Goal: Task Accomplishment & Management: Manage account settings

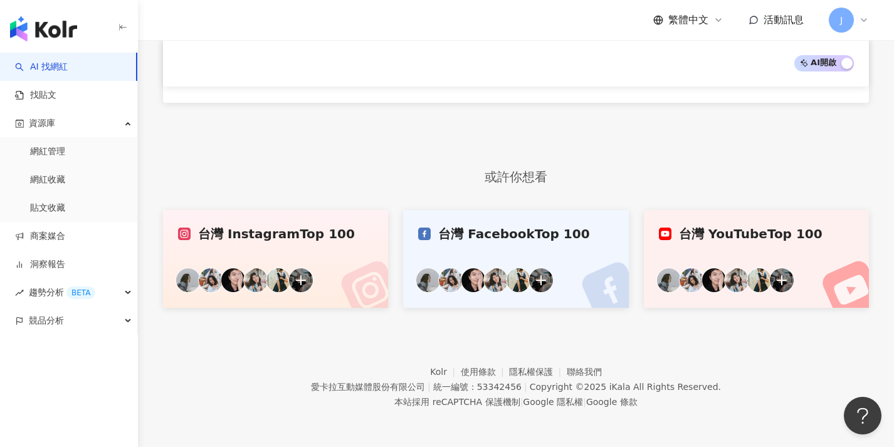
scroll to position [683, 0]
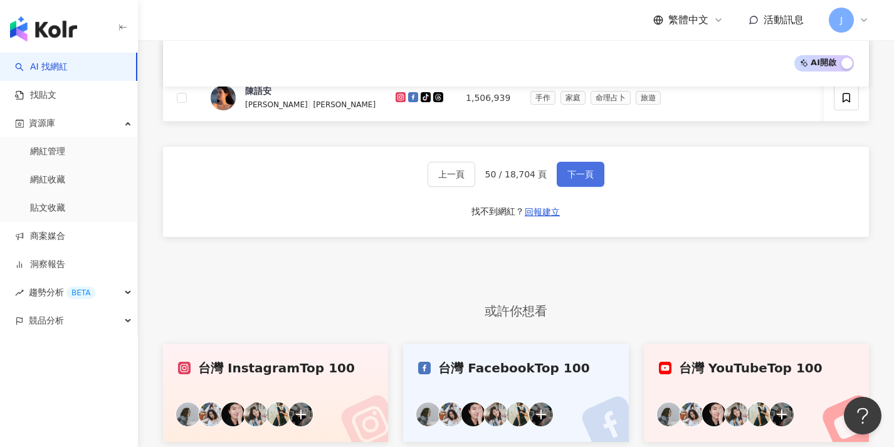
click at [596, 184] on button "下一頁" at bounding box center [581, 174] width 48 height 25
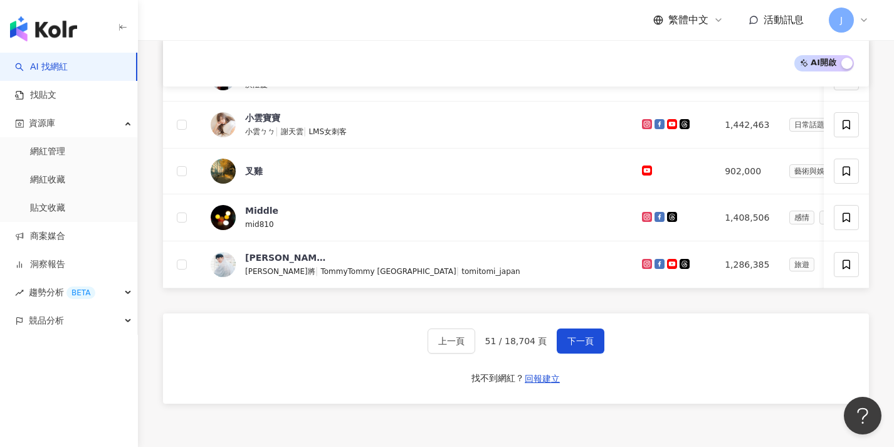
scroll to position [640, 0]
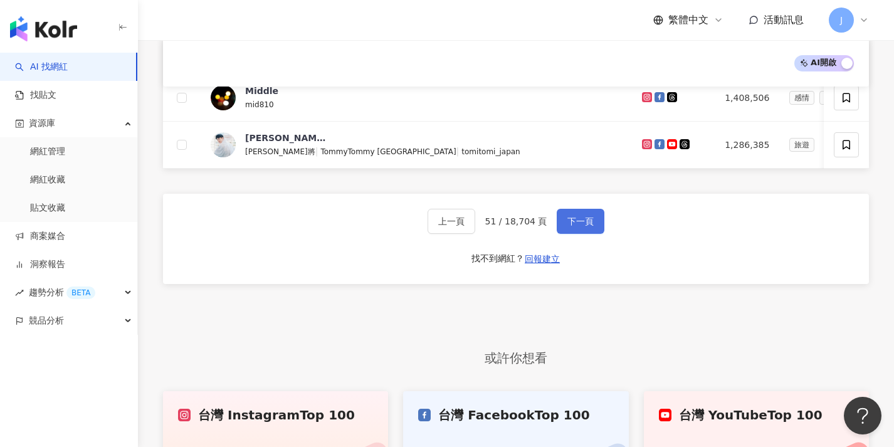
click at [575, 226] on span "下一頁" at bounding box center [581, 221] width 26 height 10
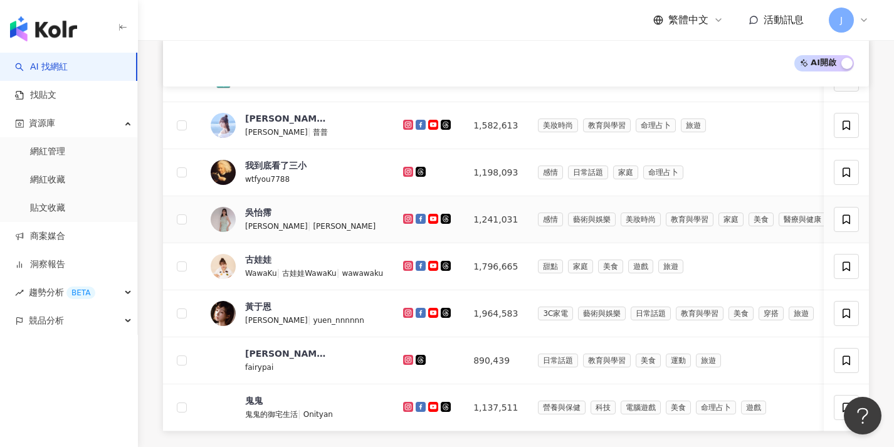
scroll to position [669, 0]
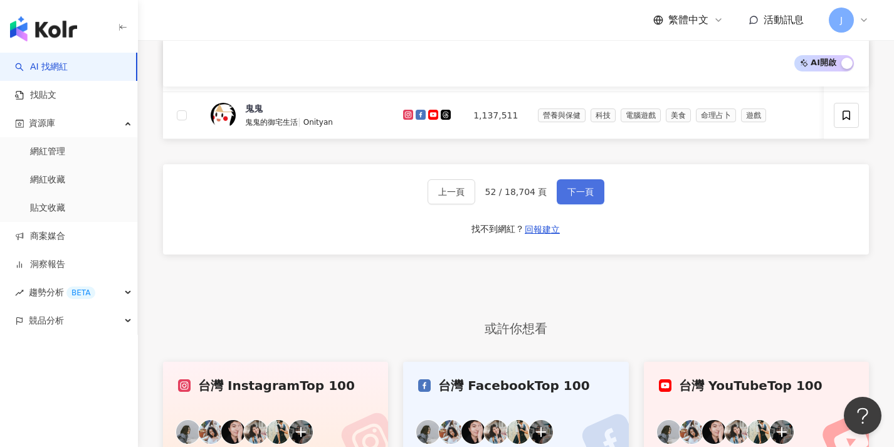
click at [569, 197] on span "下一頁" at bounding box center [581, 192] width 26 height 10
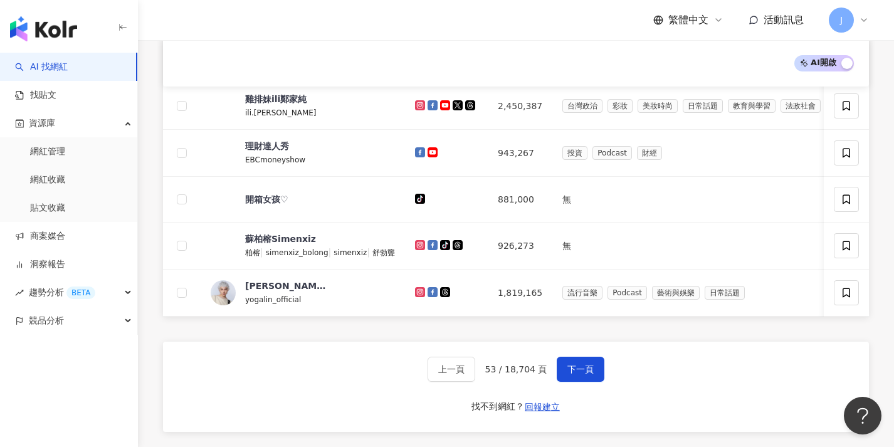
scroll to position [621, 0]
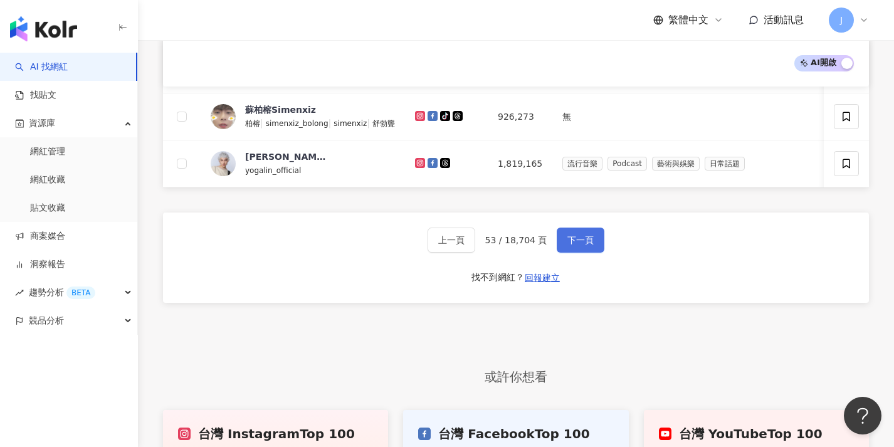
click at [568, 253] on button "下一頁" at bounding box center [581, 240] width 48 height 25
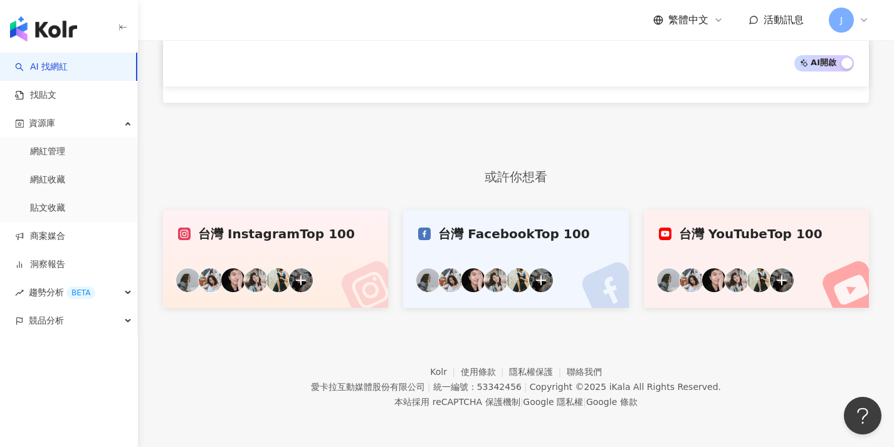
scroll to position [695, 0]
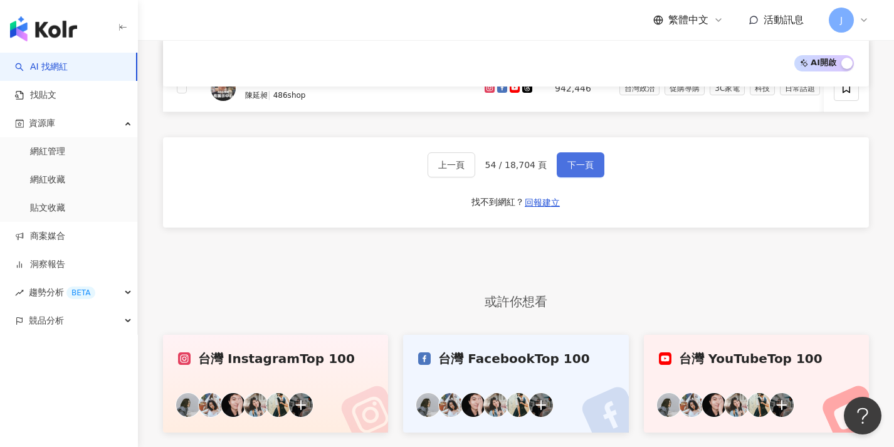
click at [585, 170] on span "下一頁" at bounding box center [581, 165] width 26 height 10
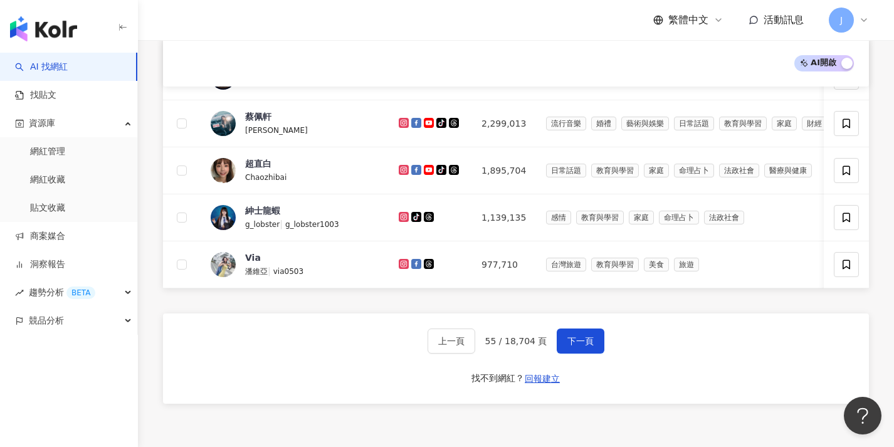
scroll to position [544, 0]
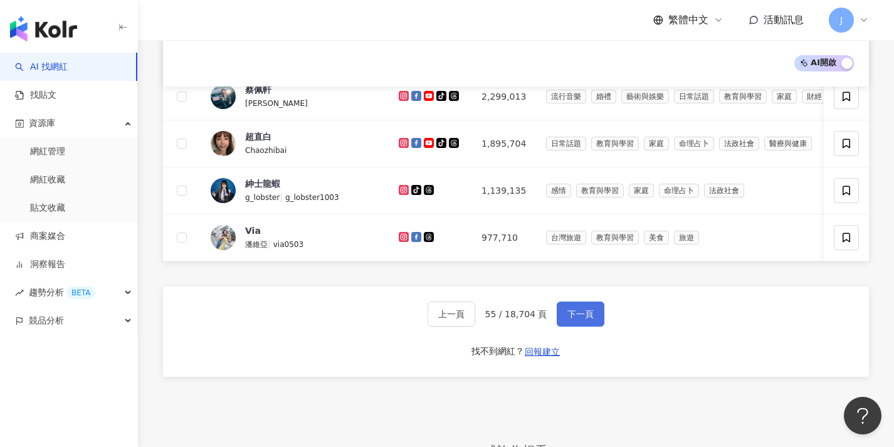
click at [589, 315] on button "下一頁" at bounding box center [581, 314] width 48 height 25
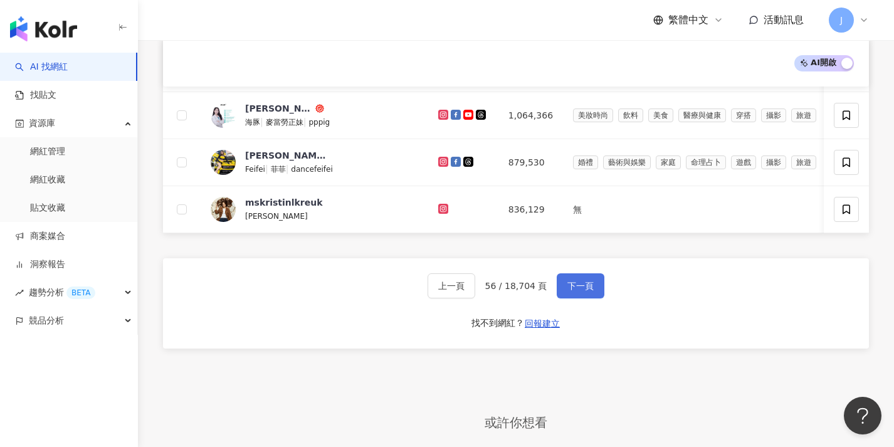
scroll to position [682, 0]
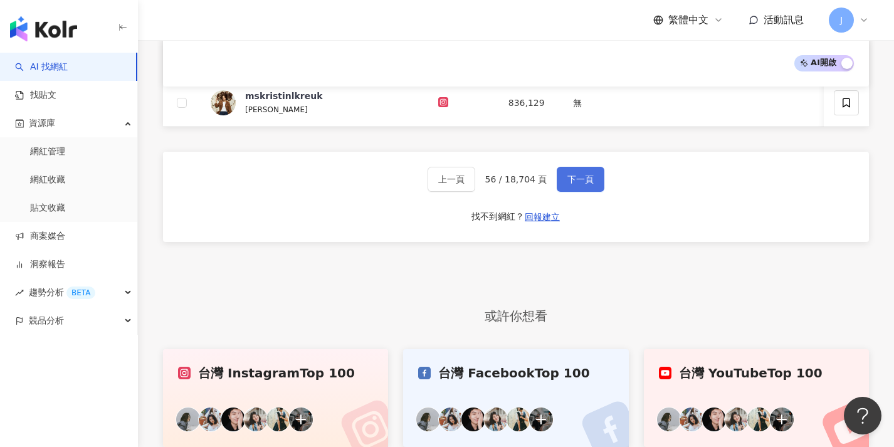
click at [573, 184] on span "下一頁" at bounding box center [581, 179] width 26 height 10
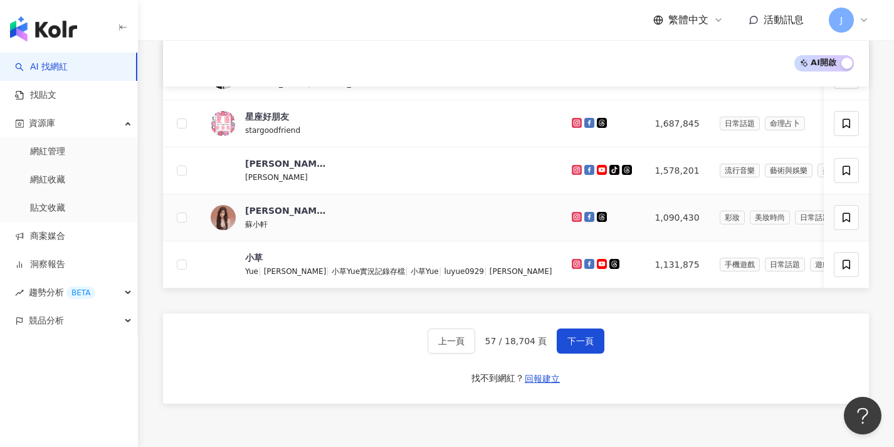
scroll to position [626, 0]
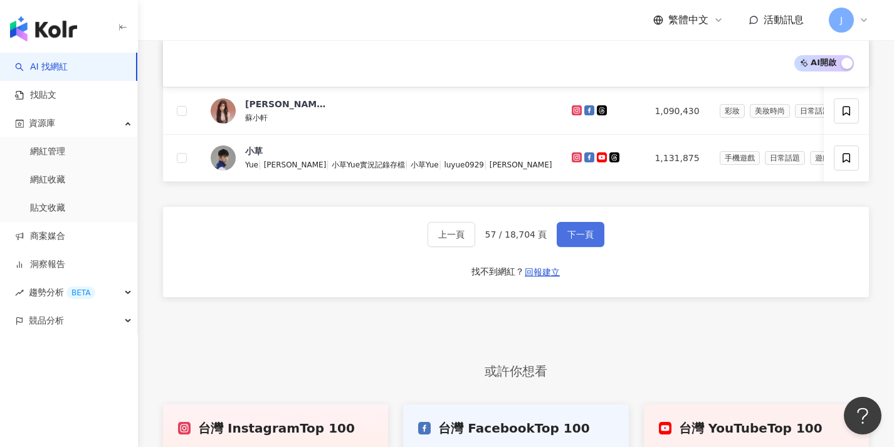
click at [584, 235] on button "下一頁" at bounding box center [581, 234] width 48 height 25
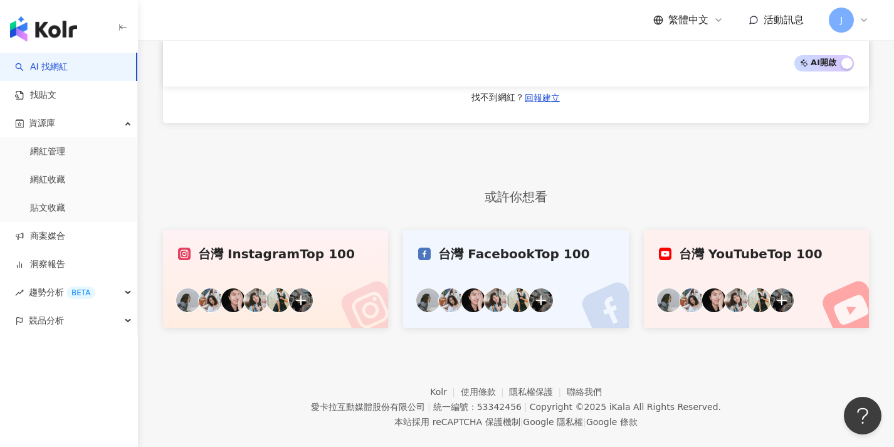
scroll to position [687, 0]
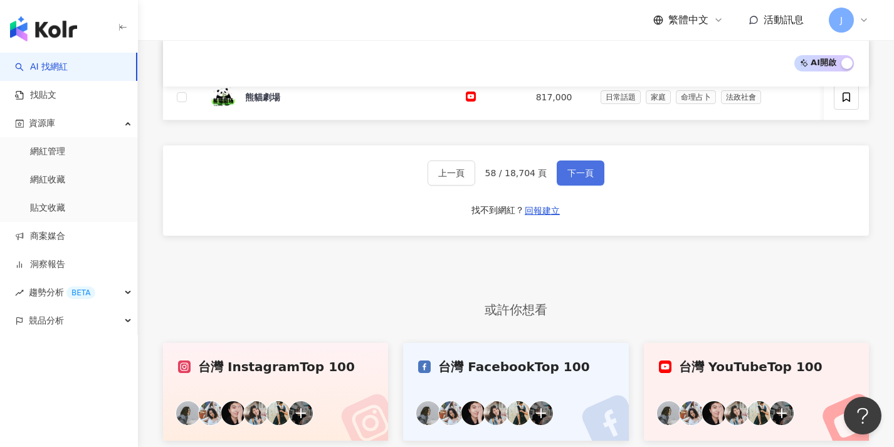
click at [590, 178] on span "下一頁" at bounding box center [581, 173] width 26 height 10
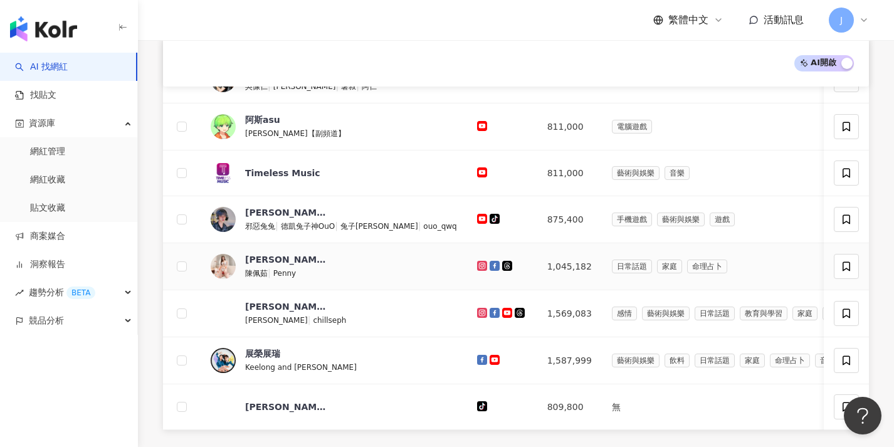
scroll to position [707, 0]
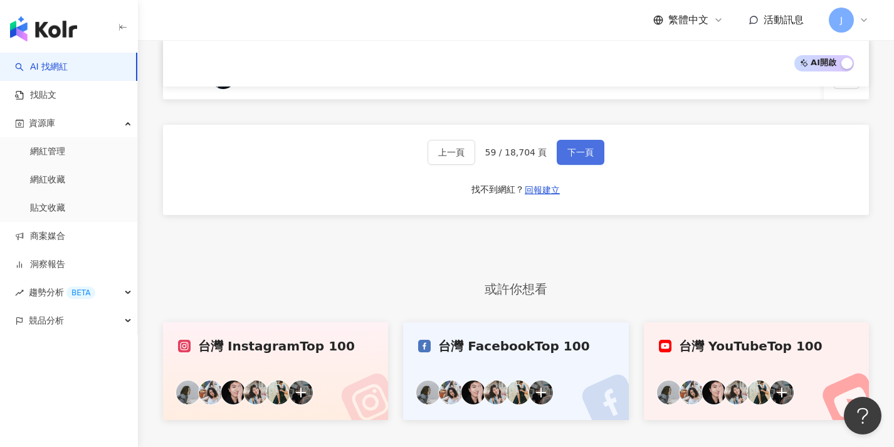
click at [569, 157] on span "下一頁" at bounding box center [581, 152] width 26 height 10
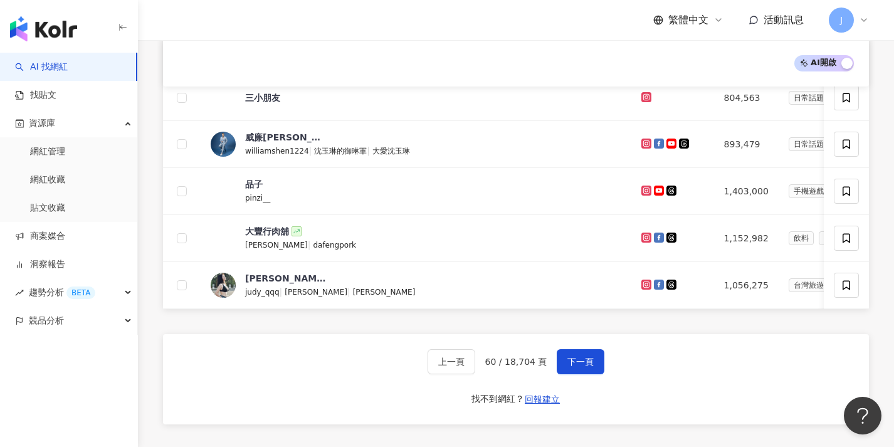
scroll to position [648, 0]
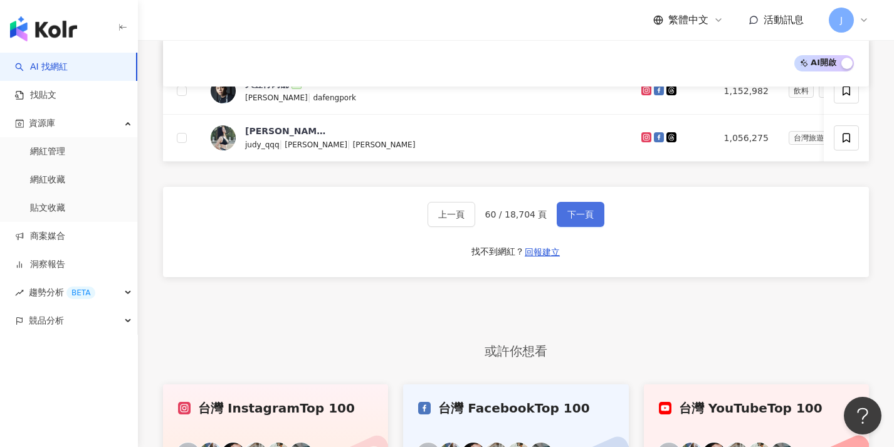
click at [589, 227] on button "下一頁" at bounding box center [581, 214] width 48 height 25
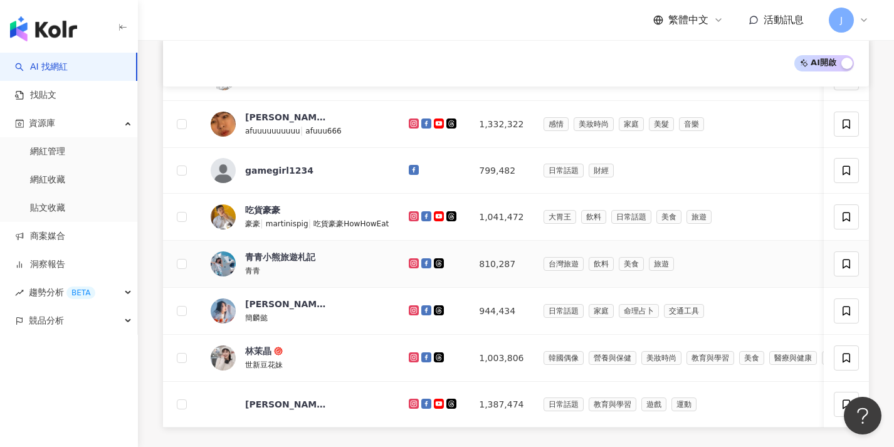
scroll to position [623, 0]
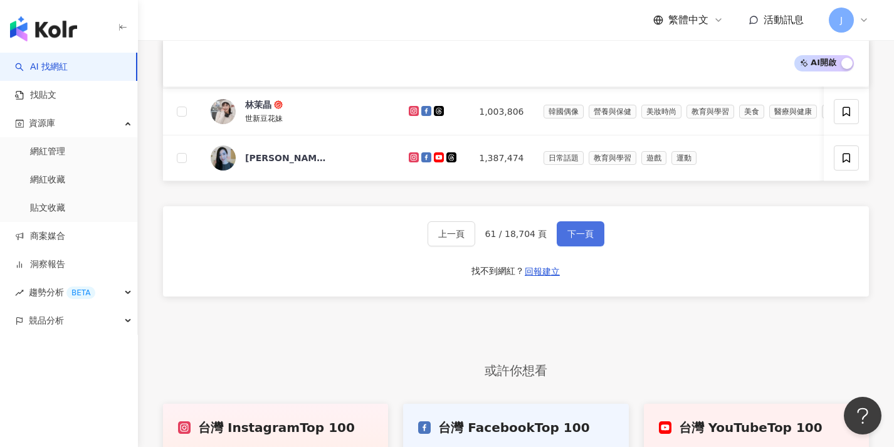
click at [582, 239] on span "下一頁" at bounding box center [581, 234] width 26 height 10
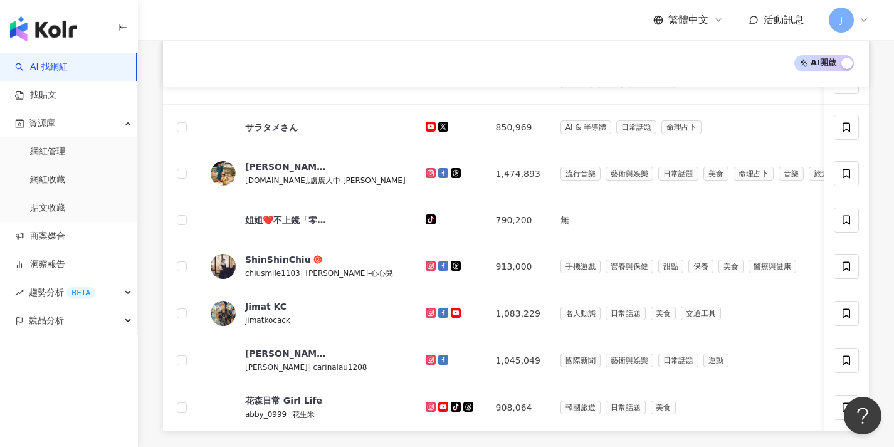
scroll to position [669, 0]
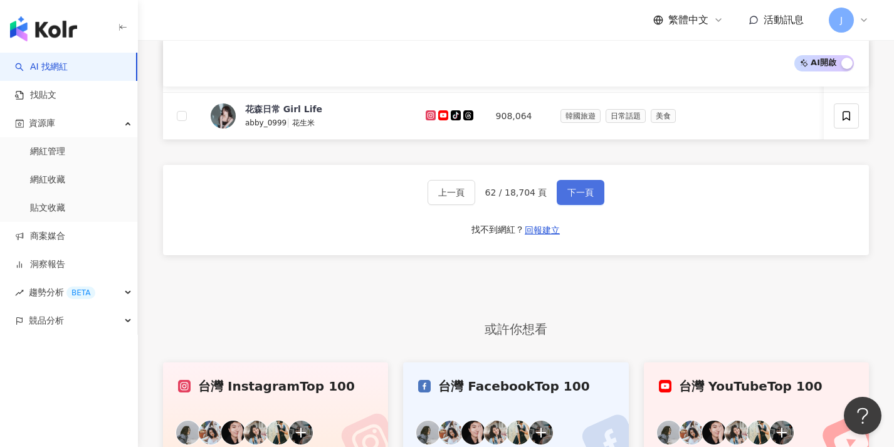
click at [579, 205] on button "下一頁" at bounding box center [581, 192] width 48 height 25
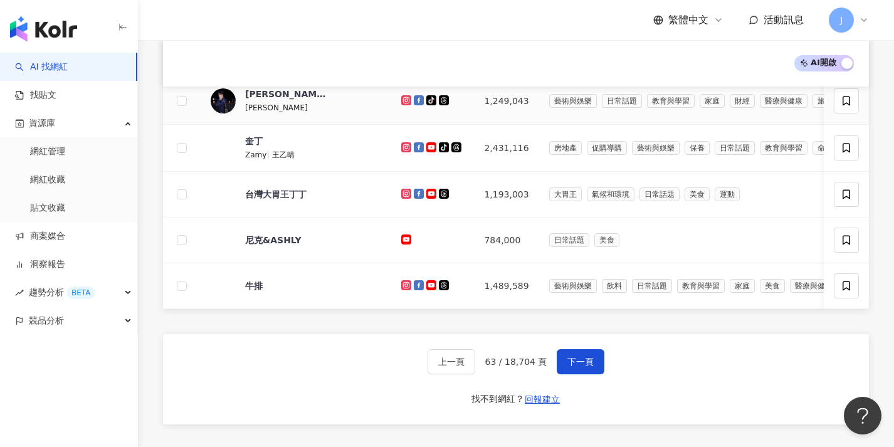
scroll to position [574, 0]
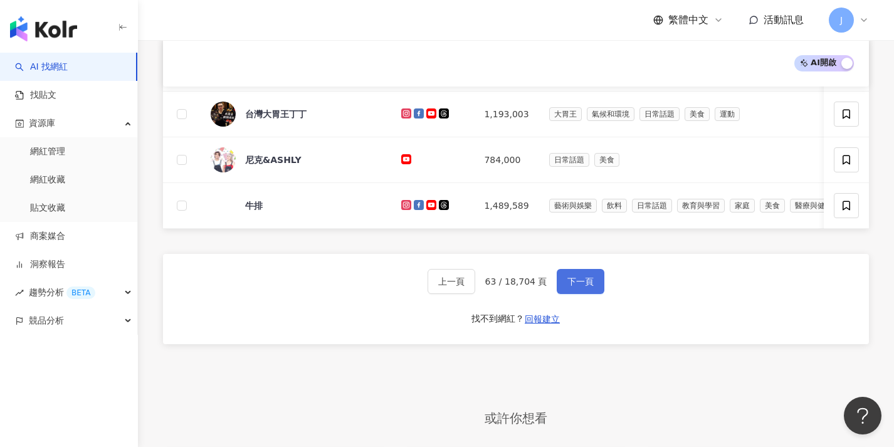
click at [578, 283] on button "下一頁" at bounding box center [581, 281] width 48 height 25
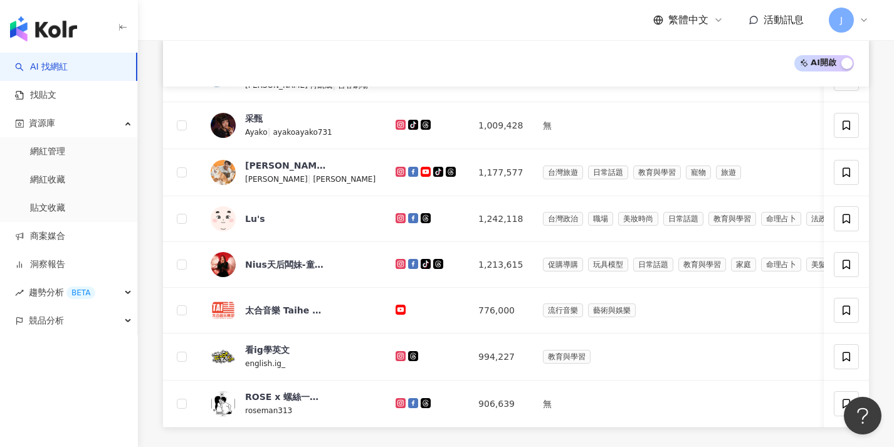
scroll to position [614, 0]
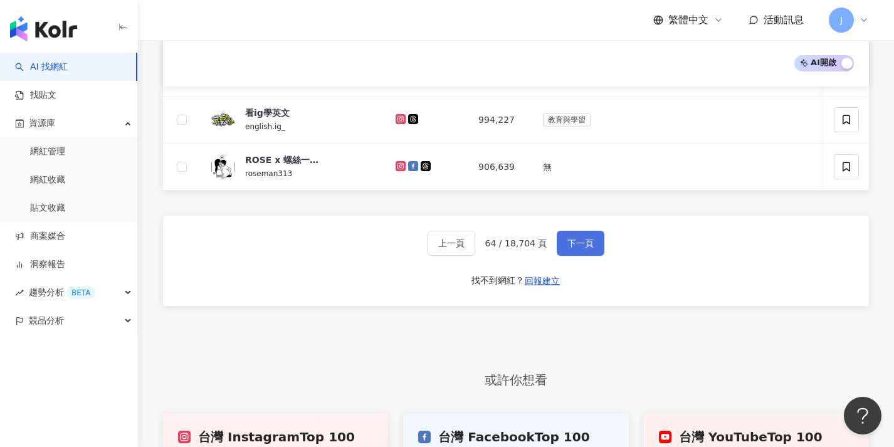
click at [580, 256] on button "下一頁" at bounding box center [581, 243] width 48 height 25
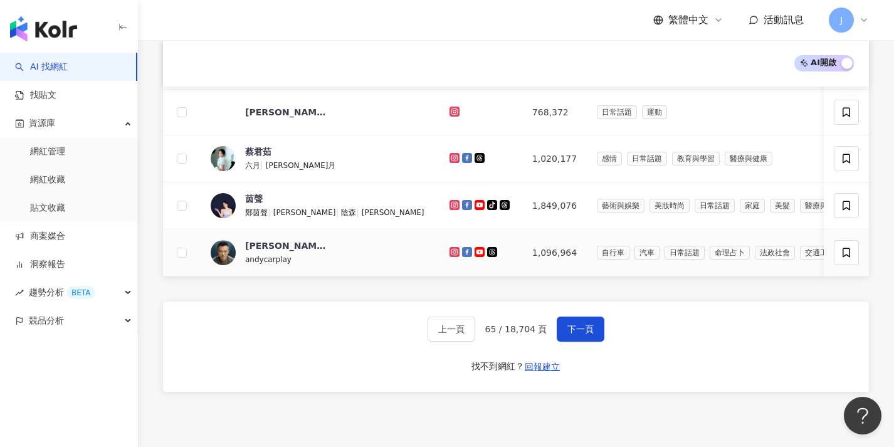
scroll to position [657, 0]
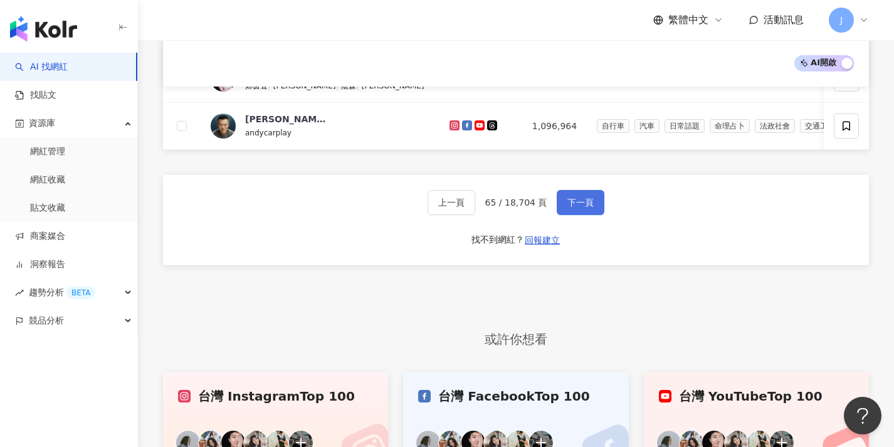
click at [584, 215] on button "下一頁" at bounding box center [581, 202] width 48 height 25
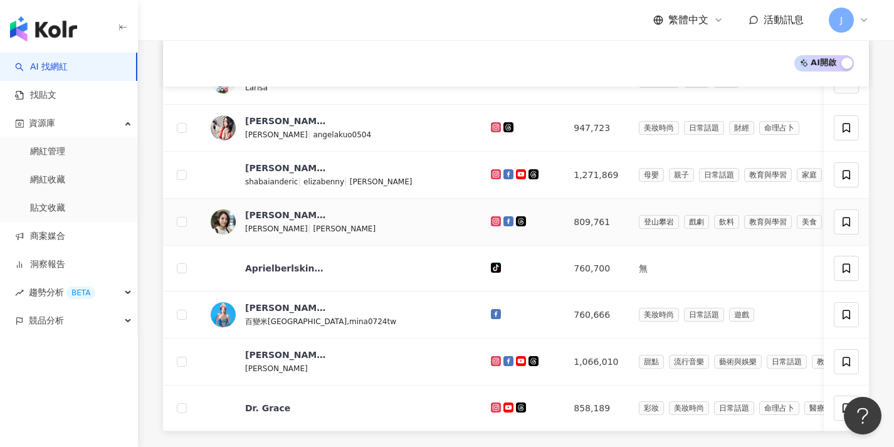
scroll to position [606, 0]
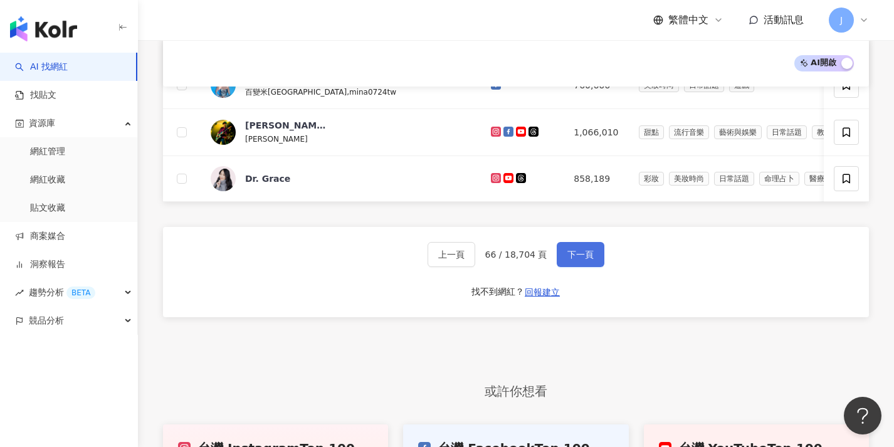
click at [595, 267] on button "下一頁" at bounding box center [581, 254] width 48 height 25
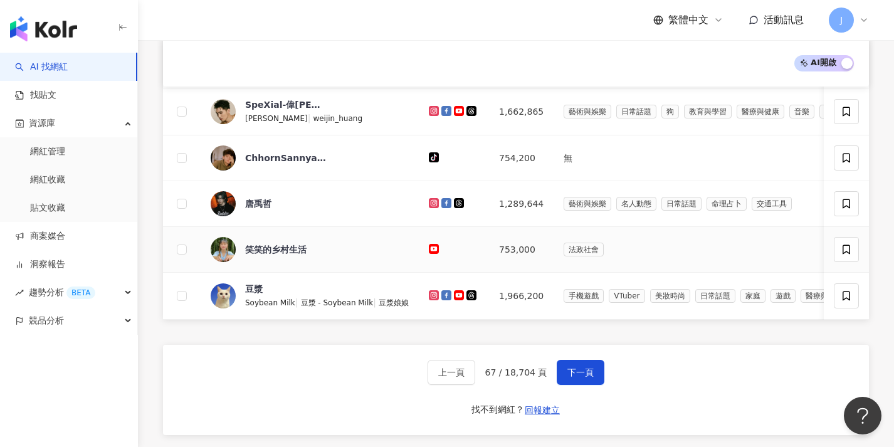
scroll to position [602, 0]
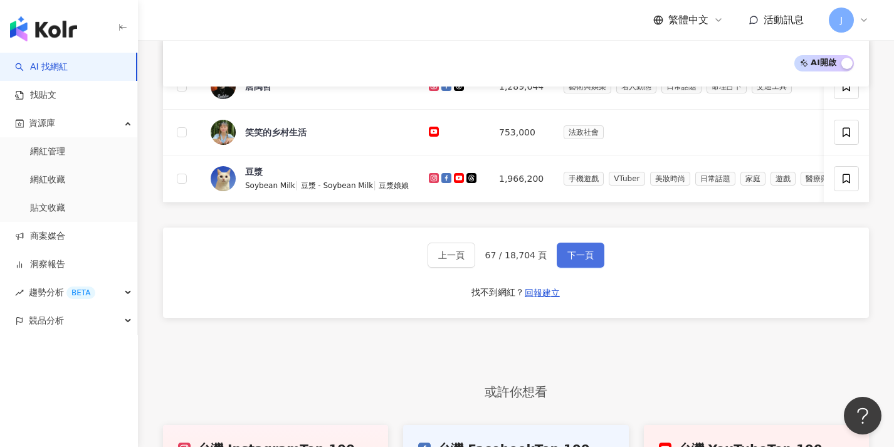
click at [584, 260] on span "下一頁" at bounding box center [581, 255] width 26 height 10
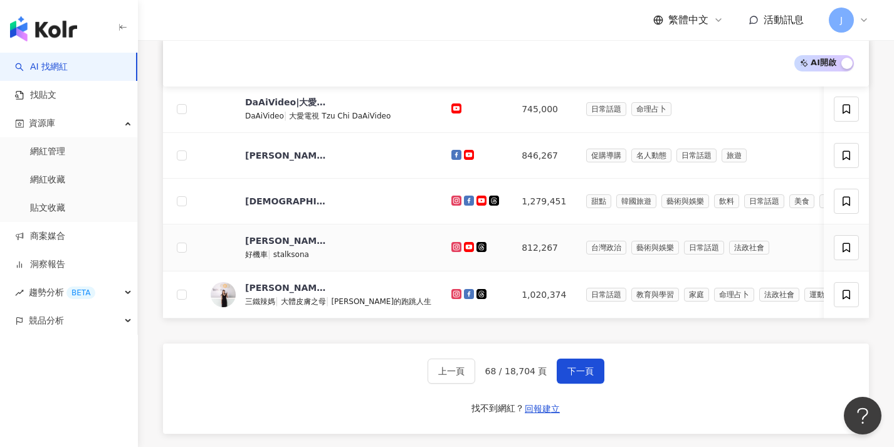
scroll to position [667, 0]
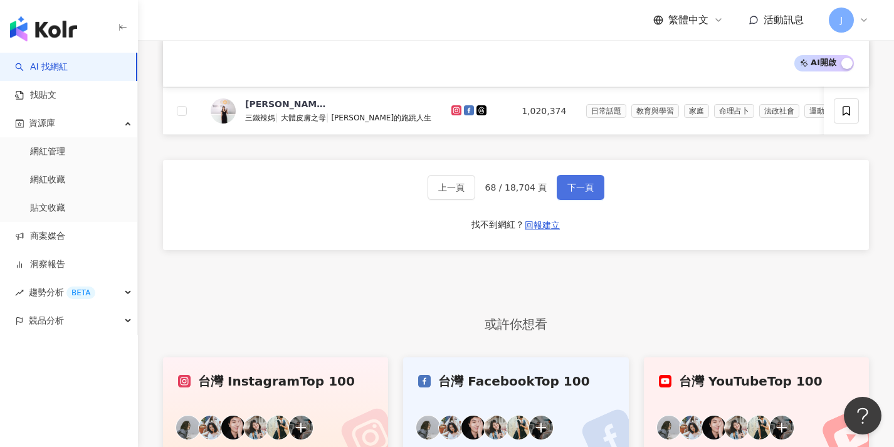
click at [564, 189] on button "下一頁" at bounding box center [581, 187] width 48 height 25
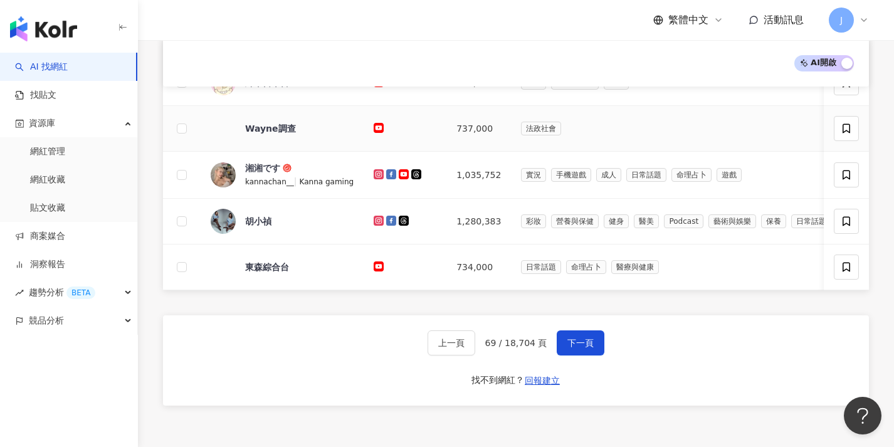
scroll to position [598, 0]
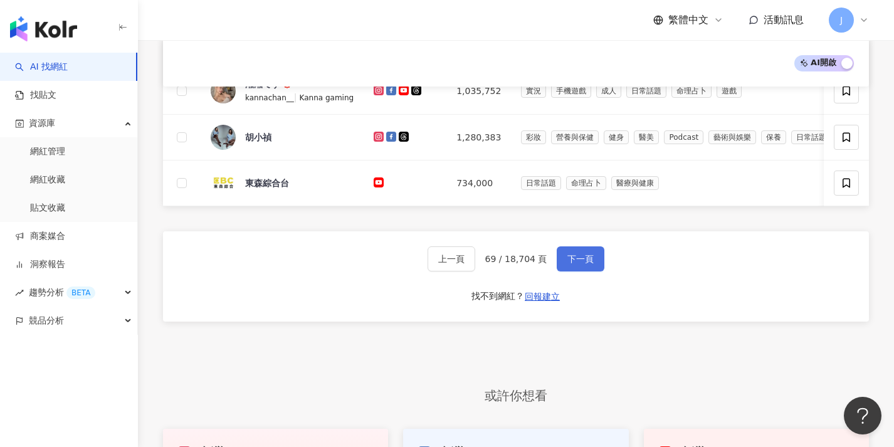
click at [582, 263] on span "下一頁" at bounding box center [581, 259] width 26 height 10
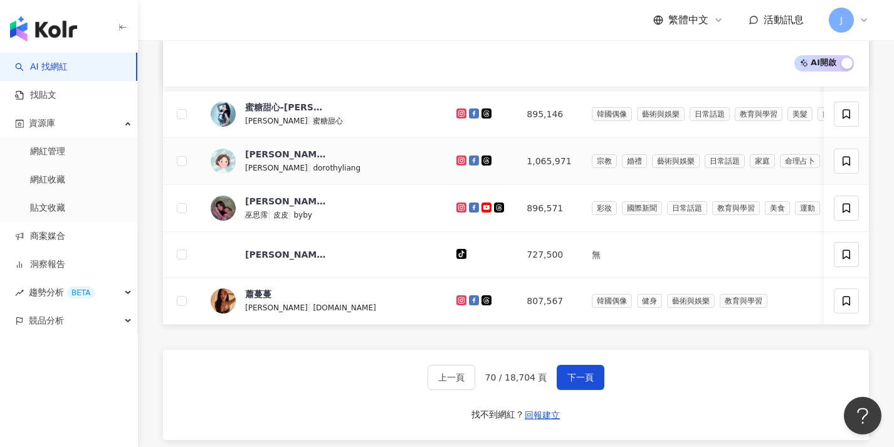
scroll to position [628, 0]
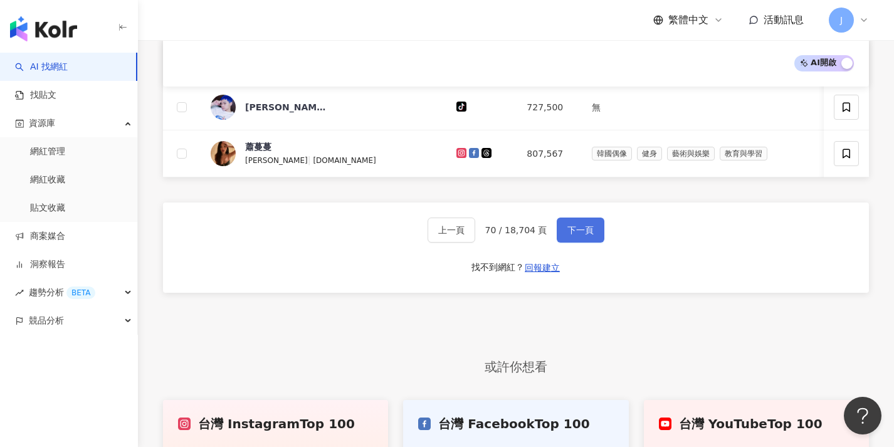
click at [588, 235] on span "下一頁" at bounding box center [581, 230] width 26 height 10
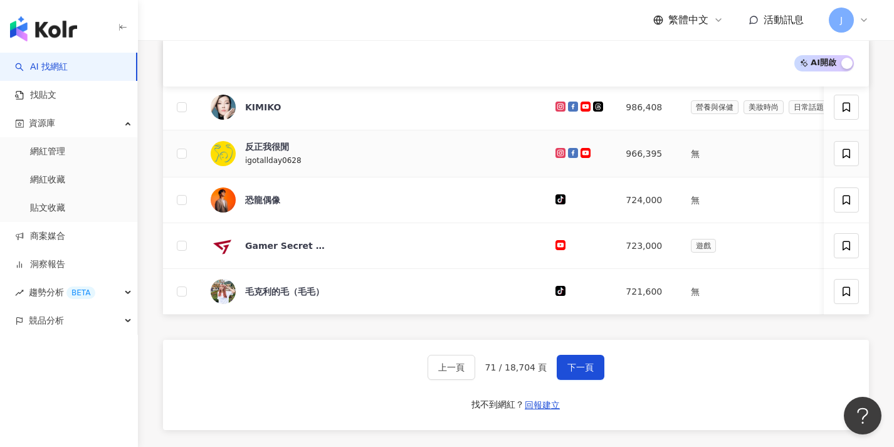
scroll to position [559, 0]
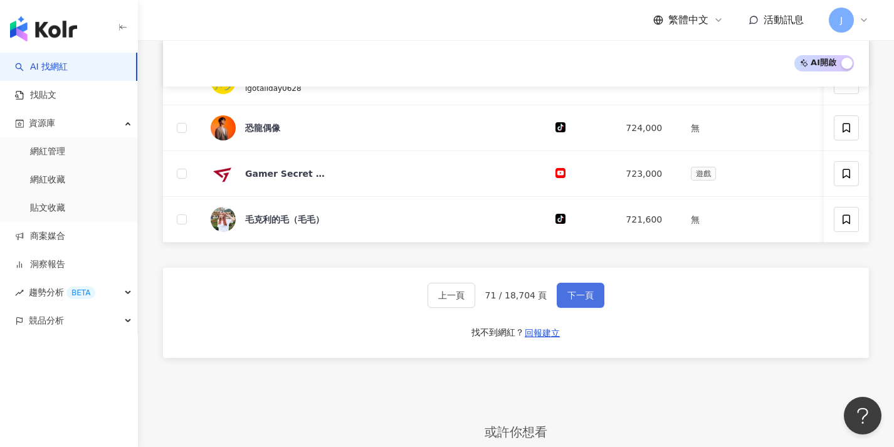
click at [586, 297] on button "下一頁" at bounding box center [581, 295] width 48 height 25
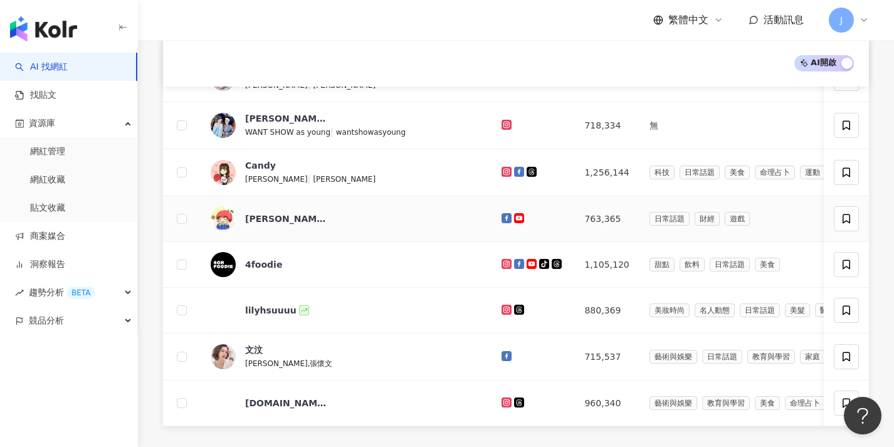
scroll to position [662, 0]
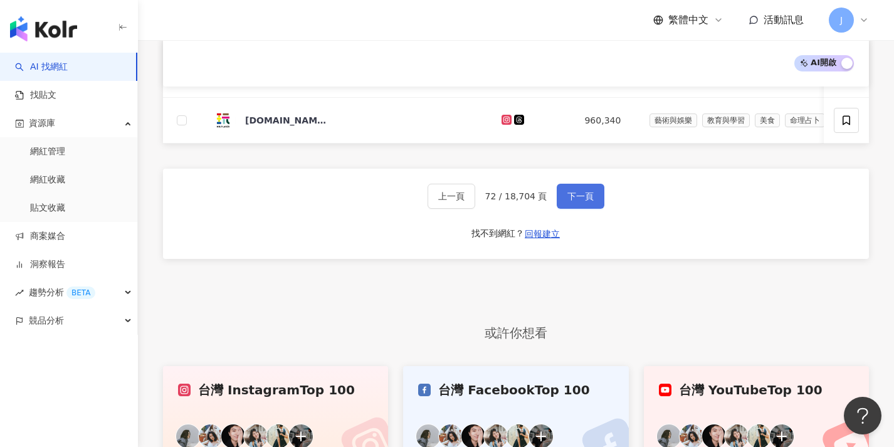
click at [597, 209] on button "下一頁" at bounding box center [581, 196] width 48 height 25
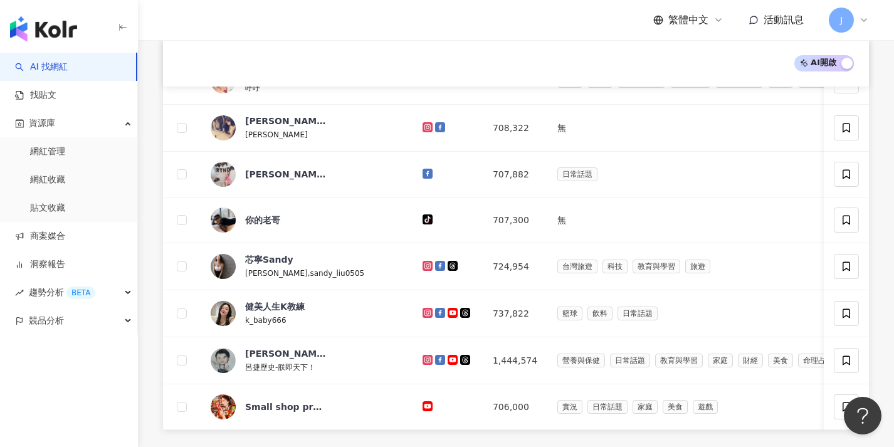
scroll to position [649, 0]
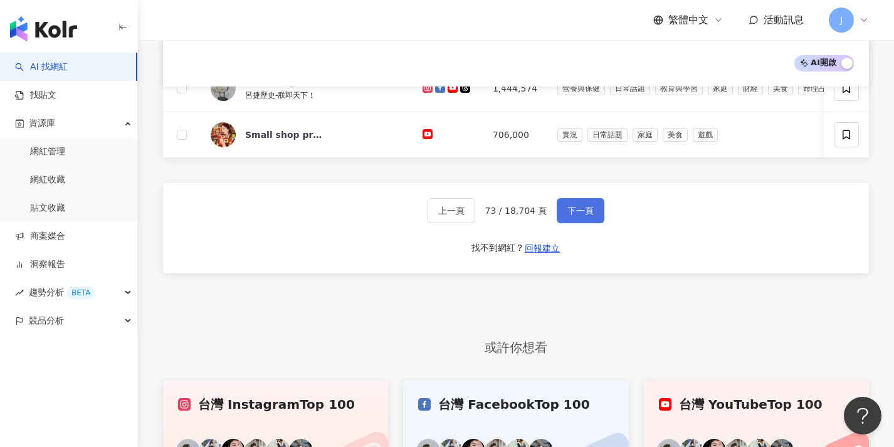
click at [589, 216] on span "下一頁" at bounding box center [581, 211] width 26 height 10
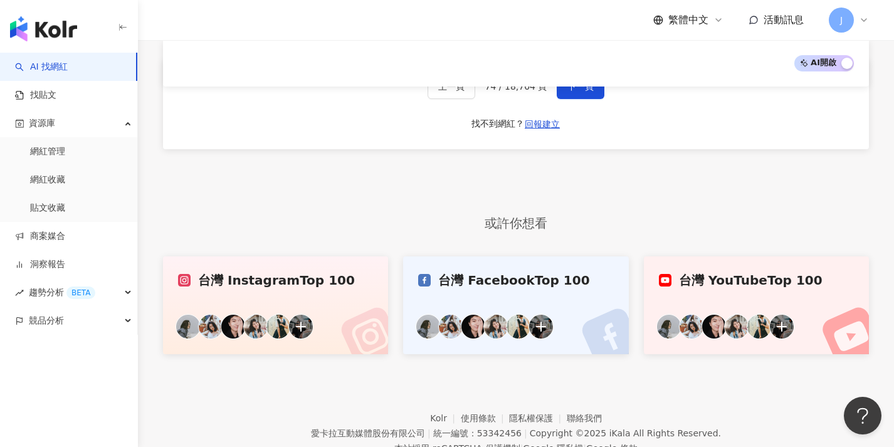
scroll to position [758, 0]
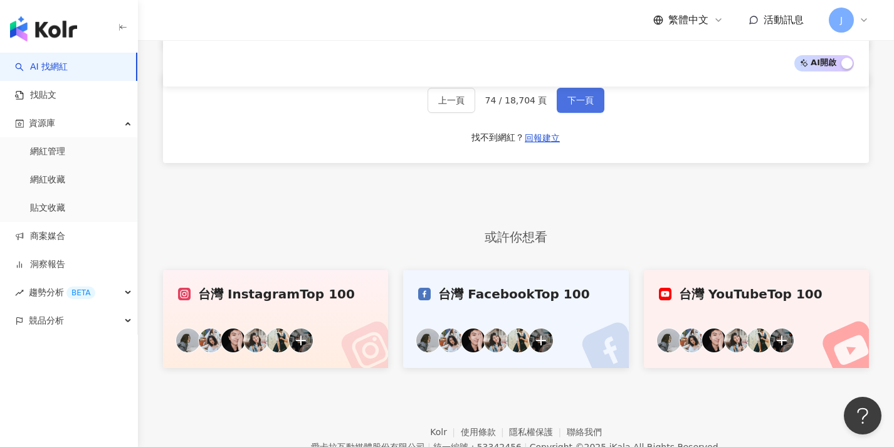
click at [591, 101] on button "下一頁" at bounding box center [581, 100] width 48 height 25
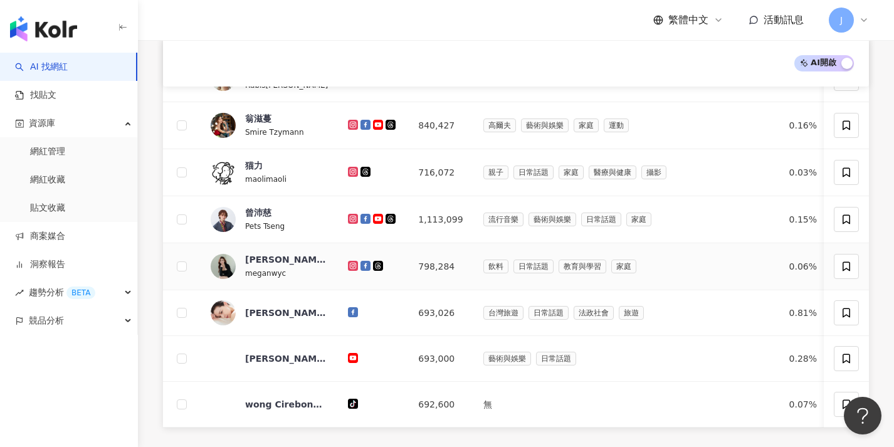
scroll to position [665, 0]
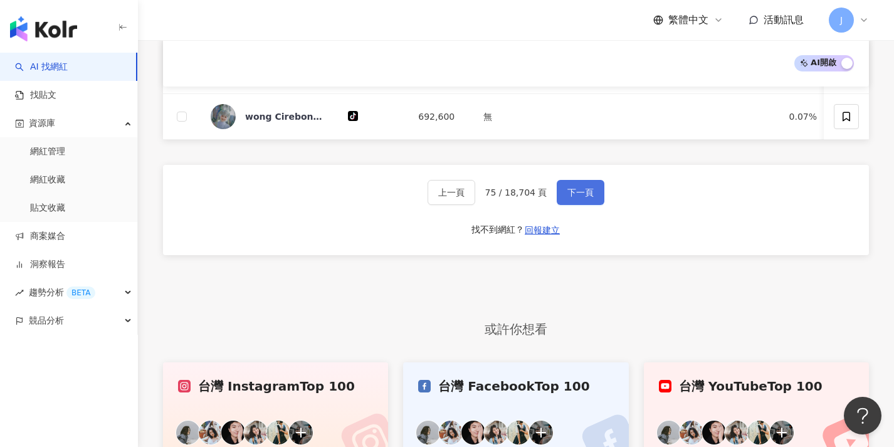
click at [587, 198] on span "下一頁" at bounding box center [581, 193] width 26 height 10
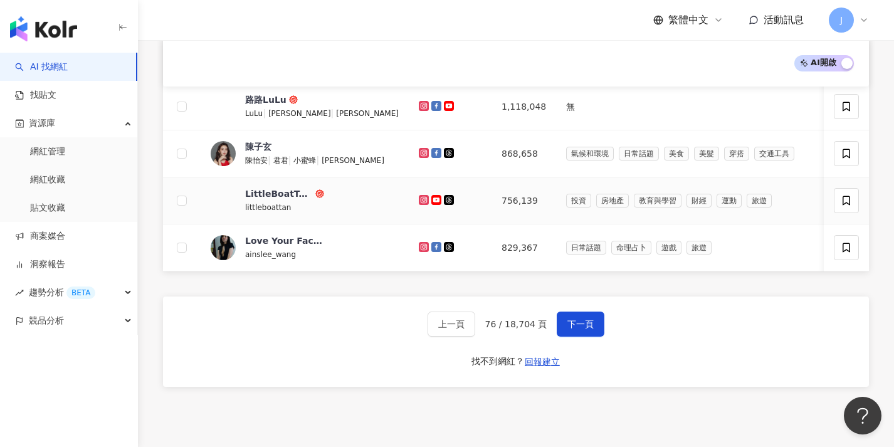
scroll to position [576, 0]
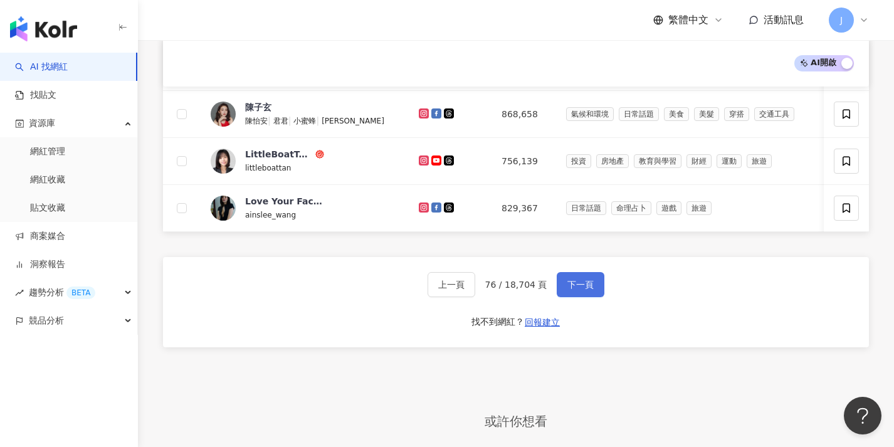
click at [595, 290] on button "下一頁" at bounding box center [581, 284] width 48 height 25
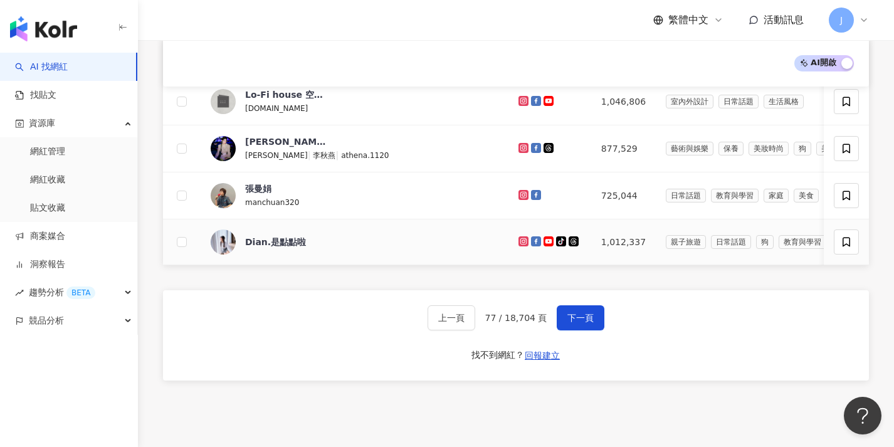
scroll to position [568, 0]
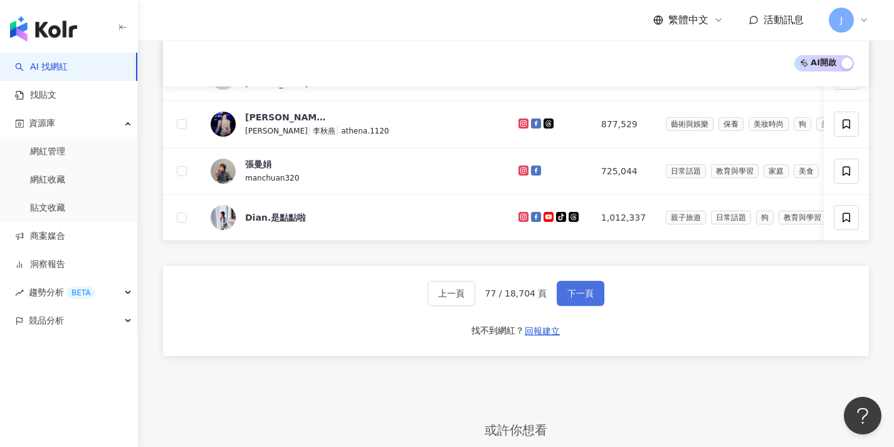
click at [591, 306] on button "下一頁" at bounding box center [581, 293] width 48 height 25
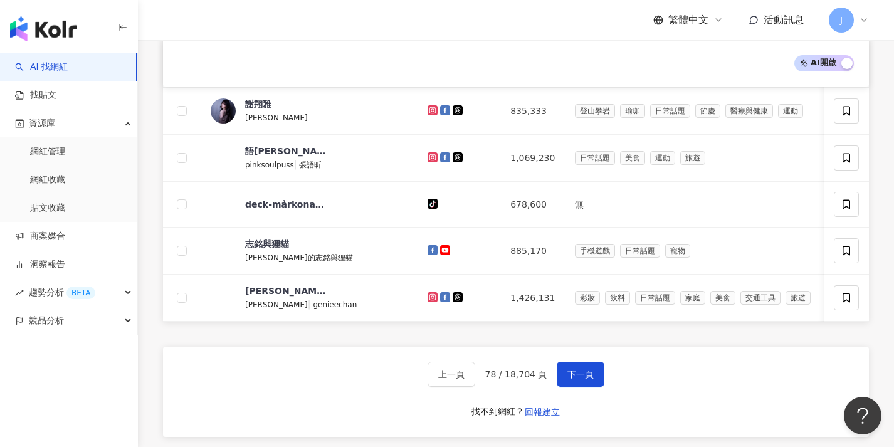
scroll to position [553, 0]
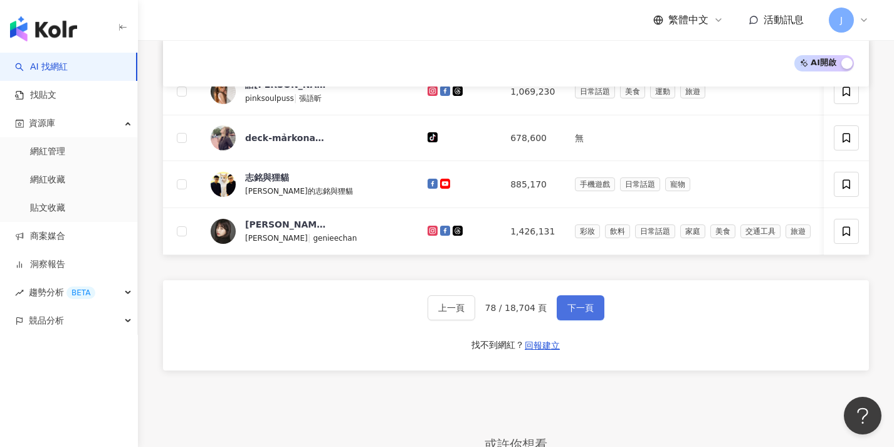
click at [581, 307] on button "下一頁" at bounding box center [581, 307] width 48 height 25
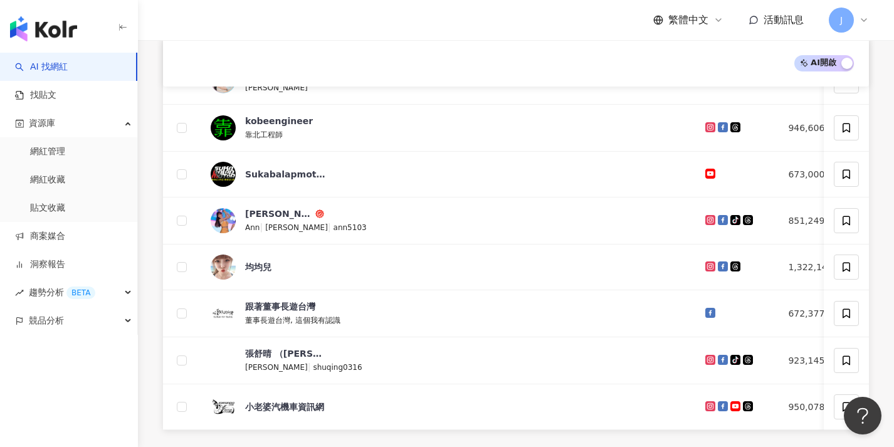
scroll to position [643, 0]
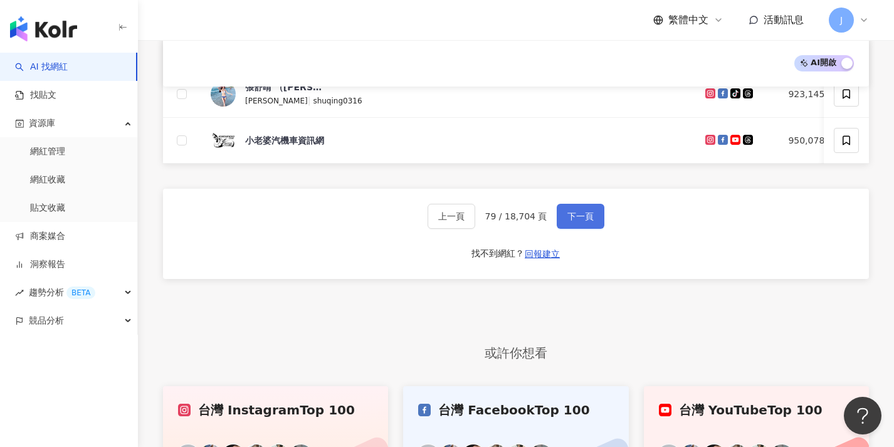
click at [595, 218] on button "下一頁" at bounding box center [581, 216] width 48 height 25
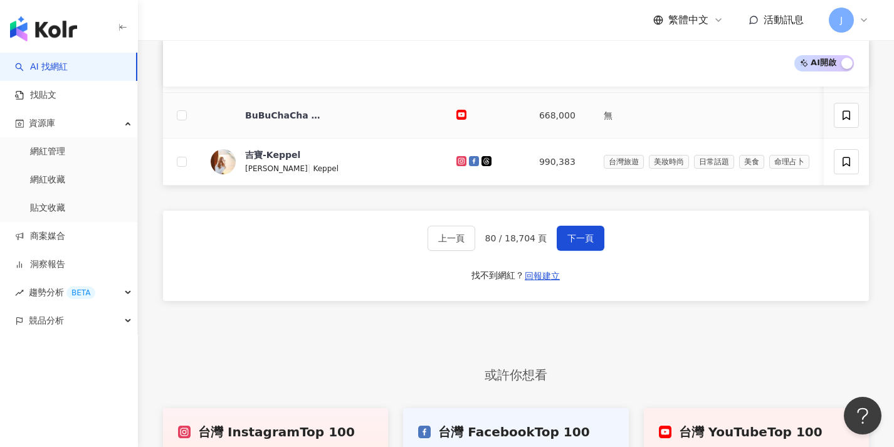
scroll to position [620, 0]
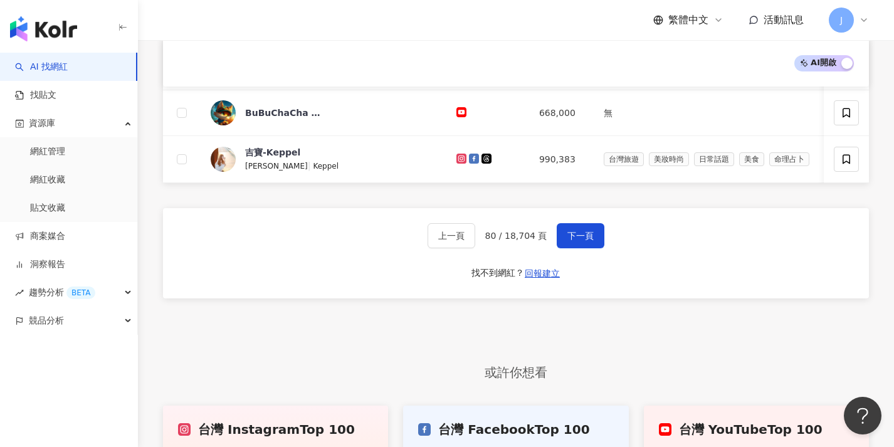
click at [593, 230] on div "上一頁 80 / 18,704 頁 下一頁 找不到網紅？ 回報建立" at bounding box center [516, 253] width 706 height 90
click at [592, 235] on button "下一頁" at bounding box center [581, 235] width 48 height 25
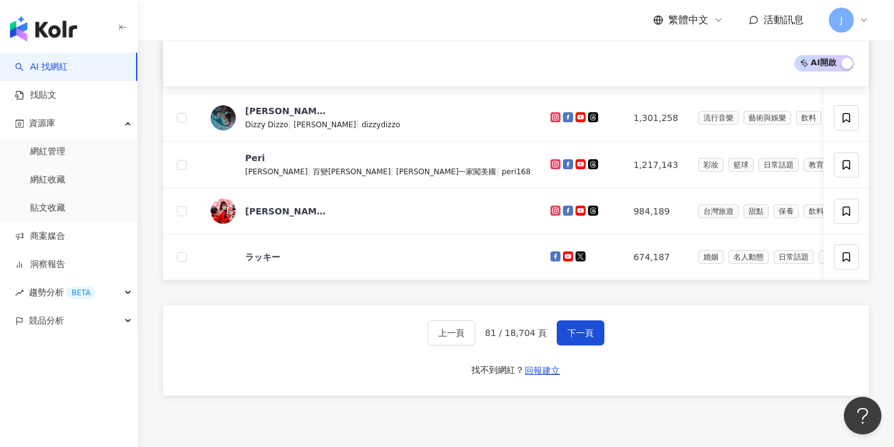
scroll to position [662, 0]
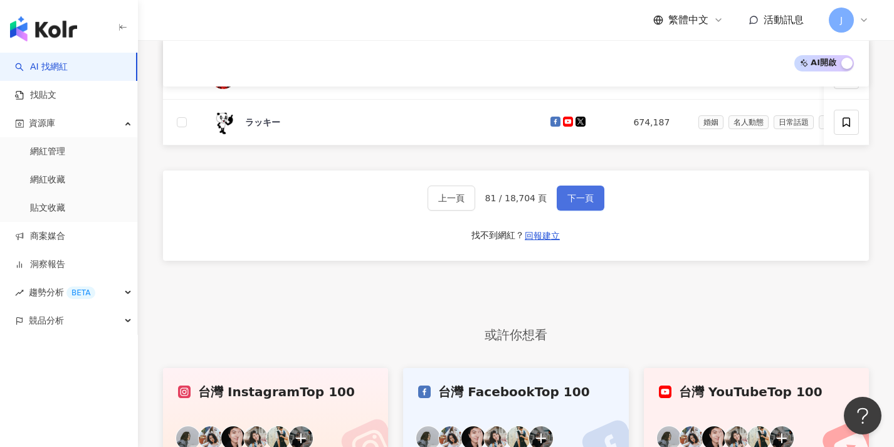
click at [575, 198] on button "下一頁" at bounding box center [581, 198] width 48 height 25
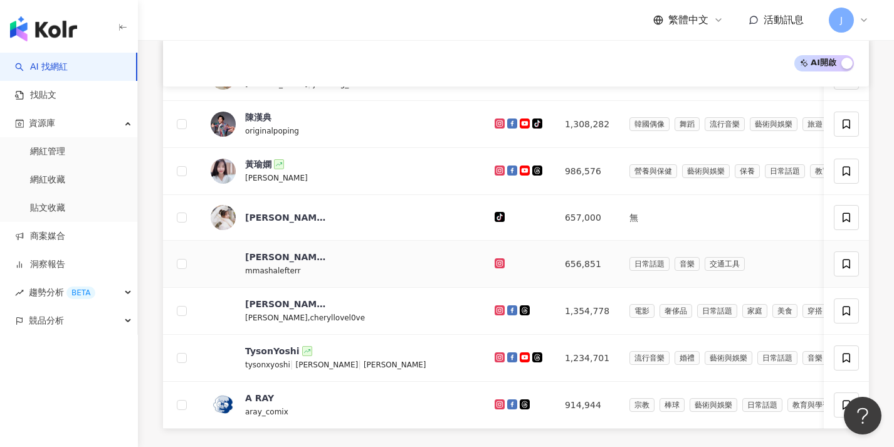
scroll to position [478, 0]
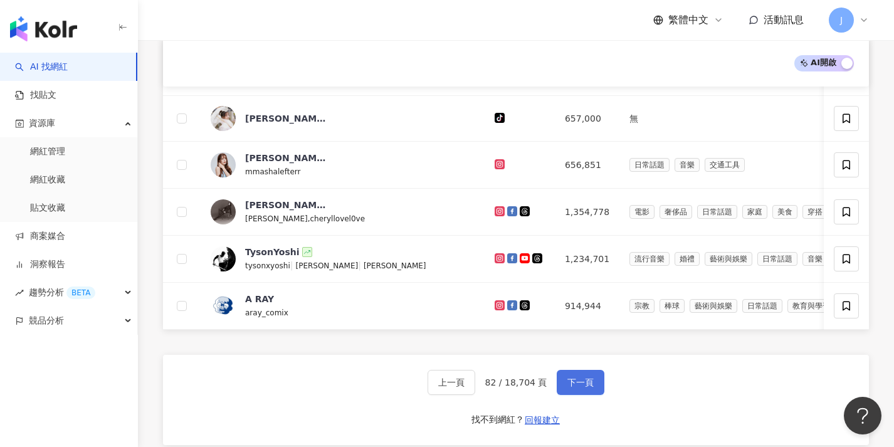
click at [589, 388] on span "下一頁" at bounding box center [581, 383] width 26 height 10
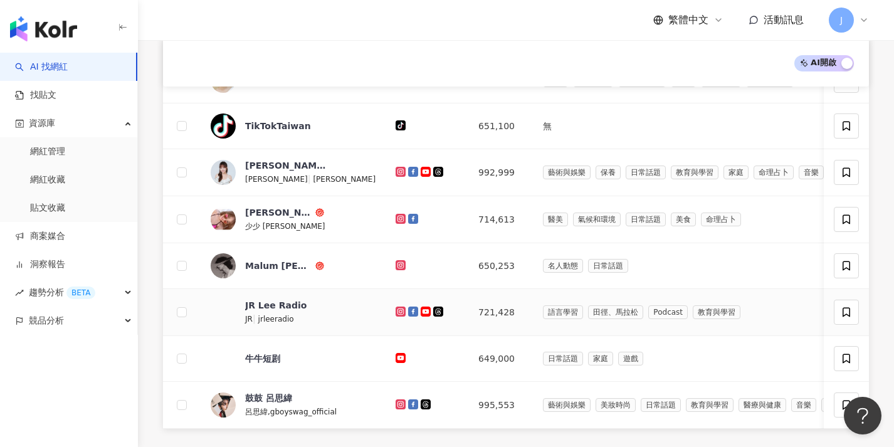
scroll to position [544, 0]
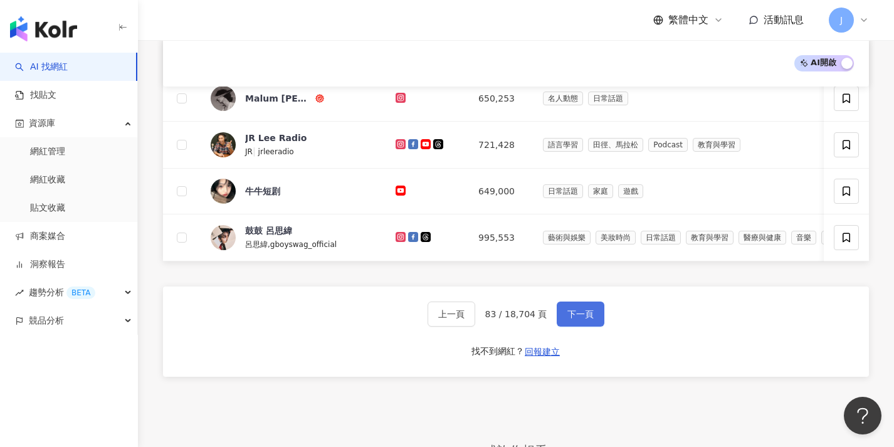
click at [579, 319] on span "下一頁" at bounding box center [581, 314] width 26 height 10
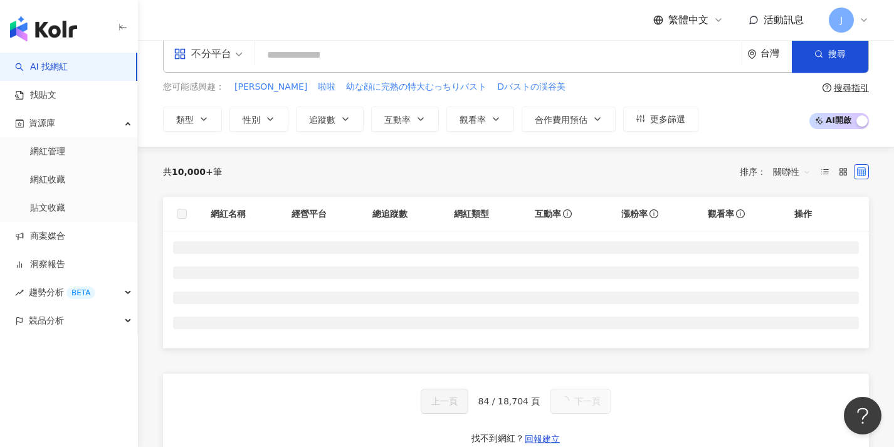
scroll to position [0, 0]
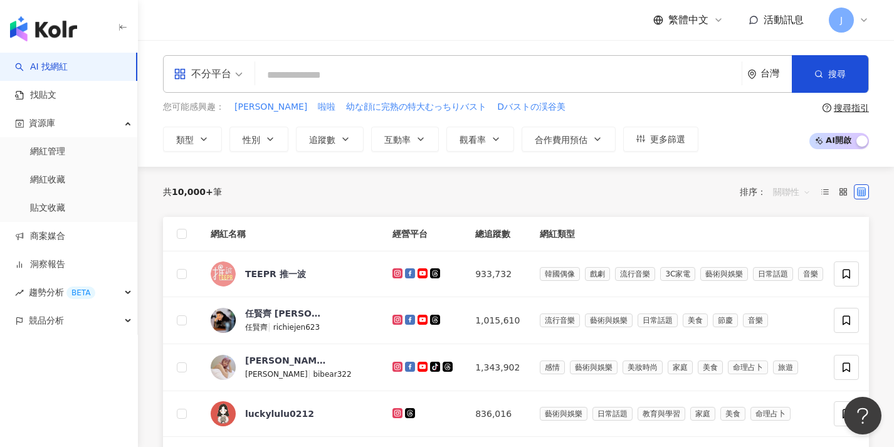
click at [795, 191] on span "關聯性" at bounding box center [792, 192] width 38 height 20
click at [794, 243] on div "追蹤數" at bounding box center [792, 238] width 32 height 14
click at [766, 72] on div "台灣" at bounding box center [776, 73] width 31 height 11
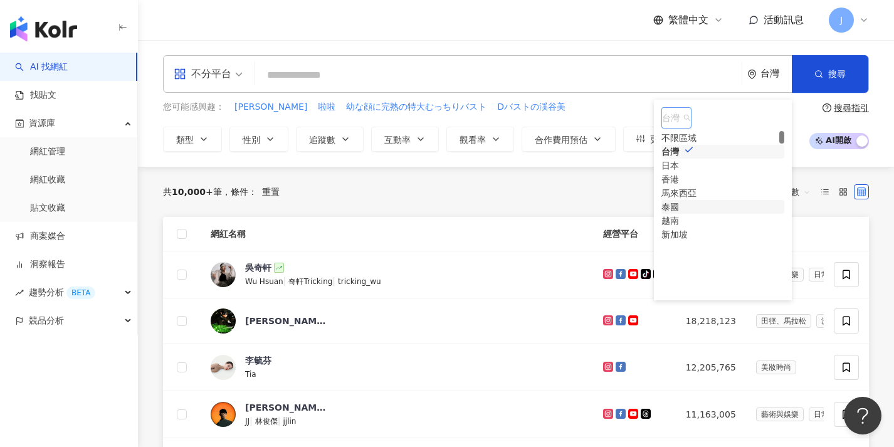
click at [679, 228] on div "越南" at bounding box center [671, 221] width 18 height 14
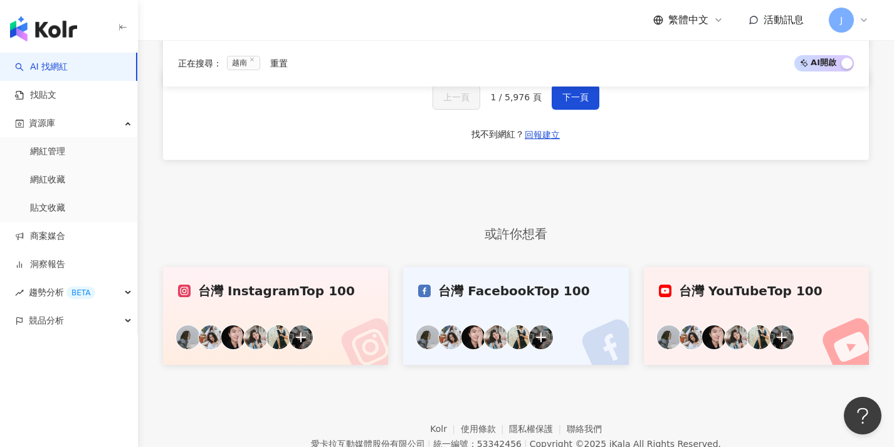
scroll to position [752, 0]
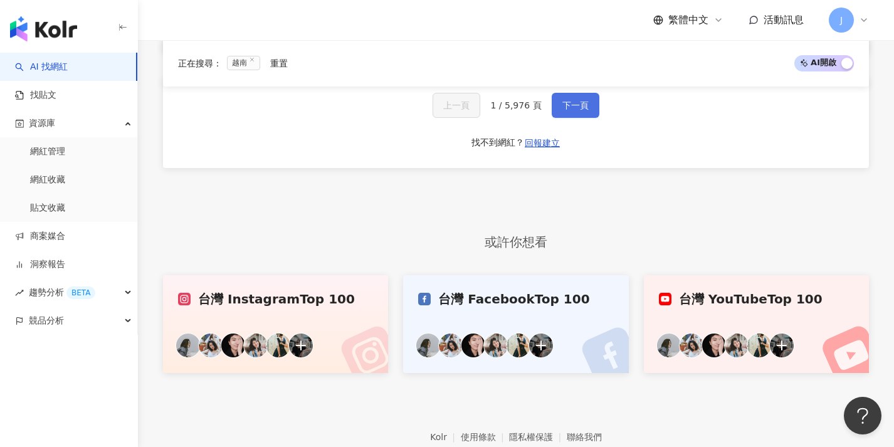
click at [586, 110] on span "下一頁" at bounding box center [576, 105] width 26 height 10
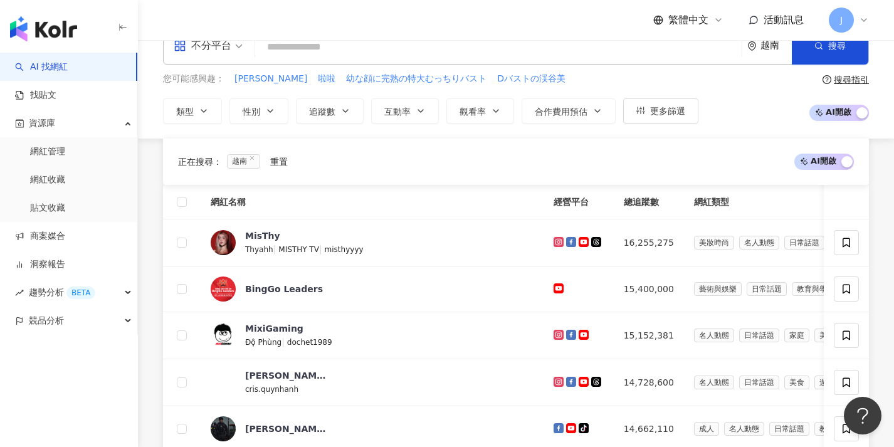
scroll to position [443, 0]
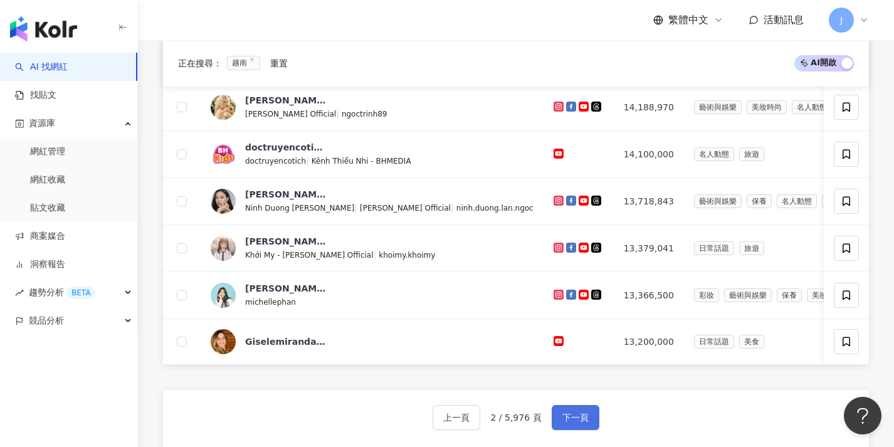
click at [563, 423] on span "下一頁" at bounding box center [576, 418] width 26 height 10
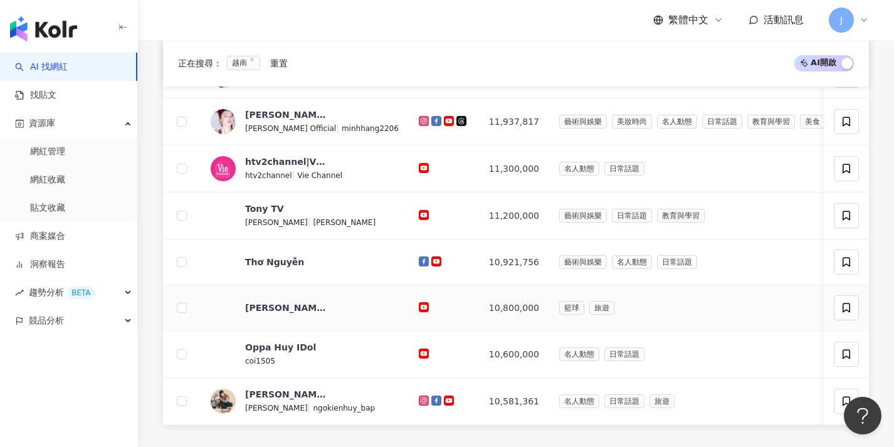
scroll to position [539, 0]
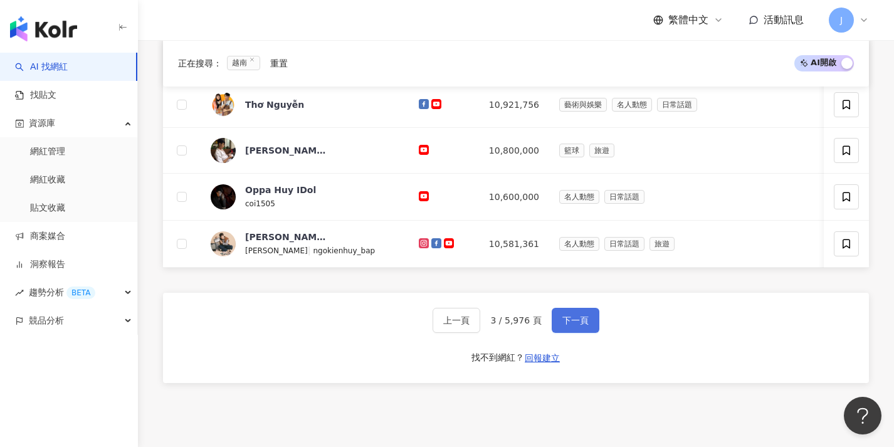
click at [576, 327] on button "下一頁" at bounding box center [576, 320] width 48 height 25
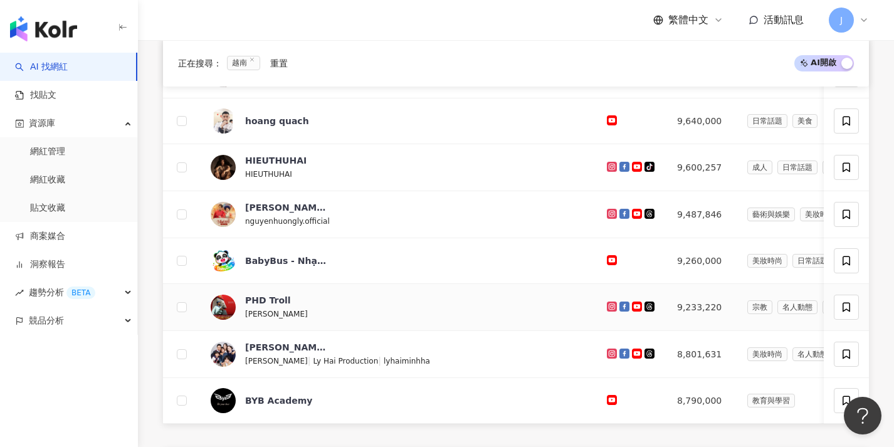
scroll to position [486, 0]
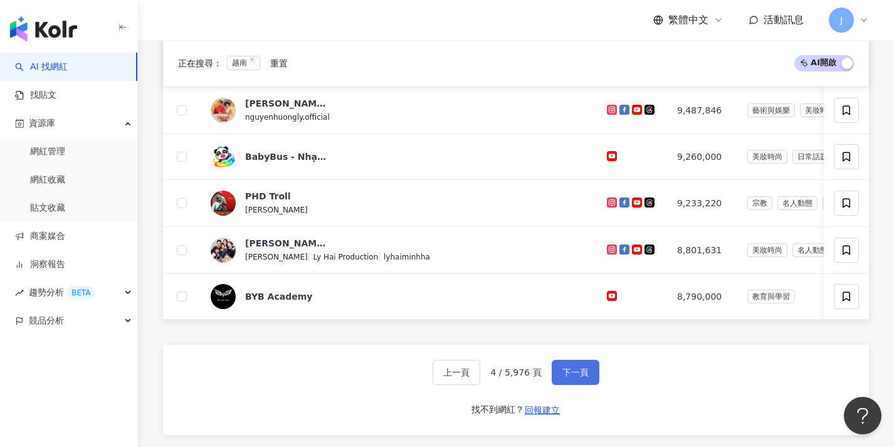
click at [583, 378] on span "下一頁" at bounding box center [576, 372] width 26 height 10
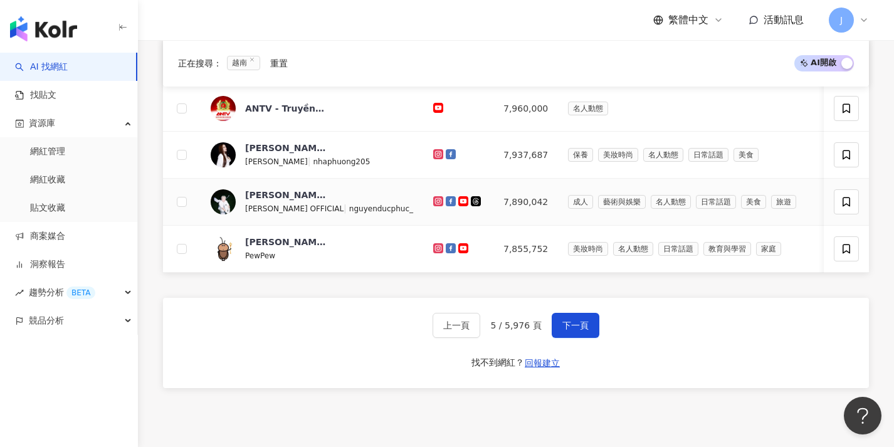
scroll to position [723, 0]
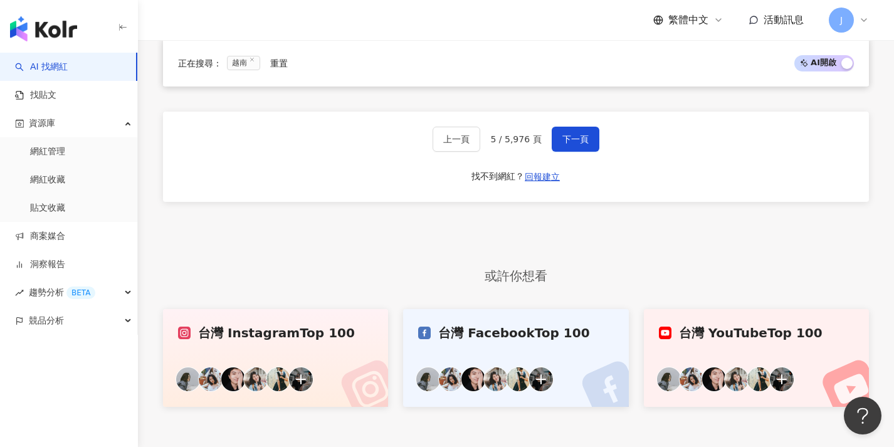
click at [579, 166] on div "上一頁 5 / 5,976 頁 下一頁 找不到網紅？ 回報建立" at bounding box center [516, 157] width 706 height 90
click at [584, 152] on button "下一頁" at bounding box center [576, 139] width 48 height 25
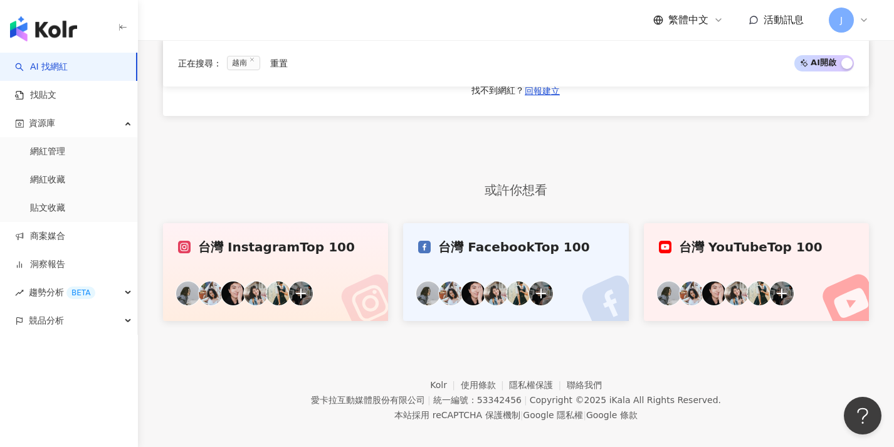
scroll to position [777, 0]
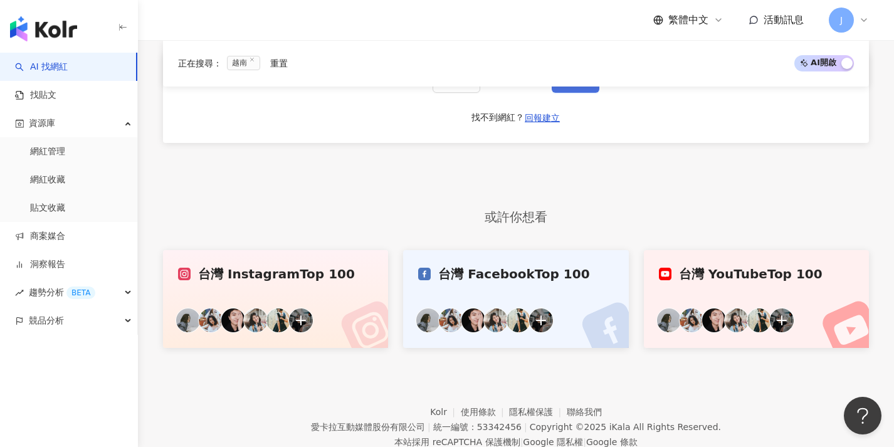
click at [584, 93] on button "下一頁" at bounding box center [576, 80] width 48 height 25
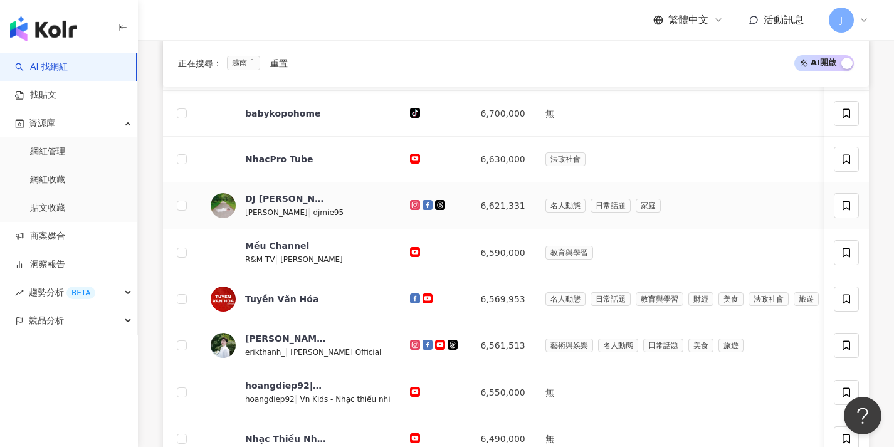
scroll to position [604, 0]
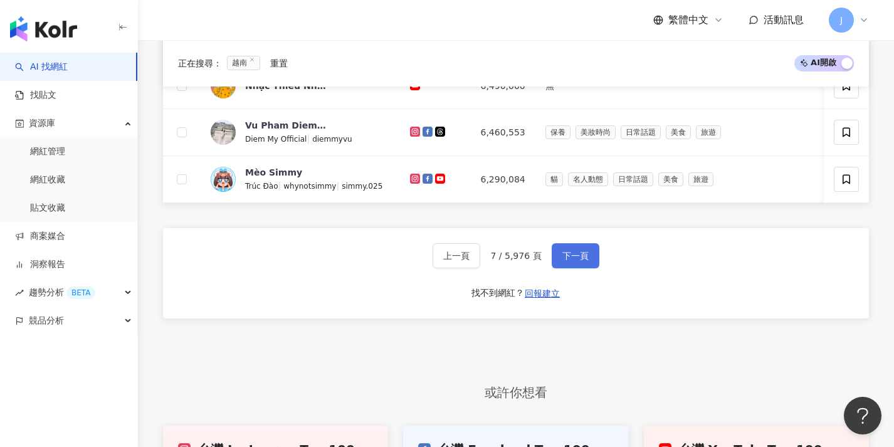
click at [584, 262] on button "下一頁" at bounding box center [576, 255] width 48 height 25
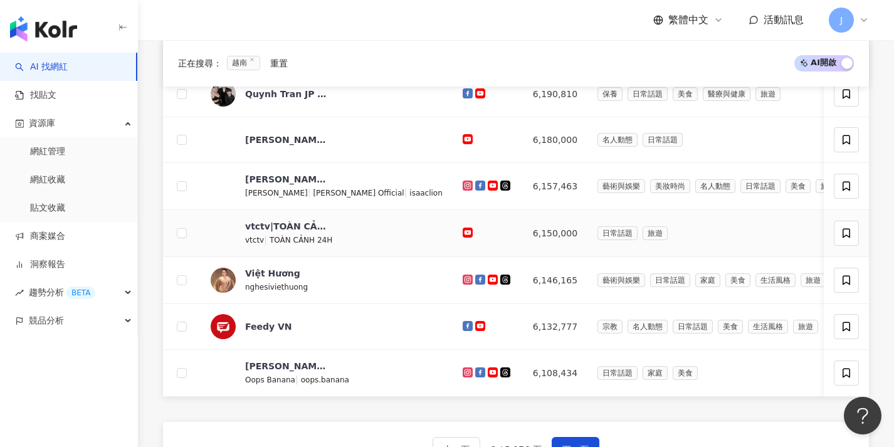
scroll to position [725, 0]
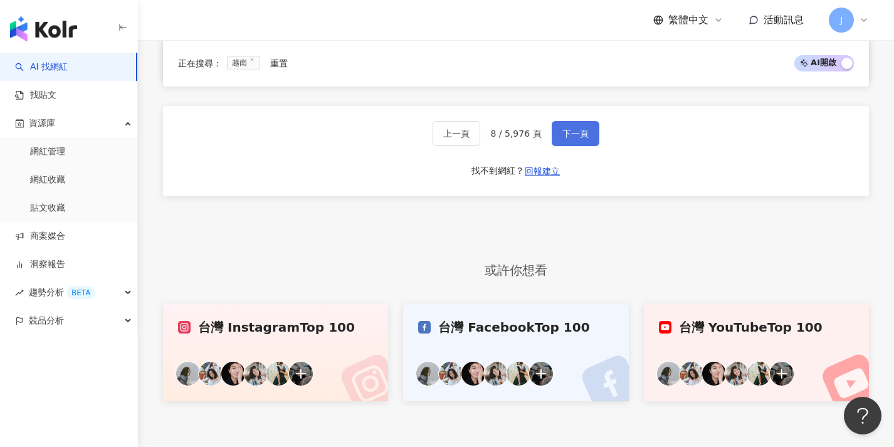
click at [571, 139] on span "下一頁" at bounding box center [576, 134] width 26 height 10
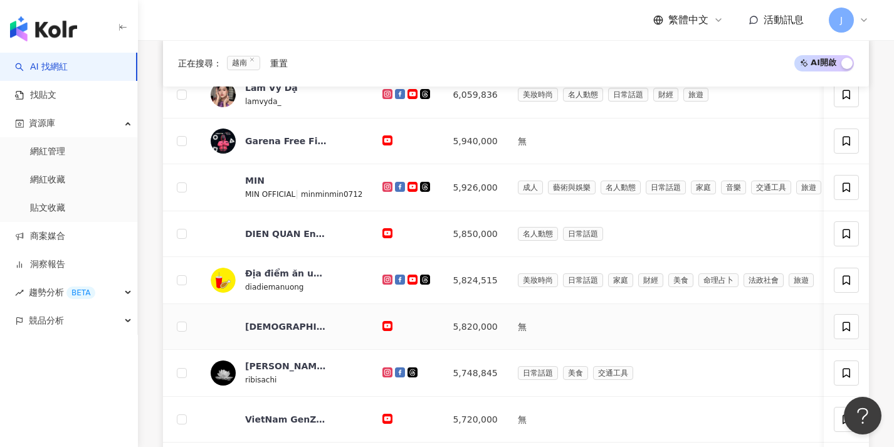
scroll to position [647, 0]
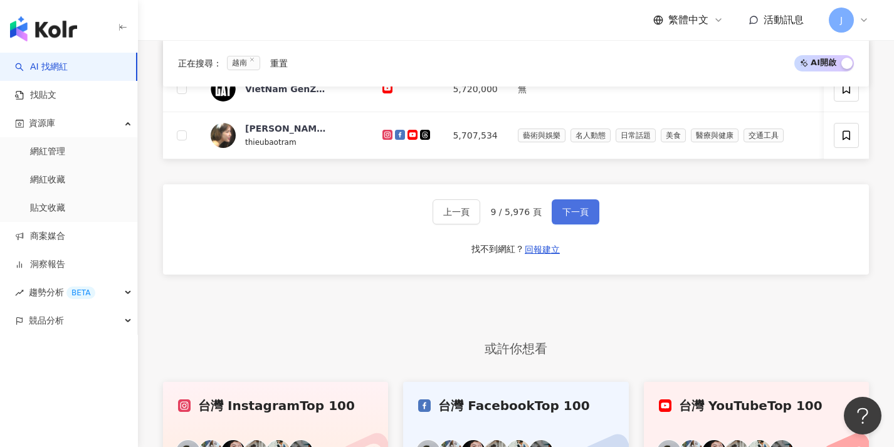
click at [593, 225] on button "下一頁" at bounding box center [576, 211] width 48 height 25
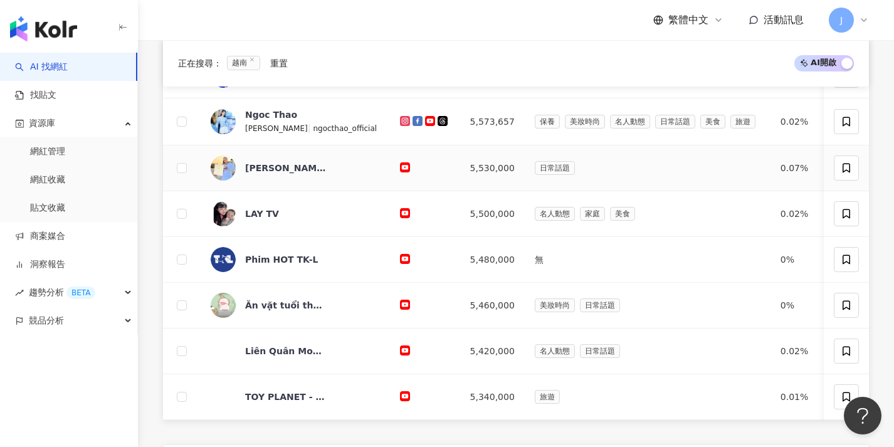
scroll to position [508, 0]
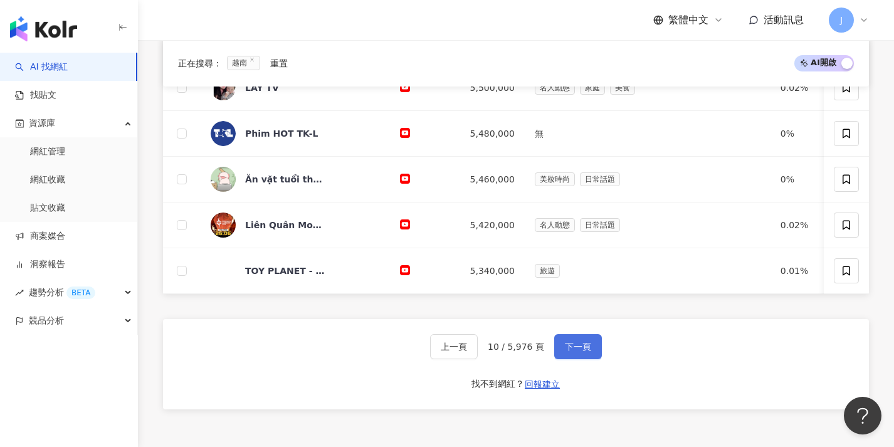
click at [593, 356] on button "下一頁" at bounding box center [578, 346] width 48 height 25
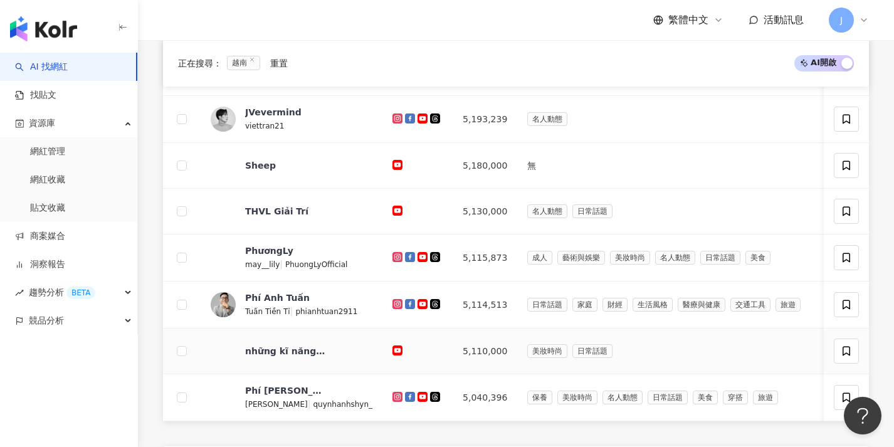
scroll to position [539, 0]
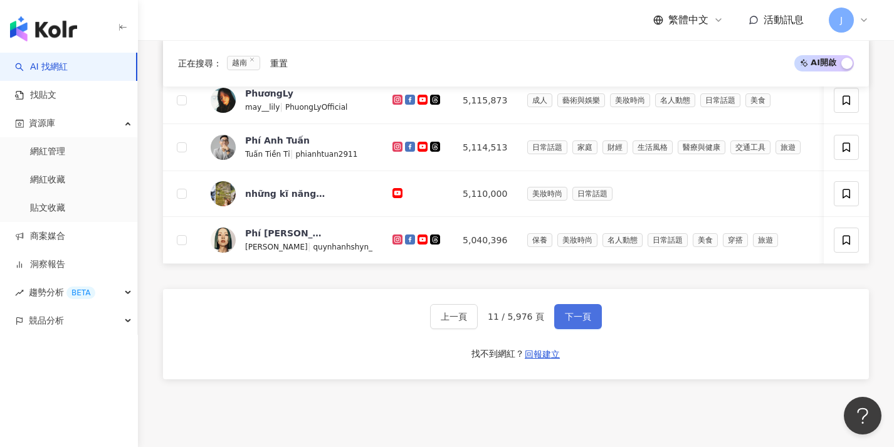
click at [585, 329] on button "下一頁" at bounding box center [578, 316] width 48 height 25
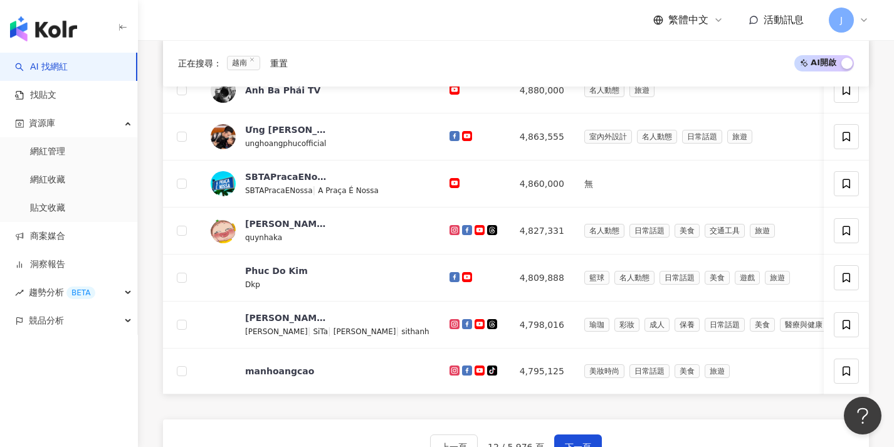
scroll to position [699, 0]
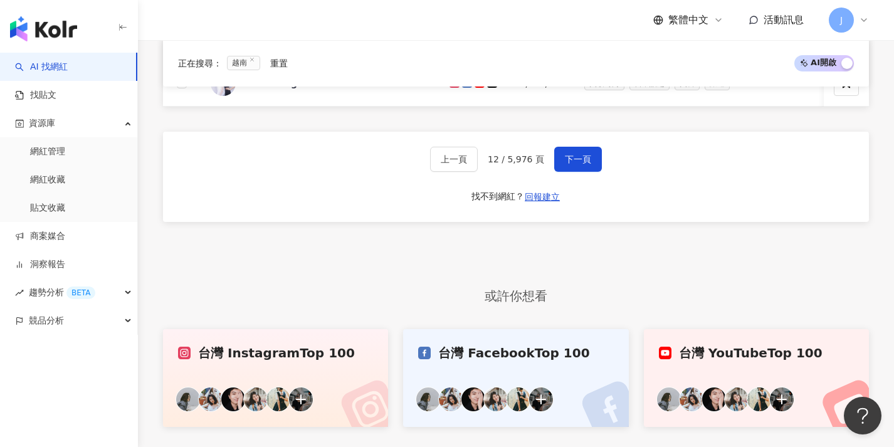
click at [566, 160] on div "上一頁 12 / 5,976 頁 下一頁 找不到網紅？ 回報建立" at bounding box center [516, 177] width 706 height 90
click at [590, 172] on button "下一頁" at bounding box center [578, 159] width 48 height 25
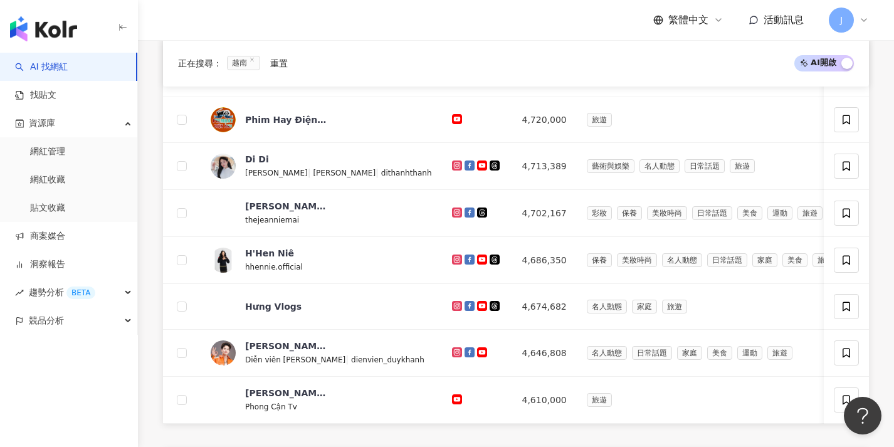
scroll to position [670, 0]
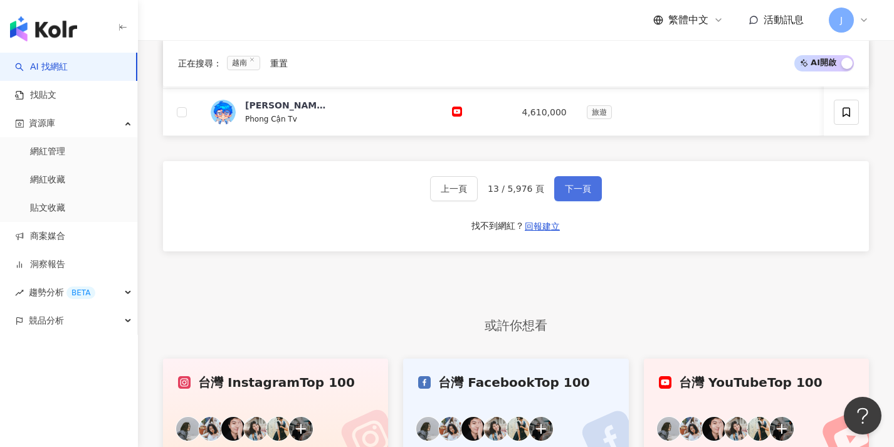
click at [584, 201] on button "下一頁" at bounding box center [578, 188] width 48 height 25
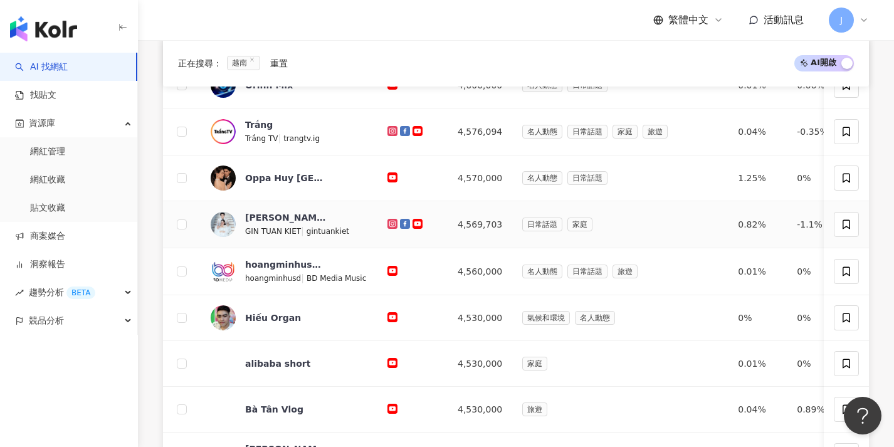
scroll to position [563, 0]
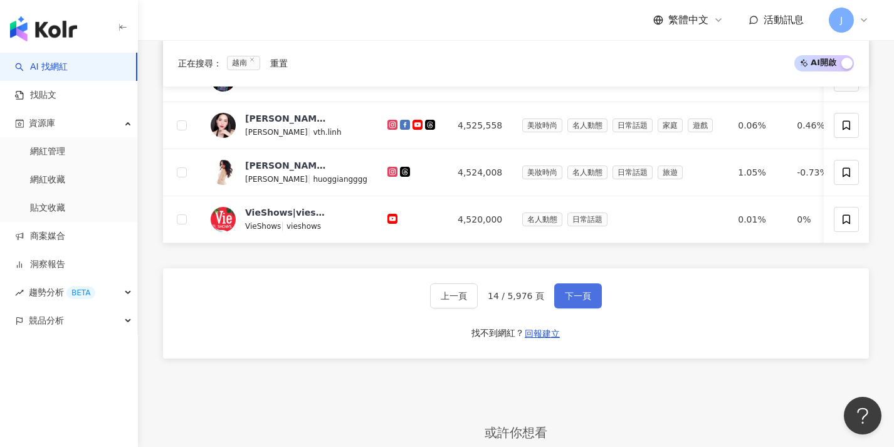
click at [575, 309] on button "下一頁" at bounding box center [578, 295] width 48 height 25
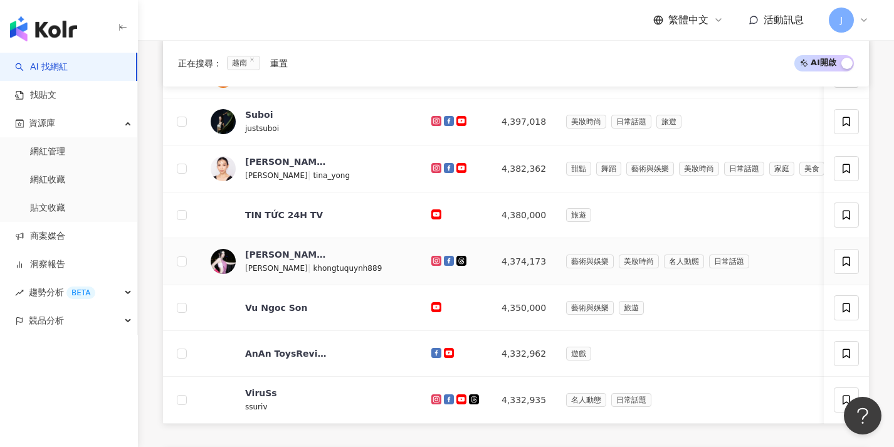
scroll to position [492, 0]
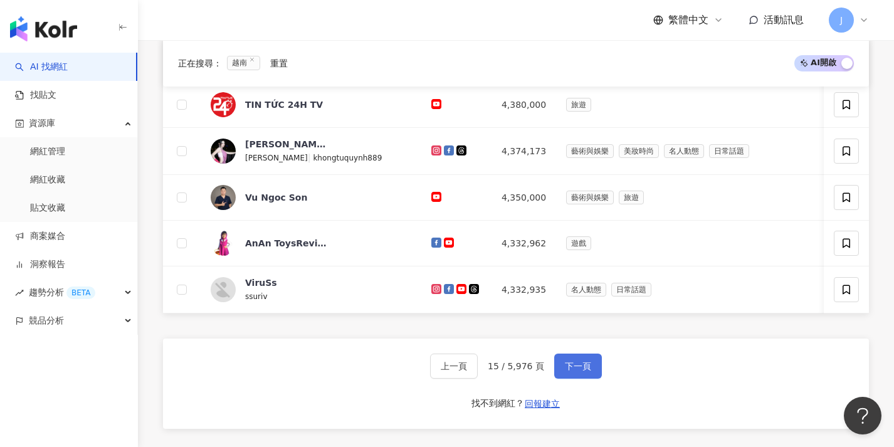
click at [590, 376] on button "下一頁" at bounding box center [578, 366] width 48 height 25
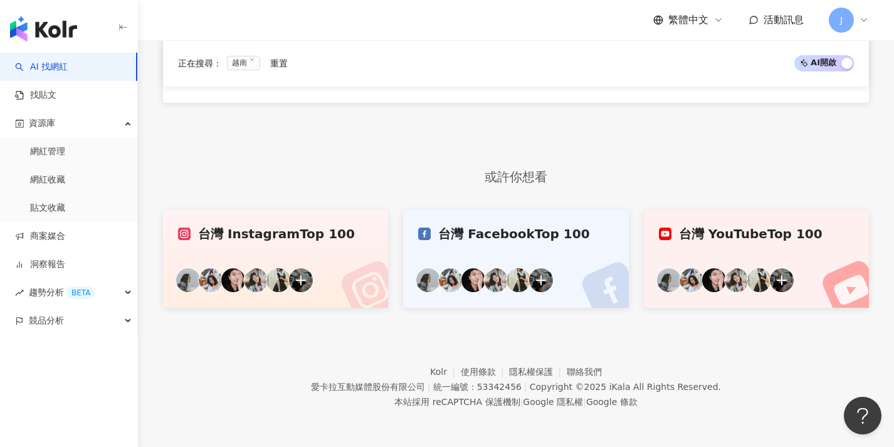
scroll to position [674, 0]
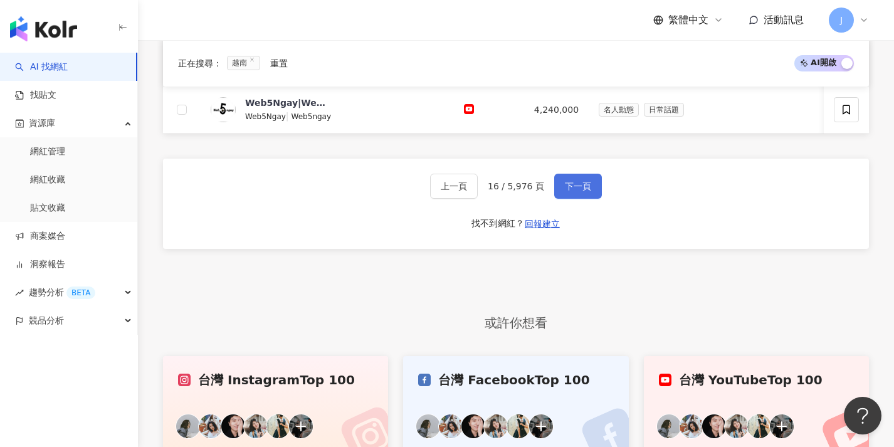
click at [583, 199] on button "下一頁" at bounding box center [578, 186] width 48 height 25
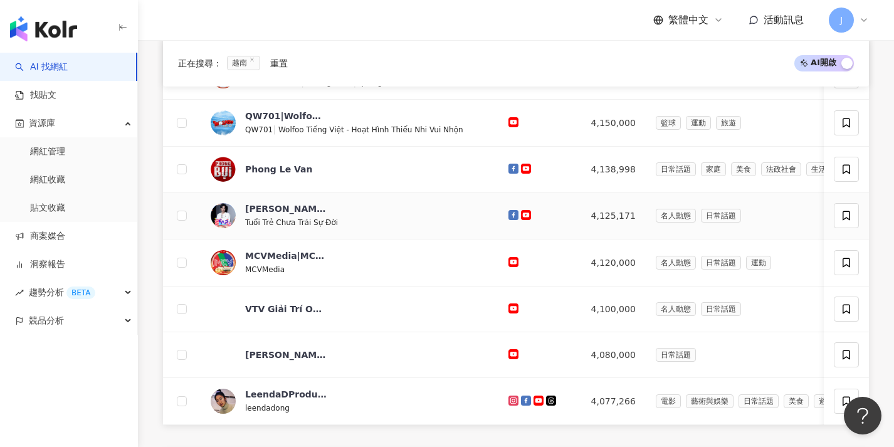
scroll to position [477, 0]
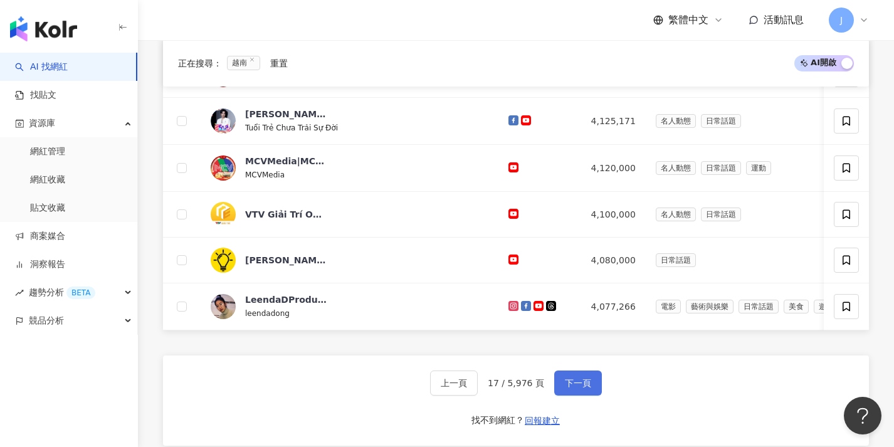
click at [588, 388] on span "下一頁" at bounding box center [578, 383] width 26 height 10
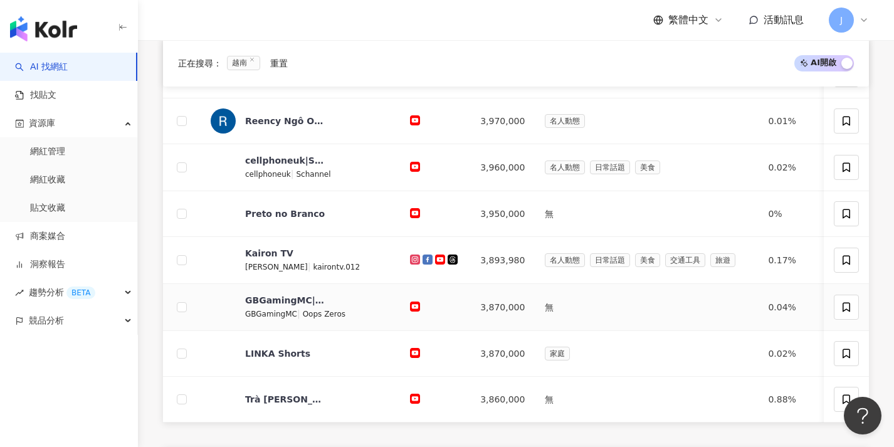
scroll to position [508, 0]
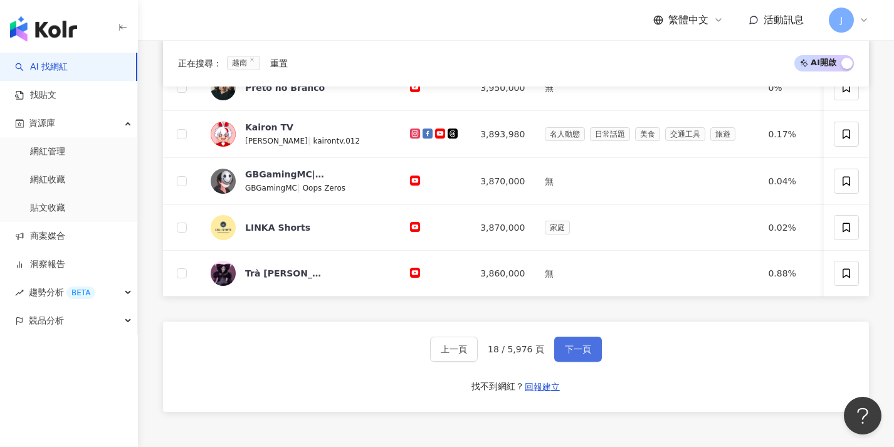
click at [591, 359] on button "下一頁" at bounding box center [578, 349] width 48 height 25
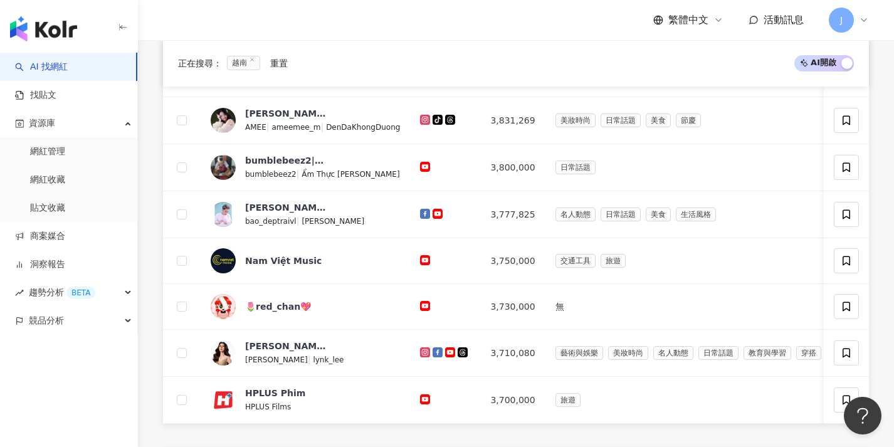
scroll to position [465, 0]
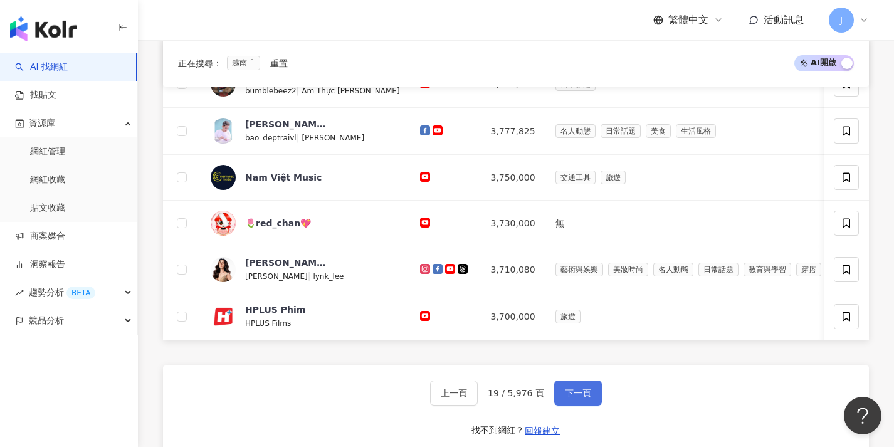
click at [569, 398] on span "下一頁" at bounding box center [578, 393] width 26 height 10
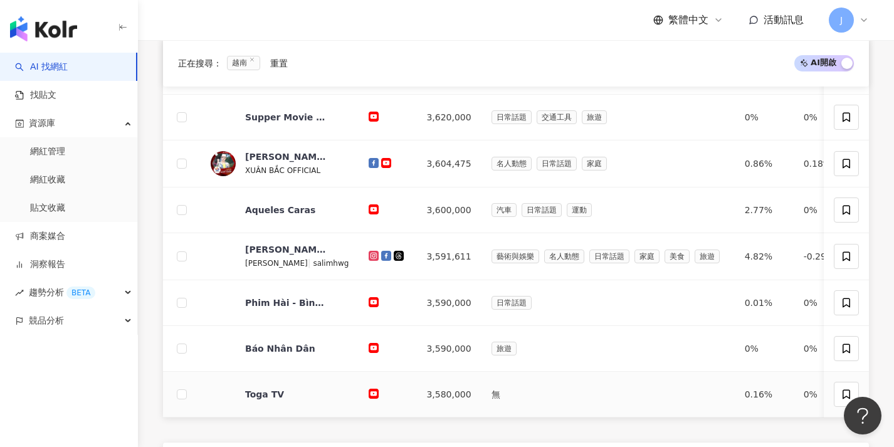
scroll to position [495, 0]
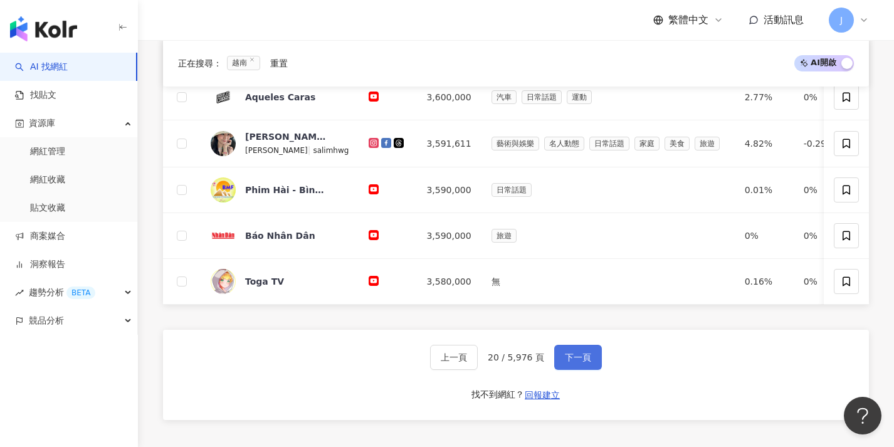
click at [568, 365] on button "下一頁" at bounding box center [578, 357] width 48 height 25
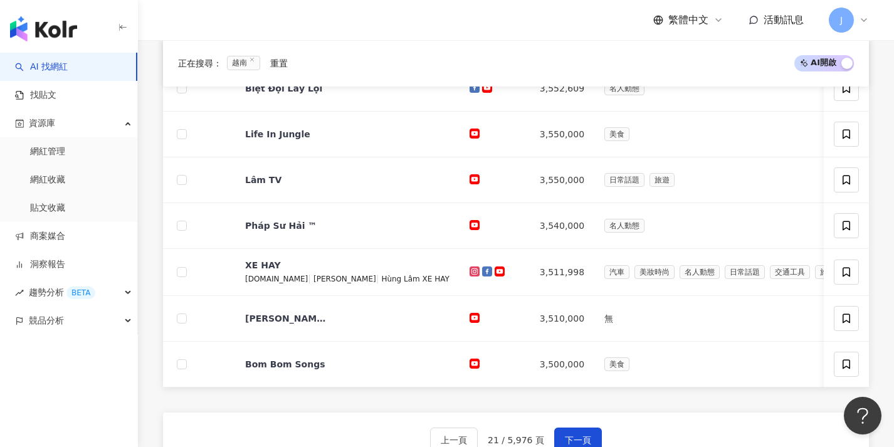
scroll to position [476, 0]
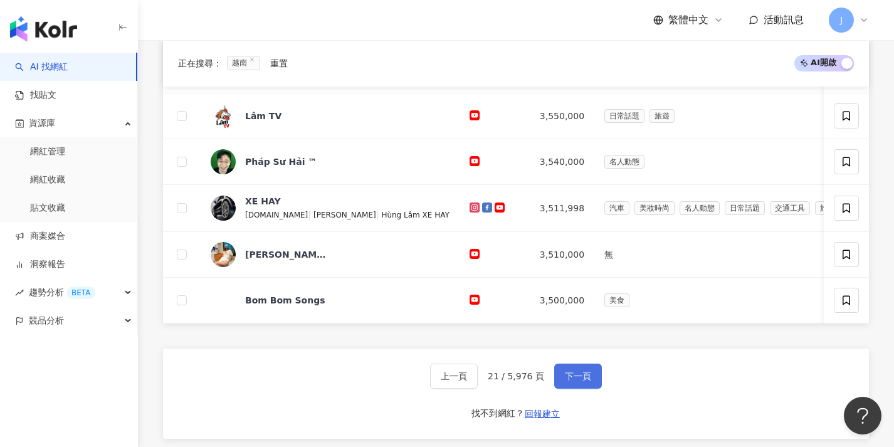
click at [565, 381] on span "下一頁" at bounding box center [578, 376] width 26 height 10
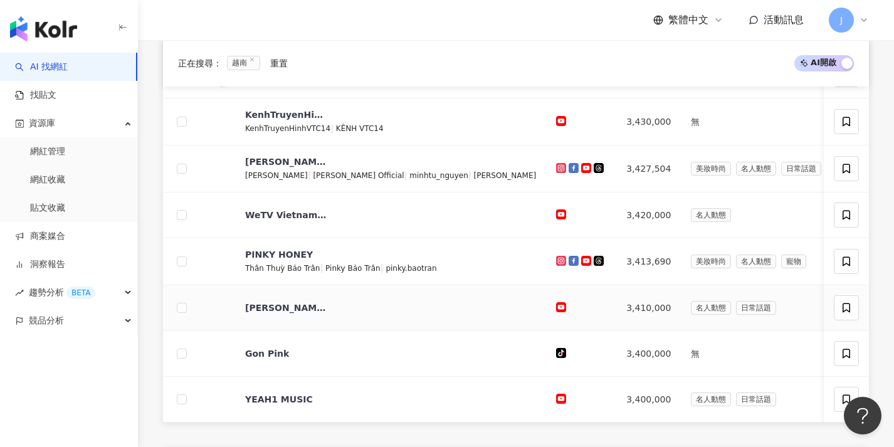
scroll to position [702, 0]
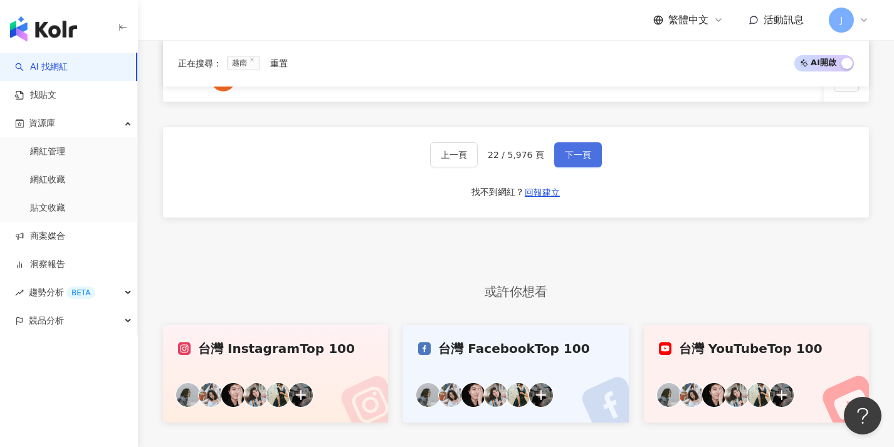
click at [588, 167] on button "下一頁" at bounding box center [578, 154] width 48 height 25
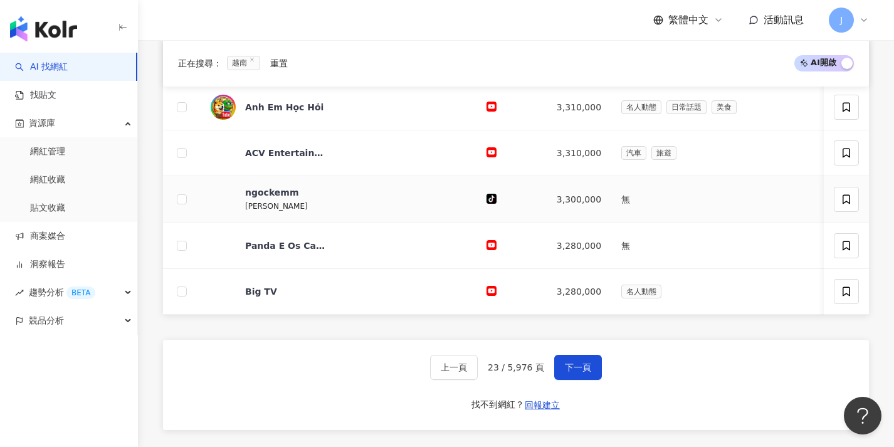
scroll to position [494, 0]
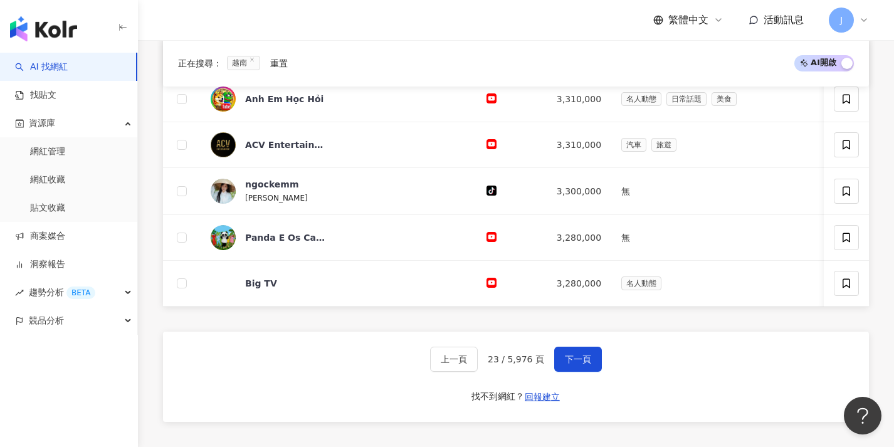
click at [583, 386] on div "上一頁 23 / 5,976 頁 下一頁 找不到網紅？ 回報建立" at bounding box center [516, 377] width 706 height 90
click at [583, 372] on button "下一頁" at bounding box center [578, 359] width 48 height 25
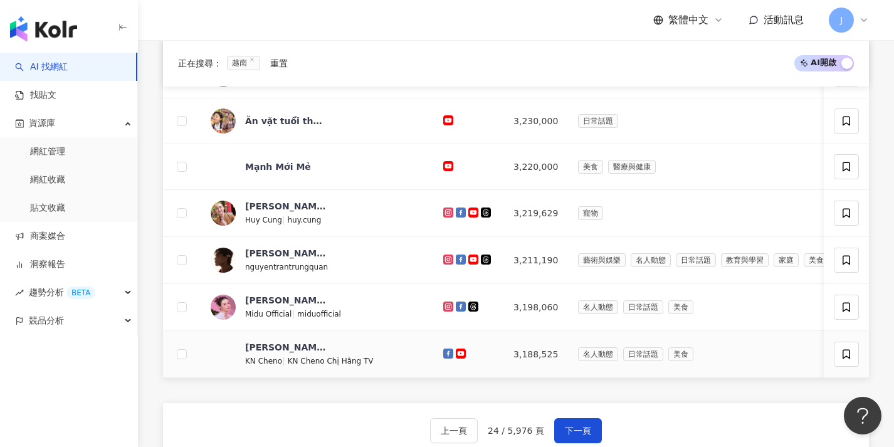
scroll to position [492, 0]
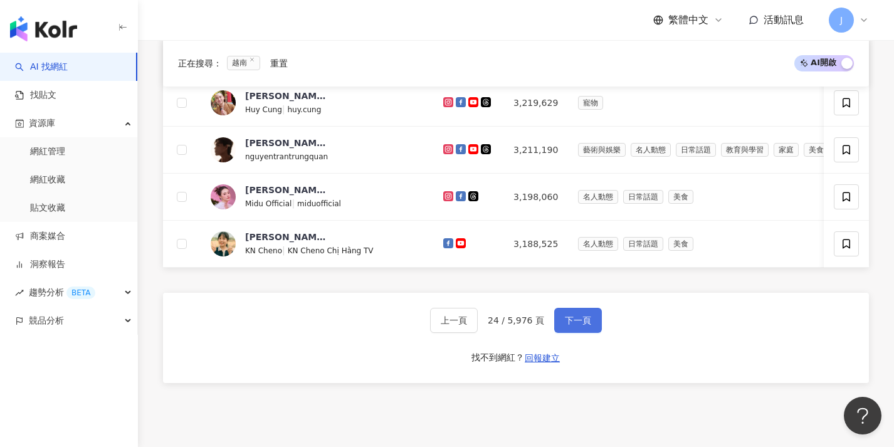
click at [592, 333] on button "下一頁" at bounding box center [578, 320] width 48 height 25
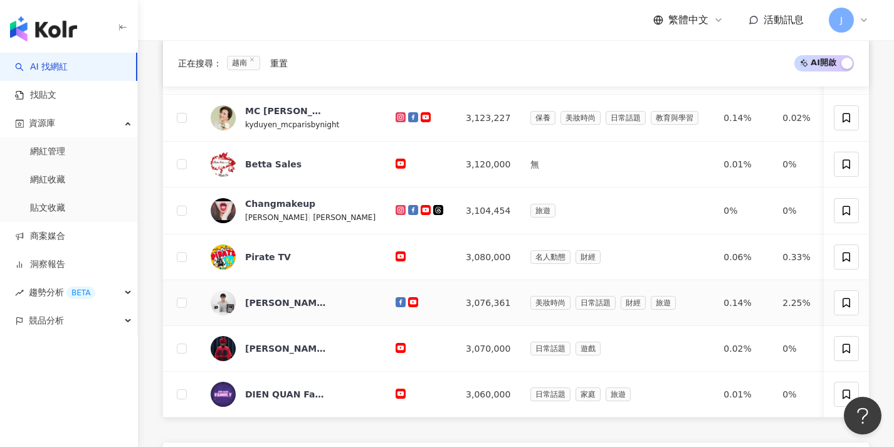
scroll to position [499, 0]
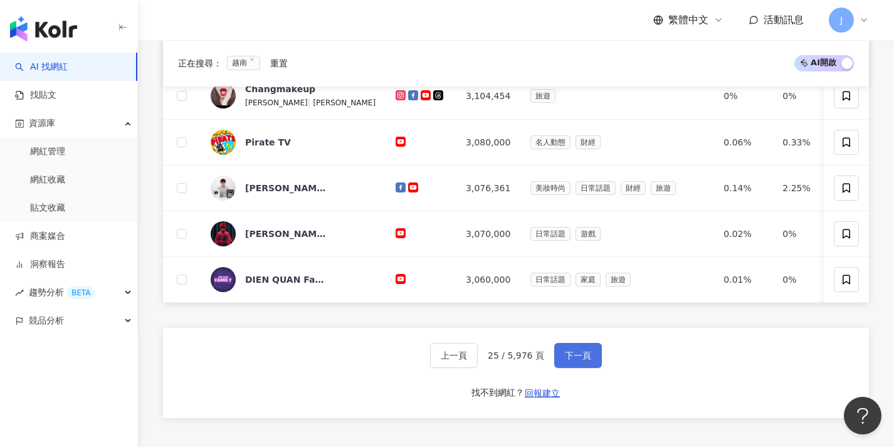
click at [586, 361] on span "下一頁" at bounding box center [578, 356] width 26 height 10
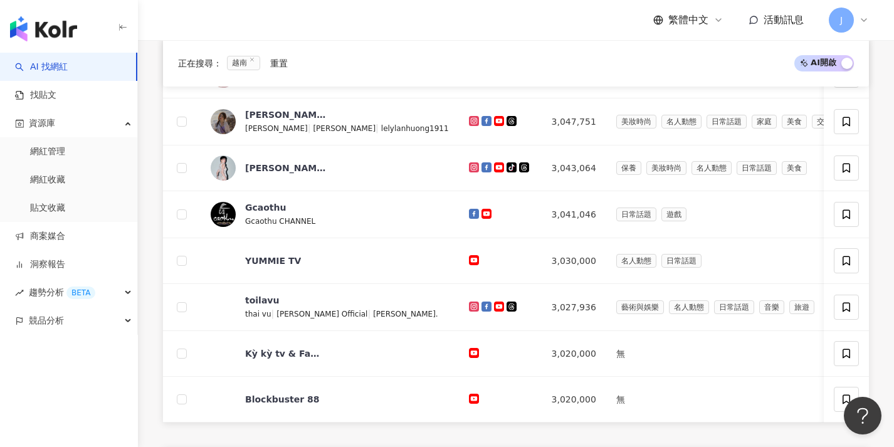
scroll to position [638, 0]
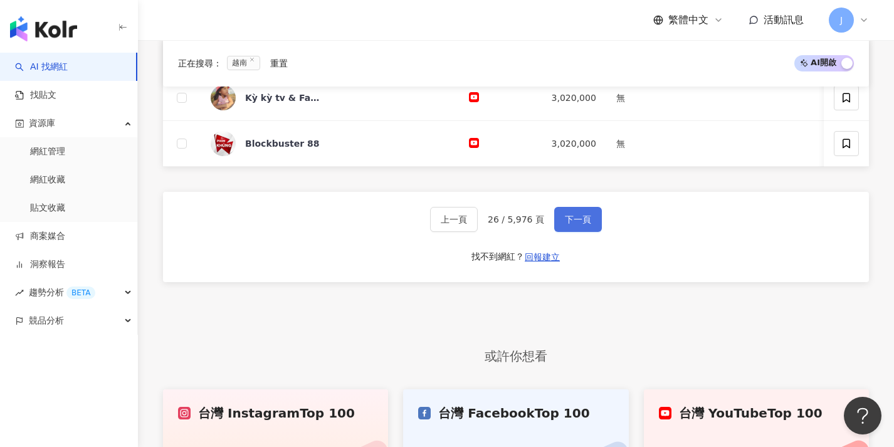
click at [589, 225] on span "下一頁" at bounding box center [578, 219] width 26 height 10
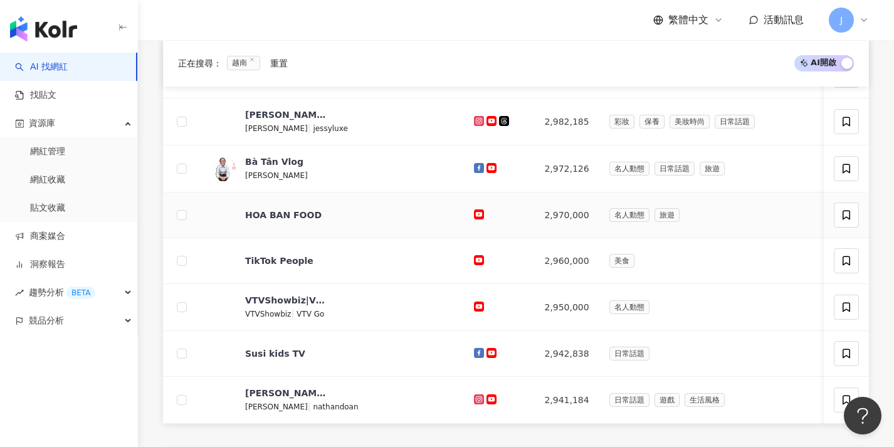
scroll to position [511, 0]
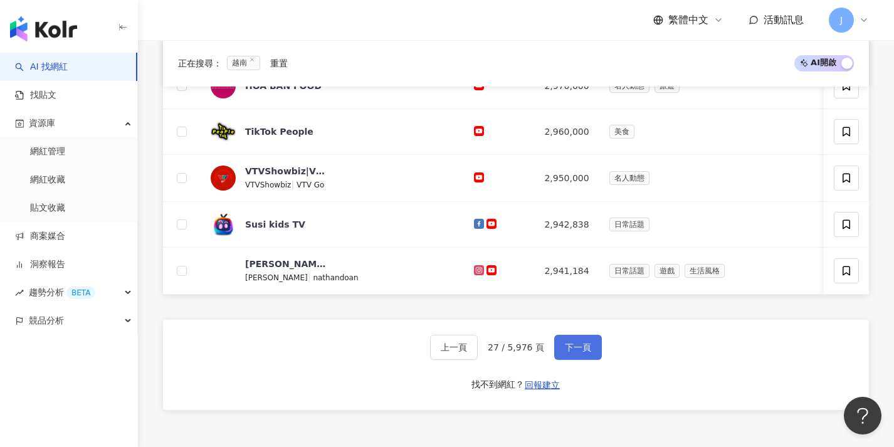
click at [565, 352] on span "下一頁" at bounding box center [578, 347] width 26 height 10
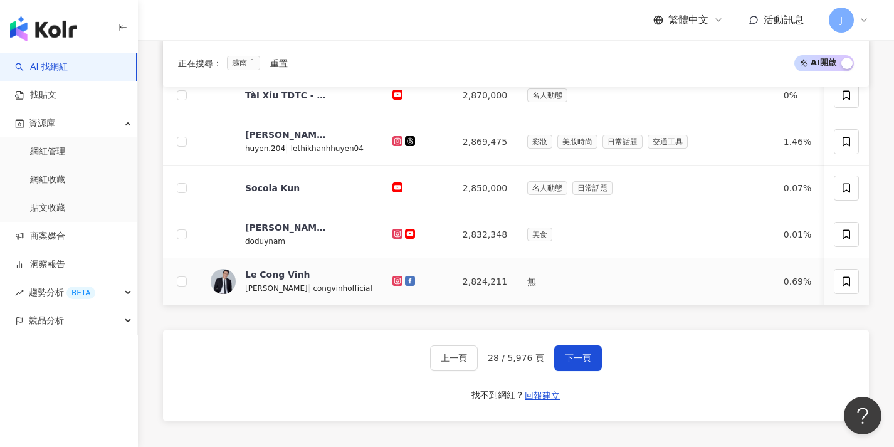
scroll to position [599, 0]
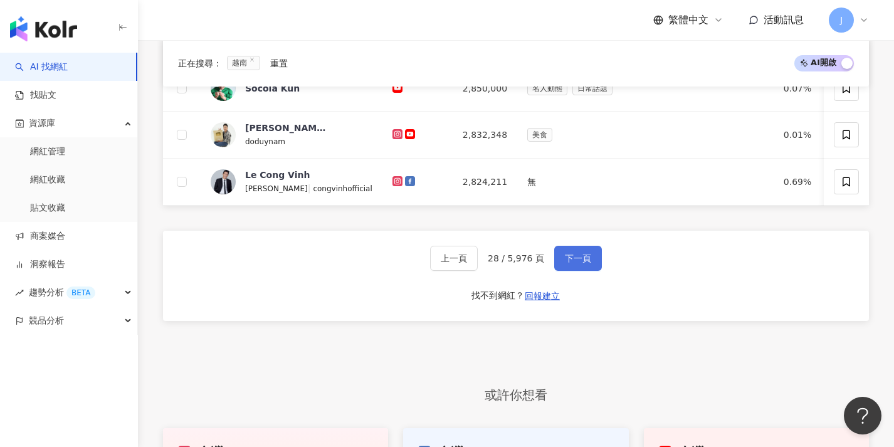
click at [572, 271] on button "下一頁" at bounding box center [578, 258] width 48 height 25
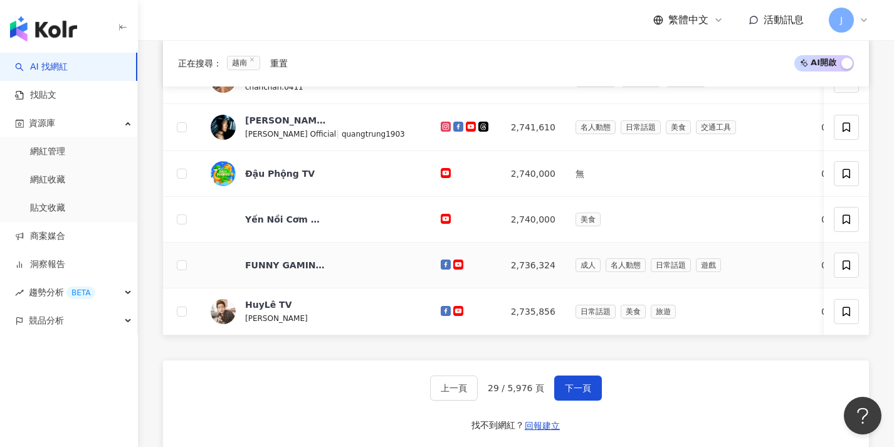
scroll to position [487, 0]
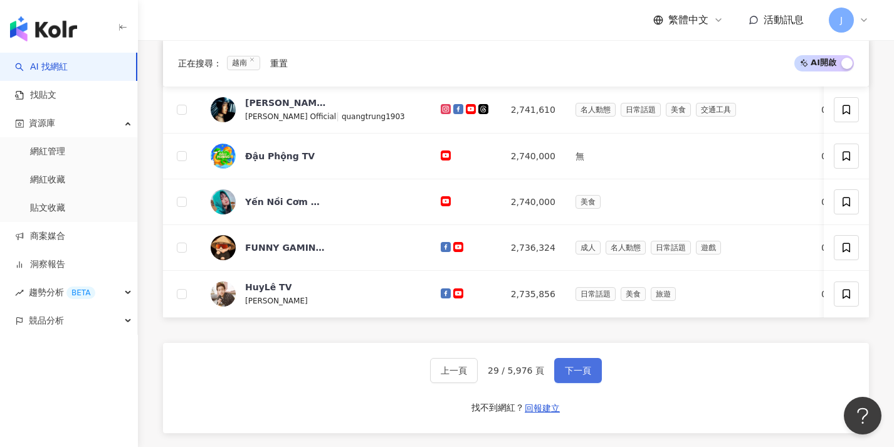
click at [595, 383] on button "下一頁" at bounding box center [578, 370] width 48 height 25
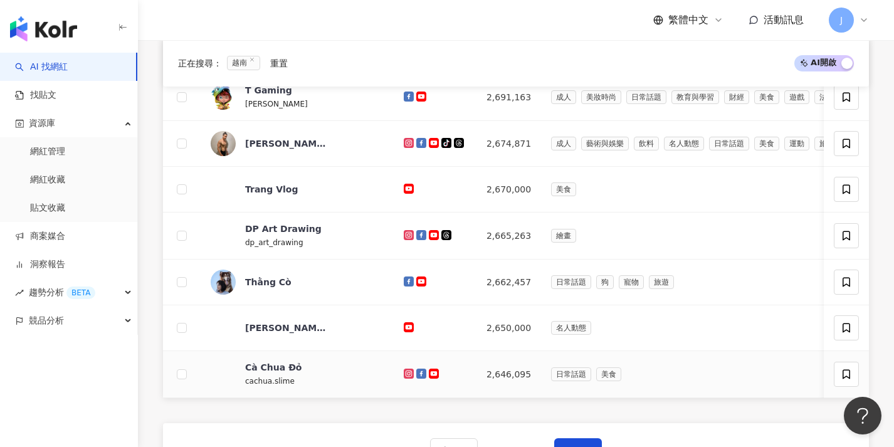
scroll to position [497, 0]
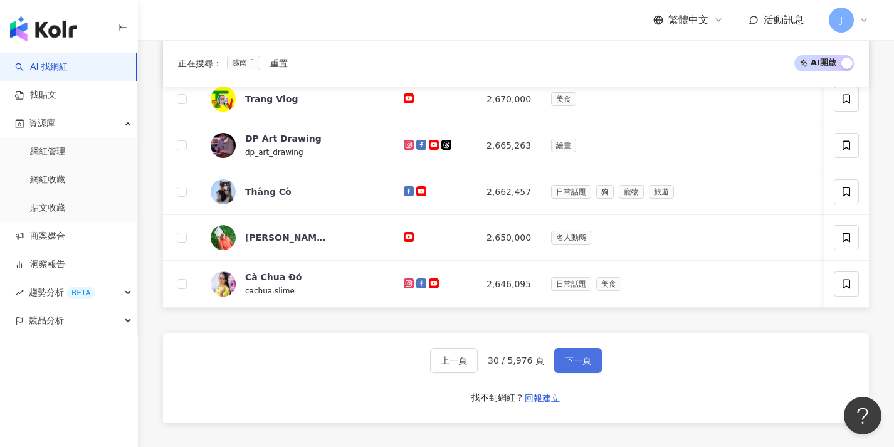
click at [578, 366] on span "下一頁" at bounding box center [578, 361] width 26 height 10
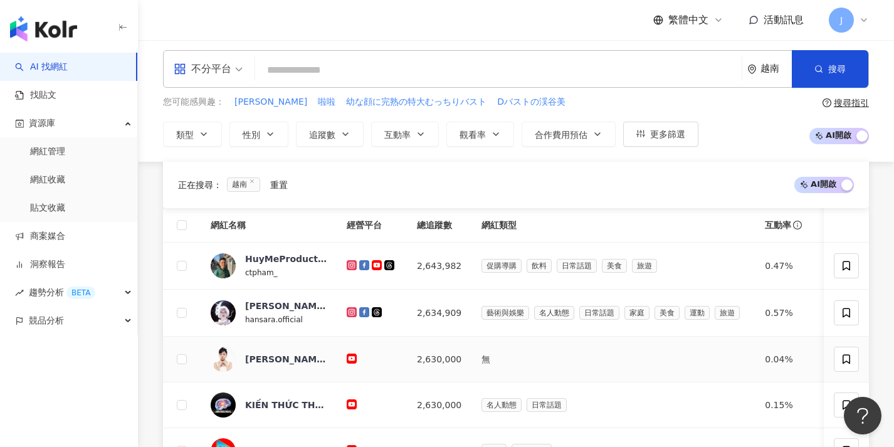
scroll to position [479, 0]
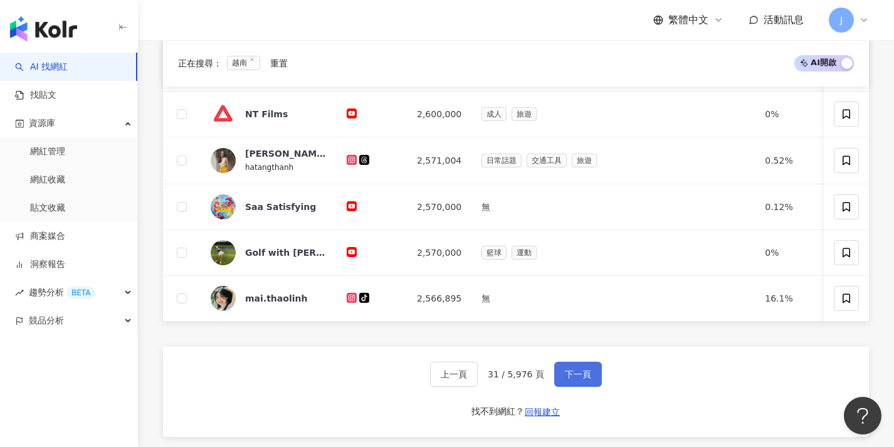
click at [581, 387] on button "下一頁" at bounding box center [578, 374] width 48 height 25
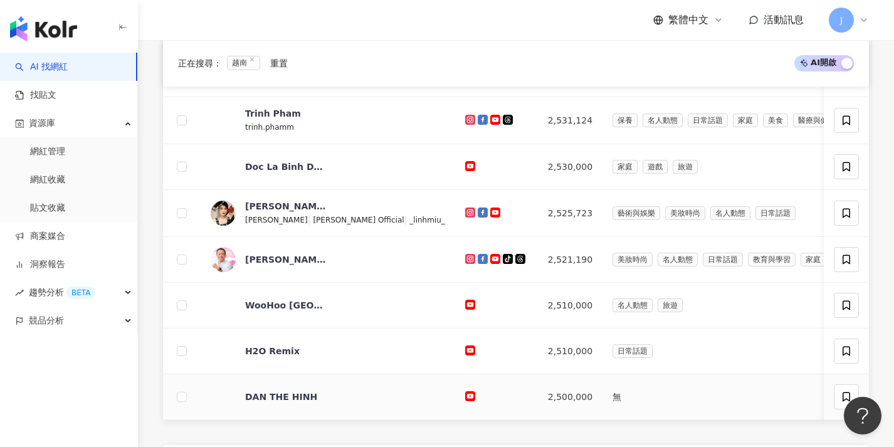
scroll to position [515, 0]
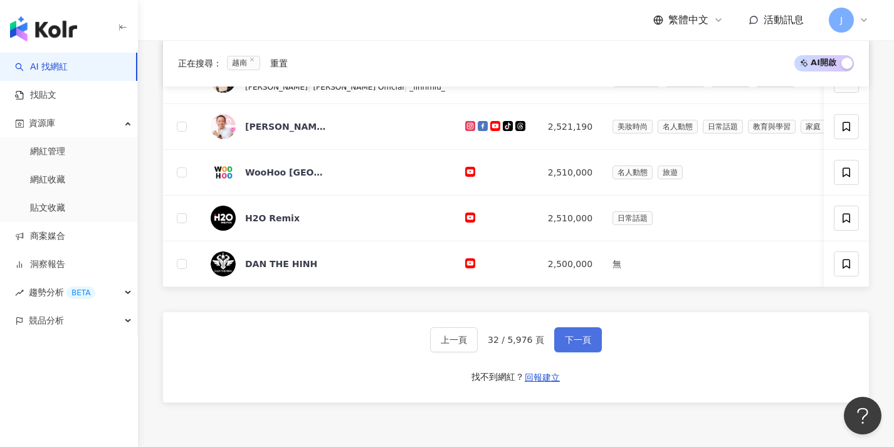
click at [576, 345] on span "下一頁" at bounding box center [578, 340] width 26 height 10
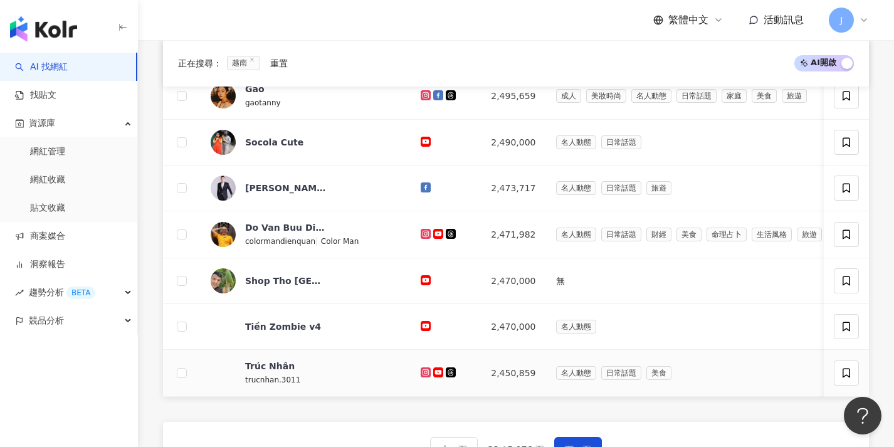
scroll to position [540, 0]
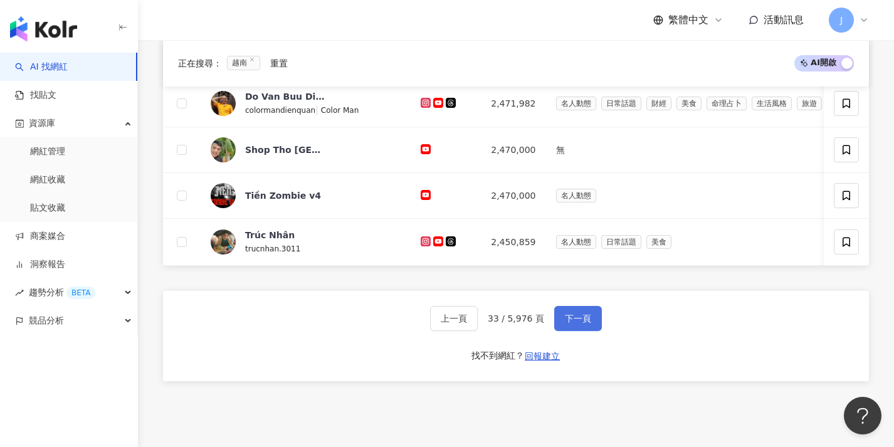
click at [593, 330] on button "下一頁" at bounding box center [578, 318] width 48 height 25
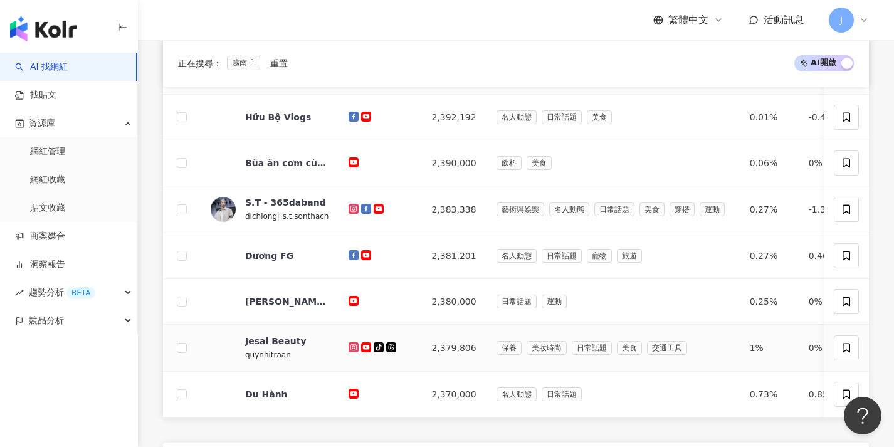
scroll to position [532, 0]
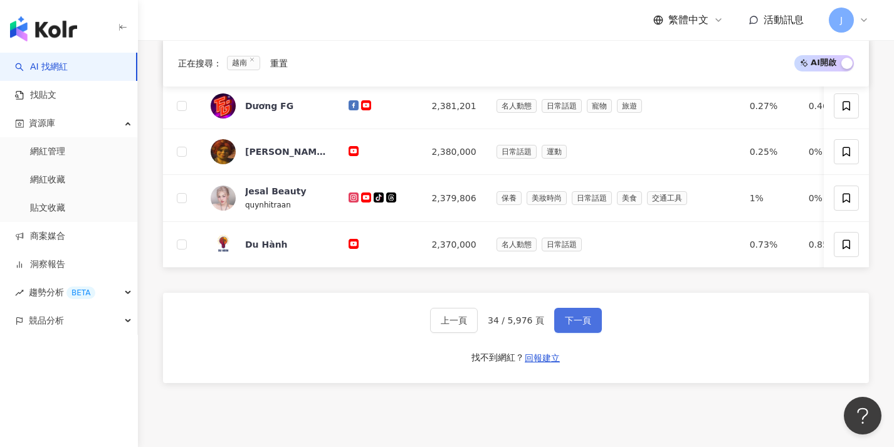
click at [581, 325] on span "下一頁" at bounding box center [578, 320] width 26 height 10
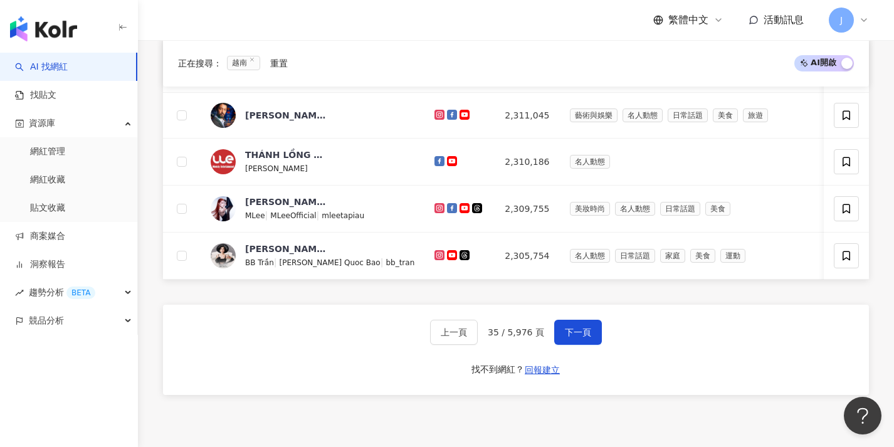
scroll to position [672, 0]
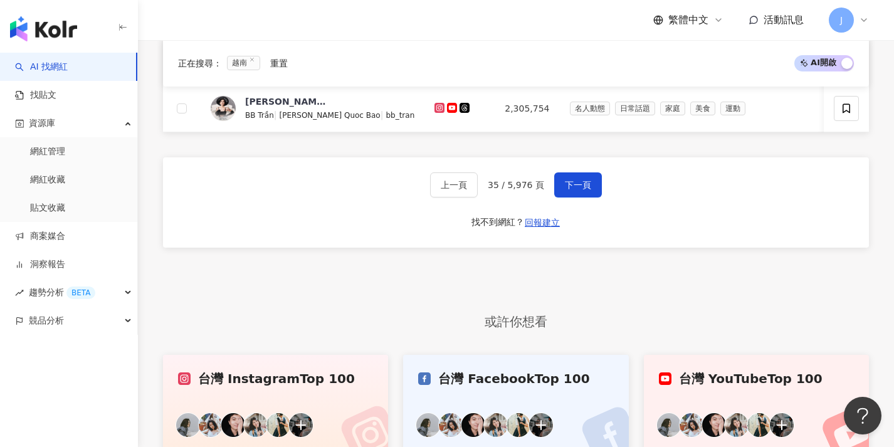
click at [586, 216] on div "上一頁 35 / 5,976 頁 下一頁 找不到網紅？ 回報建立" at bounding box center [516, 202] width 706 height 90
click at [588, 198] on button "下一頁" at bounding box center [578, 184] width 48 height 25
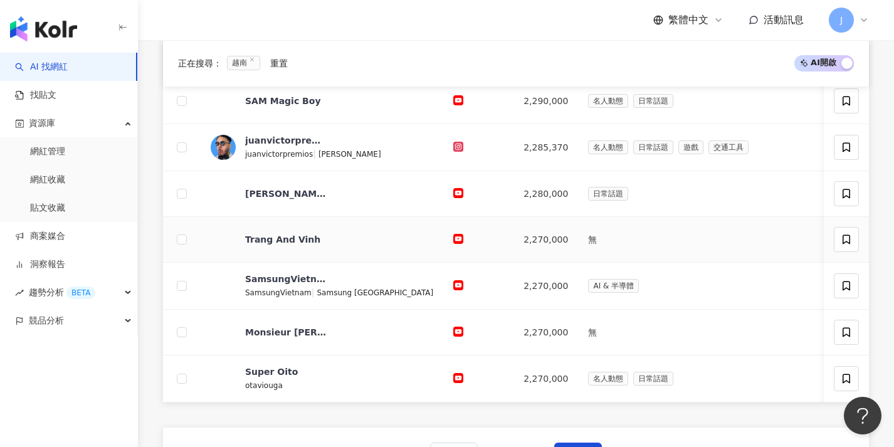
scroll to position [482, 0]
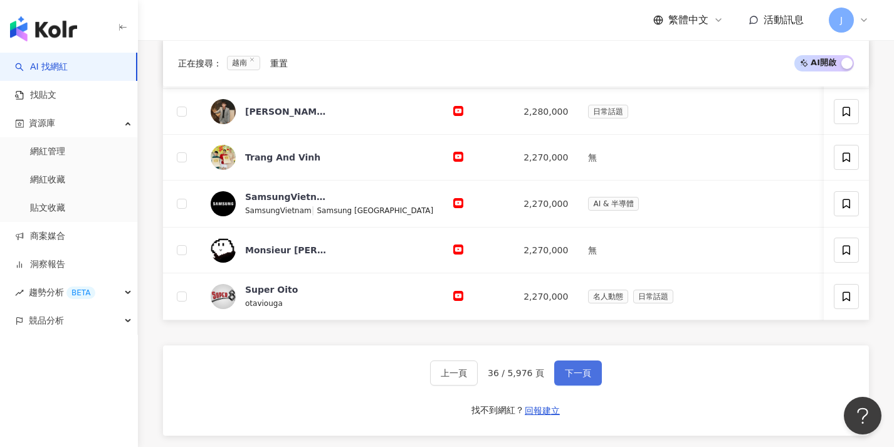
click at [575, 378] on span "下一頁" at bounding box center [578, 373] width 26 height 10
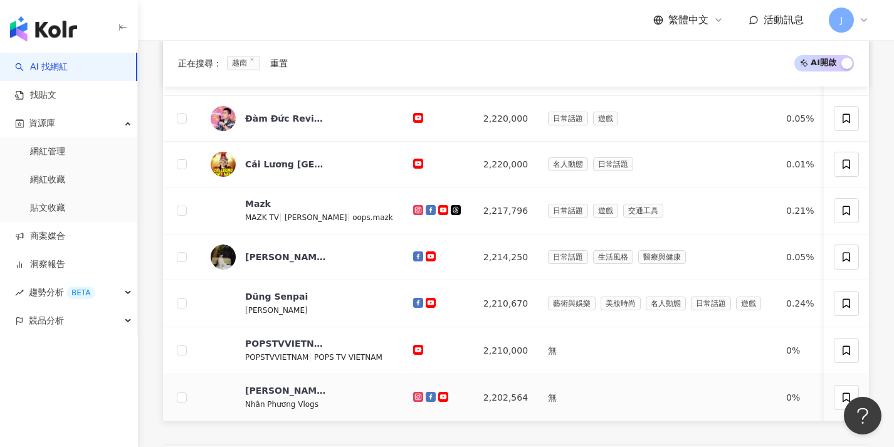
scroll to position [522, 0]
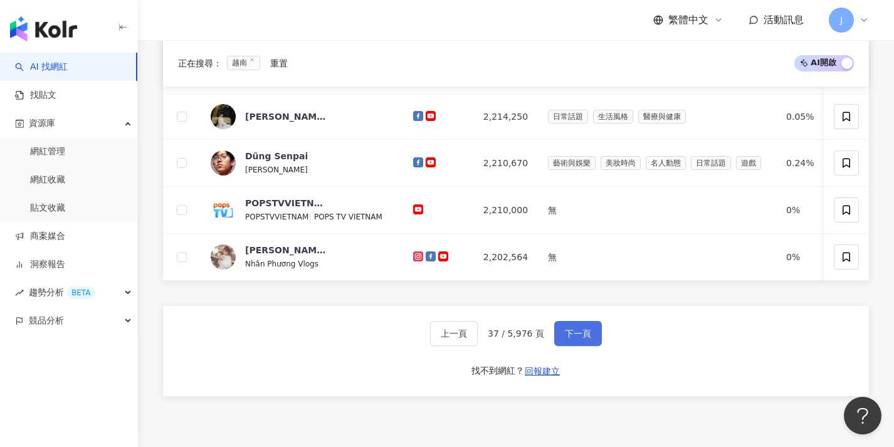
click at [584, 341] on button "下一頁" at bounding box center [578, 333] width 48 height 25
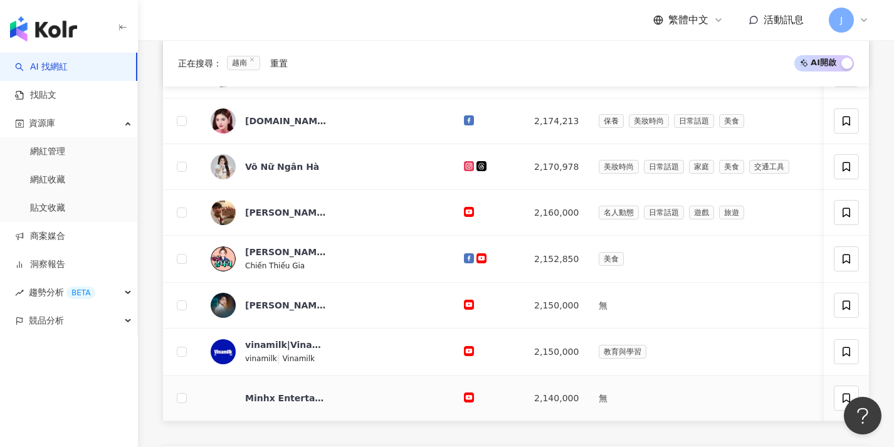
scroll to position [478, 0]
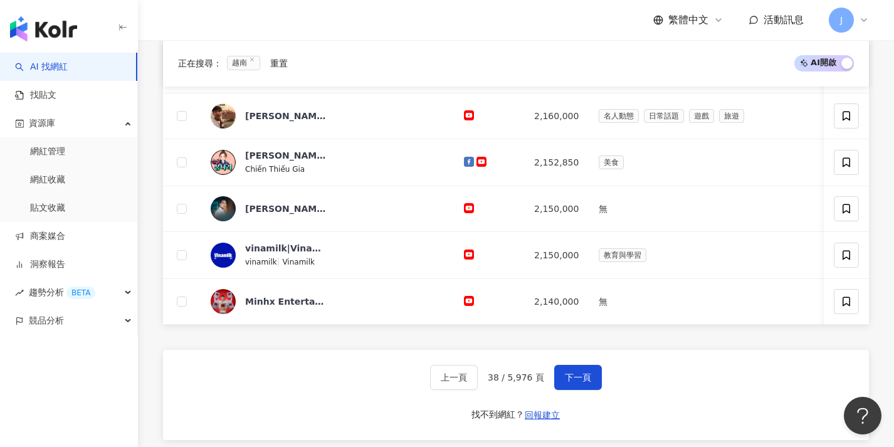
drag, startPoint x: 581, startPoint y: 381, endPoint x: 623, endPoint y: 381, distance: 42.0
click at [587, 380] on button "下一頁" at bounding box center [578, 377] width 48 height 25
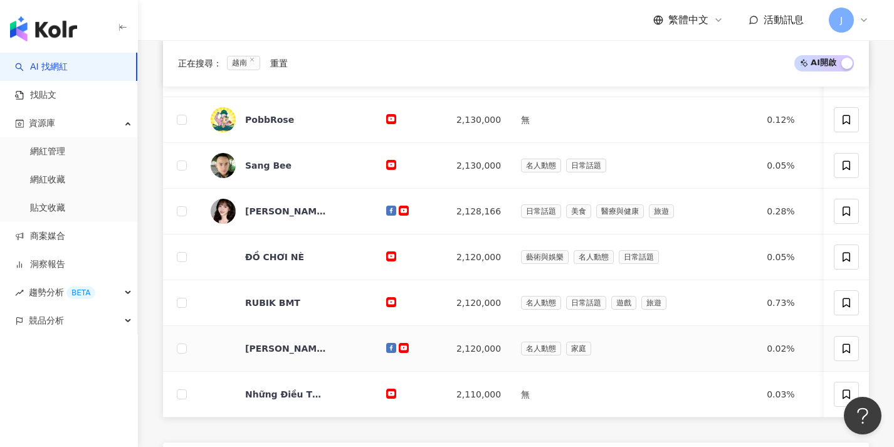
scroll to position [644, 0]
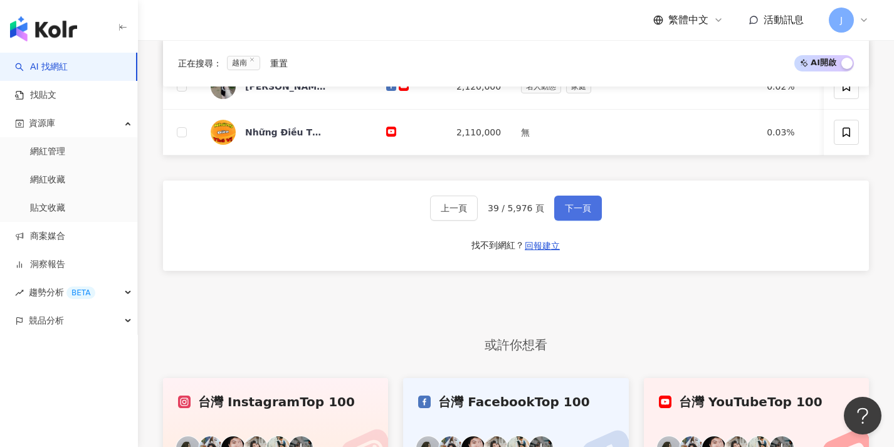
click at [581, 213] on span "下一頁" at bounding box center [578, 208] width 26 height 10
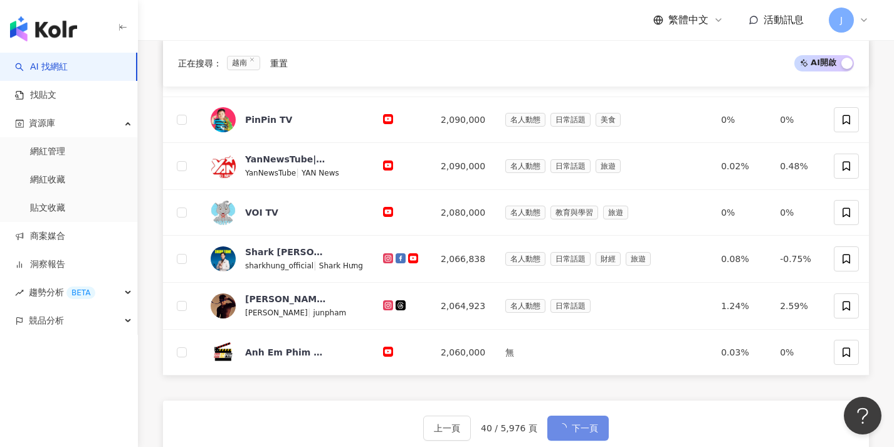
scroll to position [692, 0]
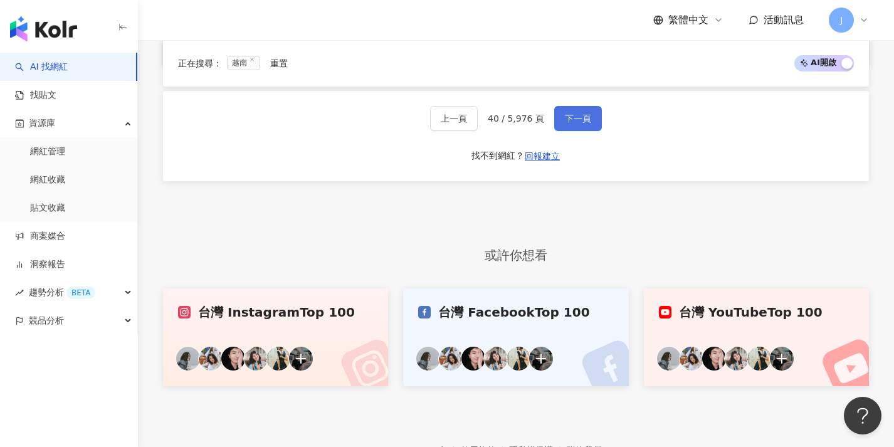
click at [577, 131] on button "下一頁" at bounding box center [578, 118] width 48 height 25
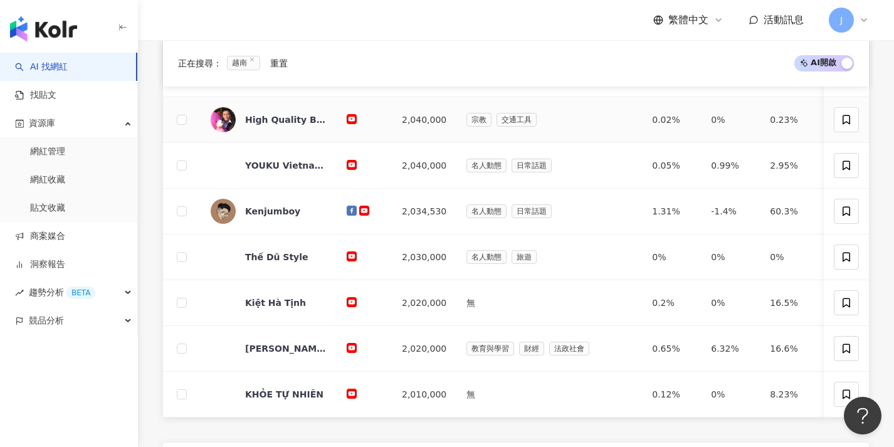
scroll to position [694, 0]
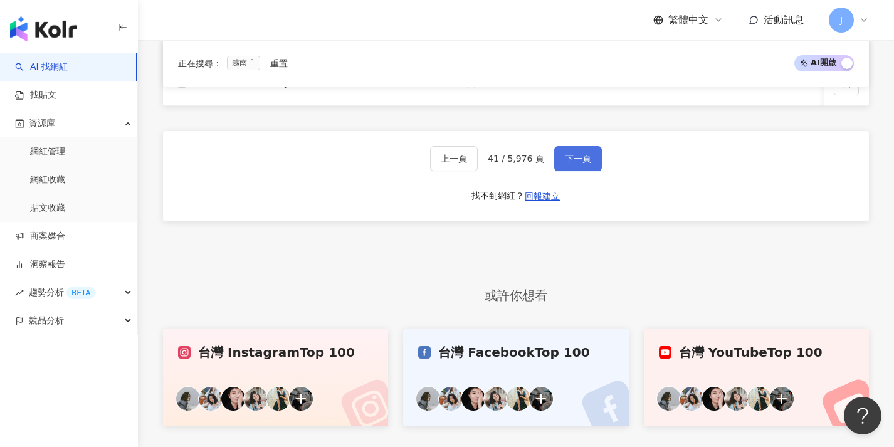
click at [567, 171] on button "下一頁" at bounding box center [578, 158] width 48 height 25
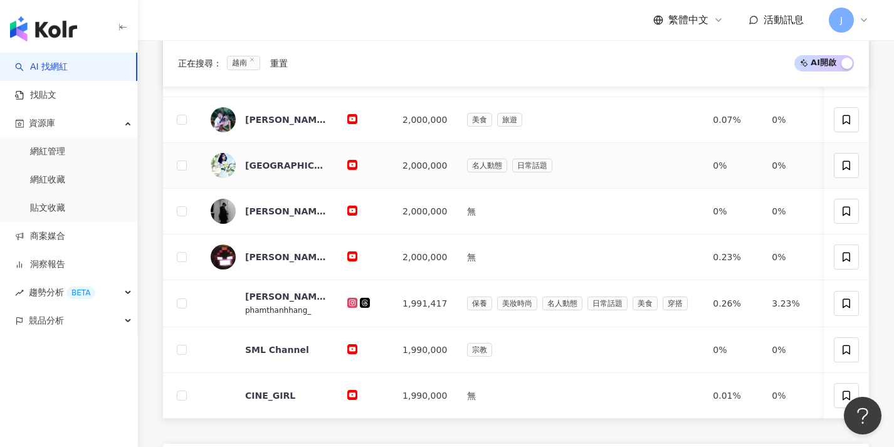
scroll to position [493, 0]
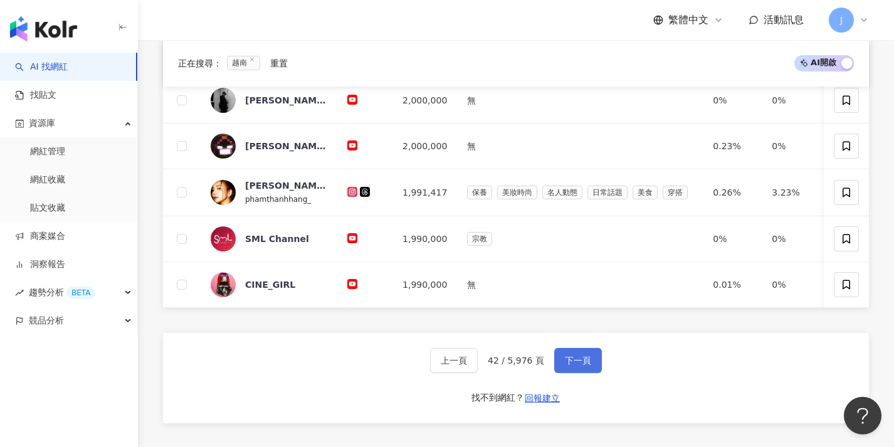
click at [591, 373] on button "下一頁" at bounding box center [578, 360] width 48 height 25
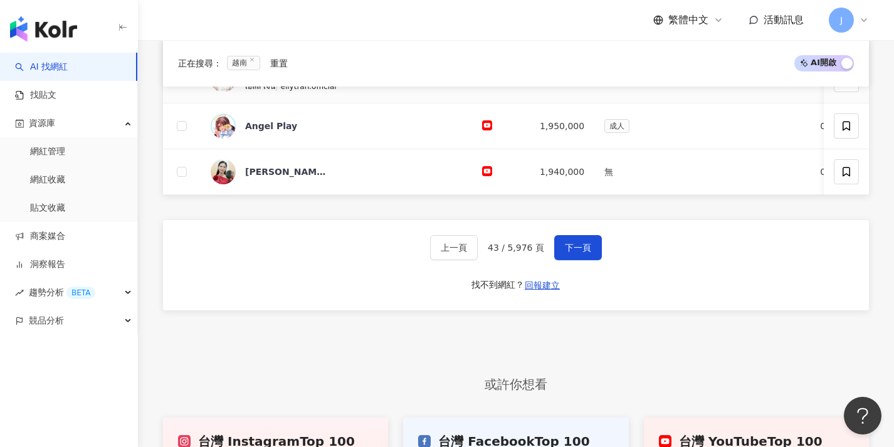
scroll to position [651, 0]
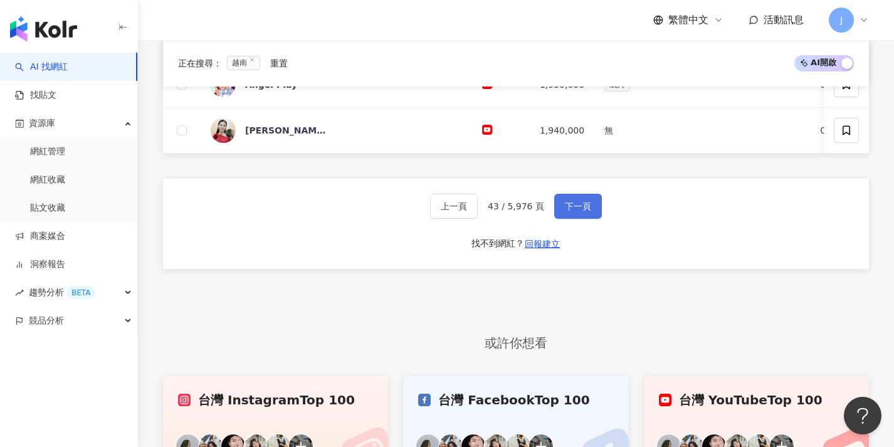
click at [565, 211] on span "下一頁" at bounding box center [578, 206] width 26 height 10
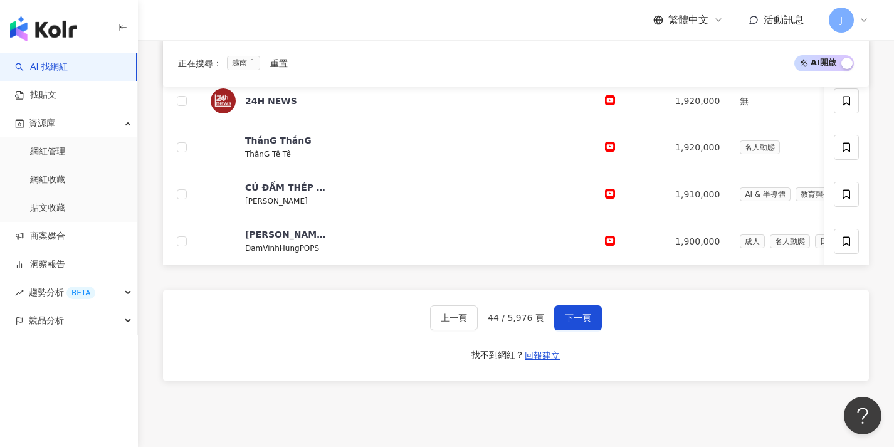
scroll to position [547, 0]
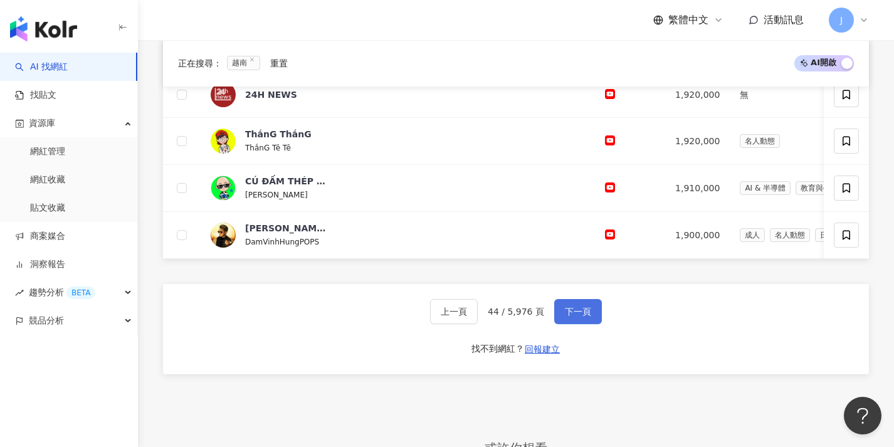
click at [562, 324] on button "下一頁" at bounding box center [578, 311] width 48 height 25
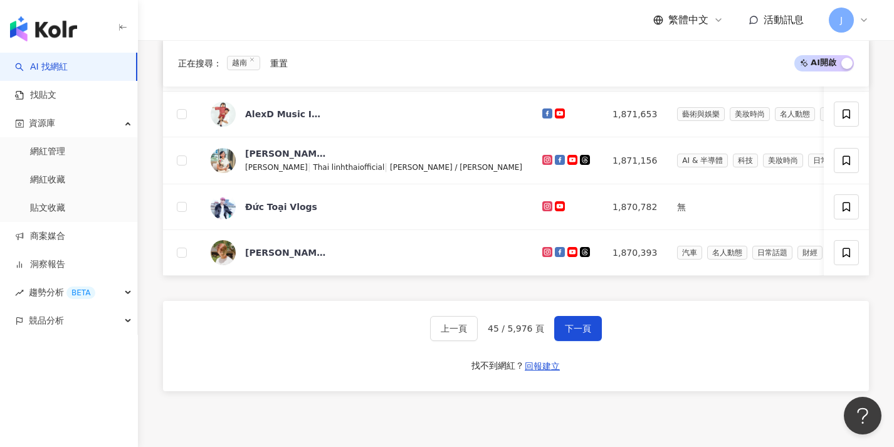
scroll to position [537, 0]
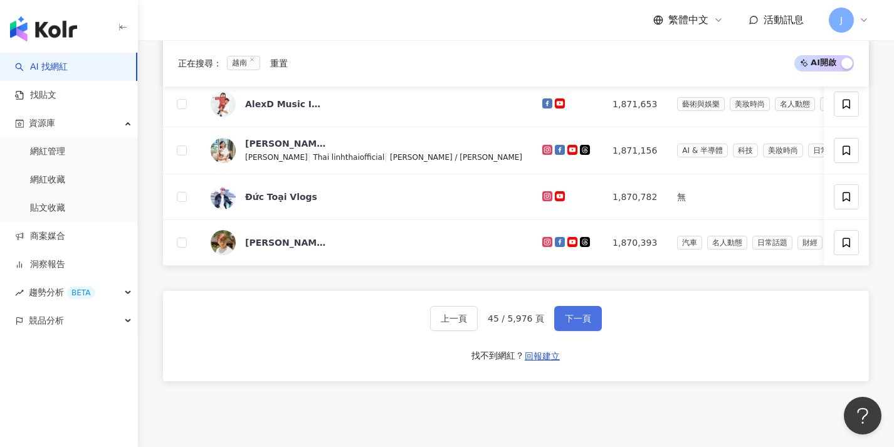
click at [569, 324] on span "下一頁" at bounding box center [578, 319] width 26 height 10
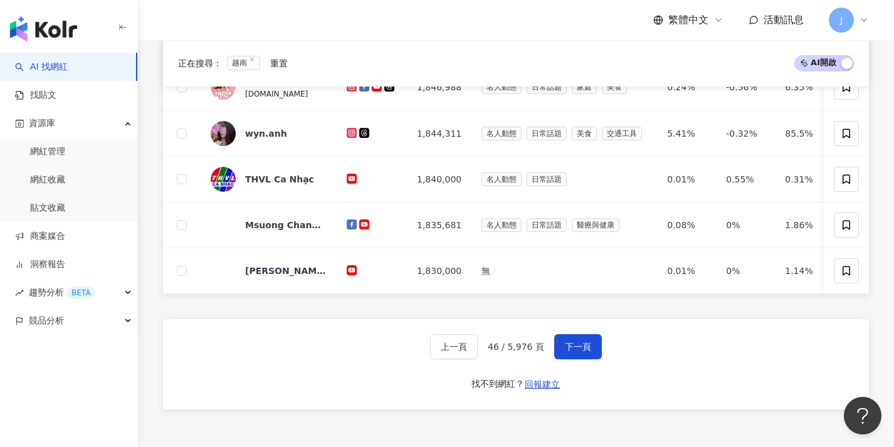
scroll to position [509, 0]
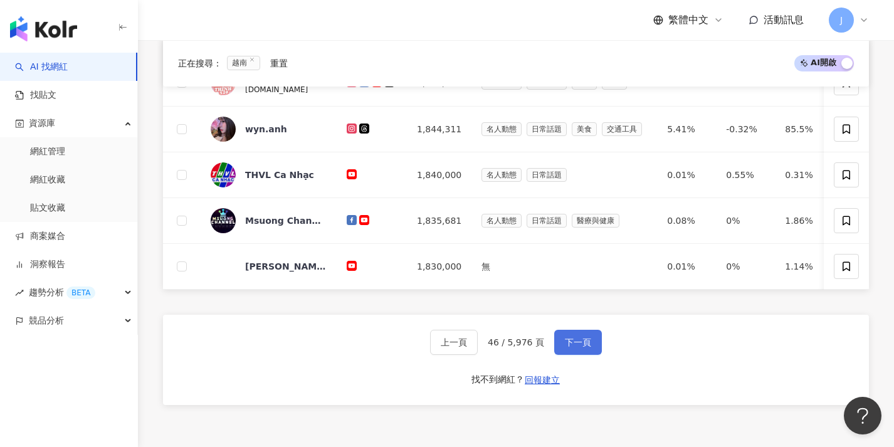
click at [593, 352] on button "下一頁" at bounding box center [578, 342] width 48 height 25
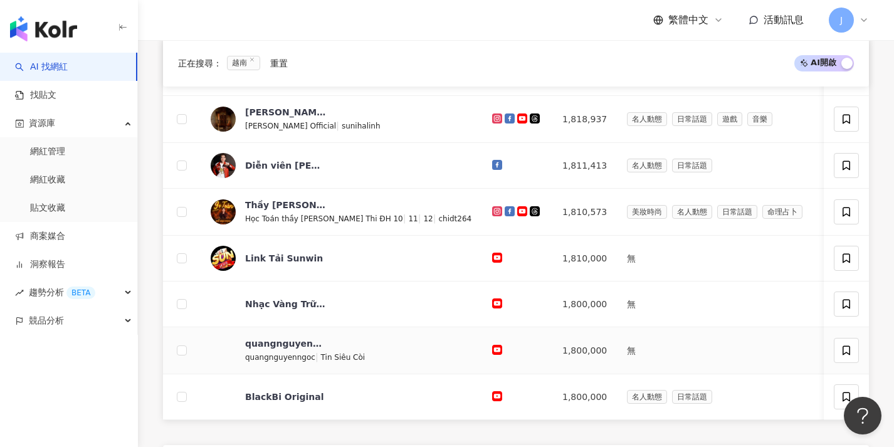
scroll to position [699, 0]
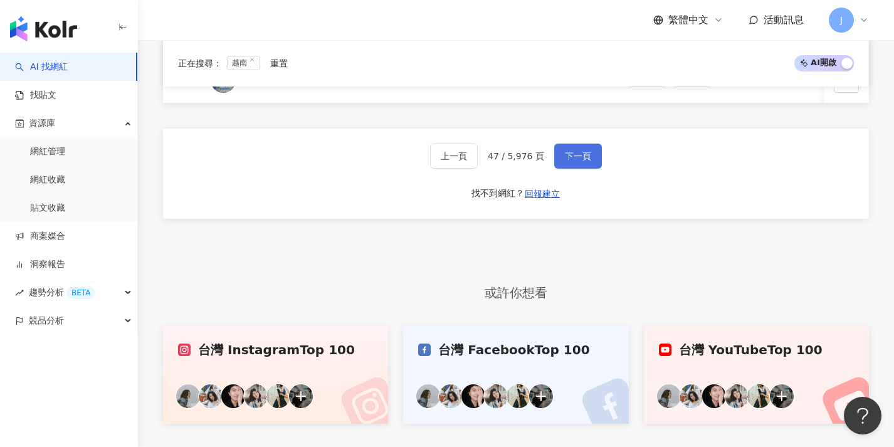
click at [585, 169] on button "下一頁" at bounding box center [578, 156] width 48 height 25
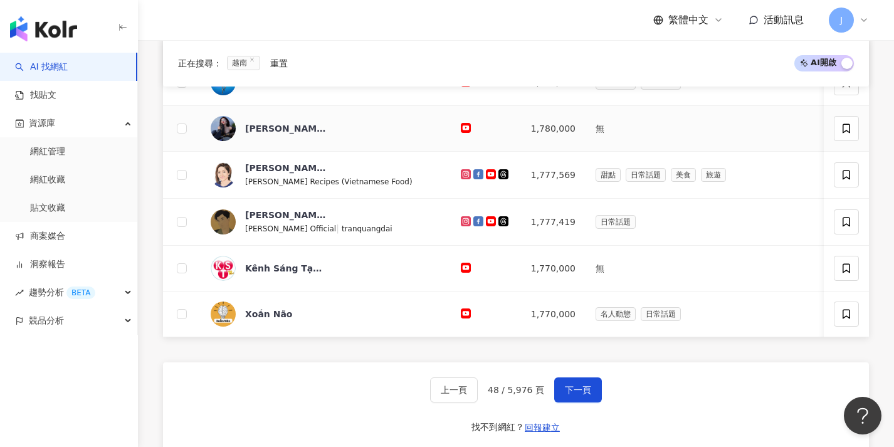
scroll to position [690, 0]
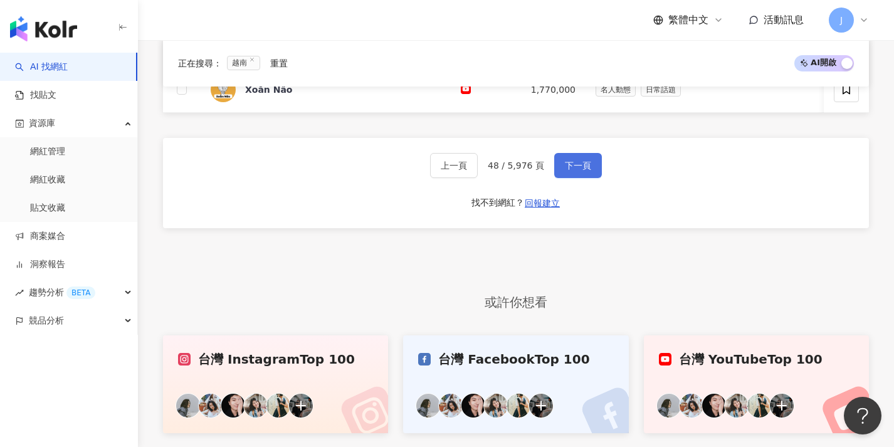
click at [554, 178] on button "下一頁" at bounding box center [578, 165] width 48 height 25
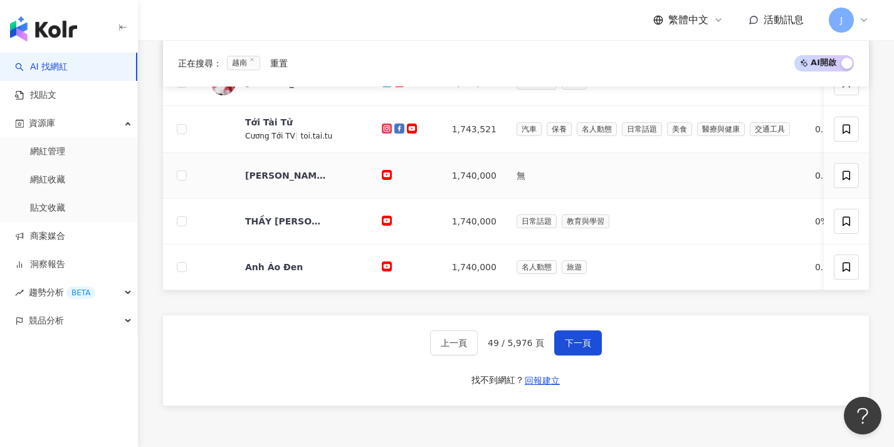
scroll to position [589, 0]
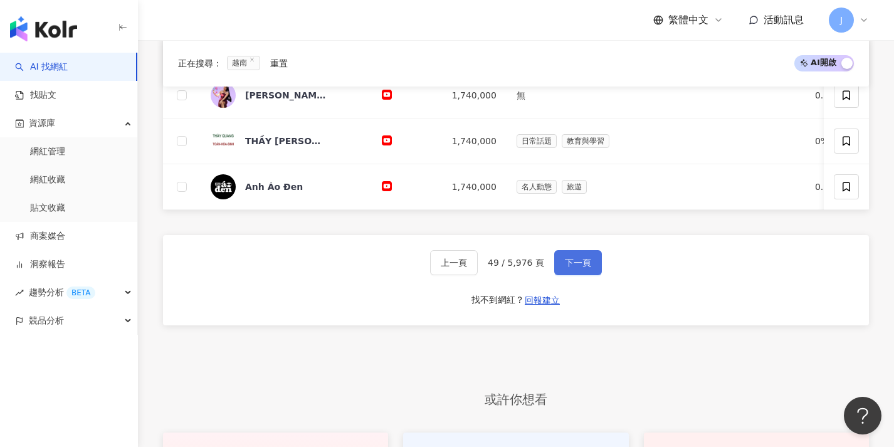
click at [596, 275] on button "下一頁" at bounding box center [578, 262] width 48 height 25
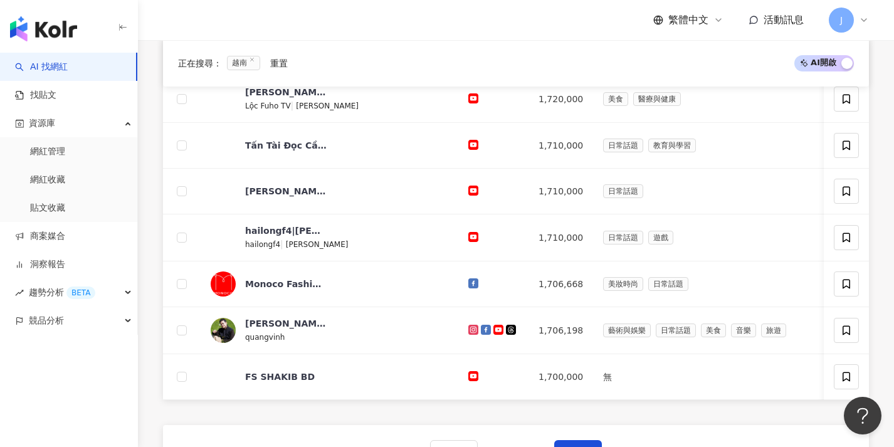
scroll to position [489, 0]
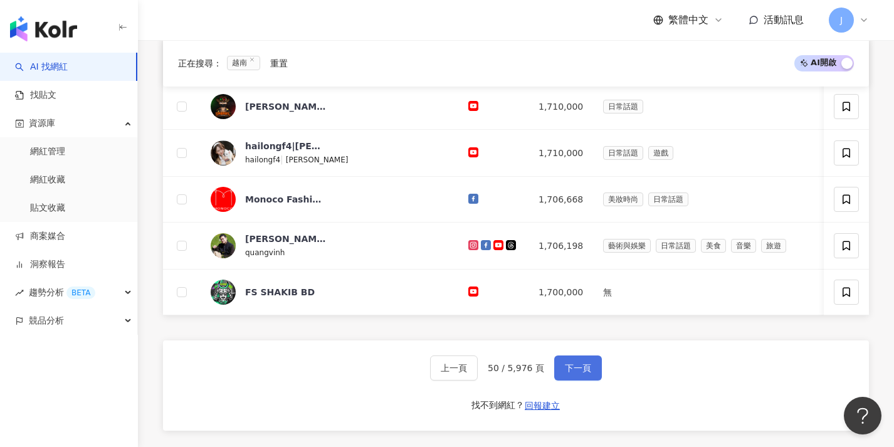
click at [589, 374] on button "下一頁" at bounding box center [578, 368] width 48 height 25
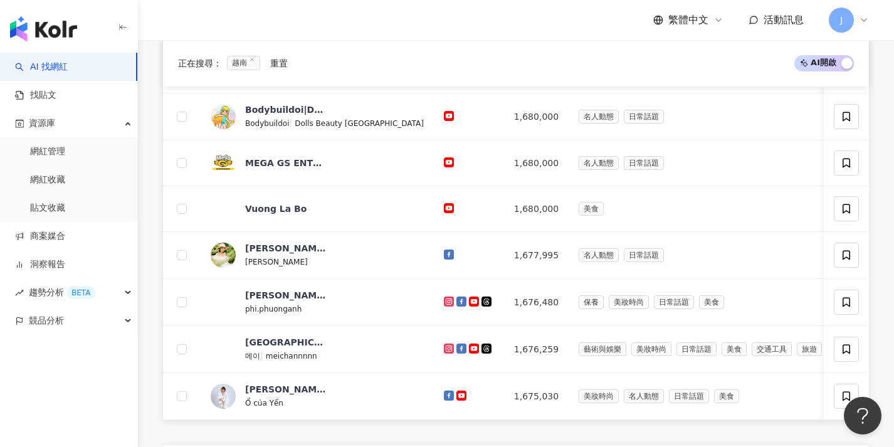
scroll to position [458, 0]
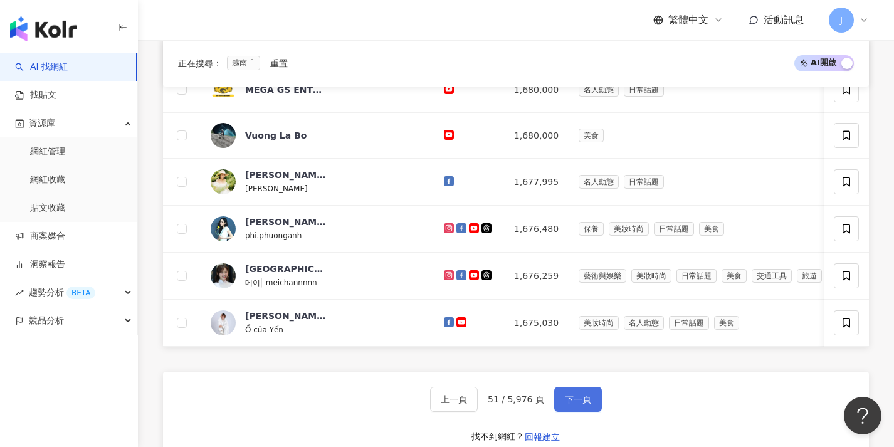
click at [581, 412] on button "下一頁" at bounding box center [578, 399] width 48 height 25
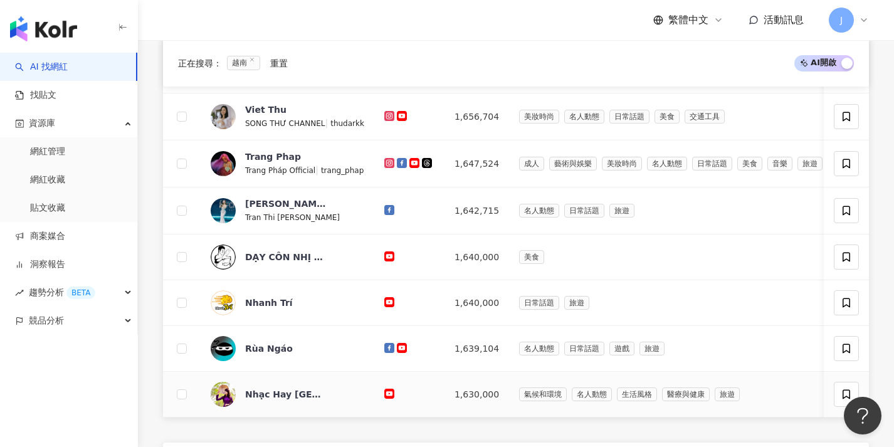
scroll to position [509, 0]
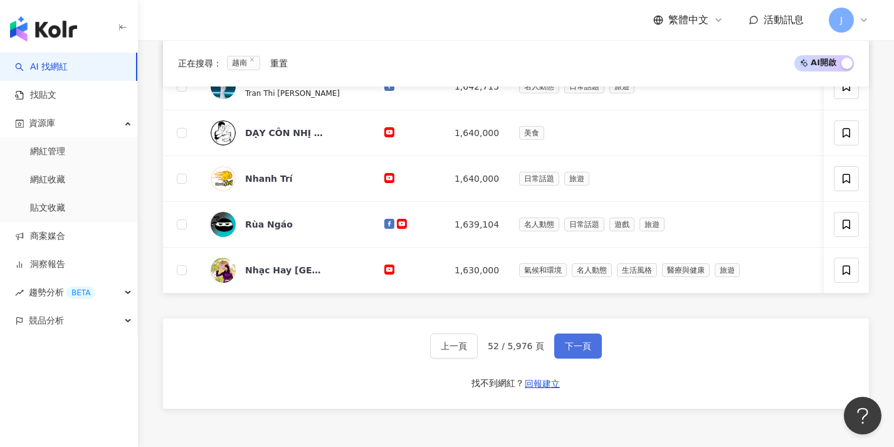
click at [582, 359] on button "下一頁" at bounding box center [578, 346] width 48 height 25
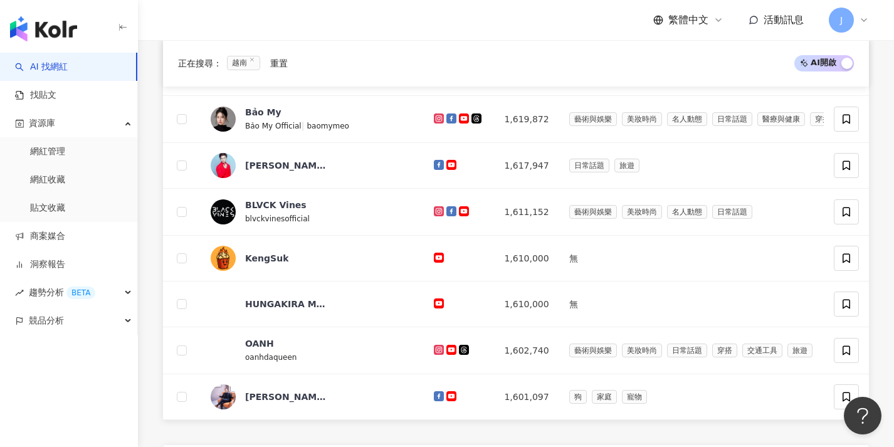
scroll to position [440, 0]
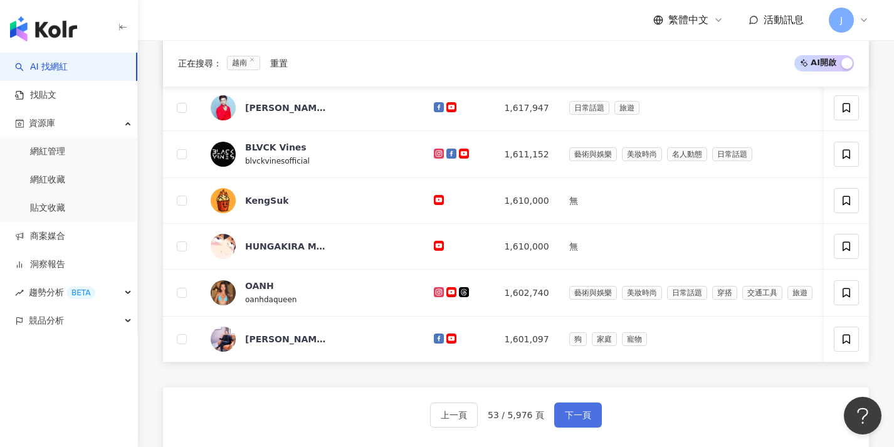
click at [573, 421] on button "下一頁" at bounding box center [578, 415] width 48 height 25
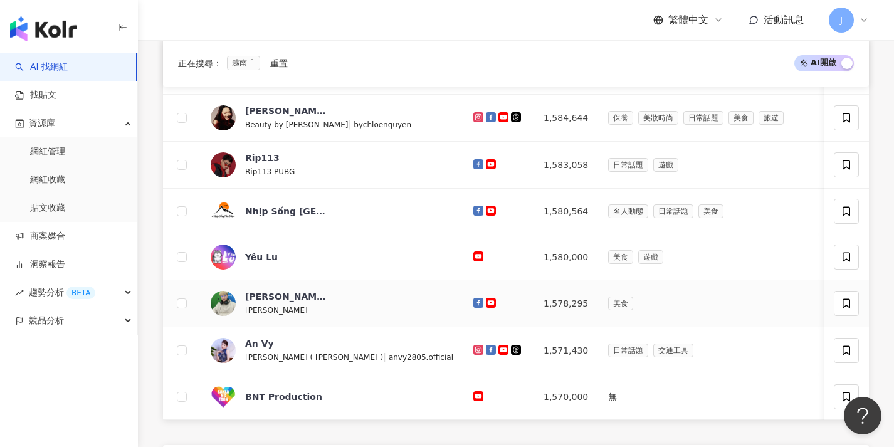
scroll to position [532, 0]
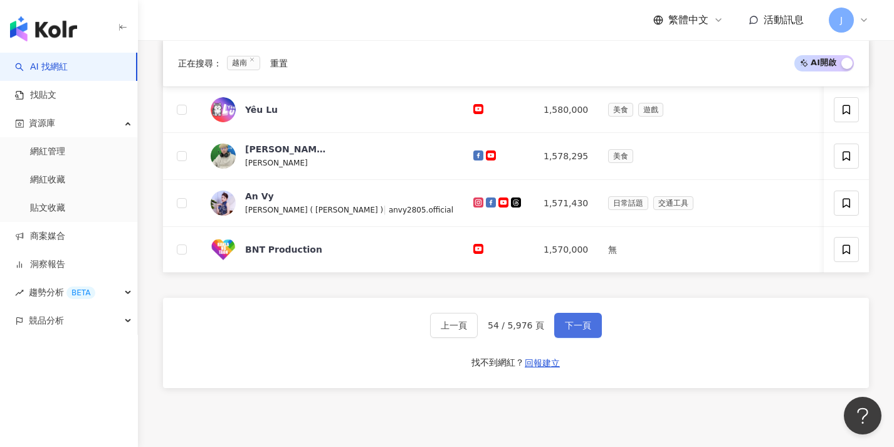
click at [579, 330] on span "下一頁" at bounding box center [578, 325] width 26 height 10
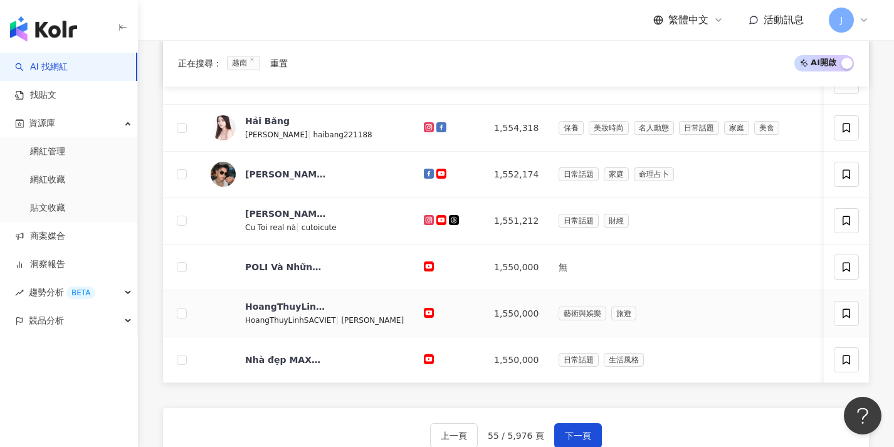
scroll to position [505, 0]
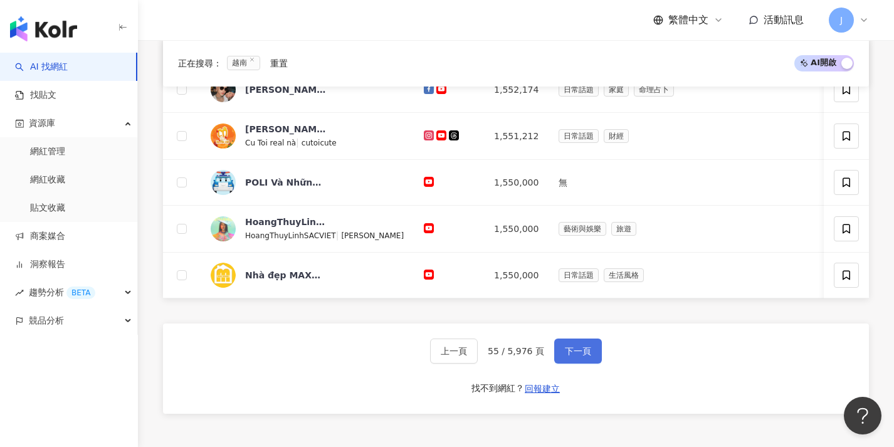
click at [586, 357] on button "下一頁" at bounding box center [578, 351] width 48 height 25
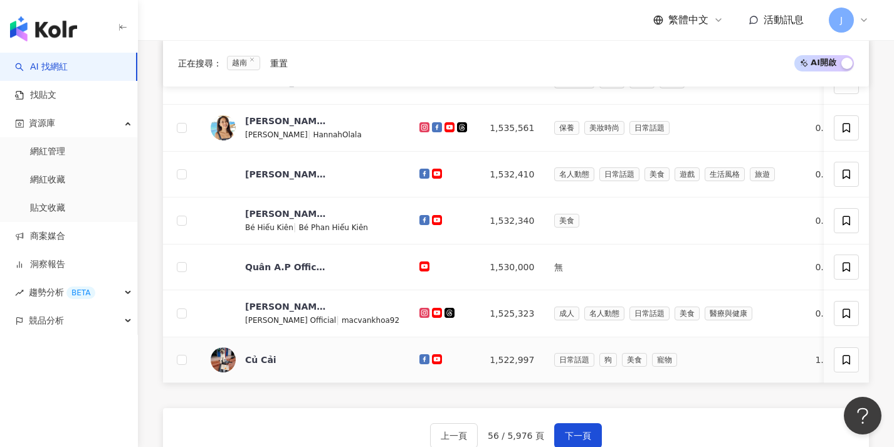
scroll to position [443, 0]
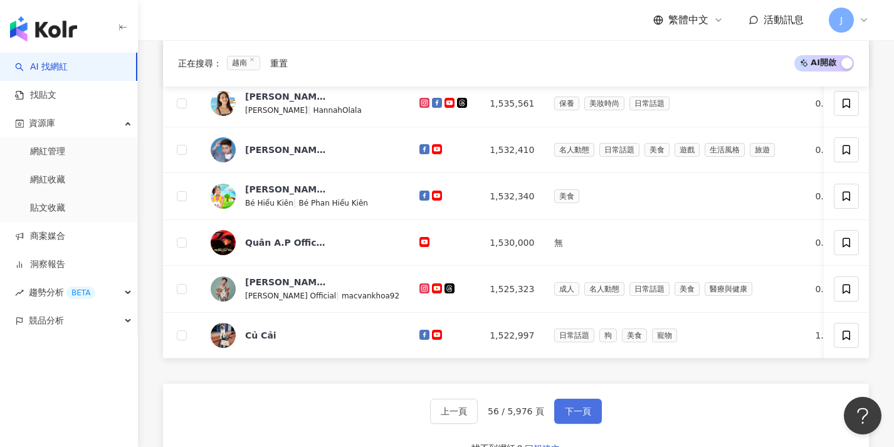
click at [583, 416] on span "下一頁" at bounding box center [578, 411] width 26 height 10
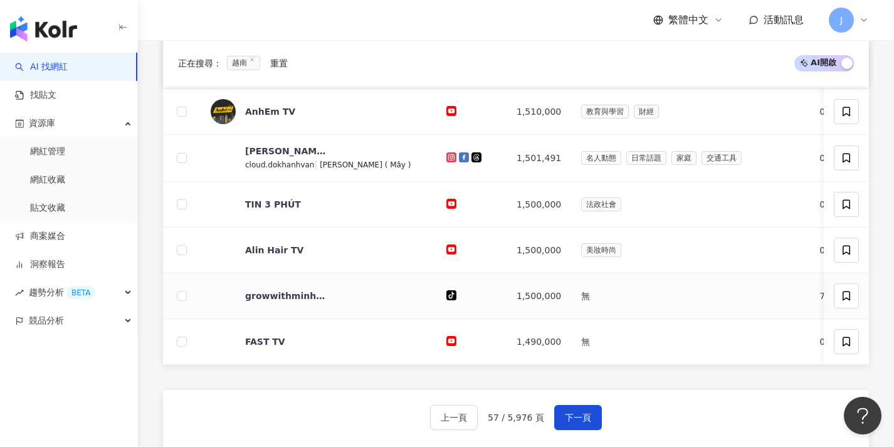
scroll to position [453, 0]
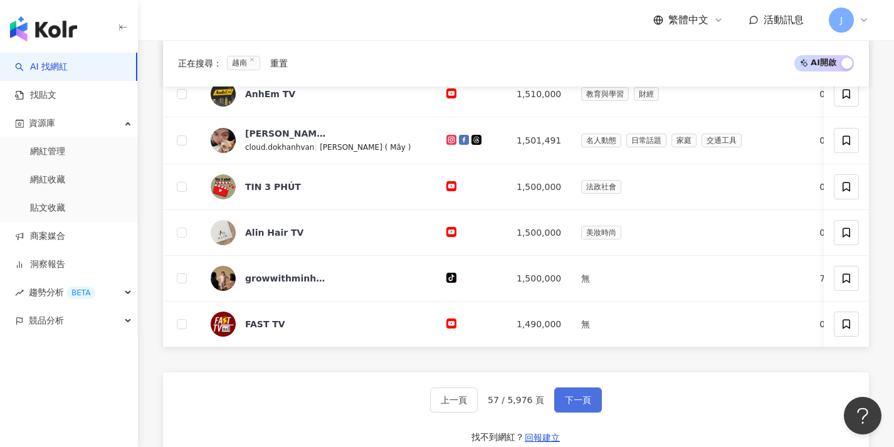
click at [575, 405] on span "下一頁" at bounding box center [578, 400] width 26 height 10
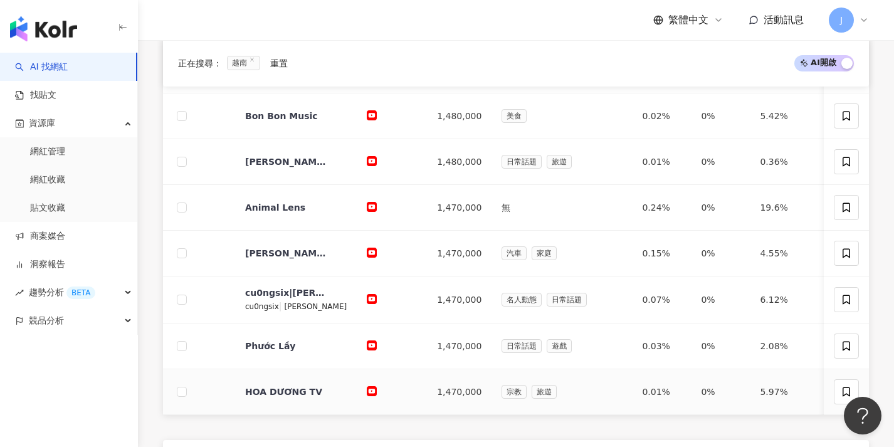
scroll to position [462, 0]
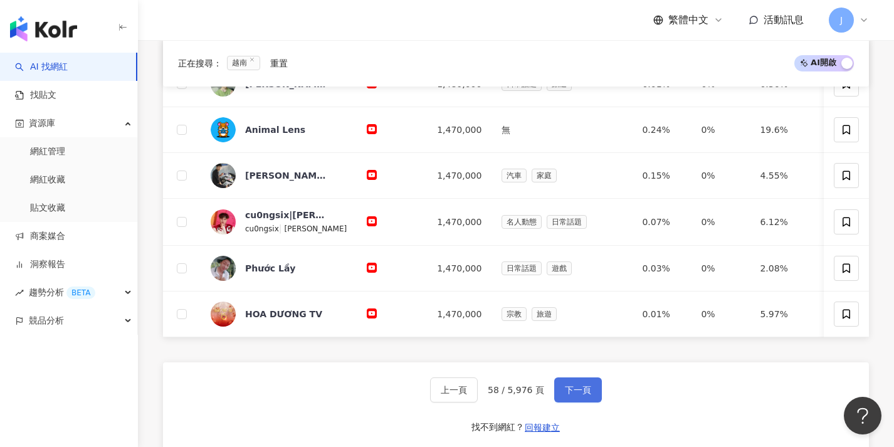
click at [588, 395] on span "下一頁" at bounding box center [578, 390] width 26 height 10
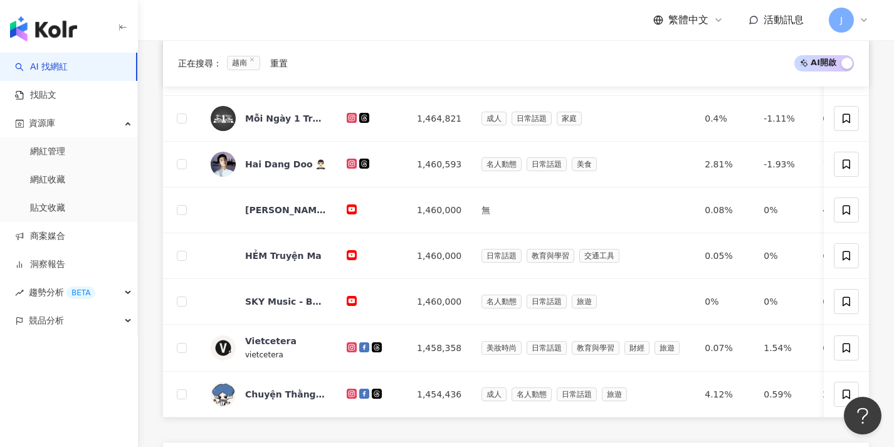
scroll to position [660, 0]
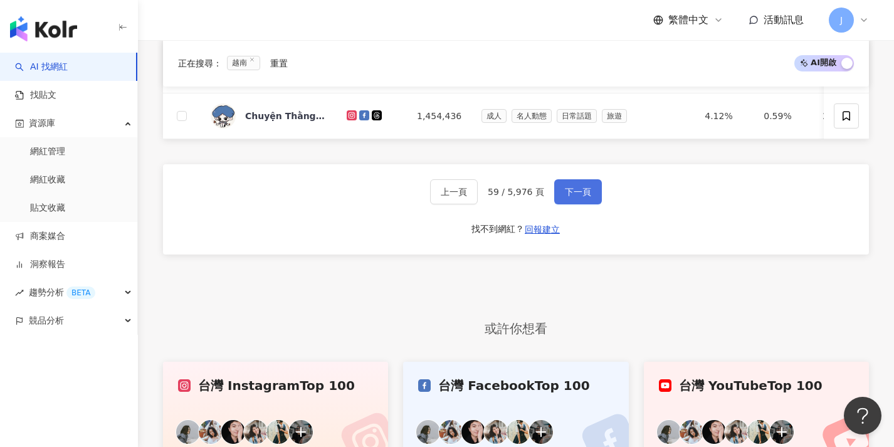
click at [574, 198] on button "下一頁" at bounding box center [578, 191] width 48 height 25
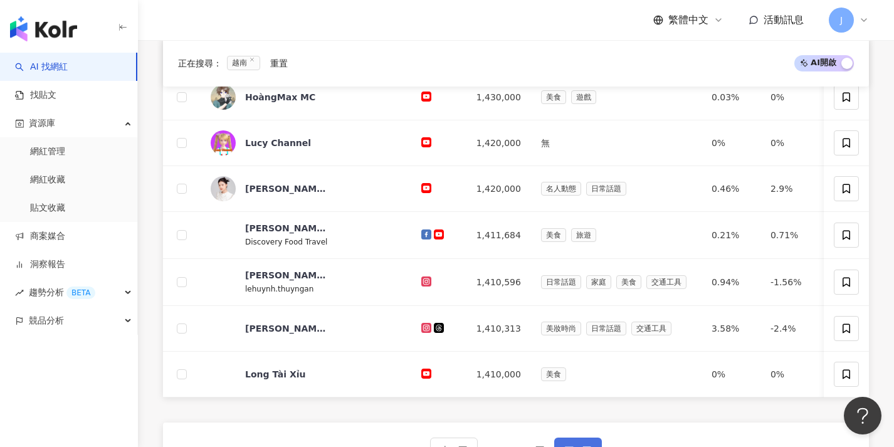
scroll to position [534, 0]
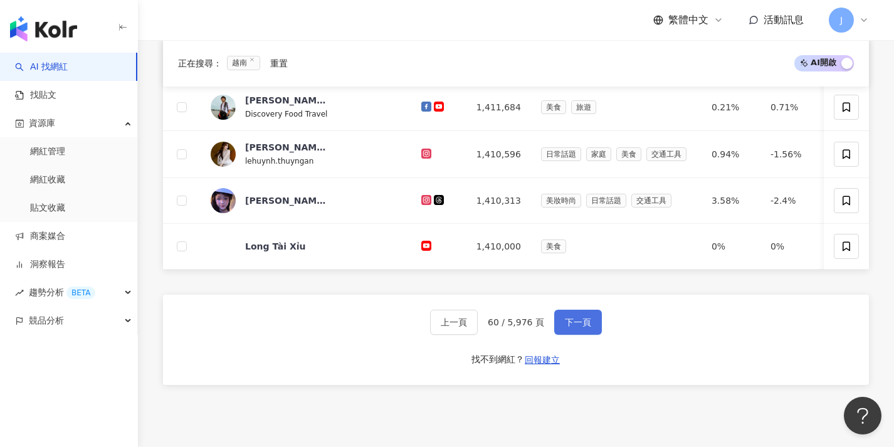
click at [586, 330] on button "下一頁" at bounding box center [578, 322] width 48 height 25
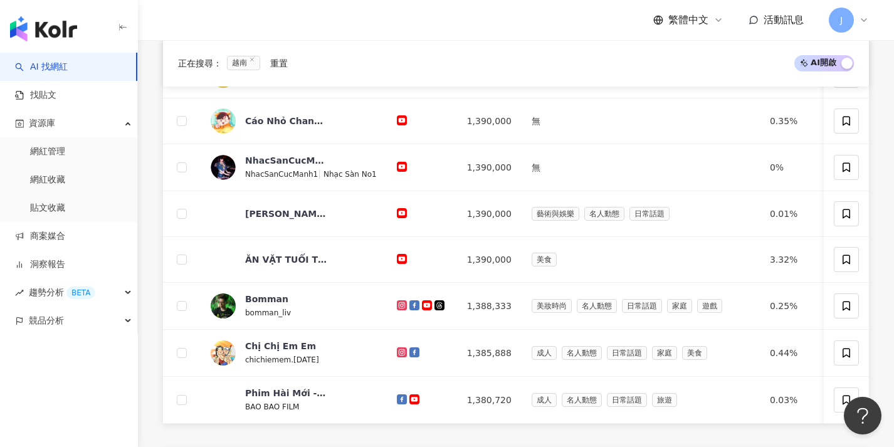
scroll to position [486, 0]
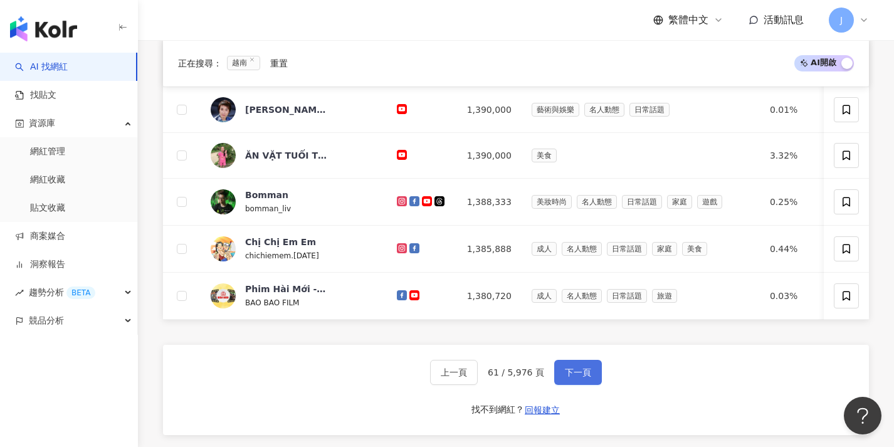
click at [580, 378] on span "下一頁" at bounding box center [578, 372] width 26 height 10
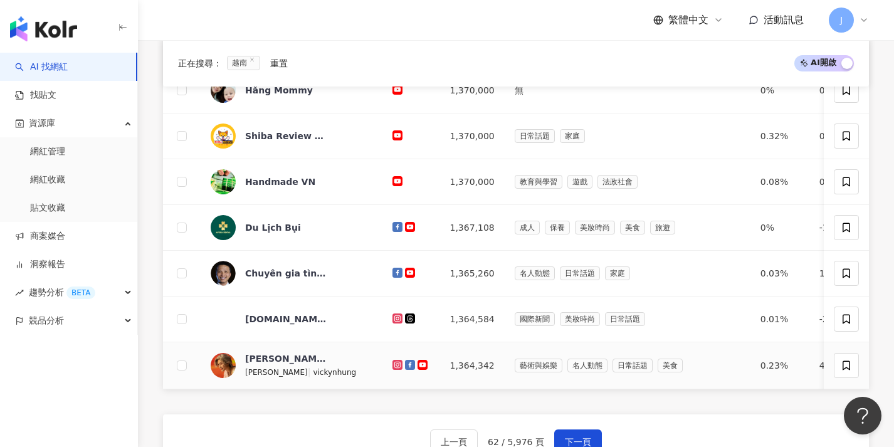
scroll to position [433, 0]
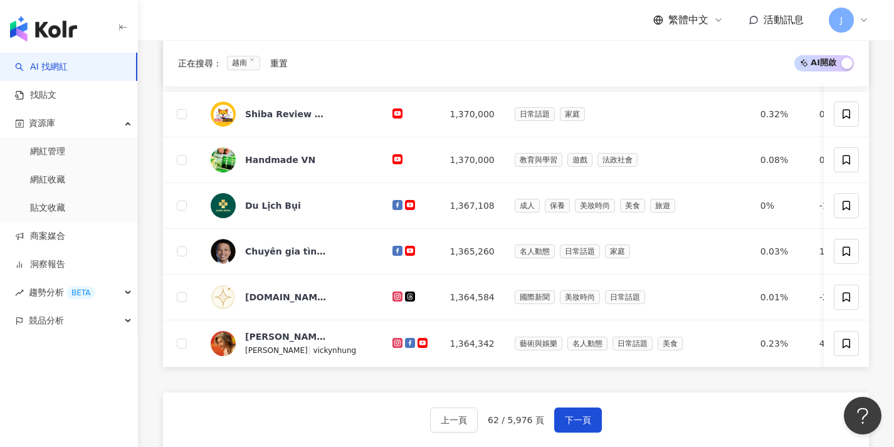
click at [581, 421] on div "上一頁 62 / 5,976 頁 下一頁 找不到網紅？ 回報建立" at bounding box center [516, 438] width 706 height 90
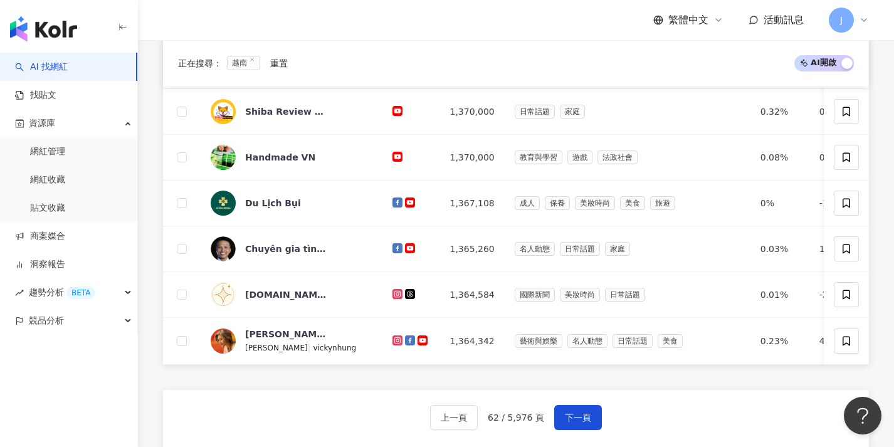
scroll to position [438, 0]
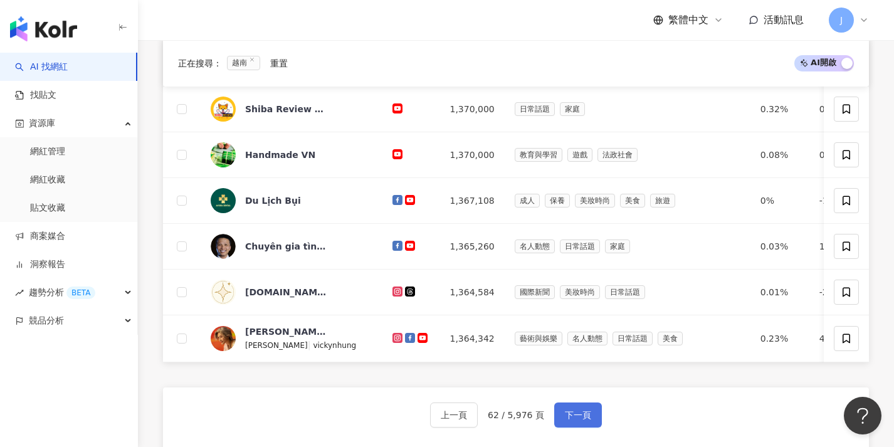
click at [569, 420] on span "下一頁" at bounding box center [578, 415] width 26 height 10
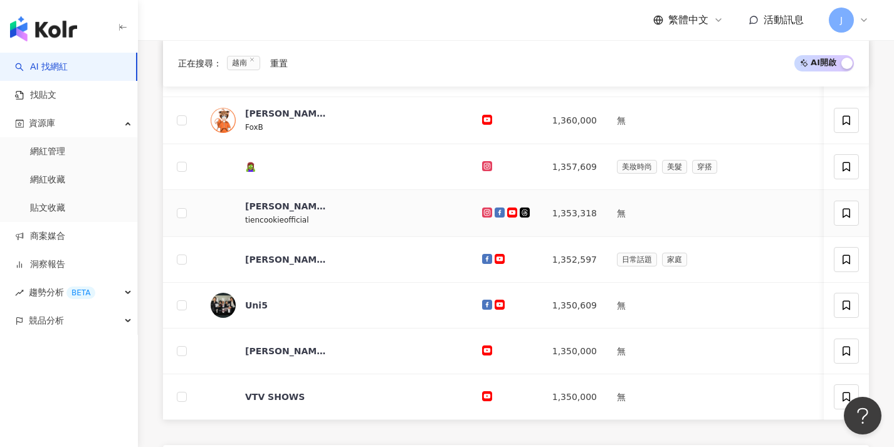
scroll to position [515, 0]
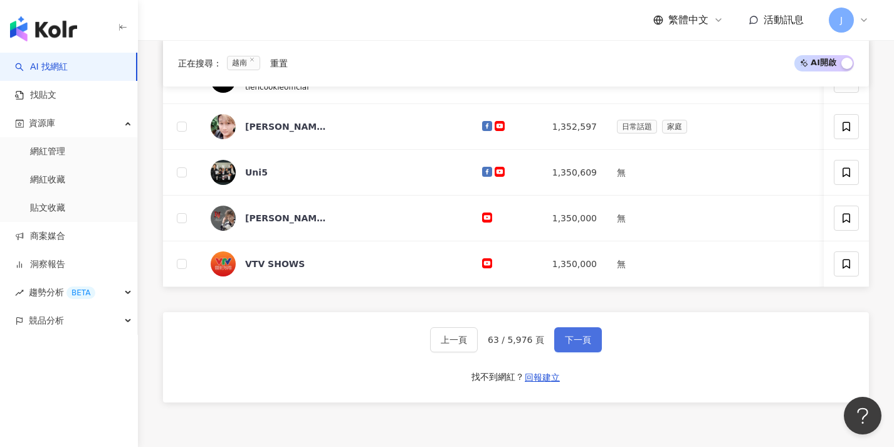
click at [584, 347] on button "下一頁" at bounding box center [578, 339] width 48 height 25
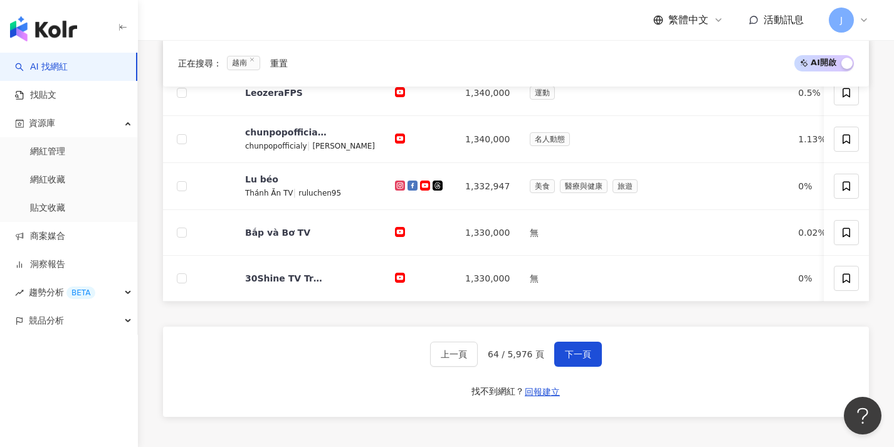
scroll to position [593, 0]
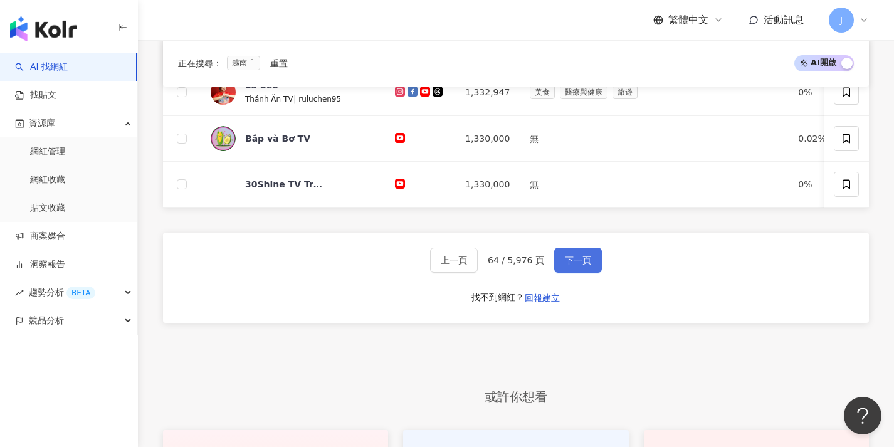
click at [593, 273] on button "下一頁" at bounding box center [578, 260] width 48 height 25
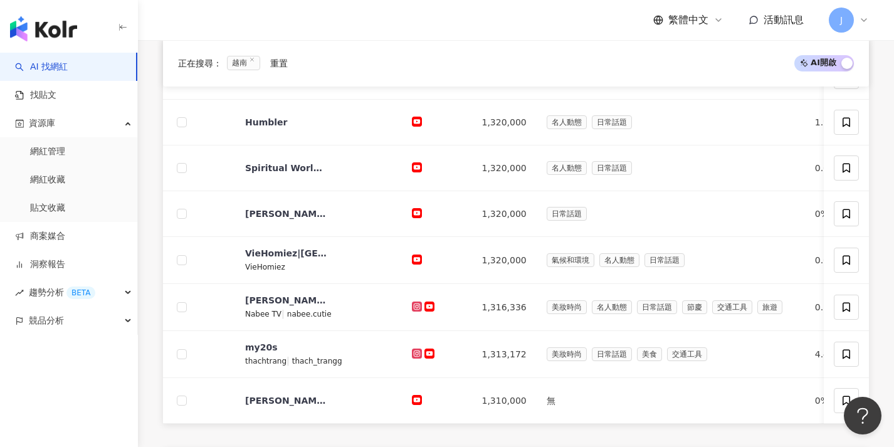
scroll to position [462, 0]
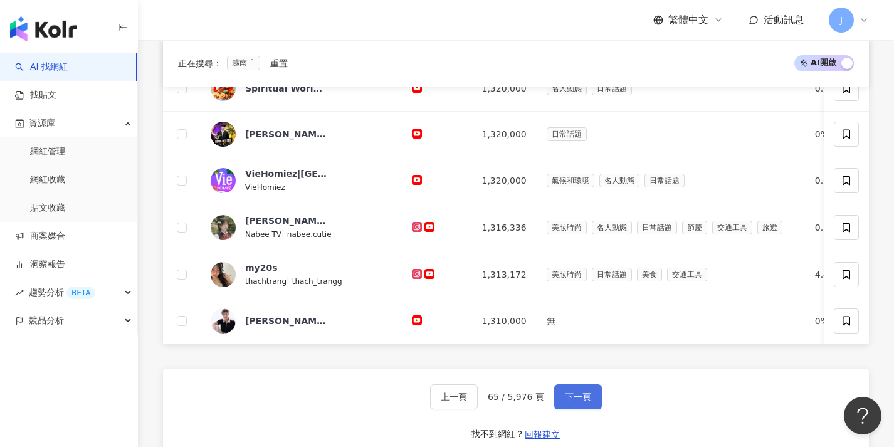
click at [579, 402] on span "下一頁" at bounding box center [578, 397] width 26 height 10
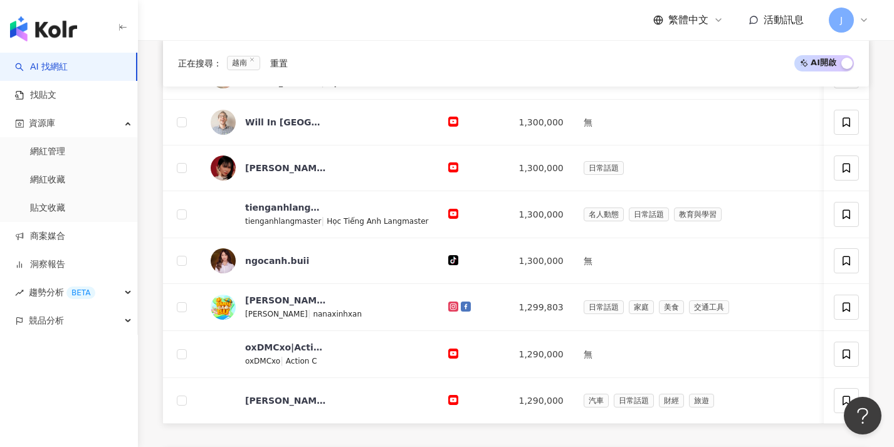
scroll to position [689, 0]
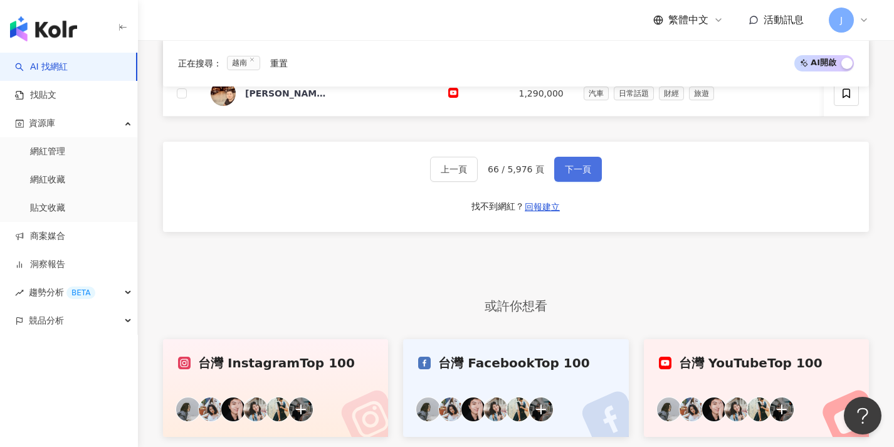
click at [589, 182] on button "下一頁" at bounding box center [578, 169] width 48 height 25
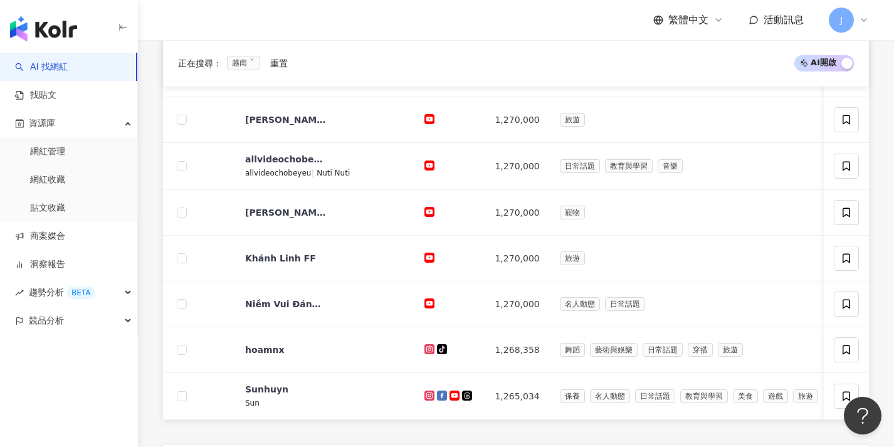
scroll to position [686, 0]
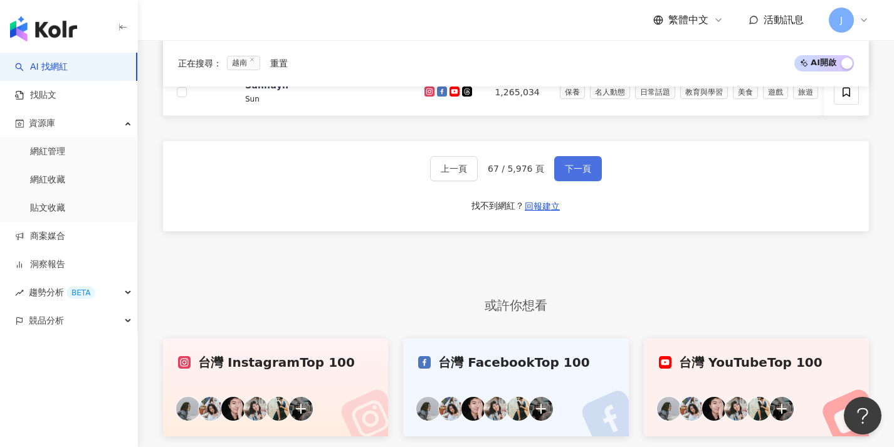
click at [572, 181] on button "下一頁" at bounding box center [578, 168] width 48 height 25
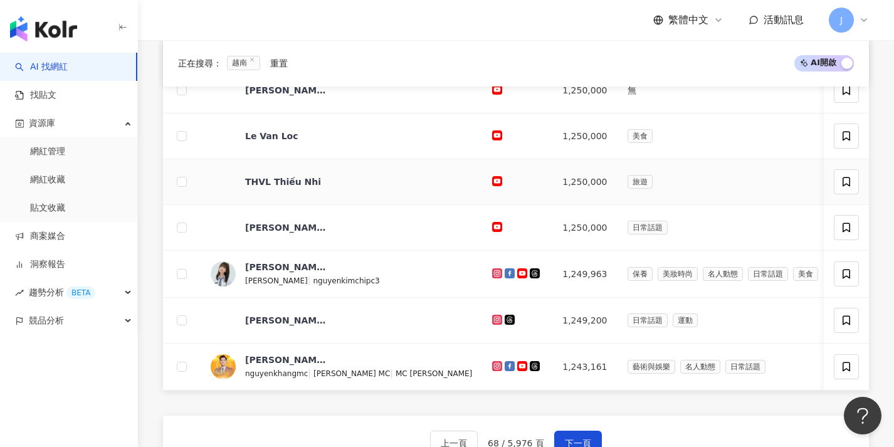
scroll to position [571, 0]
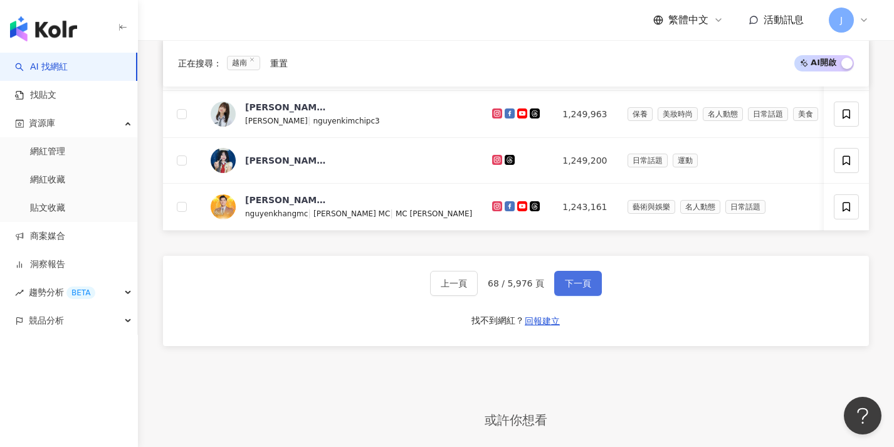
click at [589, 288] on span "下一頁" at bounding box center [578, 283] width 26 height 10
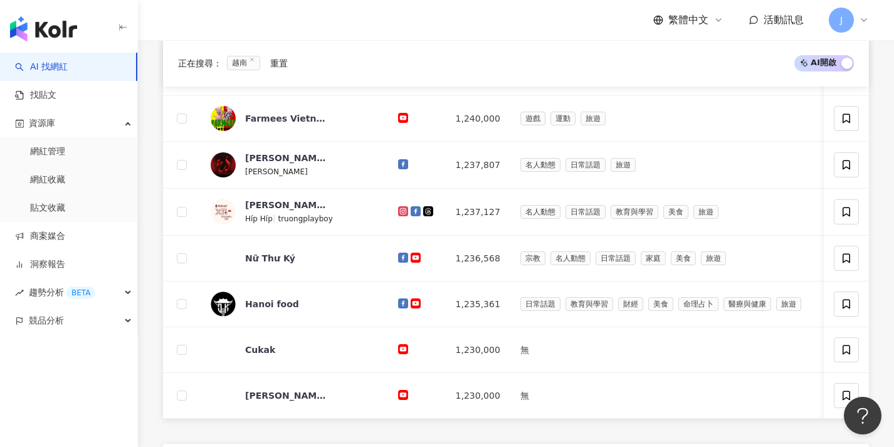
scroll to position [554, 0]
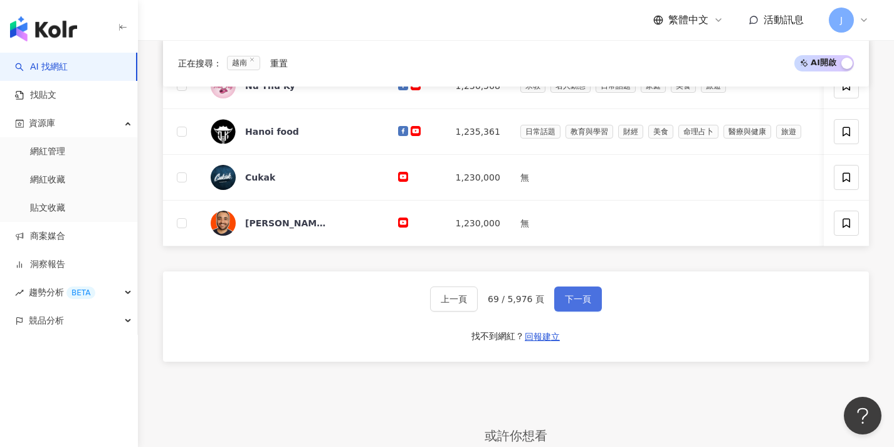
click at [586, 305] on button "下一頁" at bounding box center [578, 299] width 48 height 25
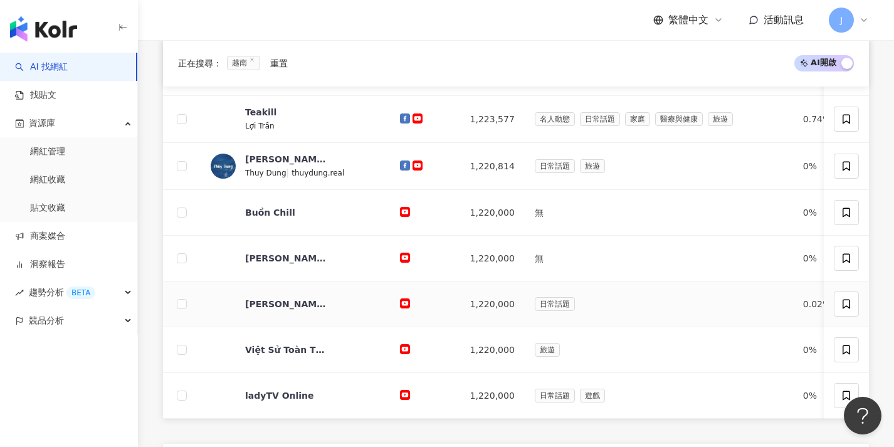
scroll to position [515, 0]
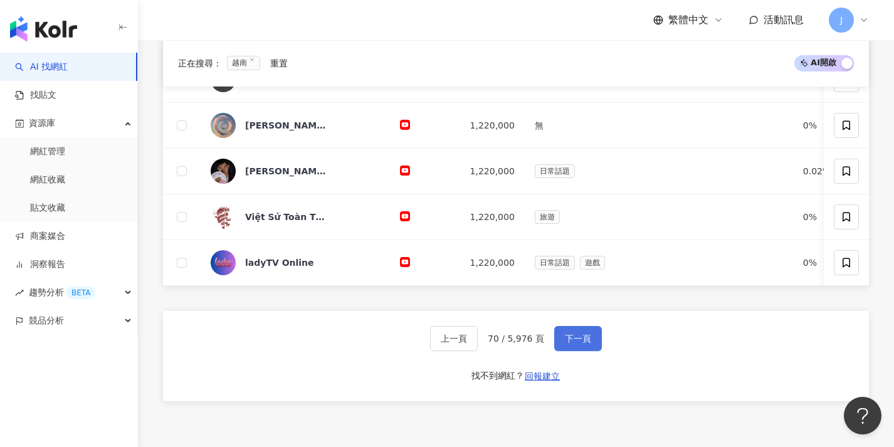
click at [583, 346] on button "下一頁" at bounding box center [578, 338] width 48 height 25
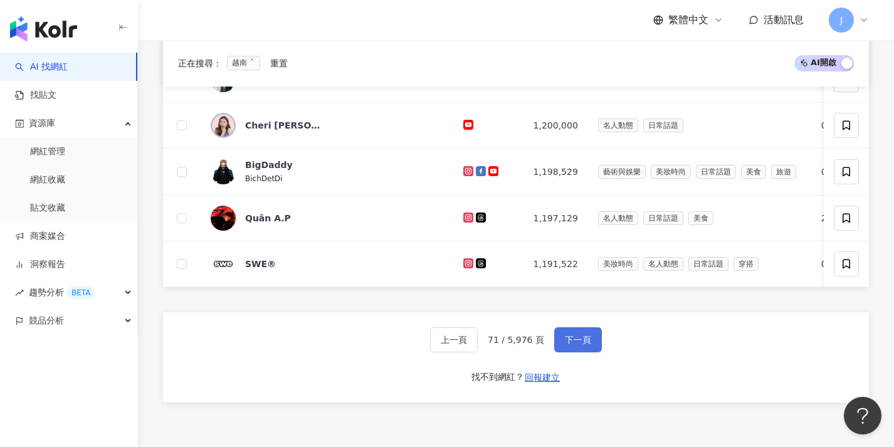
click at [586, 346] on button "下一頁" at bounding box center [578, 339] width 48 height 25
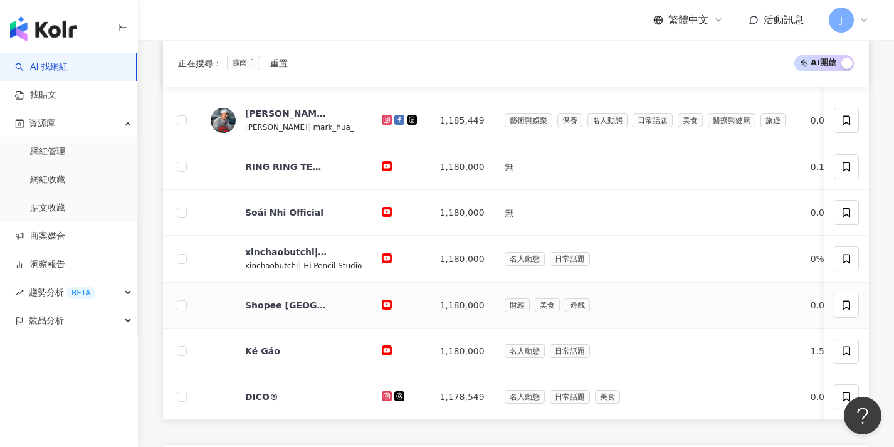
scroll to position [431, 0]
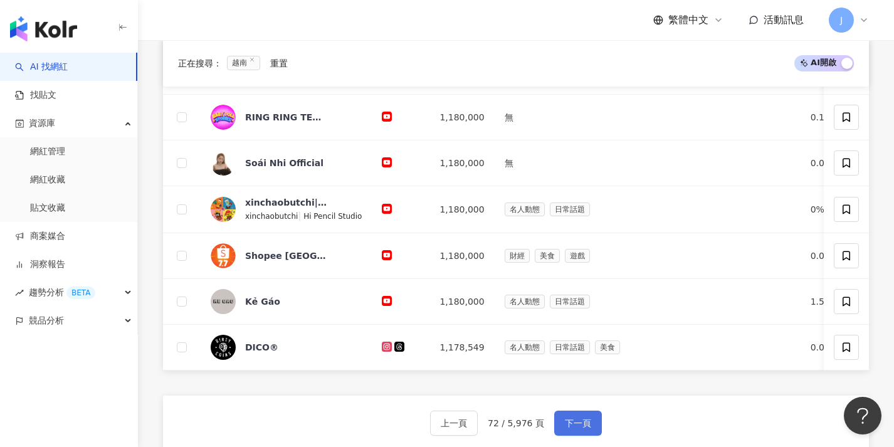
click at [576, 428] on span "下一頁" at bounding box center [578, 423] width 26 height 10
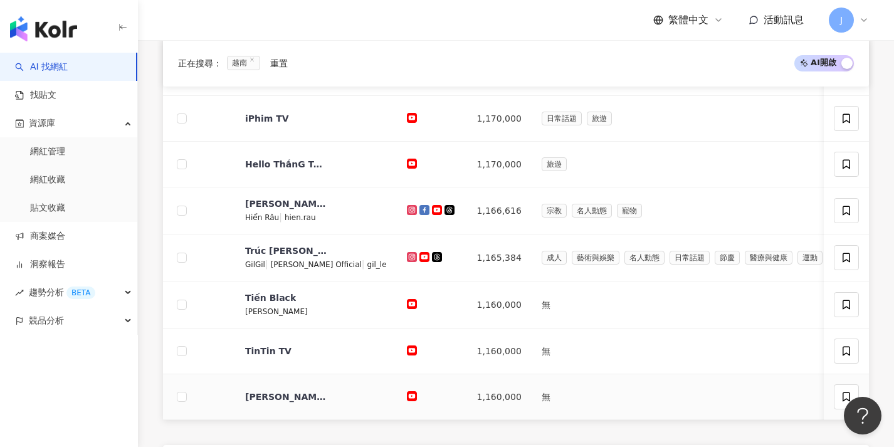
scroll to position [532, 0]
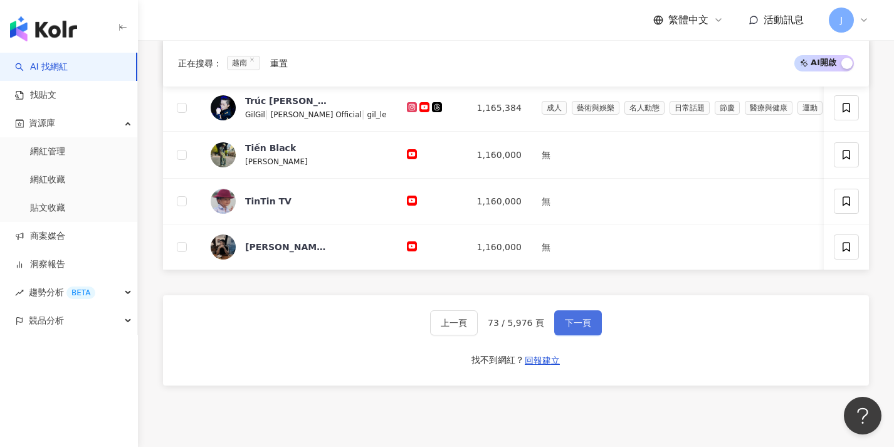
click at [593, 336] on button "下一頁" at bounding box center [578, 322] width 48 height 25
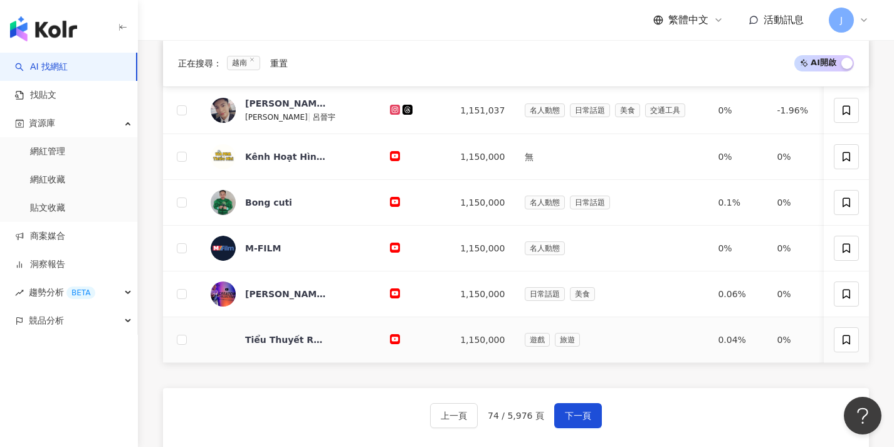
scroll to position [579, 0]
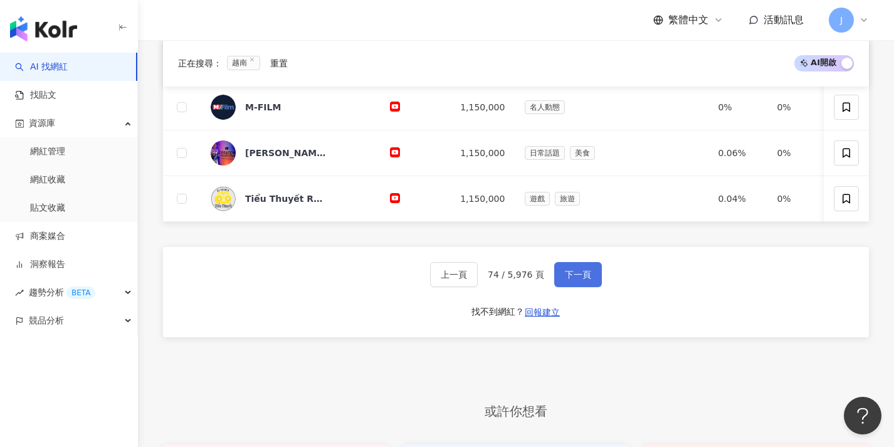
click at [586, 280] on span "下一頁" at bounding box center [578, 275] width 26 height 10
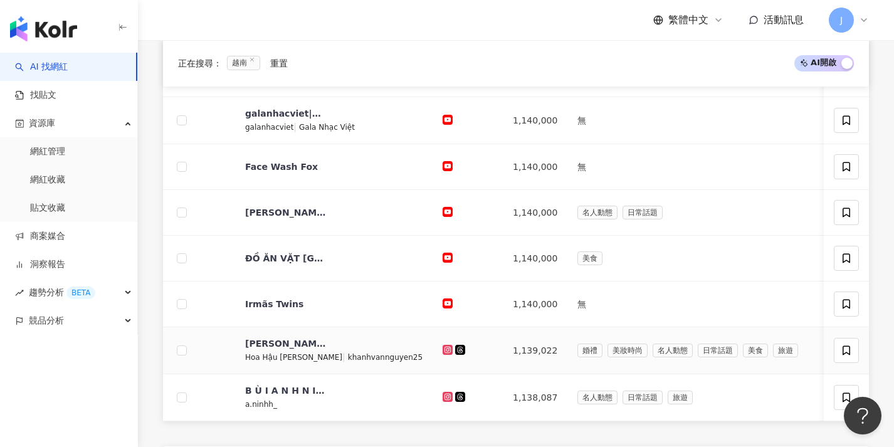
scroll to position [692, 0]
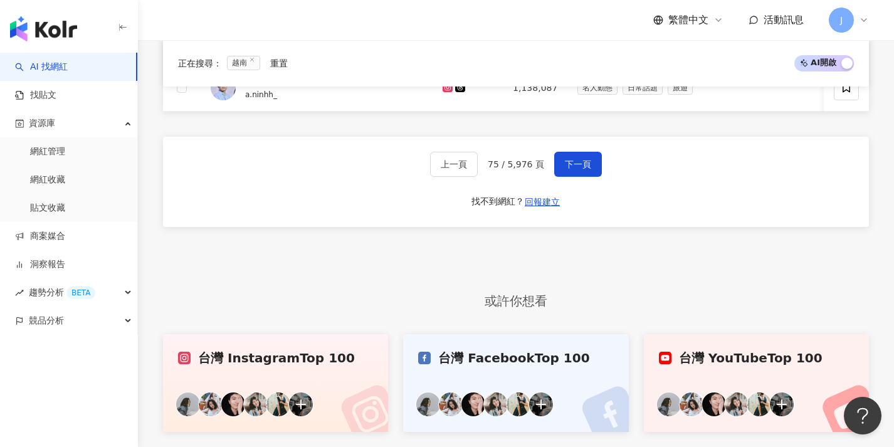
click at [588, 194] on div "上一頁 75 / 5,976 頁 下一頁 找不到網紅？ 回報建立" at bounding box center [516, 182] width 706 height 90
click at [594, 177] on button "下一頁" at bounding box center [578, 164] width 48 height 25
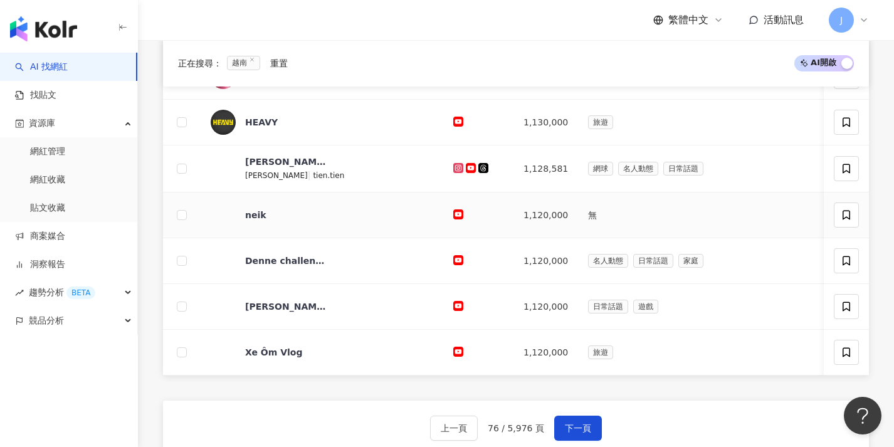
scroll to position [468, 0]
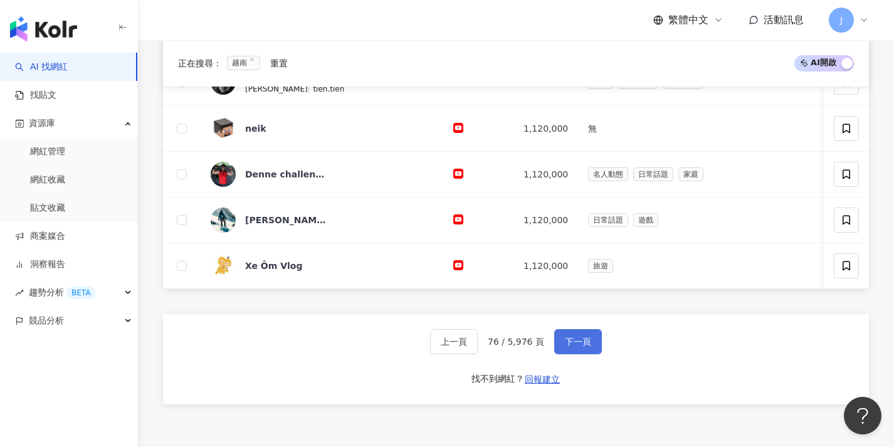
click at [574, 347] on span "下一頁" at bounding box center [578, 342] width 26 height 10
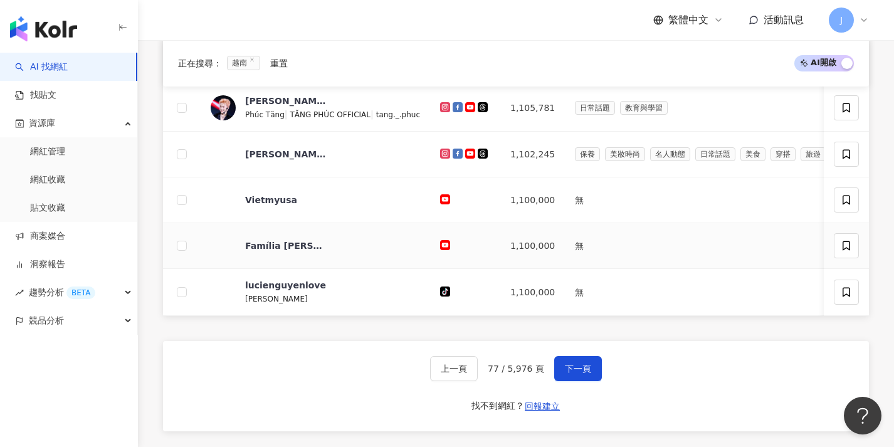
scroll to position [500, 0]
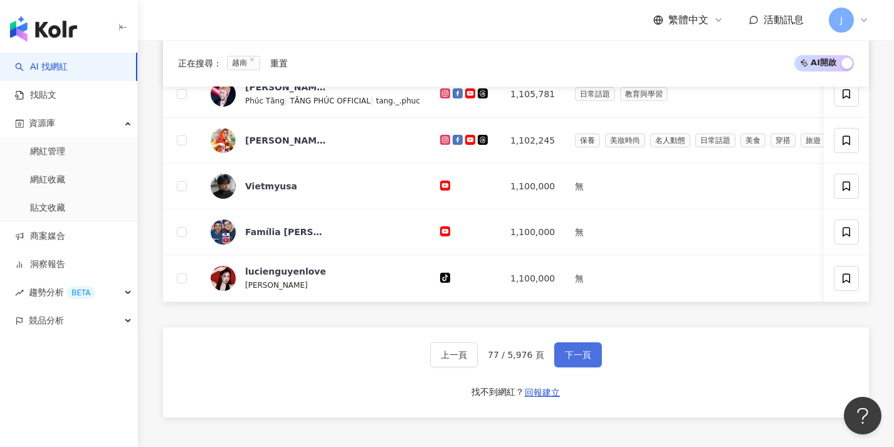
click at [584, 358] on button "下一頁" at bounding box center [578, 354] width 48 height 25
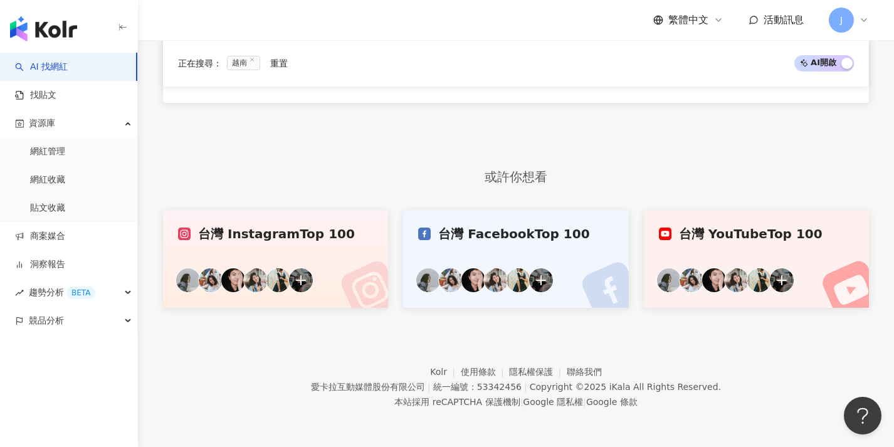
scroll to position [382, 0]
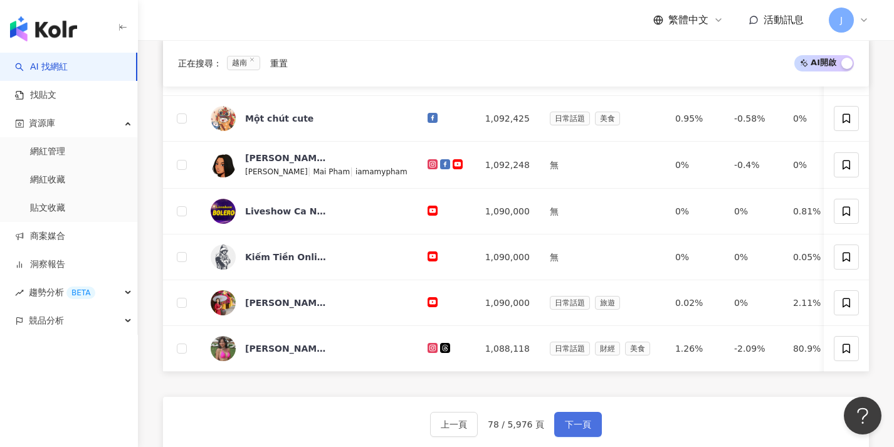
click at [580, 431] on button "下一頁" at bounding box center [578, 424] width 48 height 25
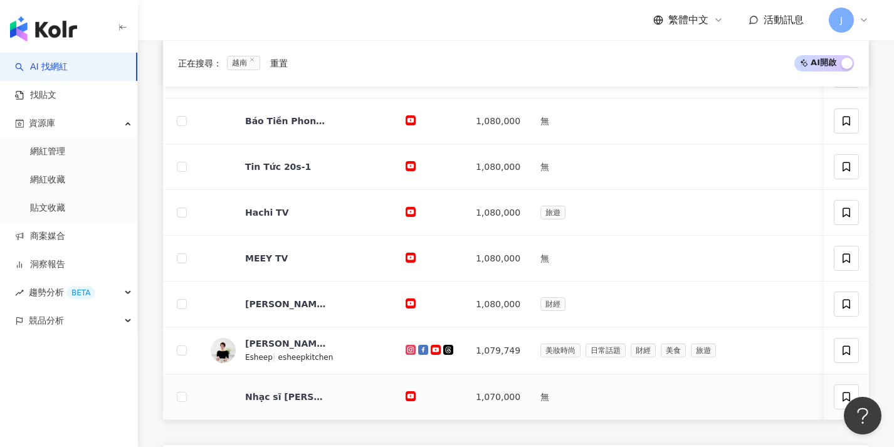
scroll to position [479, 0]
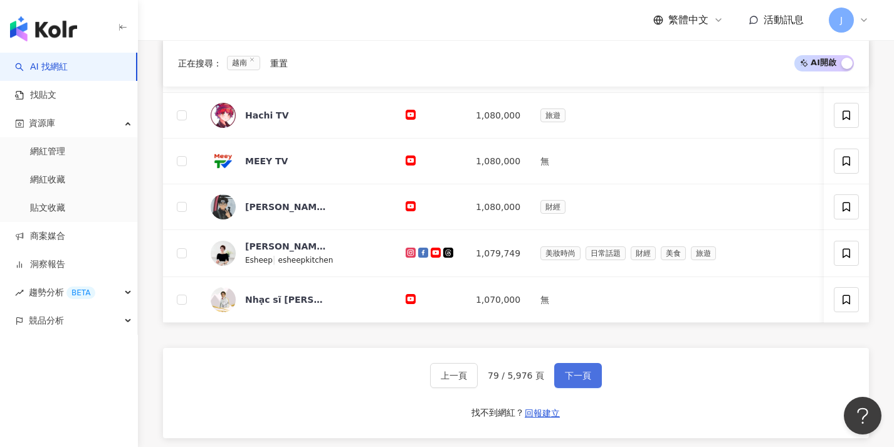
click at [589, 381] on span "下一頁" at bounding box center [578, 376] width 26 height 10
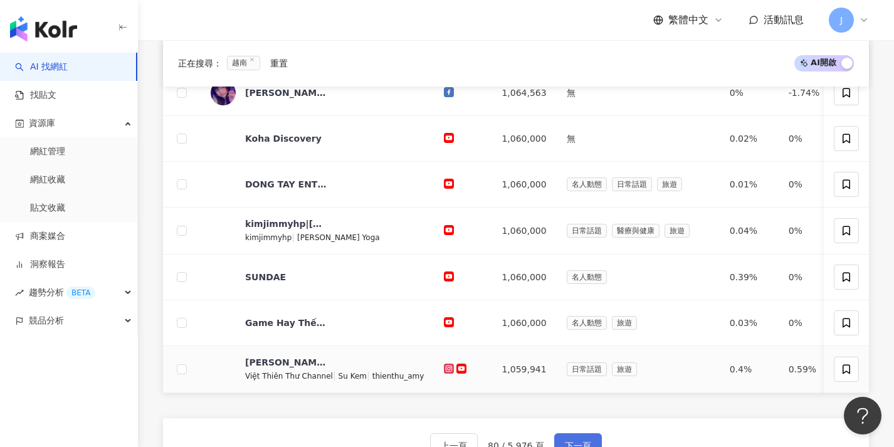
scroll to position [486, 0]
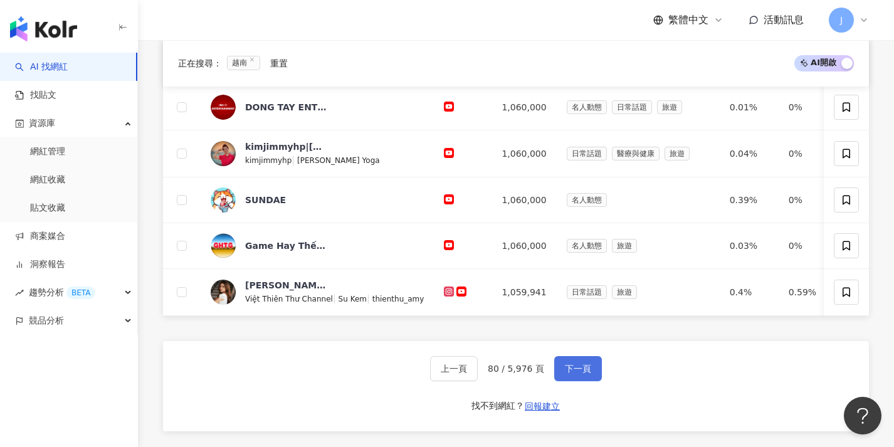
click at [594, 381] on button "下一頁" at bounding box center [578, 368] width 48 height 25
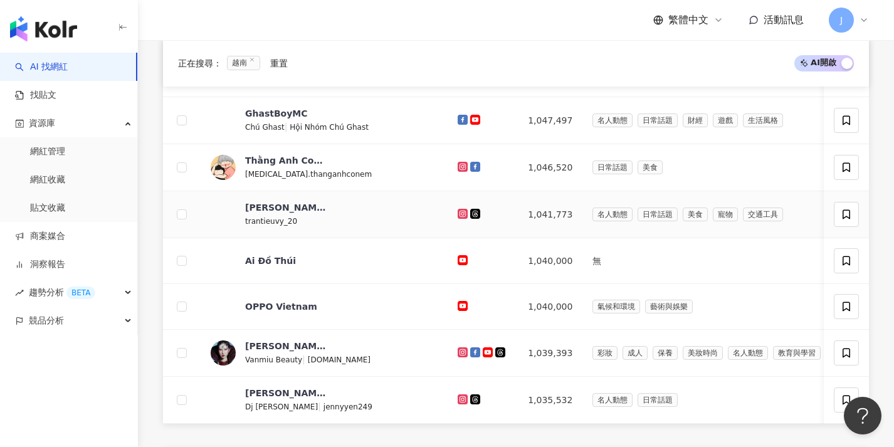
scroll to position [542, 0]
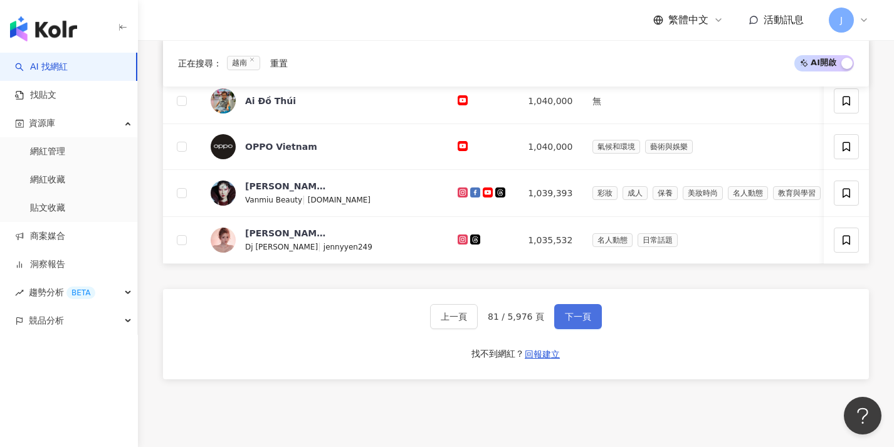
click at [585, 329] on button "下一頁" at bounding box center [578, 316] width 48 height 25
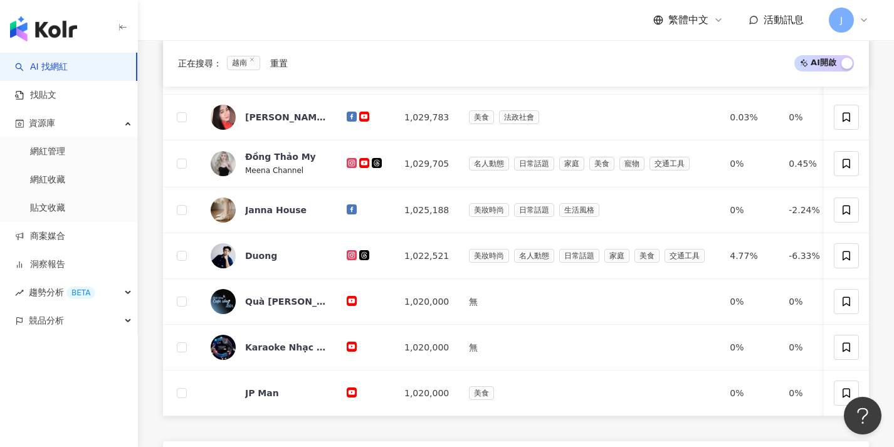
scroll to position [660, 0]
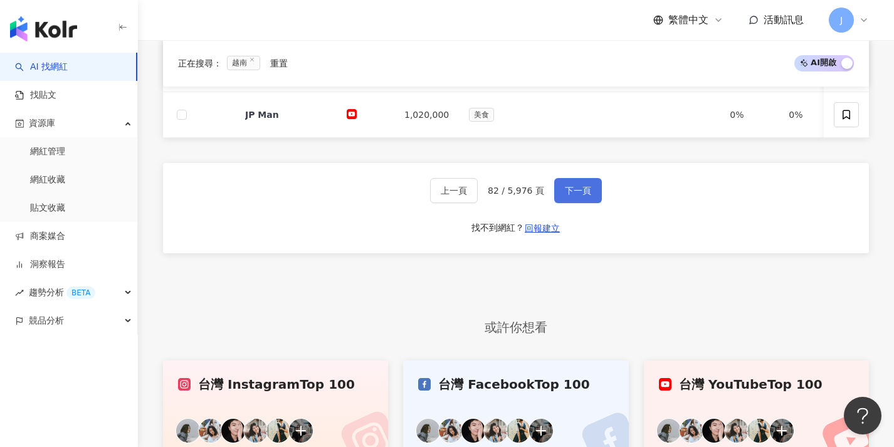
click at [591, 197] on button "下一頁" at bounding box center [578, 190] width 48 height 25
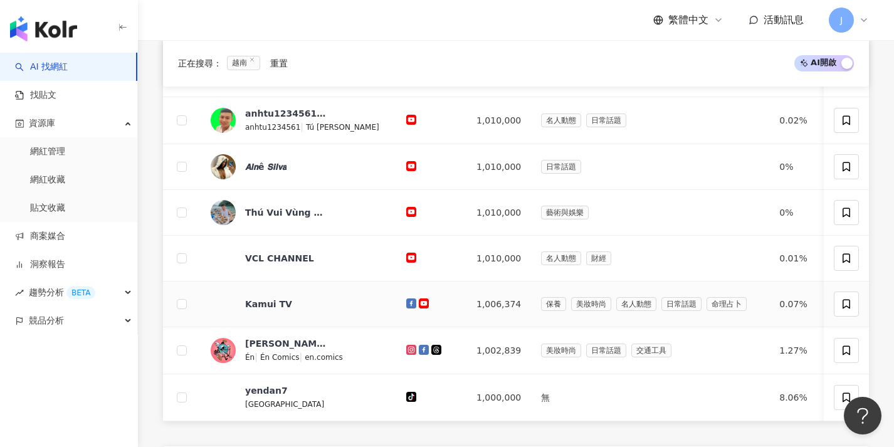
scroll to position [640, 0]
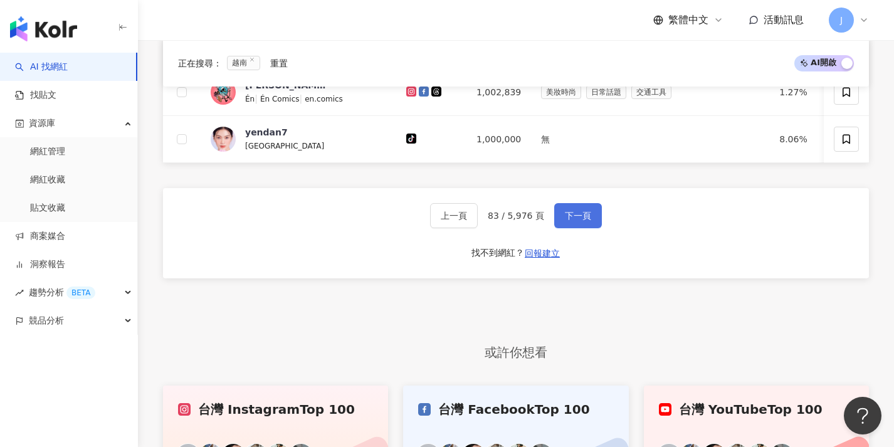
click at [578, 219] on button "下一頁" at bounding box center [578, 215] width 48 height 25
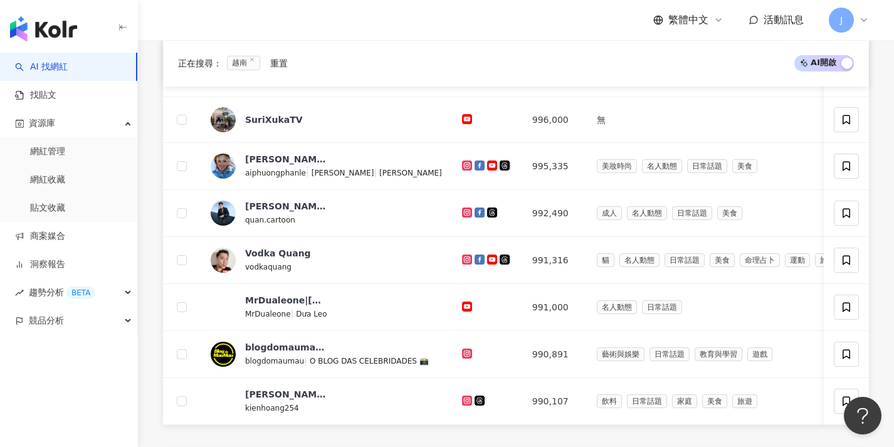
scroll to position [514, 0]
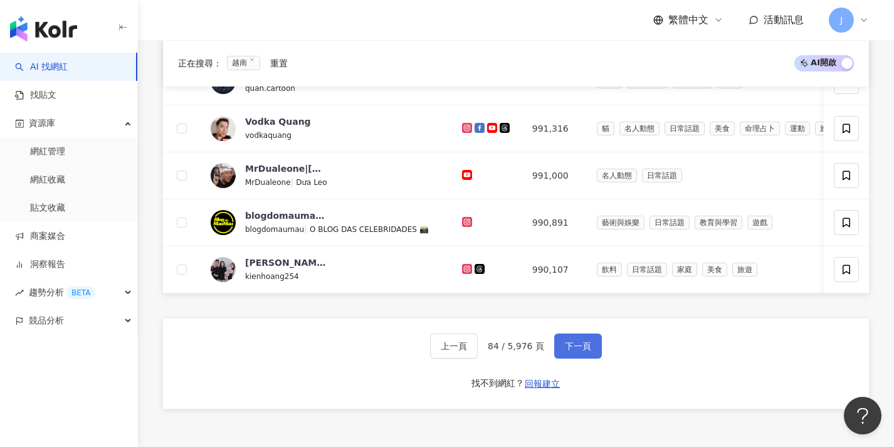
click at [574, 351] on span "下一頁" at bounding box center [578, 346] width 26 height 10
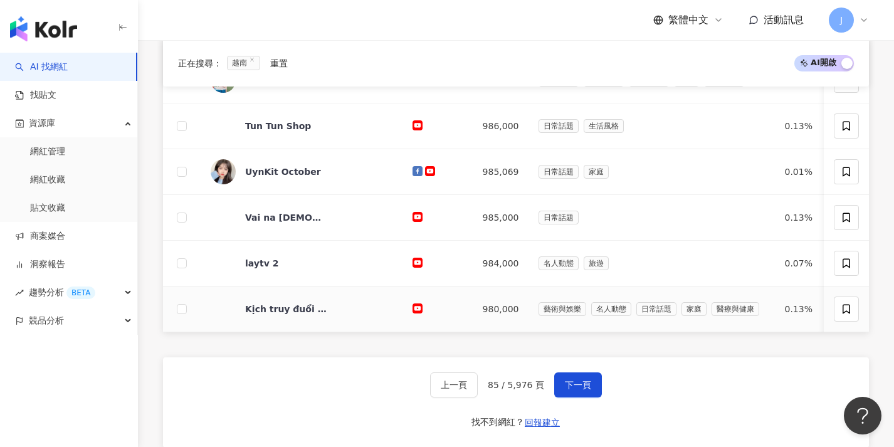
scroll to position [493, 0]
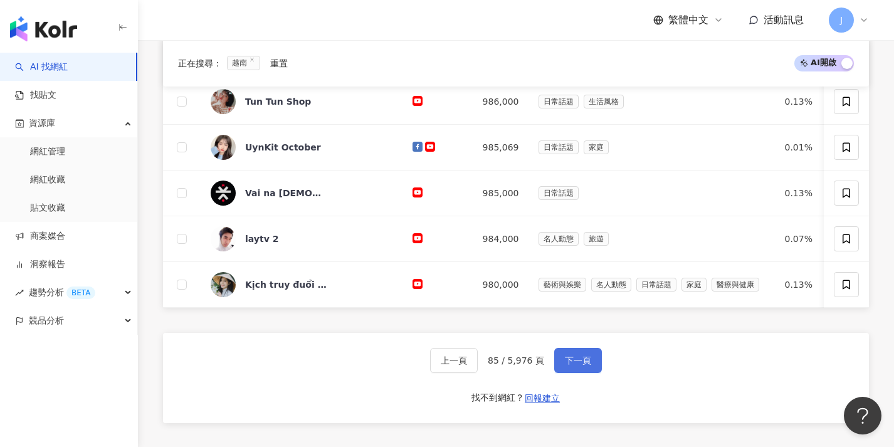
click at [568, 367] on button "下一頁" at bounding box center [578, 360] width 48 height 25
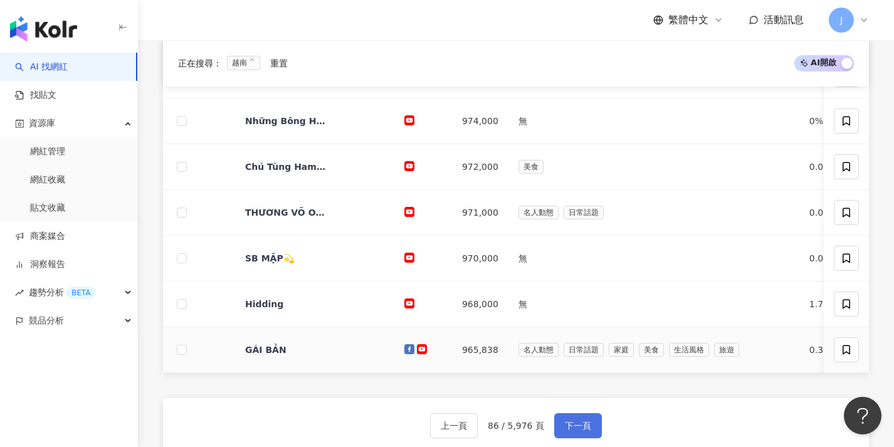
scroll to position [409, 0]
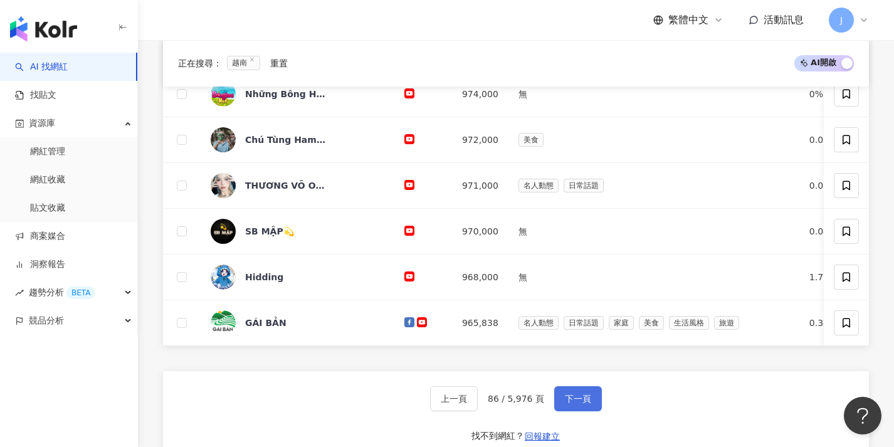
click at [593, 411] on button "下一頁" at bounding box center [578, 398] width 48 height 25
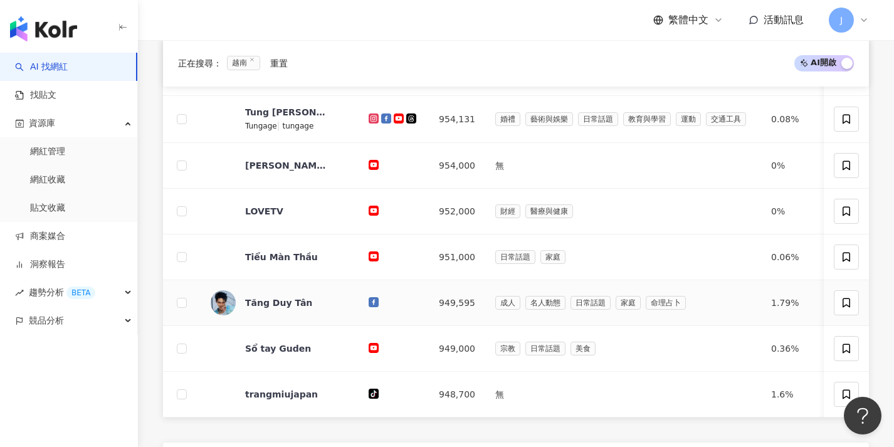
scroll to position [518, 0]
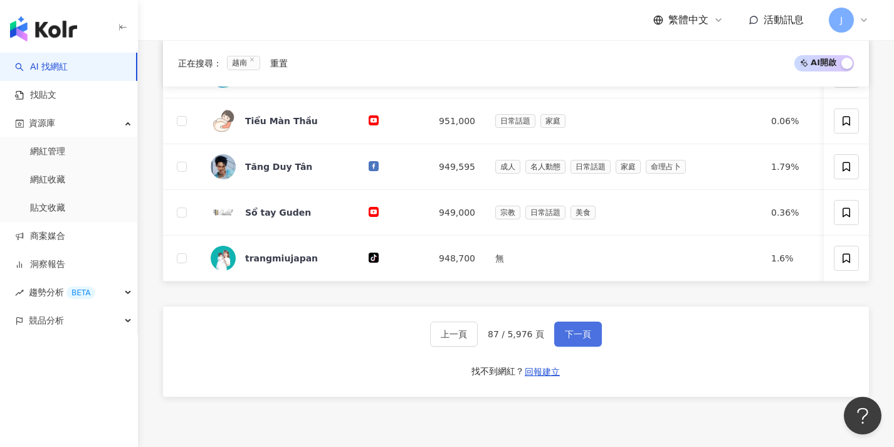
click at [568, 339] on span "下一頁" at bounding box center [578, 334] width 26 height 10
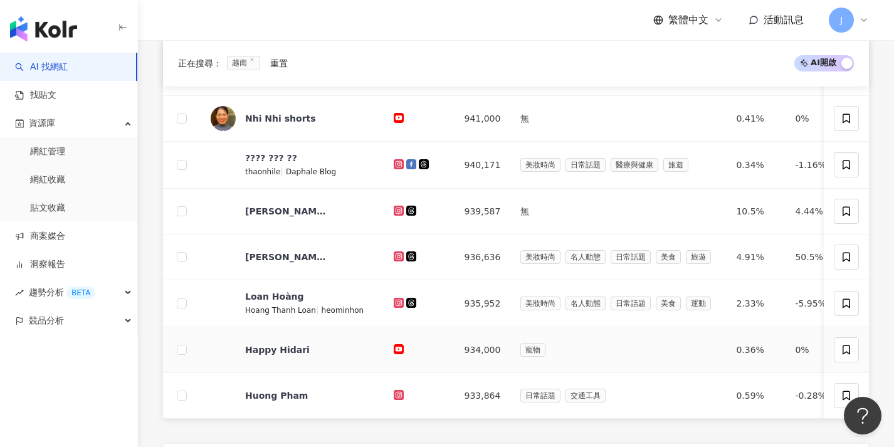
scroll to position [492, 0]
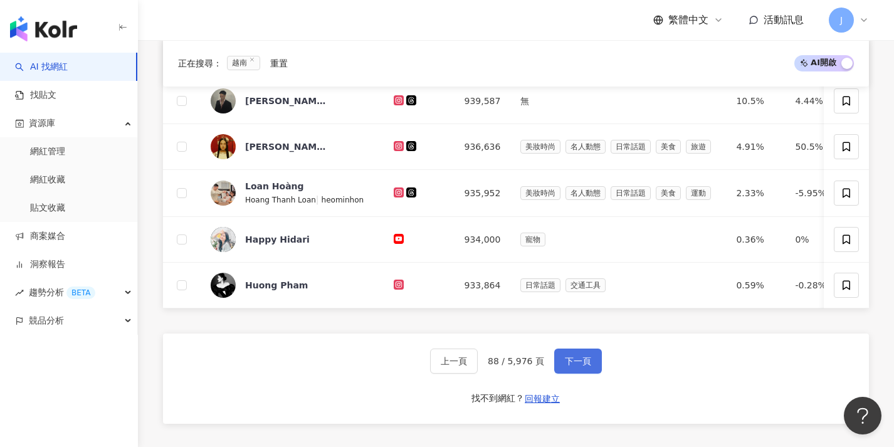
click at [578, 366] on button "下一頁" at bounding box center [578, 361] width 48 height 25
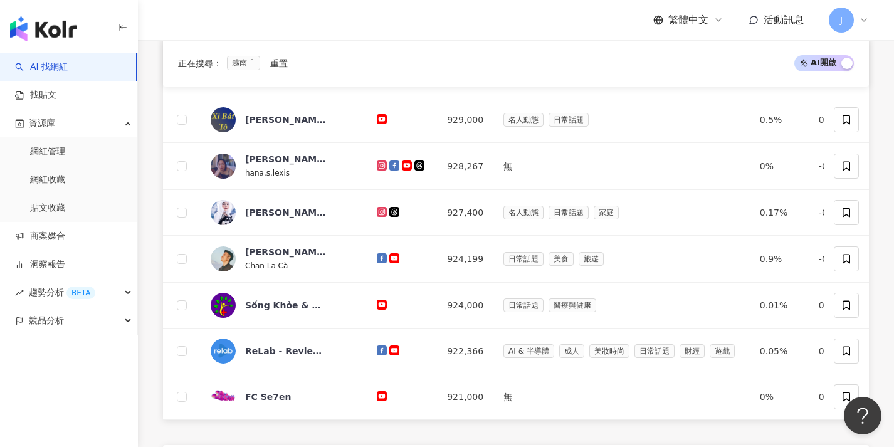
scroll to position [489, 0]
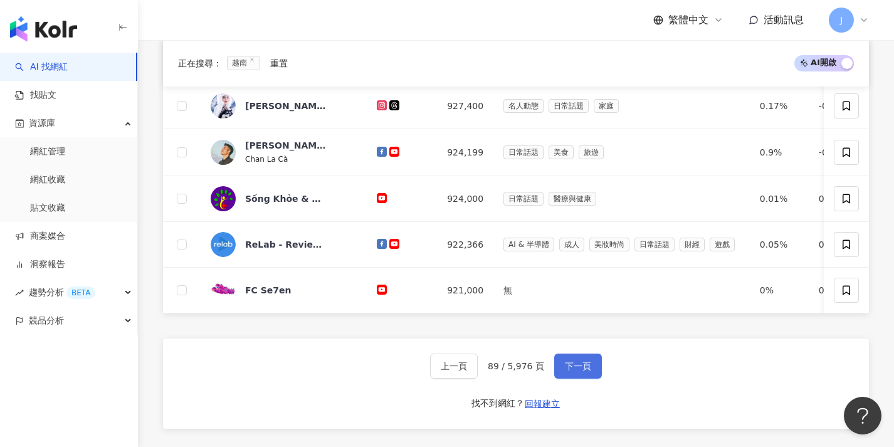
click at [574, 371] on span "下一頁" at bounding box center [578, 366] width 26 height 10
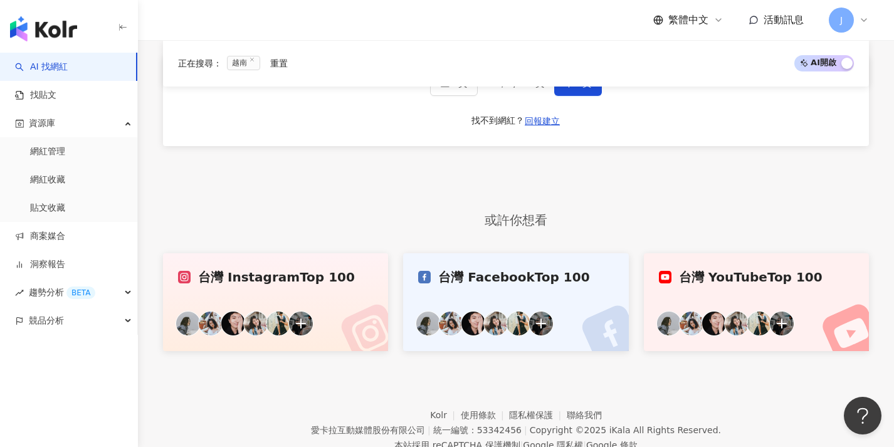
scroll to position [720, 0]
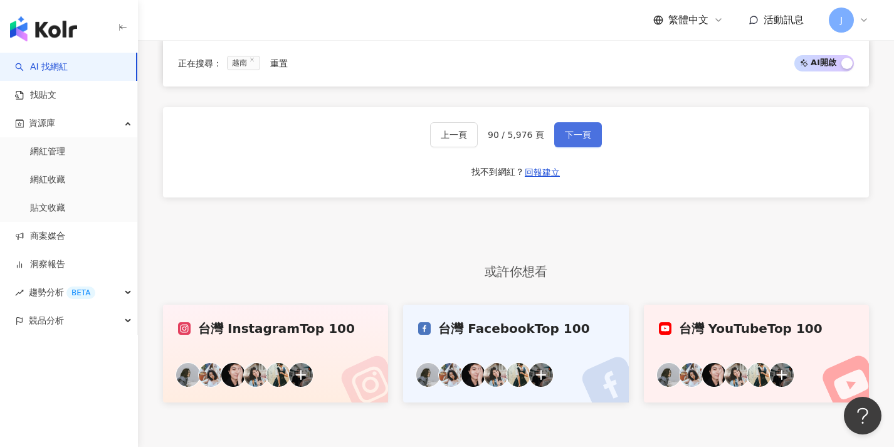
click at [590, 147] on button "下一頁" at bounding box center [578, 134] width 48 height 25
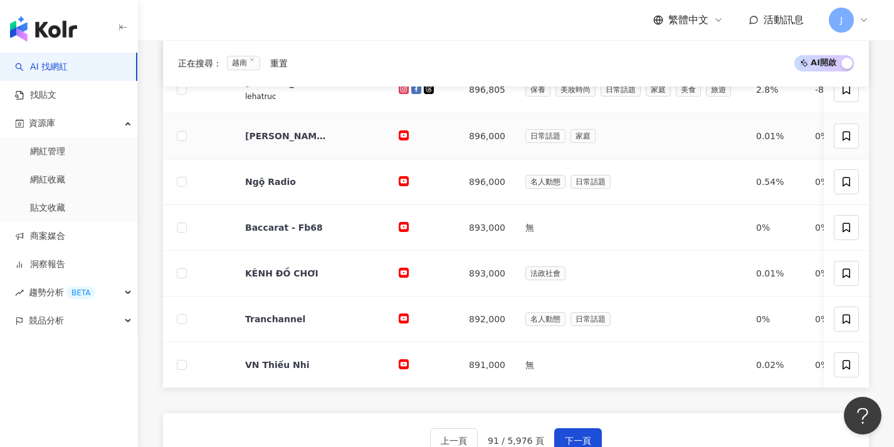
scroll to position [517, 0]
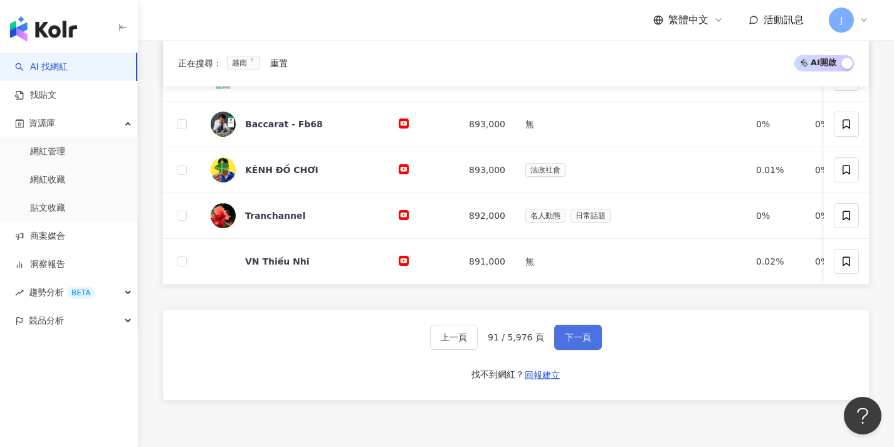
click at [582, 342] on span "下一頁" at bounding box center [578, 337] width 26 height 10
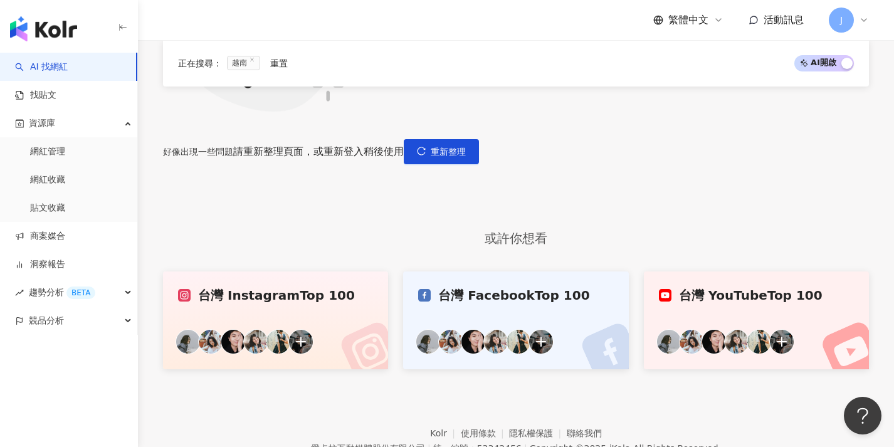
scroll to position [218, 0]
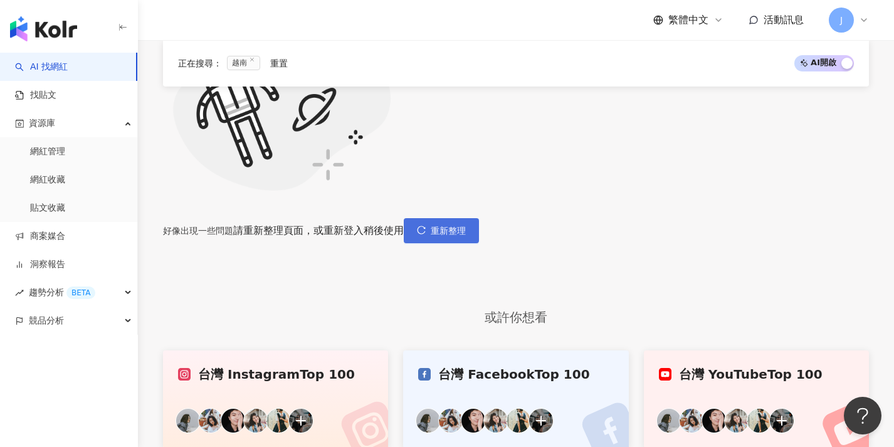
click at [466, 226] on span "重新整理" at bounding box center [448, 231] width 35 height 10
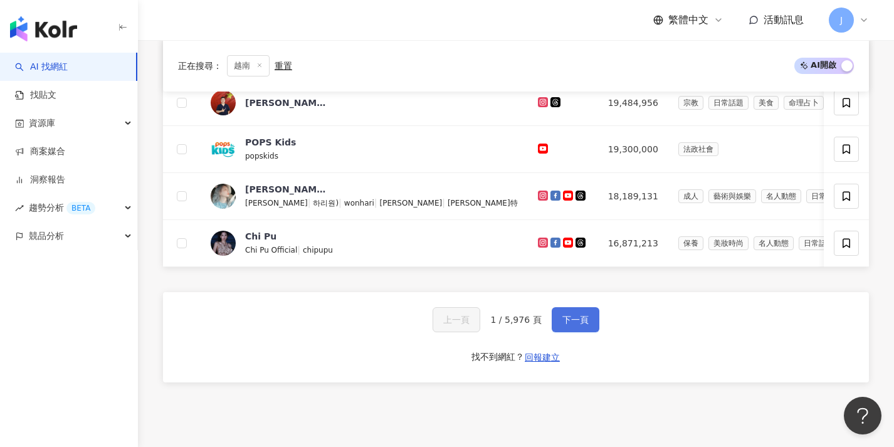
click at [585, 325] on span "下一頁" at bounding box center [576, 320] width 26 height 10
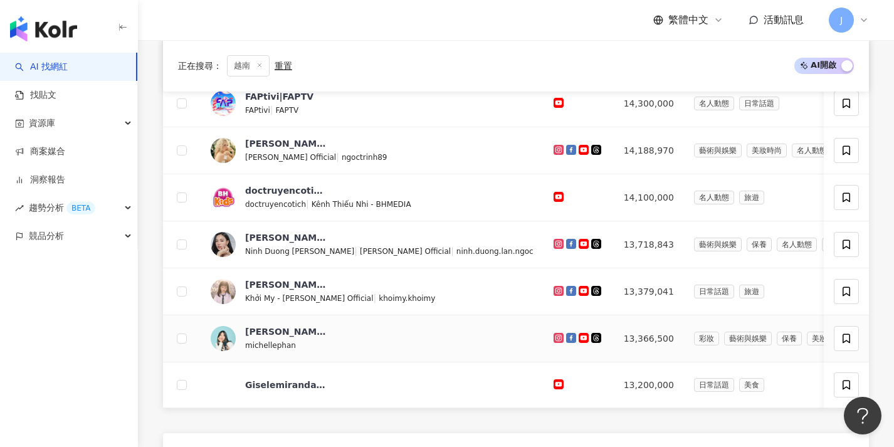
scroll to position [518, 0]
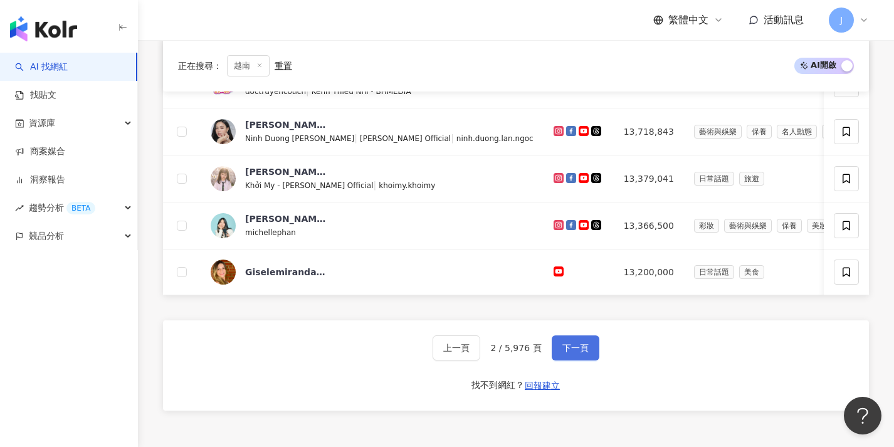
click at [589, 352] on button "下一頁" at bounding box center [576, 348] width 48 height 25
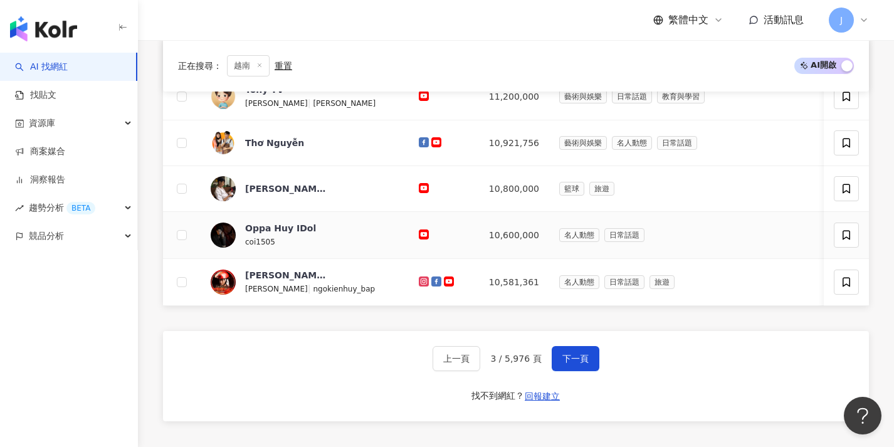
scroll to position [611, 0]
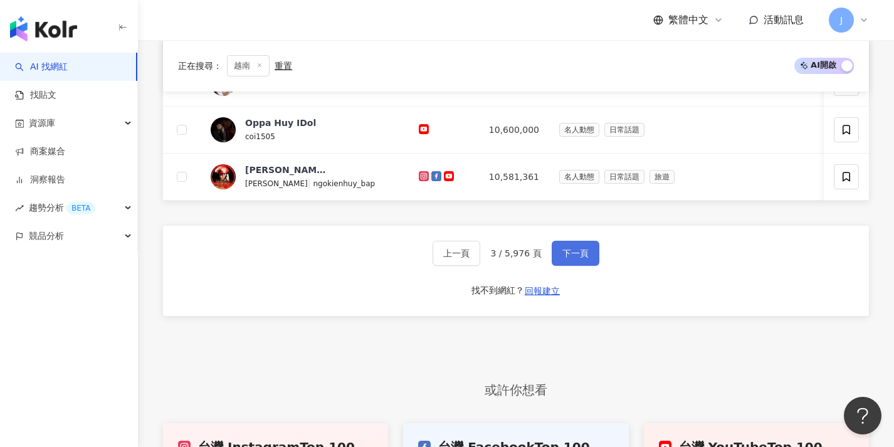
click at [588, 265] on button "下一頁" at bounding box center [576, 253] width 48 height 25
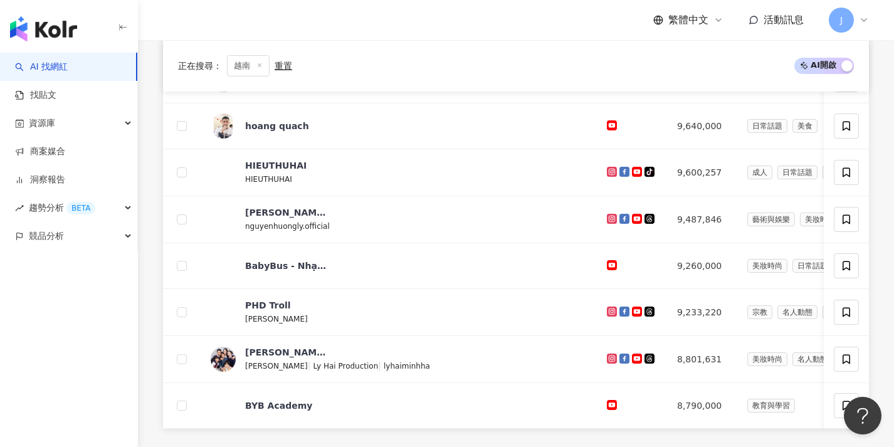
scroll to position [492, 0]
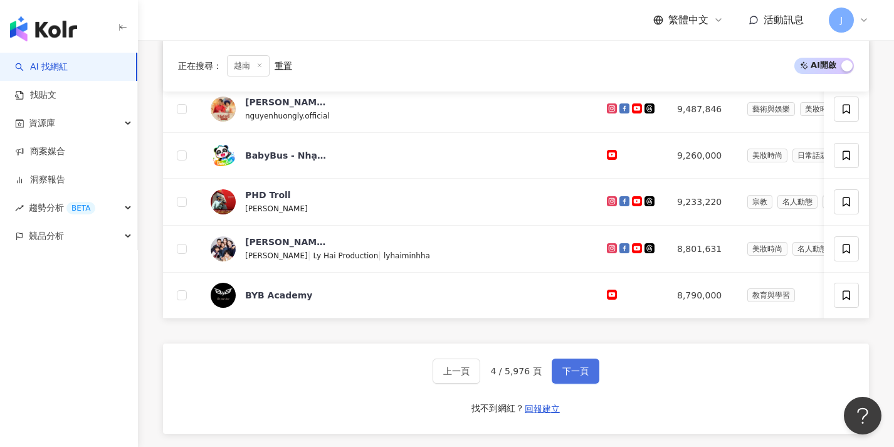
click at [581, 376] on span "下一頁" at bounding box center [576, 371] width 26 height 10
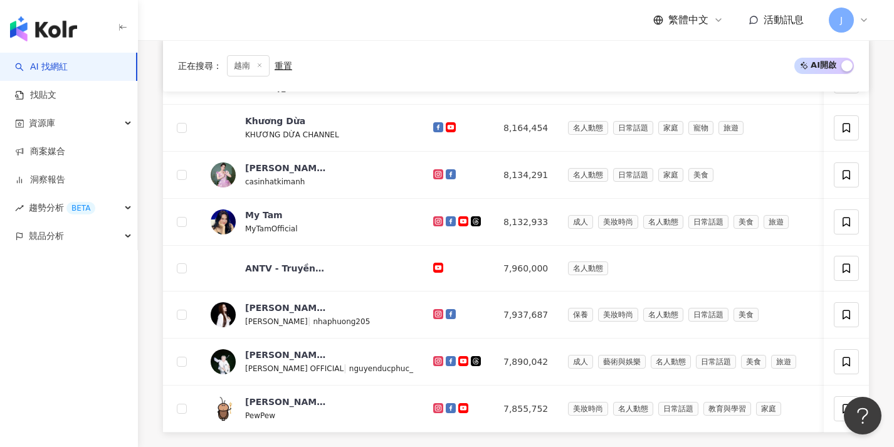
scroll to position [495, 0]
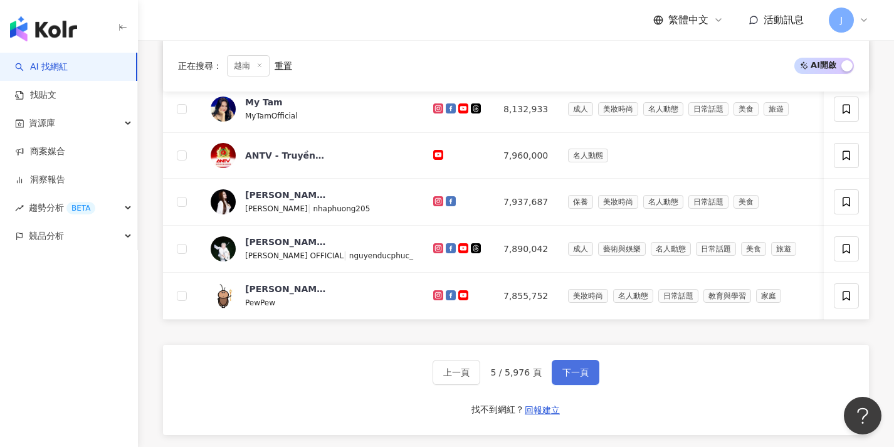
click at [581, 378] on span "下一頁" at bounding box center [576, 372] width 26 height 10
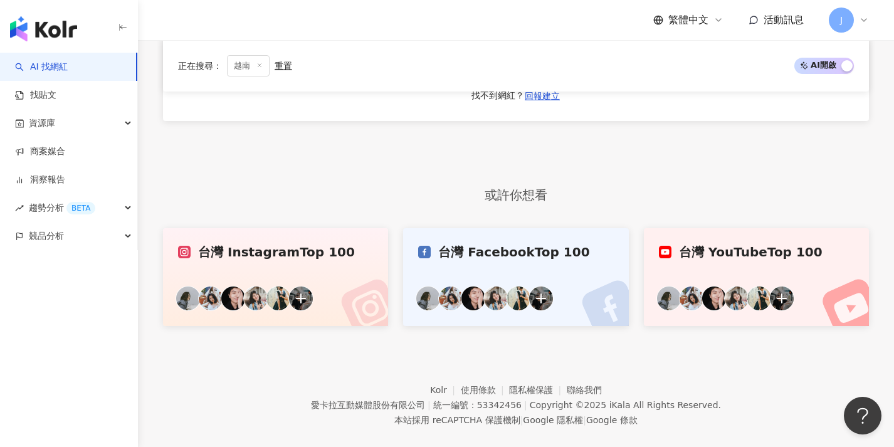
scroll to position [721, 0]
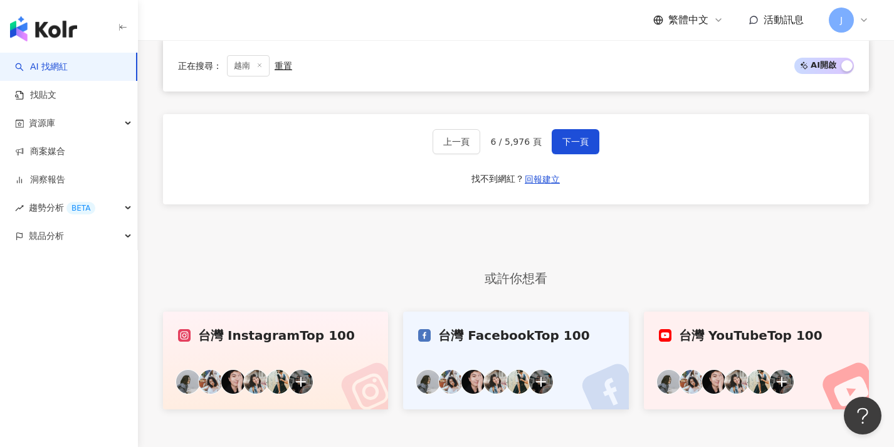
click at [580, 164] on div "上一頁 6 / 5,976 頁 下一頁 找不到網紅？ 回報建立" at bounding box center [516, 159] width 706 height 90
click at [580, 147] on span "下一頁" at bounding box center [576, 142] width 26 height 10
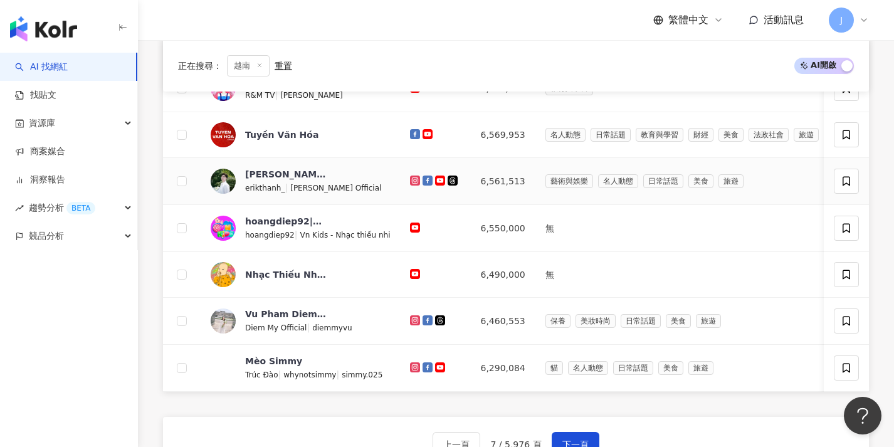
scroll to position [531, 0]
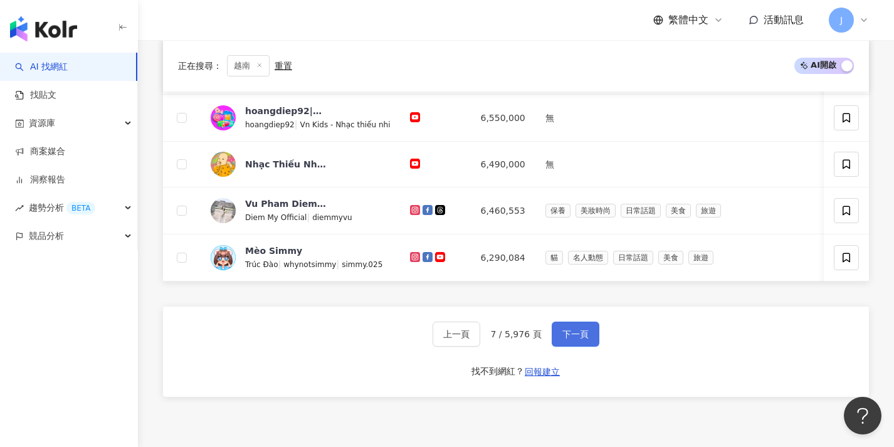
click at [578, 339] on span "下一頁" at bounding box center [576, 334] width 26 height 10
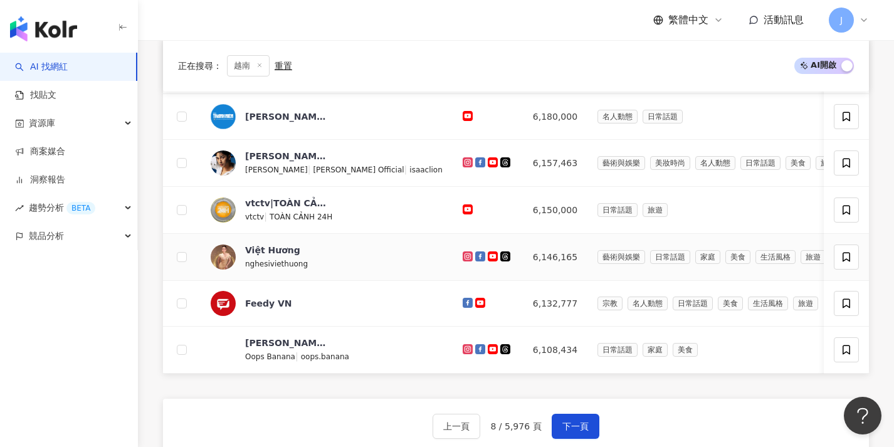
scroll to position [472, 0]
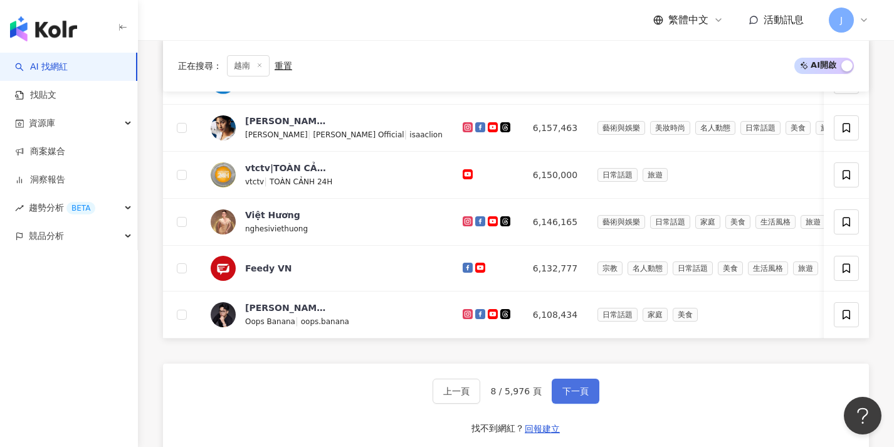
click at [572, 404] on button "下一頁" at bounding box center [576, 391] width 48 height 25
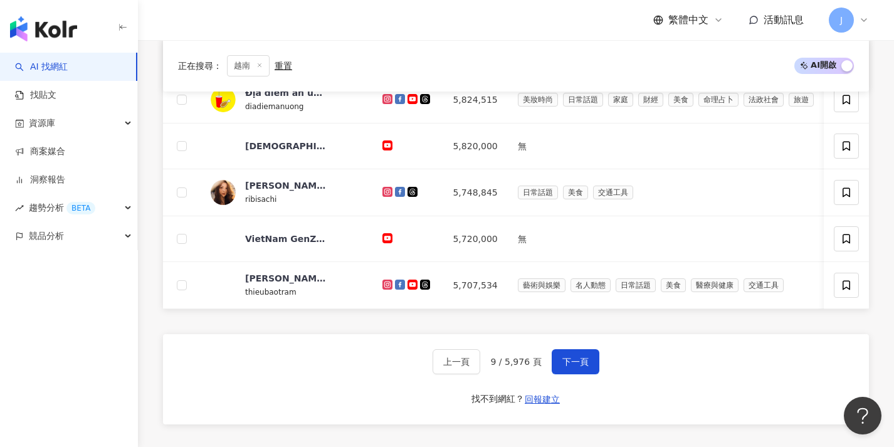
scroll to position [542, 0]
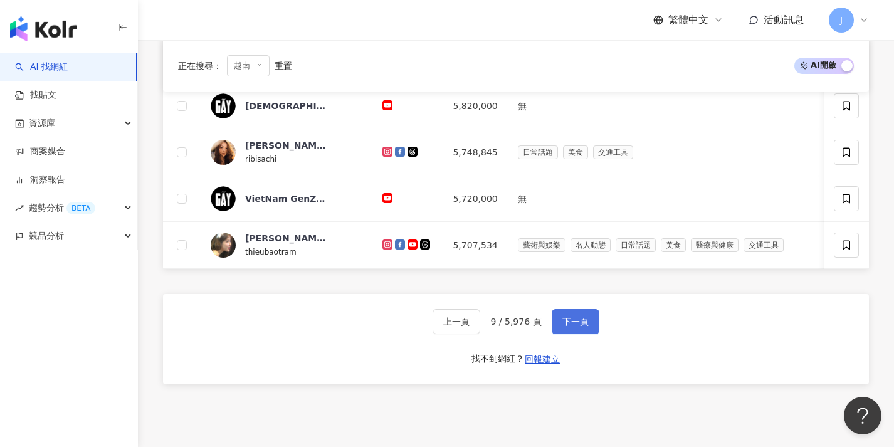
click at [580, 320] on button "下一頁" at bounding box center [576, 321] width 48 height 25
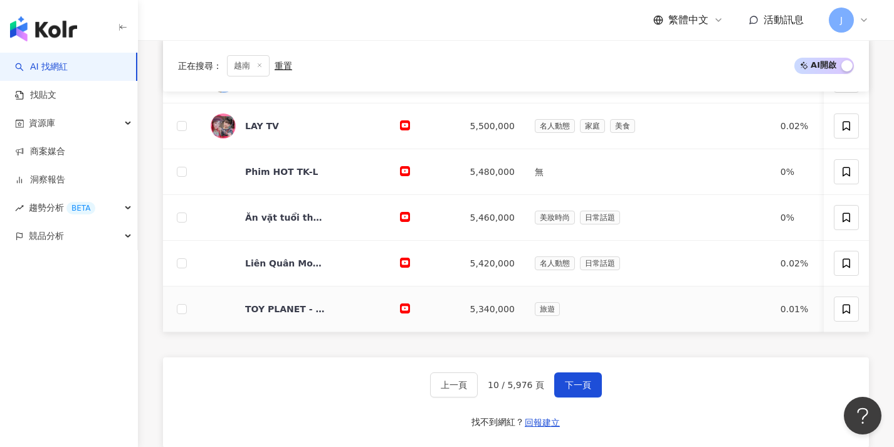
scroll to position [565, 0]
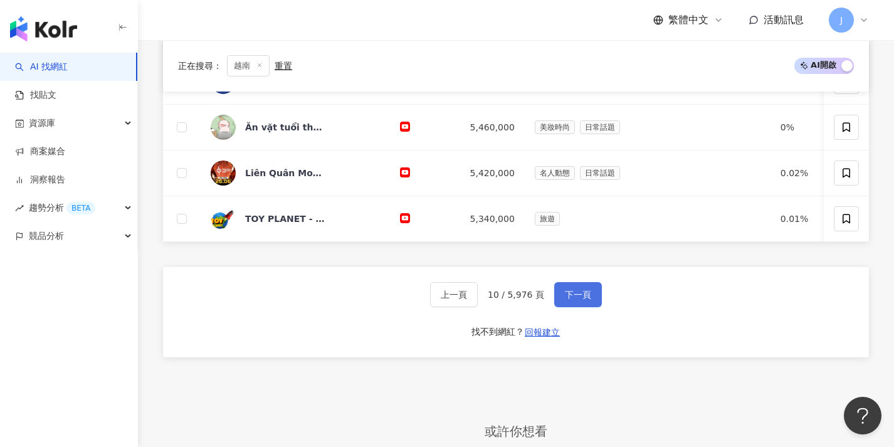
click at [581, 307] on button "下一頁" at bounding box center [578, 294] width 48 height 25
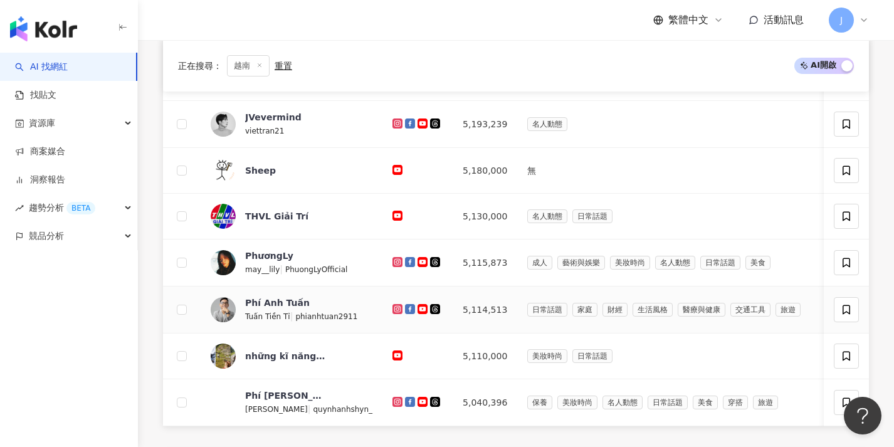
scroll to position [699, 0]
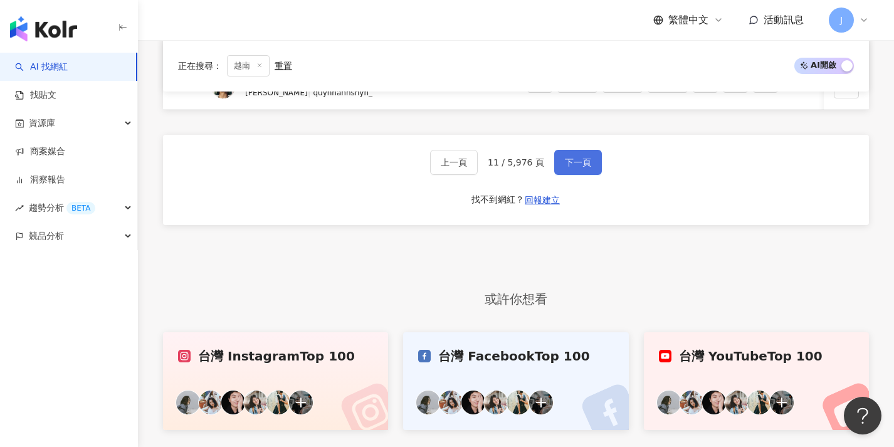
click at [579, 166] on span "下一頁" at bounding box center [578, 162] width 26 height 10
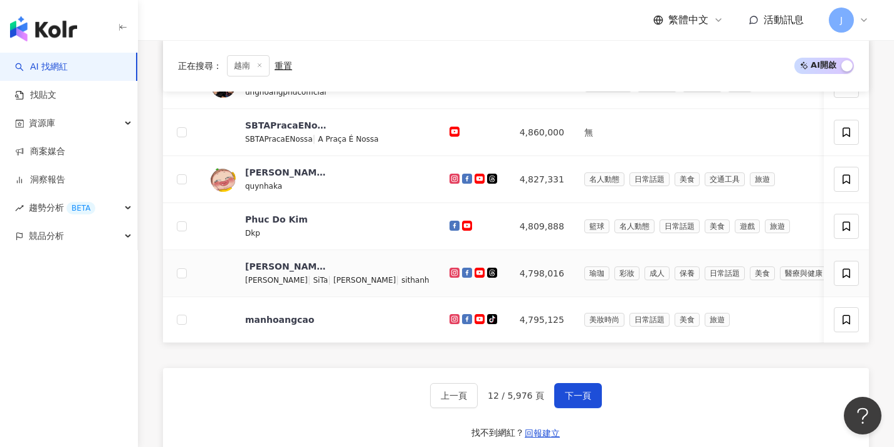
scroll to position [702, 0]
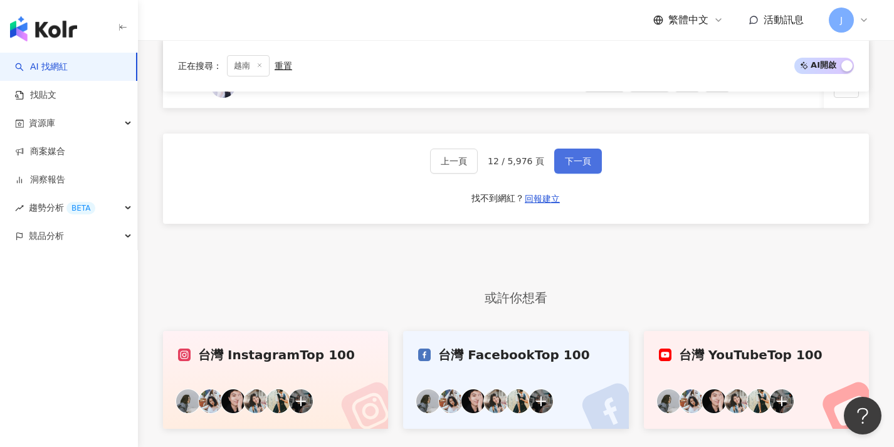
click at [586, 166] on span "下一頁" at bounding box center [578, 161] width 26 height 10
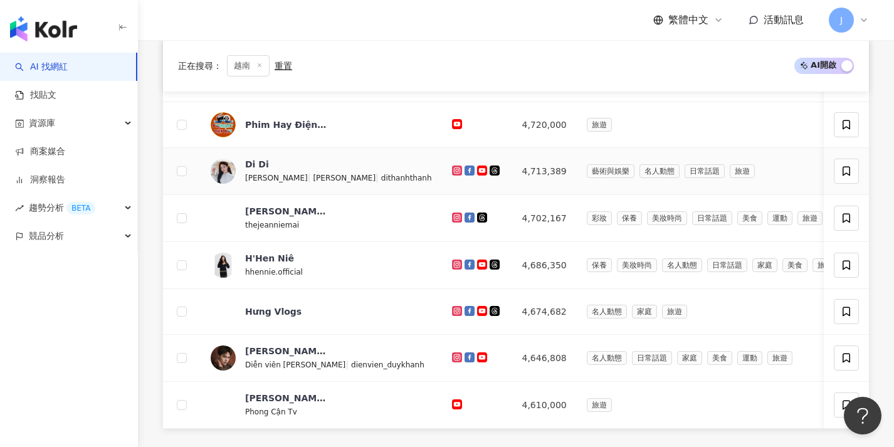
scroll to position [492, 0]
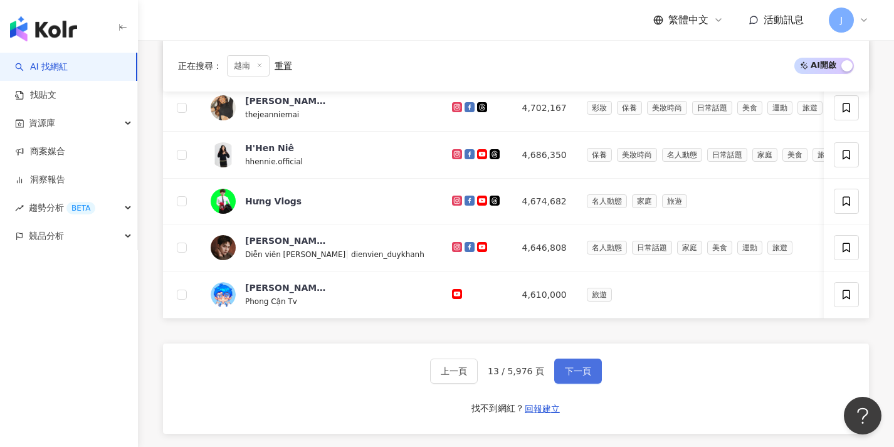
click at [589, 369] on button "下一頁" at bounding box center [578, 371] width 48 height 25
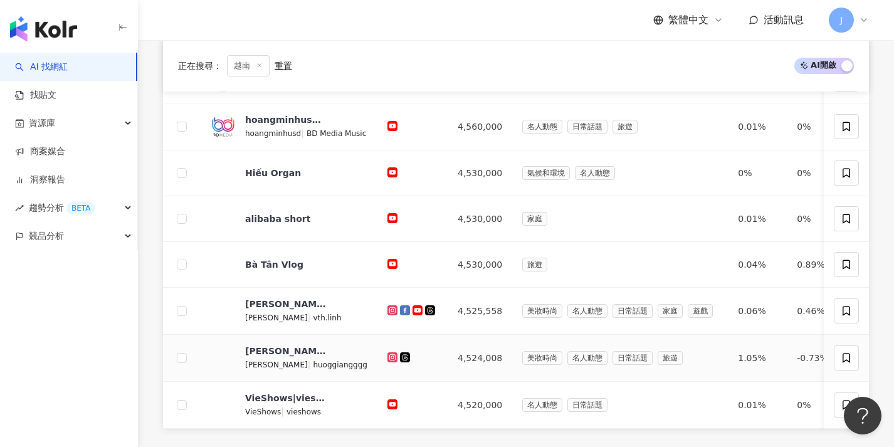
scroll to position [486, 0]
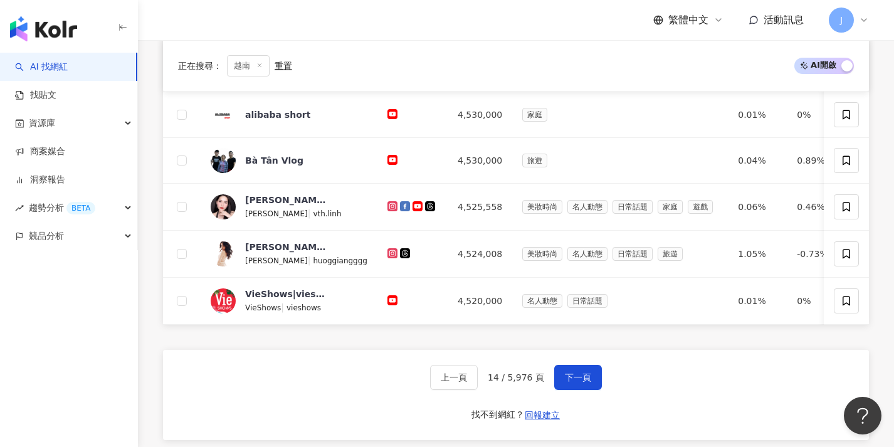
click at [590, 373] on div "上一頁 14 / 5,976 頁 下一頁 找不到網紅？ 回報建立" at bounding box center [516, 395] width 706 height 90
click at [587, 379] on button "下一頁" at bounding box center [578, 377] width 48 height 25
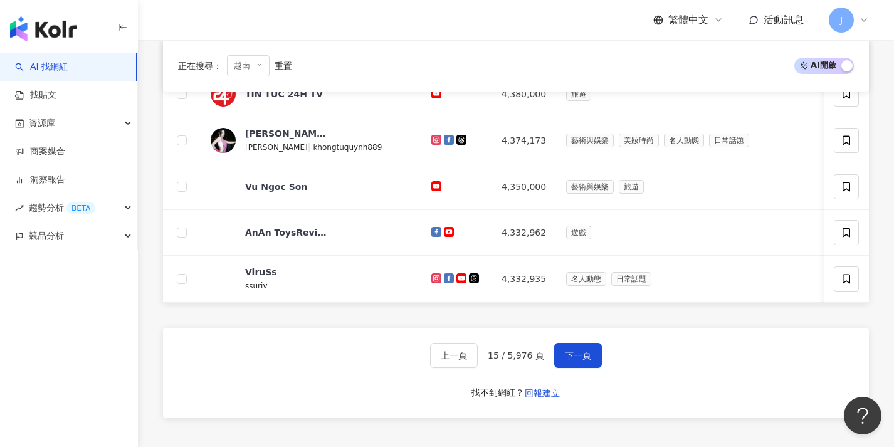
scroll to position [625, 0]
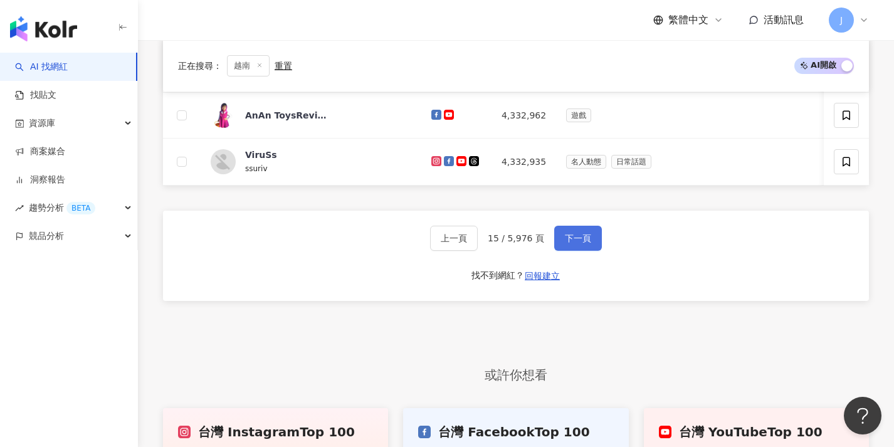
click at [571, 240] on button "下一頁" at bounding box center [578, 238] width 48 height 25
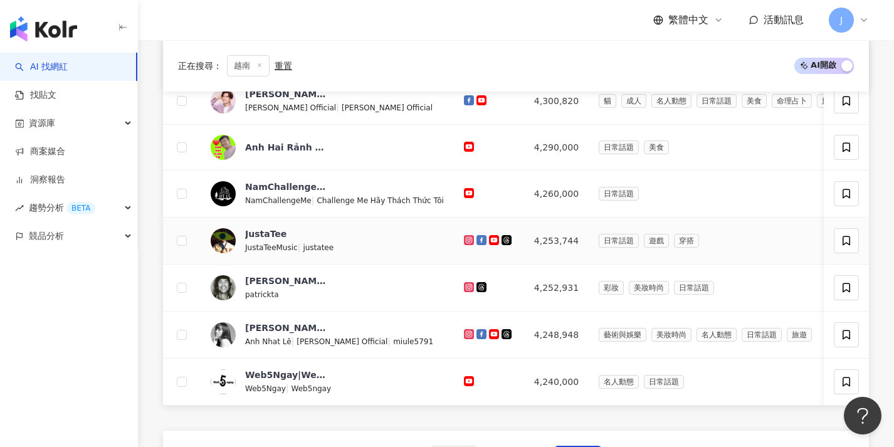
scroll to position [526, 0]
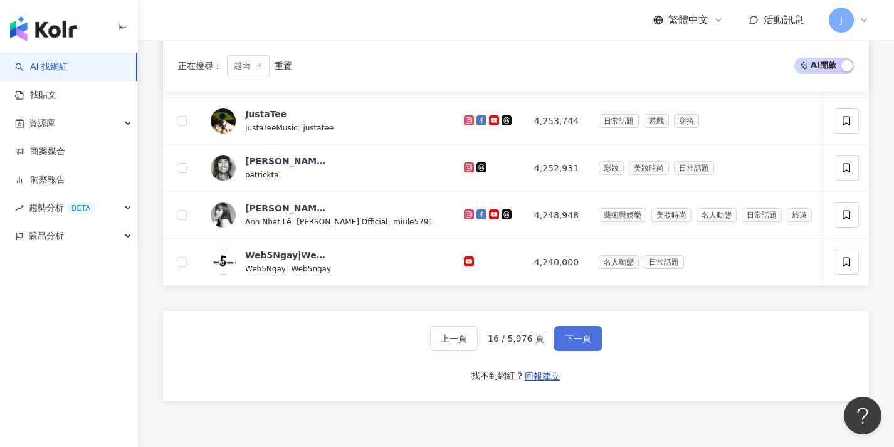
click at [565, 344] on span "下一頁" at bounding box center [578, 339] width 26 height 10
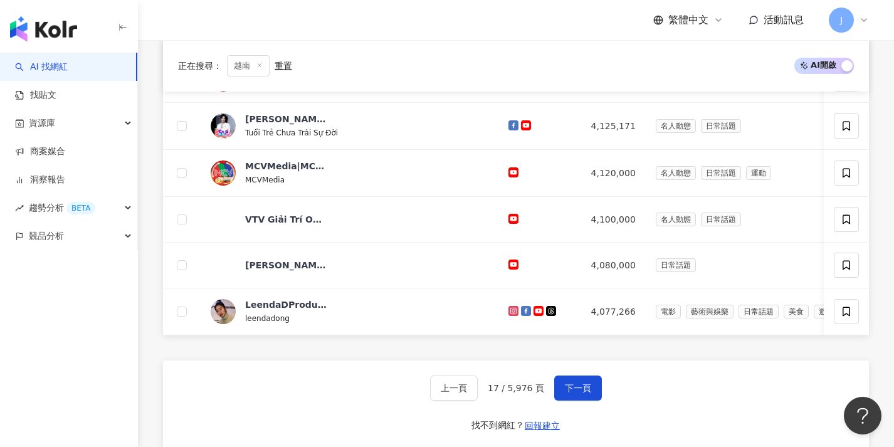
scroll to position [499, 0]
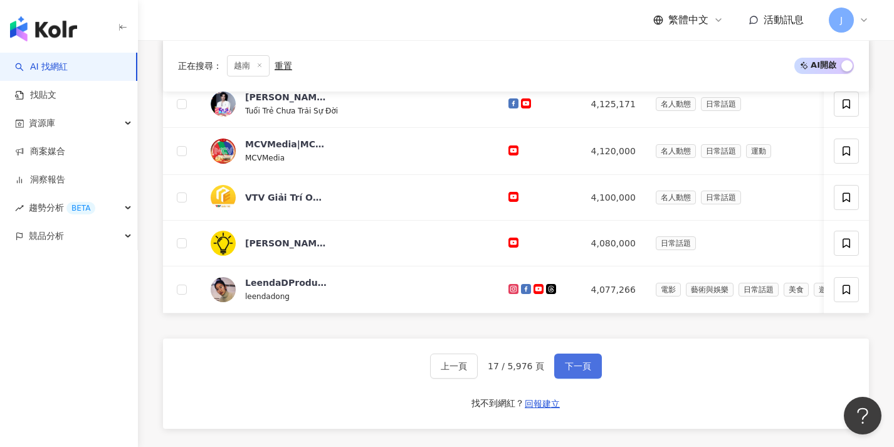
click at [579, 367] on button "下一頁" at bounding box center [578, 366] width 48 height 25
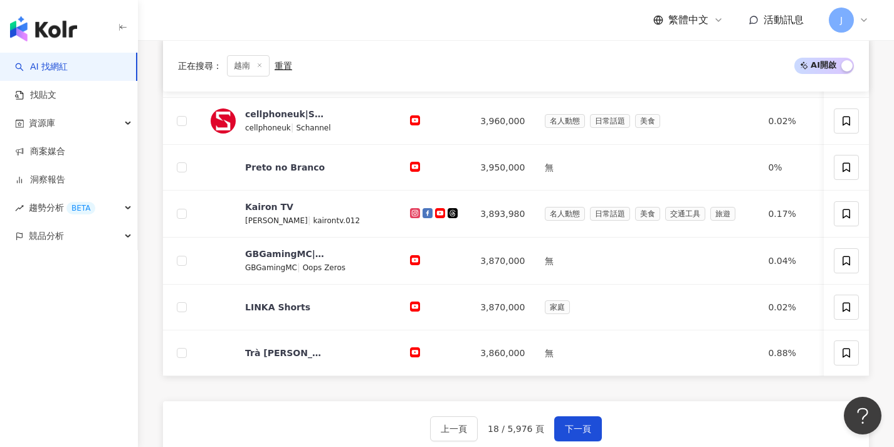
scroll to position [436, 0]
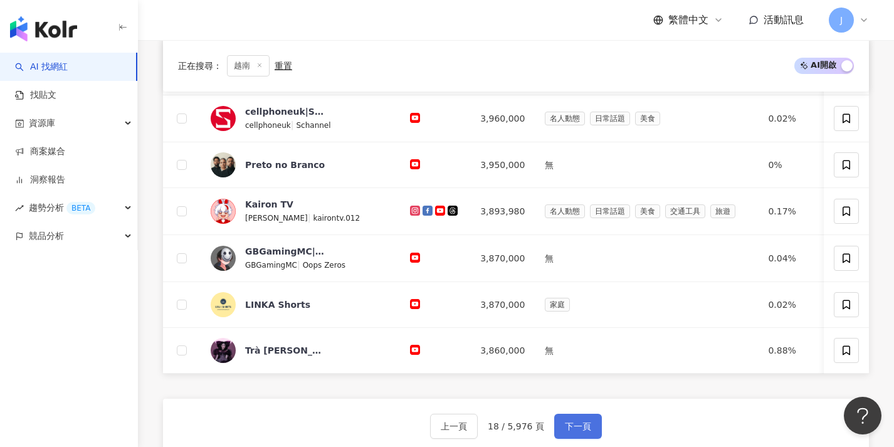
click at [572, 428] on button "下一頁" at bounding box center [578, 426] width 48 height 25
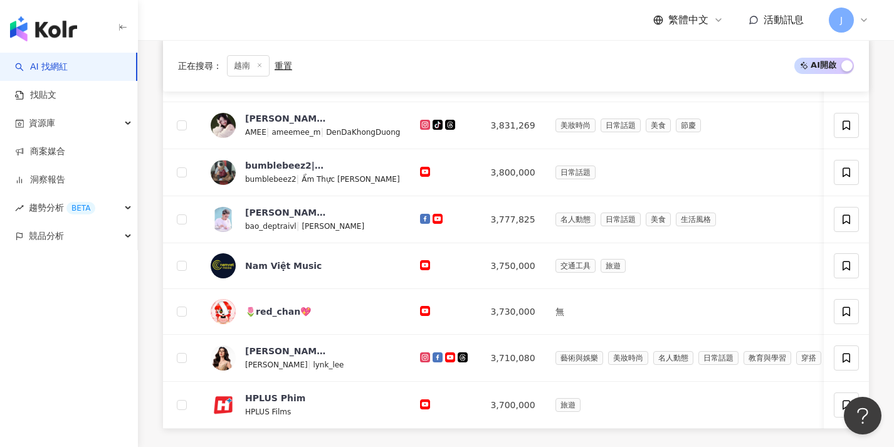
scroll to position [519, 0]
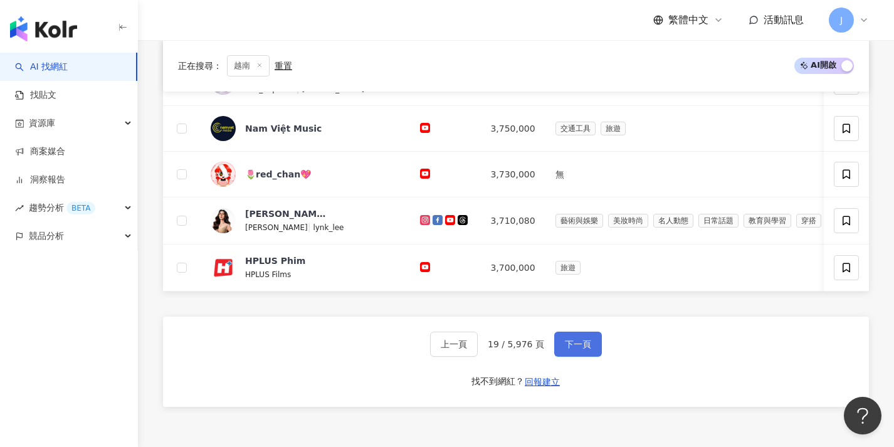
click at [569, 357] on button "下一頁" at bounding box center [578, 344] width 48 height 25
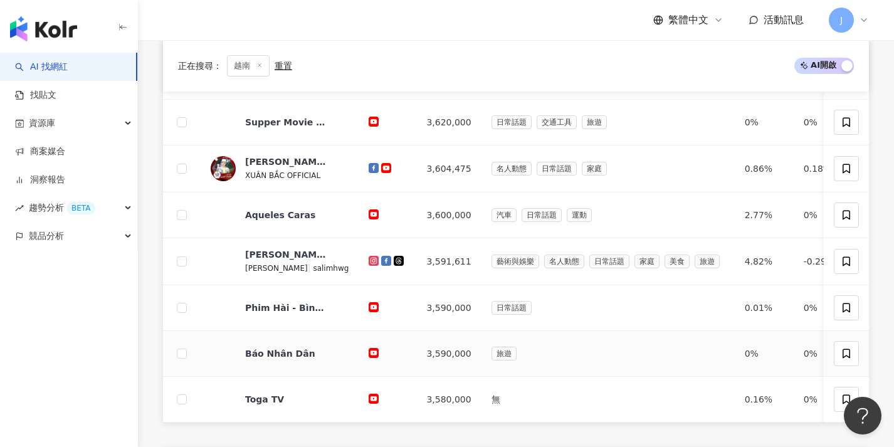
scroll to position [492, 0]
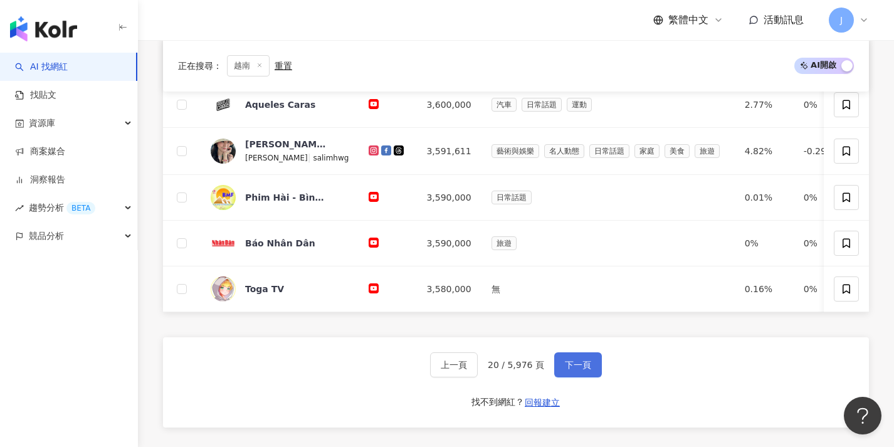
click at [576, 370] on span "下一頁" at bounding box center [578, 365] width 26 height 10
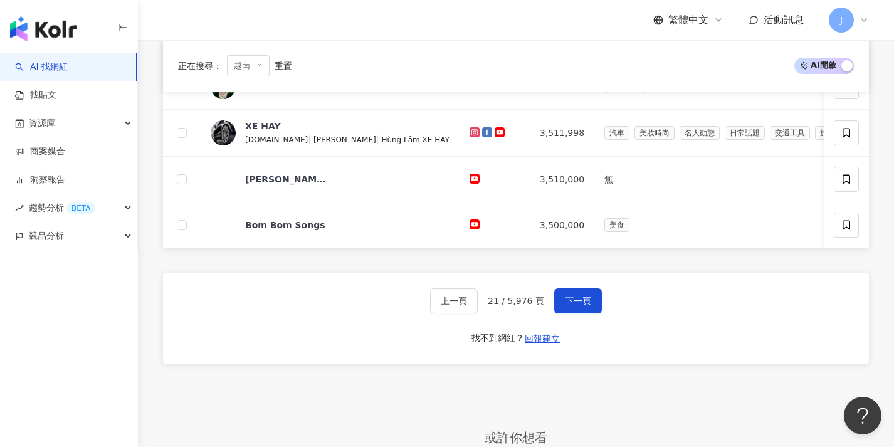
scroll to position [697, 0]
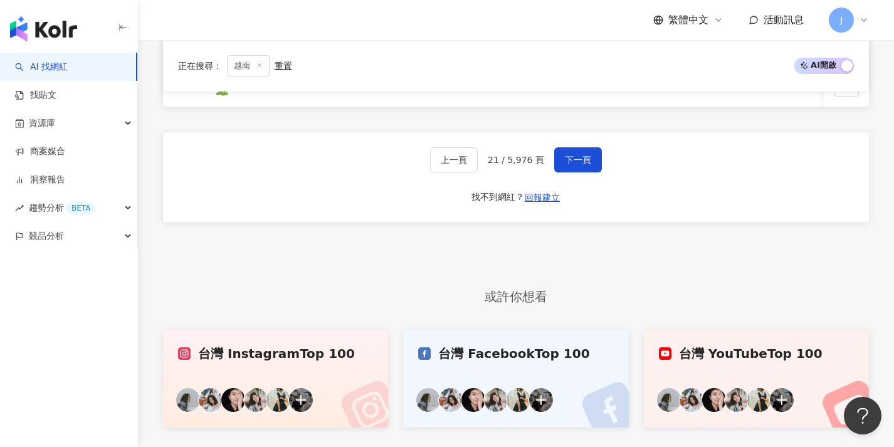
click at [571, 150] on div "上一頁 21 / 5,976 頁 下一頁 找不到網紅？ 回報建立" at bounding box center [516, 177] width 706 height 90
click at [573, 165] on span "下一頁" at bounding box center [578, 160] width 26 height 10
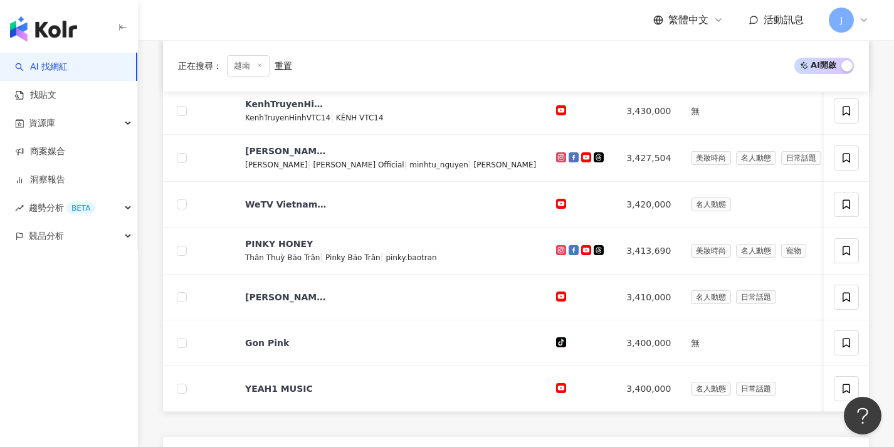
scroll to position [519, 0]
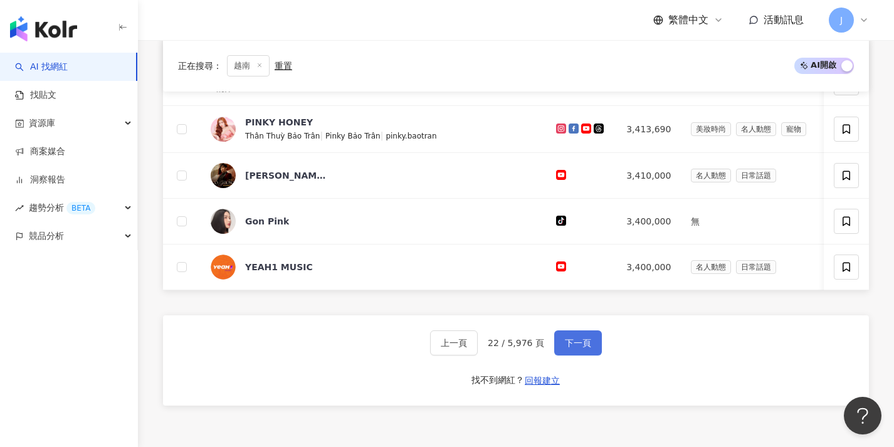
click at [583, 342] on button "下一頁" at bounding box center [578, 342] width 48 height 25
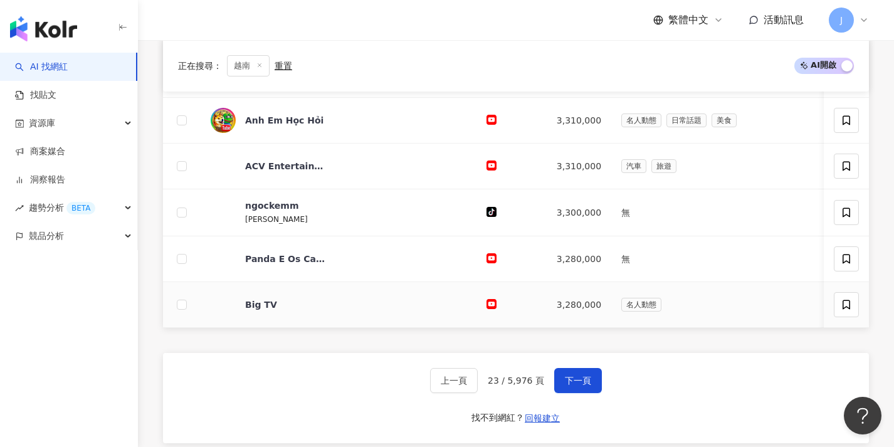
scroll to position [511, 0]
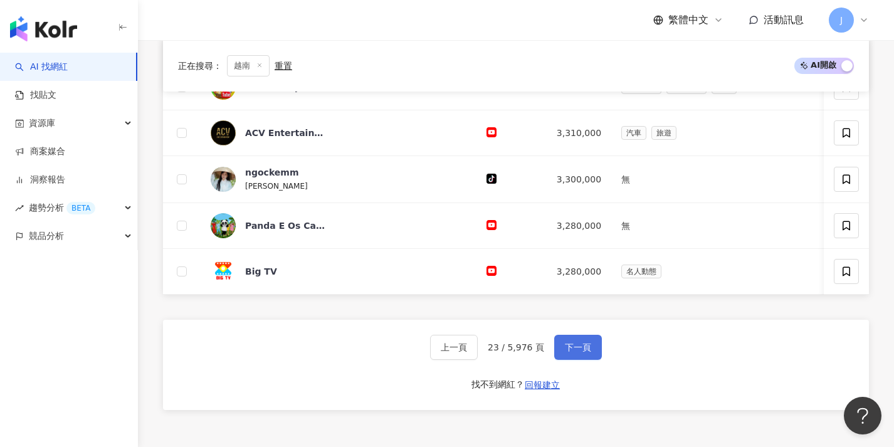
click at [578, 352] on span "下一頁" at bounding box center [578, 347] width 26 height 10
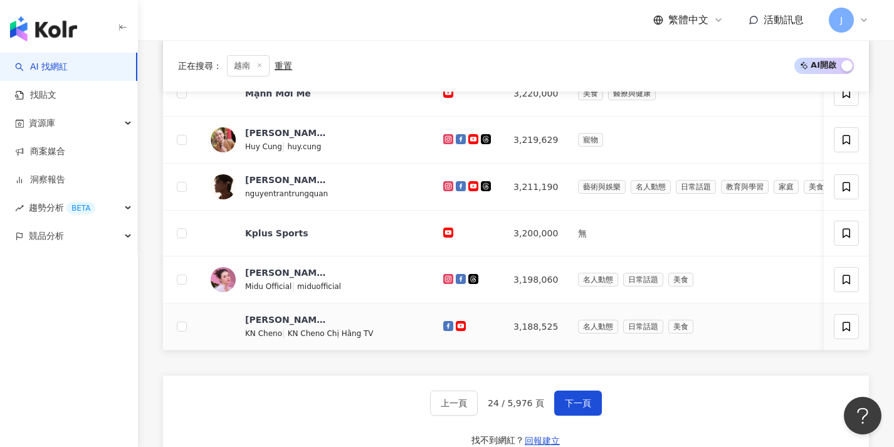
scroll to position [524, 0]
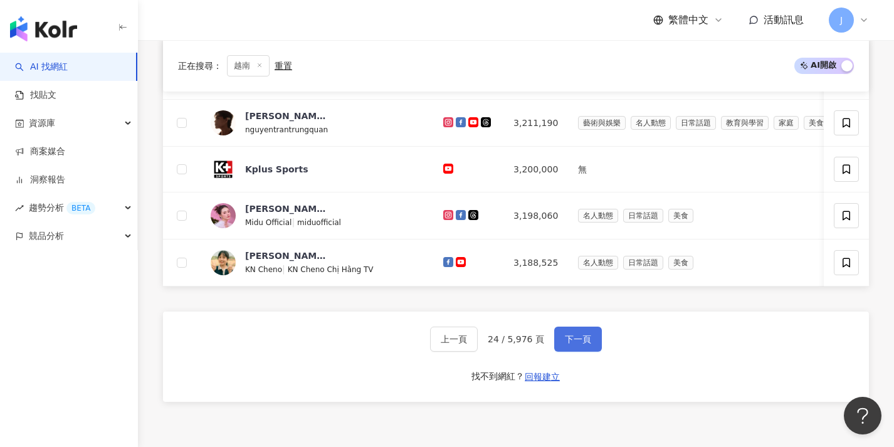
click at [583, 344] on span "下一頁" at bounding box center [578, 339] width 26 height 10
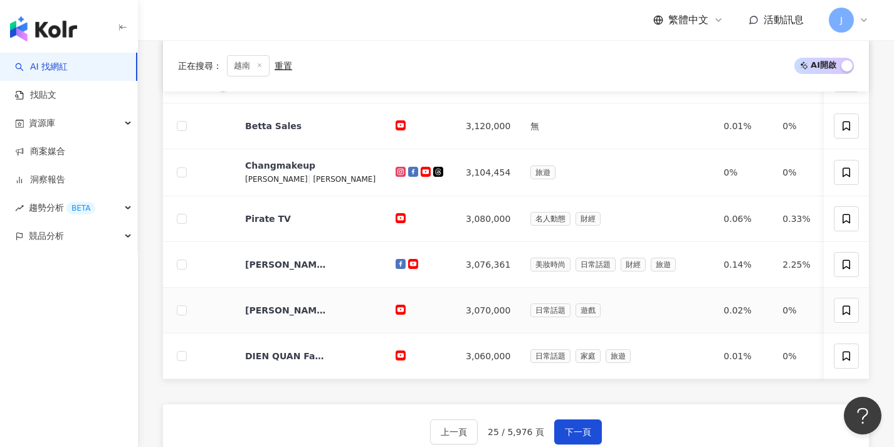
scroll to position [482, 0]
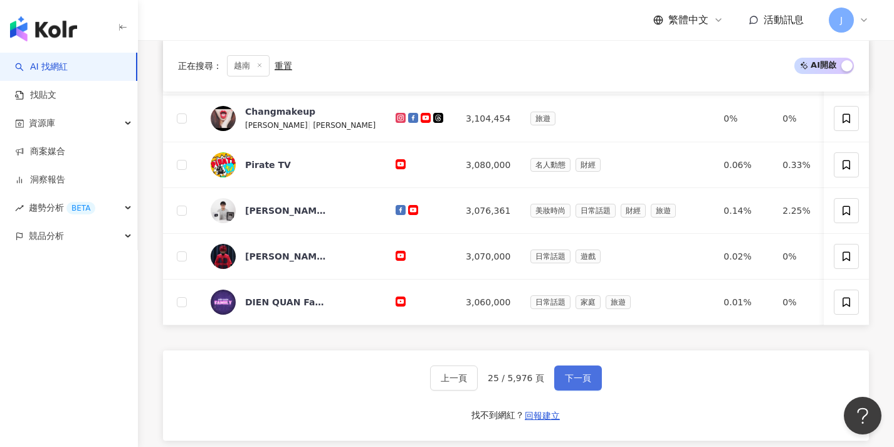
click at [592, 390] on button "下一頁" at bounding box center [578, 378] width 48 height 25
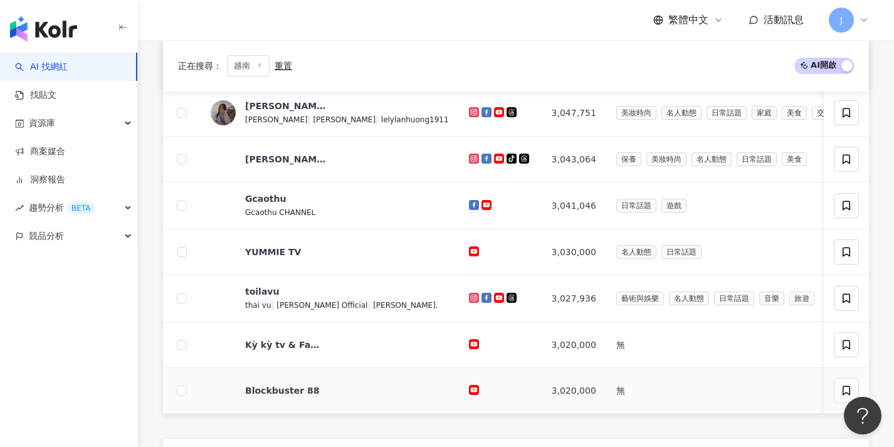
scroll to position [435, 0]
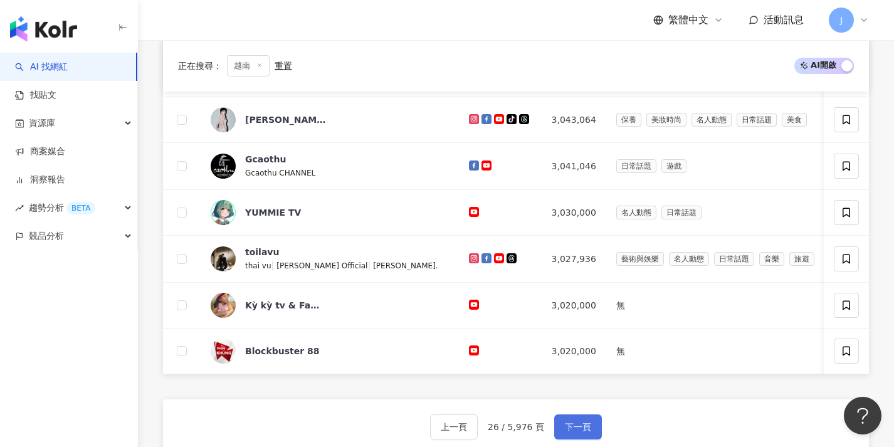
click at [594, 438] on button "下一頁" at bounding box center [578, 427] width 48 height 25
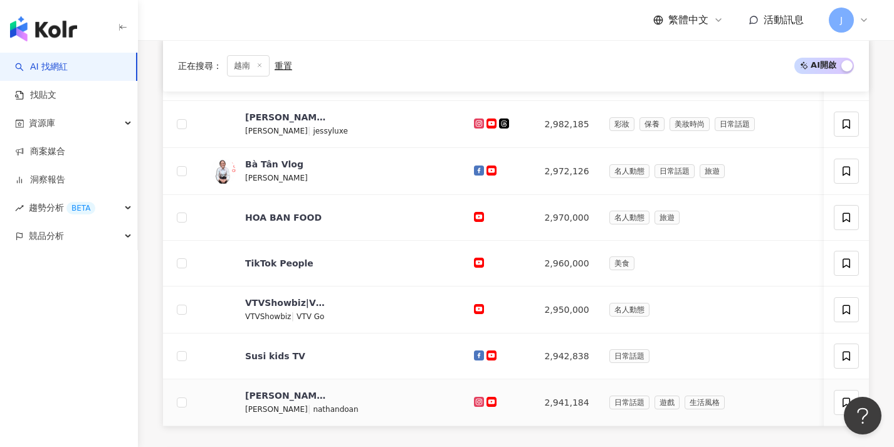
scroll to position [479, 0]
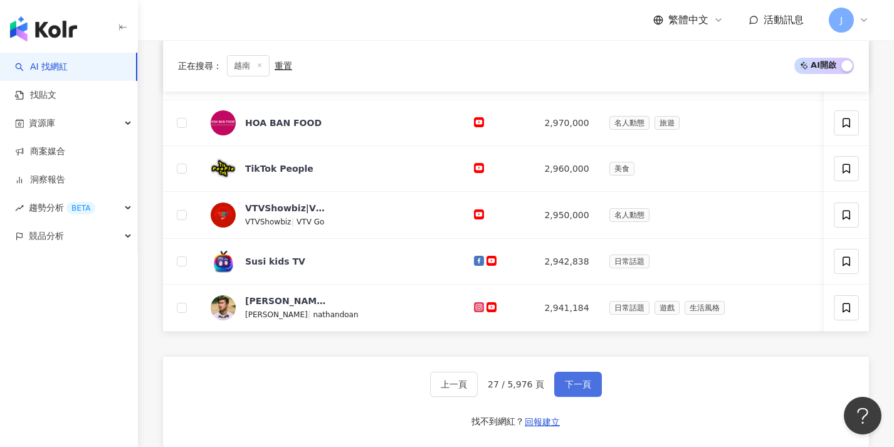
click at [575, 388] on button "下一頁" at bounding box center [578, 384] width 48 height 25
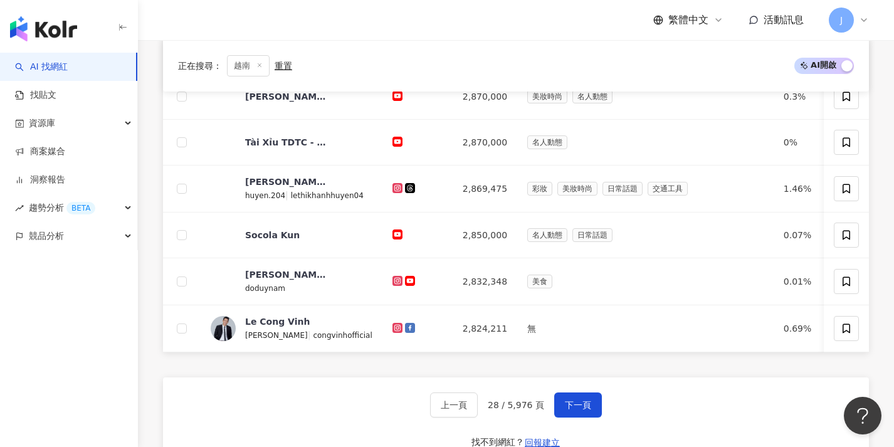
scroll to position [541, 0]
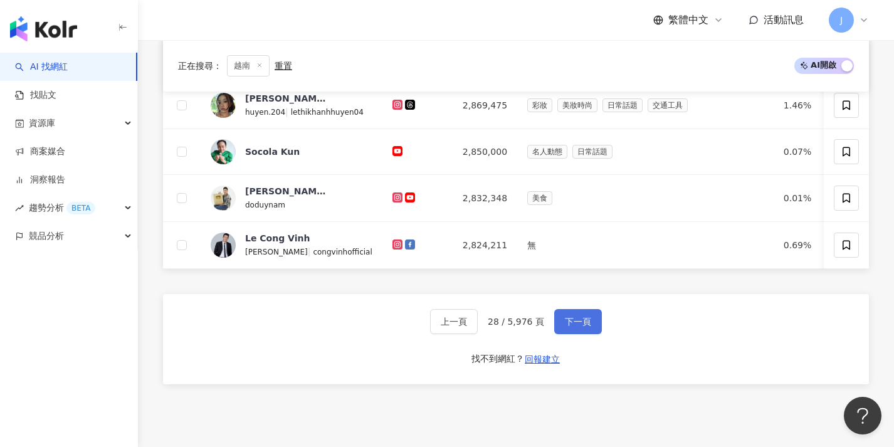
click at [580, 324] on button "下一頁" at bounding box center [578, 321] width 48 height 25
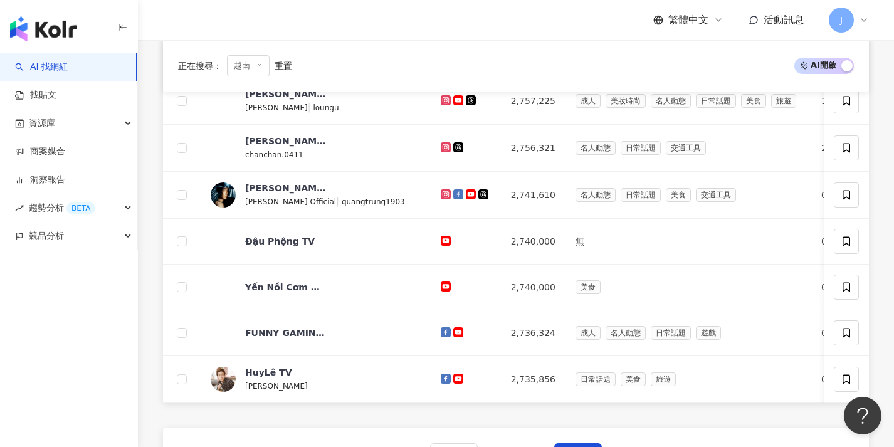
scroll to position [470, 0]
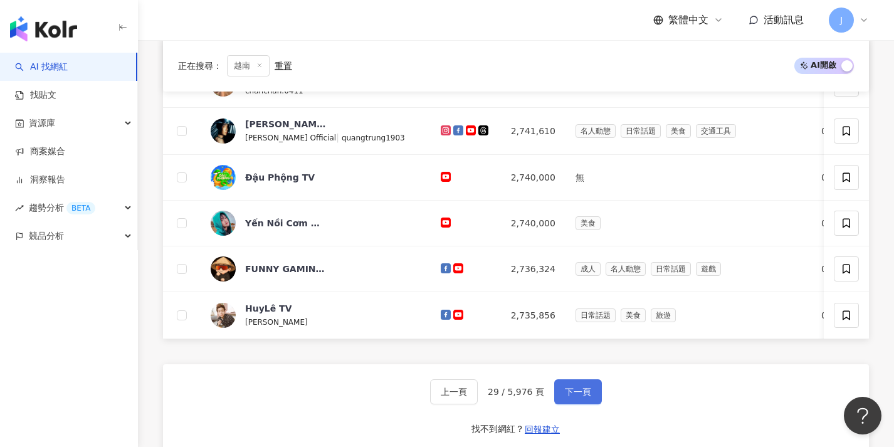
click at [577, 393] on button "下一頁" at bounding box center [578, 391] width 48 height 25
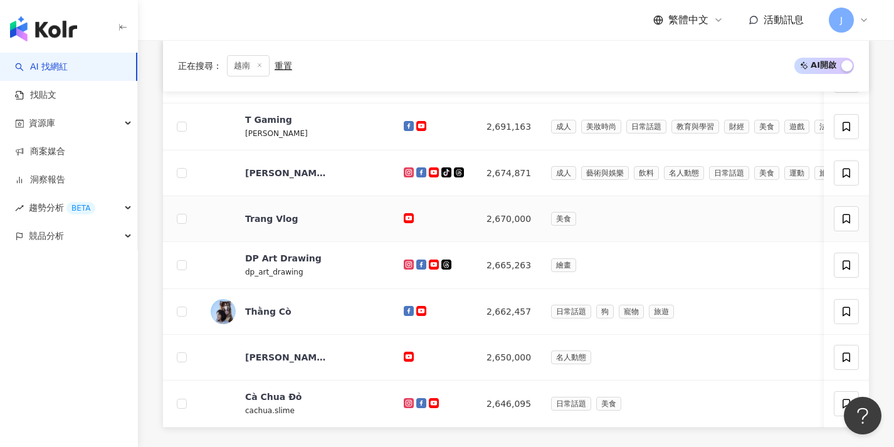
scroll to position [433, 0]
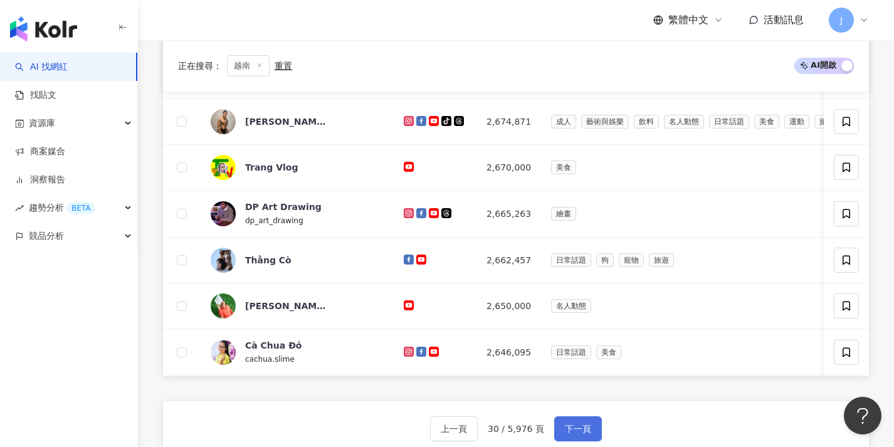
click at [565, 432] on span "下一頁" at bounding box center [578, 429] width 26 height 10
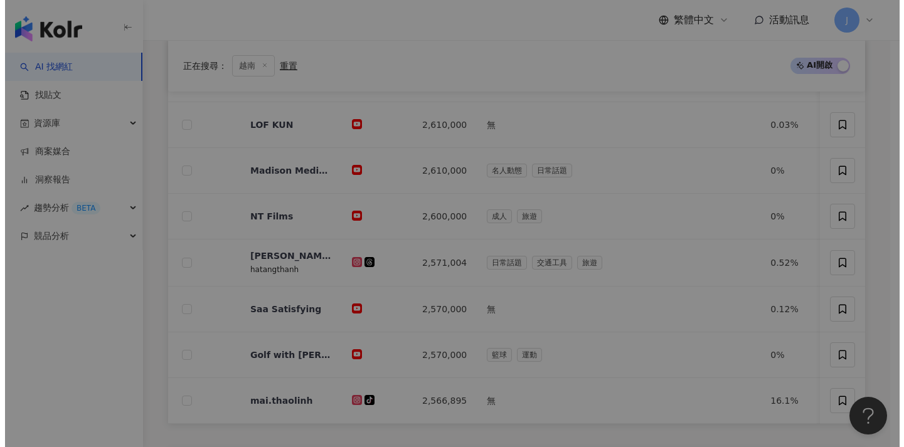
scroll to position [404, 0]
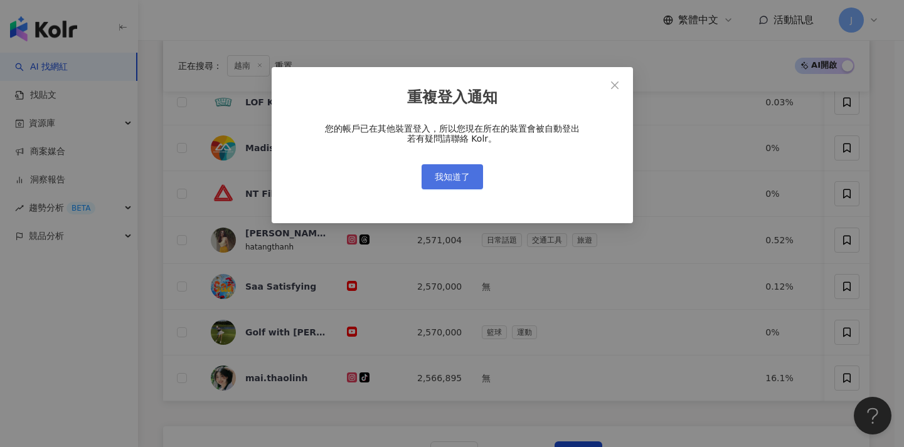
click at [462, 168] on button "我知道了" at bounding box center [451, 176] width 61 height 25
click at [460, 175] on span "我知道了" at bounding box center [452, 177] width 35 height 10
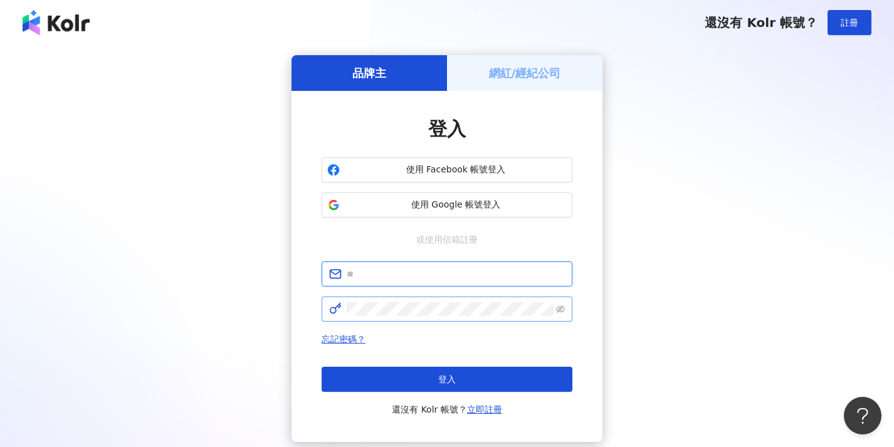
type input "**********"
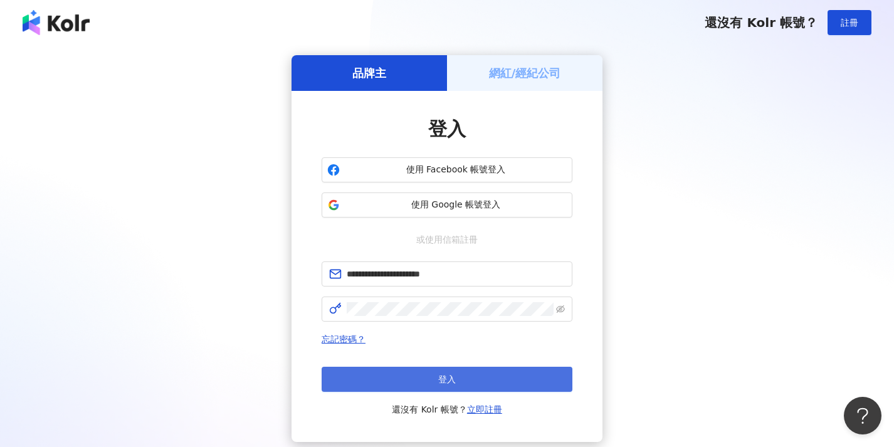
click at [539, 373] on button "登入" at bounding box center [447, 379] width 251 height 25
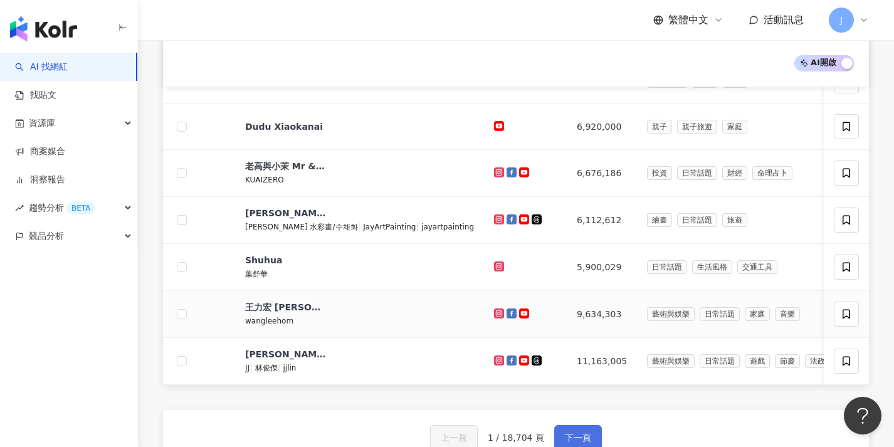
scroll to position [564, 0]
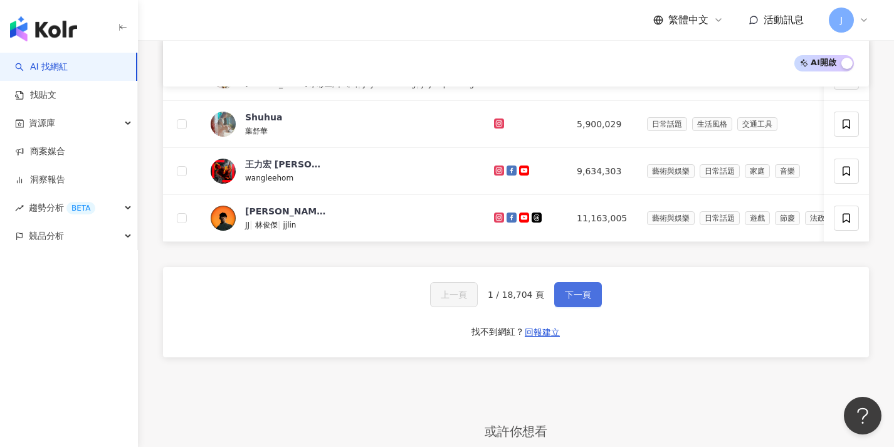
click at [595, 300] on button "下一頁" at bounding box center [578, 294] width 48 height 25
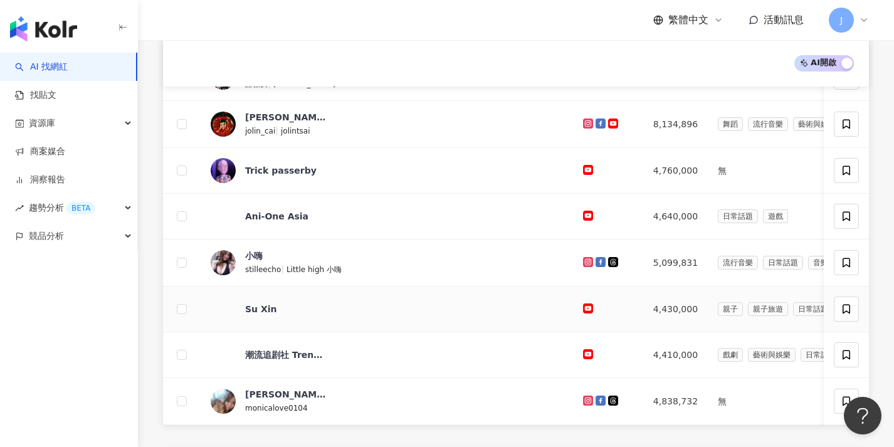
scroll to position [494, 0]
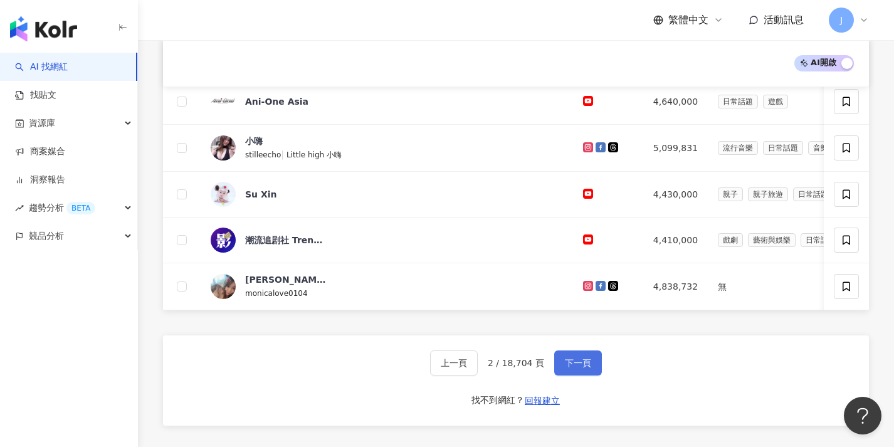
click at [554, 375] on button "下一頁" at bounding box center [578, 363] width 48 height 25
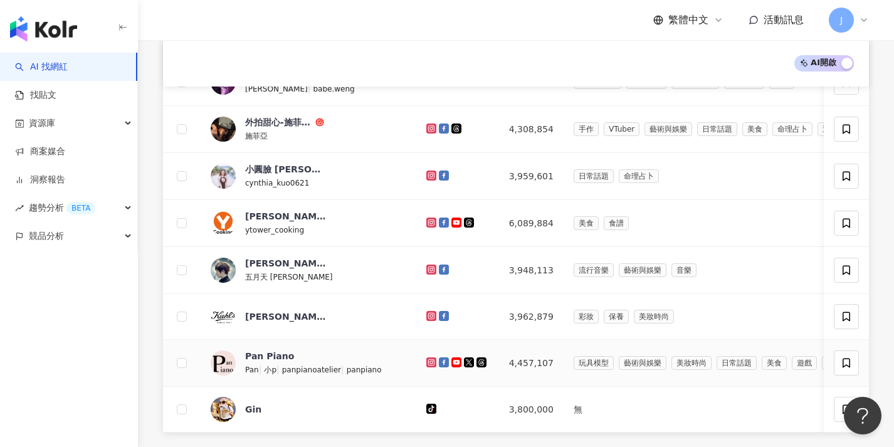
scroll to position [504, 0]
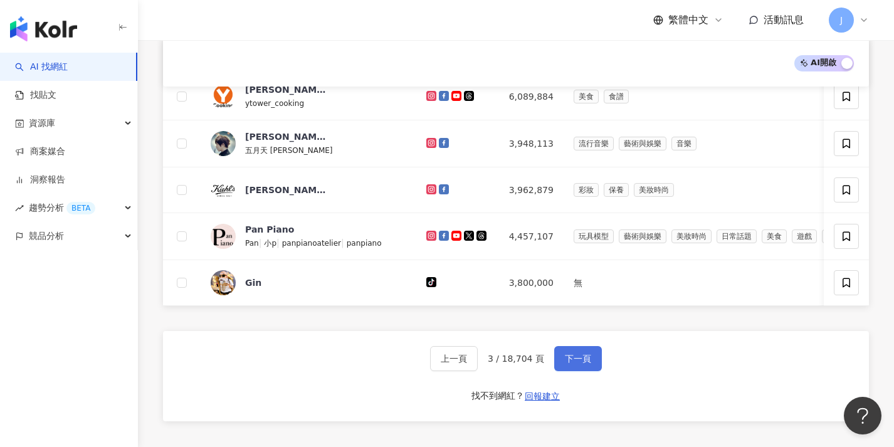
click at [586, 361] on button "下一頁" at bounding box center [578, 358] width 48 height 25
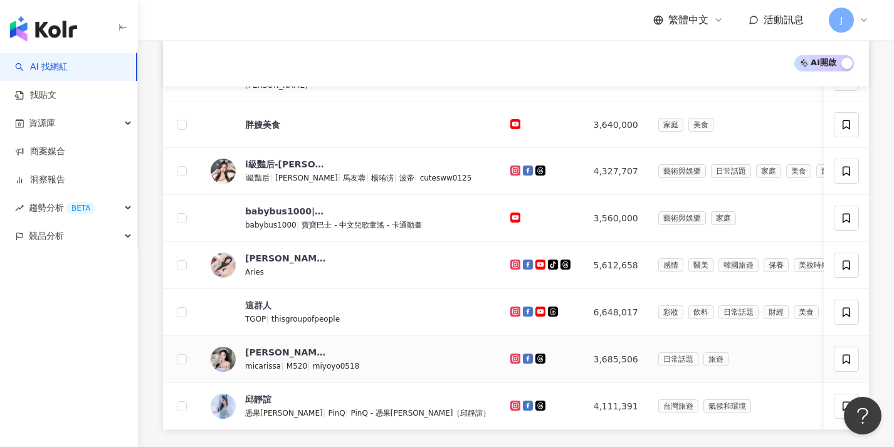
scroll to position [501, 0]
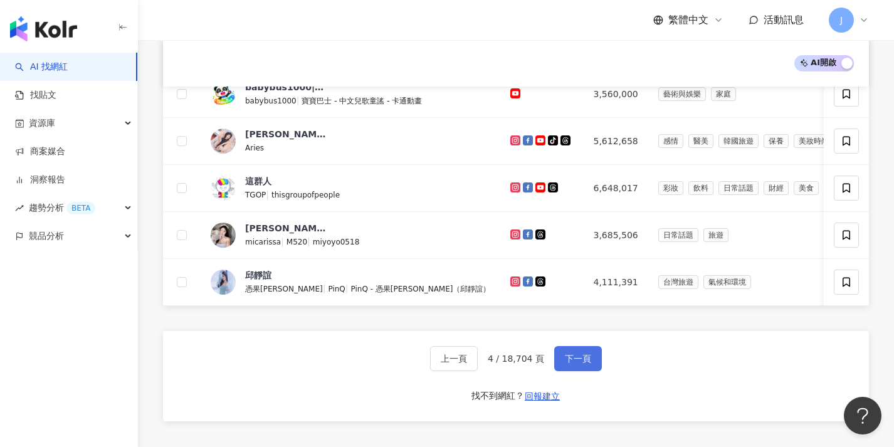
click at [580, 364] on span "下一頁" at bounding box center [578, 359] width 26 height 10
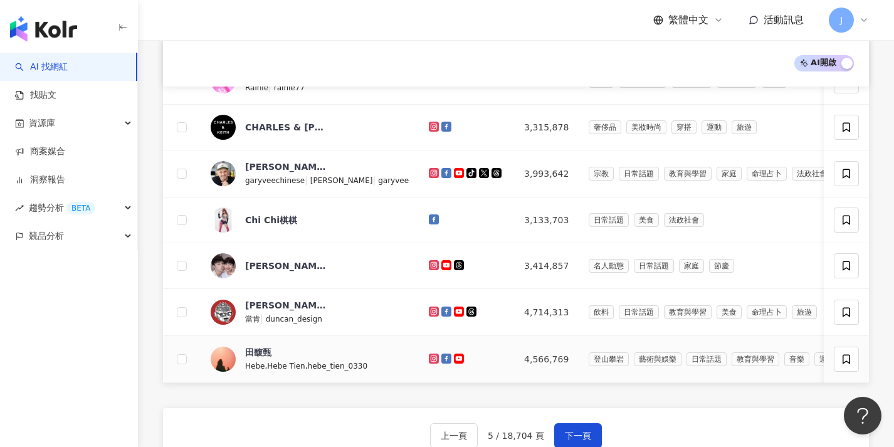
scroll to position [566, 0]
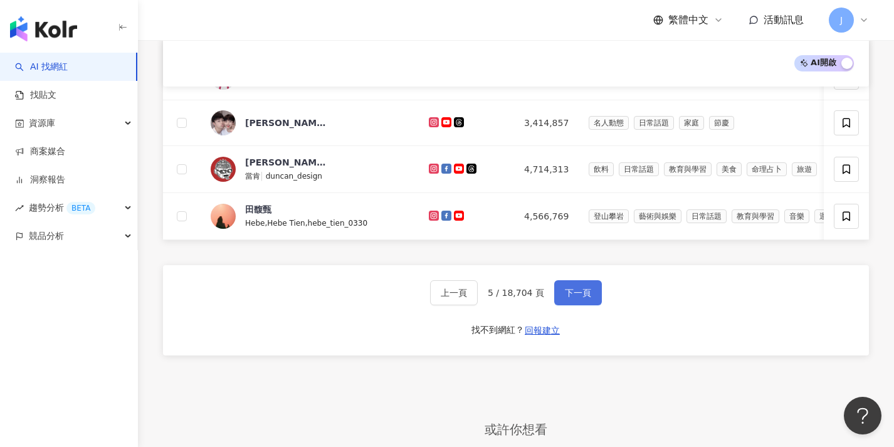
click at [589, 298] on span "下一頁" at bounding box center [578, 293] width 26 height 10
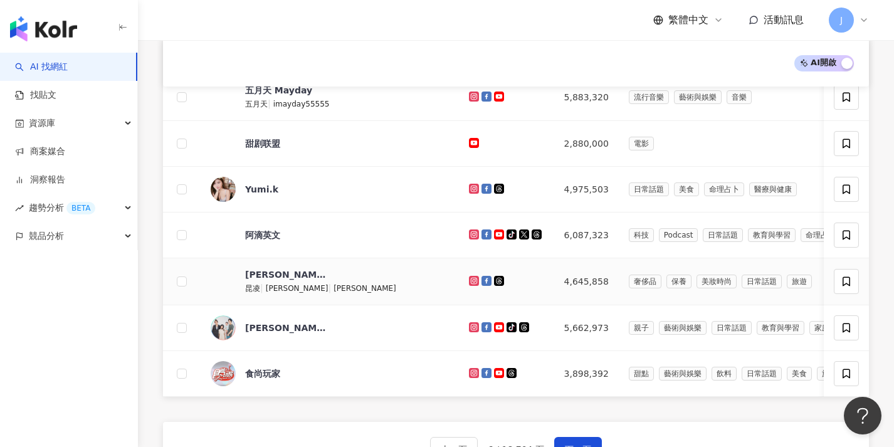
scroll to position [517, 0]
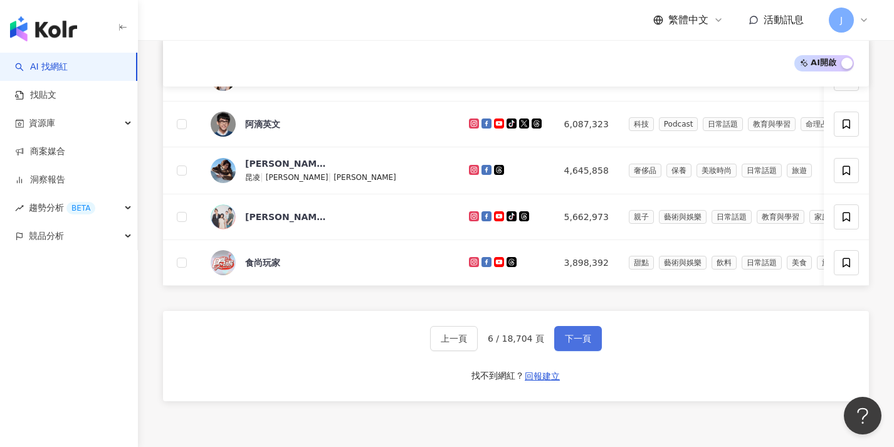
click at [584, 336] on button "下一頁" at bounding box center [578, 338] width 48 height 25
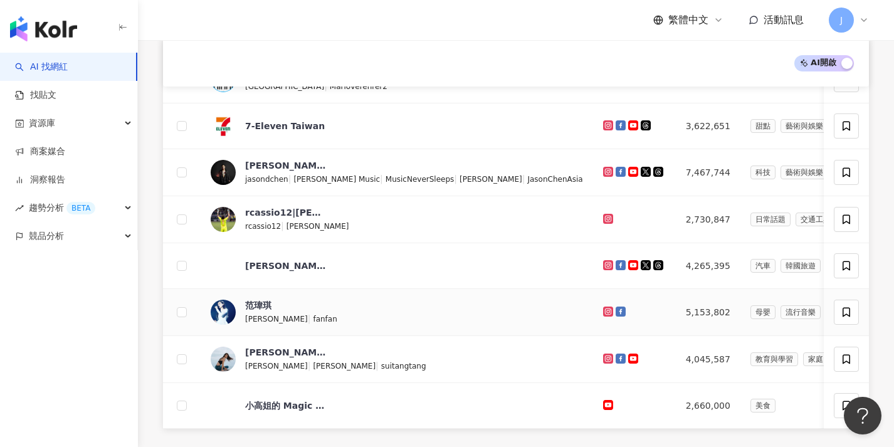
scroll to position [507, 0]
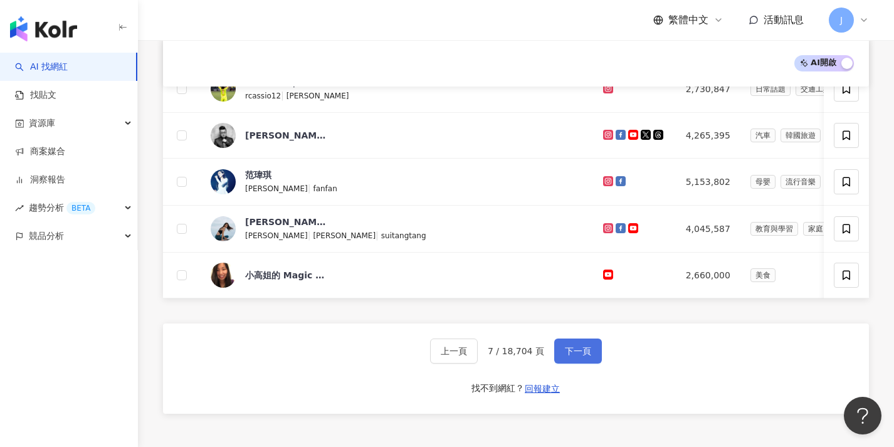
click at [580, 356] on span "下一頁" at bounding box center [578, 351] width 26 height 10
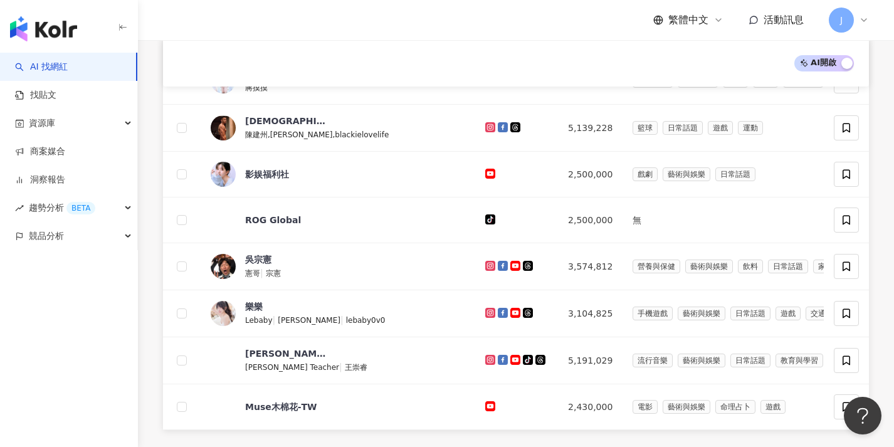
scroll to position [0, 0]
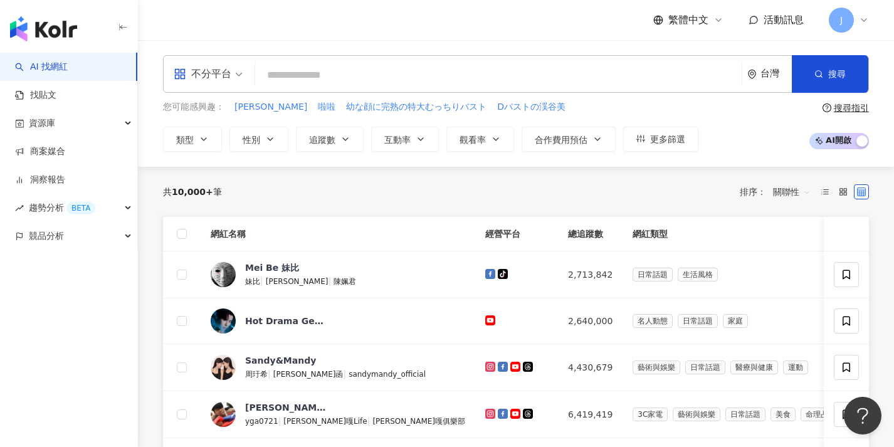
click at [767, 79] on div "台灣" at bounding box center [776, 73] width 31 height 11
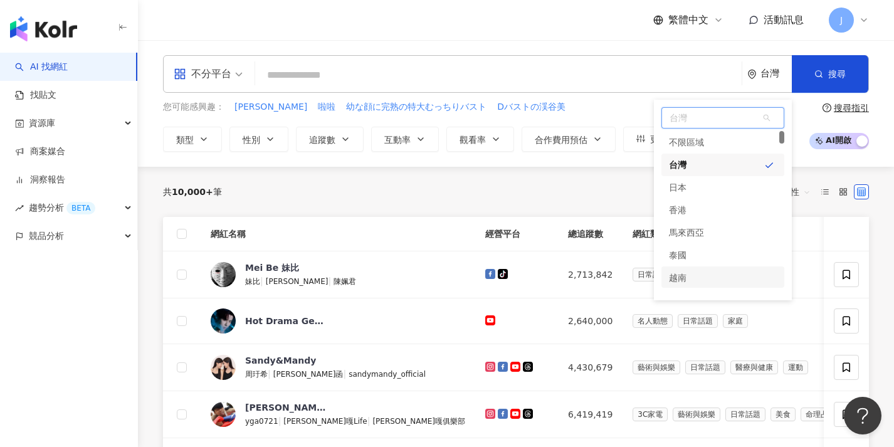
click at [739, 272] on div "越南" at bounding box center [723, 278] width 123 height 23
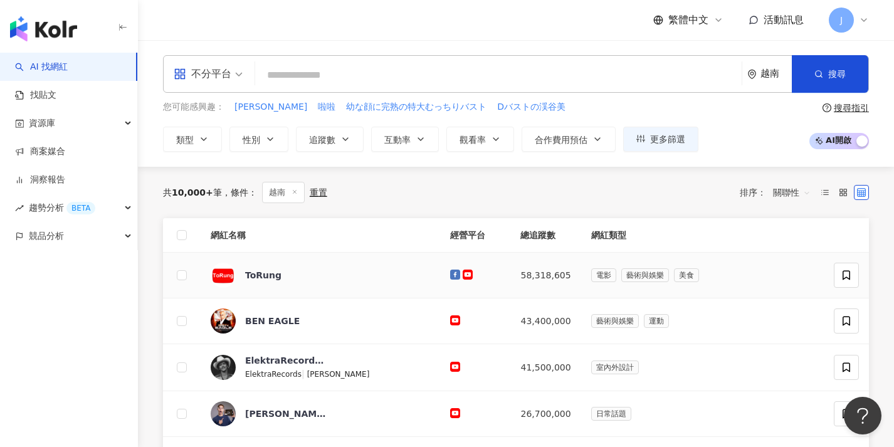
click at [806, 190] on span "關聯性" at bounding box center [792, 192] width 38 height 20
click at [801, 237] on div "追蹤數" at bounding box center [792, 239] width 32 height 14
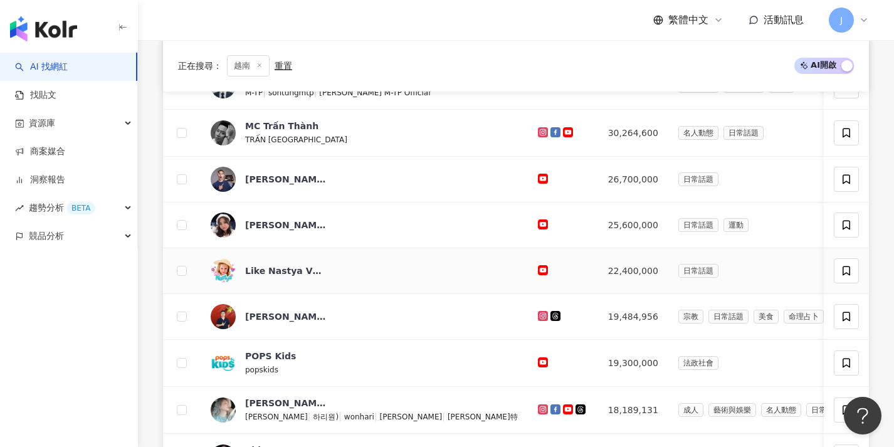
scroll to position [448, 0]
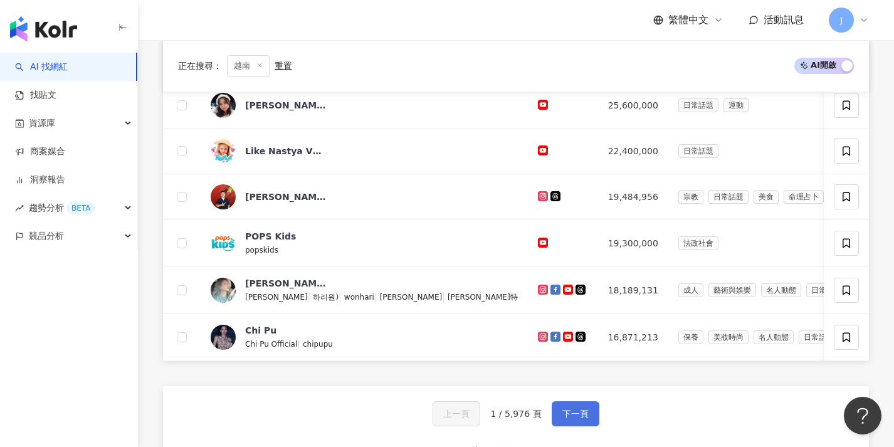
click at [584, 419] on span "下一頁" at bounding box center [576, 414] width 26 height 10
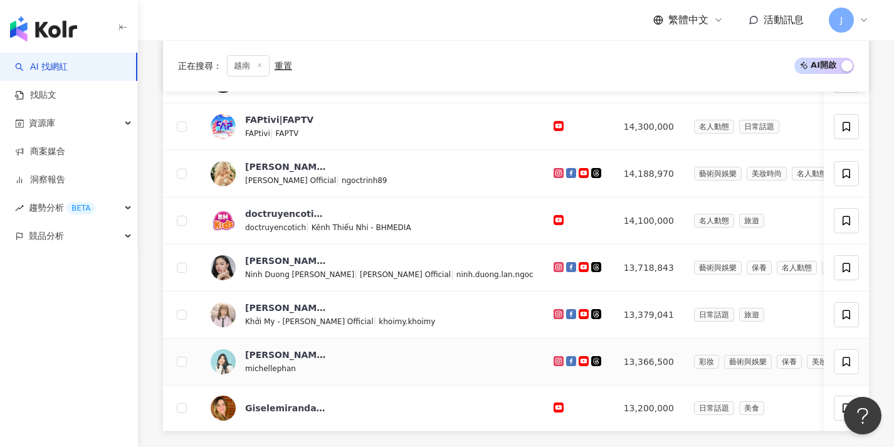
scroll to position [499, 0]
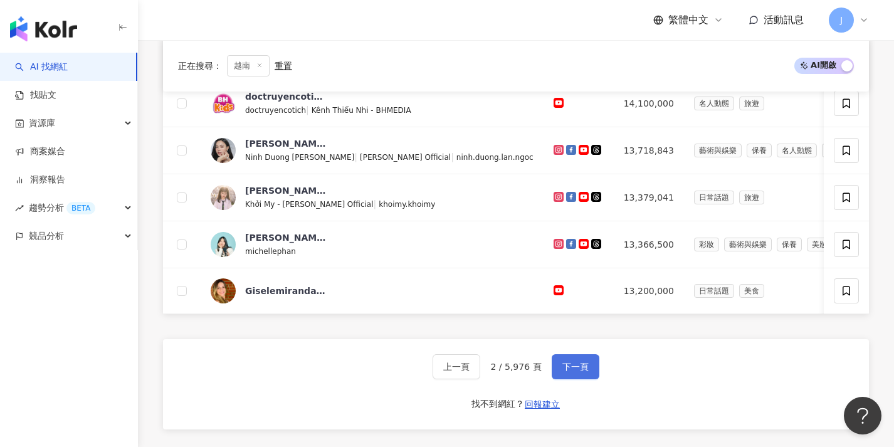
click at [598, 379] on button "下一頁" at bounding box center [576, 366] width 48 height 25
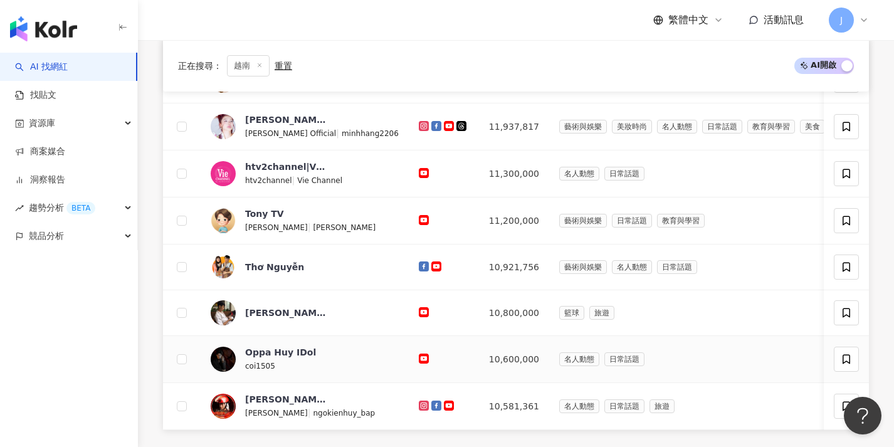
scroll to position [492, 0]
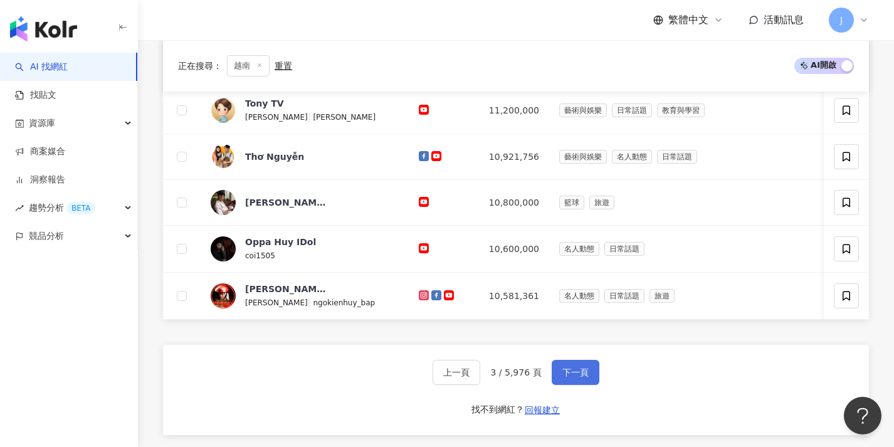
click at [593, 380] on button "下一頁" at bounding box center [576, 372] width 48 height 25
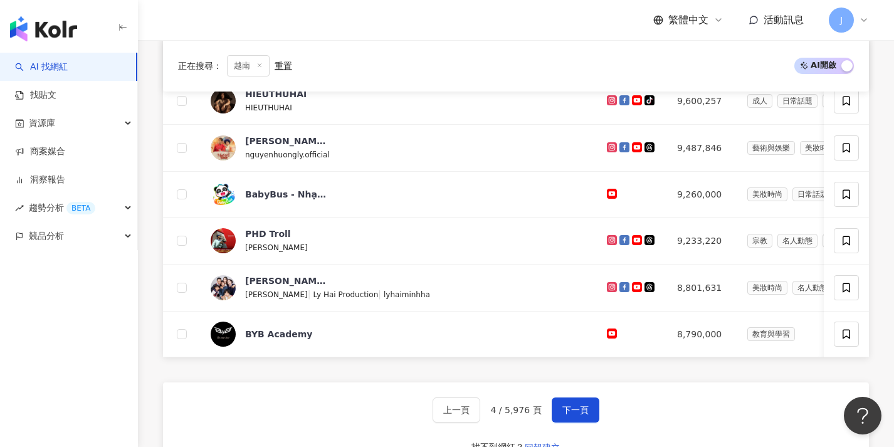
scroll to position [521, 0]
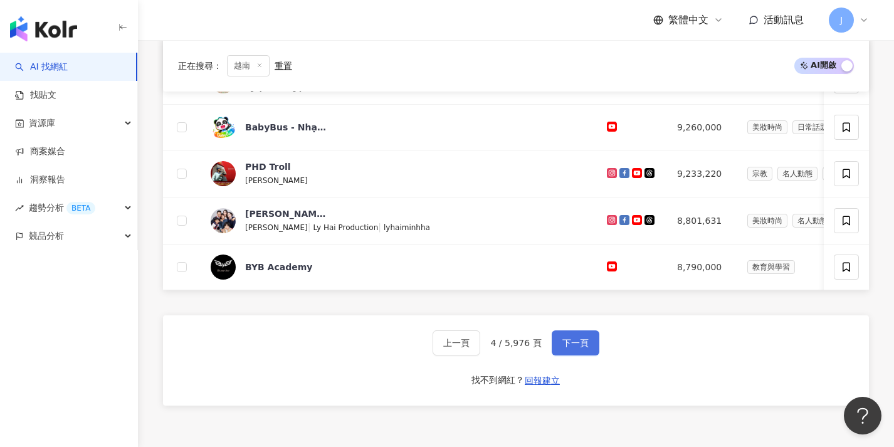
click at [590, 356] on button "下一頁" at bounding box center [576, 342] width 48 height 25
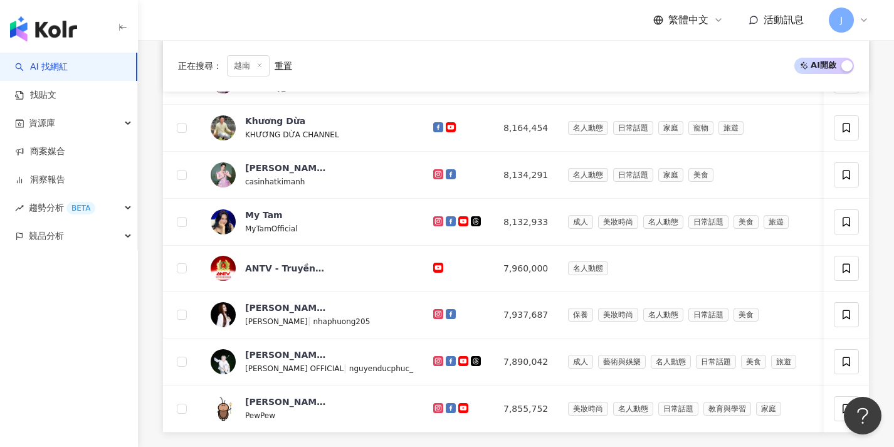
scroll to position [505, 0]
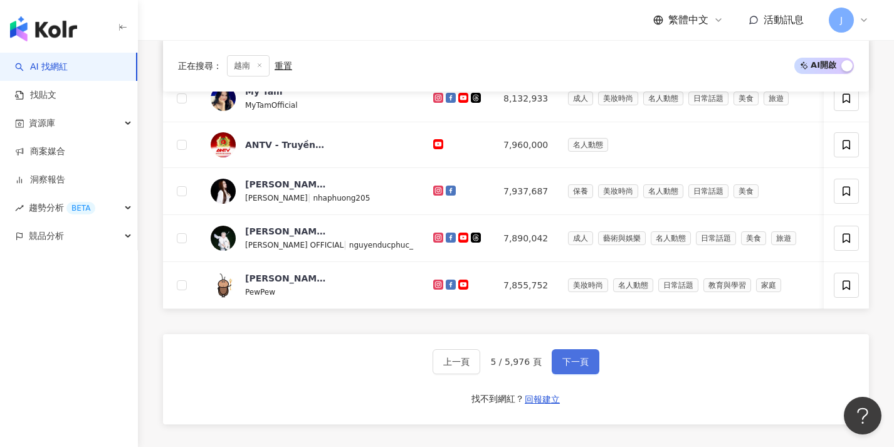
click at [588, 364] on button "下一頁" at bounding box center [576, 361] width 48 height 25
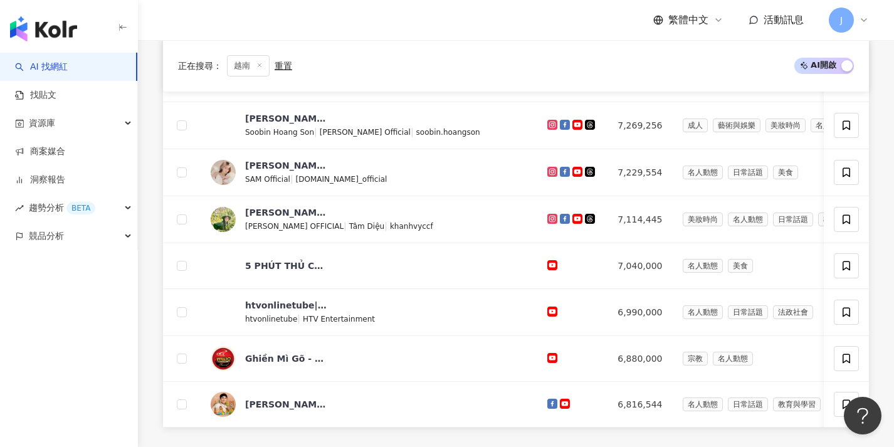
scroll to position [473, 0]
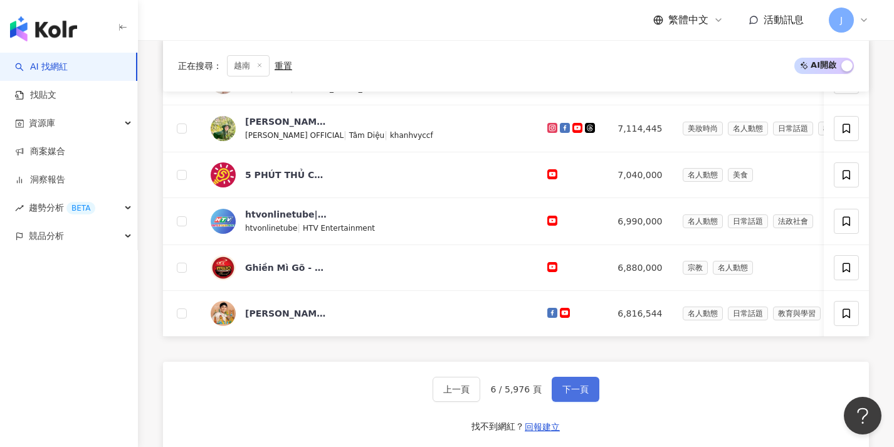
click at [586, 394] on span "下一頁" at bounding box center [576, 389] width 26 height 10
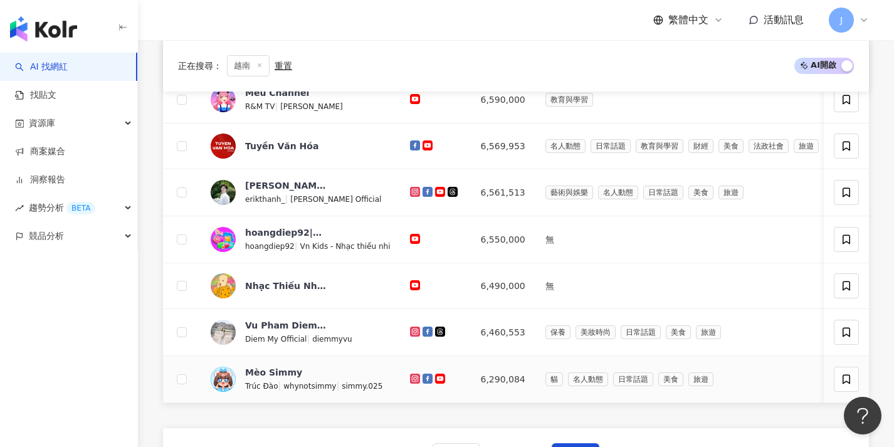
scroll to position [455, 0]
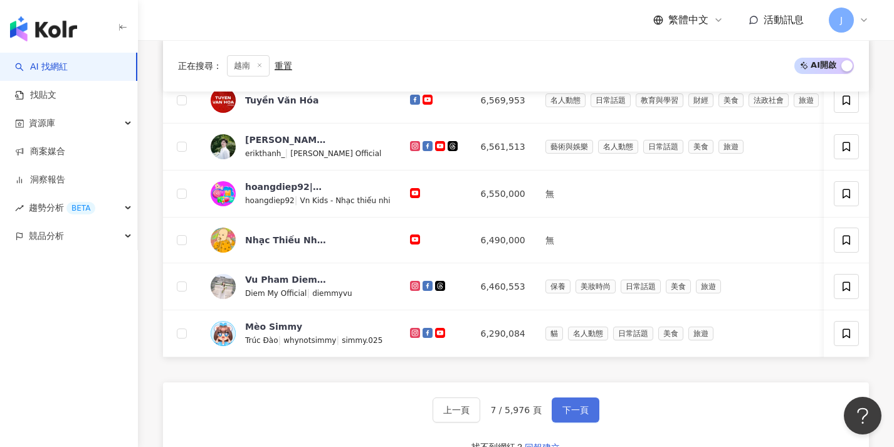
click at [584, 409] on button "下一頁" at bounding box center [576, 410] width 48 height 25
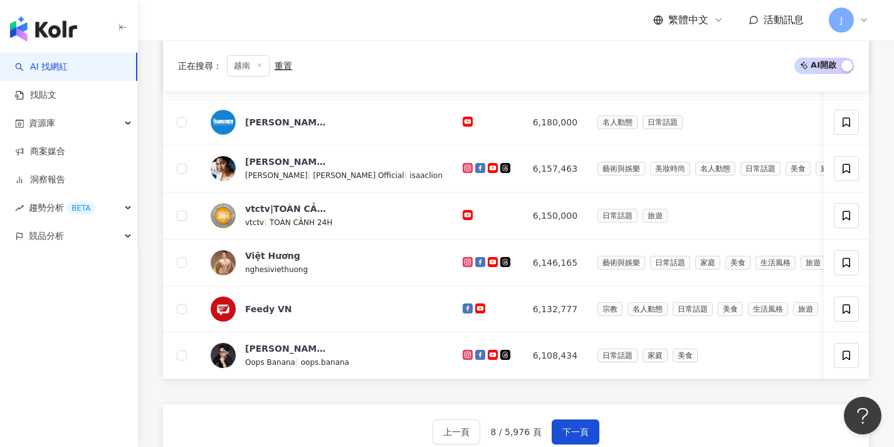
scroll to position [495, 0]
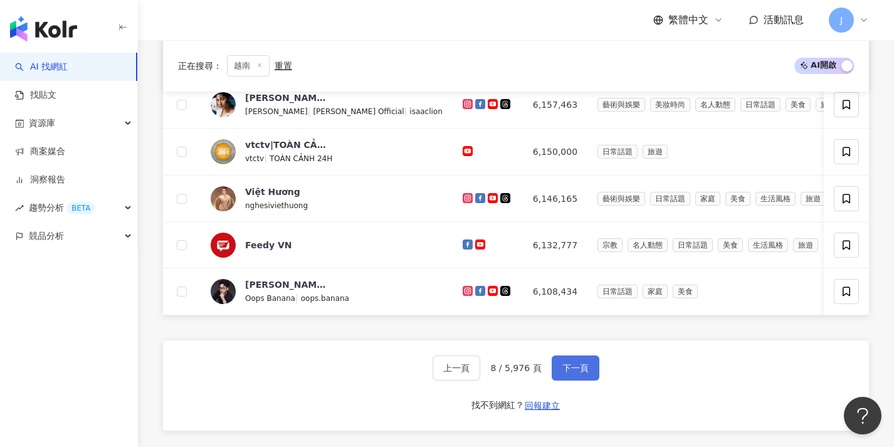
click at [584, 381] on button "下一頁" at bounding box center [576, 368] width 48 height 25
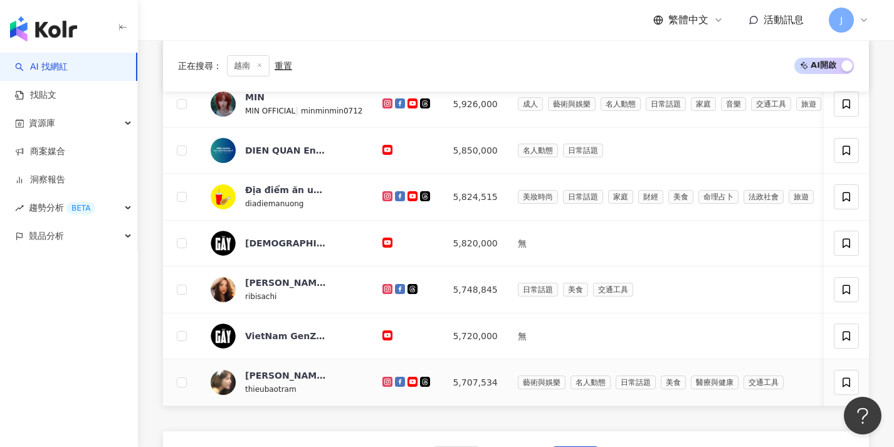
scroll to position [429, 0]
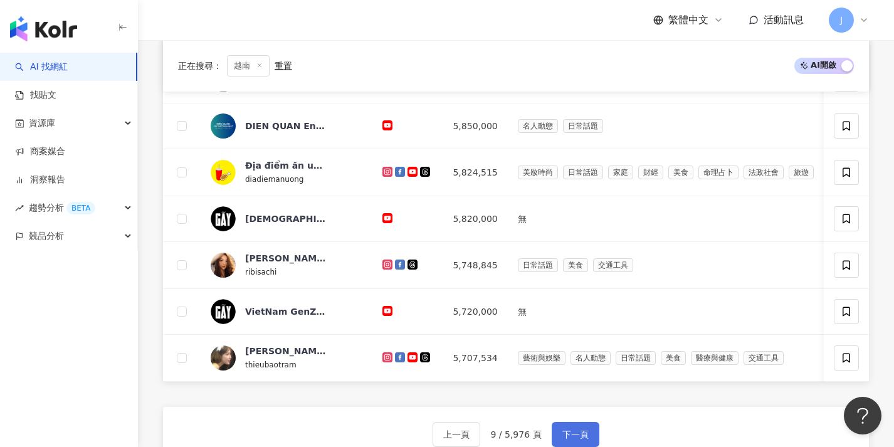
click at [585, 432] on button "下一頁" at bounding box center [576, 434] width 48 height 25
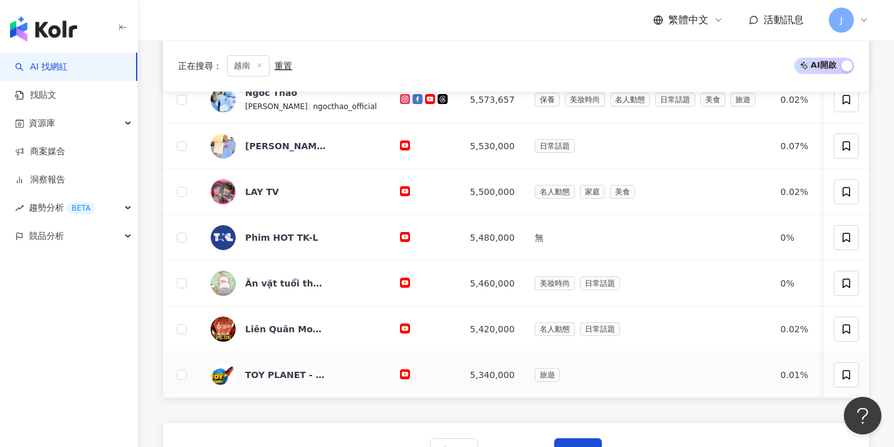
scroll to position [455, 0]
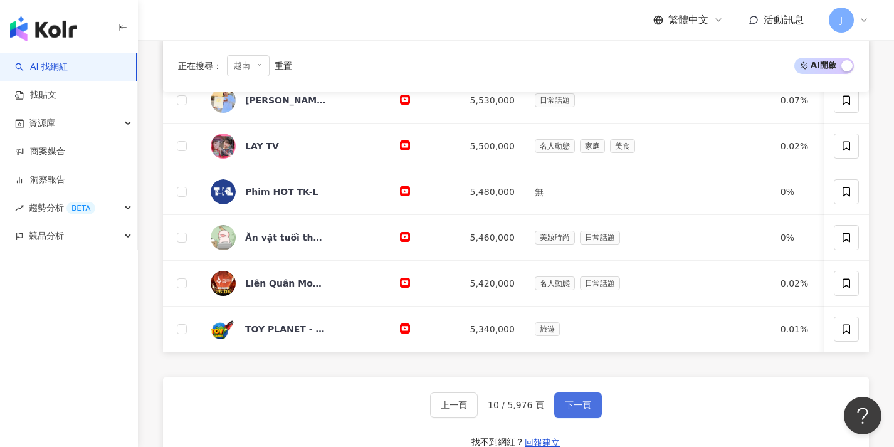
click at [581, 406] on button "下一頁" at bounding box center [578, 405] width 48 height 25
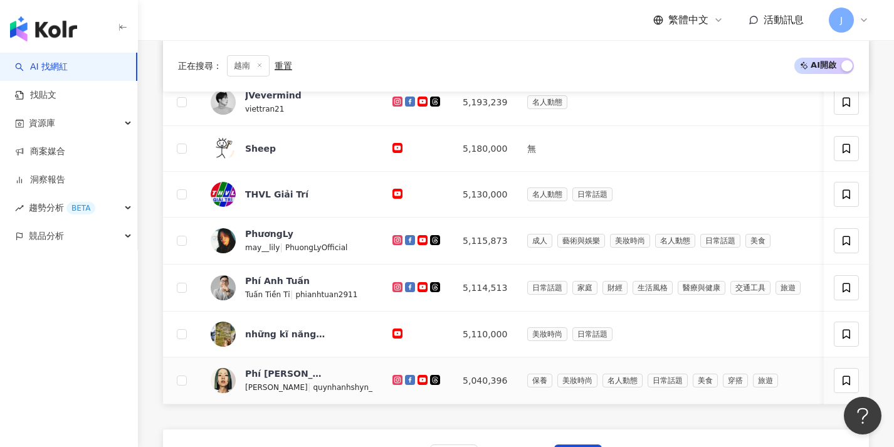
scroll to position [437, 0]
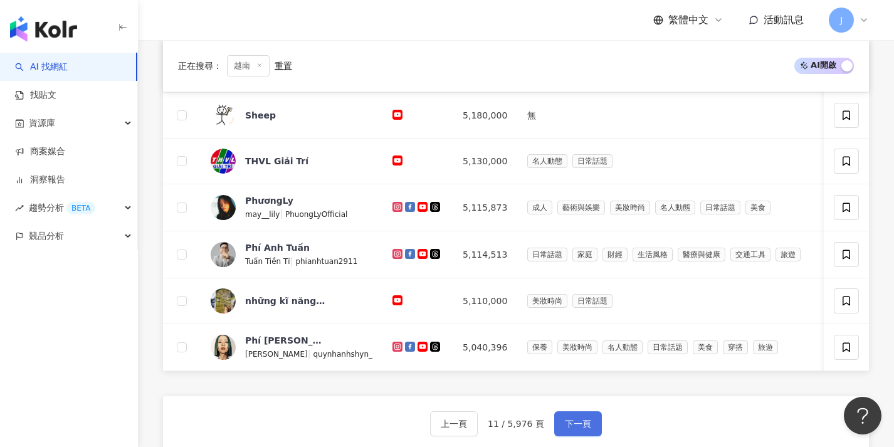
click at [574, 425] on button "下一頁" at bounding box center [578, 423] width 48 height 25
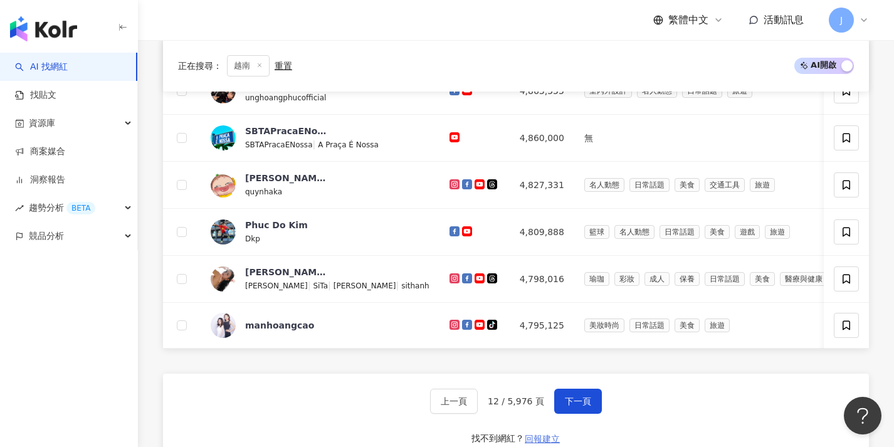
scroll to position [480, 0]
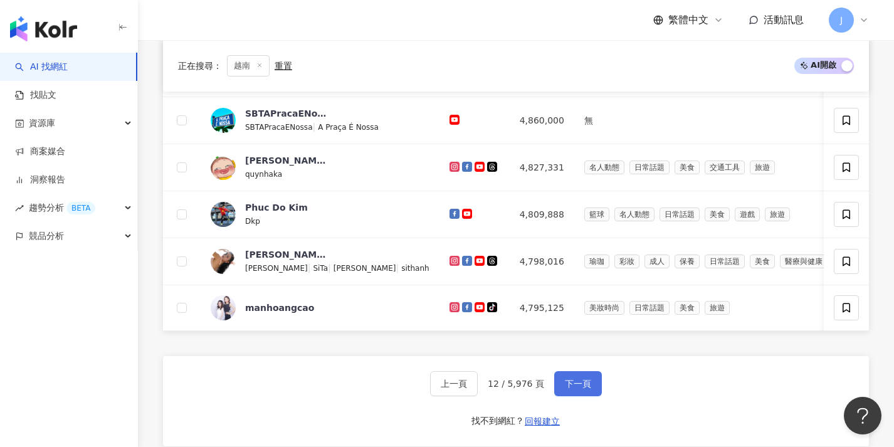
click at [570, 387] on span "下一頁" at bounding box center [578, 384] width 26 height 10
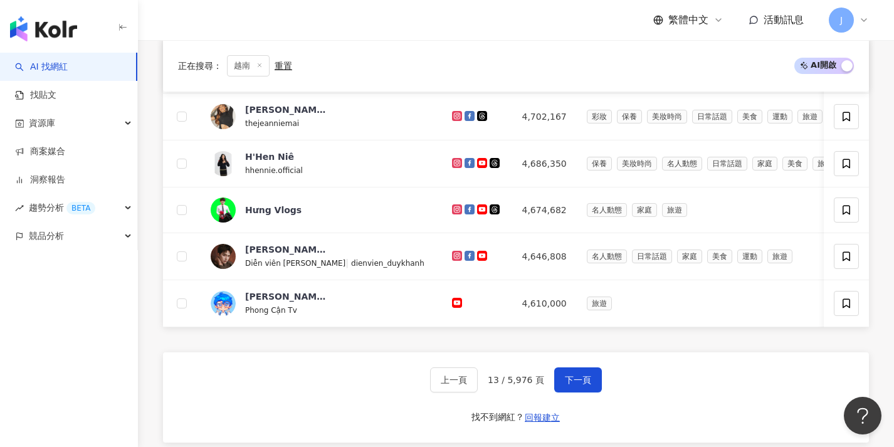
scroll to position [551, 0]
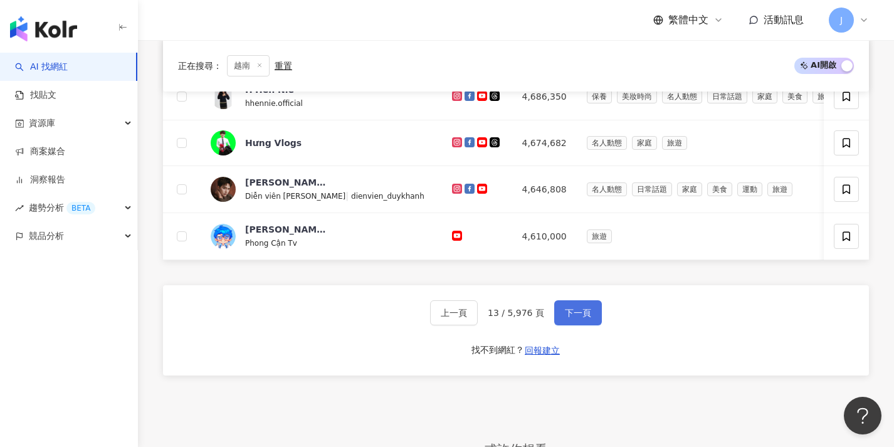
click at [585, 318] on span "下一頁" at bounding box center [578, 313] width 26 height 10
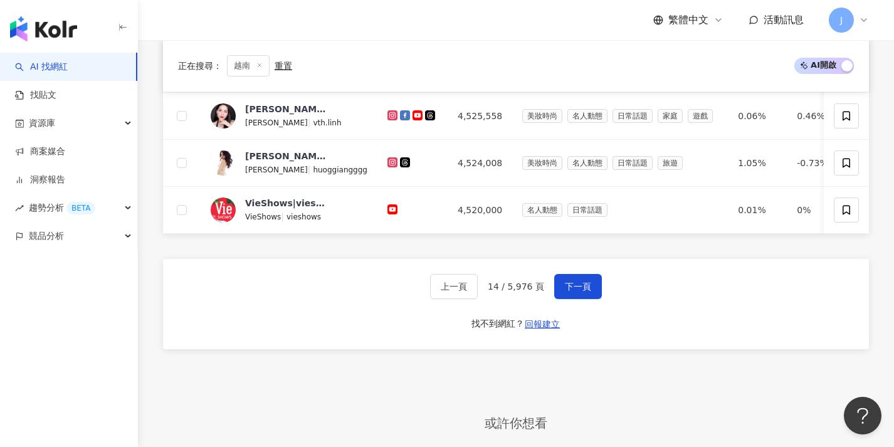
scroll to position [597, 0]
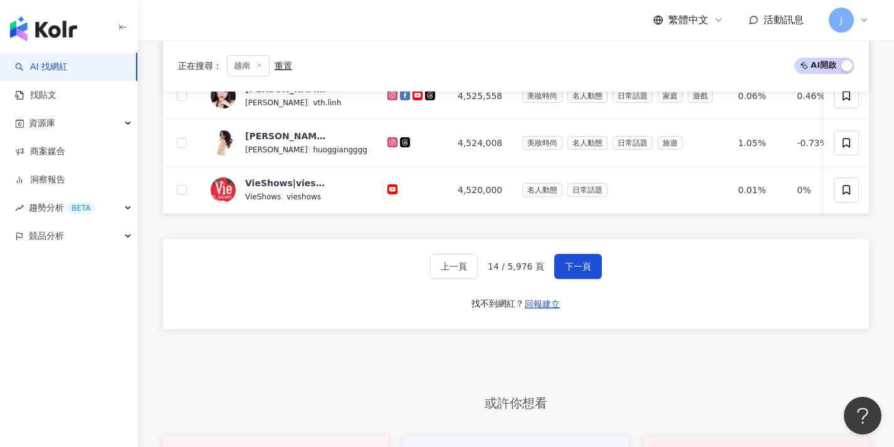
click at [582, 292] on div "上一頁 14 / 5,976 頁 下一頁 找不到網紅？ 回報建立" at bounding box center [516, 284] width 706 height 90
click at [584, 272] on span "下一頁" at bounding box center [578, 267] width 26 height 10
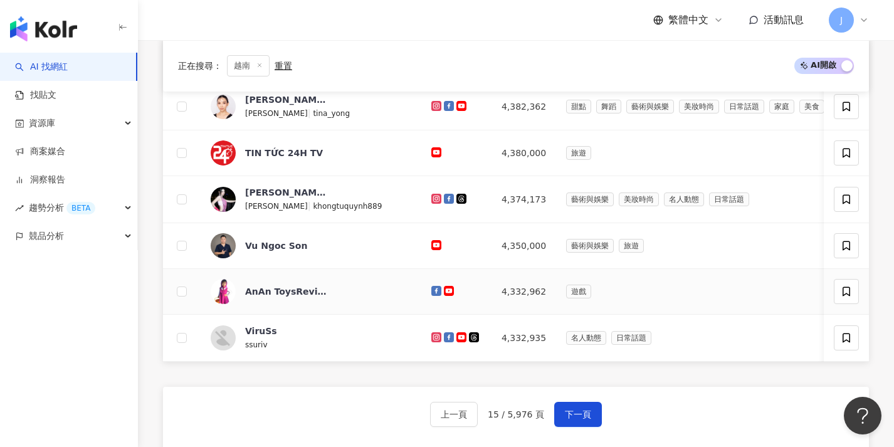
scroll to position [476, 0]
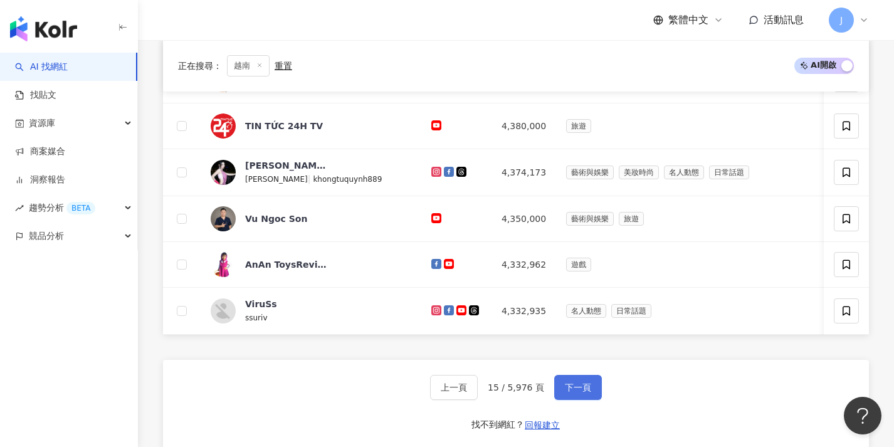
click at [591, 393] on button "下一頁" at bounding box center [578, 387] width 48 height 25
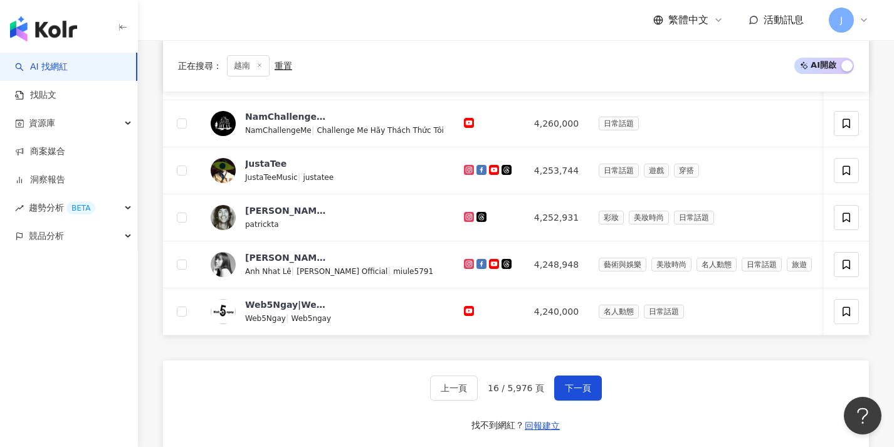
scroll to position [516, 0]
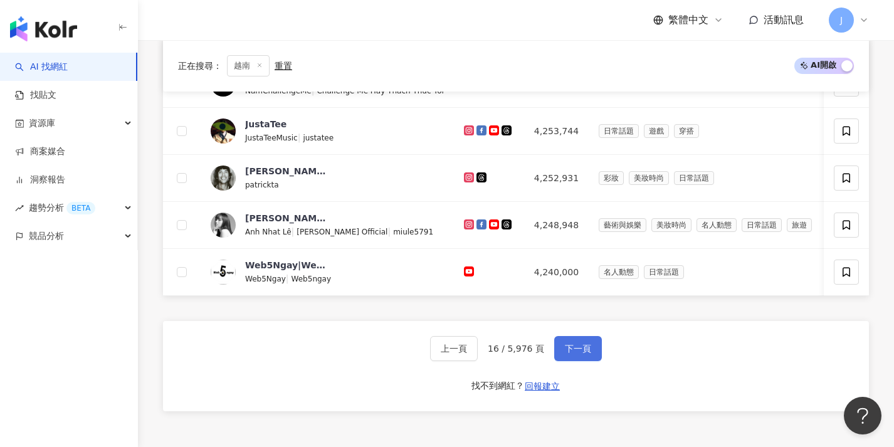
click at [596, 351] on button "下一頁" at bounding box center [578, 348] width 48 height 25
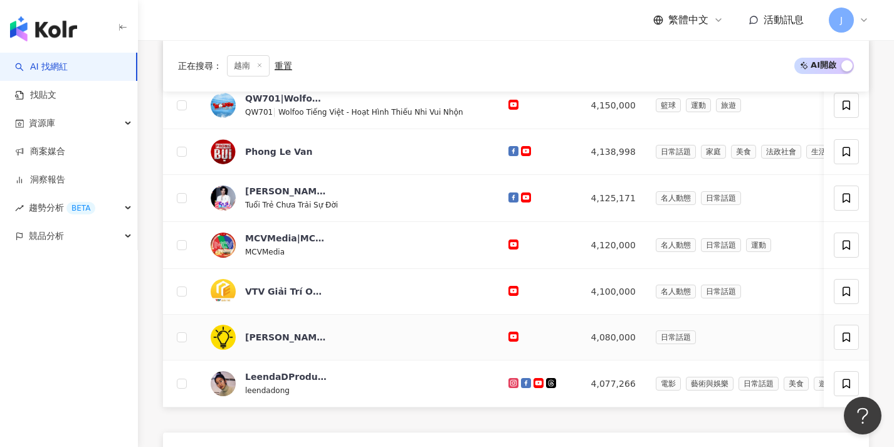
scroll to position [568, 0]
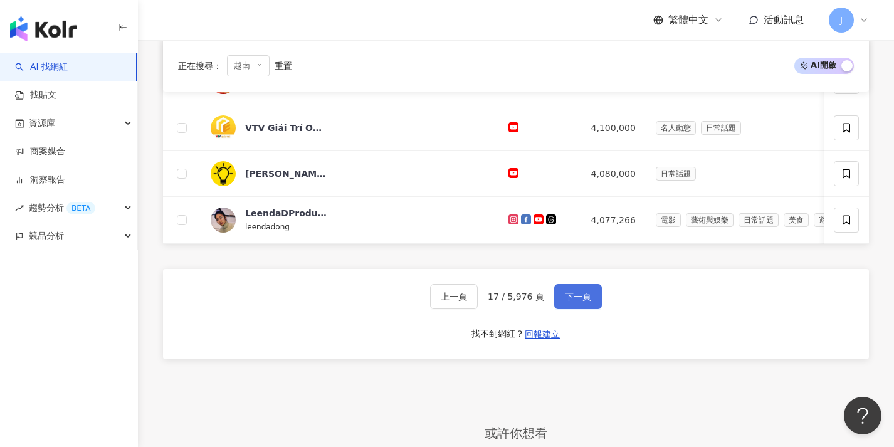
click at [581, 300] on span "下一頁" at bounding box center [578, 297] width 26 height 10
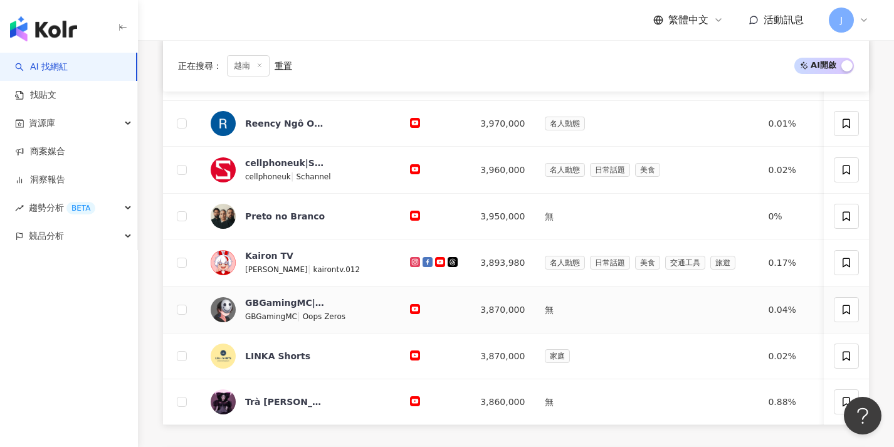
scroll to position [492, 0]
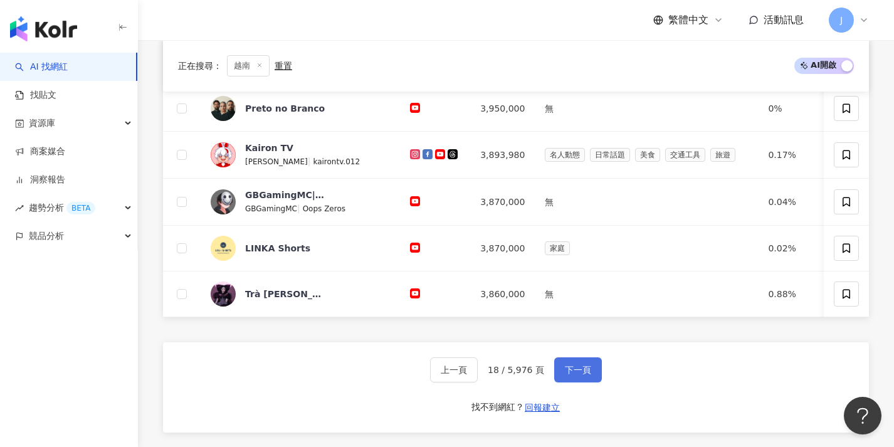
click at [578, 373] on button "下一頁" at bounding box center [578, 369] width 48 height 25
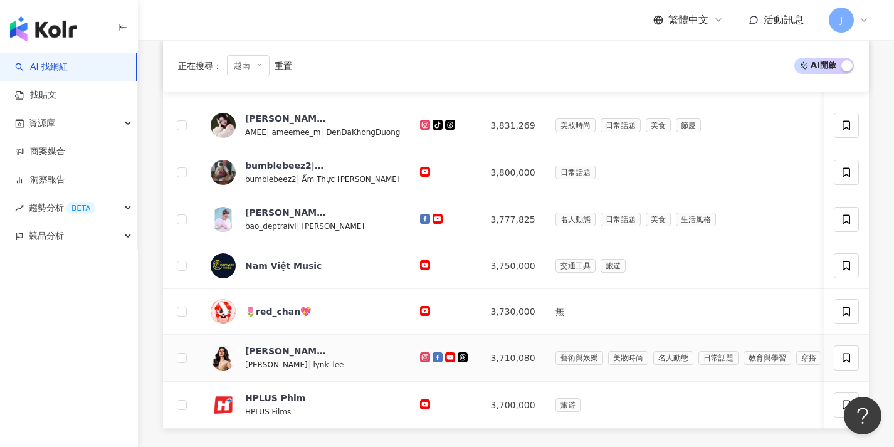
scroll to position [497, 0]
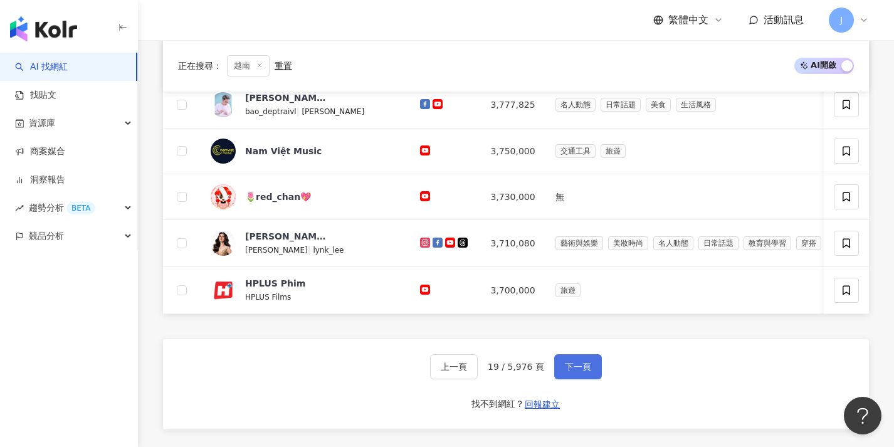
click at [580, 372] on span "下一頁" at bounding box center [578, 367] width 26 height 10
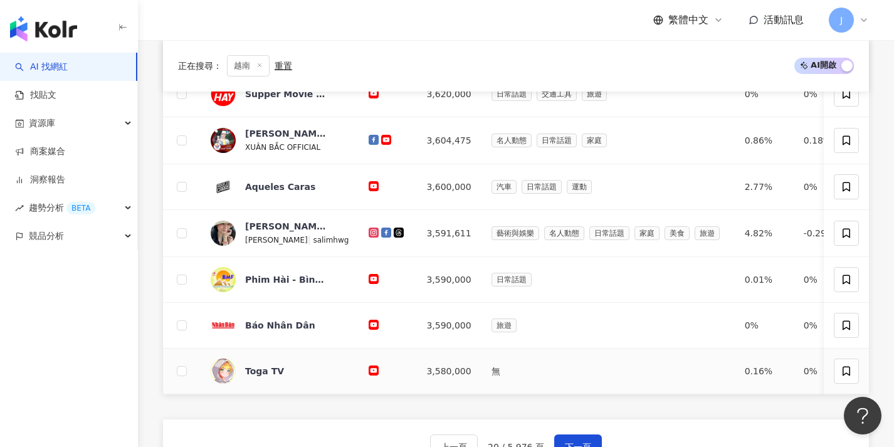
scroll to position [435, 0]
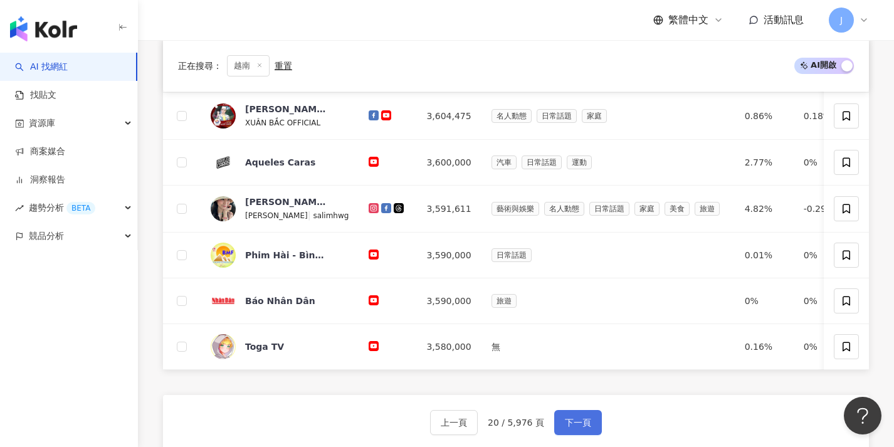
click at [578, 423] on button "下一頁" at bounding box center [578, 422] width 48 height 25
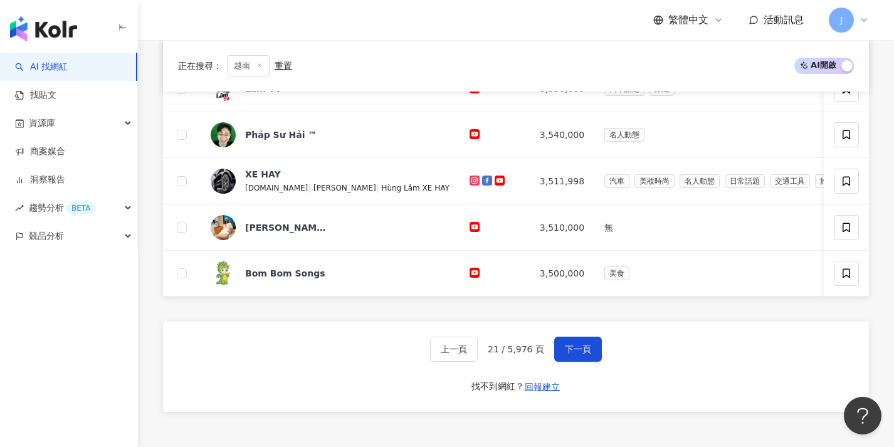
scroll to position [596, 0]
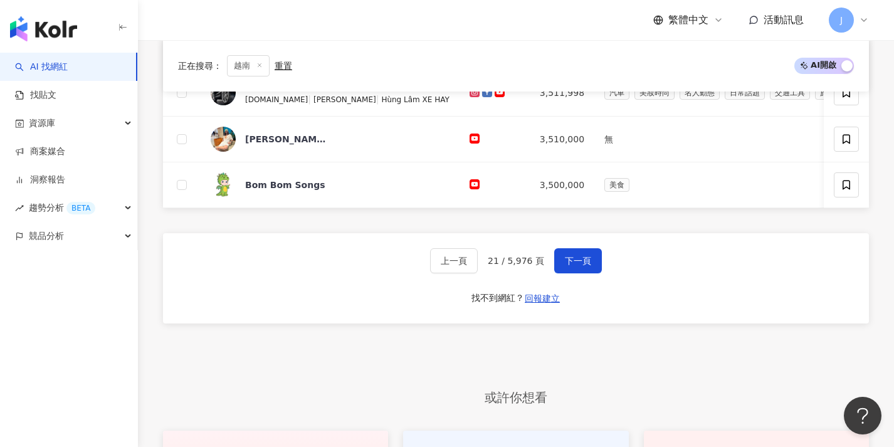
click at [596, 284] on div "上一頁 21 / 5,976 頁 下一頁 找不到網紅？ 回報建立" at bounding box center [516, 278] width 706 height 90
click at [590, 273] on button "下一頁" at bounding box center [578, 260] width 48 height 25
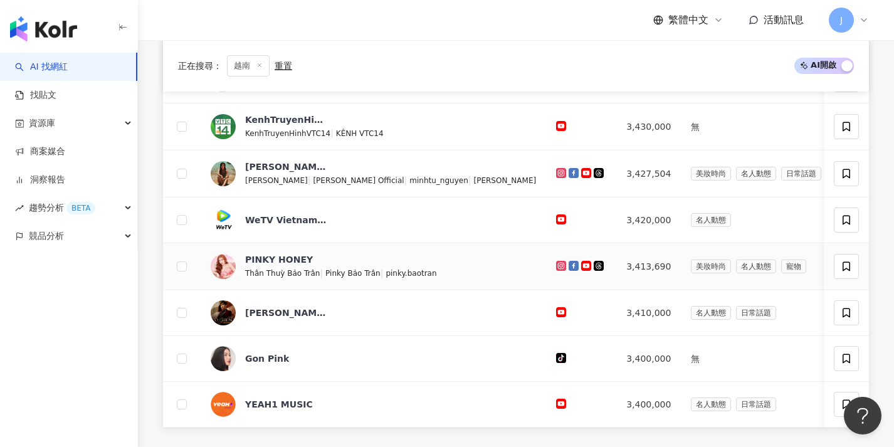
scroll to position [502, 0]
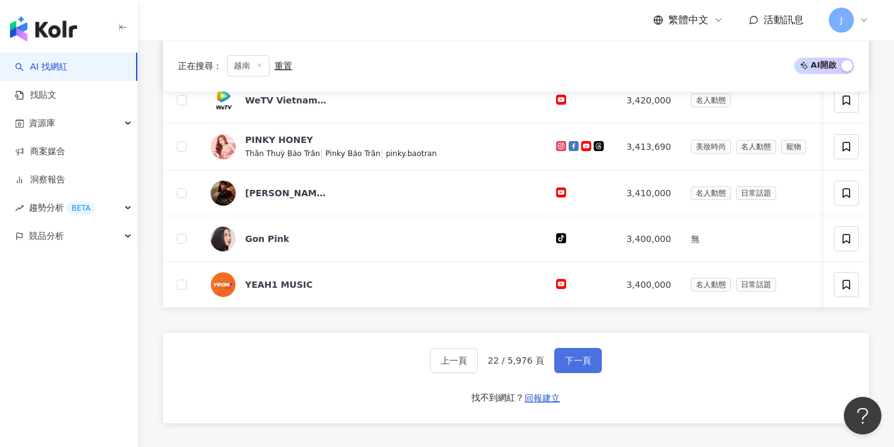
click at [585, 366] on span "下一頁" at bounding box center [578, 361] width 26 height 10
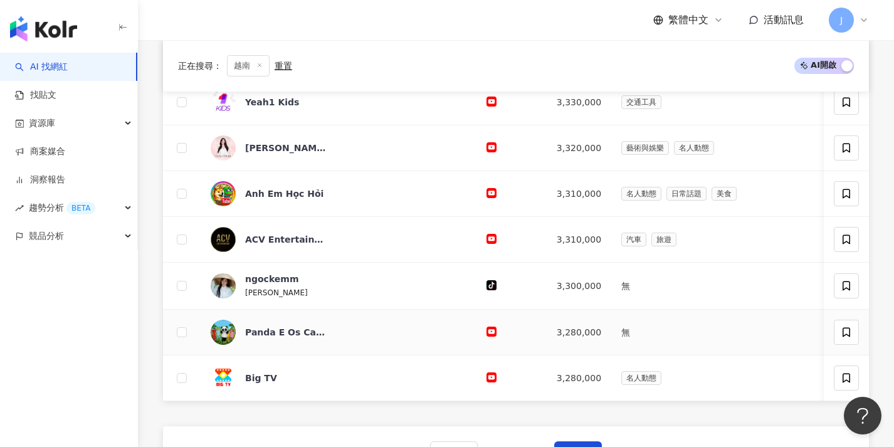
scroll to position [462, 0]
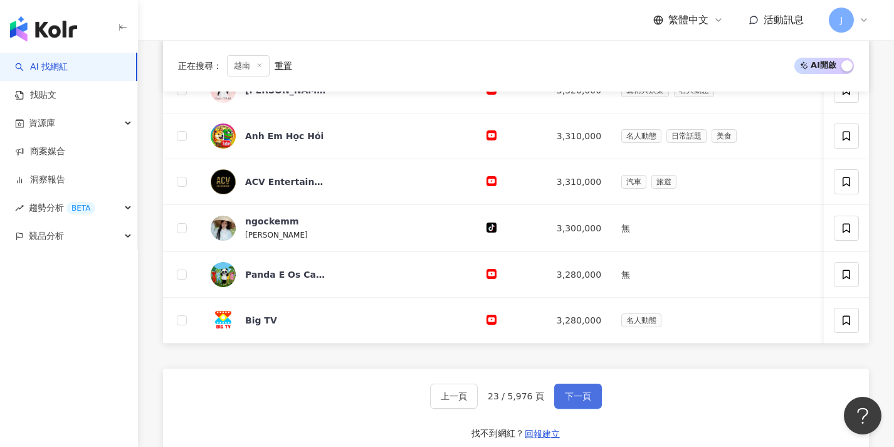
click at [575, 398] on button "下一頁" at bounding box center [578, 396] width 48 height 25
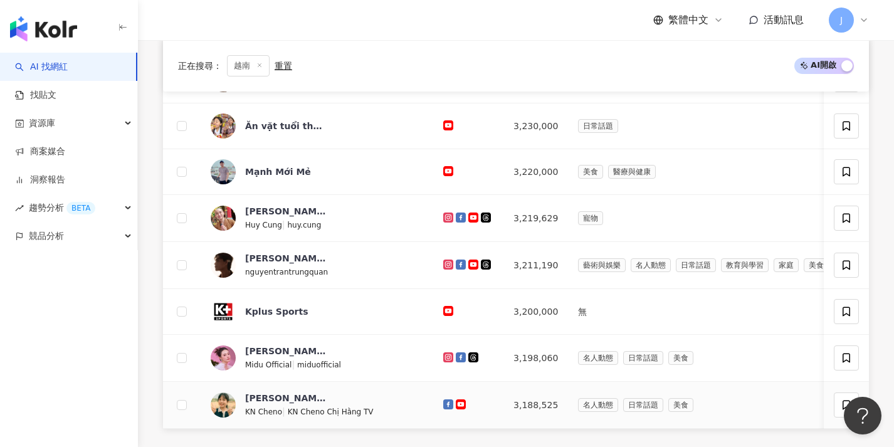
scroll to position [475, 0]
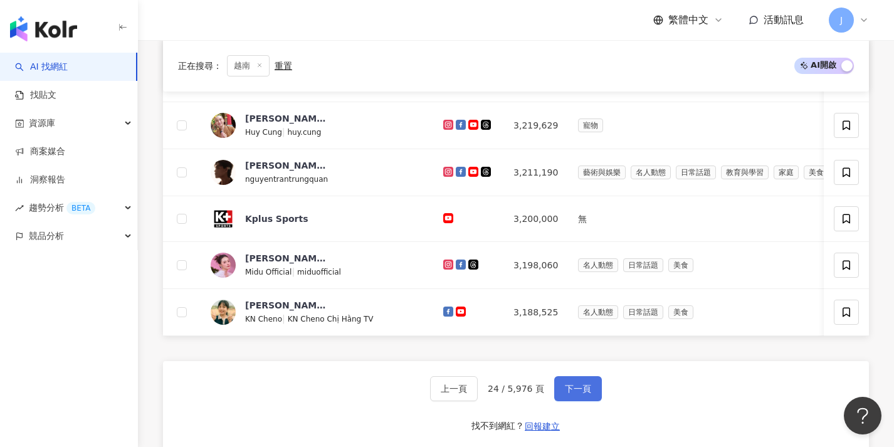
click at [578, 394] on span "下一頁" at bounding box center [578, 389] width 26 height 10
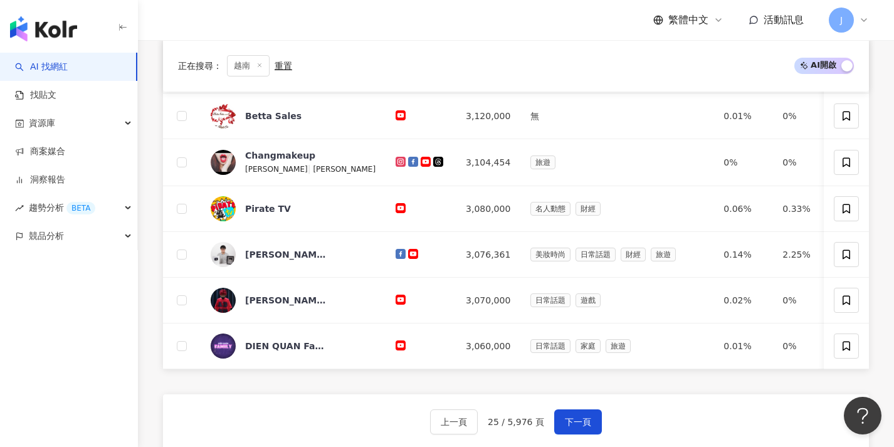
scroll to position [462, 0]
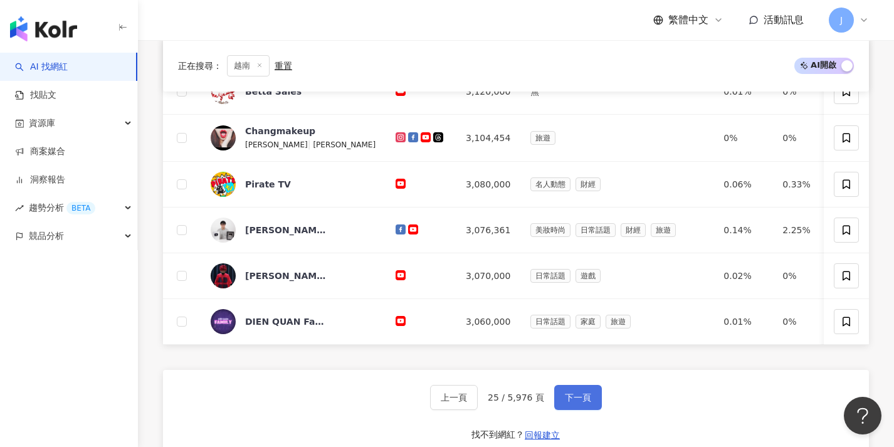
click at [579, 399] on button "下一頁" at bounding box center [578, 397] width 48 height 25
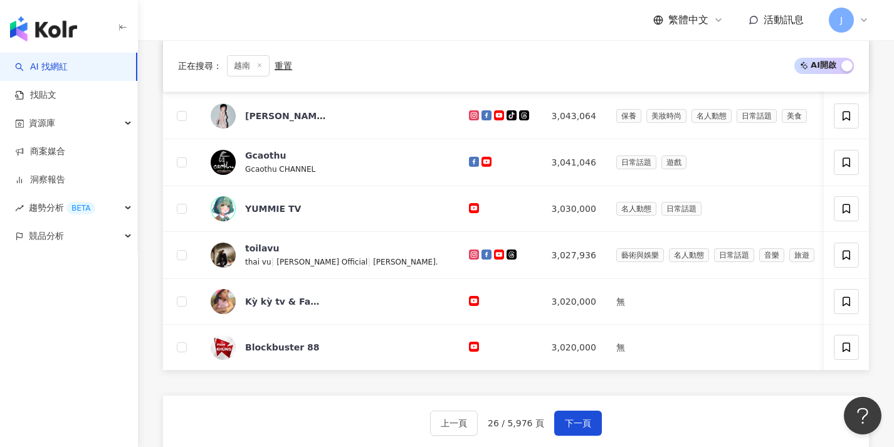
scroll to position [461, 0]
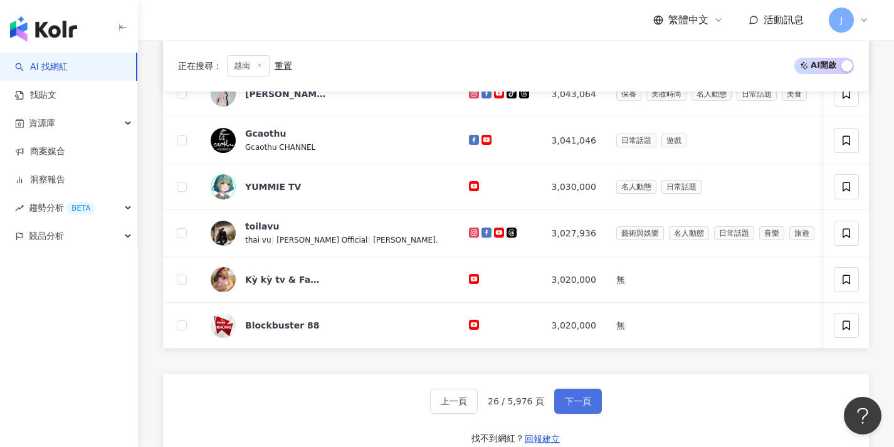
click at [572, 406] on span "下一頁" at bounding box center [578, 401] width 26 height 10
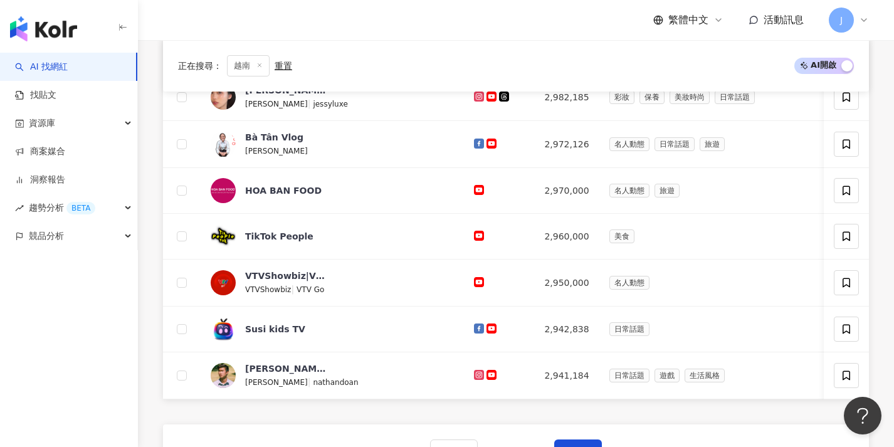
scroll to position [532, 0]
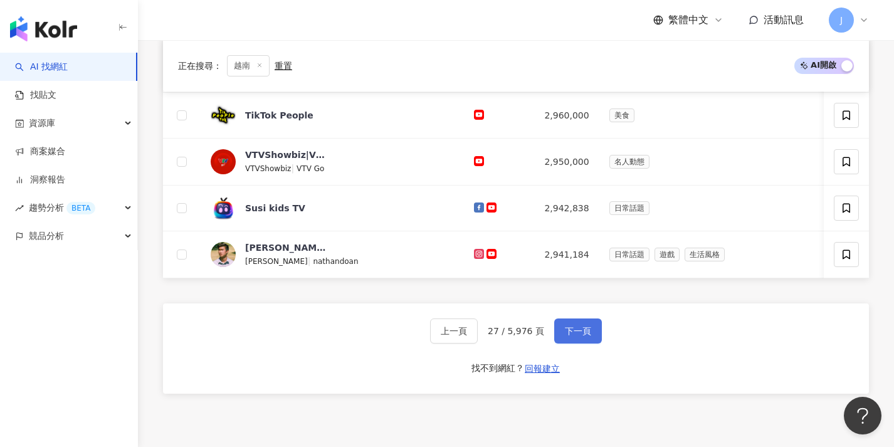
click at [586, 334] on span "下一頁" at bounding box center [578, 331] width 26 height 10
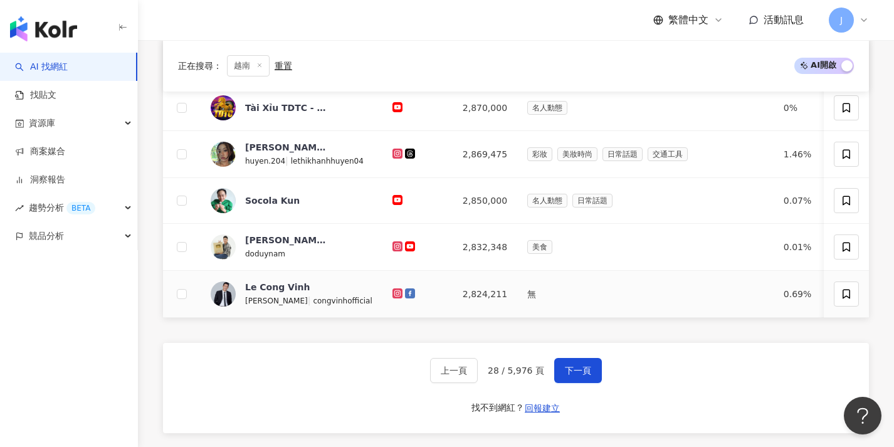
scroll to position [494, 0]
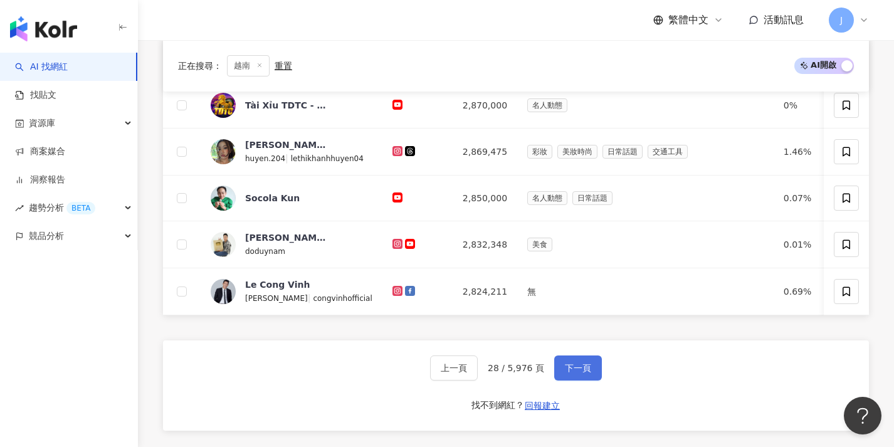
click at [588, 373] on span "下一頁" at bounding box center [578, 368] width 26 height 10
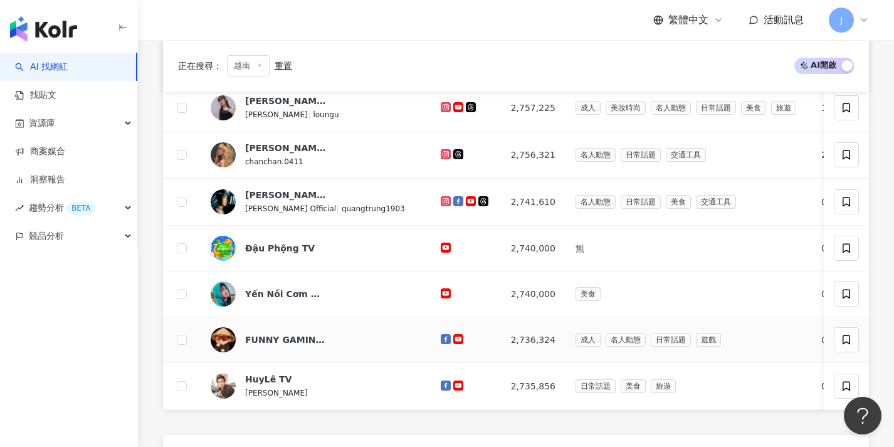
scroll to position [457, 0]
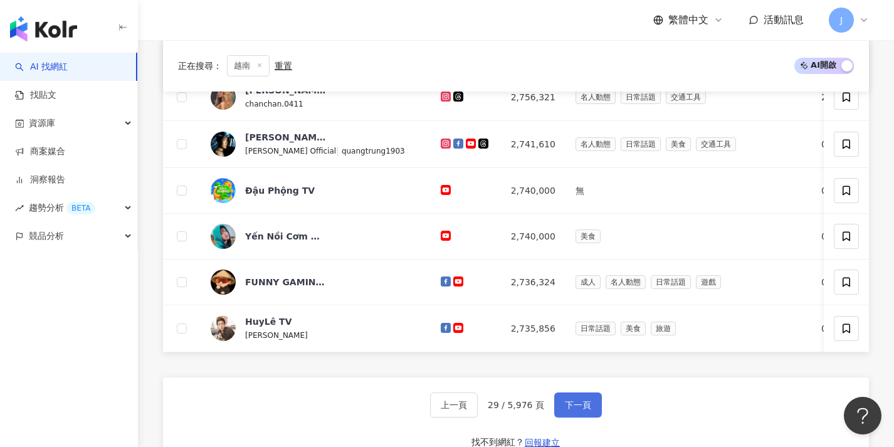
click at [579, 404] on button "下一頁" at bounding box center [578, 405] width 48 height 25
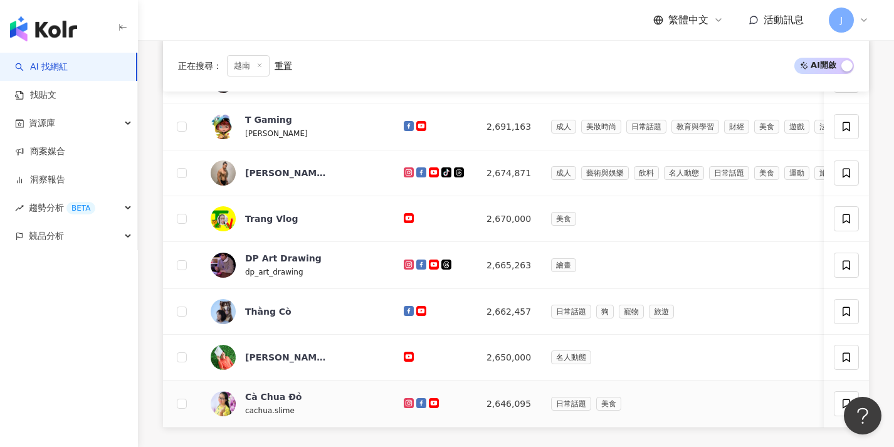
scroll to position [486, 0]
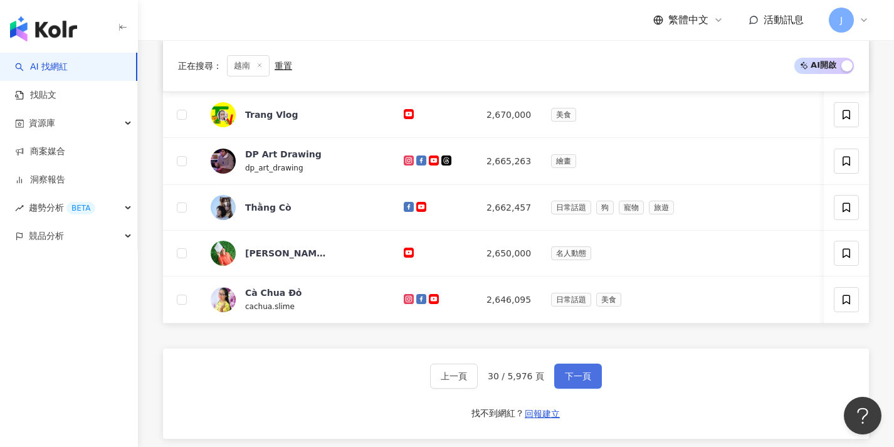
click at [584, 389] on button "下一頁" at bounding box center [578, 376] width 48 height 25
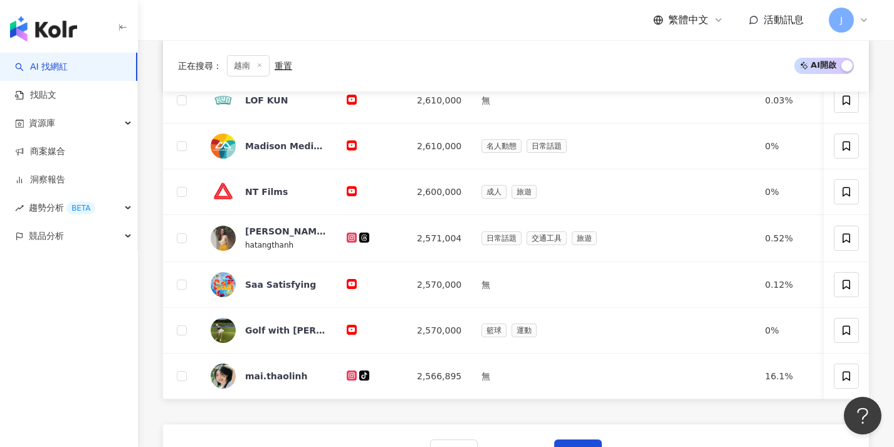
scroll to position [608, 0]
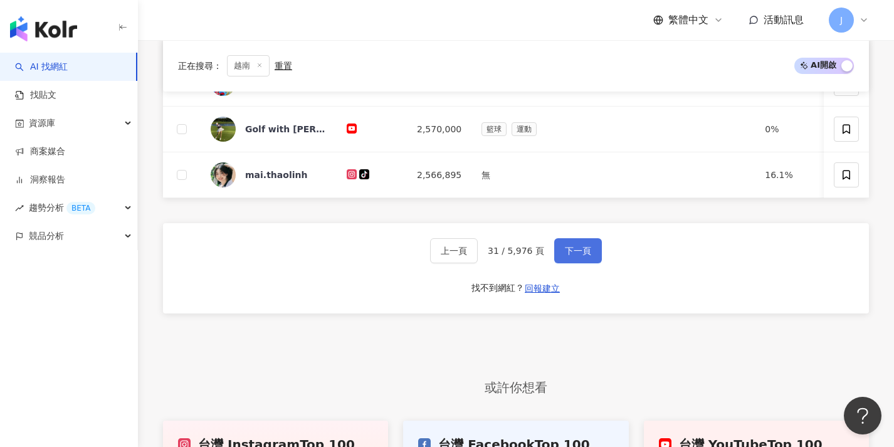
click at [597, 262] on button "下一頁" at bounding box center [578, 250] width 48 height 25
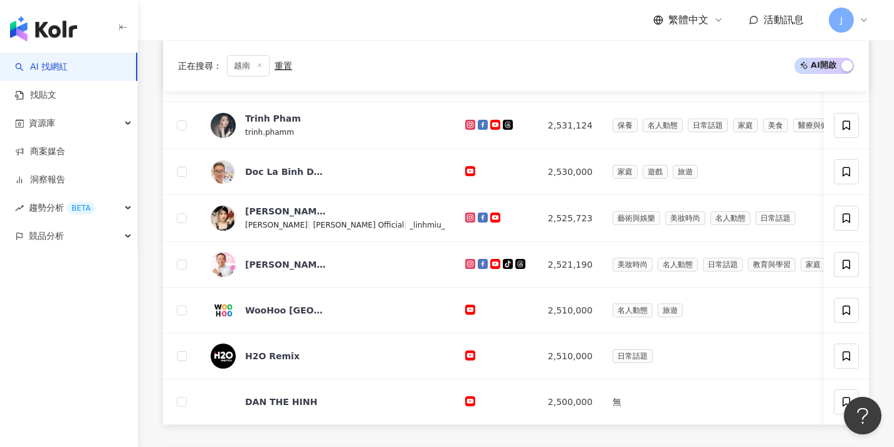
scroll to position [499, 0]
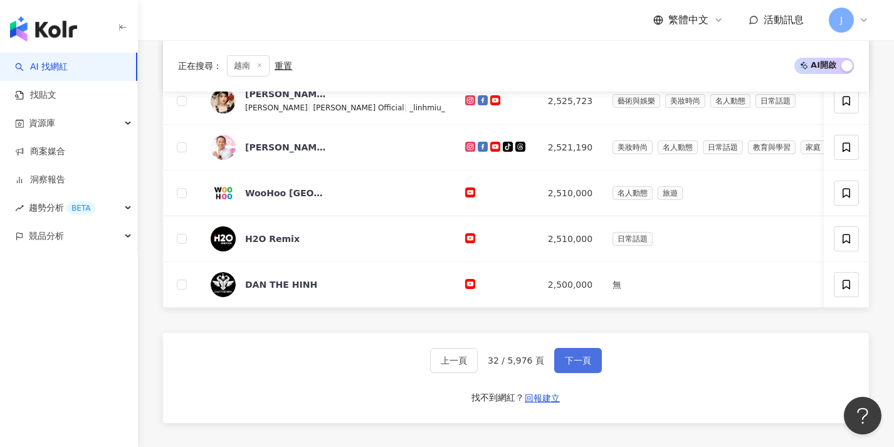
click at [573, 359] on button "下一頁" at bounding box center [578, 360] width 48 height 25
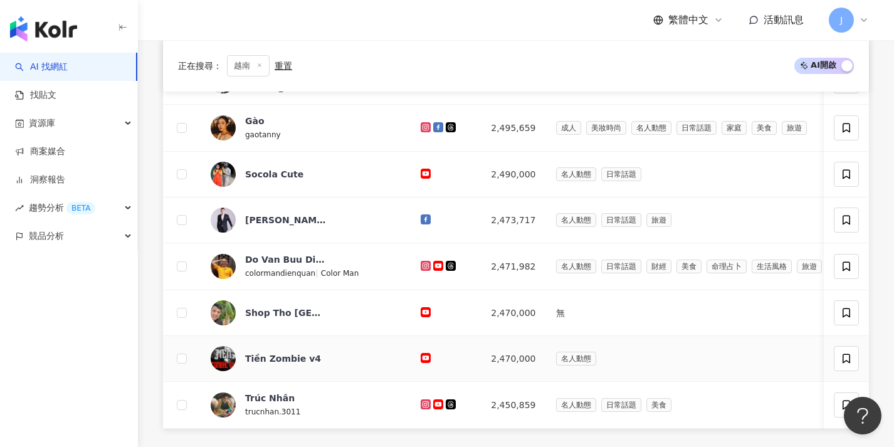
scroll to position [475, 0]
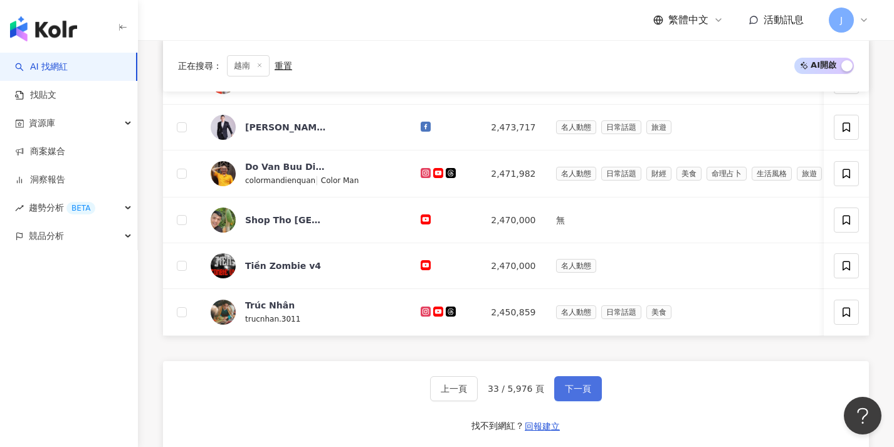
click at [578, 393] on span "下一頁" at bounding box center [578, 389] width 26 height 10
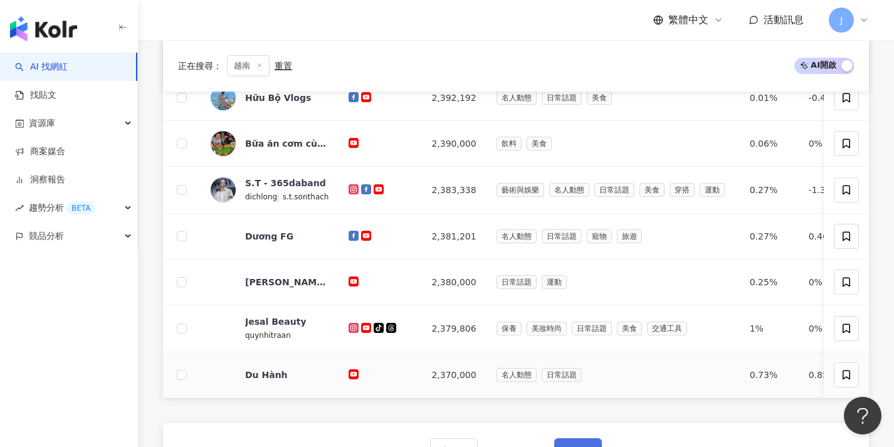
scroll to position [517, 0]
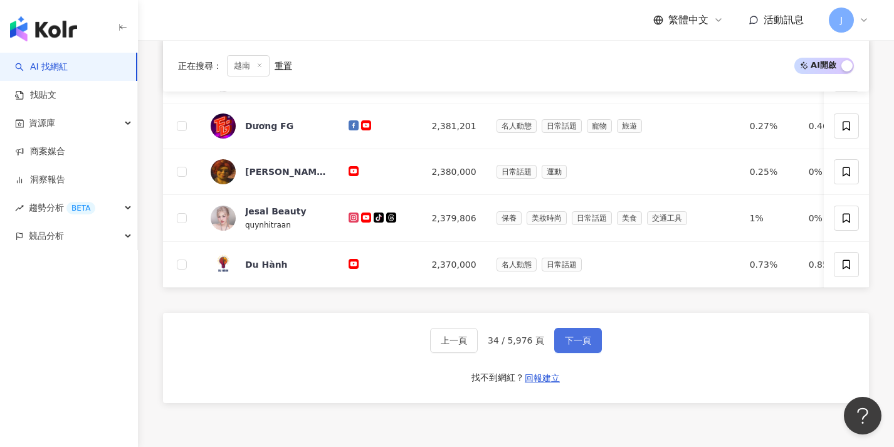
click at [585, 346] on span "下一頁" at bounding box center [578, 341] width 26 height 10
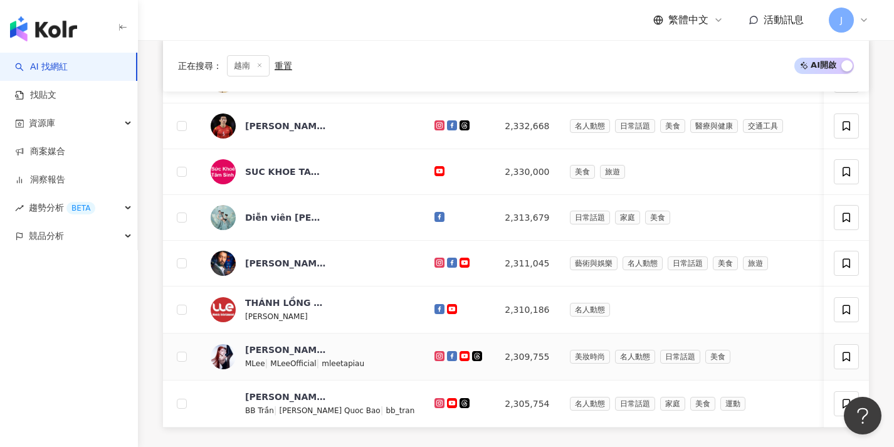
scroll to position [466, 0]
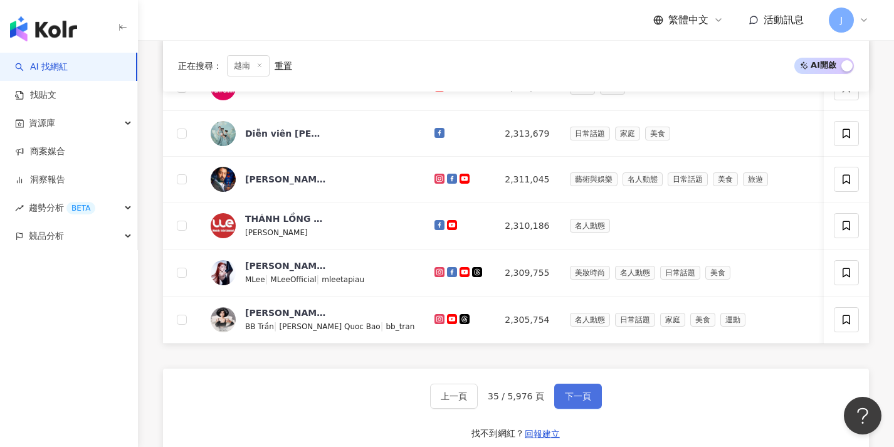
click at [576, 401] on span "下一頁" at bounding box center [578, 396] width 26 height 10
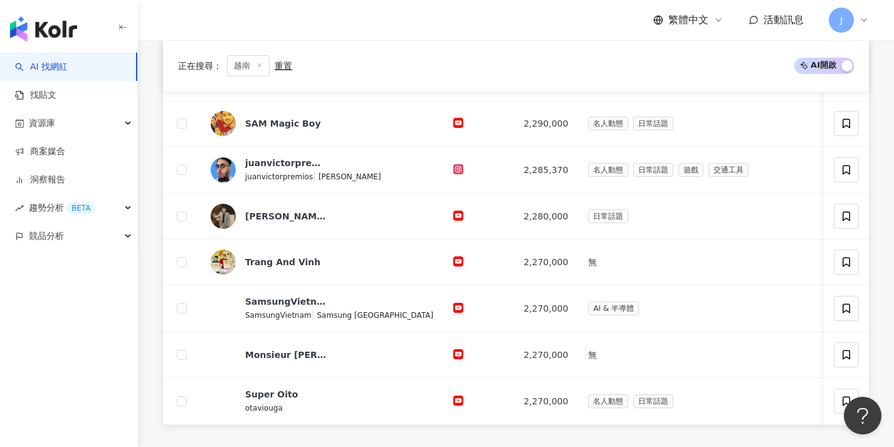
scroll to position [452, 0]
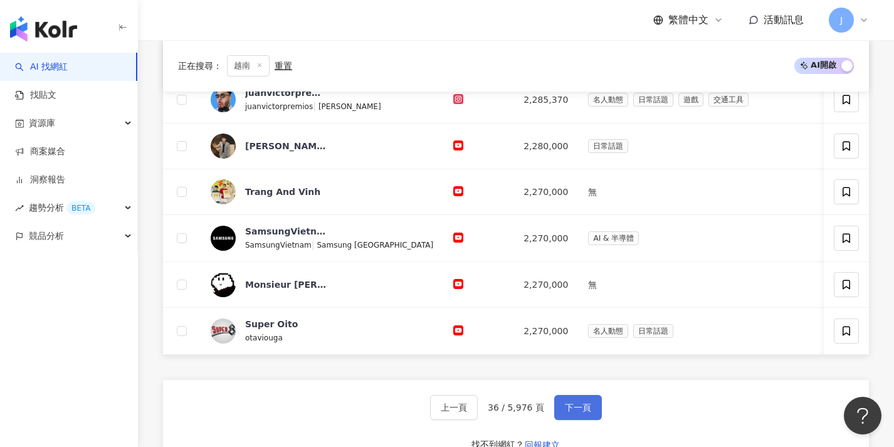
click at [578, 413] on span "下一頁" at bounding box center [578, 408] width 26 height 10
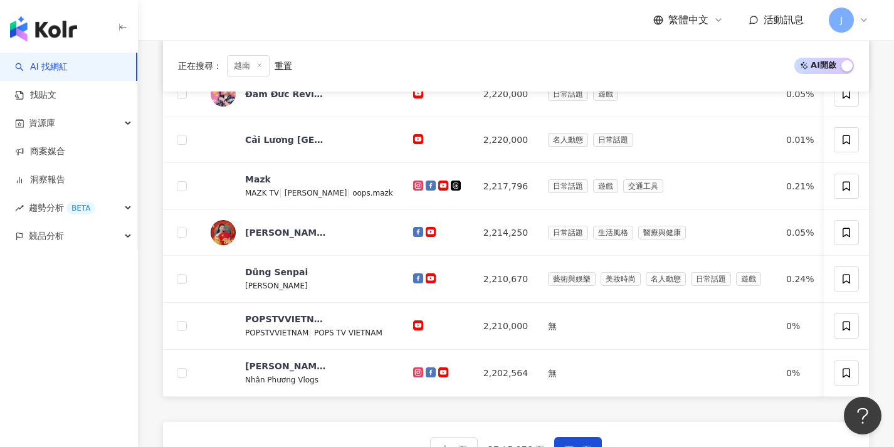
scroll to position [429, 0]
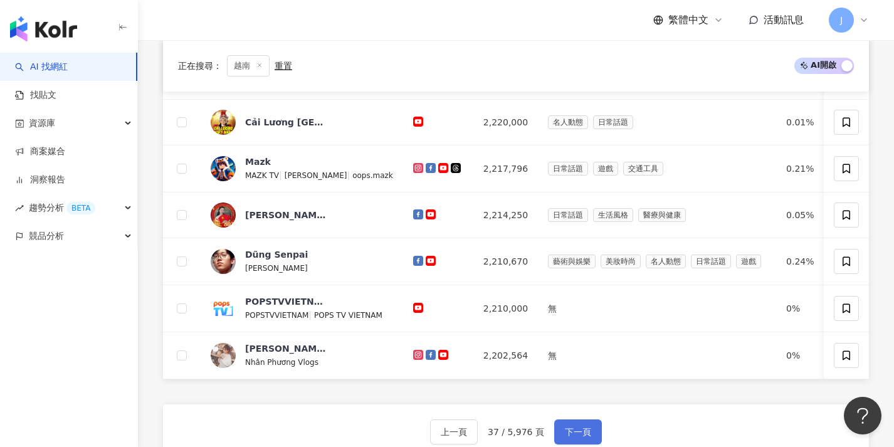
click at [578, 433] on button "下一頁" at bounding box center [578, 432] width 48 height 25
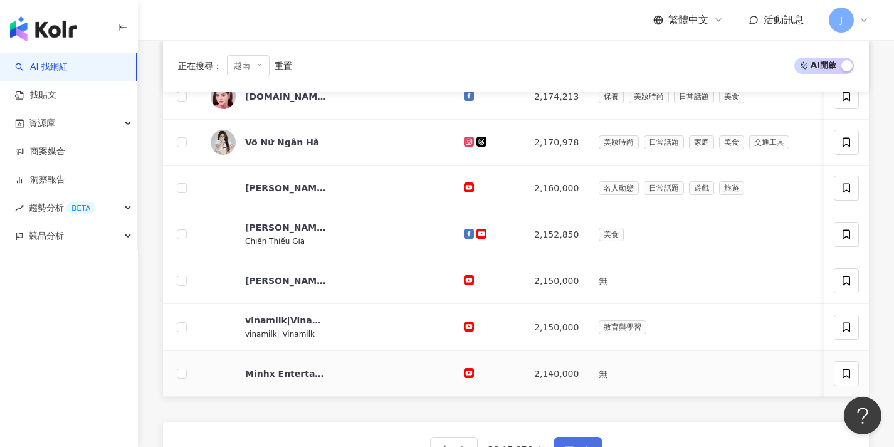
scroll to position [0, 0]
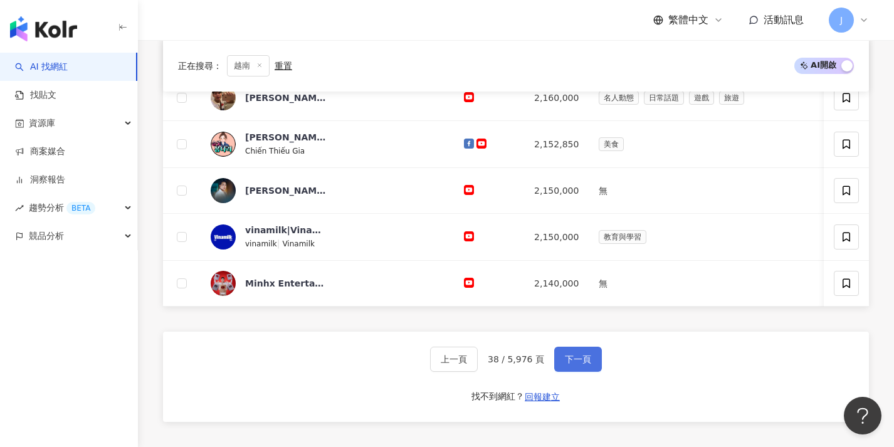
click at [596, 372] on button "下一頁" at bounding box center [578, 359] width 48 height 25
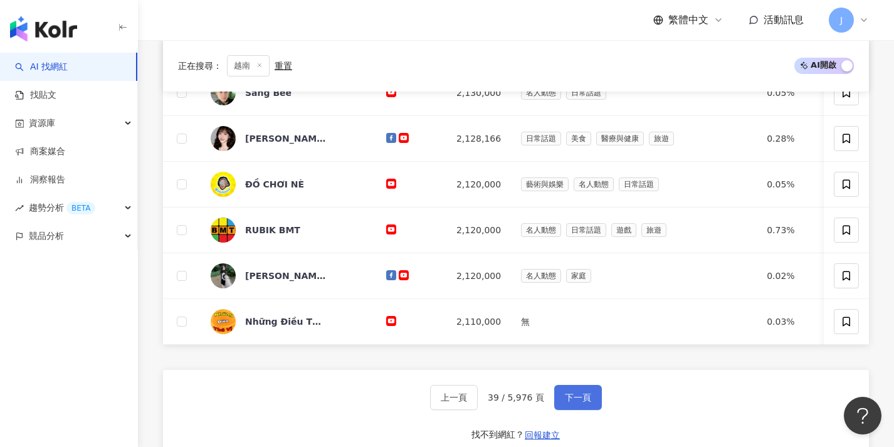
click at [592, 401] on button "下一頁" at bounding box center [578, 397] width 48 height 25
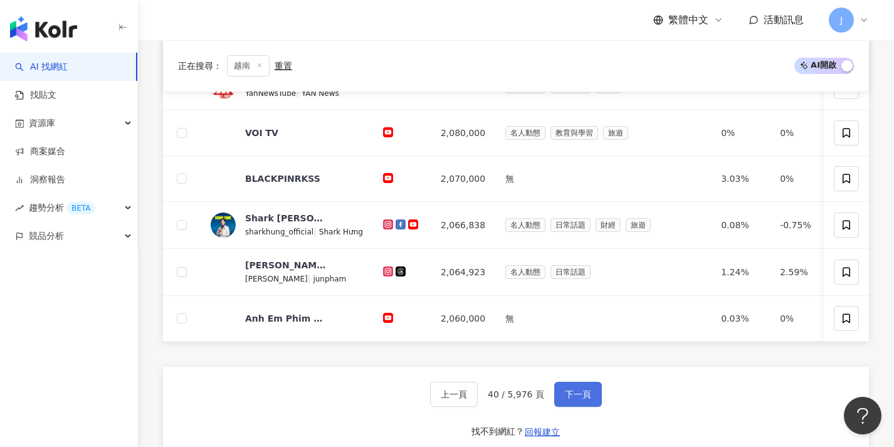
click at [596, 398] on button "下一頁" at bounding box center [578, 394] width 48 height 25
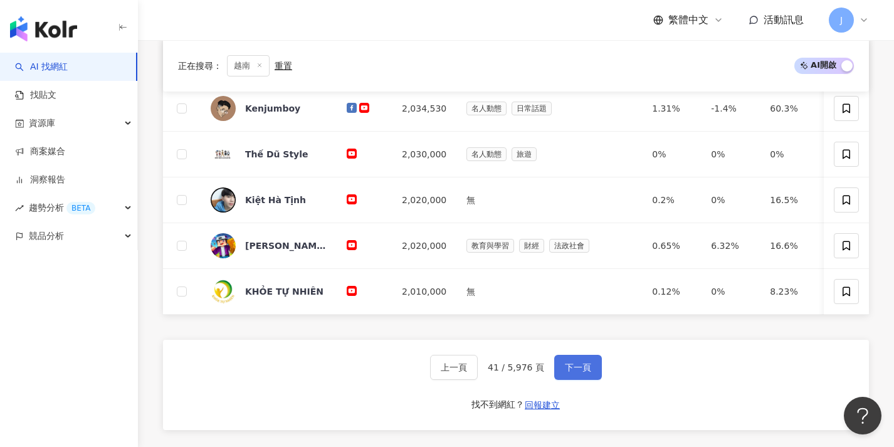
click at [595, 380] on button "下一頁" at bounding box center [578, 367] width 48 height 25
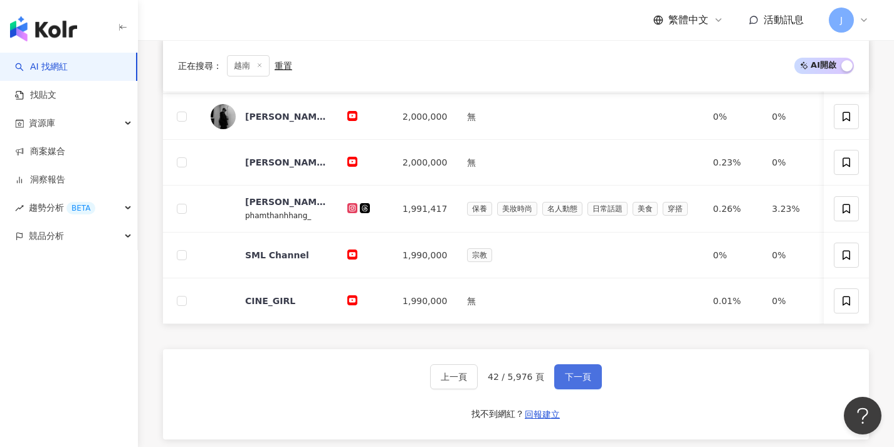
click at [595, 383] on button "下一頁" at bounding box center [578, 376] width 48 height 25
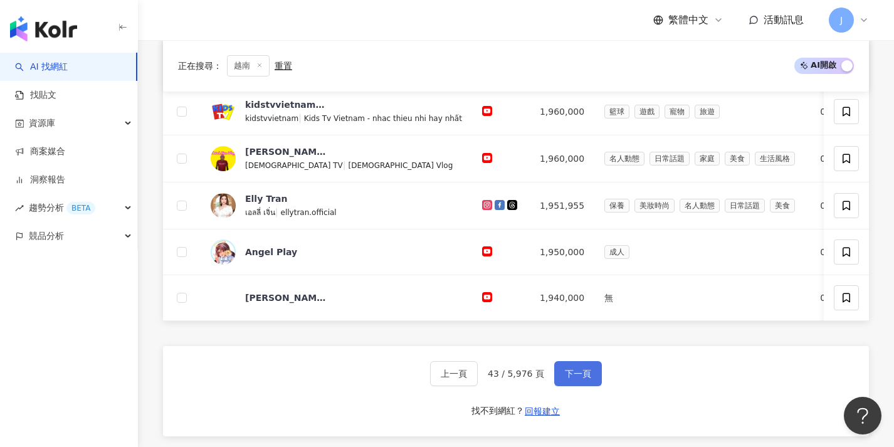
click at [595, 383] on button "下一頁" at bounding box center [578, 373] width 48 height 25
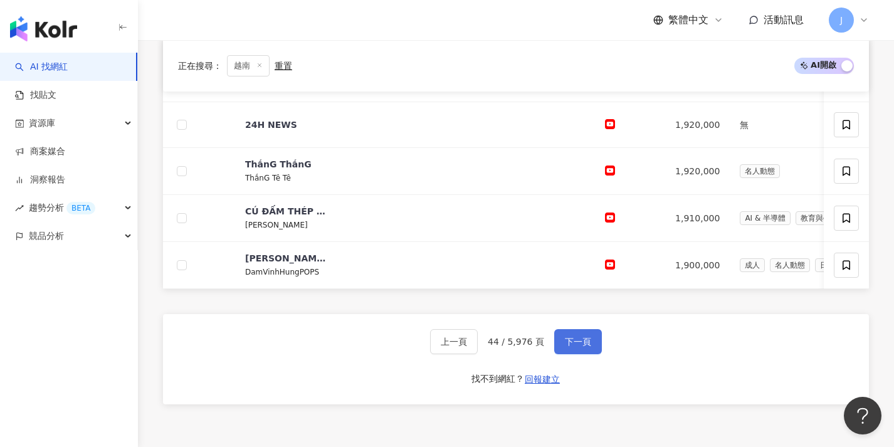
click at [585, 345] on span "下一頁" at bounding box center [578, 342] width 26 height 10
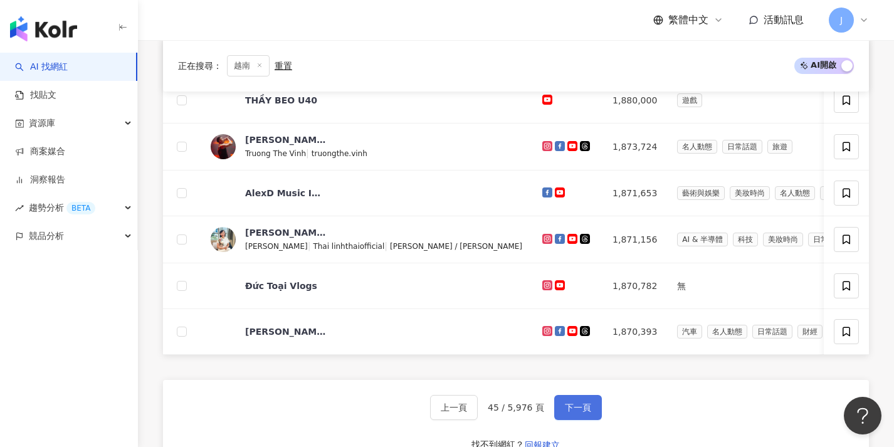
click at [596, 419] on button "下一頁" at bounding box center [578, 407] width 48 height 25
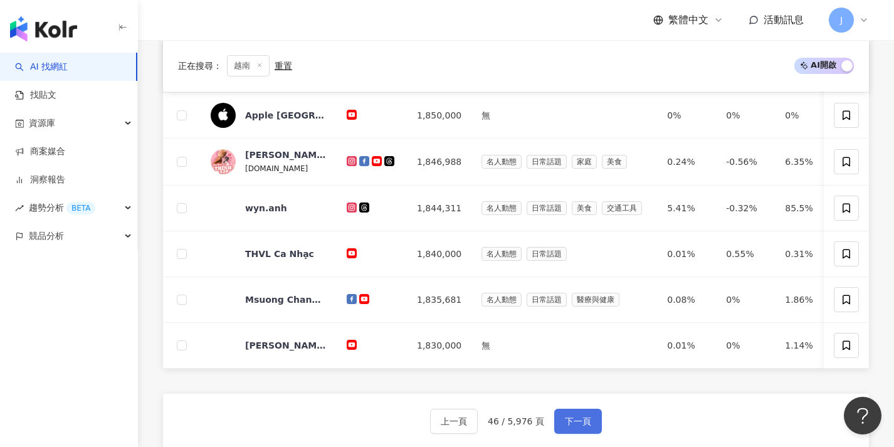
click at [596, 425] on button "下一頁" at bounding box center [578, 421] width 48 height 25
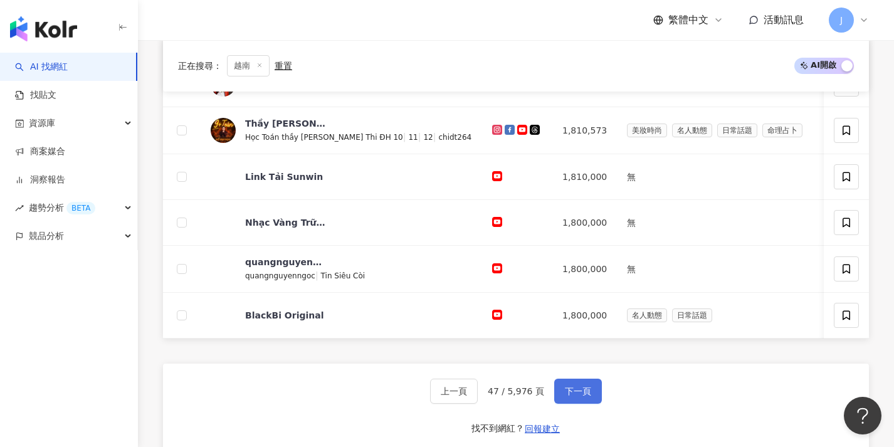
click at [598, 402] on button "下一頁" at bounding box center [578, 391] width 48 height 25
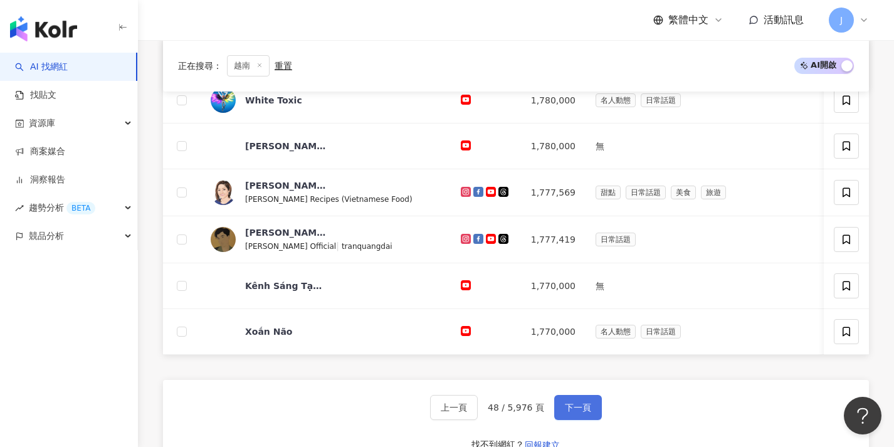
click at [597, 410] on button "下一頁" at bounding box center [578, 407] width 48 height 25
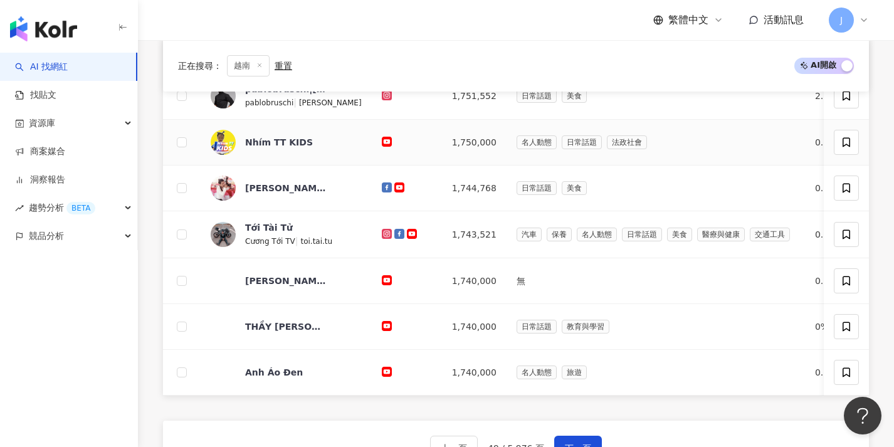
scroll to position [499, 0]
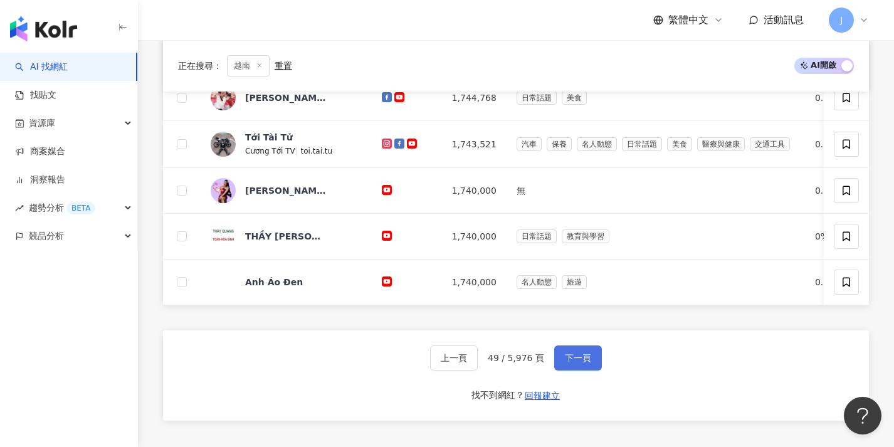
click at [563, 371] on button "下一頁" at bounding box center [578, 358] width 48 height 25
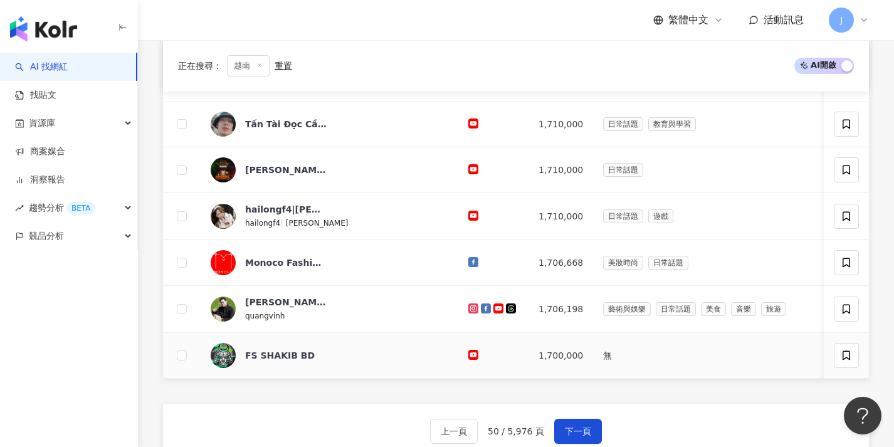
scroll to position [508, 0]
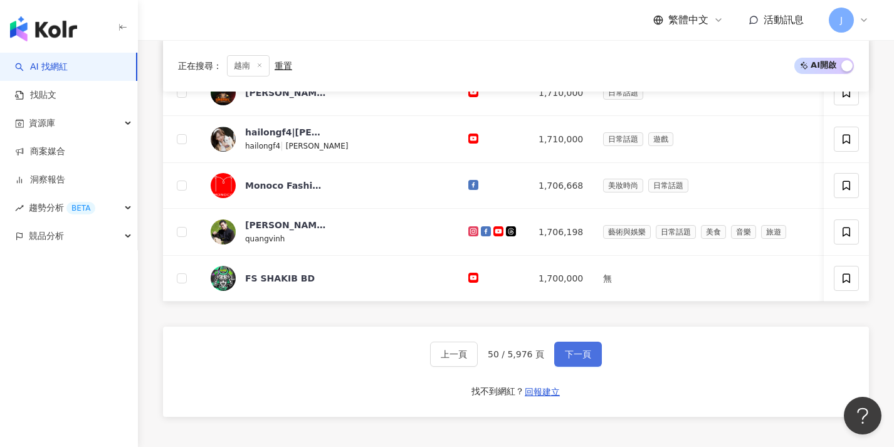
click at [586, 367] on button "下一頁" at bounding box center [578, 354] width 48 height 25
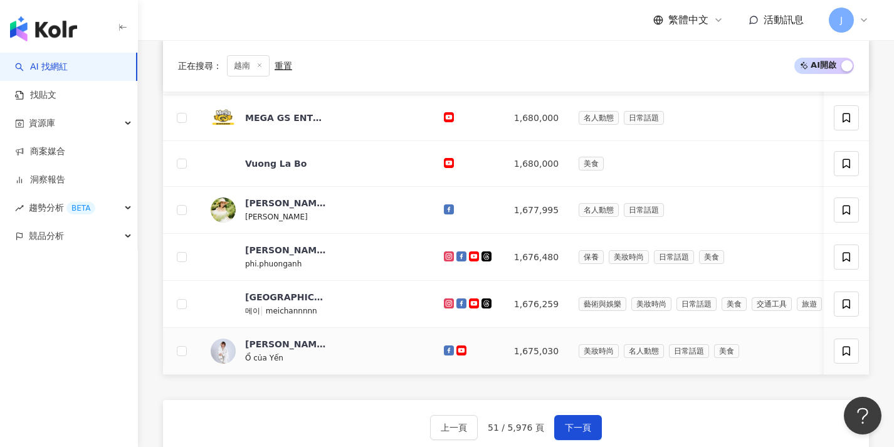
scroll to position [545, 0]
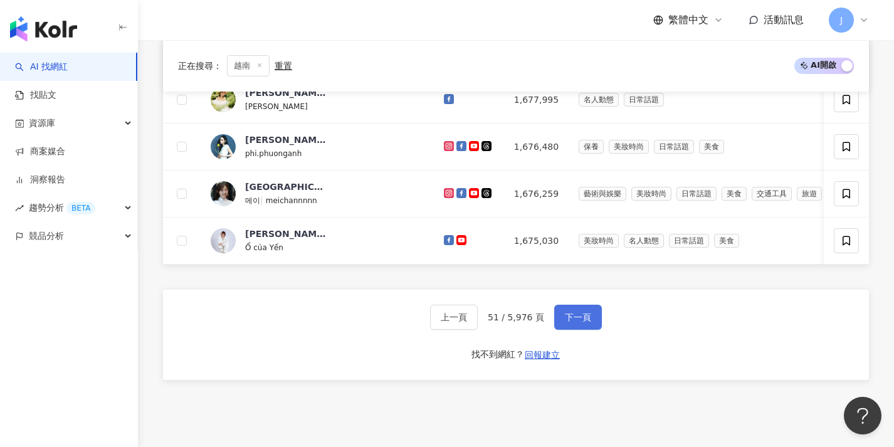
click at [584, 322] on span "下一頁" at bounding box center [578, 317] width 26 height 10
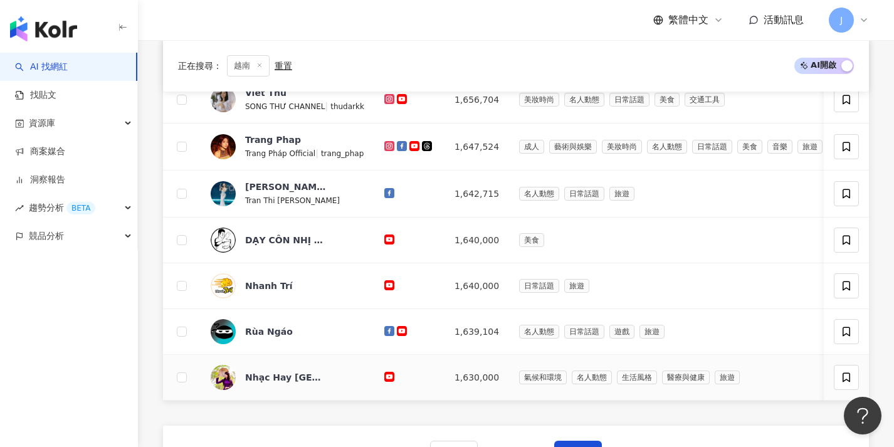
scroll to position [464, 0]
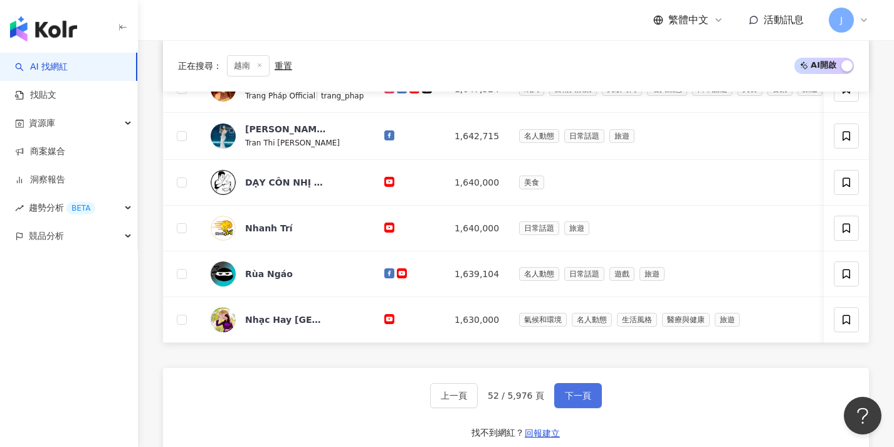
click at [566, 401] on span "下一頁" at bounding box center [578, 396] width 26 height 10
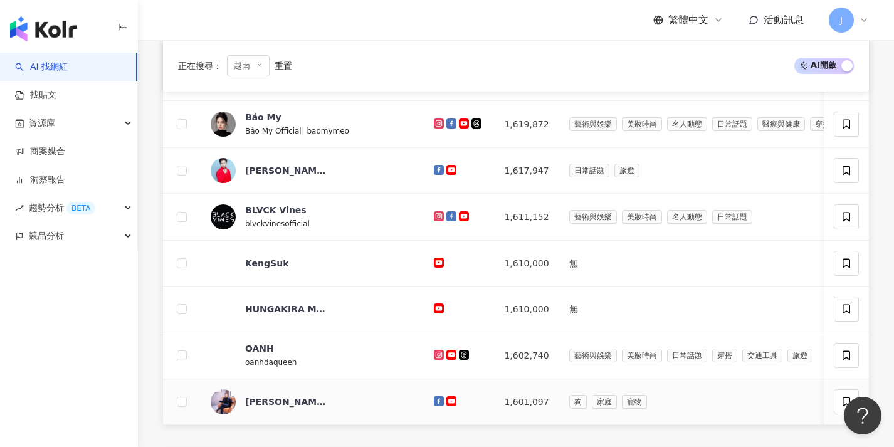
scroll to position [444, 0]
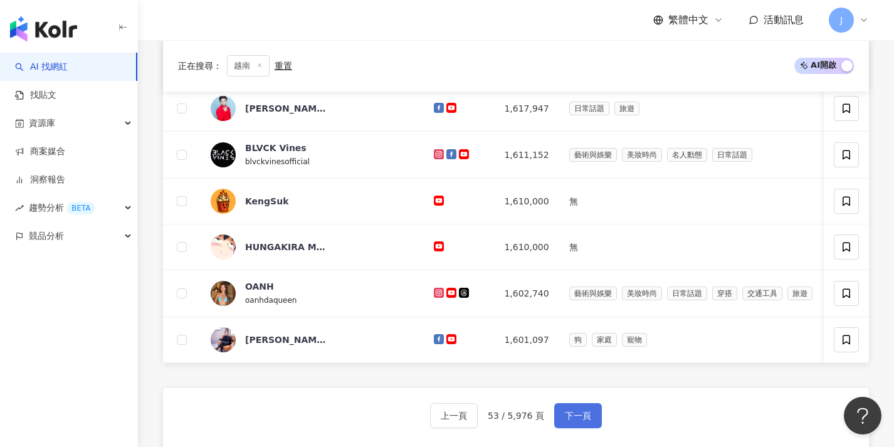
click at [569, 418] on button "下一頁" at bounding box center [578, 415] width 48 height 25
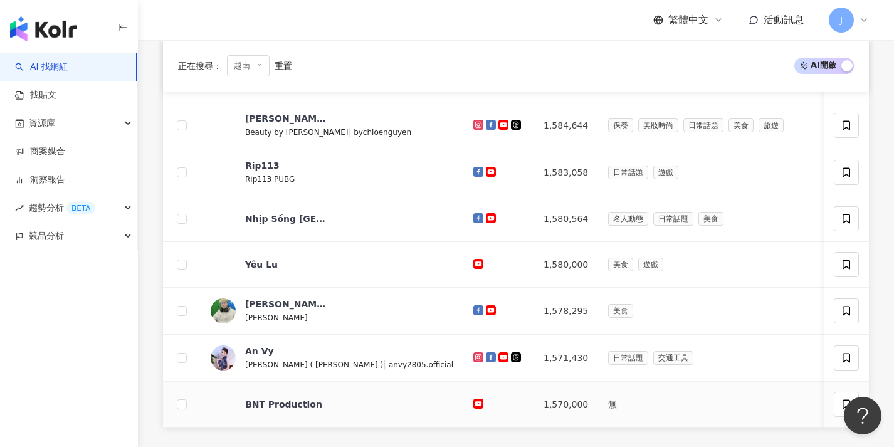
scroll to position [525, 0]
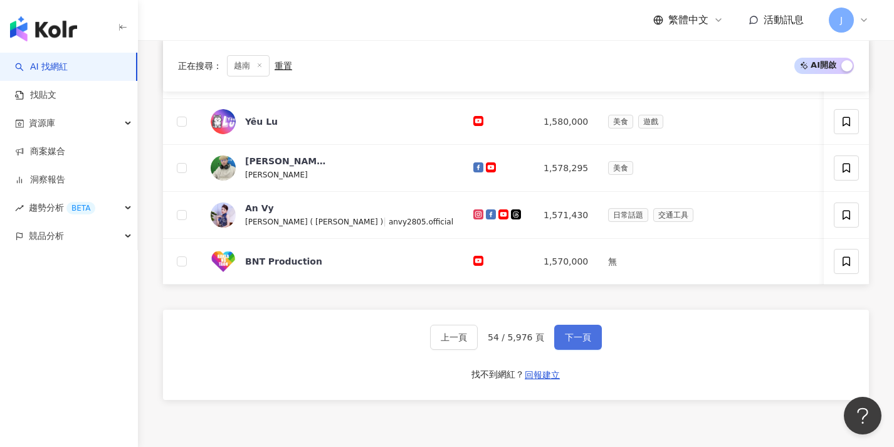
click at [593, 347] on button "下一頁" at bounding box center [578, 337] width 48 height 25
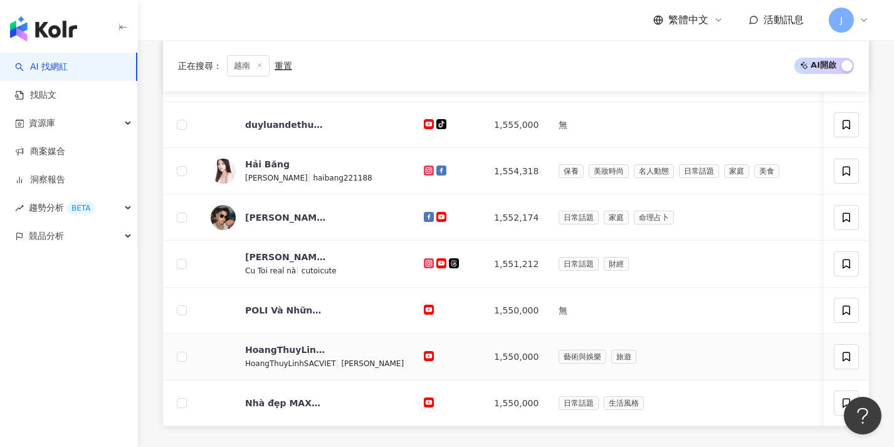
scroll to position [492, 0]
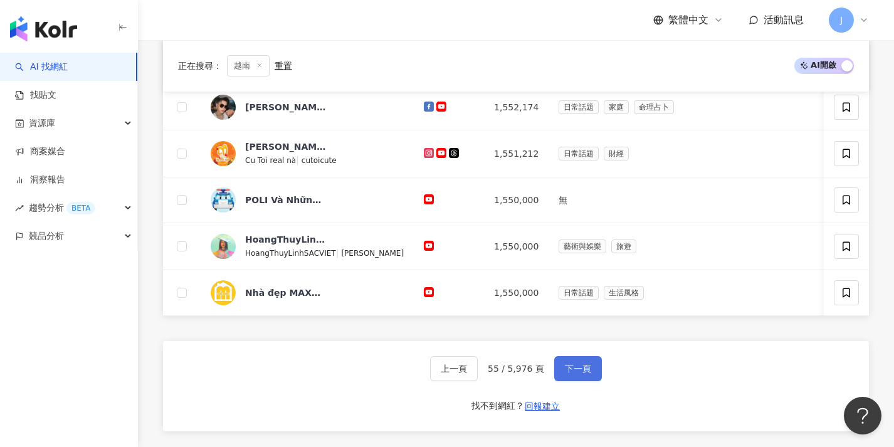
click at [575, 372] on span "下一頁" at bounding box center [578, 369] width 26 height 10
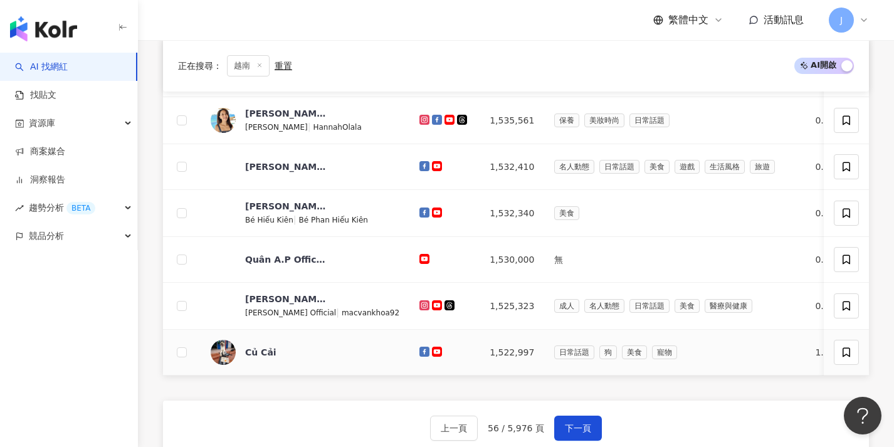
scroll to position [483, 0]
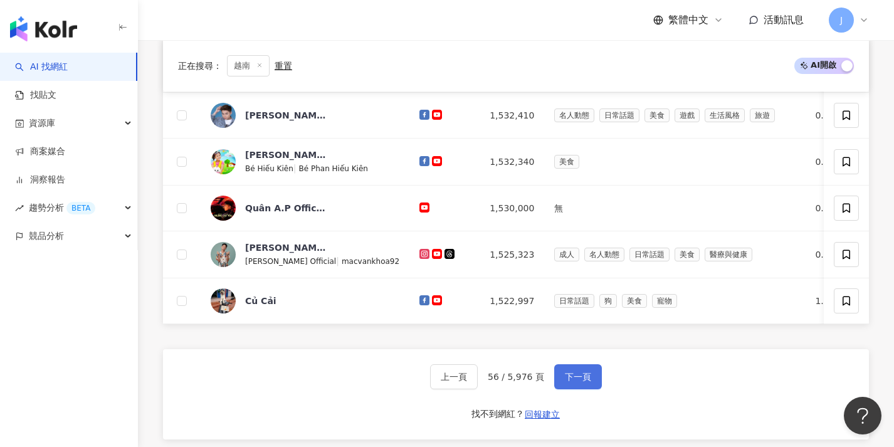
click at [578, 381] on span "下一頁" at bounding box center [578, 377] width 26 height 10
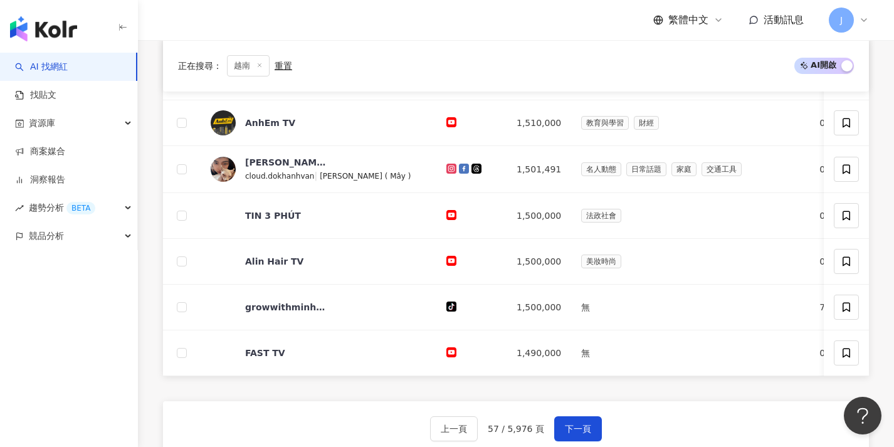
scroll to position [457, 0]
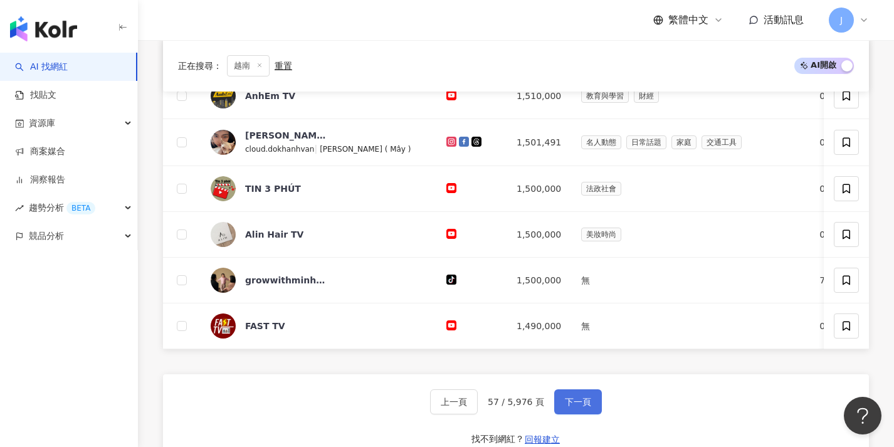
click at [569, 407] on span "下一頁" at bounding box center [578, 402] width 26 height 10
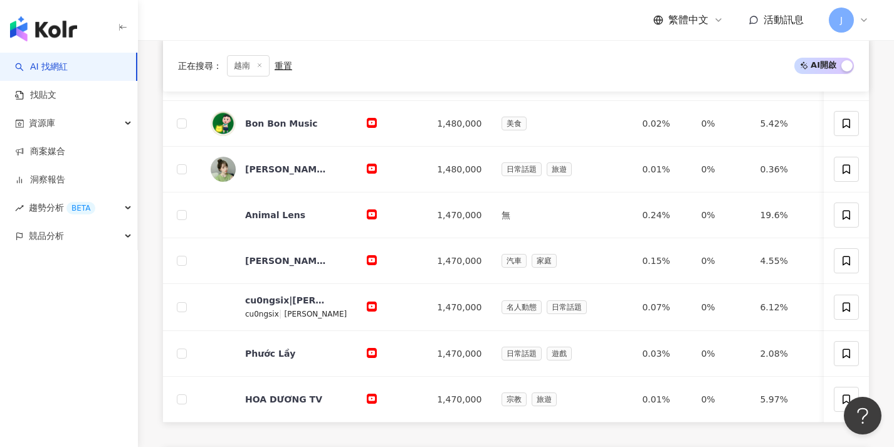
scroll to position [530, 0]
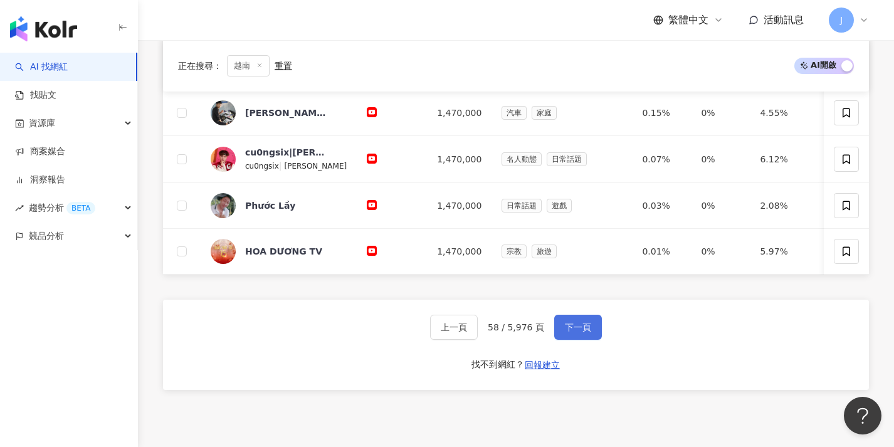
click at [581, 340] on button "下一頁" at bounding box center [578, 327] width 48 height 25
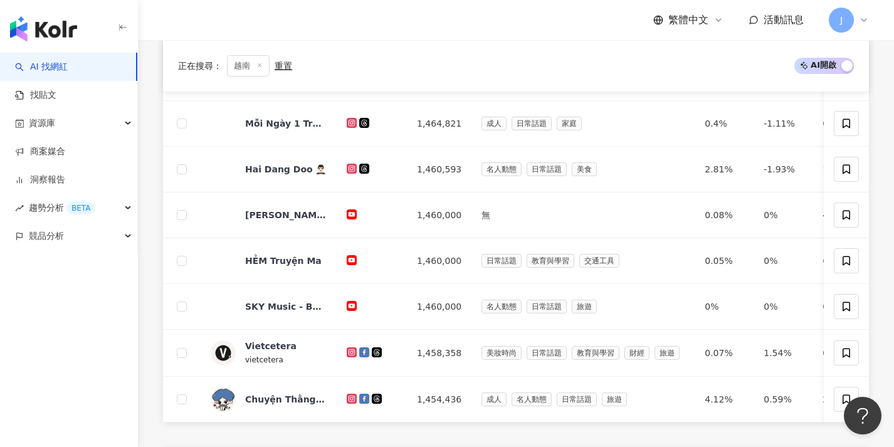
scroll to position [508, 0]
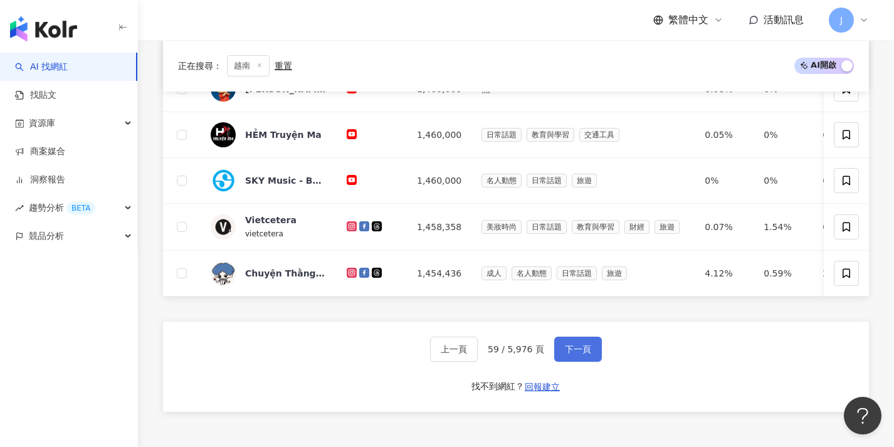
click at [581, 348] on button "下一頁" at bounding box center [578, 349] width 48 height 25
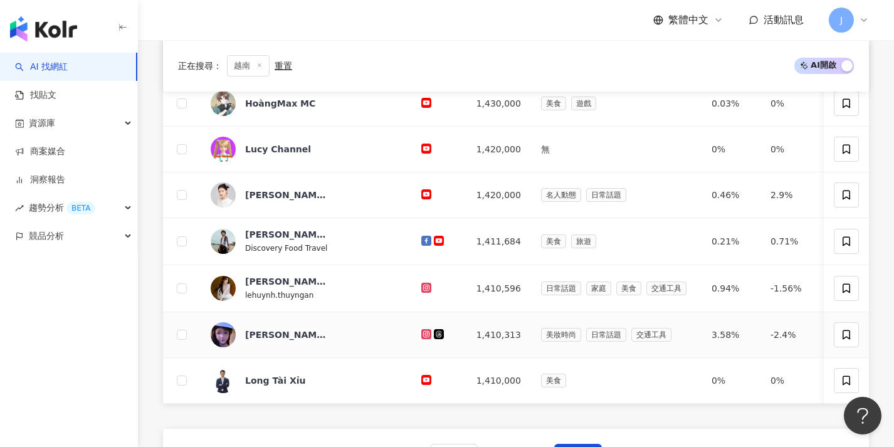
scroll to position [569, 0]
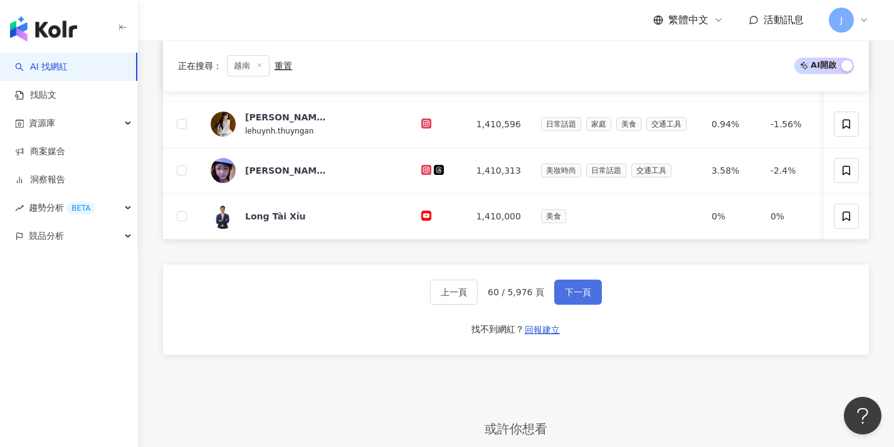
click at [571, 297] on span "下一頁" at bounding box center [578, 292] width 26 height 10
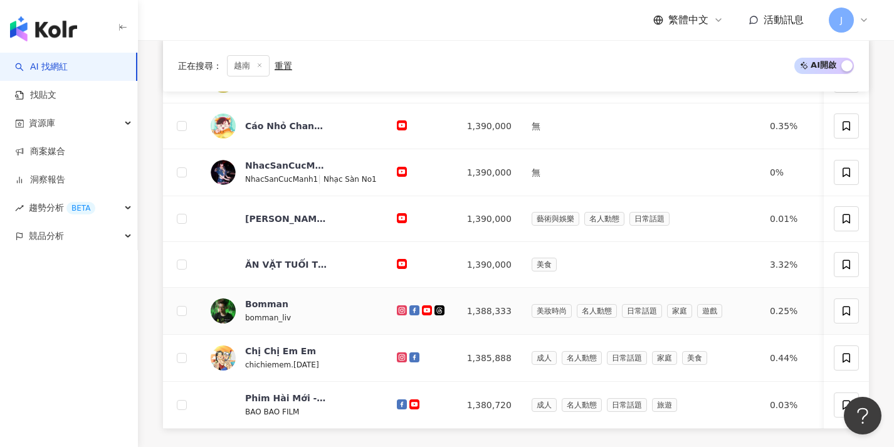
scroll to position [508, 0]
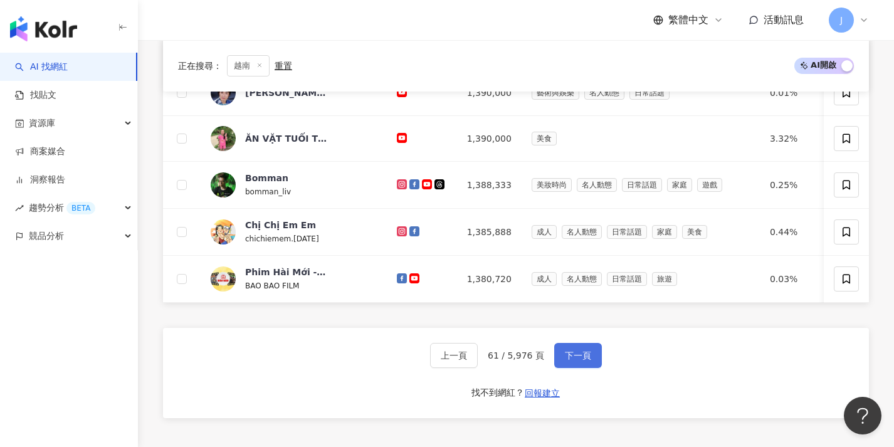
click at [570, 361] on span "下一頁" at bounding box center [578, 356] width 26 height 10
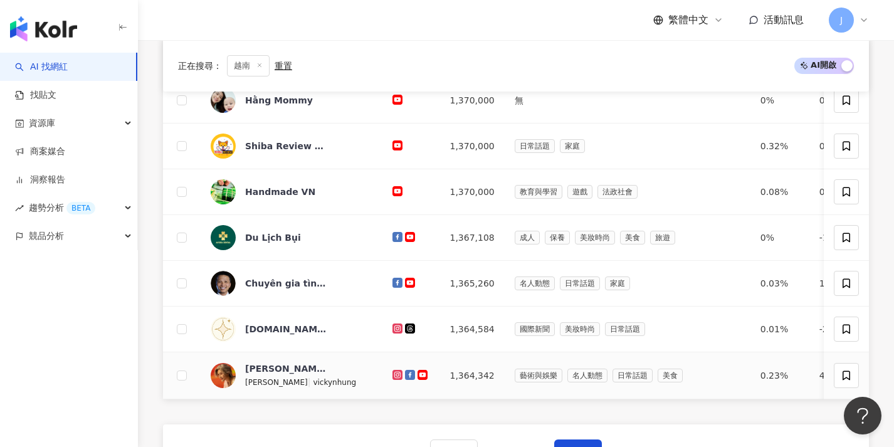
scroll to position [531, 0]
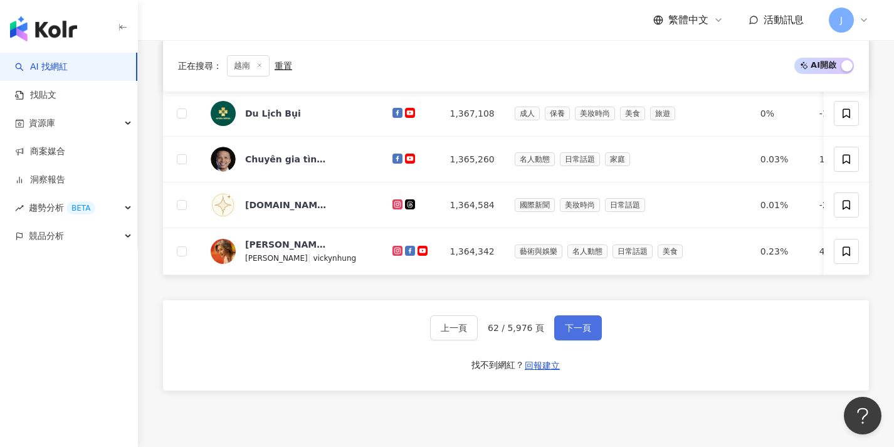
click at [580, 341] on button "下一頁" at bounding box center [578, 327] width 48 height 25
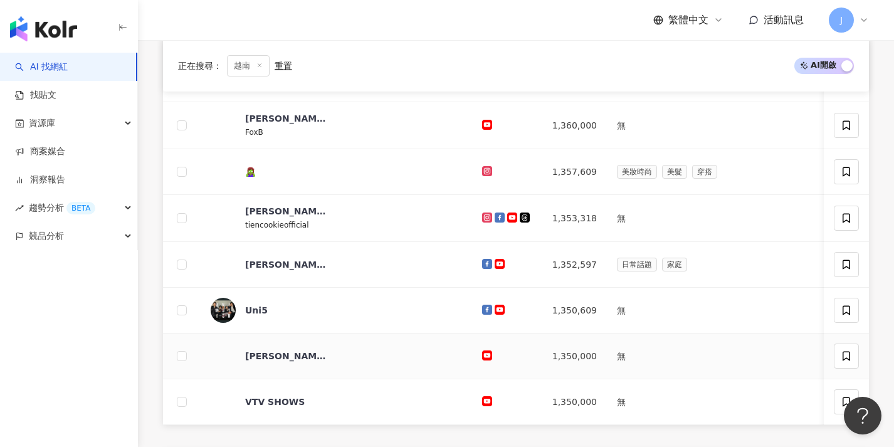
scroll to position [515, 0]
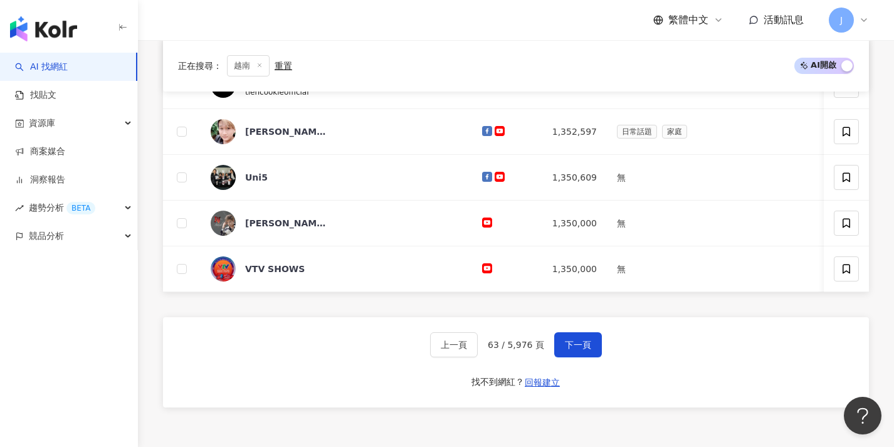
drag, startPoint x: 579, startPoint y: 358, endPoint x: 603, endPoint y: 377, distance: 30.9
click at [579, 350] on span "下一頁" at bounding box center [578, 345] width 26 height 10
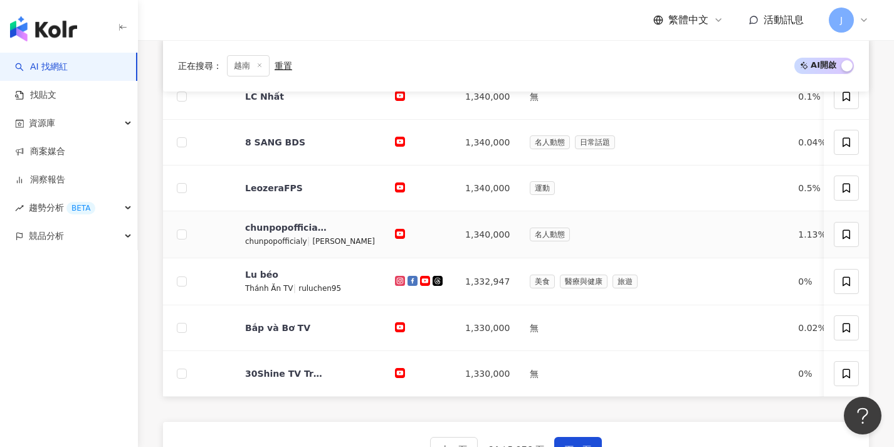
scroll to position [448, 0]
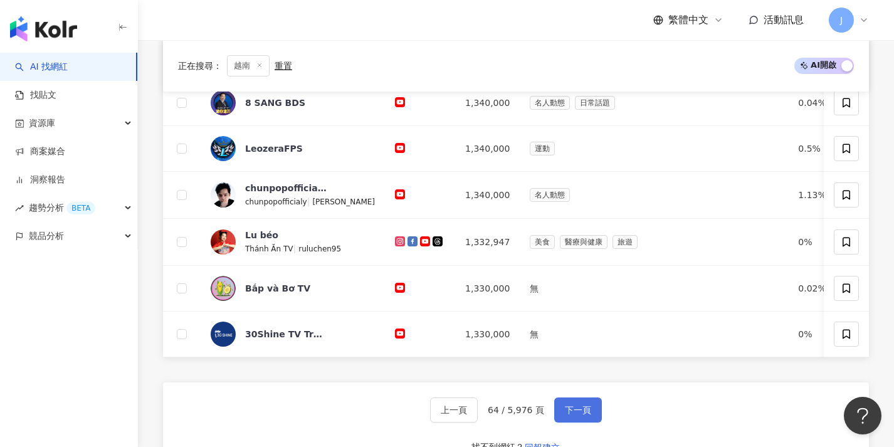
click at [560, 413] on button "下一頁" at bounding box center [578, 410] width 48 height 25
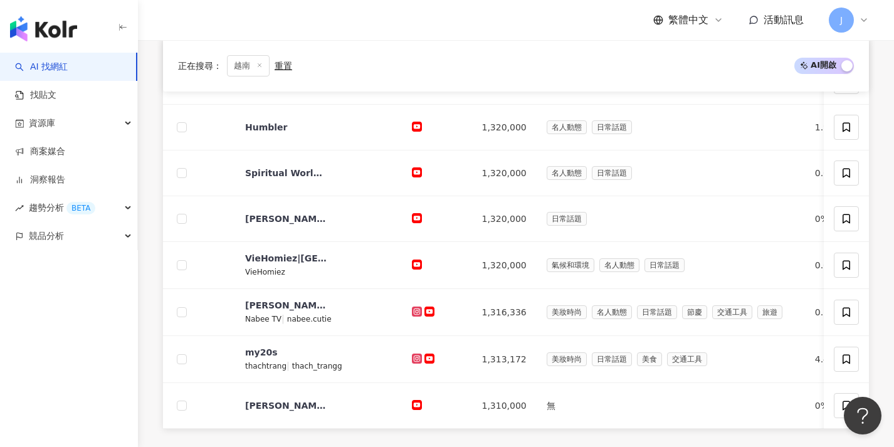
scroll to position [513, 0]
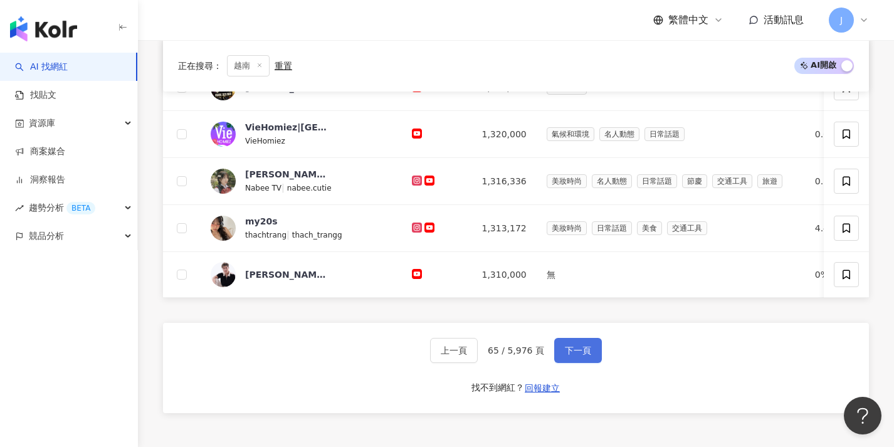
click at [590, 362] on button "下一頁" at bounding box center [578, 350] width 48 height 25
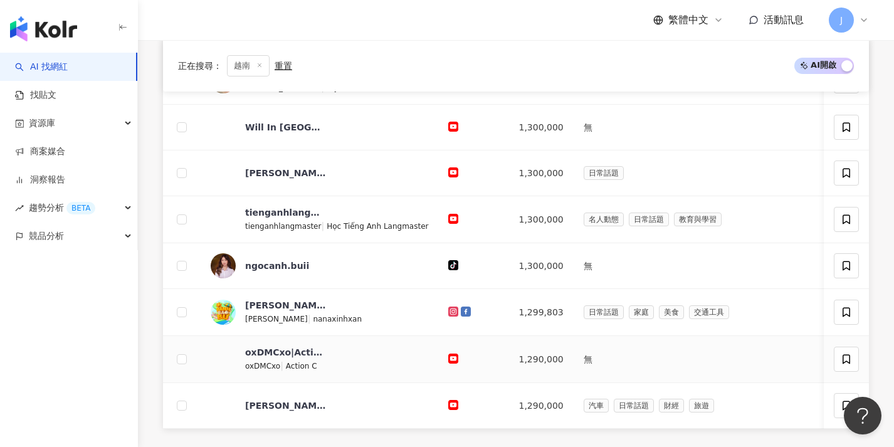
scroll to position [497, 0]
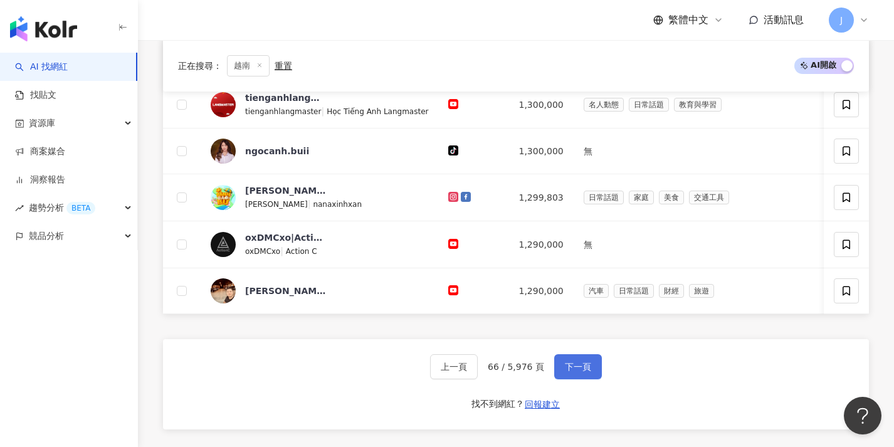
click at [571, 372] on span "下一頁" at bounding box center [578, 367] width 26 height 10
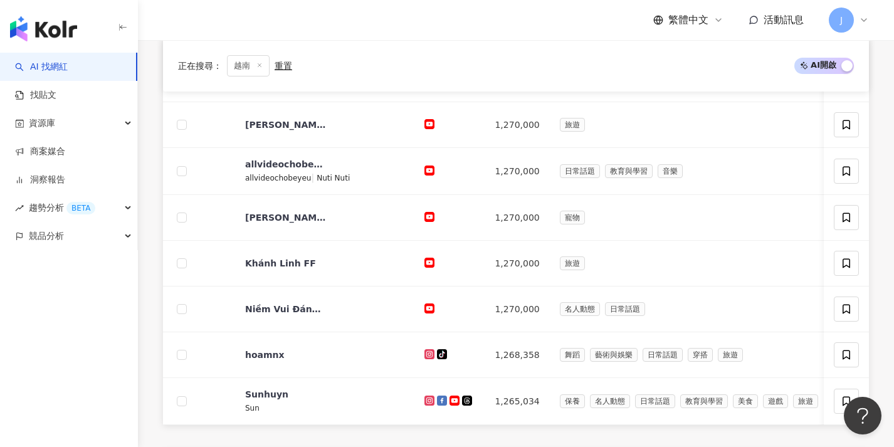
scroll to position [476, 0]
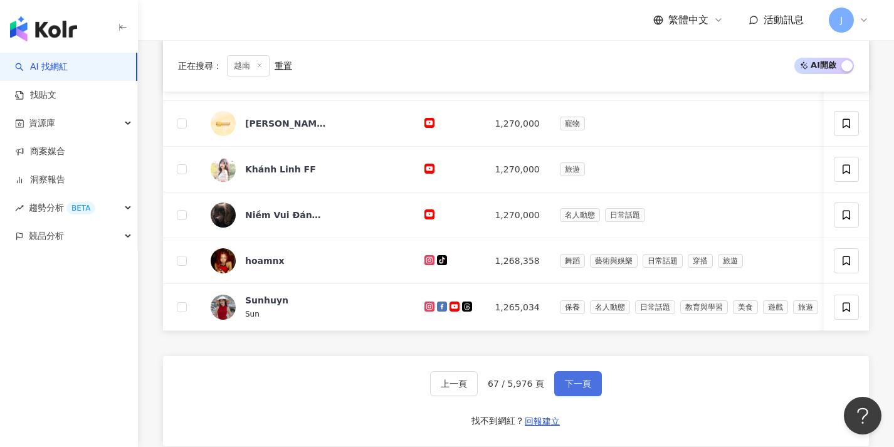
click at [570, 383] on button "下一頁" at bounding box center [578, 383] width 48 height 25
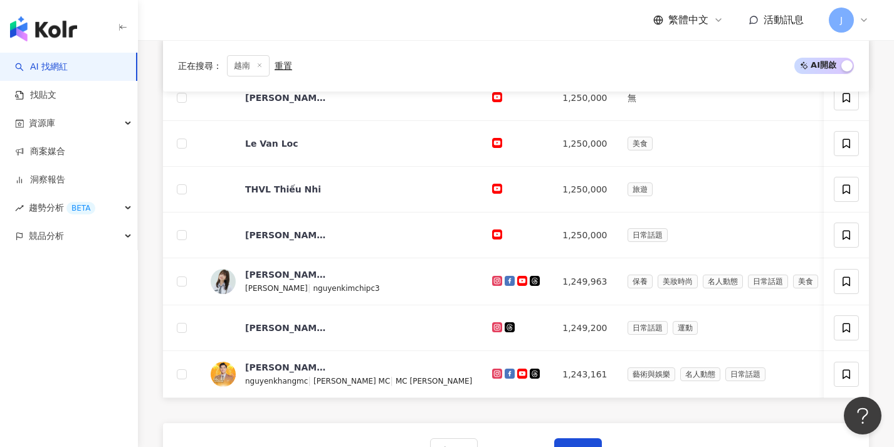
scroll to position [505, 0]
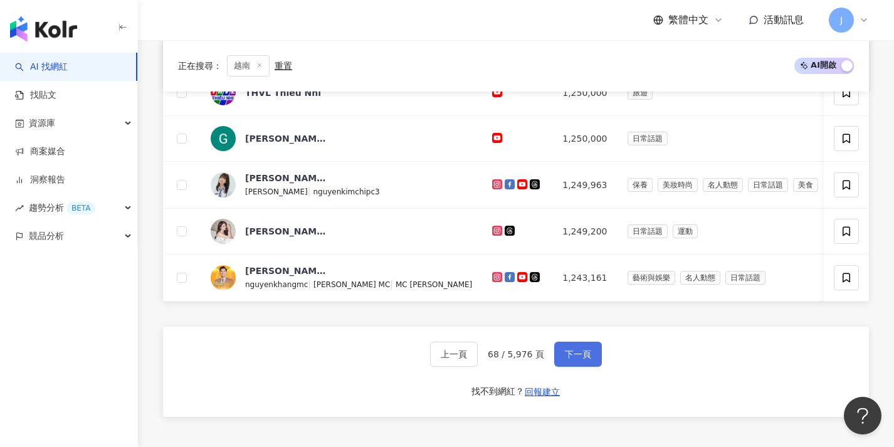
click at [576, 367] on button "下一頁" at bounding box center [578, 354] width 48 height 25
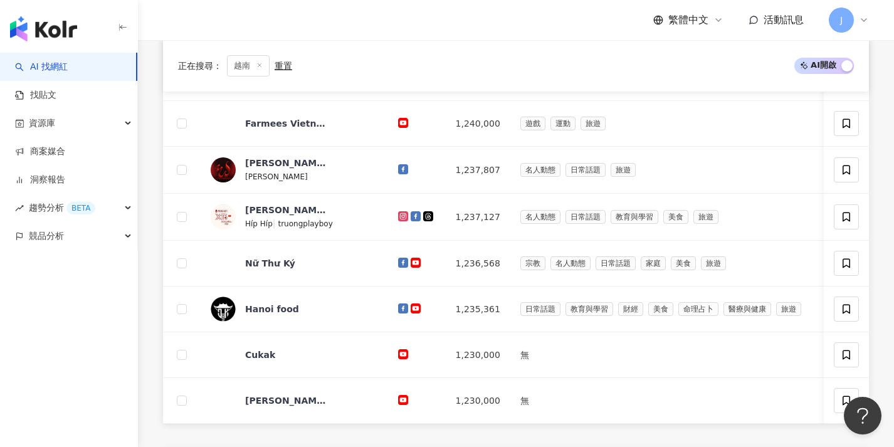
scroll to position [488, 0]
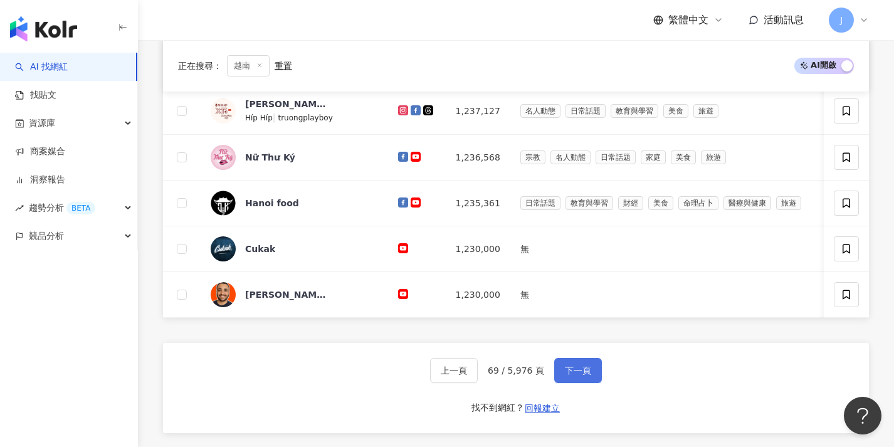
click at [571, 376] on span "下一頁" at bounding box center [578, 371] width 26 height 10
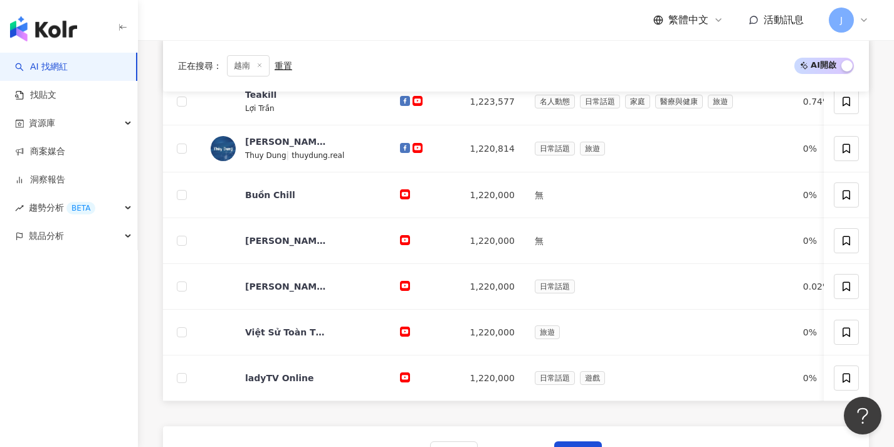
scroll to position [440, 0]
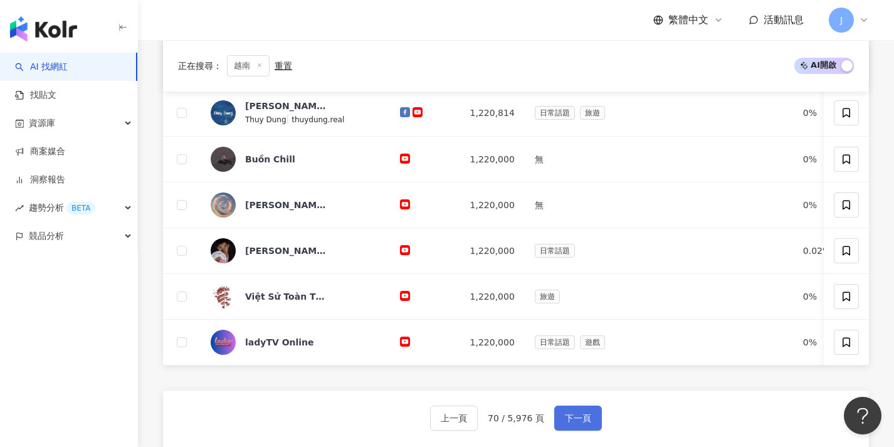
click at [576, 423] on span "下一頁" at bounding box center [578, 418] width 26 height 10
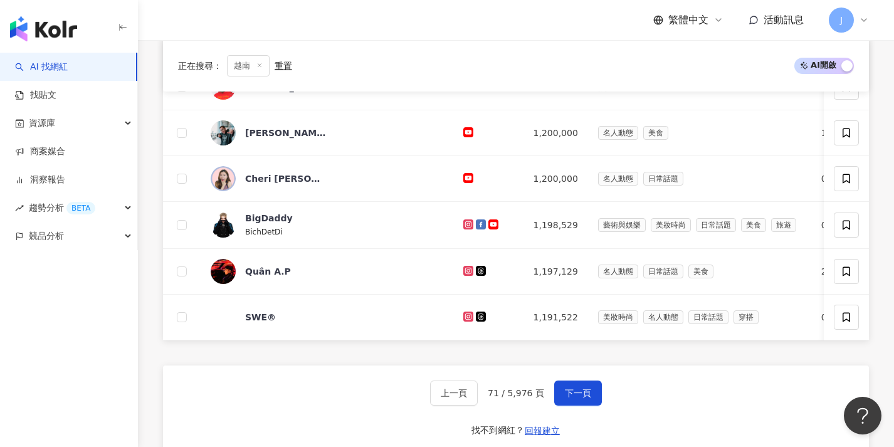
scroll to position [487, 0]
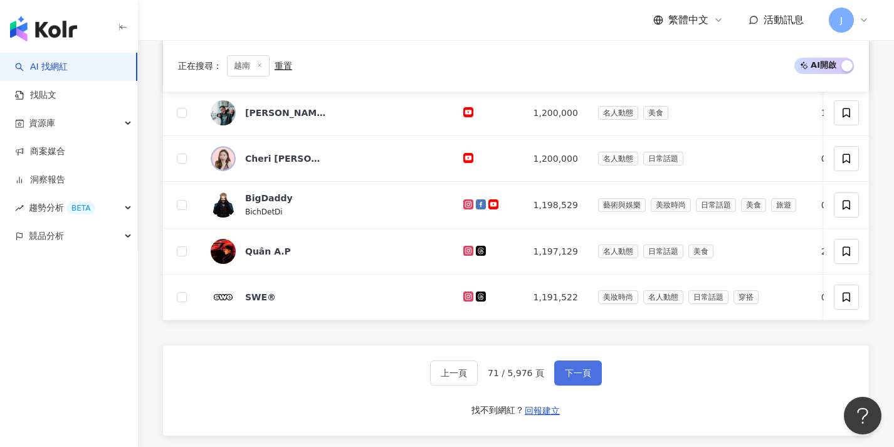
click at [574, 378] on span "下一頁" at bounding box center [578, 373] width 26 height 10
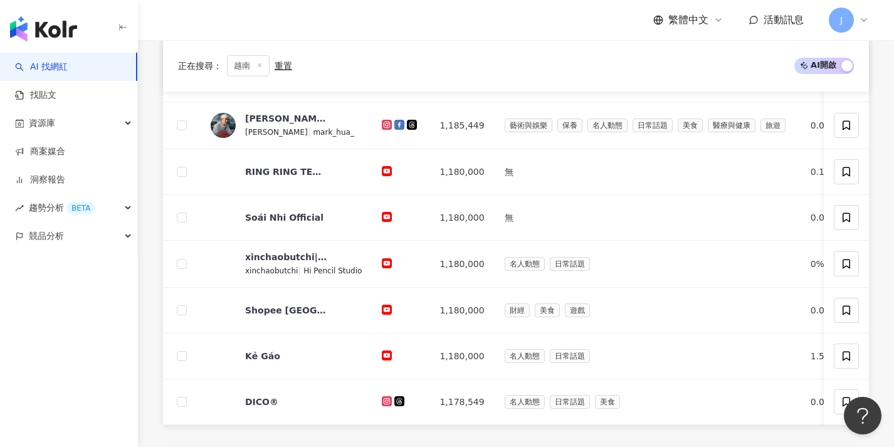
scroll to position [515, 0]
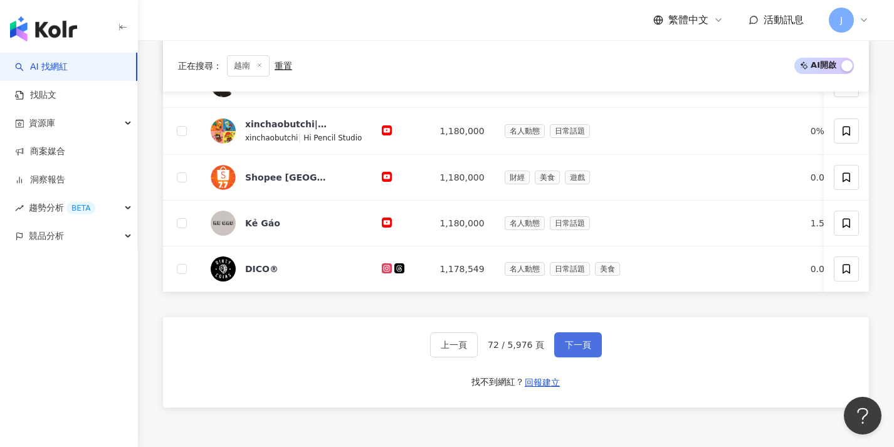
click at [569, 357] on button "下一頁" at bounding box center [578, 344] width 48 height 25
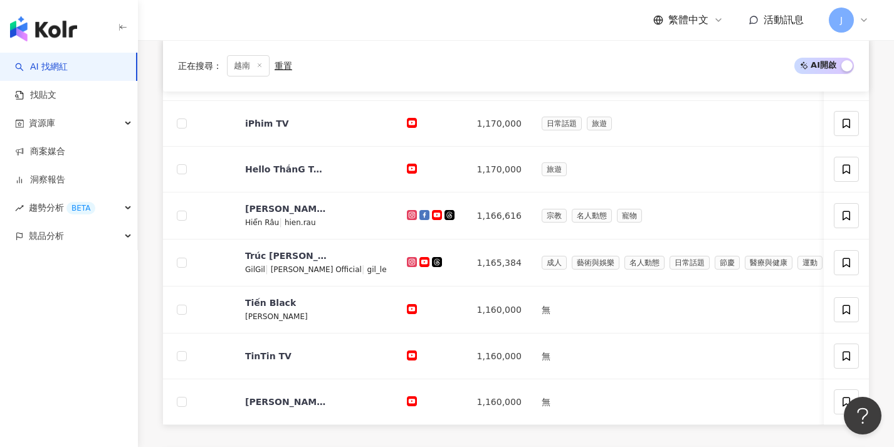
scroll to position [515, 0]
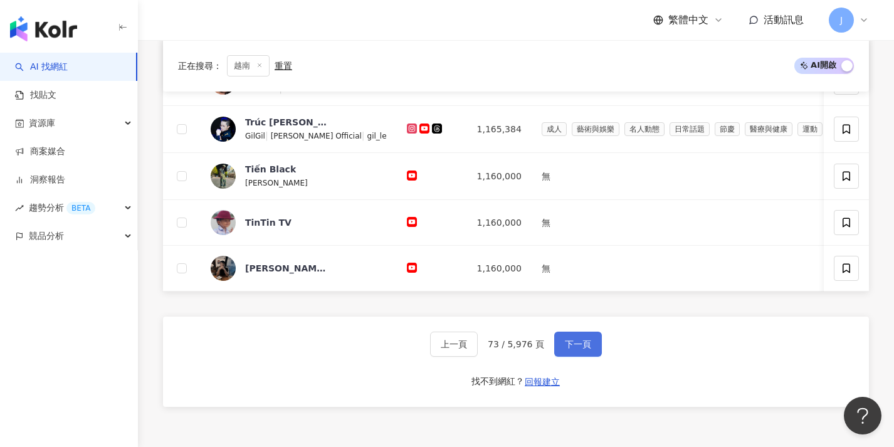
click at [558, 354] on button "下一頁" at bounding box center [578, 344] width 48 height 25
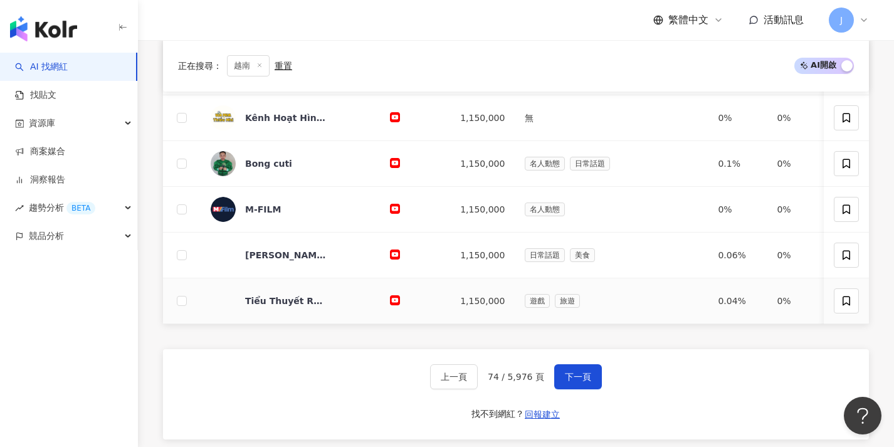
scroll to position [485, 0]
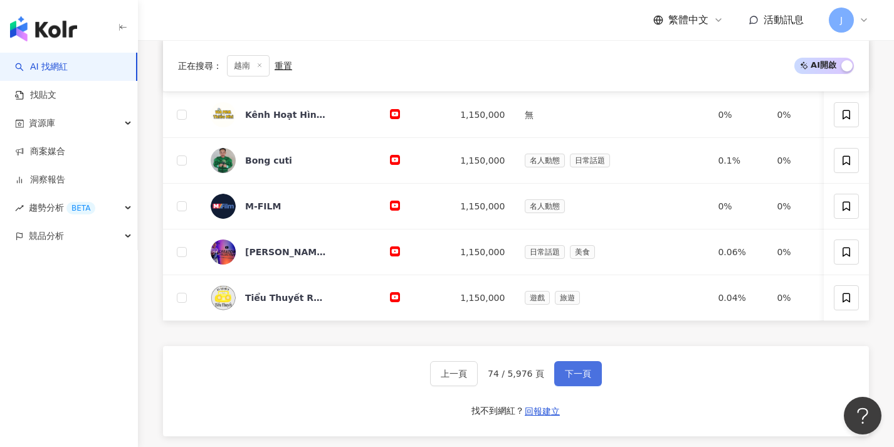
click at [583, 379] on span "下一頁" at bounding box center [578, 374] width 26 height 10
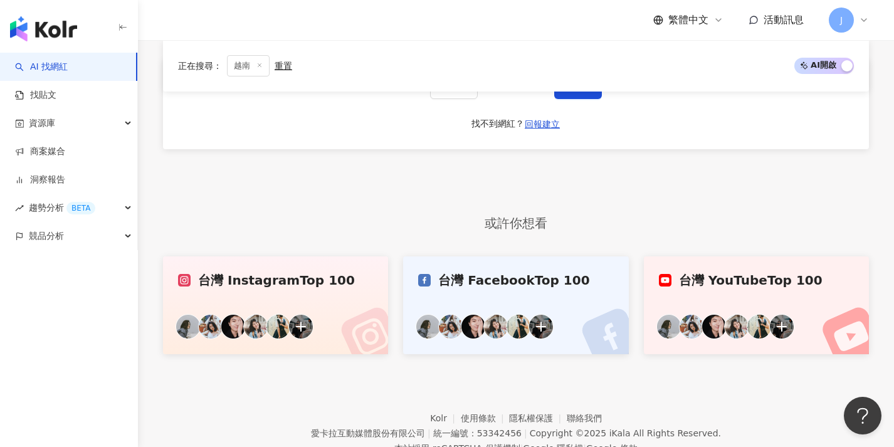
scroll to position [768, 0]
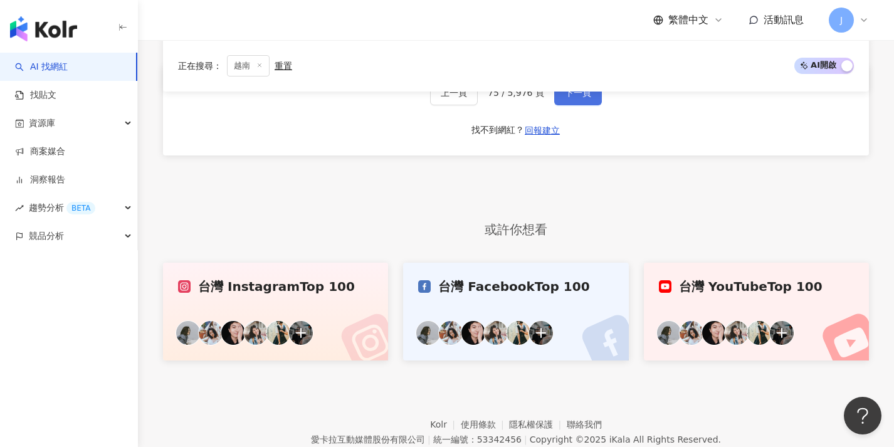
click at [575, 98] on span "下一頁" at bounding box center [578, 93] width 26 height 10
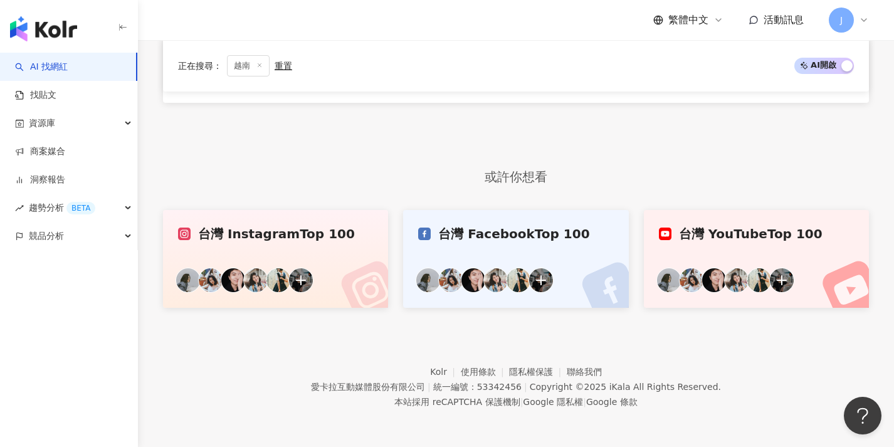
scroll to position [382, 0]
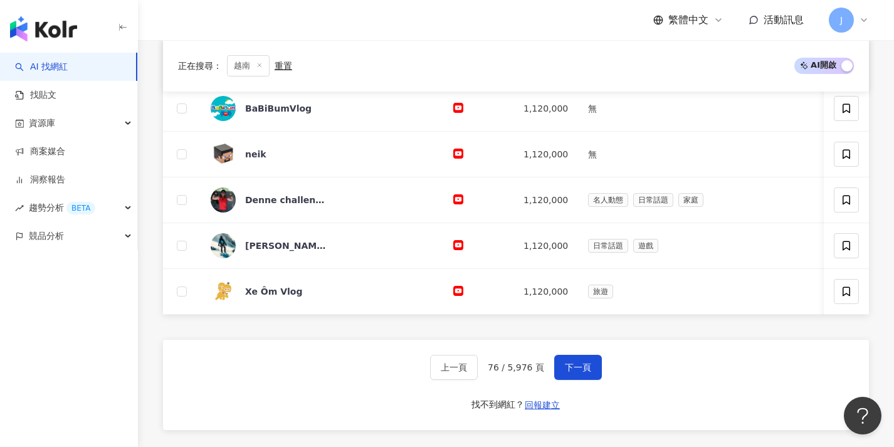
click at [561, 376] on button "下一頁" at bounding box center [578, 367] width 48 height 25
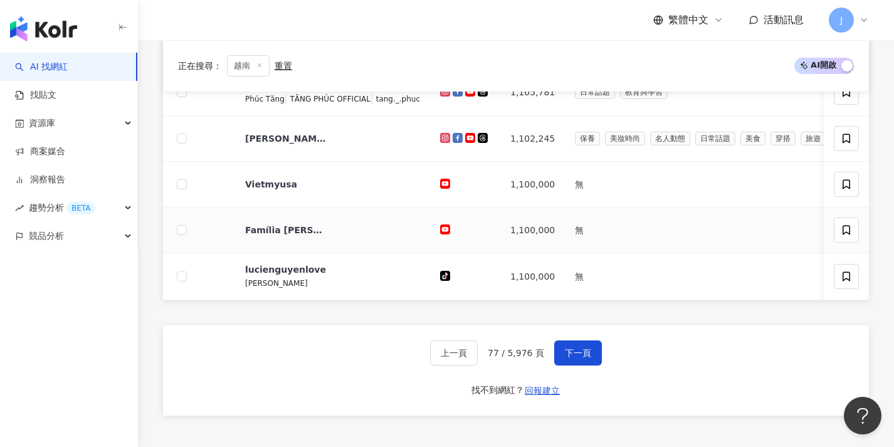
scroll to position [514, 0]
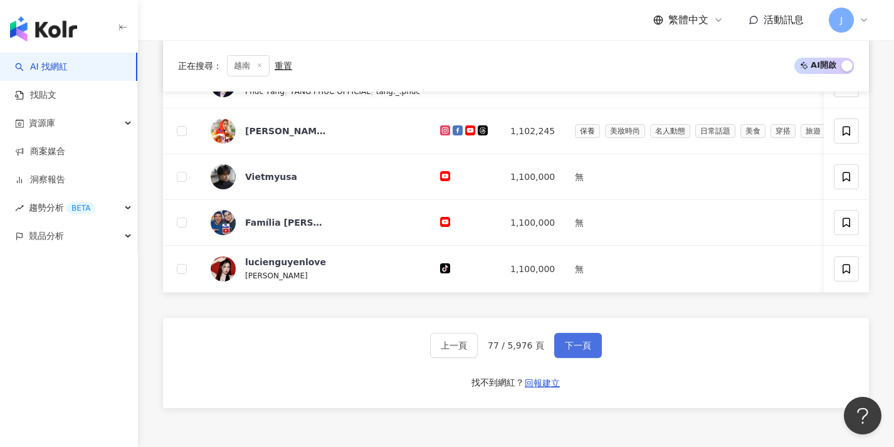
click at [576, 351] on span "下一頁" at bounding box center [578, 346] width 26 height 10
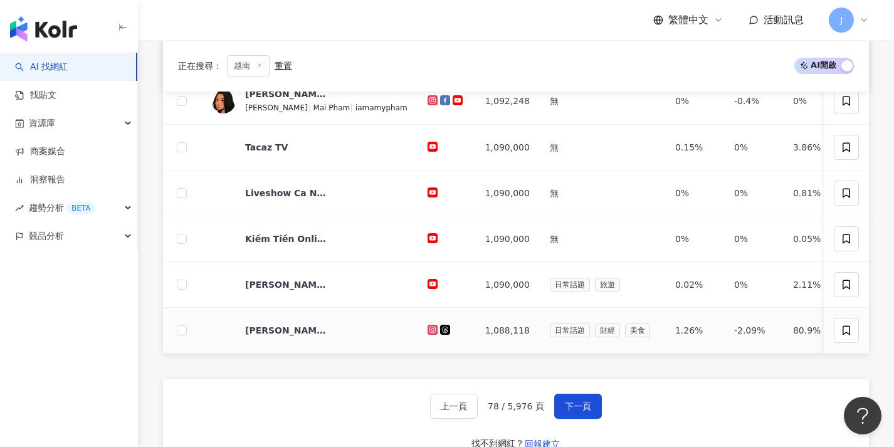
scroll to position [452, 0]
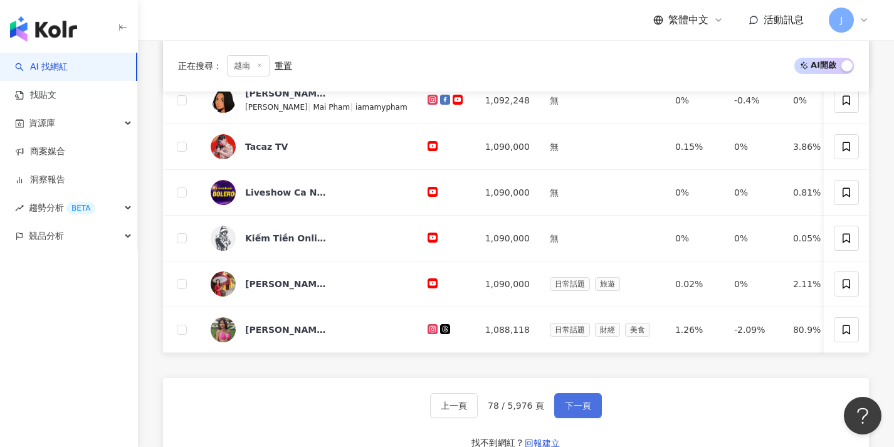
click at [579, 409] on span "下一頁" at bounding box center [578, 406] width 26 height 10
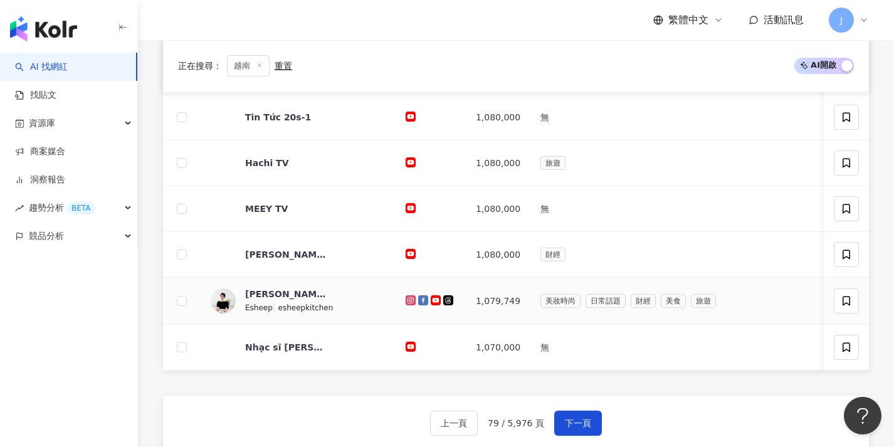
scroll to position [442, 0]
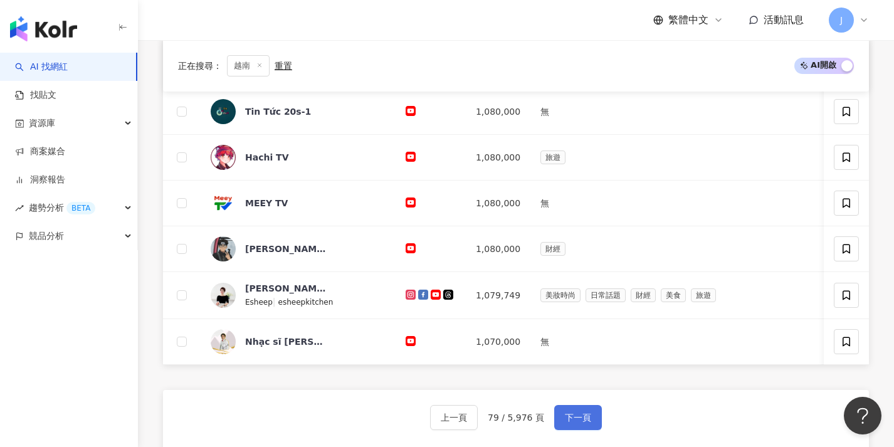
click at [578, 418] on button "下一頁" at bounding box center [578, 417] width 48 height 25
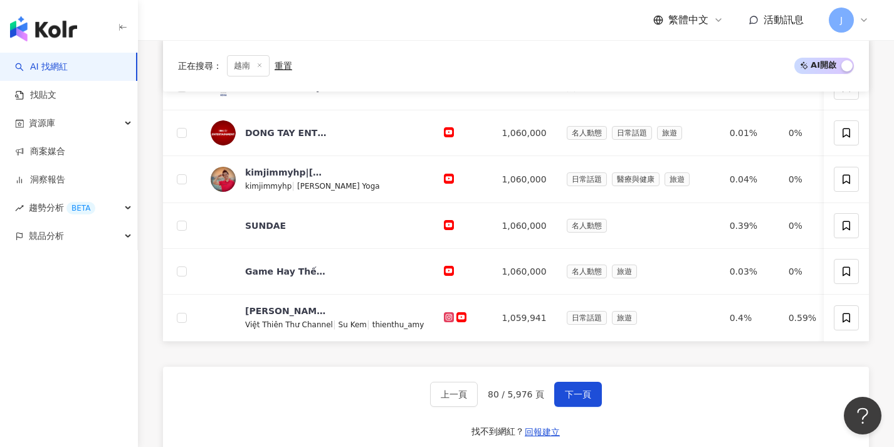
scroll to position [471, 0]
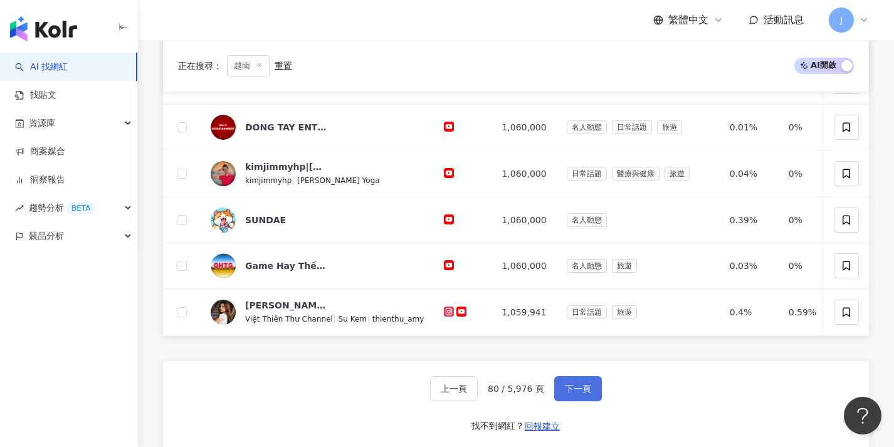
click at [569, 392] on span "下一頁" at bounding box center [578, 389] width 26 height 10
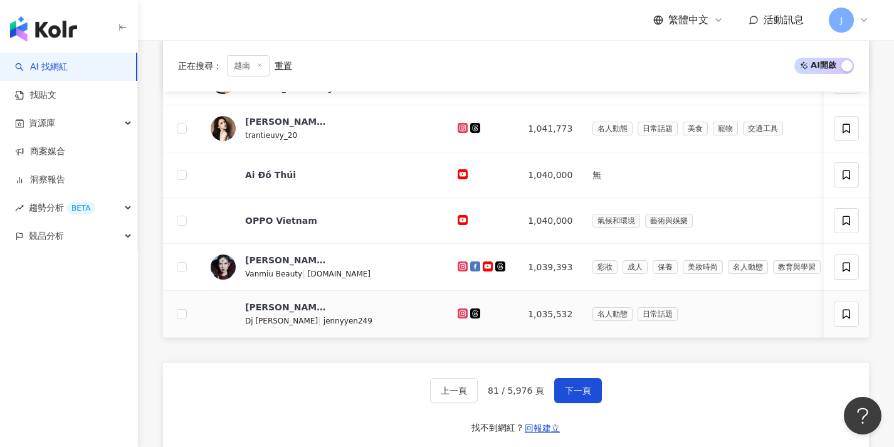
scroll to position [475, 0]
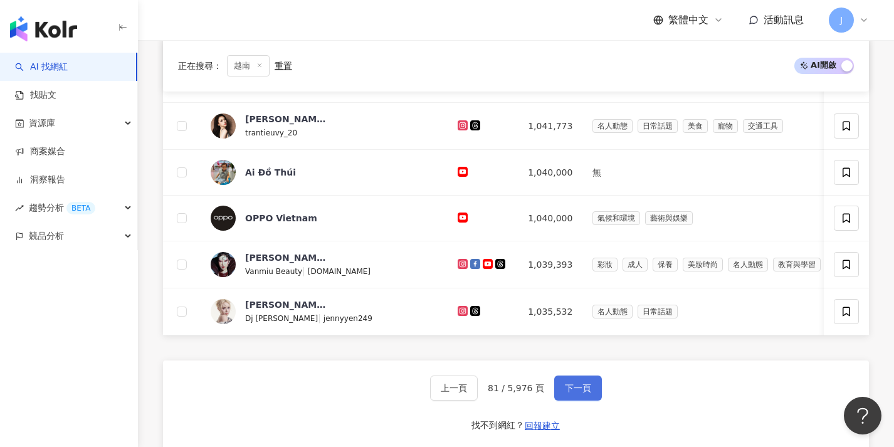
click at [574, 401] on button "下一頁" at bounding box center [578, 388] width 48 height 25
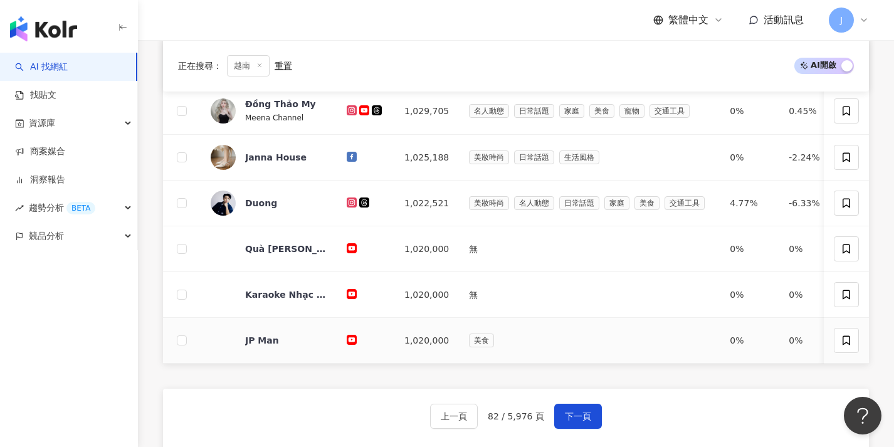
scroll to position [446, 0]
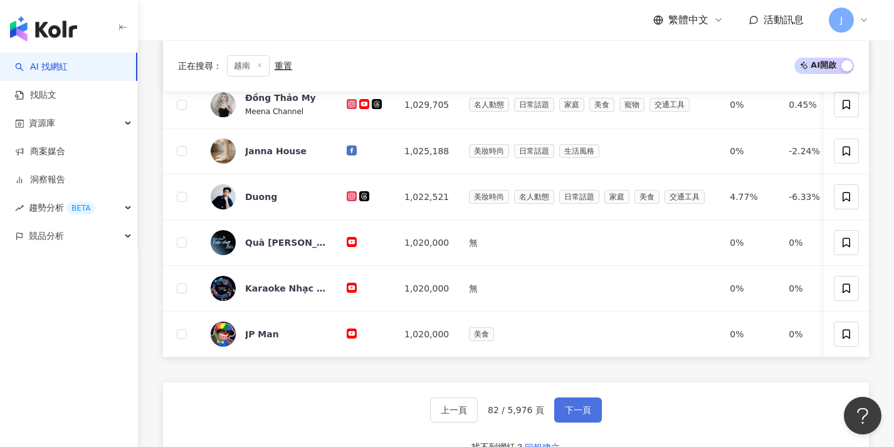
click at [565, 415] on span "下一頁" at bounding box center [578, 410] width 26 height 10
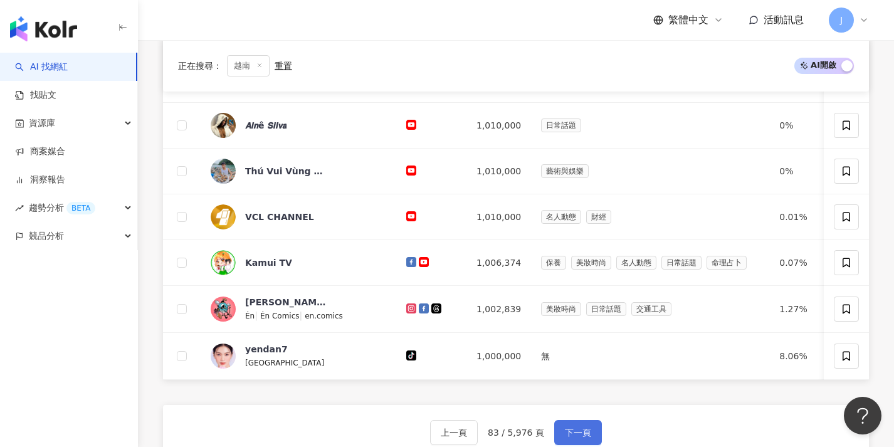
scroll to position [429, 1]
click at [564, 435] on button "下一頁" at bounding box center [578, 432] width 48 height 25
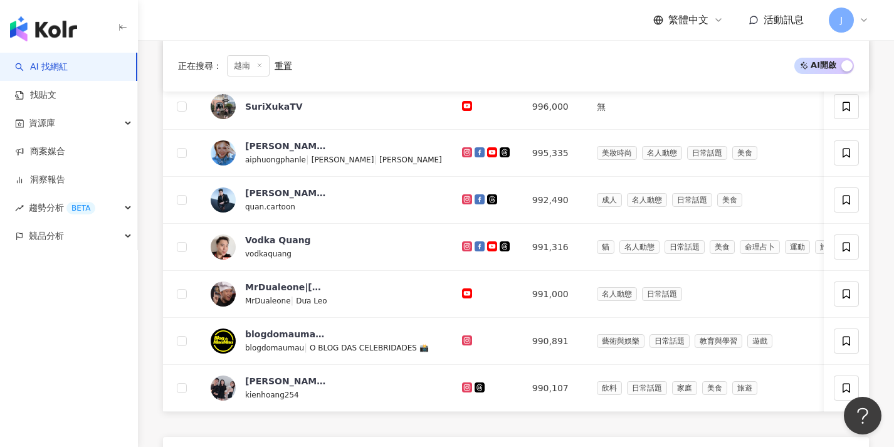
scroll to position [438, 0]
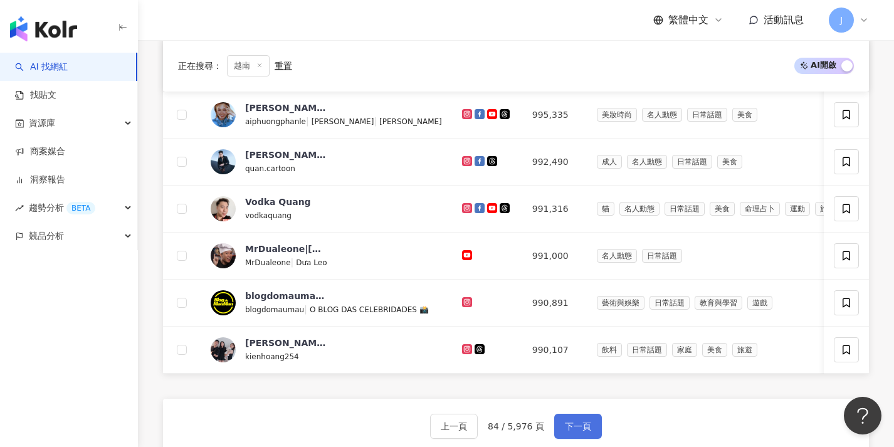
click at [565, 431] on span "下一頁" at bounding box center [578, 426] width 26 height 10
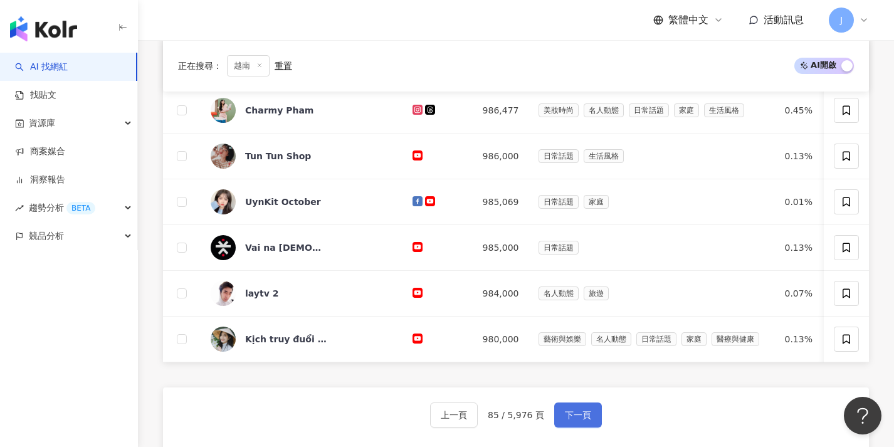
scroll to position [462, 0]
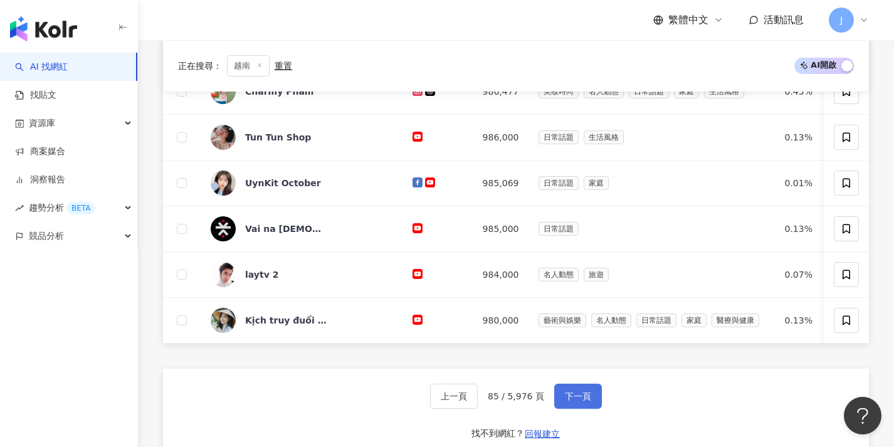
click at [556, 409] on button "下一頁" at bounding box center [578, 396] width 48 height 25
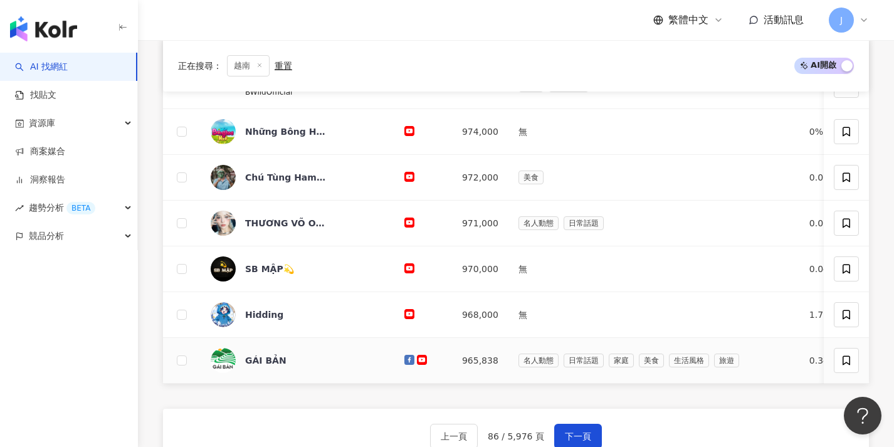
scroll to position [471, 0]
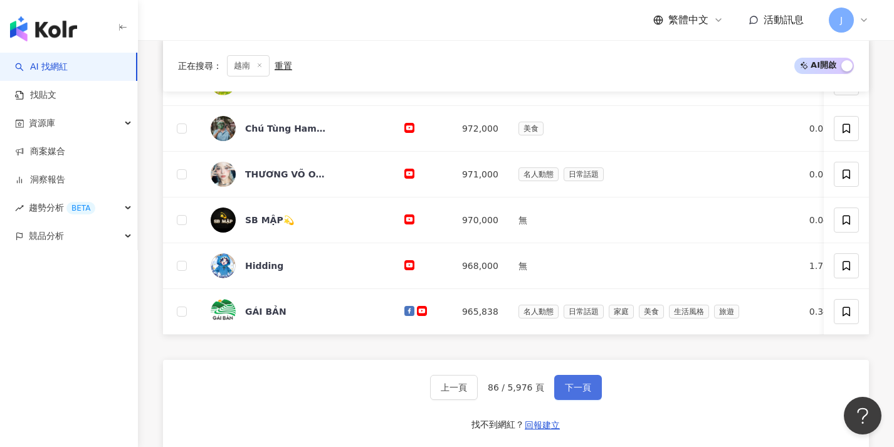
click at [568, 391] on span "下一頁" at bounding box center [578, 388] width 26 height 10
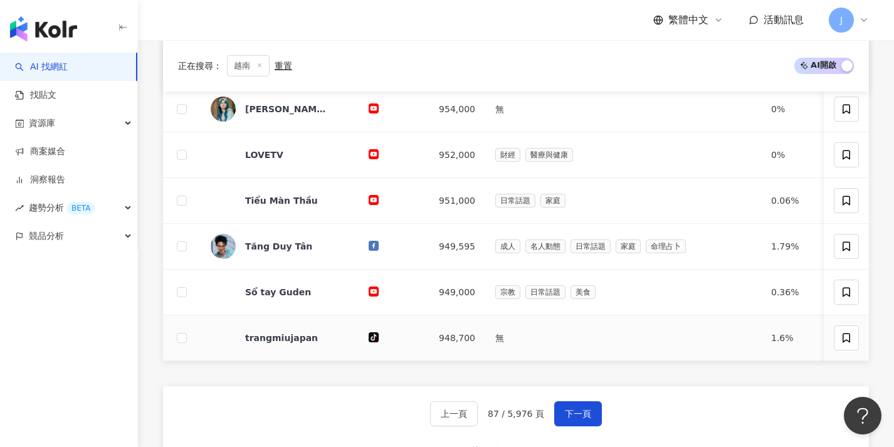
scroll to position [453, 0]
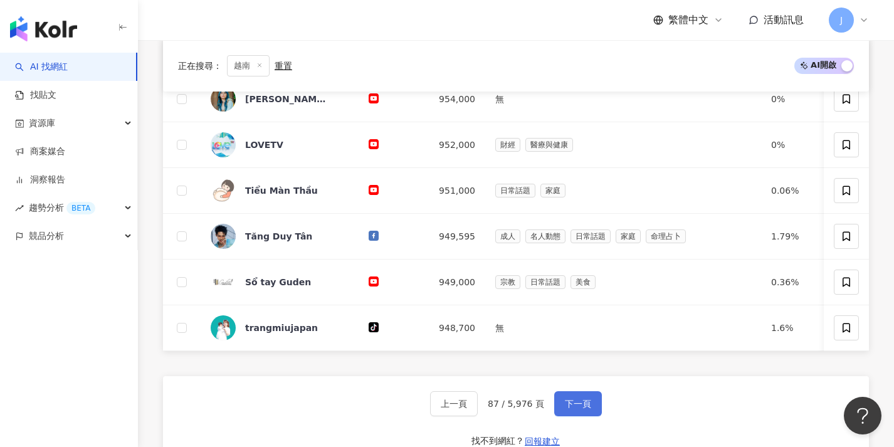
click at [576, 406] on button "下一頁" at bounding box center [578, 403] width 48 height 25
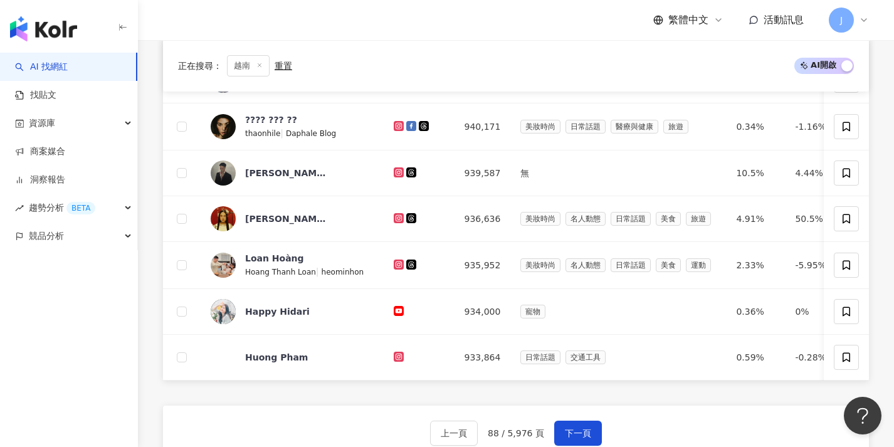
scroll to position [427, 0]
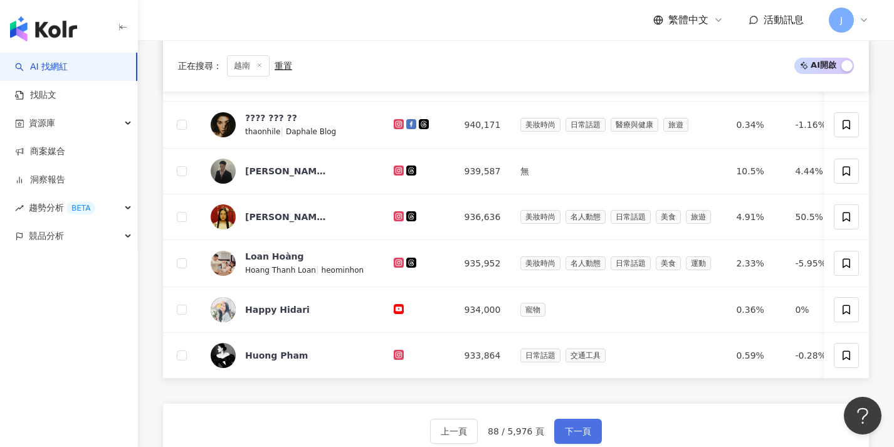
click at [576, 430] on button "下一頁" at bounding box center [578, 431] width 48 height 25
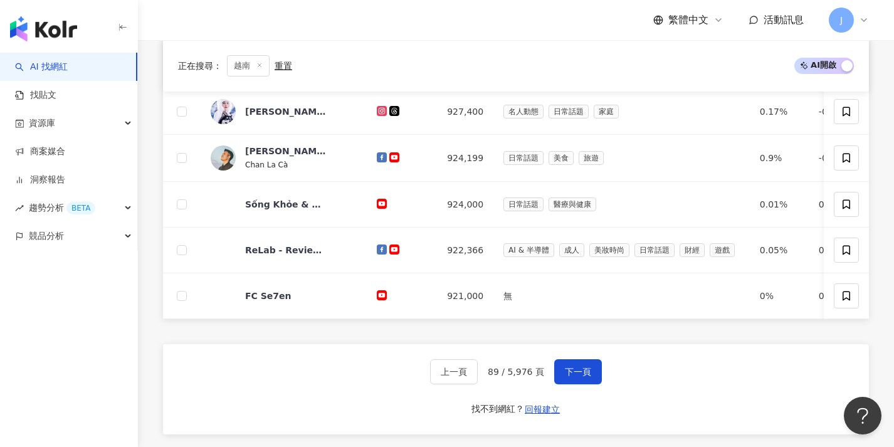
scroll to position [489, 0]
click at [582, 376] on span "下一頁" at bounding box center [578, 371] width 26 height 10
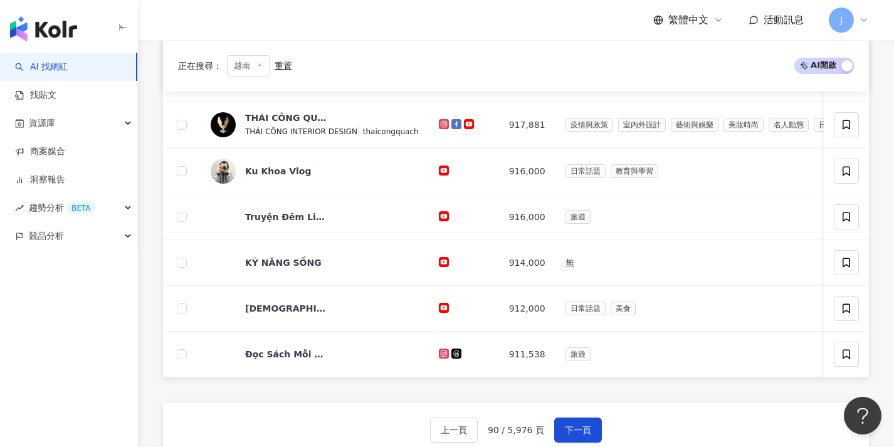
scroll to position [435, 0]
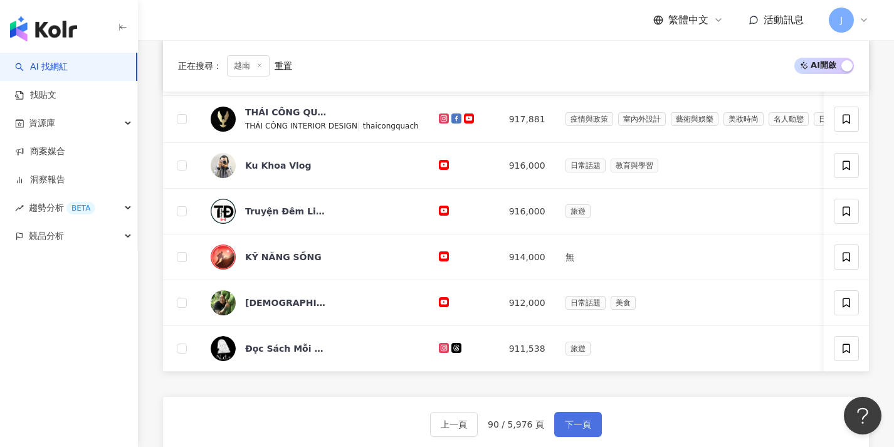
click at [581, 430] on span "下一頁" at bounding box center [578, 425] width 26 height 10
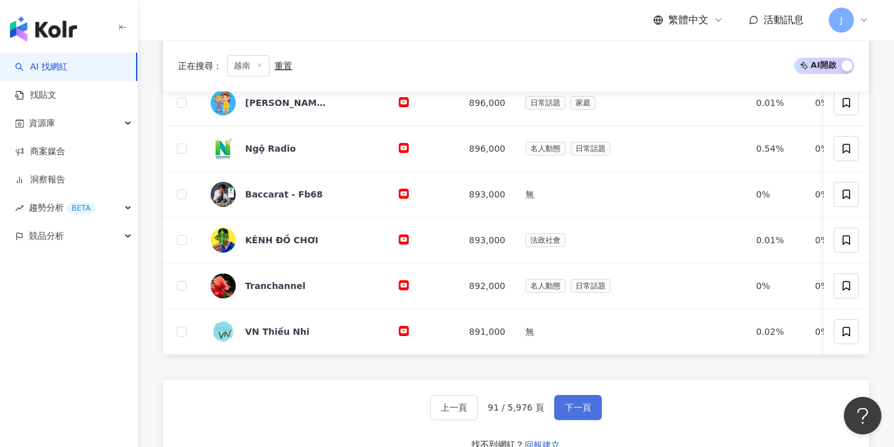
scroll to position [453, 0]
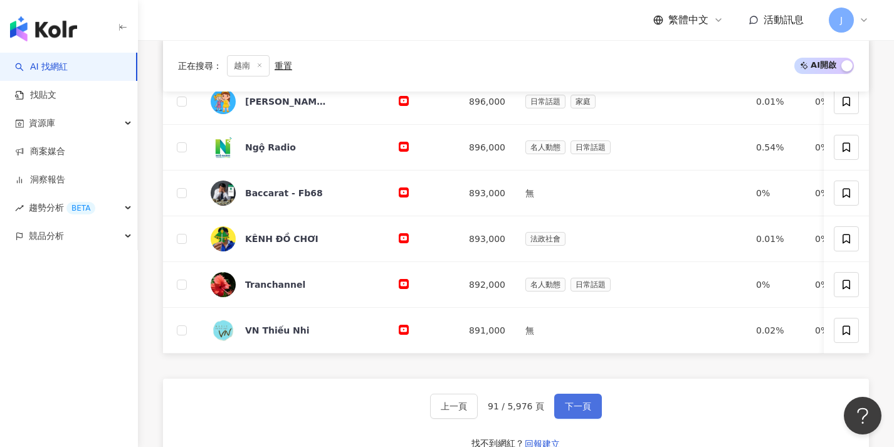
click at [579, 411] on span "下一頁" at bounding box center [578, 406] width 26 height 10
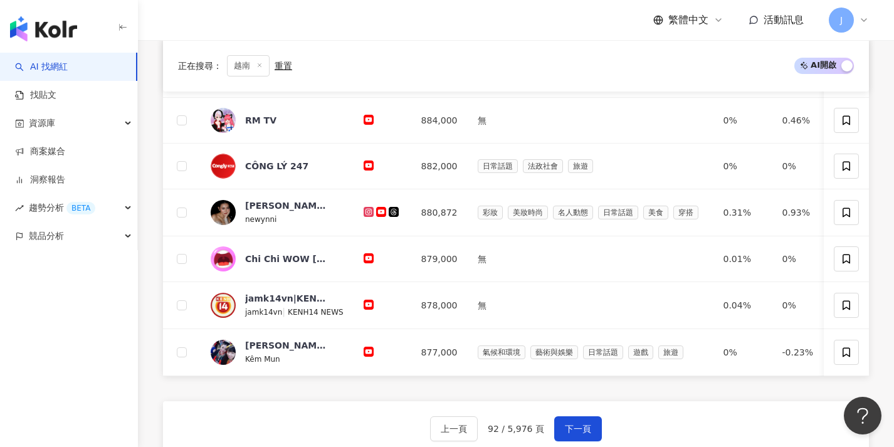
scroll to position [438, 0]
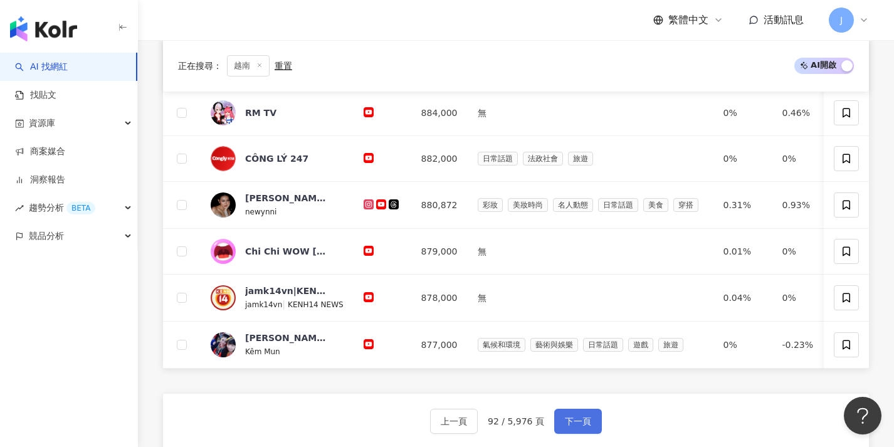
click at [576, 426] on span "下一頁" at bounding box center [578, 421] width 26 height 10
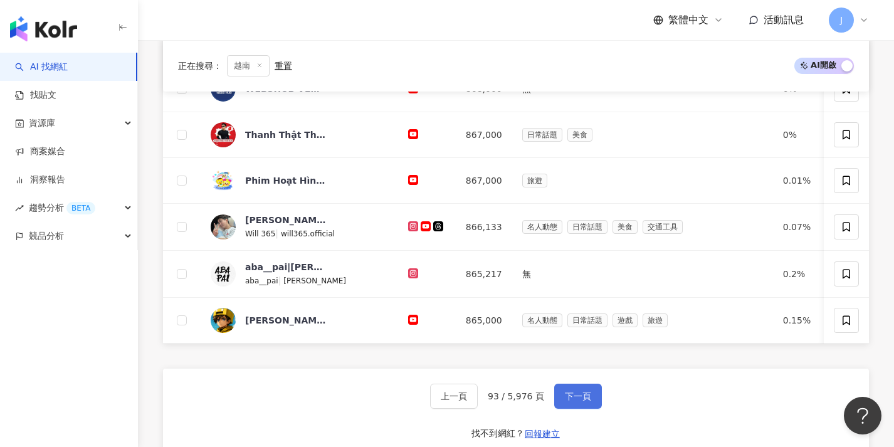
scroll to position [478, 0]
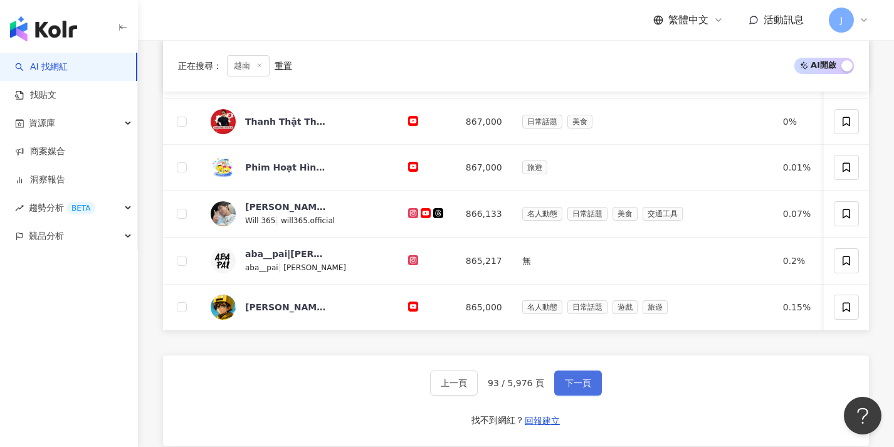
click at [559, 388] on button "下一頁" at bounding box center [578, 383] width 48 height 25
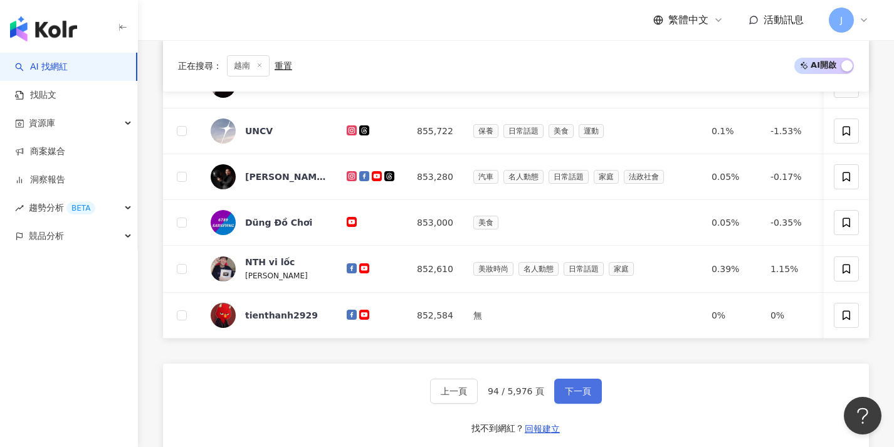
scroll to position [468, 0]
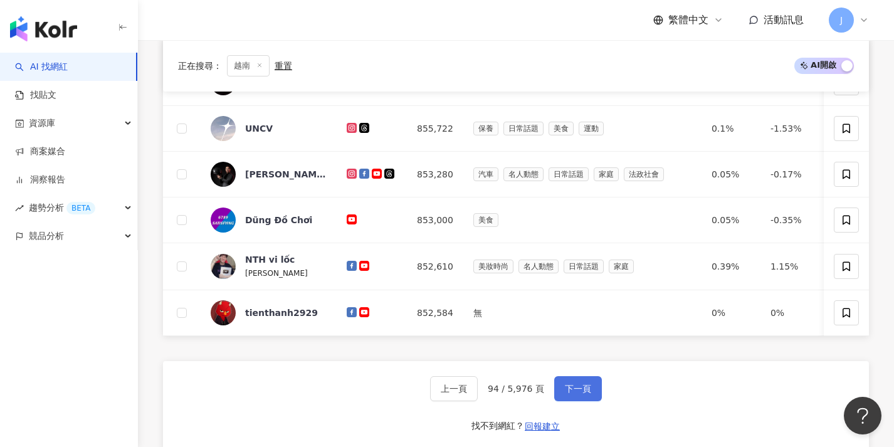
click at [561, 401] on button "下一頁" at bounding box center [578, 388] width 48 height 25
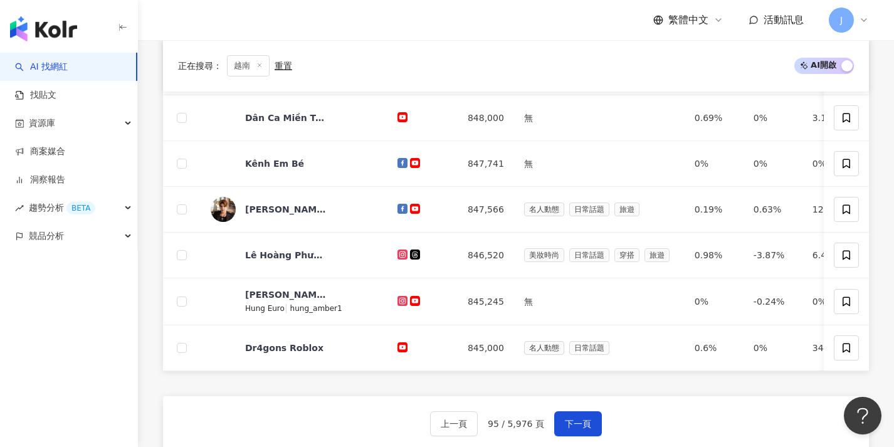
scroll to position [438, 0]
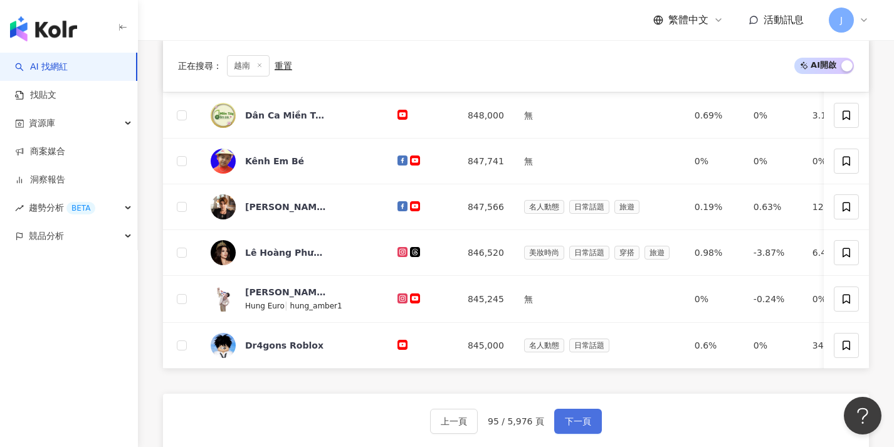
click at [569, 426] on span "下一頁" at bounding box center [578, 421] width 26 height 10
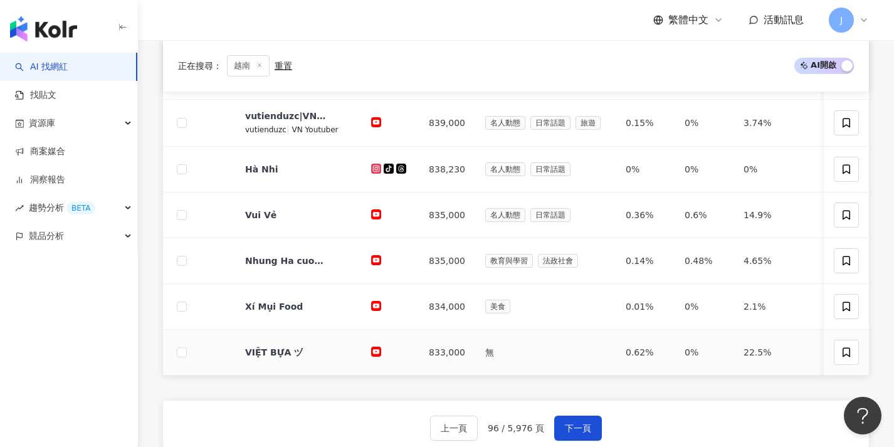
scroll to position [440, 0]
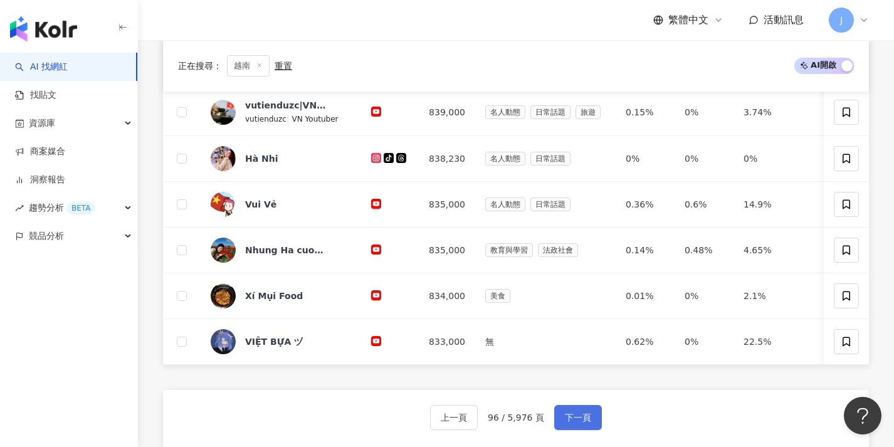
click at [567, 417] on button "下一頁" at bounding box center [578, 417] width 48 height 25
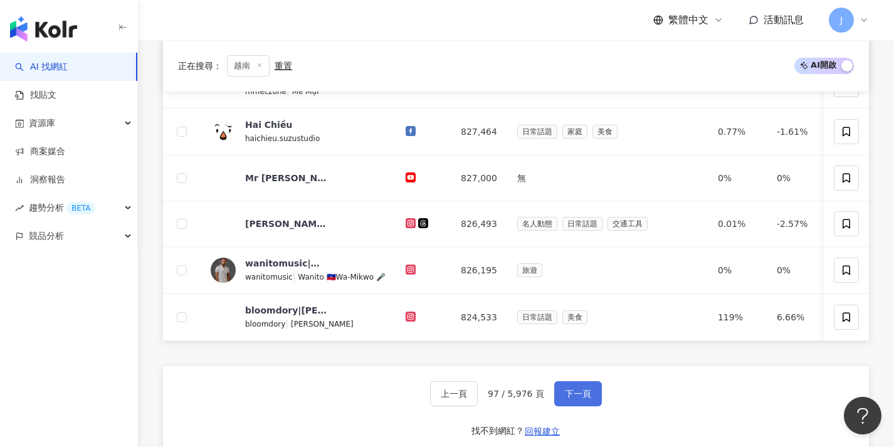
scroll to position [471, 0]
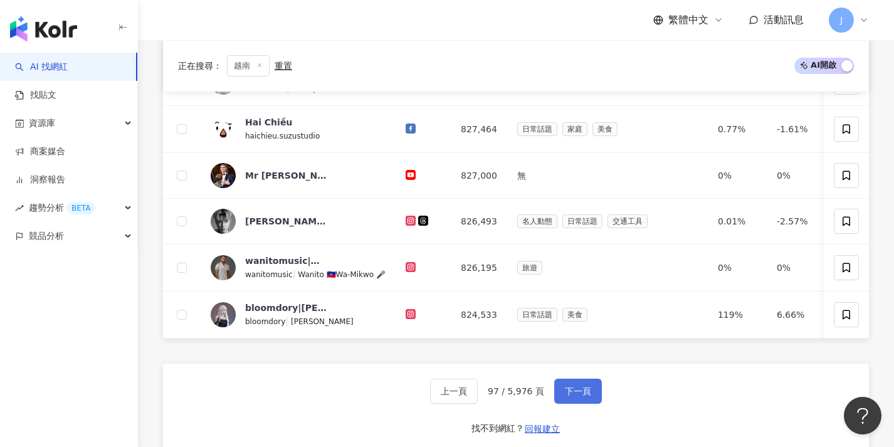
click at [571, 396] on span "下一頁" at bounding box center [578, 391] width 26 height 10
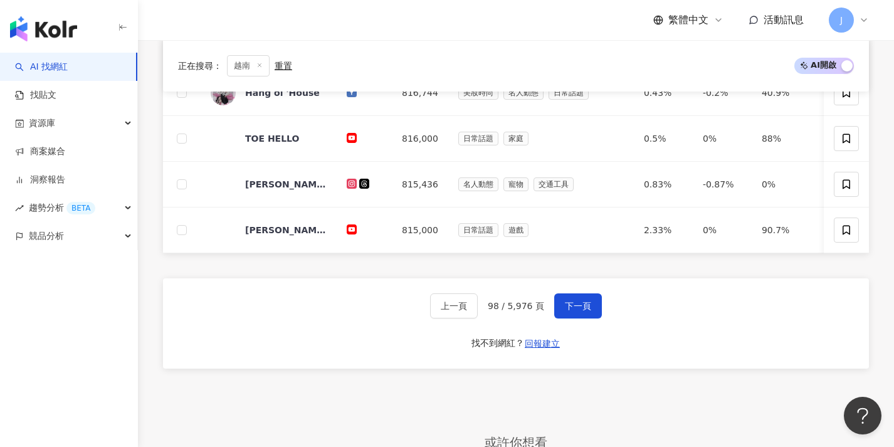
scroll to position [553, 0]
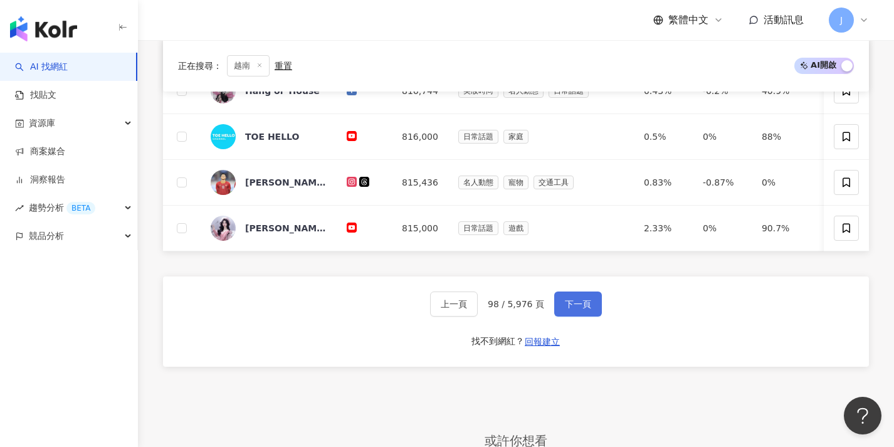
click at [567, 317] on button "下一頁" at bounding box center [578, 304] width 48 height 25
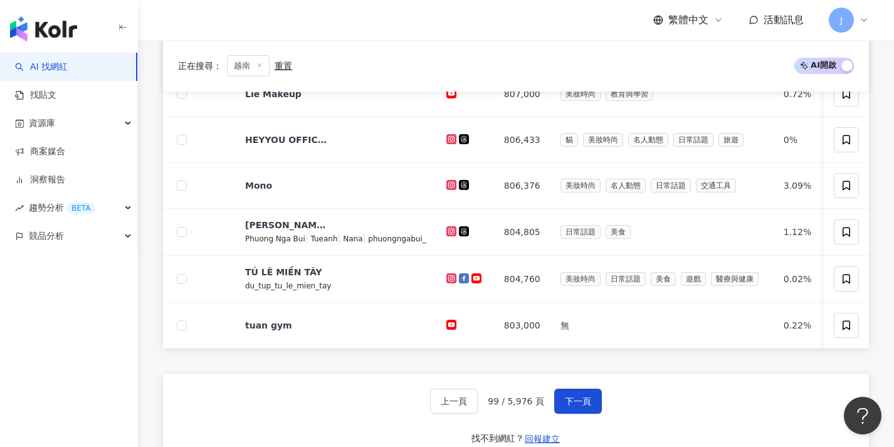
scroll to position [457, 0]
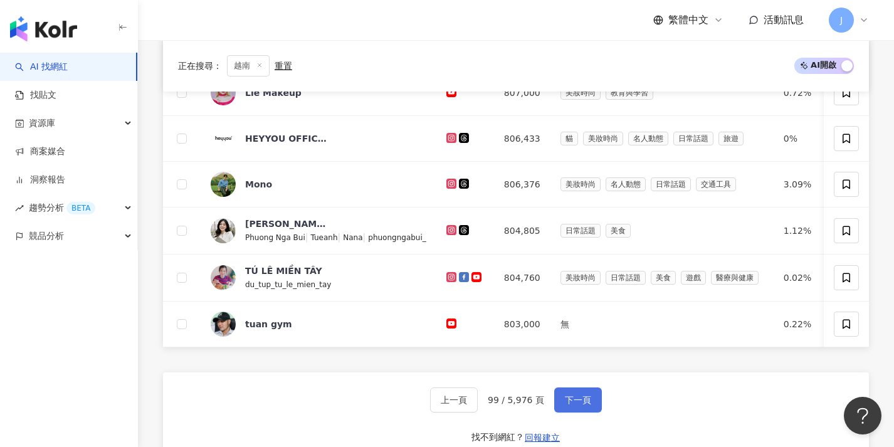
click at [574, 399] on button "下一頁" at bounding box center [578, 400] width 48 height 25
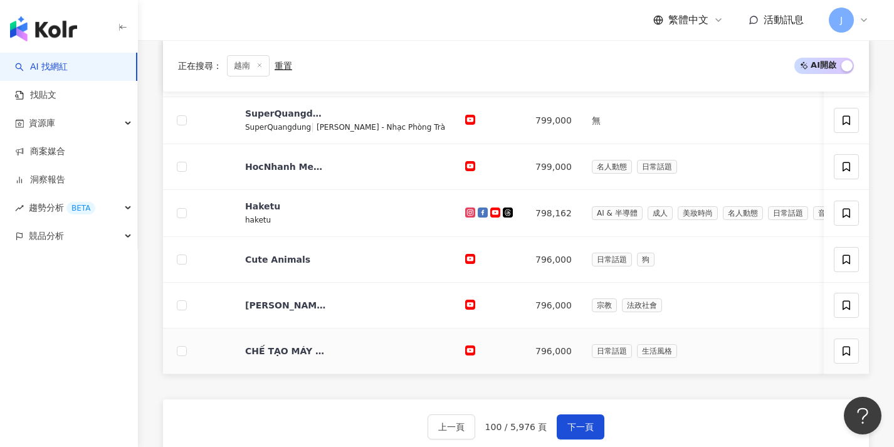
scroll to position [435, 0]
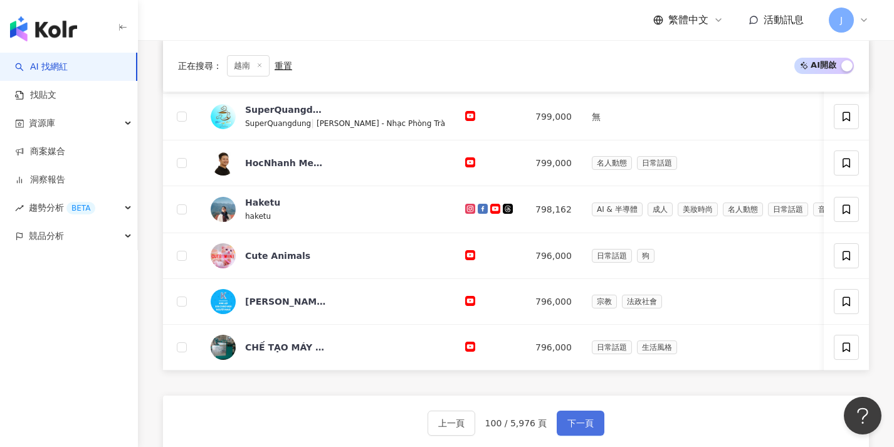
click at [578, 428] on span "下一頁" at bounding box center [581, 423] width 26 height 10
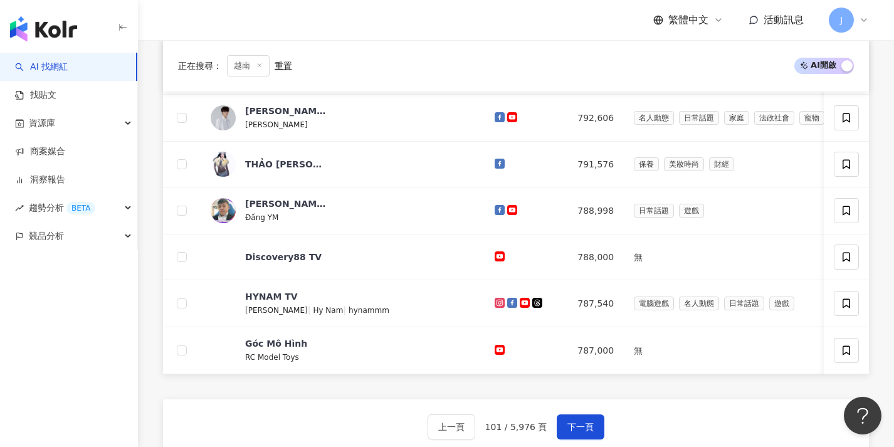
scroll to position [441, 0]
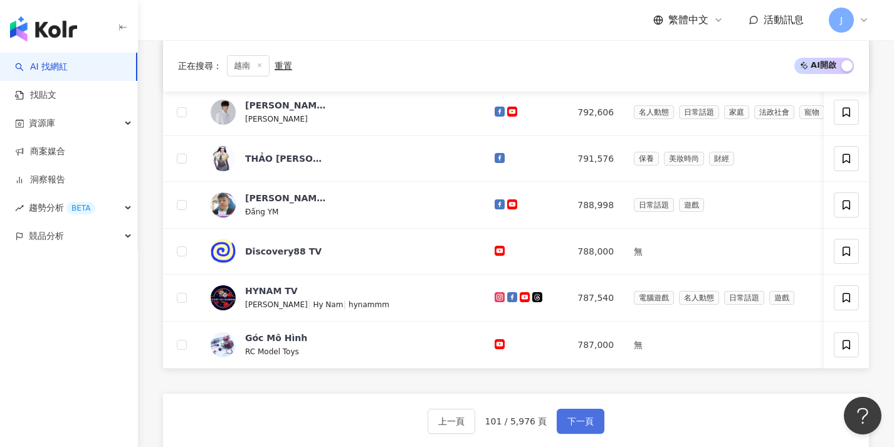
click at [576, 426] on span "下一頁" at bounding box center [581, 421] width 26 height 10
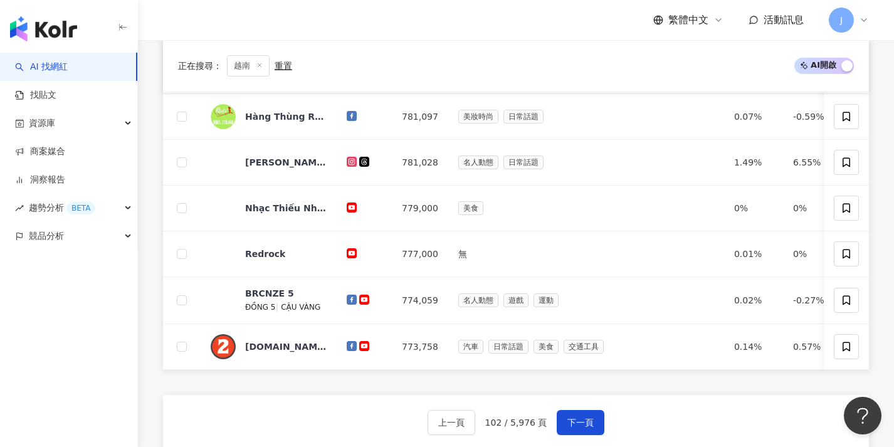
scroll to position [450, 0]
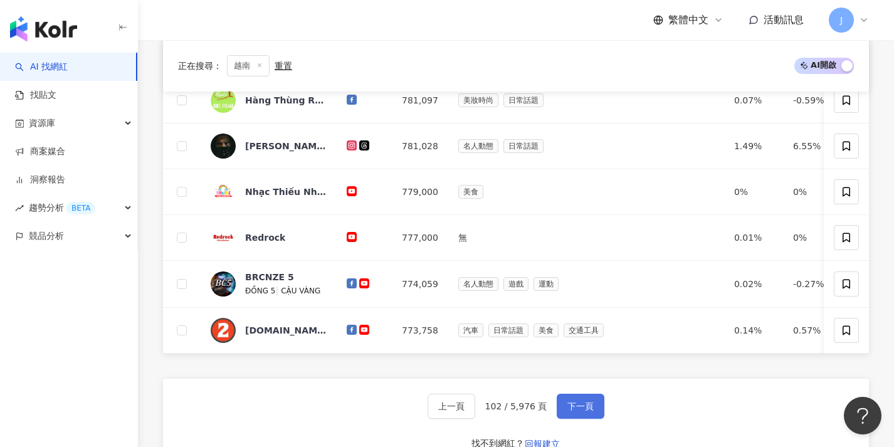
click at [576, 411] on span "下一頁" at bounding box center [581, 406] width 26 height 10
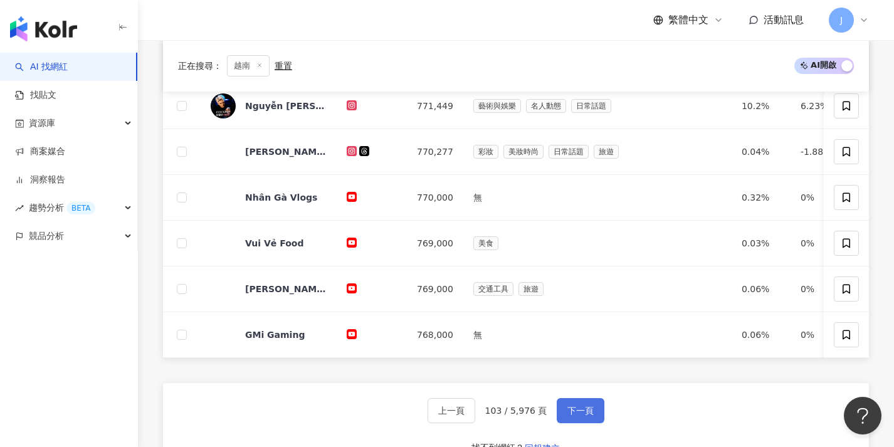
scroll to position [464, 0]
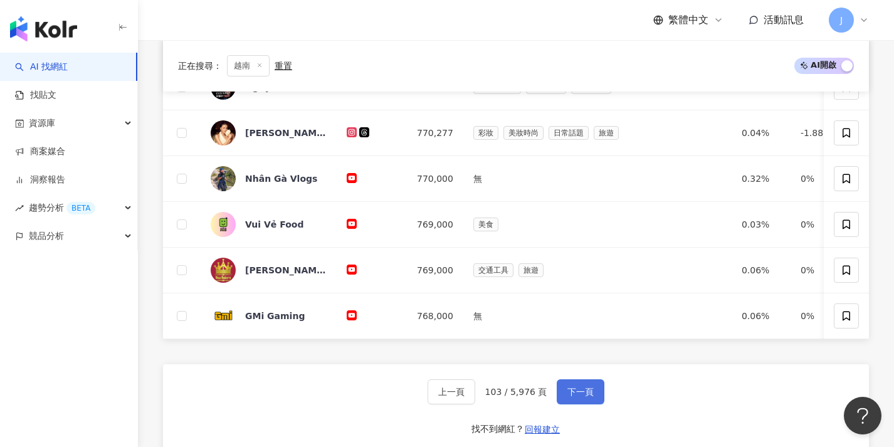
click at [570, 397] on span "下一頁" at bounding box center [581, 392] width 26 height 10
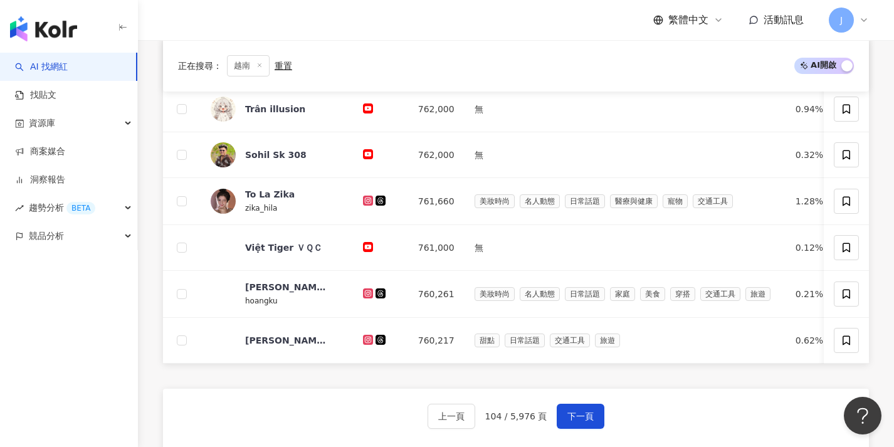
scroll to position [448, 0]
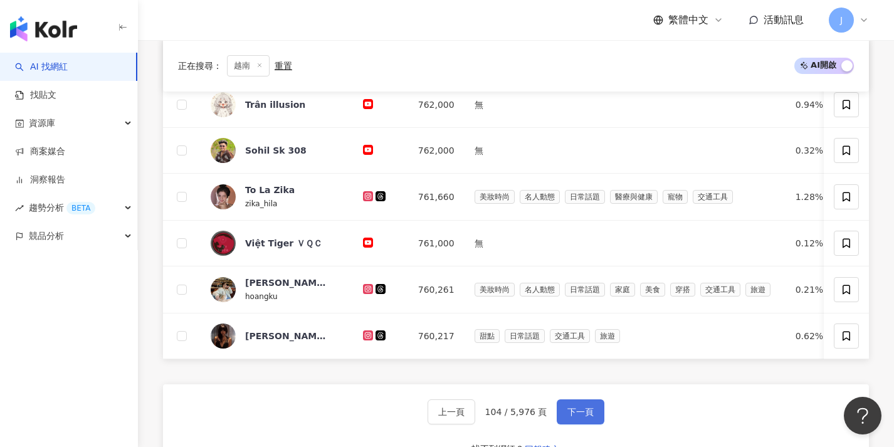
click at [571, 417] on span "下一頁" at bounding box center [581, 412] width 26 height 10
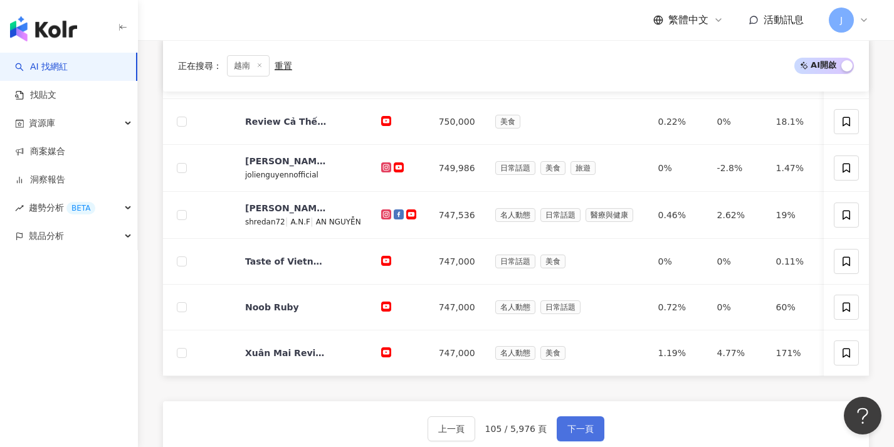
scroll to position [432, 0]
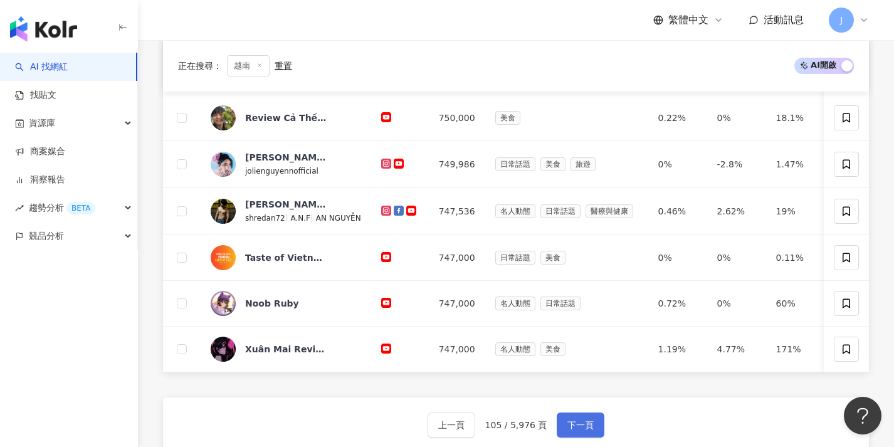
click at [588, 430] on span "下一頁" at bounding box center [581, 425] width 26 height 10
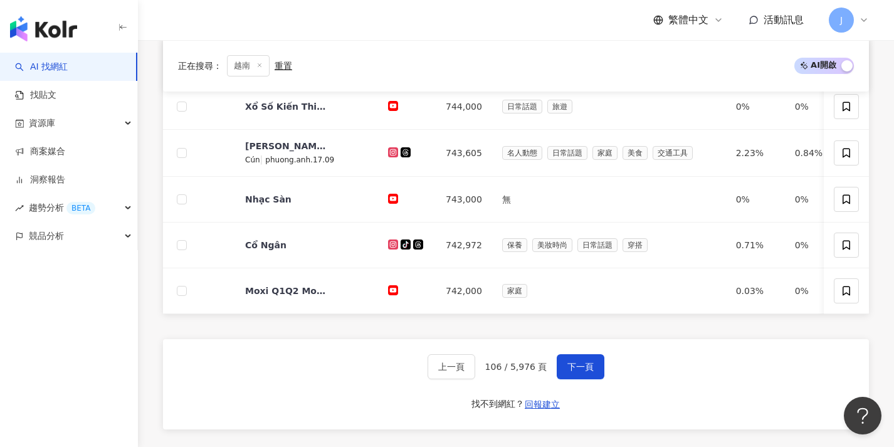
scroll to position [494, 0]
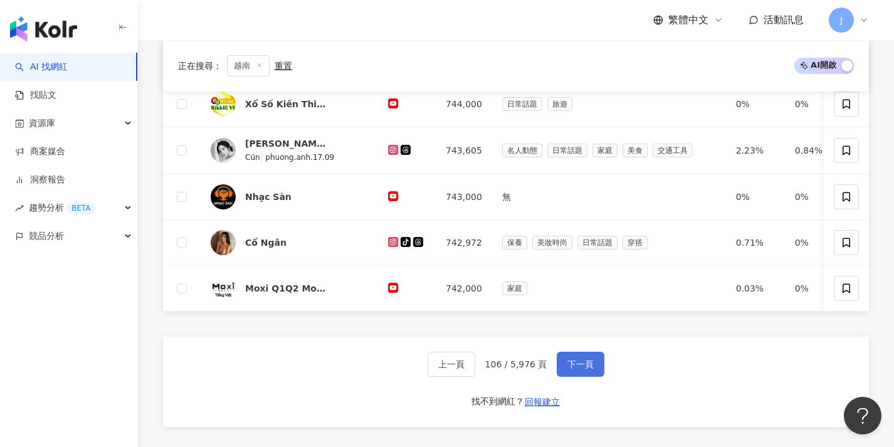
click at [569, 369] on span "下一頁" at bounding box center [581, 364] width 26 height 10
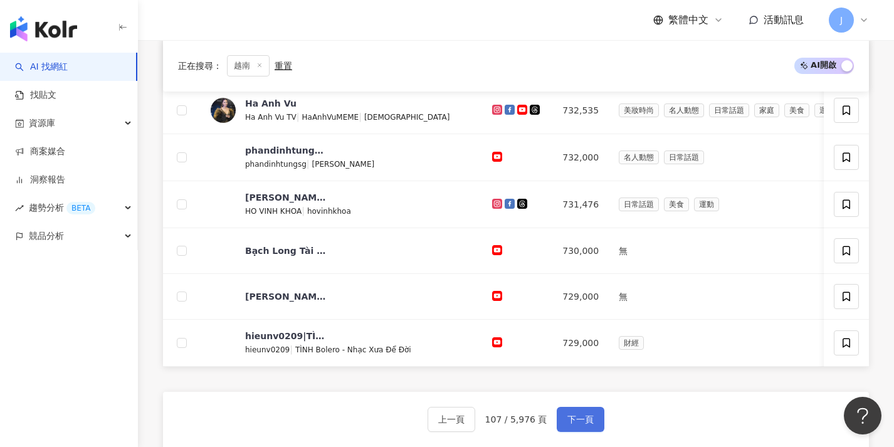
scroll to position [444, 0]
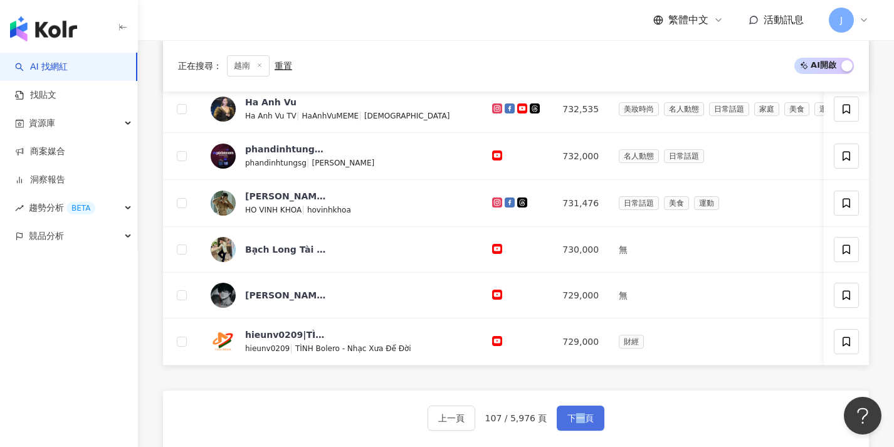
click at [573, 421] on button "下一頁" at bounding box center [581, 418] width 48 height 25
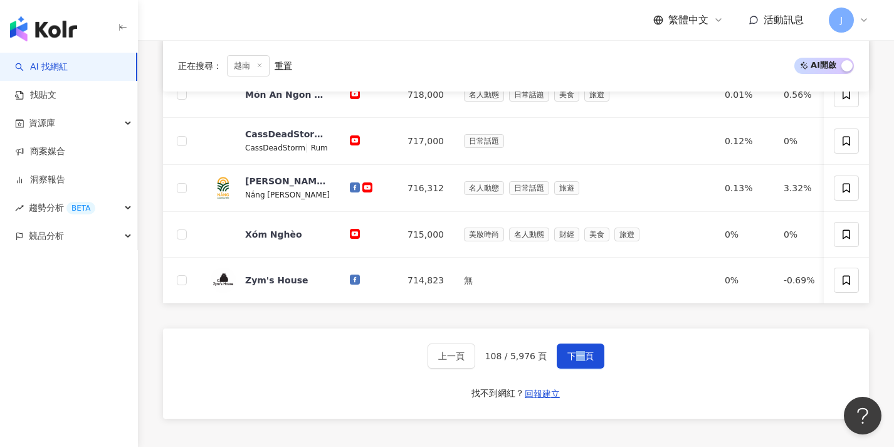
scroll to position [472, 0]
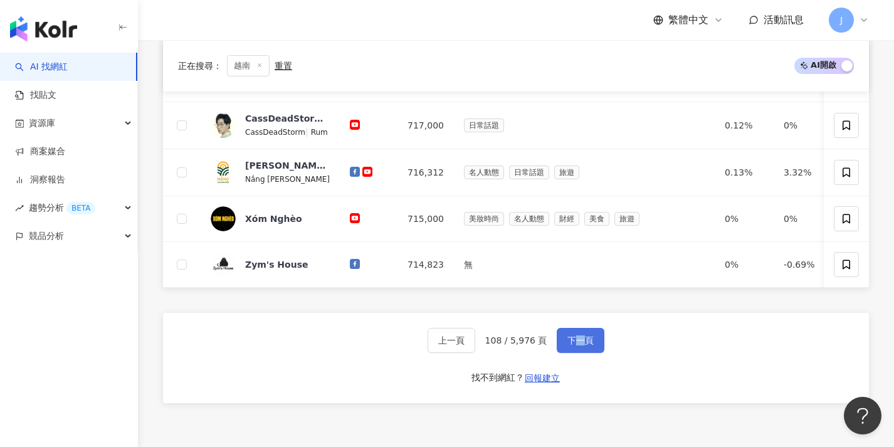
click at [568, 346] on span "下一頁" at bounding box center [581, 341] width 26 height 10
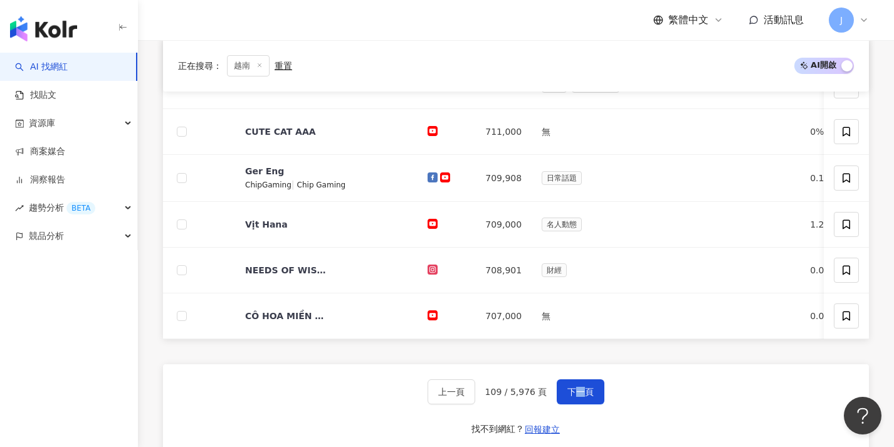
scroll to position [471, 0]
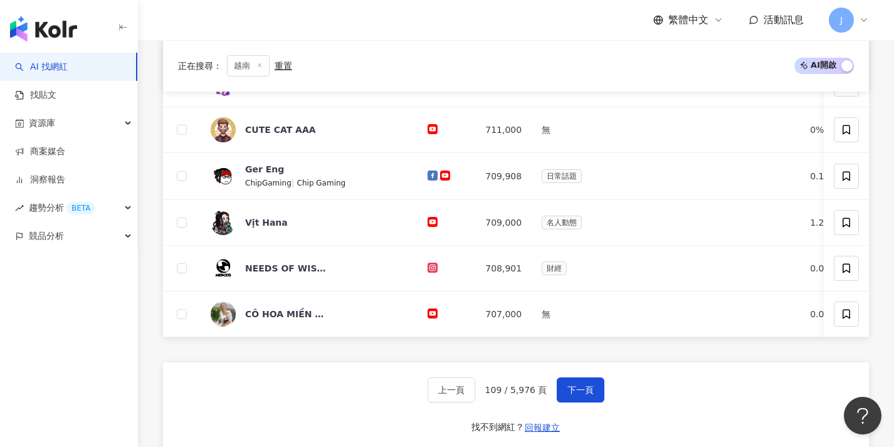
click at [591, 422] on div "上一頁 109 / 5,976 頁 下一頁 找不到網紅？ 回報建立" at bounding box center [516, 407] width 706 height 90
click at [578, 395] on span "下一頁" at bounding box center [581, 390] width 26 height 10
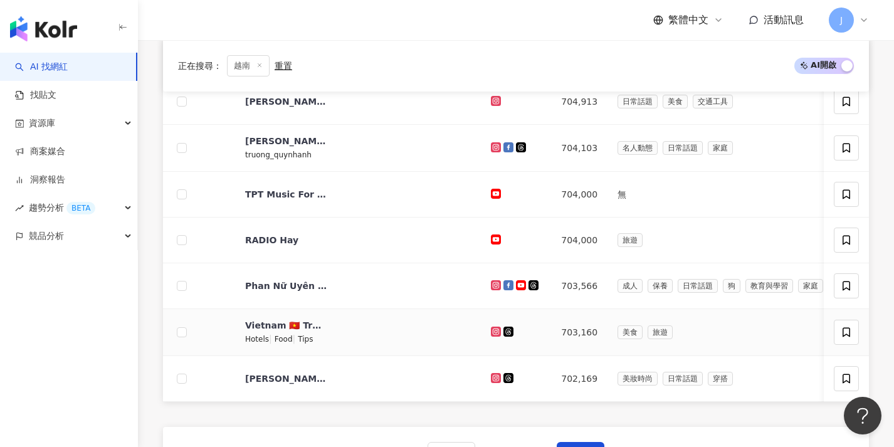
scroll to position [443, 0]
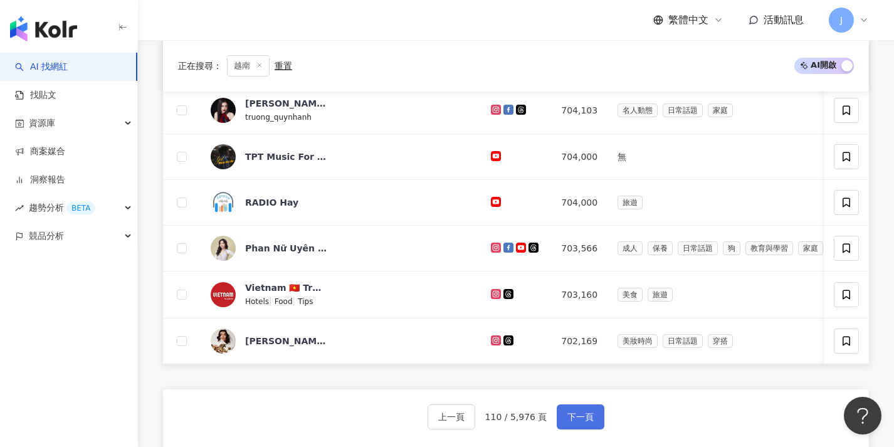
click at [581, 421] on span "下一頁" at bounding box center [581, 417] width 26 height 10
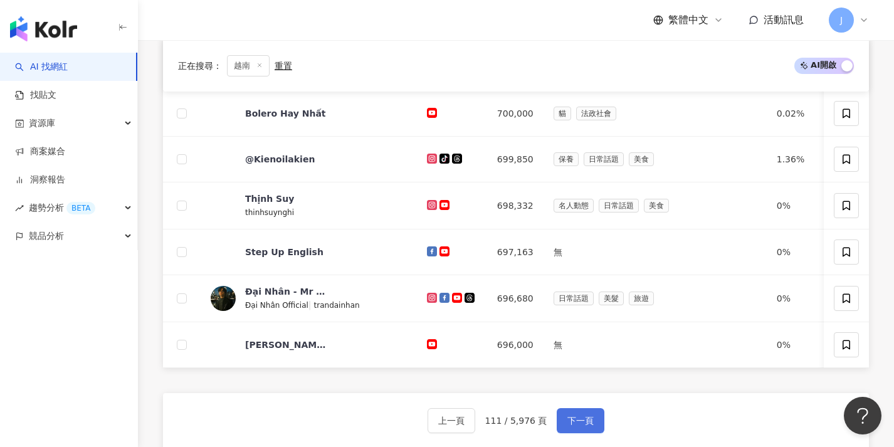
scroll to position [442, 0]
click at [584, 425] on span "下一頁" at bounding box center [581, 420] width 26 height 10
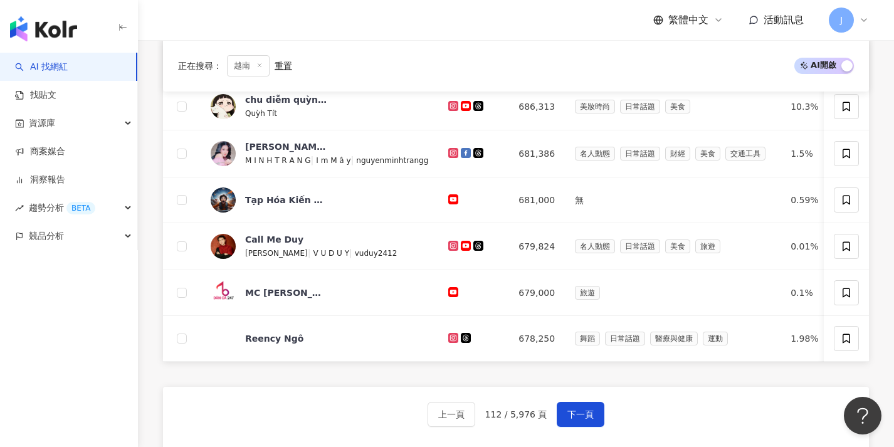
scroll to position [458, 0]
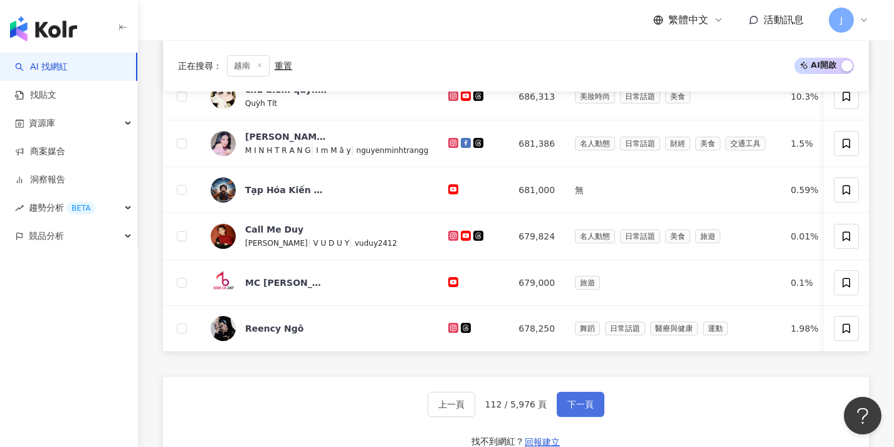
click at [579, 410] on span "下一頁" at bounding box center [581, 404] width 26 height 10
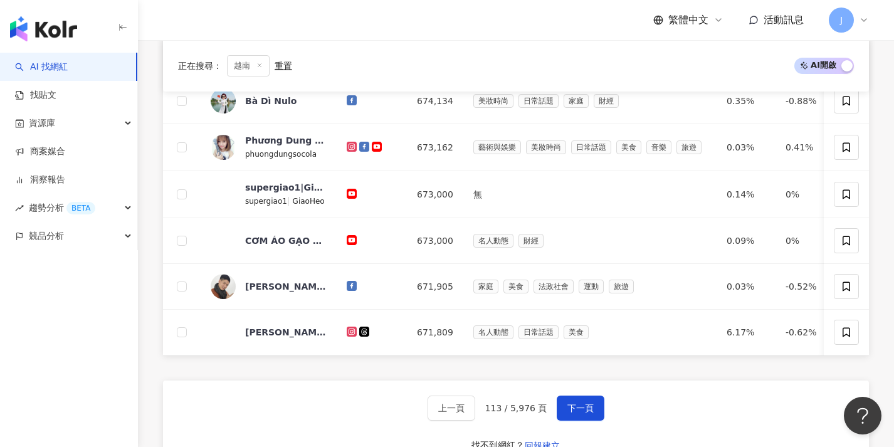
scroll to position [407, 0]
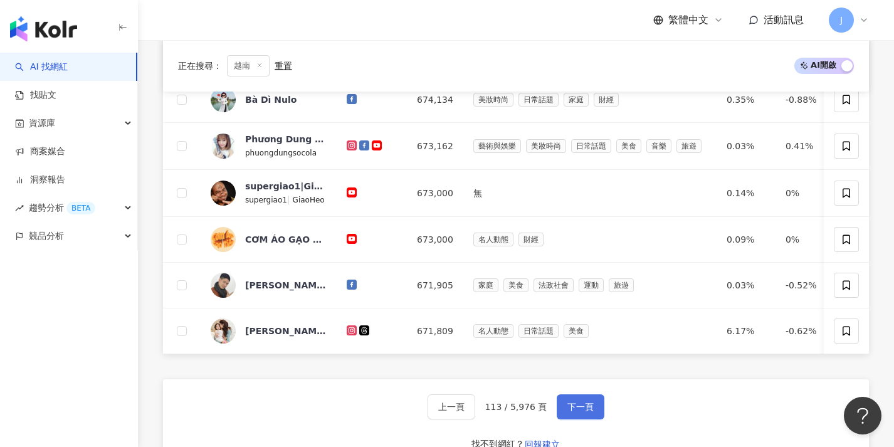
click at [579, 412] on span "下一頁" at bounding box center [581, 407] width 26 height 10
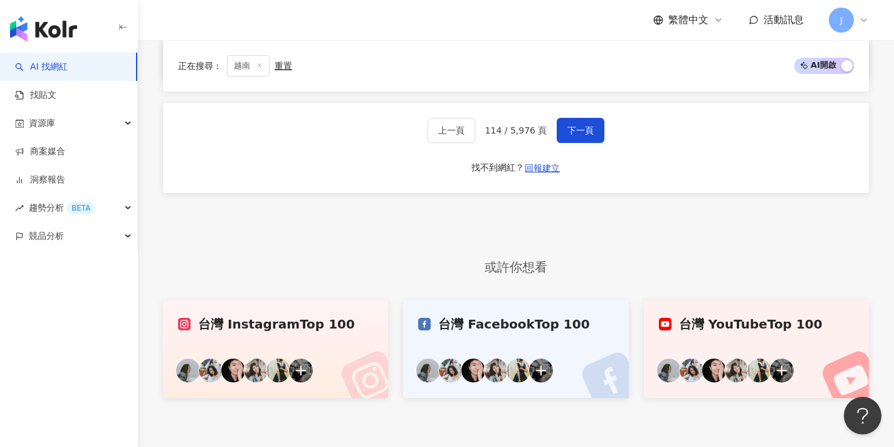
scroll to position [728, 0]
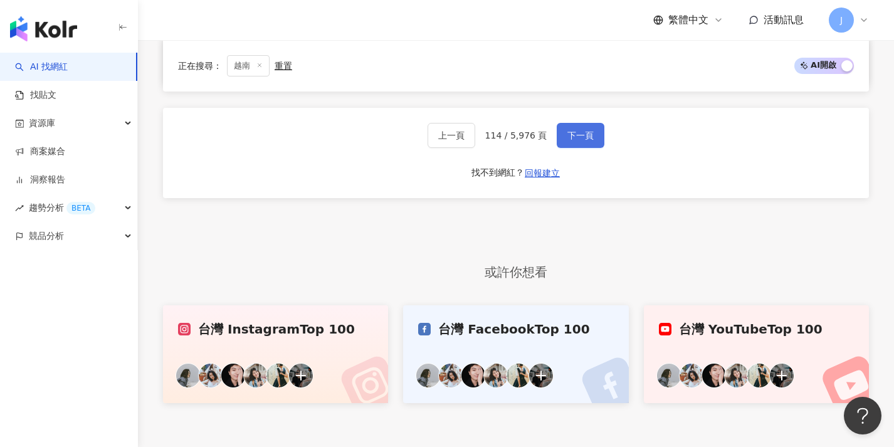
click at [579, 148] on button "下一頁" at bounding box center [581, 135] width 48 height 25
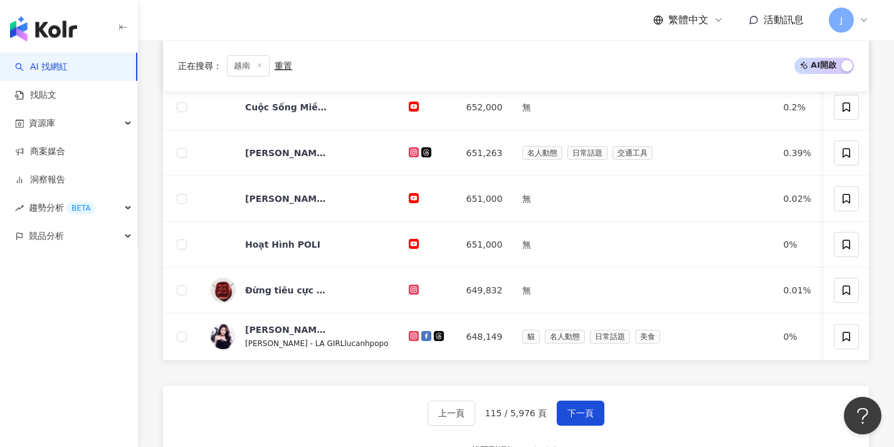
scroll to position [447, 0]
click at [586, 412] on button "下一頁" at bounding box center [581, 412] width 48 height 25
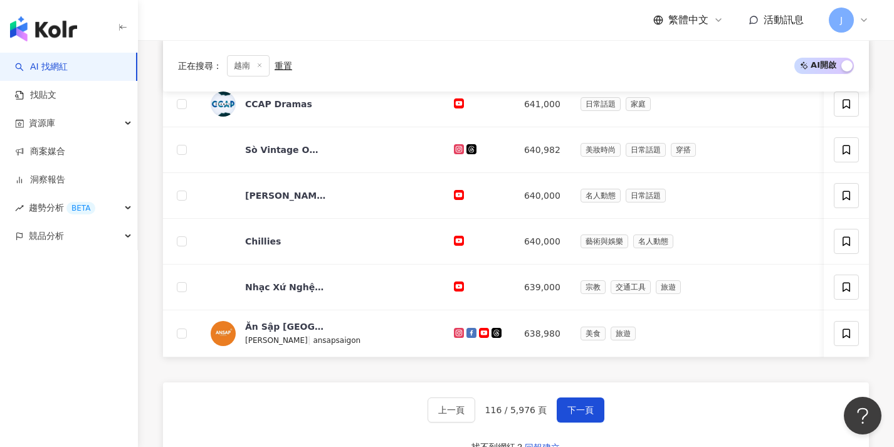
scroll to position [452, 0]
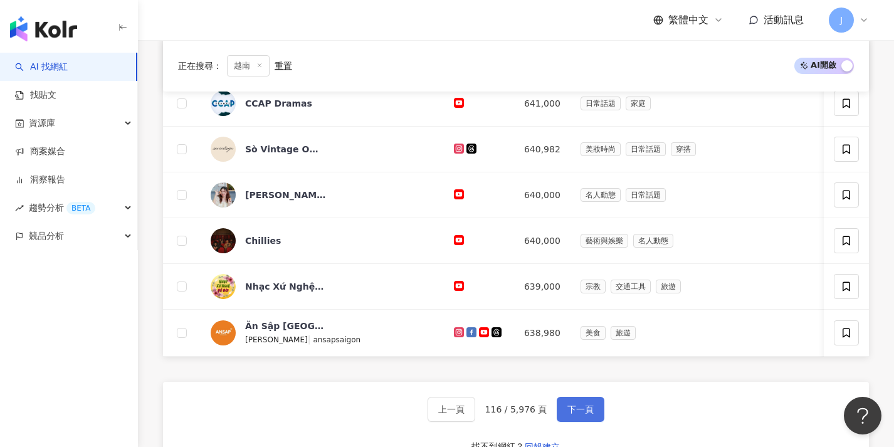
click at [579, 415] on span "下一頁" at bounding box center [581, 409] width 26 height 10
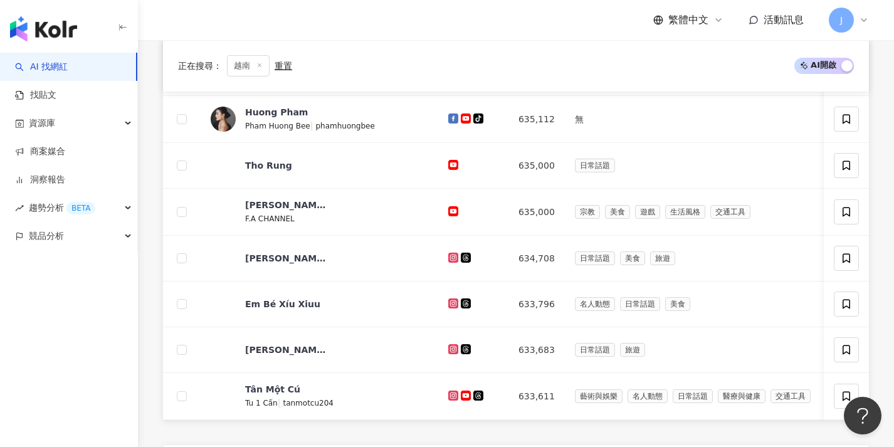
scroll to position [436, 0]
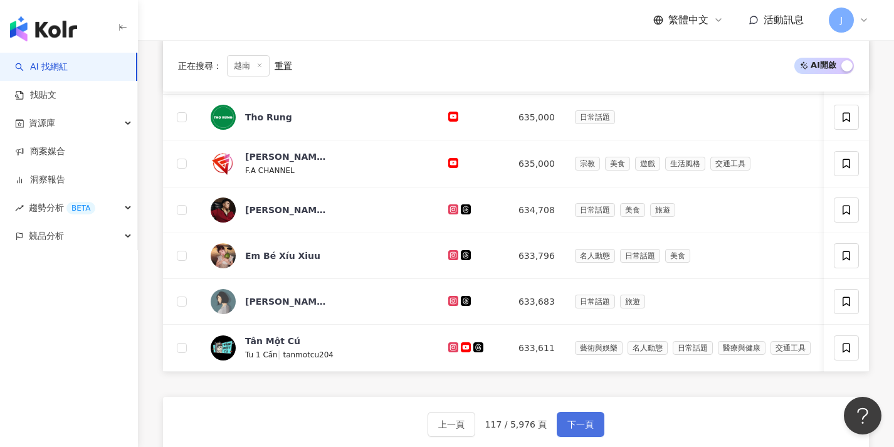
click at [579, 427] on button "下一頁" at bounding box center [581, 424] width 48 height 25
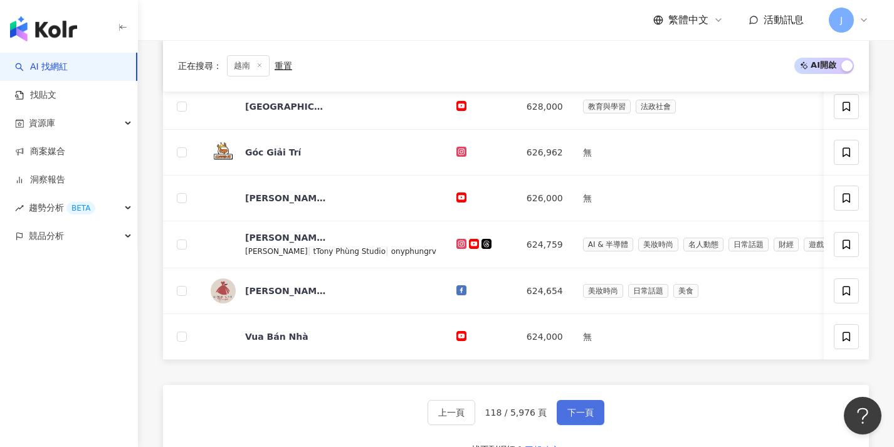
scroll to position [448, 0]
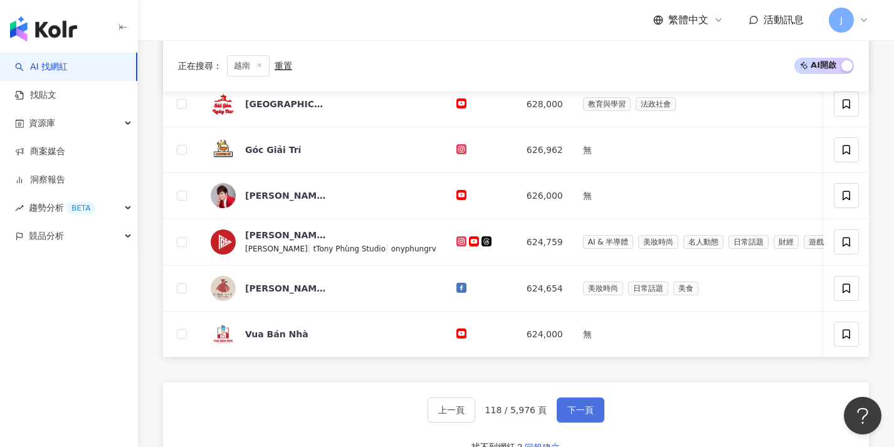
click at [568, 415] on span "下一頁" at bounding box center [581, 410] width 26 height 10
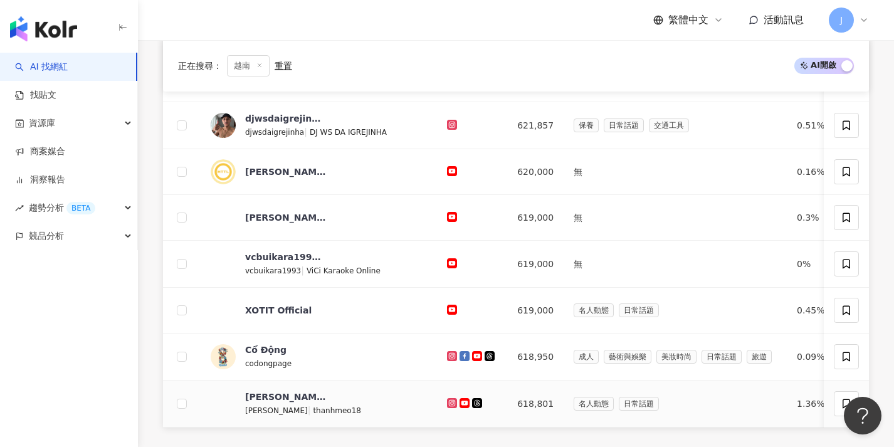
scroll to position [441, 0]
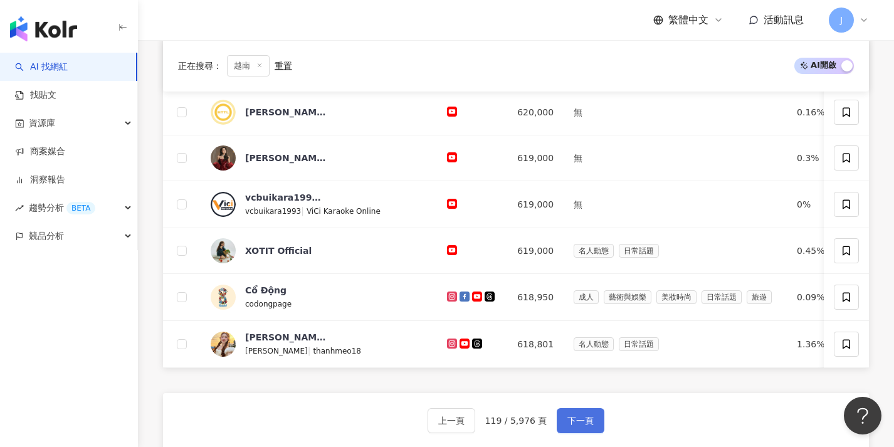
click at [570, 423] on button "下一頁" at bounding box center [581, 420] width 48 height 25
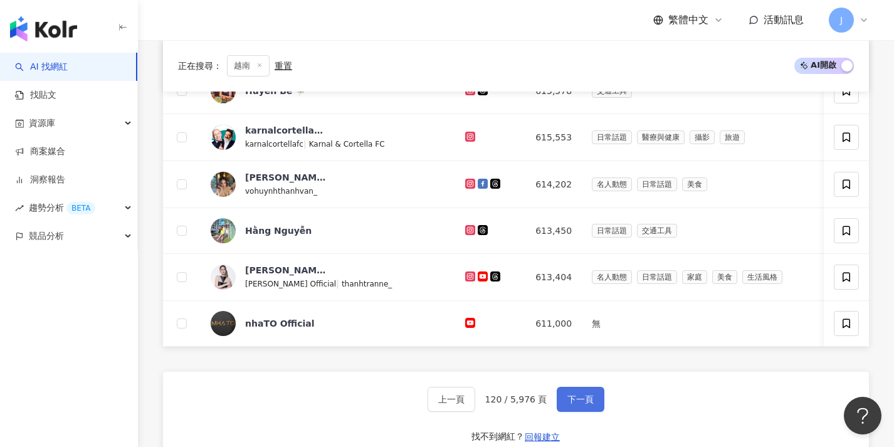
scroll to position [463, 0]
click at [569, 405] on span "下一頁" at bounding box center [581, 400] width 26 height 10
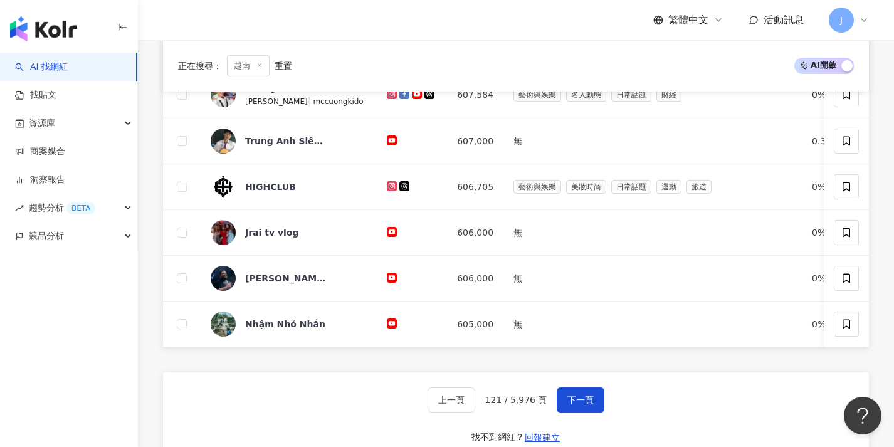
scroll to position [462, 0]
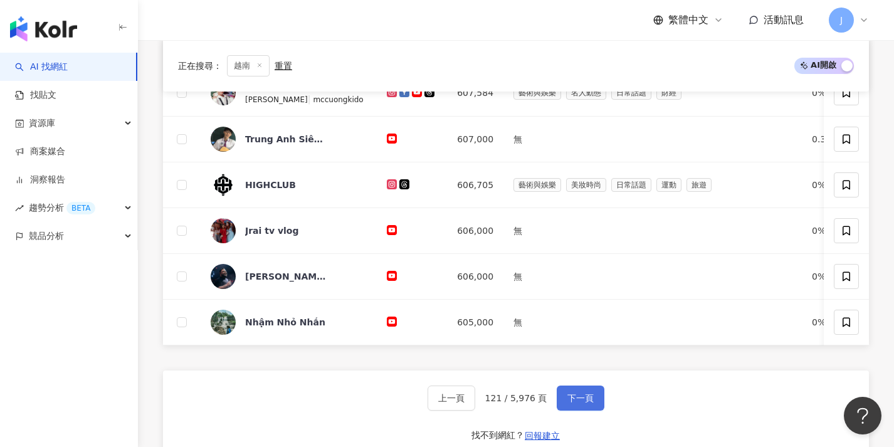
click at [571, 403] on span "下一頁" at bounding box center [581, 398] width 26 height 10
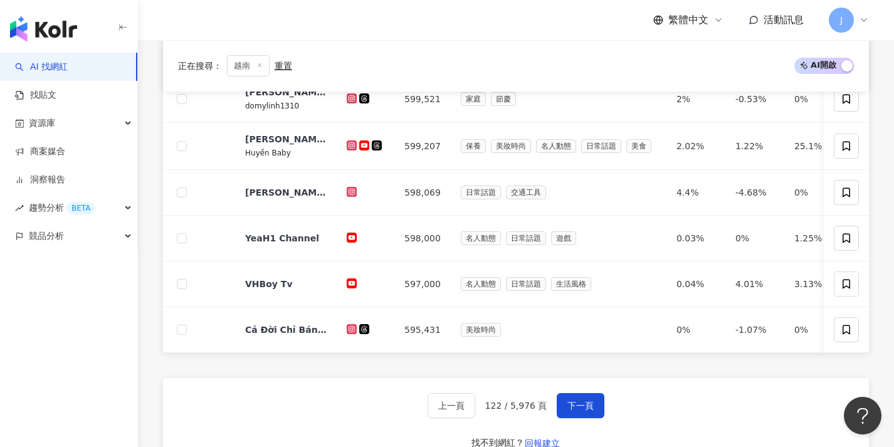
scroll to position [488, 0]
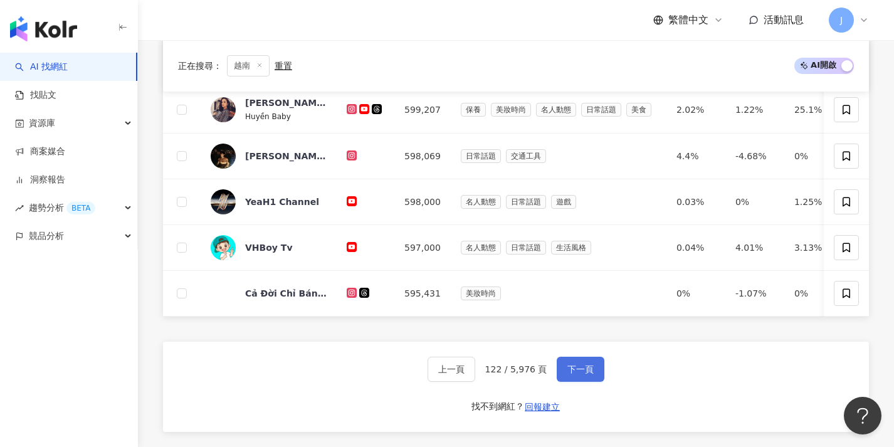
click at [563, 382] on button "下一頁" at bounding box center [581, 369] width 48 height 25
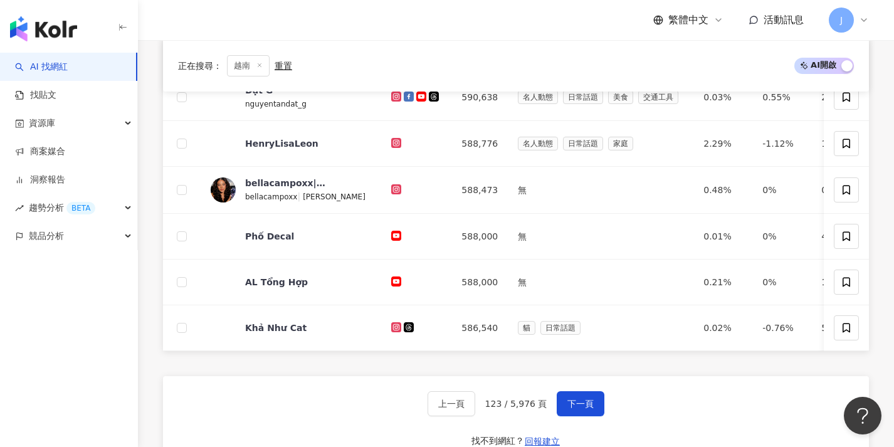
scroll to position [460, 0]
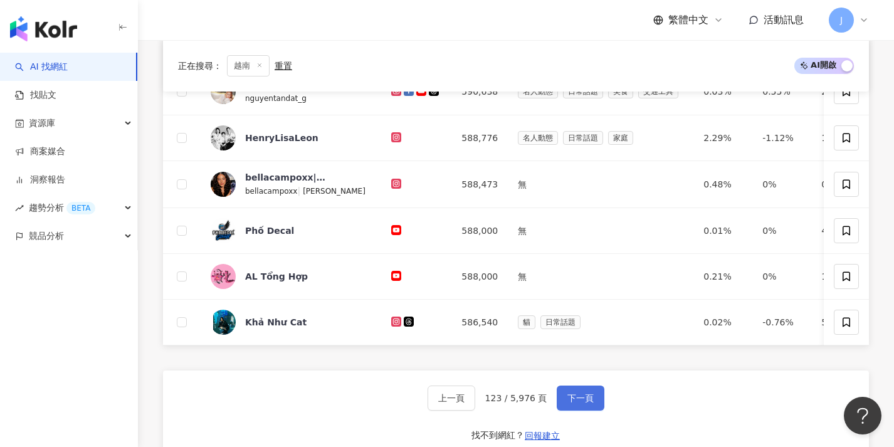
click at [569, 401] on span "下一頁" at bounding box center [581, 398] width 26 height 10
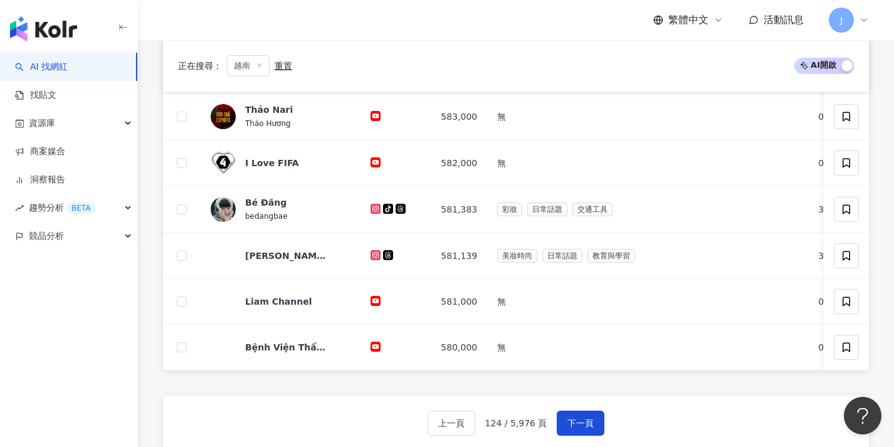
scroll to position [481, 0]
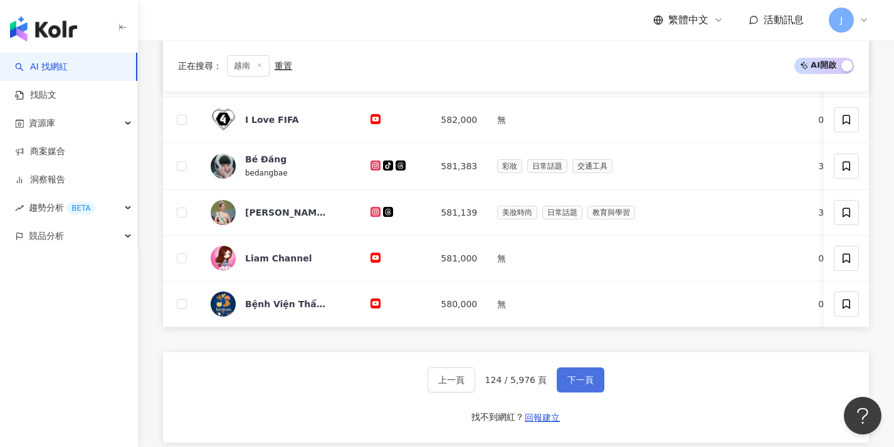
click at [574, 385] on span "下一頁" at bounding box center [581, 380] width 26 height 10
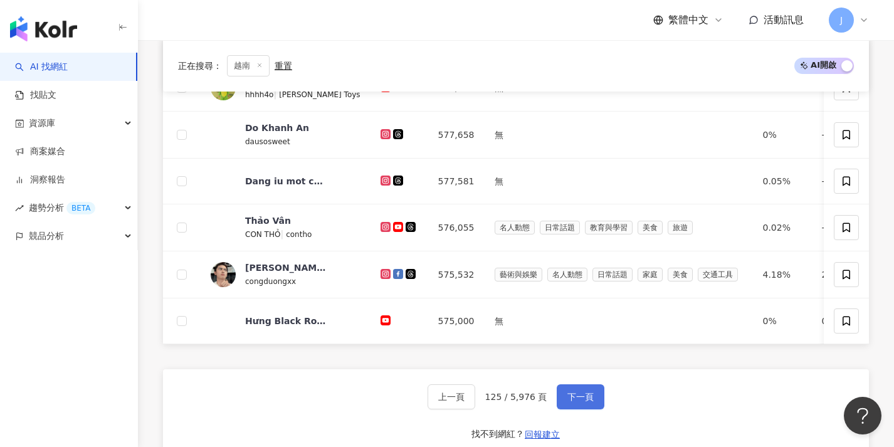
scroll to position [472, 0]
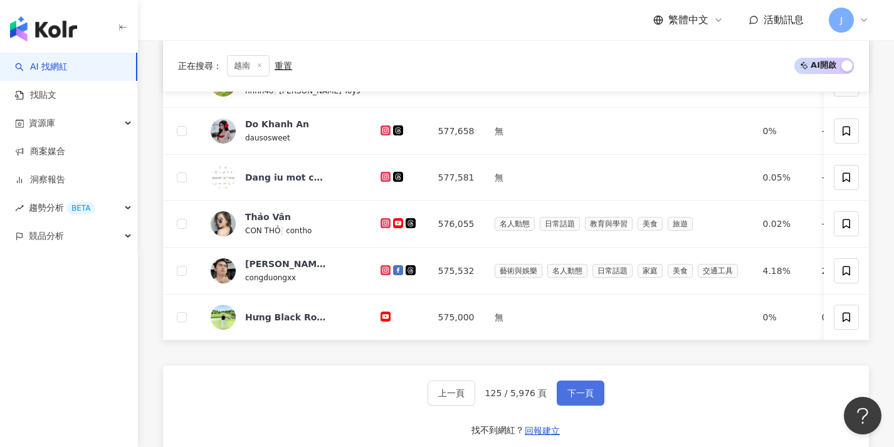
click at [577, 392] on button "下一頁" at bounding box center [581, 393] width 48 height 25
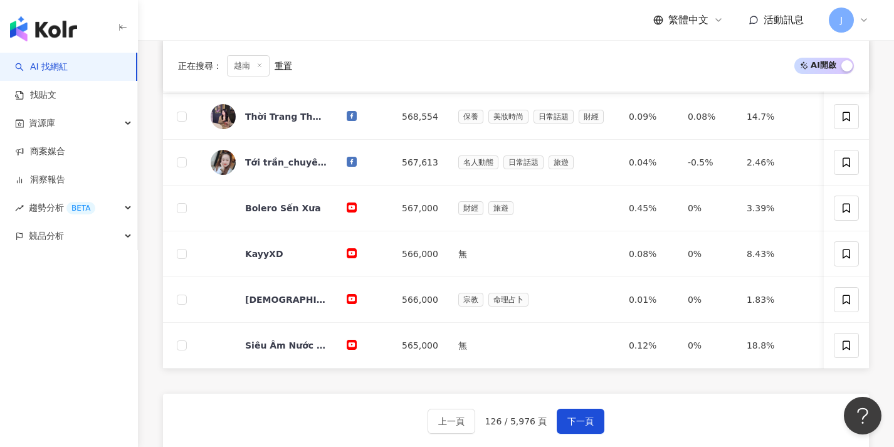
scroll to position [435, 0]
click at [576, 420] on button "下一頁" at bounding box center [581, 420] width 48 height 25
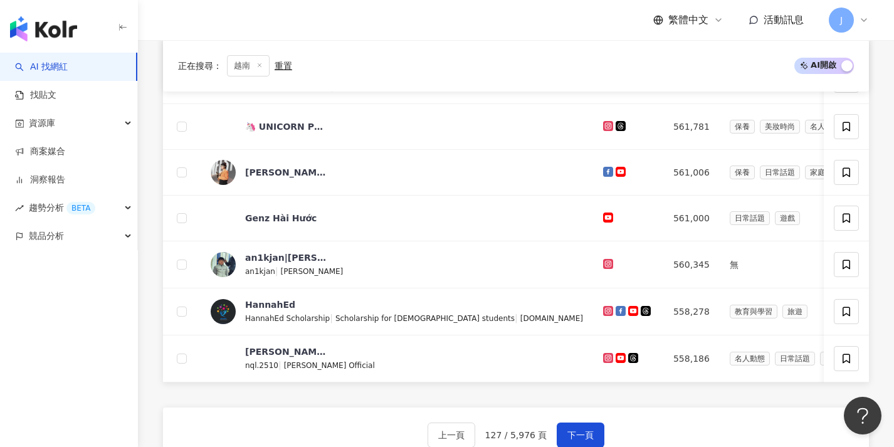
scroll to position [468, 0]
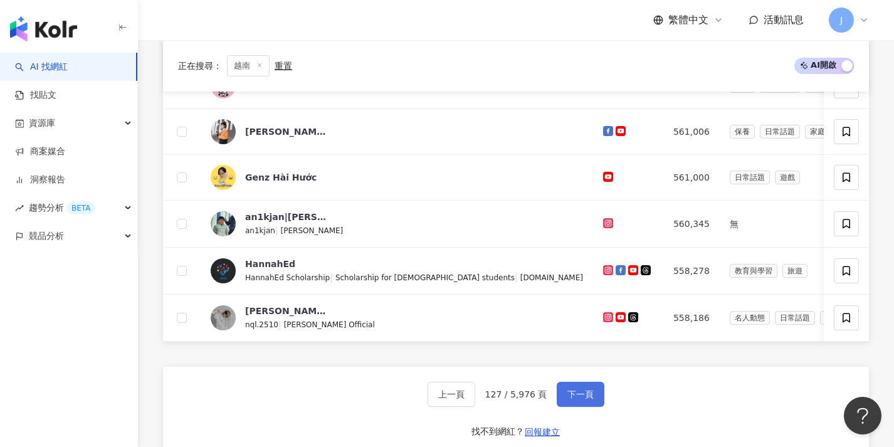
click at [571, 396] on button "下一頁" at bounding box center [581, 394] width 48 height 25
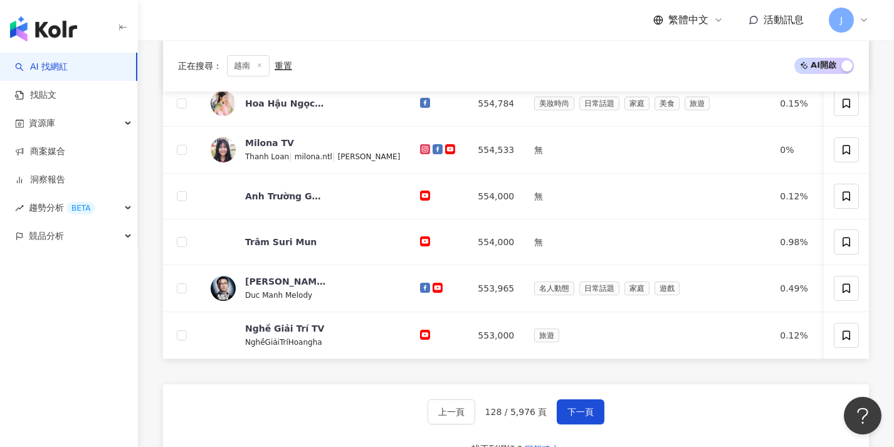
scroll to position [454, 0]
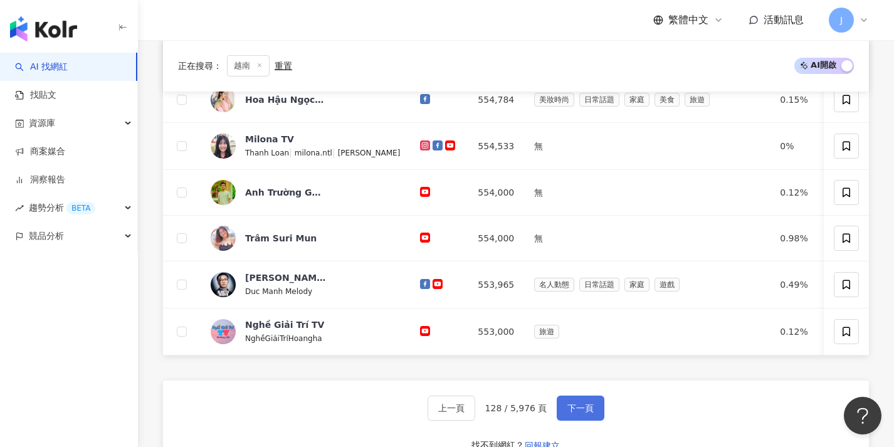
click at [572, 408] on button "下一頁" at bounding box center [581, 408] width 48 height 25
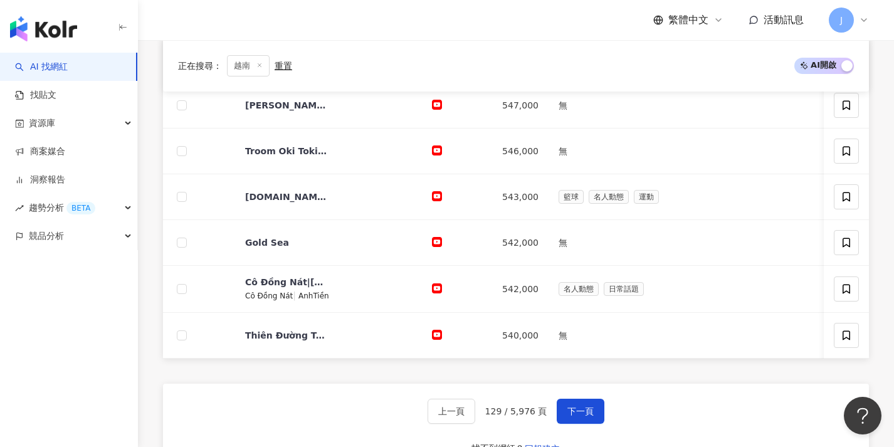
scroll to position [456, 0]
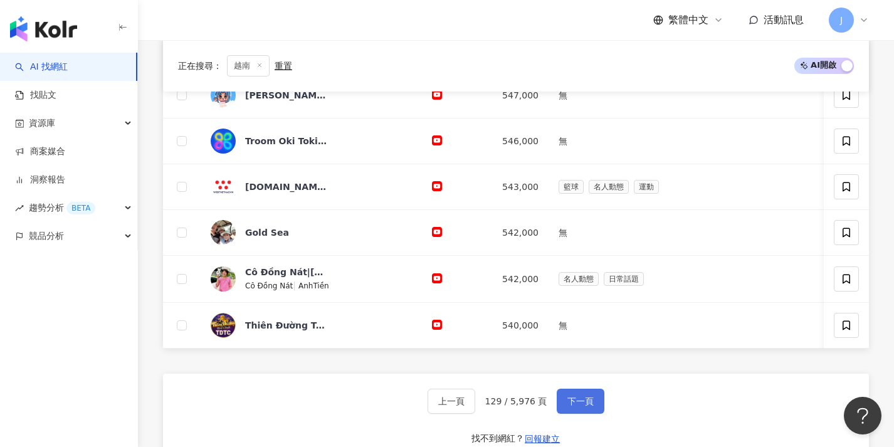
click at [581, 406] on span "下一頁" at bounding box center [581, 401] width 26 height 10
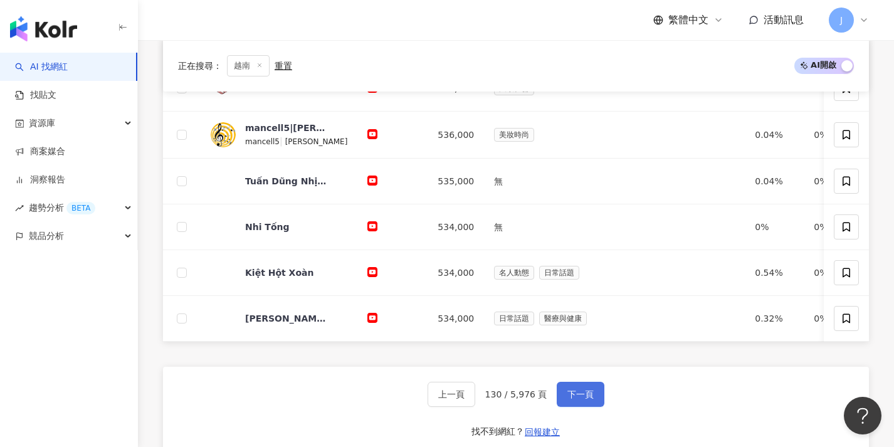
scroll to position [419, 0]
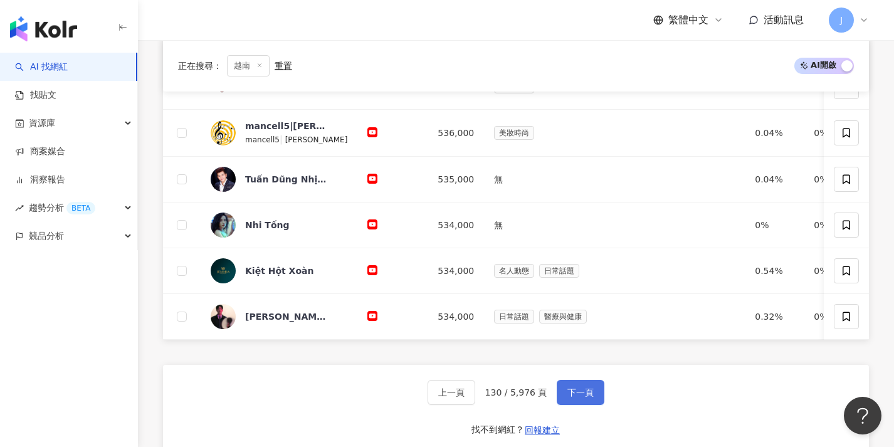
click at [577, 398] on span "下一頁" at bounding box center [581, 393] width 26 height 10
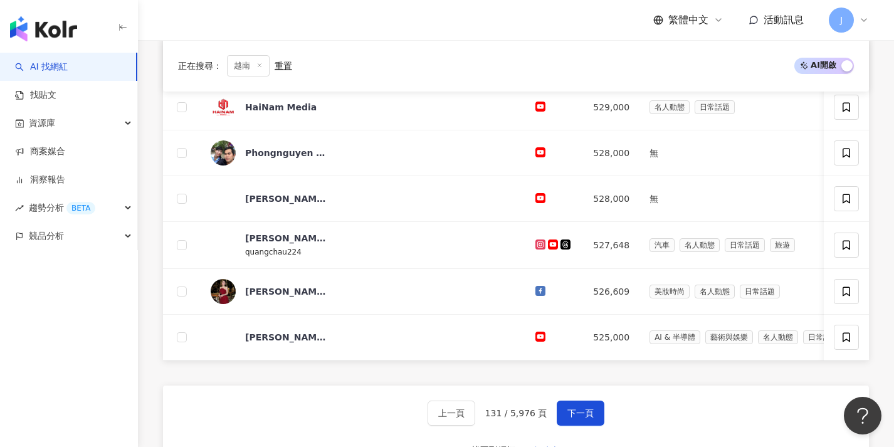
scroll to position [448, 0]
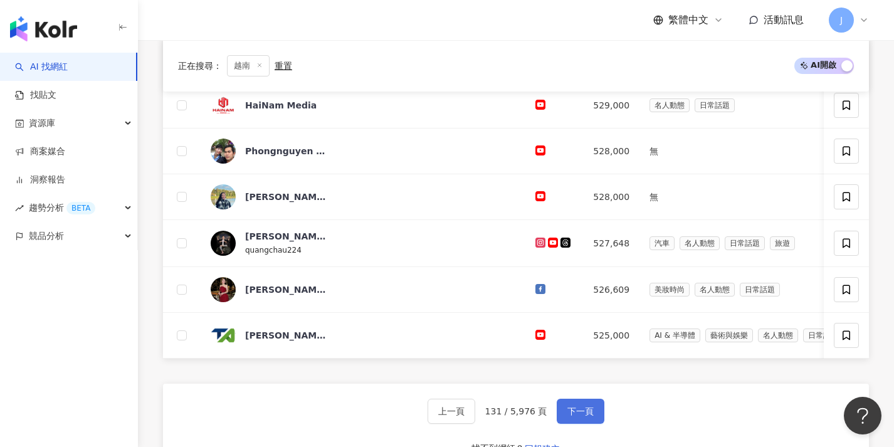
click at [574, 411] on button "下一頁" at bounding box center [581, 411] width 48 height 25
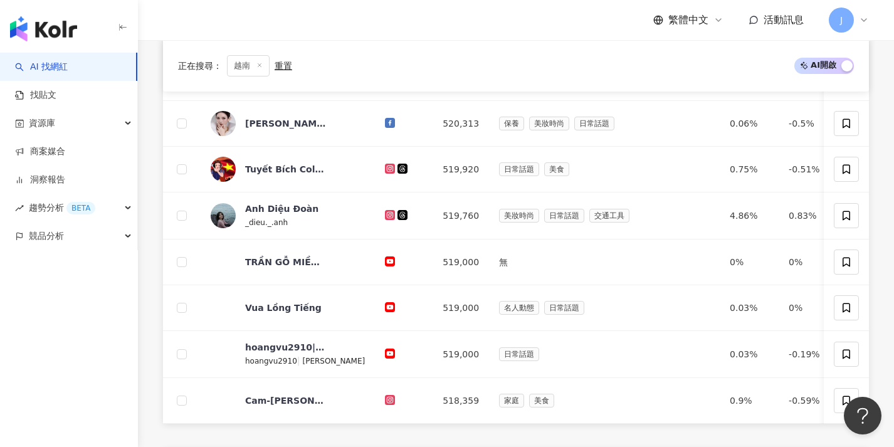
scroll to position [442, 0]
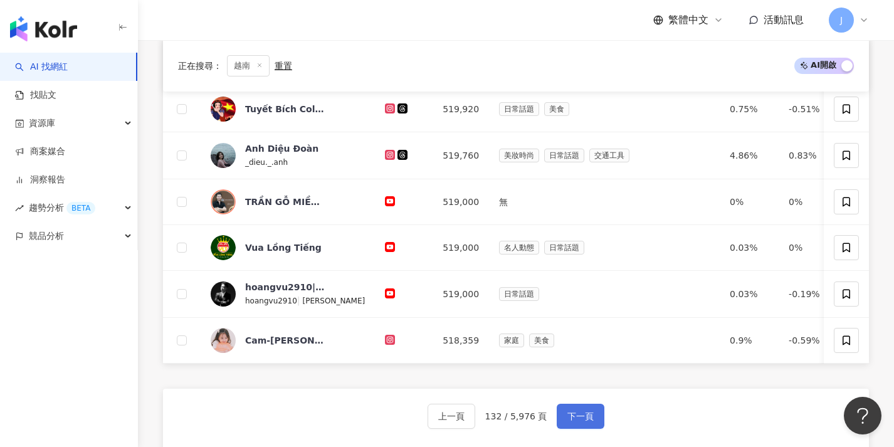
click at [572, 418] on button "下一頁" at bounding box center [581, 416] width 48 height 25
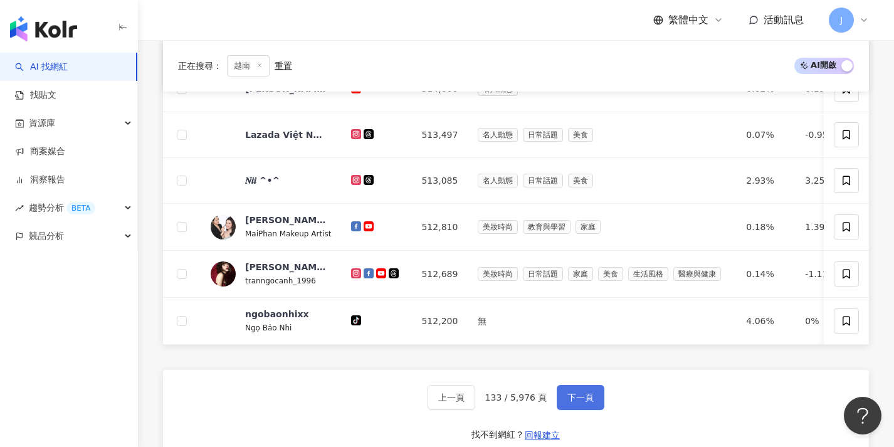
scroll to position [464, 0]
click at [571, 410] on button "下一頁" at bounding box center [581, 396] width 48 height 25
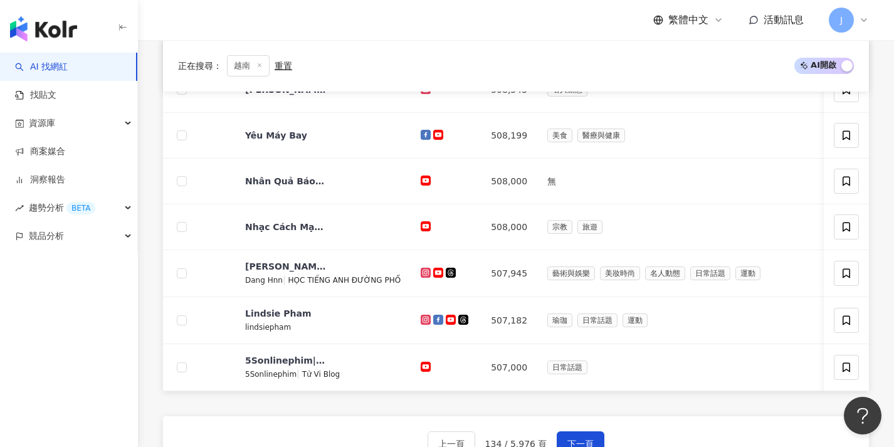
scroll to position [450, 0]
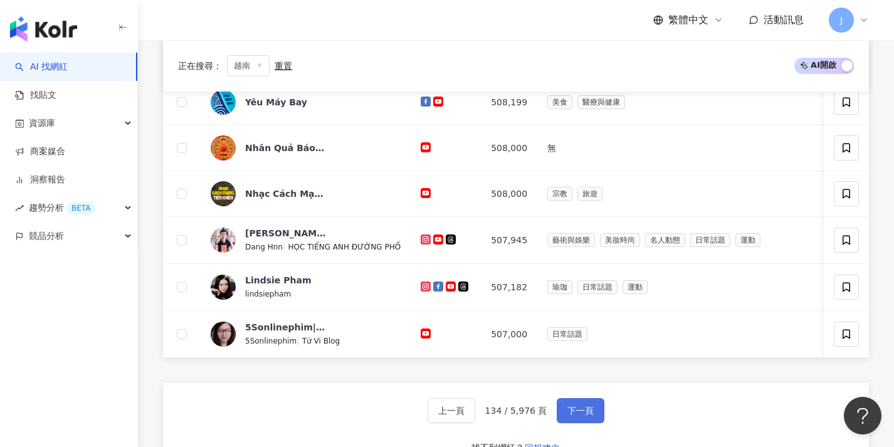
click at [571, 414] on span "下一頁" at bounding box center [581, 411] width 26 height 10
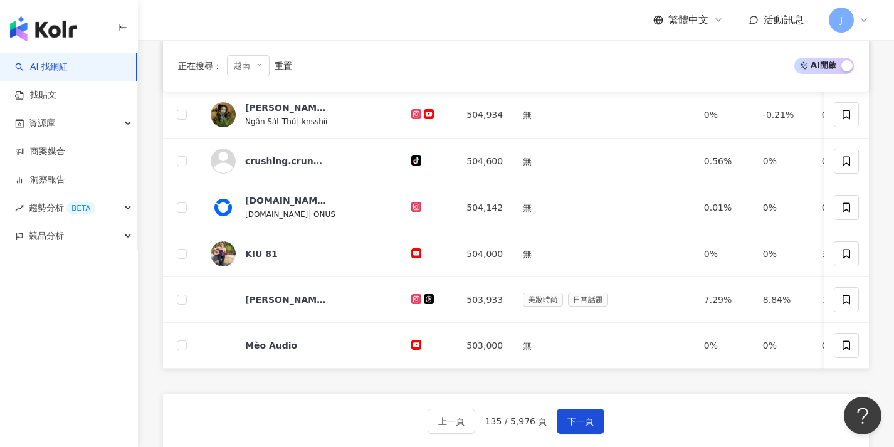
scroll to position [439, 0]
click at [571, 414] on div "上一頁 135 / 5,976 頁 下一頁 找不到網紅？ 回報建立" at bounding box center [516, 438] width 706 height 90
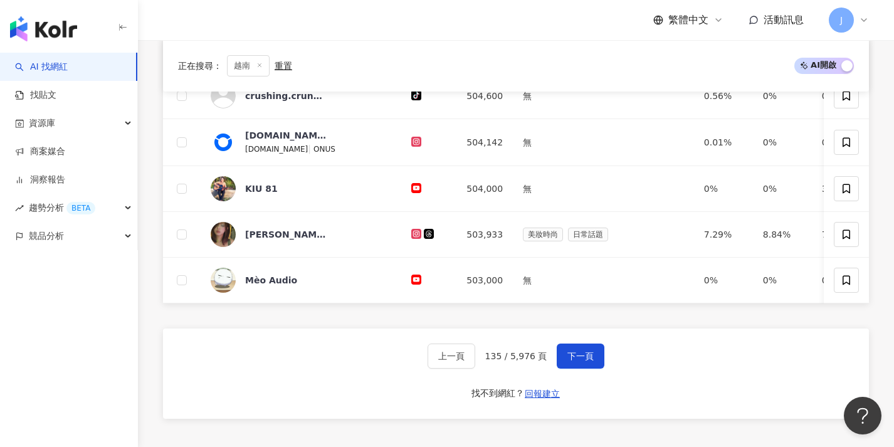
scroll to position [508, 0]
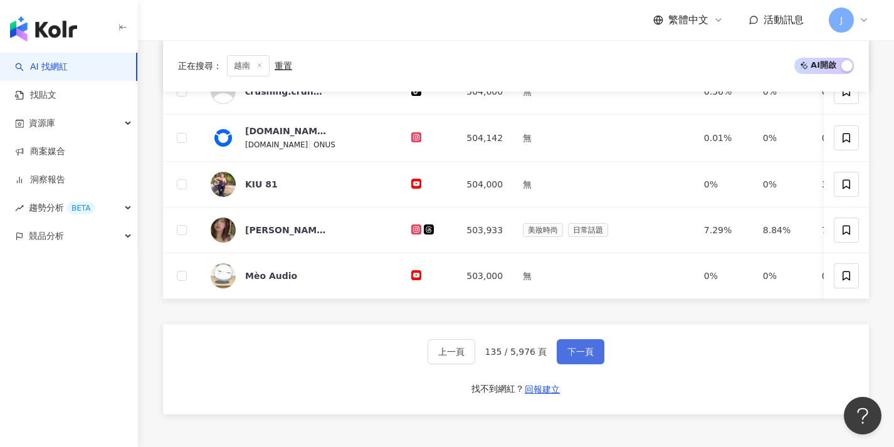
click at [568, 357] on span "下一頁" at bounding box center [581, 352] width 26 height 10
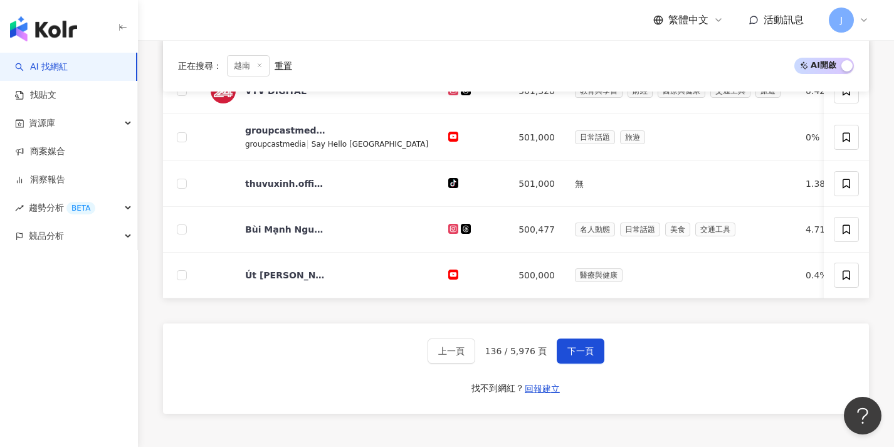
scroll to position [521, 0]
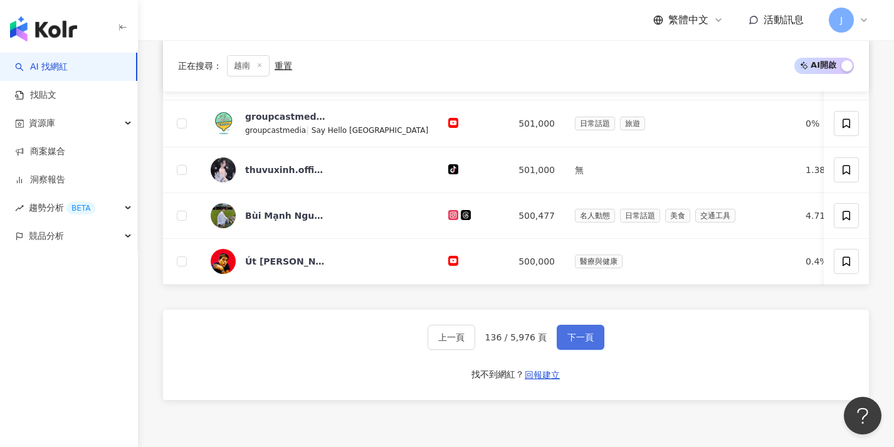
click at [568, 342] on span "下一頁" at bounding box center [581, 337] width 26 height 10
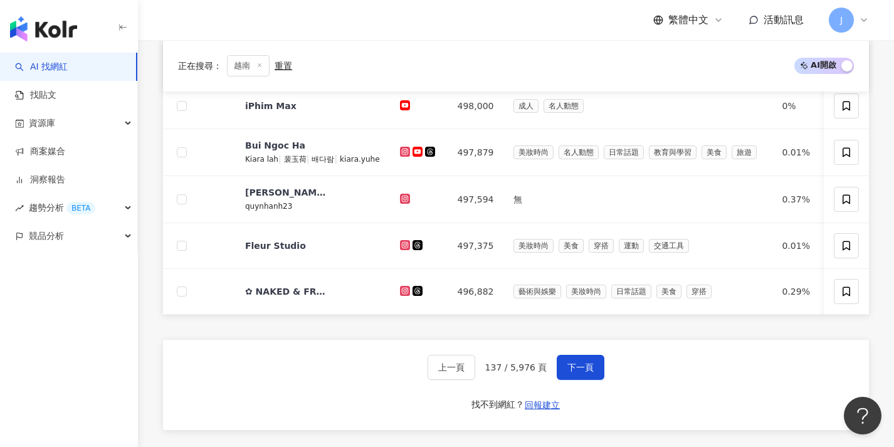
scroll to position [495, 0]
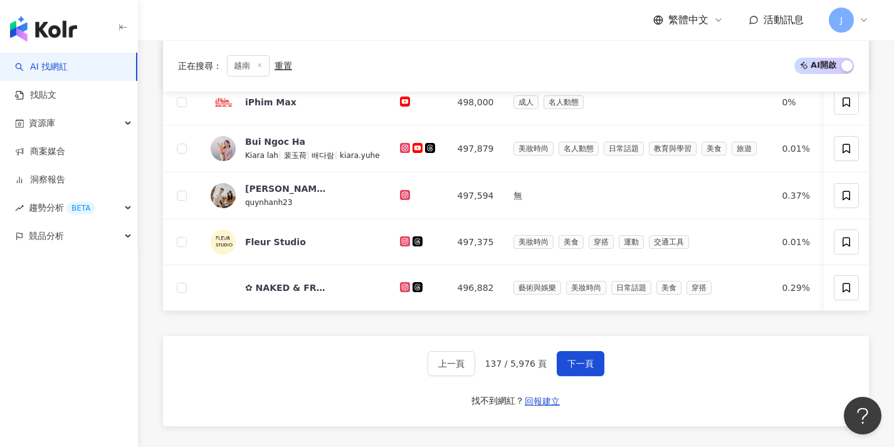
click at [566, 349] on div "上一頁 137 / 5,976 頁 下一頁 找不到網紅？ 回報建立" at bounding box center [516, 381] width 706 height 90
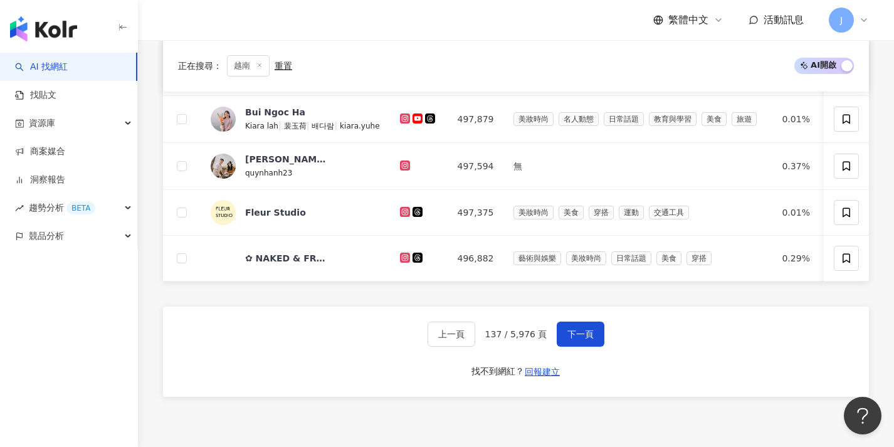
scroll to position [546, 0]
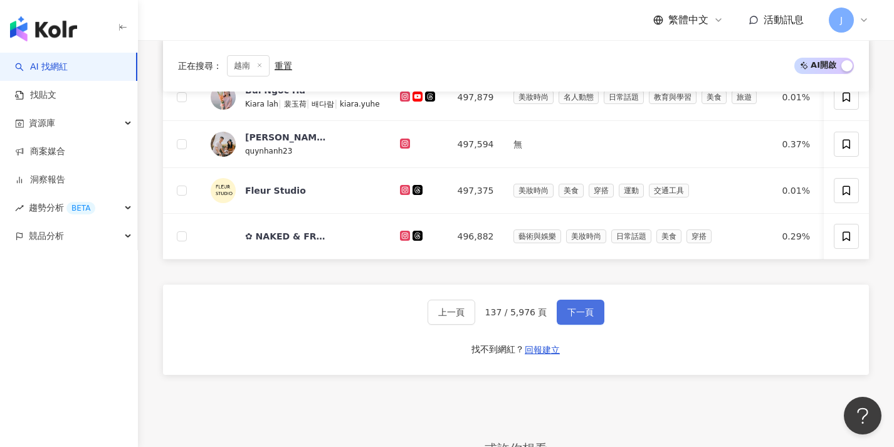
click at [562, 319] on button "下一頁" at bounding box center [581, 312] width 48 height 25
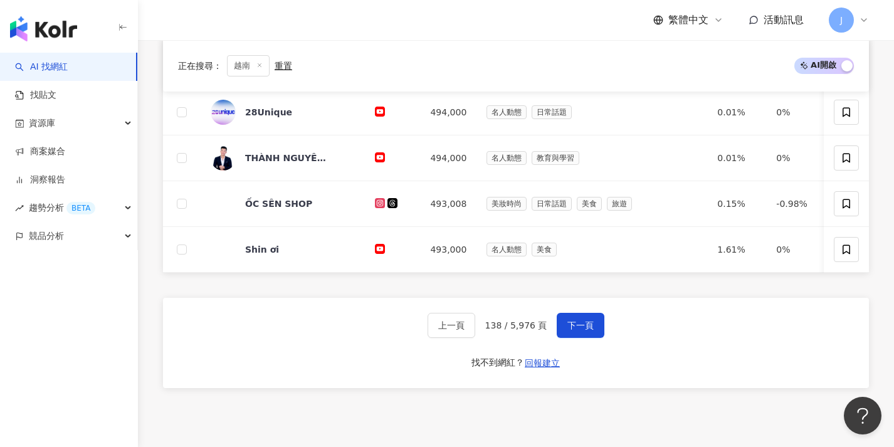
scroll to position [544, 0]
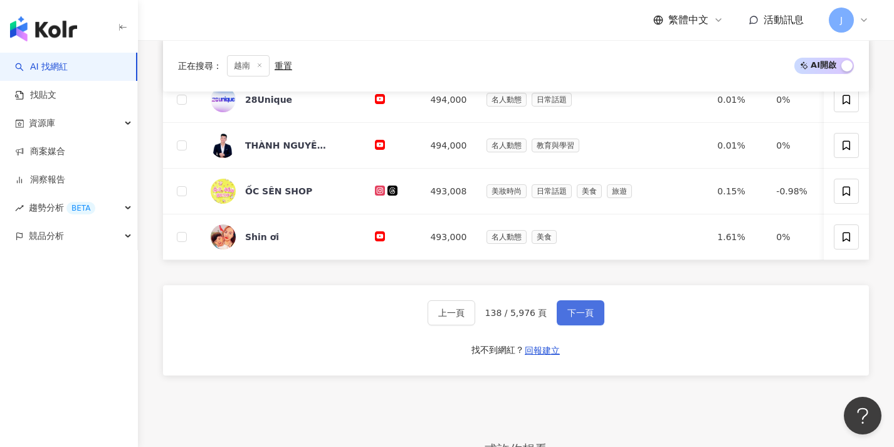
click at [559, 325] on button "下一頁" at bounding box center [581, 312] width 48 height 25
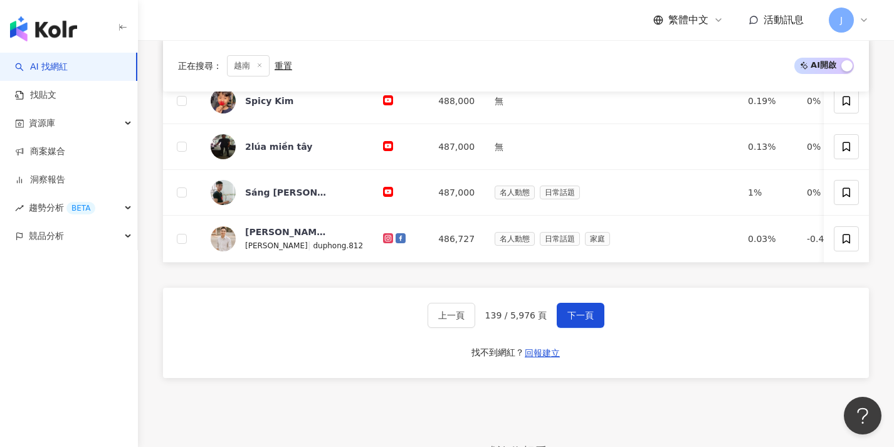
scroll to position [550, 0]
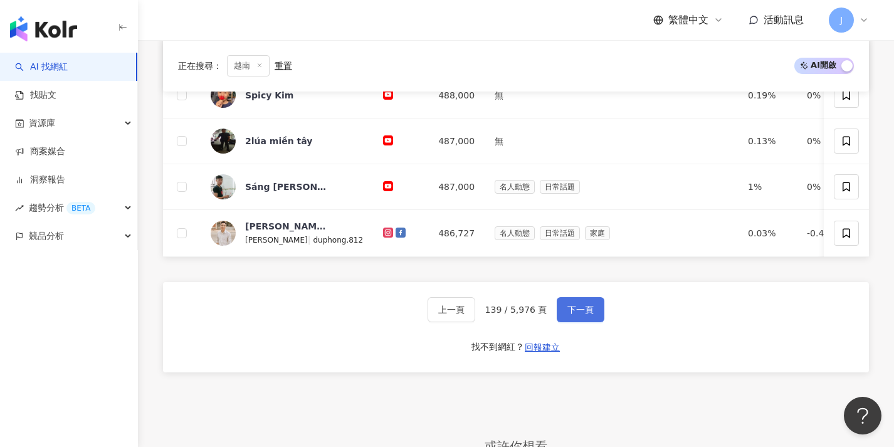
click at [558, 322] on button "下一頁" at bounding box center [581, 309] width 48 height 25
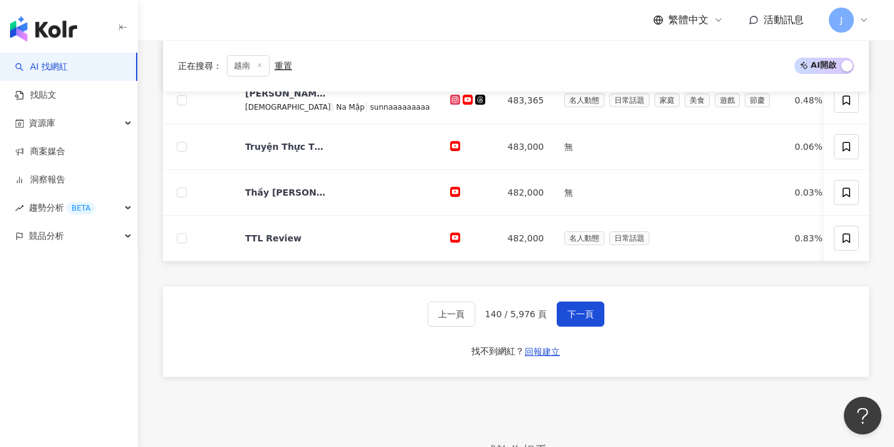
scroll to position [569, 0]
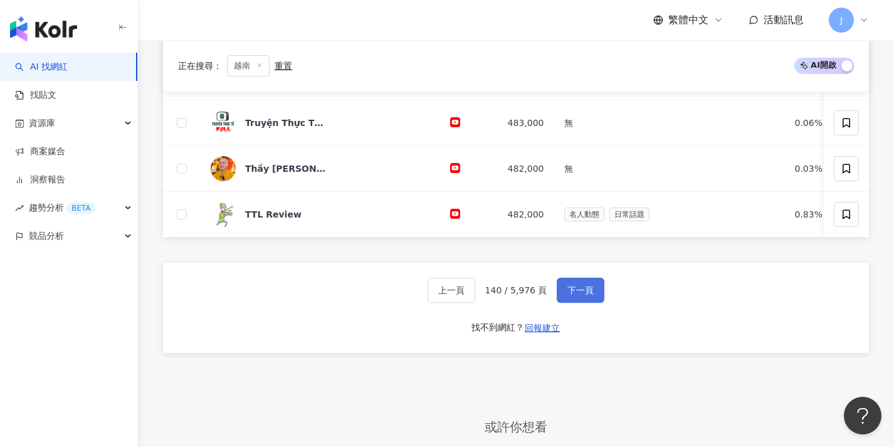
click at [572, 295] on span "下一頁" at bounding box center [581, 290] width 26 height 10
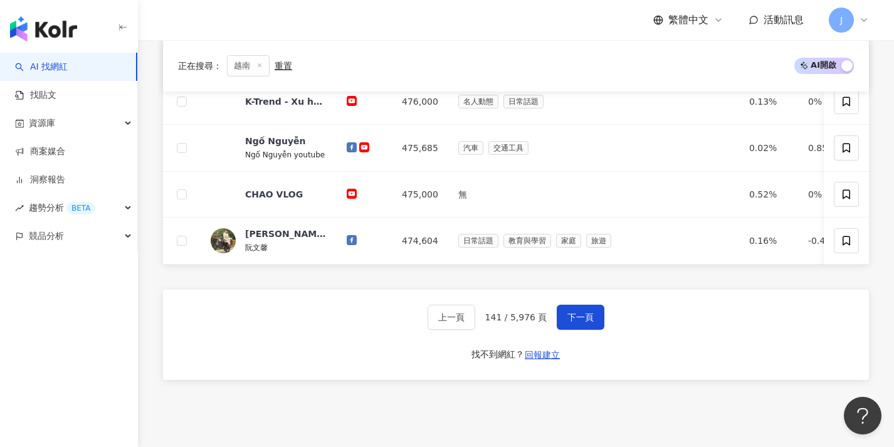
scroll to position [547, 0]
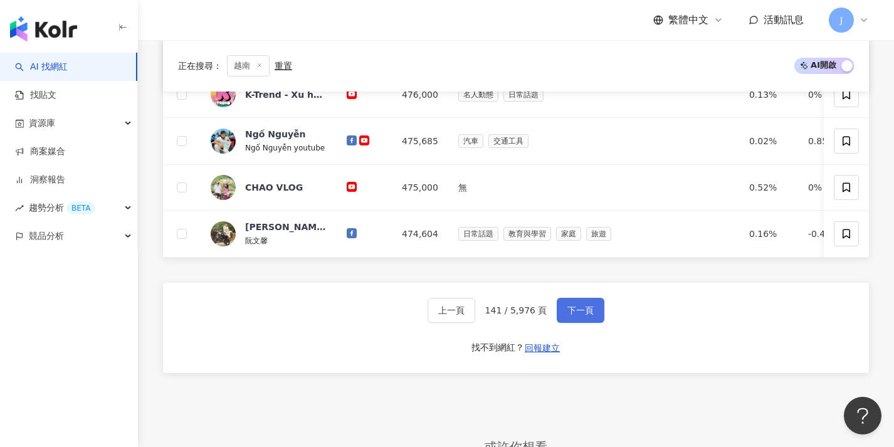
click at [570, 310] on button "下一頁" at bounding box center [581, 310] width 48 height 25
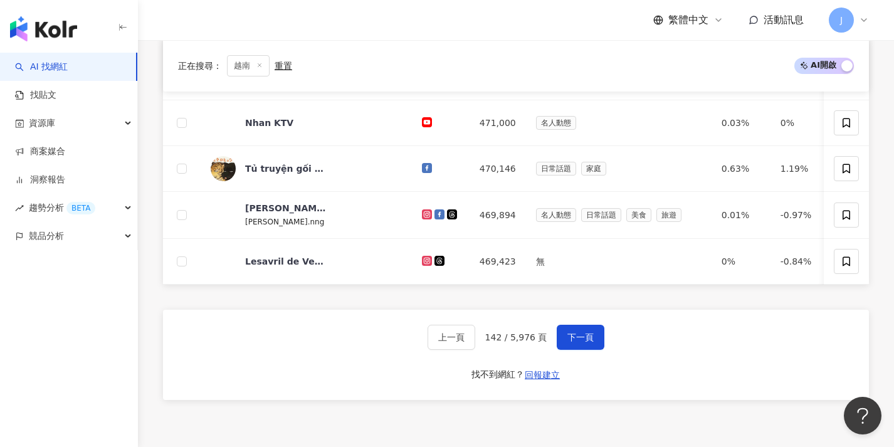
scroll to position [535, 0]
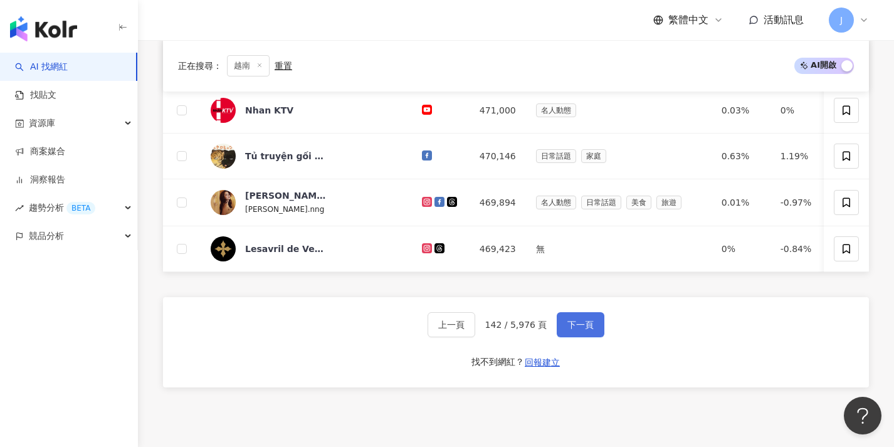
click at [573, 323] on button "下一頁" at bounding box center [581, 324] width 48 height 25
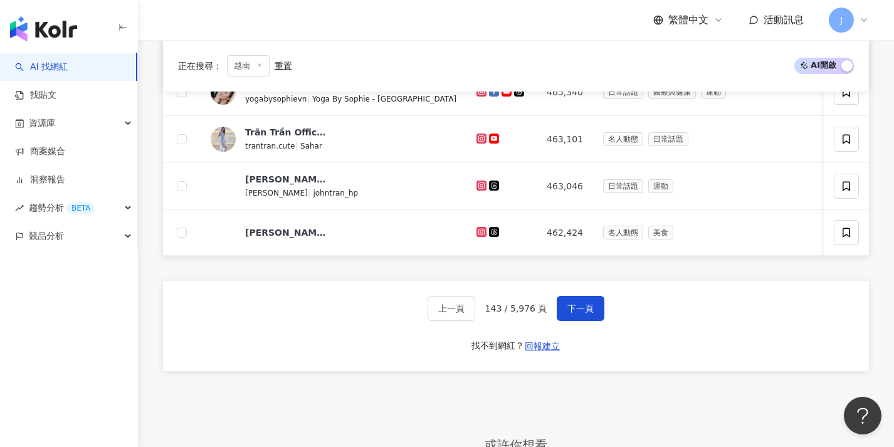
scroll to position [557, 0]
click at [573, 320] on button "下一頁" at bounding box center [581, 307] width 48 height 25
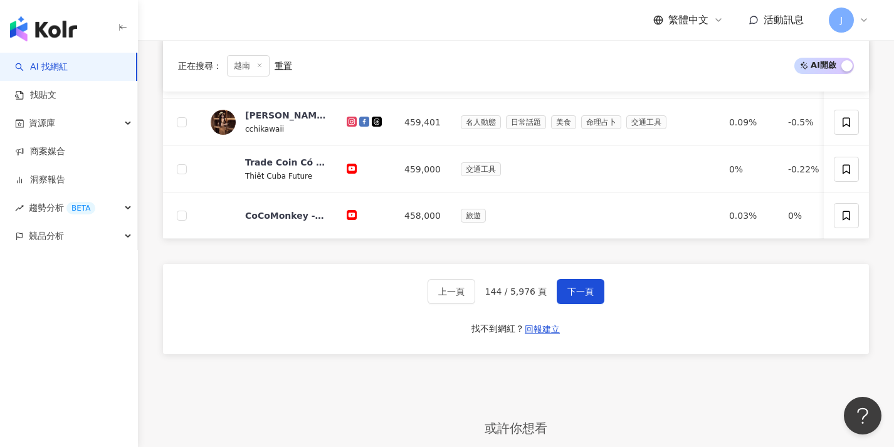
scroll to position [568, 0]
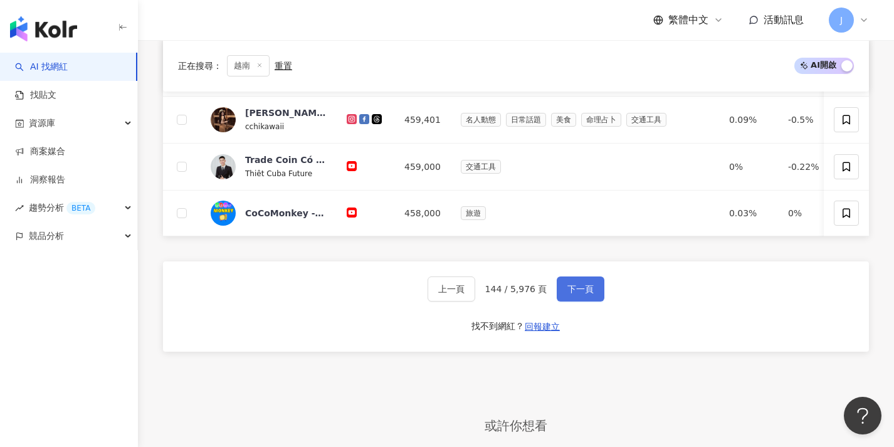
click at [571, 302] on button "下一頁" at bounding box center [581, 289] width 48 height 25
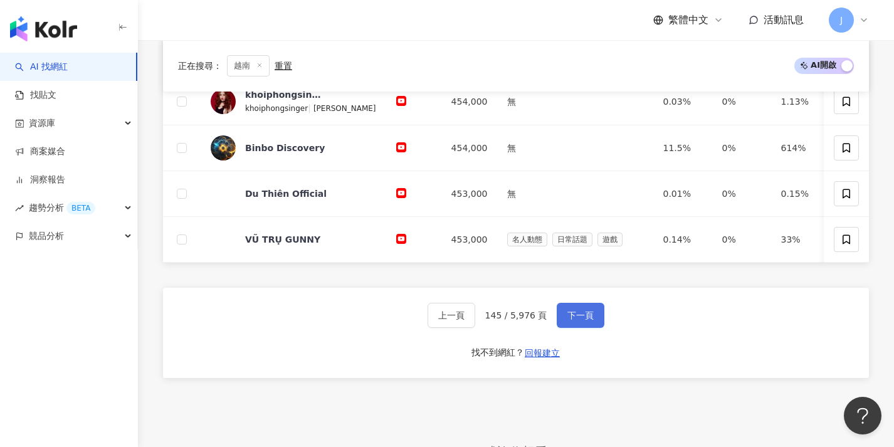
scroll to position [548, 0]
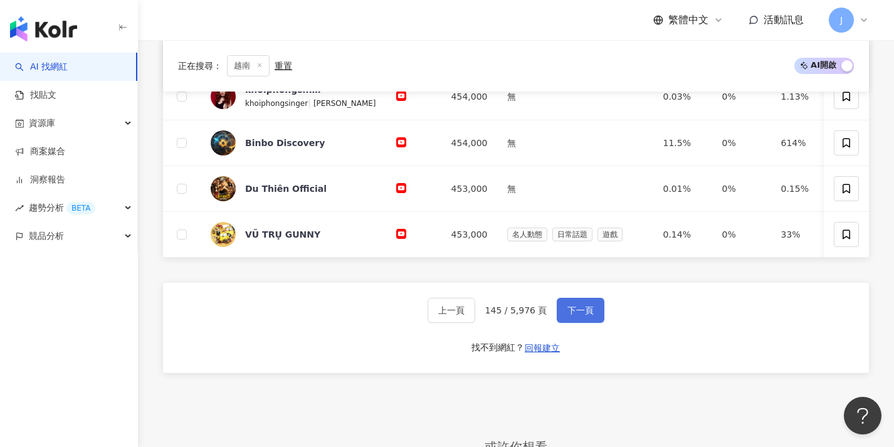
click at [569, 312] on button "下一頁" at bounding box center [581, 310] width 48 height 25
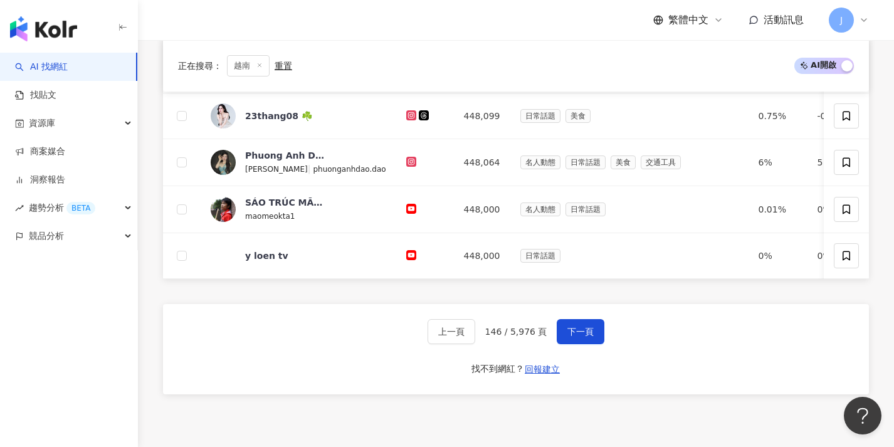
scroll to position [542, 0]
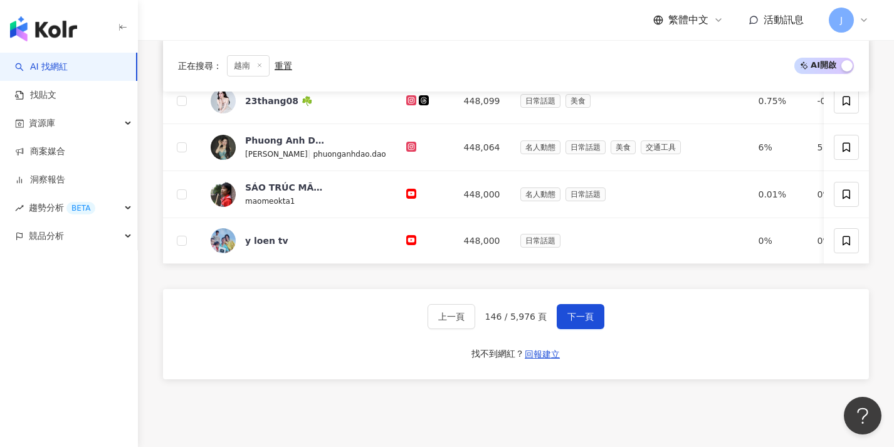
click at [569, 312] on div "上一頁 146 / 5,976 頁 下一頁 找不到網紅？ 回報建立" at bounding box center [516, 334] width 706 height 90
click at [567, 316] on button "下一頁" at bounding box center [581, 316] width 48 height 25
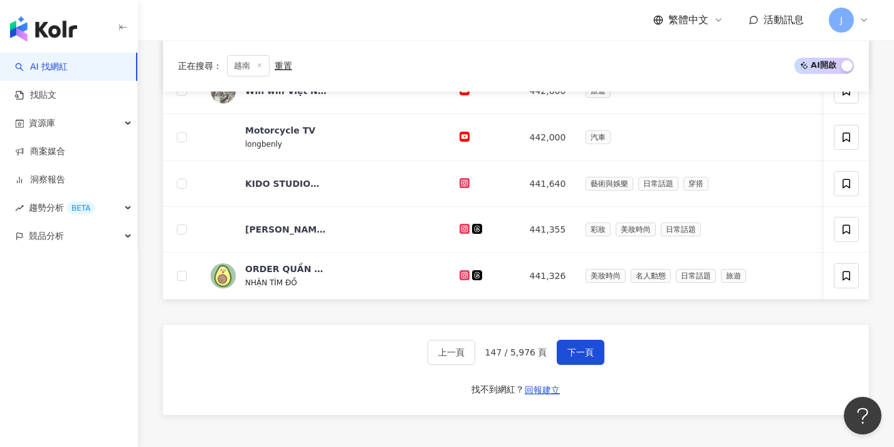
scroll to position [515, 0]
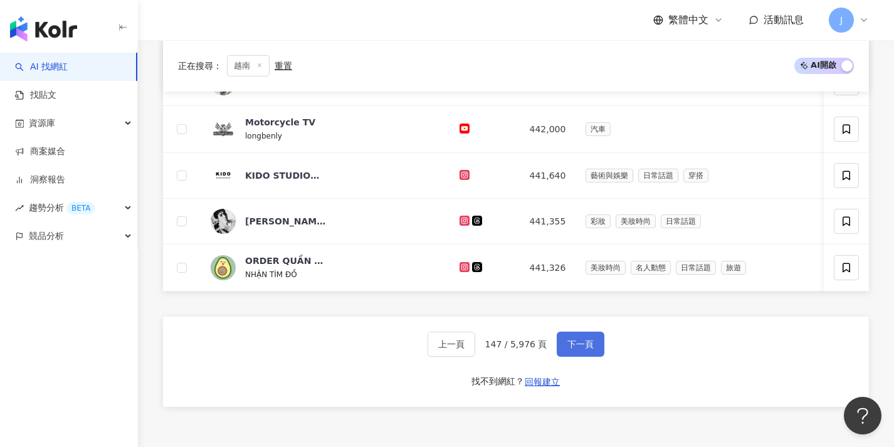
click at [569, 344] on button "下一頁" at bounding box center [581, 344] width 48 height 25
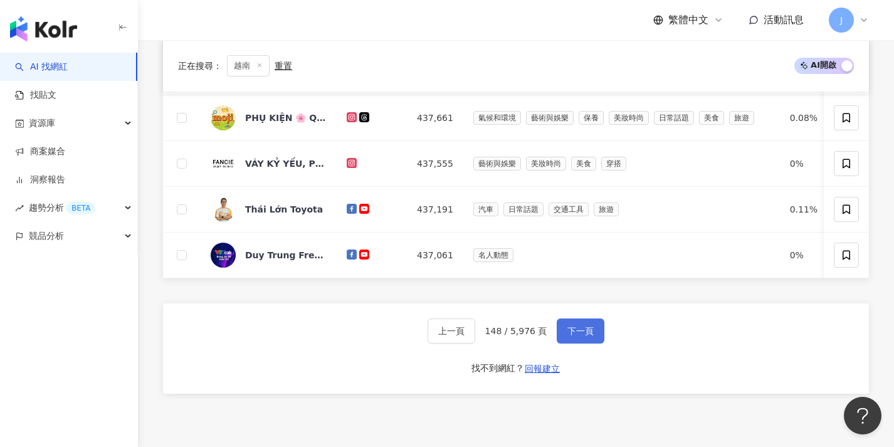
scroll to position [530, 0]
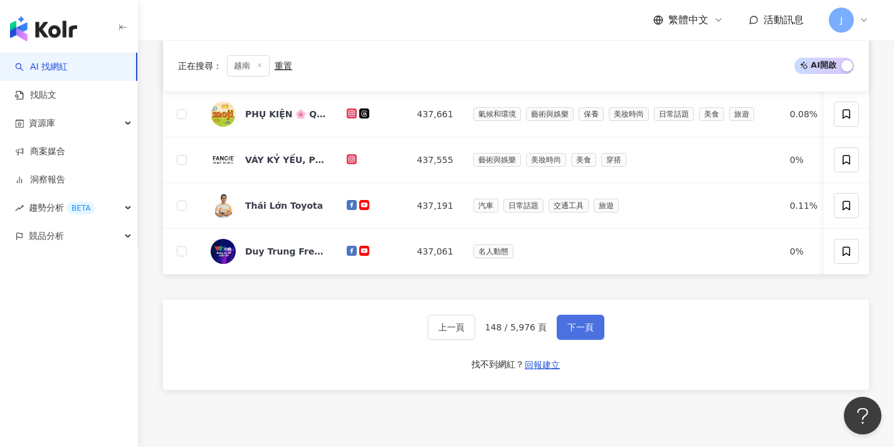
click at [564, 333] on button "下一頁" at bounding box center [581, 327] width 48 height 25
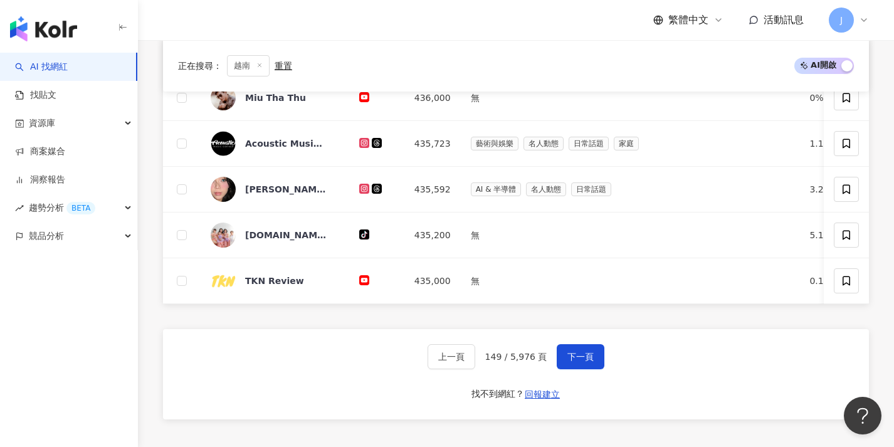
scroll to position [537, 0]
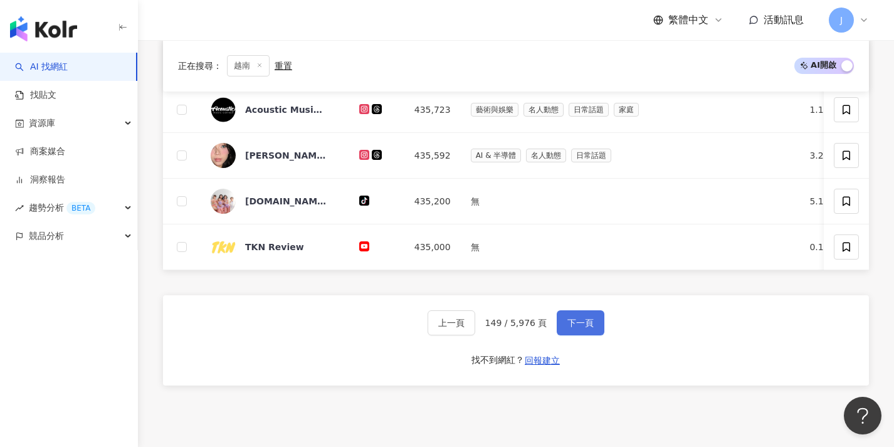
click at [564, 330] on button "下一頁" at bounding box center [581, 322] width 48 height 25
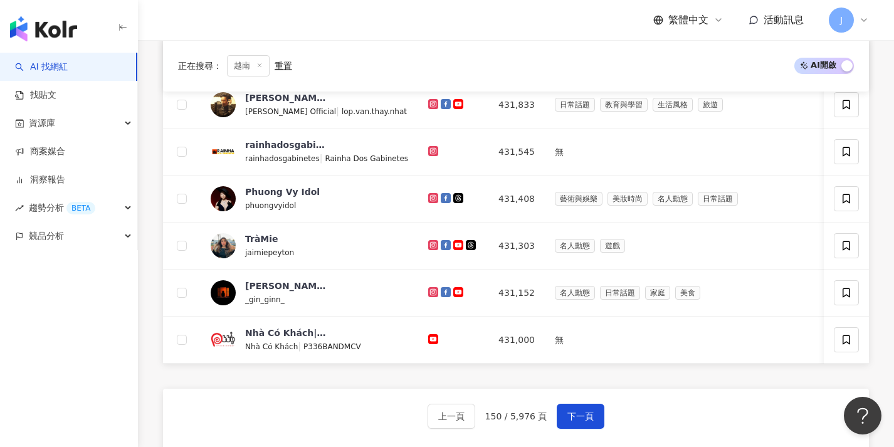
scroll to position [534, 0]
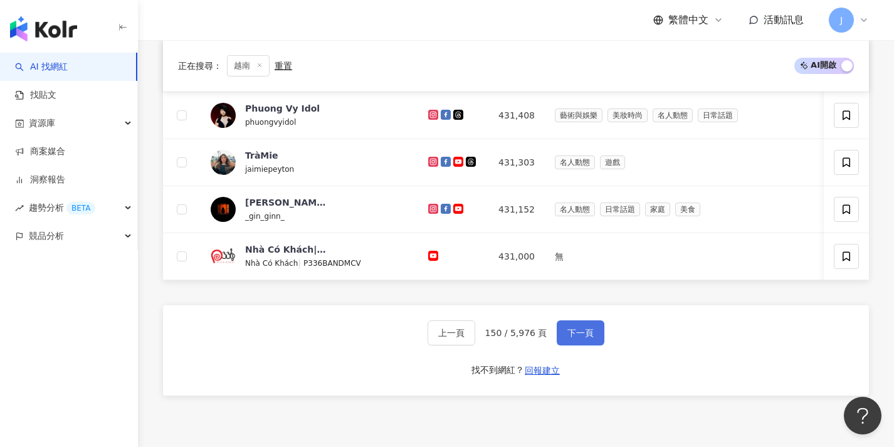
click at [566, 334] on button "下一頁" at bounding box center [581, 332] width 48 height 25
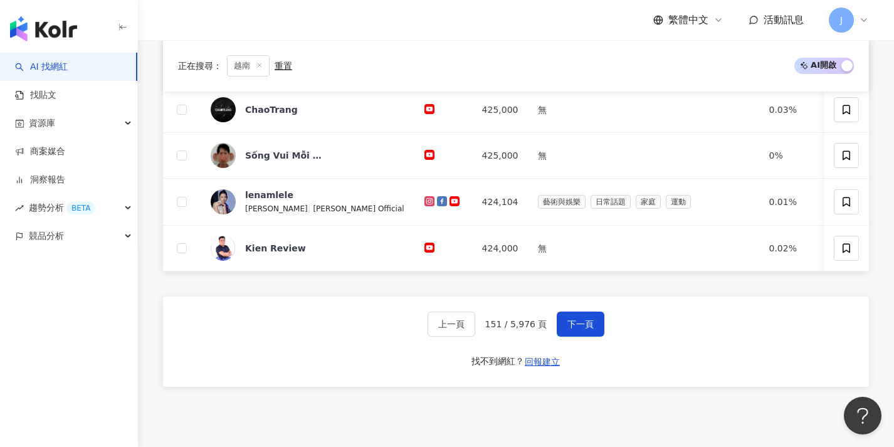
scroll to position [542, 0]
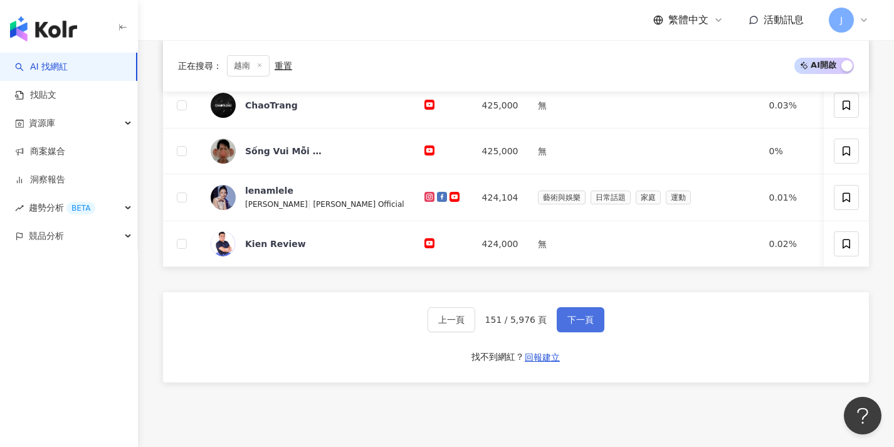
click at [568, 325] on span "下一頁" at bounding box center [581, 320] width 26 height 10
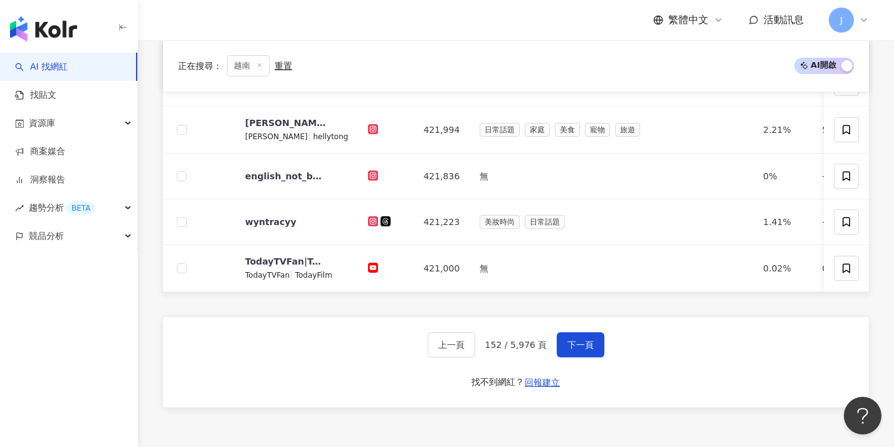
scroll to position [519, 0]
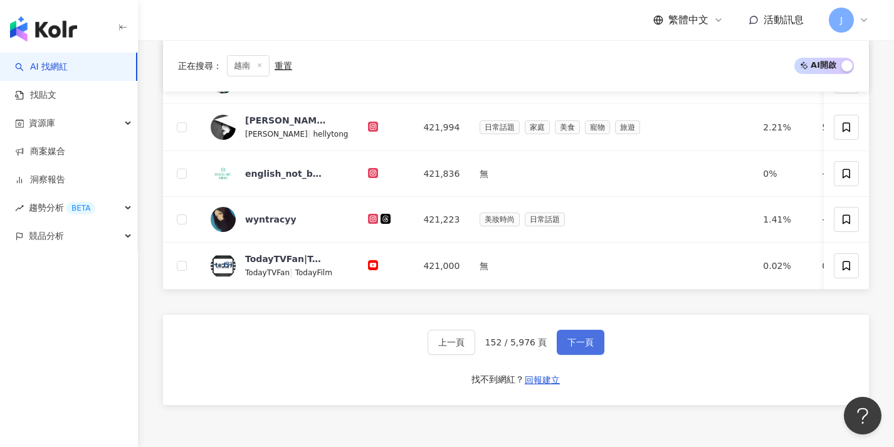
click at [563, 344] on button "下一頁" at bounding box center [581, 342] width 48 height 25
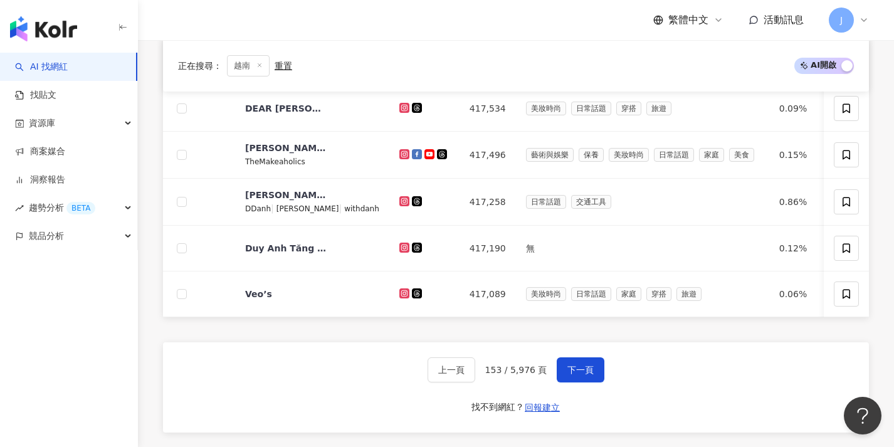
scroll to position [533, 0]
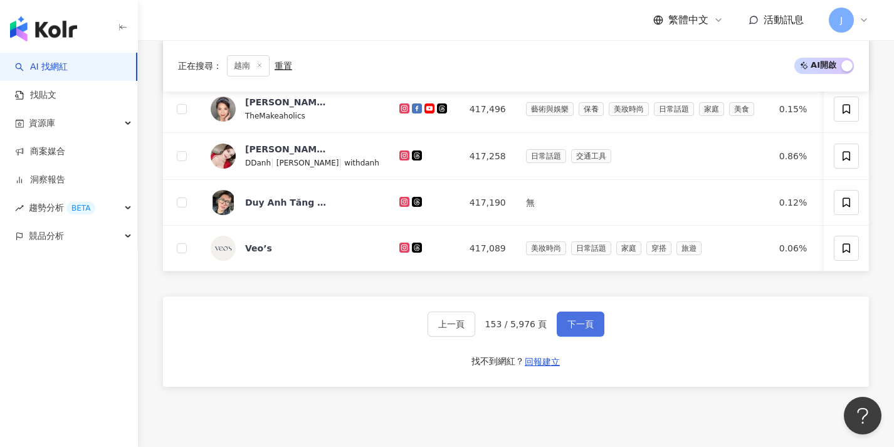
click at [561, 334] on button "下一頁" at bounding box center [581, 324] width 48 height 25
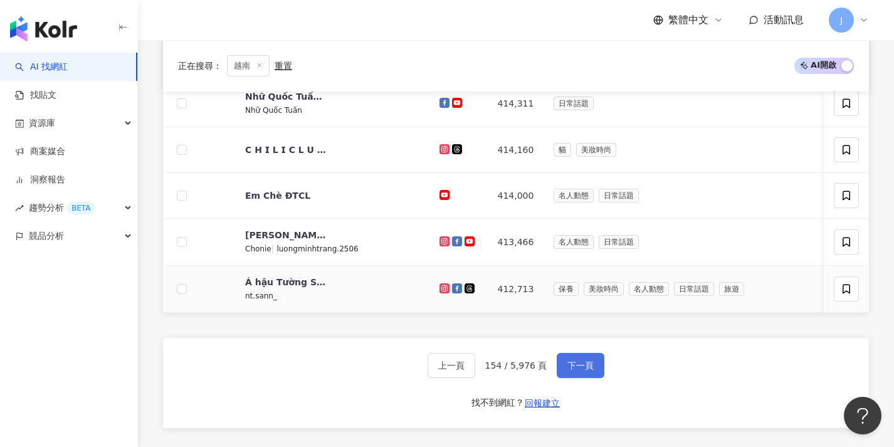
scroll to position [526, 0]
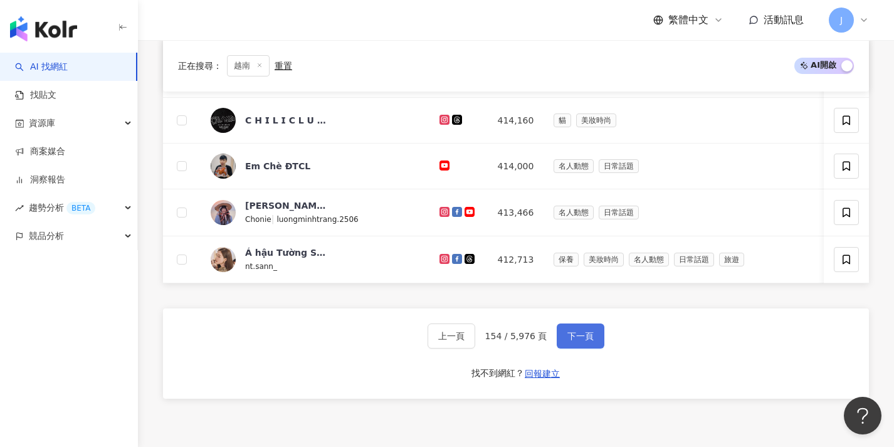
click at [561, 336] on button "下一頁" at bounding box center [581, 336] width 48 height 25
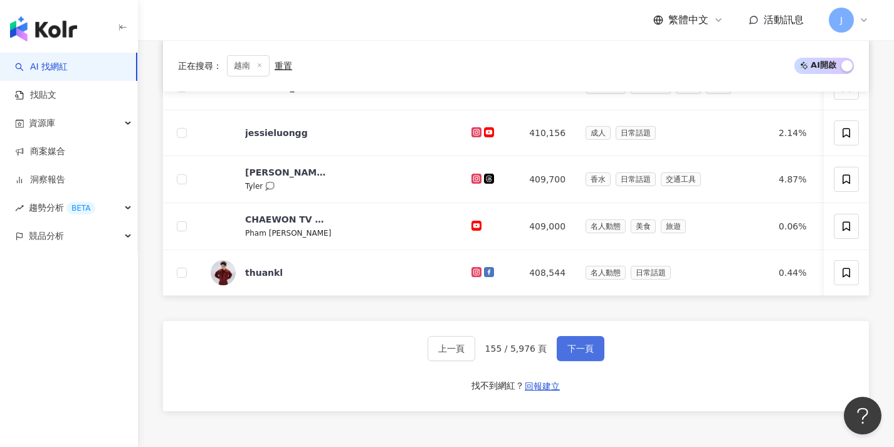
scroll to position [531, 0]
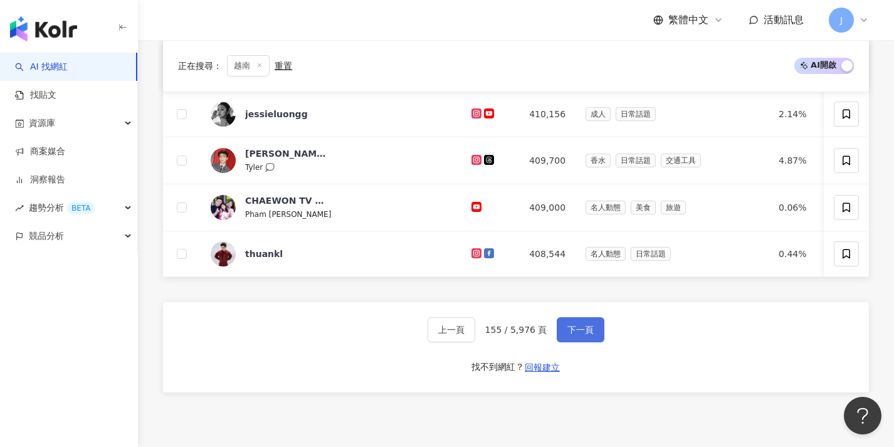
click at [560, 337] on button "下一頁" at bounding box center [581, 329] width 48 height 25
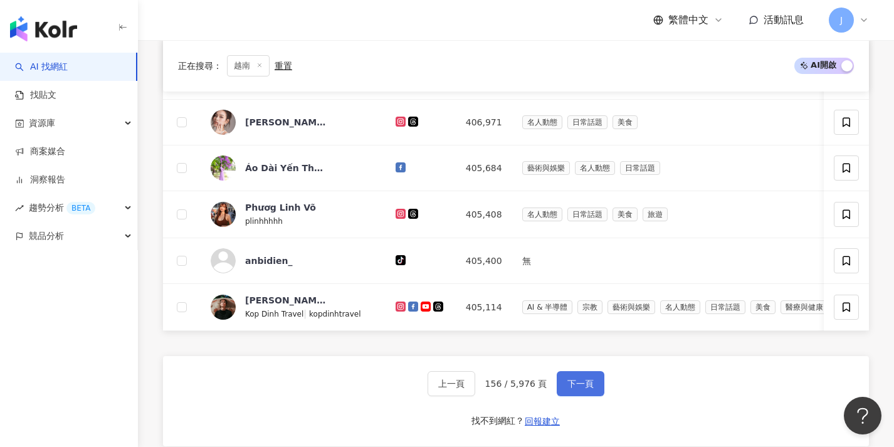
scroll to position [485, 0]
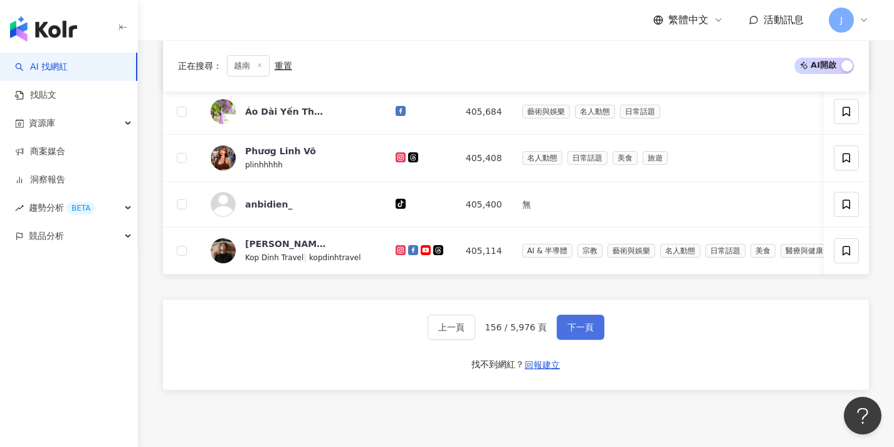
click at [568, 332] on span "下一頁" at bounding box center [581, 327] width 26 height 10
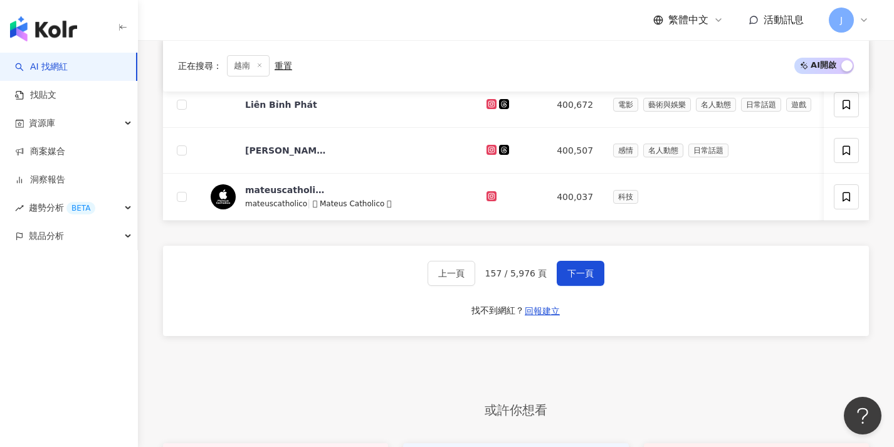
scroll to position [560, 0]
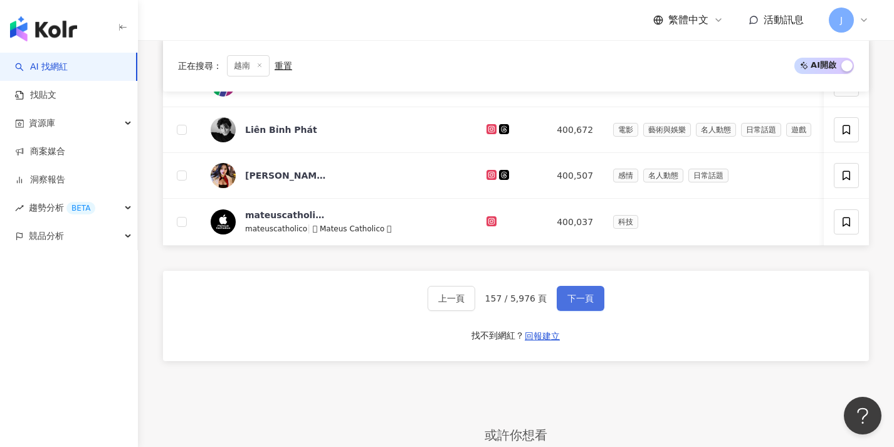
click at [567, 311] on button "下一頁" at bounding box center [581, 298] width 48 height 25
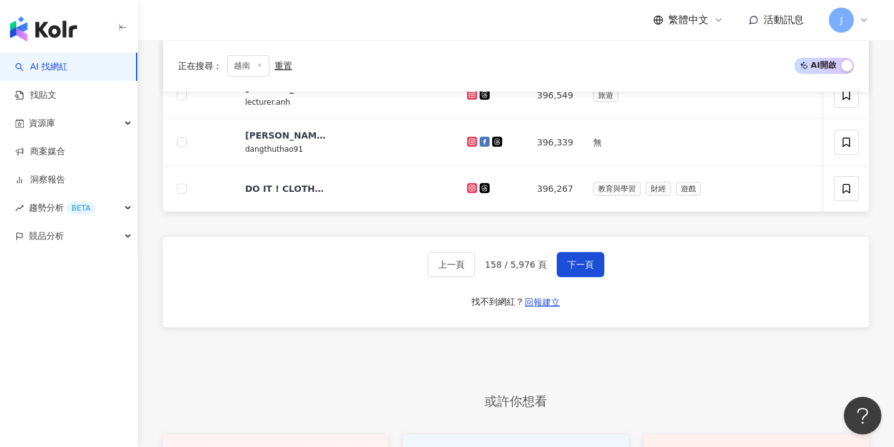
scroll to position [600, 0]
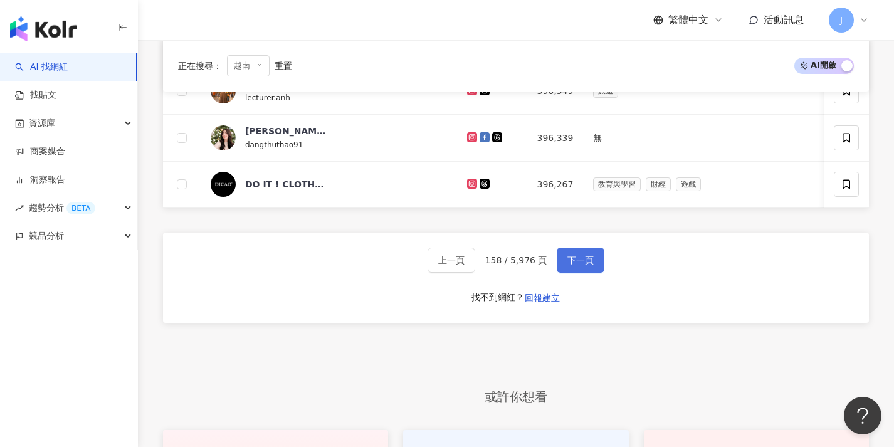
click at [564, 273] on button "下一頁" at bounding box center [581, 260] width 48 height 25
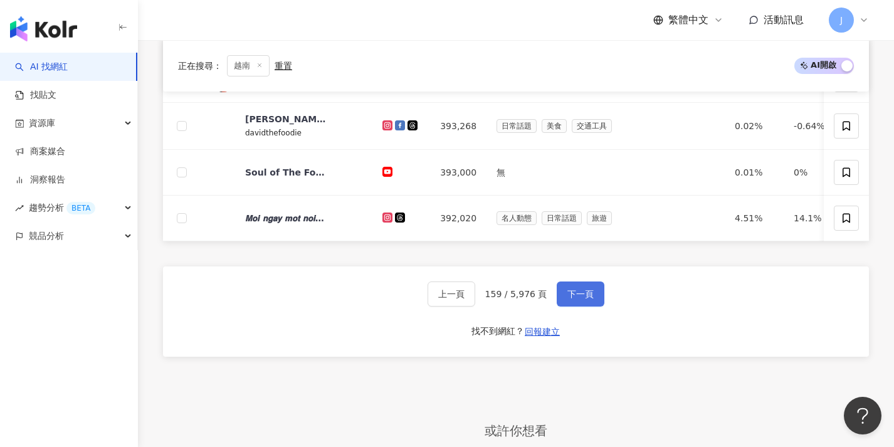
scroll to position [569, 0]
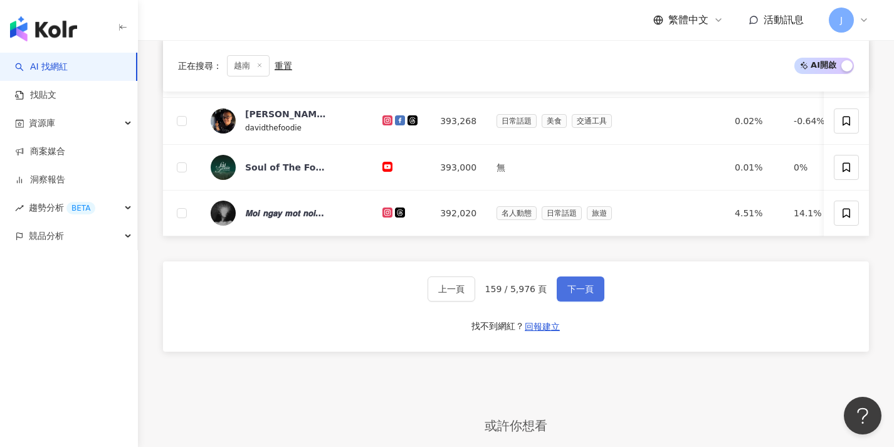
click at [569, 302] on button "下一頁" at bounding box center [581, 289] width 48 height 25
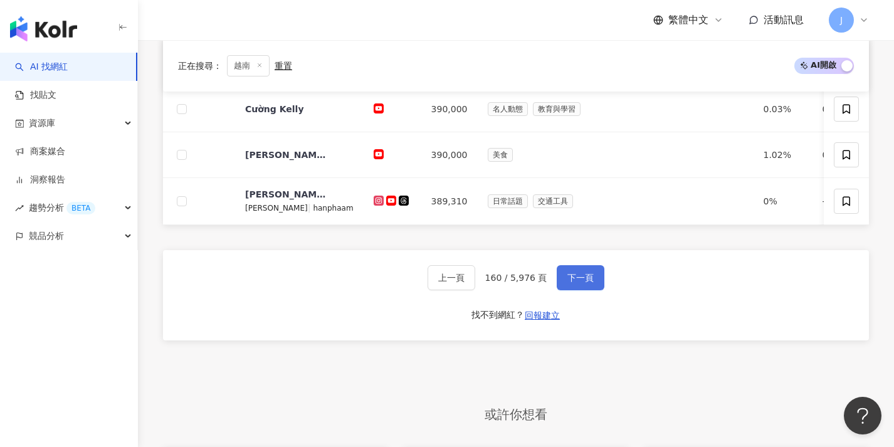
scroll to position [533, 0]
click at [566, 290] on button "下一頁" at bounding box center [581, 277] width 48 height 25
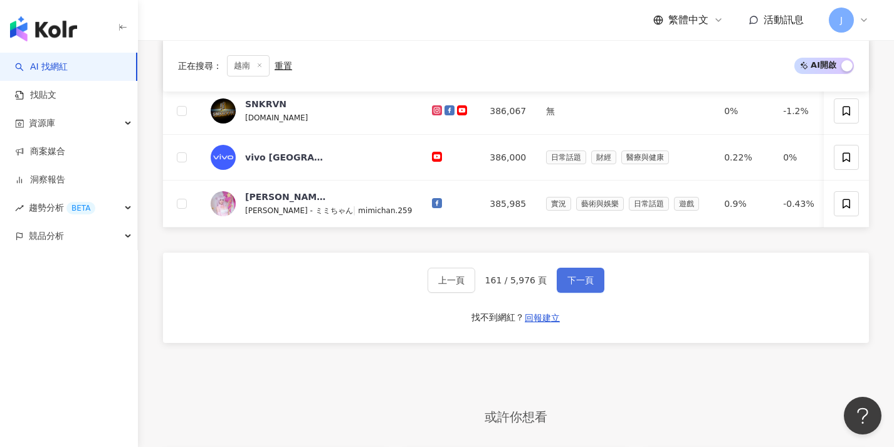
scroll to position [581, 0]
click at [566, 292] on button "下一頁" at bounding box center [581, 279] width 48 height 25
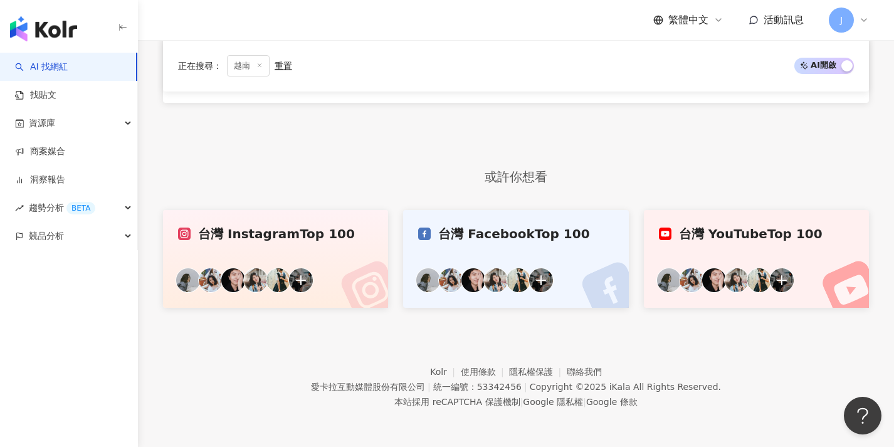
scroll to position [382, 0]
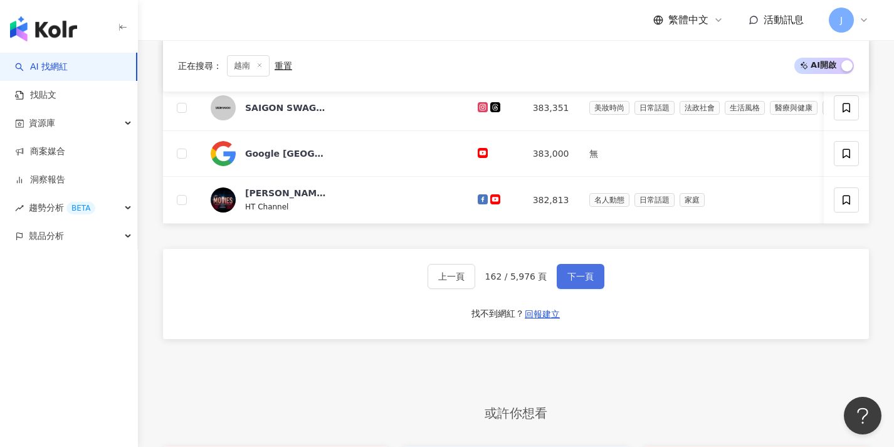
click at [565, 289] on button "下一頁" at bounding box center [581, 276] width 48 height 25
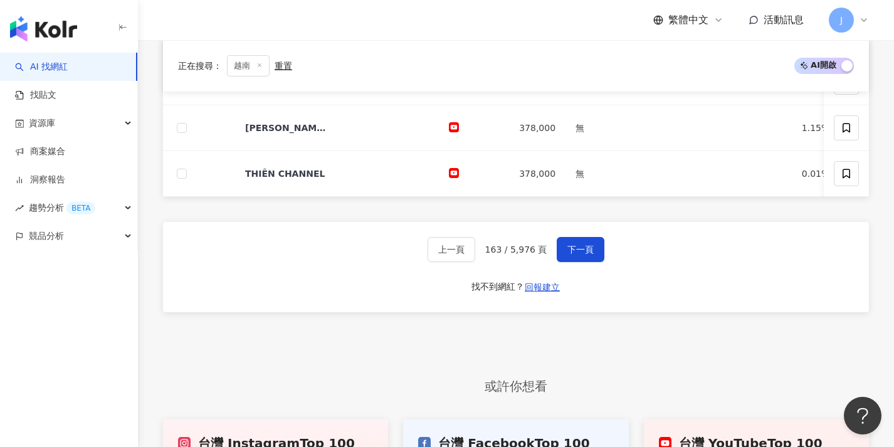
scroll to position [547, 0]
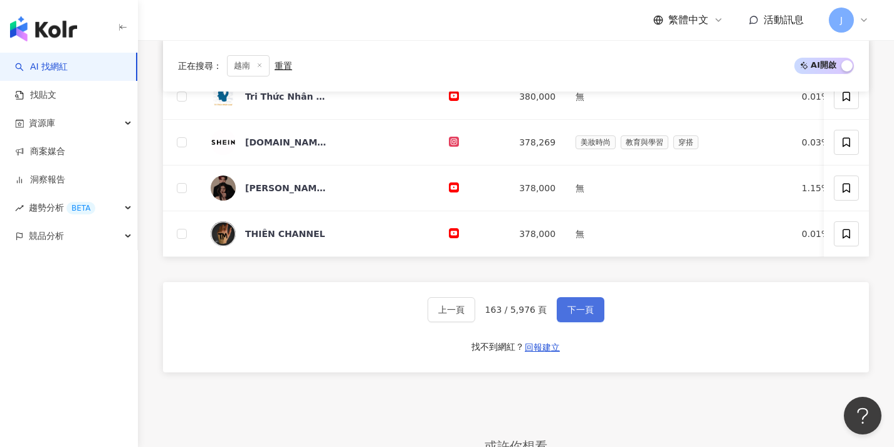
click at [564, 309] on button "下一頁" at bounding box center [581, 309] width 48 height 25
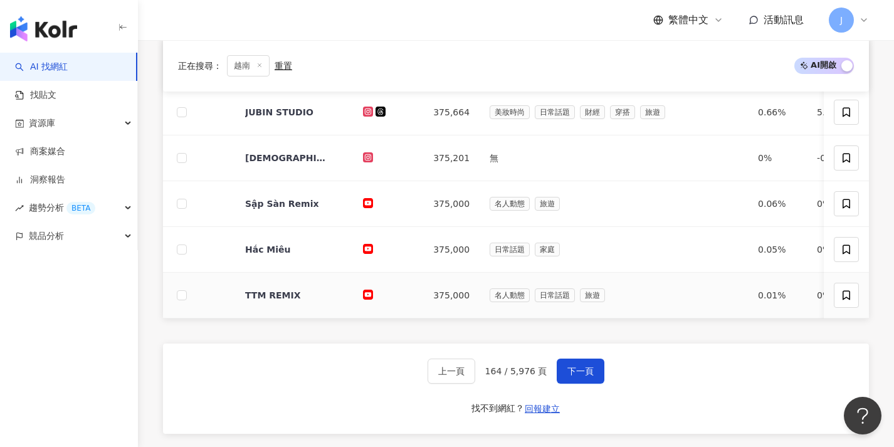
scroll to position [524, 0]
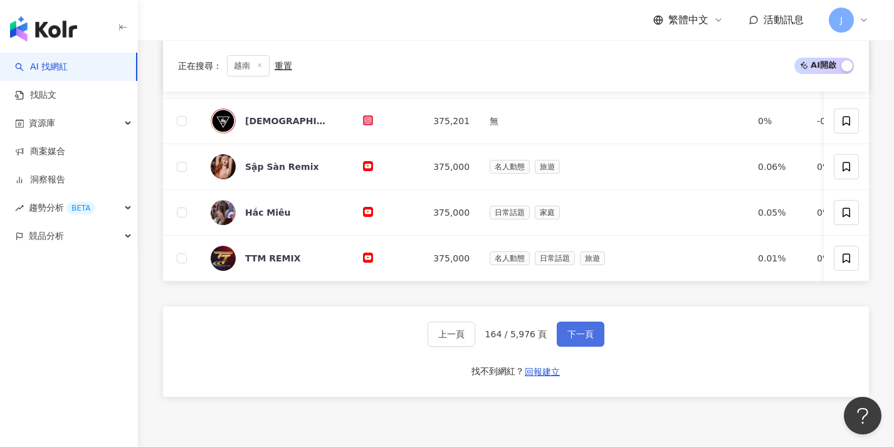
click at [569, 339] on span "下一頁" at bounding box center [581, 334] width 26 height 10
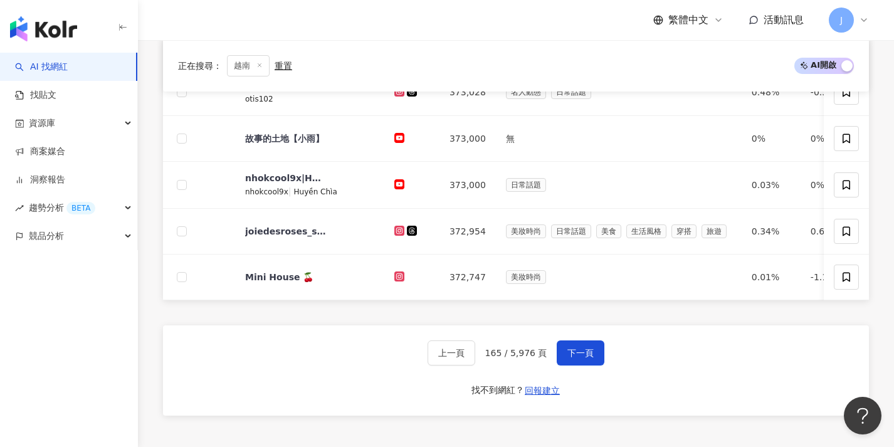
scroll to position [574, 0]
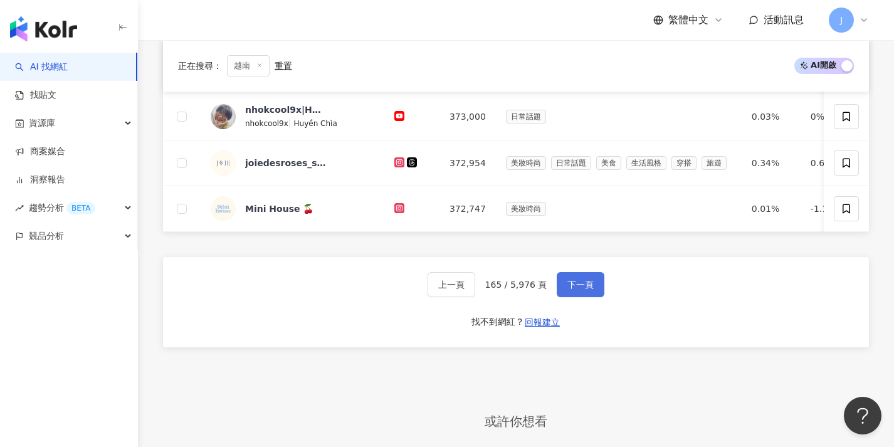
click at [563, 297] on button "下一頁" at bounding box center [581, 284] width 48 height 25
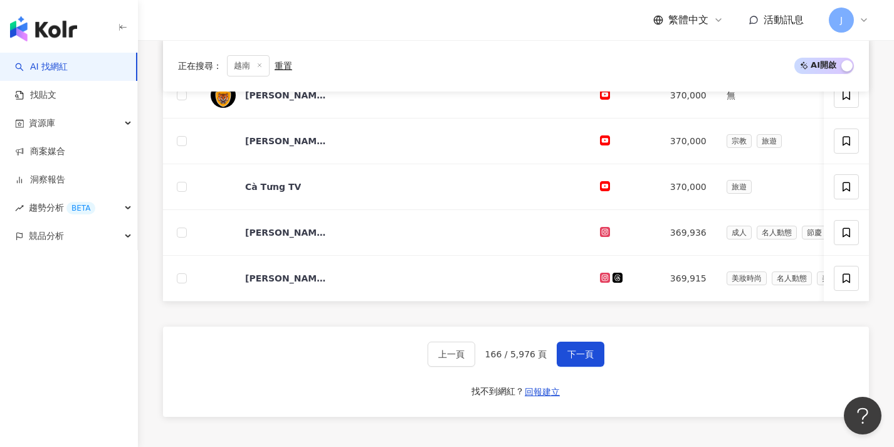
scroll to position [512, 0]
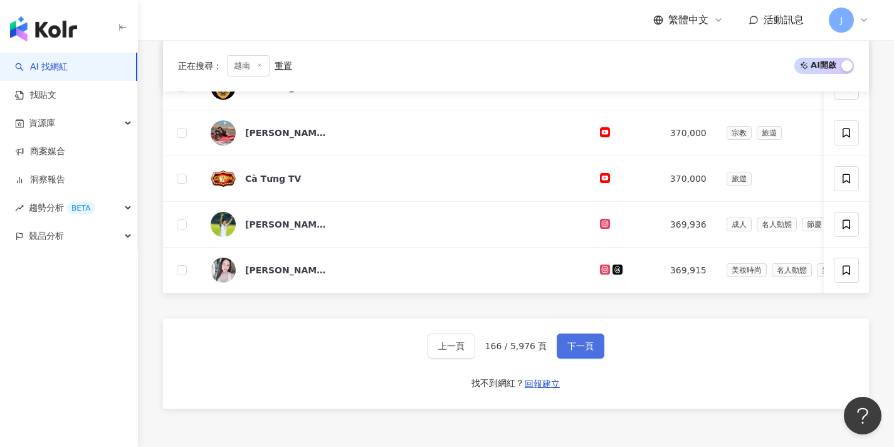
click at [570, 347] on button "下一頁" at bounding box center [581, 346] width 48 height 25
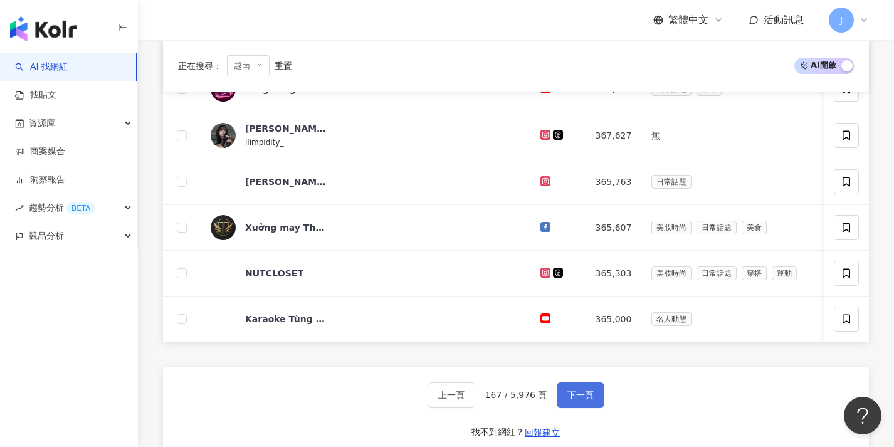
scroll to position [512, 0]
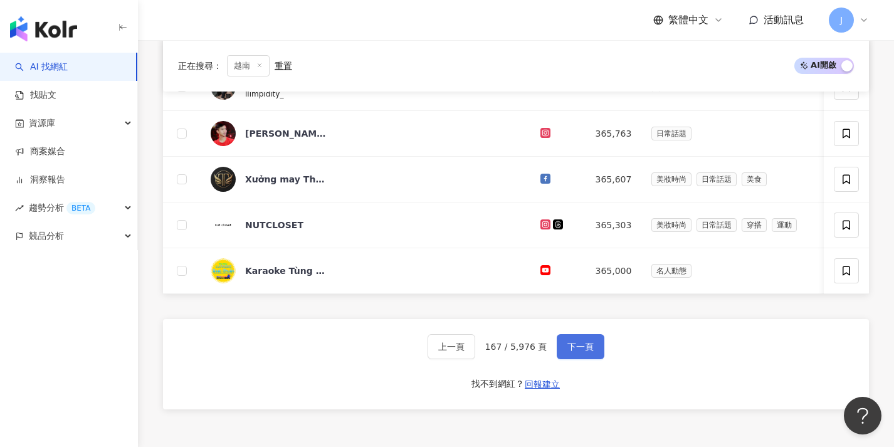
click at [568, 349] on button "下一頁" at bounding box center [581, 346] width 48 height 25
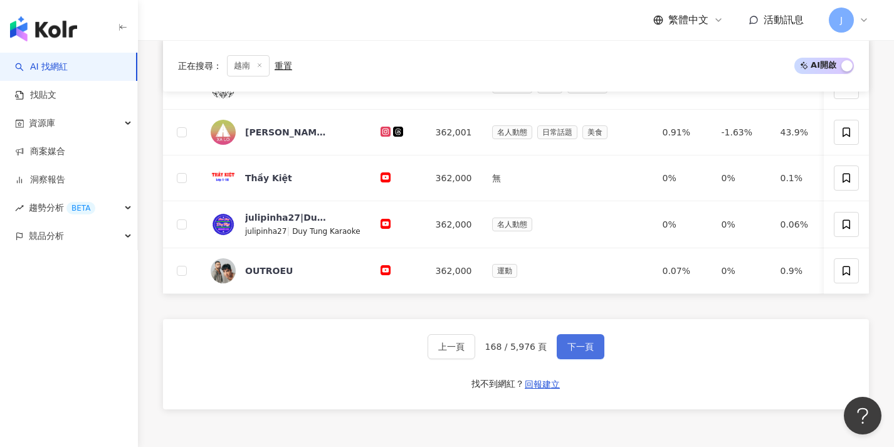
click at [564, 344] on button "下一頁" at bounding box center [581, 346] width 48 height 25
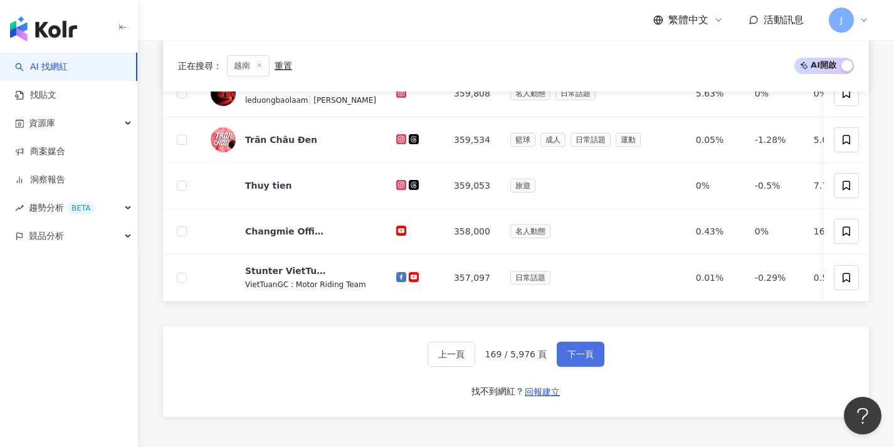
scroll to position [509, 0]
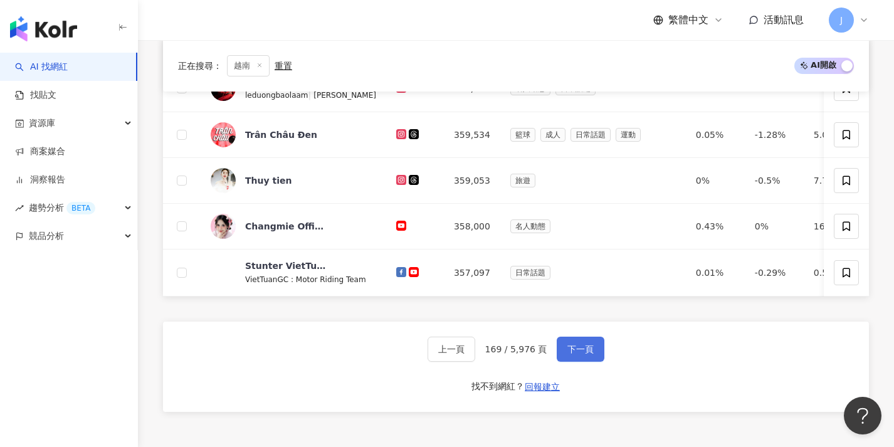
click at [563, 347] on button "下一頁" at bounding box center [581, 349] width 48 height 25
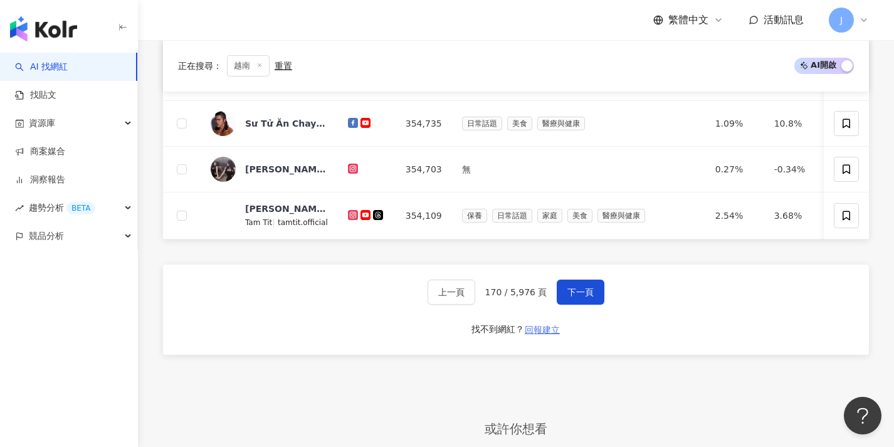
scroll to position [519, 0]
click at [571, 304] on button "下一頁" at bounding box center [581, 291] width 48 height 25
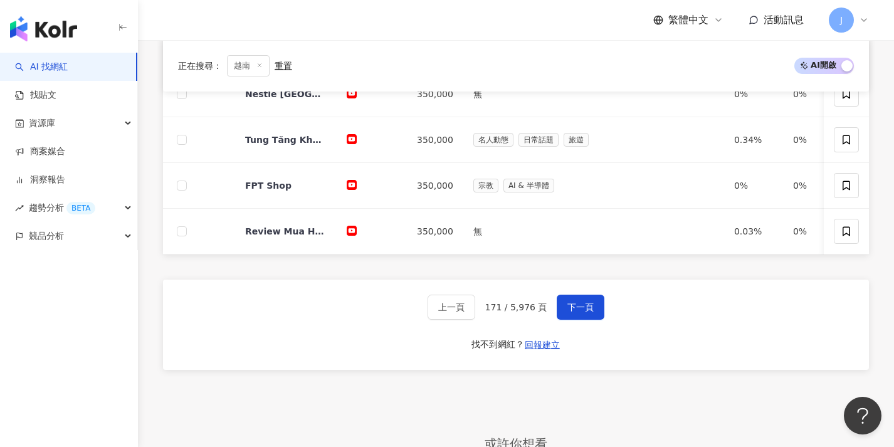
scroll to position [592, 0]
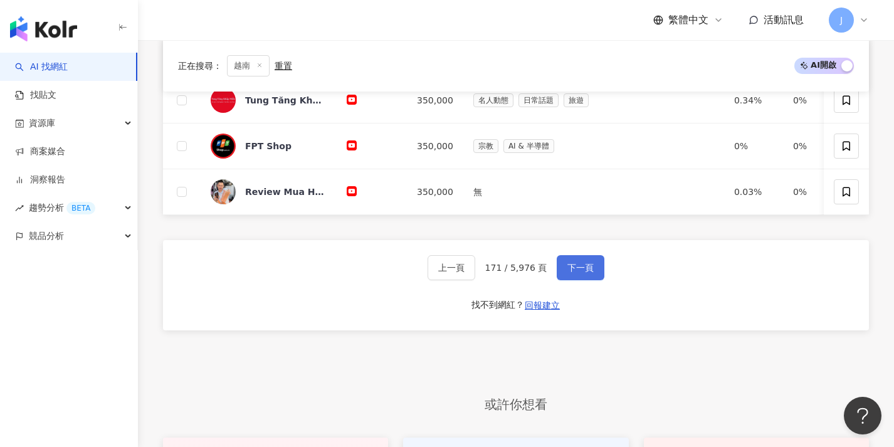
click at [562, 270] on button "下一頁" at bounding box center [581, 267] width 48 height 25
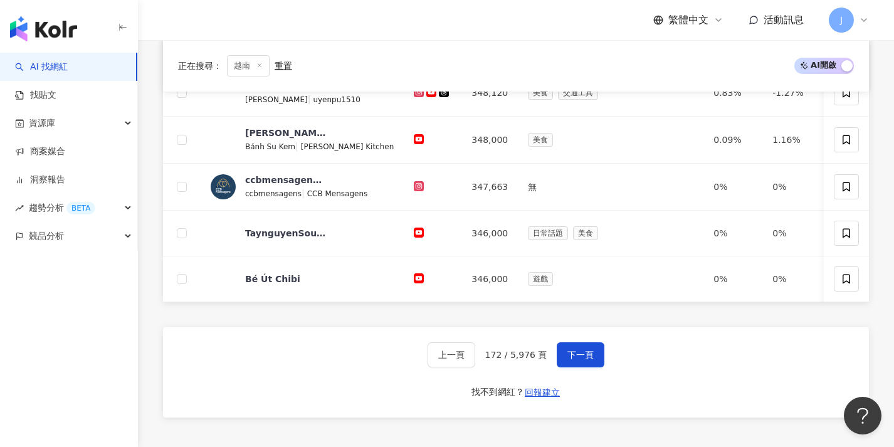
scroll to position [505, 0]
click at [567, 356] on button "下一頁" at bounding box center [581, 354] width 48 height 25
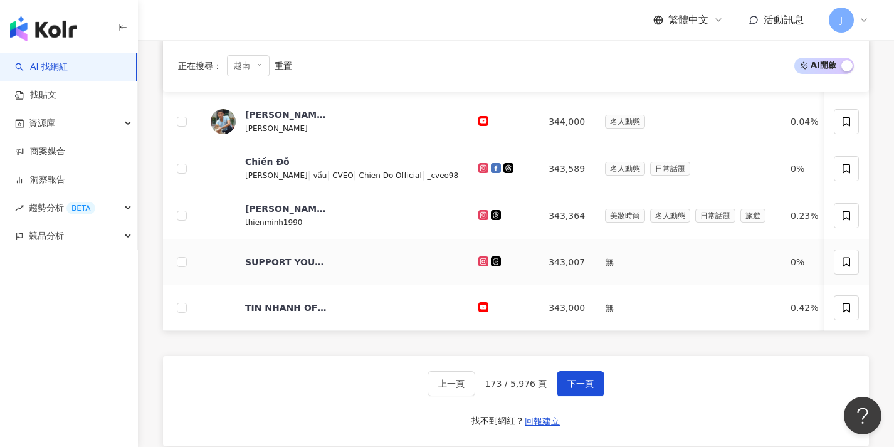
scroll to position [489, 0]
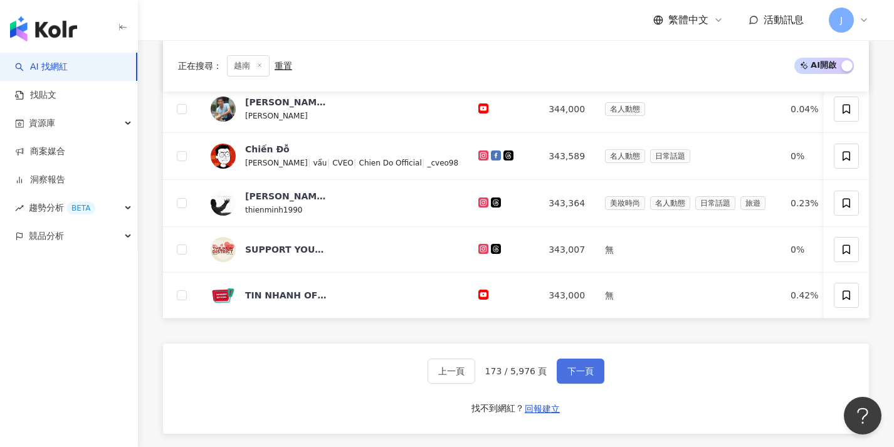
click at [566, 371] on button "下一頁" at bounding box center [581, 371] width 48 height 25
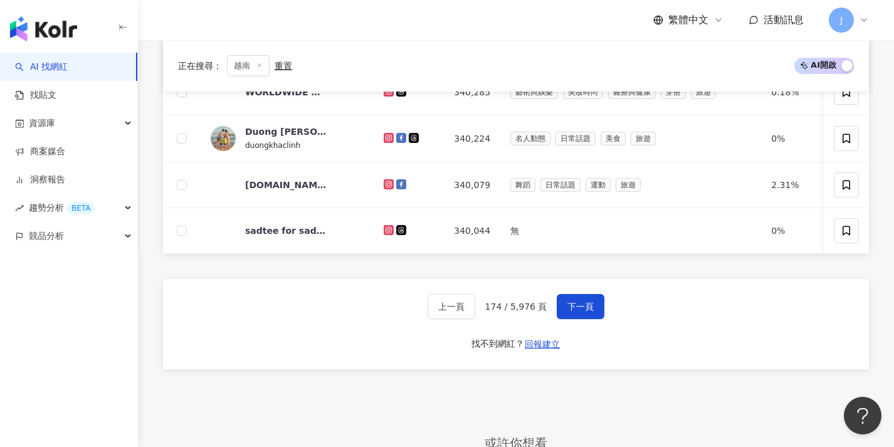
scroll to position [491, 0]
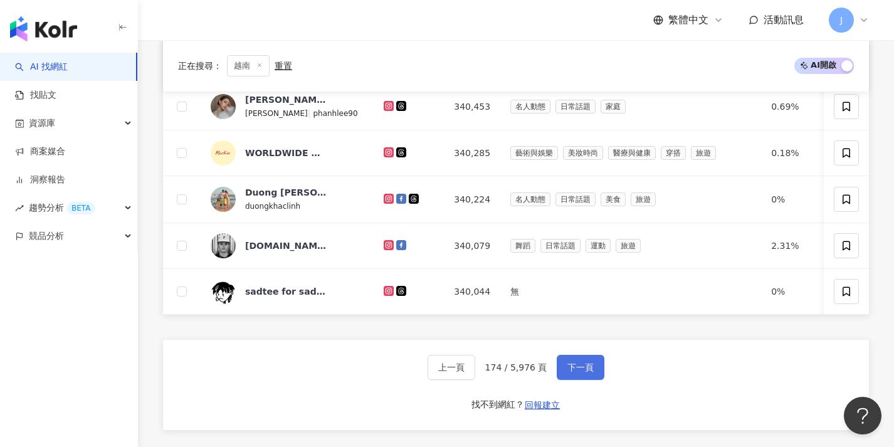
click at [568, 371] on span "下一頁" at bounding box center [581, 367] width 26 height 10
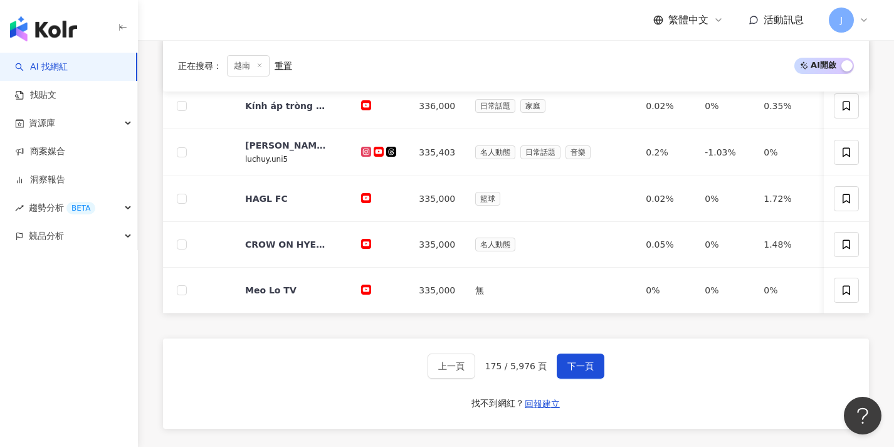
scroll to position [492, 0]
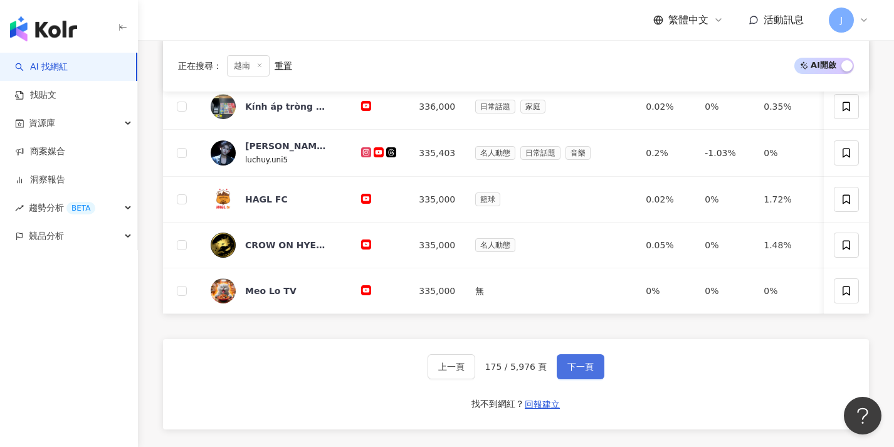
click at [561, 364] on button "下一頁" at bounding box center [581, 366] width 48 height 25
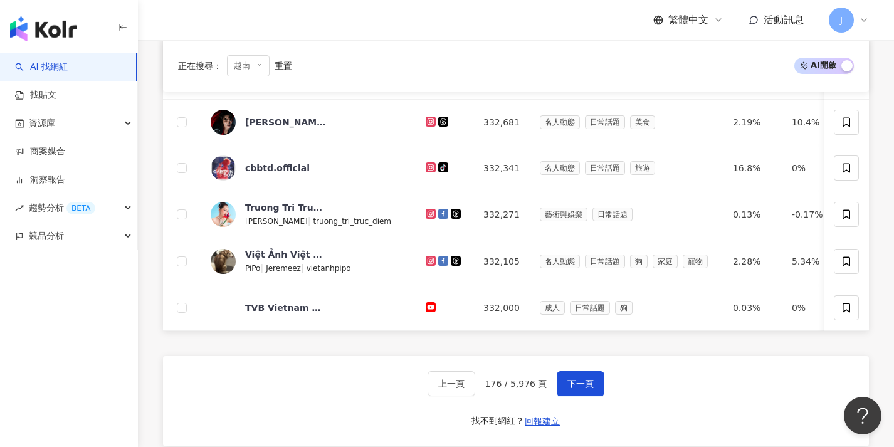
scroll to position [504, 0]
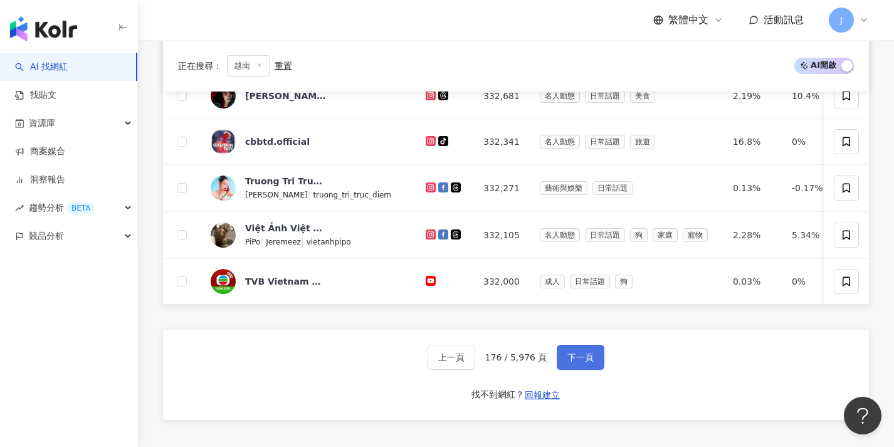
click at [561, 364] on button "下一頁" at bounding box center [581, 357] width 48 height 25
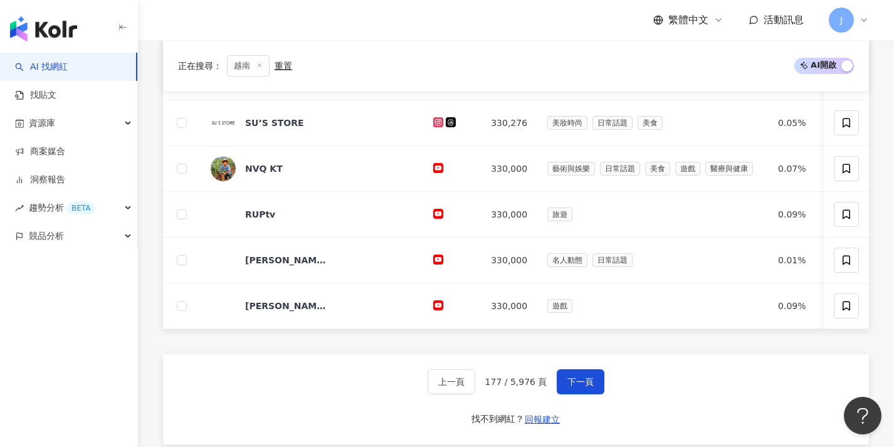
scroll to position [501, 0]
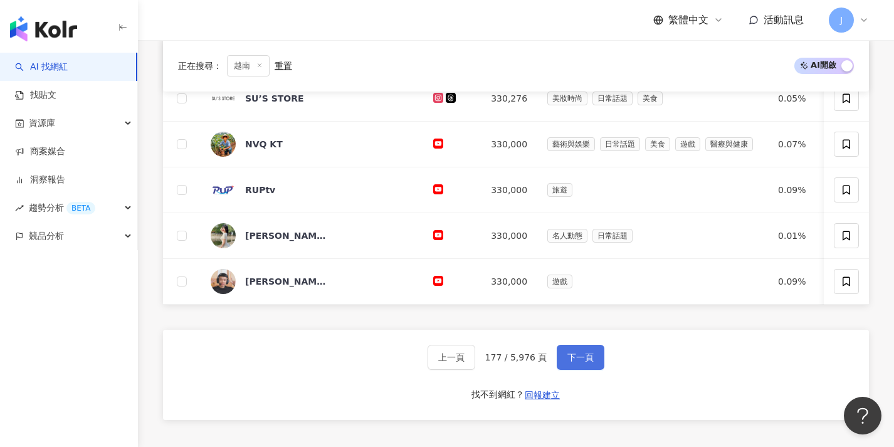
click at [560, 364] on button "下一頁" at bounding box center [581, 357] width 48 height 25
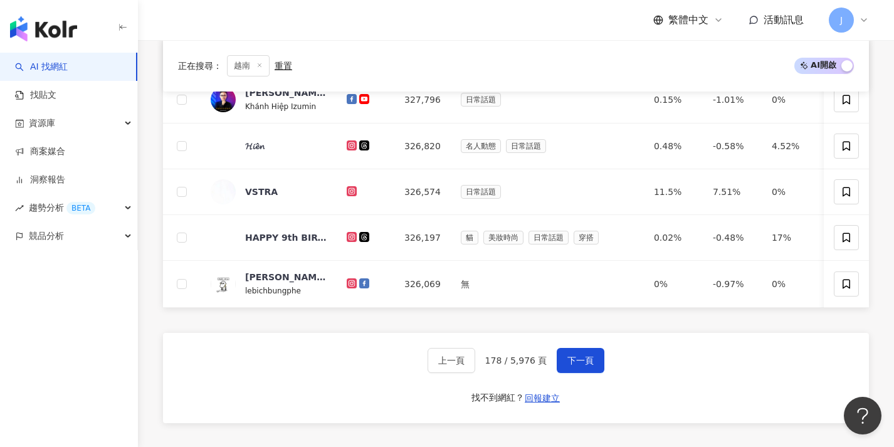
scroll to position [500, 0]
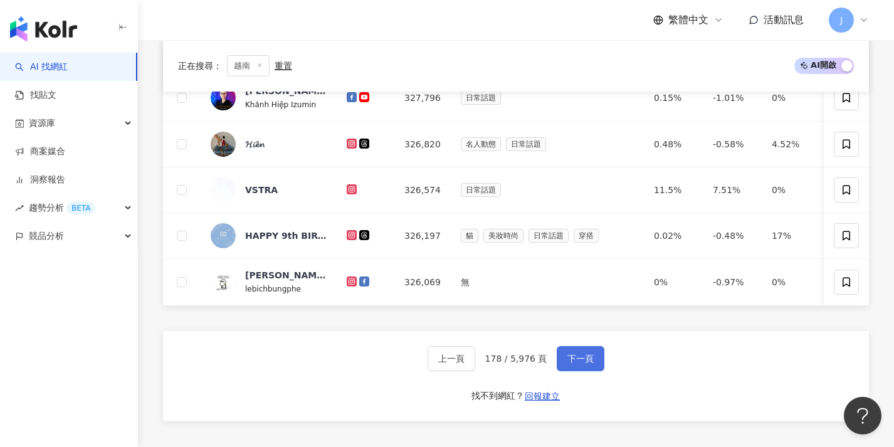
click at [560, 365] on button "下一頁" at bounding box center [581, 358] width 48 height 25
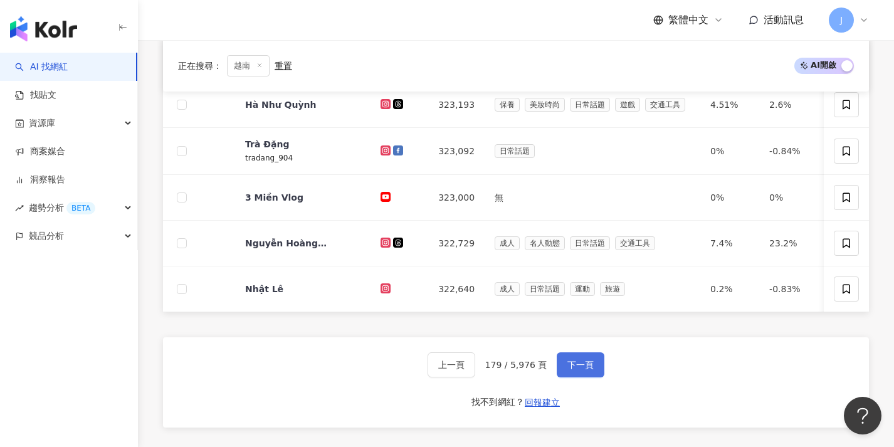
scroll to position [494, 0]
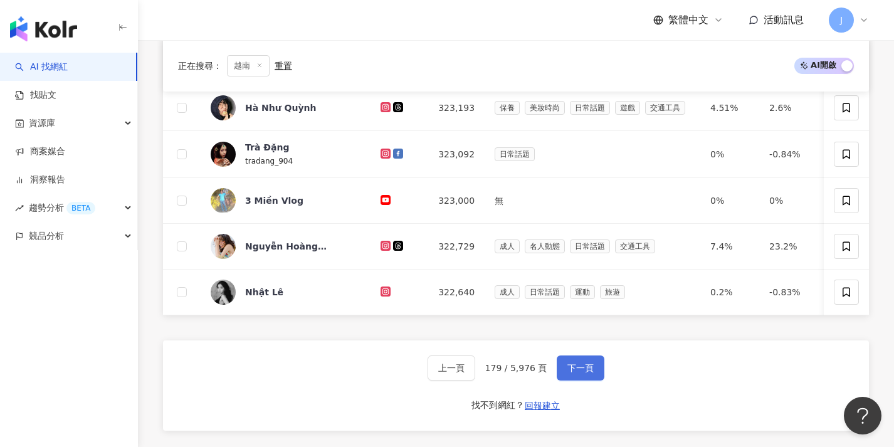
click at [559, 368] on button "下一頁" at bounding box center [581, 368] width 48 height 25
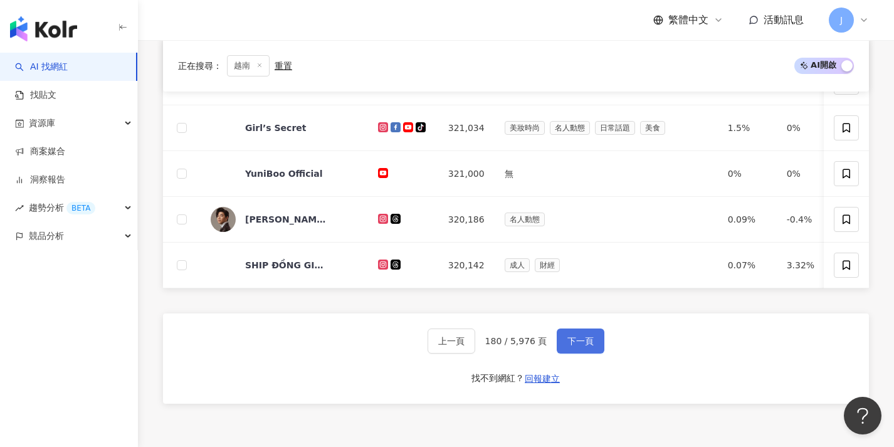
scroll to position [502, 0]
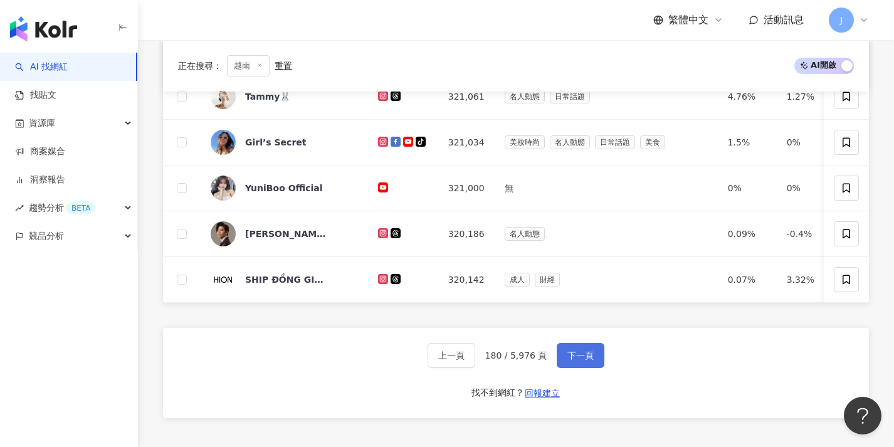
click at [559, 367] on button "下一頁" at bounding box center [581, 355] width 48 height 25
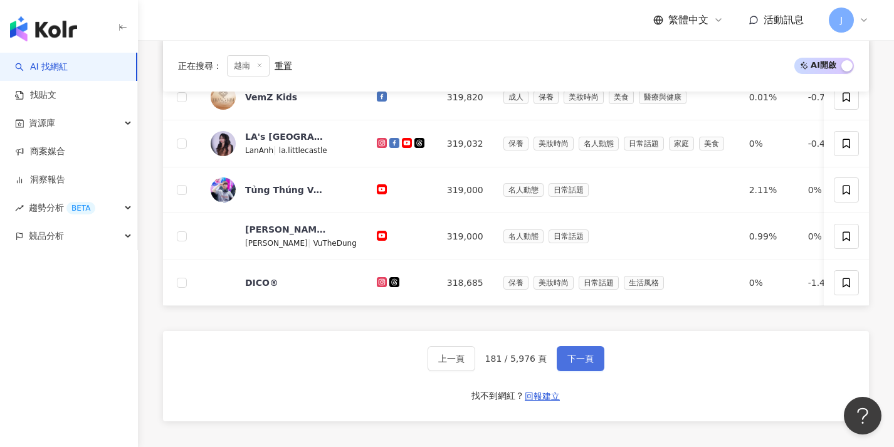
scroll to position [512, 0]
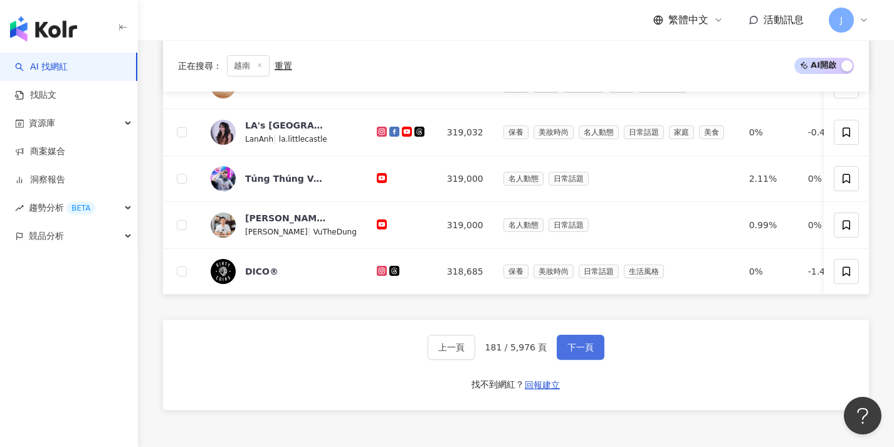
click at [563, 360] on button "下一頁" at bounding box center [581, 347] width 48 height 25
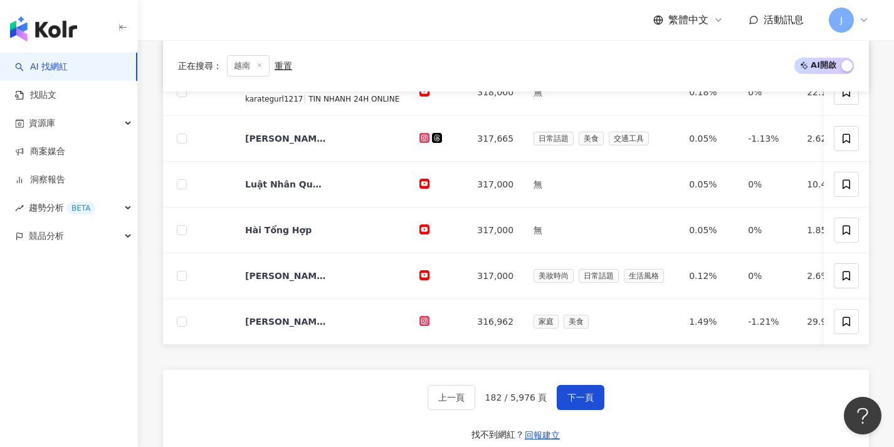
scroll to position [497, 0]
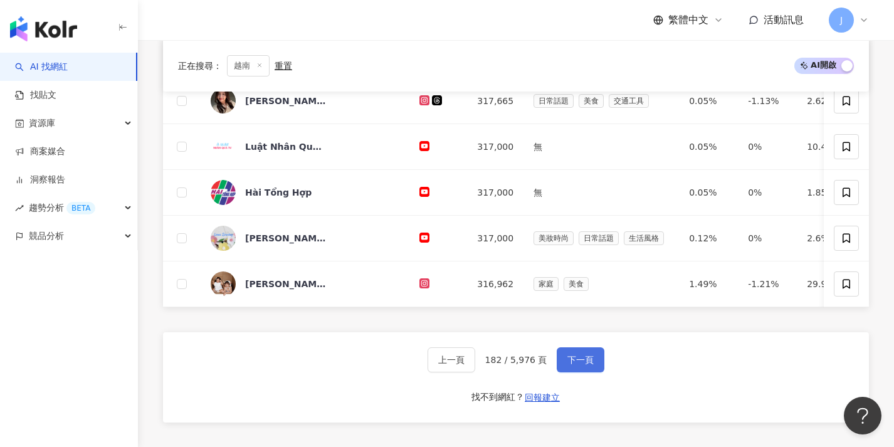
click at [558, 364] on button "下一頁" at bounding box center [581, 359] width 48 height 25
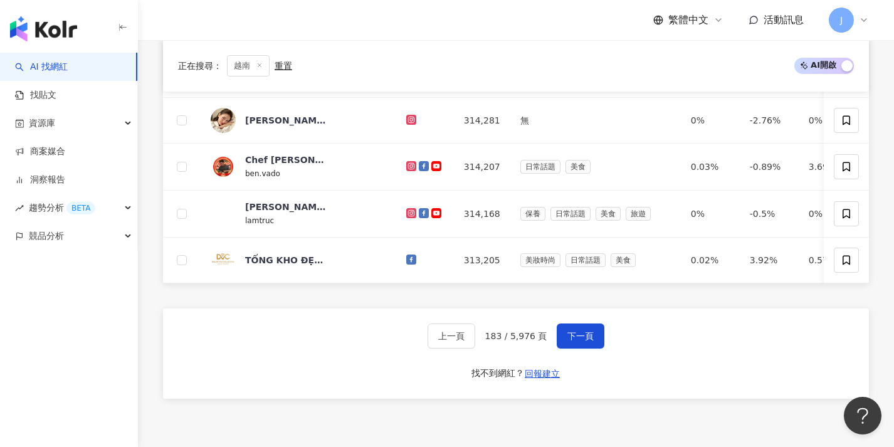
scroll to position [531, 0]
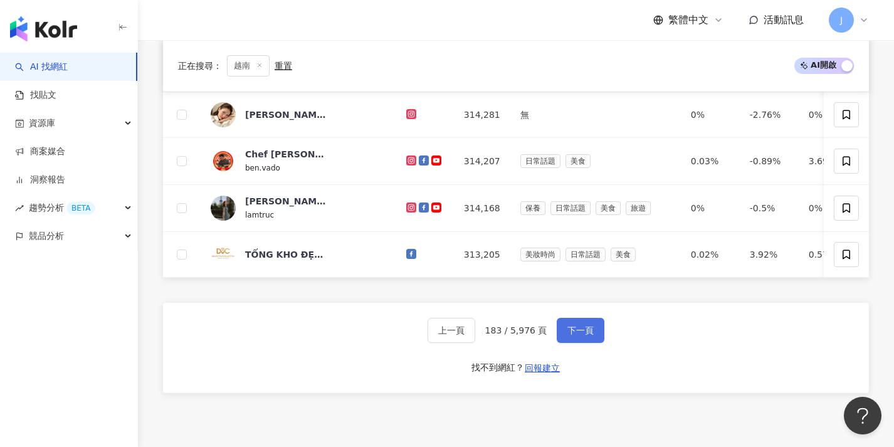
click at [568, 336] on span "下一頁" at bounding box center [581, 330] width 26 height 10
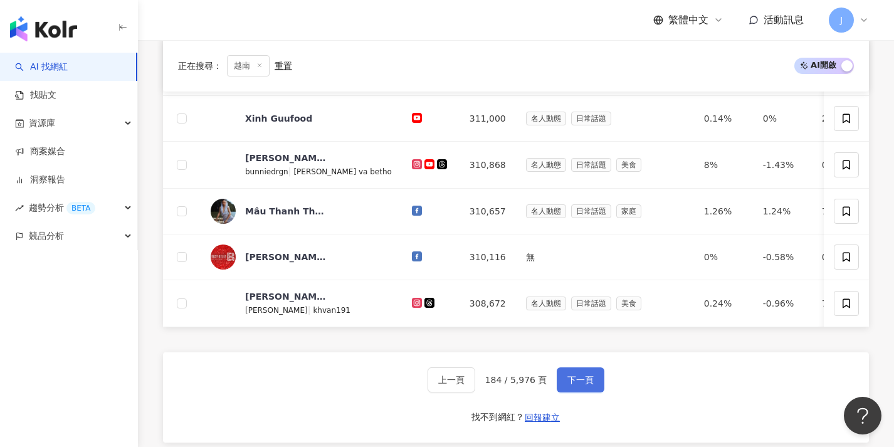
scroll to position [518, 0]
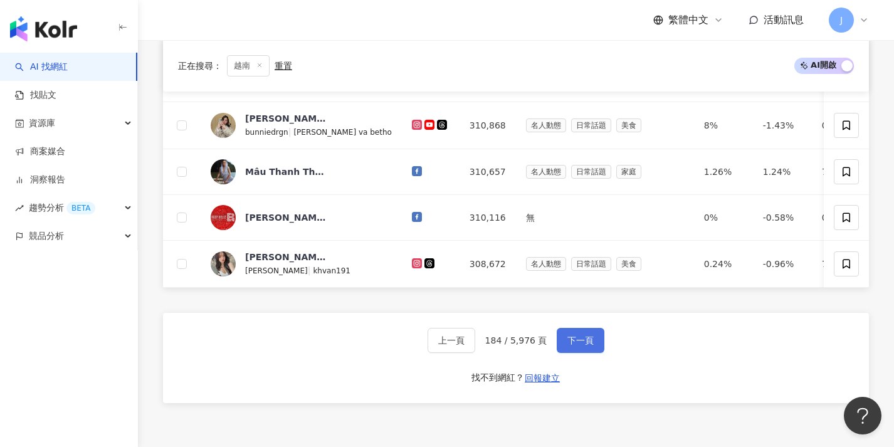
click at [567, 340] on button "下一頁" at bounding box center [581, 340] width 48 height 25
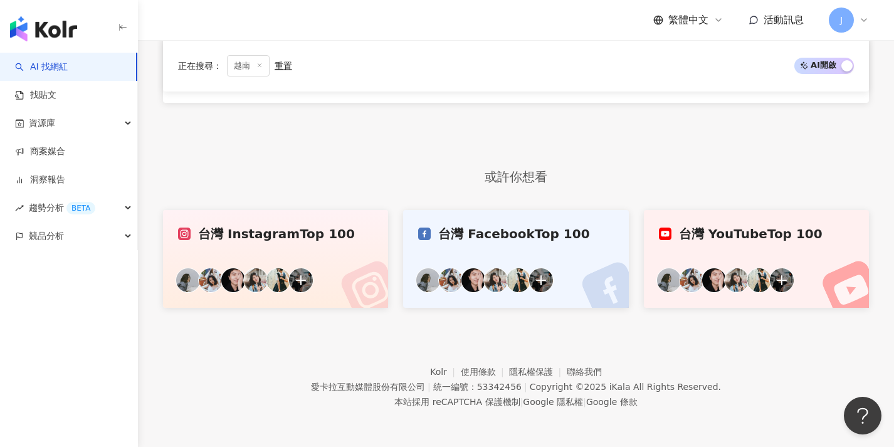
scroll to position [382, 0]
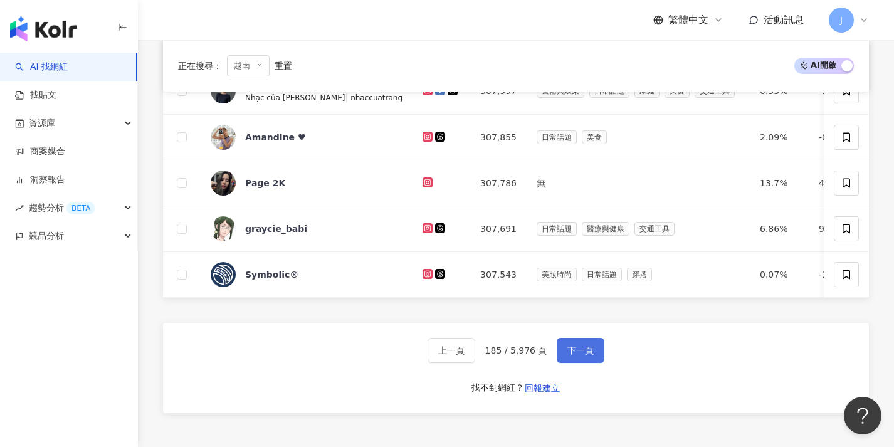
click at [568, 344] on button "下一頁" at bounding box center [581, 350] width 48 height 25
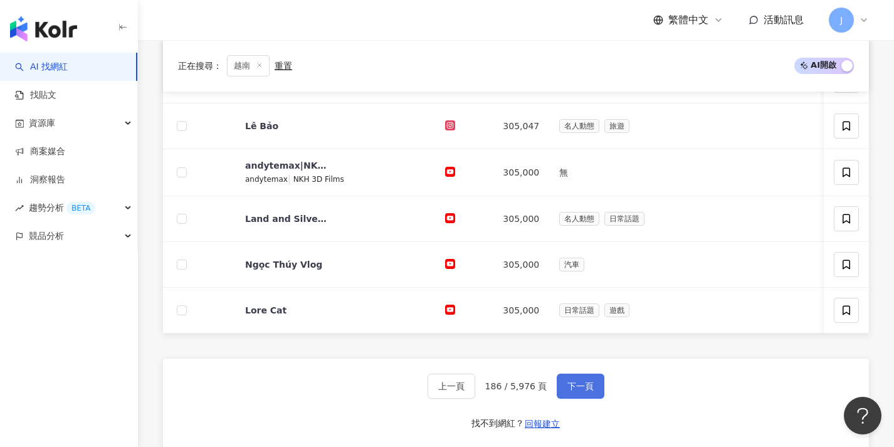
scroll to position [515, 0]
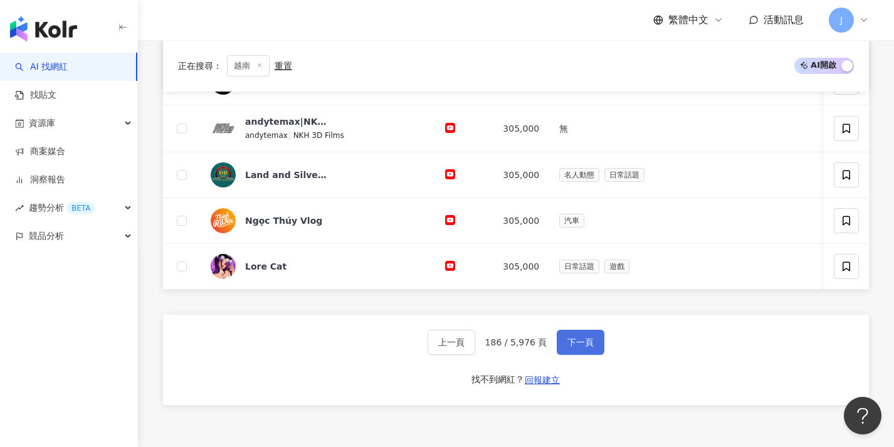
click at [565, 344] on button "下一頁" at bounding box center [581, 342] width 48 height 25
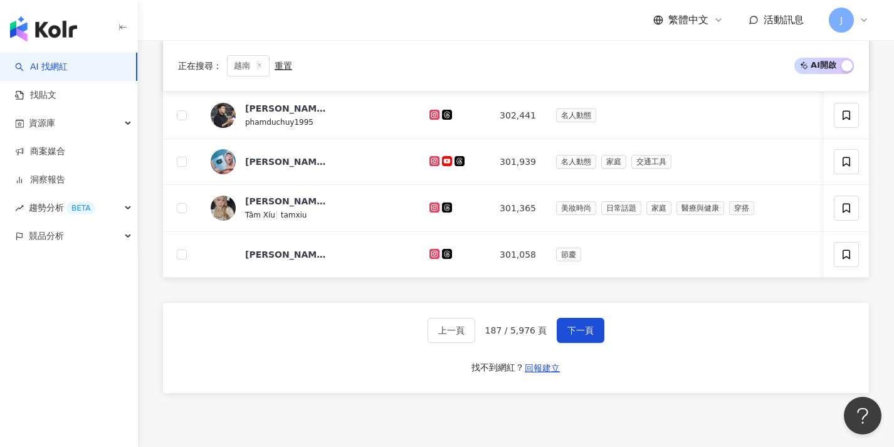
scroll to position [556, 0]
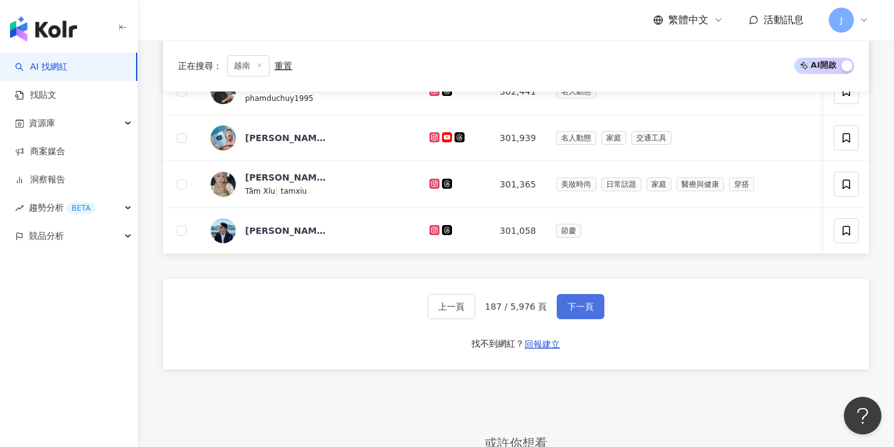
click at [573, 312] on span "下一頁" at bounding box center [581, 307] width 26 height 10
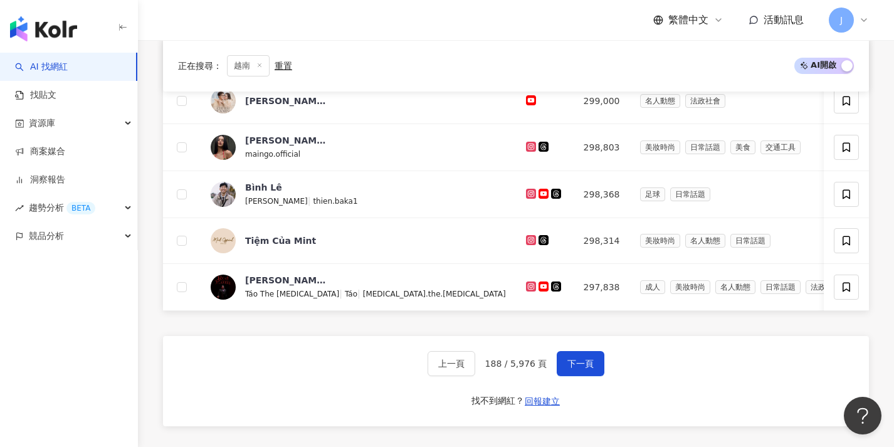
scroll to position [510, 0]
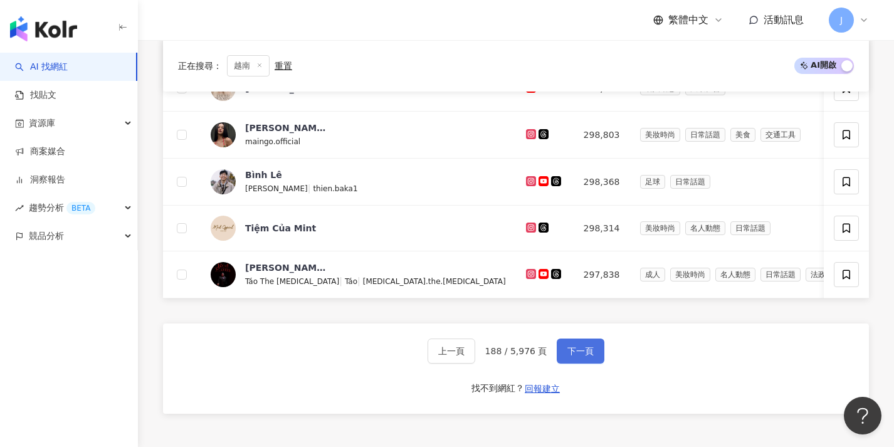
click at [573, 356] on span "下一頁" at bounding box center [581, 351] width 26 height 10
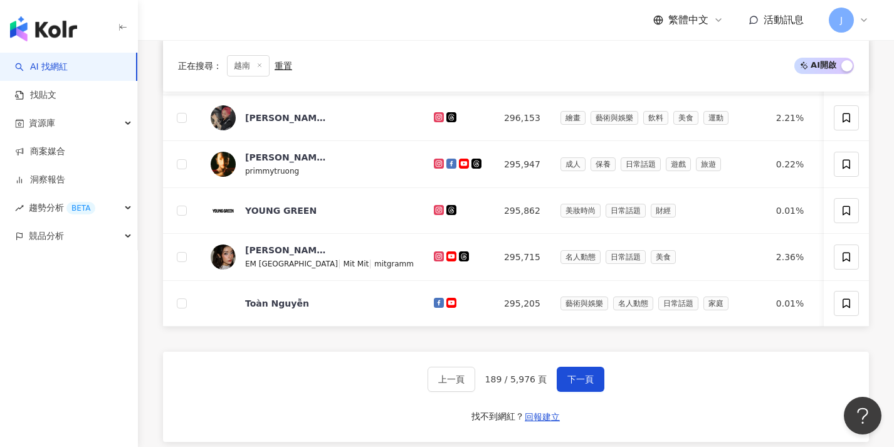
scroll to position [538, 0]
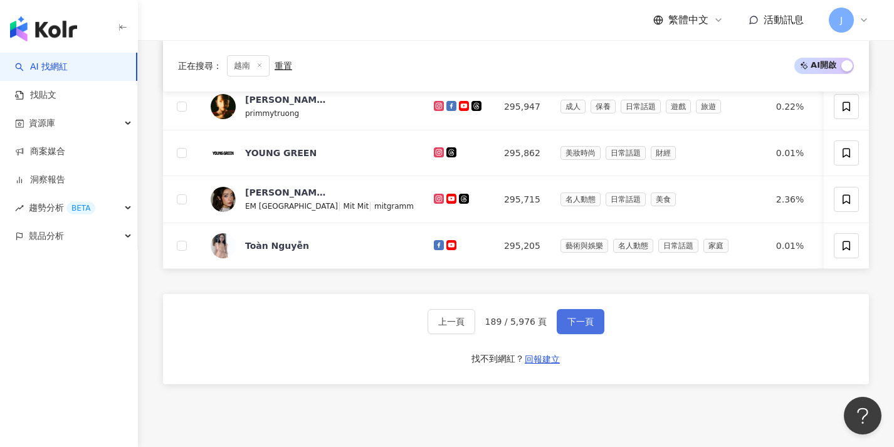
click at [573, 327] on span "下一頁" at bounding box center [581, 322] width 26 height 10
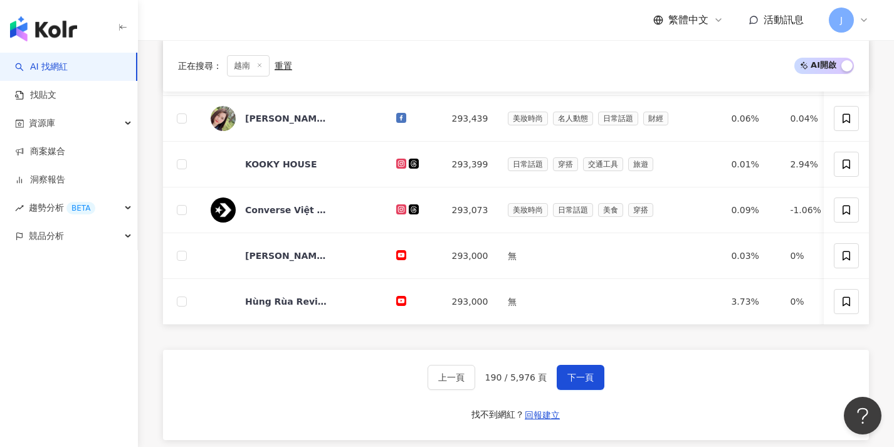
scroll to position [536, 0]
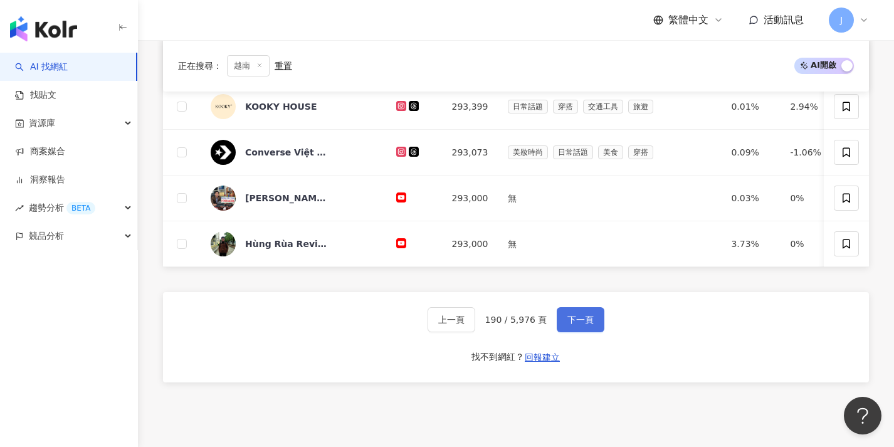
click at [568, 320] on button "下一頁" at bounding box center [581, 319] width 48 height 25
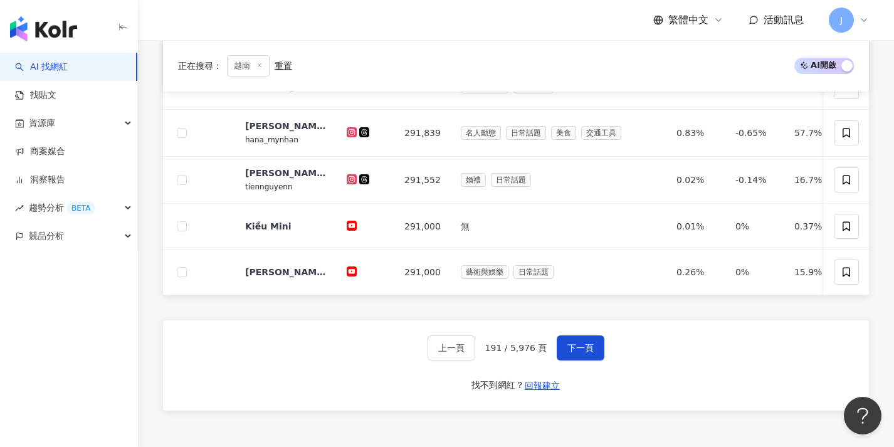
scroll to position [472, 0]
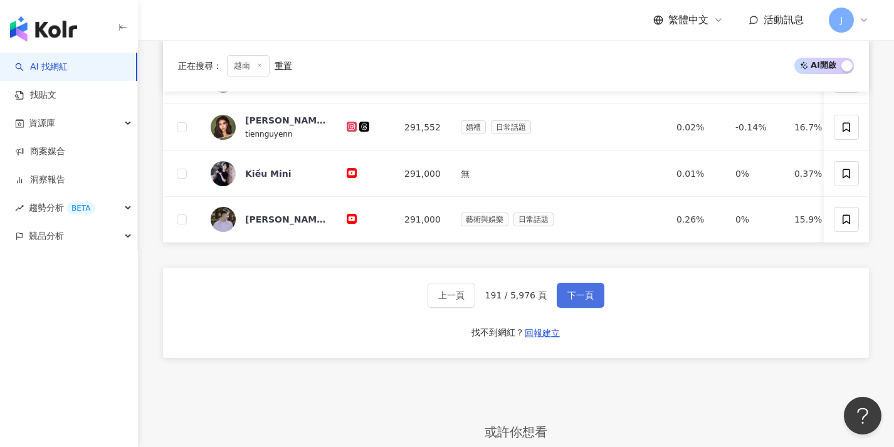
click at [568, 300] on span "下一頁" at bounding box center [581, 295] width 26 height 10
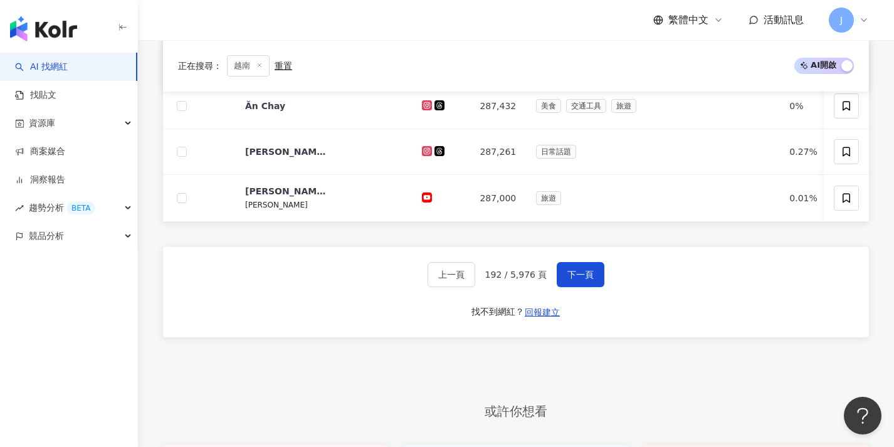
scroll to position [596, 0]
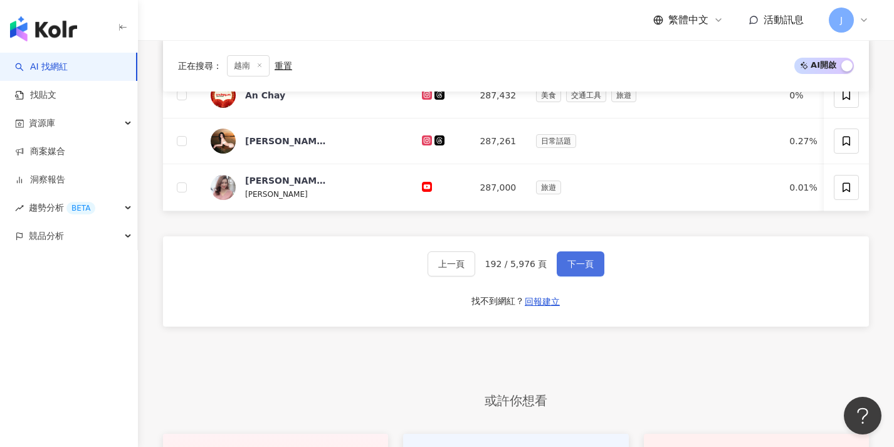
click at [565, 277] on button "下一頁" at bounding box center [581, 263] width 48 height 25
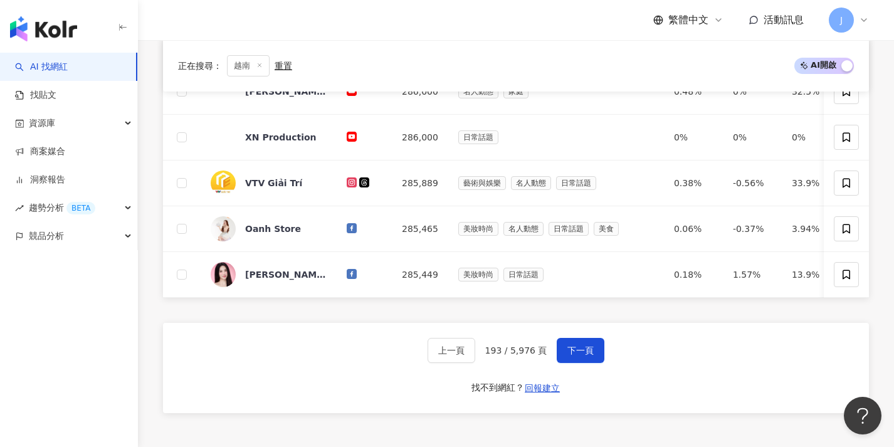
scroll to position [531, 0]
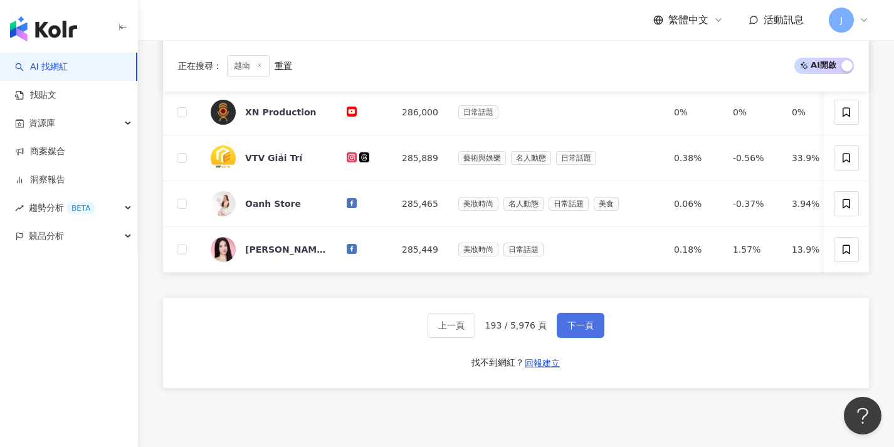
click at [574, 338] on button "下一頁" at bounding box center [581, 325] width 48 height 25
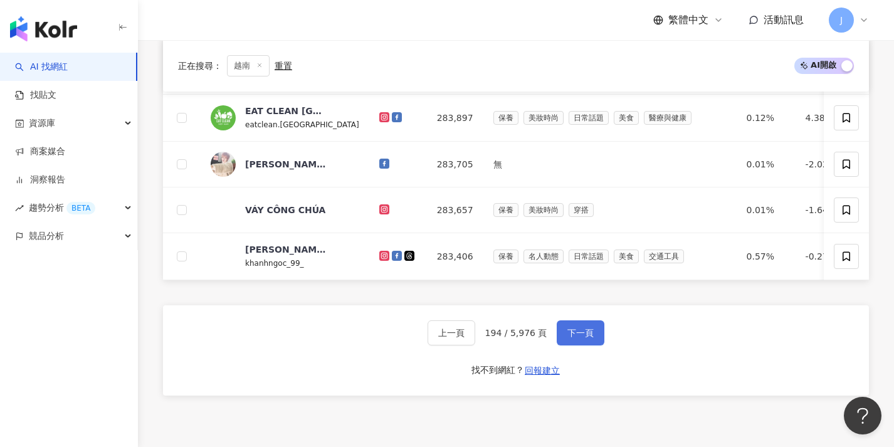
scroll to position [557, 0]
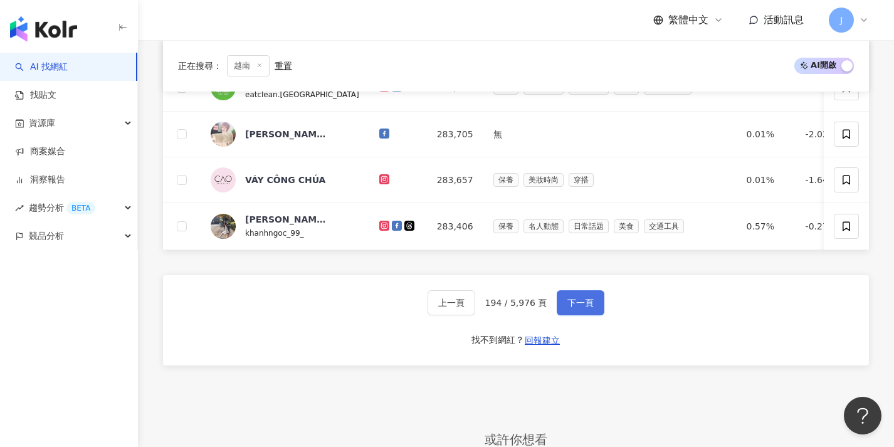
click at [587, 308] on span "下一頁" at bounding box center [581, 303] width 26 height 10
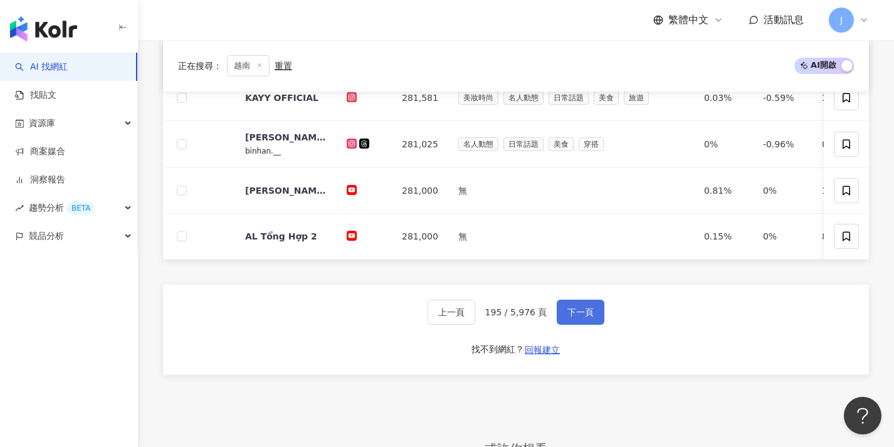
scroll to position [569, 0]
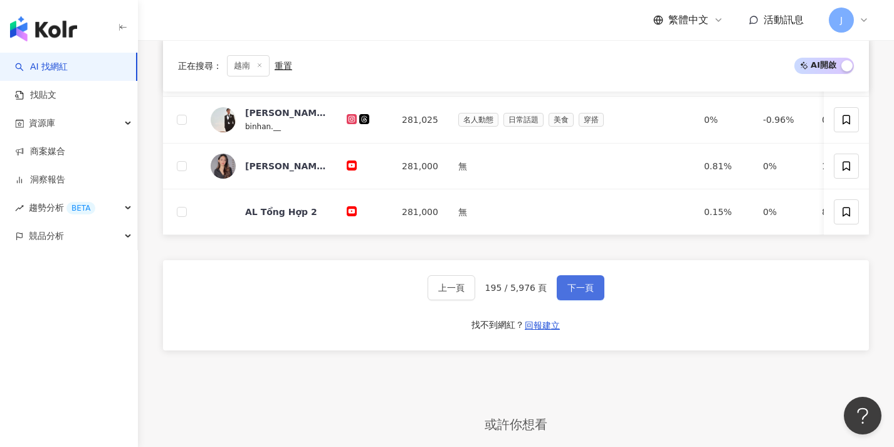
click at [579, 288] on button "下一頁" at bounding box center [581, 287] width 48 height 25
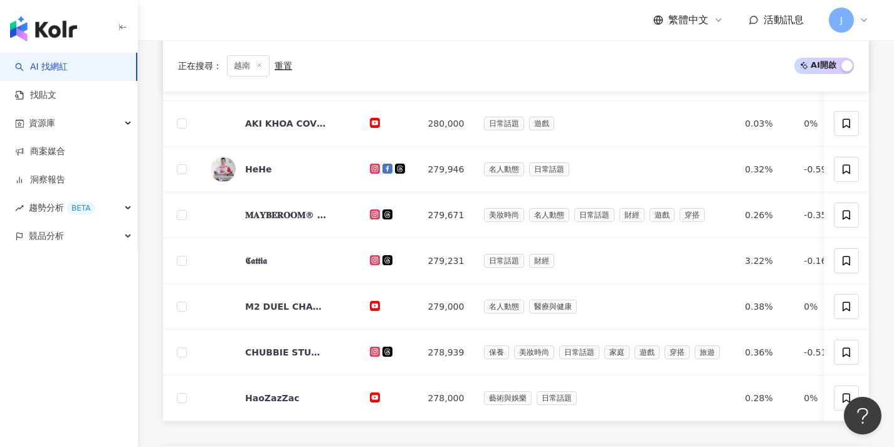
scroll to position [546, 0]
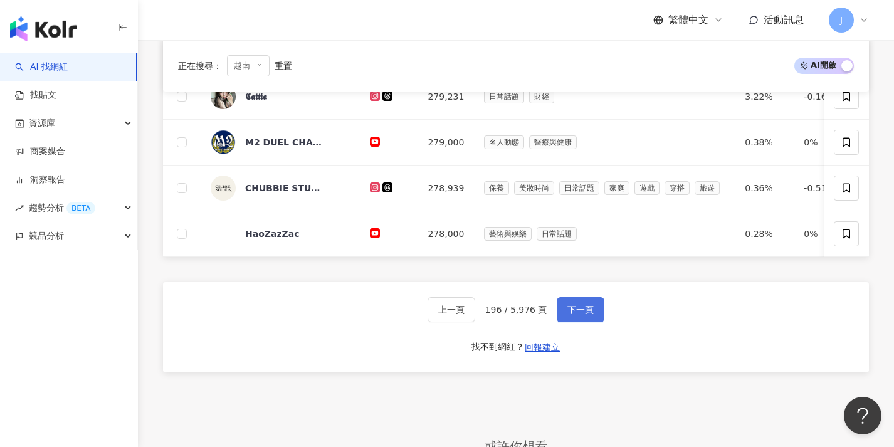
click at [578, 310] on button "下一頁" at bounding box center [581, 309] width 48 height 25
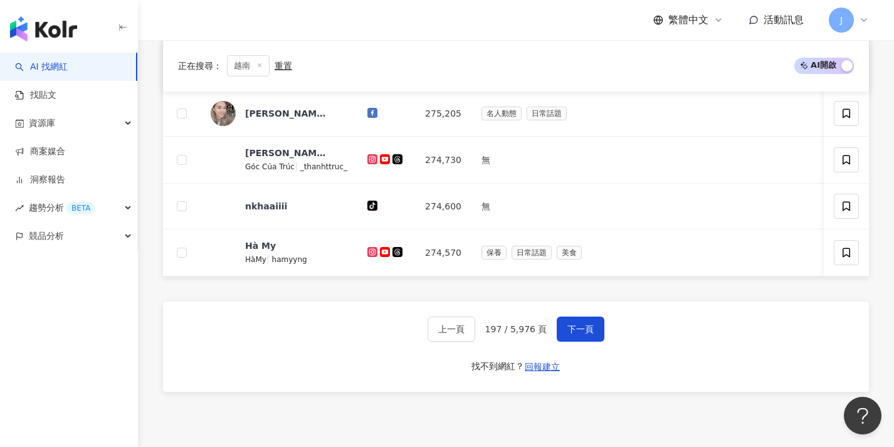
scroll to position [544, 0]
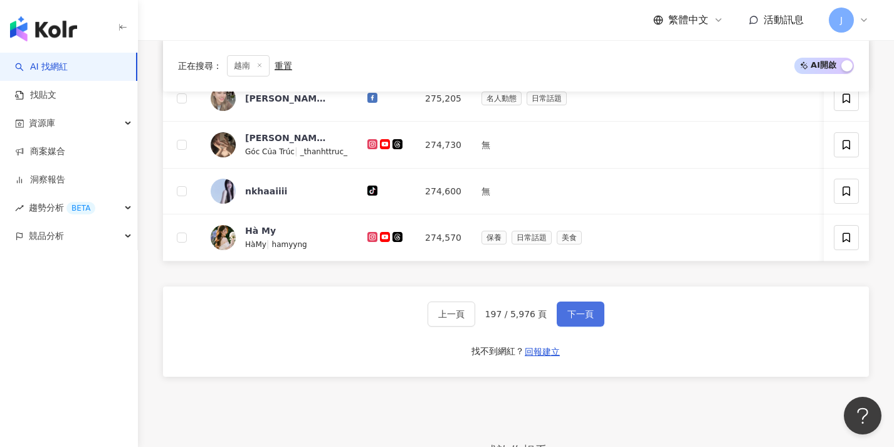
click at [576, 317] on span "下一頁" at bounding box center [581, 314] width 26 height 10
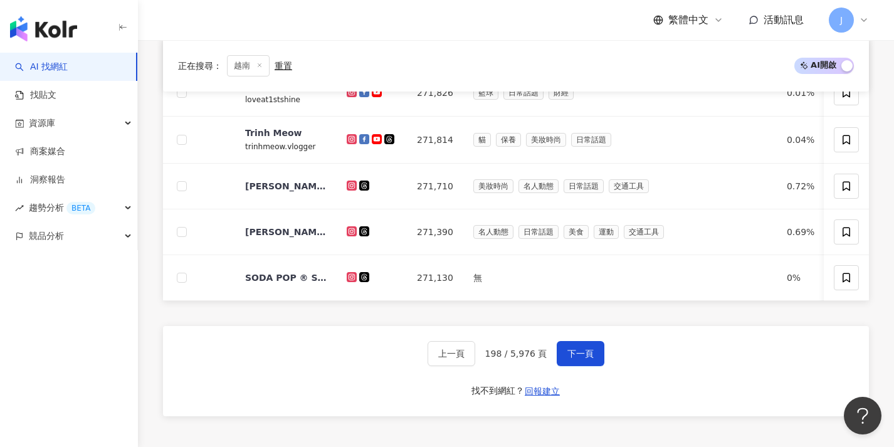
scroll to position [522, 0]
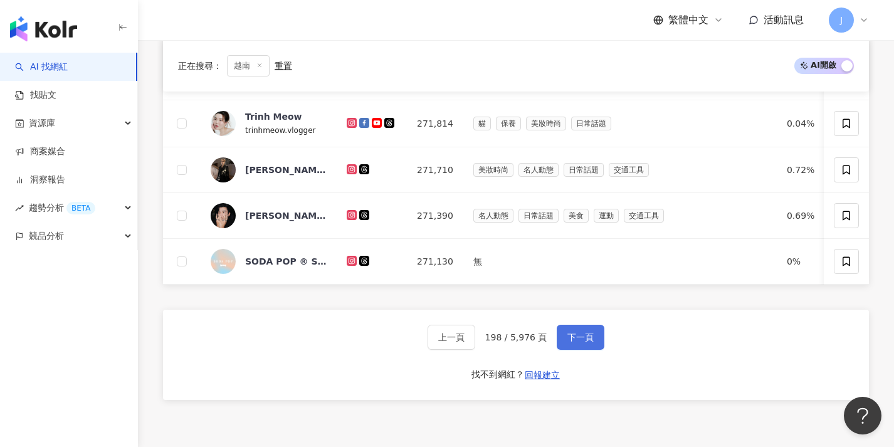
click at [568, 342] on span "下一頁" at bounding box center [581, 337] width 26 height 10
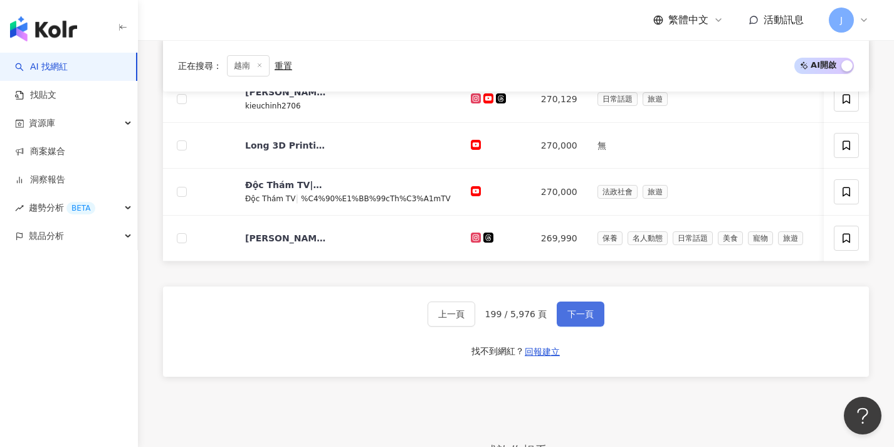
scroll to position [566, 0]
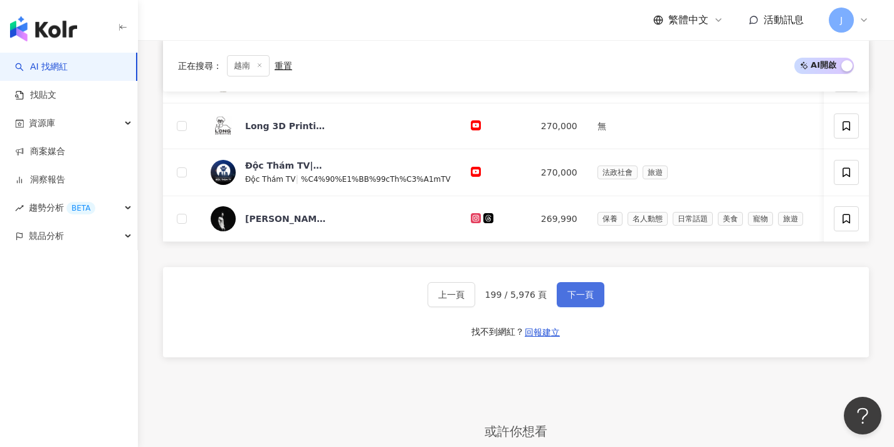
click at [558, 306] on button "下一頁" at bounding box center [581, 294] width 48 height 25
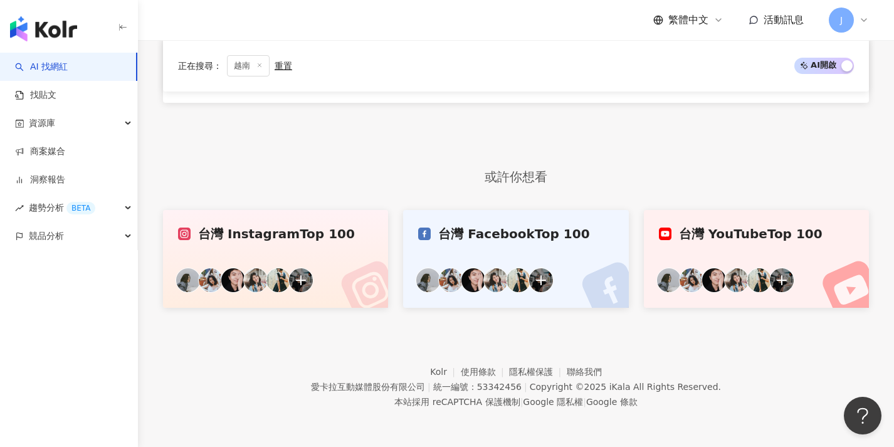
scroll to position [382, 0]
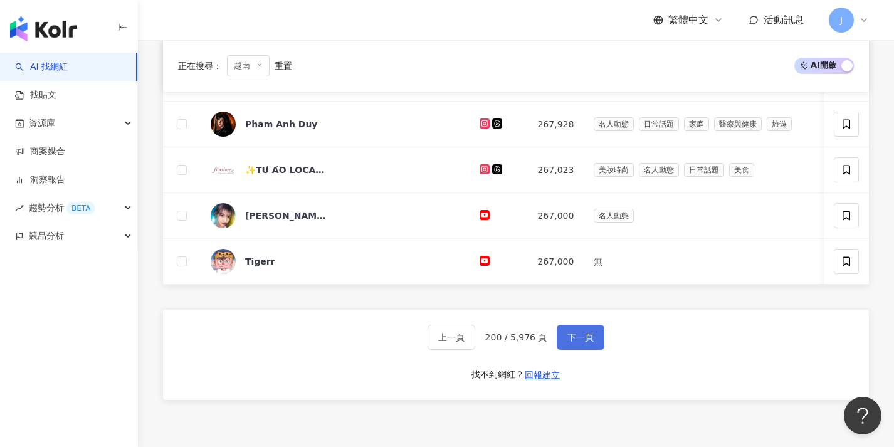
click at [566, 338] on button "下一頁" at bounding box center [581, 337] width 48 height 25
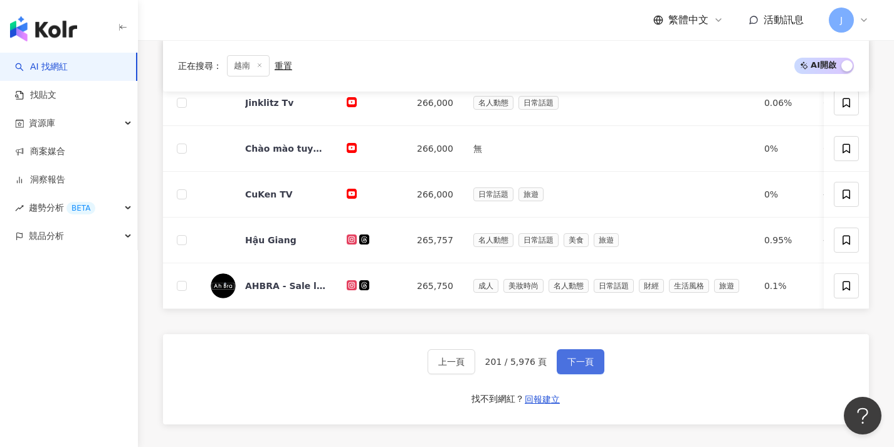
scroll to position [496, 0]
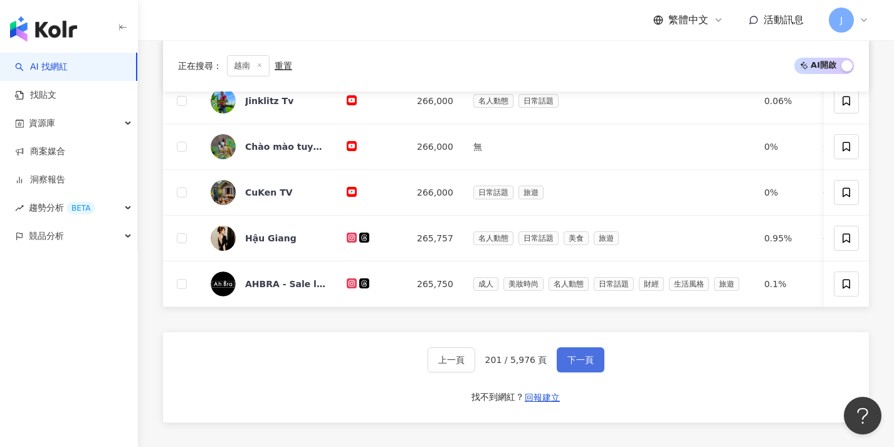
click at [576, 365] on span "下一頁" at bounding box center [581, 360] width 26 height 10
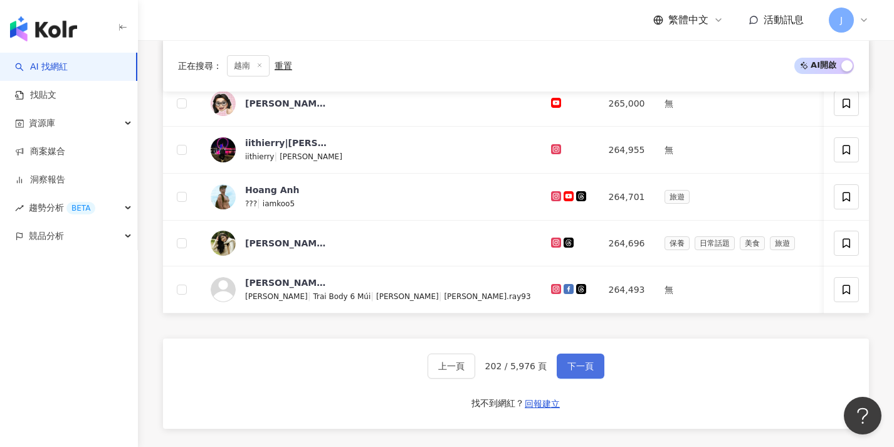
click at [576, 369] on span "下一頁" at bounding box center [581, 366] width 26 height 10
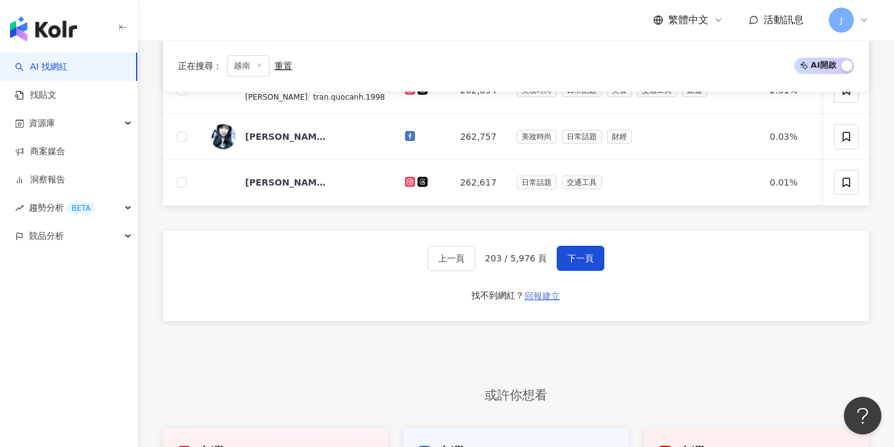
scroll to position [601, 0]
click at [560, 270] on button "下一頁" at bounding box center [581, 257] width 48 height 25
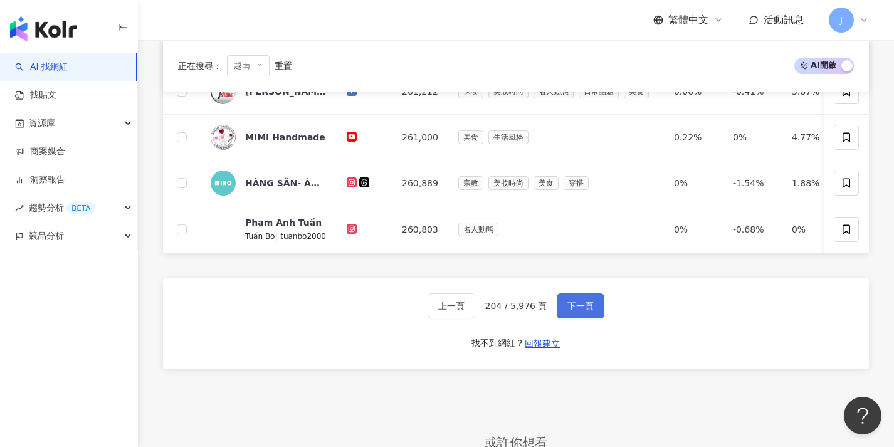
scroll to position [561, 0]
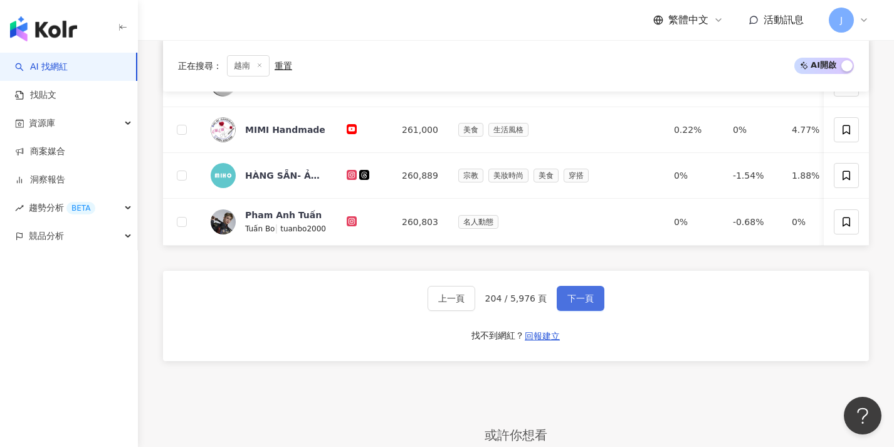
click at [571, 304] on span "下一頁" at bounding box center [581, 298] width 26 height 10
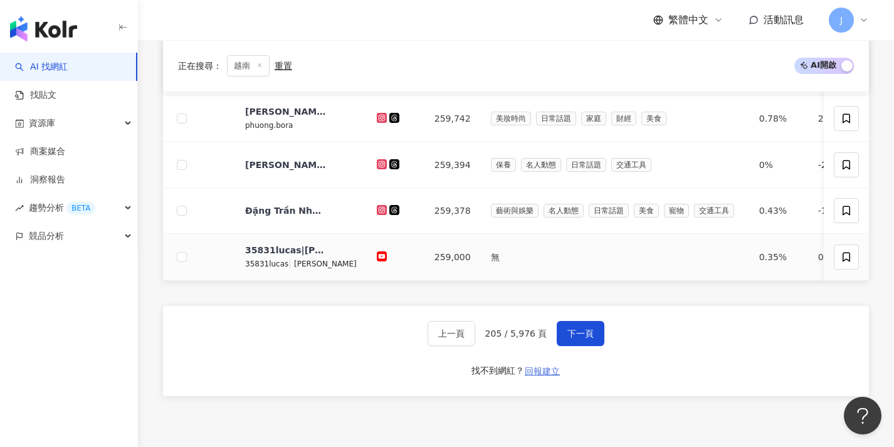
scroll to position [570, 0]
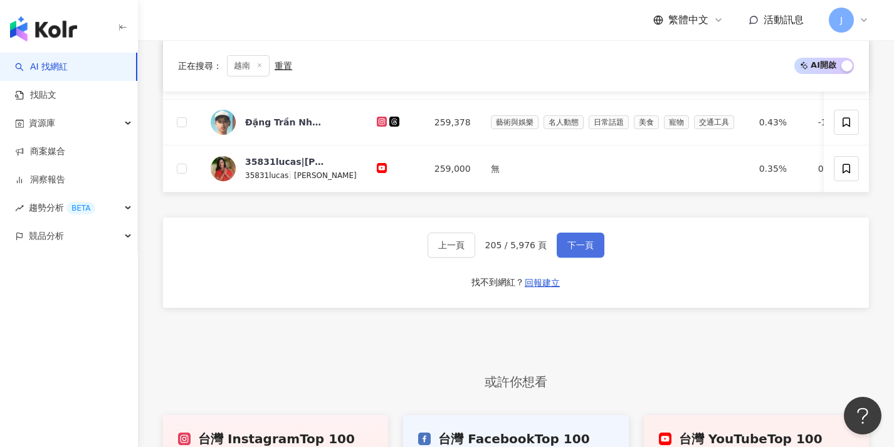
click at [558, 253] on button "下一頁" at bounding box center [581, 245] width 48 height 25
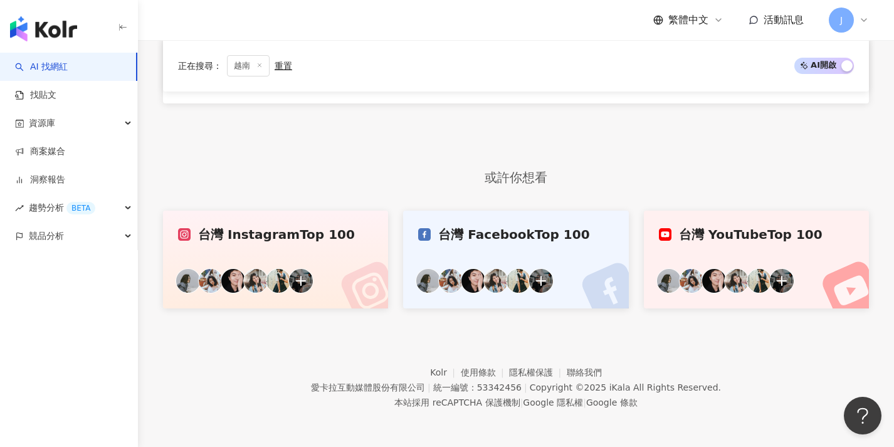
scroll to position [386, 0]
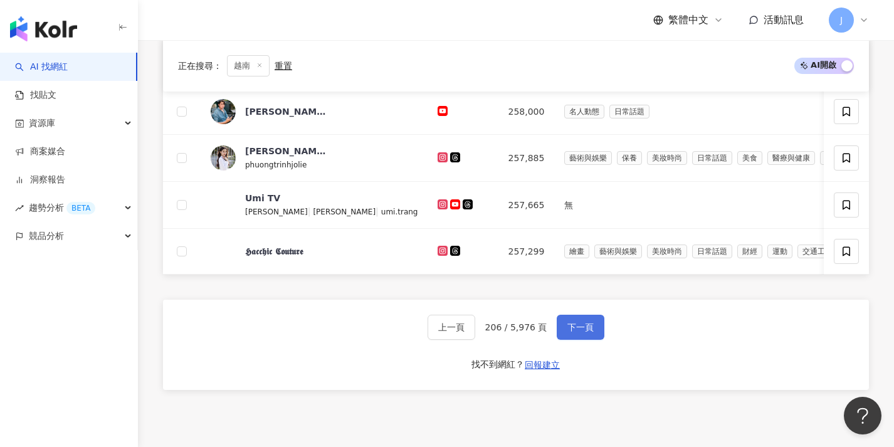
click at [576, 332] on span "下一頁" at bounding box center [581, 327] width 26 height 10
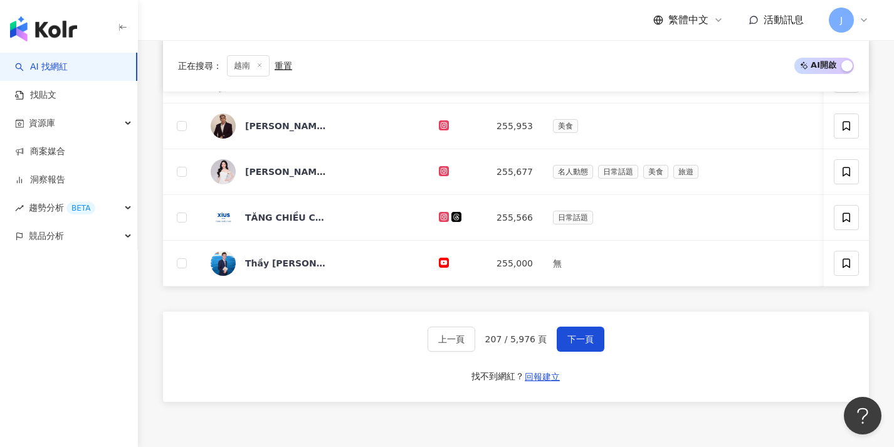
scroll to position [542, 0]
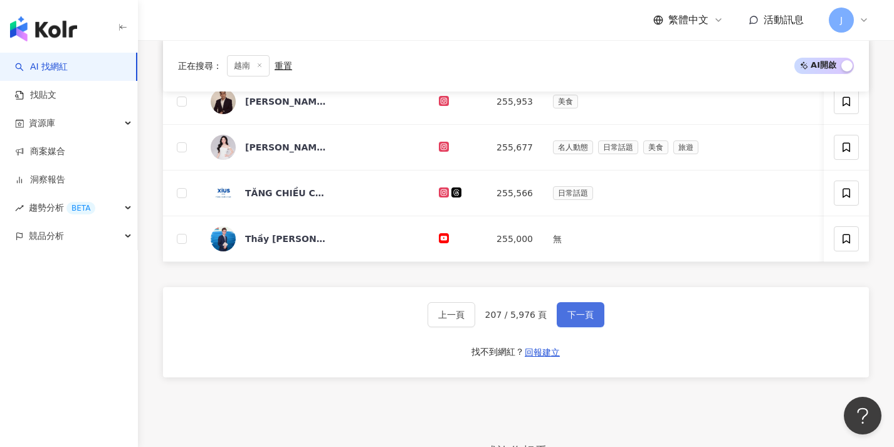
click at [589, 320] on span "下一頁" at bounding box center [581, 315] width 26 height 10
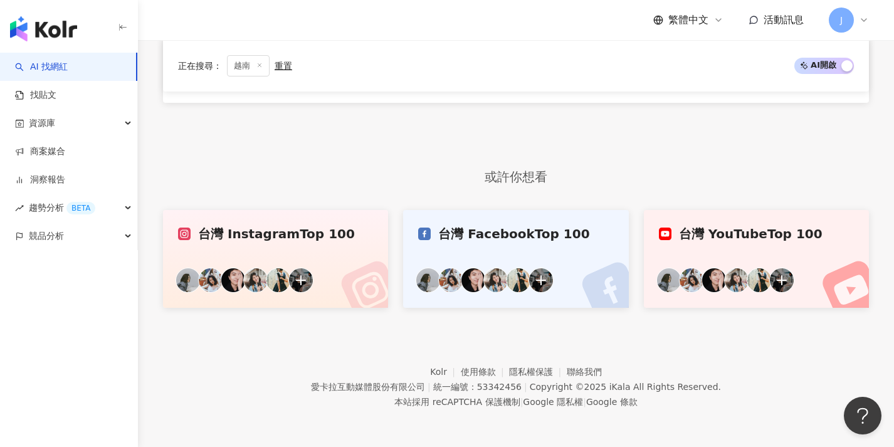
scroll to position [386, 0]
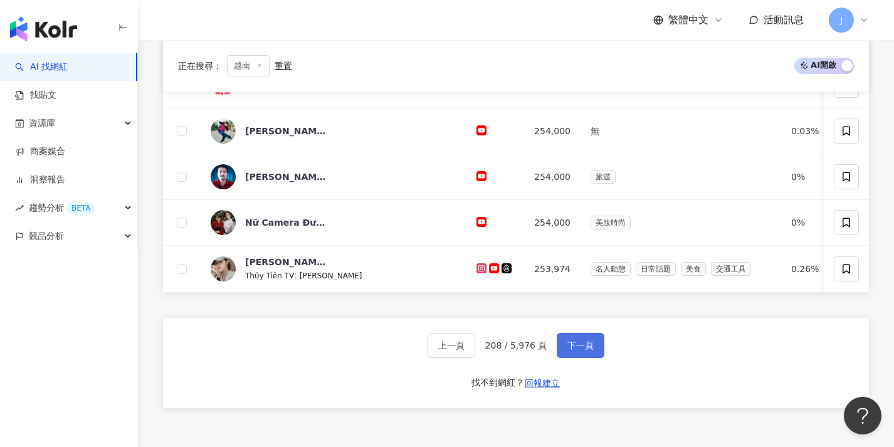
click at [595, 351] on button "下一頁" at bounding box center [581, 345] width 48 height 25
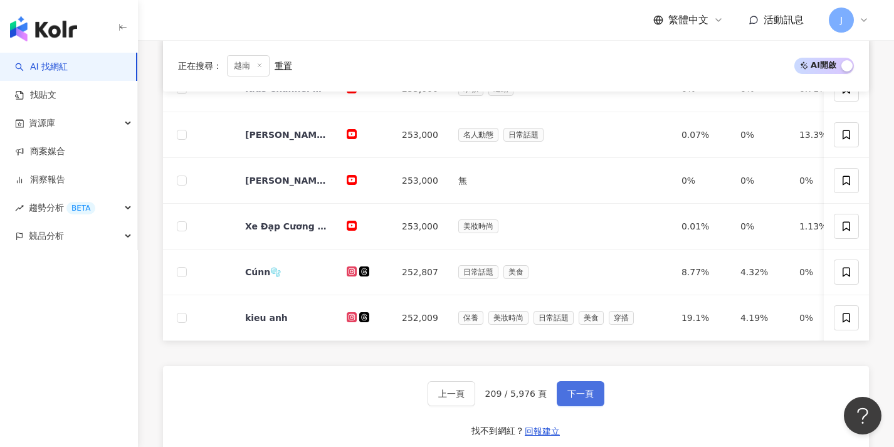
scroll to position [514, 0]
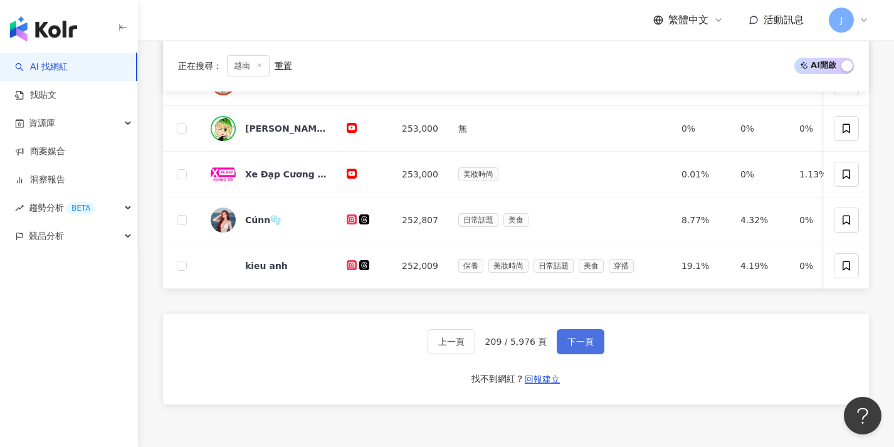
click at [593, 351] on button "下一頁" at bounding box center [581, 341] width 48 height 25
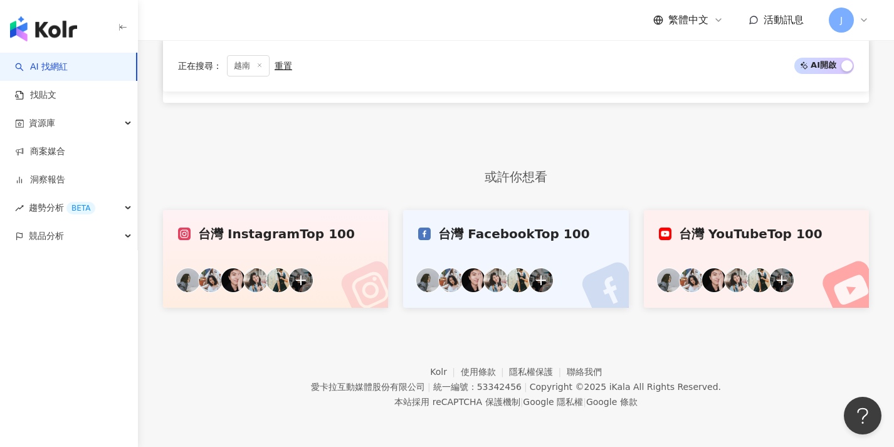
scroll to position [382, 0]
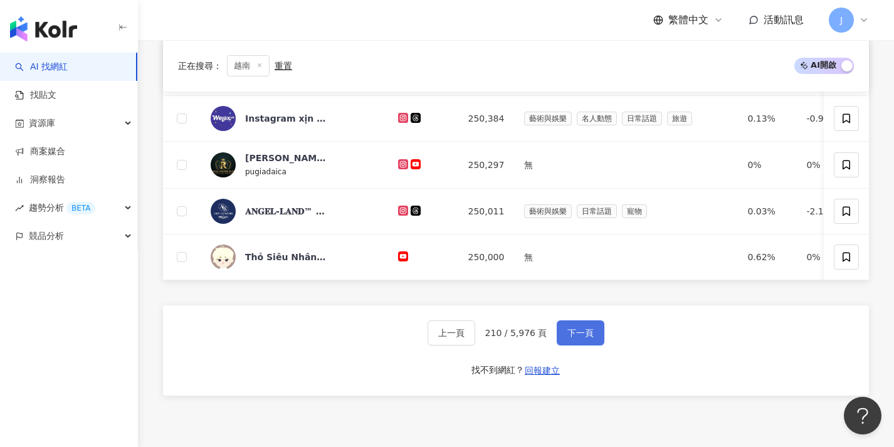
click at [594, 346] on button "下一頁" at bounding box center [581, 332] width 48 height 25
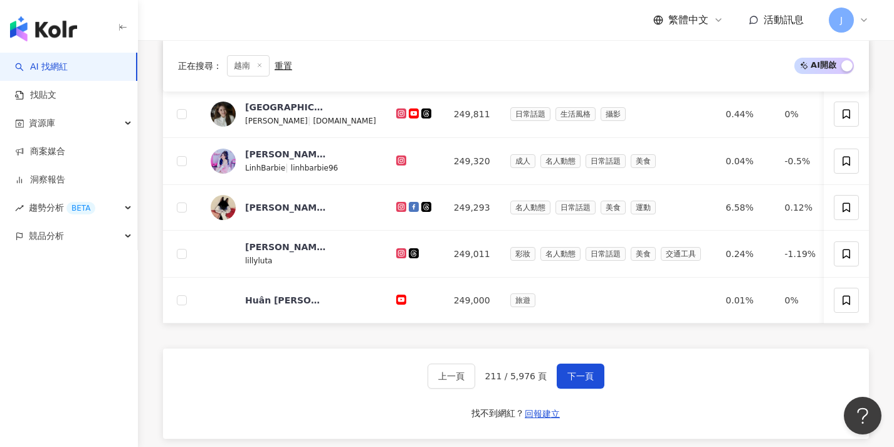
scroll to position [499, 0]
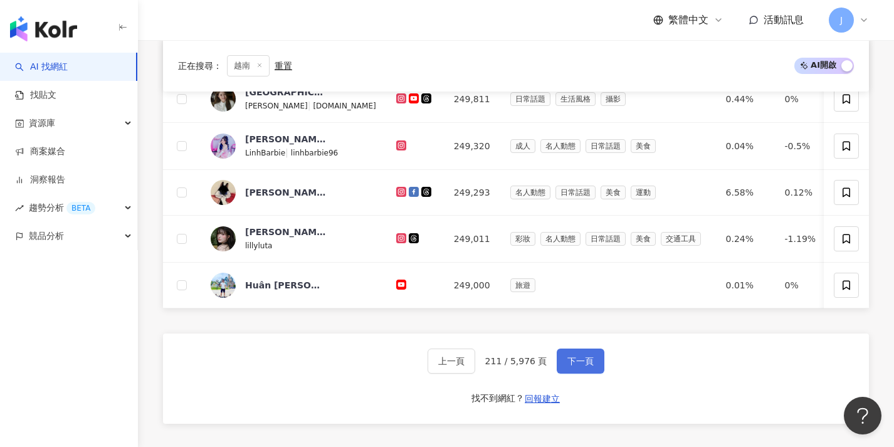
click at [589, 357] on button "下一頁" at bounding box center [581, 361] width 48 height 25
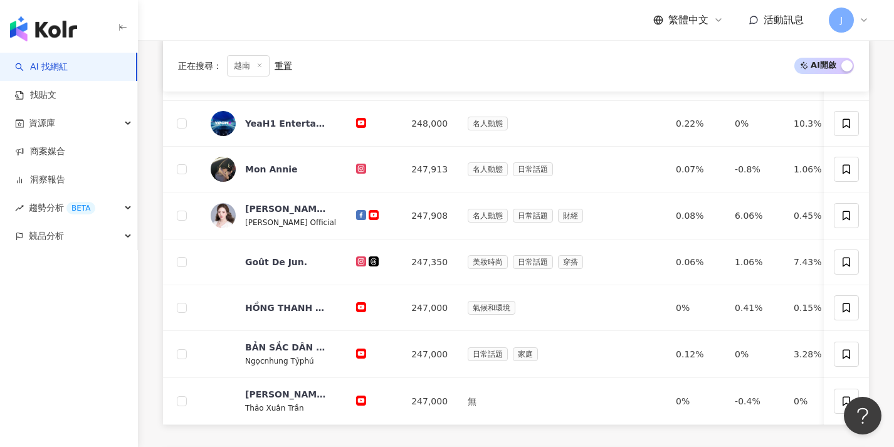
scroll to position [534, 0]
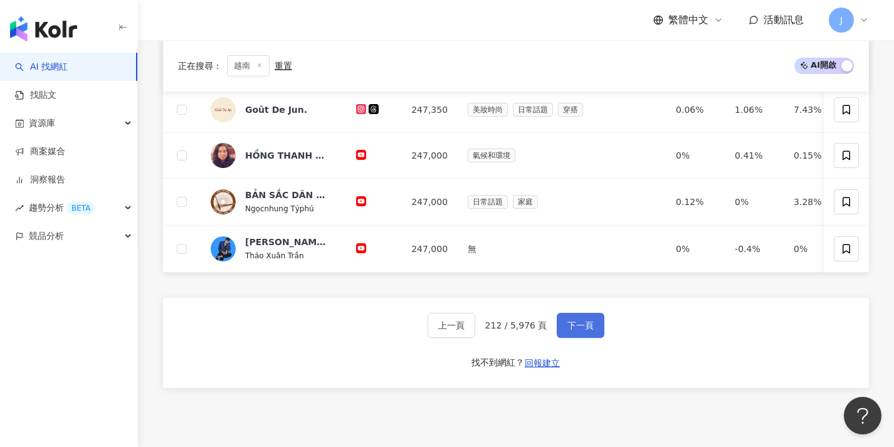
click at [586, 330] on span "下一頁" at bounding box center [581, 325] width 26 height 10
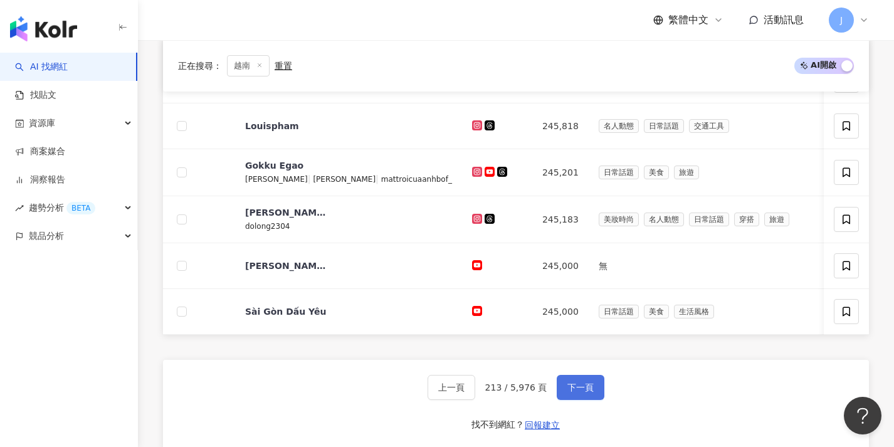
scroll to position [513, 0]
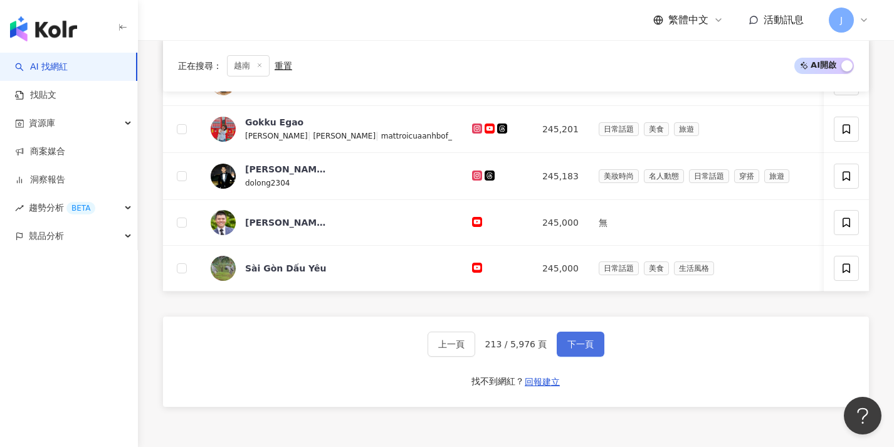
click at [583, 344] on button "下一頁" at bounding box center [581, 344] width 48 height 25
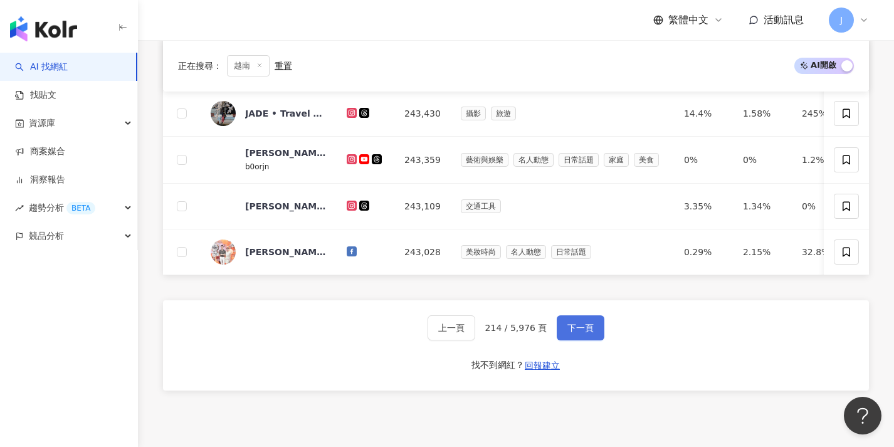
click at [578, 333] on span "下一頁" at bounding box center [581, 328] width 26 height 10
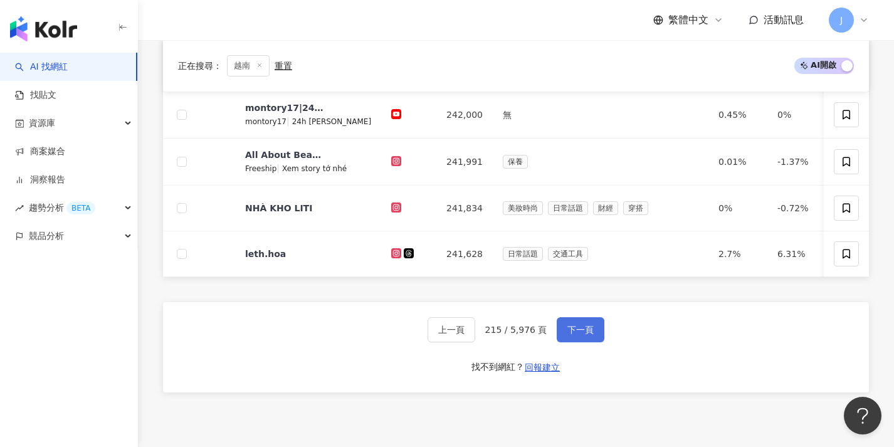
scroll to position [530, 0]
click at [578, 334] on span "下一頁" at bounding box center [581, 329] width 26 height 10
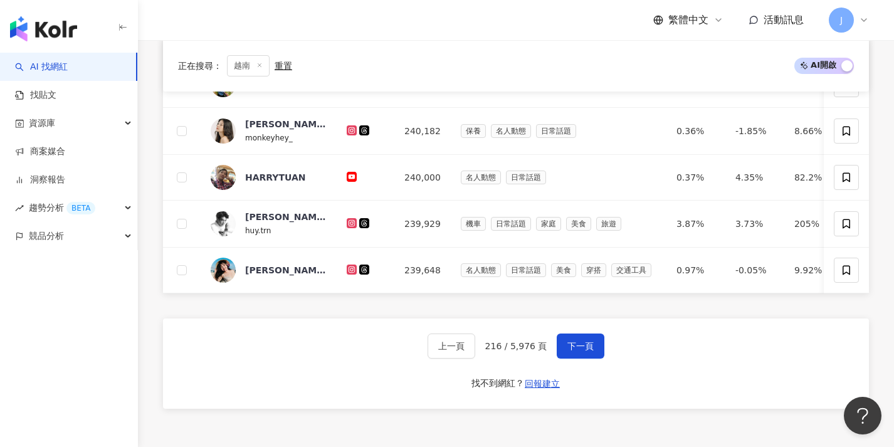
scroll to position [524, 0]
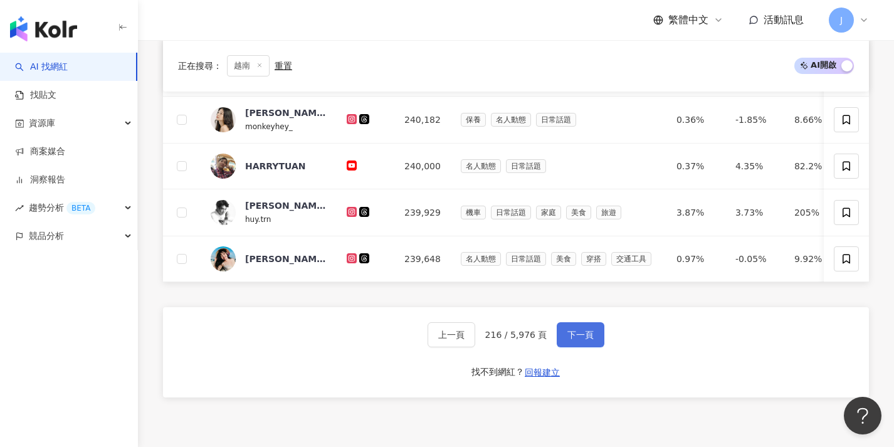
click at [574, 335] on button "下一頁" at bounding box center [581, 334] width 48 height 25
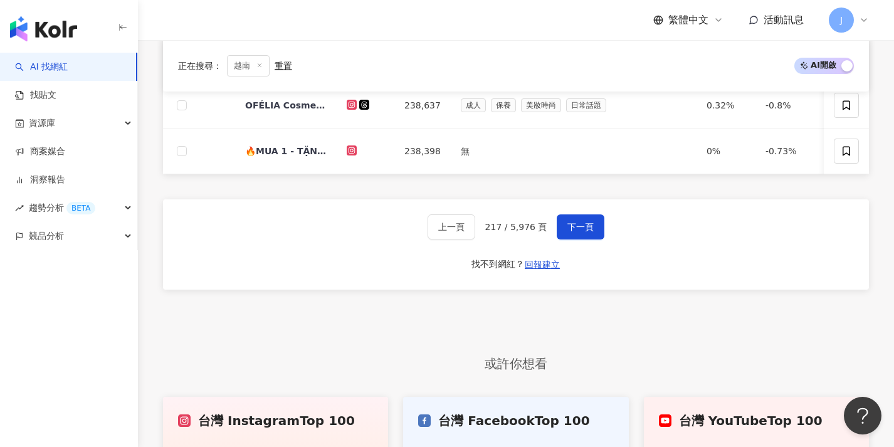
scroll to position [631, 0]
click at [588, 231] on span "下一頁" at bounding box center [581, 226] width 26 height 10
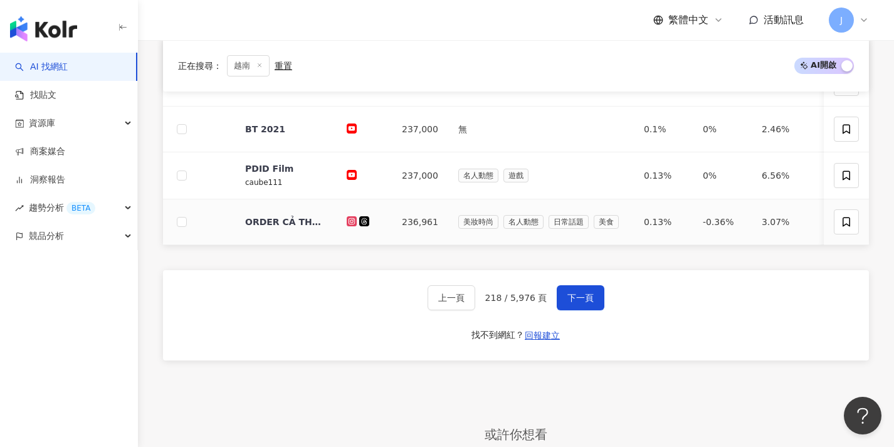
scroll to position [588, 0]
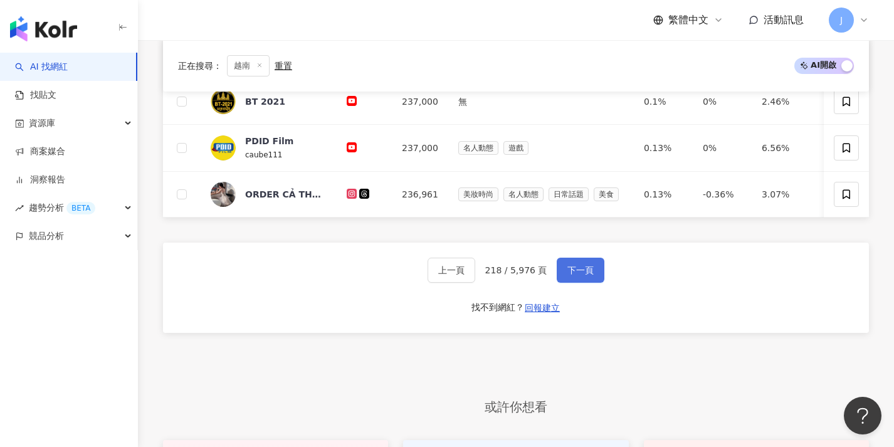
click at [579, 275] on span "下一頁" at bounding box center [581, 270] width 26 height 10
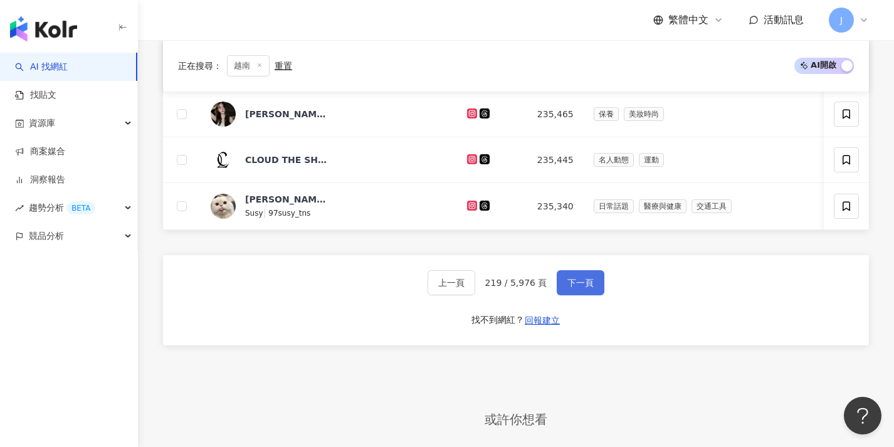
scroll to position [603, 0]
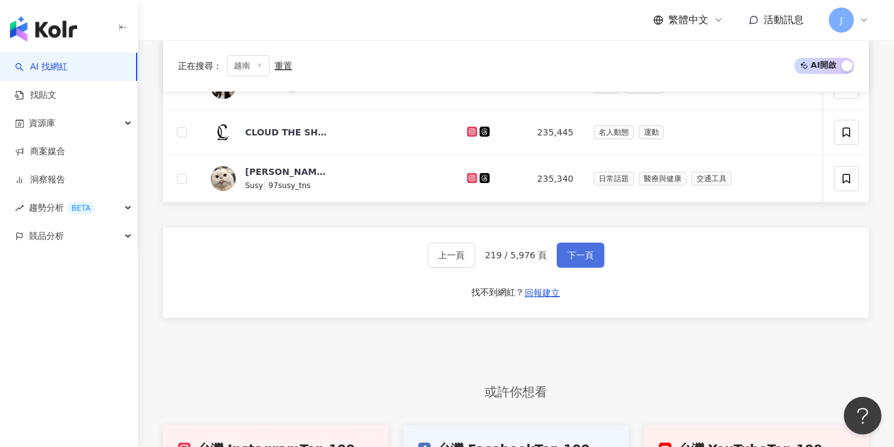
click at [574, 260] on span "下一頁" at bounding box center [581, 255] width 26 height 10
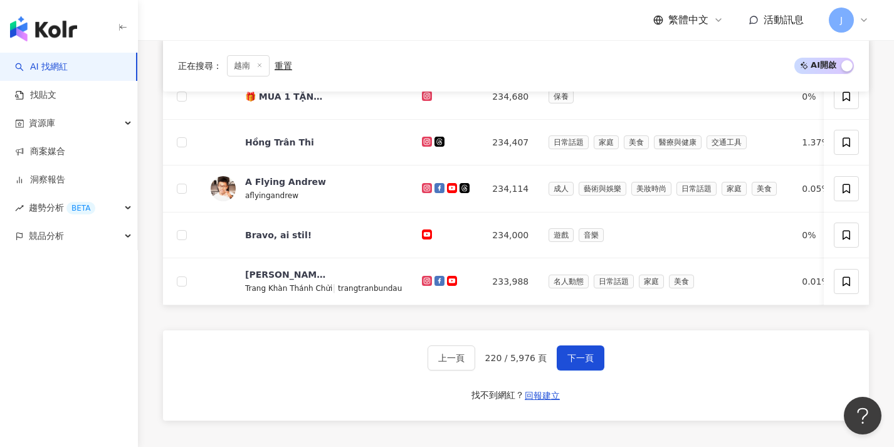
scroll to position [554, 0]
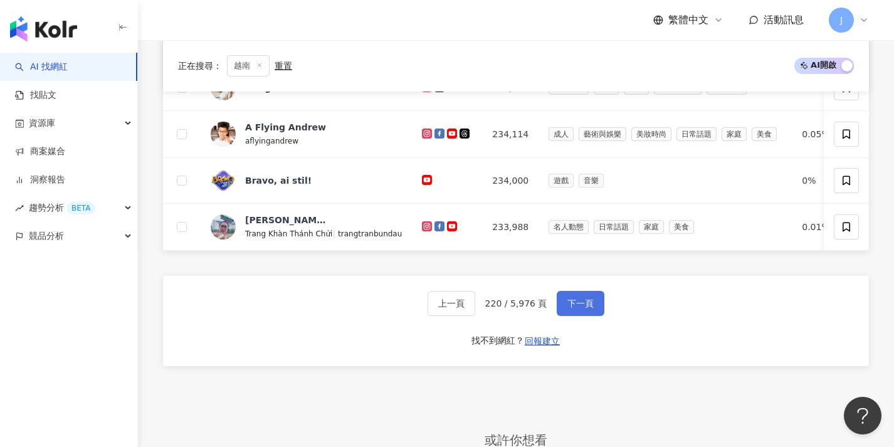
click at [578, 305] on button "下一頁" at bounding box center [581, 303] width 48 height 25
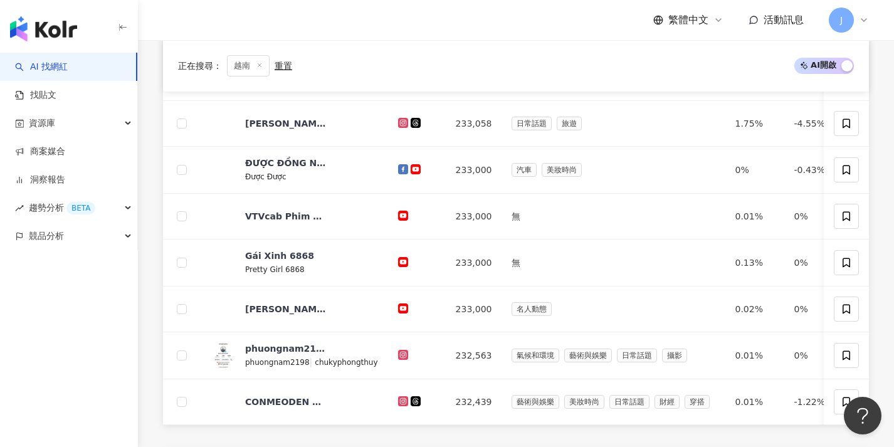
scroll to position [527, 0]
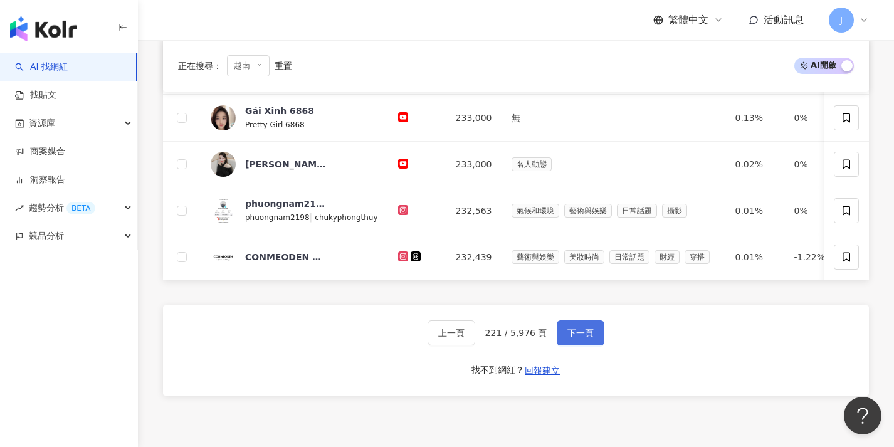
click at [574, 338] on span "下一頁" at bounding box center [581, 333] width 26 height 10
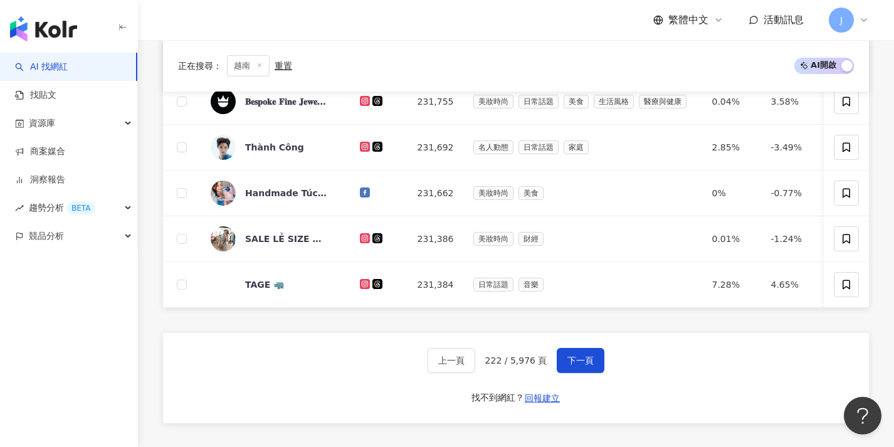
scroll to position [618, 0]
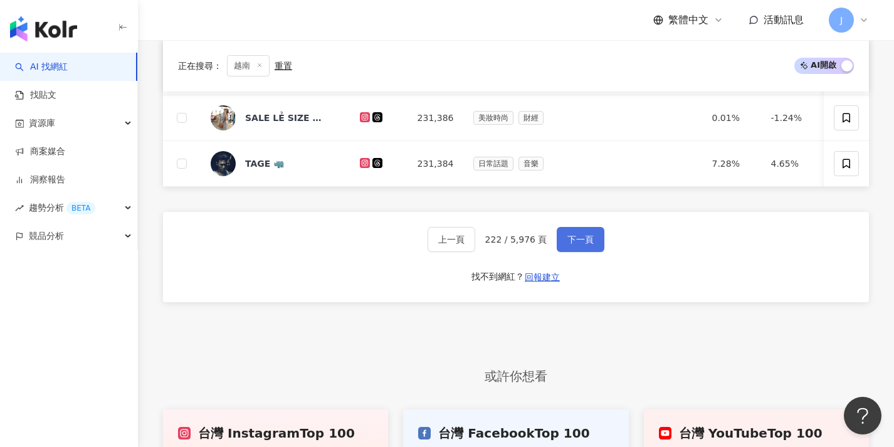
click at [574, 252] on button "下一頁" at bounding box center [581, 239] width 48 height 25
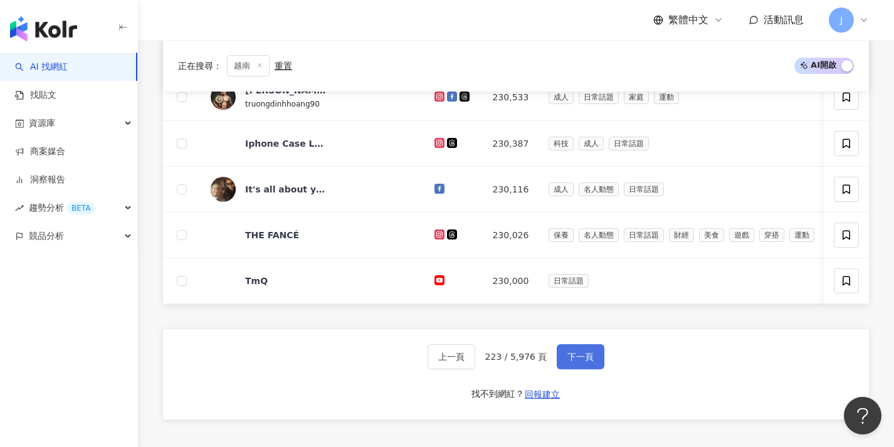
scroll to position [523, 0]
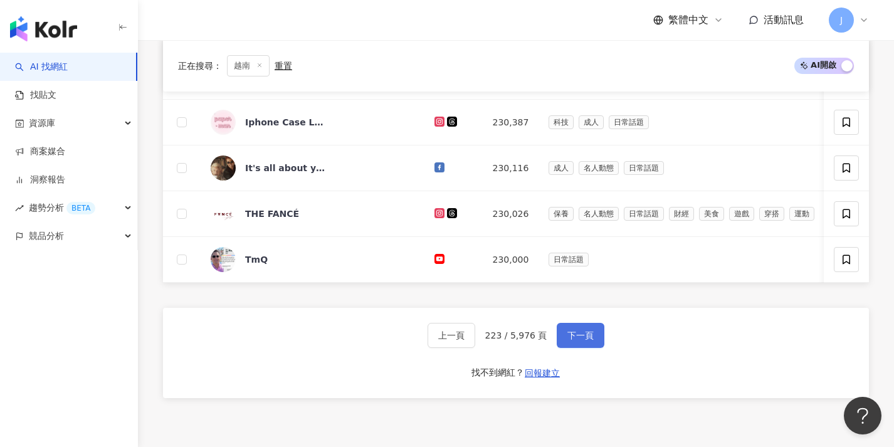
click at [576, 341] on span "下一頁" at bounding box center [581, 335] width 26 height 10
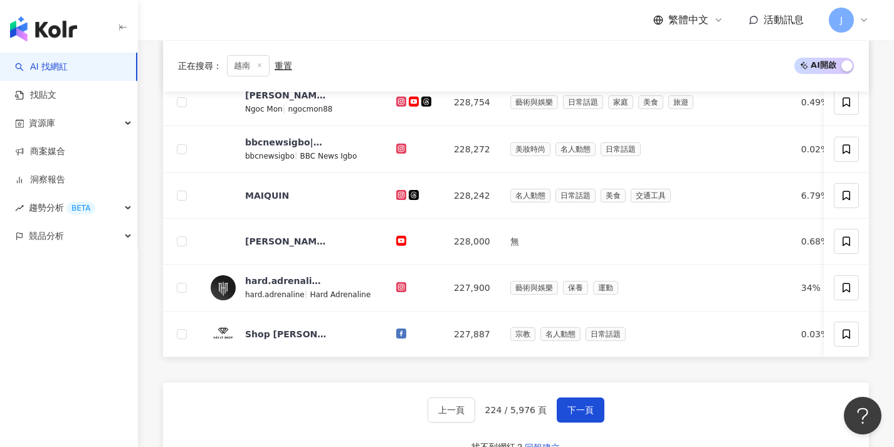
scroll to position [512, 0]
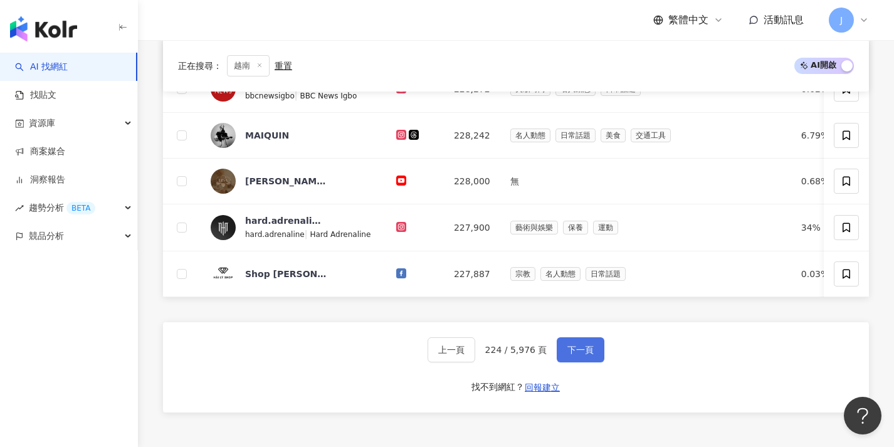
click at [569, 355] on span "下一頁" at bounding box center [581, 350] width 26 height 10
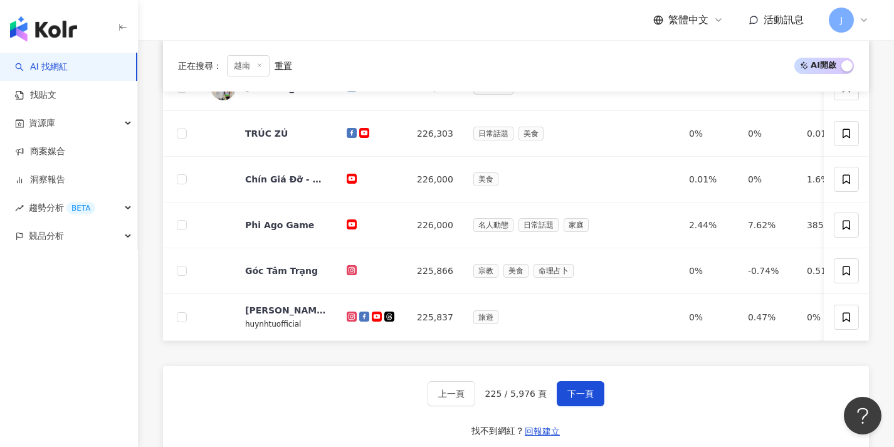
scroll to position [542, 0]
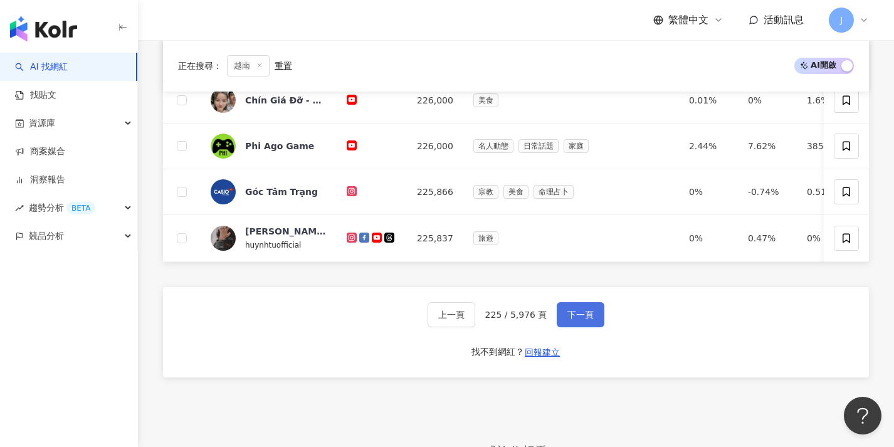
click at [589, 320] on span "下一頁" at bounding box center [581, 315] width 26 height 10
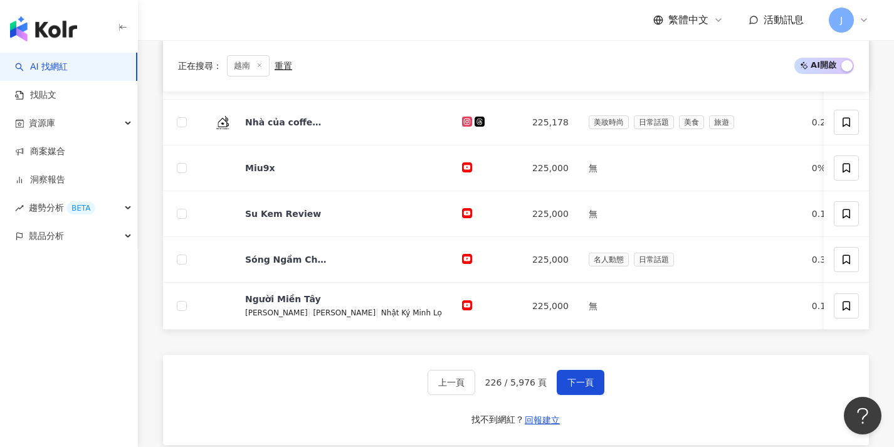
scroll to position [485, 0]
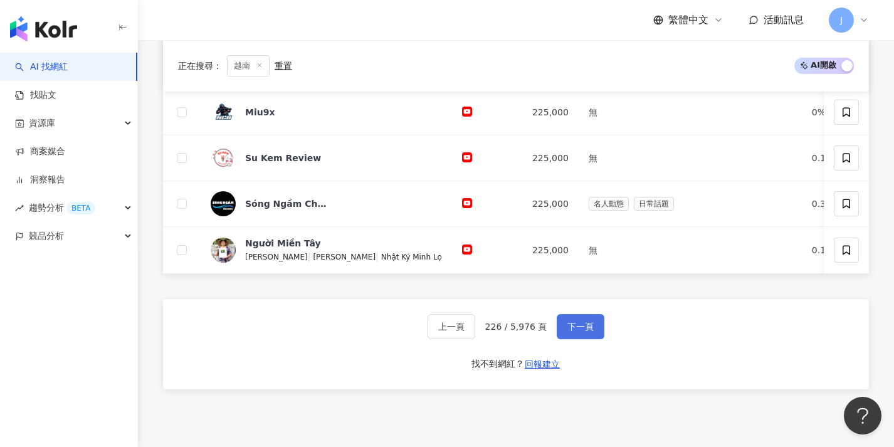
click at [577, 332] on span "下一頁" at bounding box center [581, 327] width 26 height 10
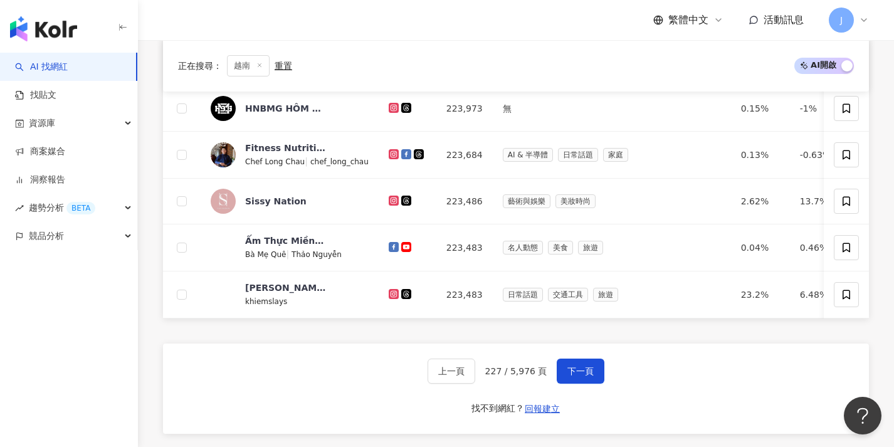
scroll to position [516, 0]
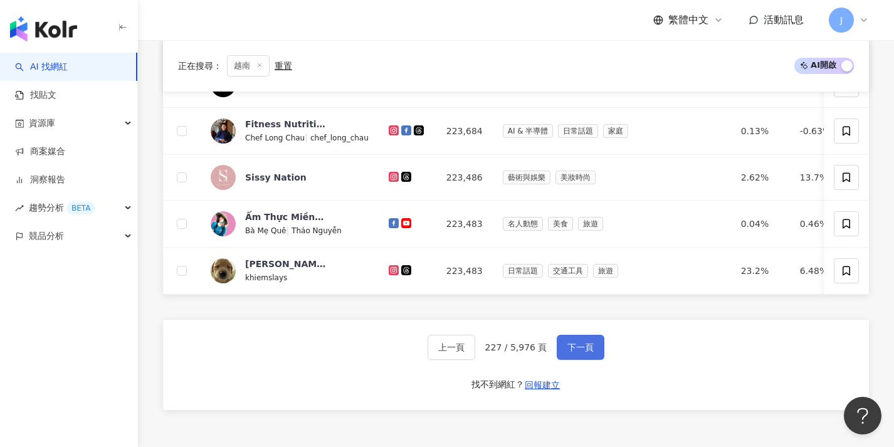
click at [569, 352] on span "下一頁" at bounding box center [581, 347] width 26 height 10
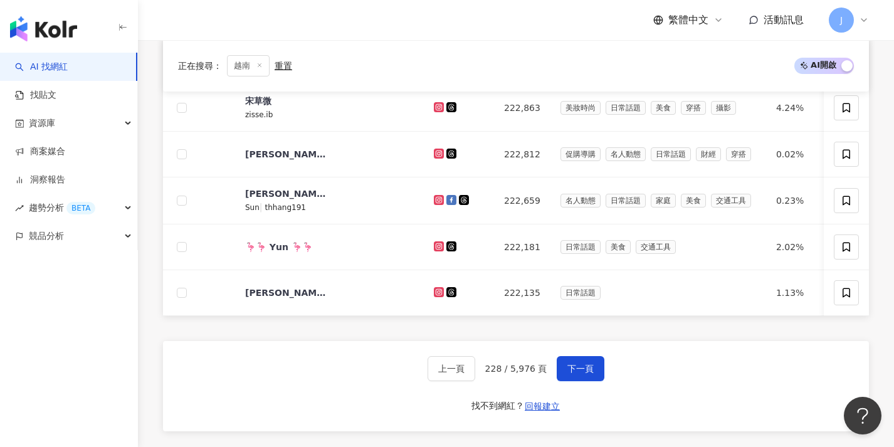
scroll to position [537, 0]
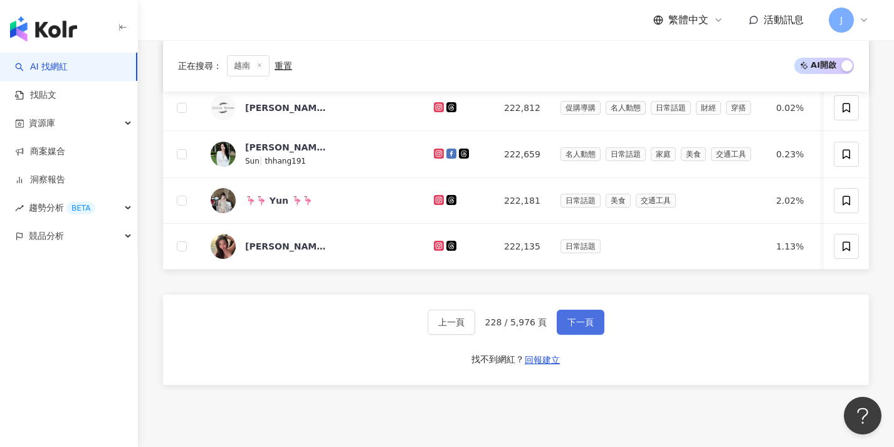
click at [578, 321] on button "下一頁" at bounding box center [581, 322] width 48 height 25
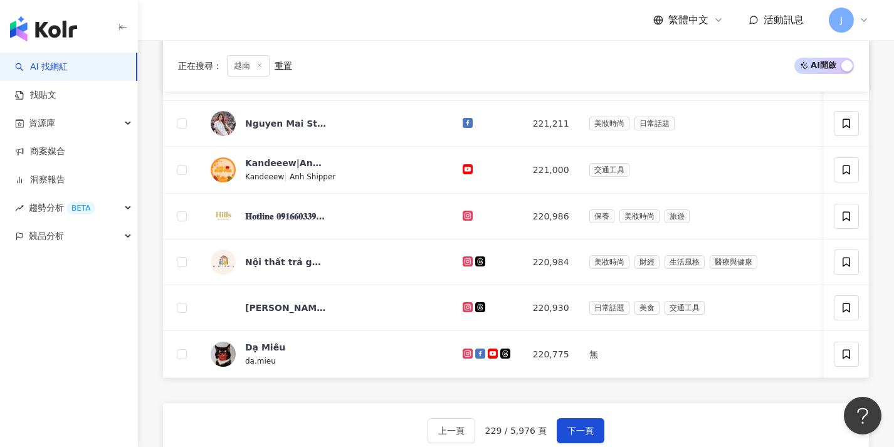
scroll to position [628, 0]
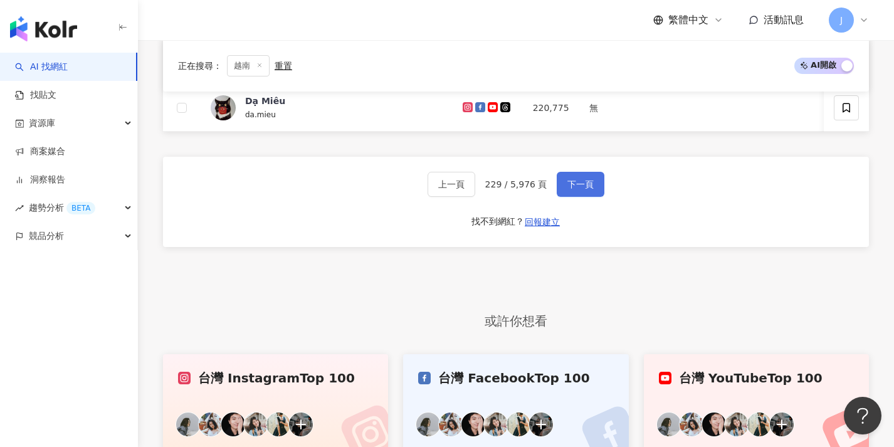
click at [593, 196] on button "下一頁" at bounding box center [581, 184] width 48 height 25
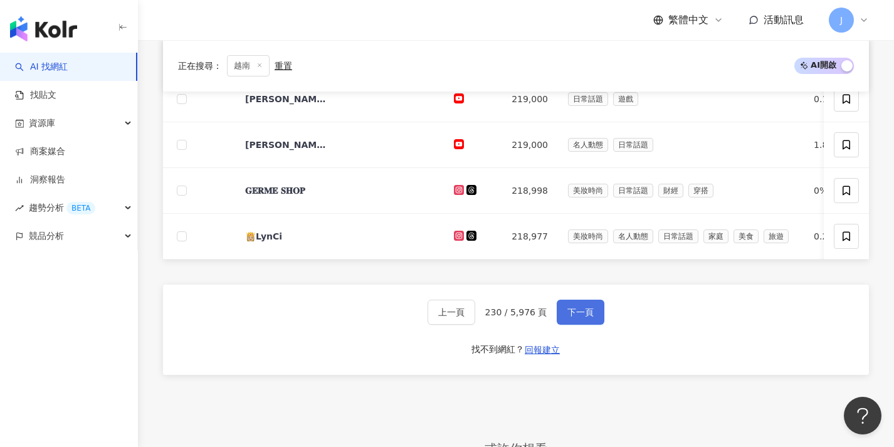
scroll to position [548, 0]
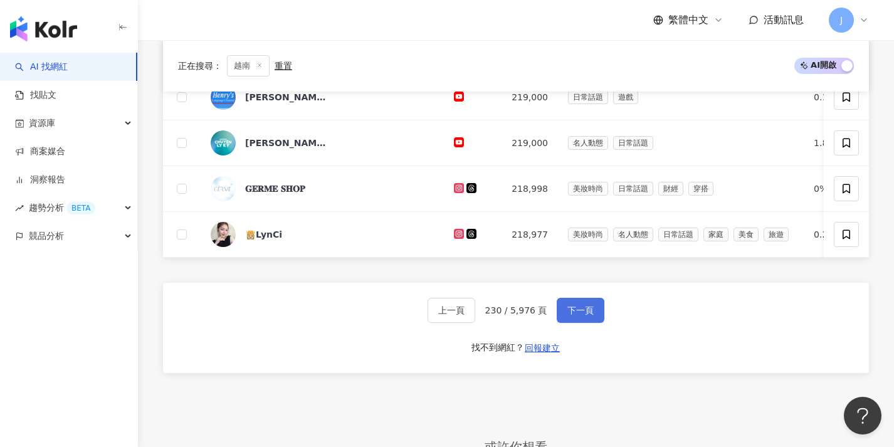
click at [584, 315] on span "下一頁" at bounding box center [581, 310] width 26 height 10
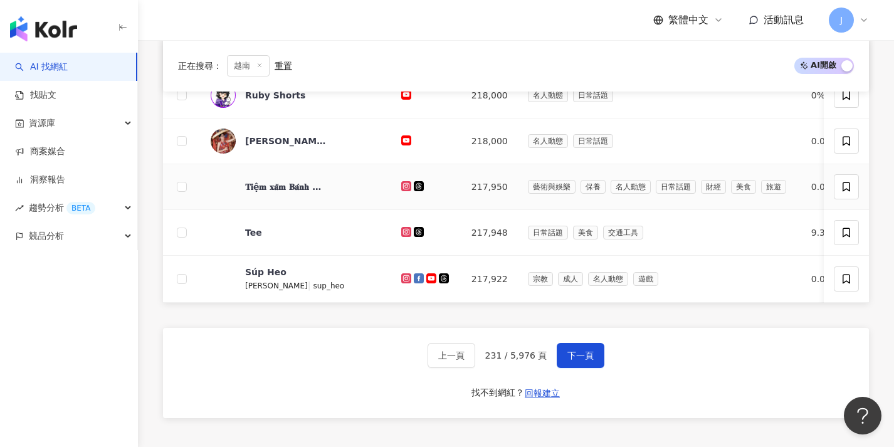
scroll to position [507, 0]
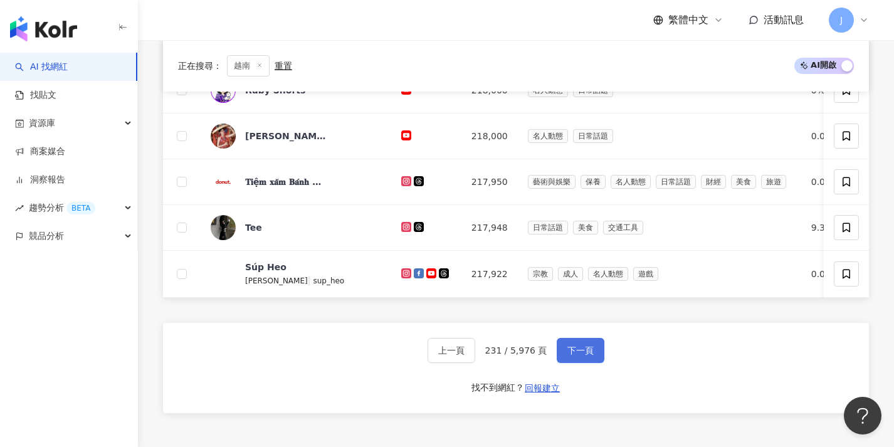
click at [573, 356] on span "下一頁" at bounding box center [581, 351] width 26 height 10
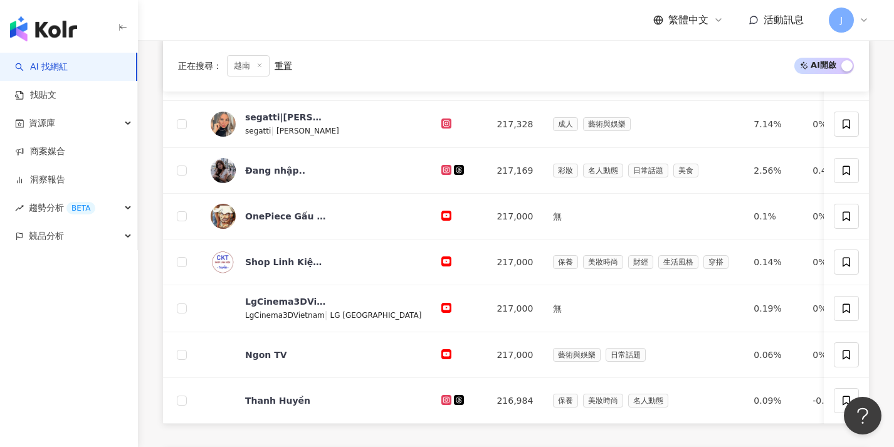
scroll to position [486, 0]
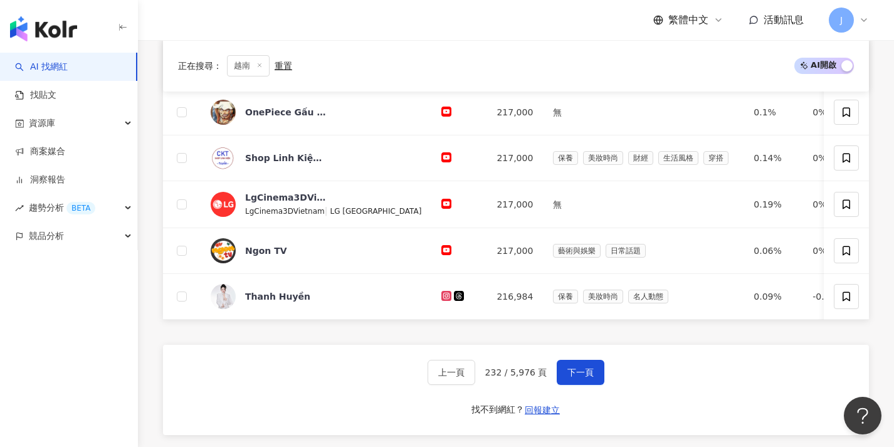
click at [573, 361] on div "上一頁 232 / 5,976 頁 下一頁 找不到網紅？ 回報建立" at bounding box center [516, 390] width 706 height 90
click at [566, 385] on button "下一頁" at bounding box center [581, 372] width 48 height 25
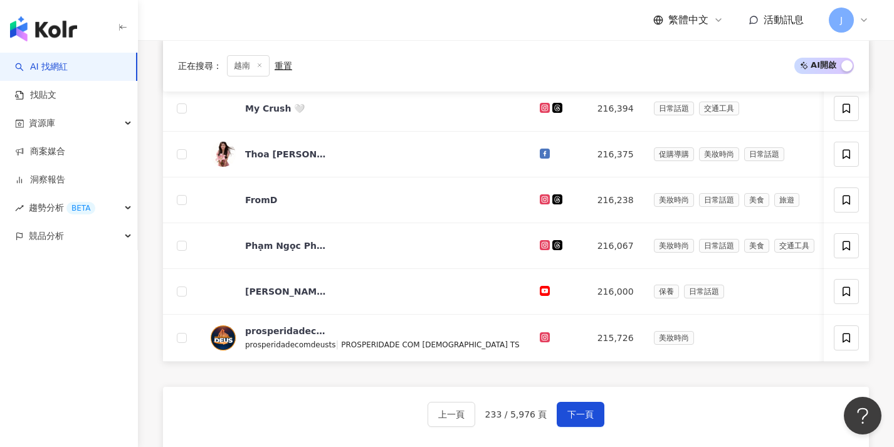
scroll to position [485, 0]
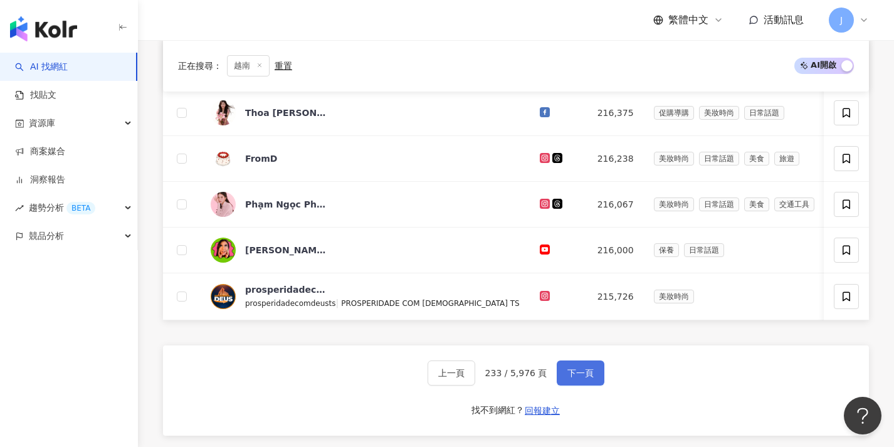
click at [568, 378] on span "下一頁" at bounding box center [581, 373] width 26 height 10
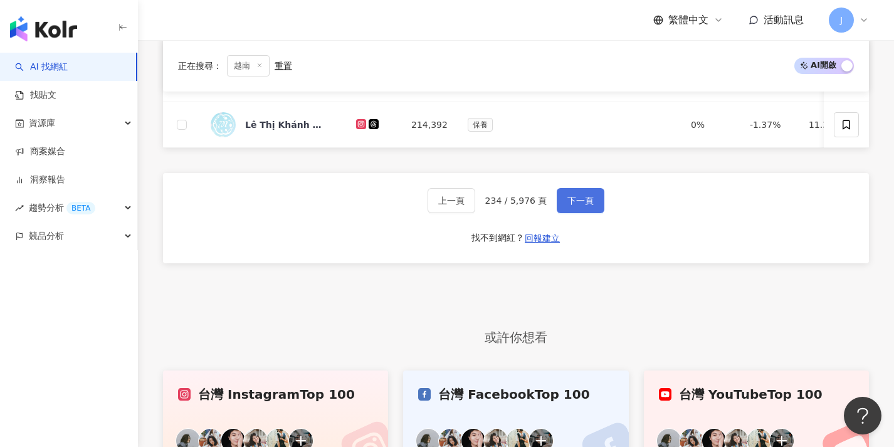
scroll to position [656, 0]
click at [594, 208] on button "下一頁" at bounding box center [581, 200] width 48 height 25
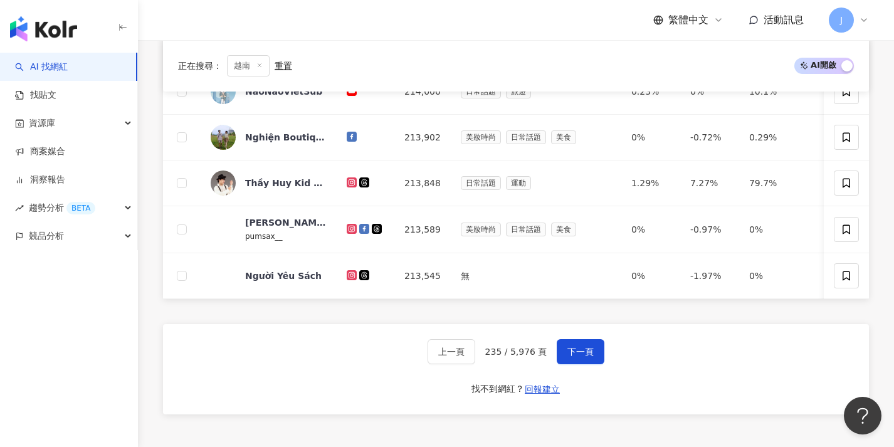
scroll to position [524, 0]
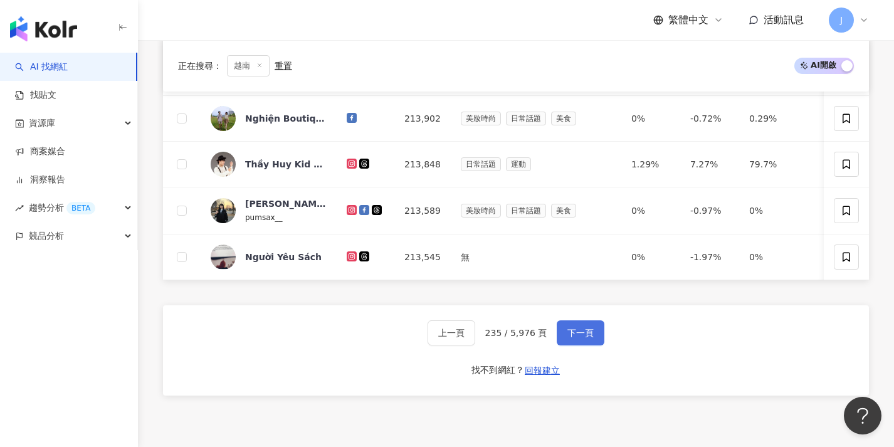
click at [563, 340] on button "下一頁" at bounding box center [581, 332] width 48 height 25
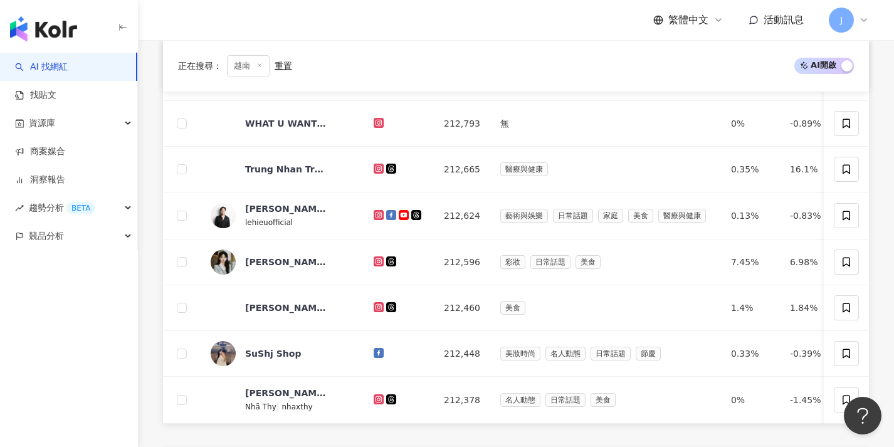
scroll to position [499, 0]
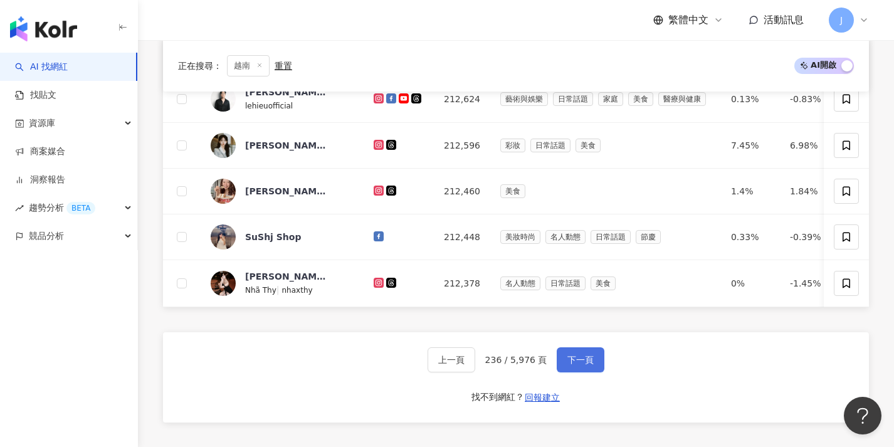
click at [571, 365] on span "下一頁" at bounding box center [581, 360] width 26 height 10
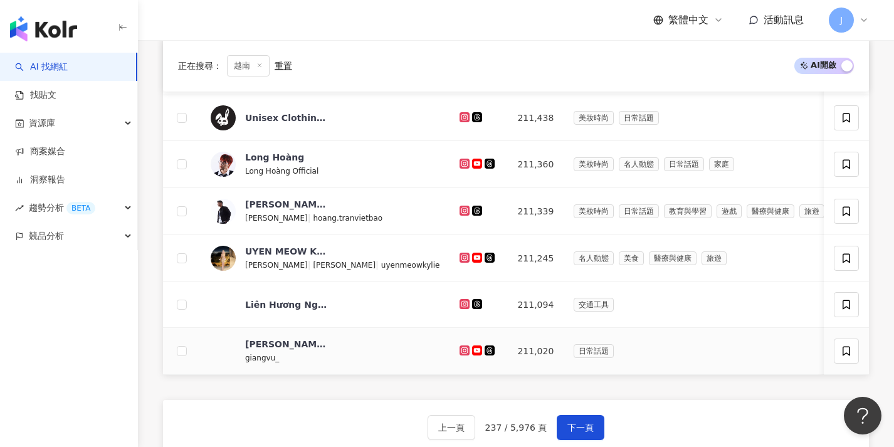
scroll to position [498, 0]
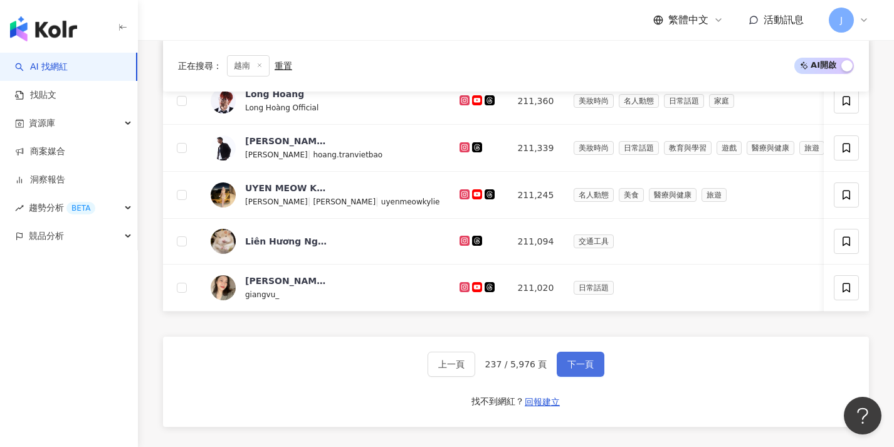
click at [565, 366] on button "下一頁" at bounding box center [581, 364] width 48 height 25
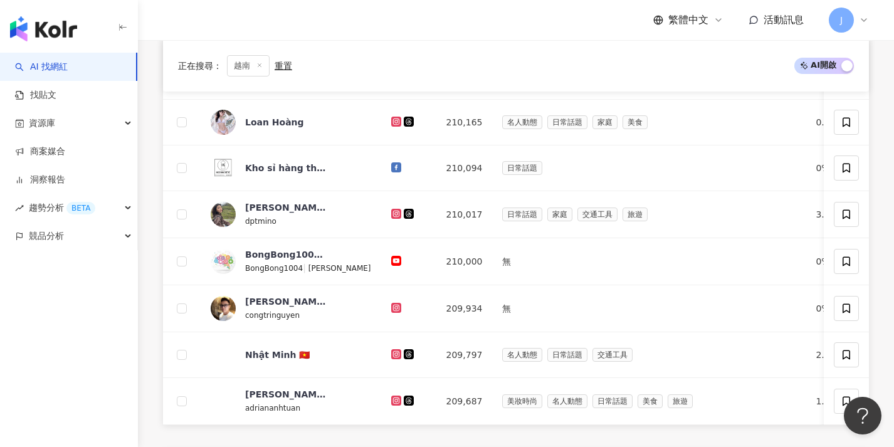
scroll to position [502, 0]
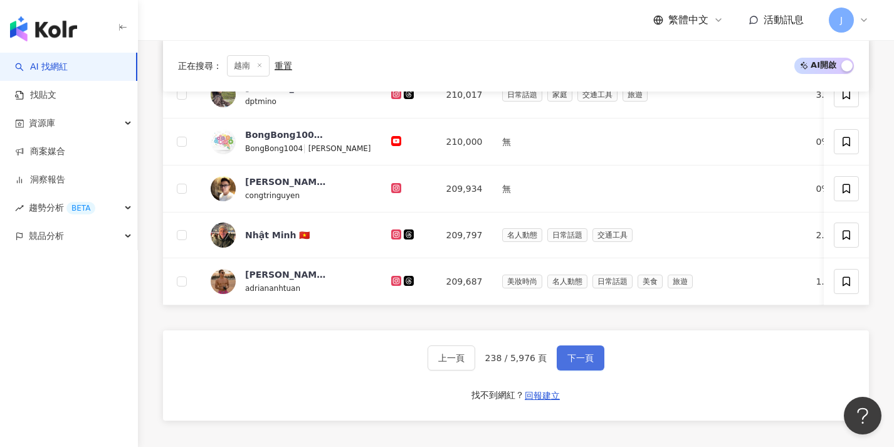
click at [568, 363] on span "下一頁" at bounding box center [581, 358] width 26 height 10
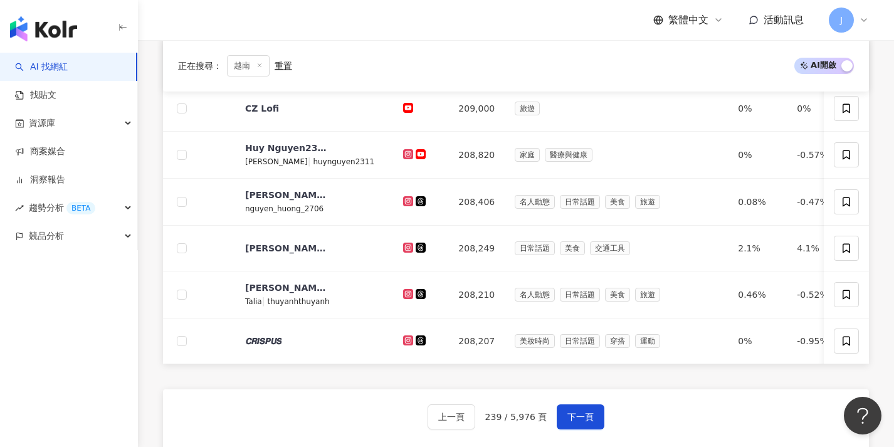
scroll to position [489, 0]
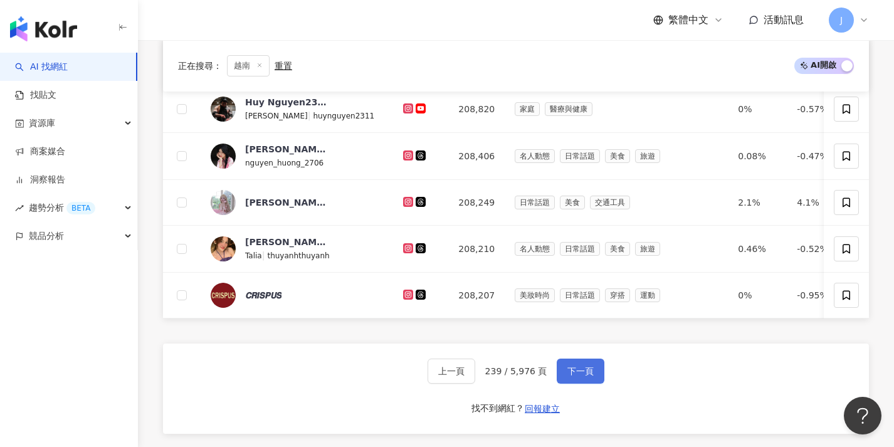
click at [561, 380] on button "下一頁" at bounding box center [581, 371] width 48 height 25
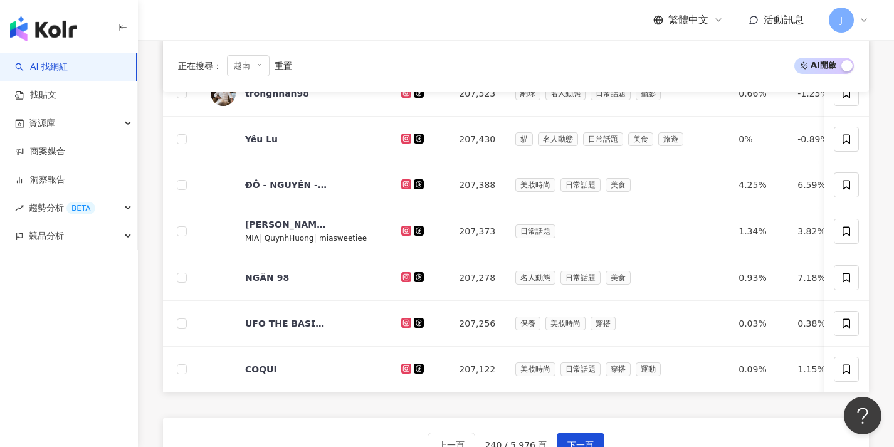
scroll to position [469, 0]
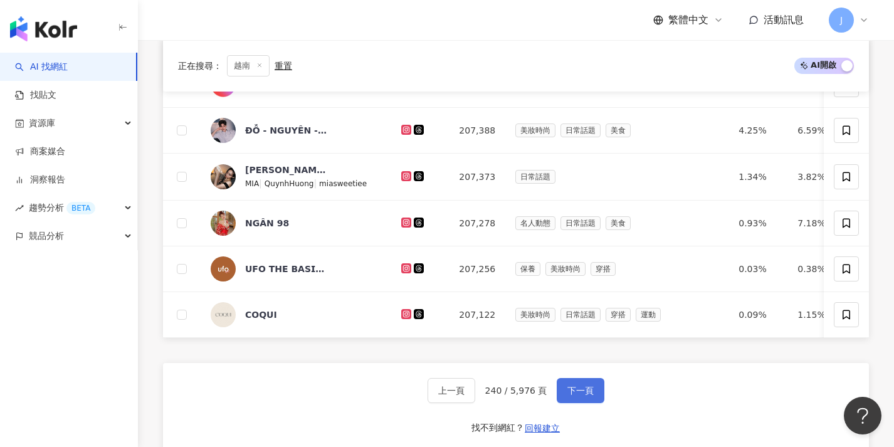
click at [577, 396] on span "下一頁" at bounding box center [581, 391] width 26 height 10
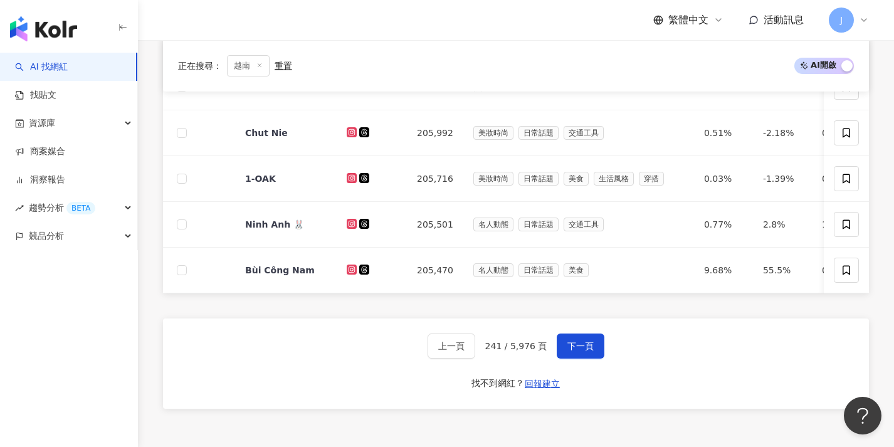
scroll to position [535, 0]
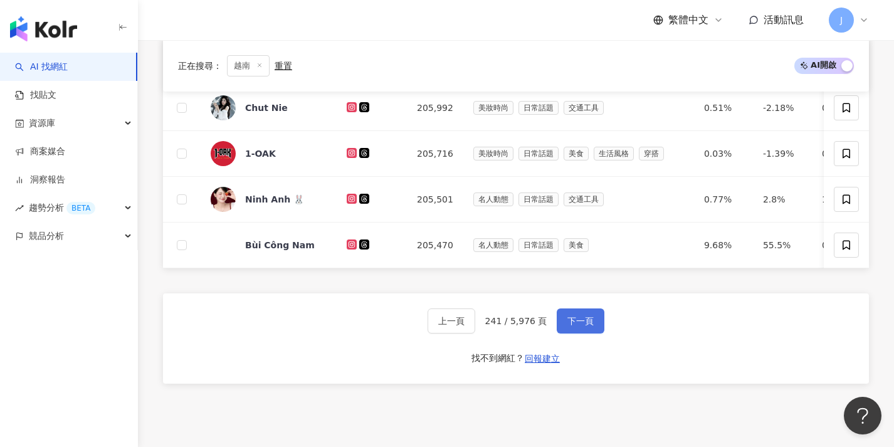
click at [588, 326] on span "下一頁" at bounding box center [581, 321] width 26 height 10
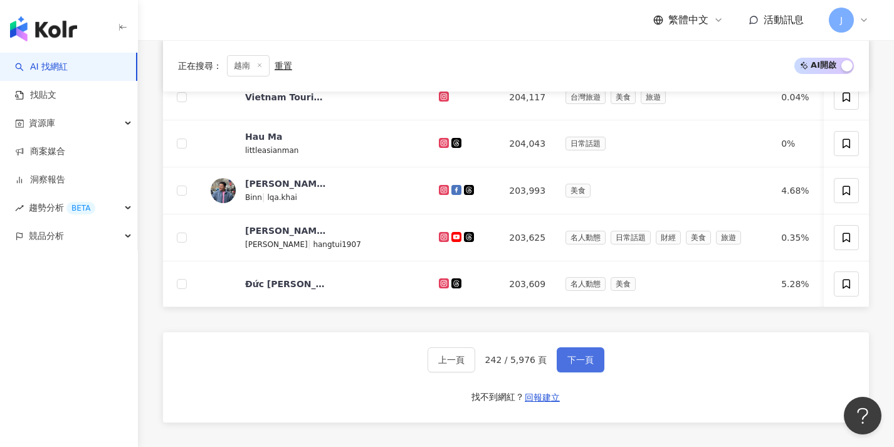
scroll to position [507, 0]
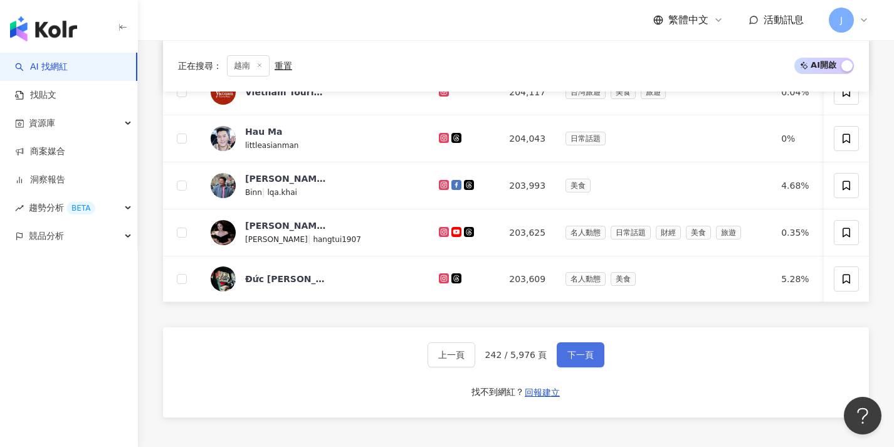
click at [584, 367] on button "下一頁" at bounding box center [581, 354] width 48 height 25
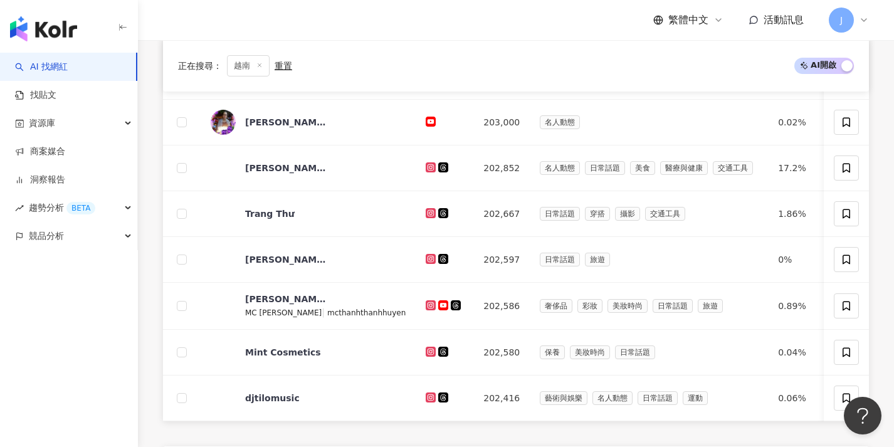
scroll to position [479, 0]
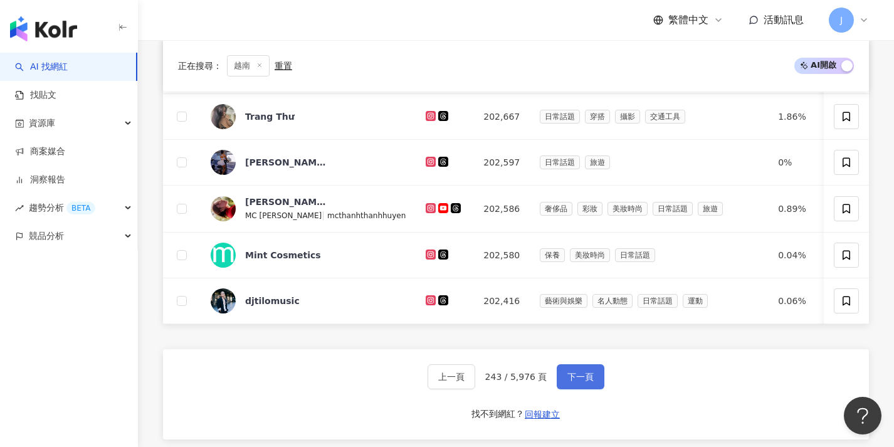
click at [576, 382] on span "下一頁" at bounding box center [581, 377] width 26 height 10
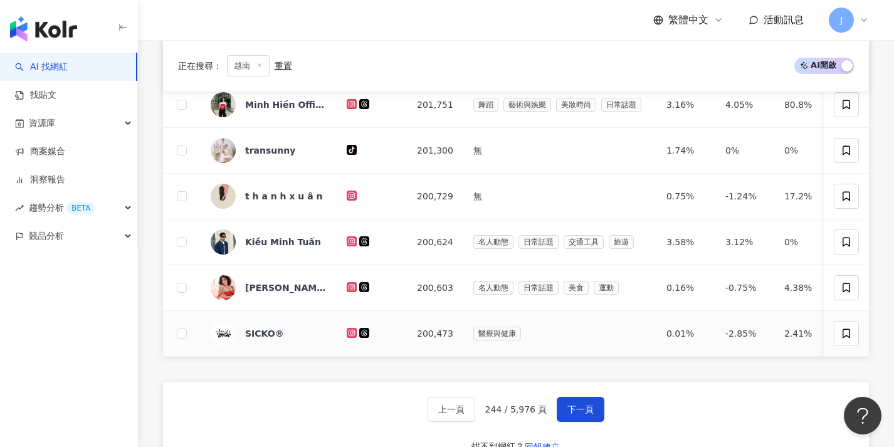
scroll to position [457, 0]
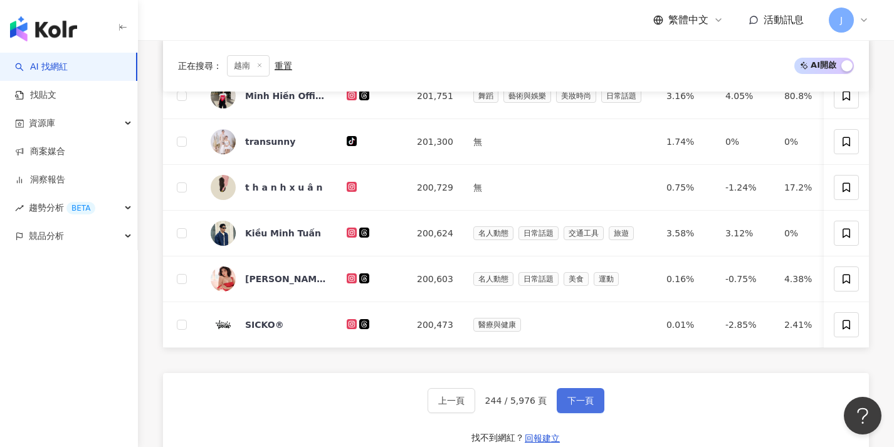
click at [568, 401] on button "下一頁" at bounding box center [581, 400] width 48 height 25
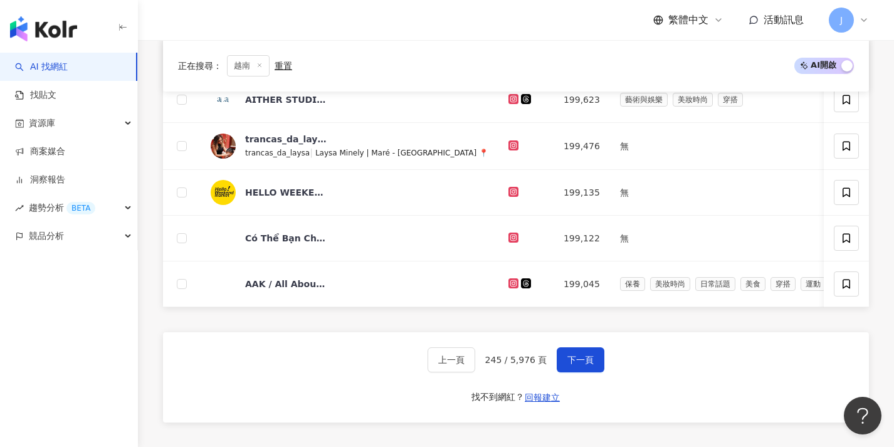
scroll to position [524, 0]
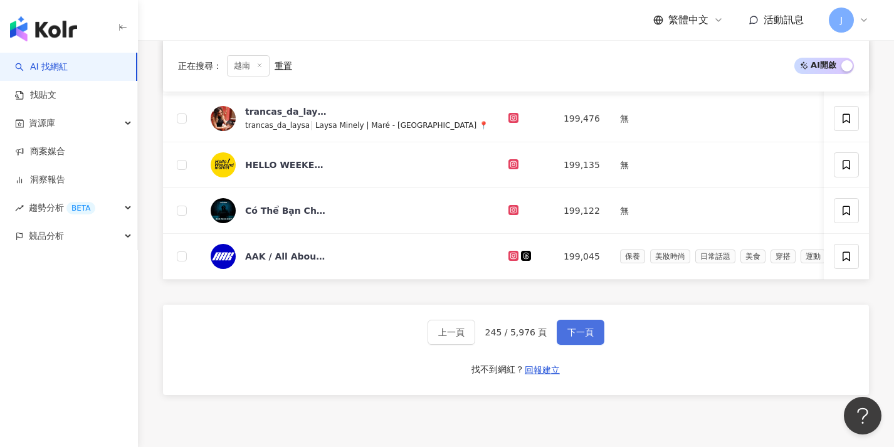
click at [583, 332] on button "下一頁" at bounding box center [581, 332] width 48 height 25
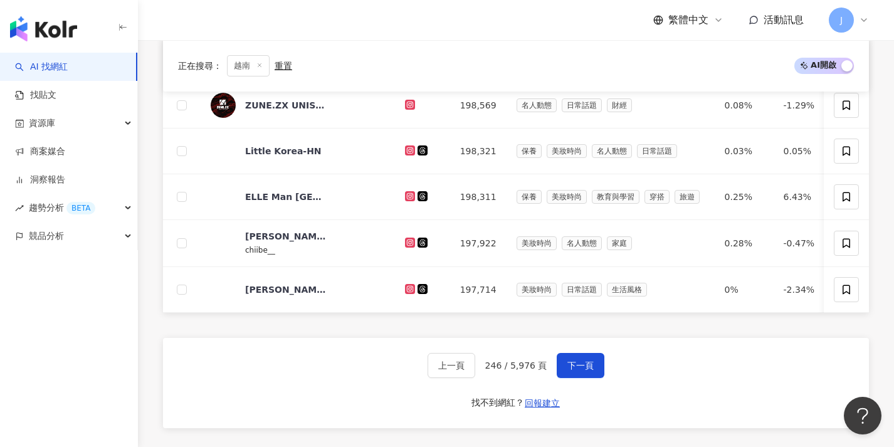
scroll to position [537, 0]
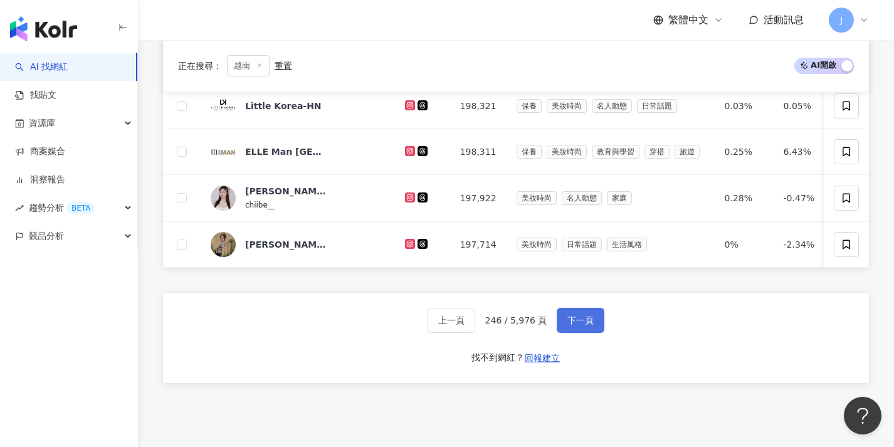
click at [582, 325] on span "下一頁" at bounding box center [581, 320] width 26 height 10
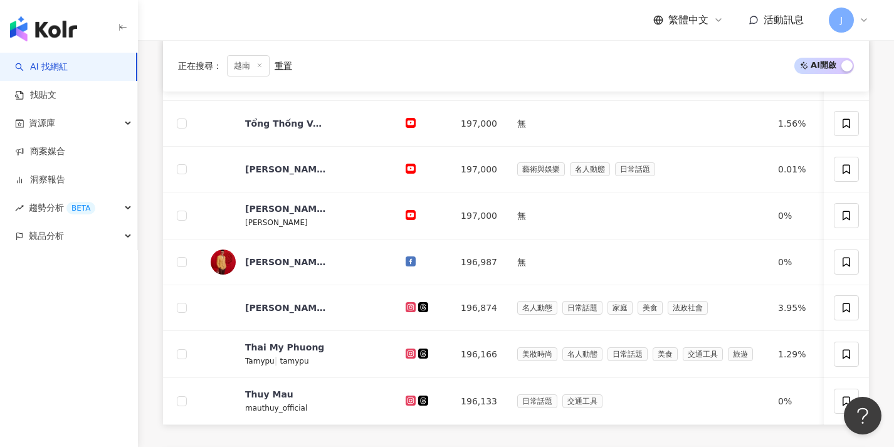
scroll to position [531, 0]
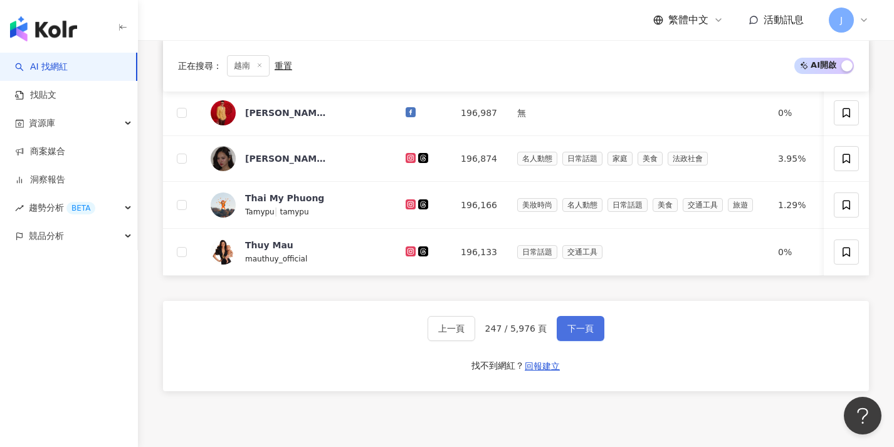
click at [577, 334] on span "下一頁" at bounding box center [581, 329] width 26 height 10
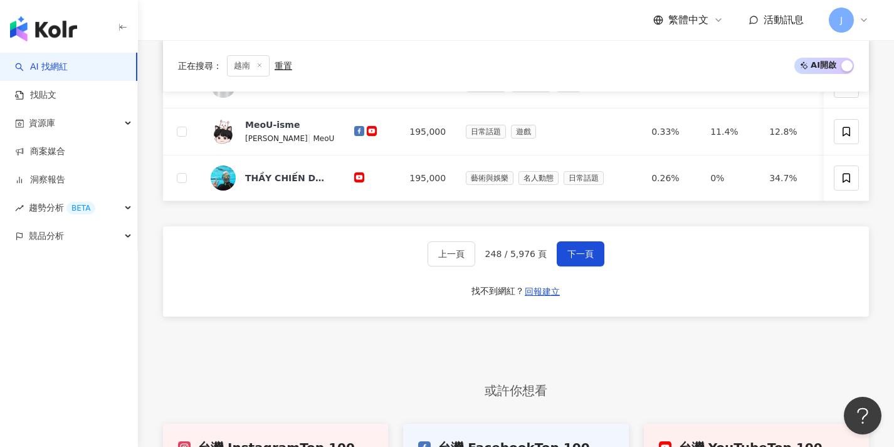
scroll to position [624, 0]
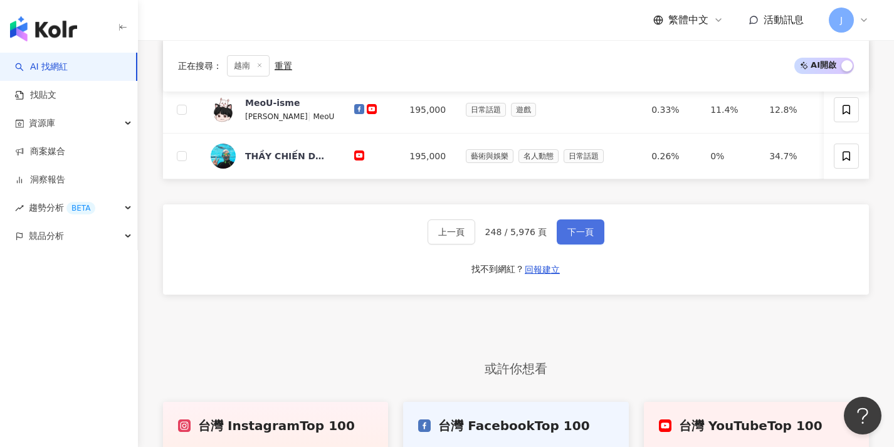
click at [588, 237] on span "下一頁" at bounding box center [581, 232] width 26 height 10
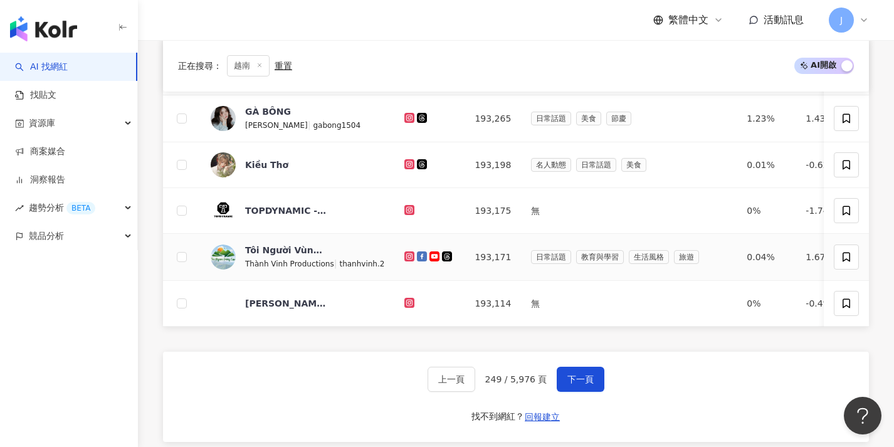
scroll to position [483, 0]
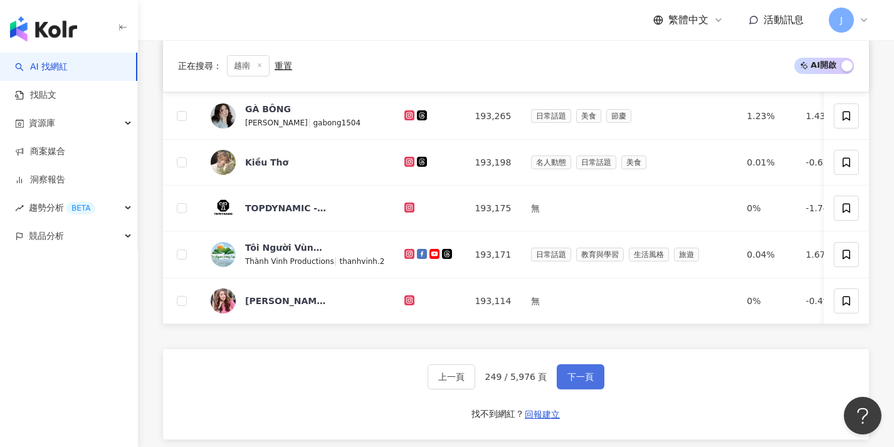
click at [574, 382] on span "下一頁" at bounding box center [581, 377] width 26 height 10
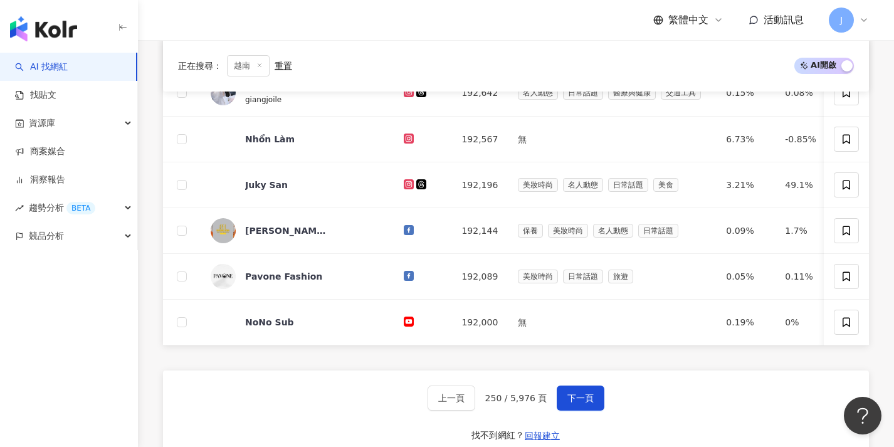
scroll to position [463, 0]
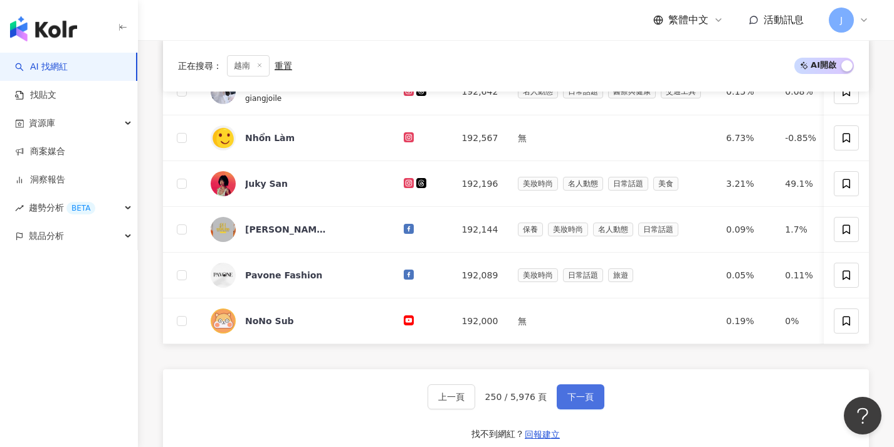
click at [569, 402] on span "下一頁" at bounding box center [581, 397] width 26 height 10
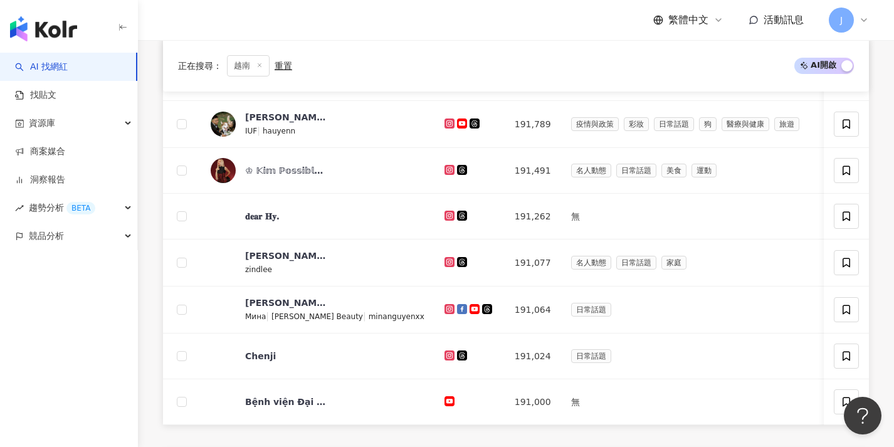
scroll to position [471, 0]
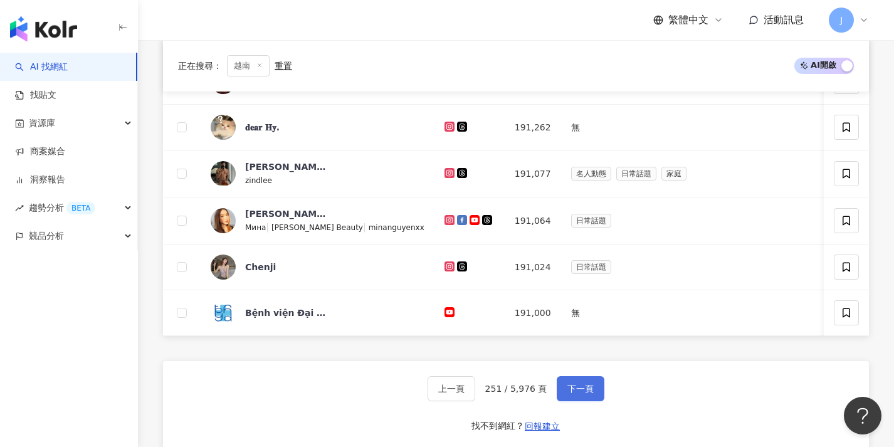
click at [570, 389] on button "下一頁" at bounding box center [581, 388] width 48 height 25
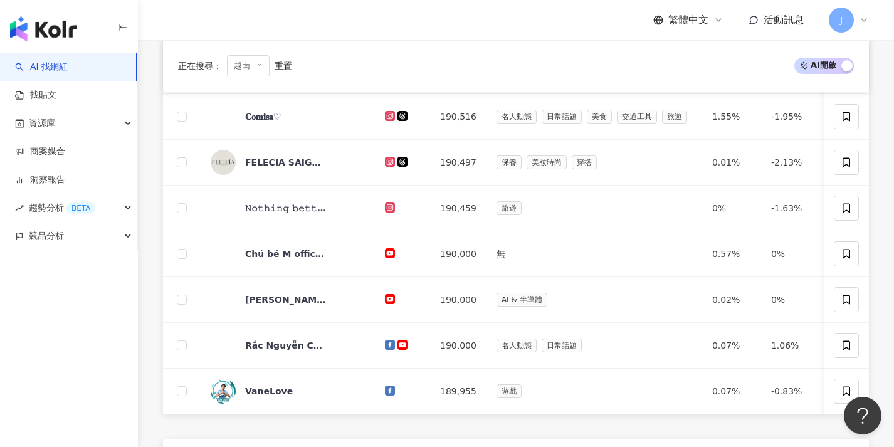
scroll to position [452, 0]
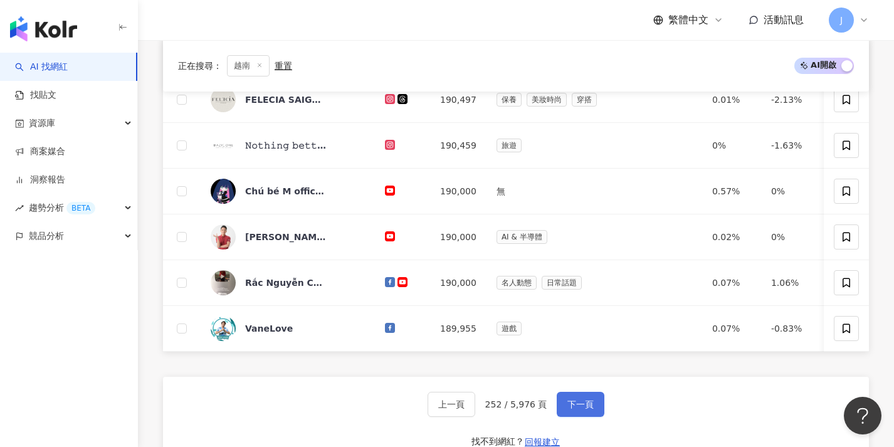
click at [568, 407] on button "下一頁" at bounding box center [581, 404] width 48 height 25
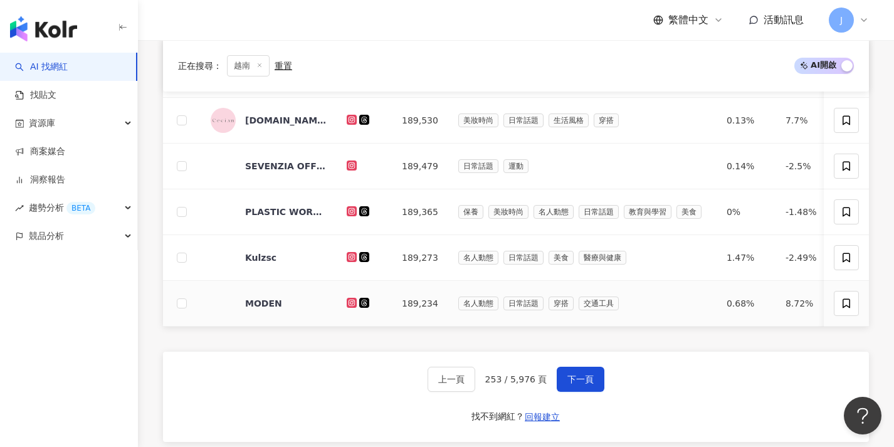
scroll to position [500, 0]
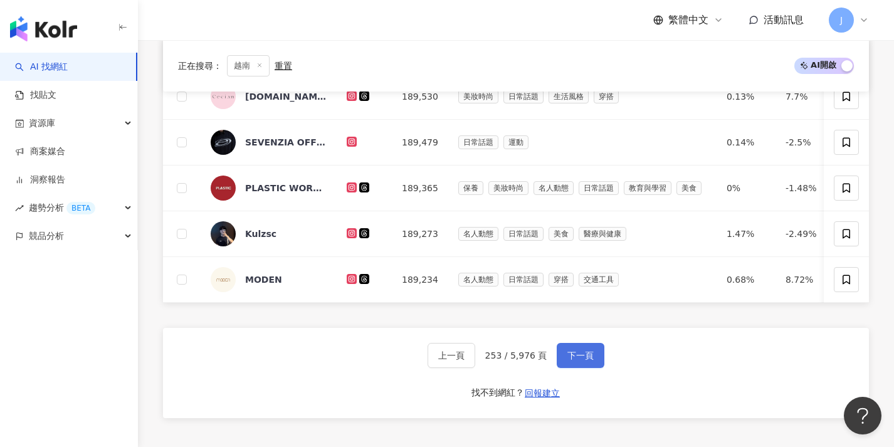
click at [575, 361] on span "下一頁" at bounding box center [581, 356] width 26 height 10
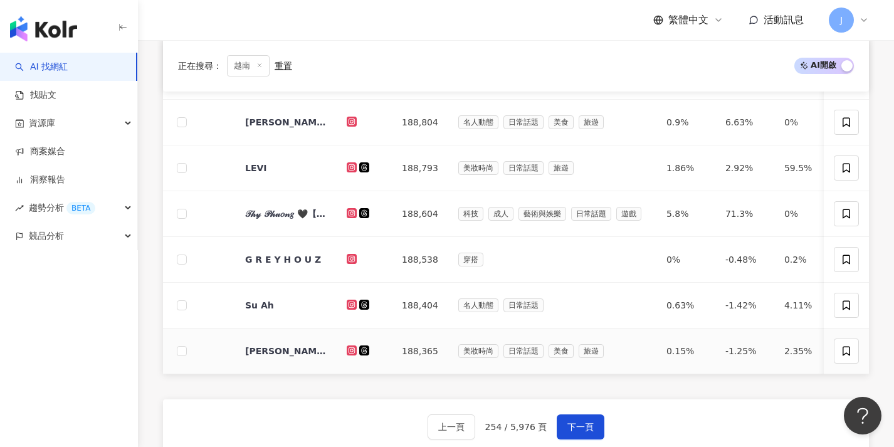
scroll to position [473, 0]
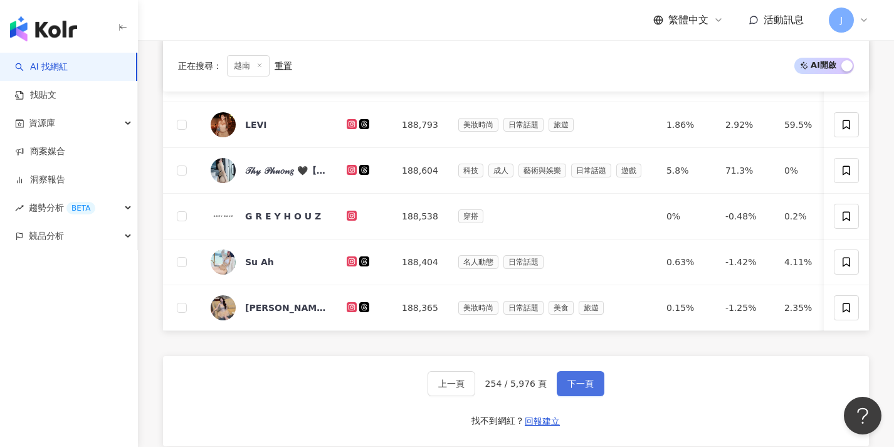
click at [581, 389] on span "下一頁" at bounding box center [581, 384] width 26 height 10
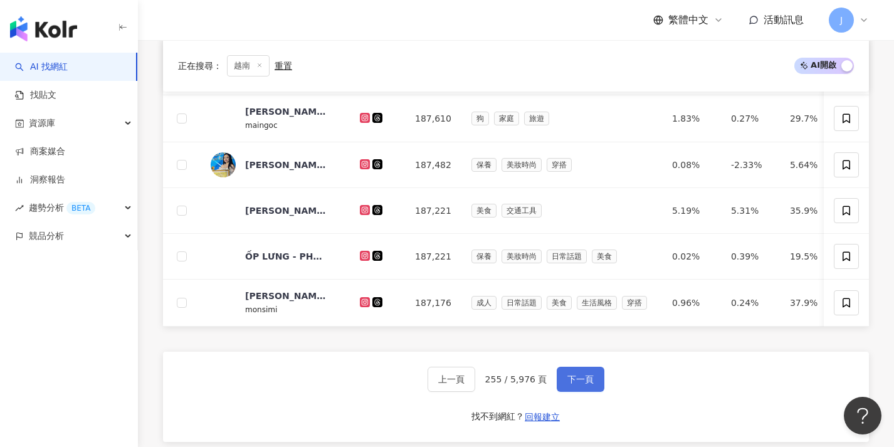
scroll to position [482, 0]
click at [581, 384] on span "下一頁" at bounding box center [581, 379] width 26 height 10
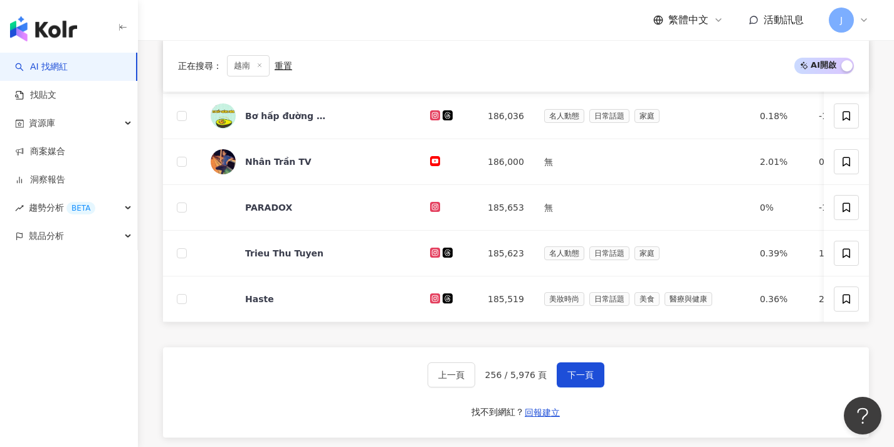
scroll to position [507, 0]
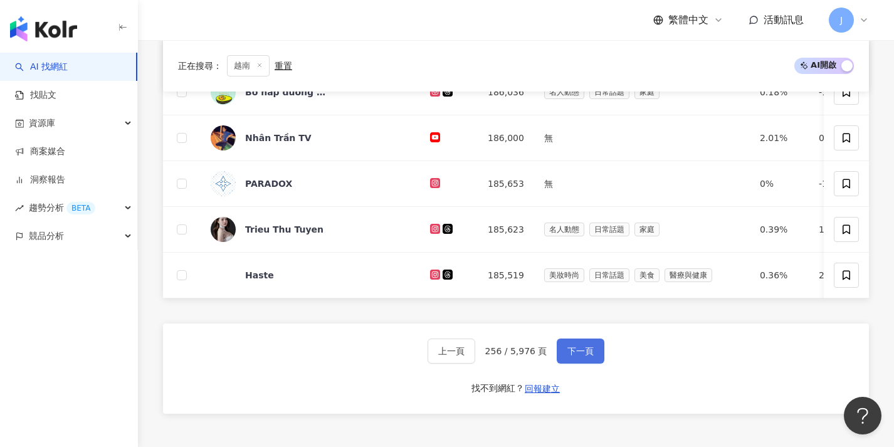
click at [584, 356] on span "下一頁" at bounding box center [581, 351] width 26 height 10
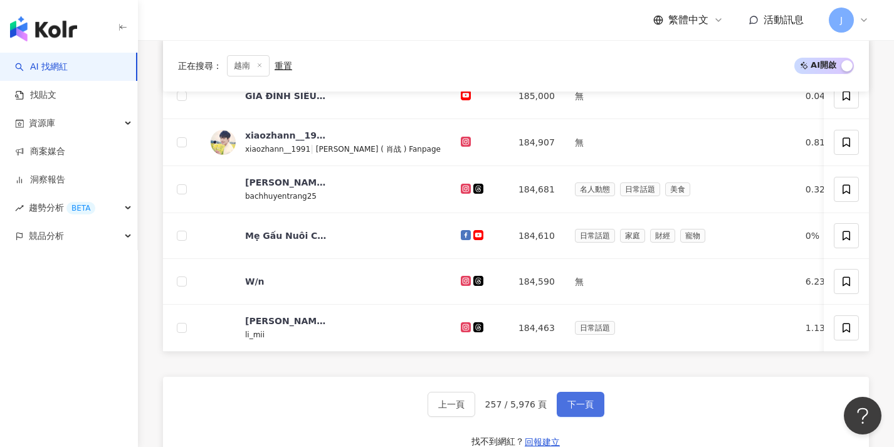
scroll to position [522, 0]
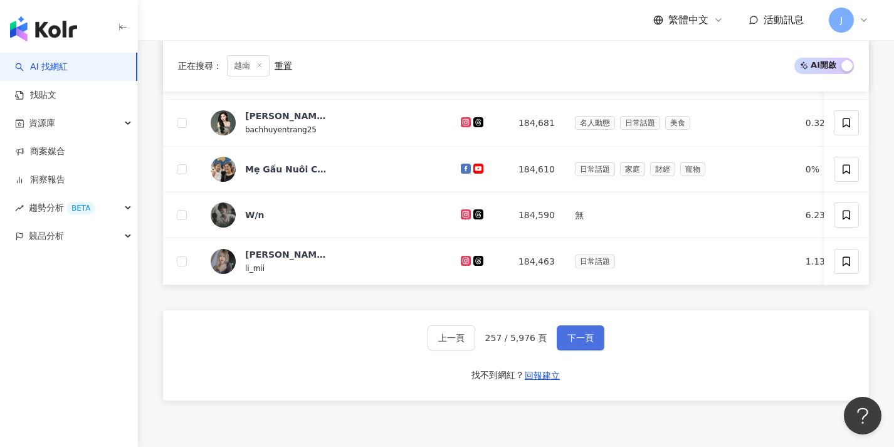
click at [584, 351] on button "下一頁" at bounding box center [581, 337] width 48 height 25
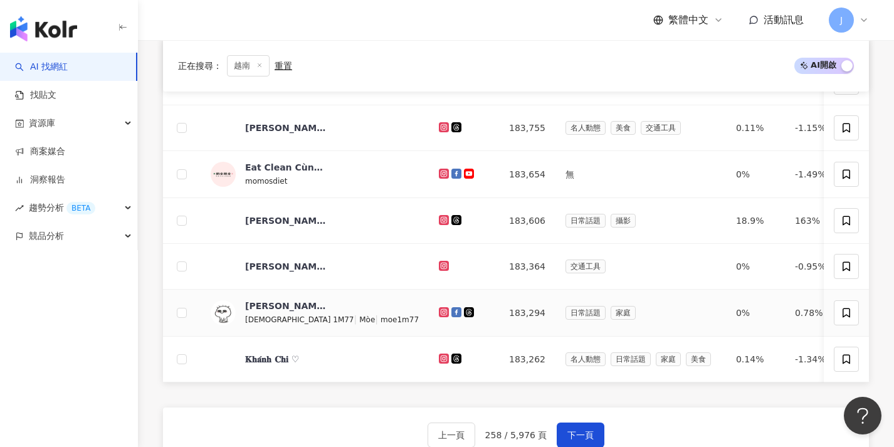
scroll to position [477, 0]
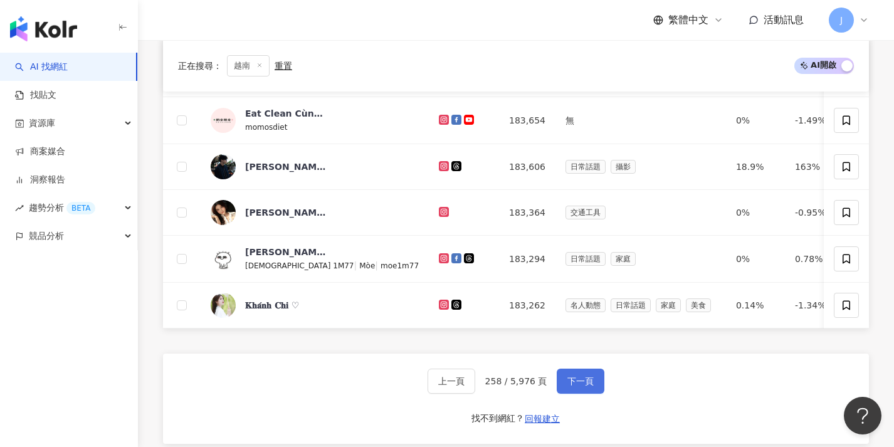
click at [581, 386] on span "下一頁" at bounding box center [581, 381] width 26 height 10
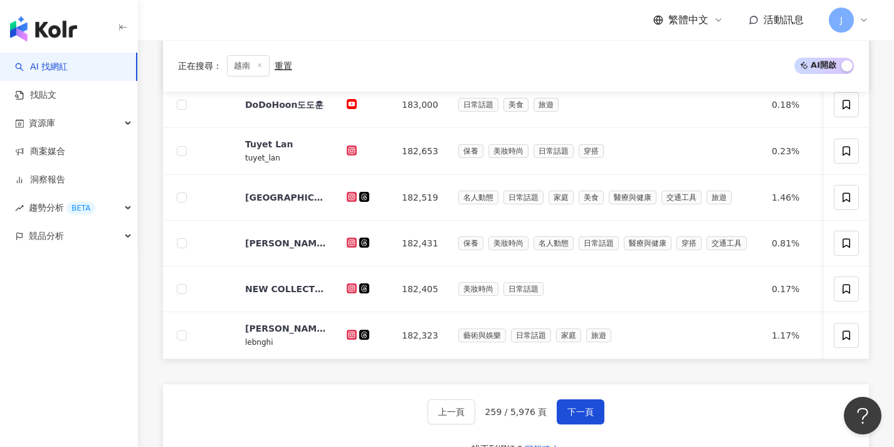
scroll to position [492, 0]
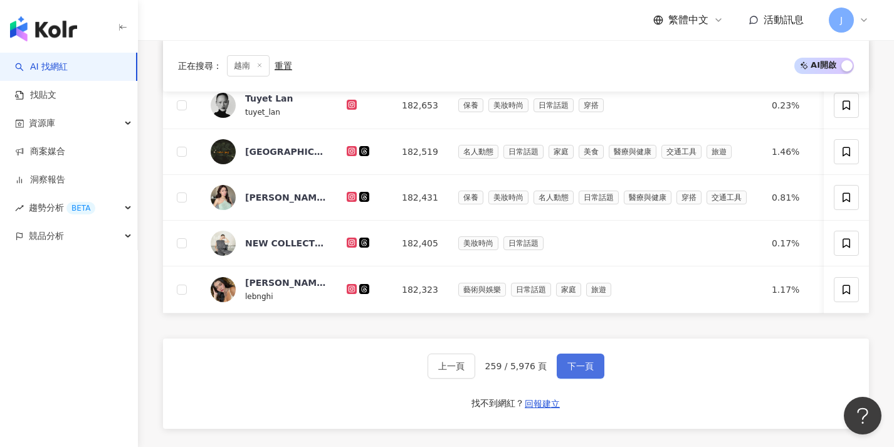
click at [580, 371] on span "下一頁" at bounding box center [581, 366] width 26 height 10
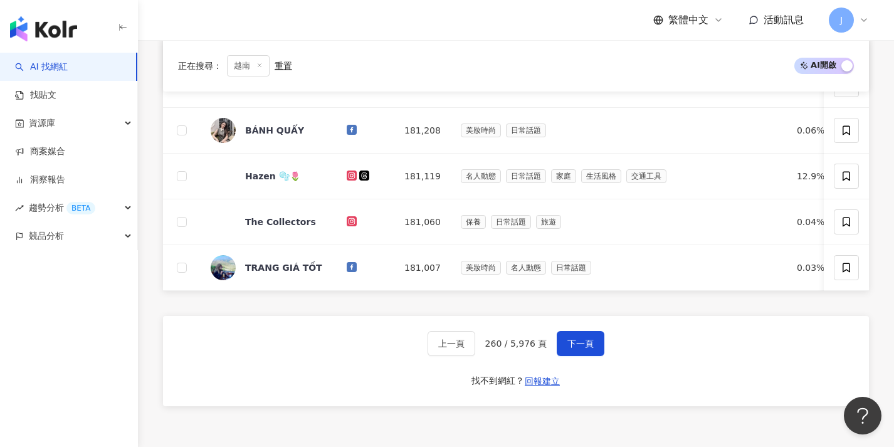
scroll to position [524, 0]
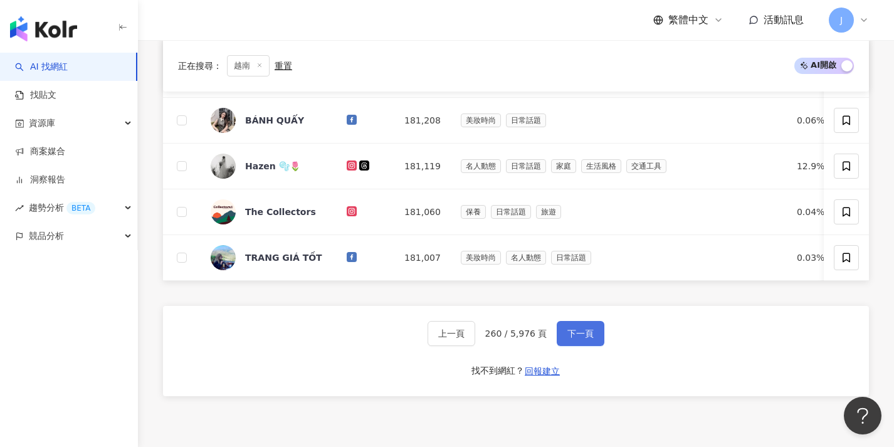
click at [591, 339] on span "下一頁" at bounding box center [581, 334] width 26 height 10
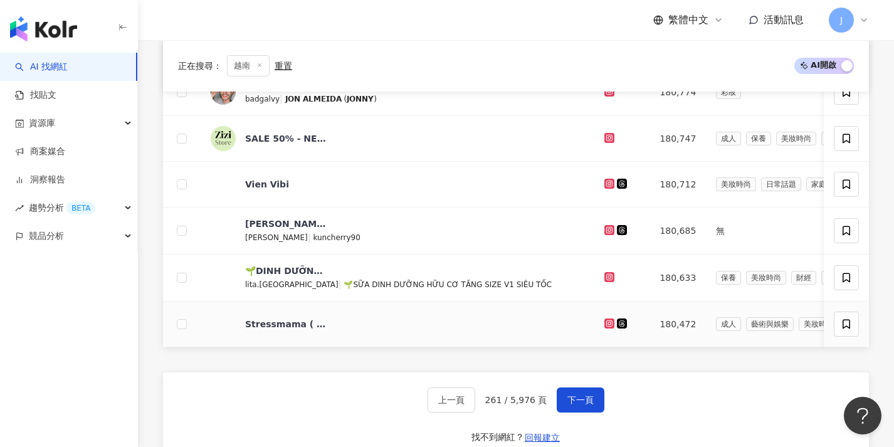
scroll to position [467, 0]
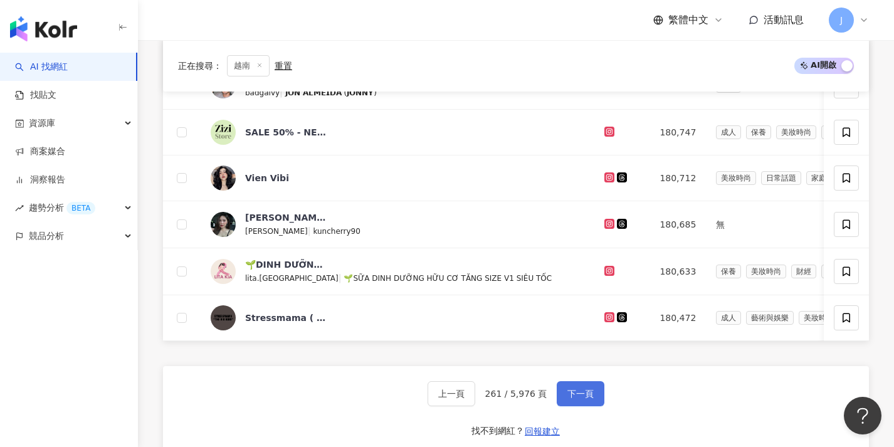
click at [572, 399] on span "下一頁" at bounding box center [581, 394] width 26 height 10
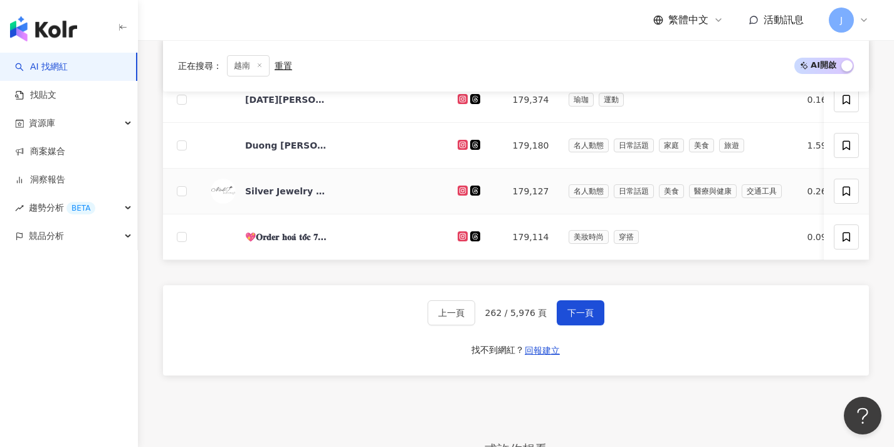
scroll to position [569, 0]
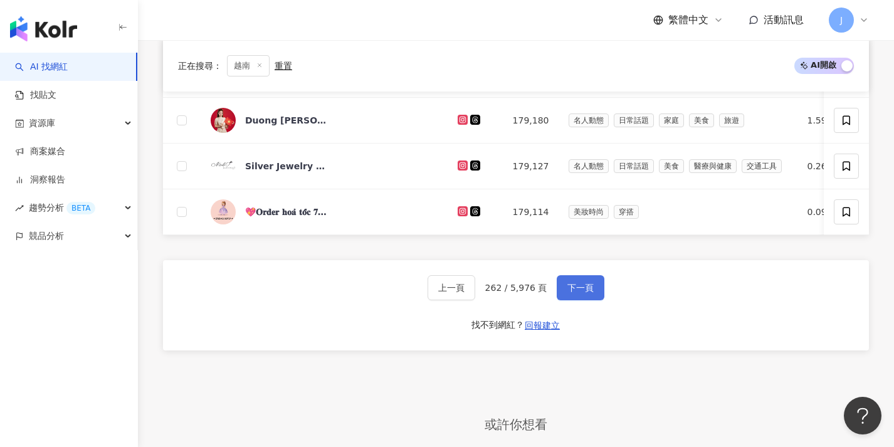
click at [593, 300] on button "下一頁" at bounding box center [581, 287] width 48 height 25
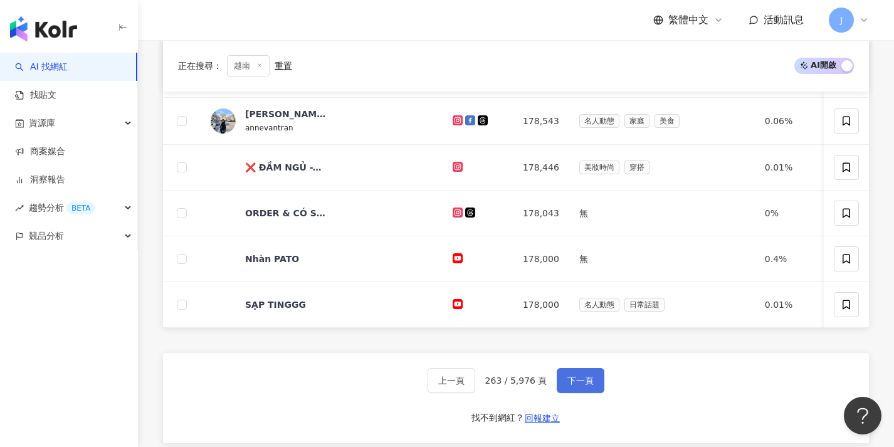
scroll to position [480, 0]
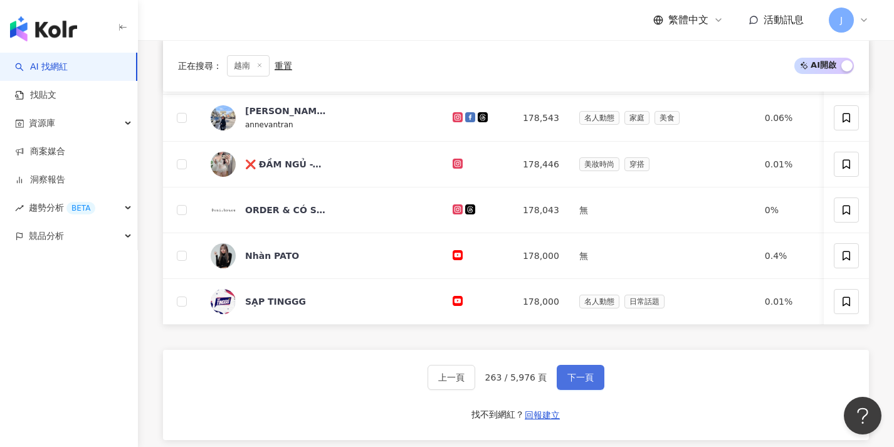
click at [574, 383] on span "下一頁" at bounding box center [581, 378] width 26 height 10
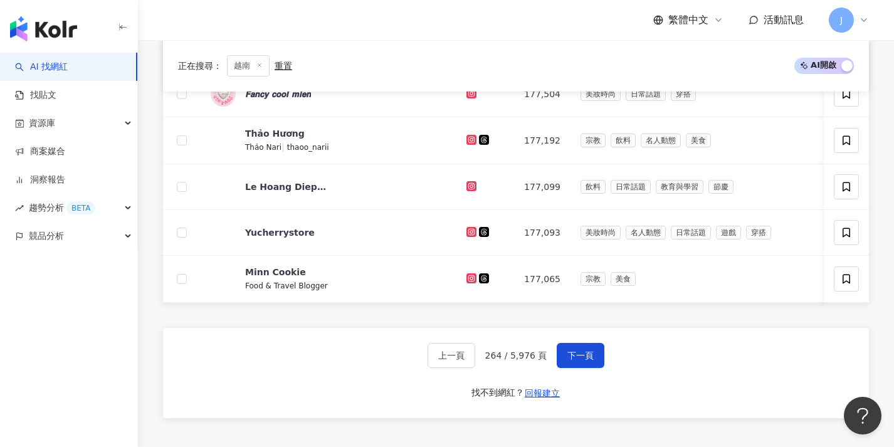
scroll to position [507, 0]
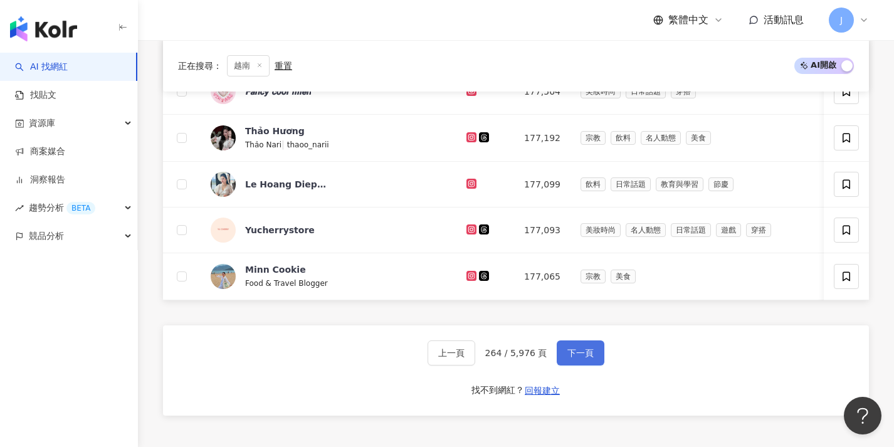
click at [579, 358] on span "下一頁" at bounding box center [581, 353] width 26 height 10
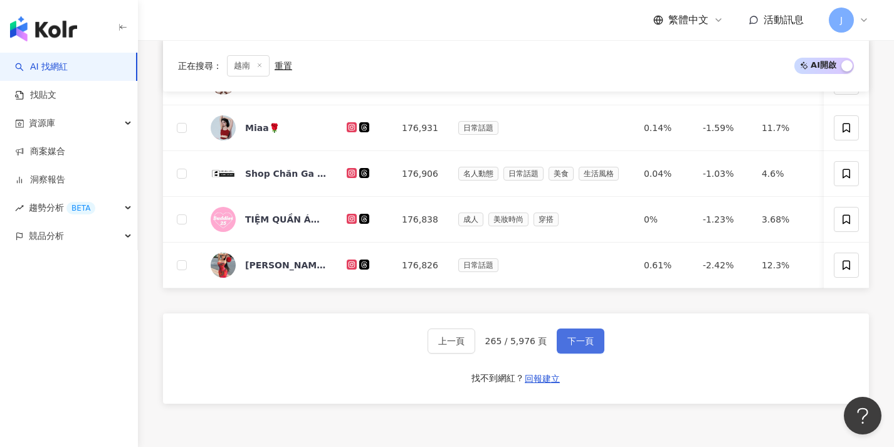
scroll to position [514, 0]
click at [580, 353] on button "下一頁" at bounding box center [581, 340] width 48 height 25
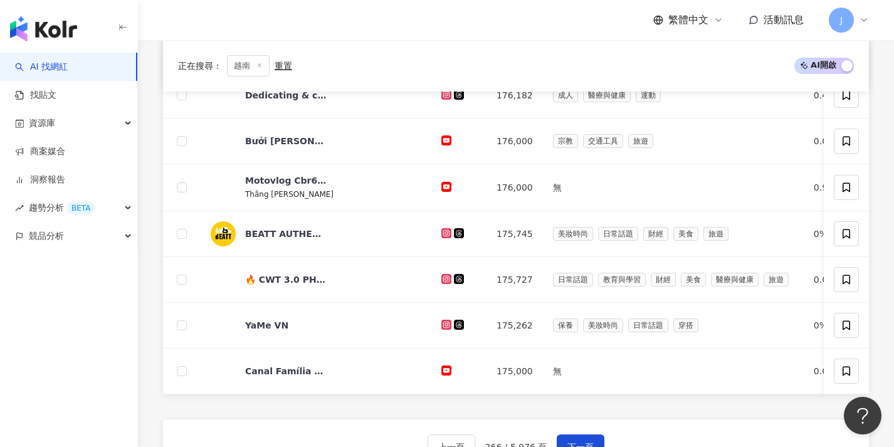
scroll to position [465, 0]
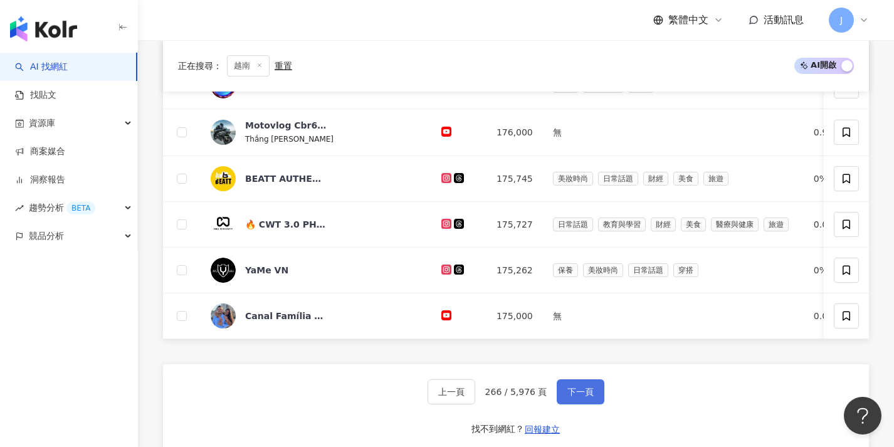
click at [573, 393] on button "下一頁" at bounding box center [581, 391] width 48 height 25
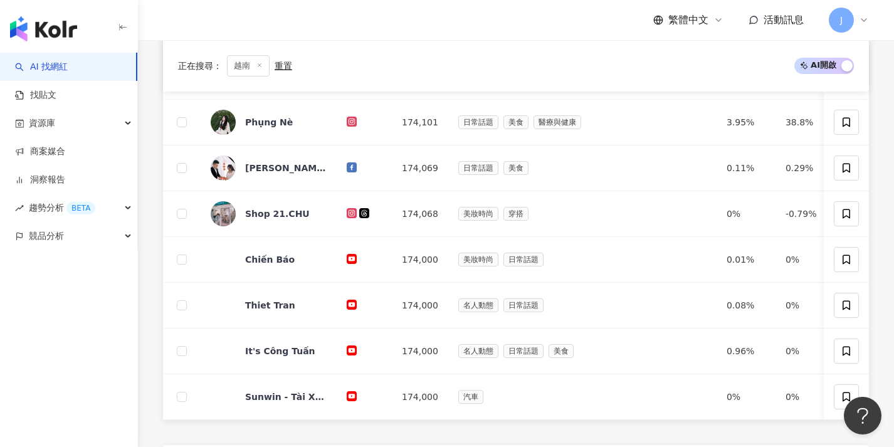
scroll to position [446, 0]
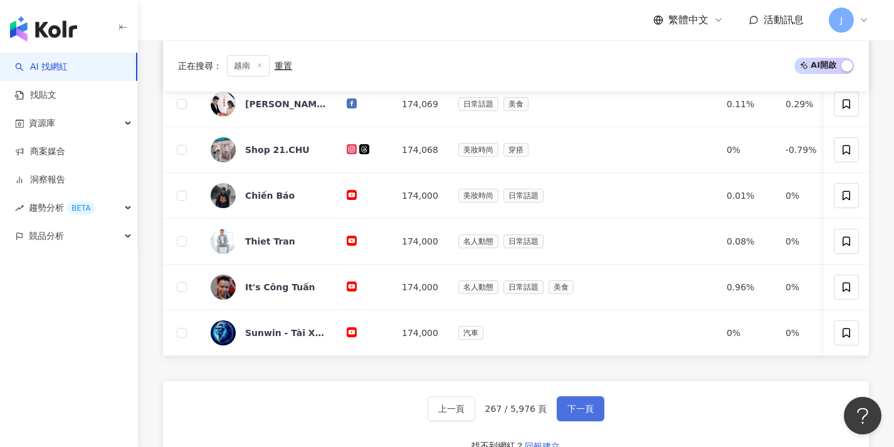
click at [571, 411] on button "下一頁" at bounding box center [581, 408] width 48 height 25
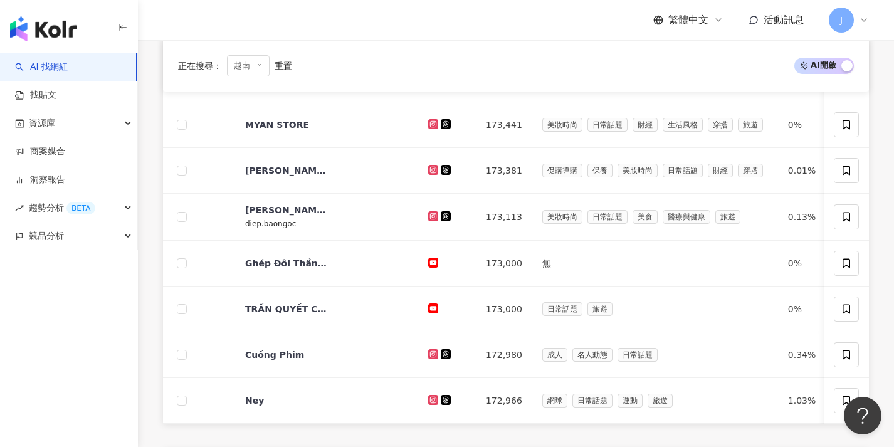
scroll to position [443, 0]
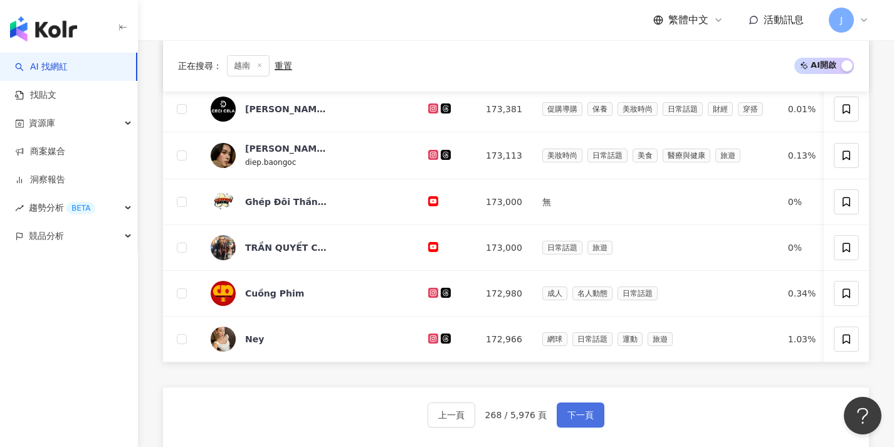
click at [571, 416] on button "下一頁" at bounding box center [581, 415] width 48 height 25
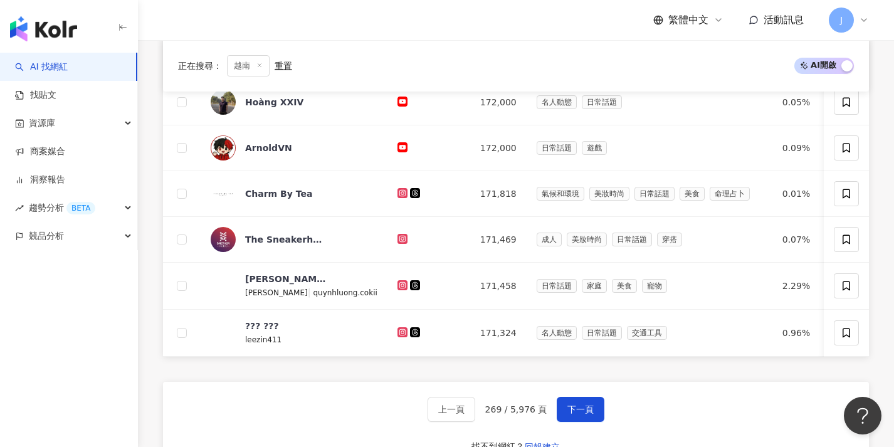
scroll to position [470, 0]
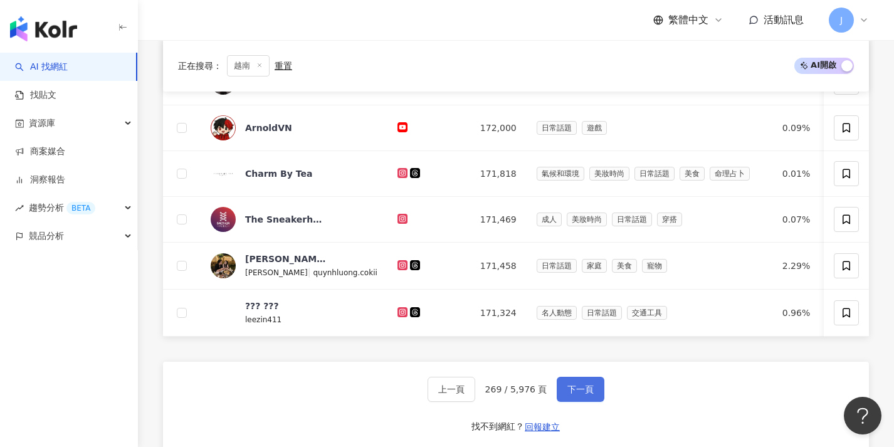
click at [574, 402] on button "下一頁" at bounding box center [581, 389] width 48 height 25
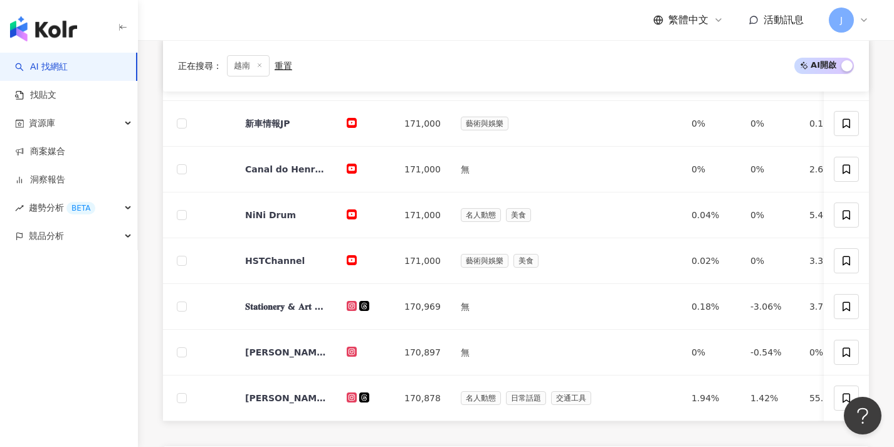
scroll to position [539, 0]
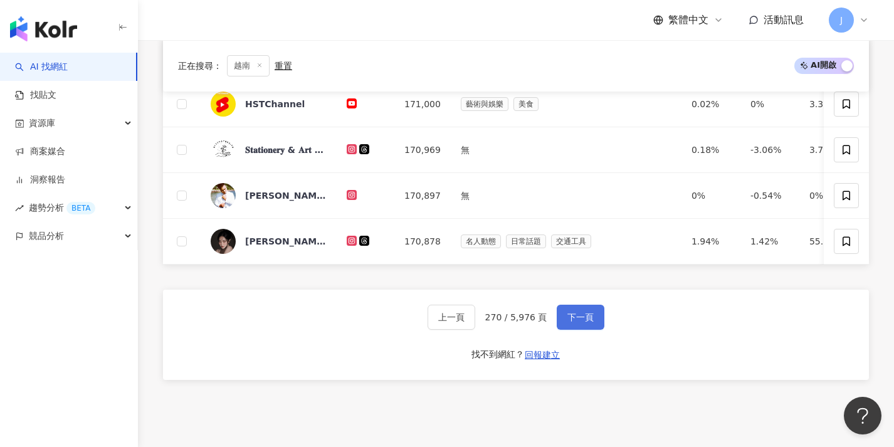
click at [594, 327] on button "下一頁" at bounding box center [581, 317] width 48 height 25
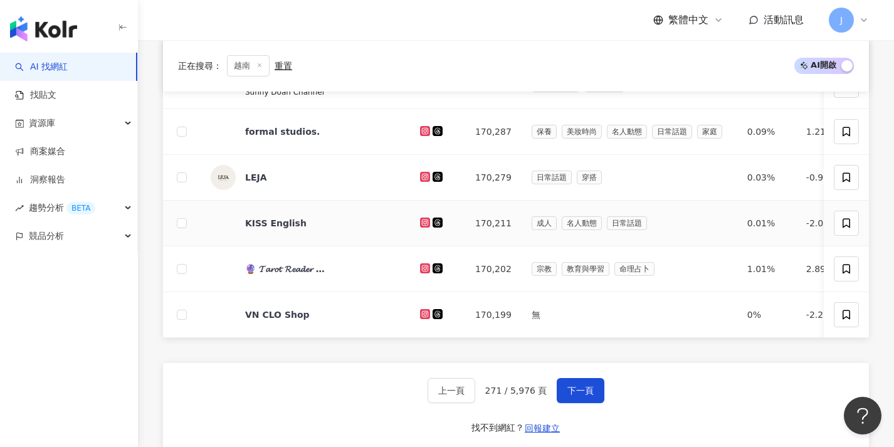
scroll to position [480, 0]
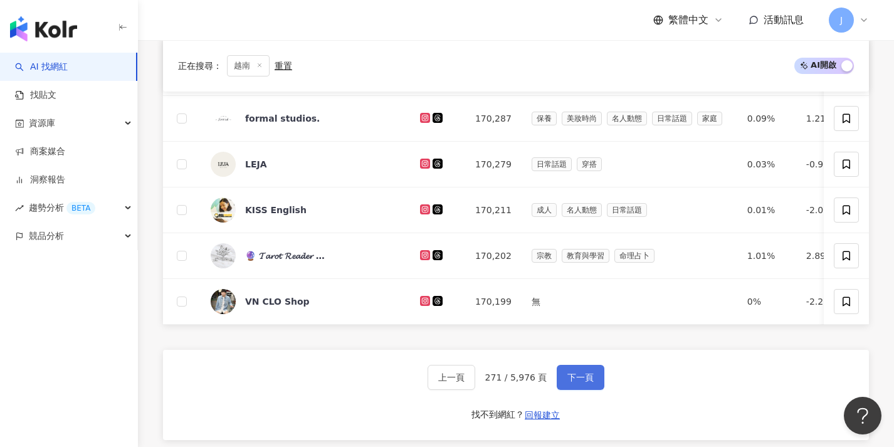
click at [577, 383] on span "下一頁" at bounding box center [581, 378] width 26 height 10
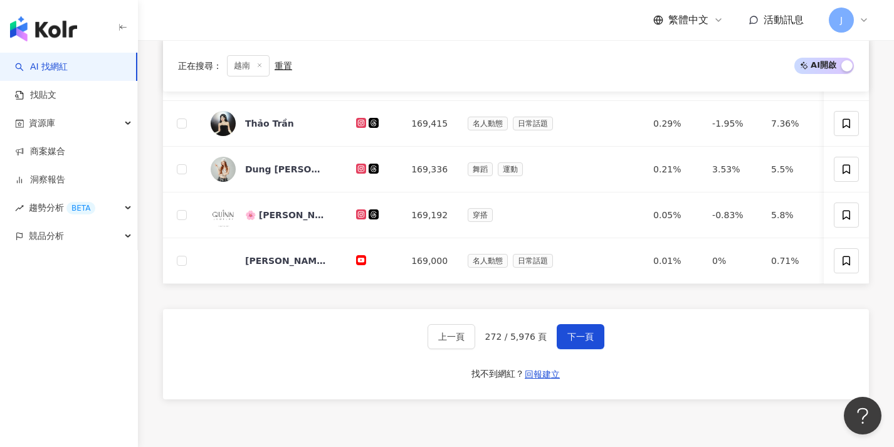
scroll to position [532, 0]
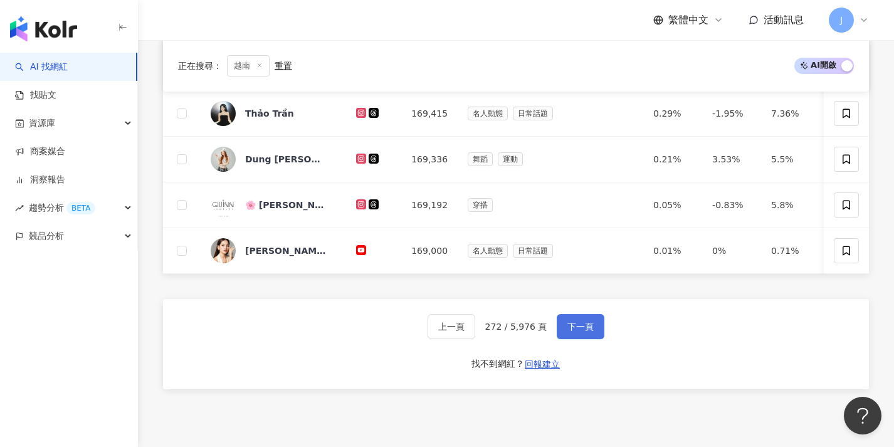
click at [591, 332] on span "下一頁" at bounding box center [581, 327] width 26 height 10
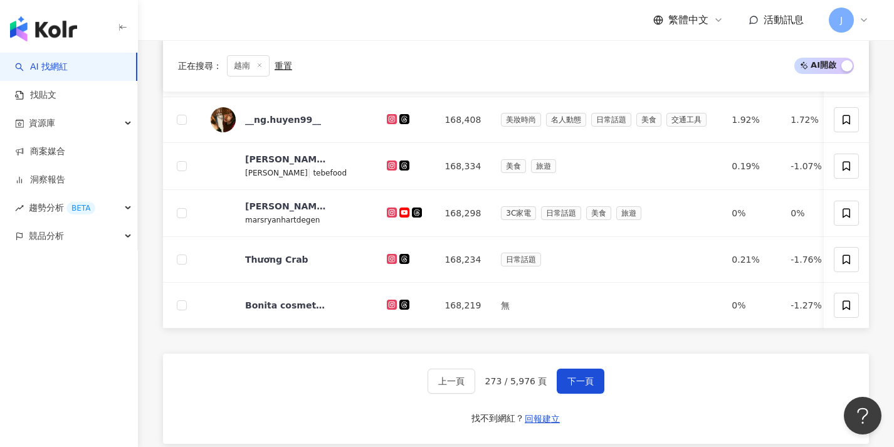
scroll to position [480, 0]
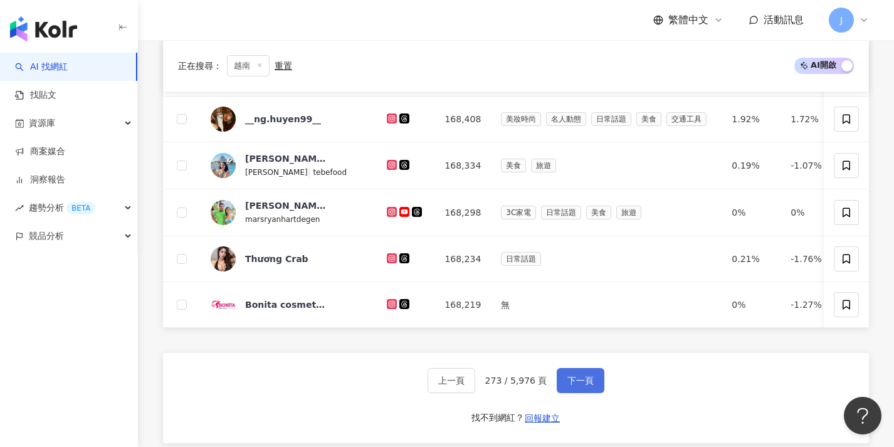
click at [579, 382] on button "下一頁" at bounding box center [581, 380] width 48 height 25
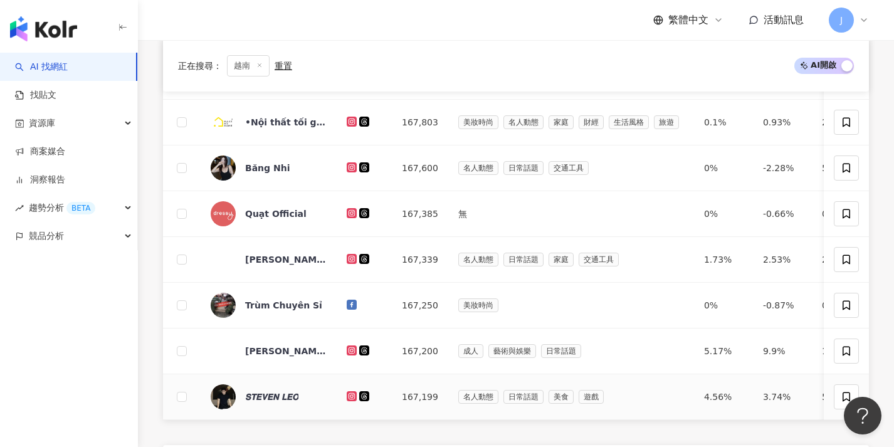
scroll to position [458, 0]
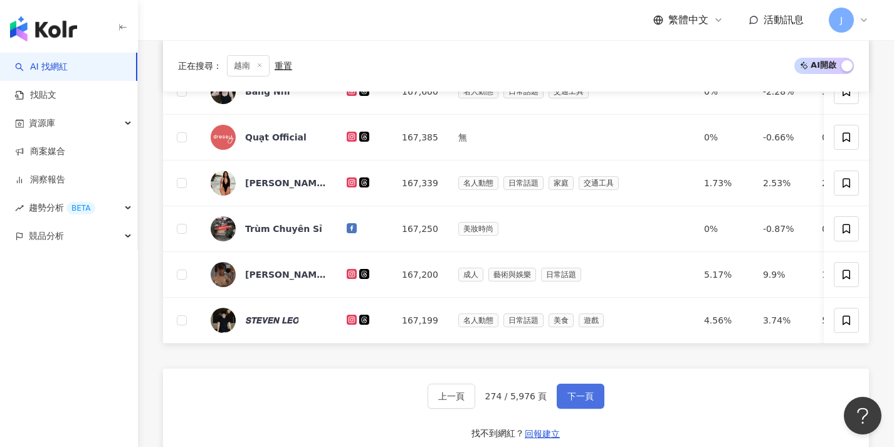
click at [581, 398] on button "下一頁" at bounding box center [581, 396] width 48 height 25
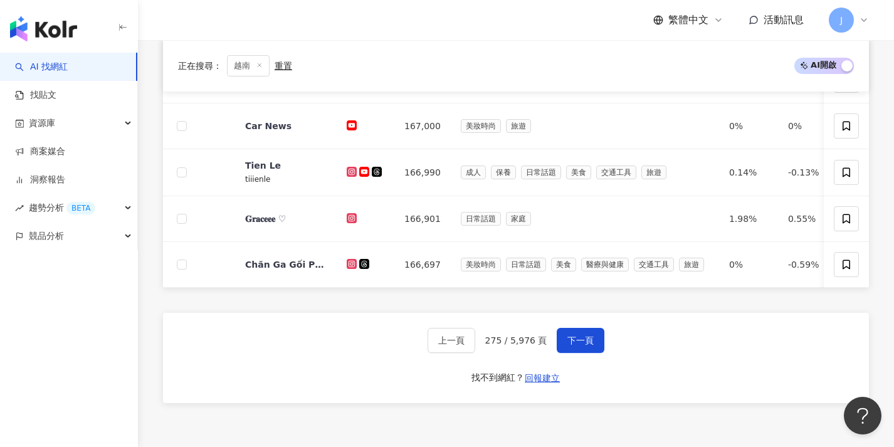
scroll to position [519, 0]
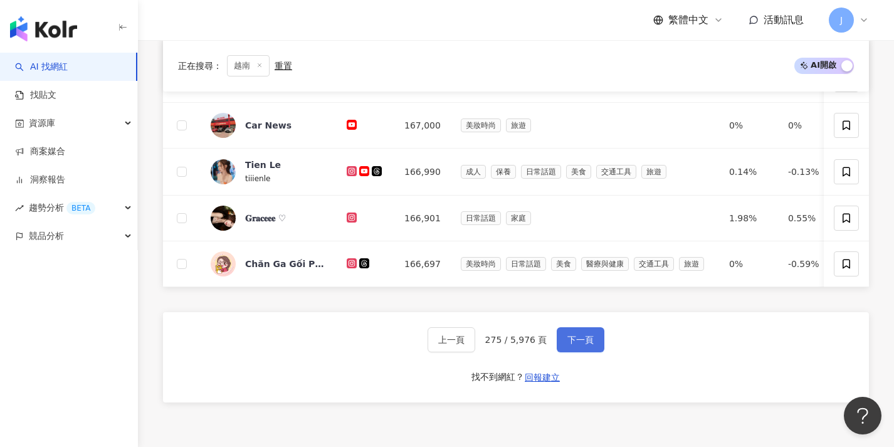
click at [584, 345] on span "下一頁" at bounding box center [581, 340] width 26 height 10
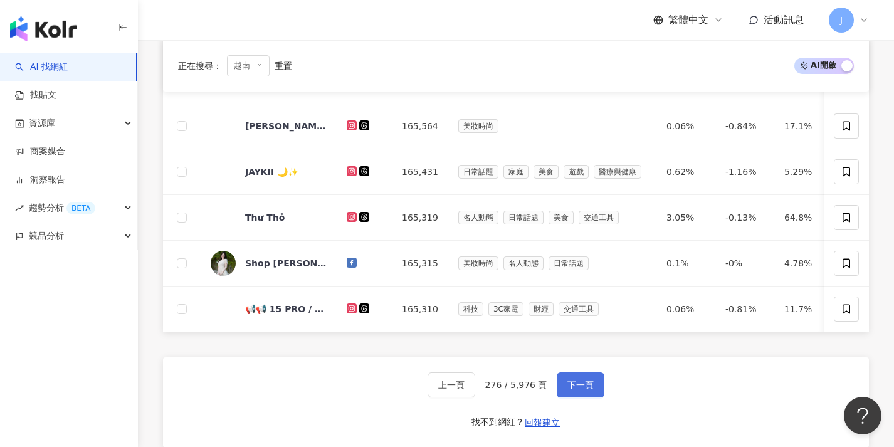
scroll to position [476, 0]
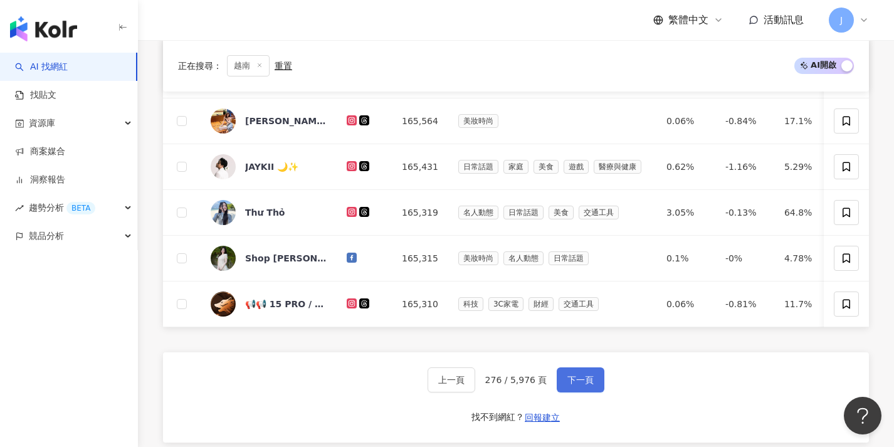
click at [587, 385] on span "下一頁" at bounding box center [581, 380] width 26 height 10
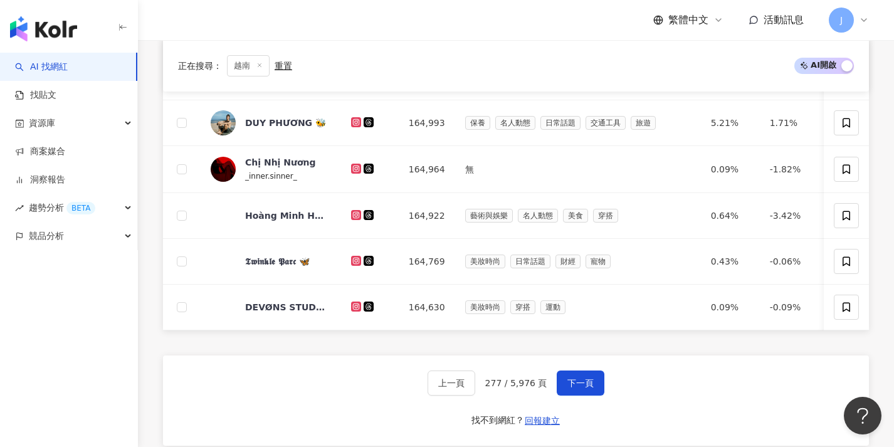
scroll to position [503, 0]
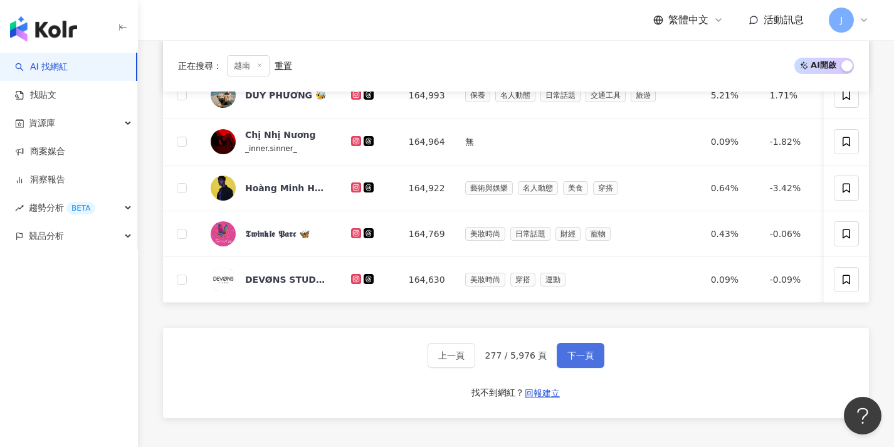
click at [586, 361] on span "下一頁" at bounding box center [581, 356] width 26 height 10
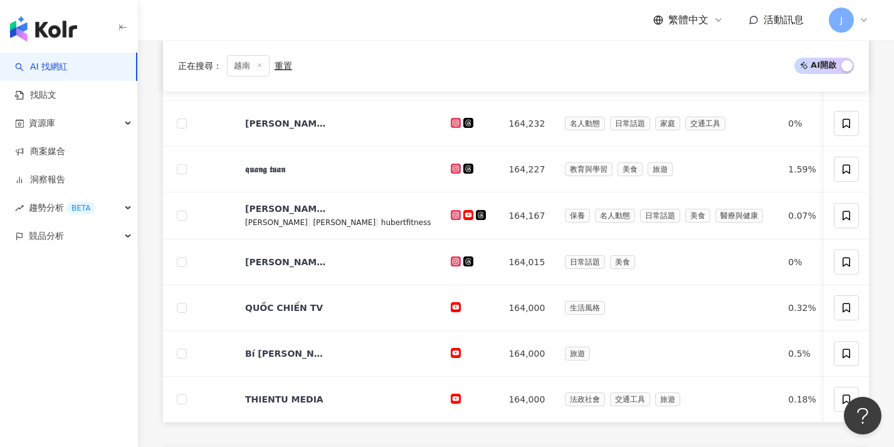
scroll to position [478, 0]
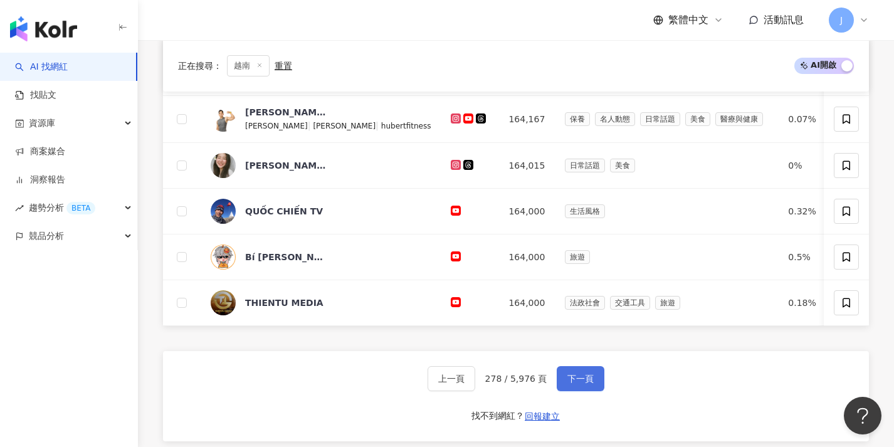
click at [587, 380] on button "下一頁" at bounding box center [581, 378] width 48 height 25
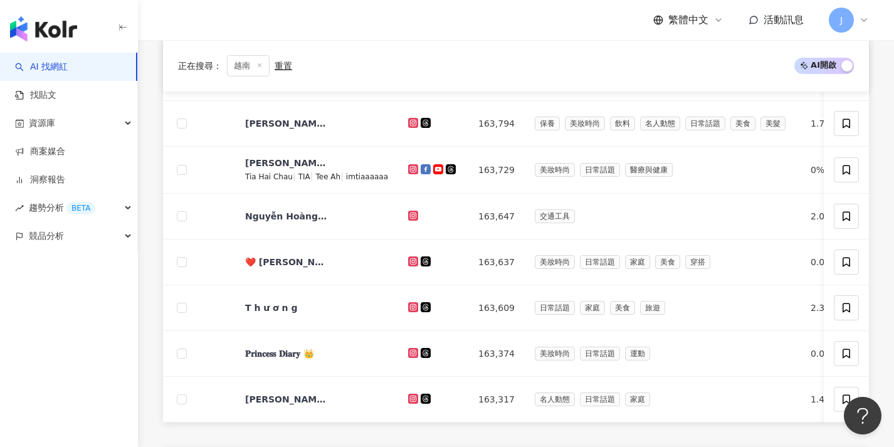
scroll to position [571, 0]
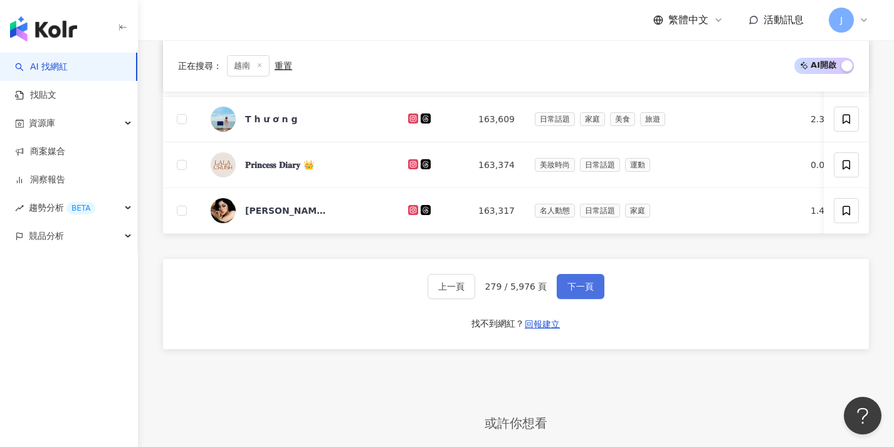
click at [597, 294] on button "下一頁" at bounding box center [581, 286] width 48 height 25
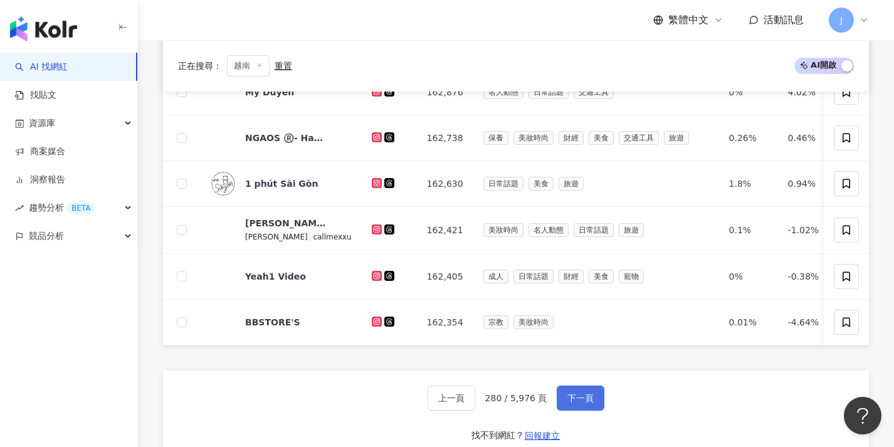
scroll to position [504, 0]
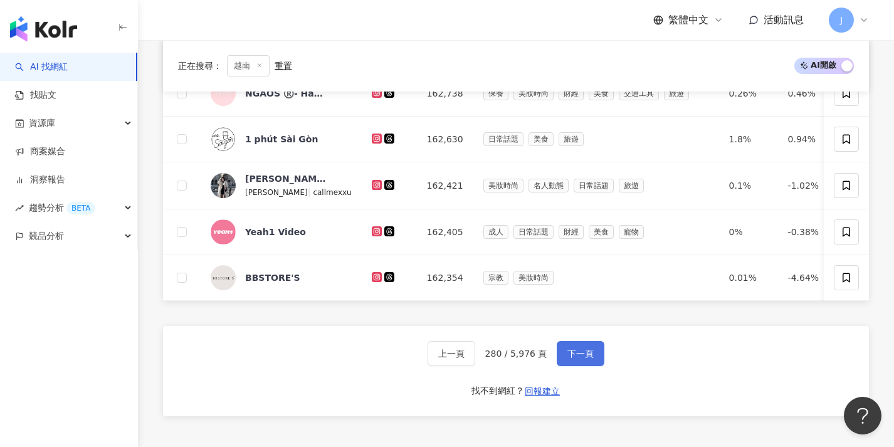
click at [568, 359] on span "下一頁" at bounding box center [581, 354] width 26 height 10
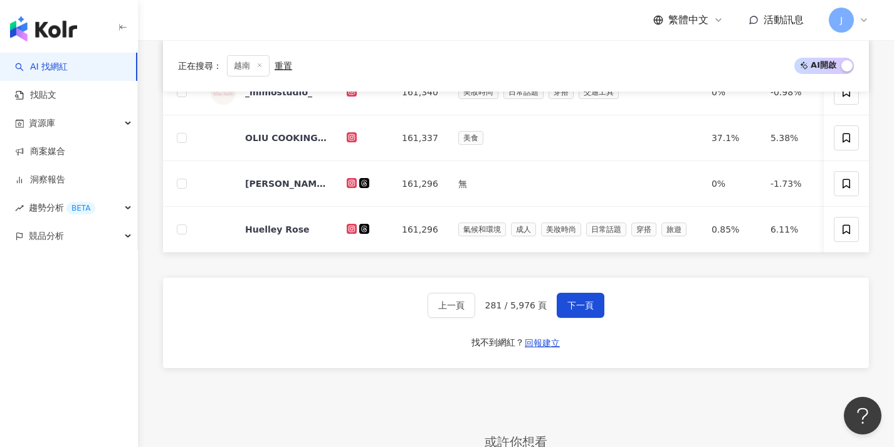
scroll to position [598, 0]
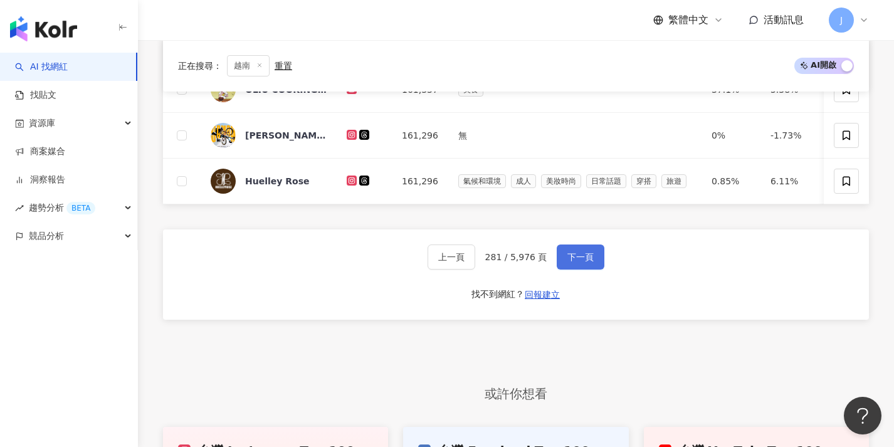
click at [599, 258] on button "下一頁" at bounding box center [581, 257] width 48 height 25
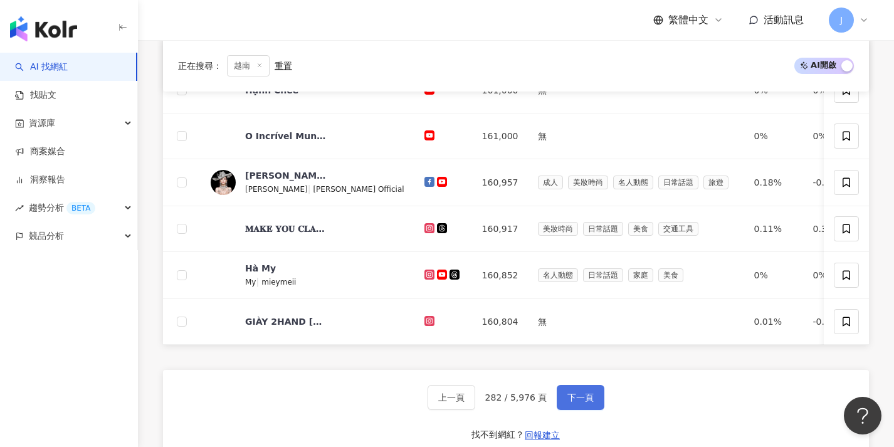
scroll to position [478, 0]
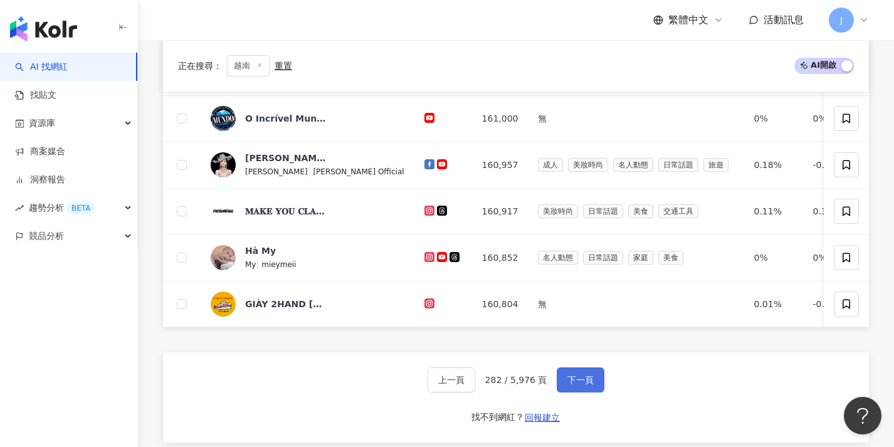
click at [561, 392] on button "下一頁" at bounding box center [581, 379] width 48 height 25
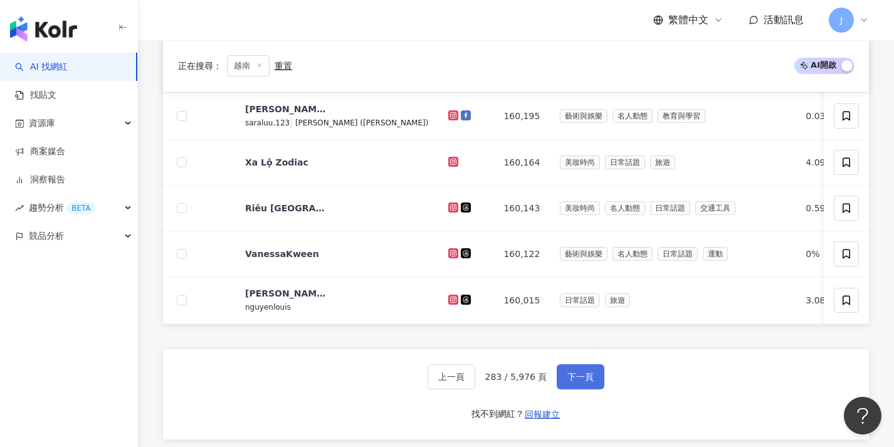
scroll to position [509, 0]
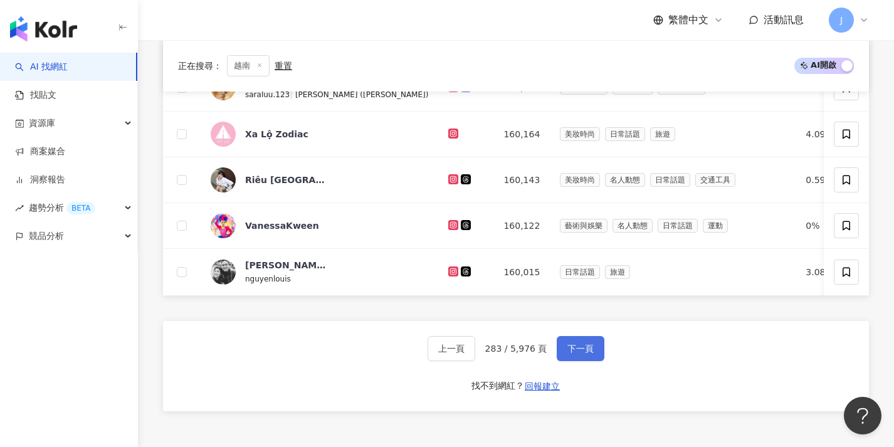
click at [577, 354] on span "下一頁" at bounding box center [581, 349] width 26 height 10
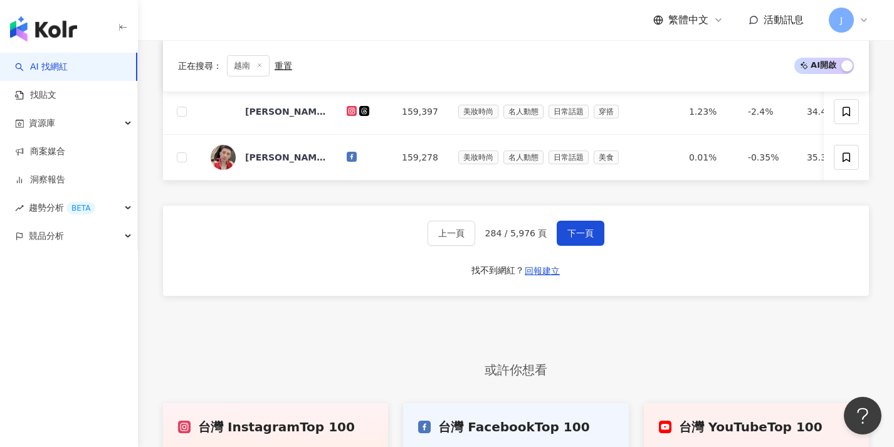
scroll to position [645, 0]
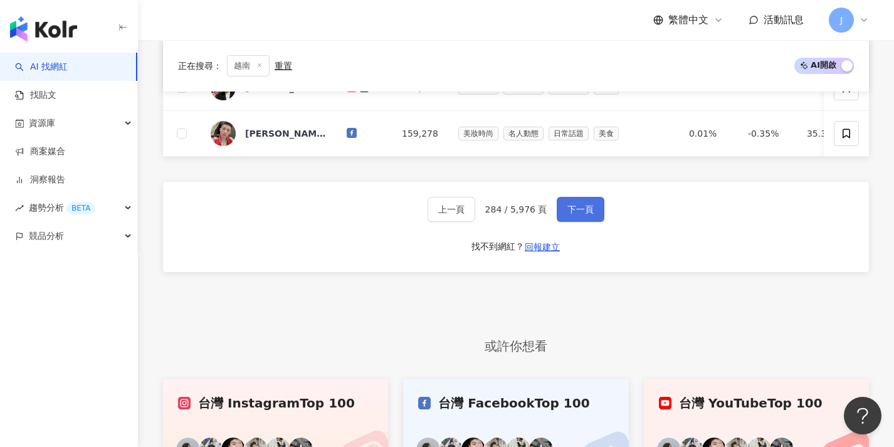
click at [600, 222] on button "下一頁" at bounding box center [581, 209] width 48 height 25
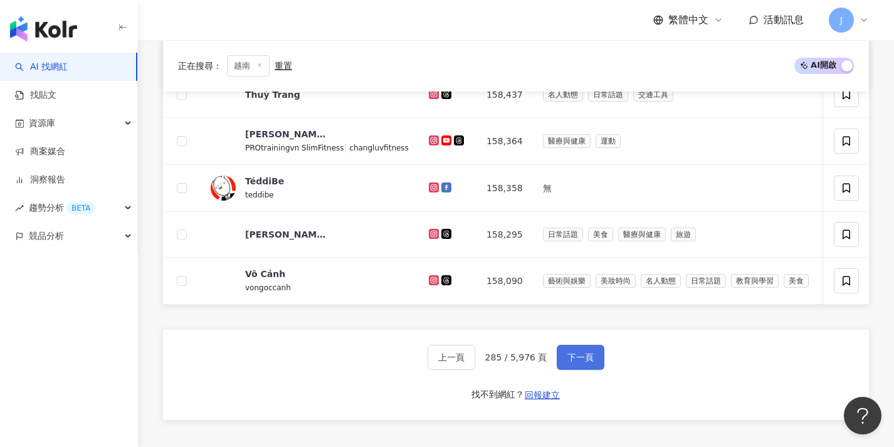
scroll to position [511, 0]
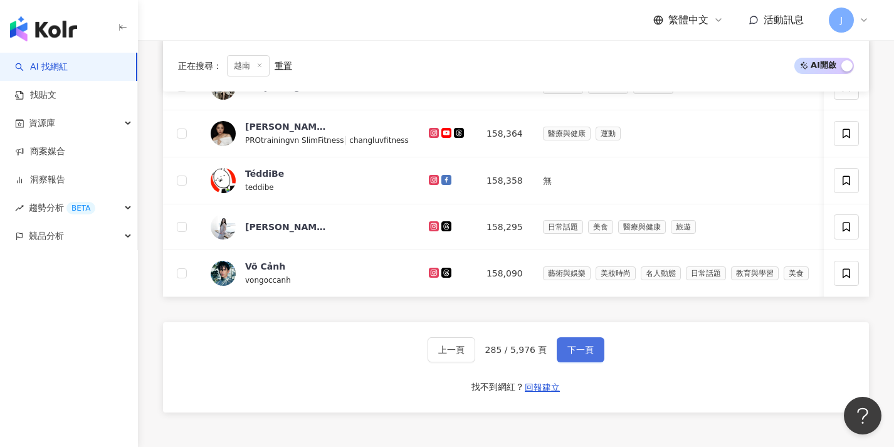
click at [583, 355] on span "下一頁" at bounding box center [581, 350] width 26 height 10
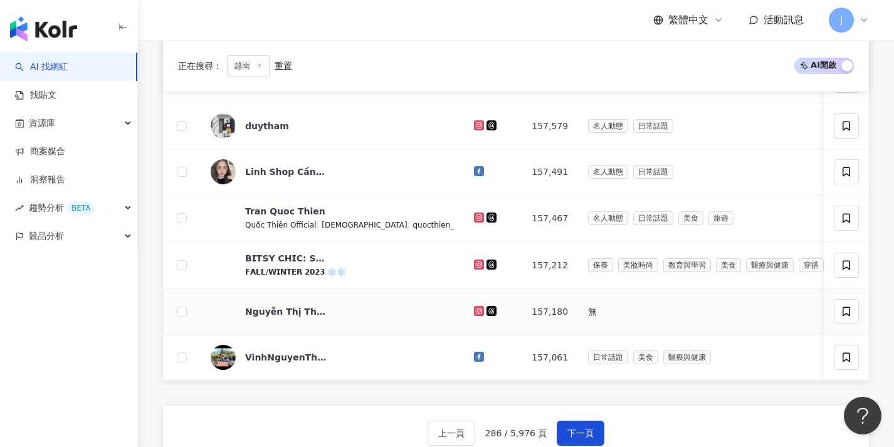
scroll to position [462, 0]
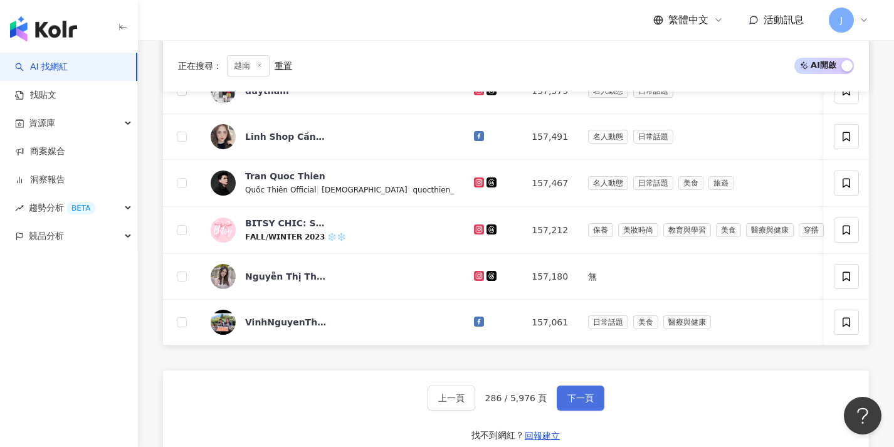
click at [568, 401] on span "下一頁" at bounding box center [581, 398] width 26 height 10
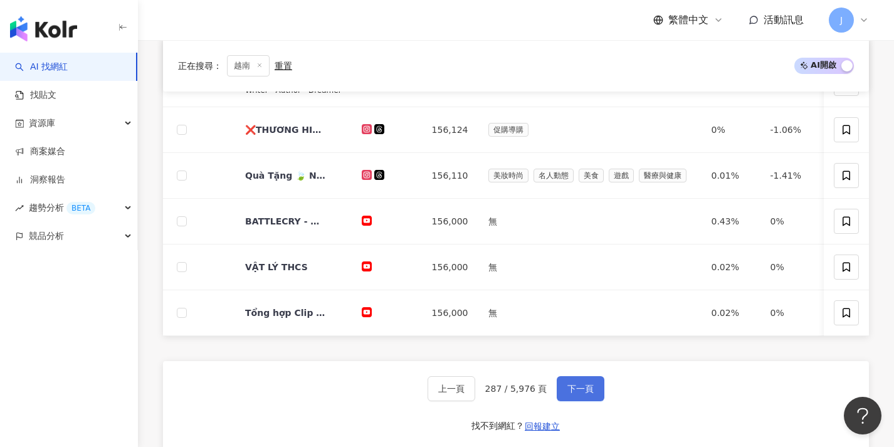
scroll to position [467, 0]
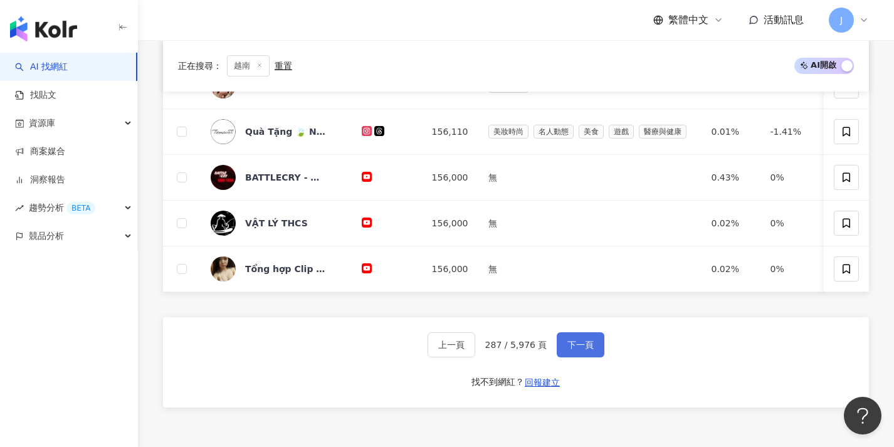
click at [579, 344] on button "下一頁" at bounding box center [581, 344] width 48 height 25
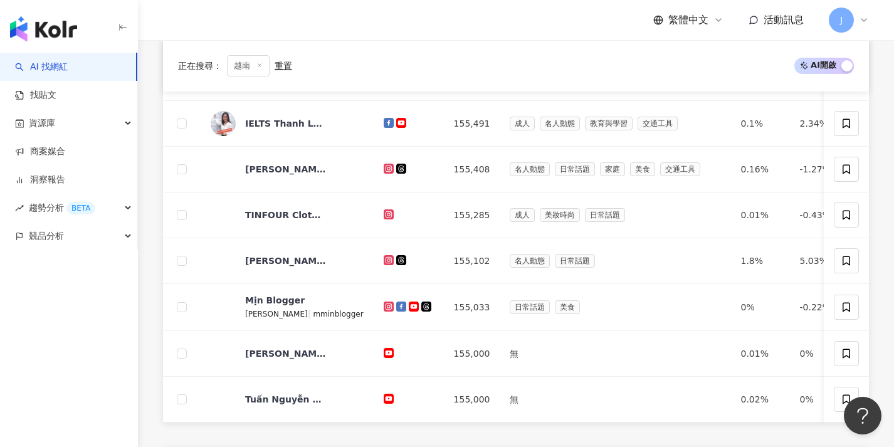
scroll to position [531, 0]
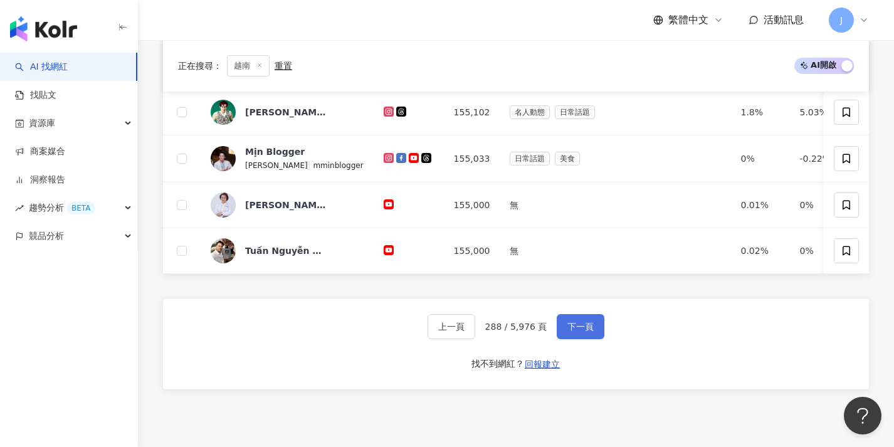
click at [583, 326] on button "下一頁" at bounding box center [581, 326] width 48 height 25
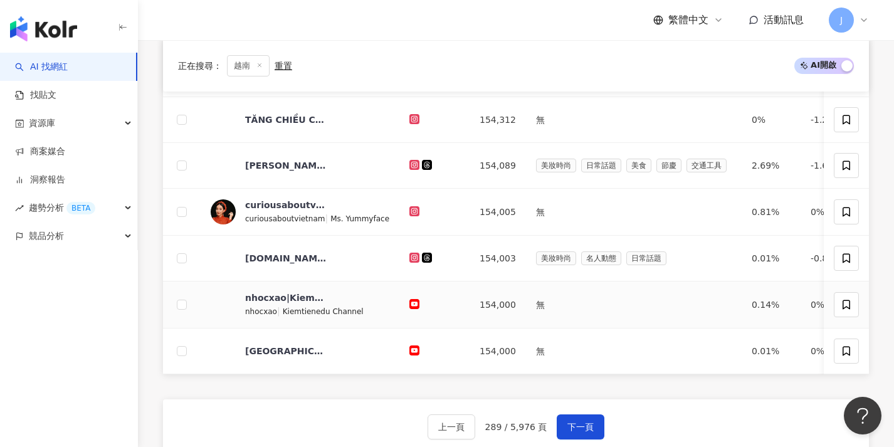
scroll to position [509, 0]
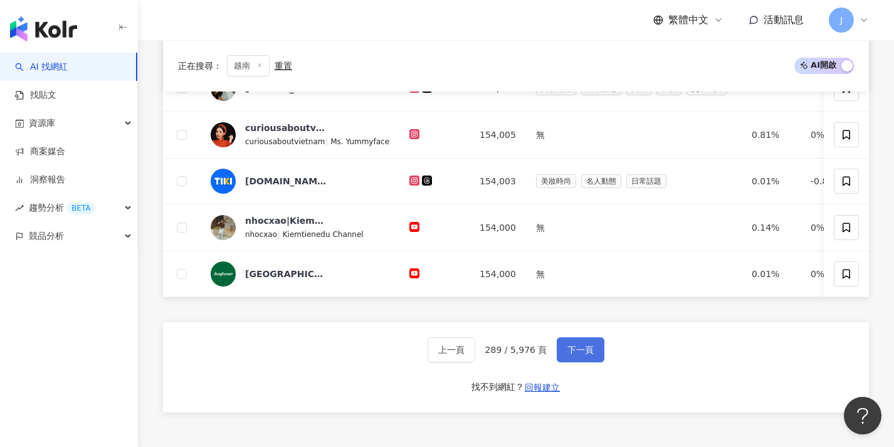
click at [570, 355] on span "下一頁" at bounding box center [581, 350] width 26 height 10
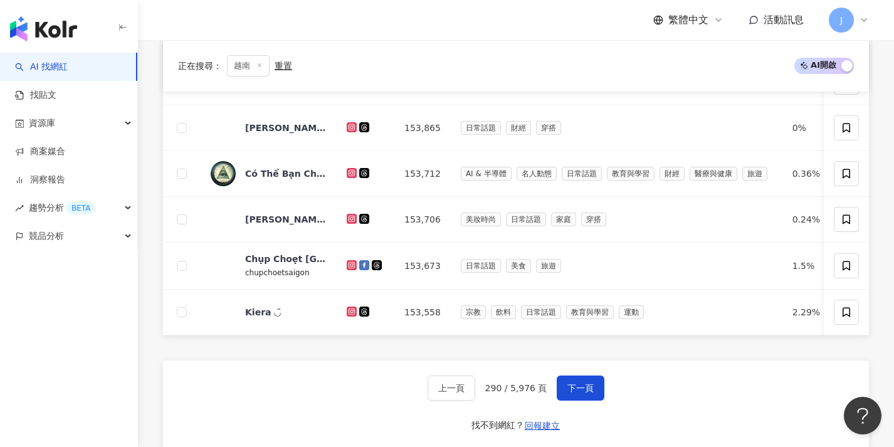
scroll to position [537, 0]
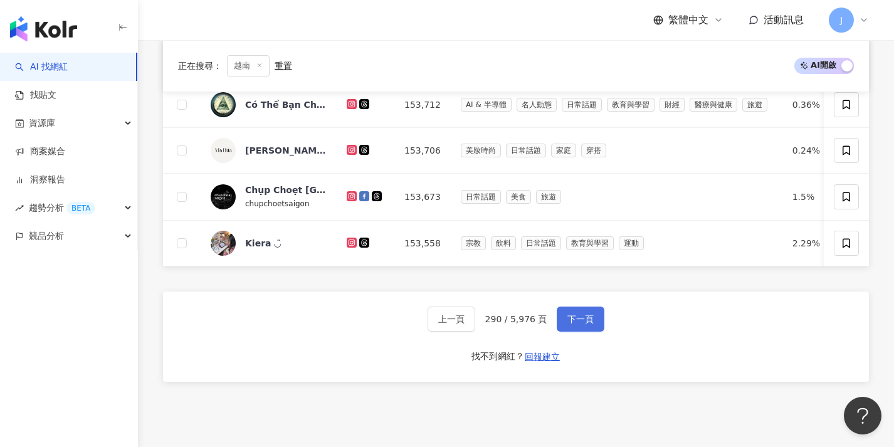
click at [583, 324] on span "下一頁" at bounding box center [581, 319] width 26 height 10
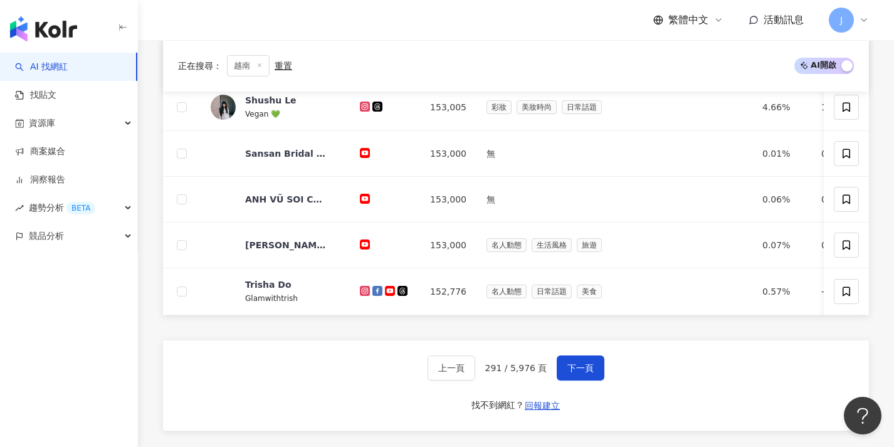
scroll to position [557, 0]
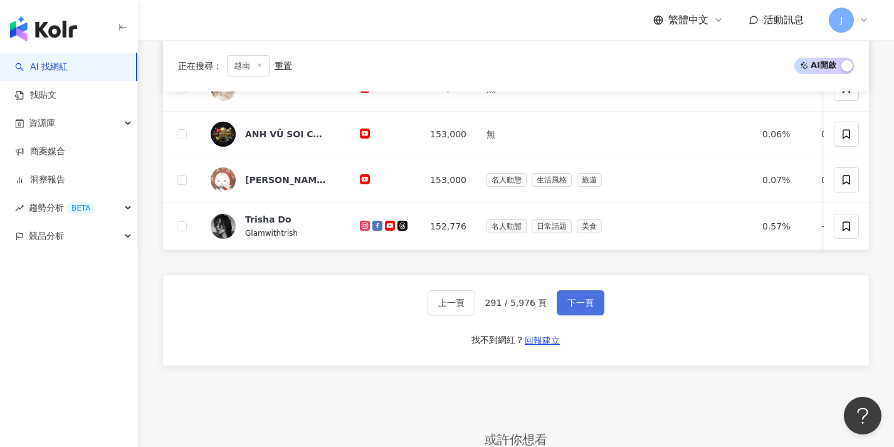
click at [594, 302] on button "下一頁" at bounding box center [581, 302] width 48 height 25
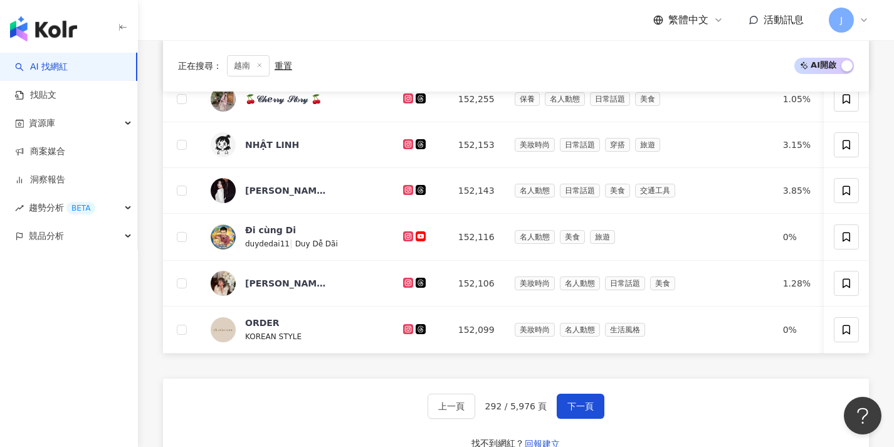
scroll to position [534, 0]
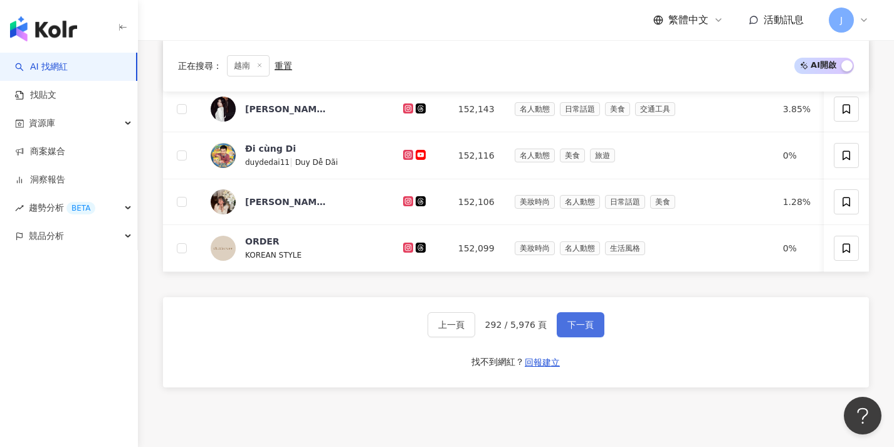
click at [579, 330] on span "下一頁" at bounding box center [581, 325] width 26 height 10
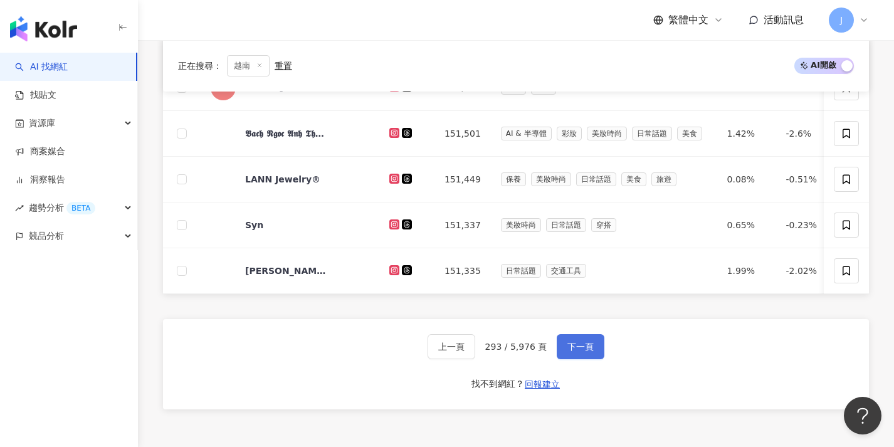
scroll to position [514, 0]
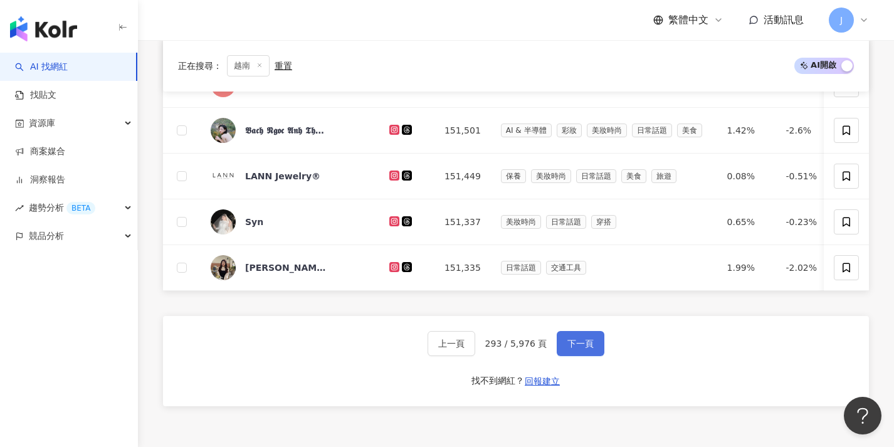
click at [573, 349] on span "下一頁" at bounding box center [581, 344] width 26 height 10
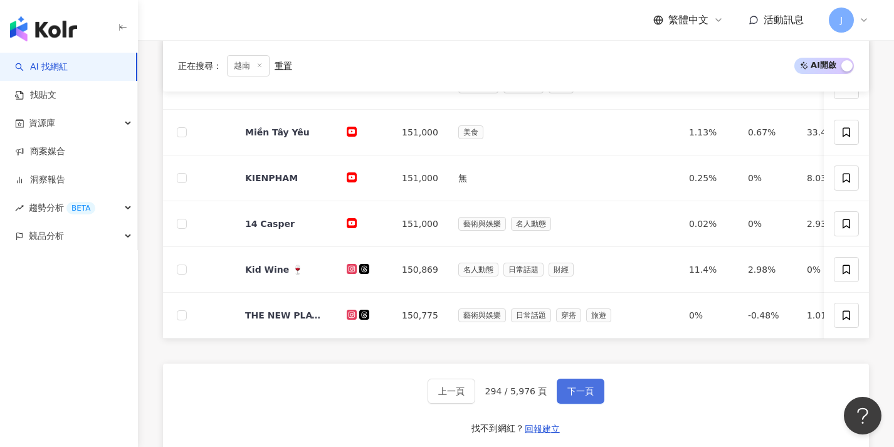
scroll to position [505, 0]
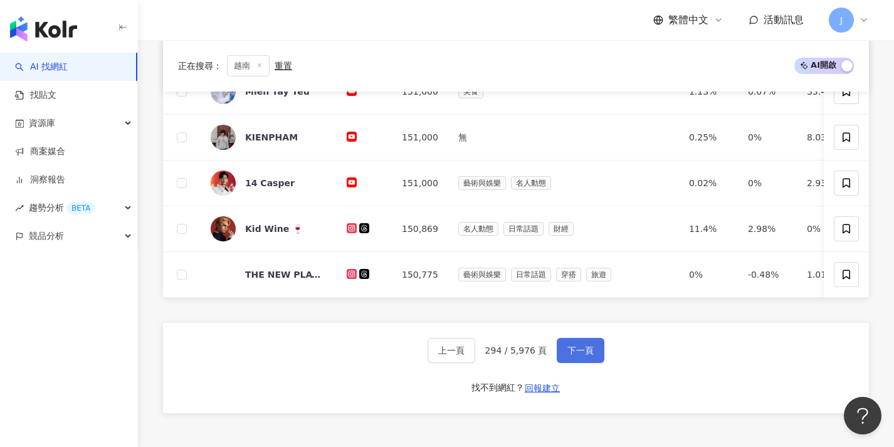
click at [571, 355] on span "下一頁" at bounding box center [581, 351] width 26 height 10
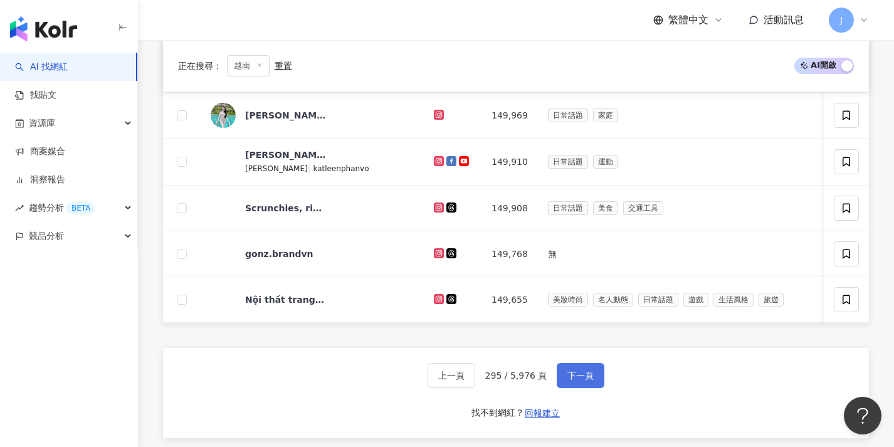
scroll to position [507, 0]
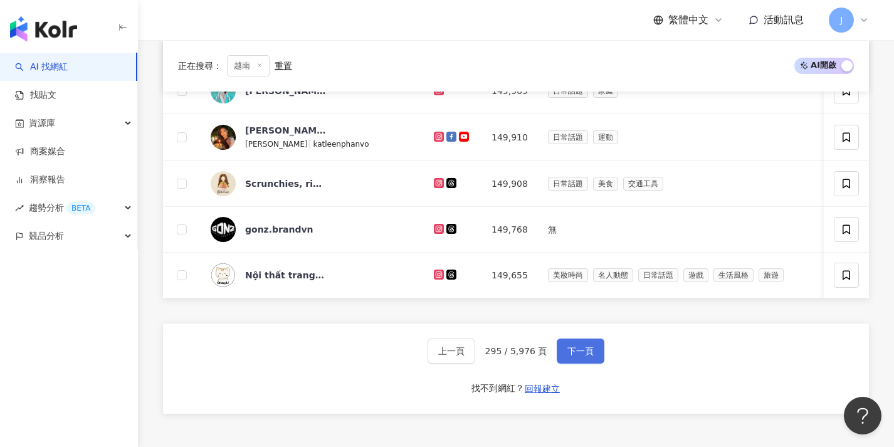
click at [570, 356] on span "下一頁" at bounding box center [581, 351] width 26 height 10
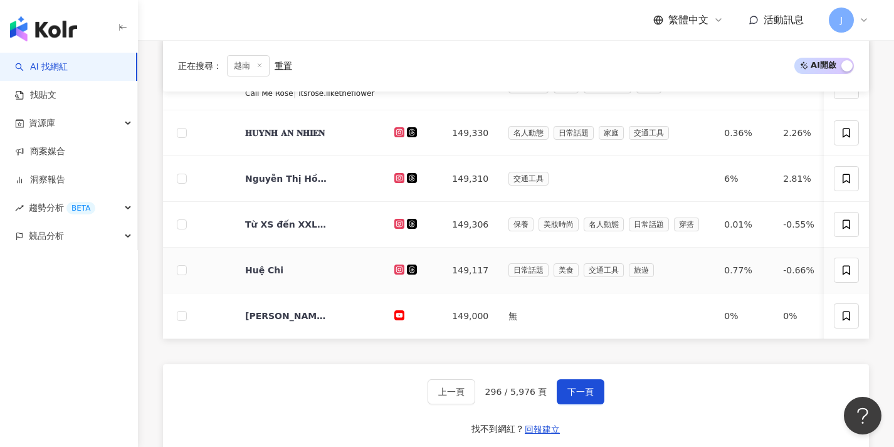
scroll to position [472, 0]
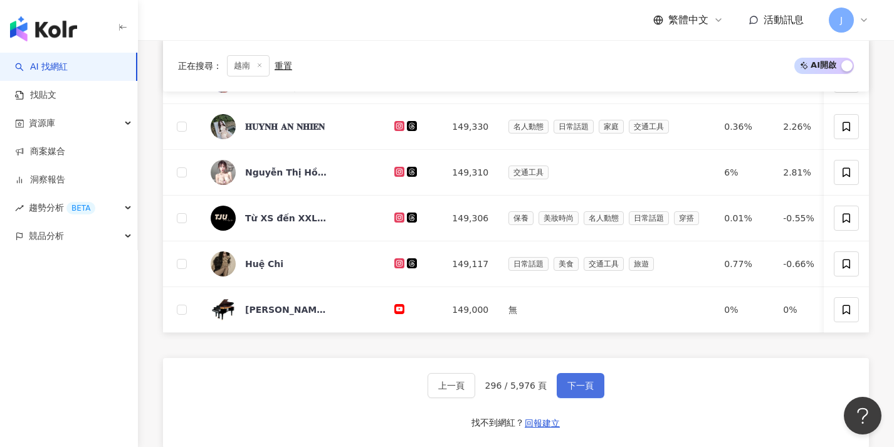
click at [571, 391] on span "下一頁" at bounding box center [581, 386] width 26 height 10
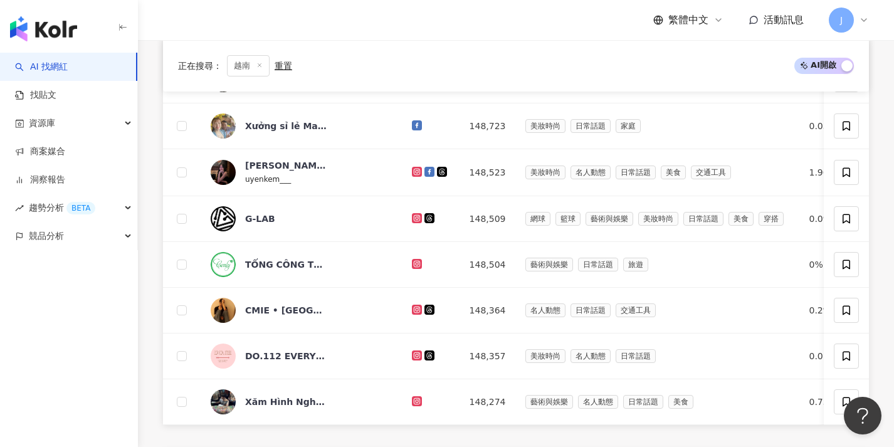
scroll to position [490, 0]
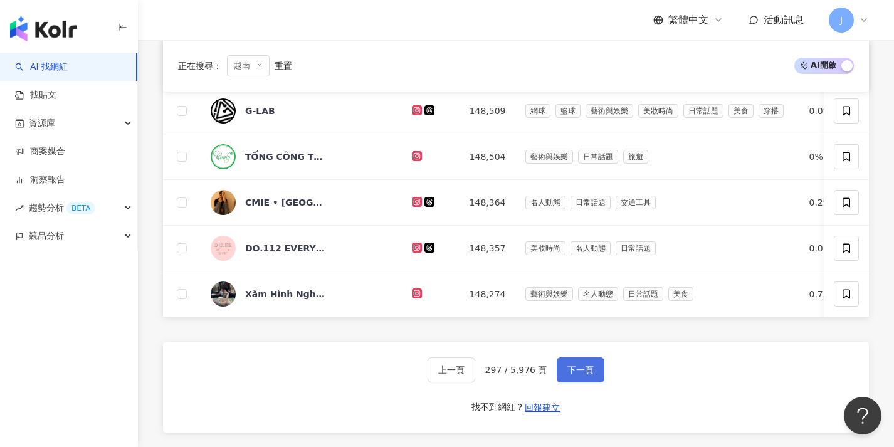
click at [573, 375] on span "下一頁" at bounding box center [581, 370] width 26 height 10
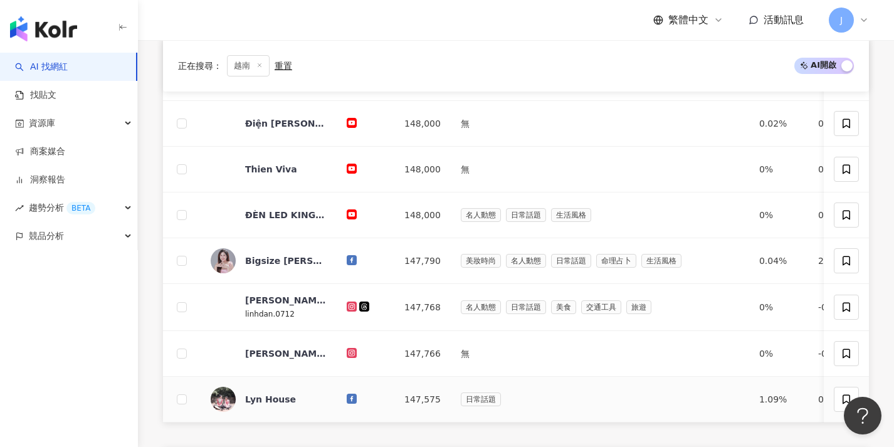
scroll to position [450, 0]
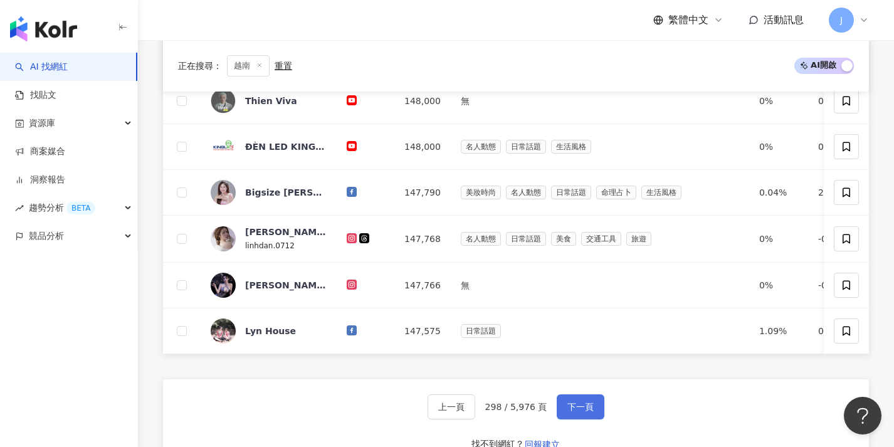
click at [569, 412] on span "下一頁" at bounding box center [581, 407] width 26 height 10
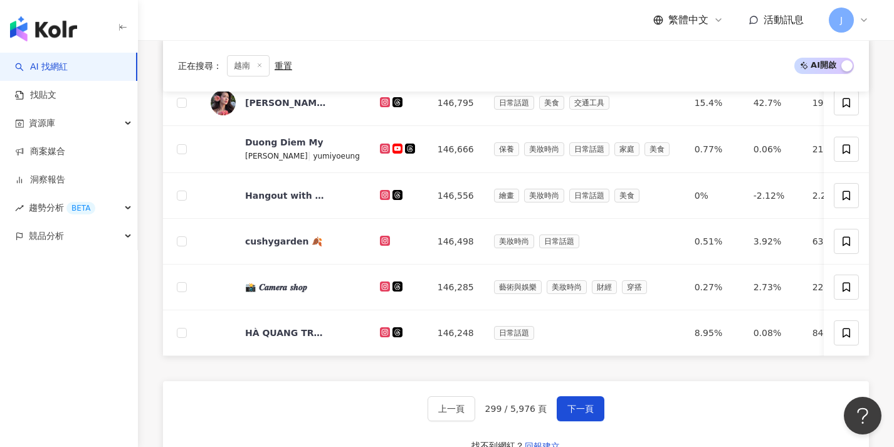
scroll to position [457, 0]
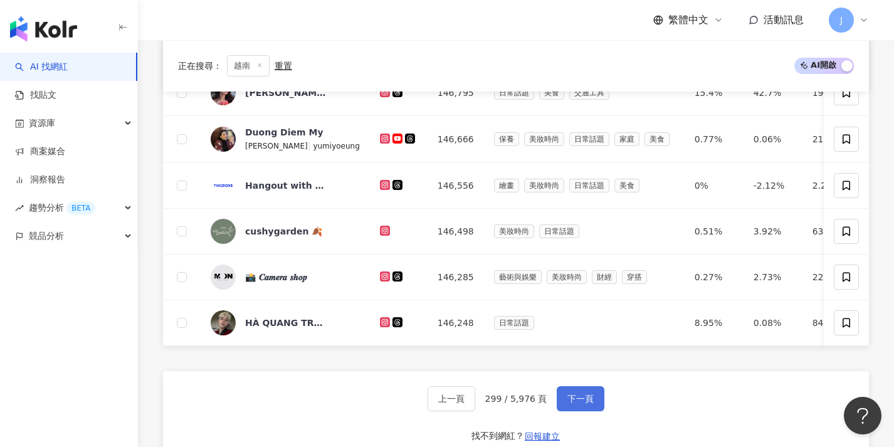
click at [571, 400] on button "下一頁" at bounding box center [581, 398] width 48 height 25
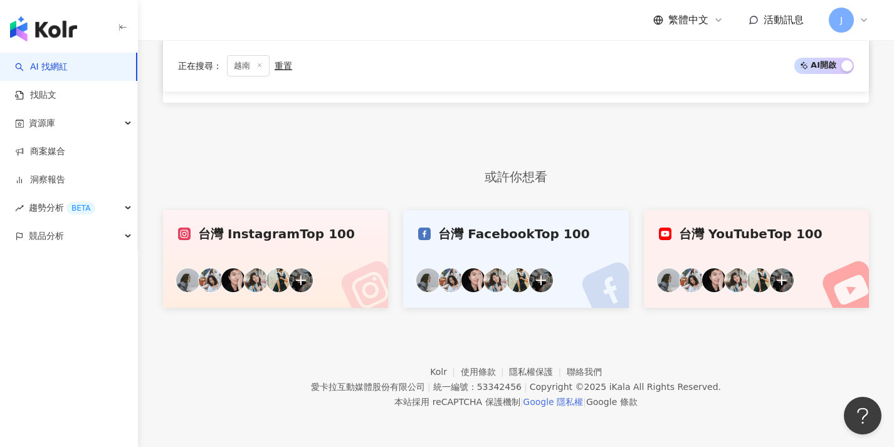
scroll to position [382, 0]
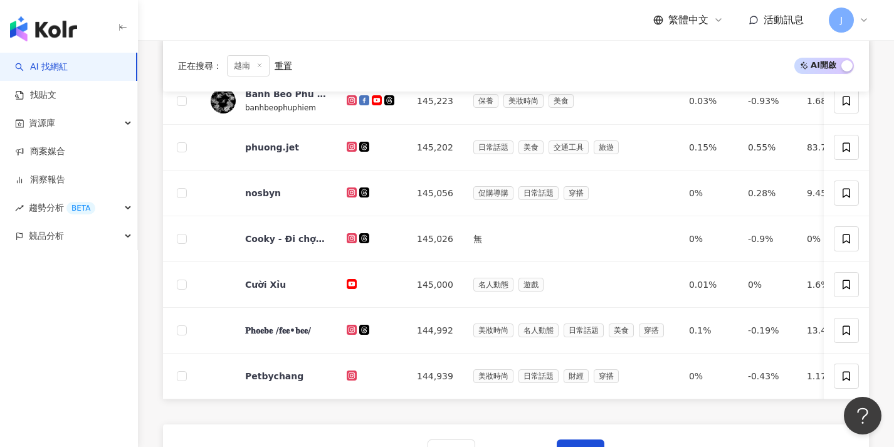
scroll to position [431, 0]
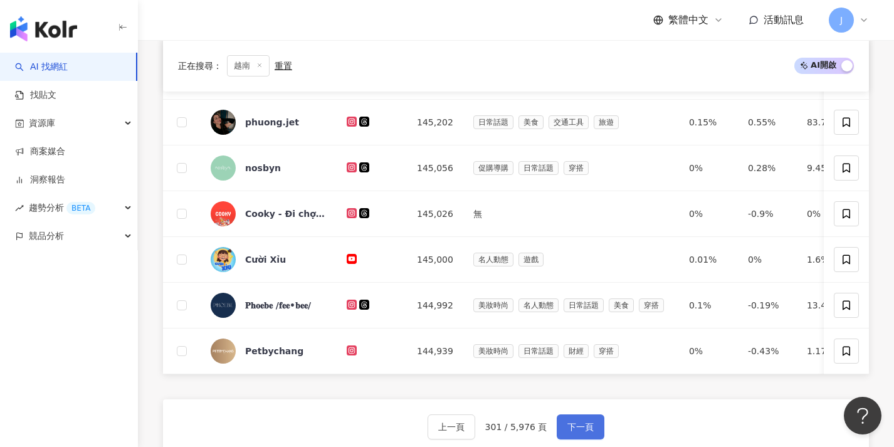
click at [569, 425] on button "下一頁" at bounding box center [581, 427] width 48 height 25
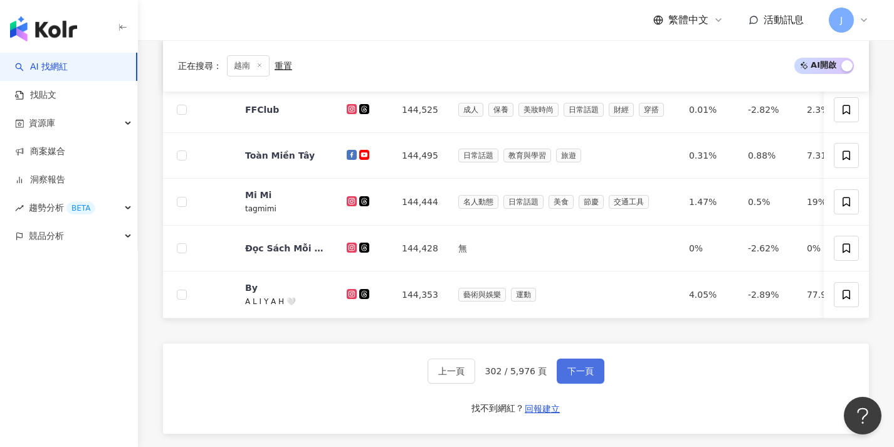
scroll to position [489, 0]
click at [583, 373] on button "下一頁" at bounding box center [581, 370] width 48 height 25
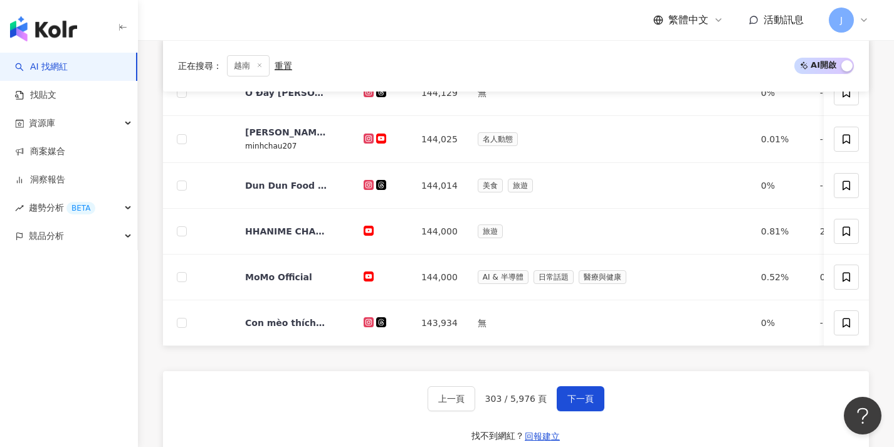
scroll to position [473, 0]
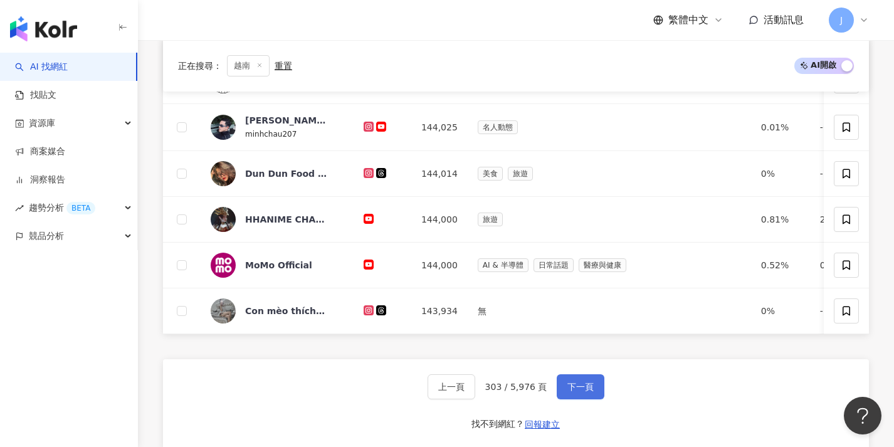
click at [571, 392] on span "下一頁" at bounding box center [581, 387] width 26 height 10
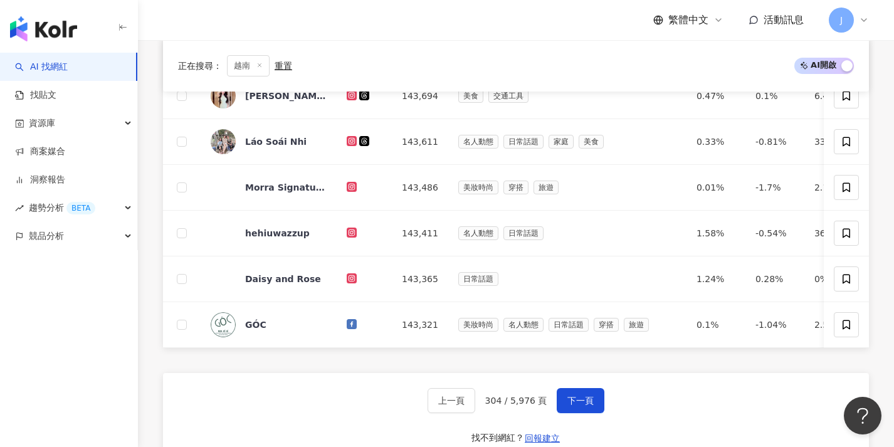
scroll to position [492, 0]
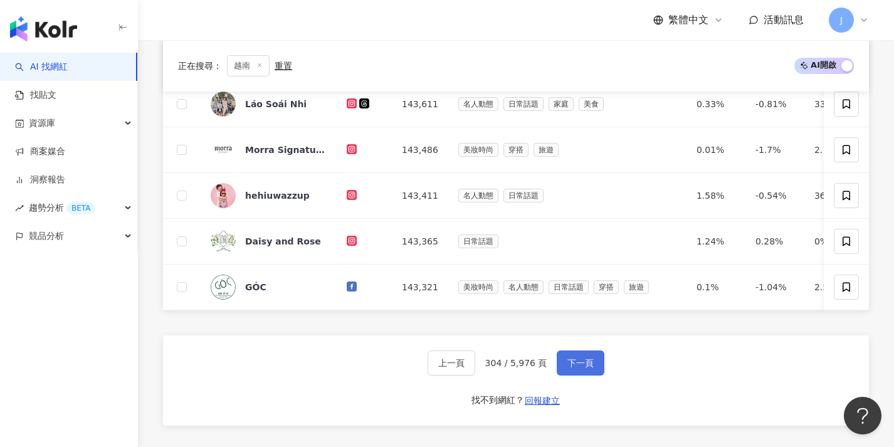
click at [581, 368] on span "下一頁" at bounding box center [581, 363] width 26 height 10
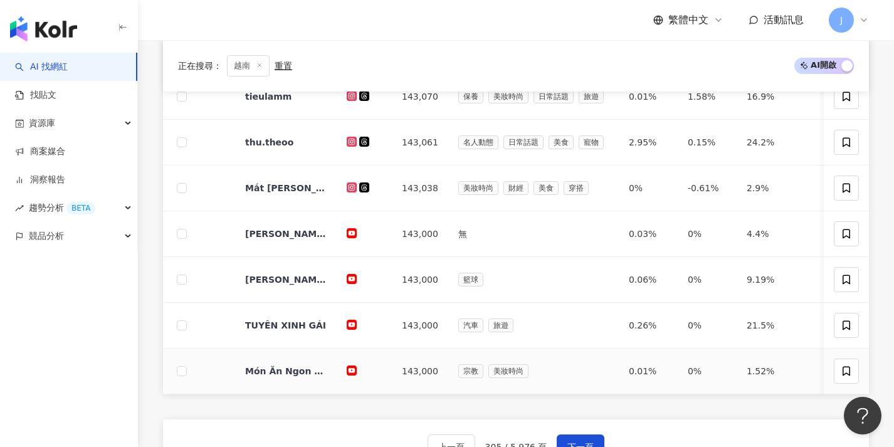
scroll to position [467, 0]
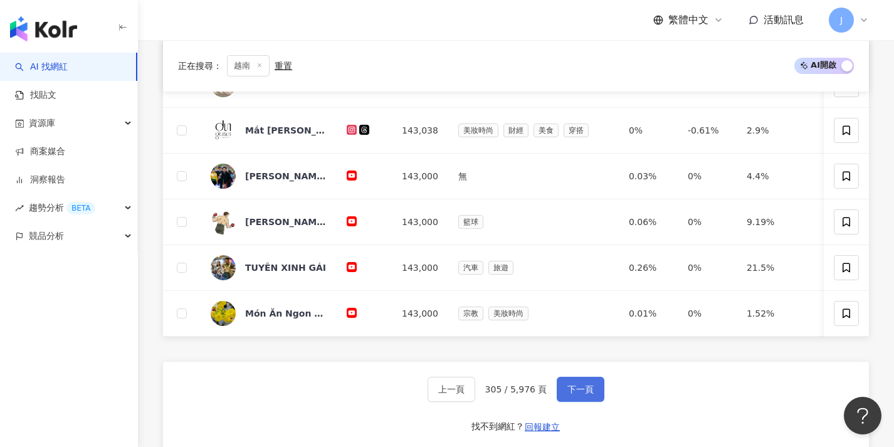
click at [571, 393] on span "下一頁" at bounding box center [581, 389] width 26 height 10
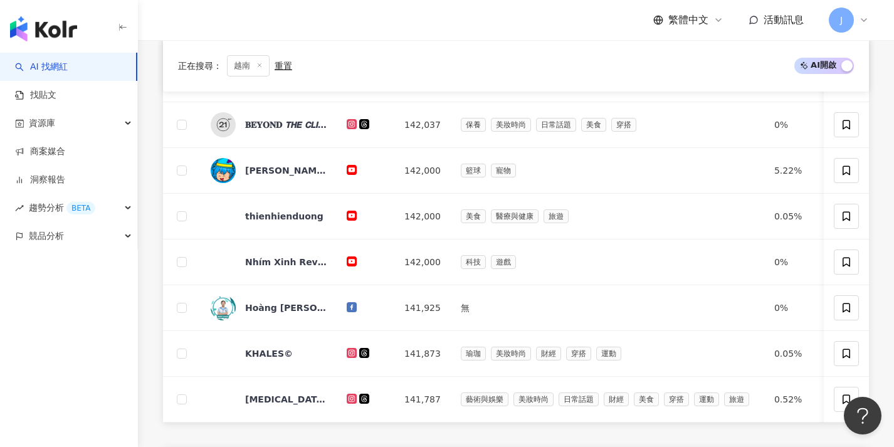
scroll to position [489, 0]
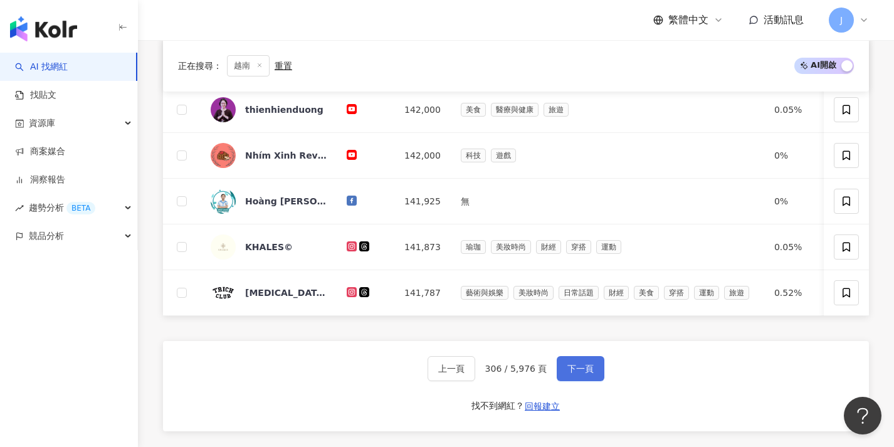
click at [579, 374] on span "下一頁" at bounding box center [581, 369] width 26 height 10
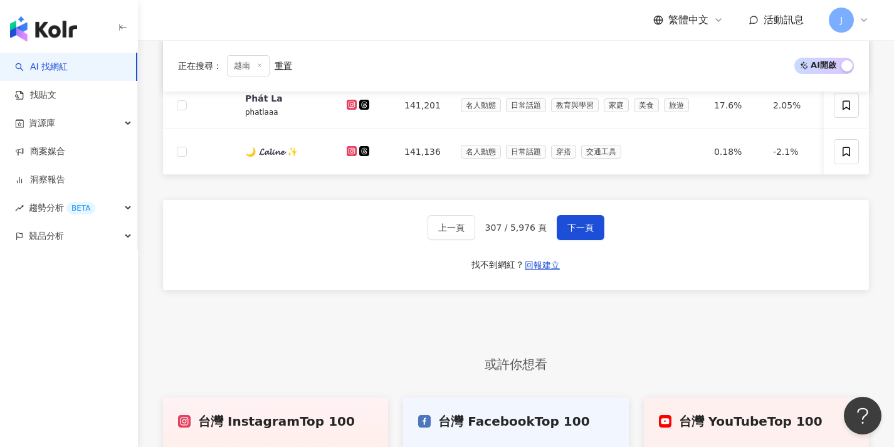
scroll to position [657, 0]
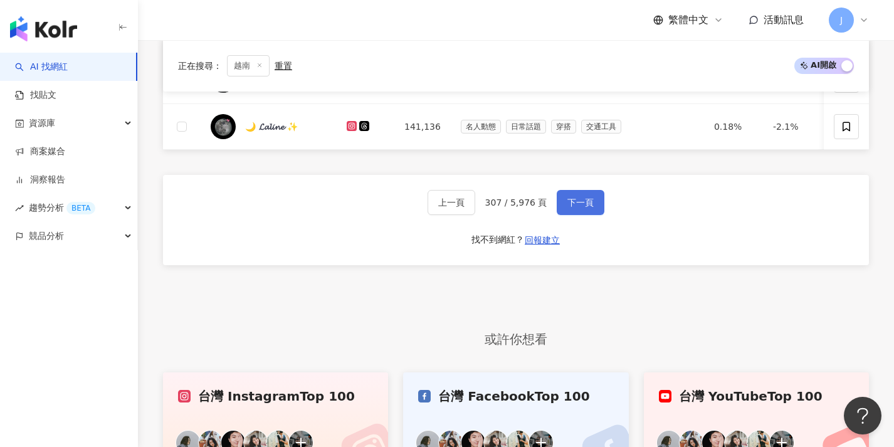
click at [568, 208] on span "下一頁" at bounding box center [581, 203] width 26 height 10
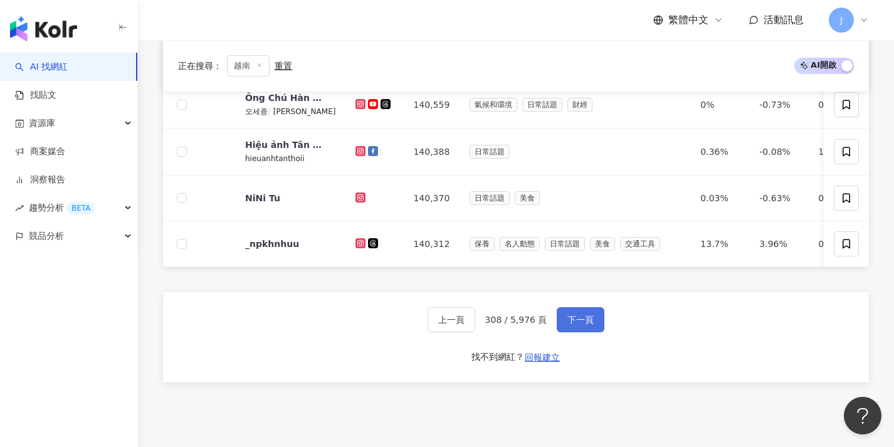
scroll to position [625, 0]
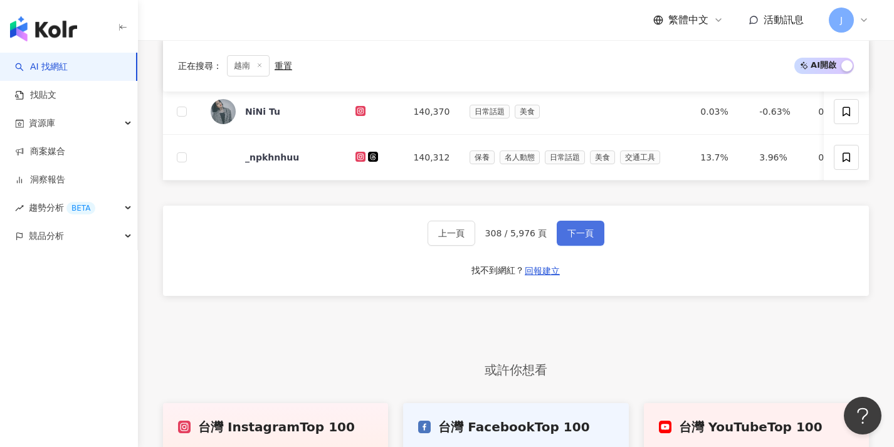
click at [564, 241] on button "下一頁" at bounding box center [581, 233] width 48 height 25
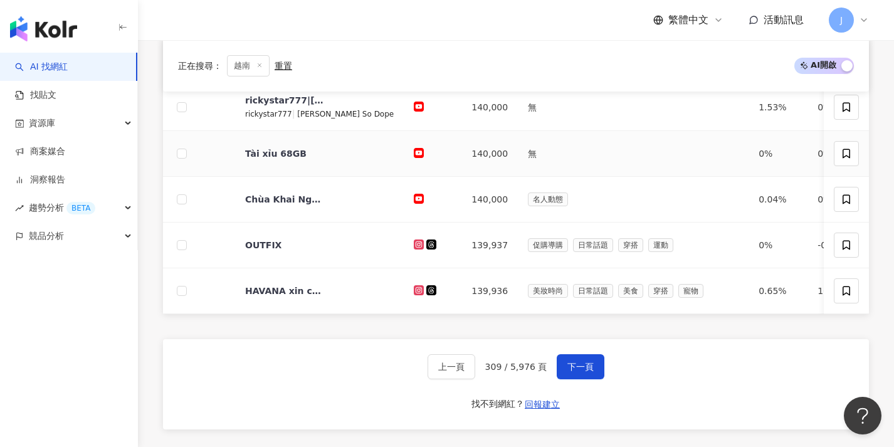
scroll to position [557, 0]
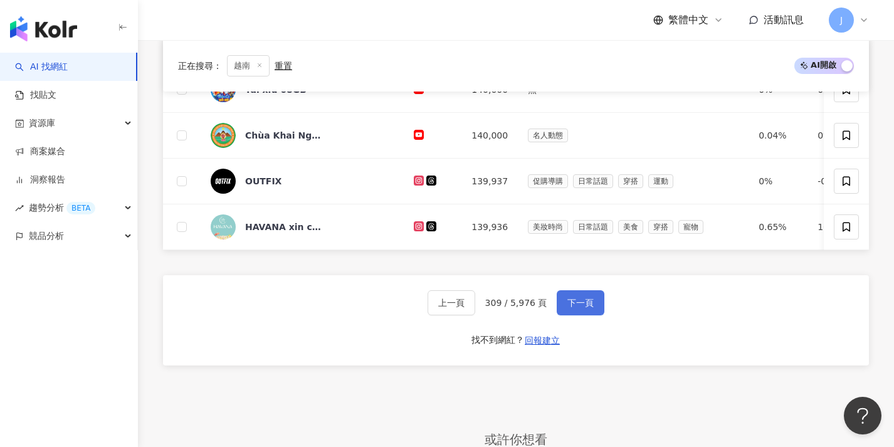
click at [567, 304] on button "下一頁" at bounding box center [581, 302] width 48 height 25
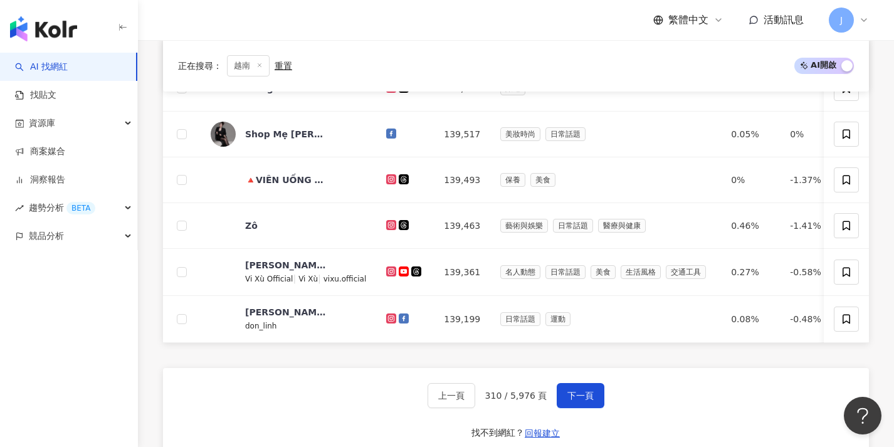
scroll to position [505, 0]
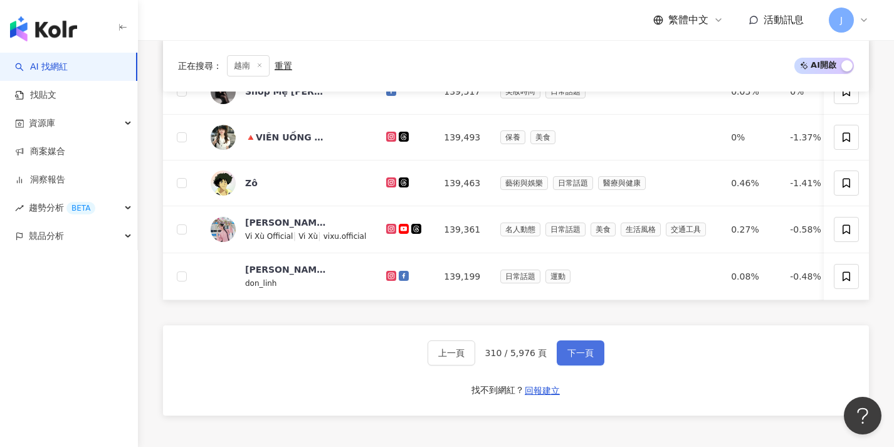
click at [568, 358] on span "下一頁" at bounding box center [581, 353] width 26 height 10
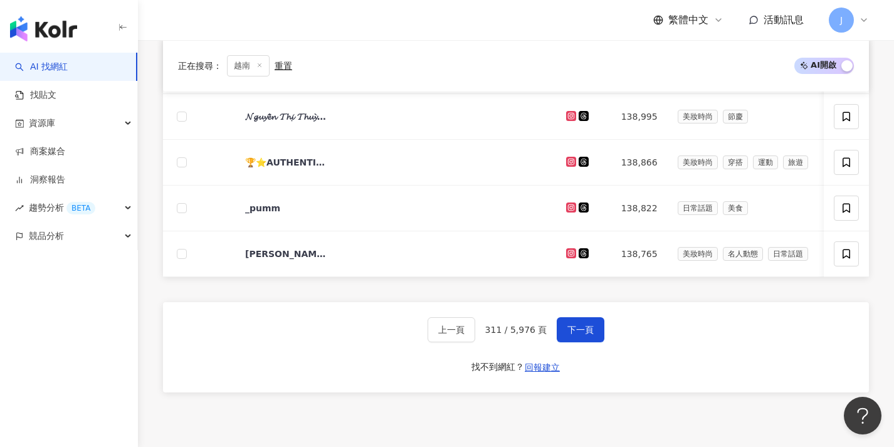
scroll to position [532, 0]
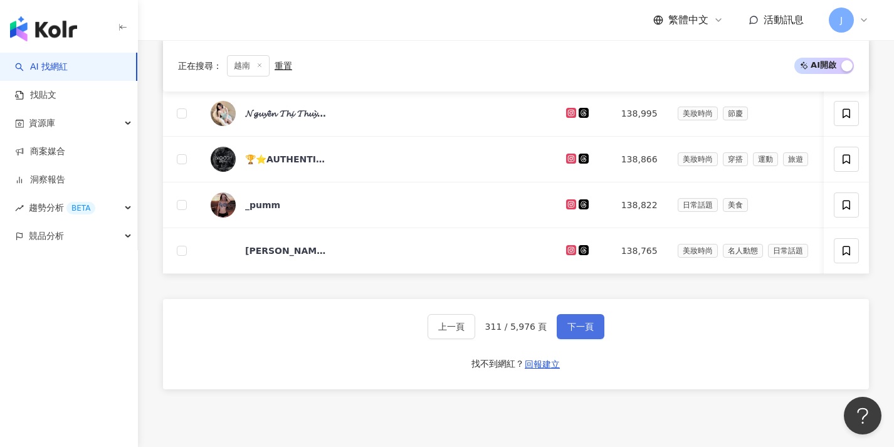
click at [568, 331] on span "下一頁" at bounding box center [581, 327] width 26 height 10
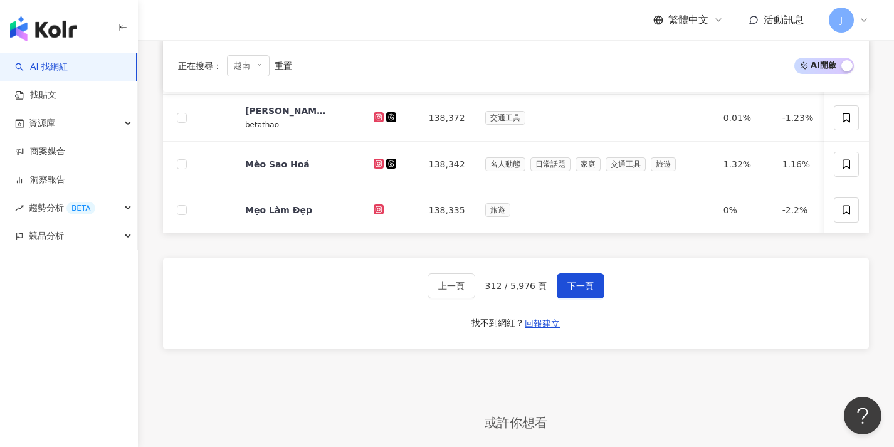
scroll to position [574, 0]
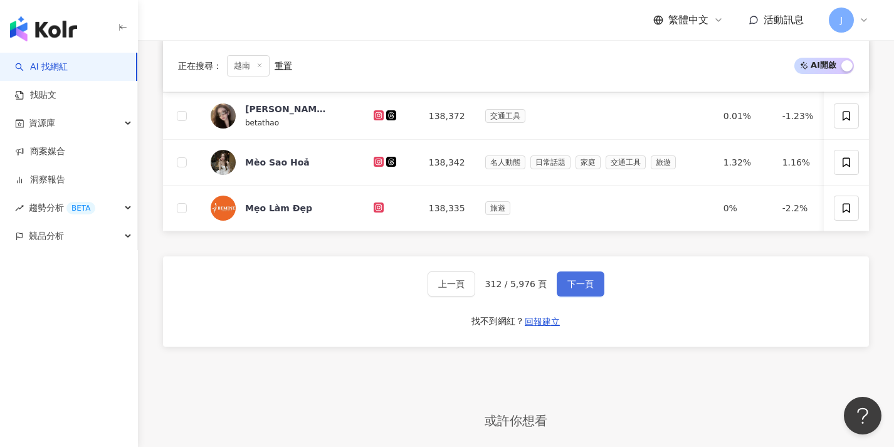
click at [576, 287] on button "下一頁" at bounding box center [581, 284] width 48 height 25
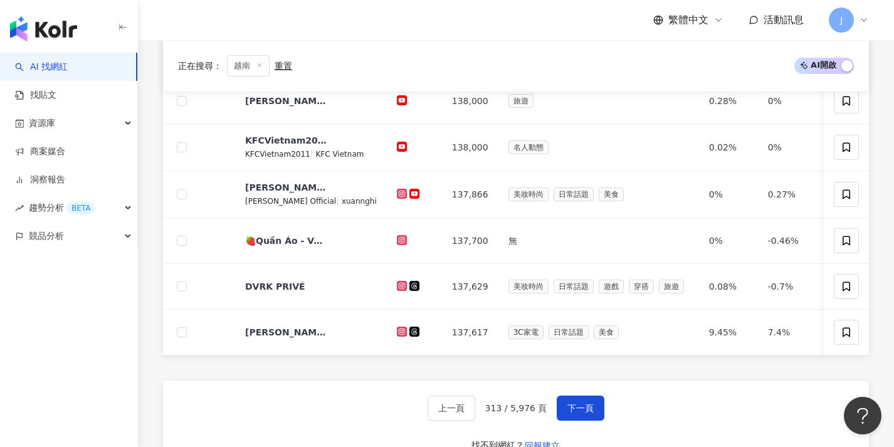
scroll to position [603, 0]
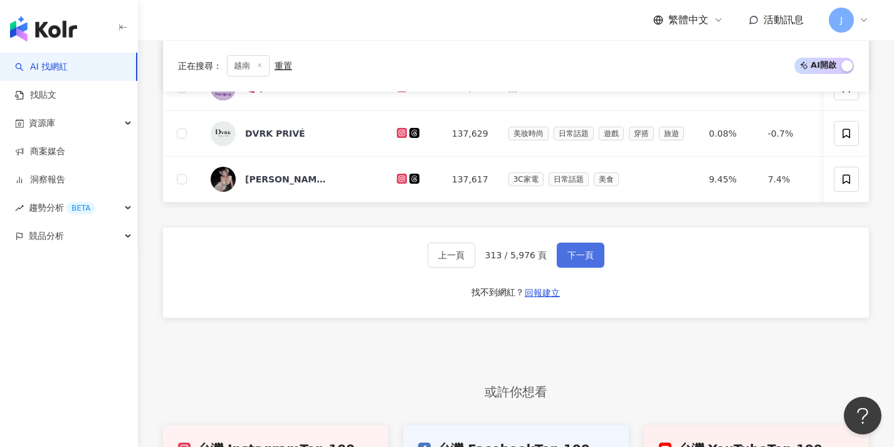
click at [583, 258] on span "下一頁" at bounding box center [581, 255] width 26 height 10
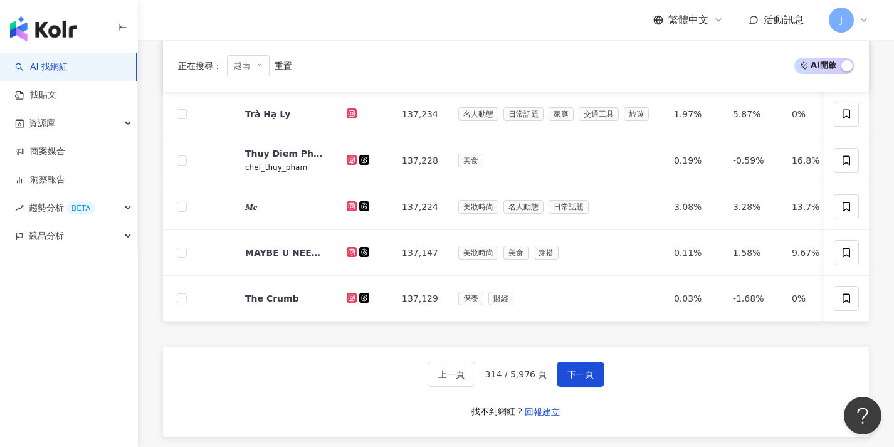
scroll to position [563, 0]
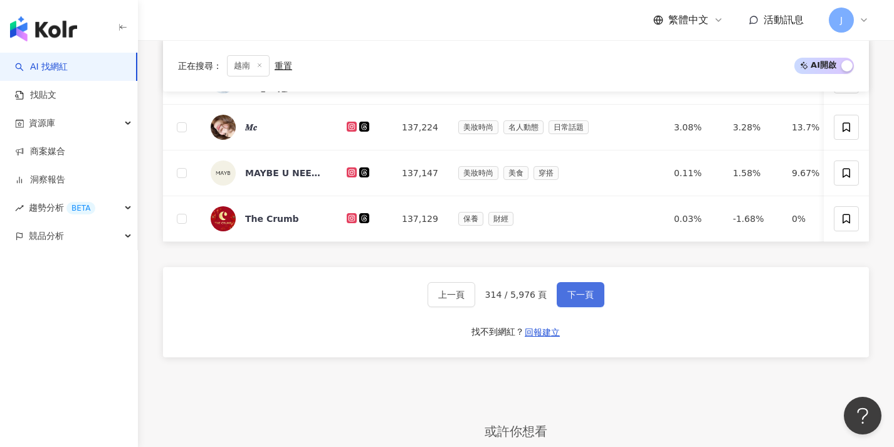
click at [573, 300] on span "下一頁" at bounding box center [581, 295] width 26 height 10
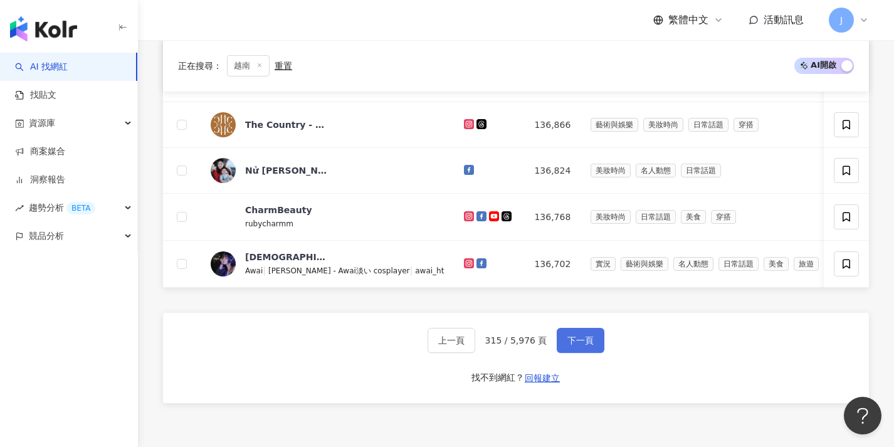
scroll to position [529, 0]
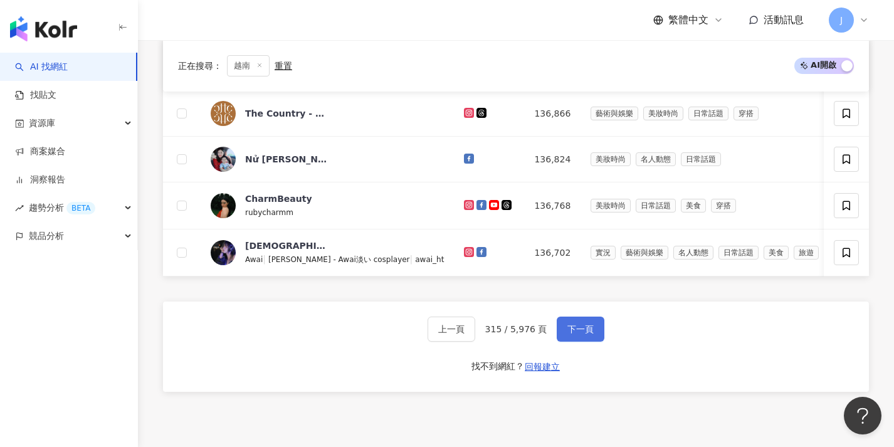
click at [570, 332] on span "下一頁" at bounding box center [581, 329] width 26 height 10
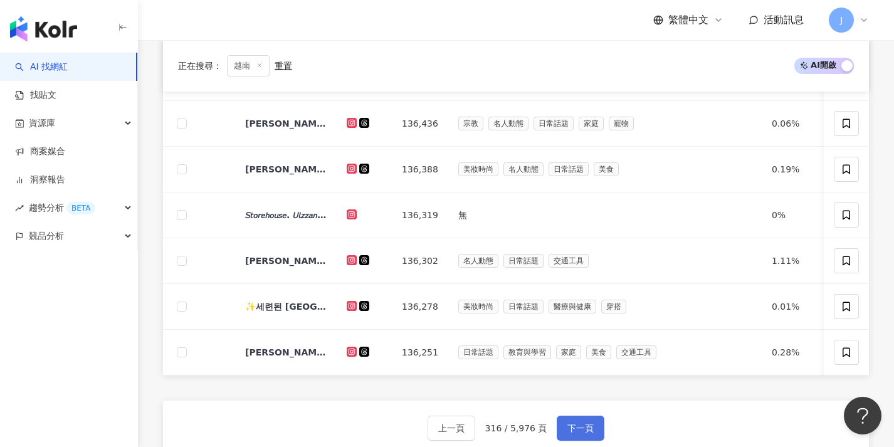
scroll to position [497, 0]
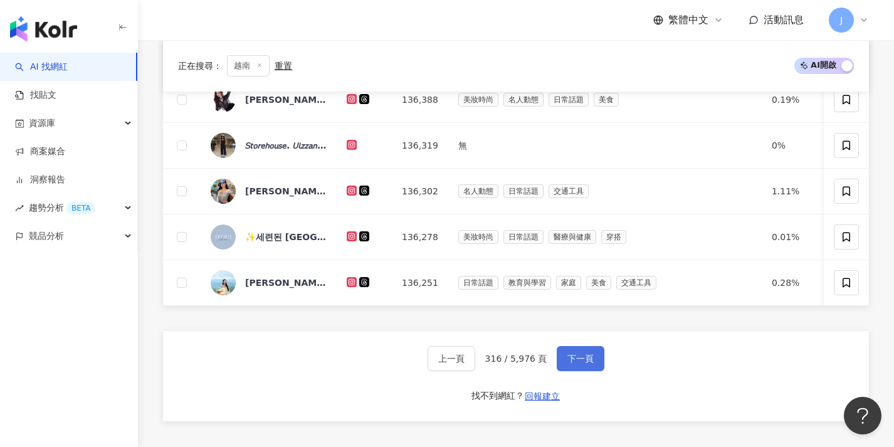
click at [563, 361] on button "下一頁" at bounding box center [581, 358] width 48 height 25
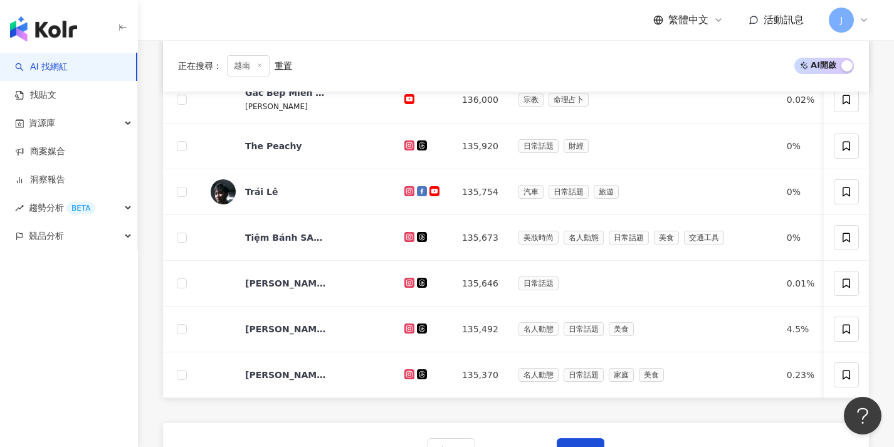
scroll to position [576, 0]
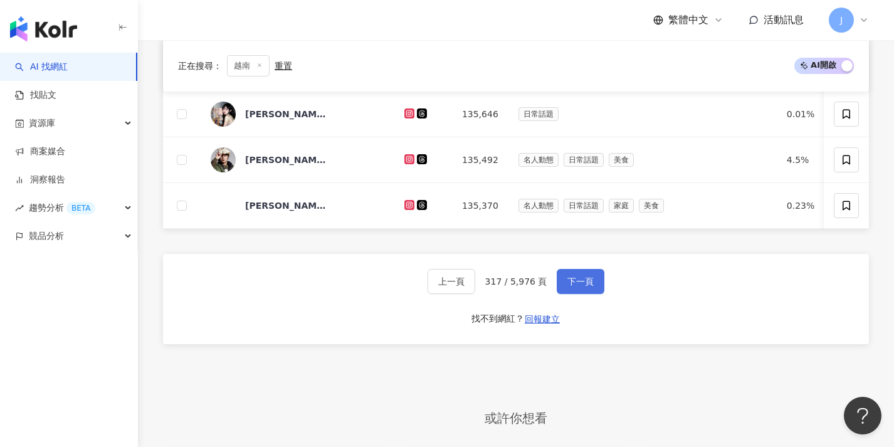
click at [568, 287] on span "下一頁" at bounding box center [581, 282] width 26 height 10
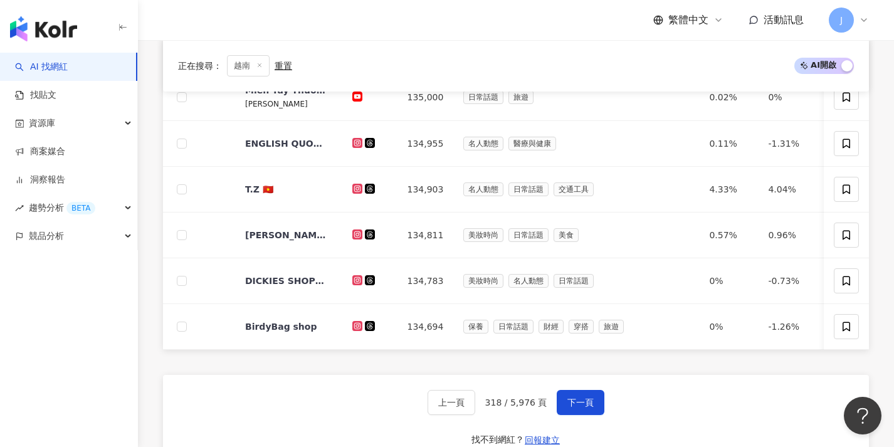
scroll to position [536, 0]
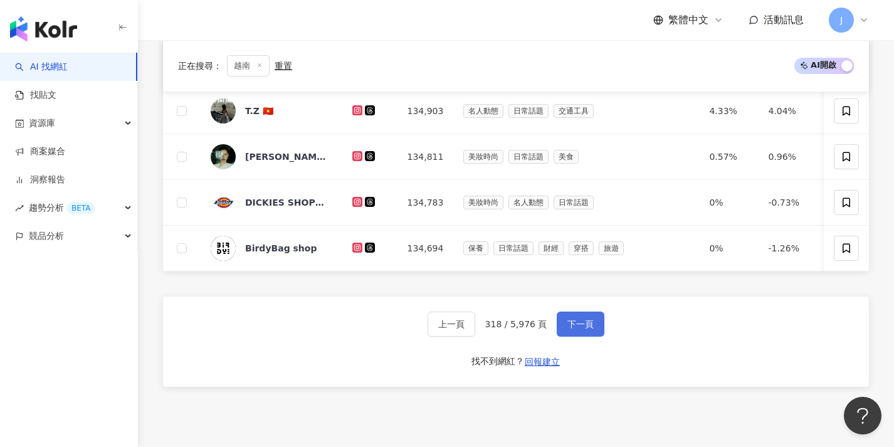
click at [561, 323] on button "下一頁" at bounding box center [581, 324] width 48 height 25
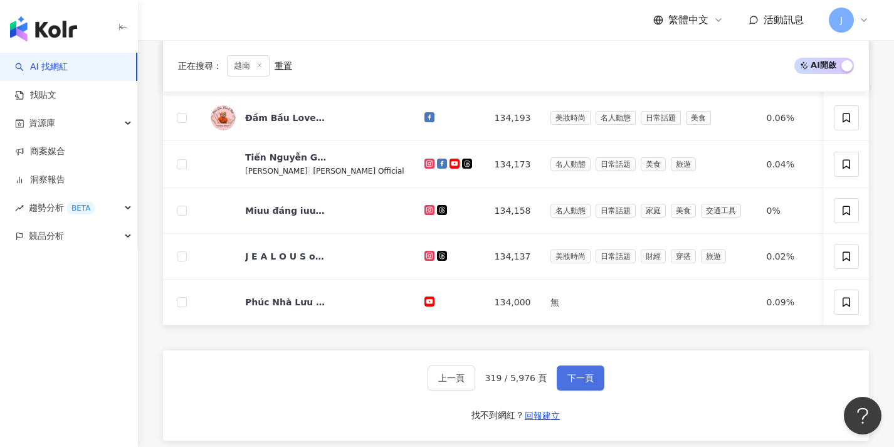
scroll to position [552, 0]
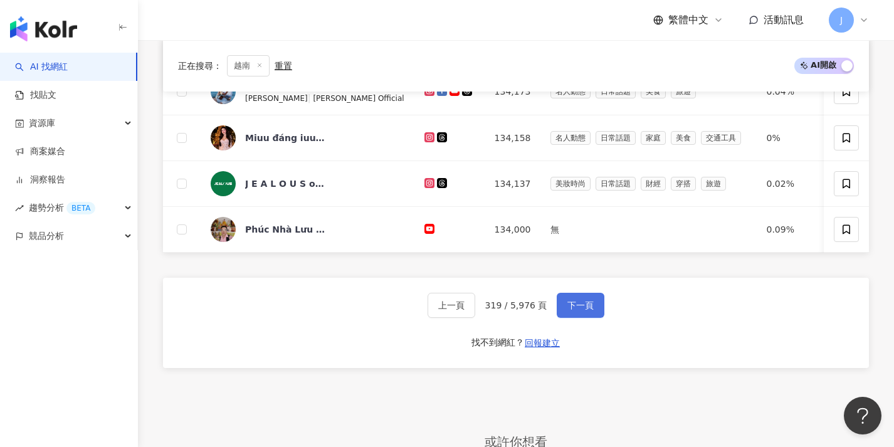
click at [568, 310] on span "下一頁" at bounding box center [581, 305] width 26 height 10
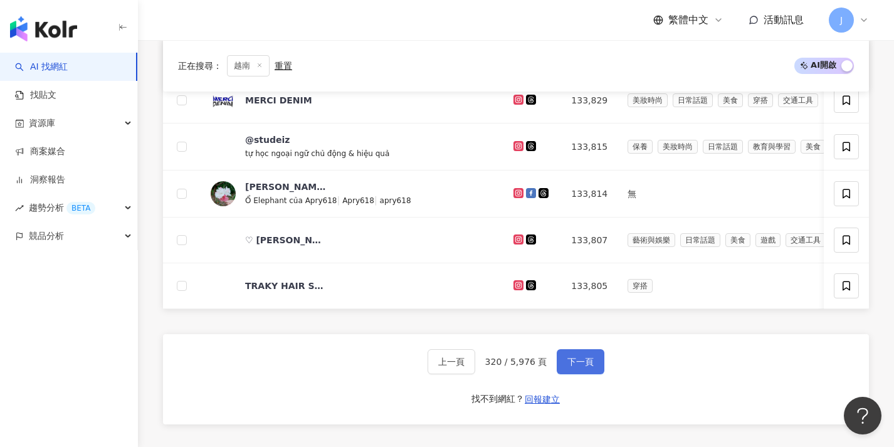
scroll to position [532, 0]
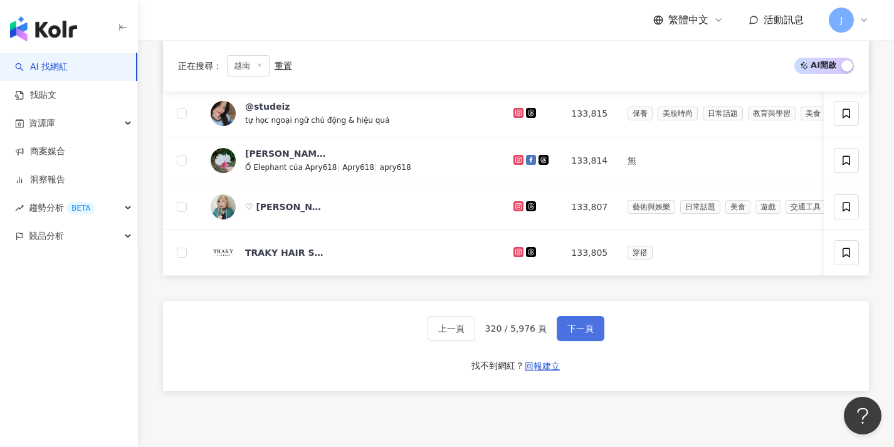
click at [560, 328] on button "下一頁" at bounding box center [581, 328] width 48 height 25
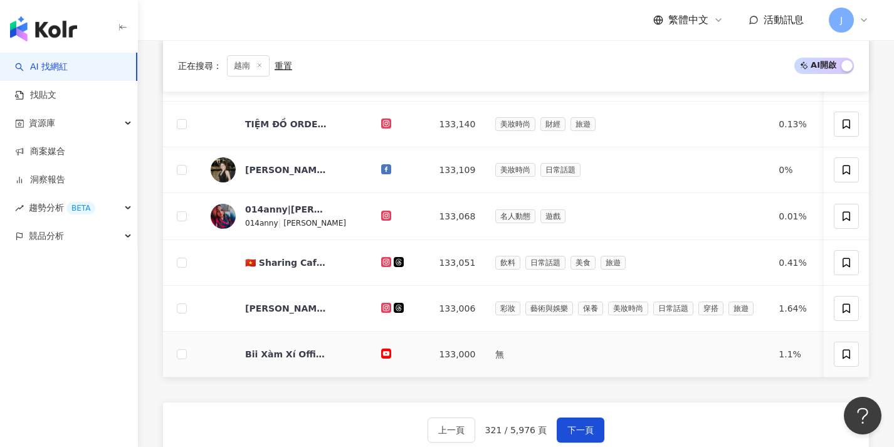
scroll to position [552, 0]
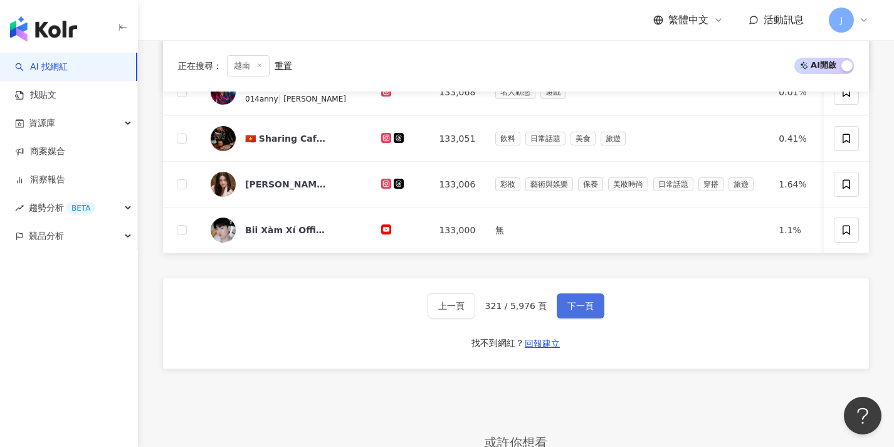
click at [568, 311] on span "下一頁" at bounding box center [581, 306] width 26 height 10
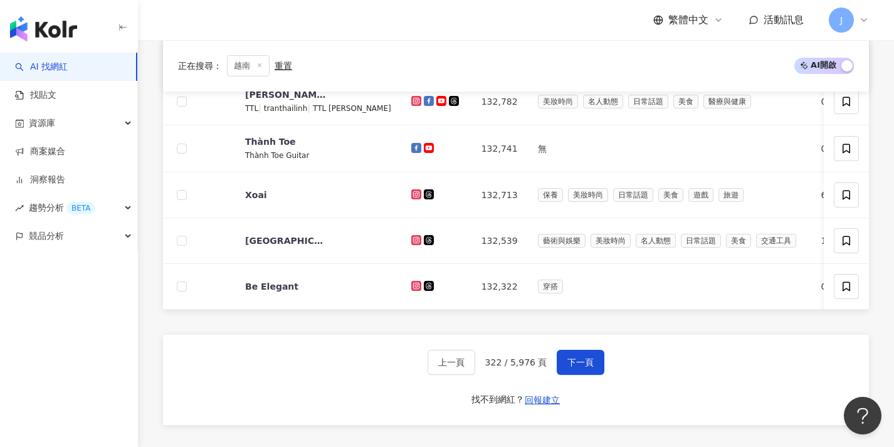
scroll to position [502, 0]
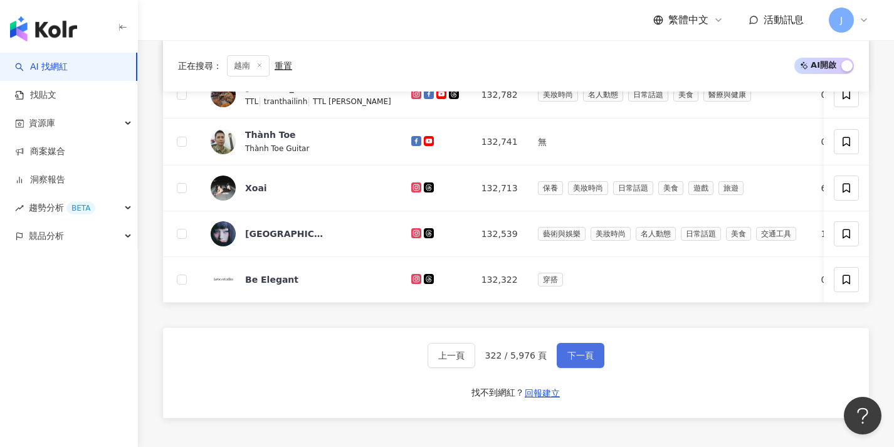
click at [564, 360] on button "下一頁" at bounding box center [581, 355] width 48 height 25
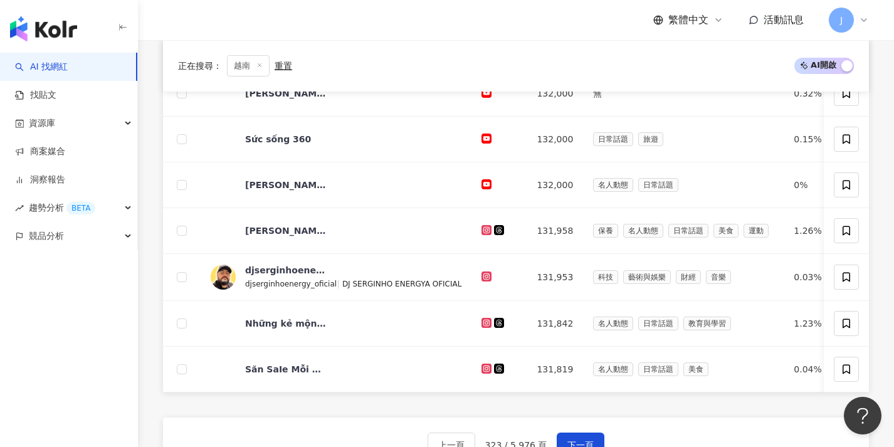
scroll to position [504, 0]
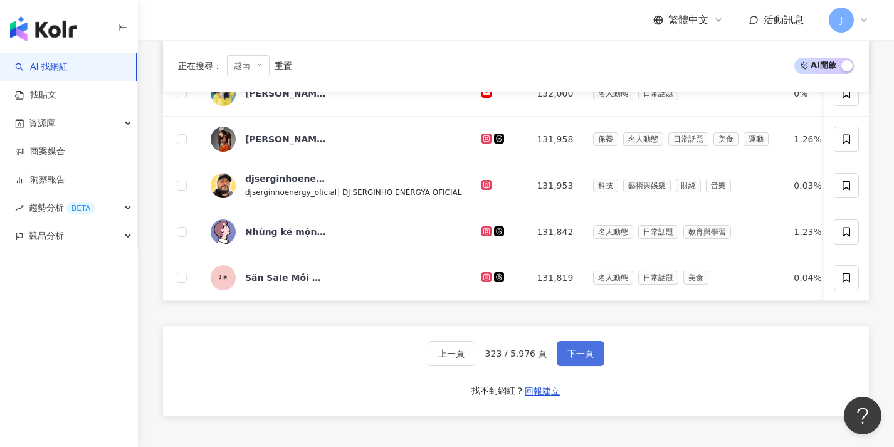
click at [569, 359] on span "下一頁" at bounding box center [581, 354] width 26 height 10
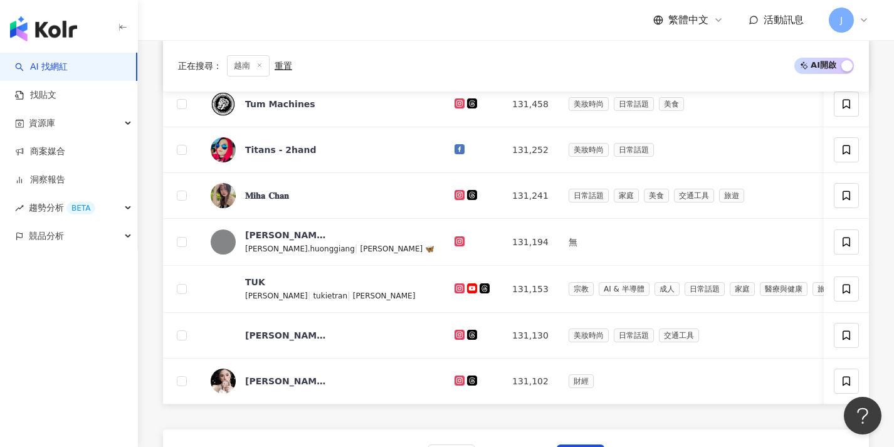
scroll to position [522, 0]
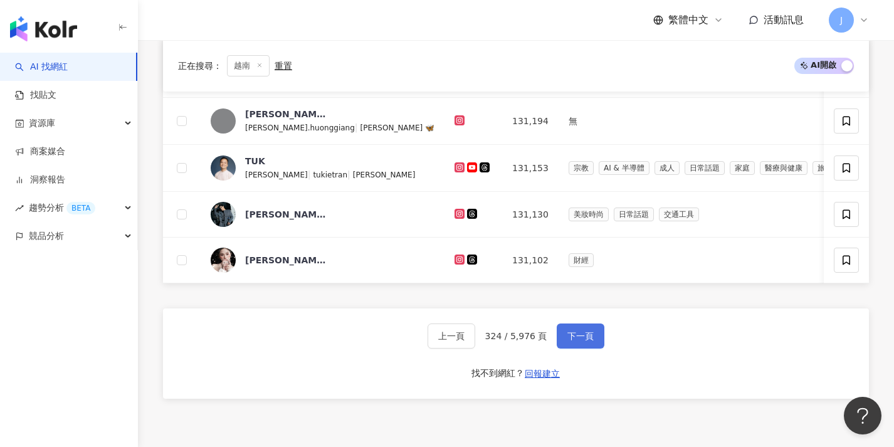
click at [574, 341] on span "下一頁" at bounding box center [581, 336] width 26 height 10
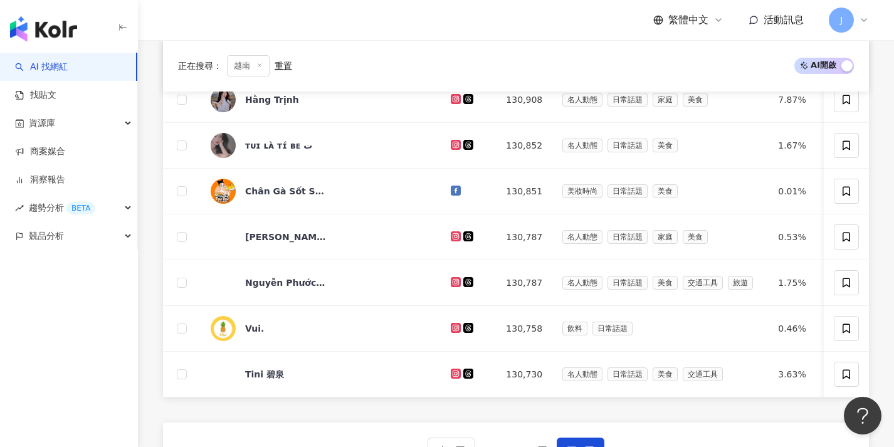
scroll to position [478, 0]
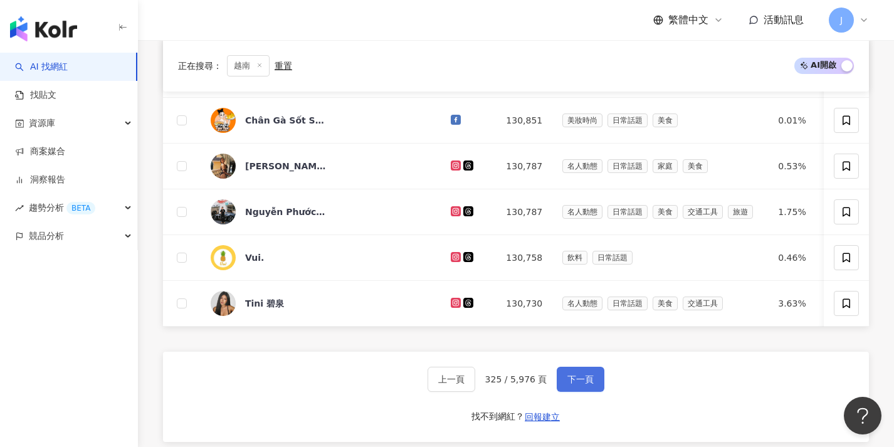
click at [574, 384] on span "下一頁" at bounding box center [581, 379] width 26 height 10
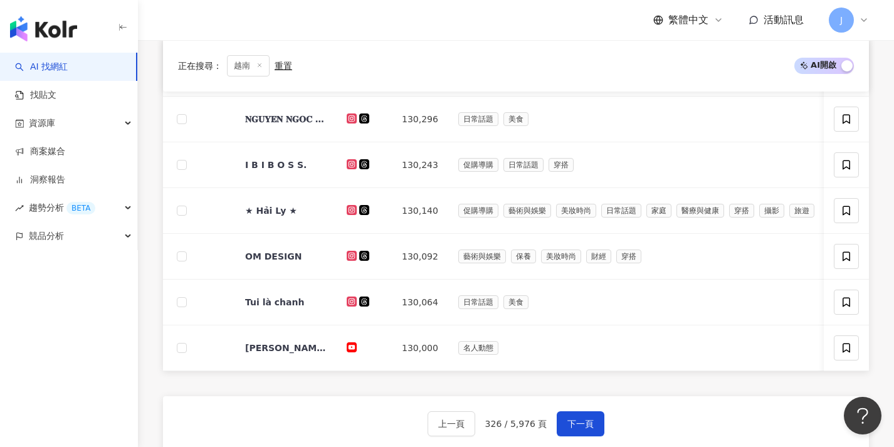
scroll to position [485, 0]
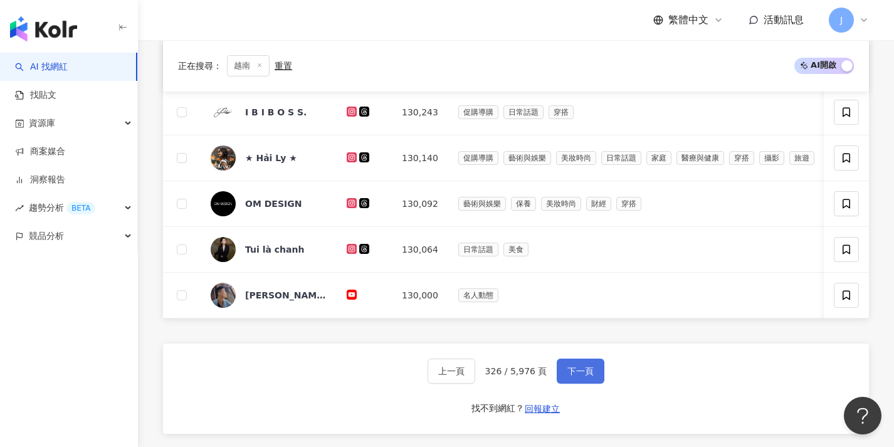
click at [568, 376] on span "下一頁" at bounding box center [581, 371] width 26 height 10
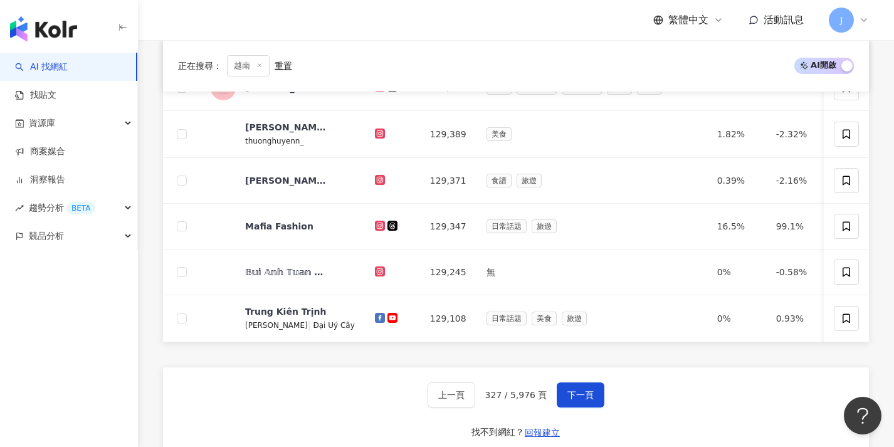
scroll to position [492, 0]
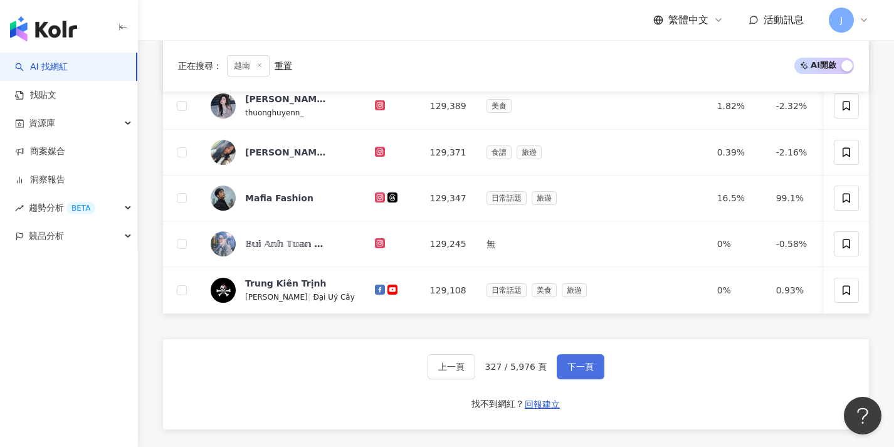
click at [568, 372] on span "下一頁" at bounding box center [581, 367] width 26 height 10
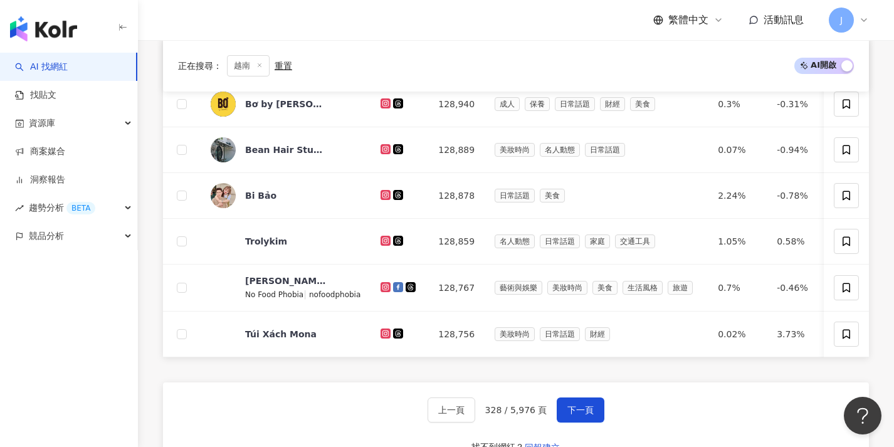
scroll to position [490, 0]
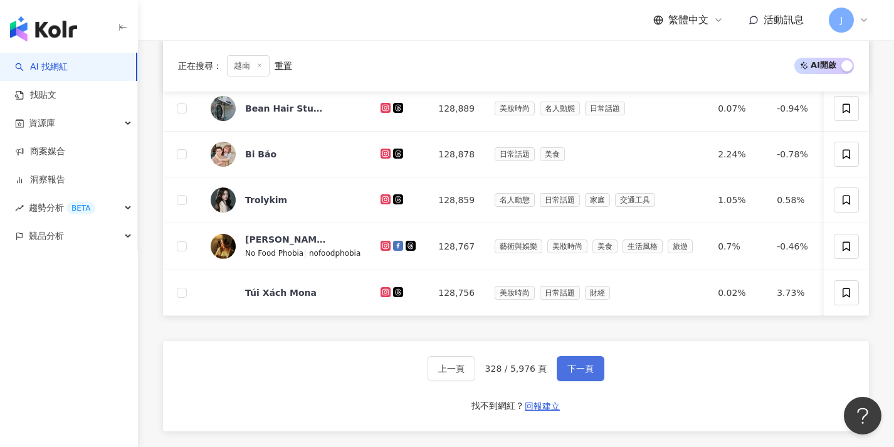
click at [568, 374] on span "下一頁" at bounding box center [581, 369] width 26 height 10
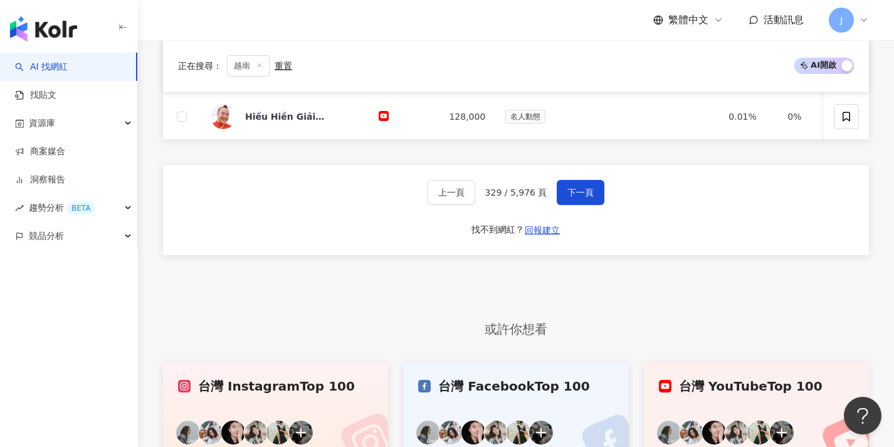
scroll to position [530, 0]
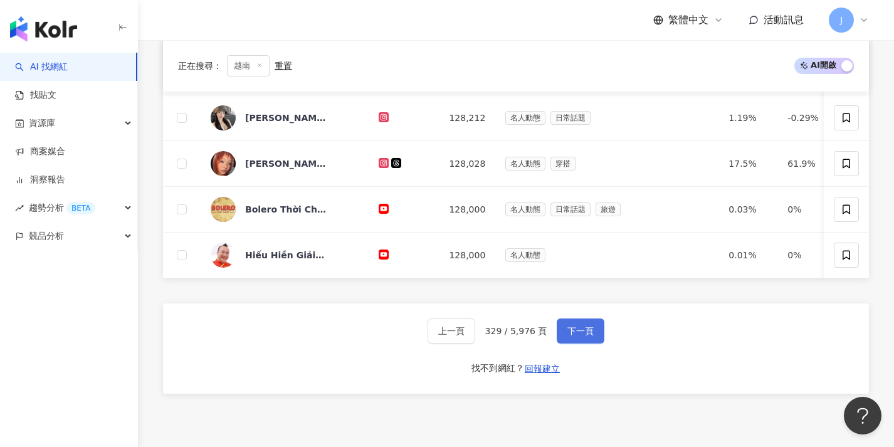
click at [584, 333] on button "下一頁" at bounding box center [581, 331] width 48 height 25
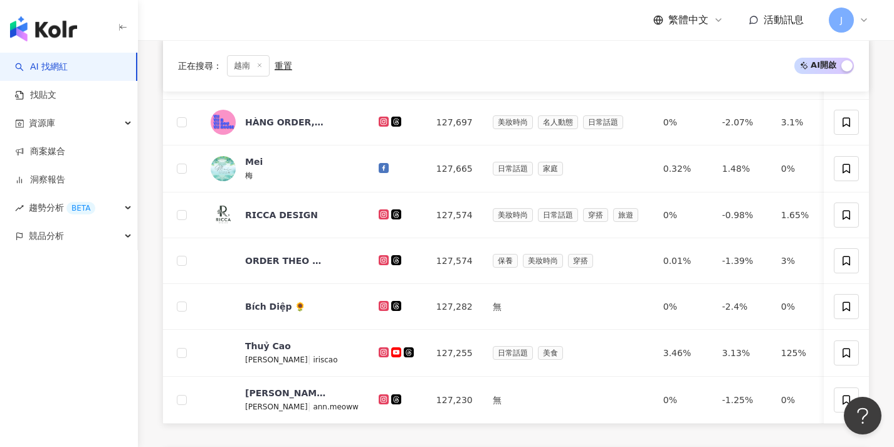
scroll to position [494, 0]
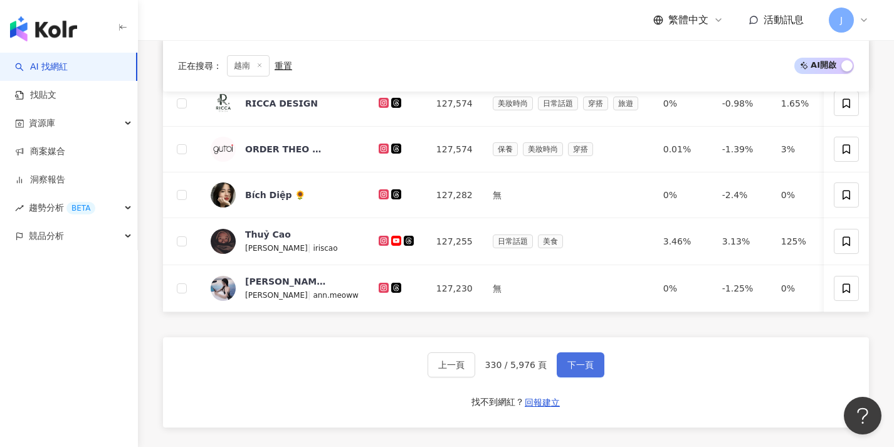
click at [576, 370] on span "下一頁" at bounding box center [581, 365] width 26 height 10
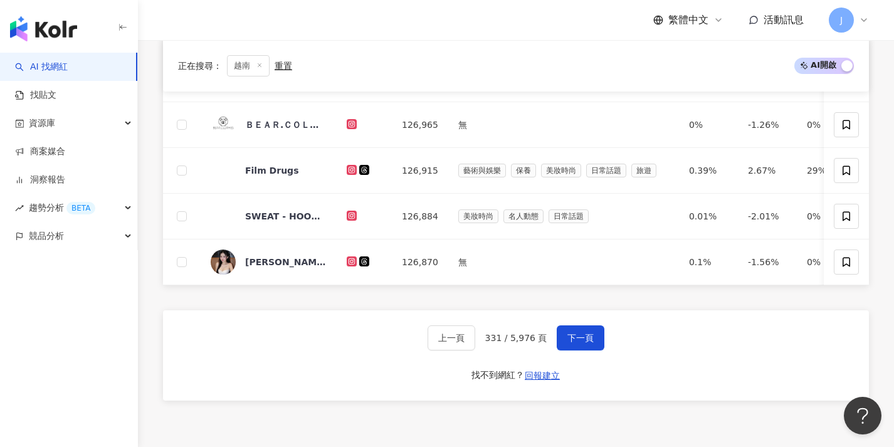
scroll to position [556, 0]
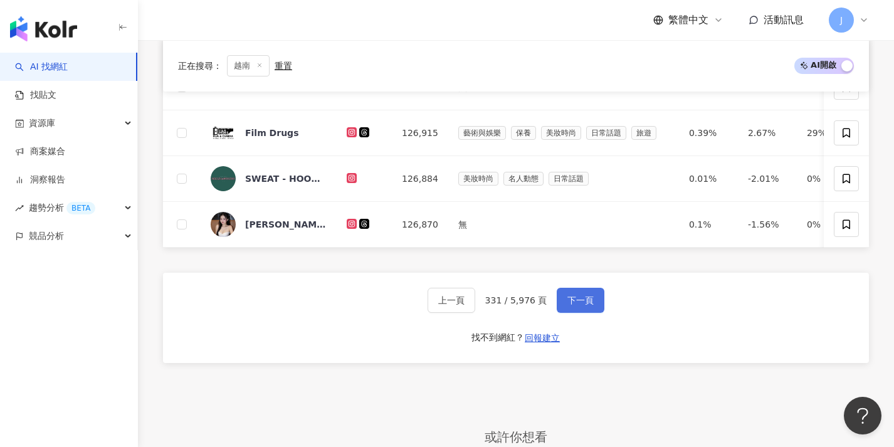
click at [598, 313] on button "下一頁" at bounding box center [581, 300] width 48 height 25
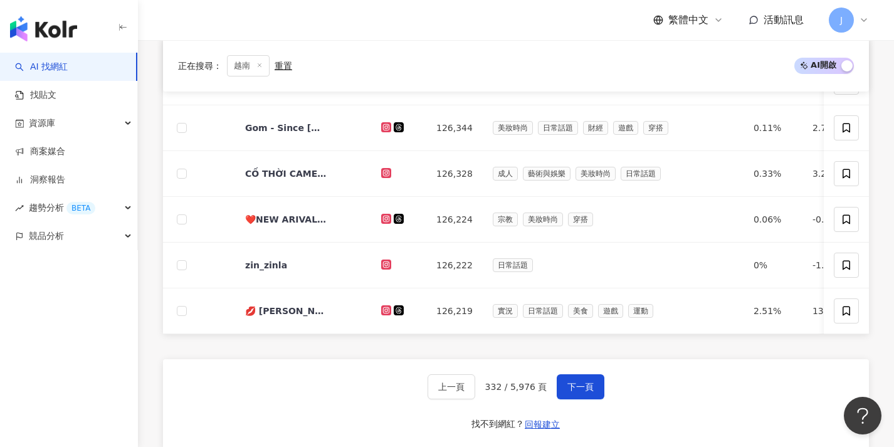
scroll to position [512, 0]
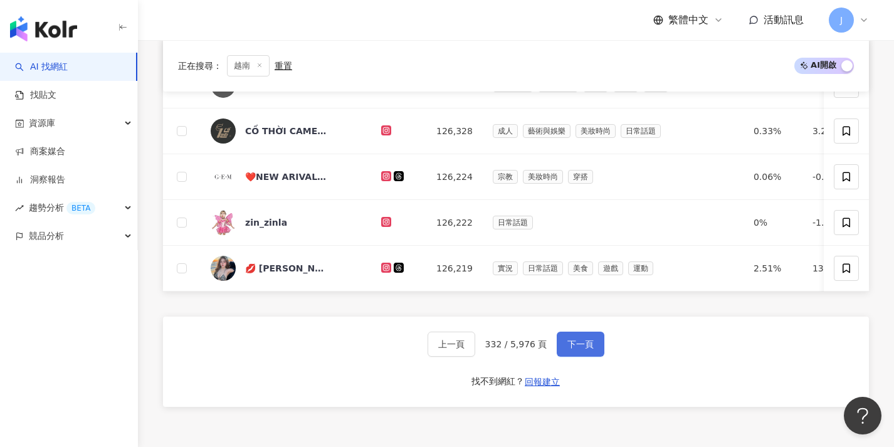
click at [584, 357] on button "下一頁" at bounding box center [581, 344] width 48 height 25
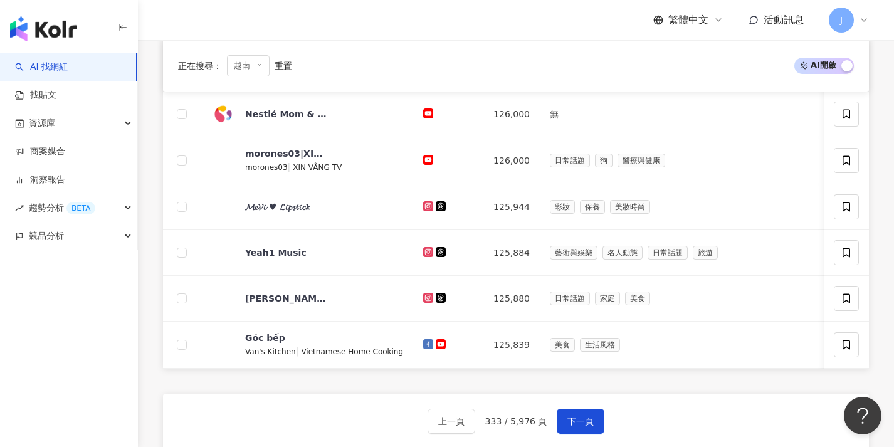
scroll to position [468, 0]
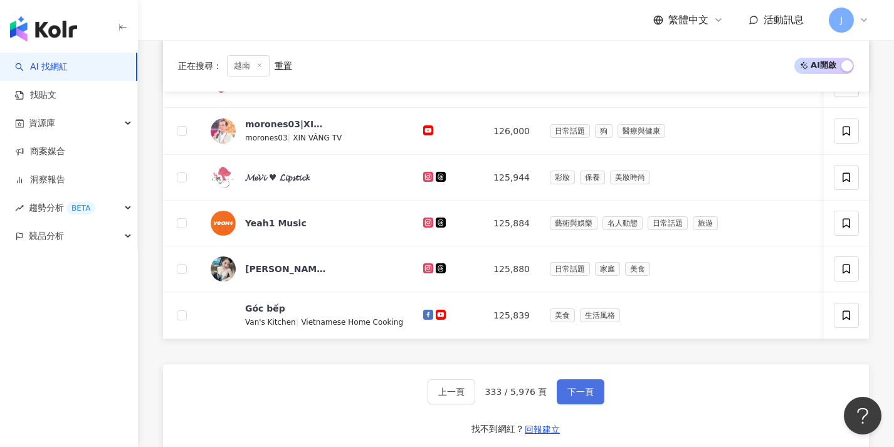
click at [575, 392] on button "下一頁" at bounding box center [581, 391] width 48 height 25
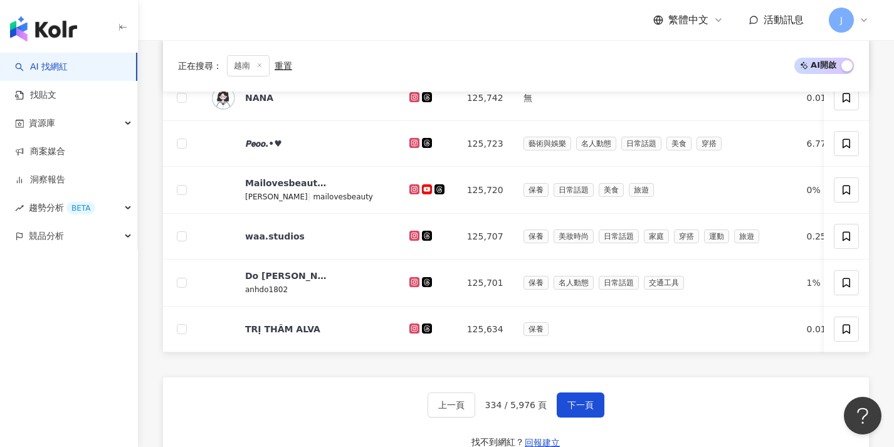
scroll to position [482, 0]
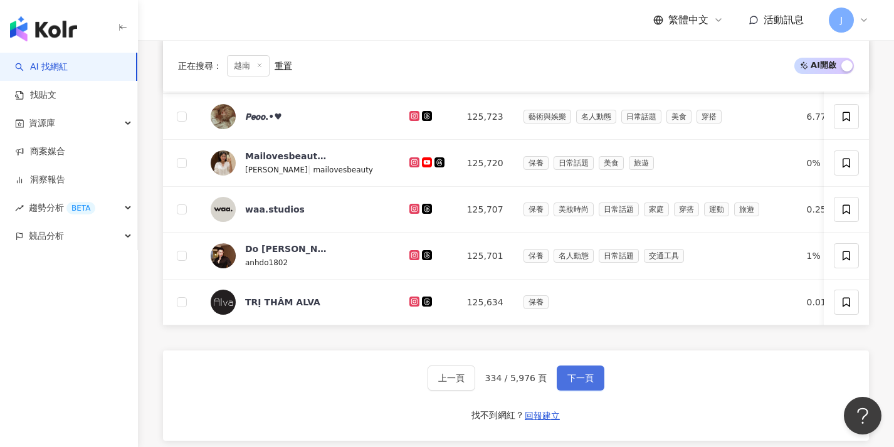
click at [588, 377] on button "下一頁" at bounding box center [581, 378] width 48 height 25
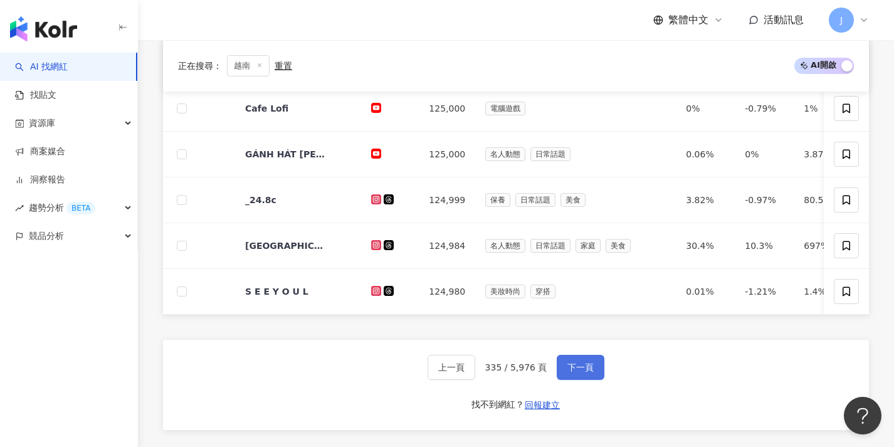
scroll to position [536, 0]
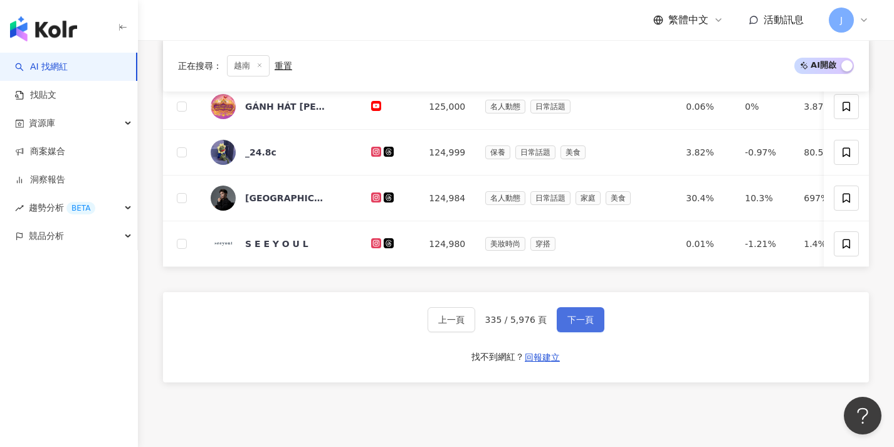
click at [593, 330] on button "下一頁" at bounding box center [581, 319] width 48 height 25
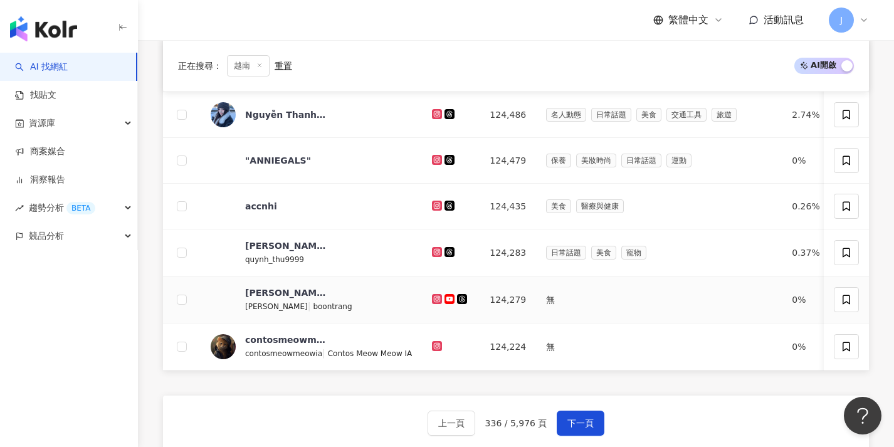
scroll to position [469, 0]
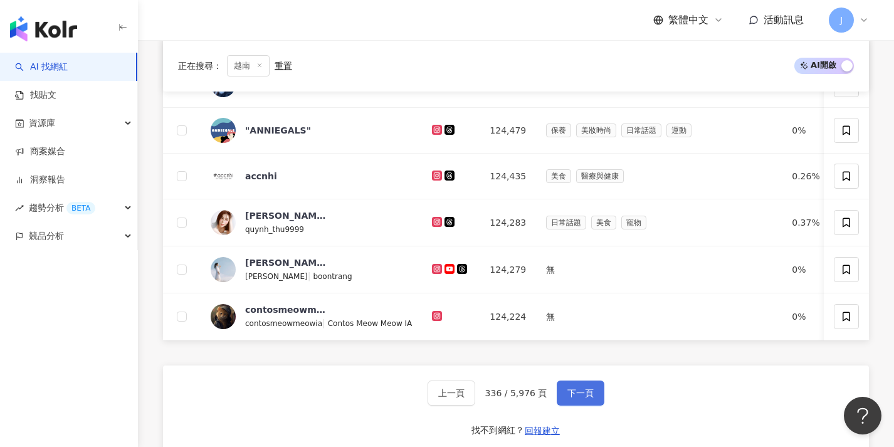
click at [570, 394] on button "下一頁" at bounding box center [581, 393] width 48 height 25
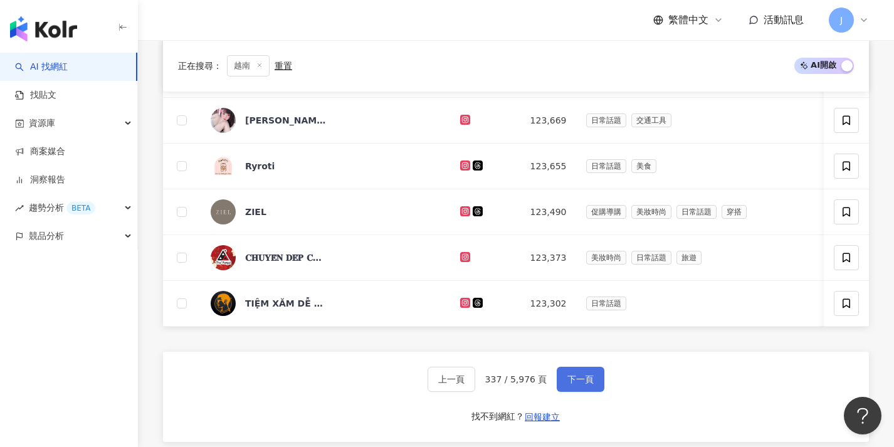
scroll to position [483, 0]
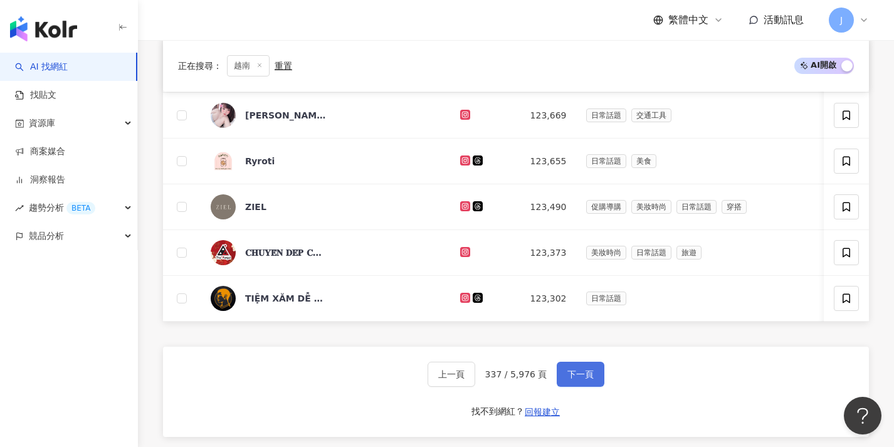
click at [573, 379] on span "下一頁" at bounding box center [581, 374] width 26 height 10
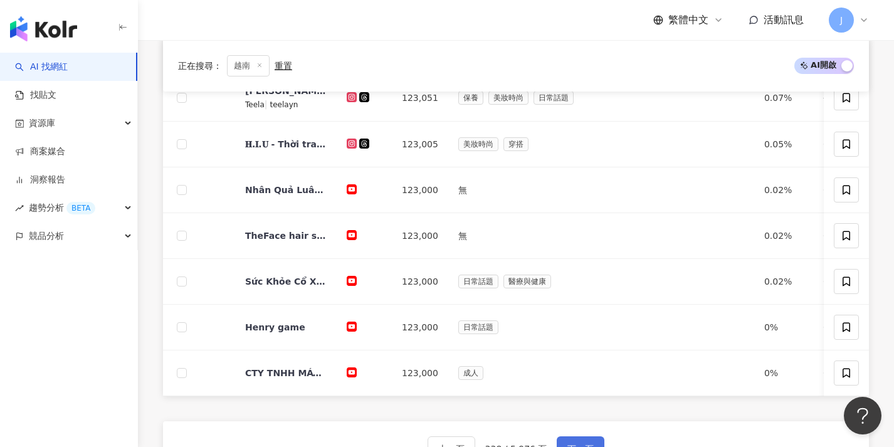
scroll to position [453, 0]
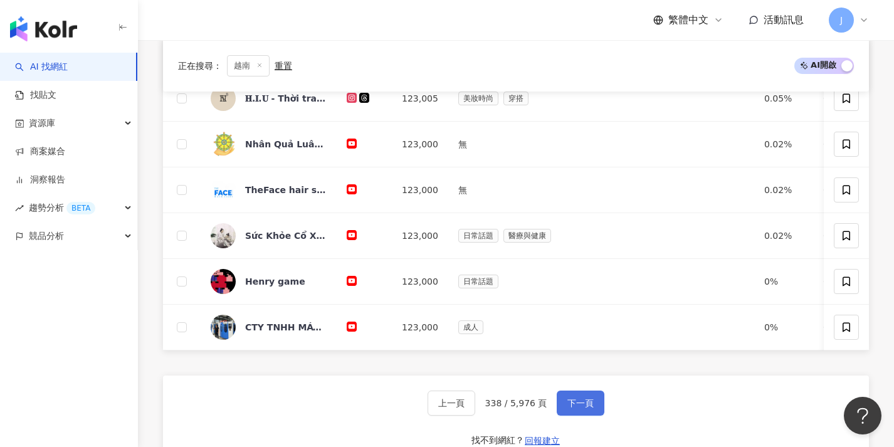
click at [570, 402] on button "下一頁" at bounding box center [581, 403] width 48 height 25
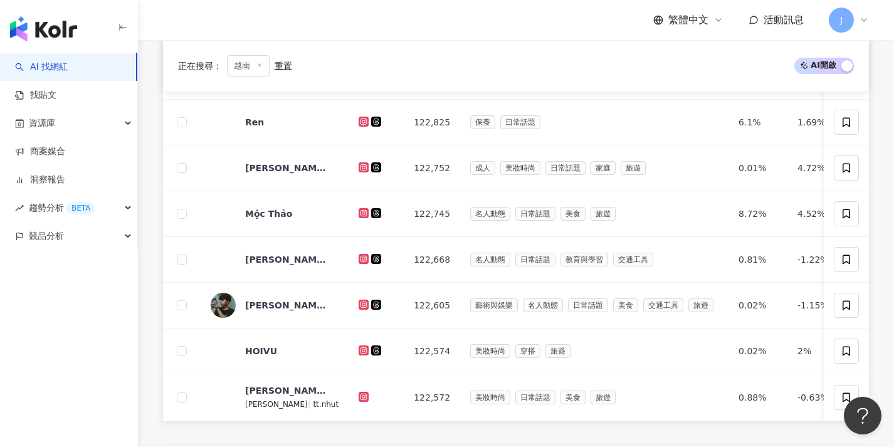
scroll to position [499, 0]
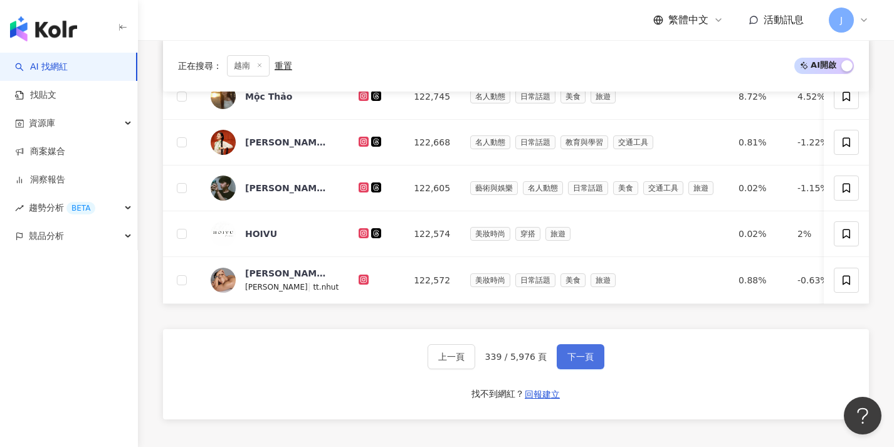
click at [579, 362] on span "下一頁" at bounding box center [581, 357] width 26 height 10
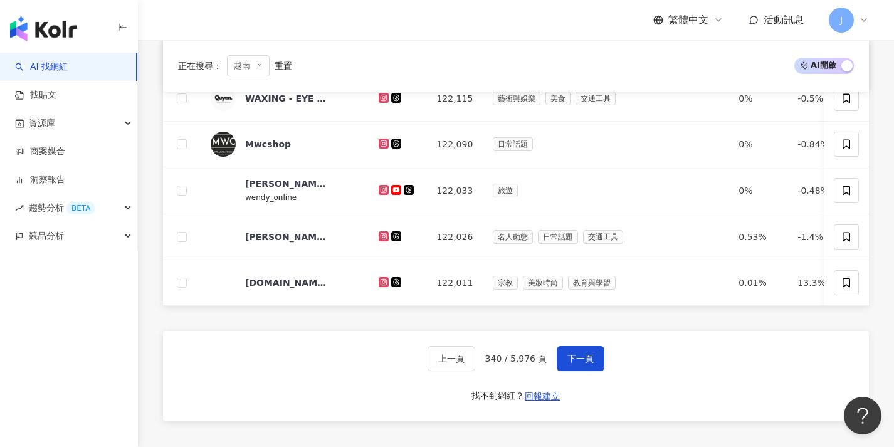
scroll to position [507, 0]
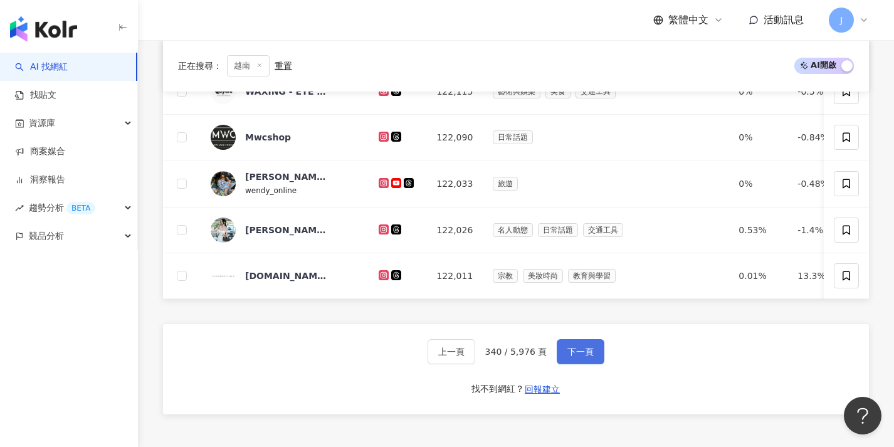
click at [584, 349] on button "下一頁" at bounding box center [581, 351] width 48 height 25
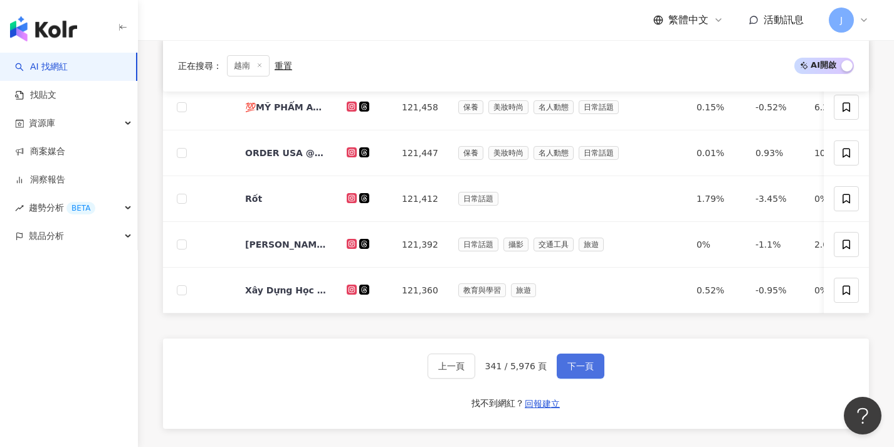
scroll to position [495, 0]
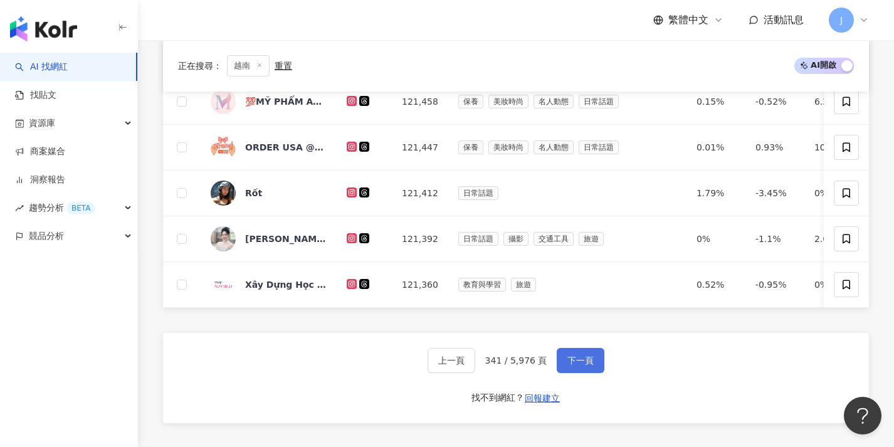
click at [578, 362] on button "下一頁" at bounding box center [581, 360] width 48 height 25
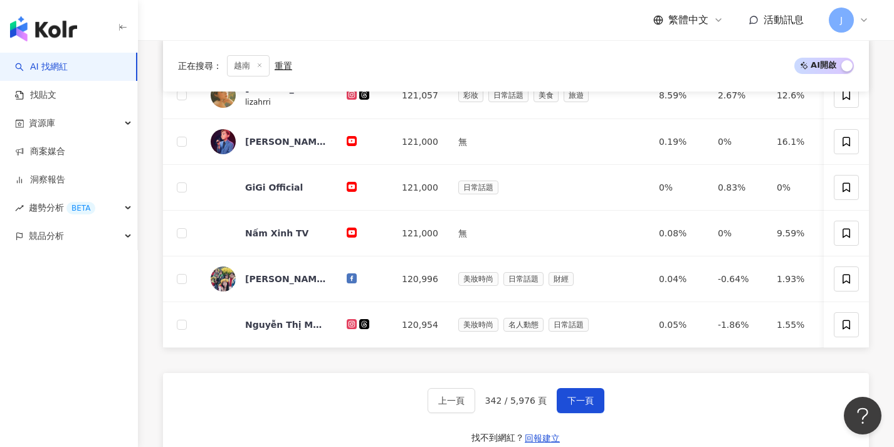
scroll to position [464, 0]
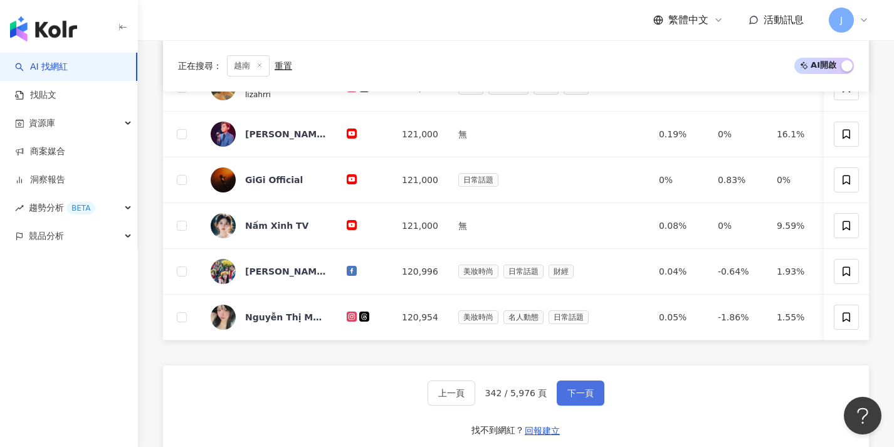
click at [568, 396] on span "下一頁" at bounding box center [581, 393] width 26 height 10
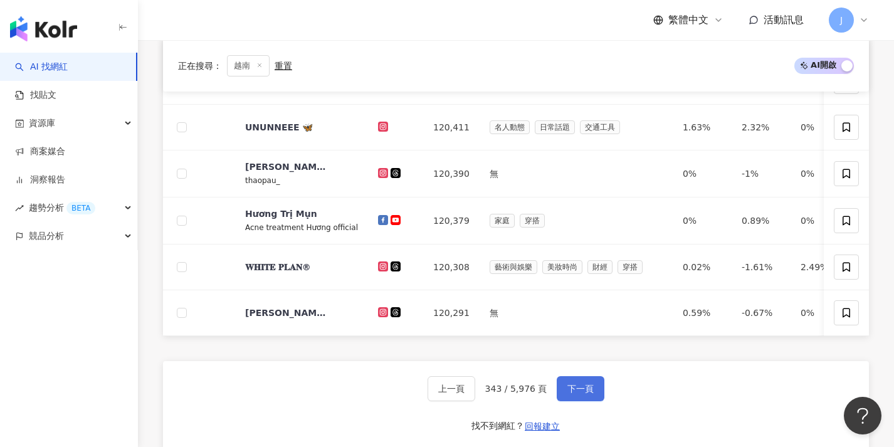
scroll to position [502, 0]
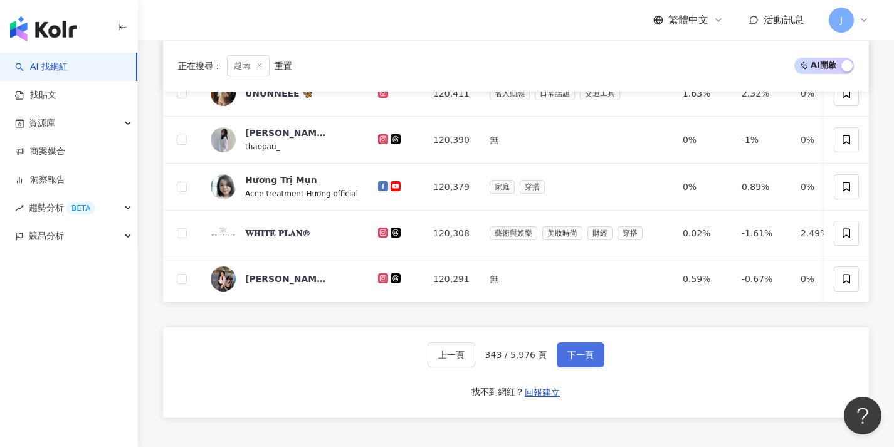
click at [579, 367] on button "下一頁" at bounding box center [581, 354] width 48 height 25
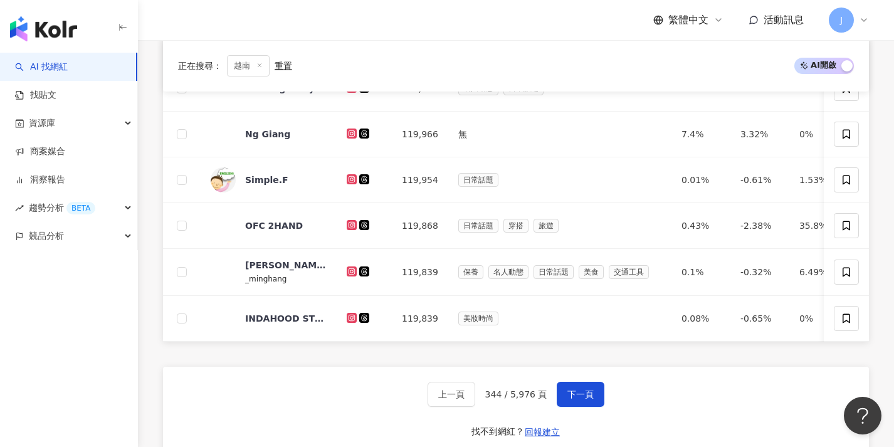
scroll to position [464, 0]
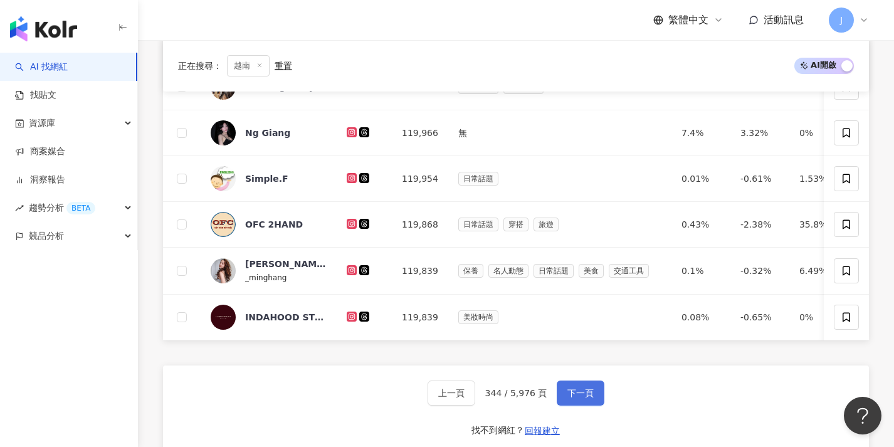
click at [572, 395] on button "下一頁" at bounding box center [581, 393] width 48 height 25
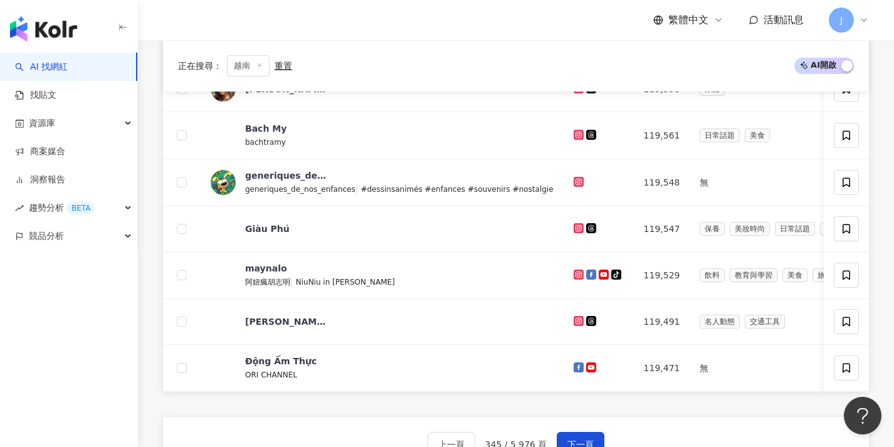
scroll to position [451, 0]
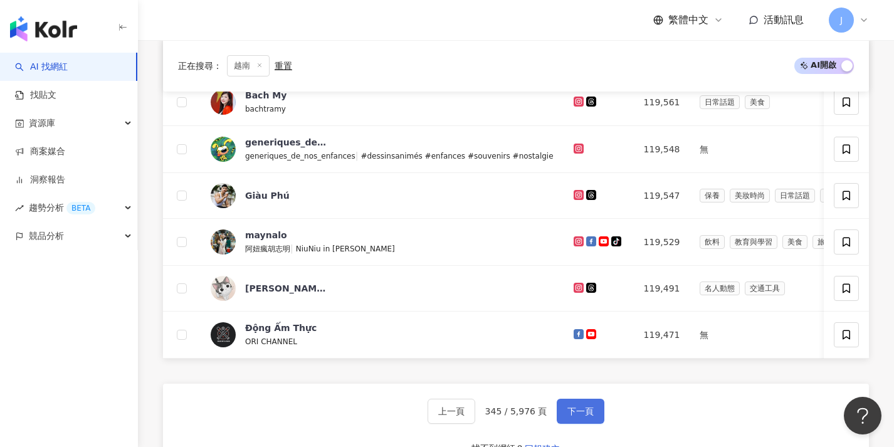
click at [574, 415] on span "下一頁" at bounding box center [581, 411] width 26 height 10
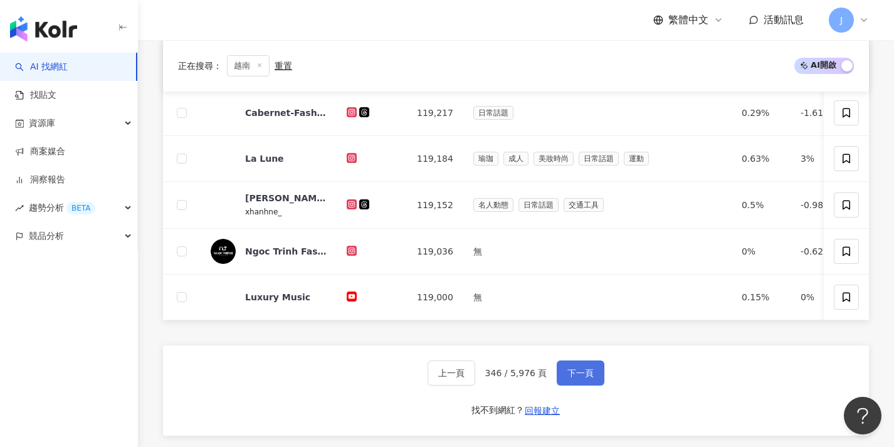
scroll to position [510, 0]
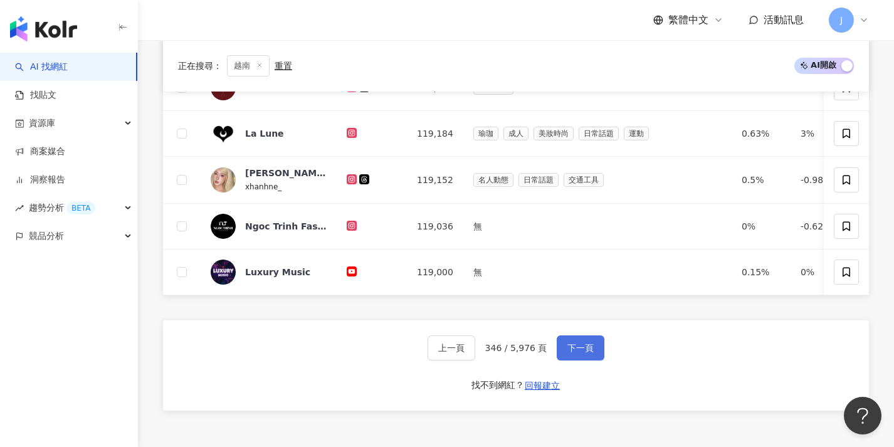
click at [586, 353] on span "下一頁" at bounding box center [581, 348] width 26 height 10
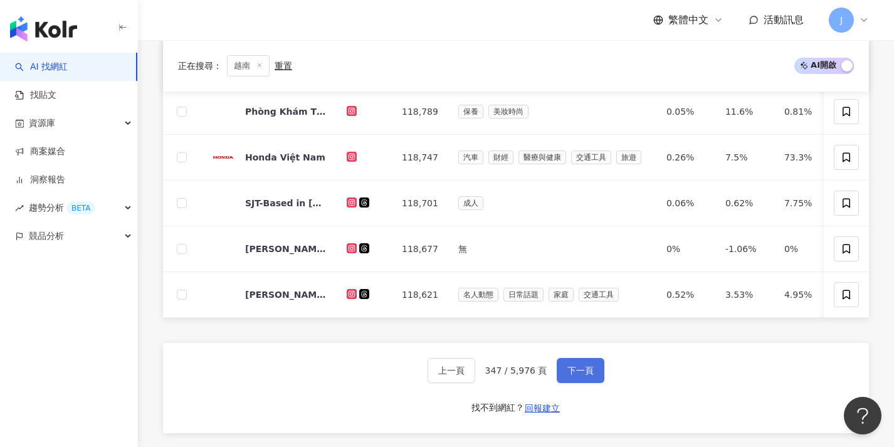
scroll to position [510, 0]
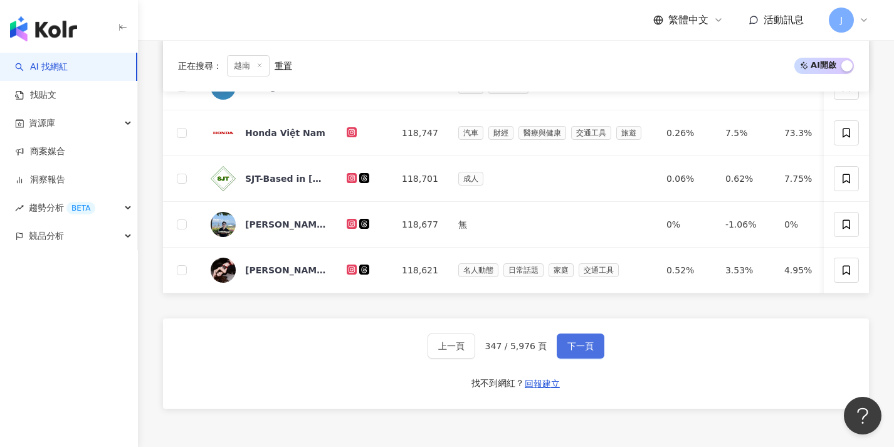
click at [587, 351] on span "下一頁" at bounding box center [581, 346] width 26 height 10
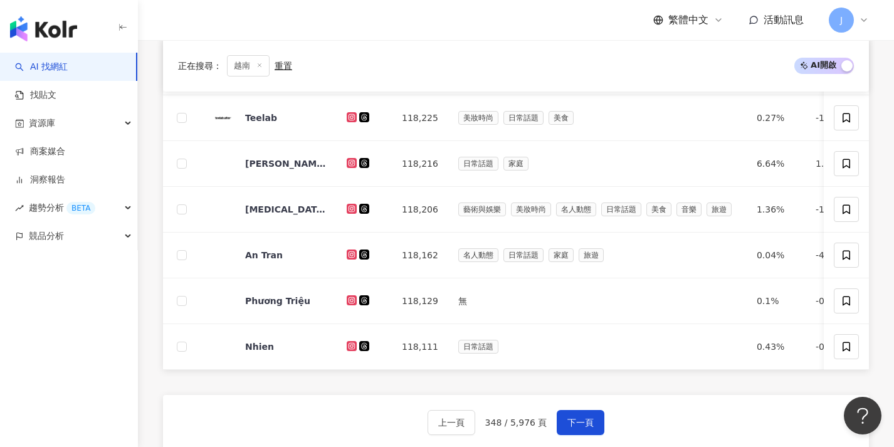
scroll to position [463, 0]
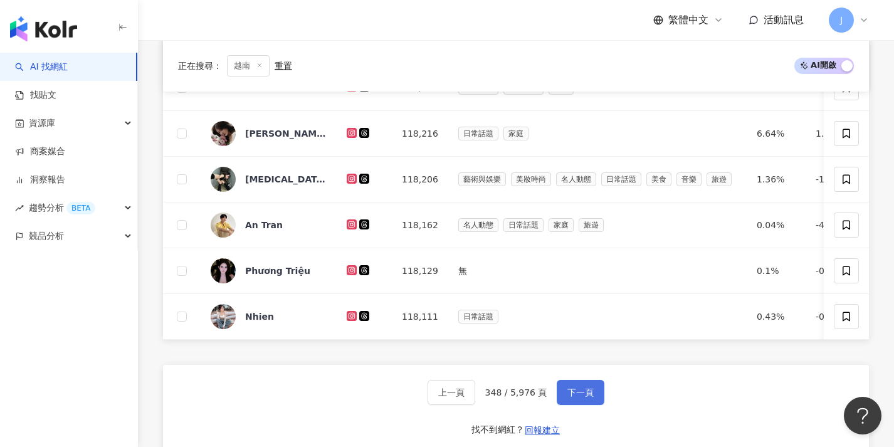
click at [572, 394] on button "下一頁" at bounding box center [581, 392] width 48 height 25
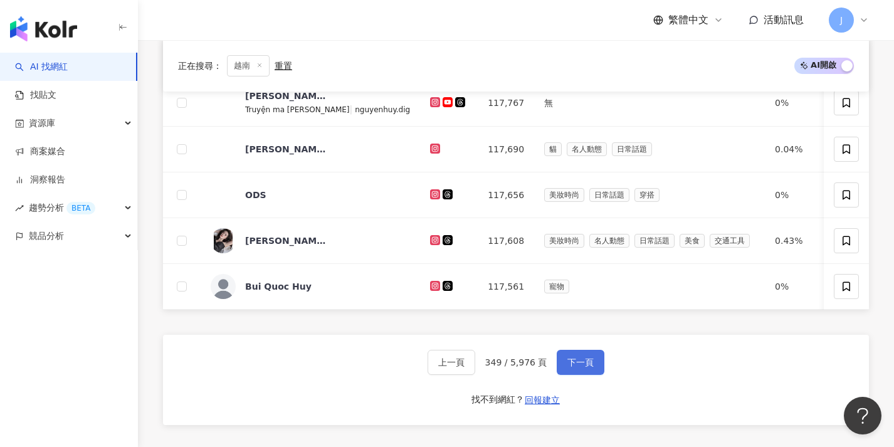
scroll to position [505, 0]
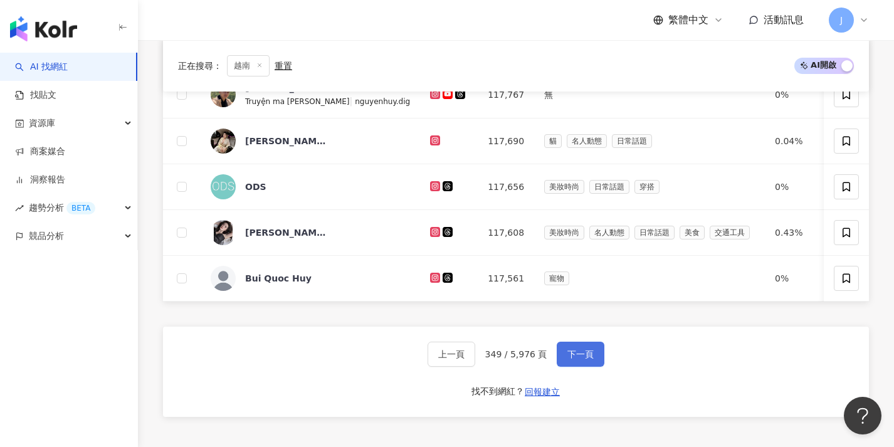
click at [583, 359] on span "下一頁" at bounding box center [581, 354] width 26 height 10
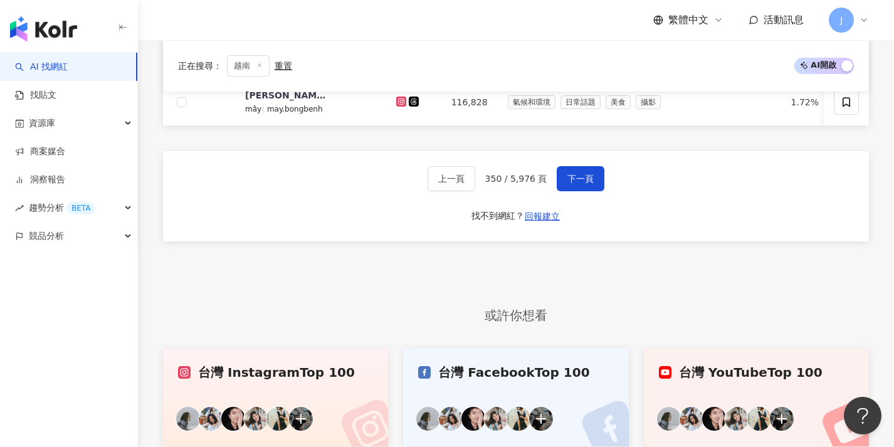
scroll to position [599, 0]
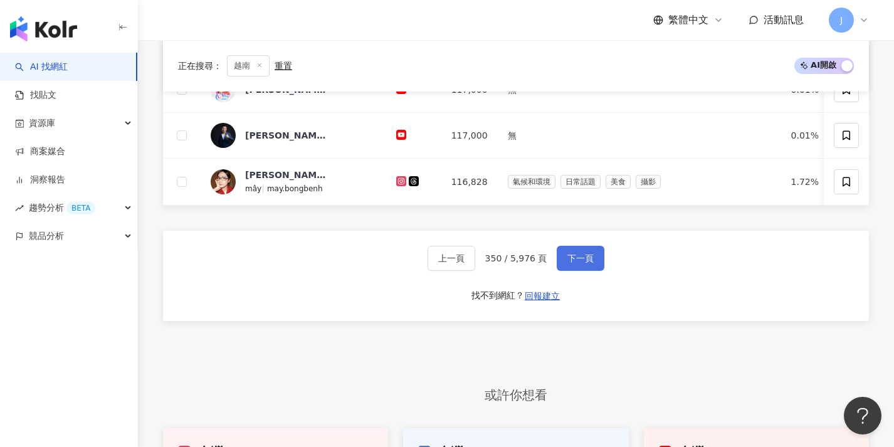
click at [591, 271] on button "下一頁" at bounding box center [581, 258] width 48 height 25
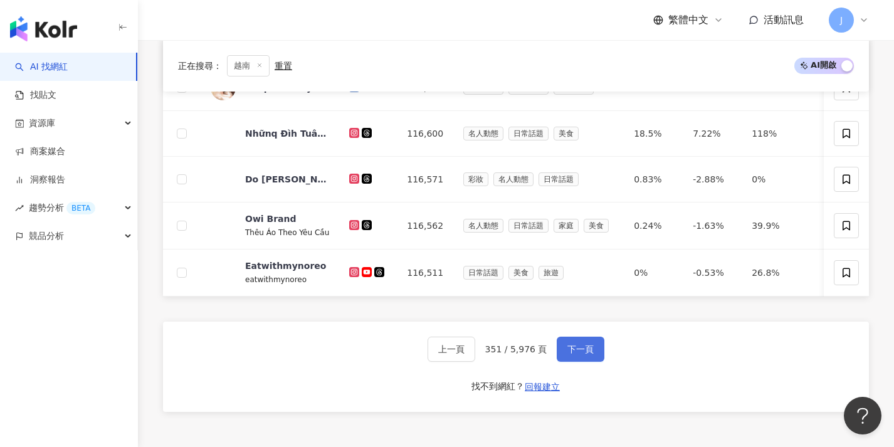
scroll to position [511, 0]
click at [576, 354] on span "下一頁" at bounding box center [581, 349] width 26 height 10
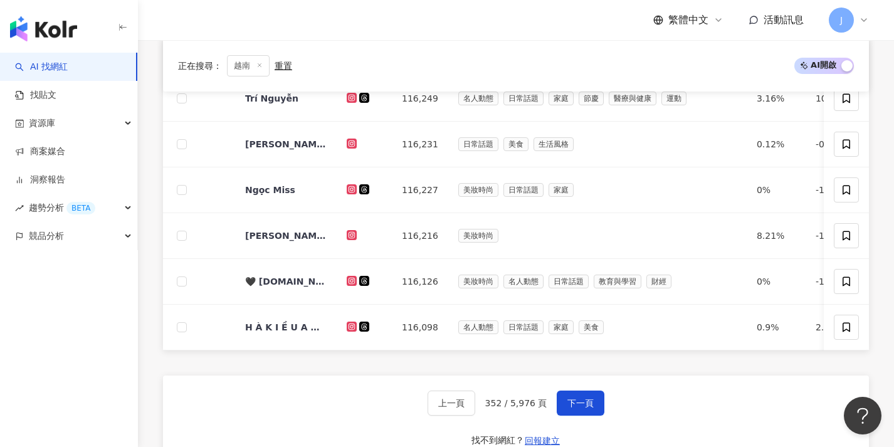
scroll to position [432, 0]
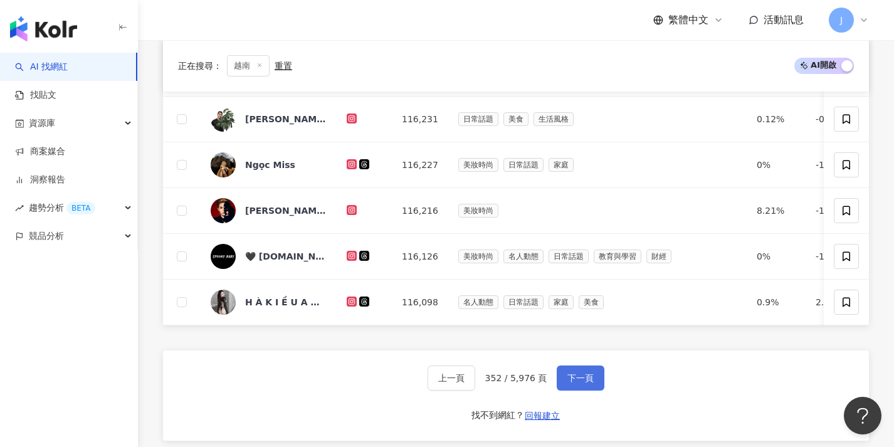
click at [568, 383] on span "下一頁" at bounding box center [581, 378] width 26 height 10
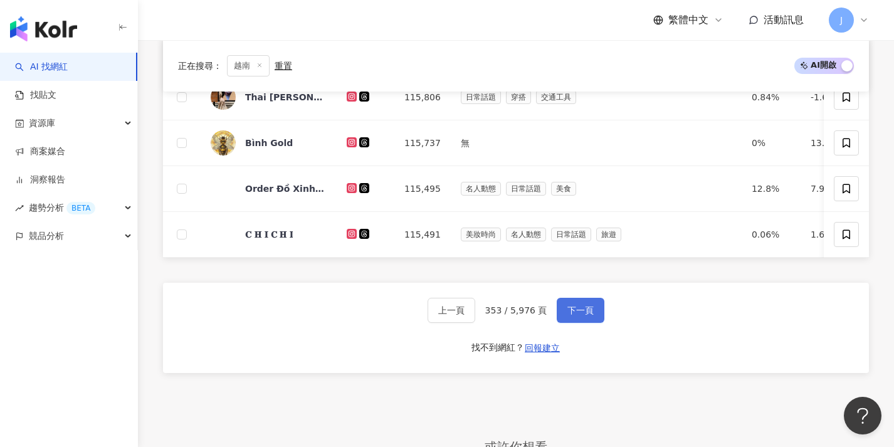
scroll to position [497, 0]
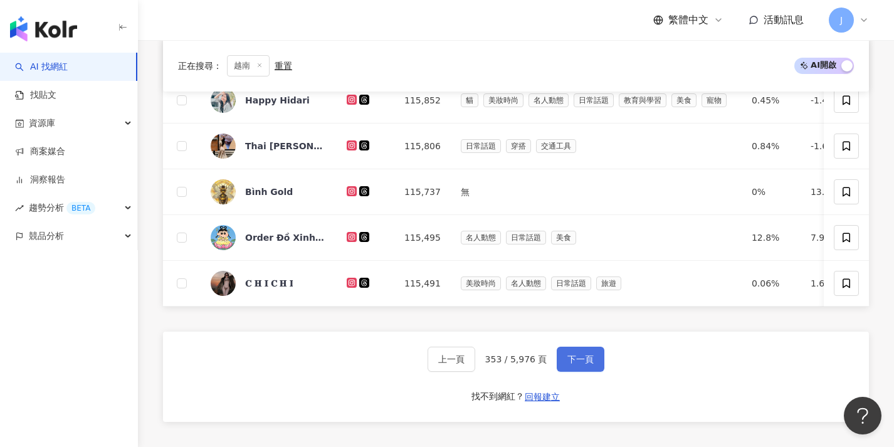
click at [580, 364] on span "下一頁" at bounding box center [581, 359] width 26 height 10
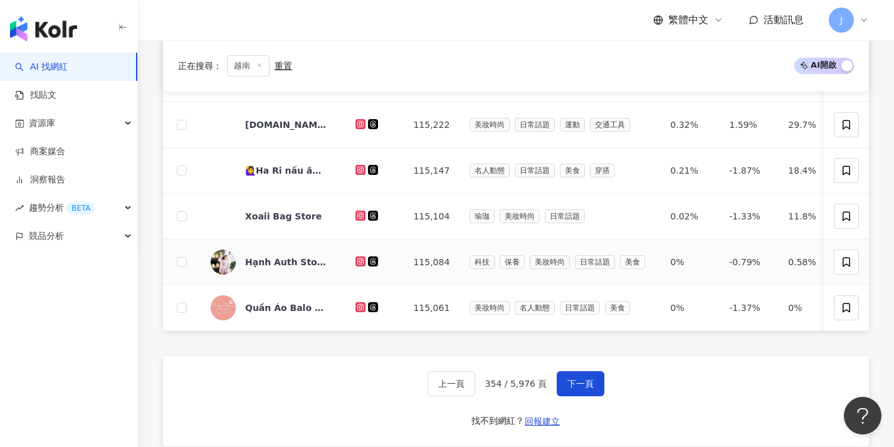
scroll to position [495, 0]
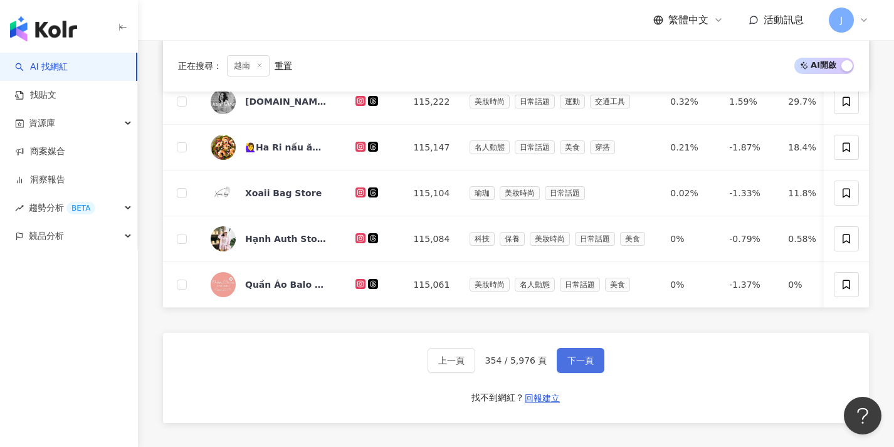
click at [583, 363] on button "下一頁" at bounding box center [581, 360] width 48 height 25
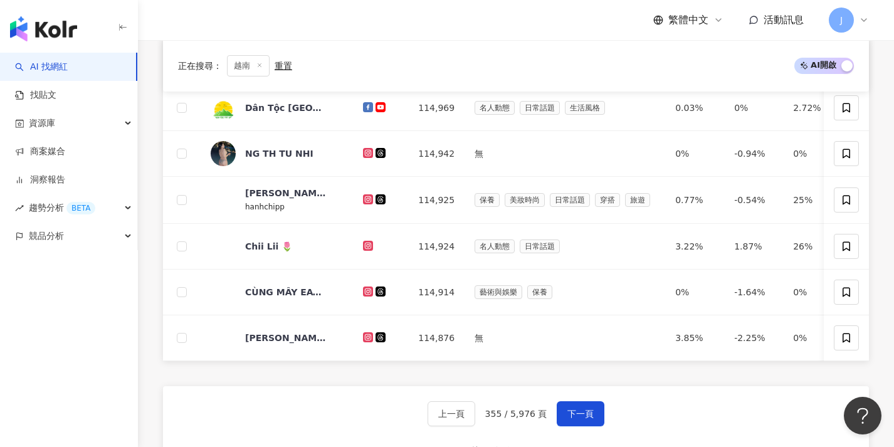
scroll to position [444, 0]
click at [563, 417] on button "下一頁" at bounding box center [581, 413] width 48 height 25
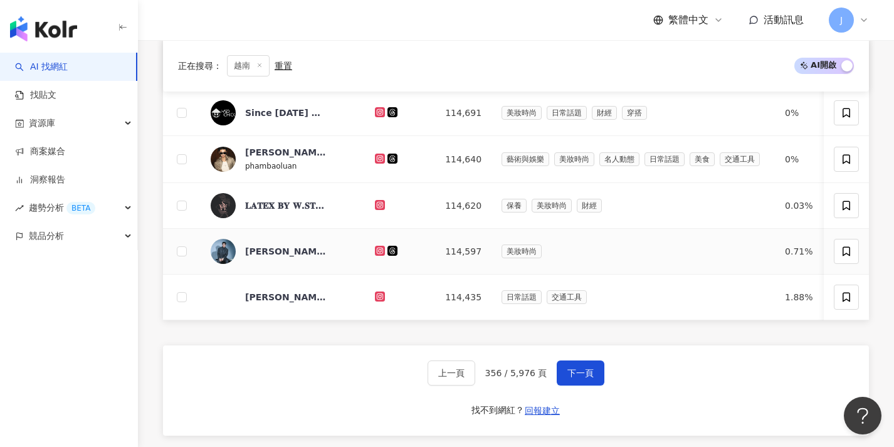
scroll to position [498, 0]
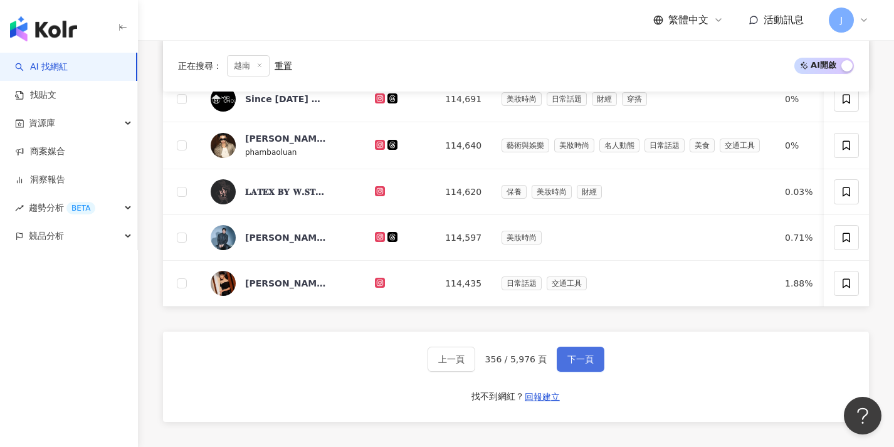
click at [582, 364] on span "下一頁" at bounding box center [581, 359] width 26 height 10
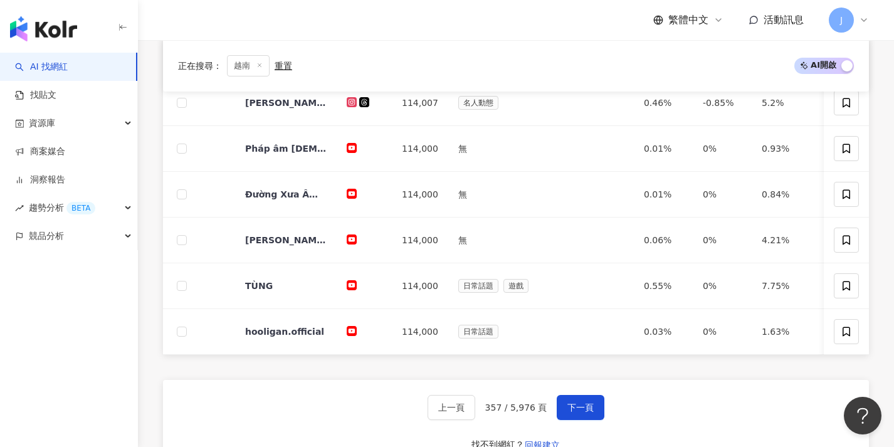
scroll to position [485, 0]
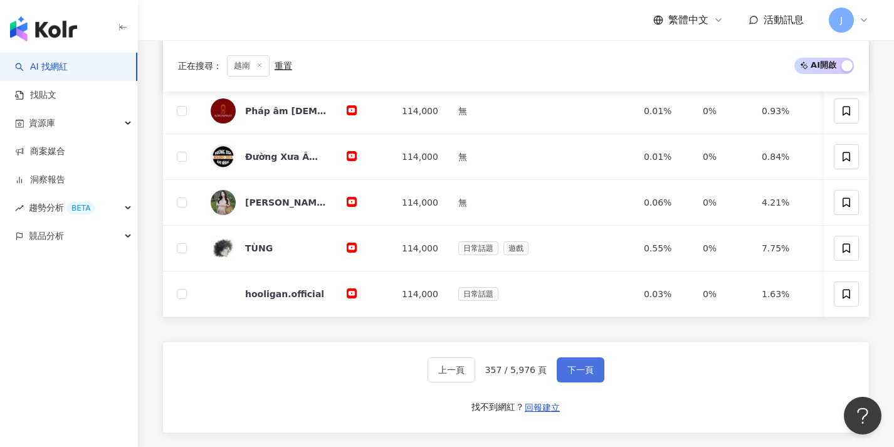
click at [576, 375] on span "下一頁" at bounding box center [581, 370] width 26 height 10
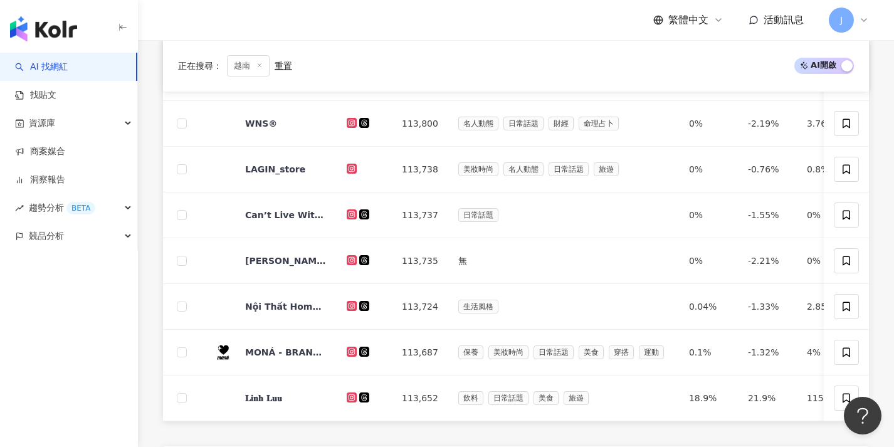
scroll to position [473, 0]
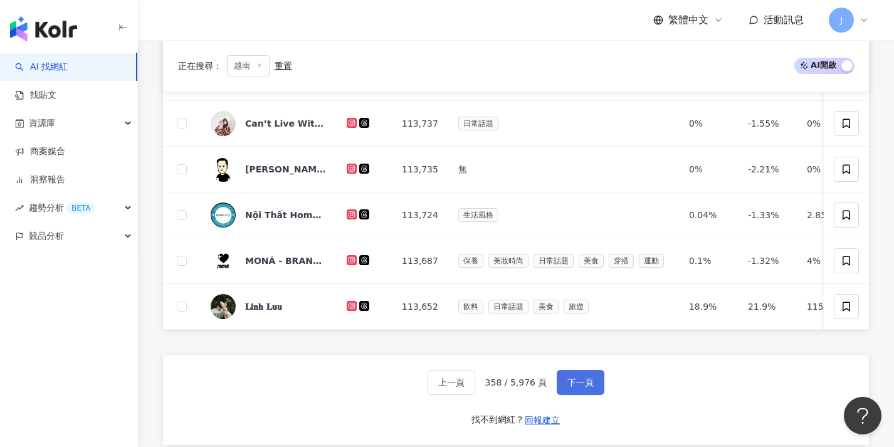
click at [575, 386] on span "下一頁" at bounding box center [581, 383] width 26 height 10
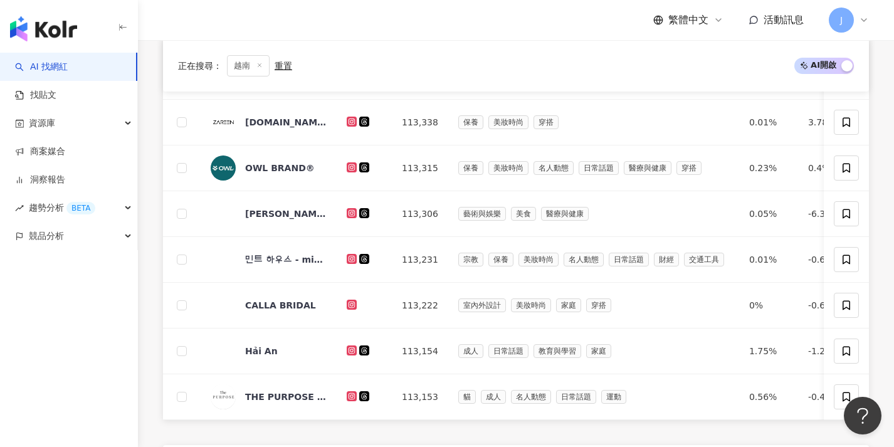
scroll to position [468, 0]
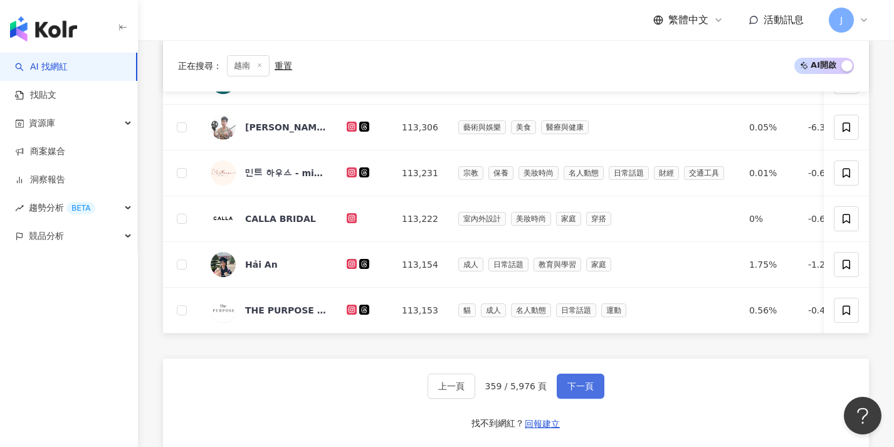
click at [575, 388] on button "下一頁" at bounding box center [581, 386] width 48 height 25
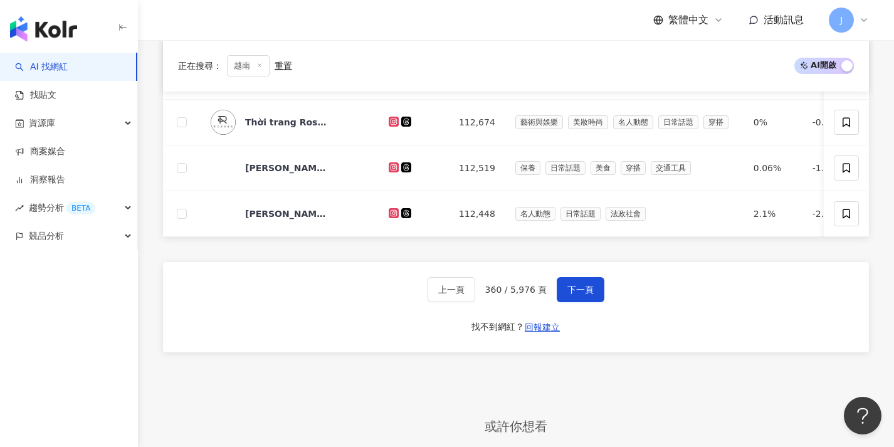
scroll to position [531, 0]
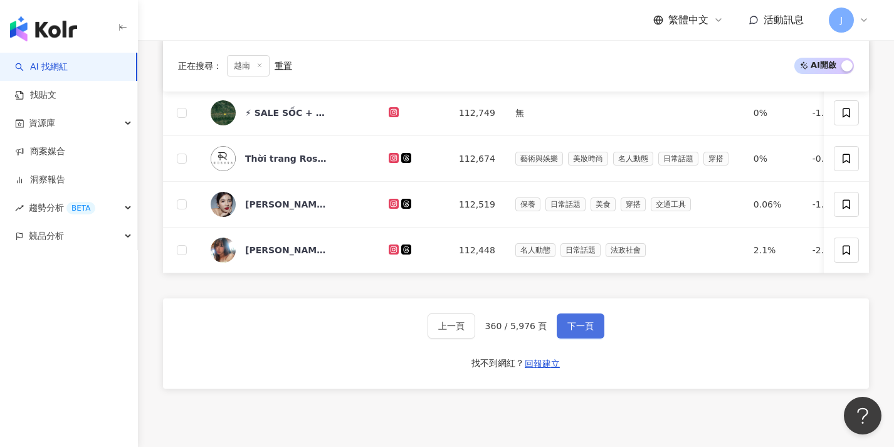
click at [589, 326] on button "下一頁" at bounding box center [581, 326] width 48 height 25
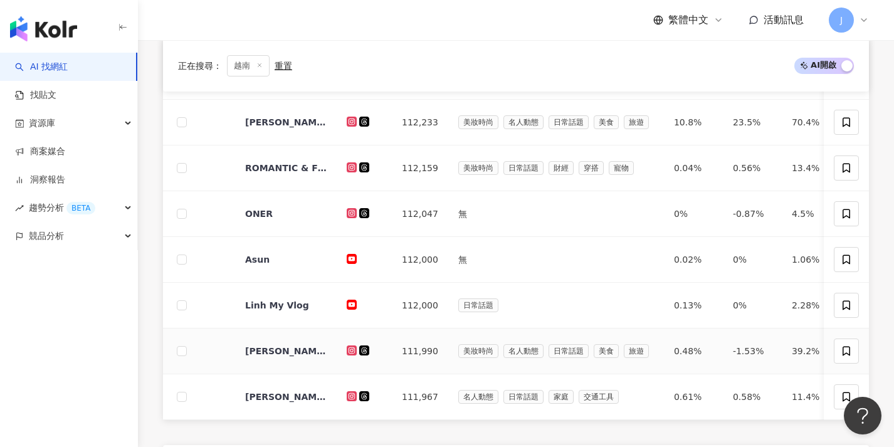
scroll to position [566, 0]
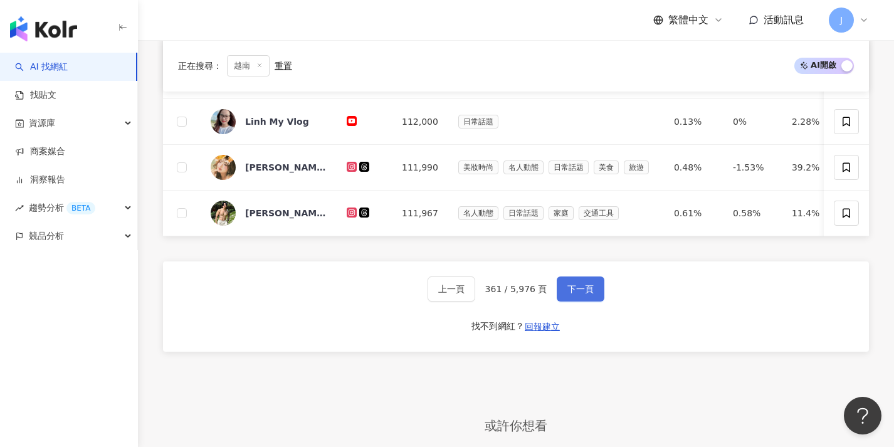
click at [592, 300] on button "下一頁" at bounding box center [581, 289] width 48 height 25
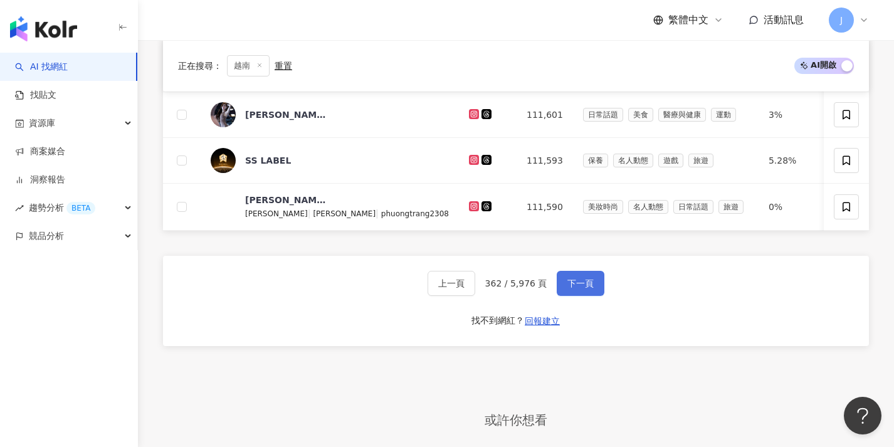
scroll to position [576, 0]
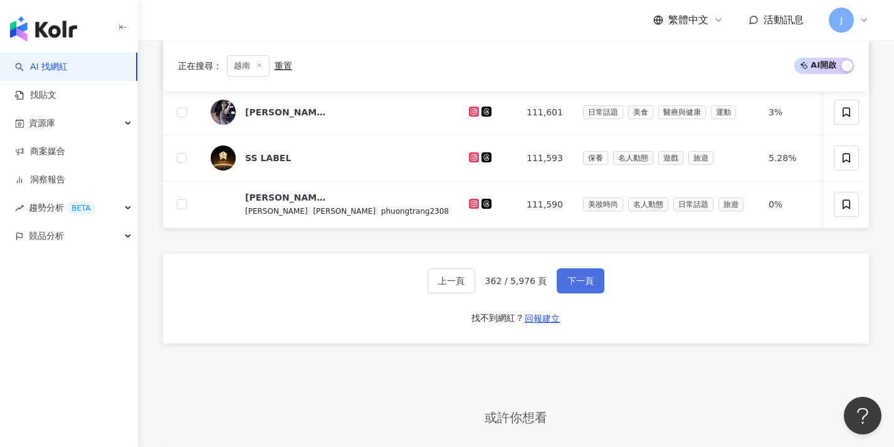
click at [588, 293] on button "下一頁" at bounding box center [581, 280] width 48 height 25
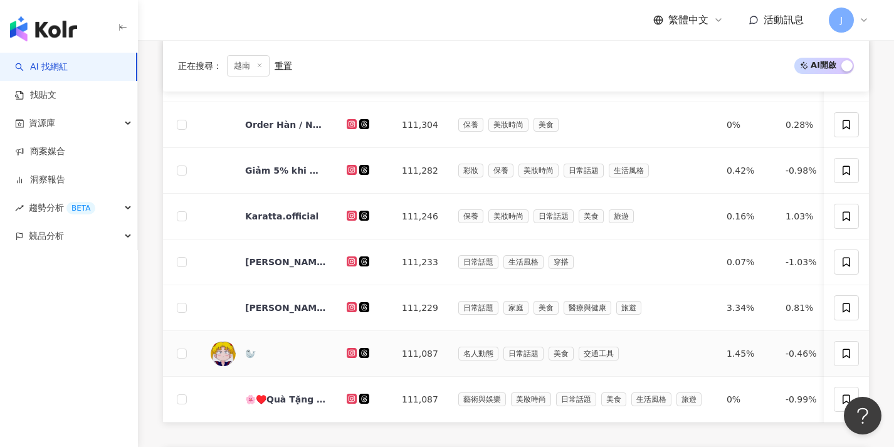
scroll to position [416, 0]
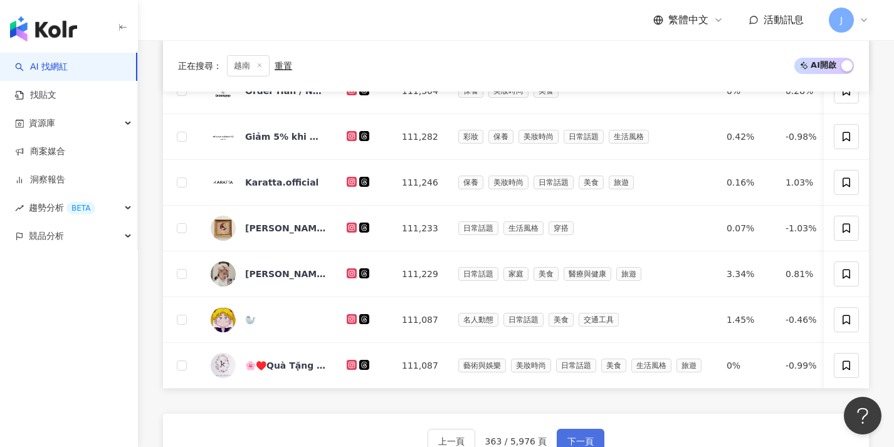
click at [592, 436] on span "下一頁" at bounding box center [581, 441] width 26 height 10
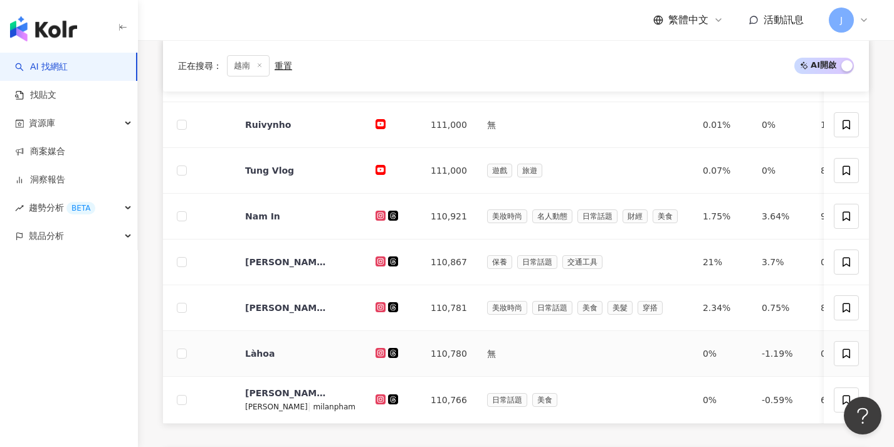
scroll to position [420, 0]
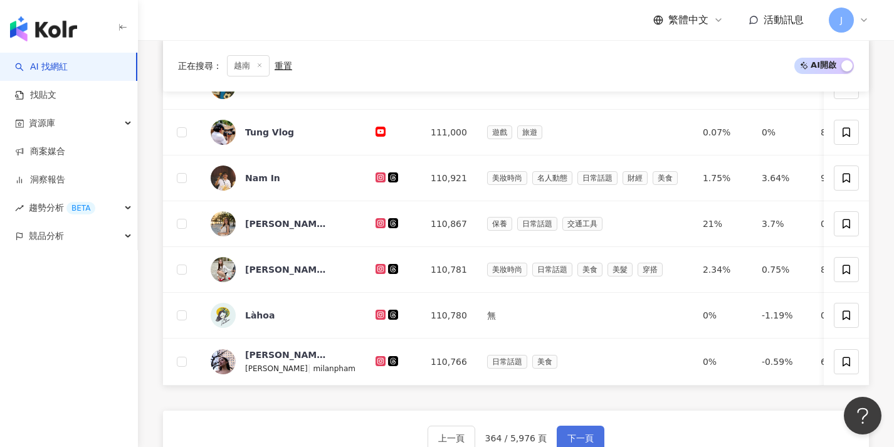
click at [579, 442] on span "下一頁" at bounding box center [581, 438] width 26 height 10
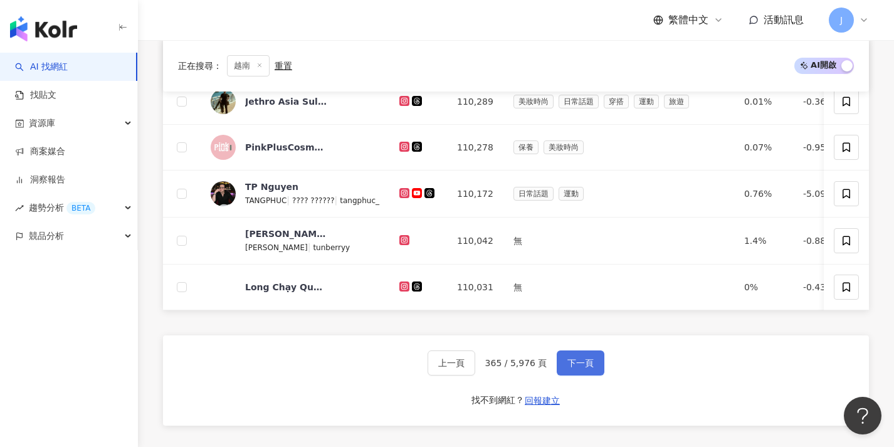
scroll to position [504, 0]
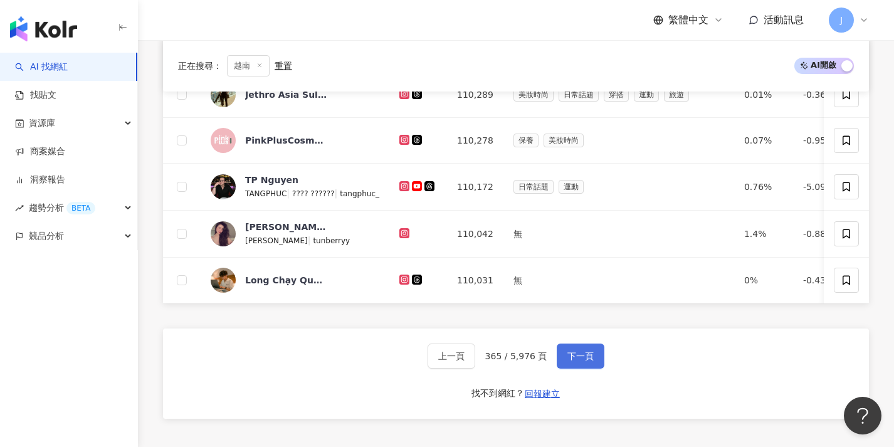
click at [568, 361] on span "下一頁" at bounding box center [581, 356] width 26 height 10
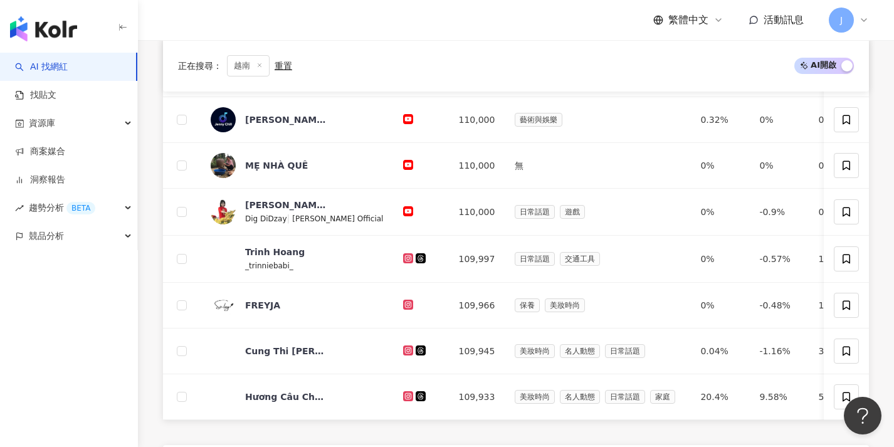
scroll to position [587, 0]
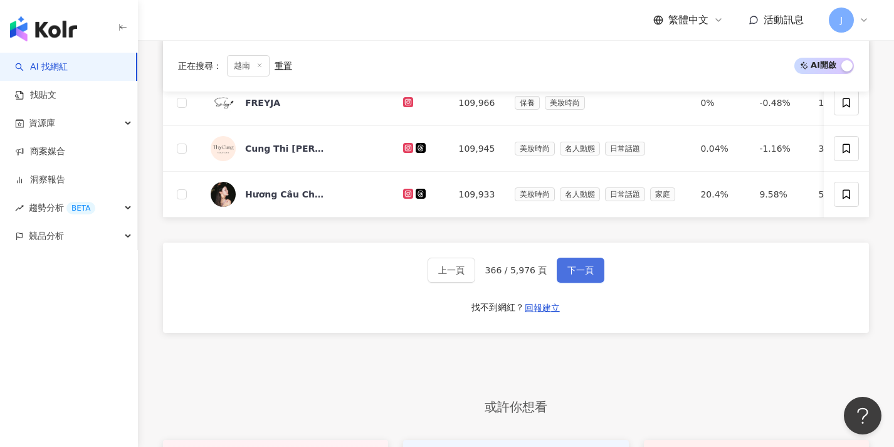
click at [568, 275] on span "下一頁" at bounding box center [581, 270] width 26 height 10
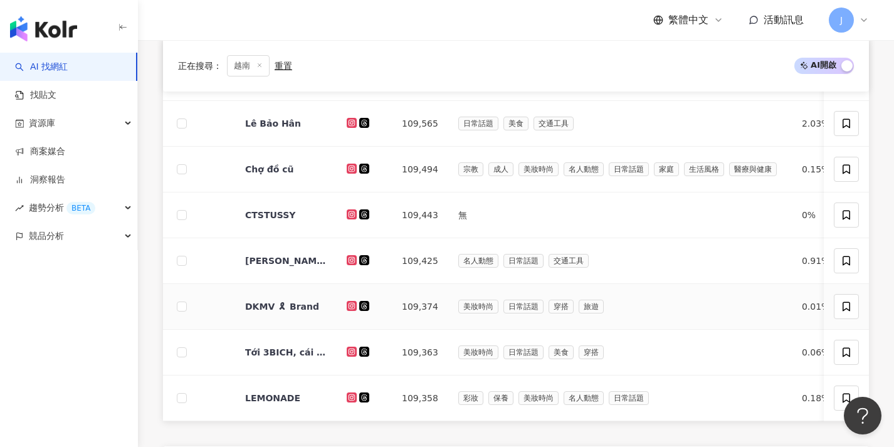
scroll to position [480, 0]
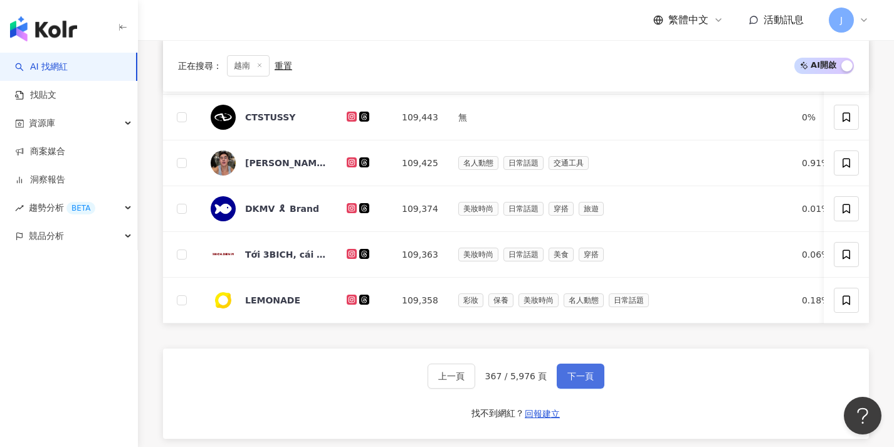
click at [586, 381] on span "下一頁" at bounding box center [581, 376] width 26 height 10
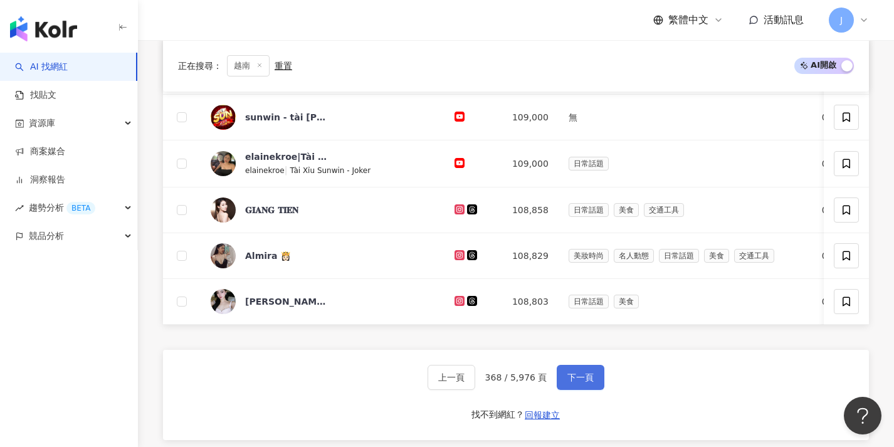
click at [570, 383] on span "下一頁" at bounding box center [581, 378] width 26 height 10
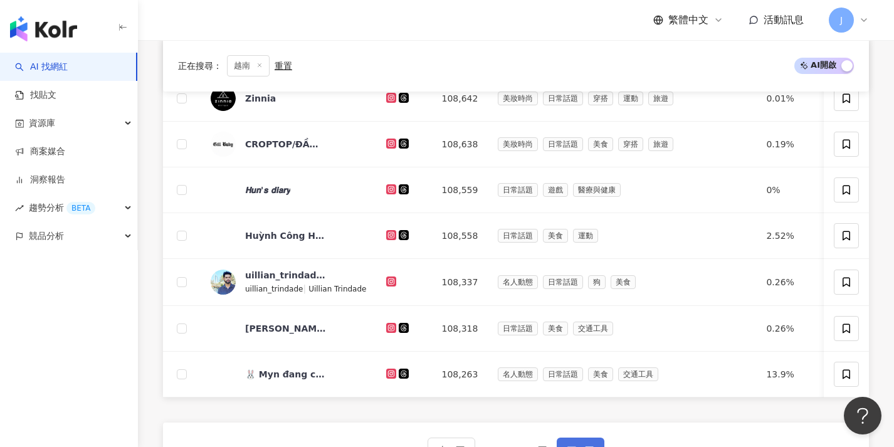
scroll to position [472, 0]
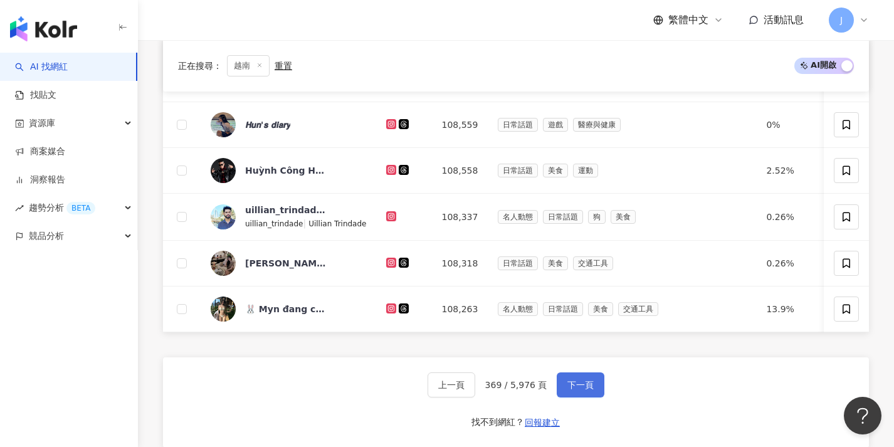
click at [586, 390] on span "下一頁" at bounding box center [581, 385] width 26 height 10
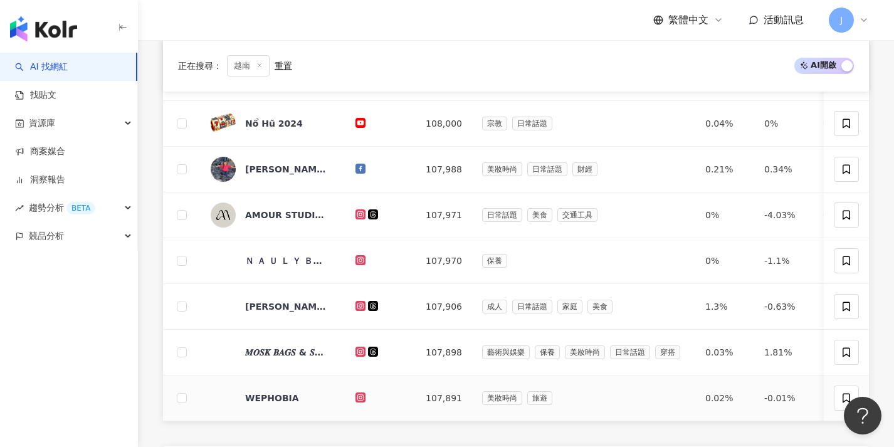
scroll to position [522, 0]
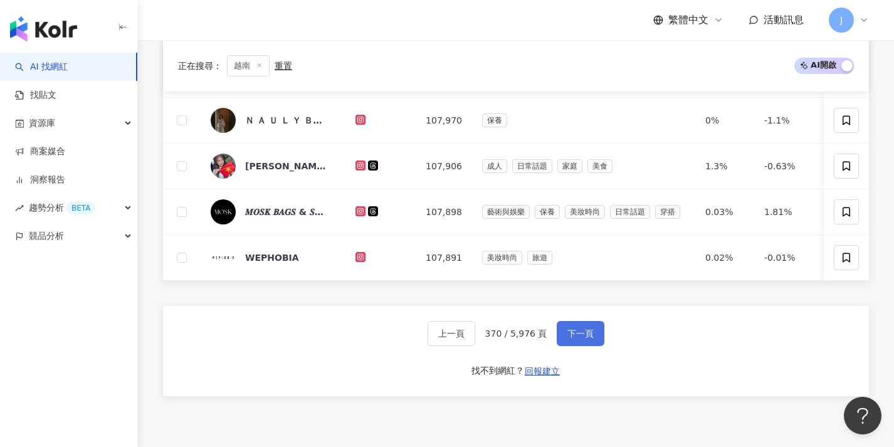
click at [578, 339] on span "下一頁" at bounding box center [581, 334] width 26 height 10
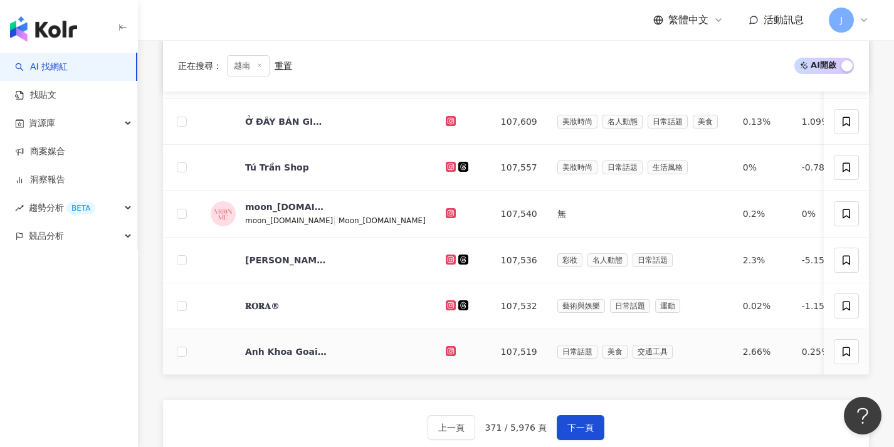
scroll to position [471, 0]
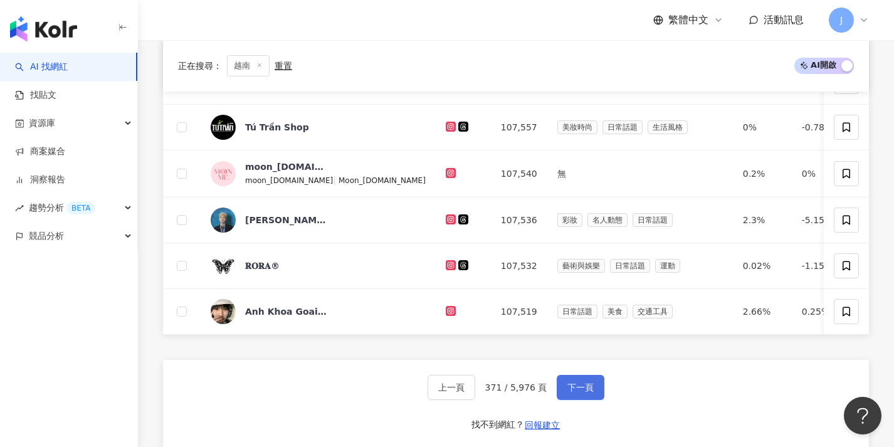
click at [576, 393] on span "下一頁" at bounding box center [581, 388] width 26 height 10
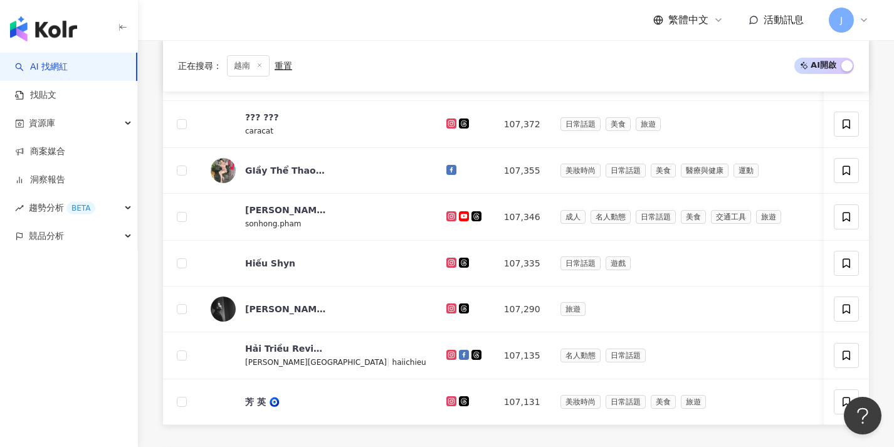
scroll to position [585, 0]
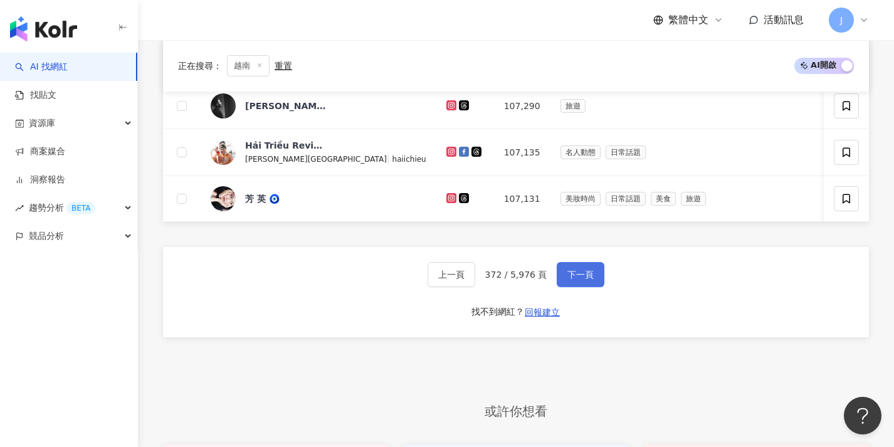
click at [591, 280] on span "下一頁" at bounding box center [581, 275] width 26 height 10
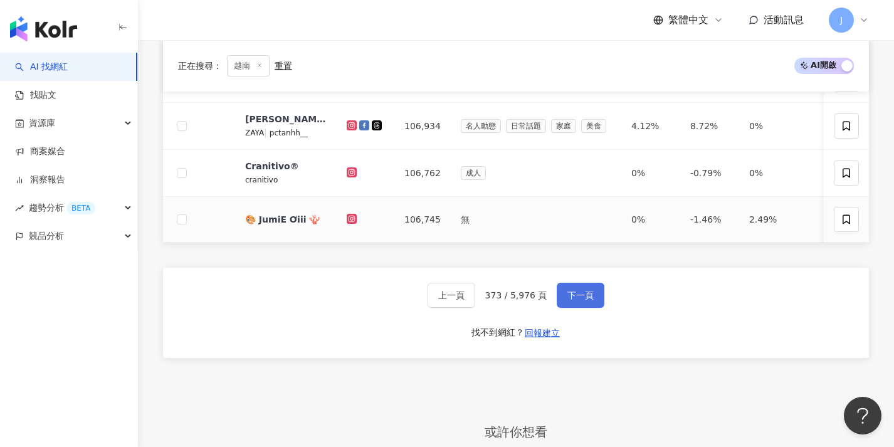
scroll to position [570, 0]
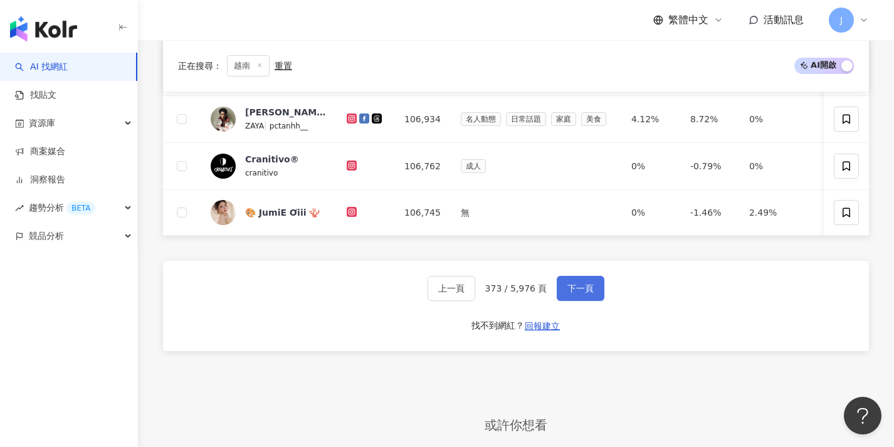
click at [576, 293] on span "下一頁" at bounding box center [581, 288] width 26 height 10
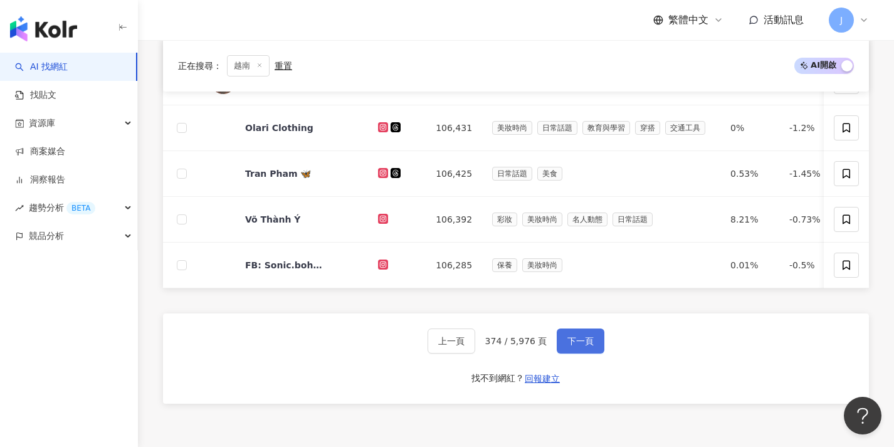
scroll to position [519, 0]
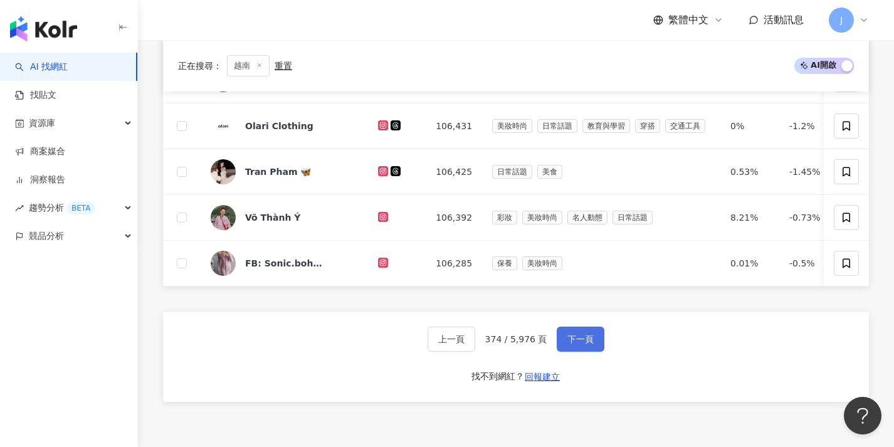
click at [573, 338] on button "下一頁" at bounding box center [581, 339] width 48 height 25
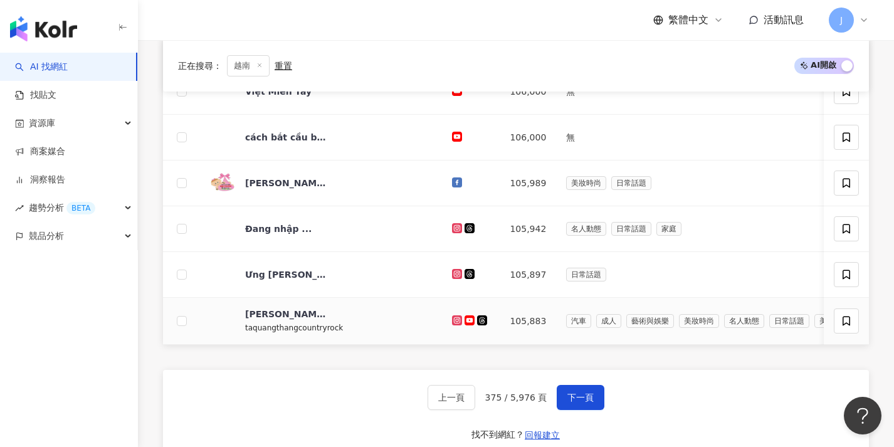
scroll to position [492, 0]
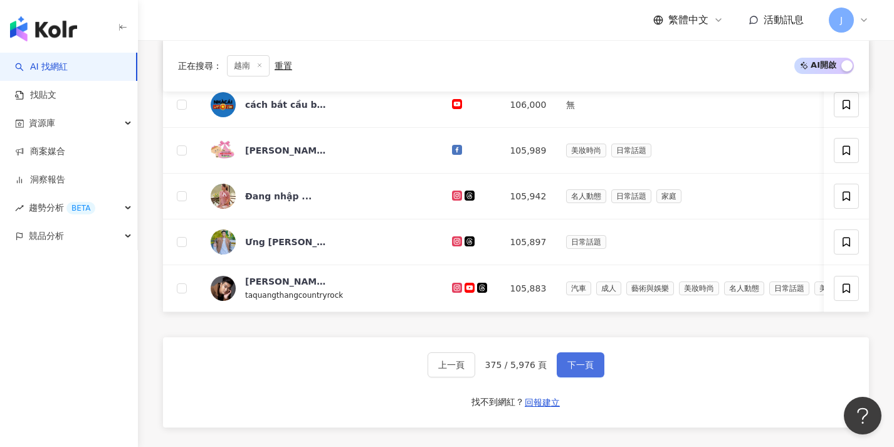
click at [578, 370] on span "下一頁" at bounding box center [581, 365] width 26 height 10
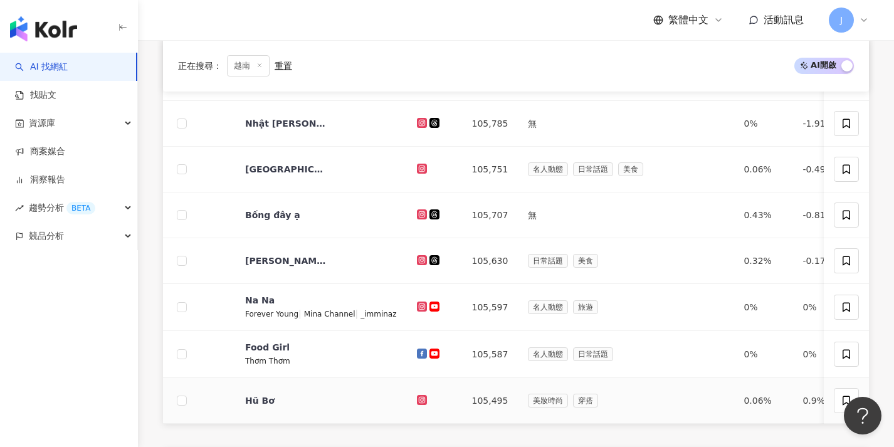
scroll to position [609, 0]
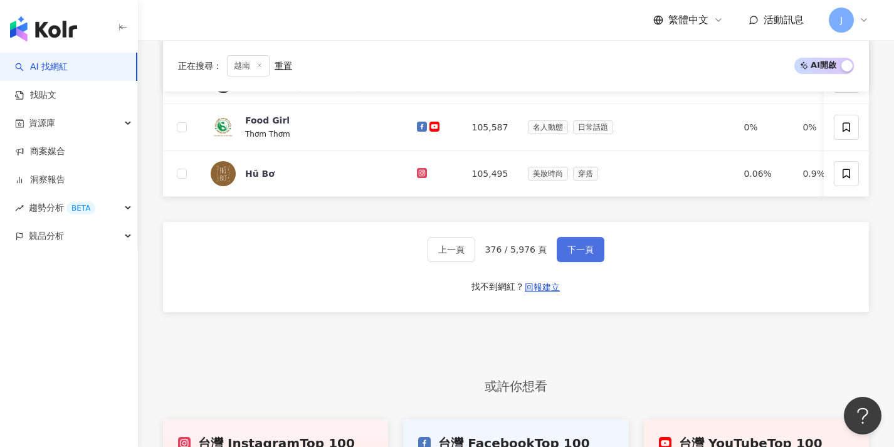
click at [577, 262] on button "下一頁" at bounding box center [581, 249] width 48 height 25
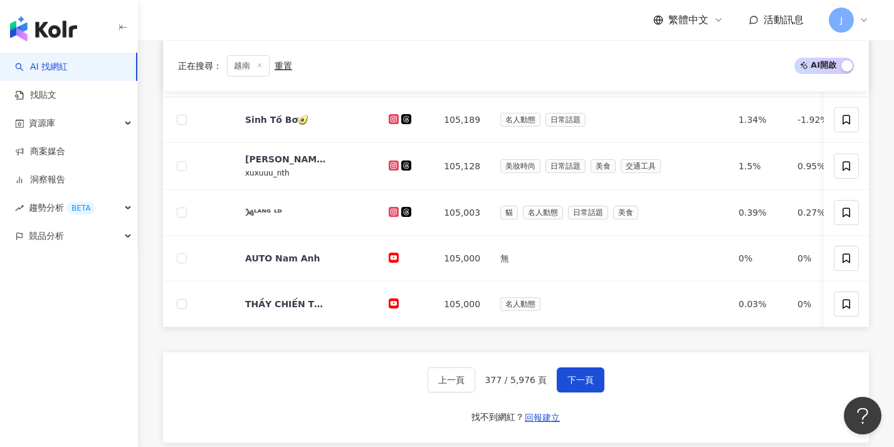
scroll to position [550, 0]
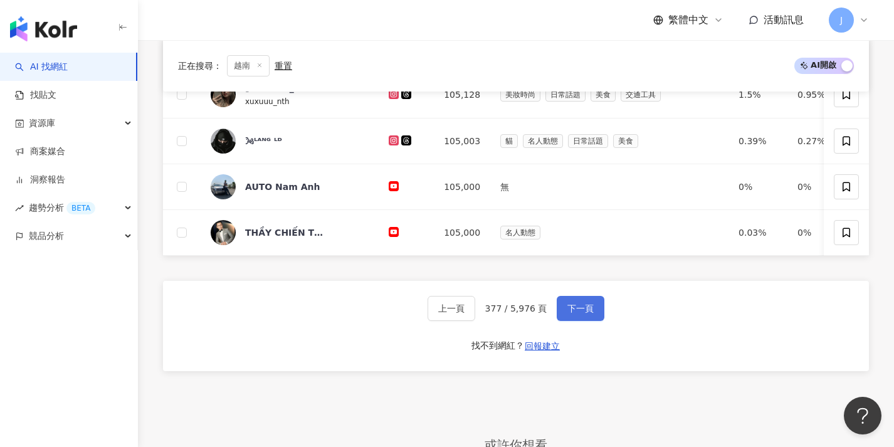
click at [576, 312] on span "下一頁" at bounding box center [581, 309] width 26 height 10
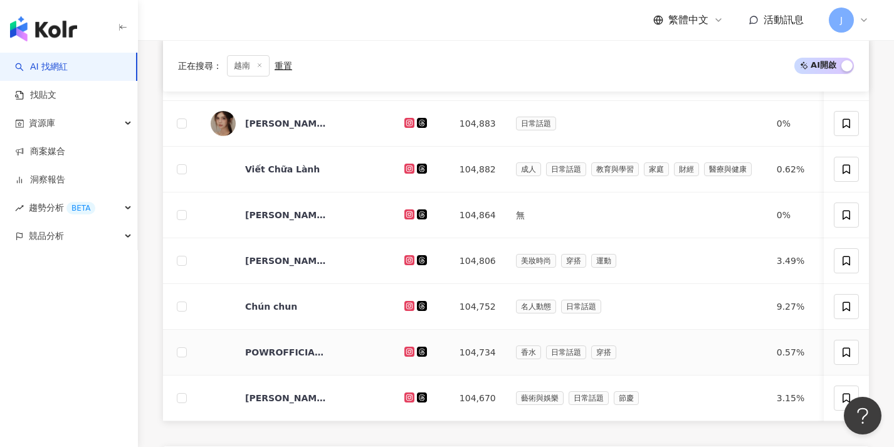
scroll to position [533, 0]
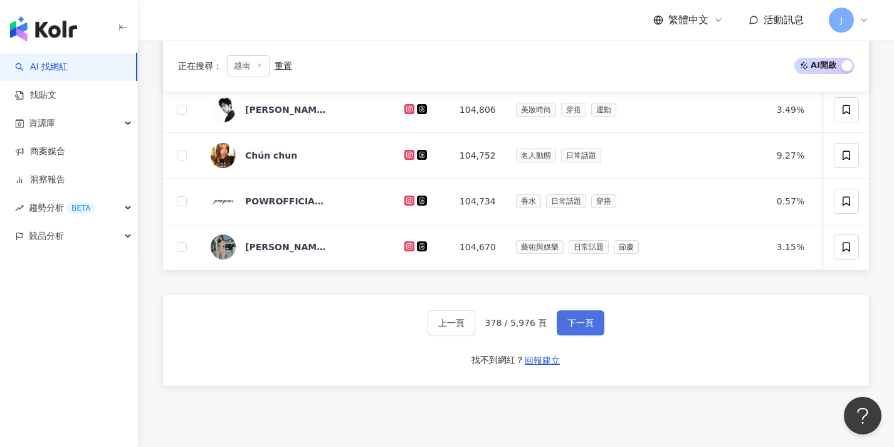
click at [571, 336] on button "下一頁" at bounding box center [581, 322] width 48 height 25
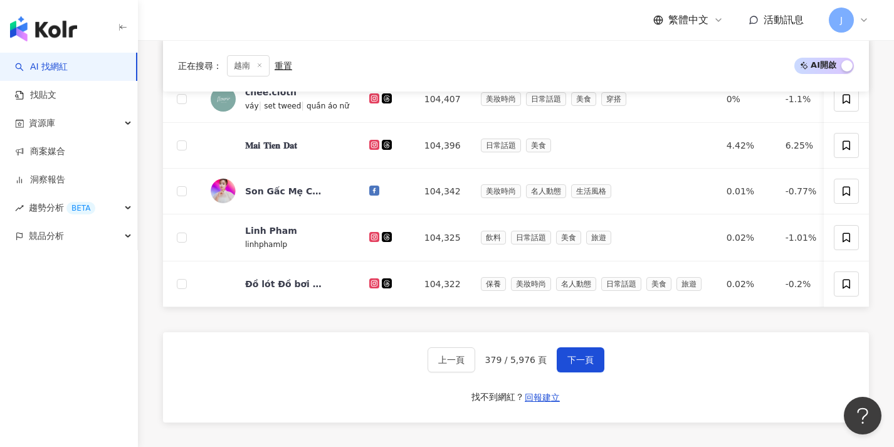
scroll to position [510, 0]
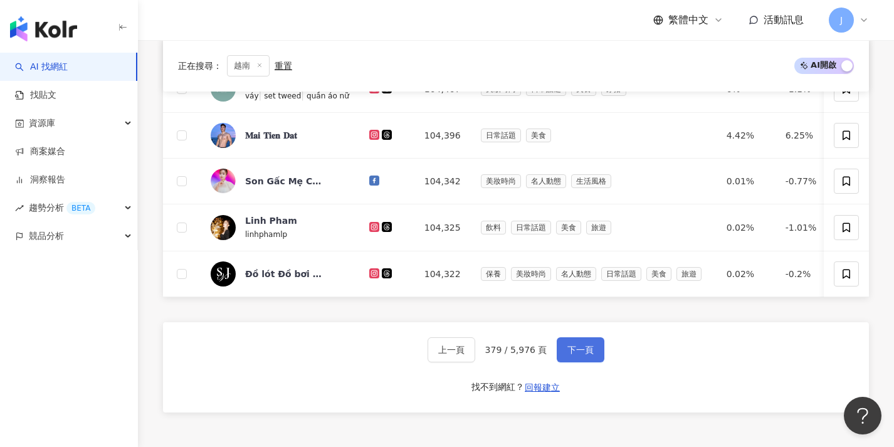
click at [575, 349] on button "下一頁" at bounding box center [581, 349] width 48 height 25
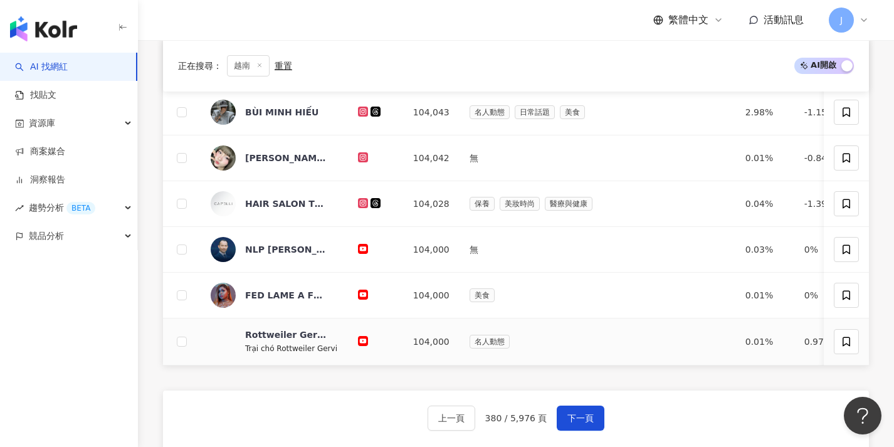
scroll to position [507, 0]
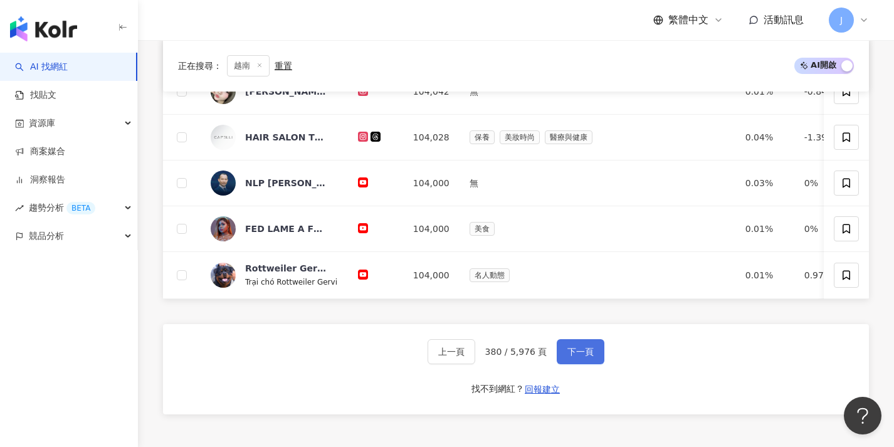
click at [571, 347] on span "下一頁" at bounding box center [581, 352] width 26 height 10
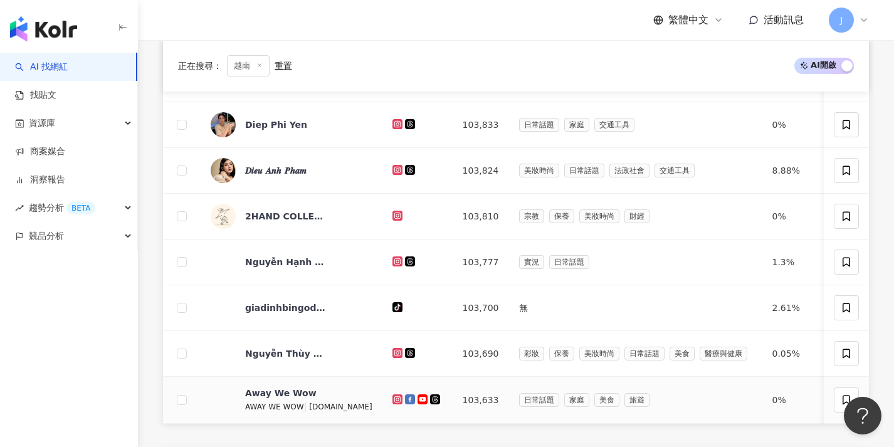
scroll to position [549, 0]
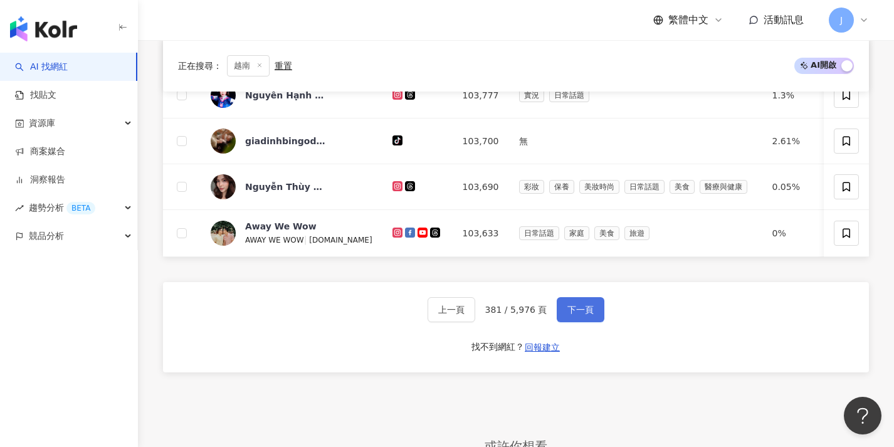
click at [581, 315] on span "下一頁" at bounding box center [581, 310] width 26 height 10
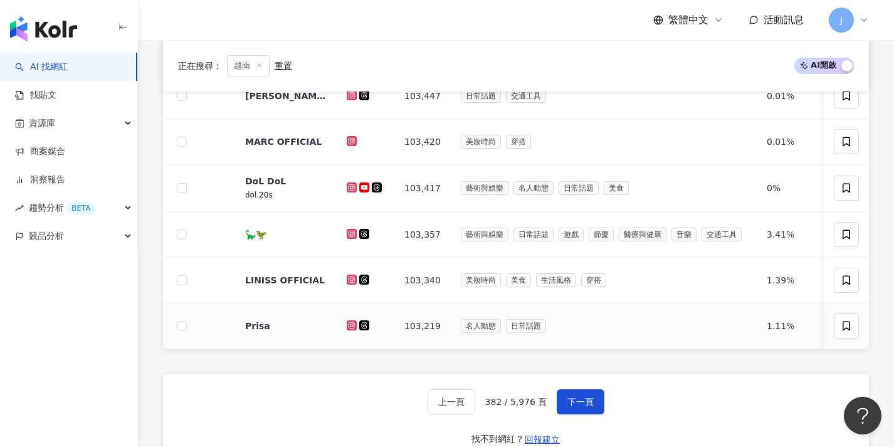
scroll to position [560, 0]
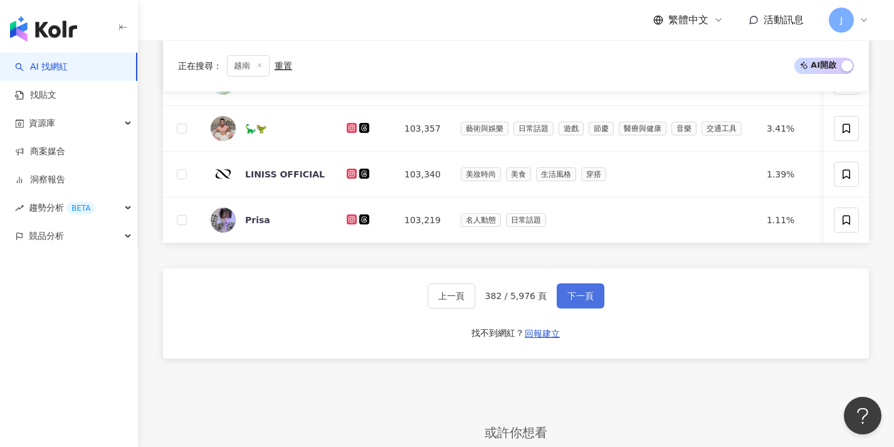
click at [573, 299] on span "下一頁" at bounding box center [581, 296] width 26 height 10
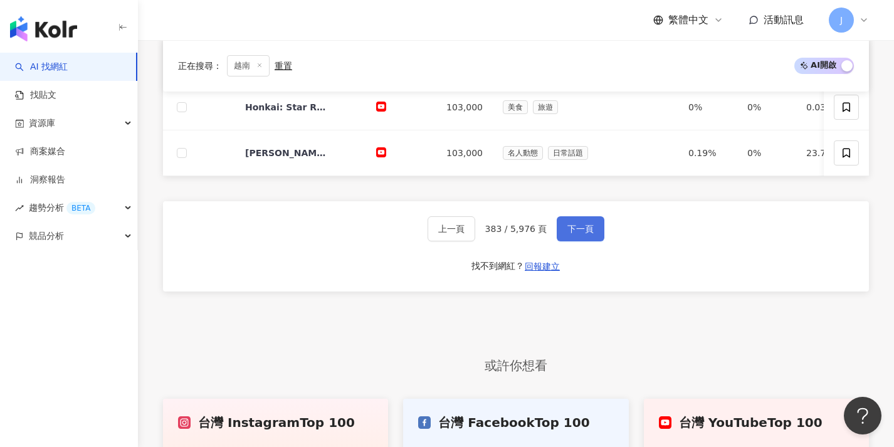
scroll to position [674, 0]
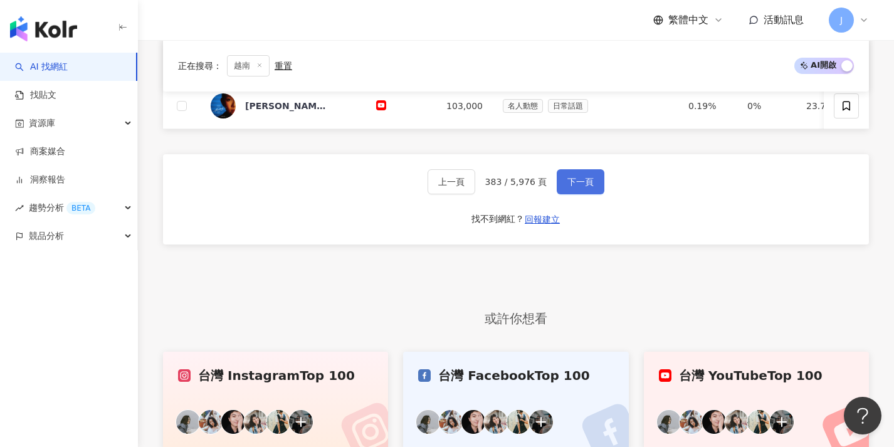
click at [563, 190] on button "下一頁" at bounding box center [581, 181] width 48 height 25
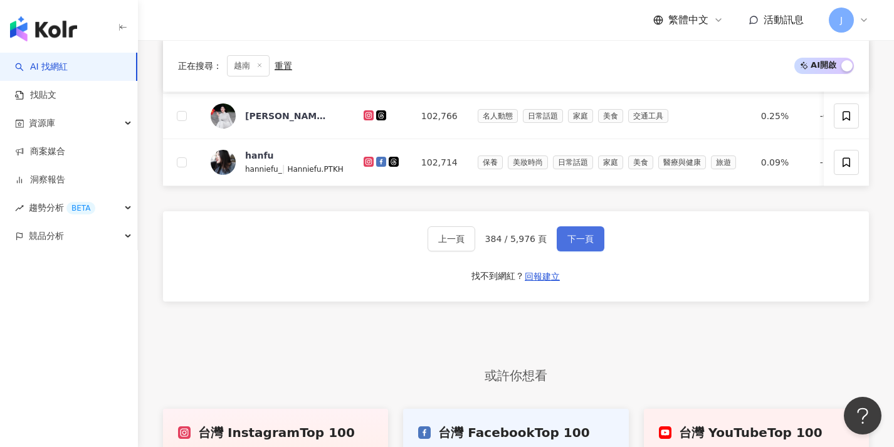
scroll to position [640, 0]
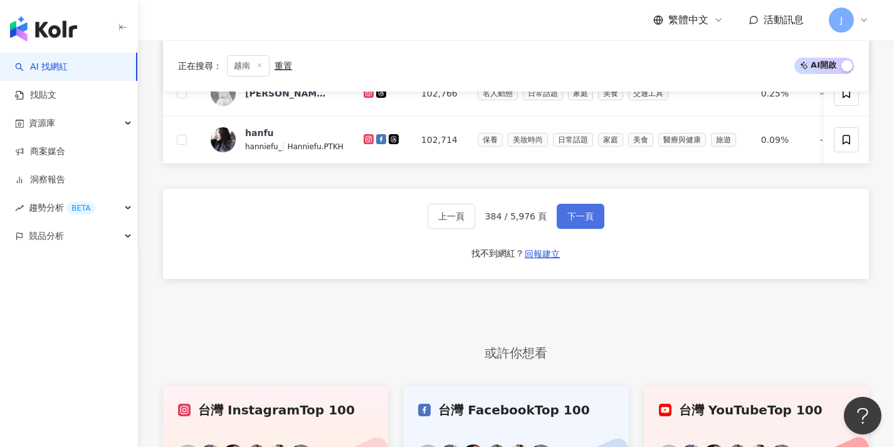
click at [576, 220] on span "下一頁" at bounding box center [581, 216] width 26 height 10
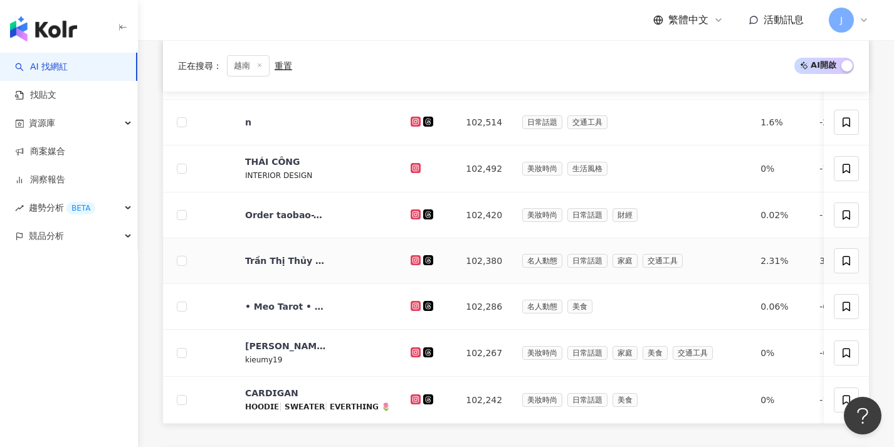
scroll to position [383, 0]
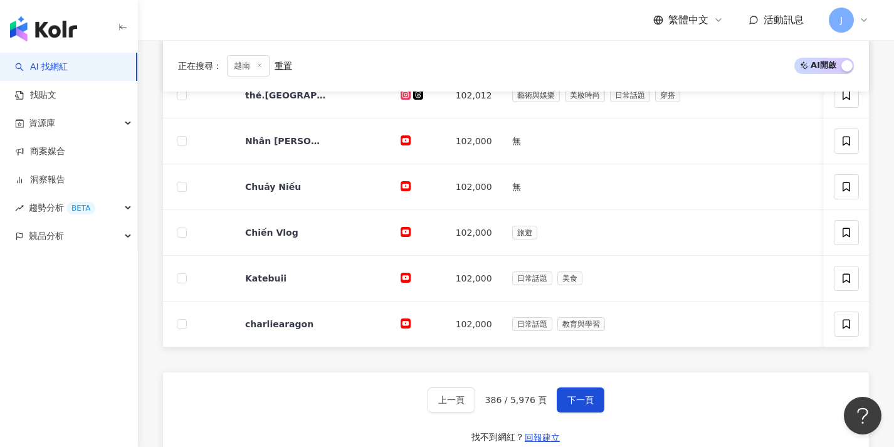
scroll to position [555, 0]
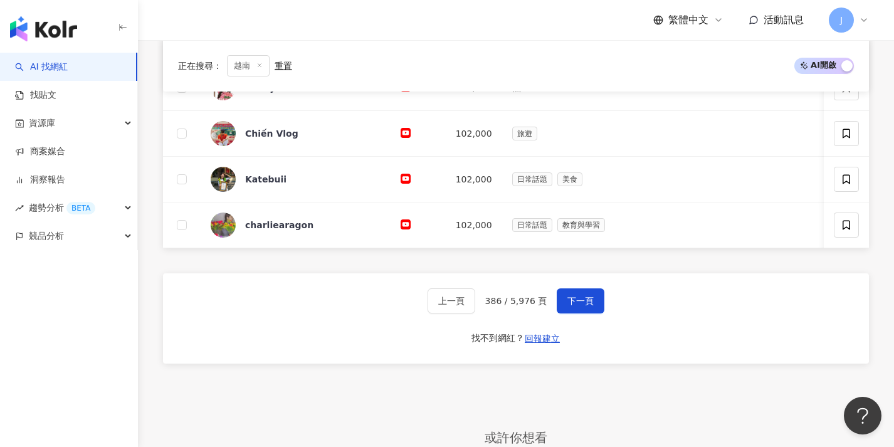
click at [579, 297] on div "上一頁 386 / 5,976 頁 下一頁 找不到網紅？ 回報建立" at bounding box center [516, 318] width 706 height 90
click at [578, 306] on span "下一頁" at bounding box center [581, 301] width 26 height 10
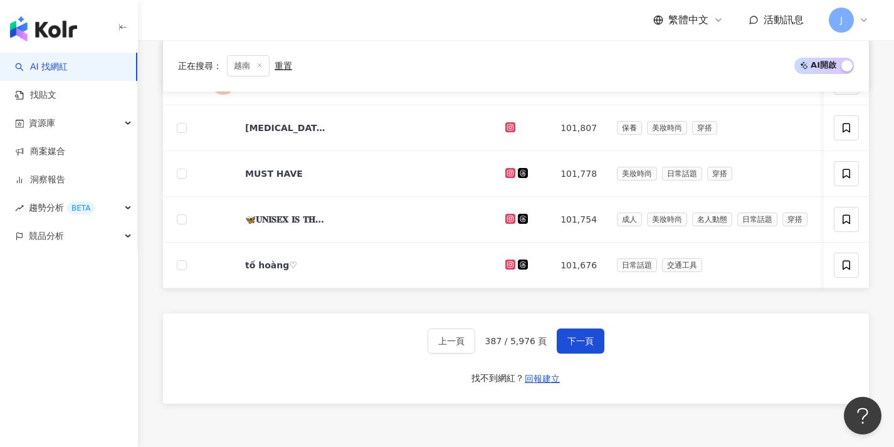
scroll to position [517, 0]
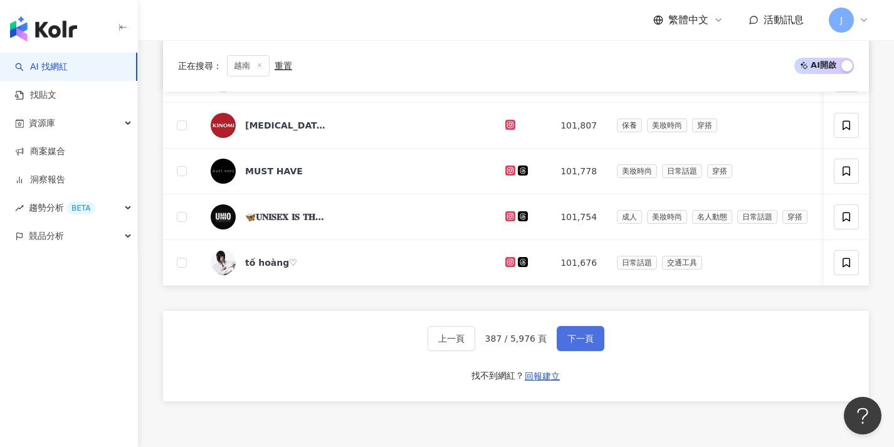
click at [578, 344] on span "下一頁" at bounding box center [581, 339] width 26 height 10
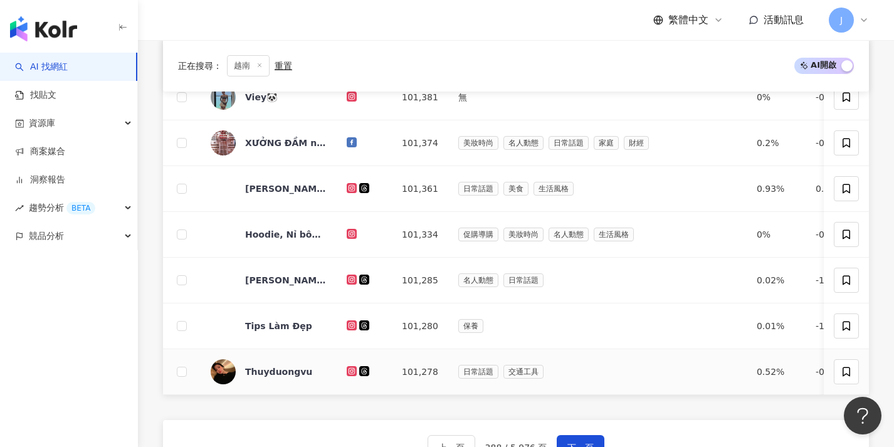
scroll to position [484, 0]
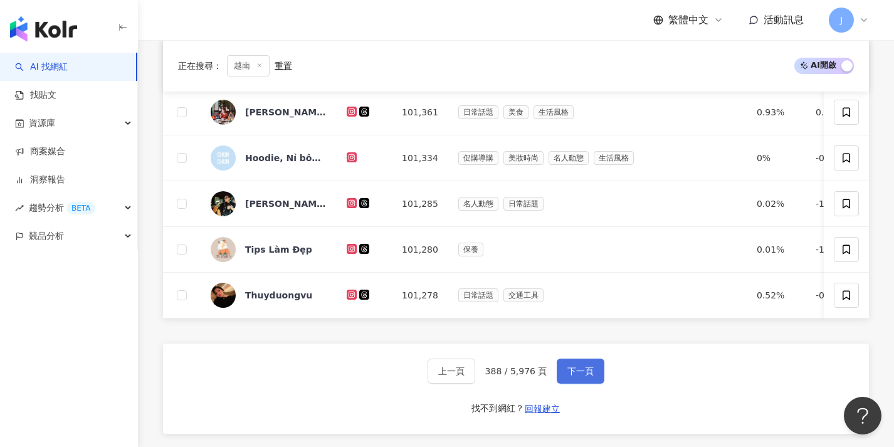
click at [573, 369] on span "下一頁" at bounding box center [581, 371] width 26 height 10
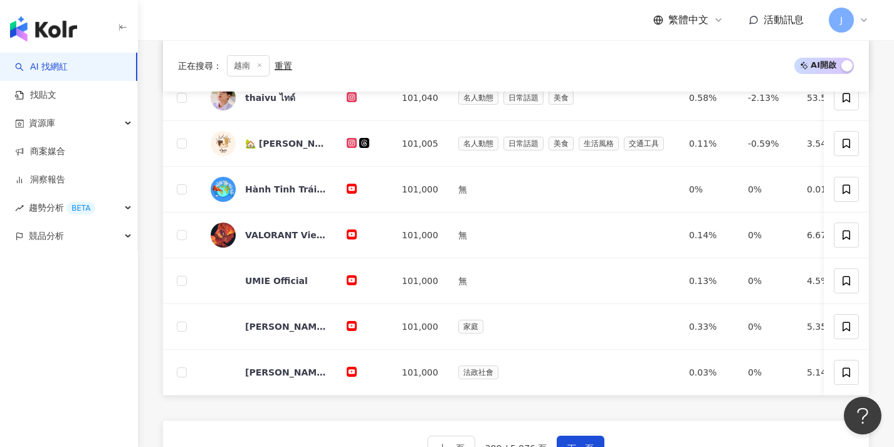
scroll to position [500, 0]
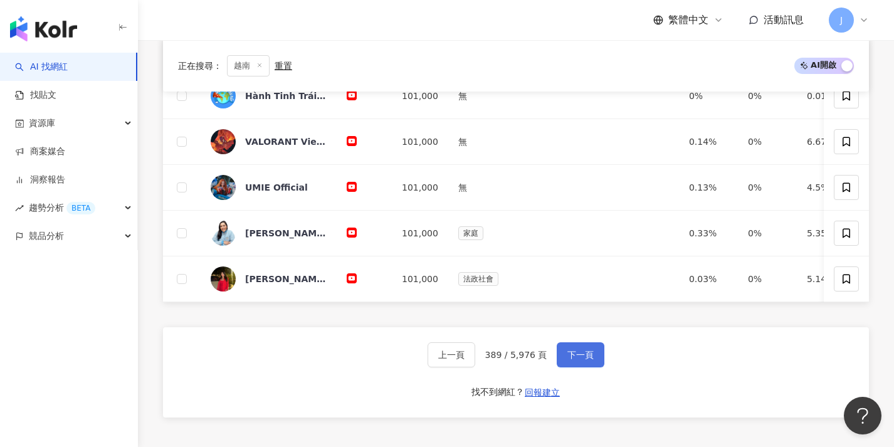
click at [576, 357] on button "下一頁" at bounding box center [581, 354] width 48 height 25
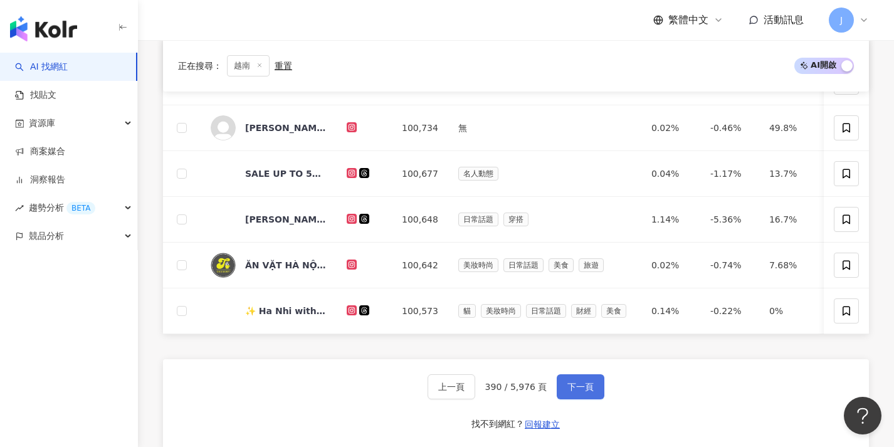
scroll to position [470, 0]
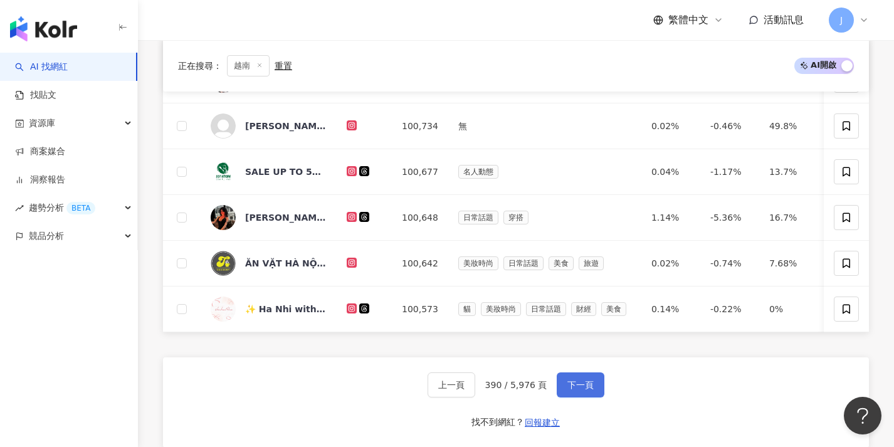
click at [571, 386] on button "下一頁" at bounding box center [581, 385] width 48 height 25
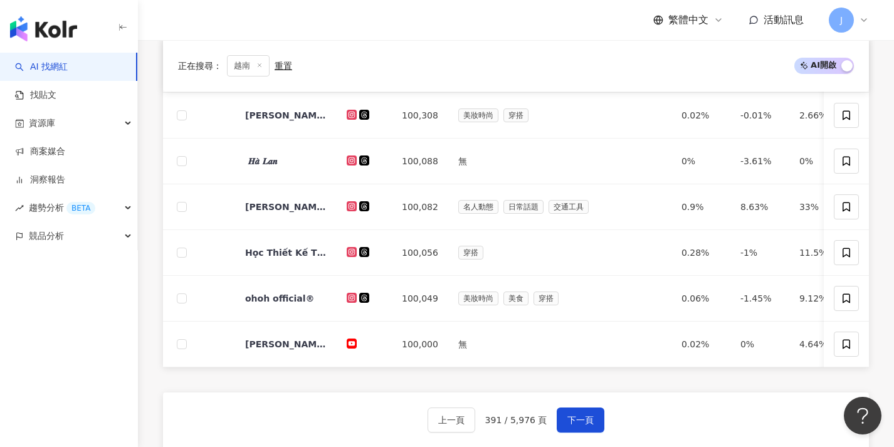
scroll to position [445, 0]
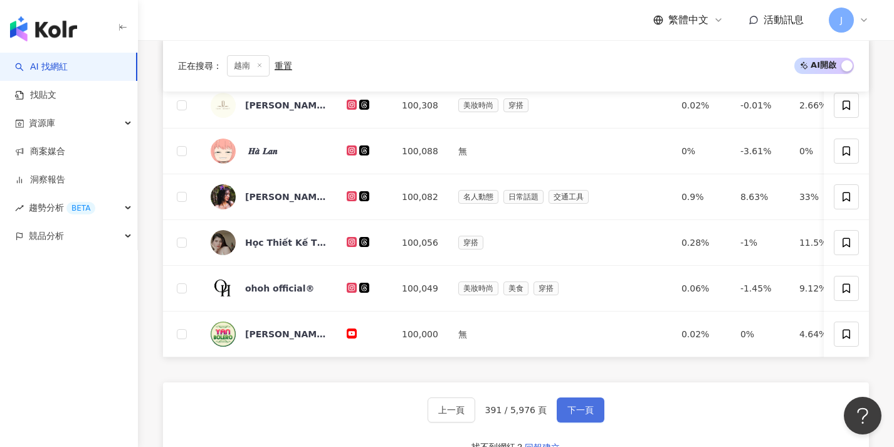
click at [570, 415] on span "下一頁" at bounding box center [581, 410] width 26 height 10
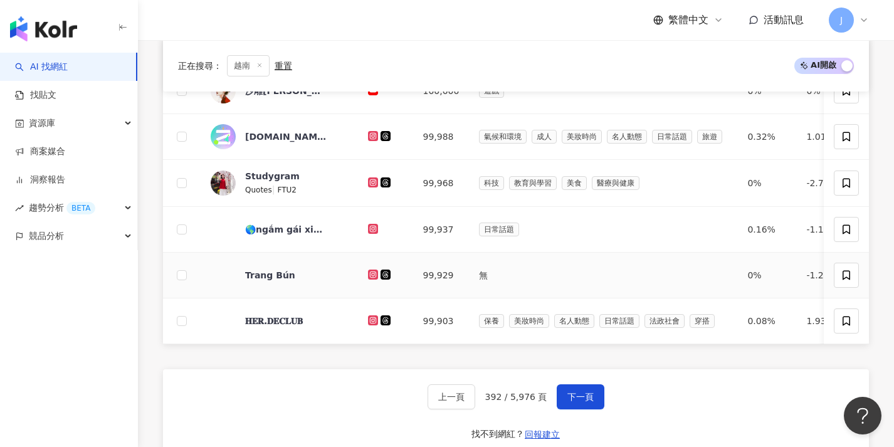
scroll to position [468, 0]
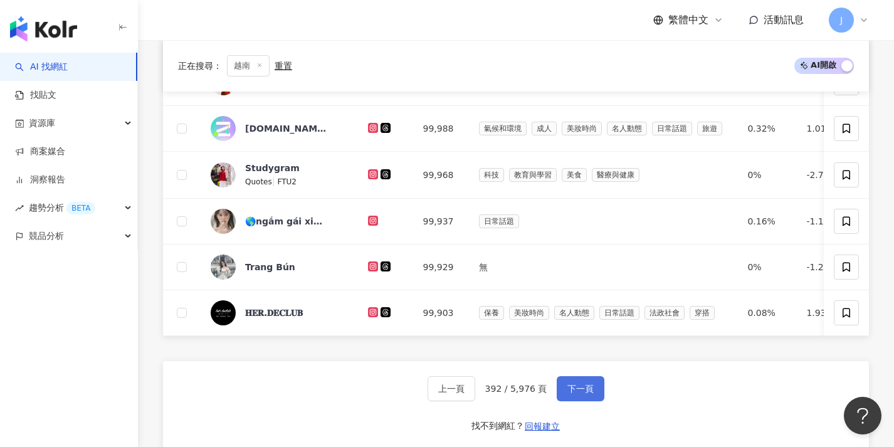
click at [583, 388] on button "下一頁" at bounding box center [581, 388] width 48 height 25
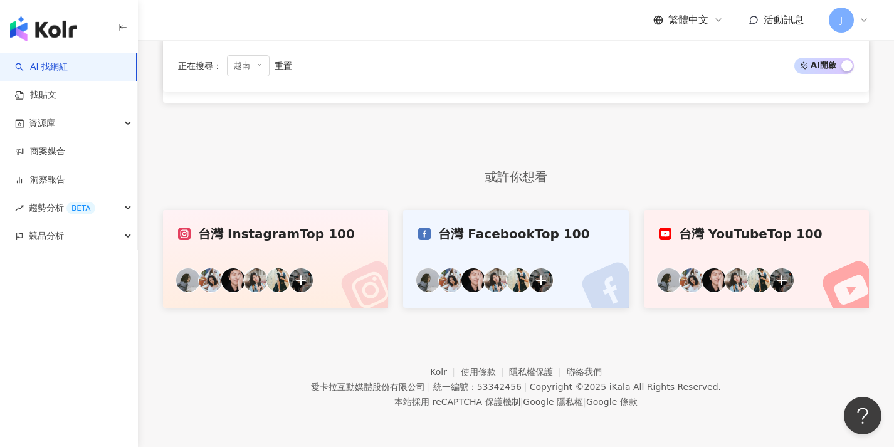
scroll to position [382, 0]
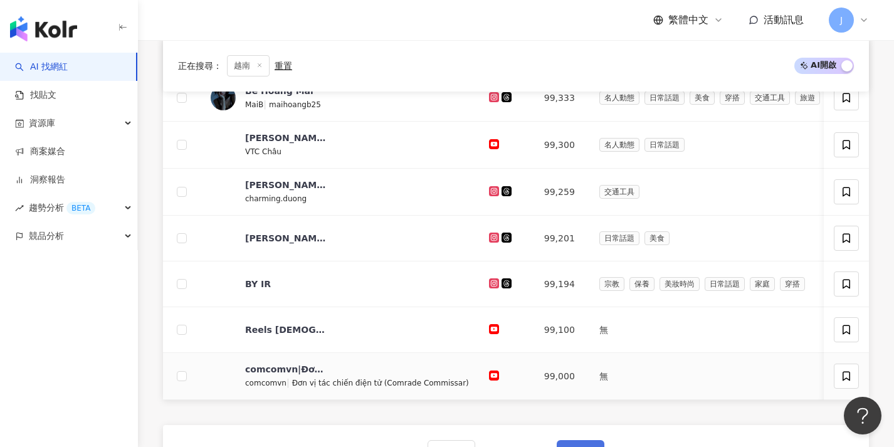
scroll to position [470, 0]
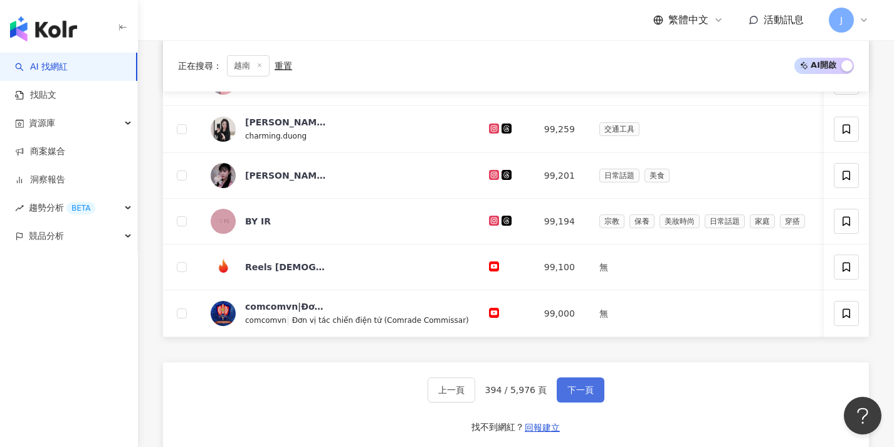
click at [595, 401] on button "下一頁" at bounding box center [581, 390] width 48 height 25
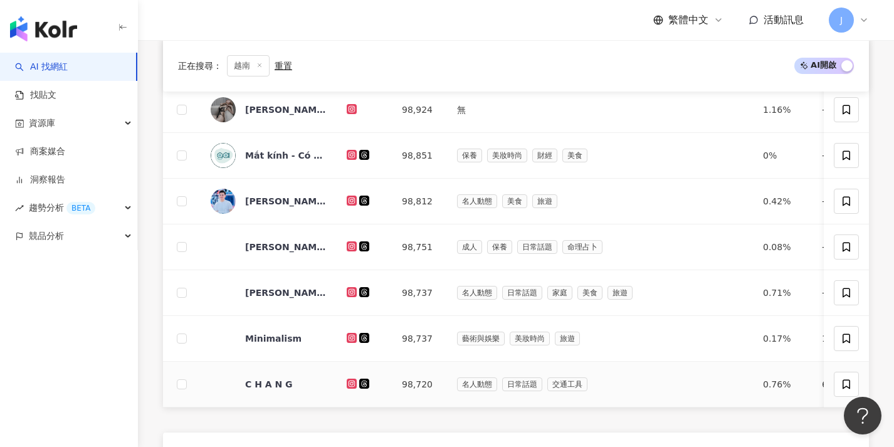
scroll to position [486, 0]
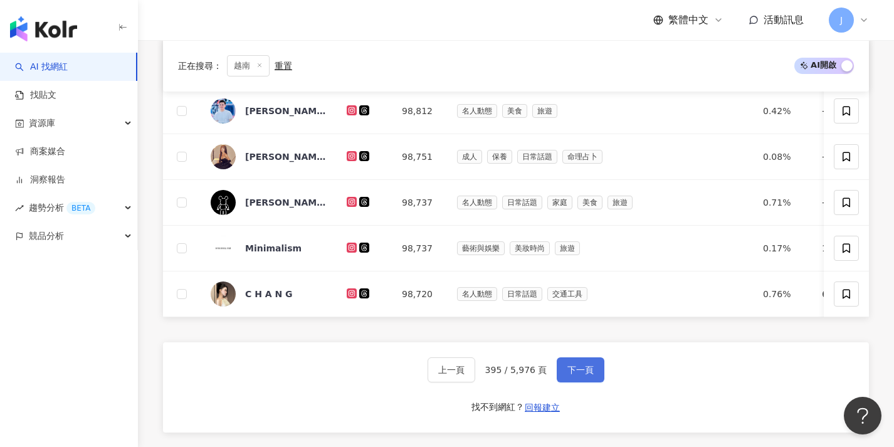
click at [593, 375] on button "下一頁" at bounding box center [581, 369] width 48 height 25
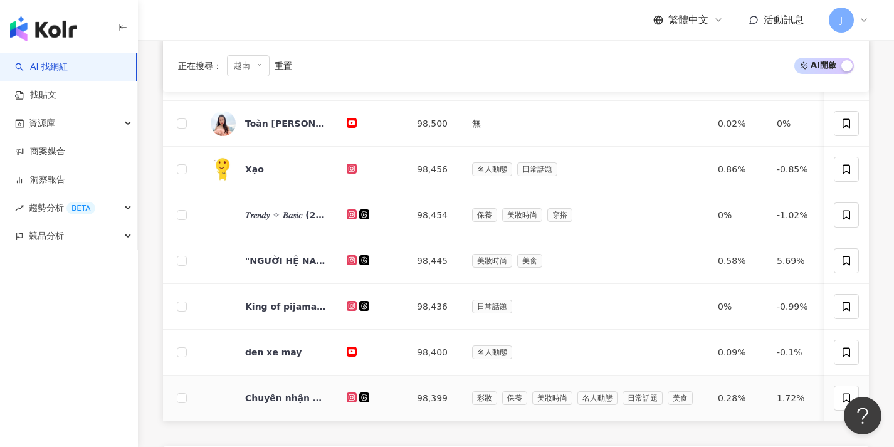
scroll to position [473, 0]
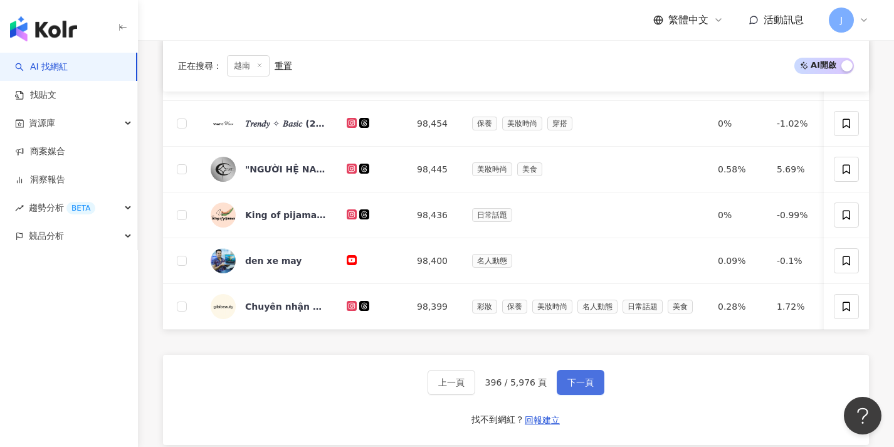
click at [593, 379] on button "下一頁" at bounding box center [581, 382] width 48 height 25
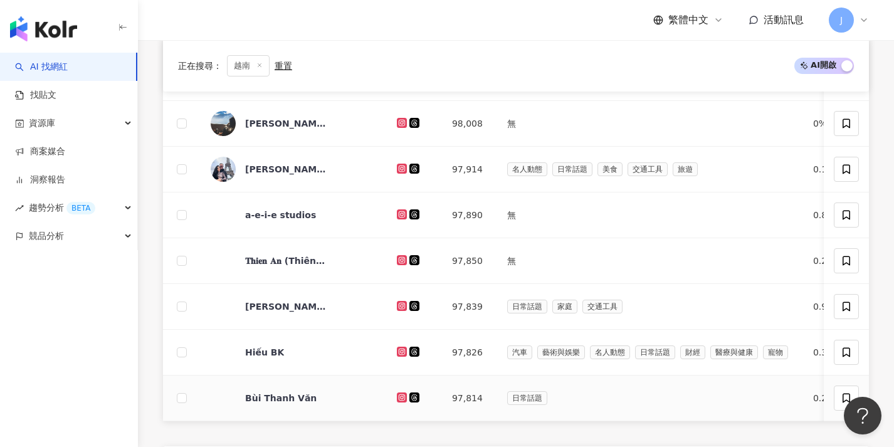
scroll to position [464, 0]
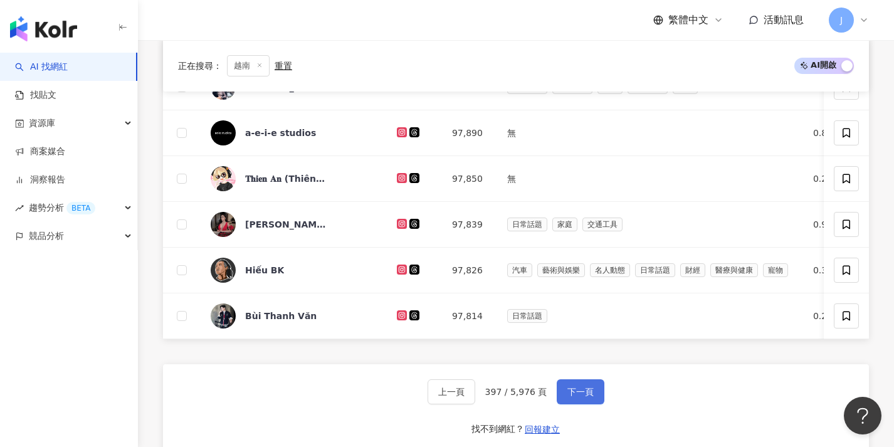
click at [593, 393] on button "下一頁" at bounding box center [581, 391] width 48 height 25
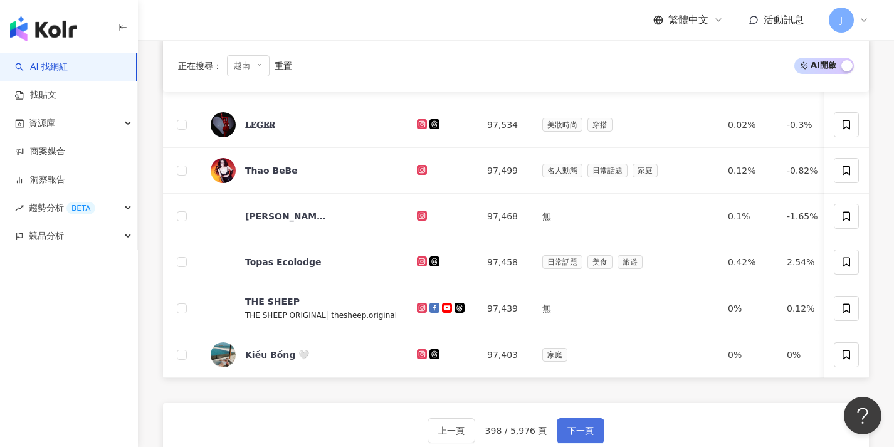
scroll to position [438, 0]
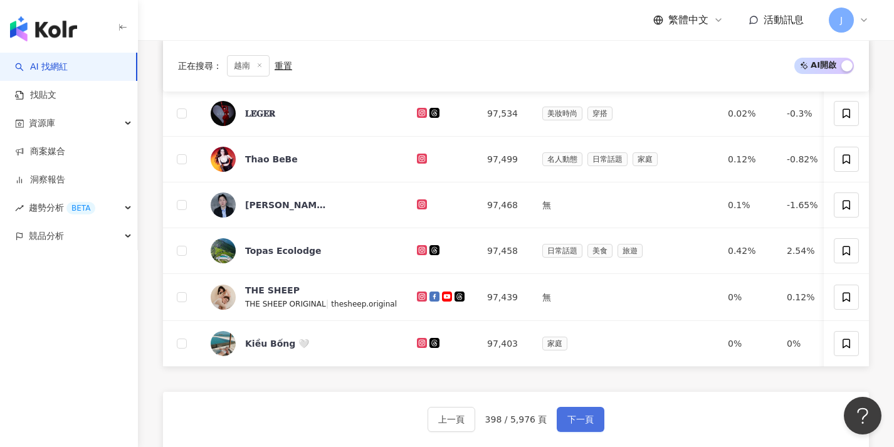
click at [587, 425] on span "下一頁" at bounding box center [581, 420] width 26 height 10
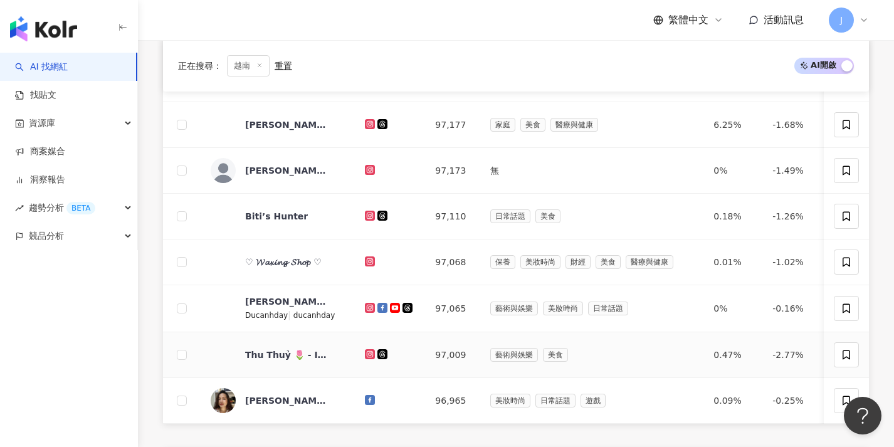
scroll to position [494, 0]
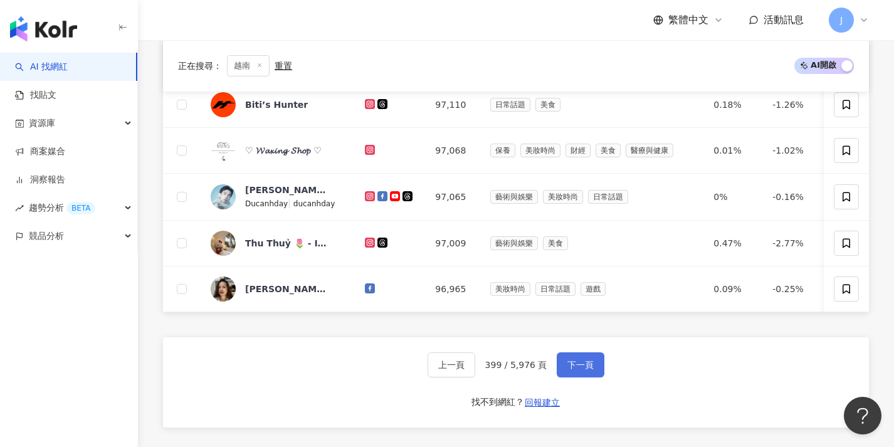
click at [573, 369] on span "下一頁" at bounding box center [581, 365] width 26 height 10
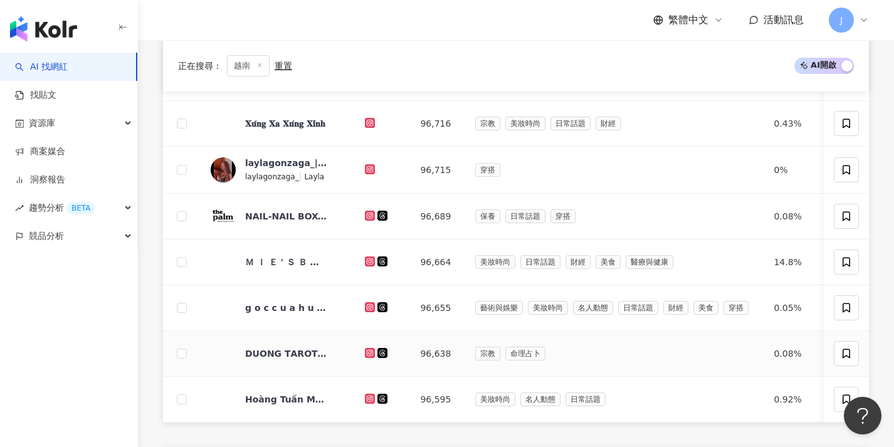
scroll to position [446, 0]
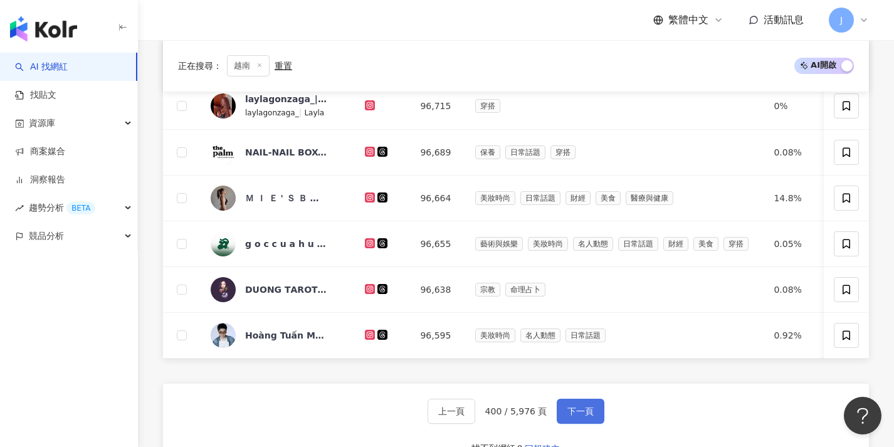
click at [565, 416] on button "下一頁" at bounding box center [581, 411] width 48 height 25
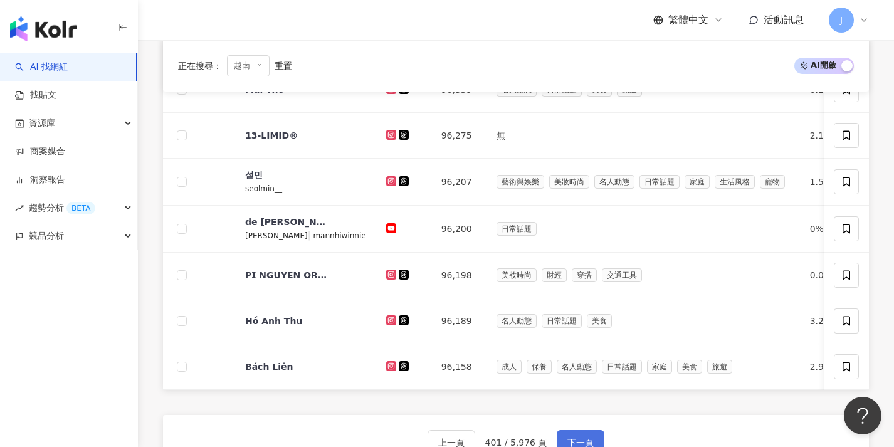
scroll to position [449, 0]
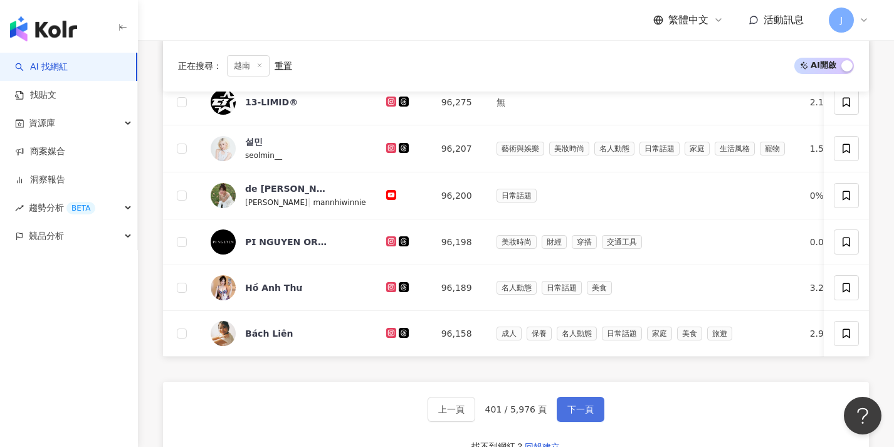
click at [568, 414] on span "下一頁" at bounding box center [581, 409] width 26 height 10
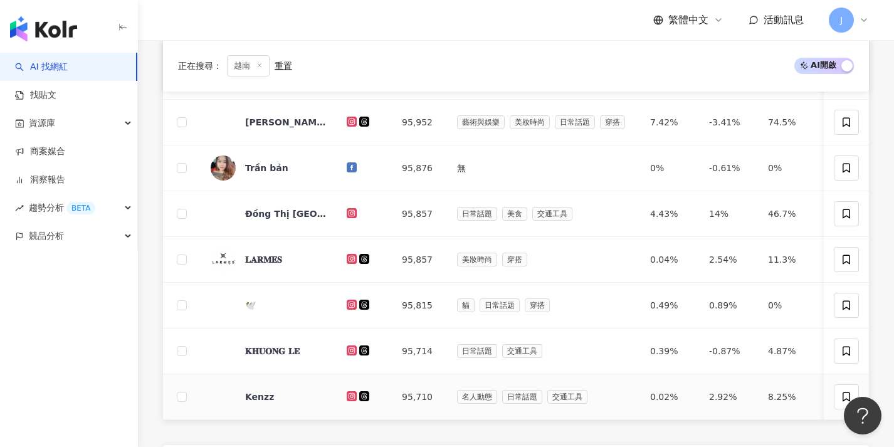
scroll to position [459, 0]
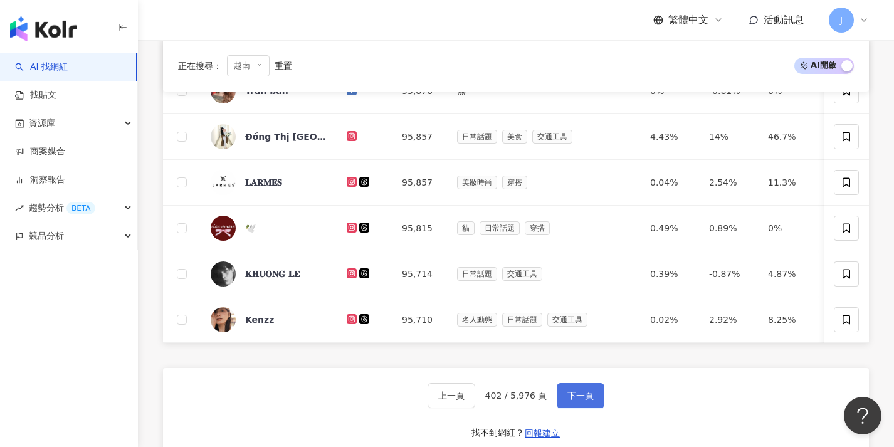
click at [569, 408] on button "下一頁" at bounding box center [581, 395] width 48 height 25
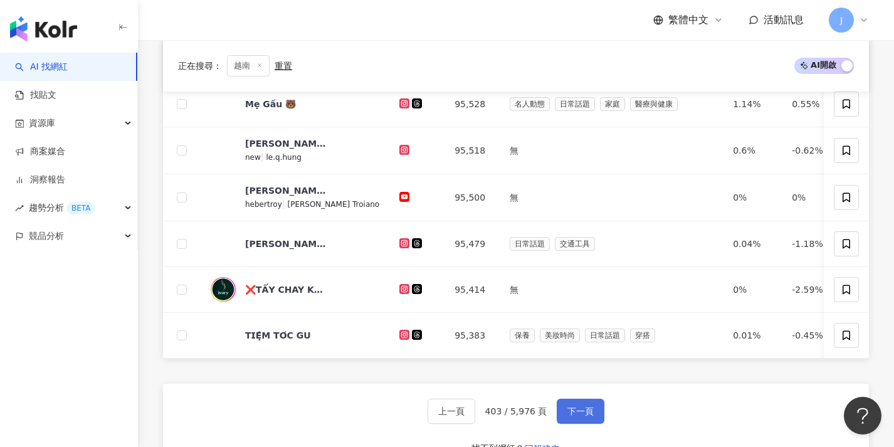
scroll to position [407, 0]
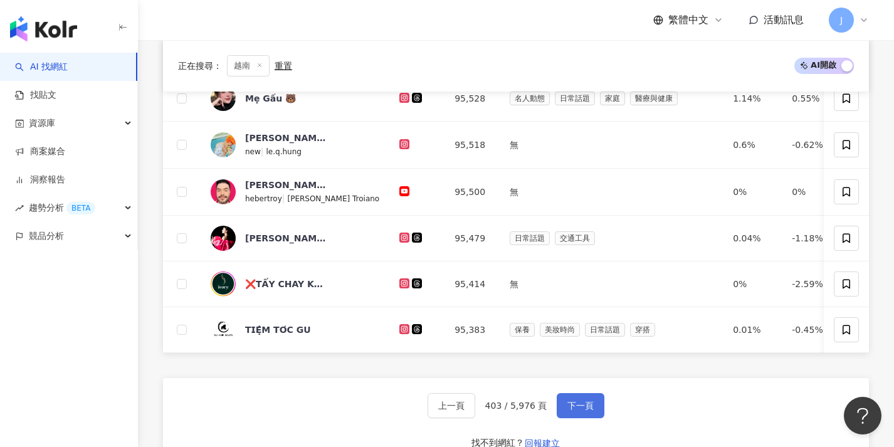
click at [577, 411] on span "下一頁" at bounding box center [581, 406] width 26 height 10
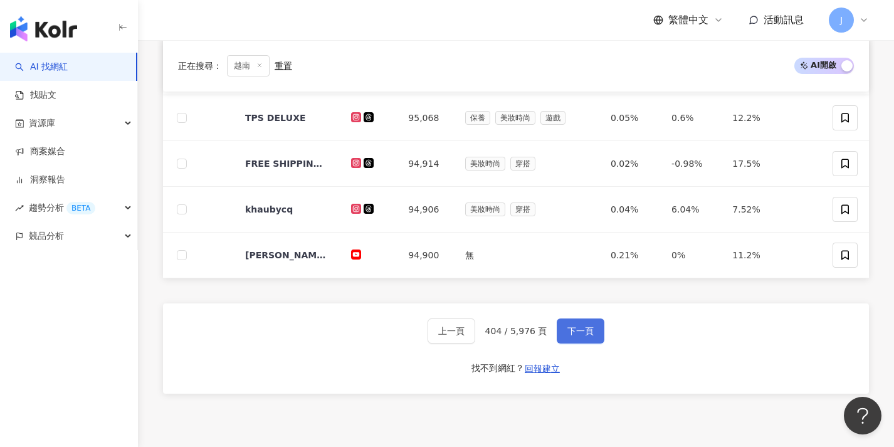
scroll to position [529, 0]
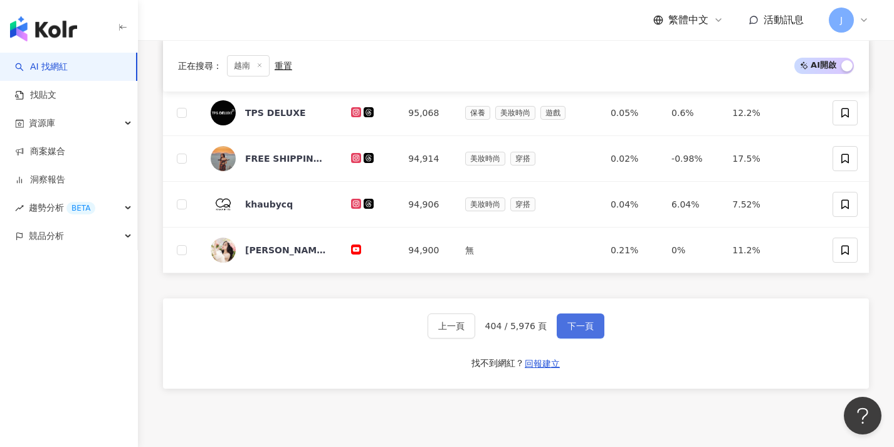
click at [568, 324] on span "下一頁" at bounding box center [581, 326] width 26 height 10
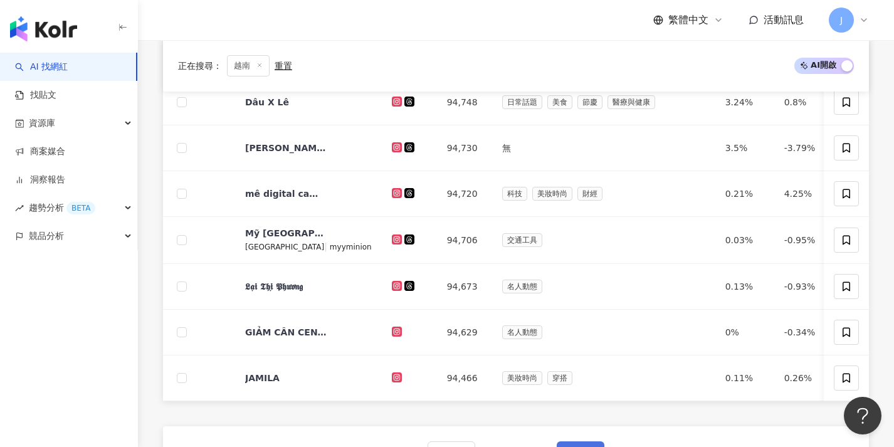
scroll to position [477, 0]
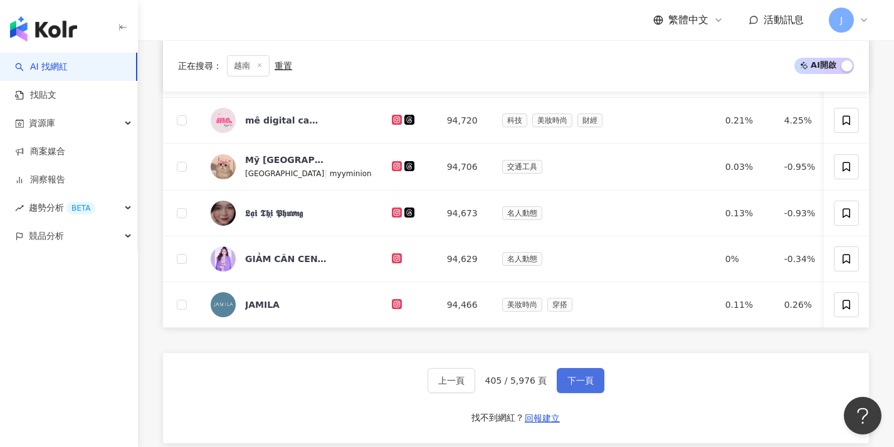
click at [576, 386] on span "下一頁" at bounding box center [581, 381] width 26 height 10
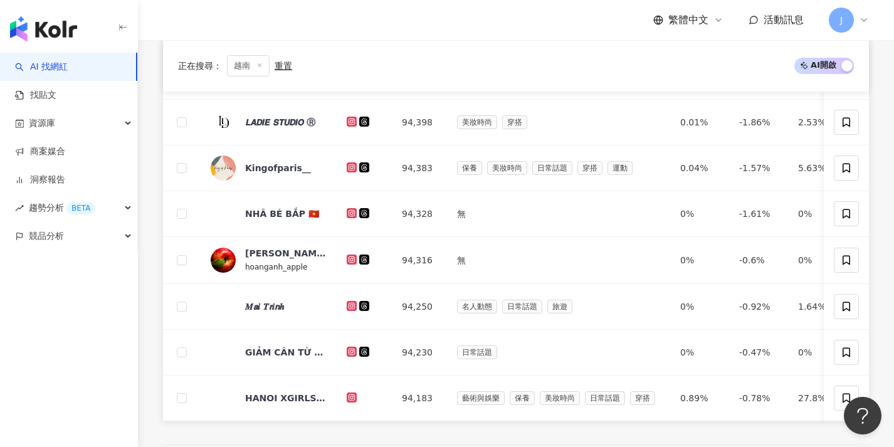
scroll to position [477, 0]
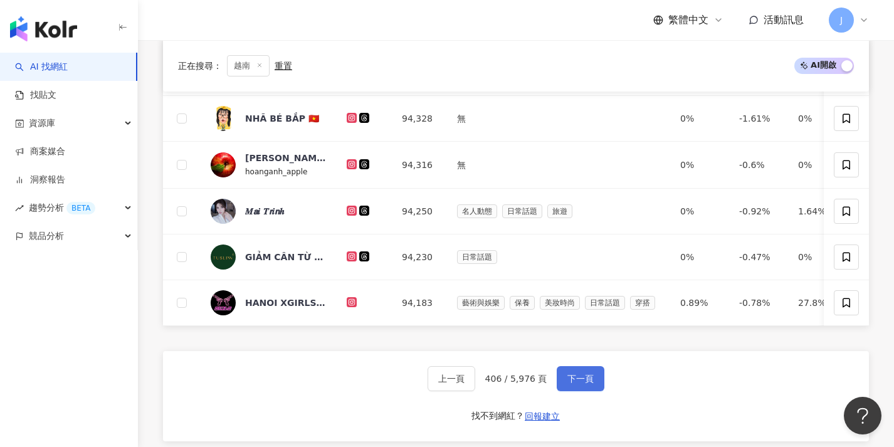
click at [576, 381] on button "下一頁" at bounding box center [581, 378] width 48 height 25
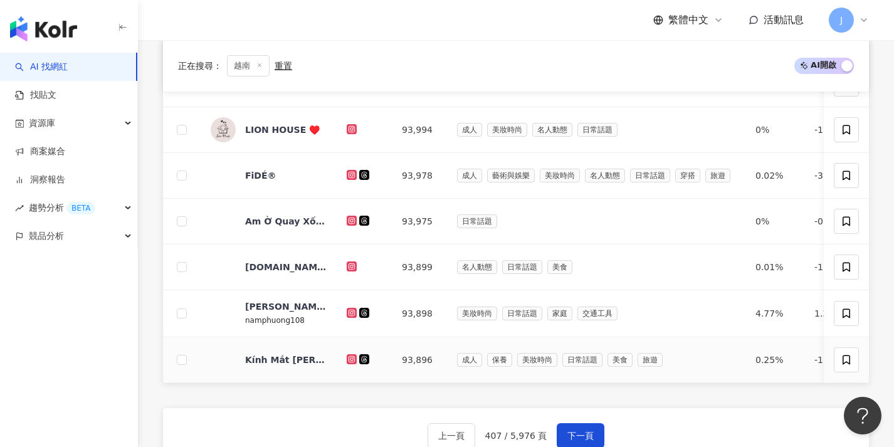
scroll to position [430, 0]
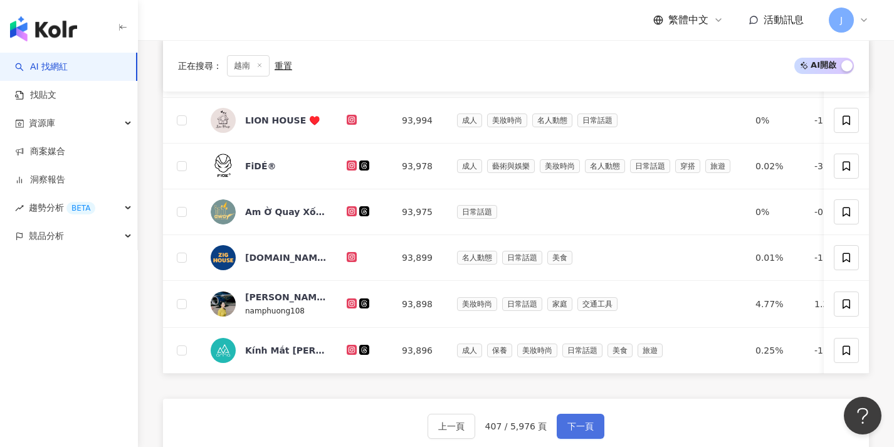
click at [573, 431] on span "下一頁" at bounding box center [581, 426] width 26 height 10
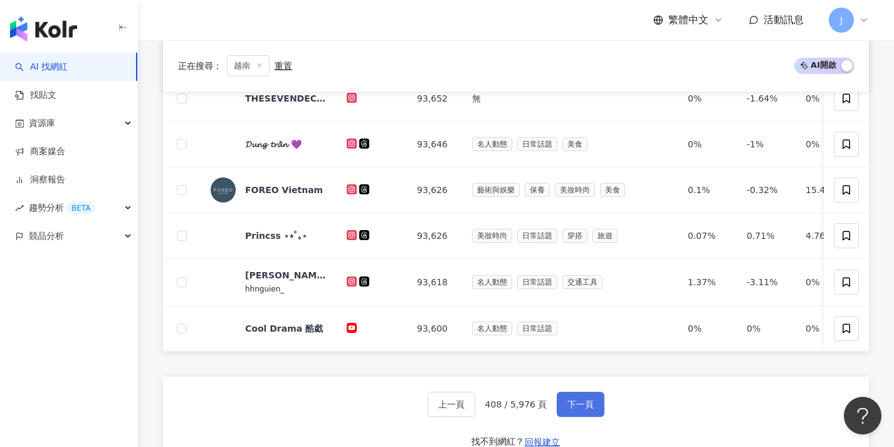
scroll to position [461, 0]
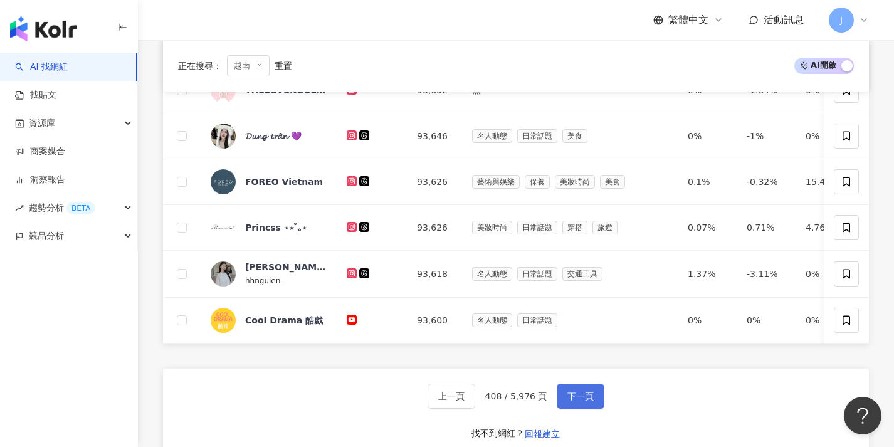
click at [578, 398] on button "下一頁" at bounding box center [581, 396] width 48 height 25
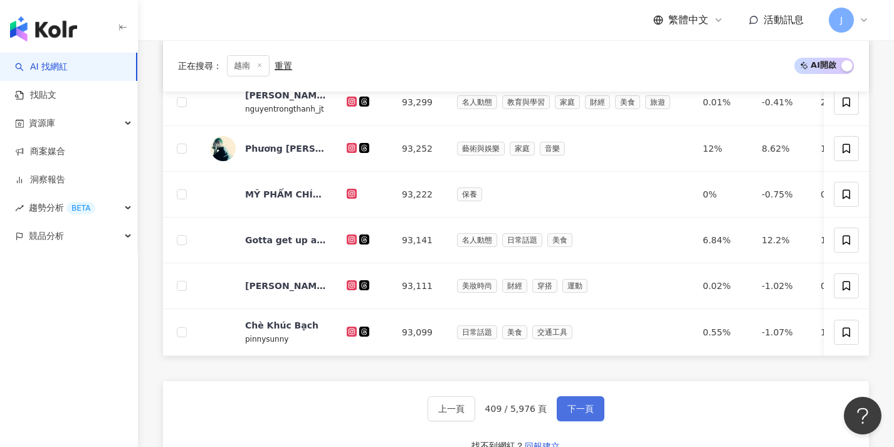
scroll to position [450, 0]
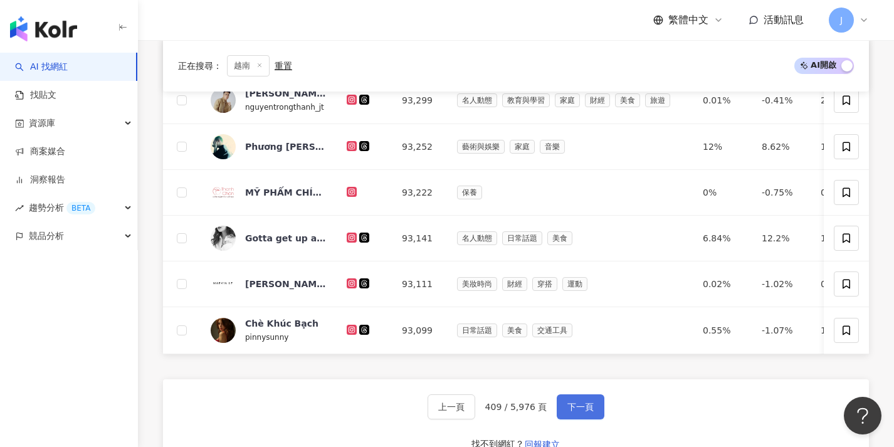
click at [582, 412] on span "下一頁" at bounding box center [581, 407] width 26 height 10
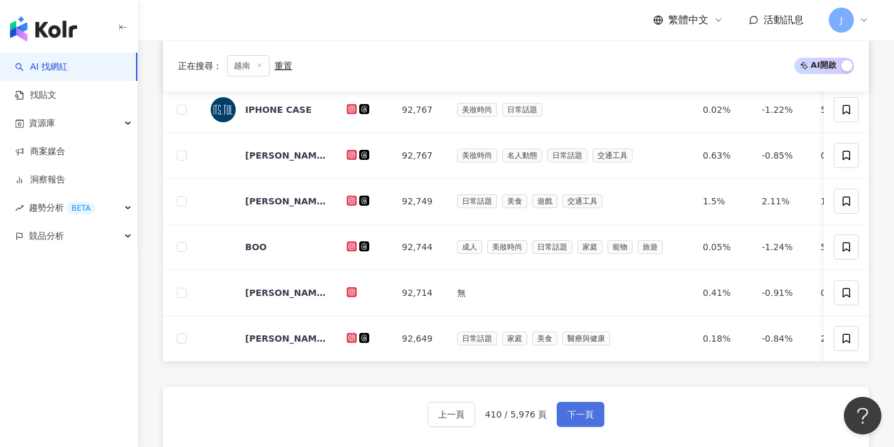
scroll to position [481, 0]
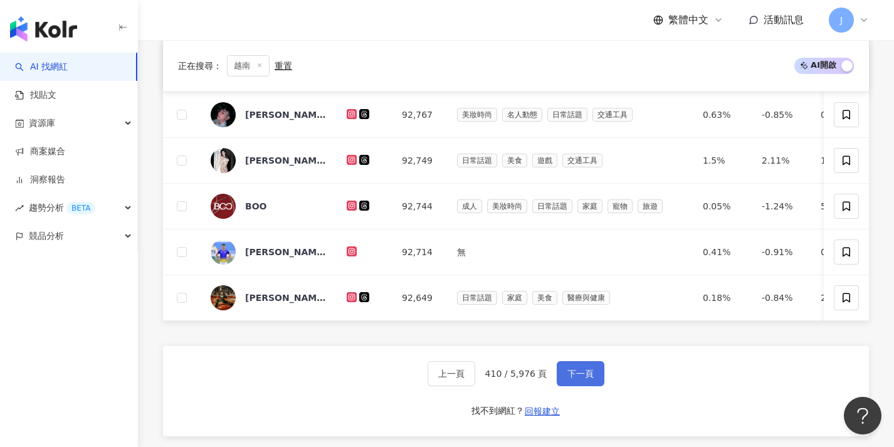
click at [568, 379] on span "下一頁" at bounding box center [581, 374] width 26 height 10
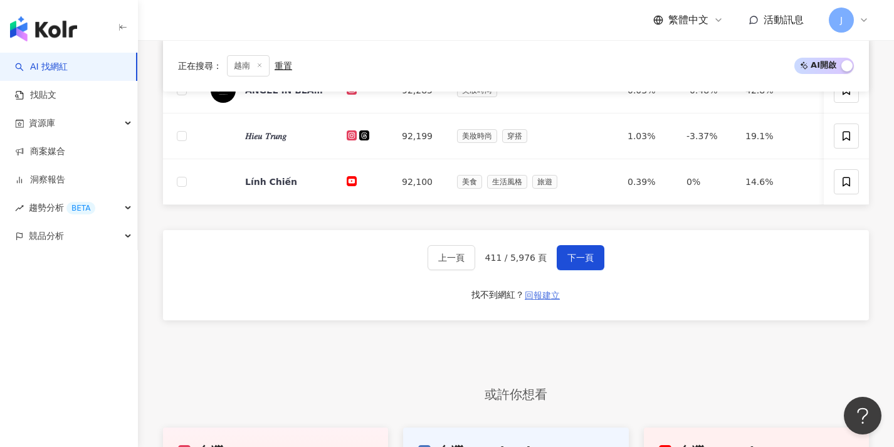
scroll to position [555, 0]
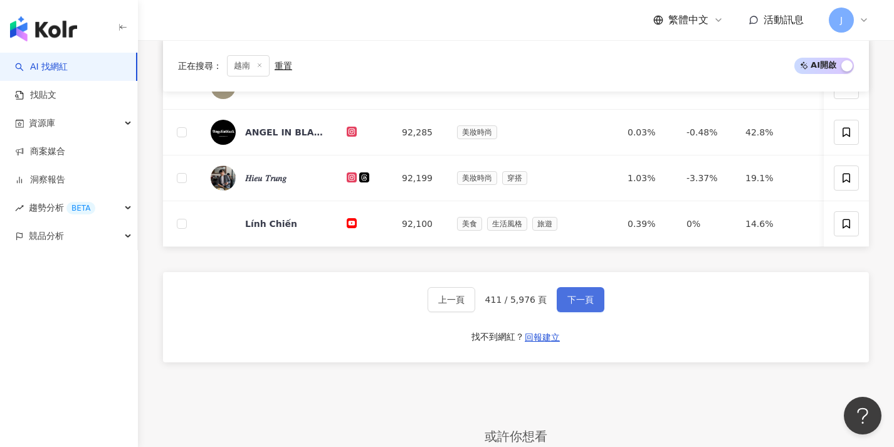
click at [576, 304] on span "下一頁" at bounding box center [581, 300] width 26 height 10
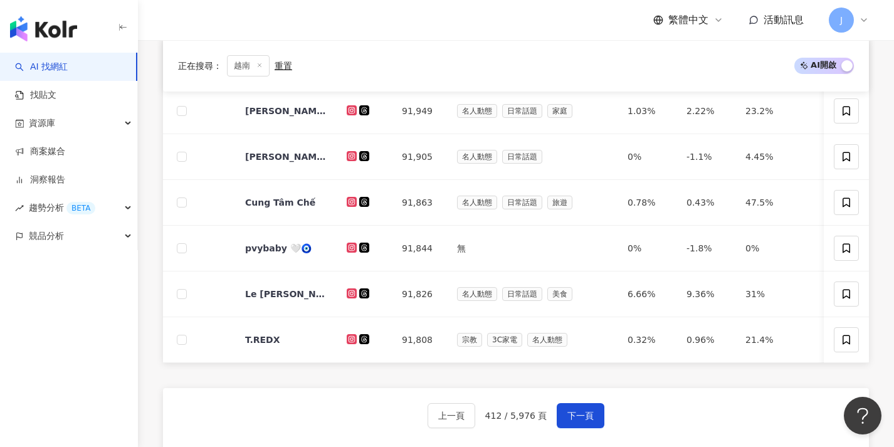
scroll to position [501, 0]
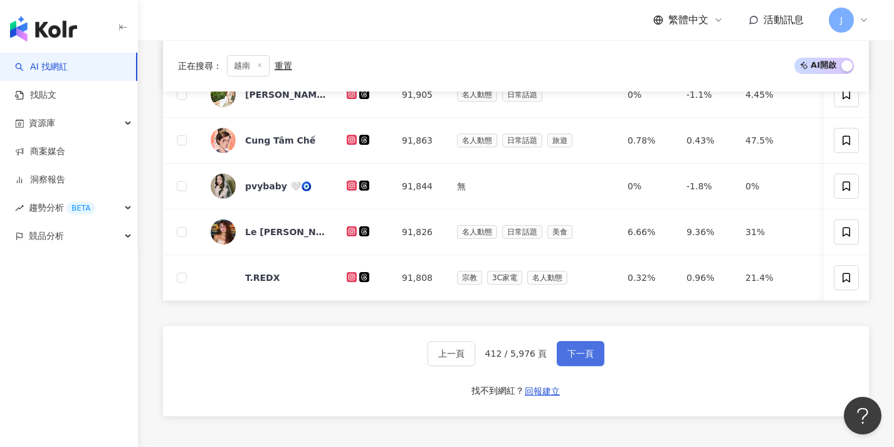
click at [569, 353] on button "下一頁" at bounding box center [581, 353] width 48 height 25
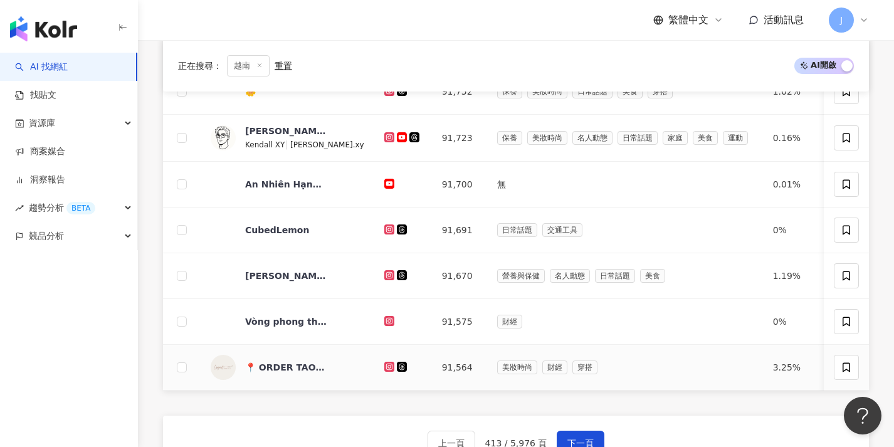
scroll to position [469, 0]
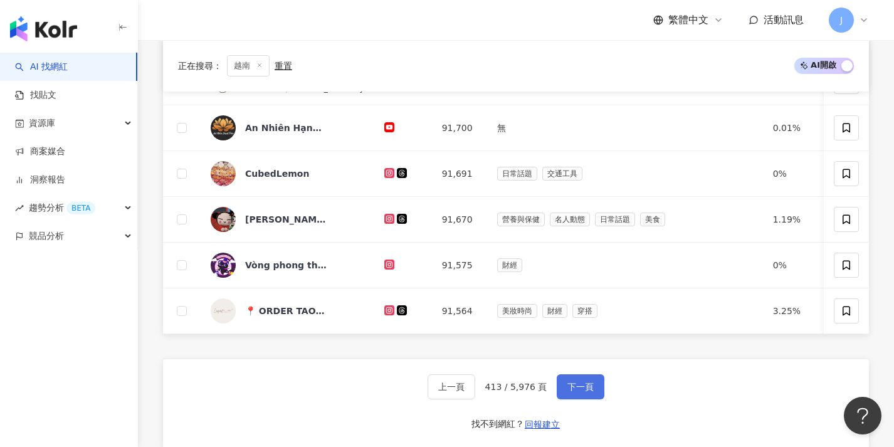
click at [565, 384] on button "下一頁" at bounding box center [581, 386] width 48 height 25
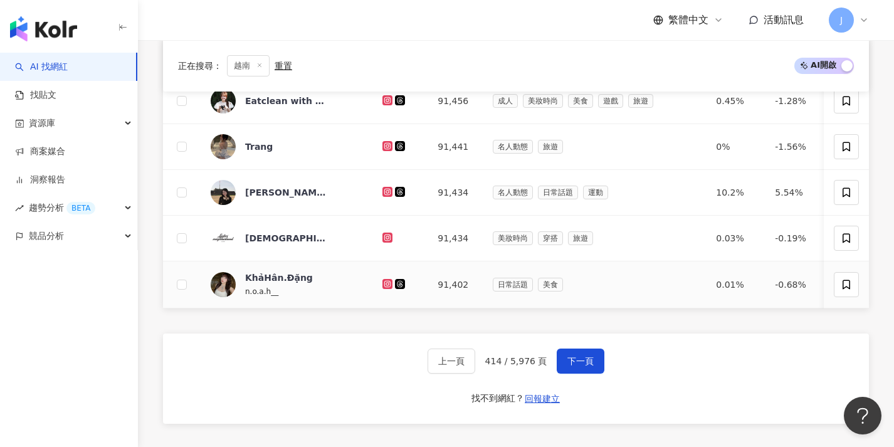
scroll to position [537, 0]
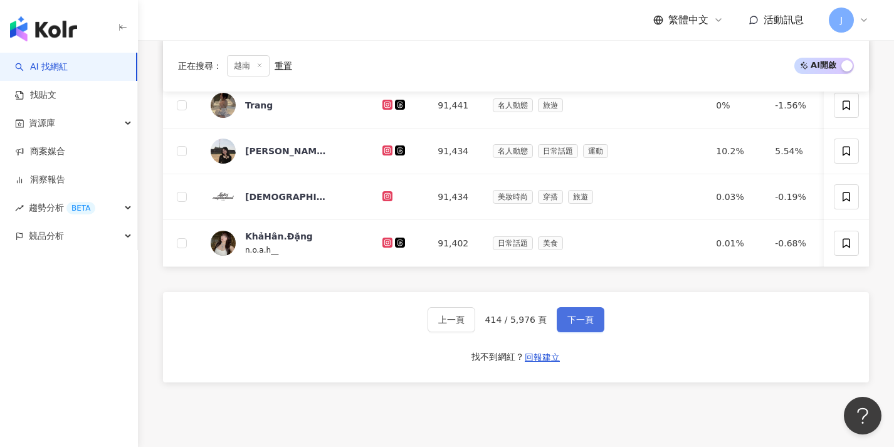
click at [592, 327] on button "下一頁" at bounding box center [581, 319] width 48 height 25
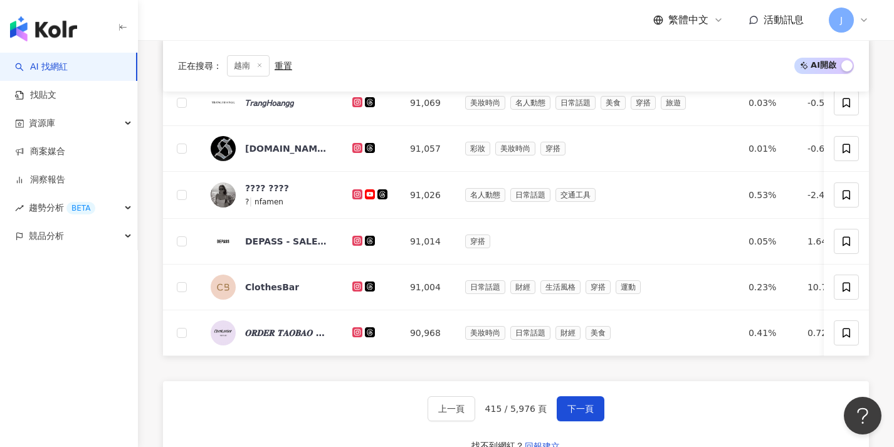
scroll to position [500, 0]
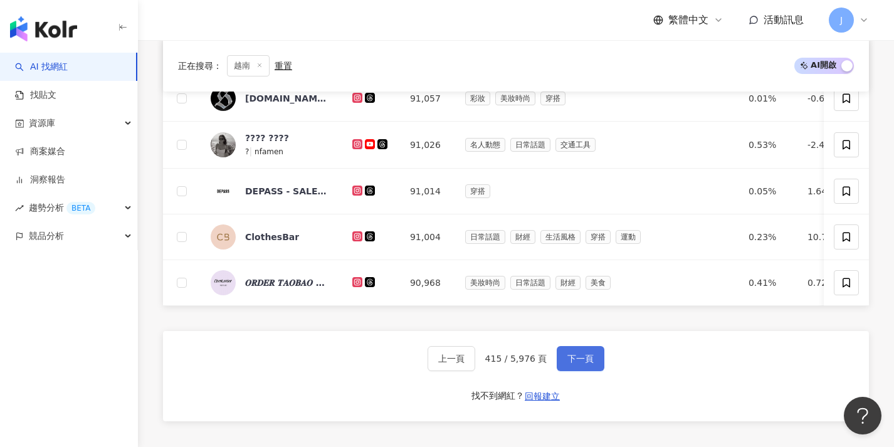
click at [591, 364] on span "下一頁" at bounding box center [581, 359] width 26 height 10
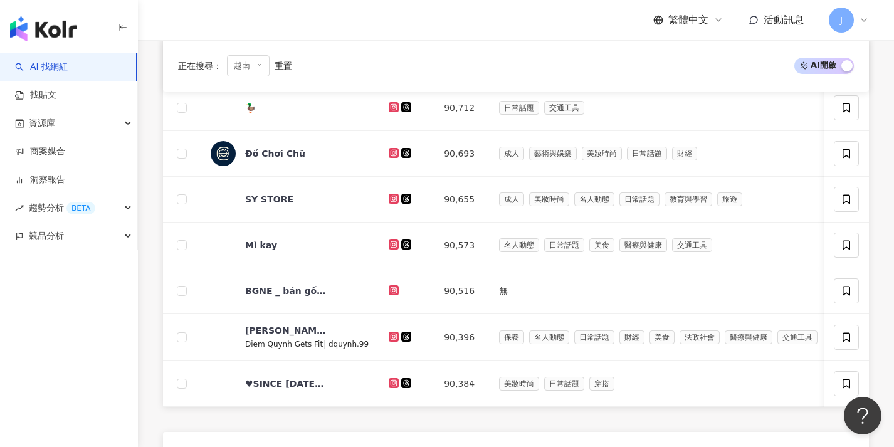
scroll to position [452, 0]
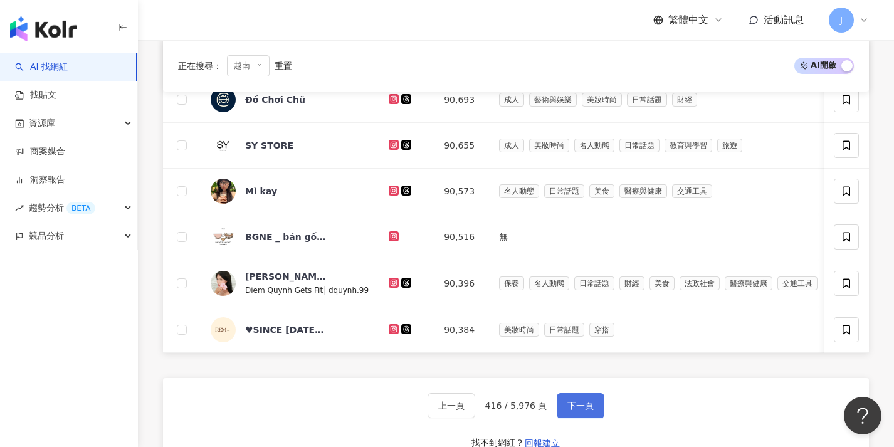
click at [583, 403] on button "下一頁" at bounding box center [581, 405] width 48 height 25
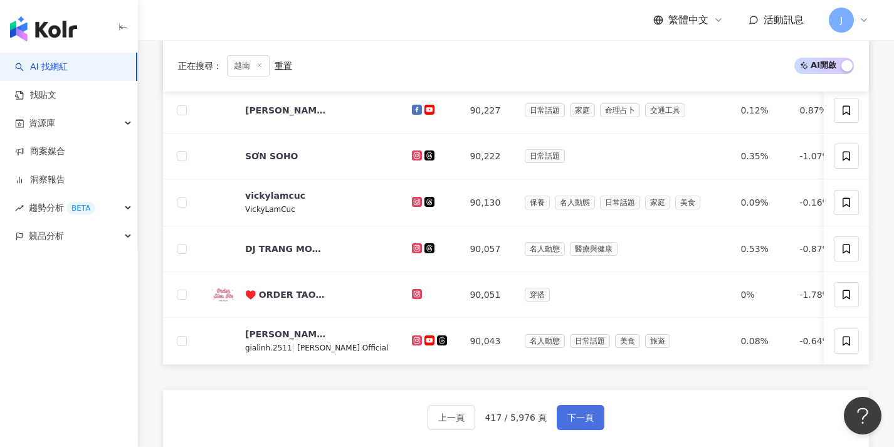
scroll to position [466, 0]
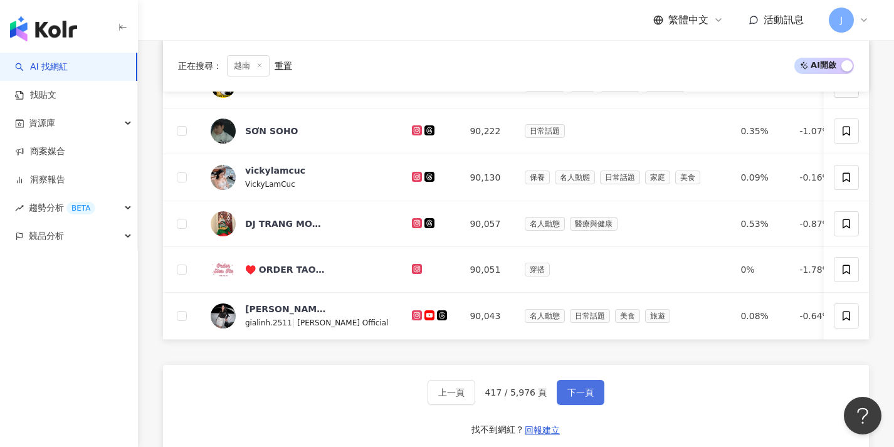
click at [583, 398] on span "下一頁" at bounding box center [581, 393] width 26 height 10
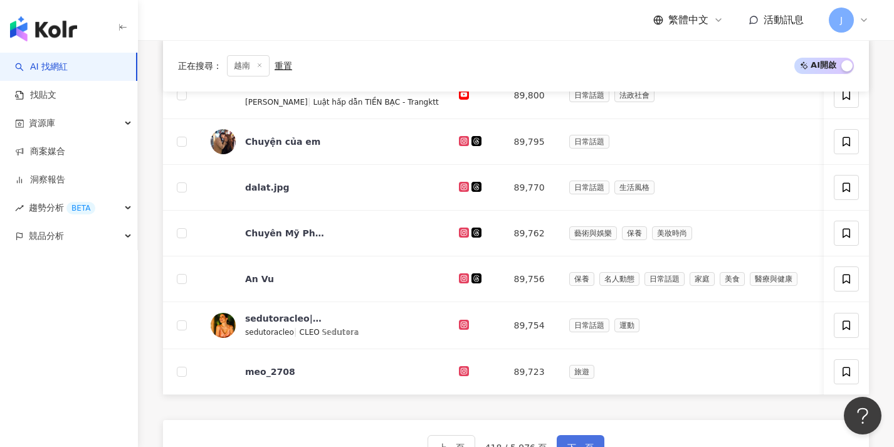
scroll to position [480, 0]
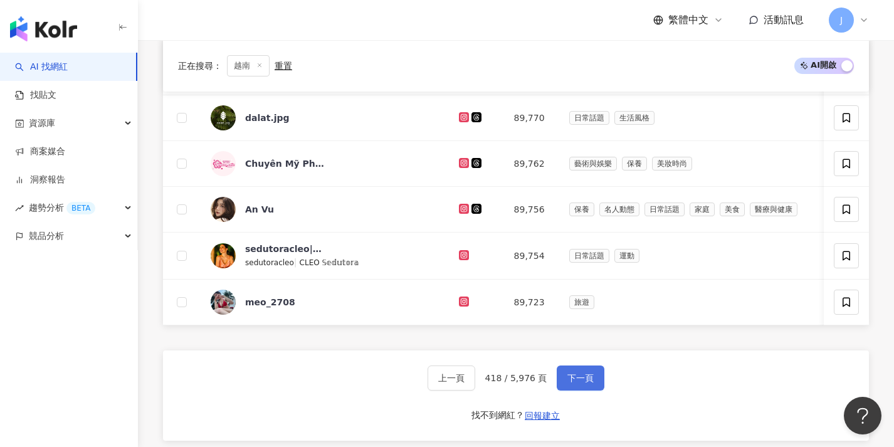
click at [587, 391] on button "下一頁" at bounding box center [581, 378] width 48 height 25
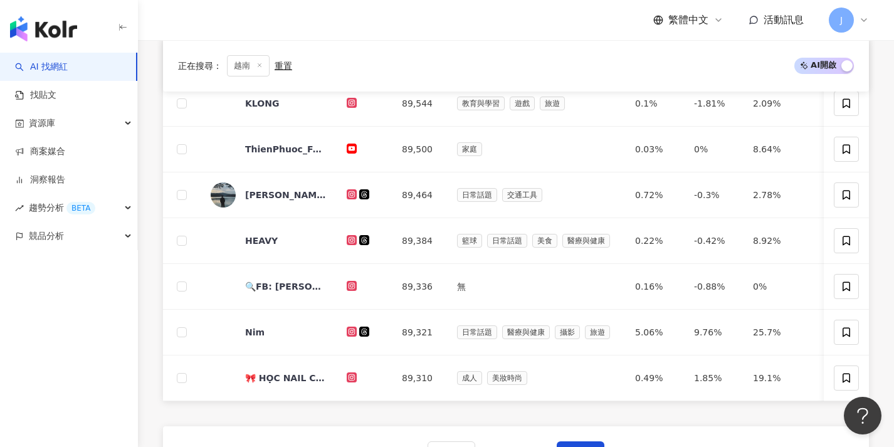
scroll to position [490, 0]
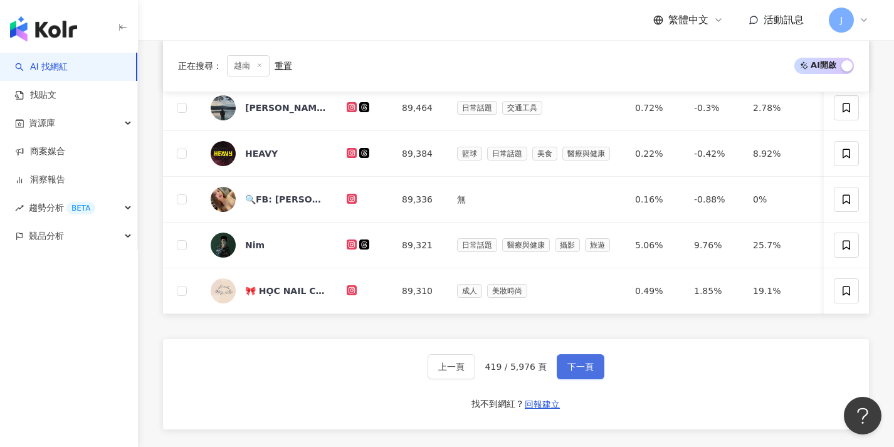
click at [584, 372] on span "下一頁" at bounding box center [581, 367] width 26 height 10
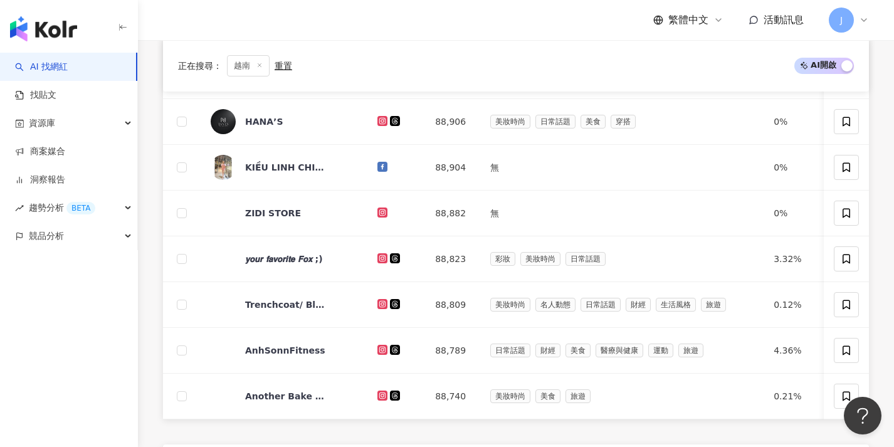
scroll to position [464, 0]
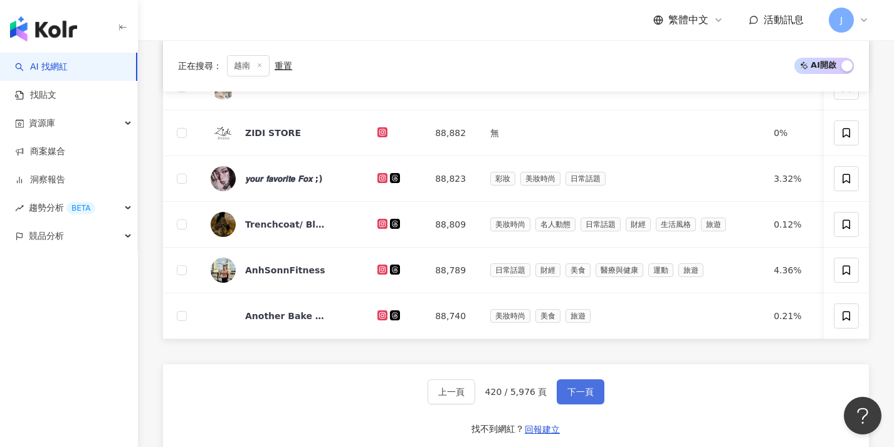
click at [582, 394] on button "下一頁" at bounding box center [581, 391] width 48 height 25
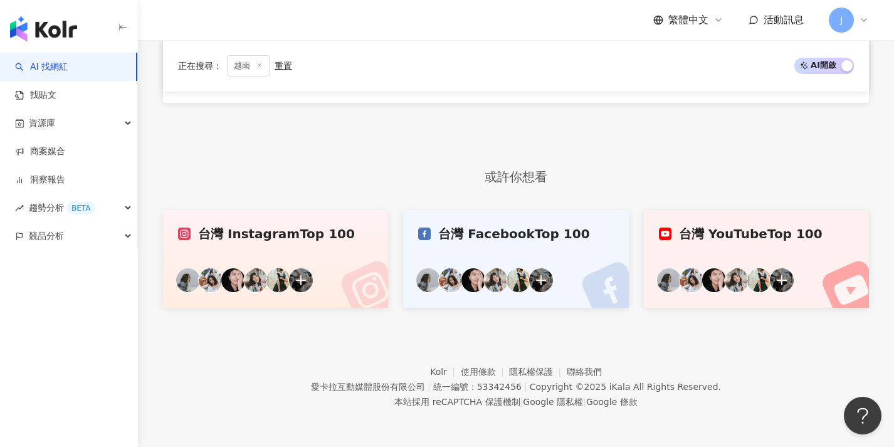
scroll to position [382, 0]
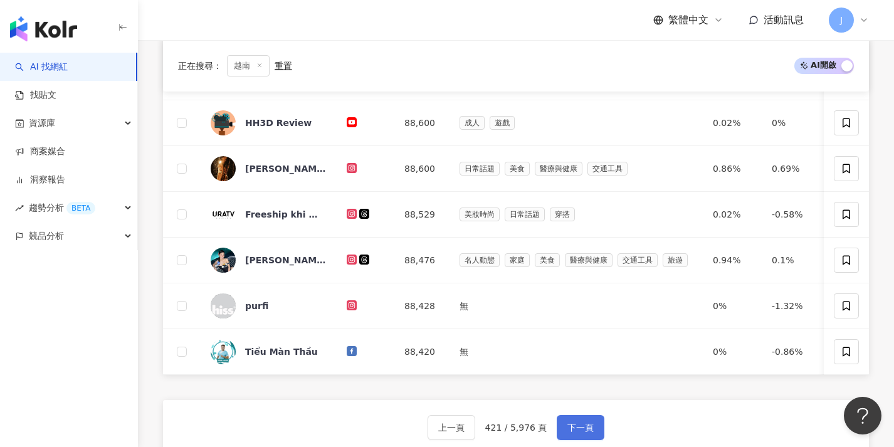
click at [578, 430] on button "下一頁" at bounding box center [581, 427] width 48 height 25
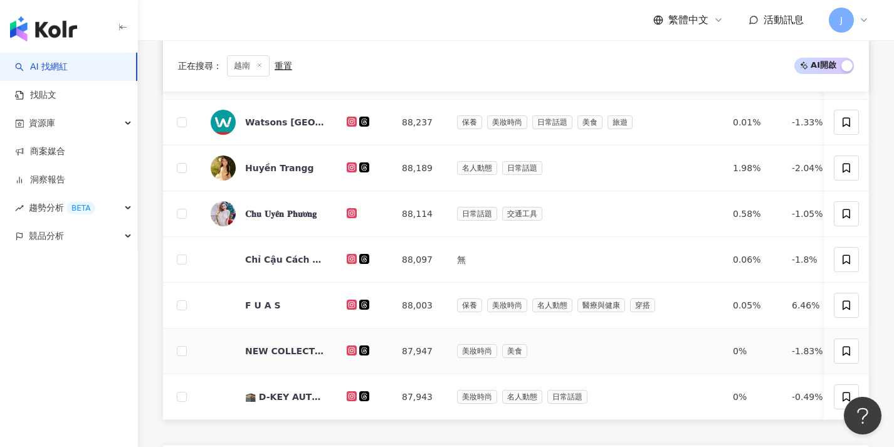
scroll to position [388, 0]
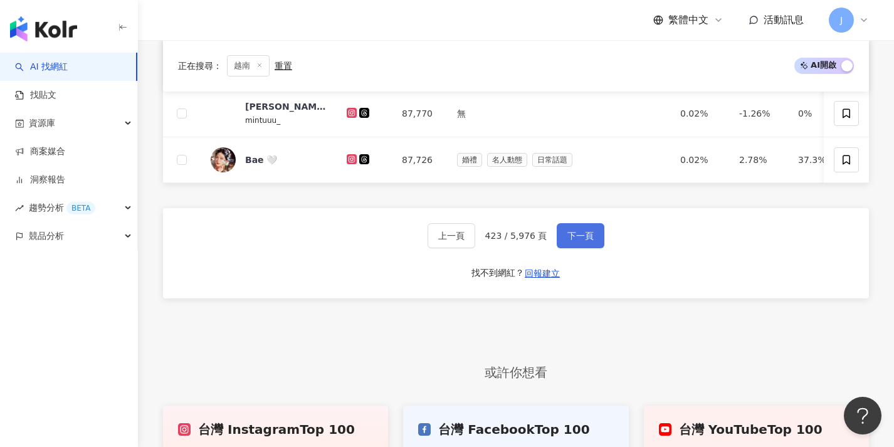
scroll to position [608, 0]
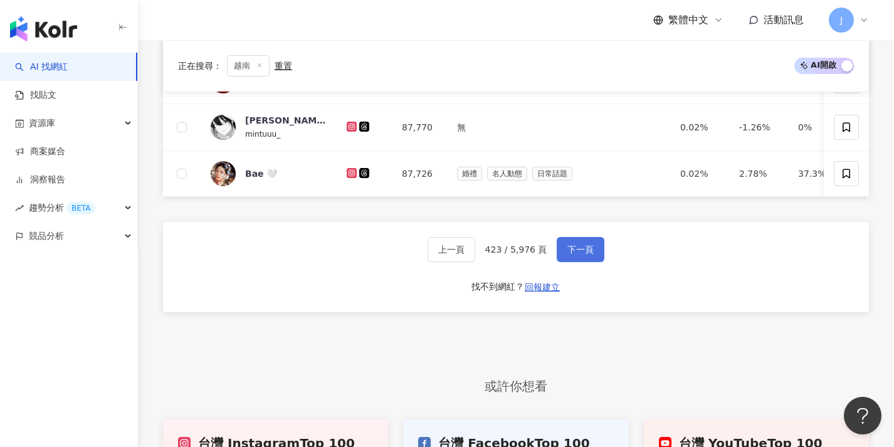
click at [578, 255] on span "下一頁" at bounding box center [581, 250] width 26 height 10
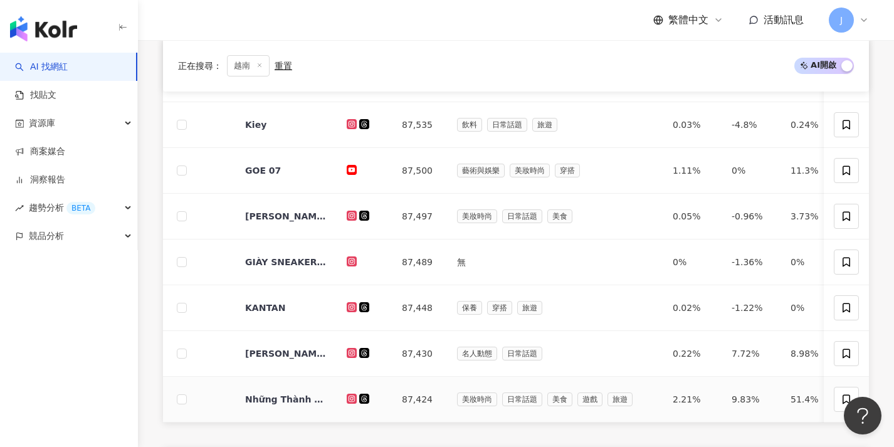
scroll to position [458, 0]
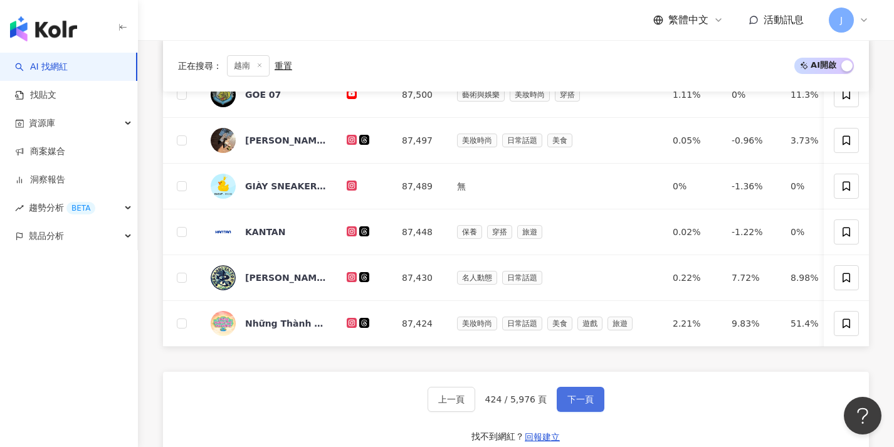
click at [589, 387] on button "下一頁" at bounding box center [581, 399] width 48 height 25
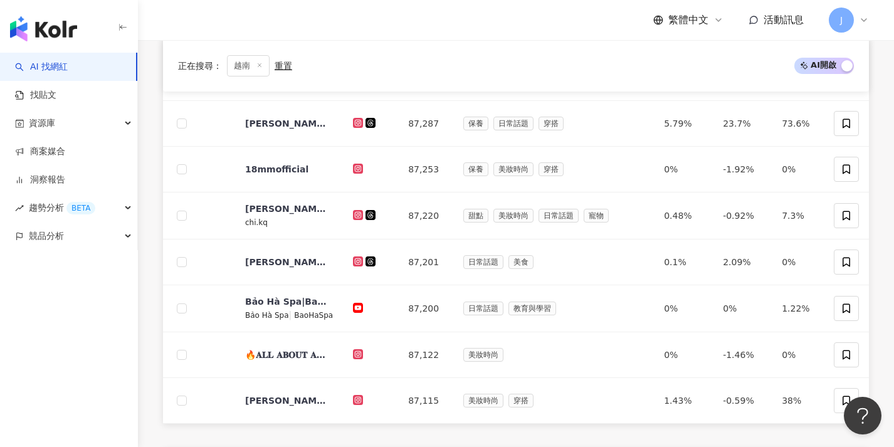
scroll to position [474, 0]
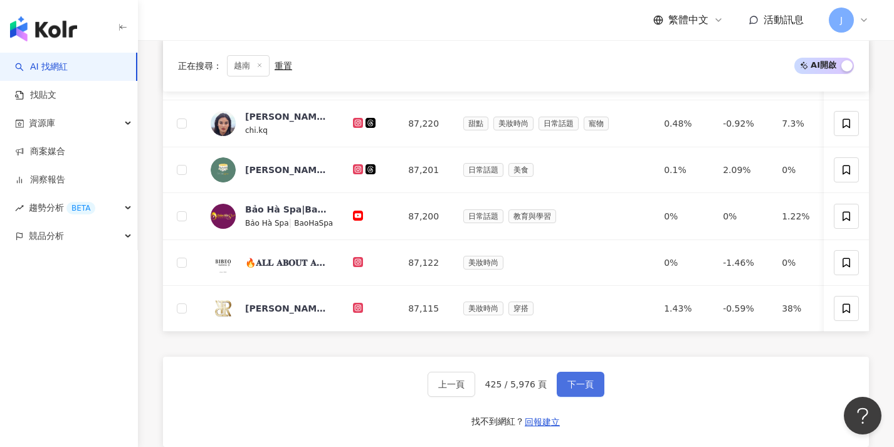
click at [576, 385] on span "下一頁" at bounding box center [581, 384] width 26 height 10
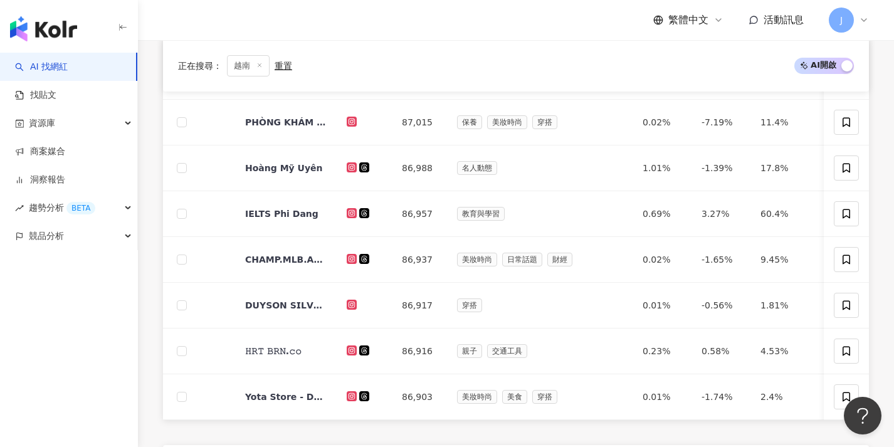
scroll to position [463, 0]
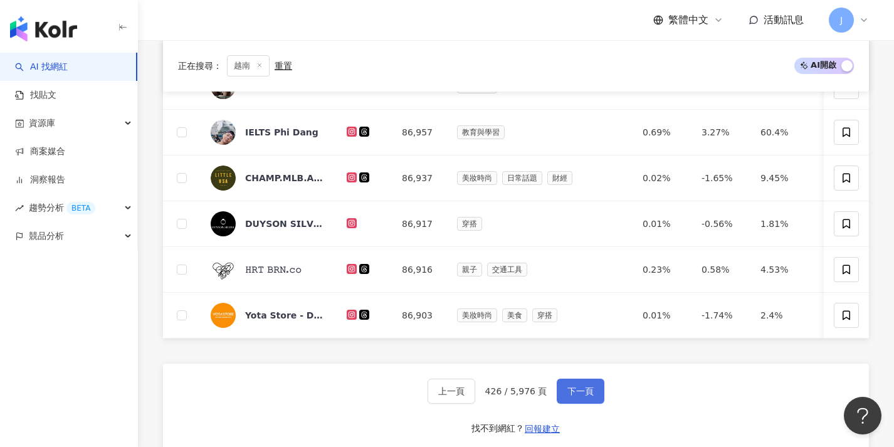
click at [582, 396] on span "下一頁" at bounding box center [581, 391] width 26 height 10
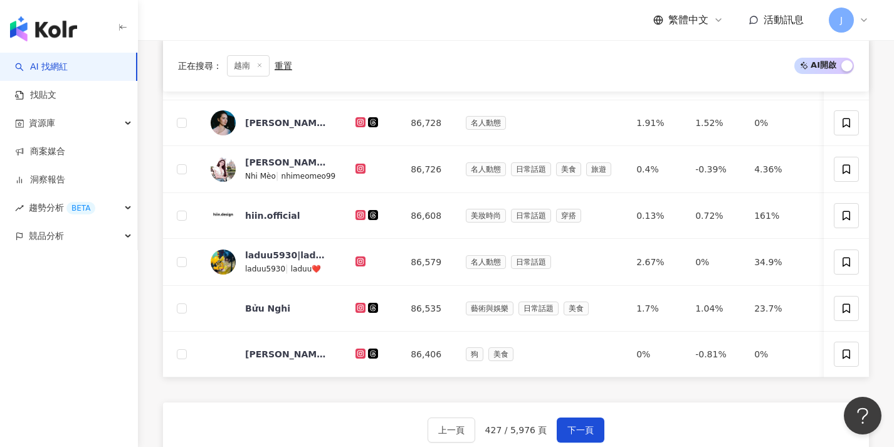
scroll to position [464, 0]
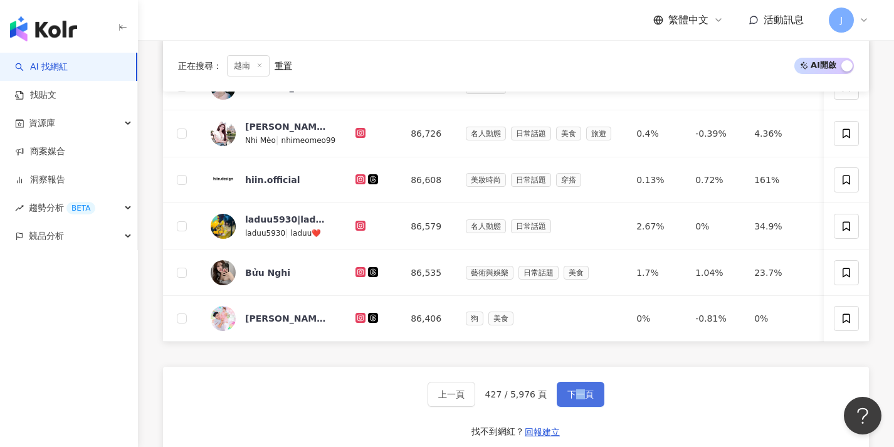
click at [578, 391] on button "下一頁" at bounding box center [581, 394] width 48 height 25
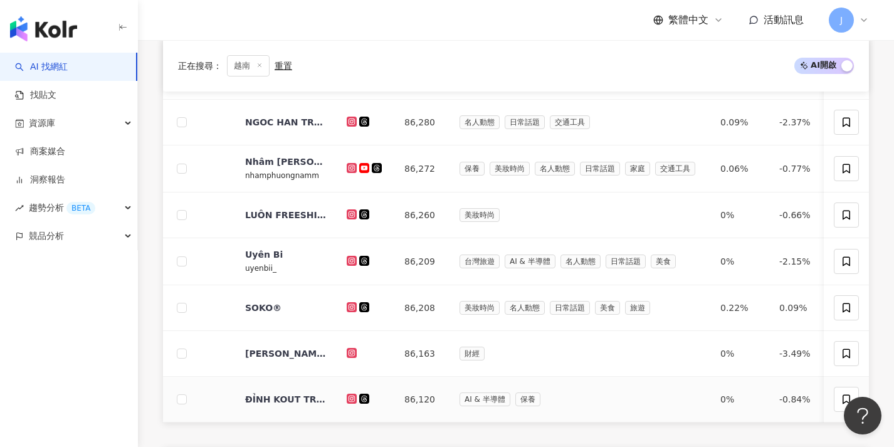
scroll to position [463, 0]
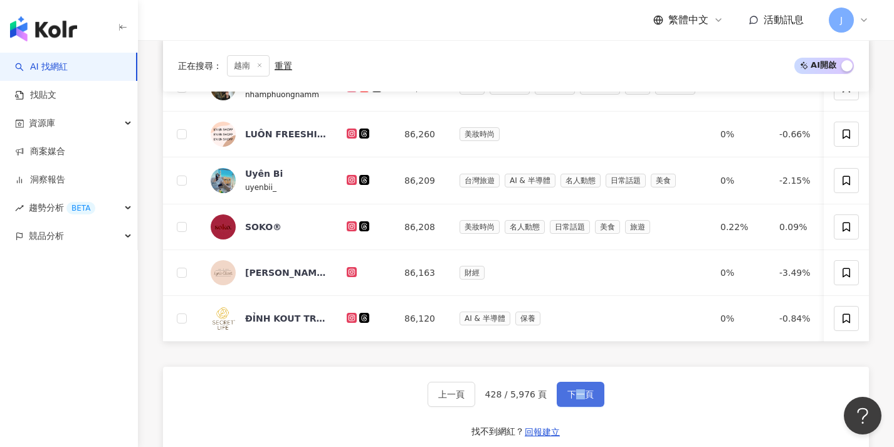
click at [584, 399] on span "下一頁" at bounding box center [581, 394] width 26 height 10
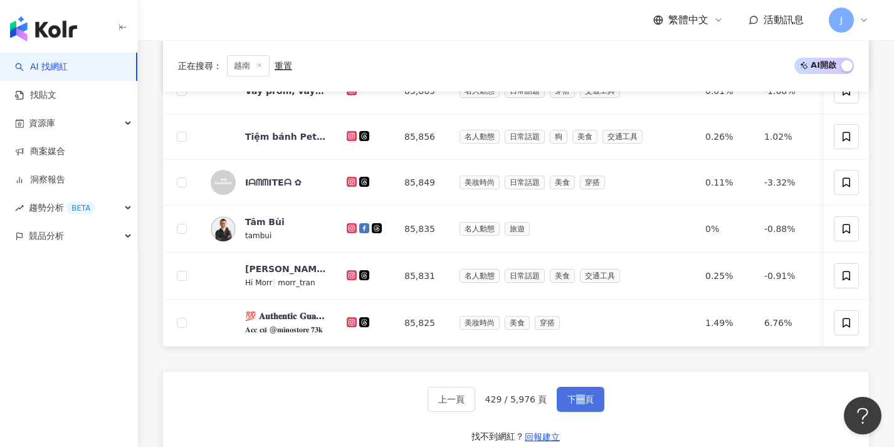
scroll to position [465, 0]
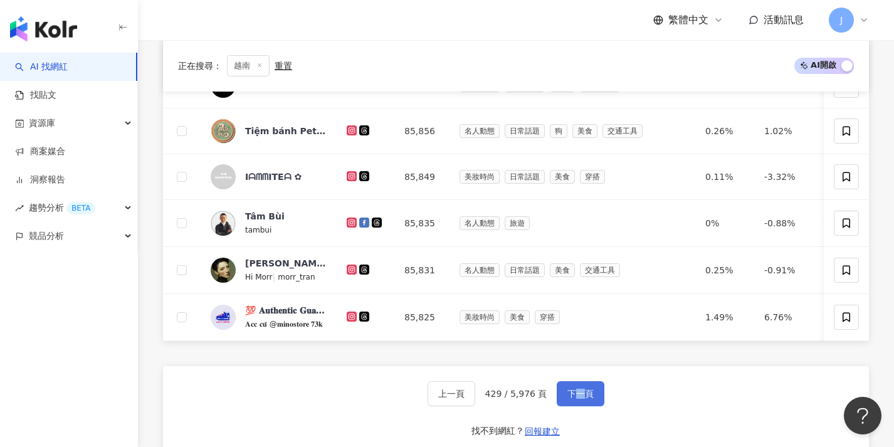
click at [584, 398] on span "下一頁" at bounding box center [581, 394] width 26 height 10
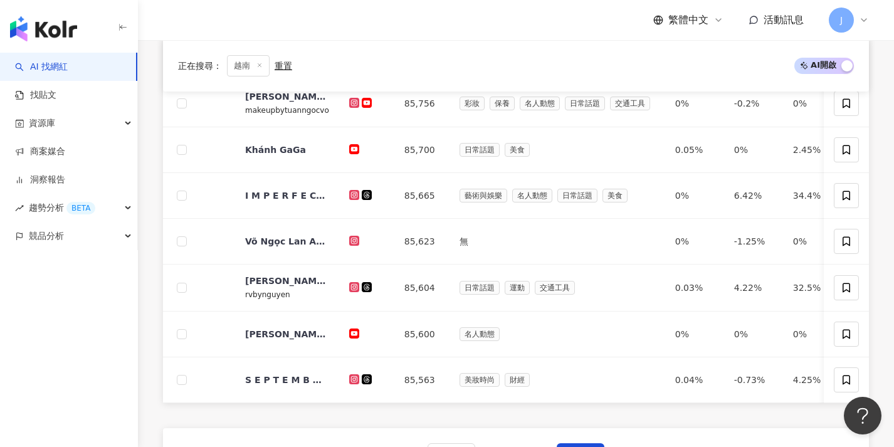
scroll to position [436, 0]
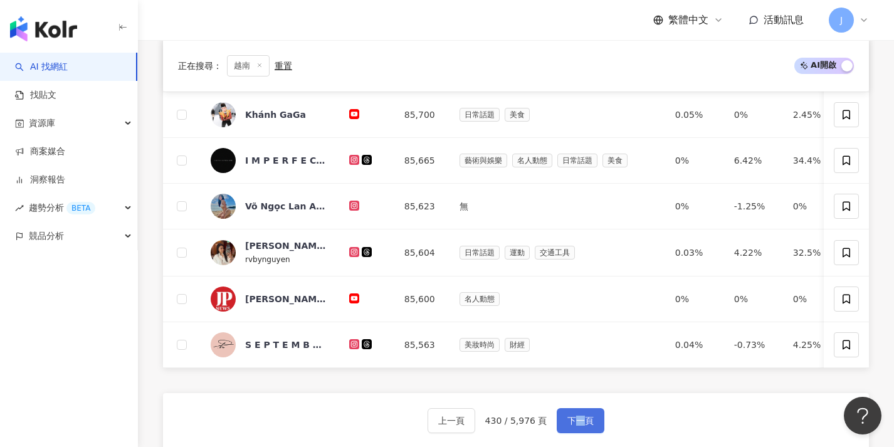
click at [584, 424] on span "下一頁" at bounding box center [581, 421] width 26 height 10
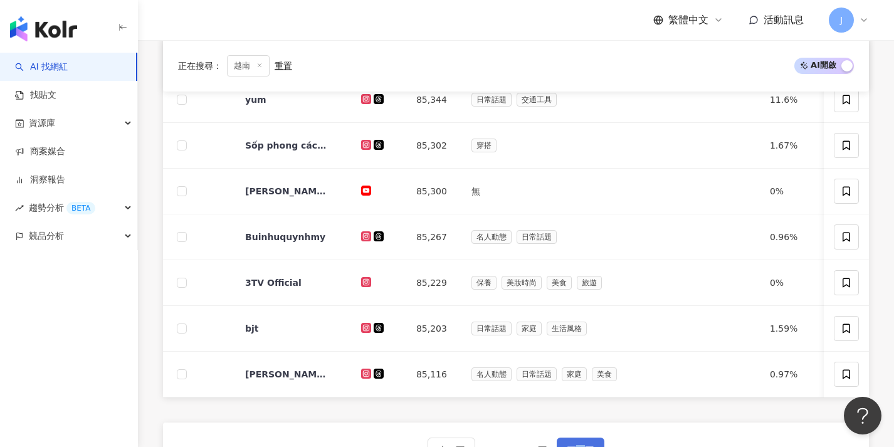
scroll to position [469, 0]
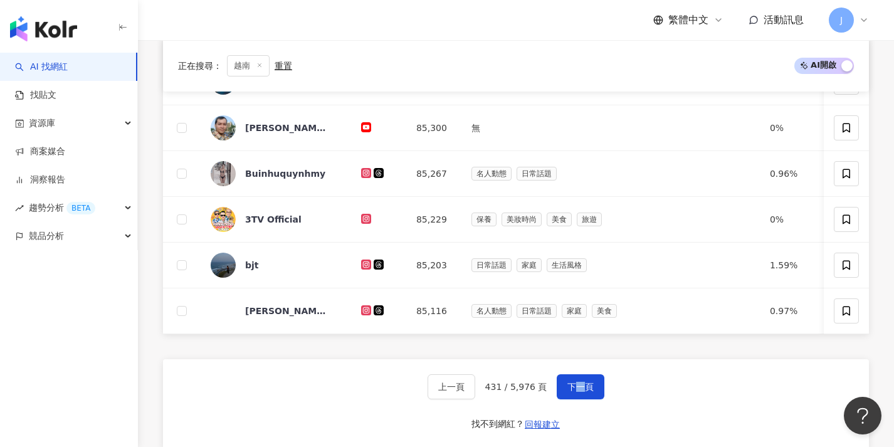
click at [572, 366] on div "網紅名稱 經營平台 總追蹤數 網紅類型 互動率 漲粉率 觀看率 操作 Ly Phan 85,554 日常話題 美食 4.76% 11.7% 40.4% Min…" at bounding box center [516, 127] width 706 height 757
click at [578, 392] on span "下一頁" at bounding box center [581, 387] width 26 height 10
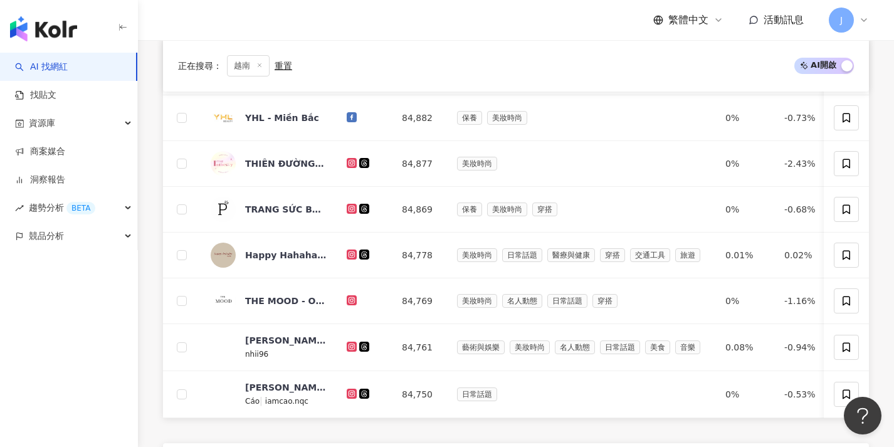
scroll to position [458, 0]
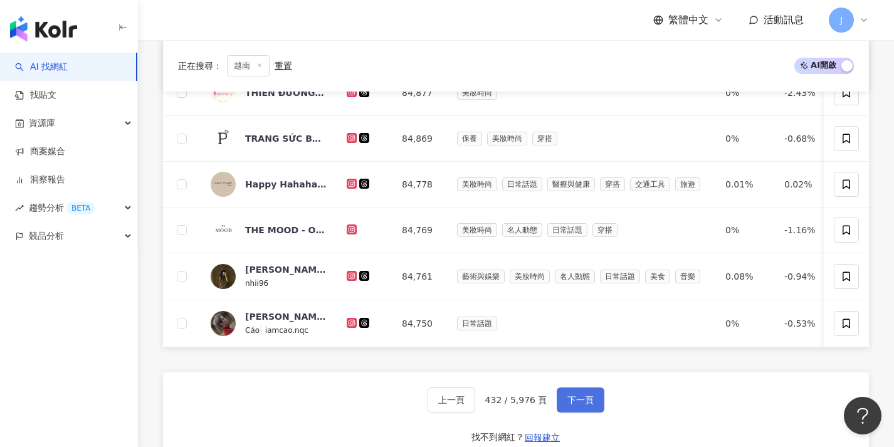
click at [574, 401] on button "下一頁" at bounding box center [581, 400] width 48 height 25
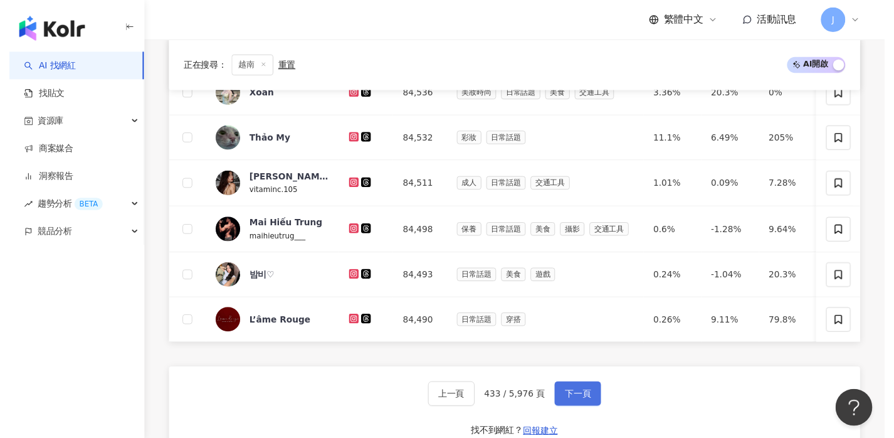
scroll to position [452, 0]
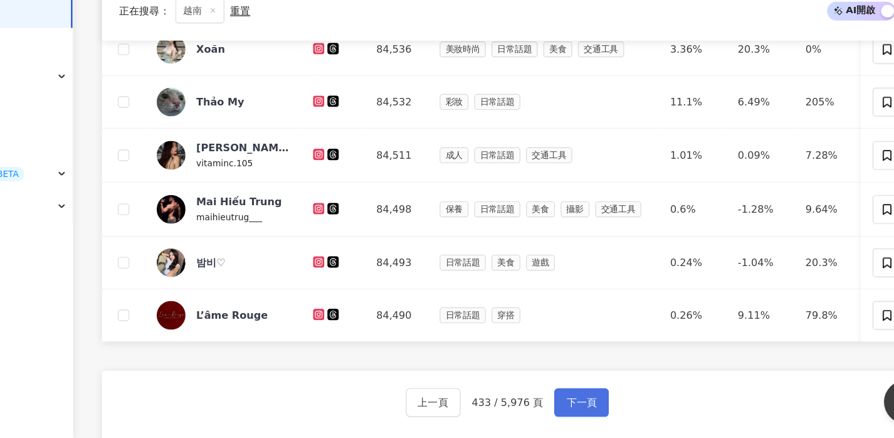
click at [557, 394] on button "下一頁" at bounding box center [581, 406] width 48 height 25
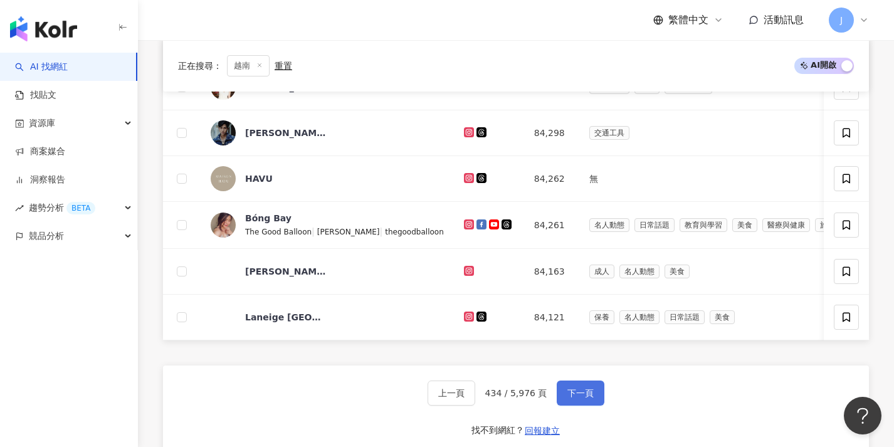
scroll to position [426, 0]
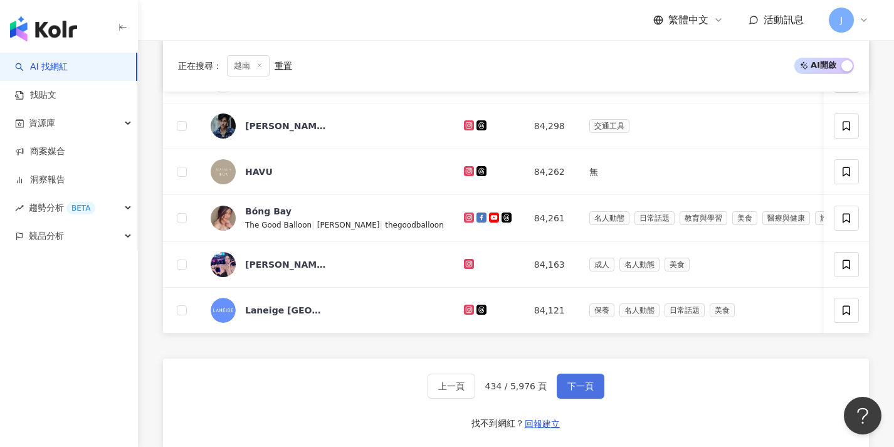
click at [575, 391] on span "下一頁" at bounding box center [581, 386] width 26 height 10
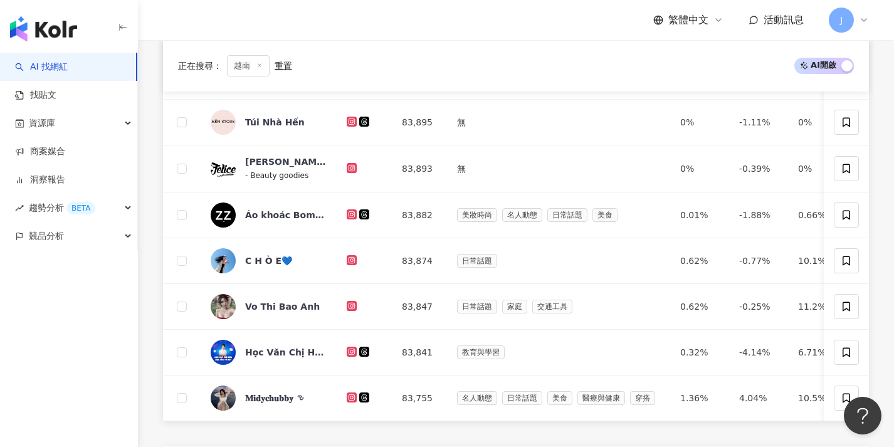
scroll to position [518, 0]
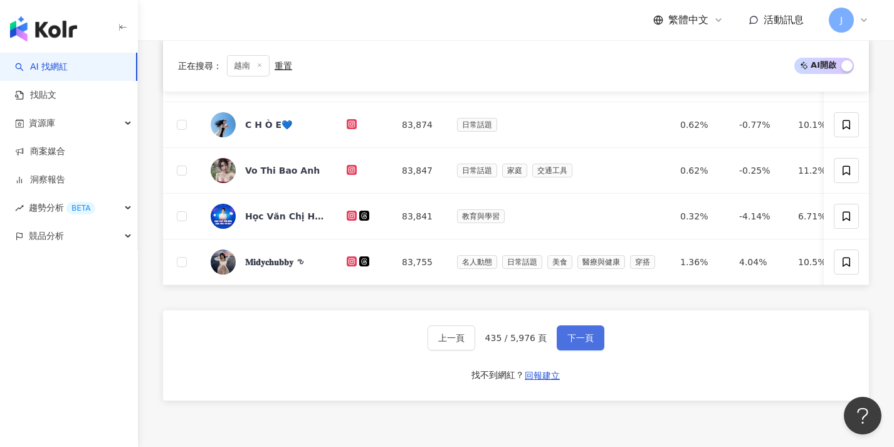
click at [563, 341] on button "下一頁" at bounding box center [581, 337] width 48 height 25
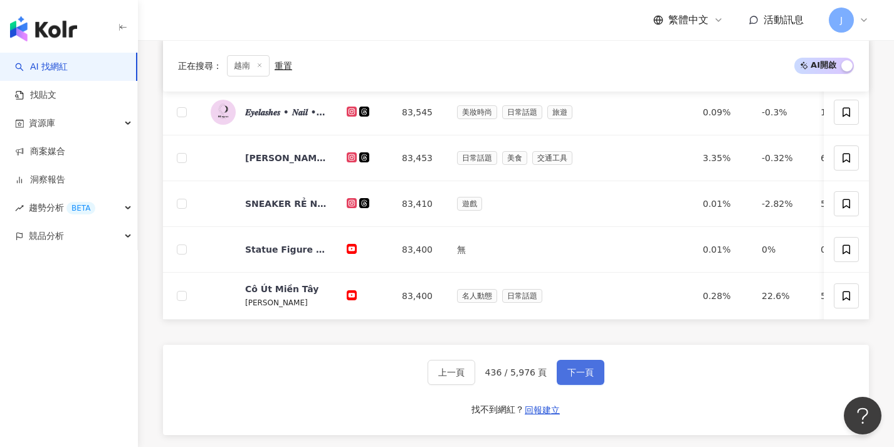
scroll to position [493, 0]
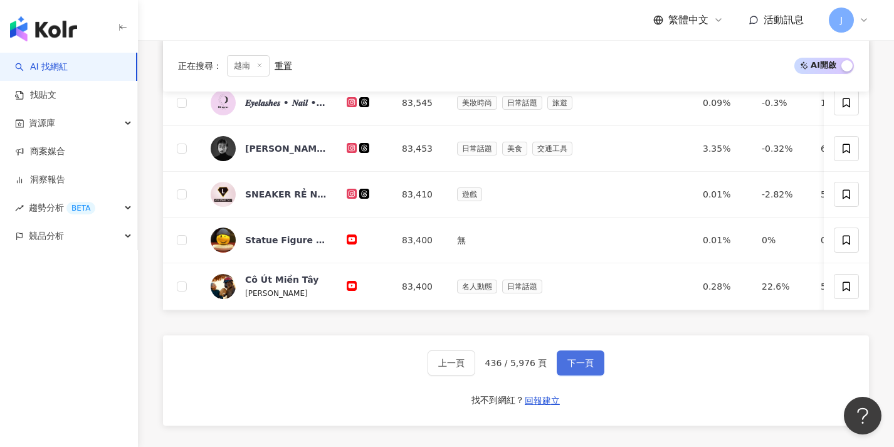
click at [576, 368] on span "下一頁" at bounding box center [581, 363] width 26 height 10
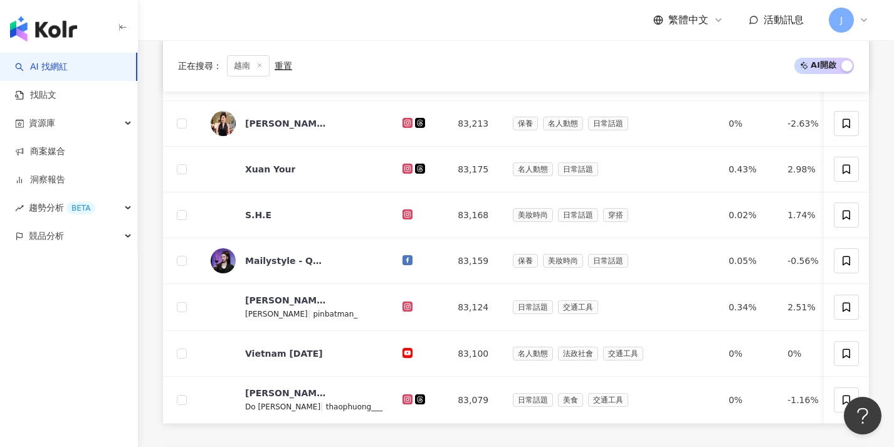
scroll to position [560, 0]
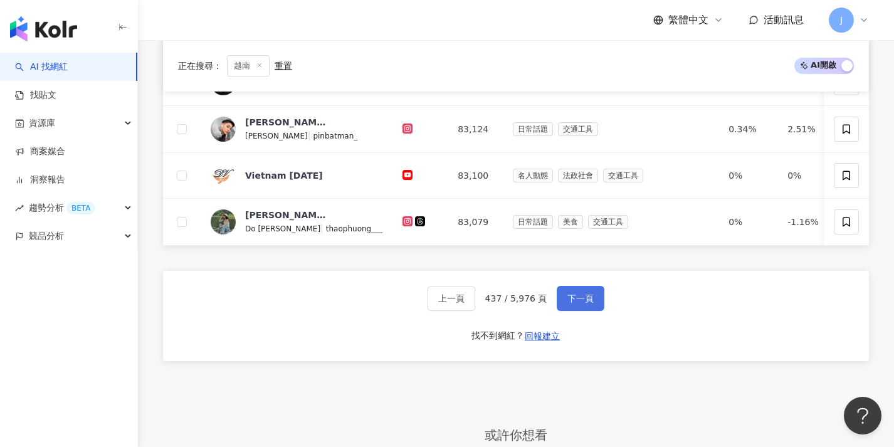
click at [561, 301] on button "下一頁" at bounding box center [581, 298] width 48 height 25
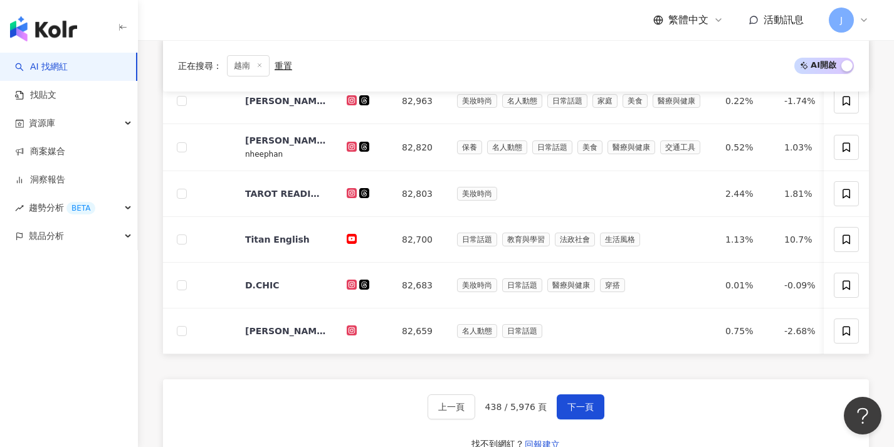
scroll to position [477, 0]
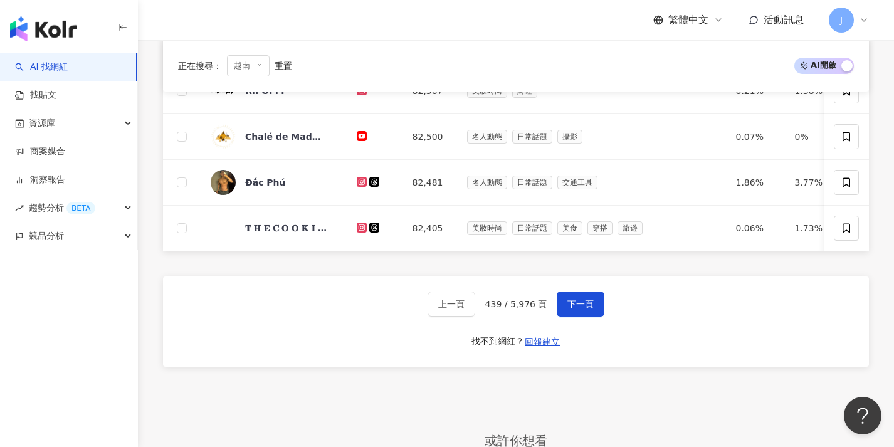
scroll to position [578, 0]
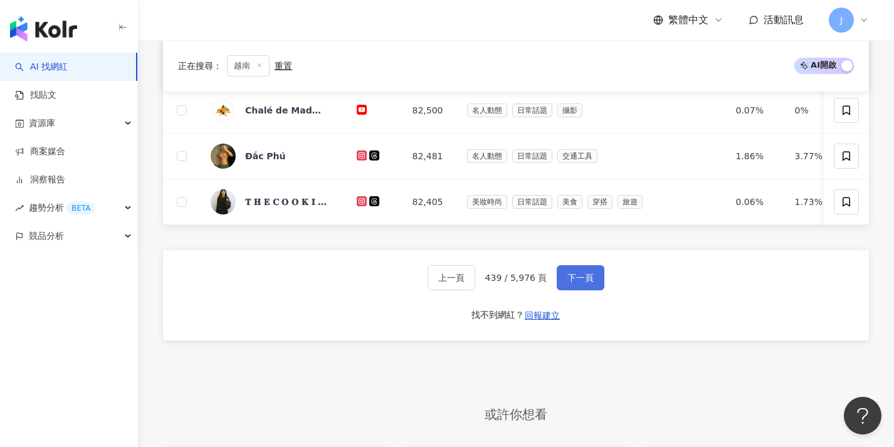
click at [563, 286] on button "下一頁" at bounding box center [581, 277] width 48 height 25
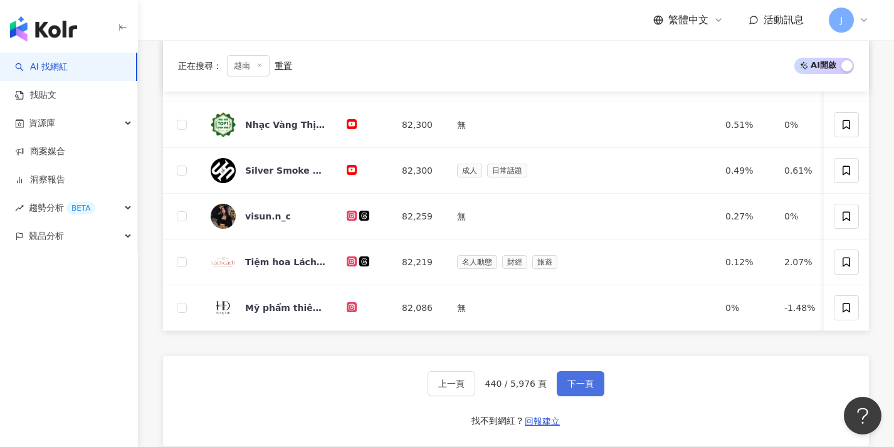
scroll to position [516, 0]
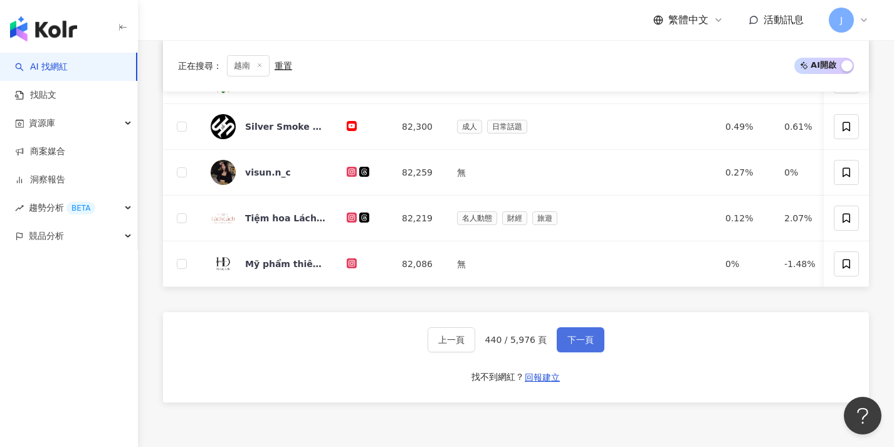
click at [570, 345] on span "下一頁" at bounding box center [581, 340] width 26 height 10
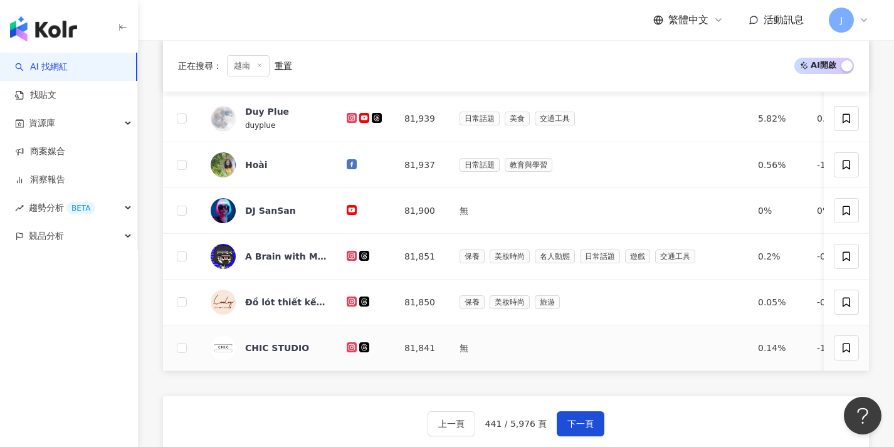
scroll to position [489, 0]
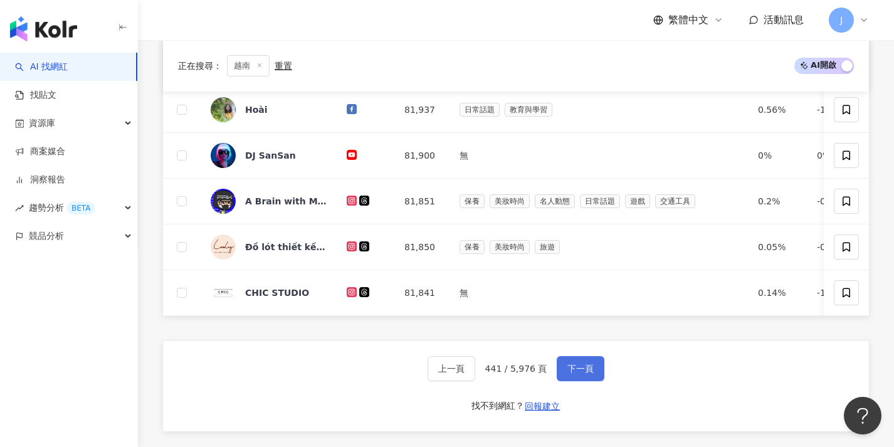
click at [574, 374] on span "下一頁" at bounding box center [581, 369] width 26 height 10
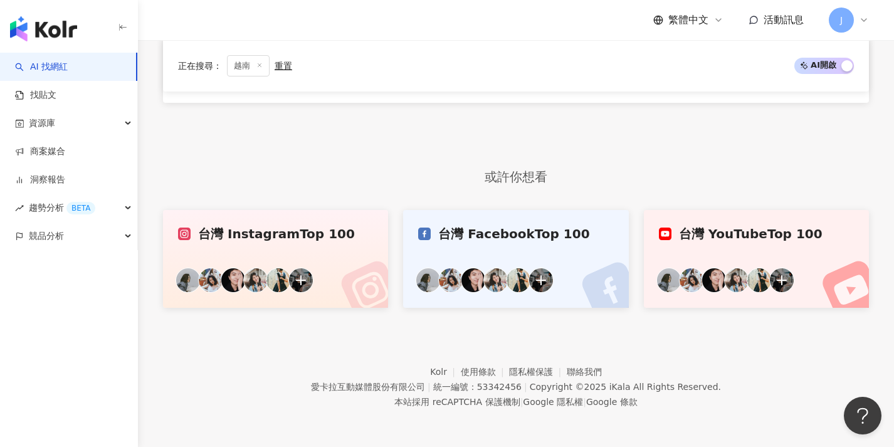
scroll to position [382, 0]
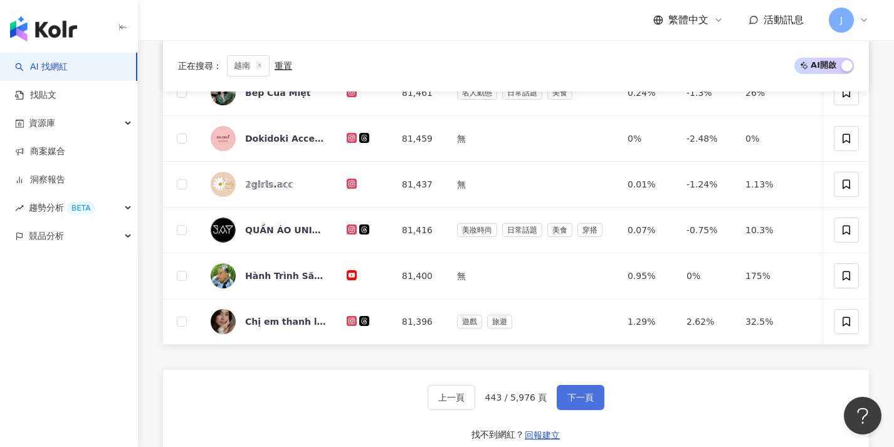
scroll to position [511, 0]
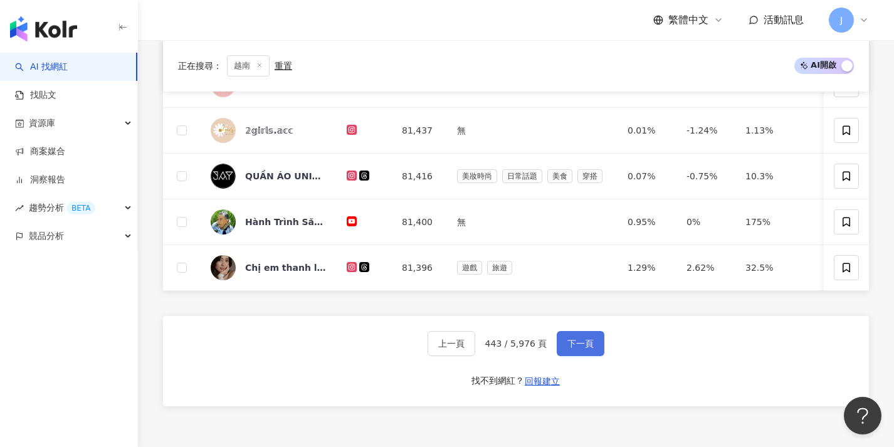
click at [576, 349] on span "下一頁" at bounding box center [581, 344] width 26 height 10
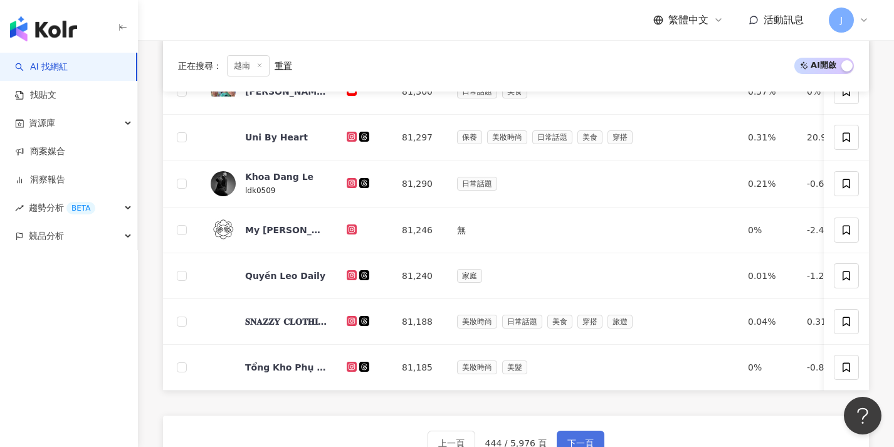
scroll to position [477, 0]
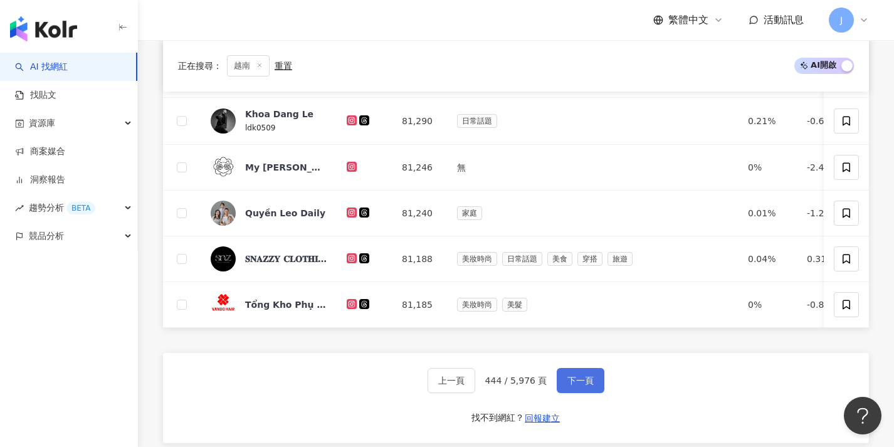
click at [576, 381] on button "下一頁" at bounding box center [581, 380] width 48 height 25
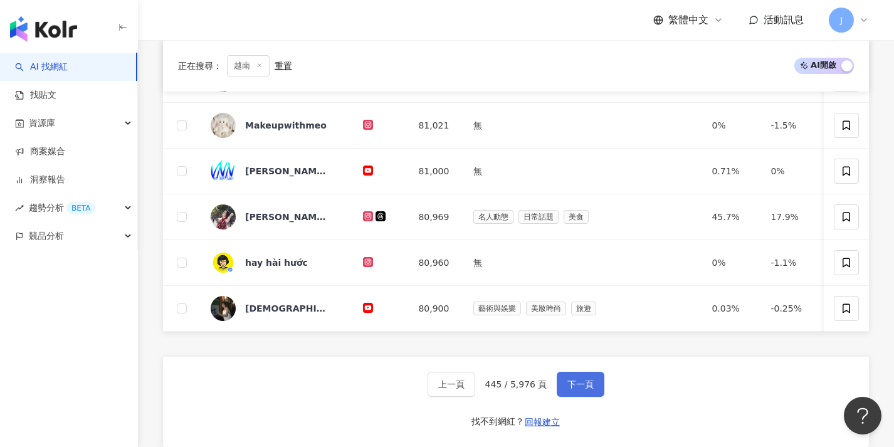
scroll to position [499, 0]
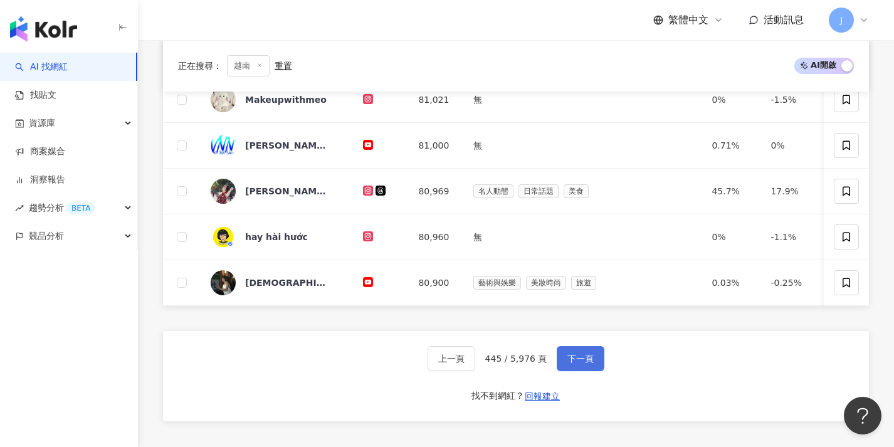
click at [576, 371] on button "下一頁" at bounding box center [581, 358] width 48 height 25
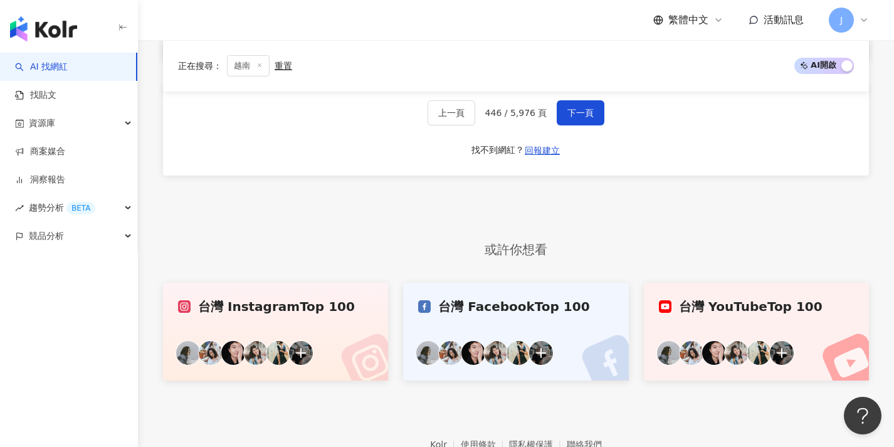
scroll to position [695, 0]
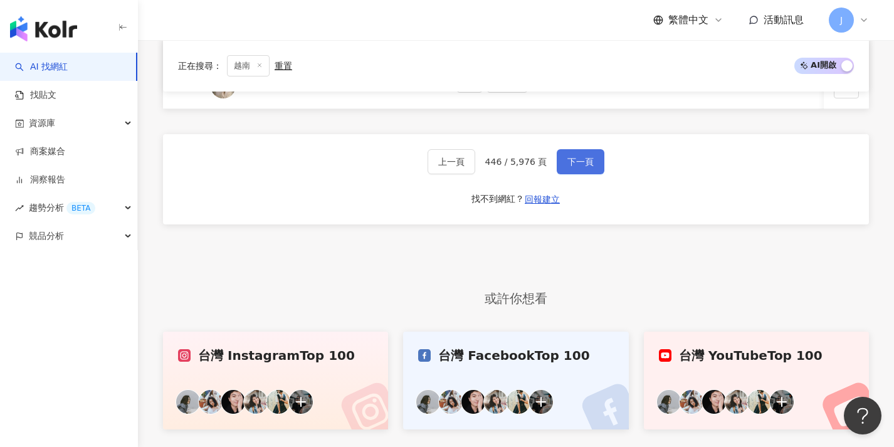
click at [583, 174] on button "下一頁" at bounding box center [581, 161] width 48 height 25
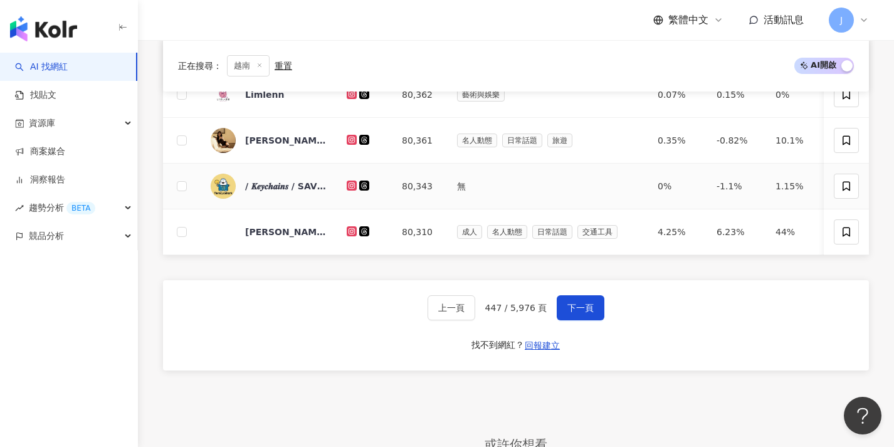
scroll to position [568, 0]
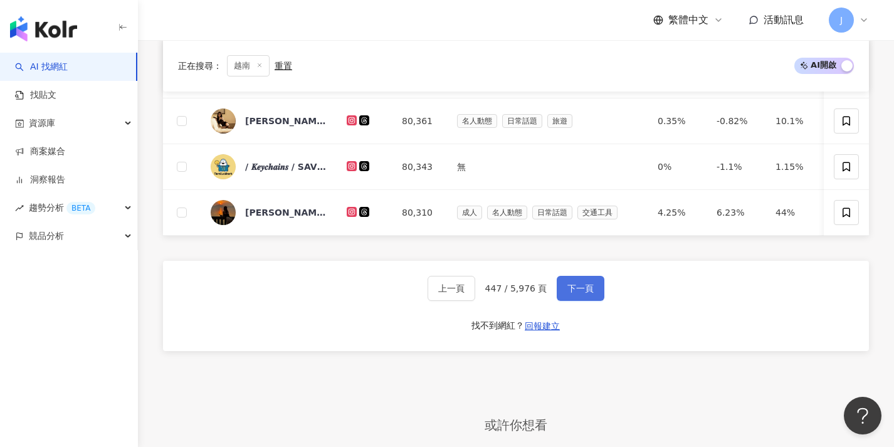
click at [572, 290] on button "下一頁" at bounding box center [581, 288] width 48 height 25
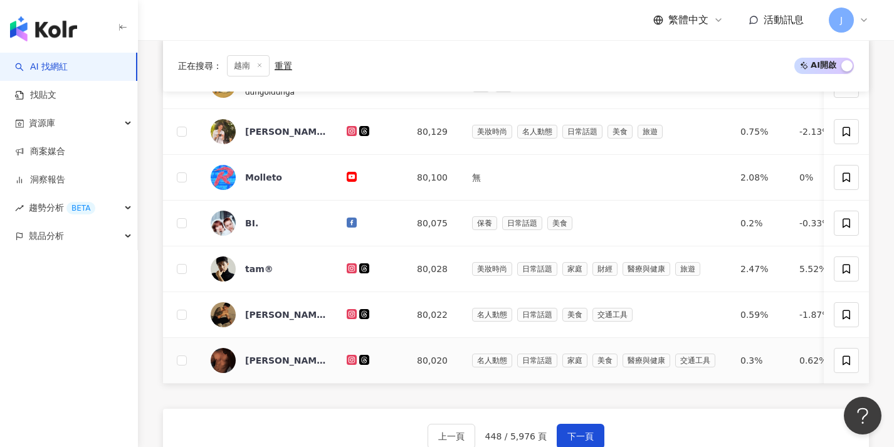
scroll to position [485, 0]
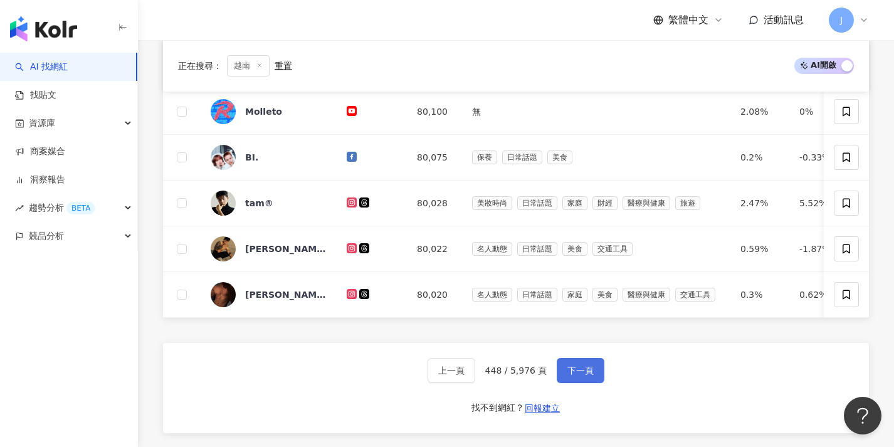
click at [584, 376] on span "下一頁" at bounding box center [581, 371] width 26 height 10
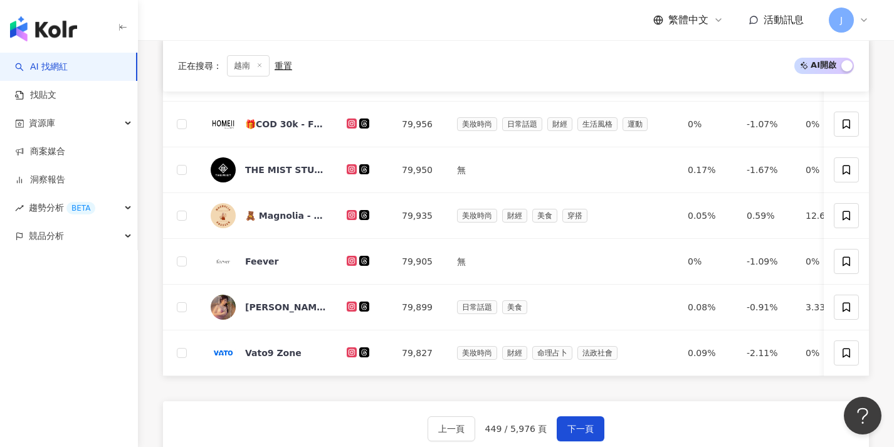
scroll to position [481, 0]
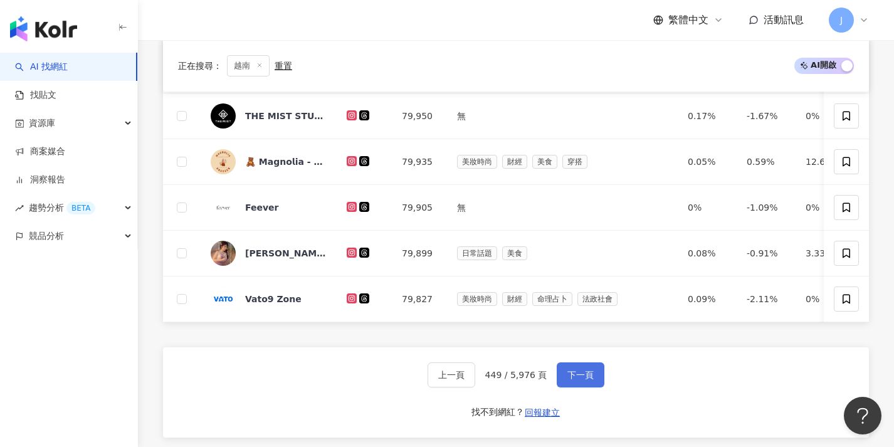
click at [583, 380] on span "下一頁" at bounding box center [581, 375] width 26 height 10
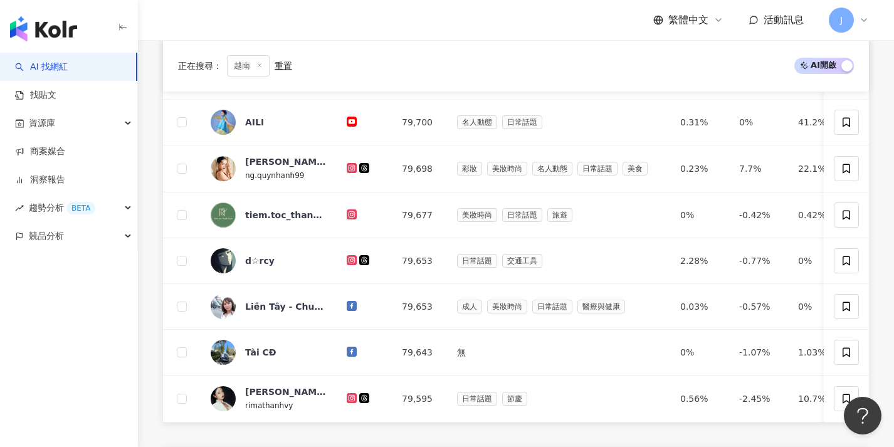
scroll to position [470, 0]
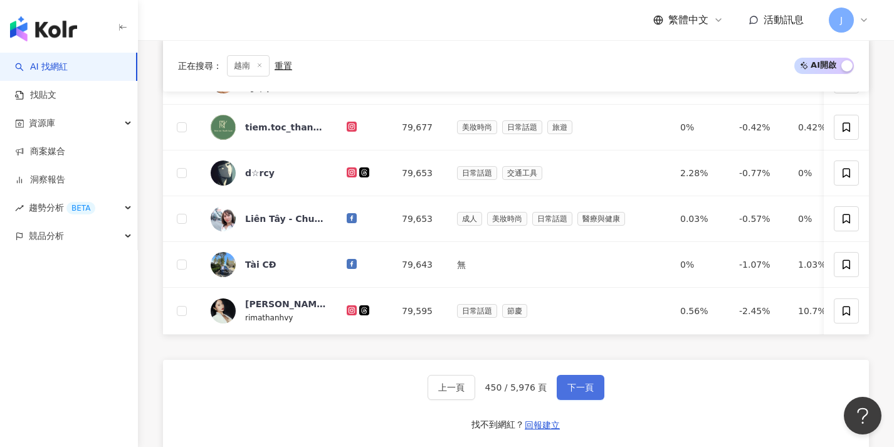
click at [569, 390] on button "下一頁" at bounding box center [581, 387] width 48 height 25
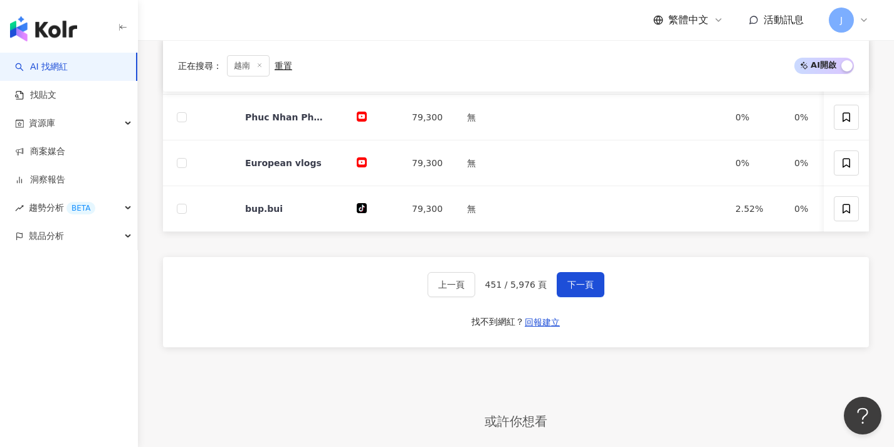
scroll to position [497, 0]
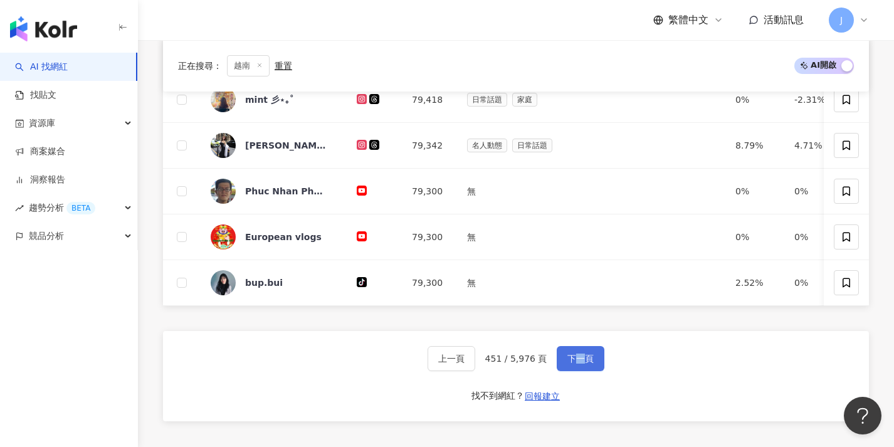
click at [570, 364] on span "下一頁" at bounding box center [581, 359] width 26 height 10
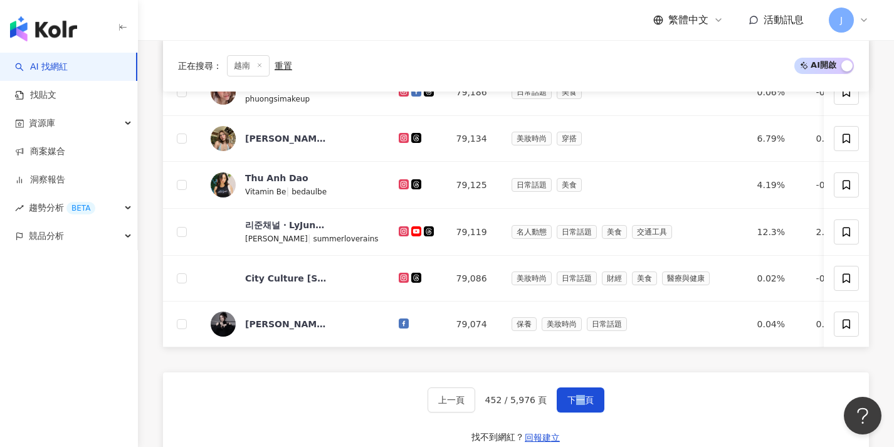
scroll to position [534, 0]
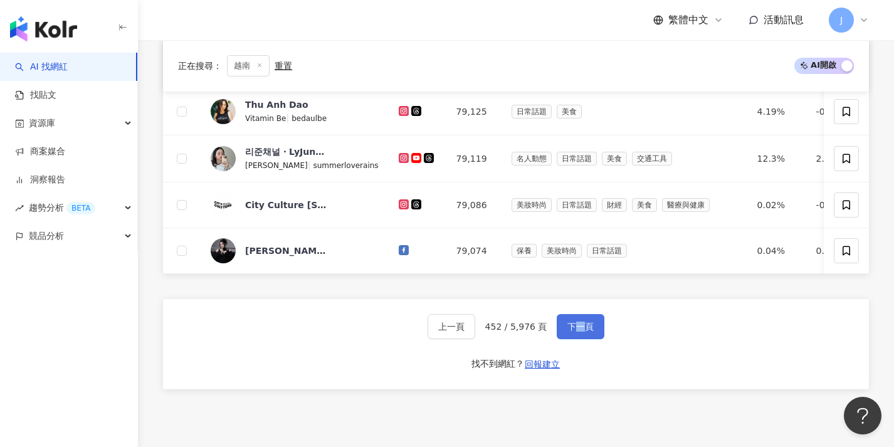
click at [568, 330] on span "下一頁" at bounding box center [581, 327] width 26 height 10
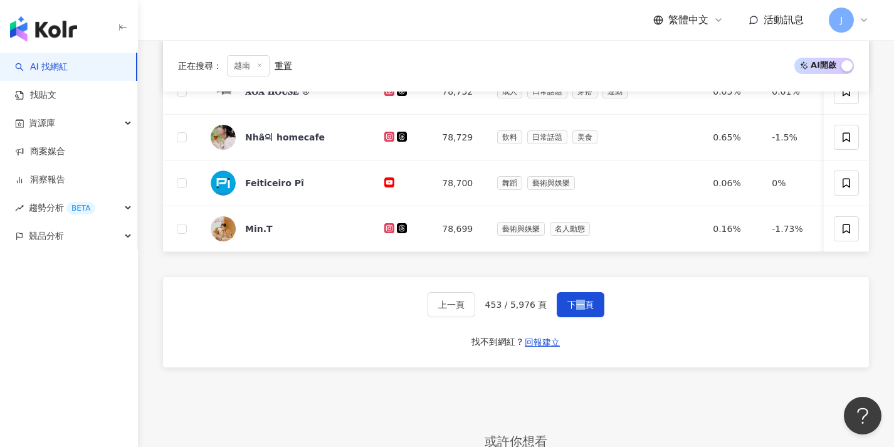
scroll to position [570, 0]
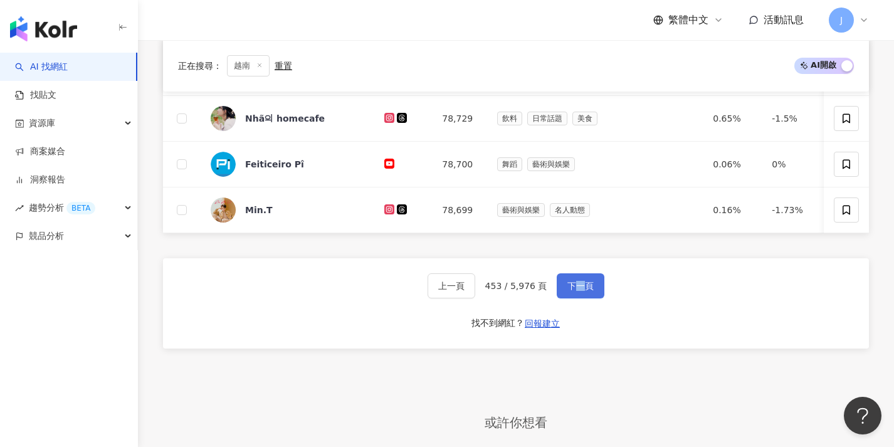
click at [580, 290] on span "下一頁" at bounding box center [581, 286] width 26 height 10
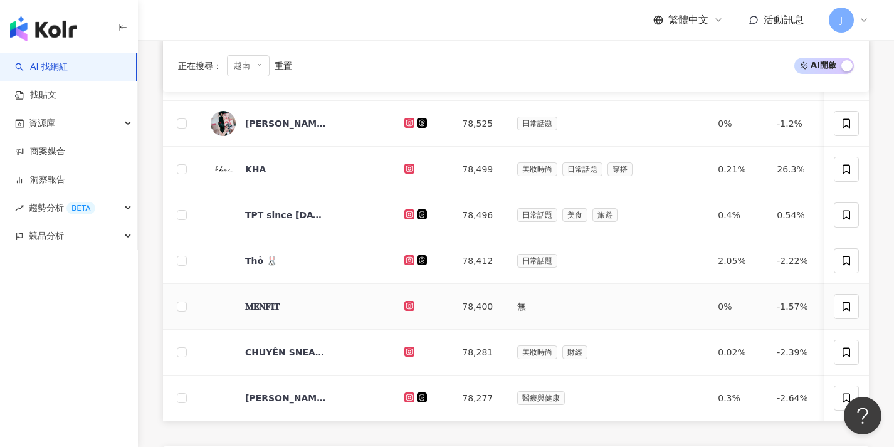
scroll to position [440, 0]
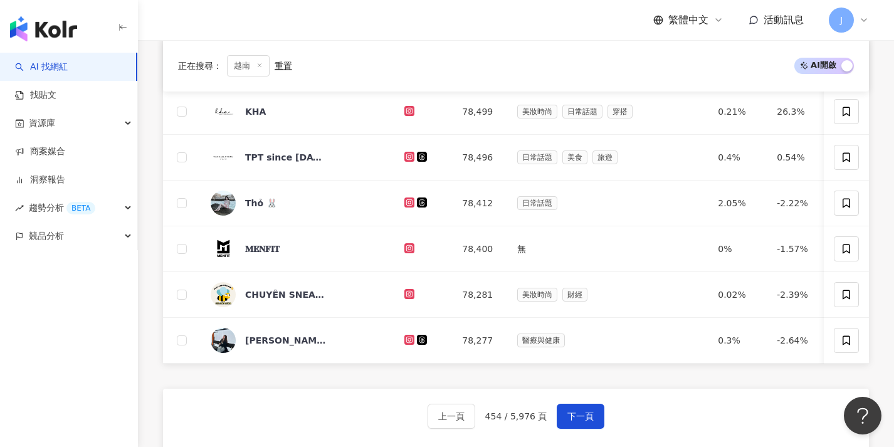
click at [572, 401] on div "上一頁 454 / 5,976 頁 下一頁 找不到網紅？ 回報建立" at bounding box center [516, 434] width 706 height 90
click at [572, 421] on span "下一頁" at bounding box center [581, 416] width 26 height 10
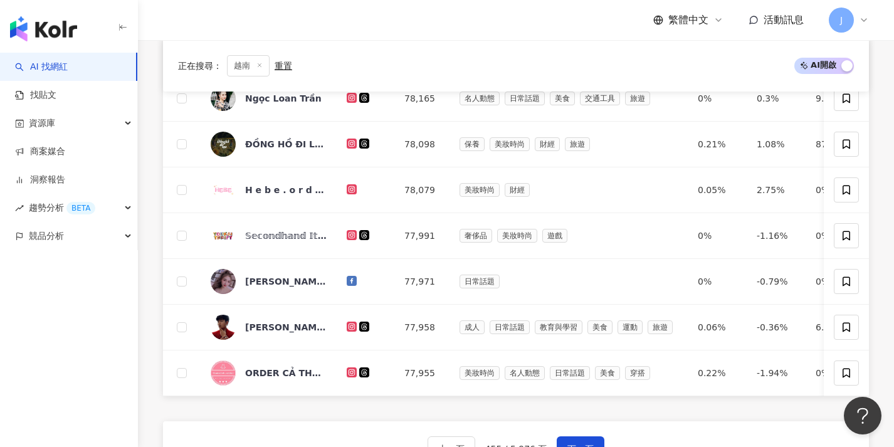
scroll to position [446, 0]
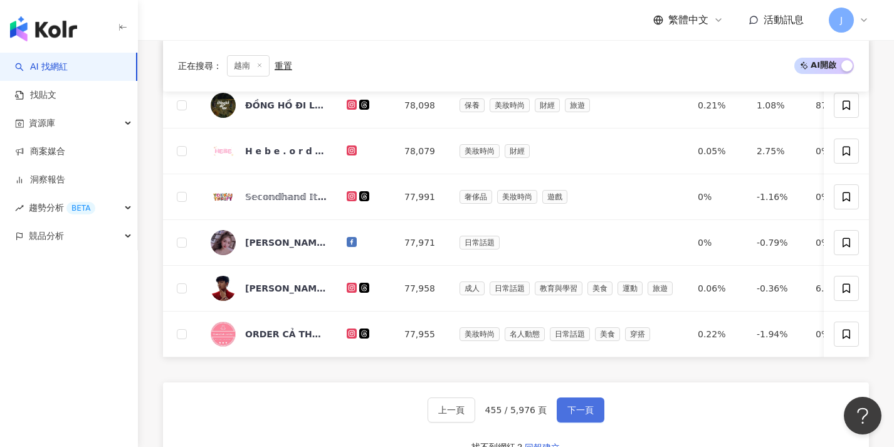
click at [568, 415] on span "下一頁" at bounding box center [581, 410] width 26 height 10
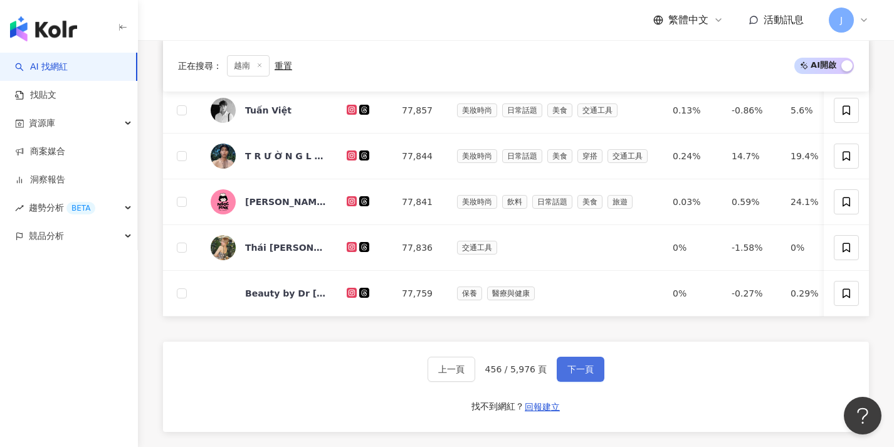
scroll to position [495, 0]
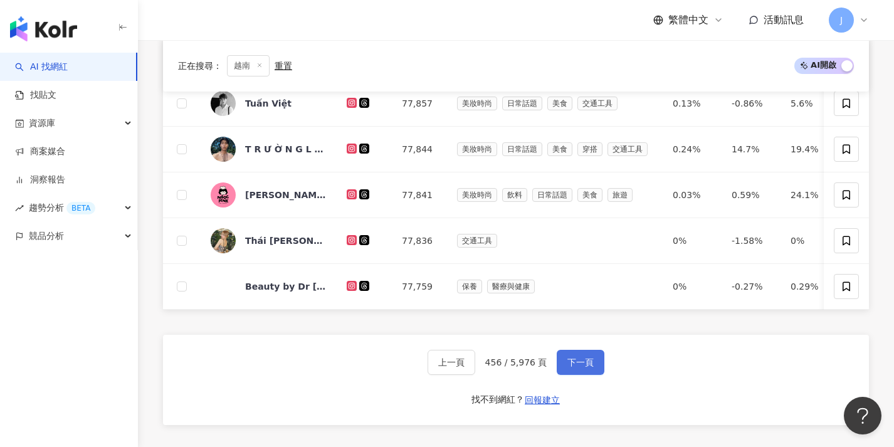
click at [559, 374] on button "下一頁" at bounding box center [581, 362] width 48 height 25
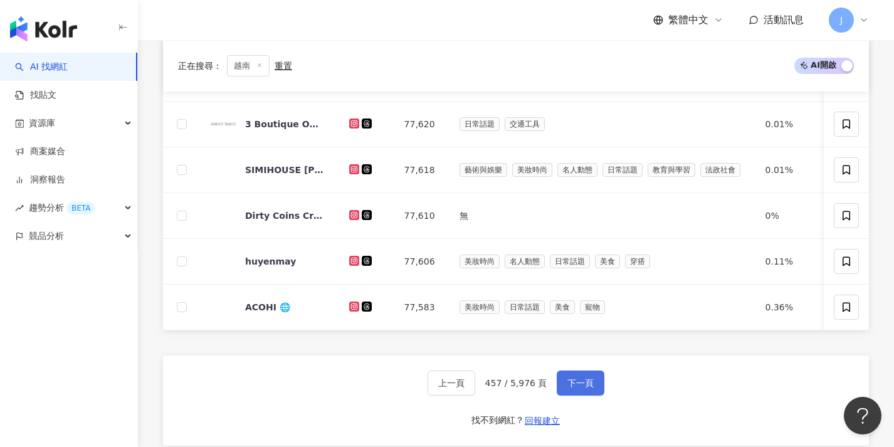
scroll to position [528, 0]
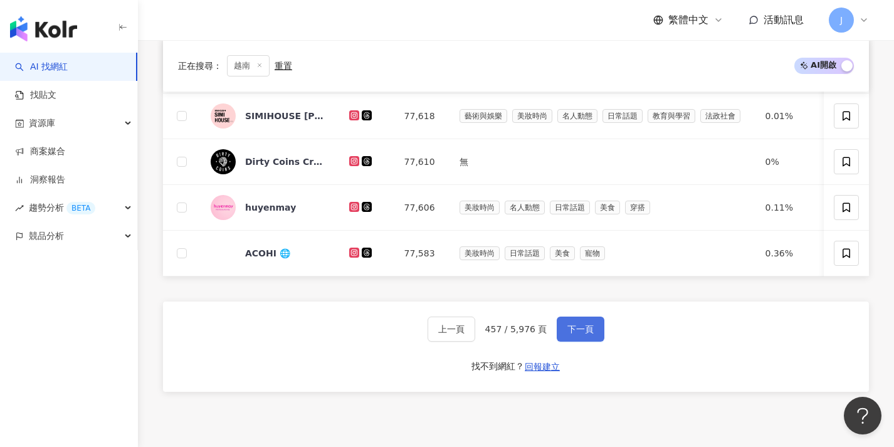
click at [573, 342] on button "下一頁" at bounding box center [581, 329] width 48 height 25
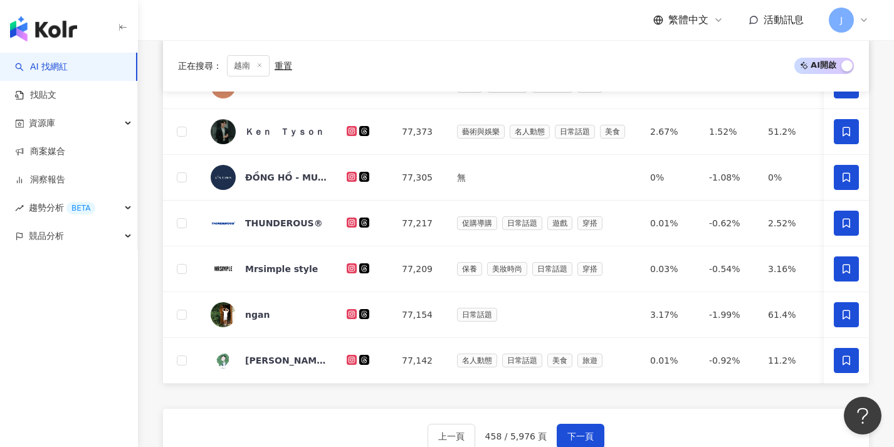
scroll to position [478, 0]
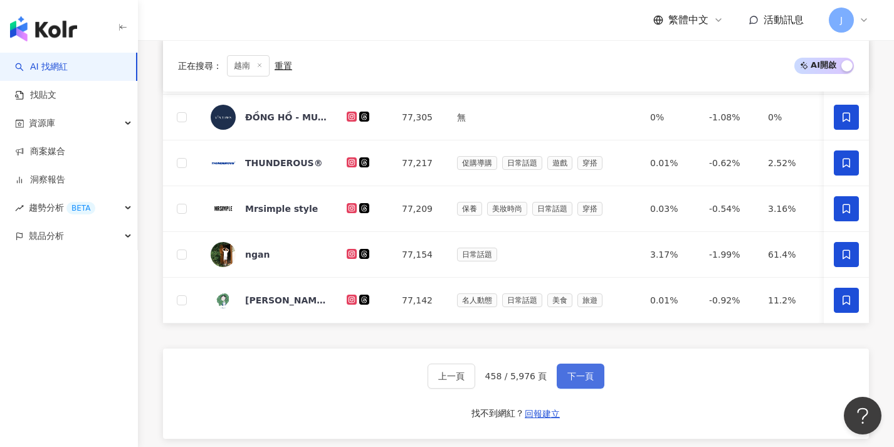
click at [569, 389] on button "下一頁" at bounding box center [581, 376] width 48 height 25
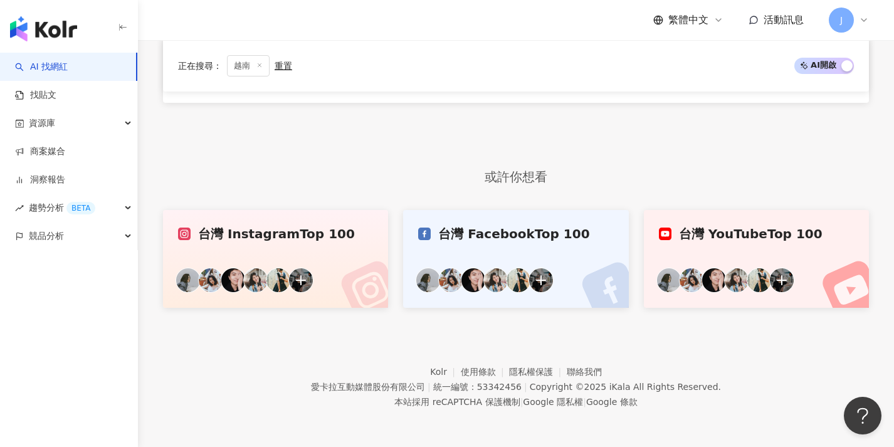
scroll to position [382, 0]
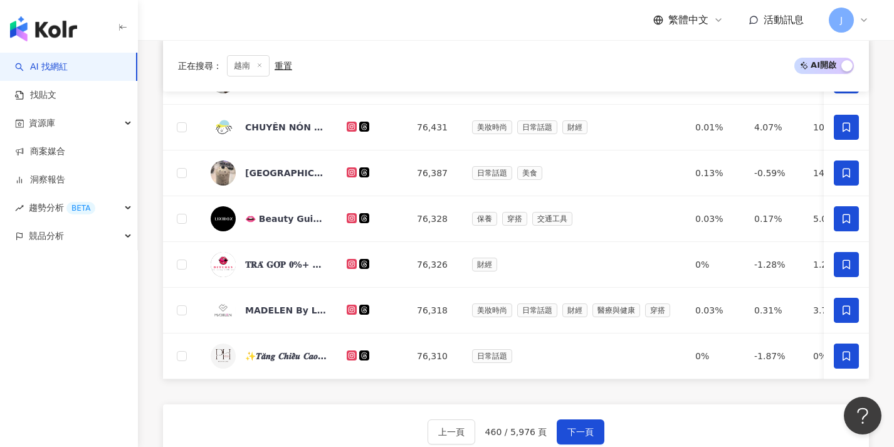
scroll to position [536, 0]
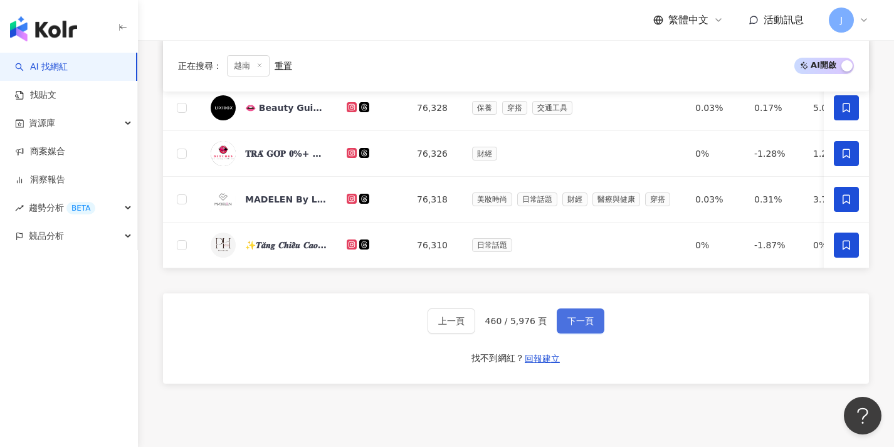
click at [573, 326] on span "下一頁" at bounding box center [581, 321] width 26 height 10
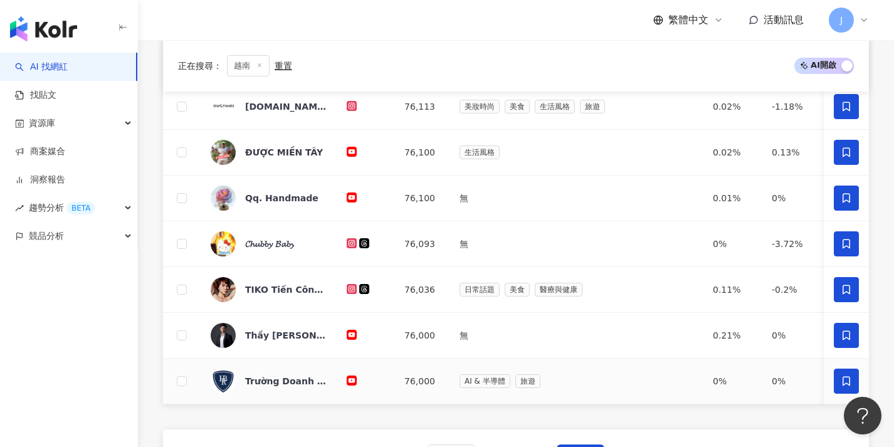
scroll to position [463, 0]
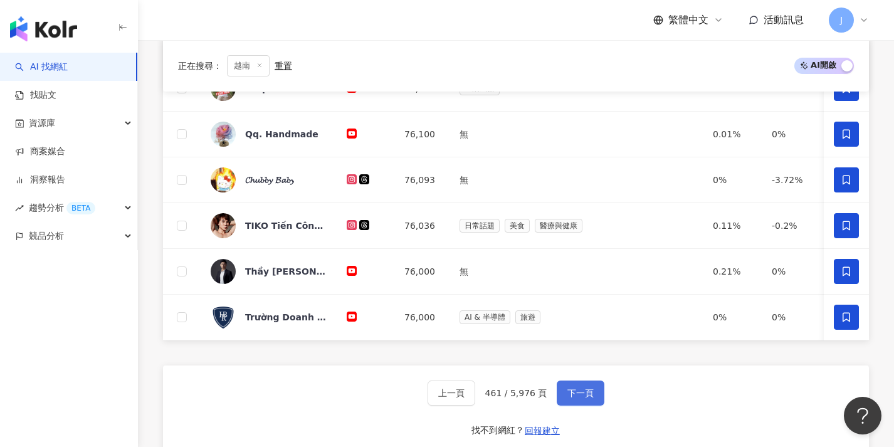
click at [579, 396] on button "下一頁" at bounding box center [581, 393] width 48 height 25
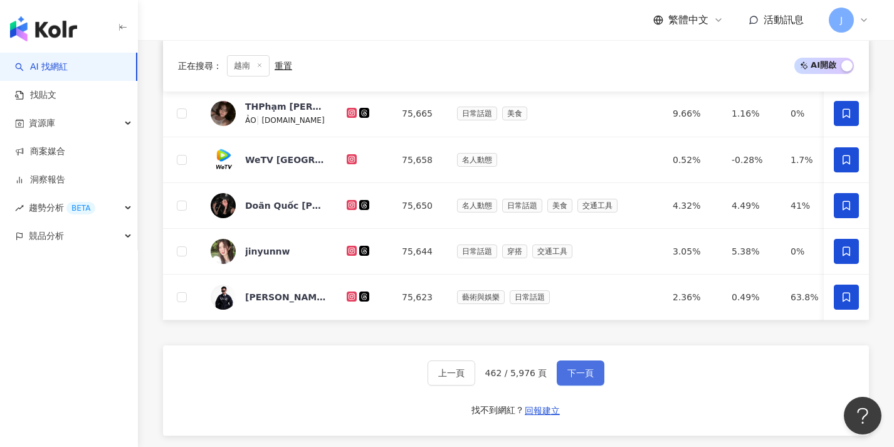
click at [575, 378] on span "下一頁" at bounding box center [581, 373] width 26 height 10
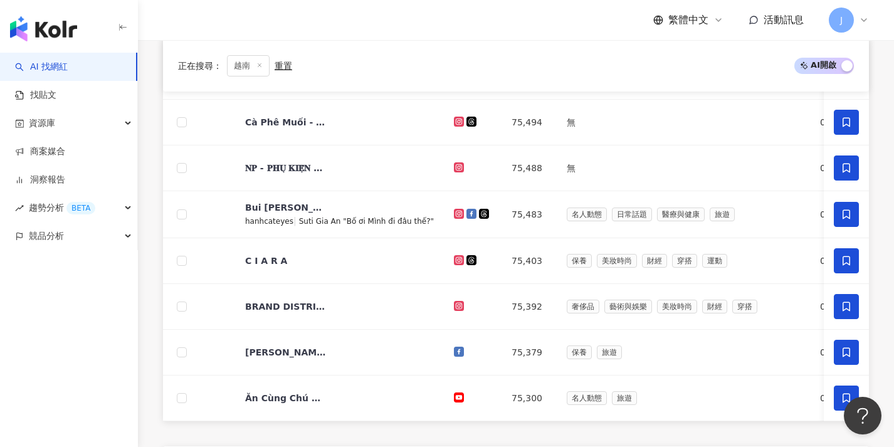
scroll to position [455, 0]
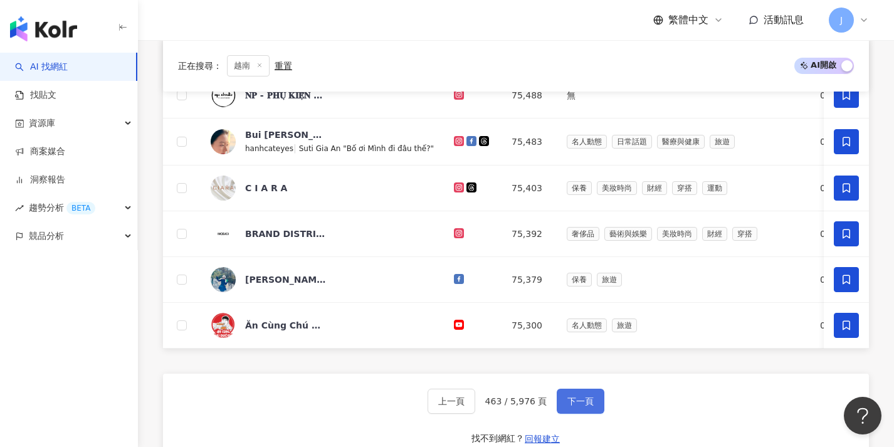
click at [574, 400] on button "下一頁" at bounding box center [581, 401] width 48 height 25
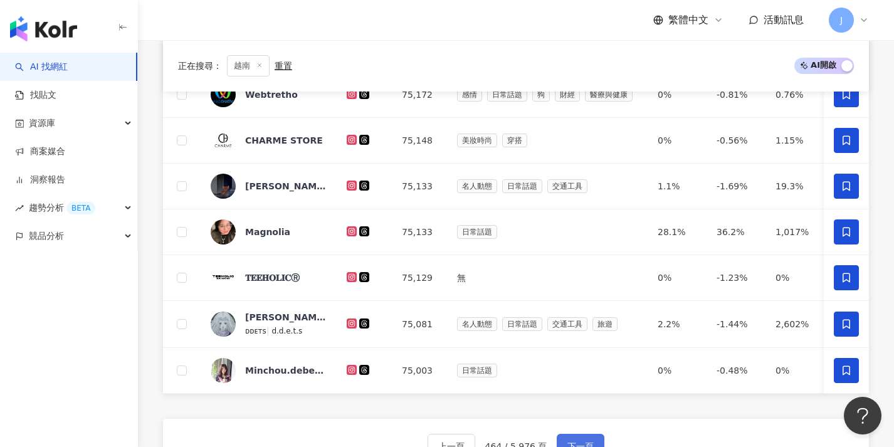
scroll to position [463, 0]
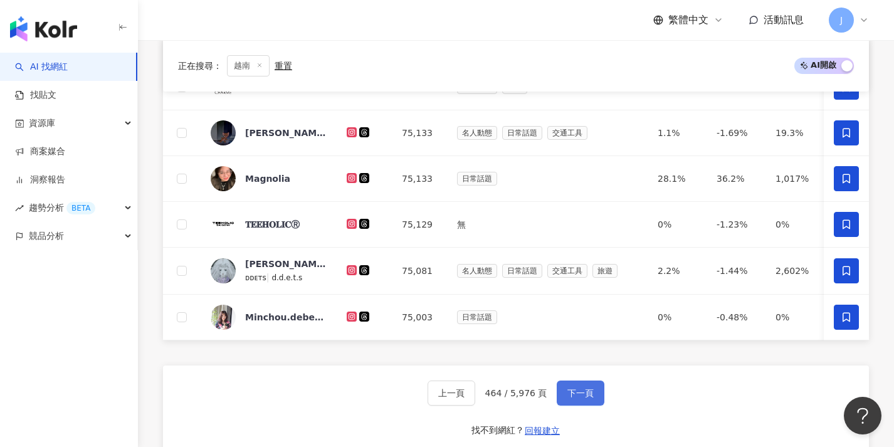
click at [568, 398] on span "下一頁" at bounding box center [581, 393] width 26 height 10
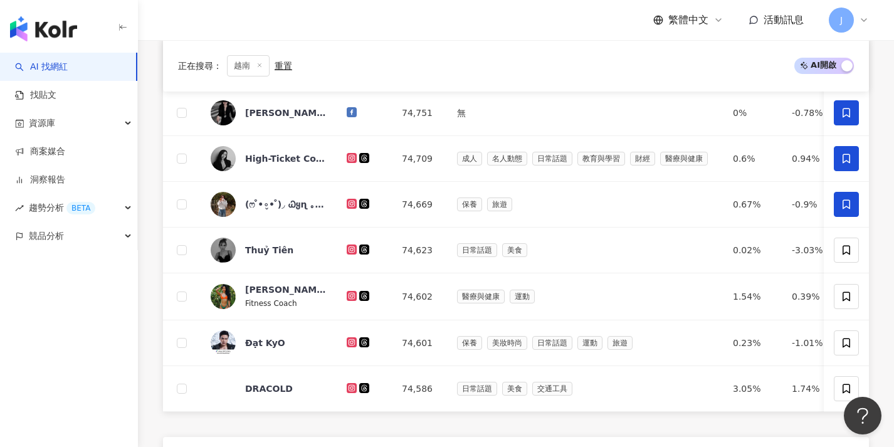
scroll to position [477, 0]
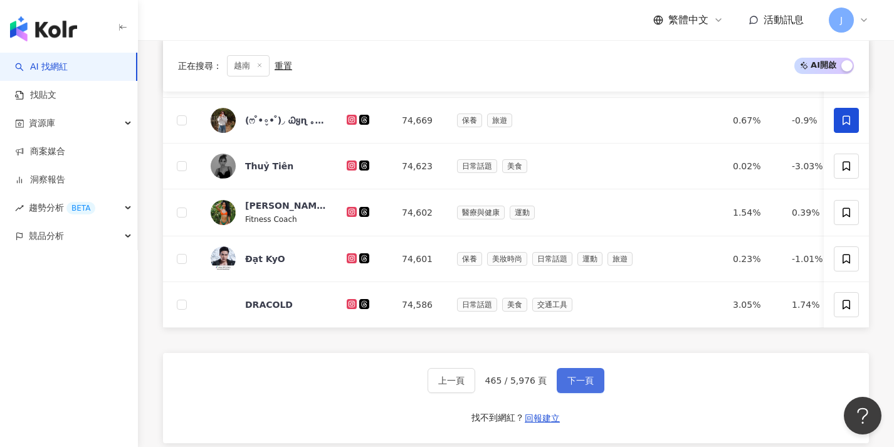
click at [568, 393] on button "下一頁" at bounding box center [581, 380] width 48 height 25
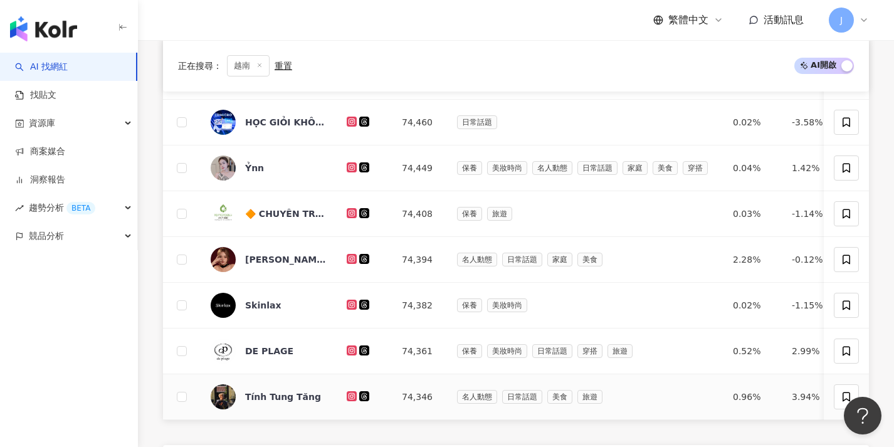
scroll to position [415, 0]
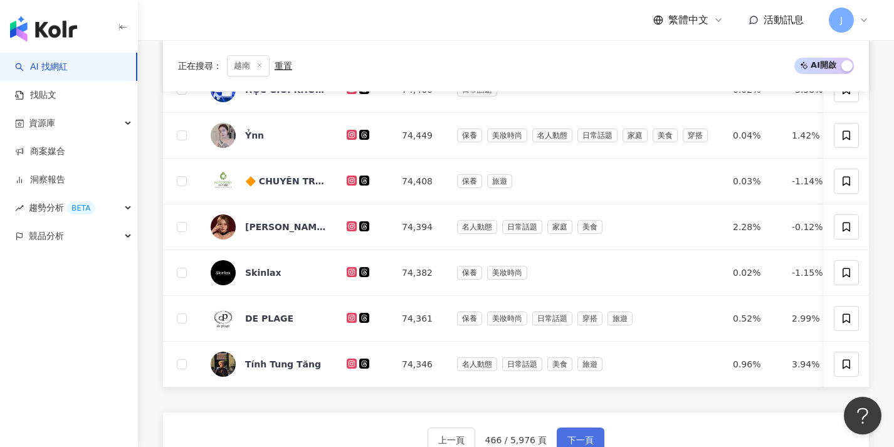
click at [577, 428] on button "下一頁" at bounding box center [581, 440] width 48 height 25
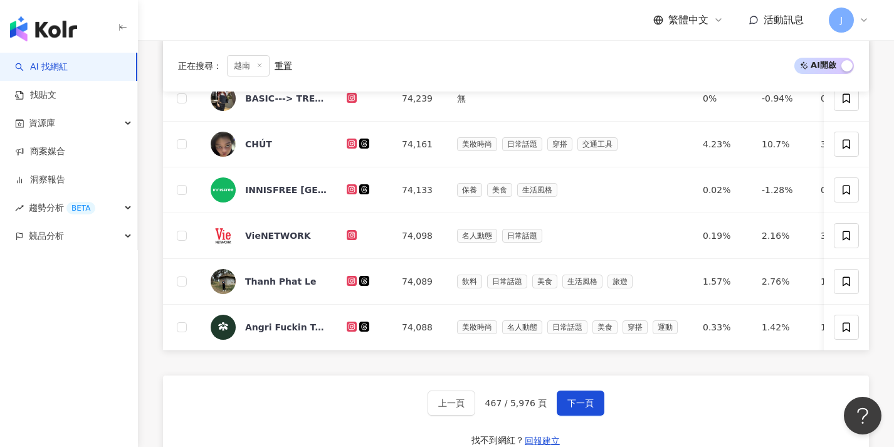
scroll to position [451, 0]
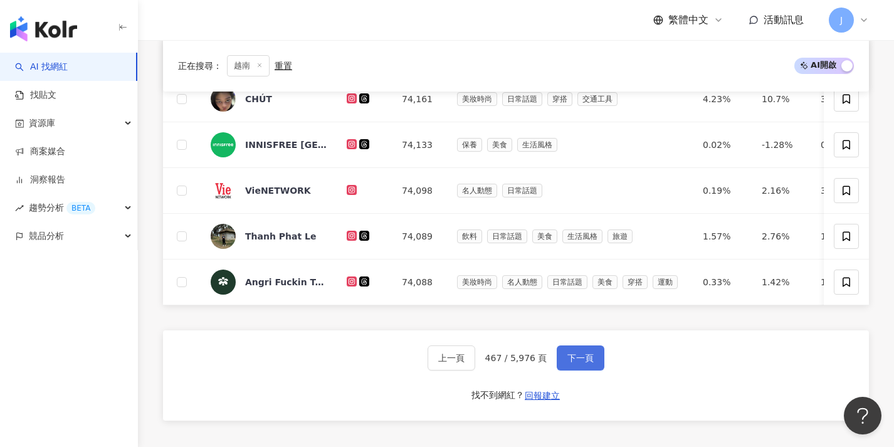
click at [574, 371] on button "下一頁" at bounding box center [581, 358] width 48 height 25
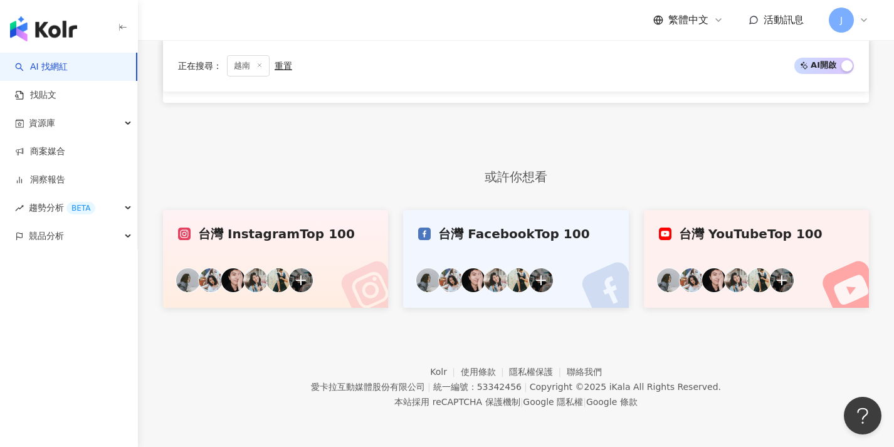
scroll to position [382, 0]
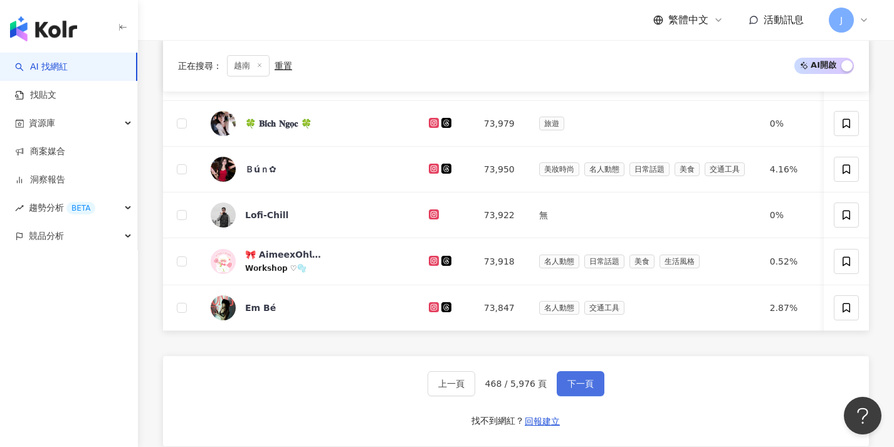
click at [573, 386] on button "下一頁" at bounding box center [581, 383] width 48 height 25
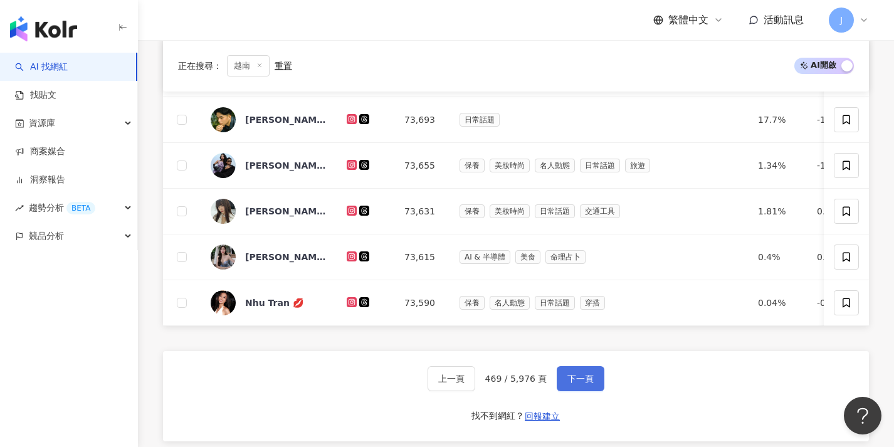
scroll to position [439, 0]
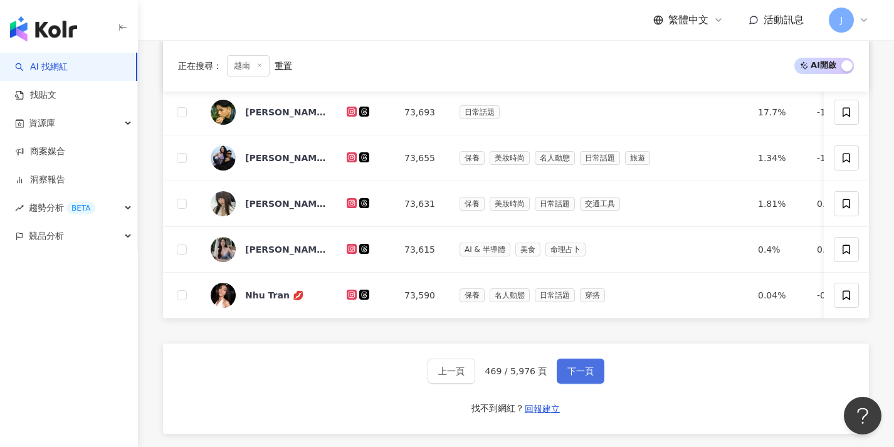
click at [570, 376] on span "下一頁" at bounding box center [581, 371] width 26 height 10
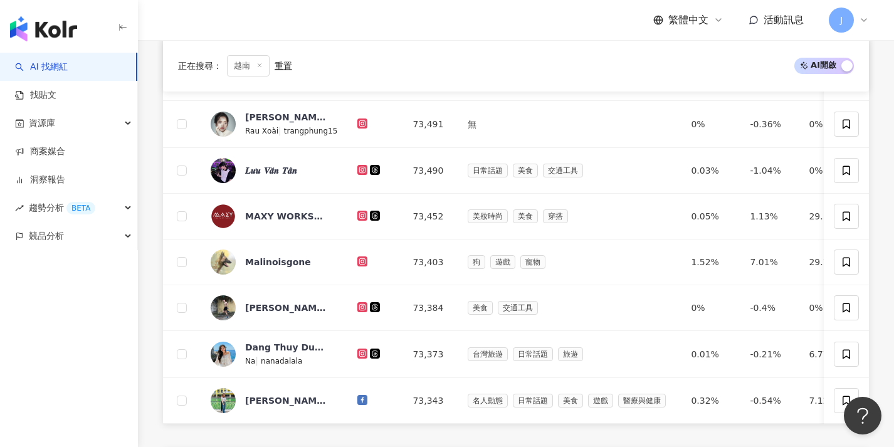
scroll to position [524, 0]
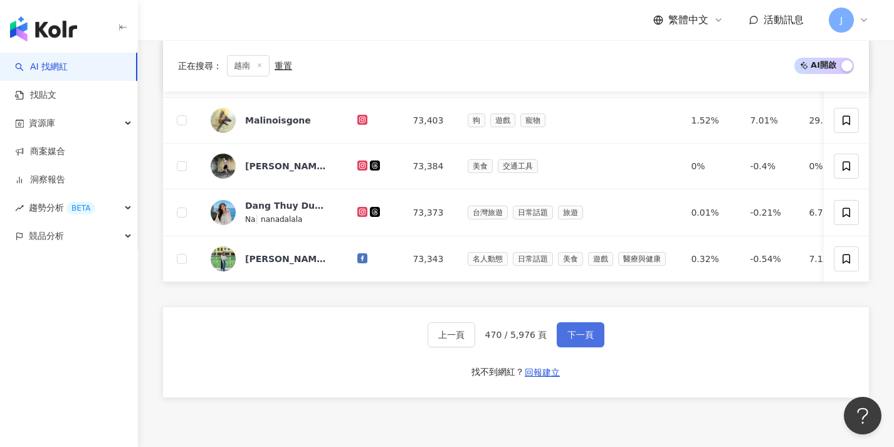
click at [570, 347] on button "下一頁" at bounding box center [581, 334] width 48 height 25
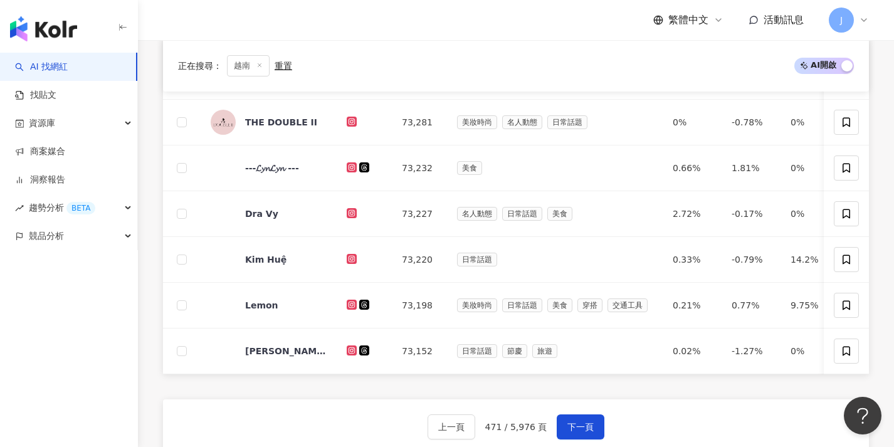
scroll to position [564, 0]
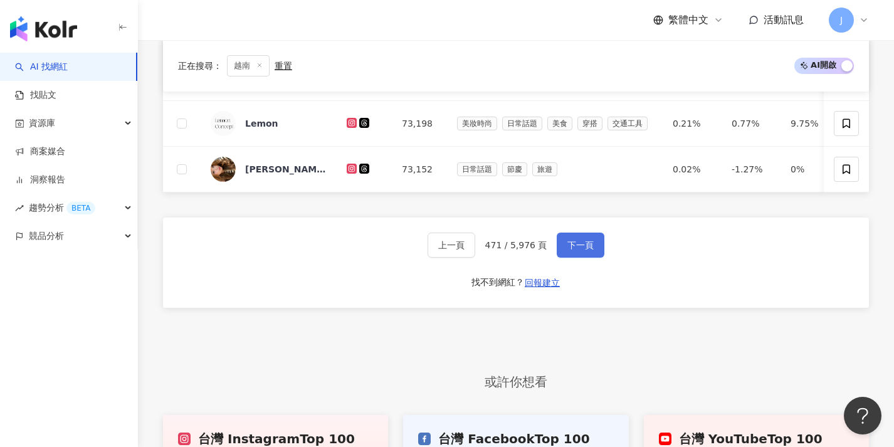
click at [571, 258] on button "下一頁" at bounding box center [581, 245] width 48 height 25
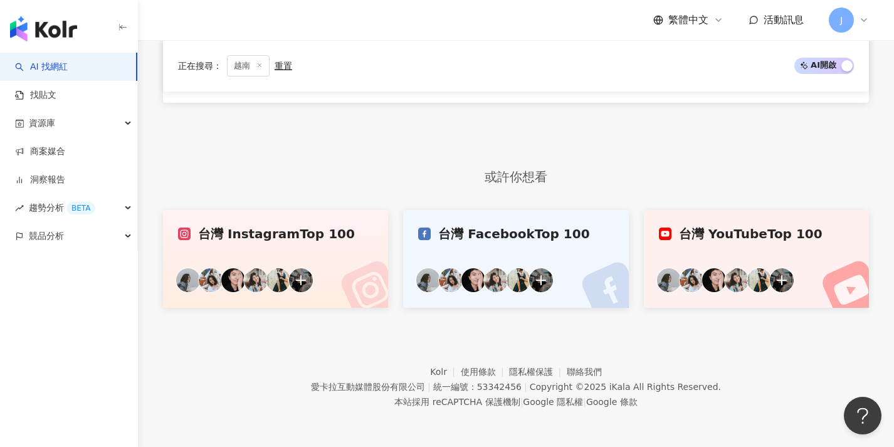
scroll to position [382, 0]
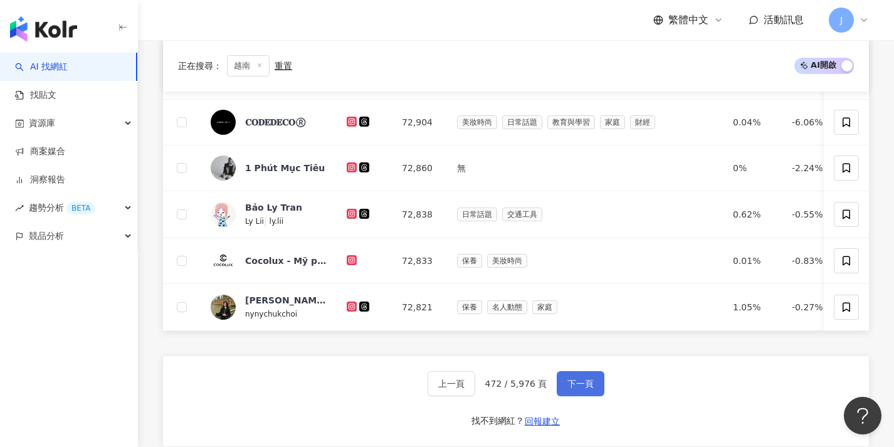
click at [578, 389] on span "下一頁" at bounding box center [581, 384] width 26 height 10
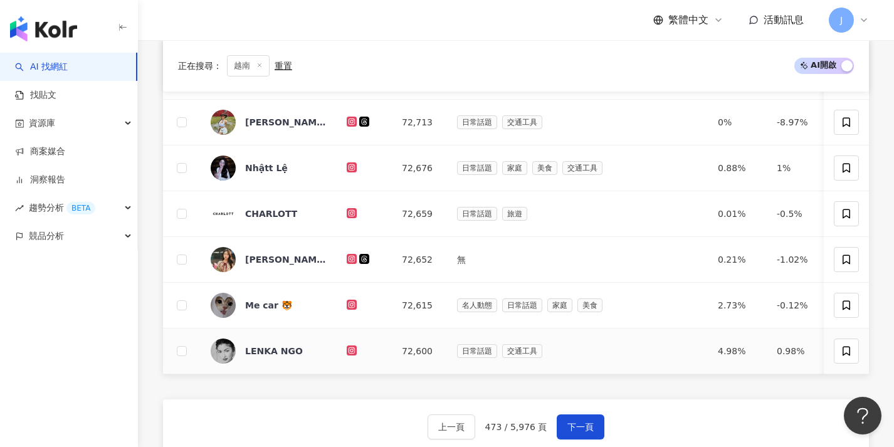
scroll to position [422, 0]
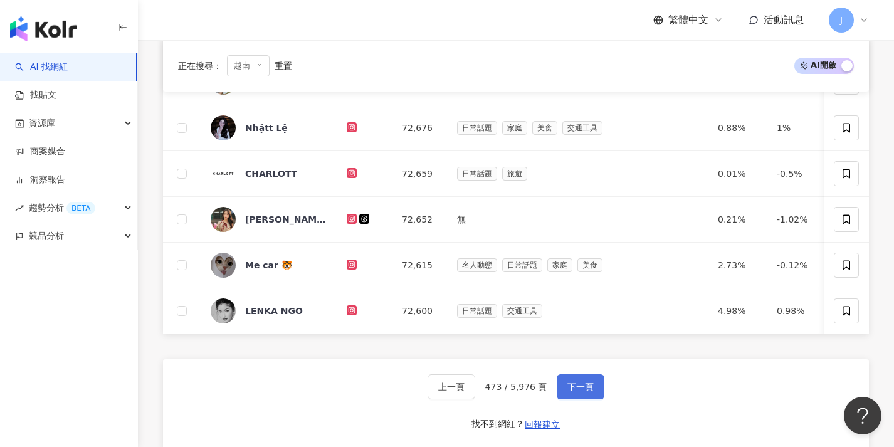
click at [576, 387] on button "下一頁" at bounding box center [581, 386] width 48 height 25
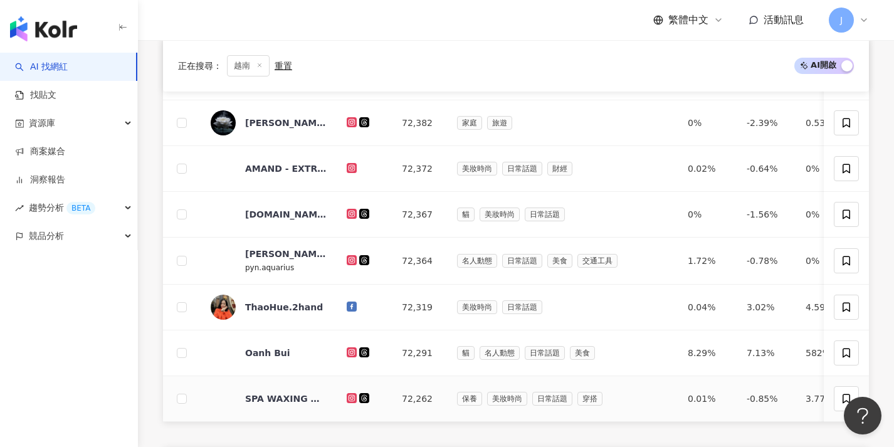
scroll to position [504, 0]
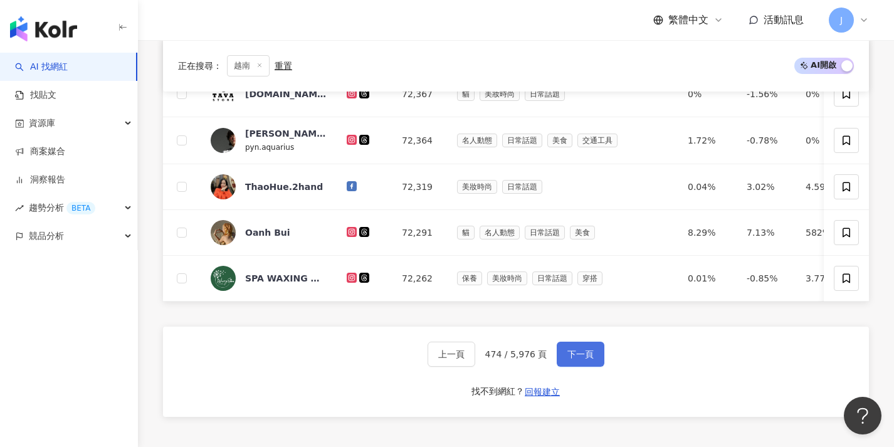
click at [570, 357] on span "下一頁" at bounding box center [581, 354] width 26 height 10
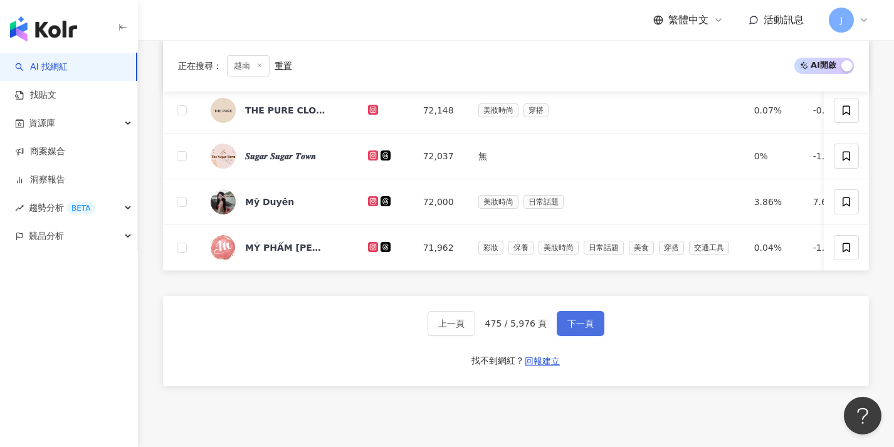
scroll to position [516, 0]
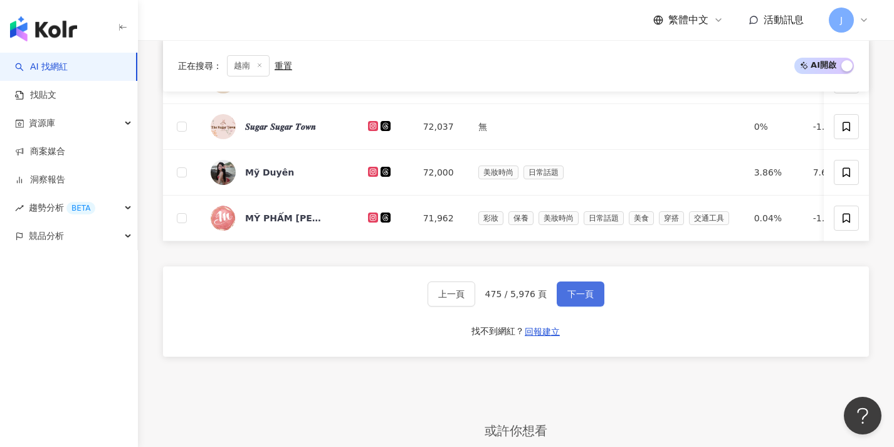
click at [577, 299] on span "下一頁" at bounding box center [581, 294] width 26 height 10
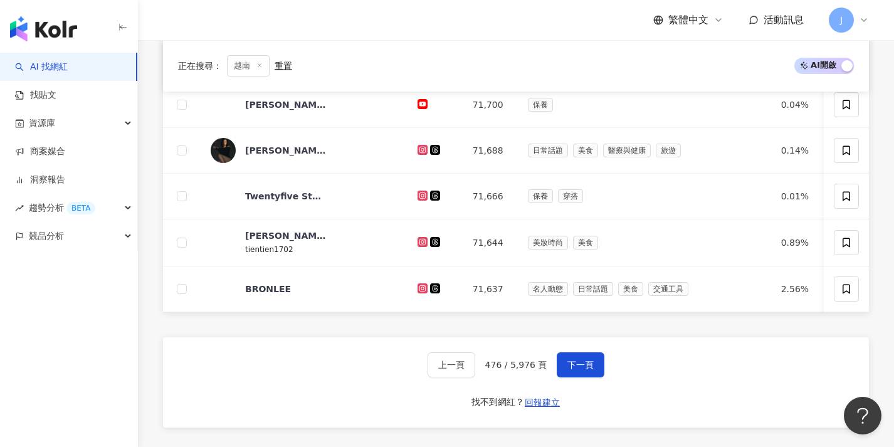
scroll to position [496, 0]
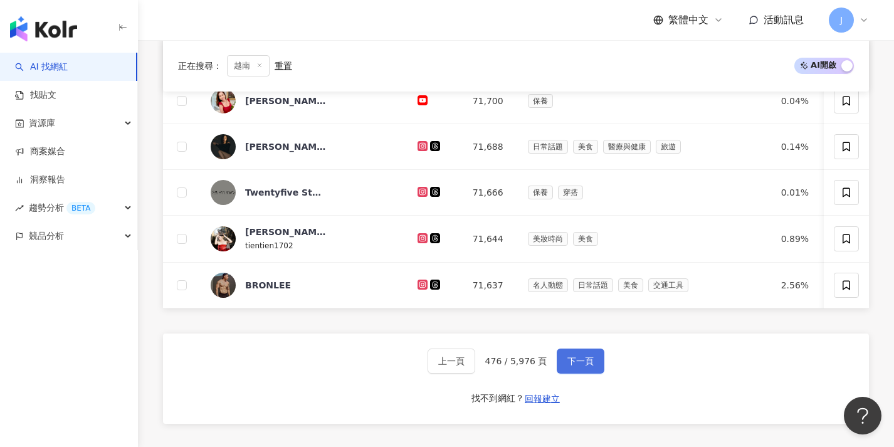
click at [569, 366] on span "下一頁" at bounding box center [581, 361] width 26 height 10
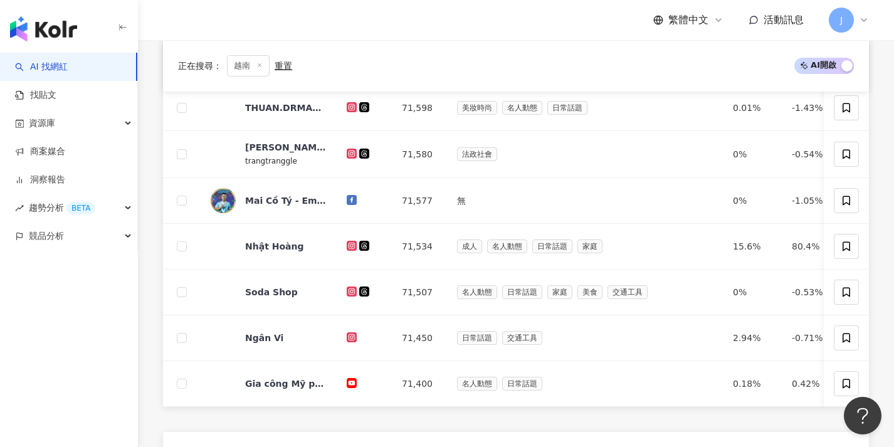
scroll to position [447, 0]
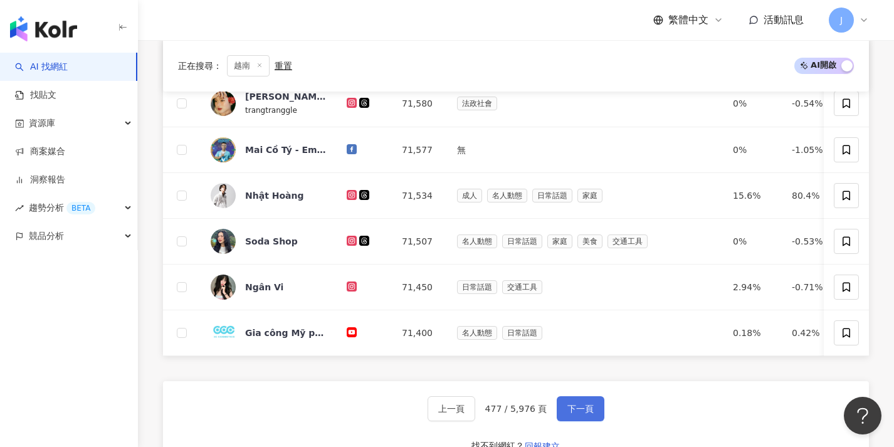
click at [573, 411] on button "下一頁" at bounding box center [581, 408] width 48 height 25
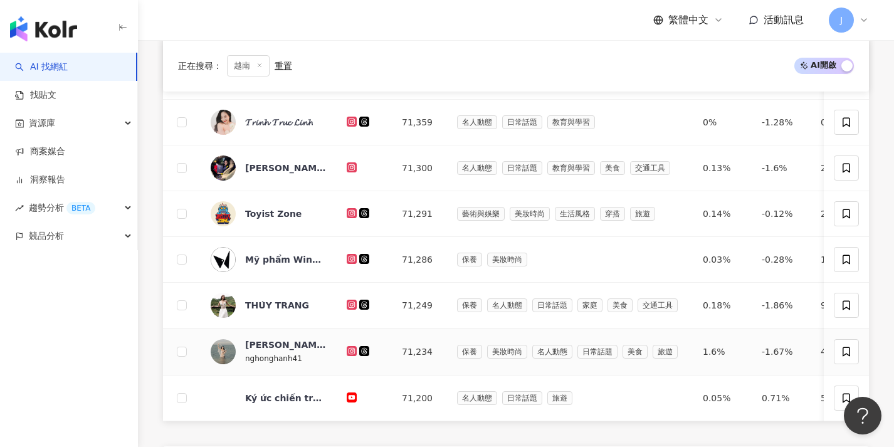
scroll to position [506, 0]
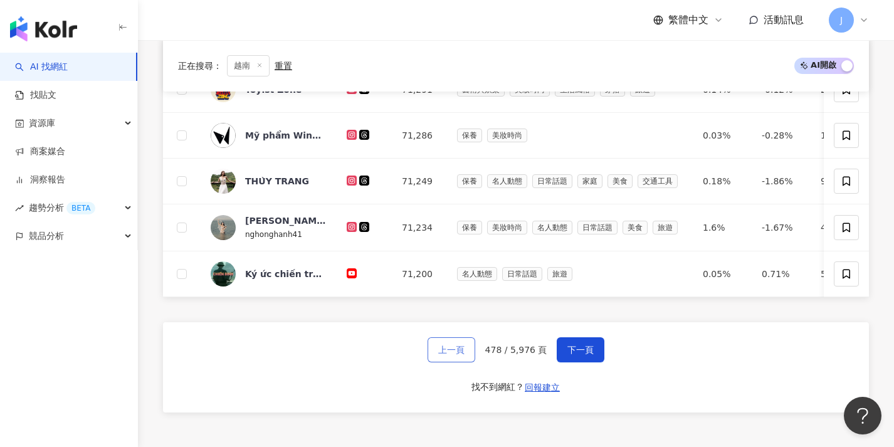
click at [438, 359] on button "上一頁" at bounding box center [452, 349] width 48 height 25
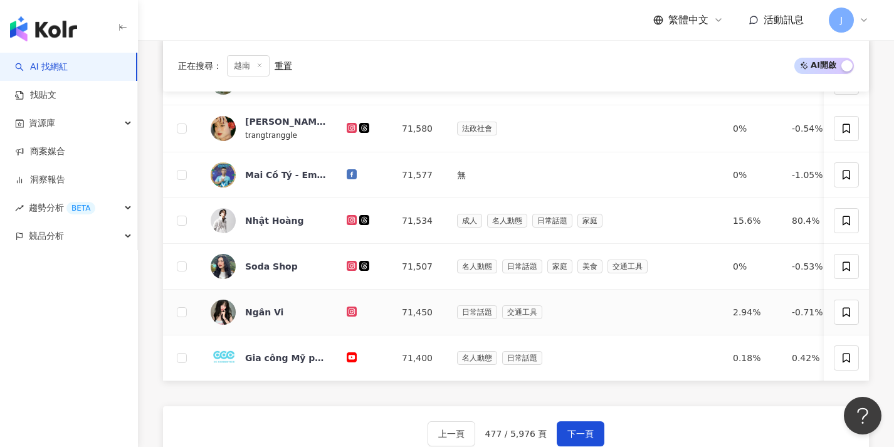
scroll to position [472, 0]
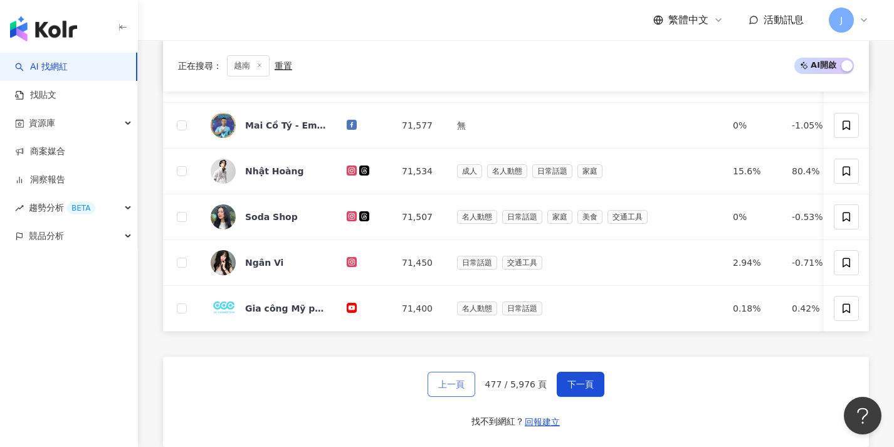
click at [448, 386] on button "上一頁" at bounding box center [452, 384] width 48 height 25
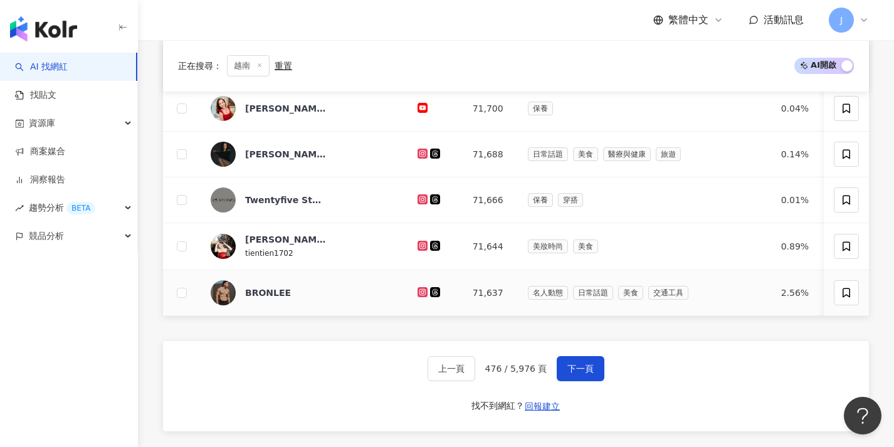
scroll to position [502, 0]
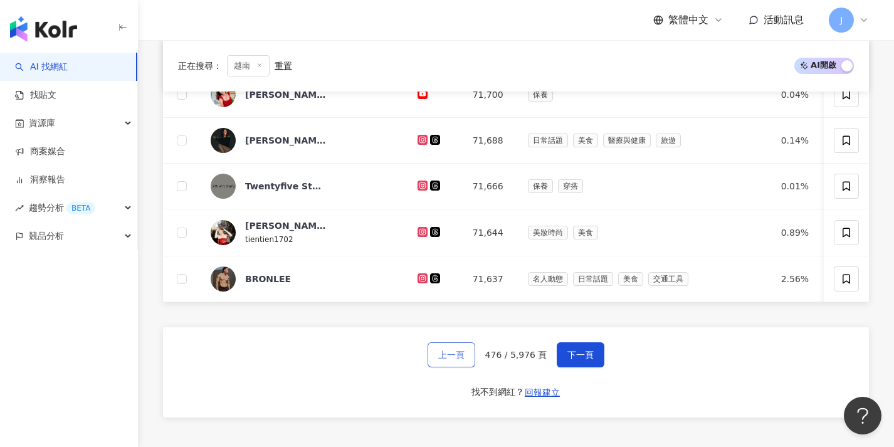
click at [447, 360] on span "上一頁" at bounding box center [451, 355] width 26 height 10
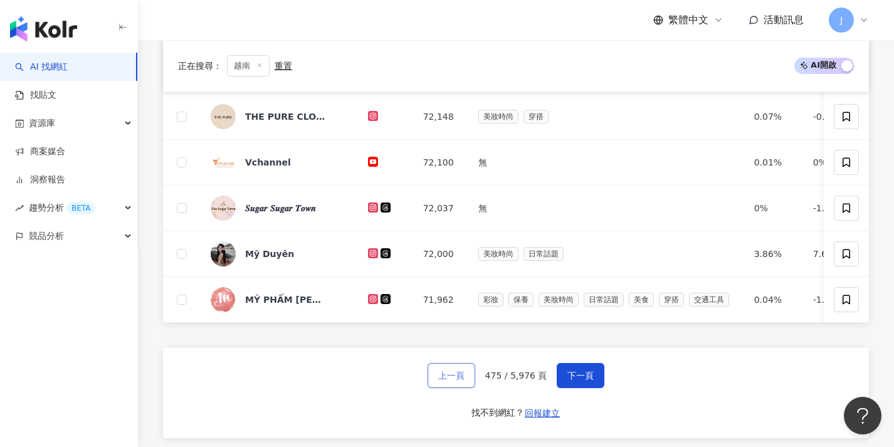
scroll to position [488, 0]
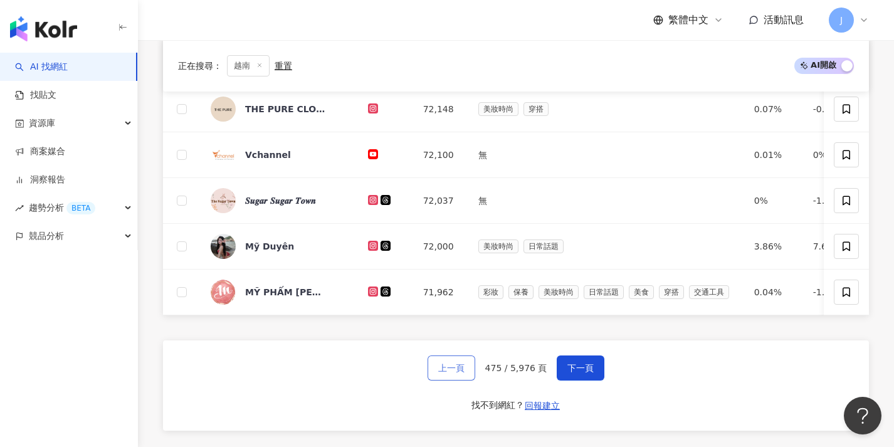
click at [445, 367] on button "上一頁" at bounding box center [452, 368] width 48 height 25
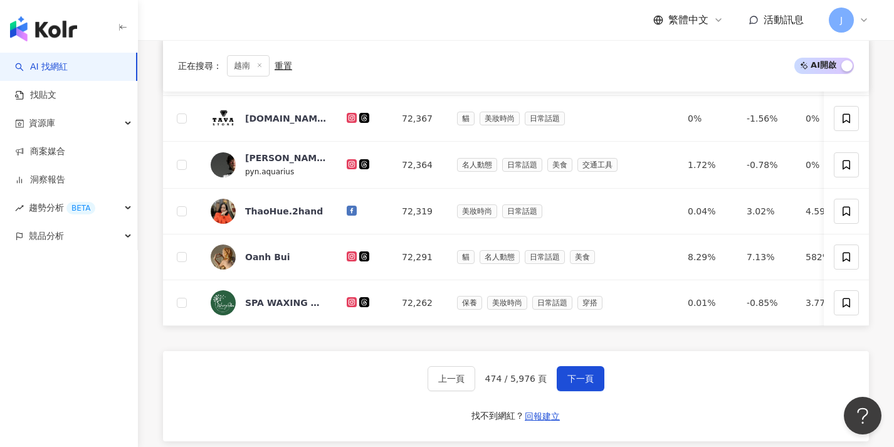
scroll to position [482, 0]
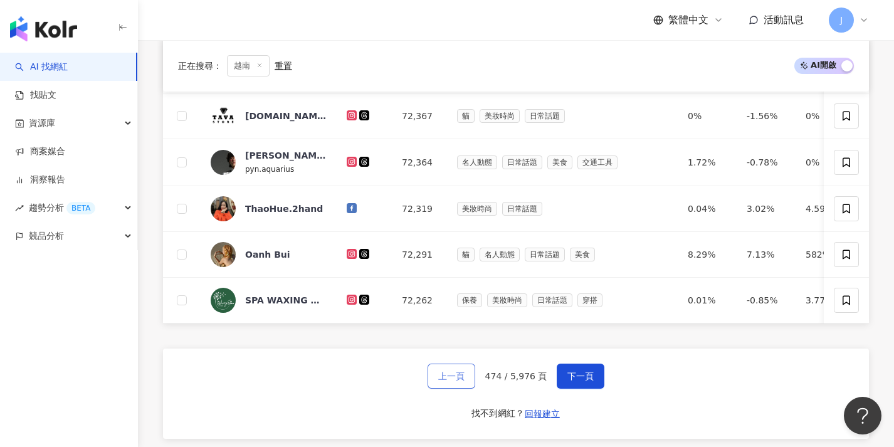
click at [447, 379] on span "上一頁" at bounding box center [451, 376] width 26 height 10
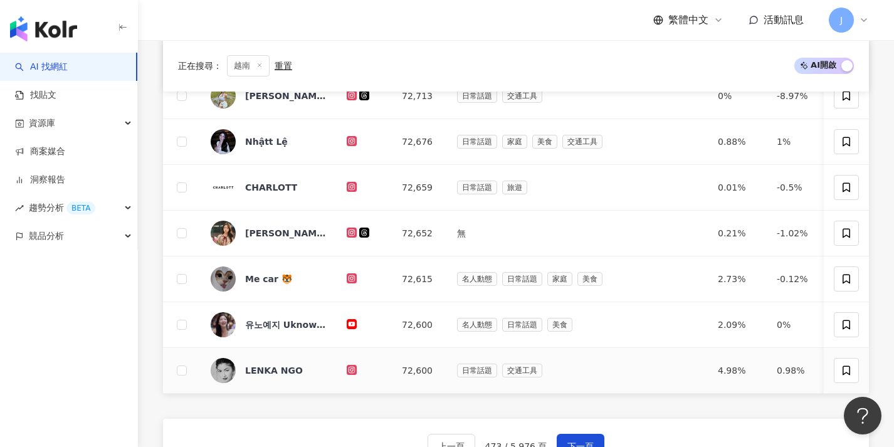
scroll to position [448, 0]
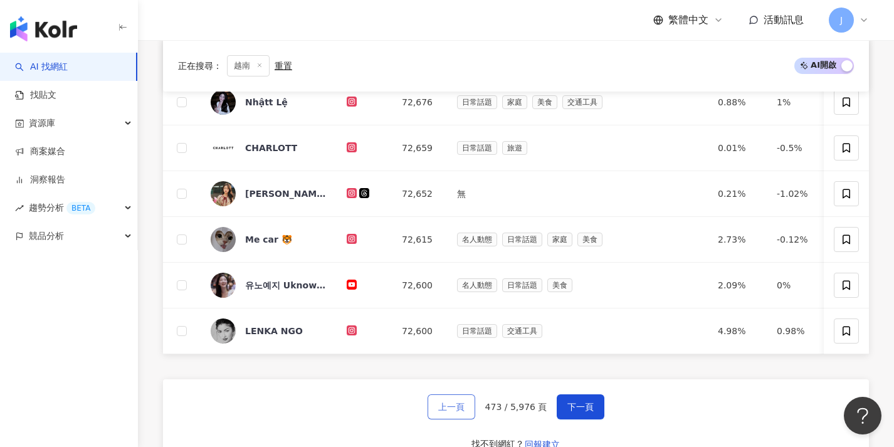
click at [451, 411] on span "上一頁" at bounding box center [451, 407] width 26 height 10
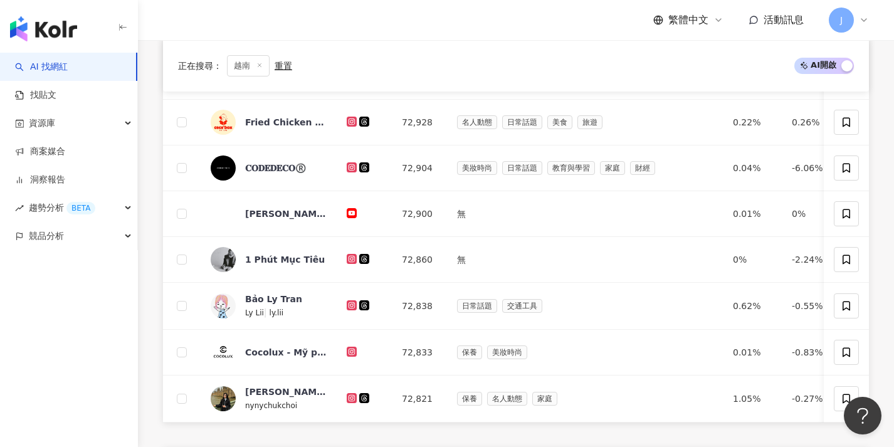
scroll to position [463, 0]
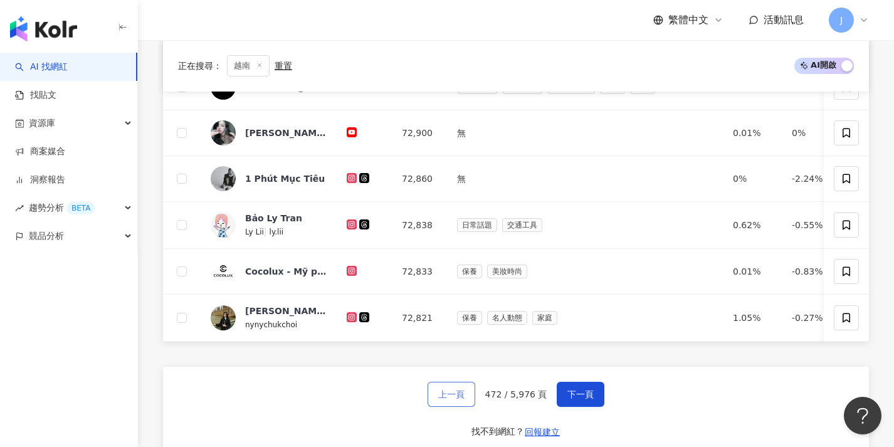
click at [451, 407] on button "上一頁" at bounding box center [452, 394] width 48 height 25
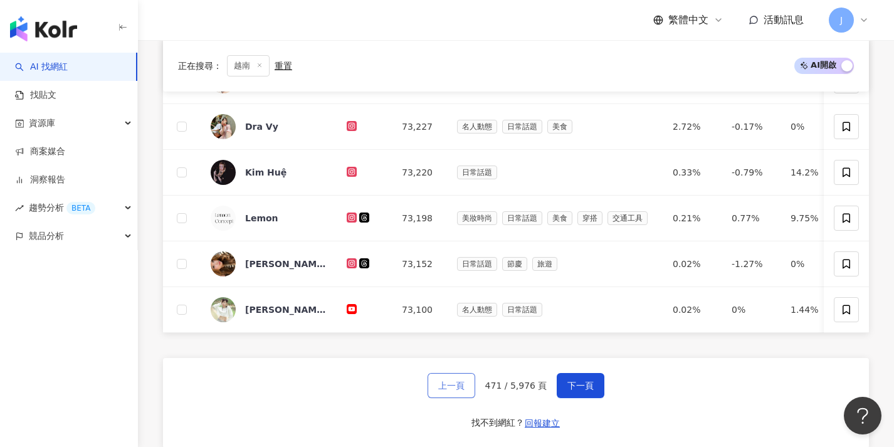
scroll to position [470, 0]
click at [449, 398] on button "上一頁" at bounding box center [452, 385] width 48 height 25
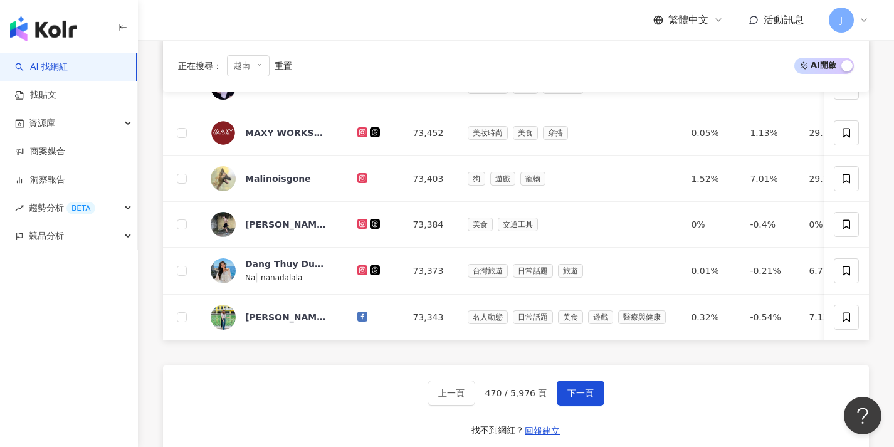
scroll to position [482, 0]
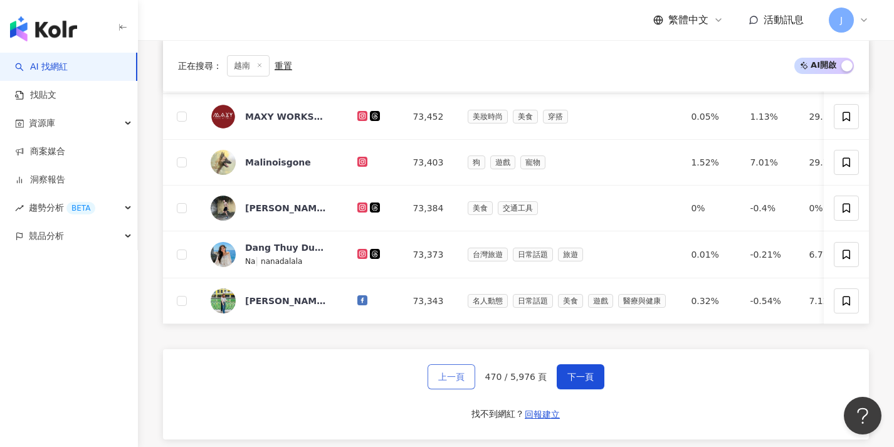
click at [444, 382] on span "上一頁" at bounding box center [451, 377] width 26 height 10
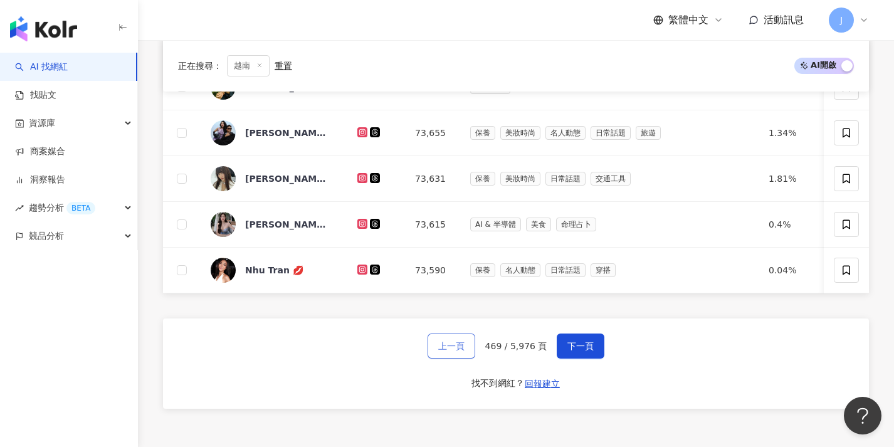
scroll to position [541, 0]
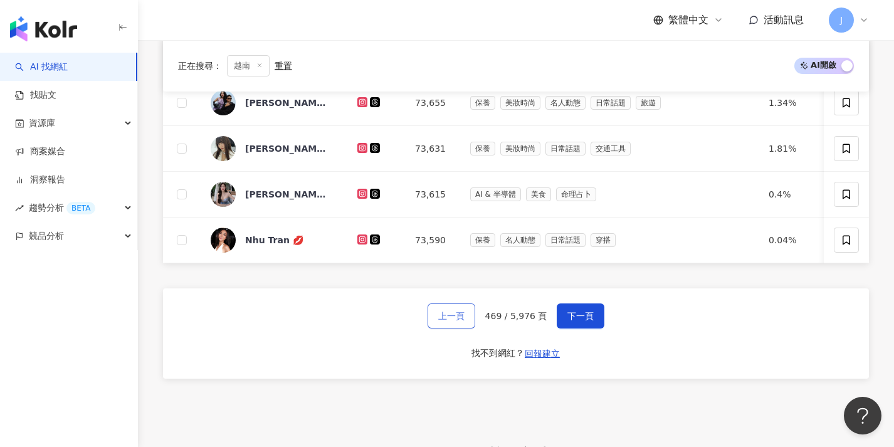
click at [445, 329] on button "上一頁" at bounding box center [452, 316] width 48 height 25
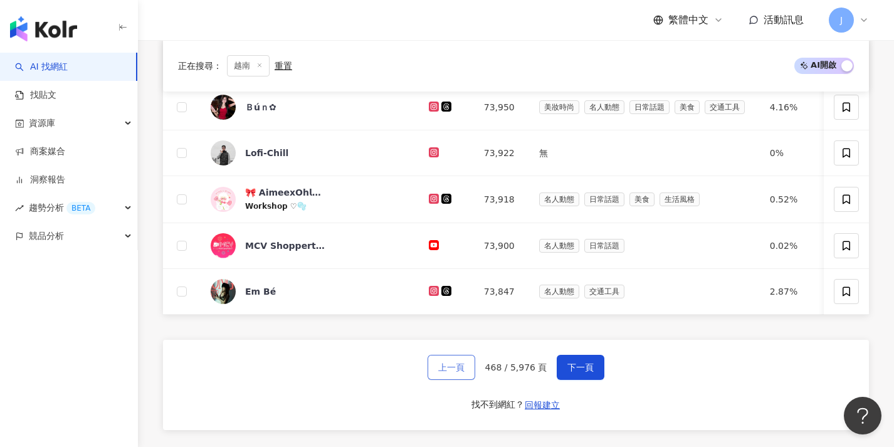
scroll to position [527, 0]
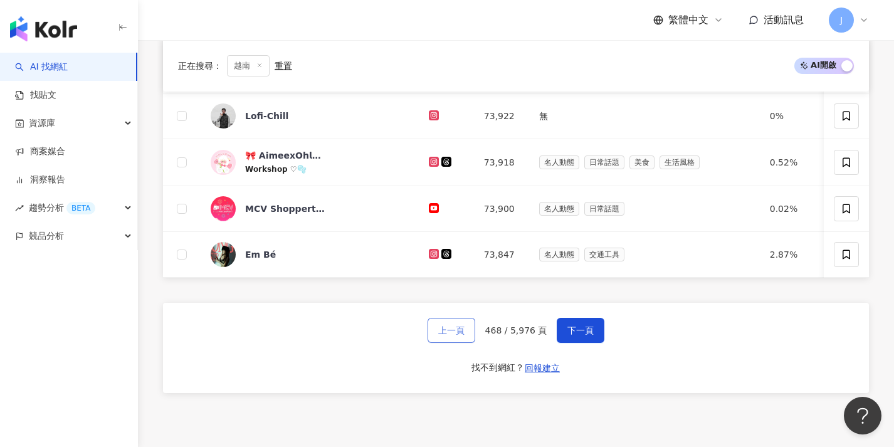
click at [445, 336] on span "上一頁" at bounding box center [451, 330] width 26 height 10
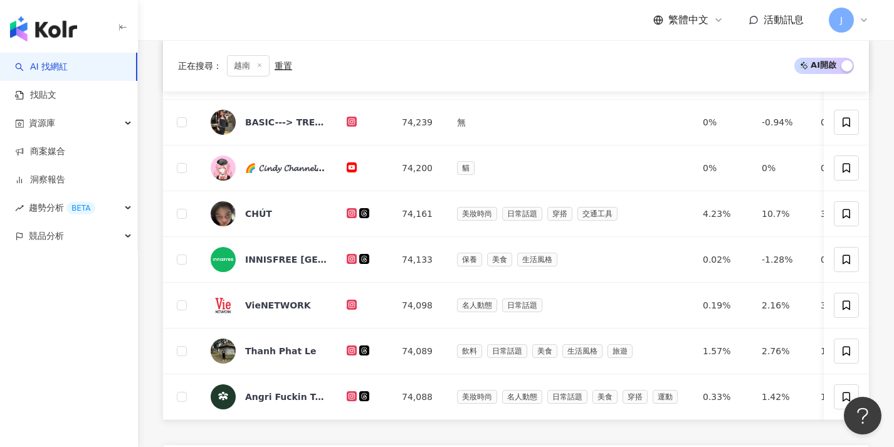
scroll to position [507, 0]
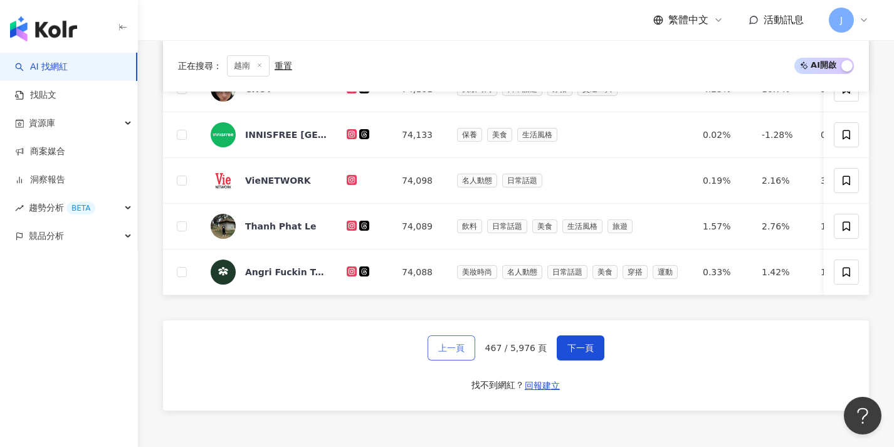
click at [445, 353] on span "上一頁" at bounding box center [451, 348] width 26 height 10
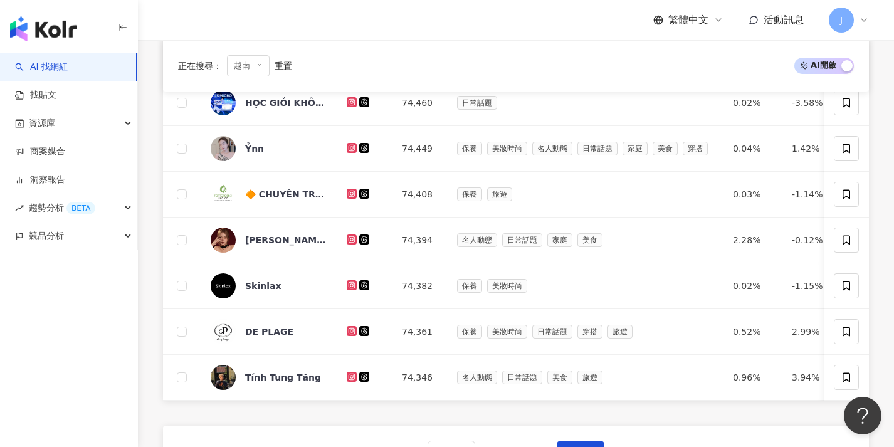
scroll to position [485, 0]
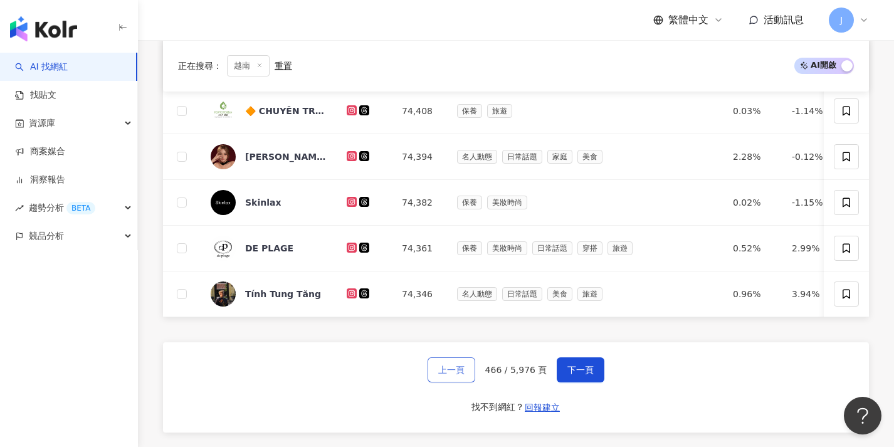
click at [454, 371] on button "上一頁" at bounding box center [452, 369] width 48 height 25
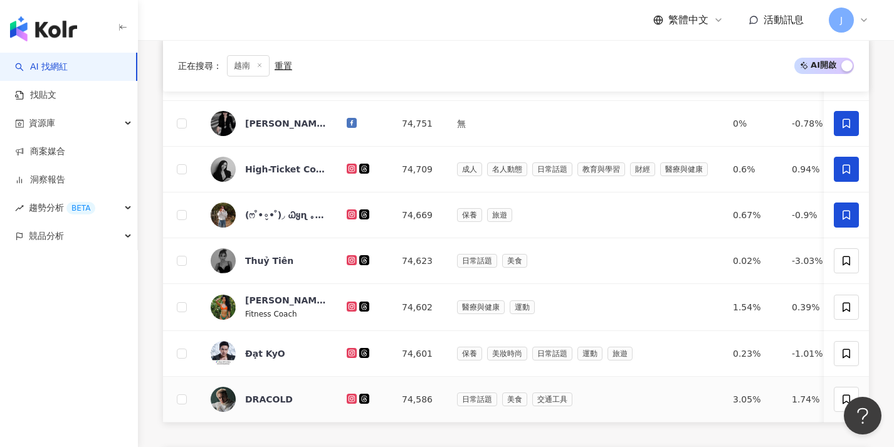
scroll to position [496, 0]
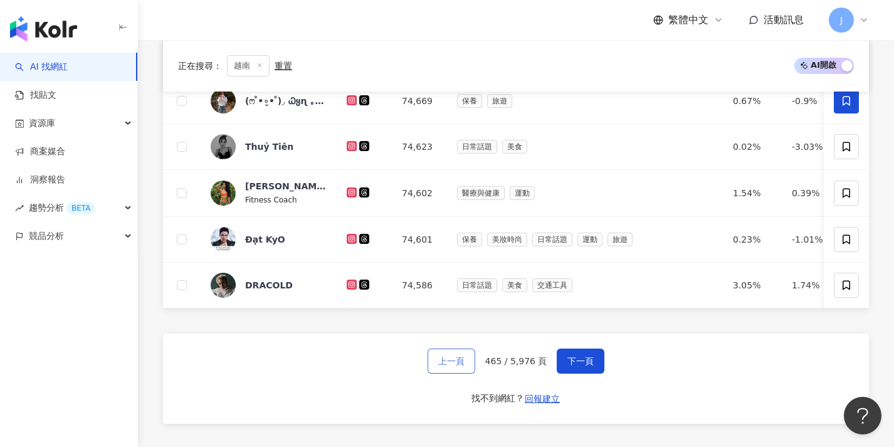
click at [454, 366] on span "上一頁" at bounding box center [451, 361] width 26 height 10
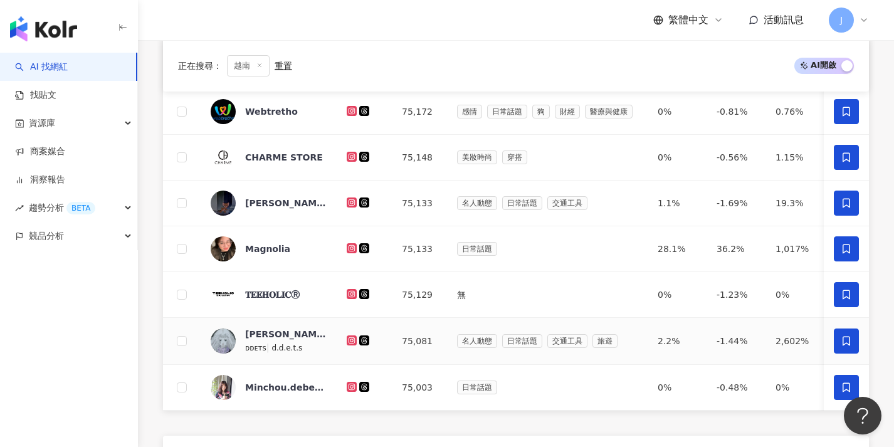
scroll to position [495, 0]
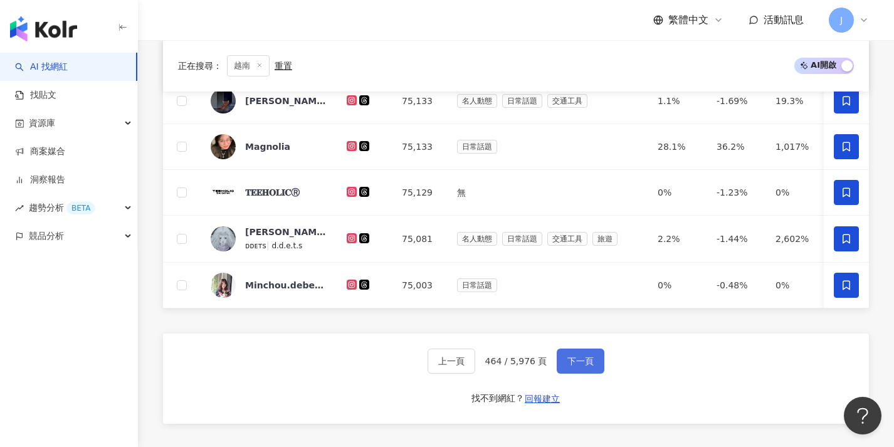
click at [574, 362] on button "下一頁" at bounding box center [581, 361] width 48 height 25
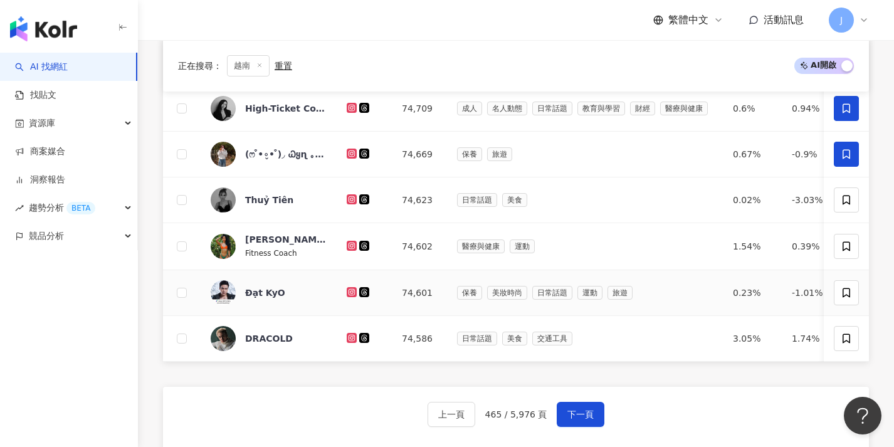
scroll to position [448, 0]
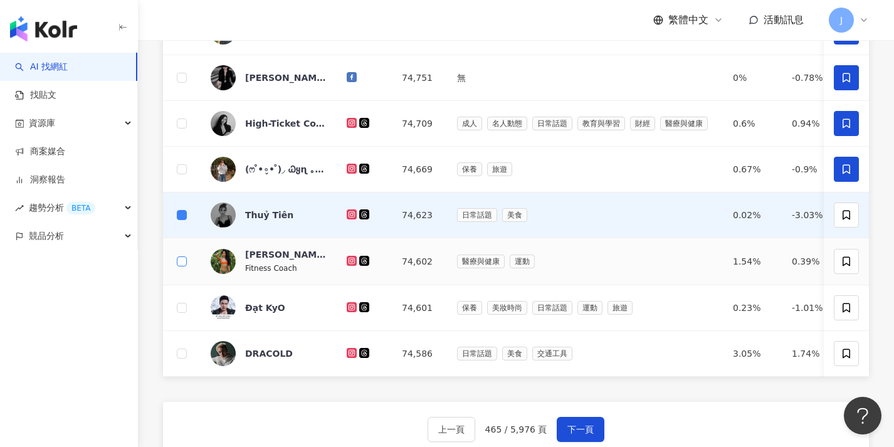
click at [177, 265] on span at bounding box center [182, 261] width 10 height 10
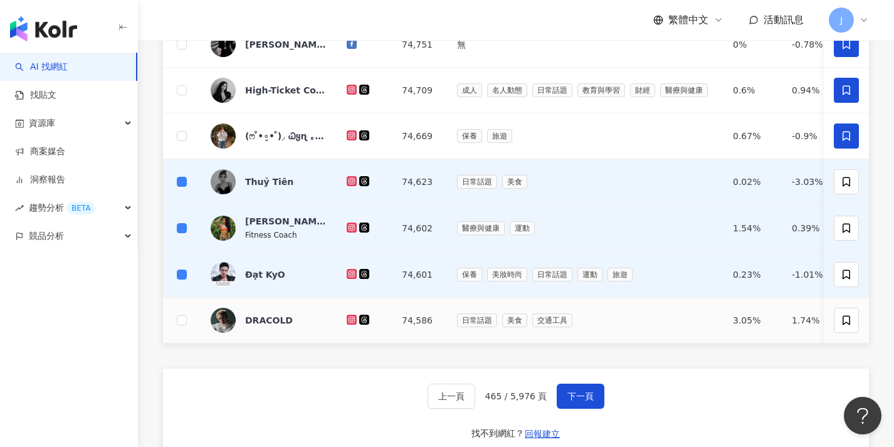
scroll to position [505, 0]
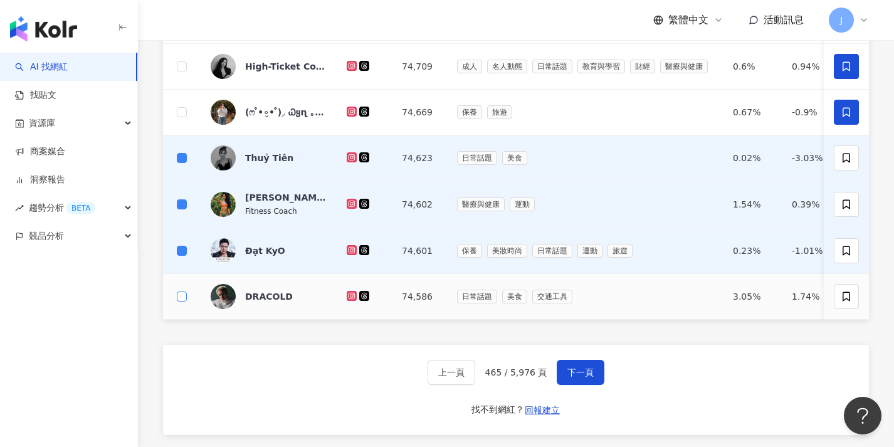
click at [181, 299] on span at bounding box center [182, 297] width 10 height 10
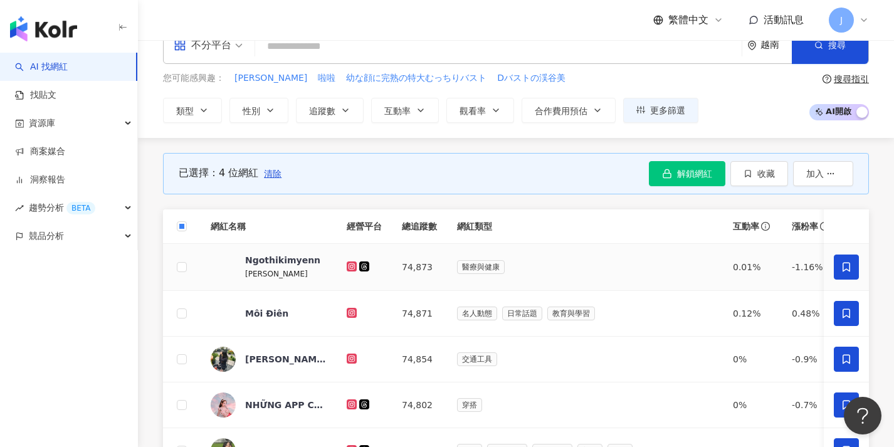
scroll to position [21, 0]
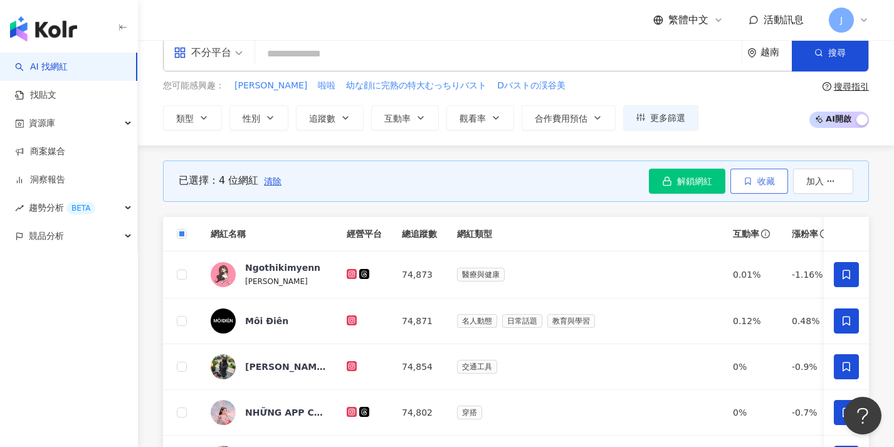
click at [754, 187] on button "收藏" at bounding box center [760, 181] width 58 height 25
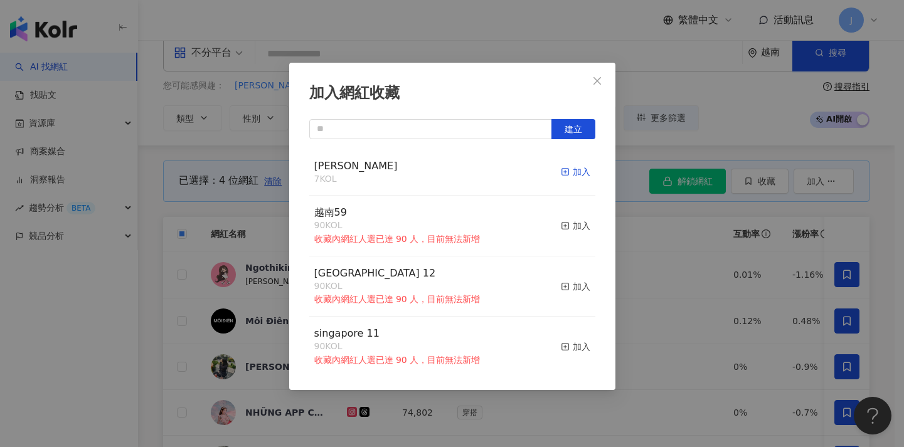
click at [561, 171] on icon "button" at bounding box center [565, 171] width 9 height 9
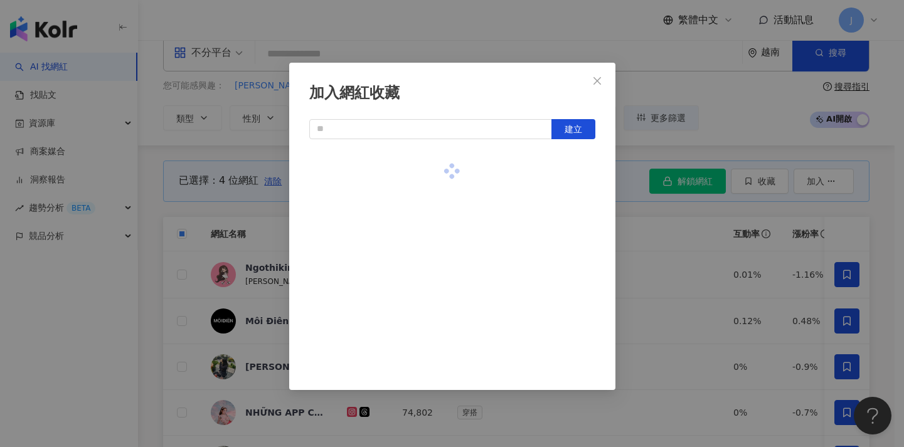
click at [667, 241] on div "加入網紅收藏 建立" at bounding box center [452, 223] width 904 height 447
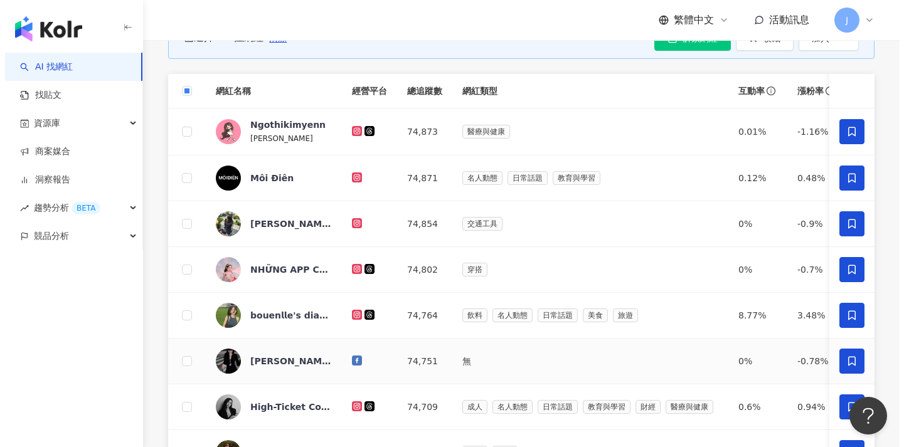
scroll to position [436, 0]
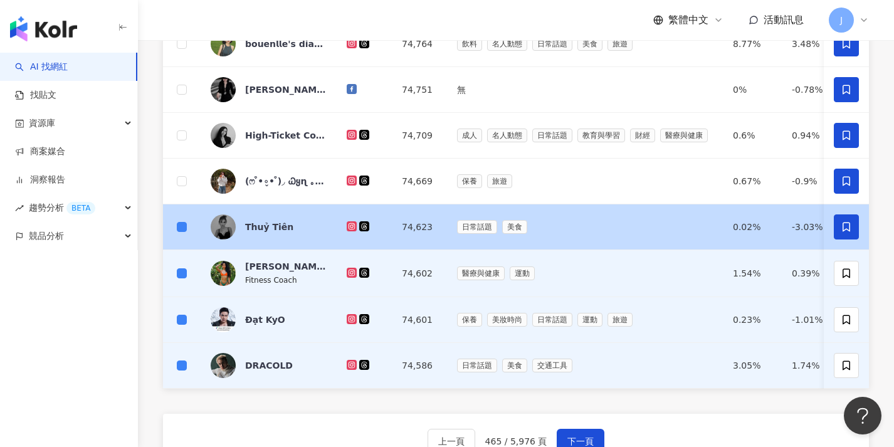
click at [840, 228] on span at bounding box center [846, 226] width 25 height 25
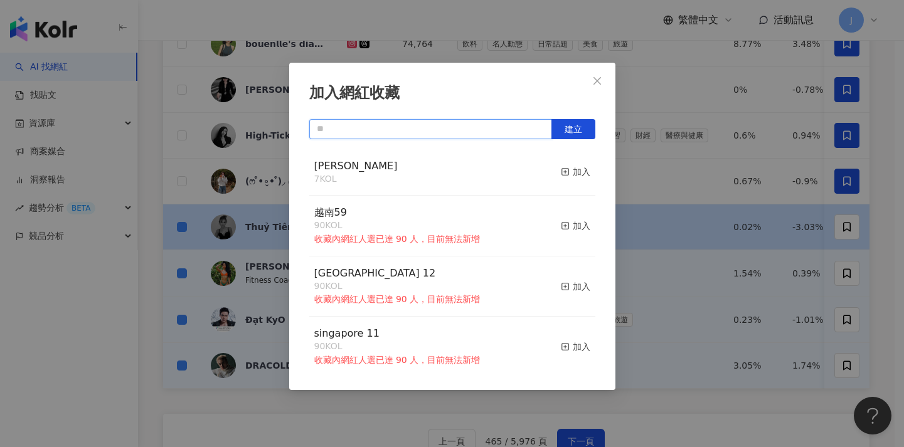
click at [478, 132] on input "text" at bounding box center [430, 129] width 243 height 20
paste input "**********"
type input "**********"
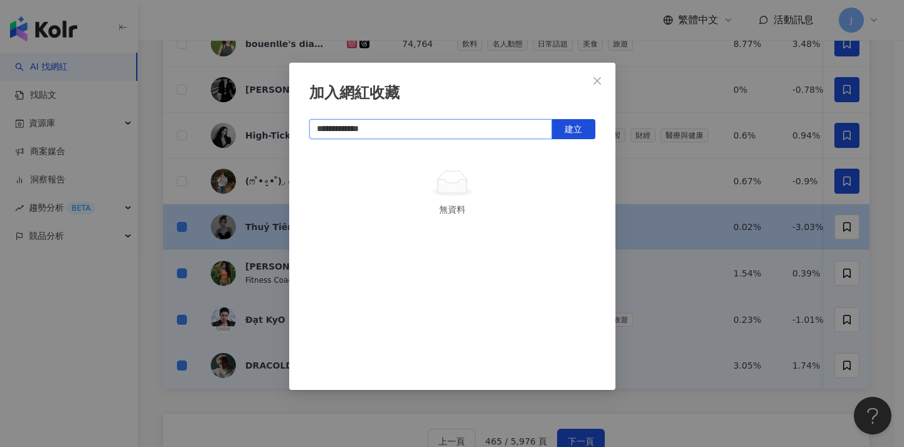
drag, startPoint x: 459, startPoint y: 125, endPoint x: 225, endPoint y: 120, distance: 234.6
click at [225, 122] on div "**********" at bounding box center [452, 223] width 904 height 447
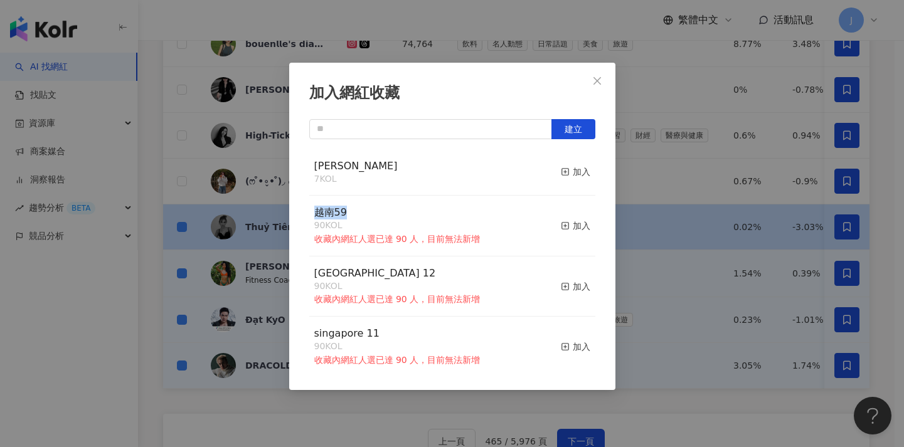
click at [296, 206] on div "加入網紅收藏 建立 MERRELL 7 KOL 加入 越南59 90 KOL 收藏內網紅人選已達 90 人，目前無法新增 加入 [GEOGRAPHIC_DAT…" at bounding box center [452, 226] width 326 height 327
click at [480, 215] on div "越南59 90 KOL 收藏內網紅人選已達 90 人，目前無法新增" at bounding box center [397, 226] width 166 height 40
click at [699, 238] on div "加入網紅收藏 建立 MERRELL 11 KOL 已加入 越南59 90 KOL 收藏內網紅人選已達 90 人，目前無法新增 加入 [GEOGRAPHIC_D…" at bounding box center [452, 223] width 904 height 447
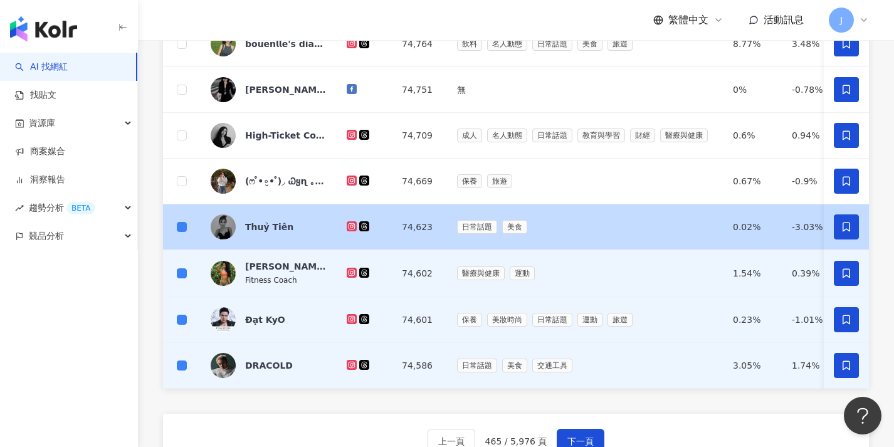
click at [837, 228] on span at bounding box center [846, 226] width 25 height 25
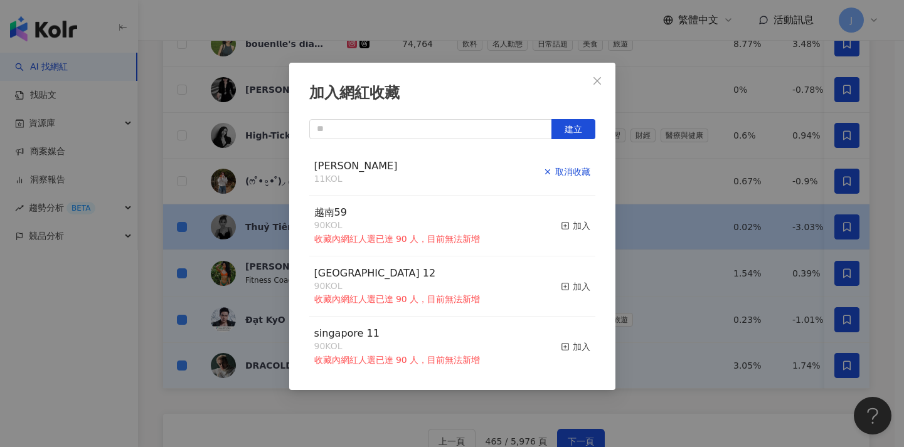
click at [562, 172] on div "取消收藏" at bounding box center [566, 172] width 47 height 14
drag, startPoint x: 369, startPoint y: 209, endPoint x: 298, endPoint y: 210, distance: 71.5
click at [298, 210] on div "加入網紅收藏 建立 MERRELL 11 KOL 已加入 越南59 90 KOL 收藏內網紅人選已達 90 人，目前無法新增 加入 [GEOGRAPHIC_D…" at bounding box center [452, 226] width 326 height 327
copy span "越南59"
click at [368, 125] on input "text" at bounding box center [430, 129] width 243 height 20
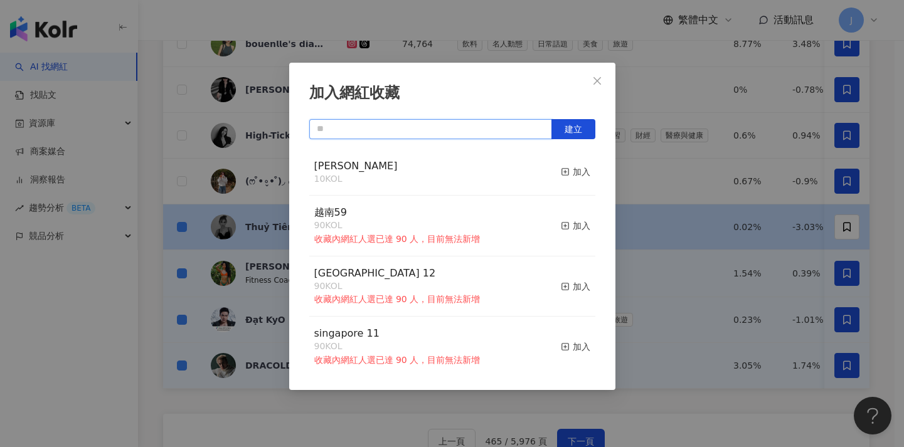
paste input "****"
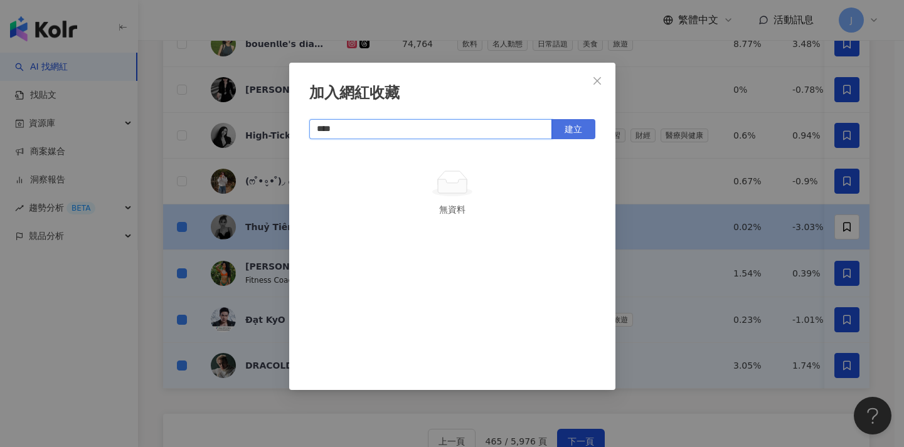
click at [569, 133] on span "建立" at bounding box center [573, 129] width 18 height 10
type input "****"
drag, startPoint x: 718, startPoint y: 293, endPoint x: 787, endPoint y: 295, distance: 69.0
click at [719, 293] on div "加入網紅收藏 **** 建立" at bounding box center [452, 223] width 904 height 447
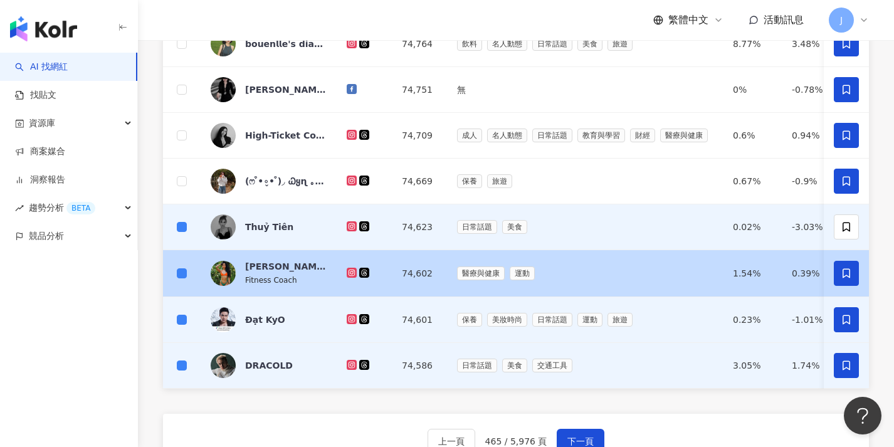
click at [843, 275] on icon at bounding box center [847, 272] width 8 height 9
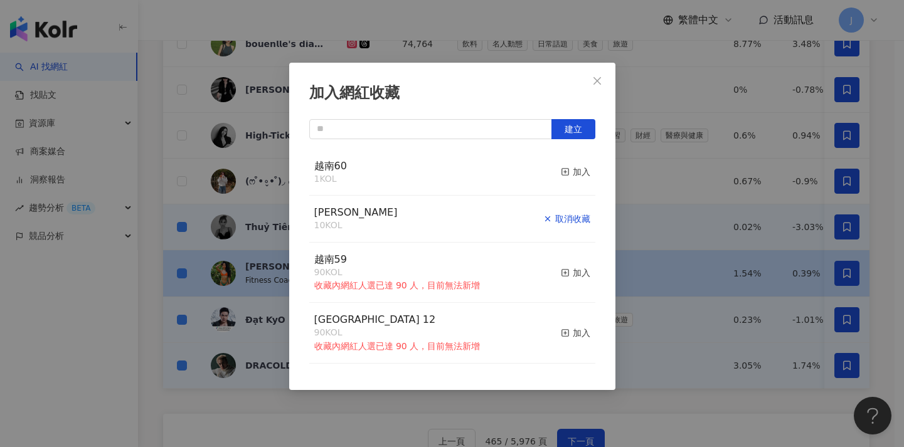
click at [560, 213] on div "取消收藏" at bounding box center [566, 219] width 47 height 14
click at [569, 169] on div "加入" at bounding box center [575, 172] width 29 height 14
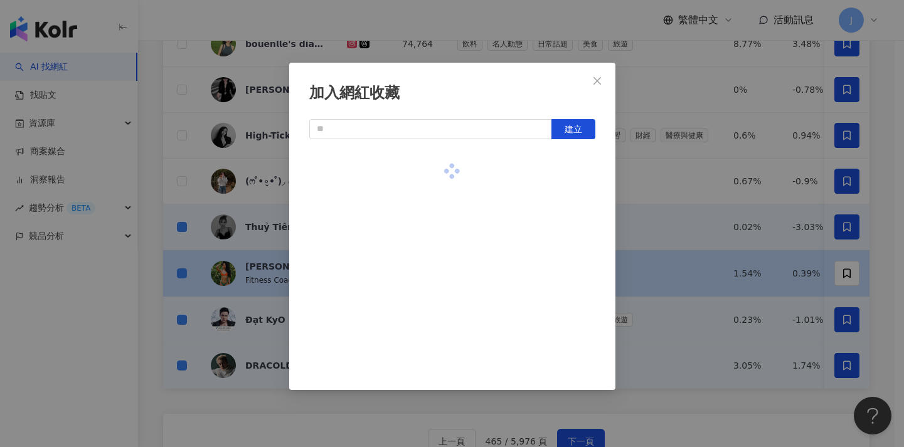
click at [706, 258] on div "加入網紅收藏 建立" at bounding box center [452, 223] width 904 height 447
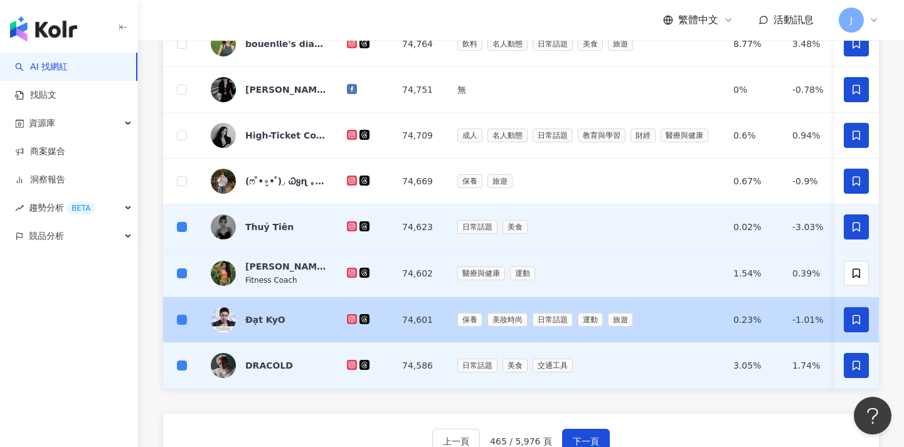
click at [852, 323] on icon at bounding box center [856, 319] width 8 height 9
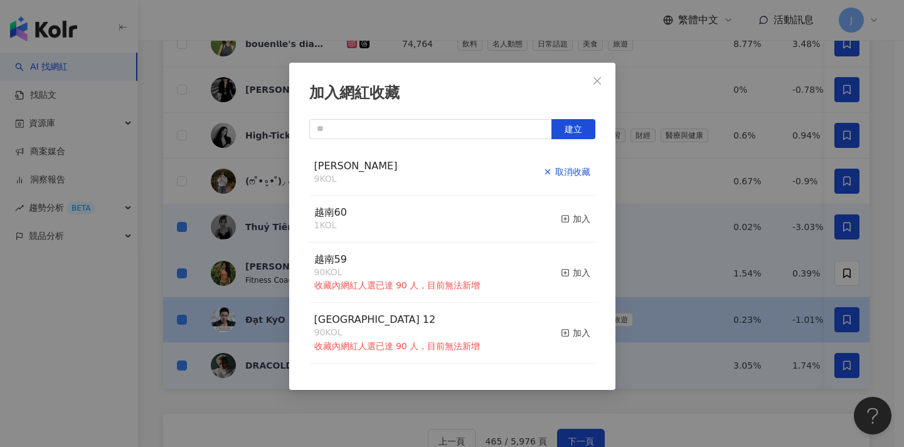
click at [566, 171] on div "取消收藏" at bounding box center [566, 172] width 47 height 14
click at [561, 220] on div "加入" at bounding box center [575, 219] width 29 height 14
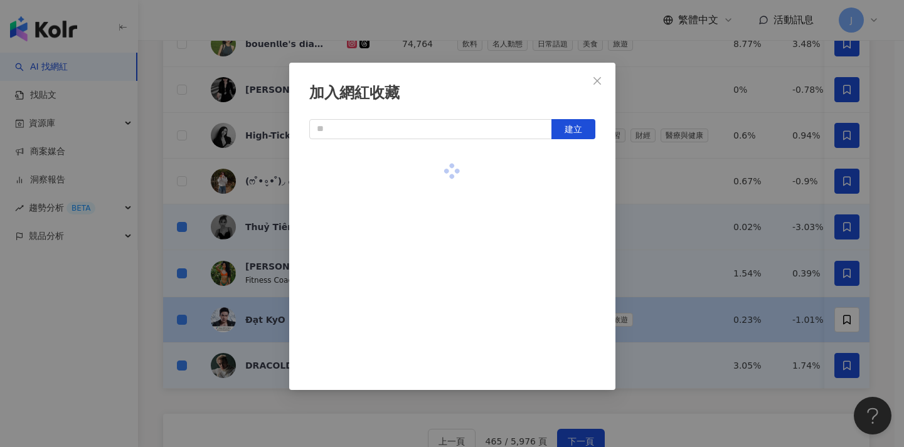
click at [670, 251] on div "加入網紅收藏 建立" at bounding box center [452, 223] width 904 height 447
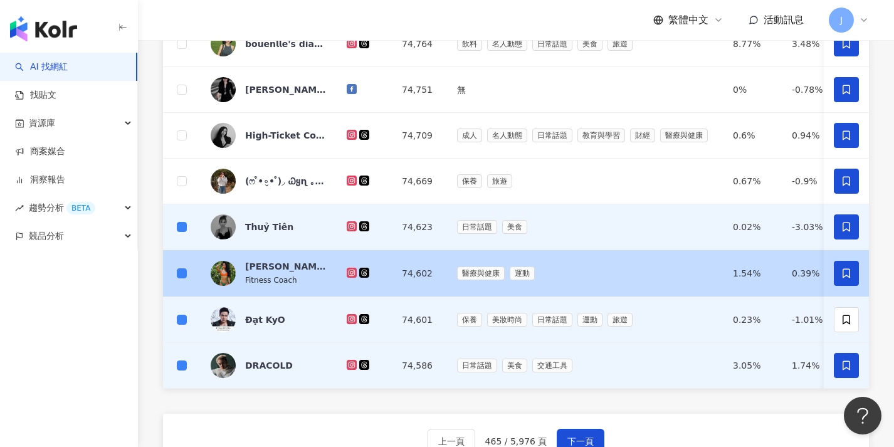
click at [839, 277] on span at bounding box center [846, 273] width 25 height 25
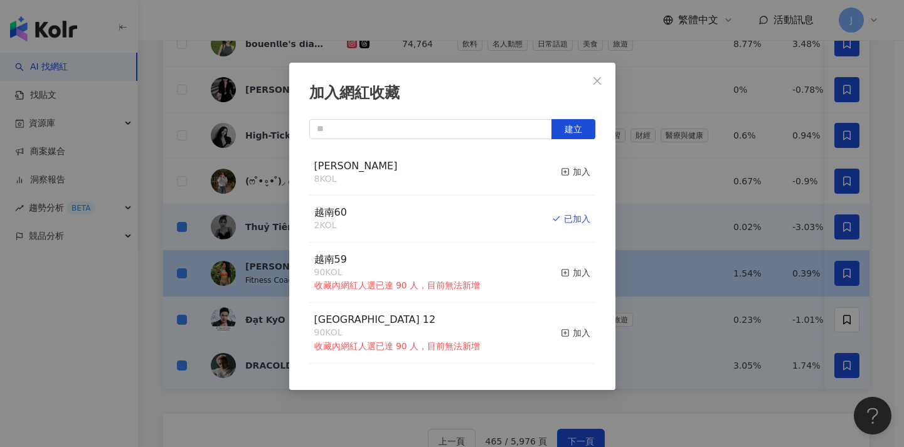
click at [724, 268] on div "加入網紅收藏 建立 MERRELL 8 KOL 加入 越南60 2 KOL 已加入 越南59 90 KOL 收藏內網紅人選已達 90 人，目前無法新增 加入 …" at bounding box center [452, 223] width 904 height 447
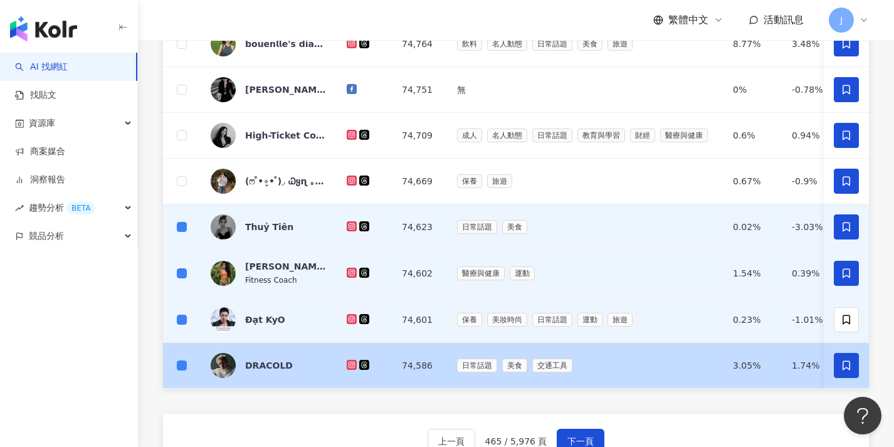
click at [843, 366] on icon at bounding box center [846, 365] width 11 height 11
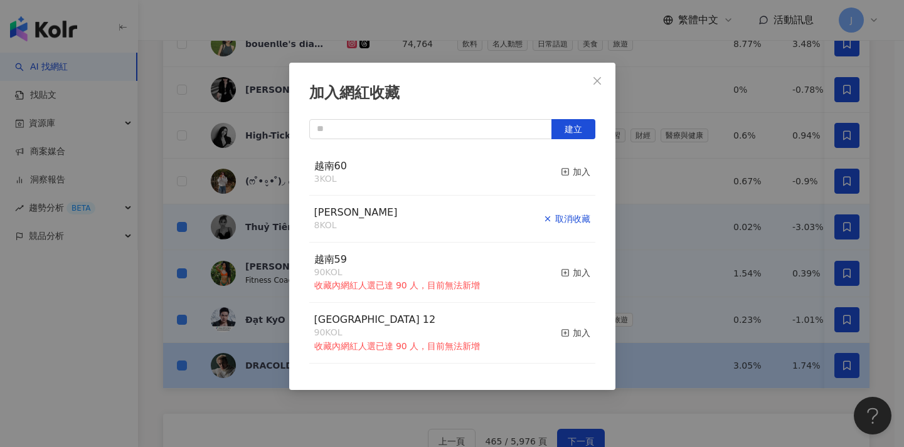
click at [571, 222] on div "取消收藏" at bounding box center [566, 219] width 47 height 14
drag, startPoint x: 574, startPoint y: 173, endPoint x: 646, endPoint y: 194, distance: 74.4
click at [646, 194] on div "加入網紅收藏 建立 MERRELL 7 KOL 加入 越南60 3 KOL 加入 越南59 90 KOL 收藏內網紅人選已達 90 人，目前無法新增 加入 […" at bounding box center [452, 223] width 904 height 447
click at [571, 219] on div "加入" at bounding box center [575, 219] width 29 height 14
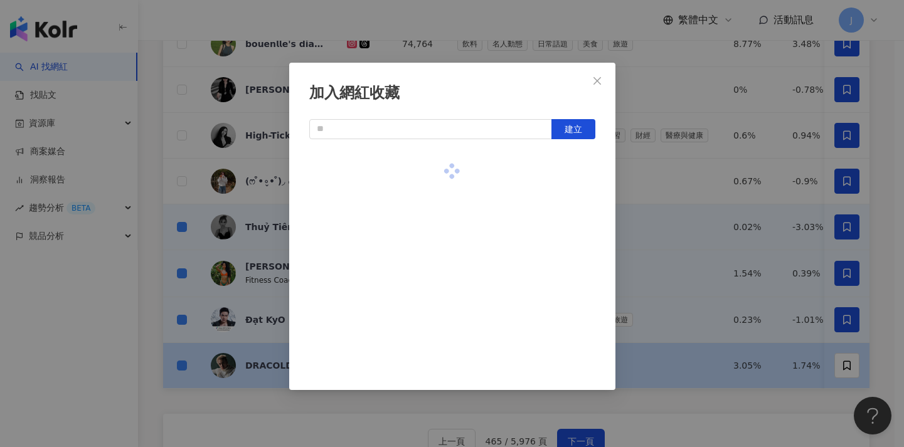
click at [677, 295] on div "加入網紅收藏 建立" at bounding box center [452, 223] width 904 height 447
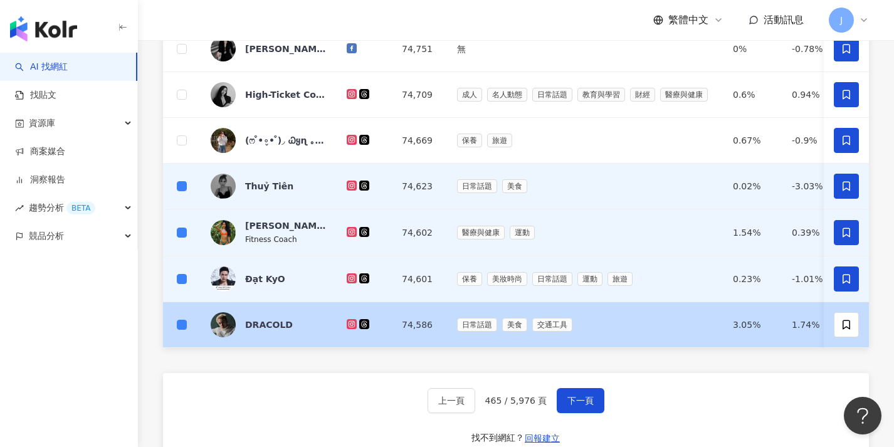
scroll to position [497, 0]
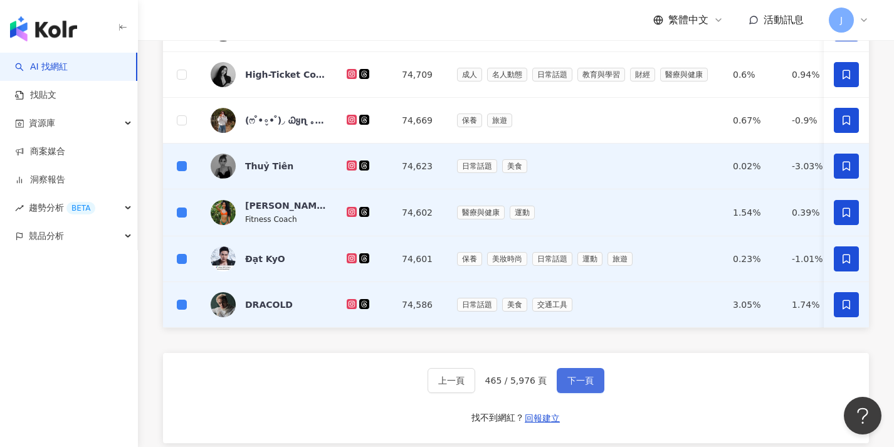
click at [590, 384] on button "下一頁" at bounding box center [581, 380] width 48 height 25
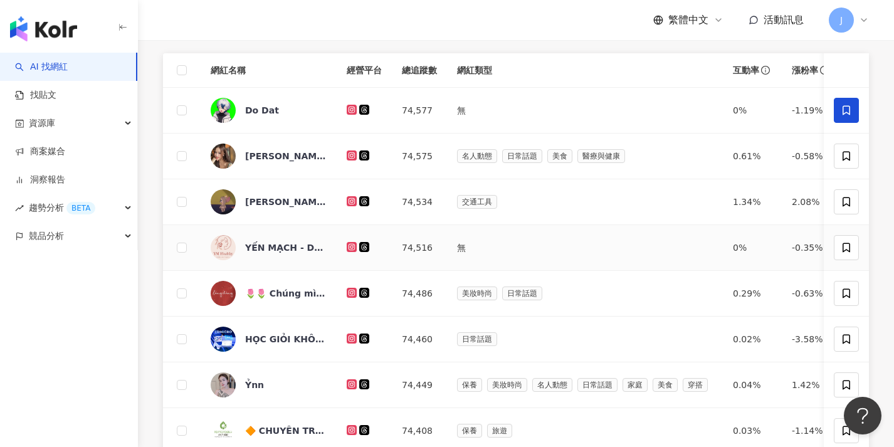
scroll to position [73, 0]
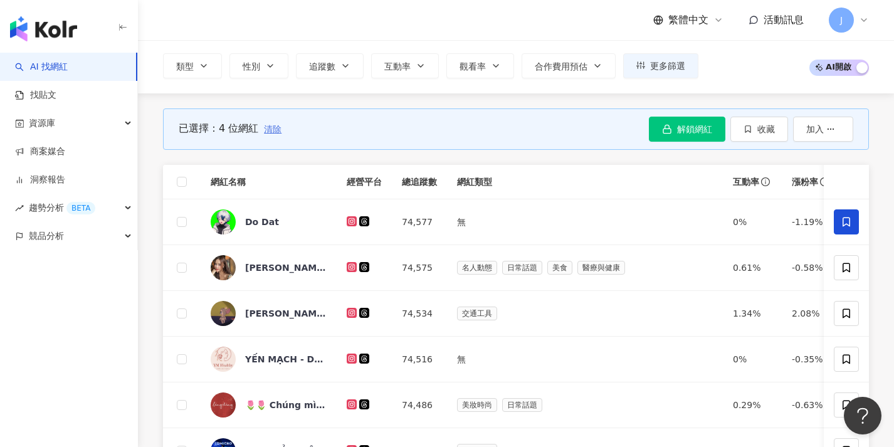
click at [278, 132] on span "清除" at bounding box center [273, 129] width 18 height 10
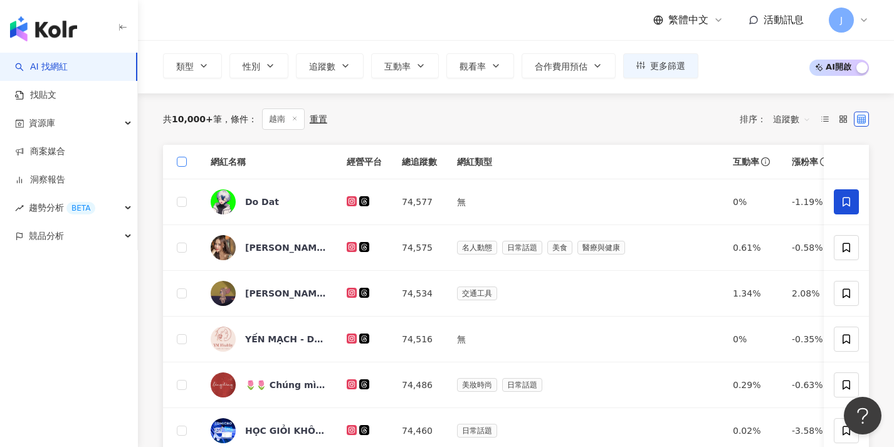
click at [183, 164] on span at bounding box center [182, 162] width 10 height 10
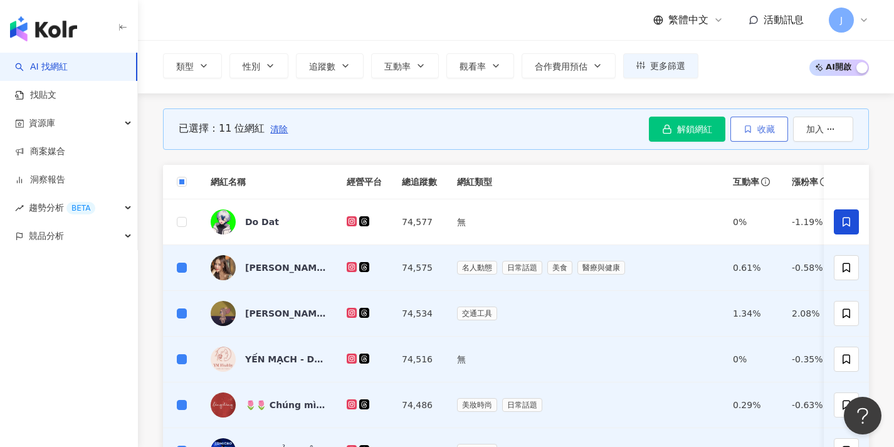
click at [772, 134] on button "收藏" at bounding box center [760, 129] width 58 height 25
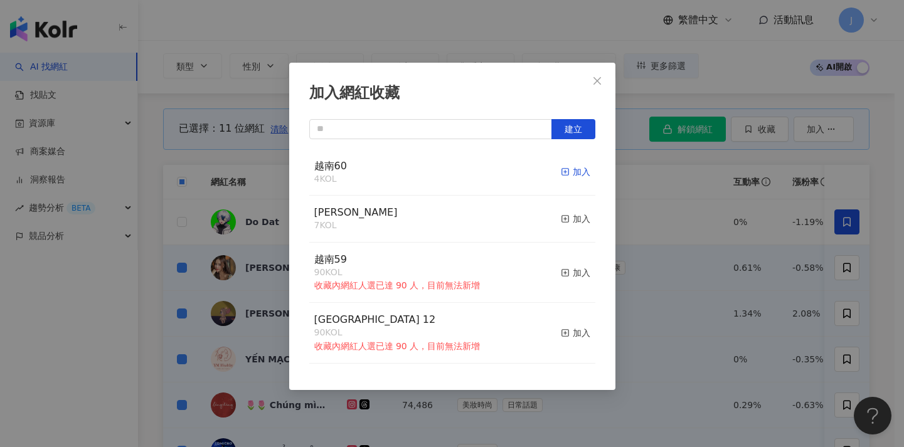
click at [577, 172] on div "加入" at bounding box center [575, 172] width 29 height 14
click at [663, 249] on div "加入網紅收藏 建立 越南60 15 KOL 加入 MERRELL 7 KOL 加入 越南59 90 KOL 收藏內網紅人選已達 90 人，目前無法新增 加入 …" at bounding box center [452, 223] width 904 height 447
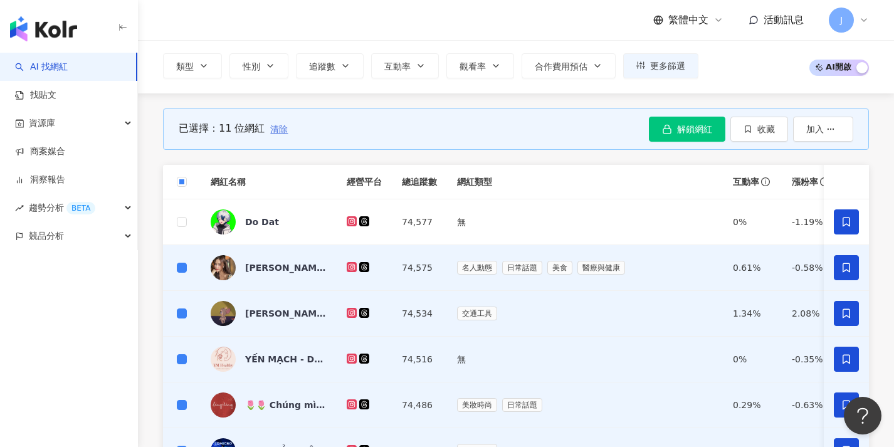
click at [282, 129] on span "清除" at bounding box center [279, 129] width 18 height 10
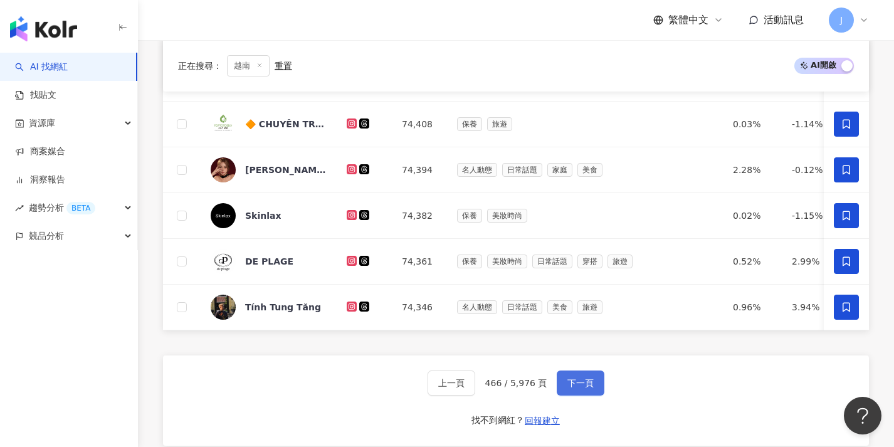
scroll to position [586, 0]
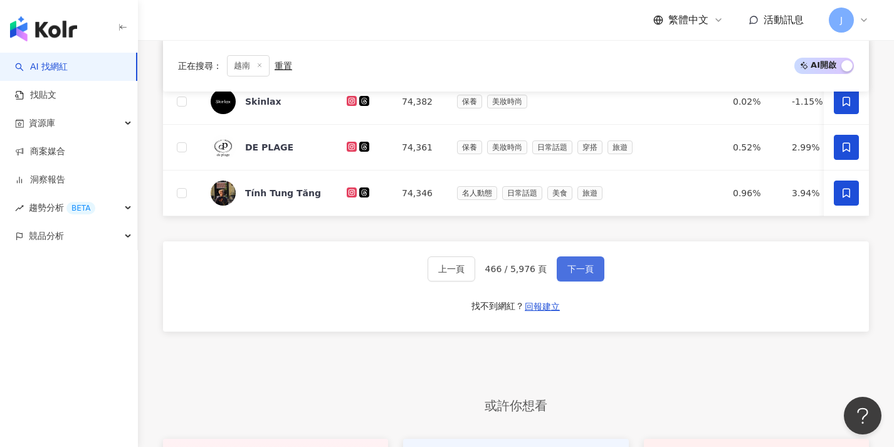
click at [572, 282] on button "下一頁" at bounding box center [581, 268] width 48 height 25
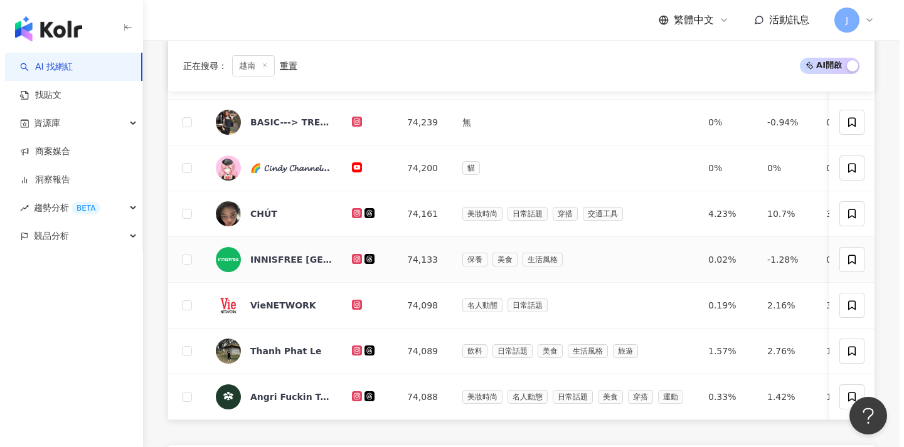
scroll to position [24, 0]
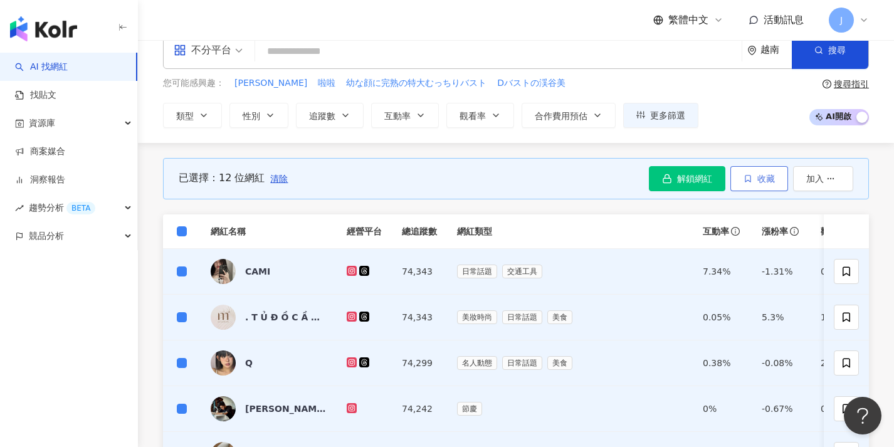
click at [761, 188] on button "收藏" at bounding box center [760, 178] width 58 height 25
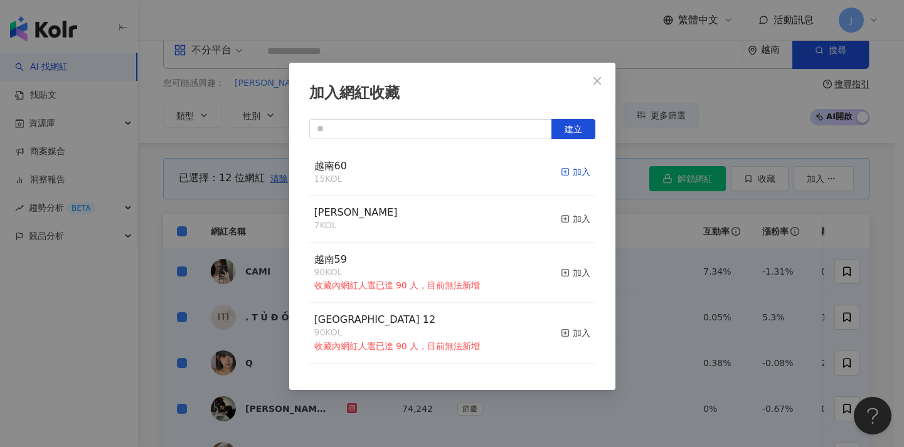
click at [564, 167] on div "加入" at bounding box center [575, 172] width 29 height 14
click at [670, 238] on div "加入網紅收藏 建立 越南60 27 KOL 加入 MERRELL 7 KOL 加入 越南59 90 KOL 收藏內網紅人選已達 90 人，目前無法新增 加入 …" at bounding box center [452, 223] width 904 height 447
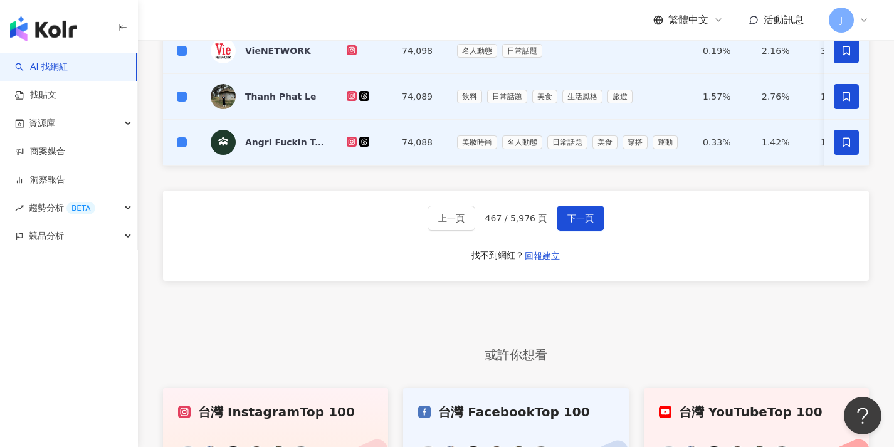
scroll to position [681, 0]
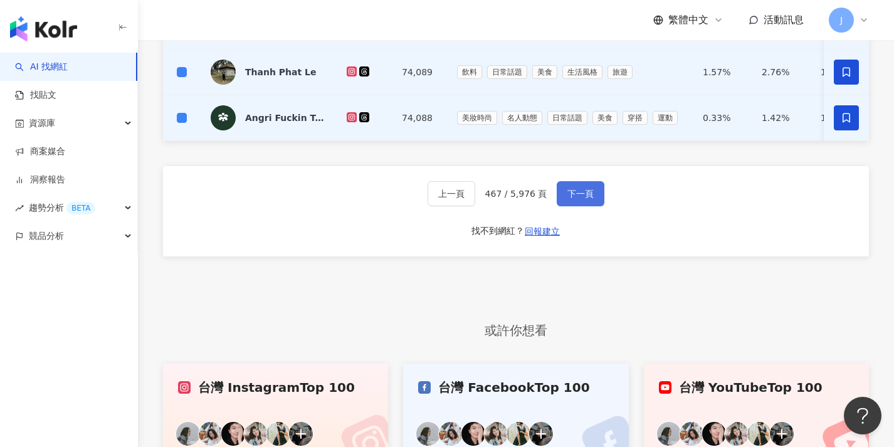
click at [591, 206] on button "下一頁" at bounding box center [581, 193] width 48 height 25
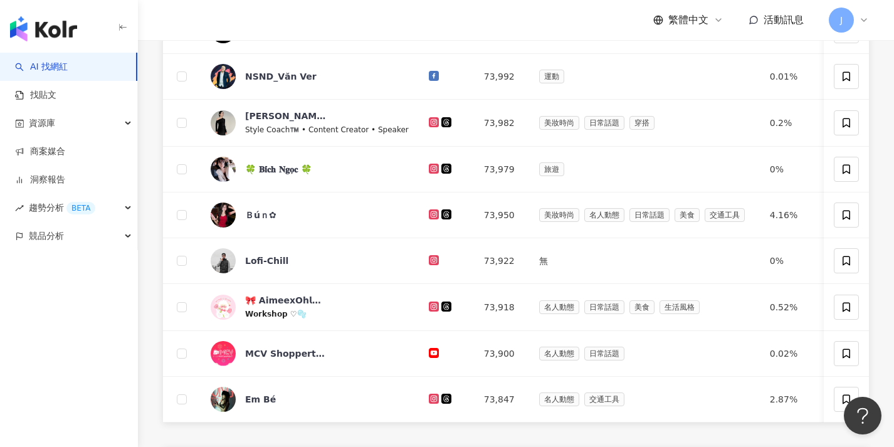
scroll to position [0, 0]
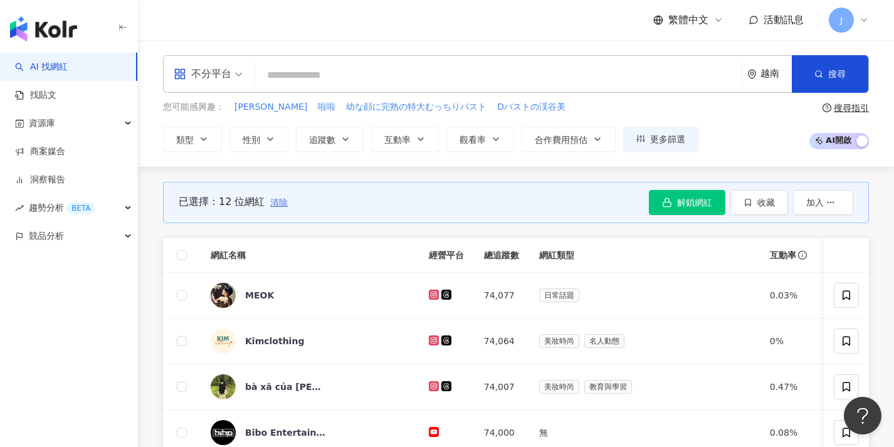
click at [287, 204] on span "清除" at bounding box center [279, 203] width 18 height 10
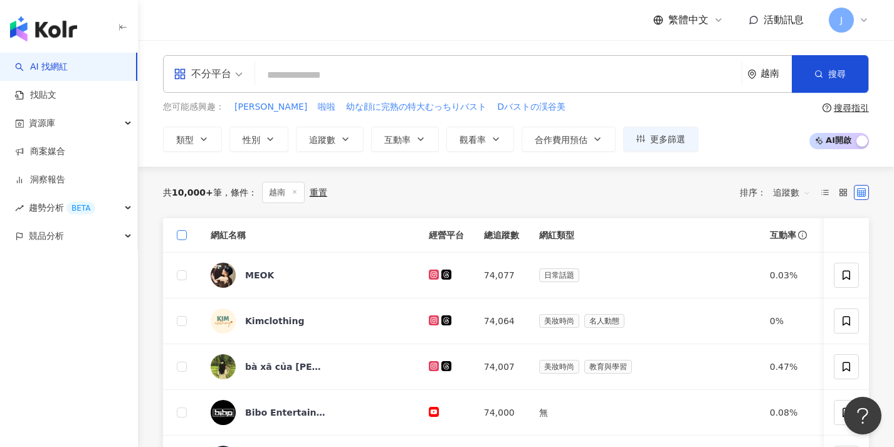
click at [186, 235] on span at bounding box center [182, 235] width 10 height 10
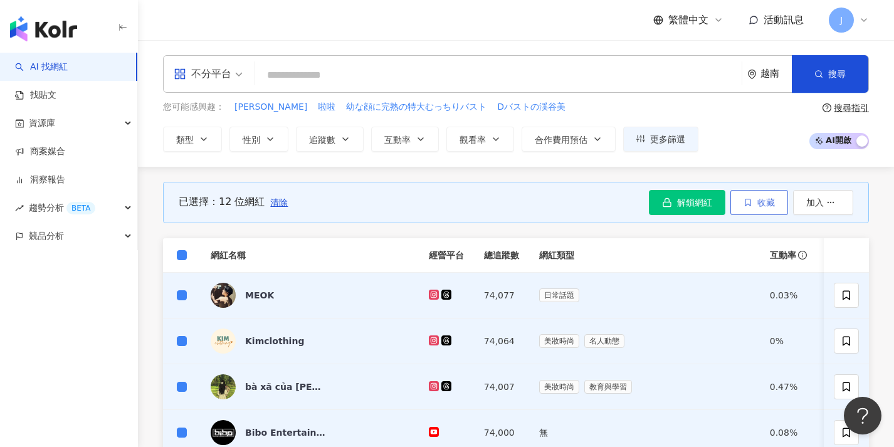
click at [763, 208] on button "收藏" at bounding box center [760, 202] width 58 height 25
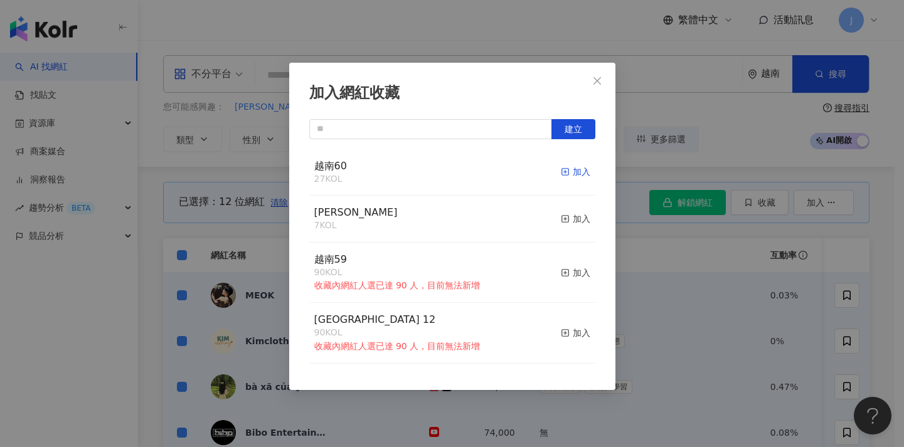
click at [565, 167] on div "加入" at bounding box center [575, 172] width 29 height 14
click at [640, 120] on div "加入網紅收藏 建立 越南60 39 KOL 加入 MERRELL 7 KOL 加入 越南59 90 KOL 收藏內網紅人選已達 90 人，目前無法新增 加入 …" at bounding box center [452, 223] width 904 height 447
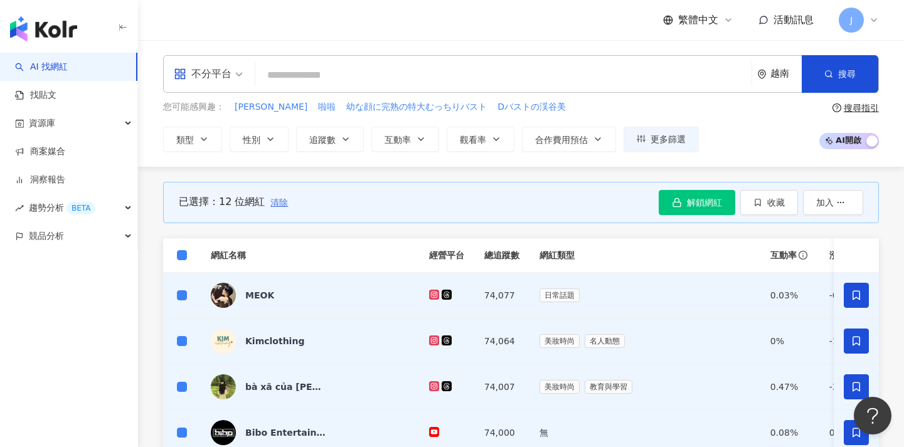
click at [280, 206] on span "清除" at bounding box center [279, 203] width 18 height 10
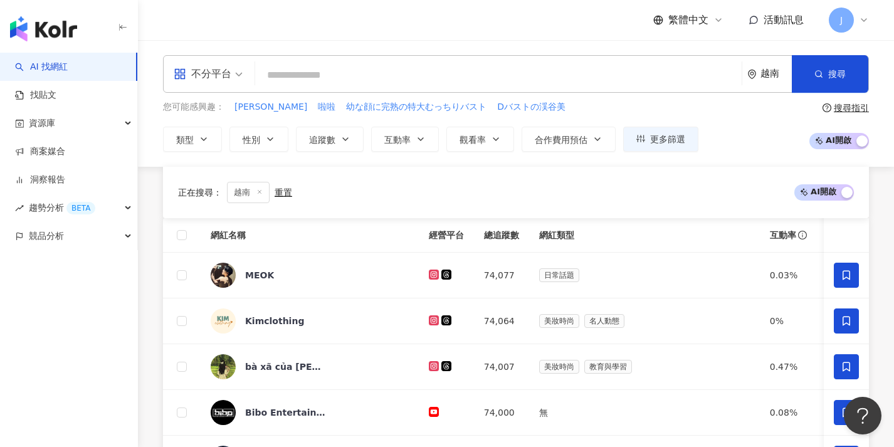
scroll to position [450, 0]
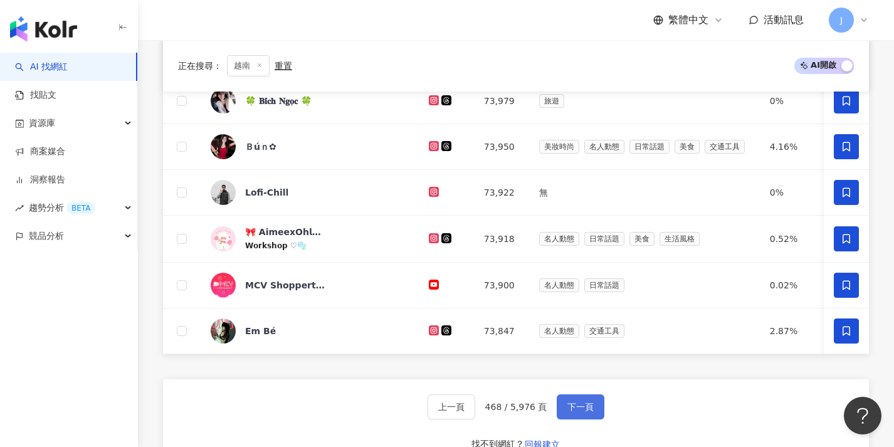
click at [565, 413] on button "下一頁" at bounding box center [581, 406] width 48 height 25
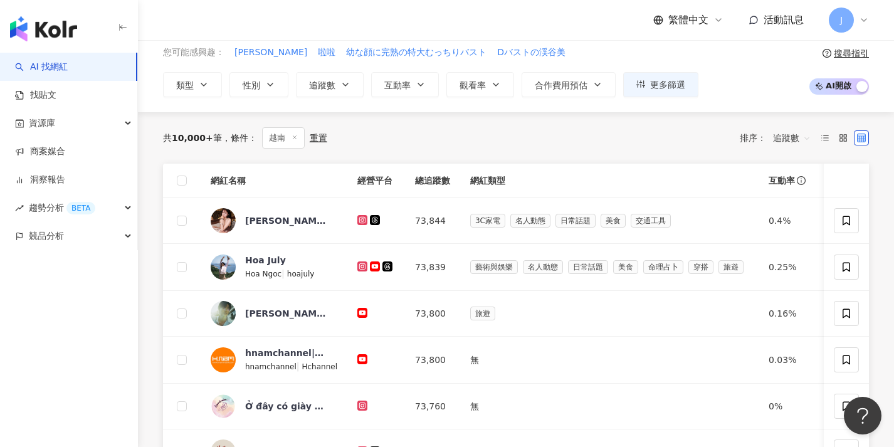
scroll to position [0, 0]
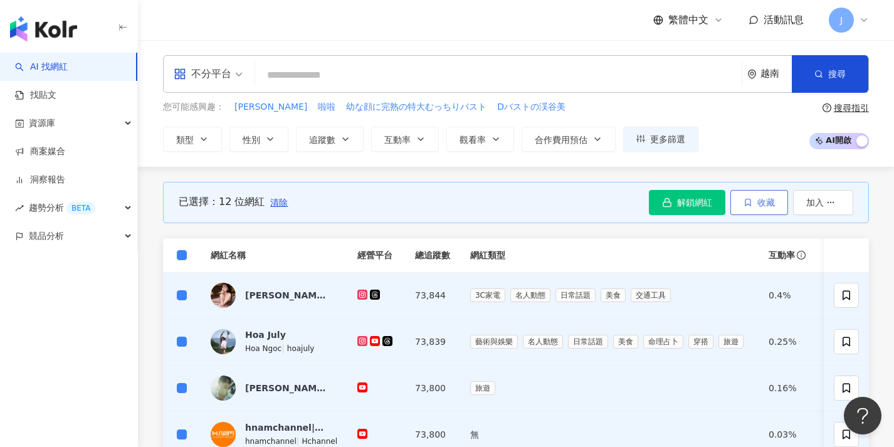
click at [756, 209] on button "收藏" at bounding box center [760, 202] width 58 height 25
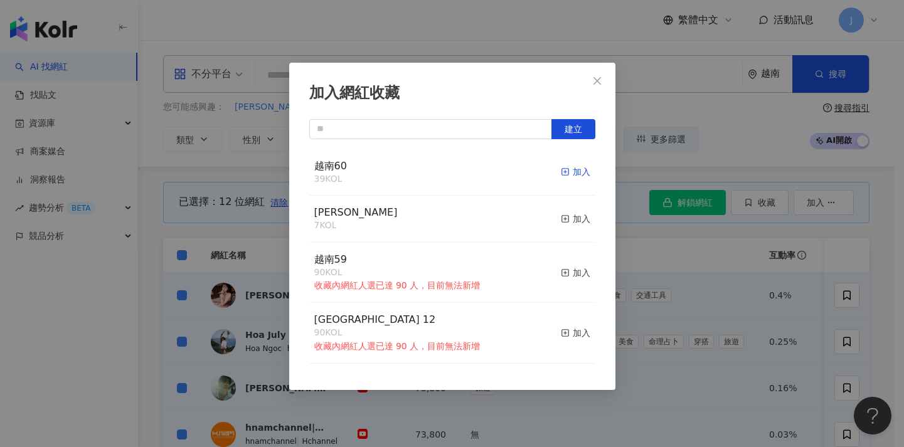
click at [576, 176] on div "加入" at bounding box center [575, 172] width 29 height 14
drag, startPoint x: 646, startPoint y: 239, endPoint x: 600, endPoint y: 241, distance: 46.4
click at [646, 239] on div "加入網紅收藏 建立 越南60 51 KOL 加入 MERRELL 7 KOL 加入 越南59 90 KOL 收藏內網紅人選已達 90 人，目前無法新增 加入 …" at bounding box center [452, 223] width 904 height 447
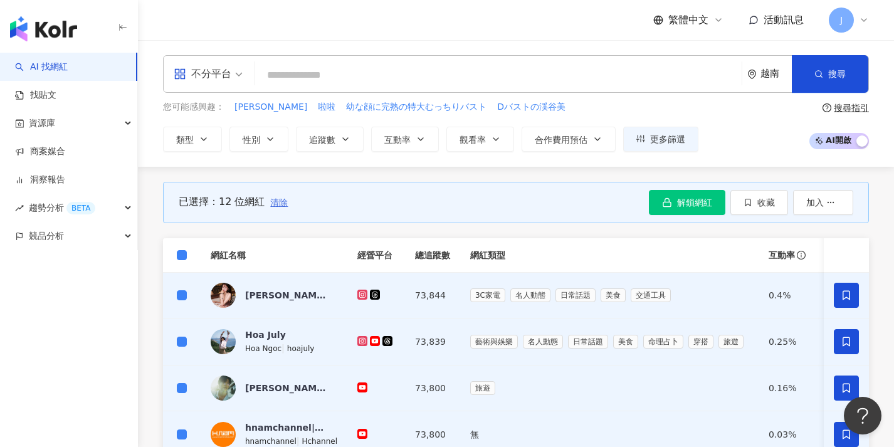
click at [282, 202] on span "清除" at bounding box center [279, 203] width 18 height 10
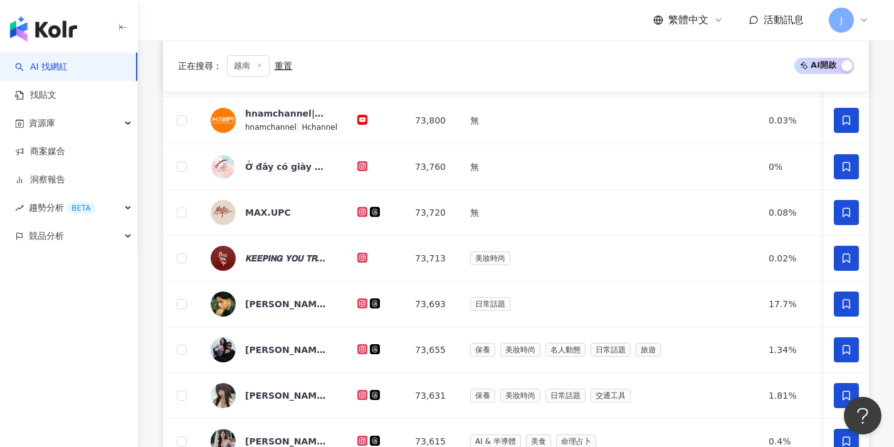
scroll to position [478, 0]
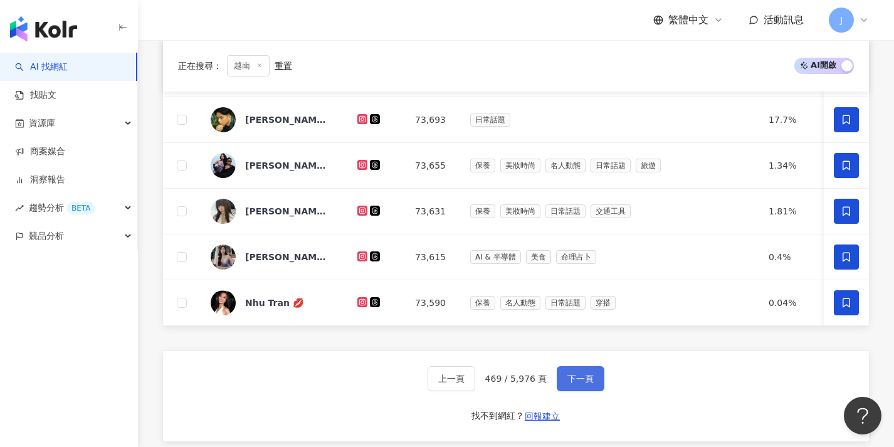
click at [579, 384] on span "下一頁" at bounding box center [581, 379] width 26 height 10
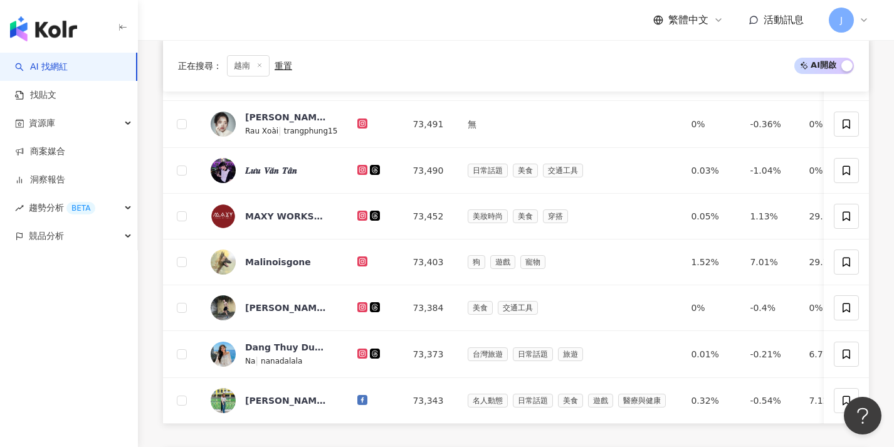
scroll to position [89, 0]
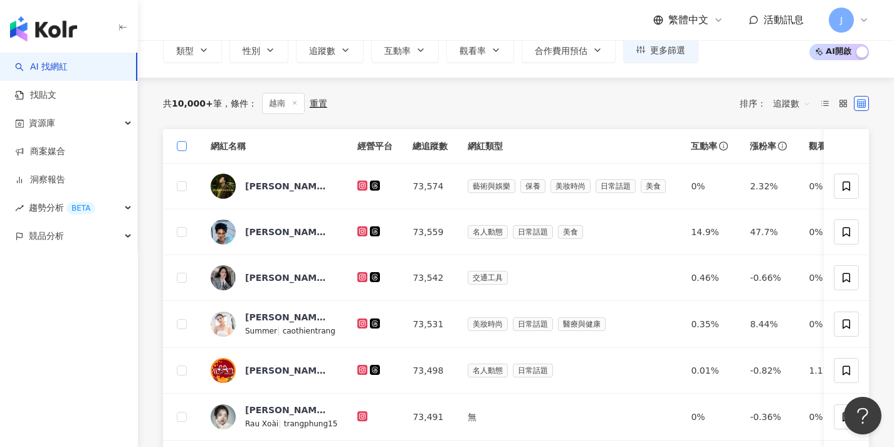
click at [177, 149] on span at bounding box center [182, 146] width 10 height 10
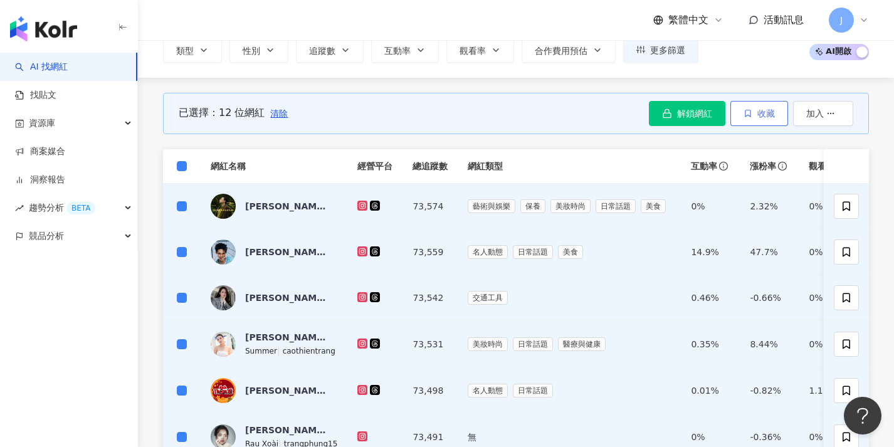
click at [748, 117] on icon "button" at bounding box center [748, 113] width 9 height 9
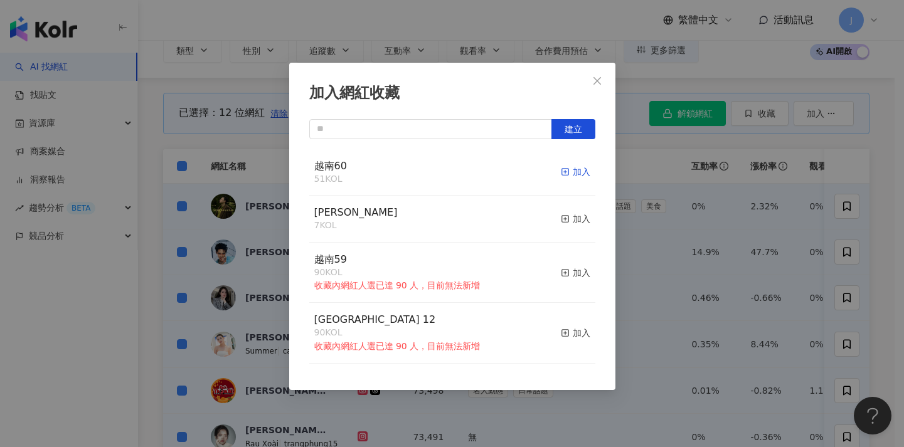
click at [561, 174] on icon "button" at bounding box center [565, 171] width 9 height 9
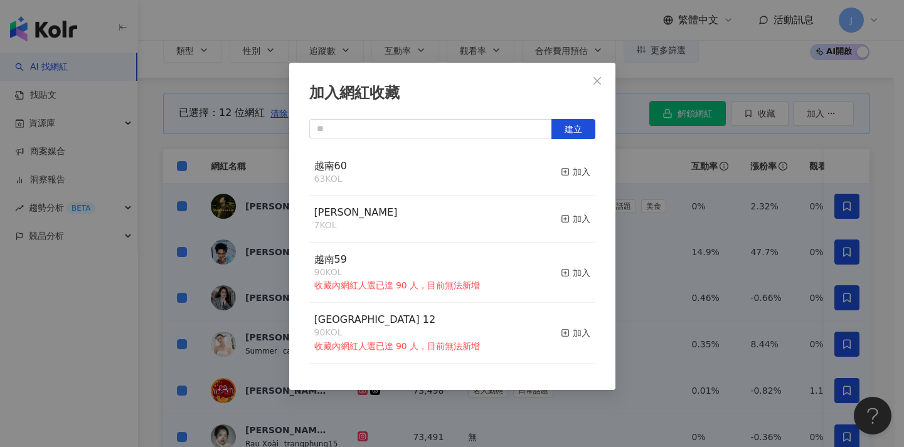
click at [221, 182] on div "加入網紅收藏 建立 越南60 63 KOL 加入 MERRELL 7 KOL 加入 越南59 90 KOL 收藏內網紅人選已達 90 人，目前無法新增 加入 …" at bounding box center [452, 223] width 904 height 447
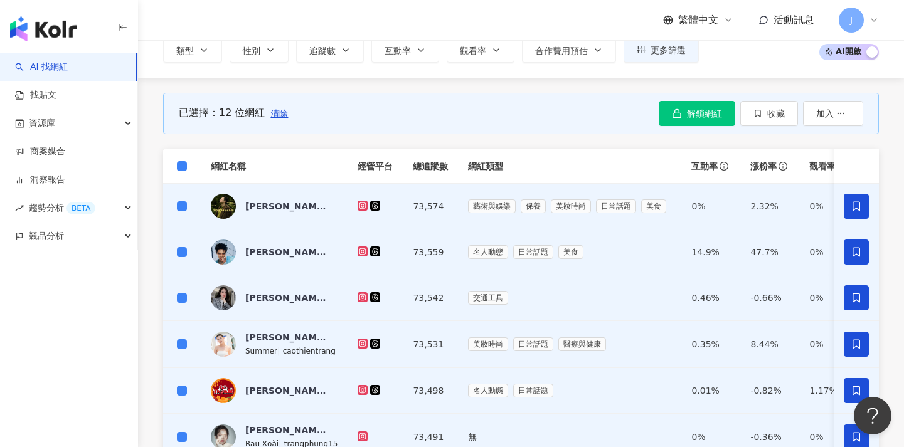
click at [283, 115] on span "清除" at bounding box center [279, 113] width 18 height 10
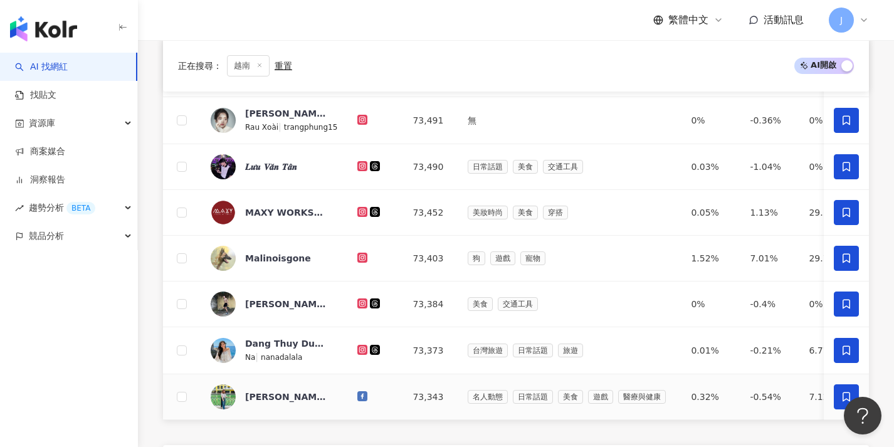
scroll to position [490, 0]
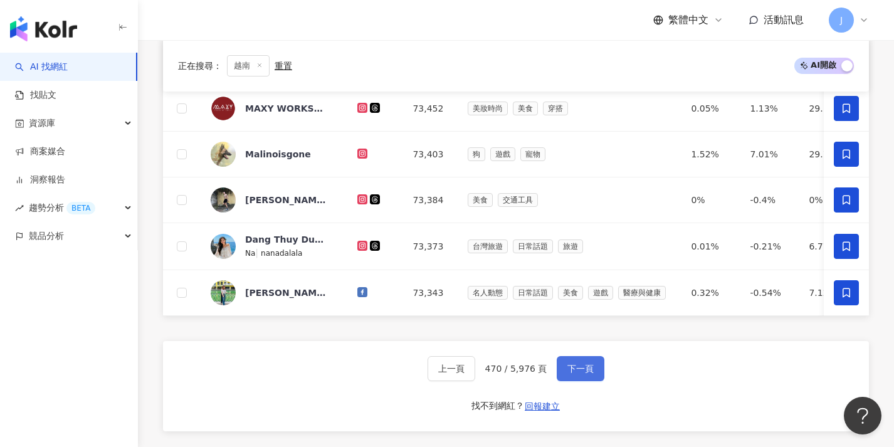
click at [590, 374] on span "下一頁" at bounding box center [581, 369] width 26 height 10
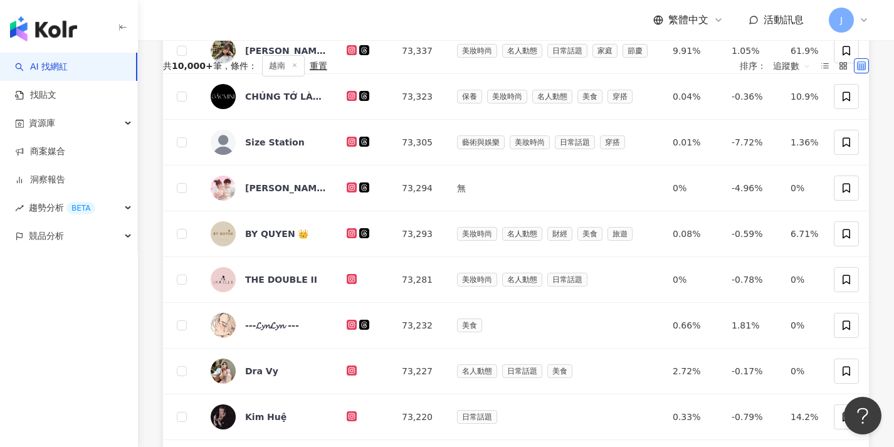
scroll to position [58, 0]
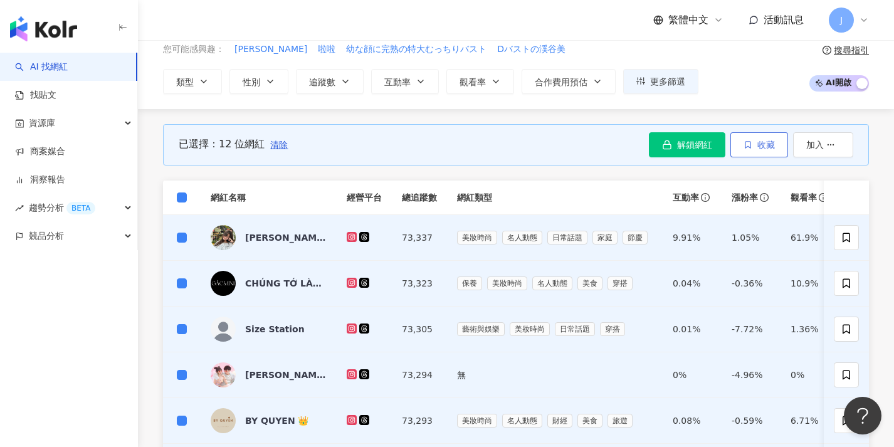
click at [744, 144] on icon "button" at bounding box center [748, 144] width 9 height 9
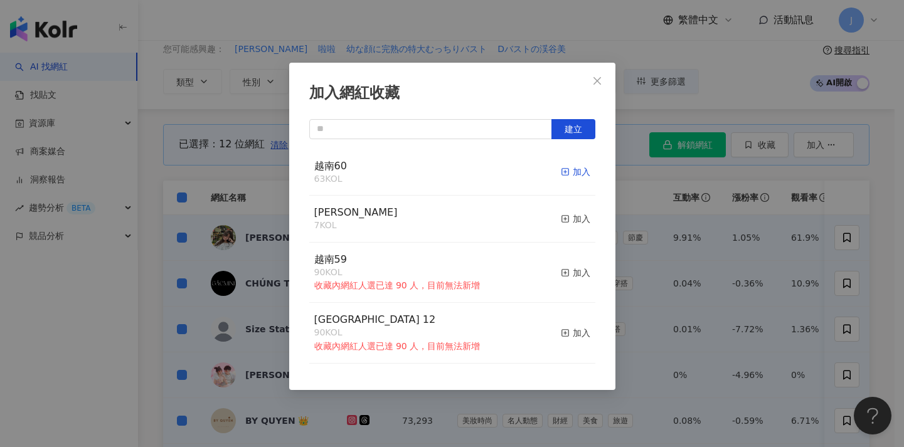
click at [576, 170] on div "加入" at bounding box center [575, 172] width 29 height 14
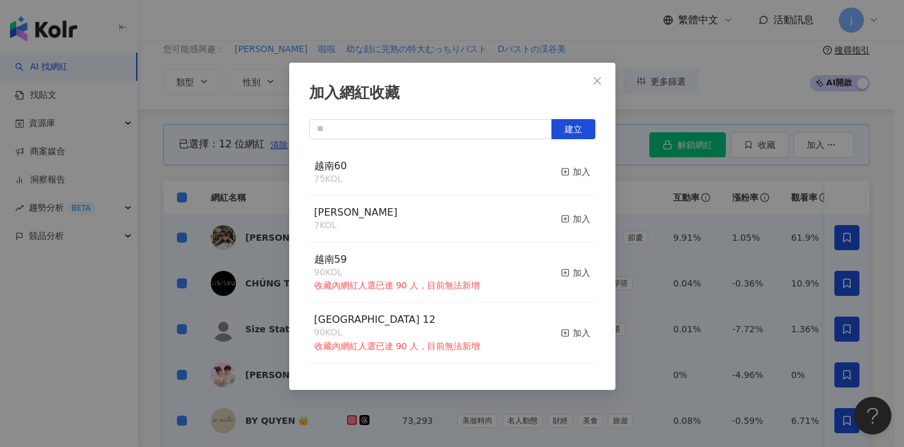
click at [639, 196] on div "加入網紅收藏 建立 越南60 75 KOL 加入 MERRELL 7 KOL 加入 越南59 90 KOL 收藏內網紅人選已達 90 人，目前無法新增 加入 …" at bounding box center [452, 223] width 904 height 447
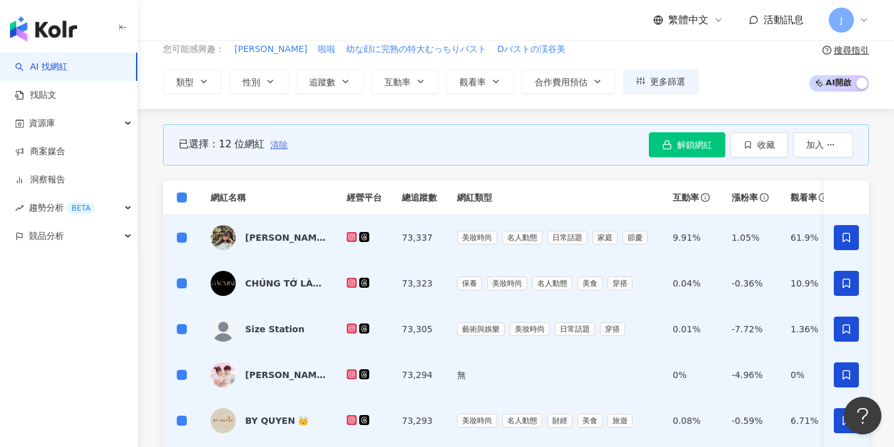
click at [273, 143] on span "清除" at bounding box center [279, 145] width 18 height 10
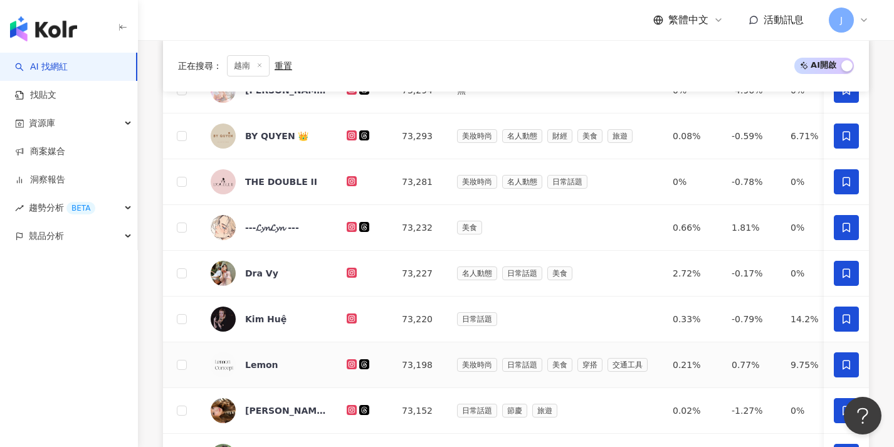
scroll to position [472, 0]
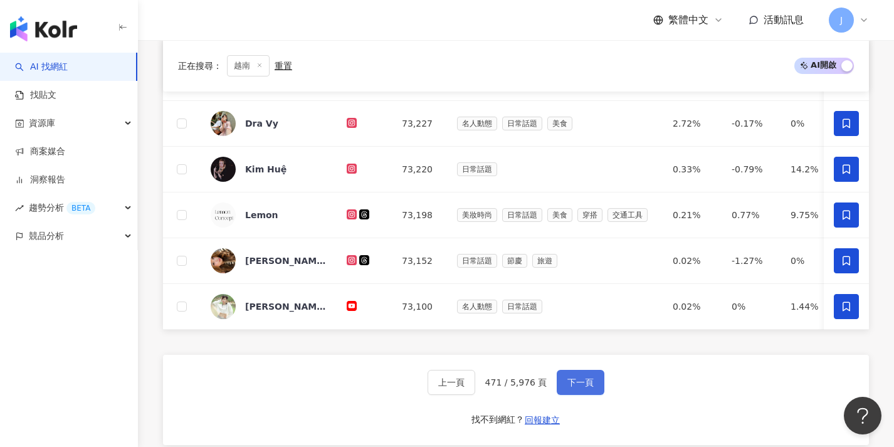
click at [593, 394] on button "下一頁" at bounding box center [581, 382] width 48 height 25
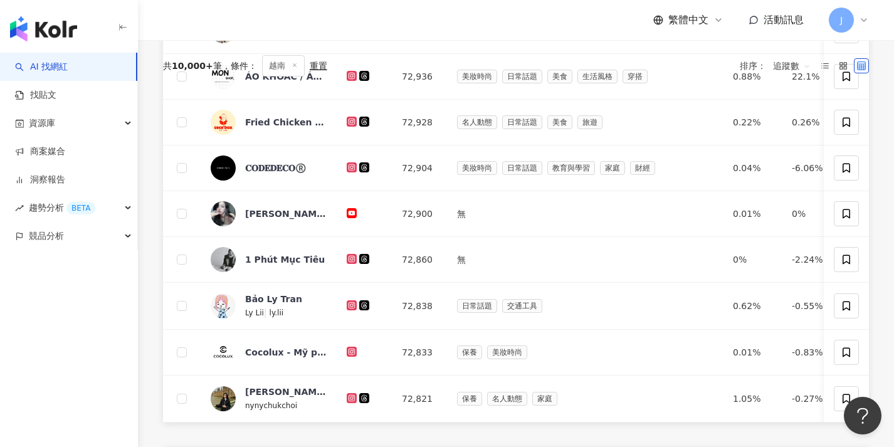
scroll to position [93, 0]
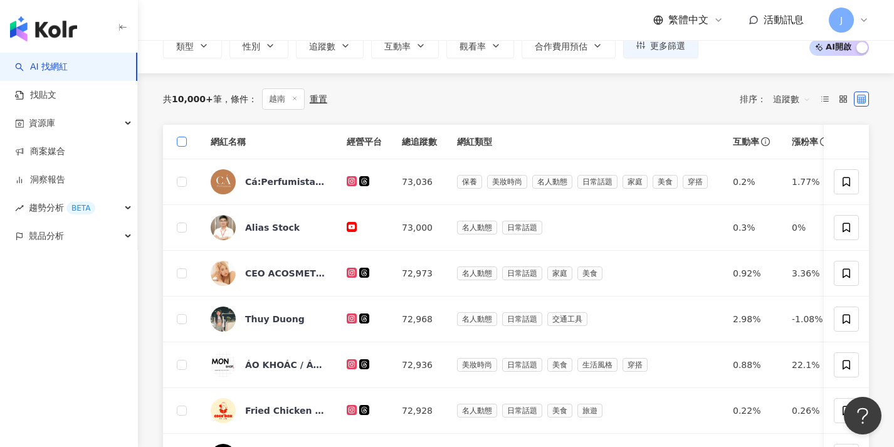
click at [186, 145] on label at bounding box center [182, 142] width 10 height 14
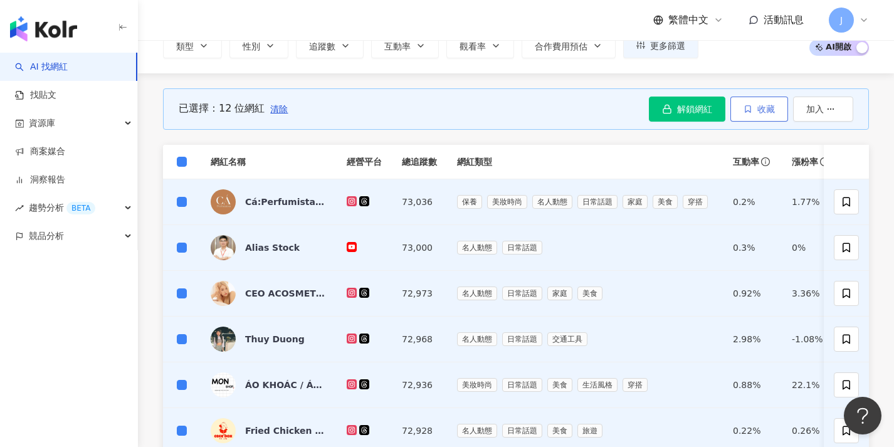
click at [744, 113] on span "button" at bounding box center [748, 109] width 9 height 10
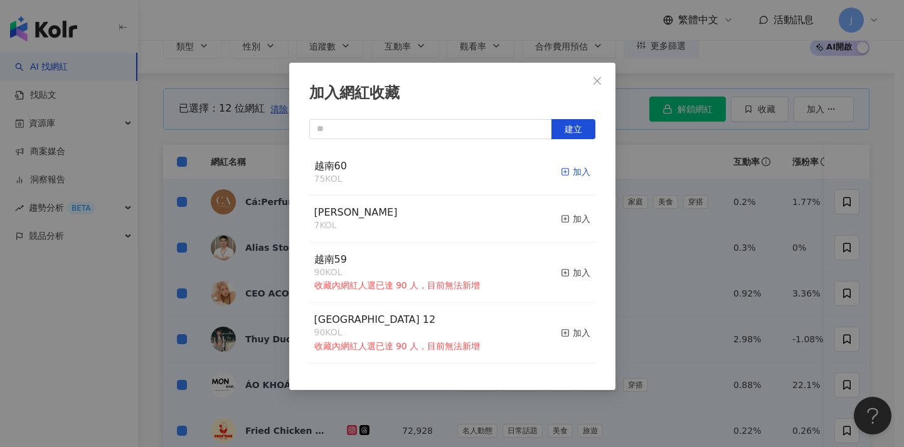
click at [561, 169] on icon "button" at bounding box center [565, 171] width 9 height 9
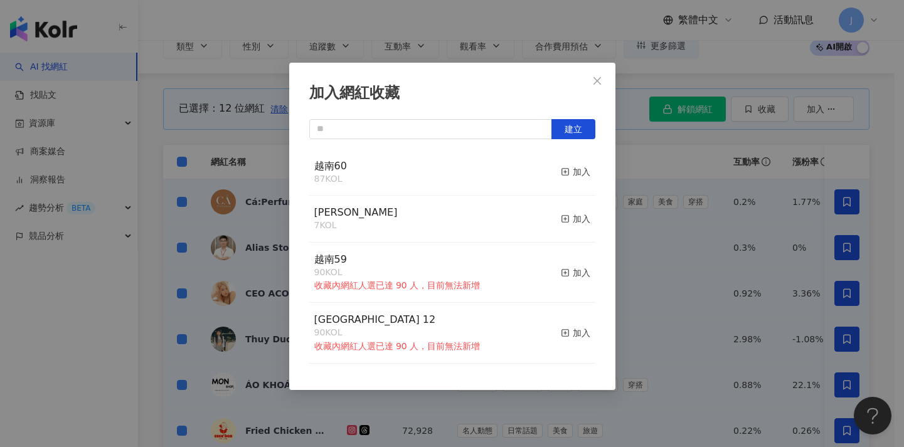
click at [637, 197] on div "加入網紅收藏 建立 越南60 87 KOL 加入 MERRELL 7 KOL 加入 越南59 90 KOL 收藏內網紅人選已達 90 人，目前無法新增 加入 …" at bounding box center [452, 223] width 904 height 447
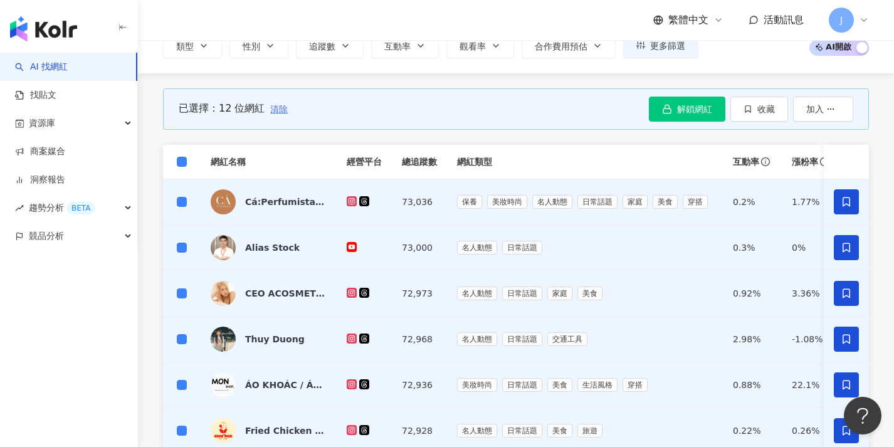
click at [276, 110] on span "清除" at bounding box center [279, 109] width 18 height 10
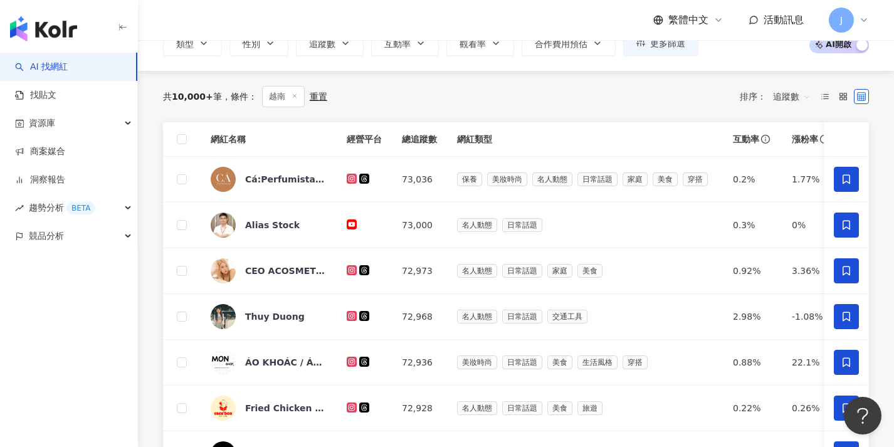
scroll to position [521, 0]
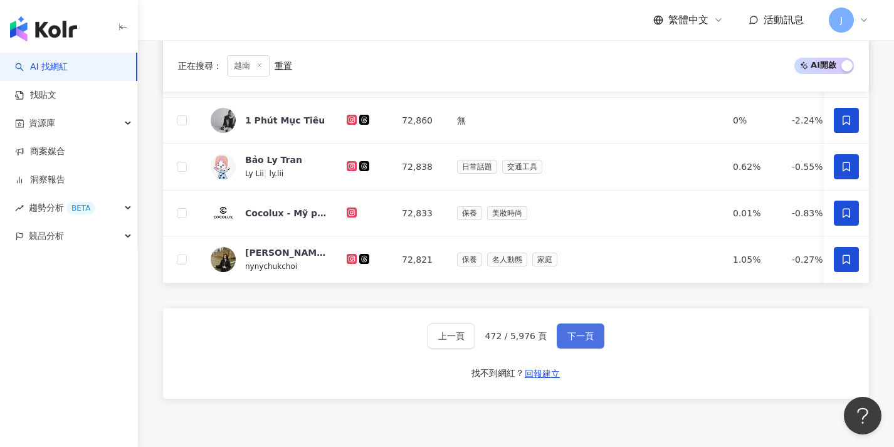
click at [591, 341] on span "下一頁" at bounding box center [581, 336] width 26 height 10
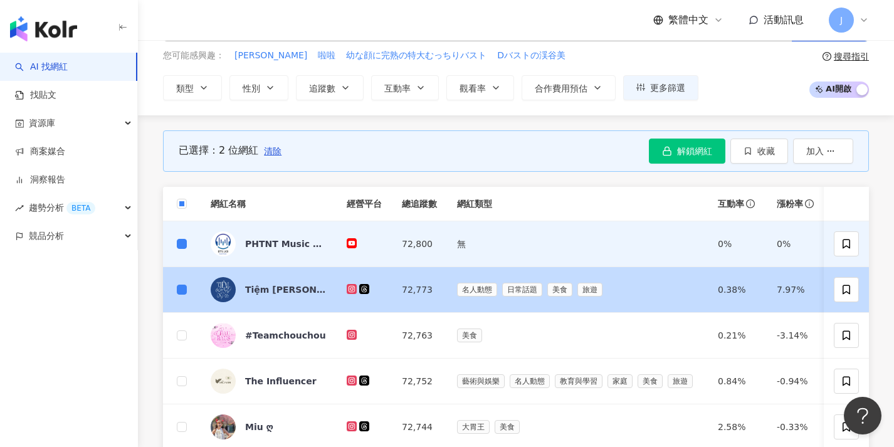
scroll to position [100, 0]
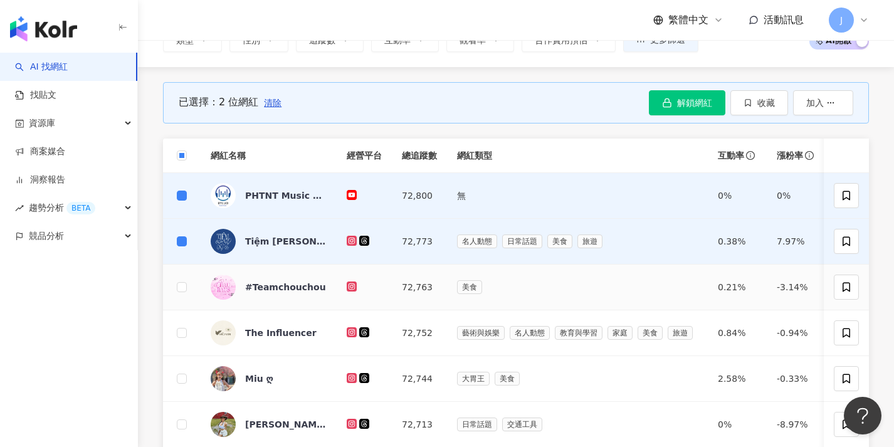
click at [187, 285] on td at bounding box center [182, 288] width 38 height 46
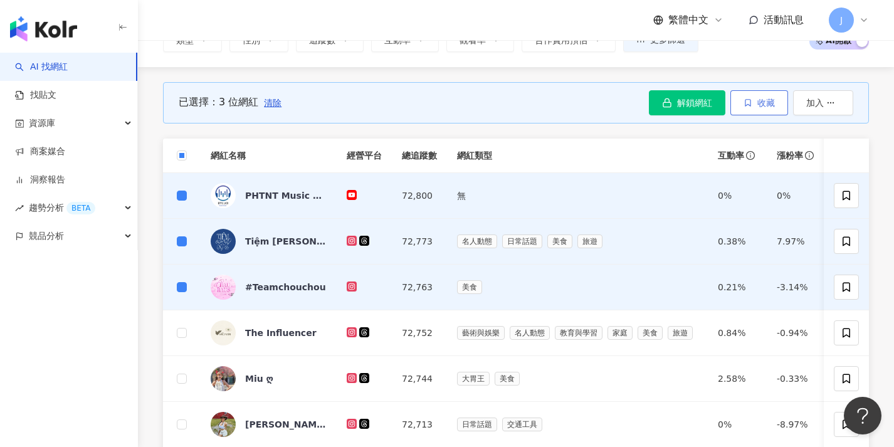
click at [764, 110] on button "收藏" at bounding box center [760, 102] width 58 height 25
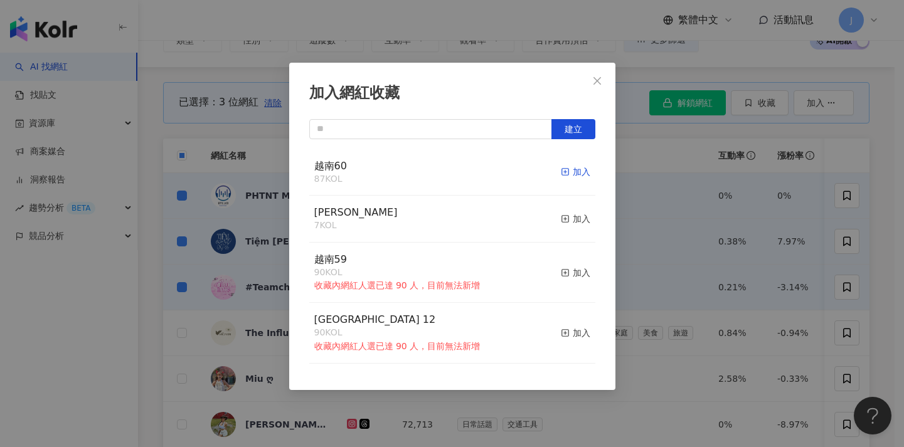
click at [563, 171] on div "加入" at bounding box center [575, 172] width 29 height 14
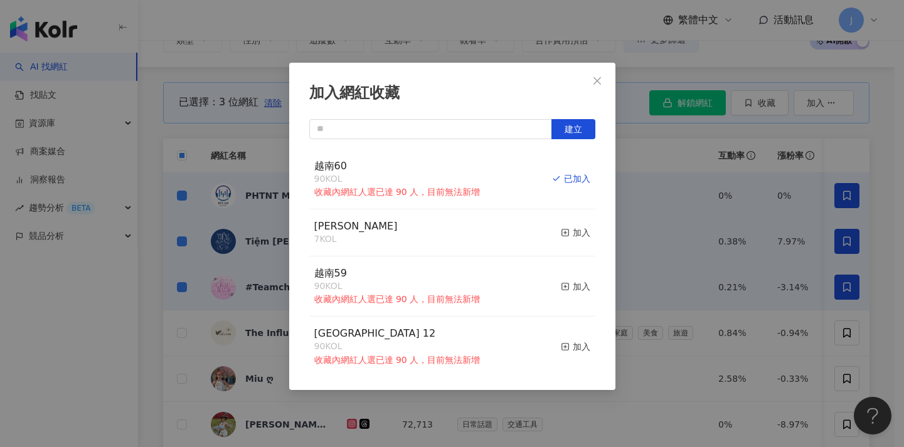
click at [647, 174] on div "加入網紅收藏 建立 越南60 90 KOL 收藏內網紅人選已達 90 人，目前無法新增 已加入 MERRELL 7 KOL 加入 越南59 90 KOL 收藏…" at bounding box center [452, 223] width 904 height 447
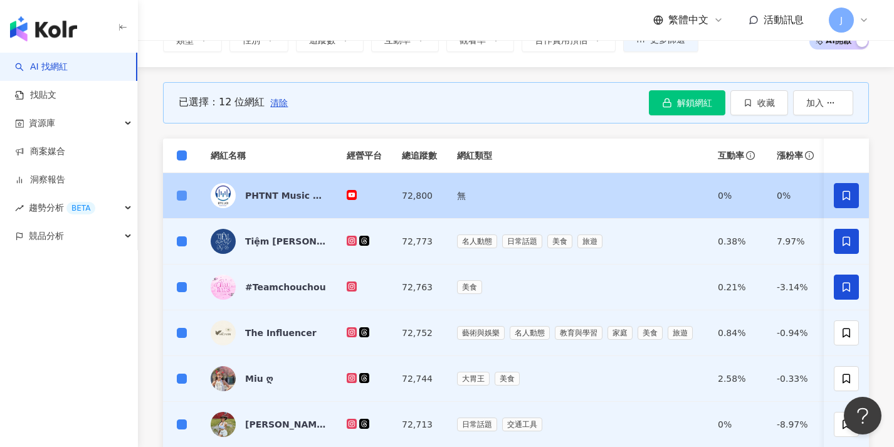
click at [184, 194] on span at bounding box center [182, 196] width 10 height 10
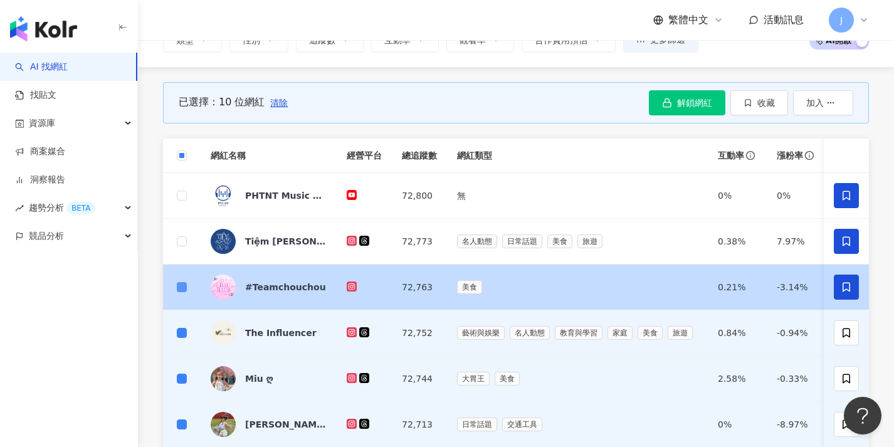
click at [185, 286] on span at bounding box center [182, 287] width 10 height 10
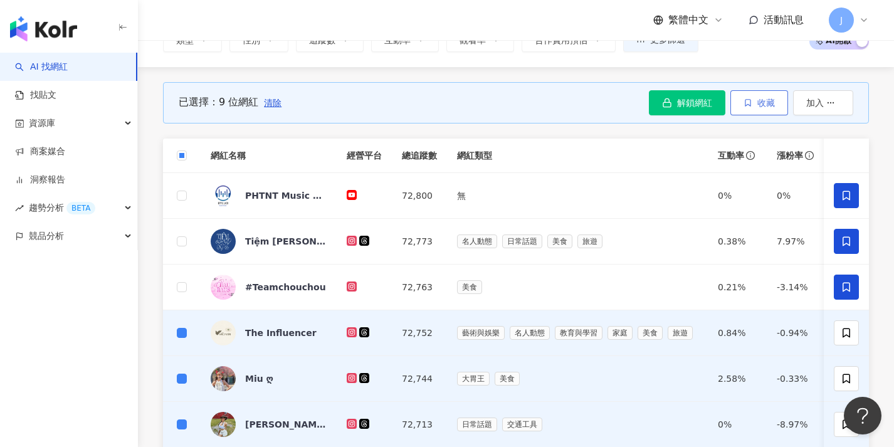
click at [752, 98] on button "收藏" at bounding box center [760, 102] width 58 height 25
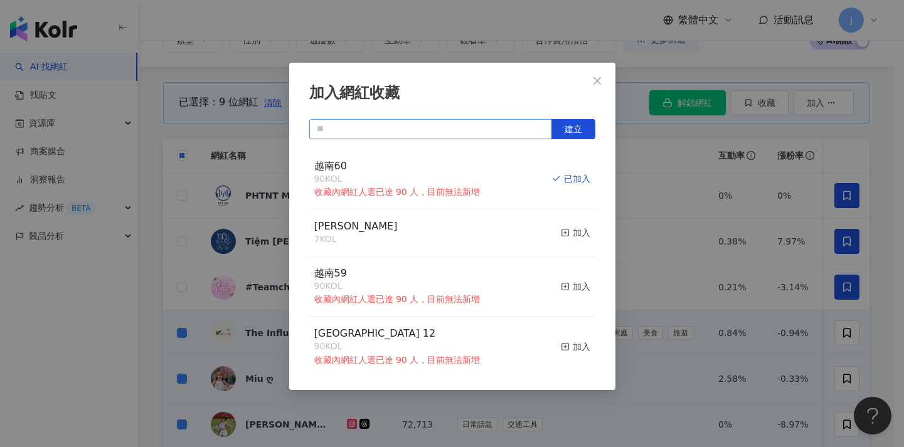
click at [484, 136] on input "text" at bounding box center [430, 129] width 243 height 20
paste input "****"
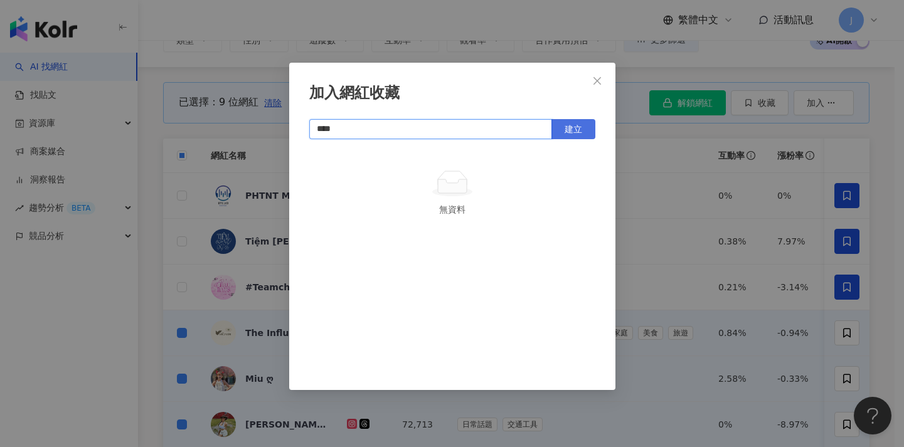
click at [582, 132] on button "建立" at bounding box center [573, 129] width 44 height 20
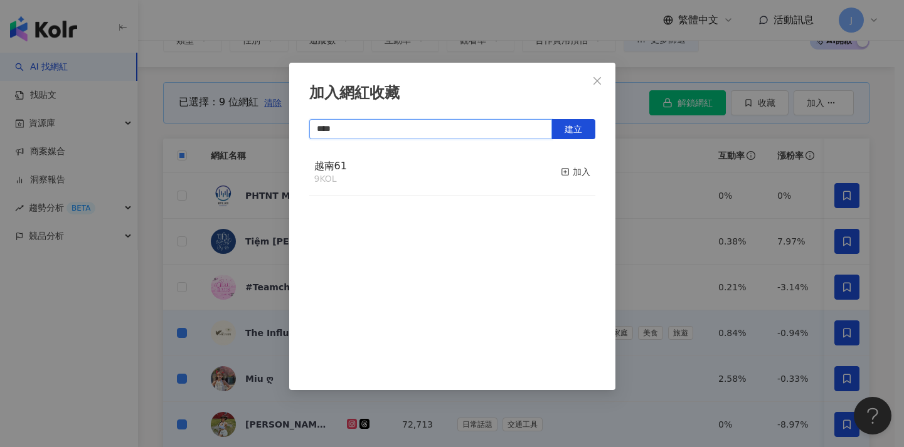
type input "****"
click at [663, 210] on div "加入網紅收藏 **** 建立 越南61 9 KOL 加入" at bounding box center [452, 223] width 904 height 447
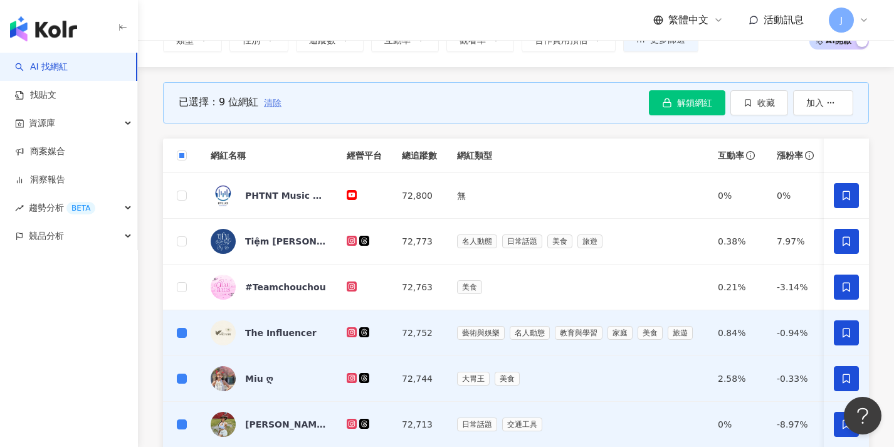
click at [273, 107] on button "清除" at bounding box center [272, 102] width 19 height 25
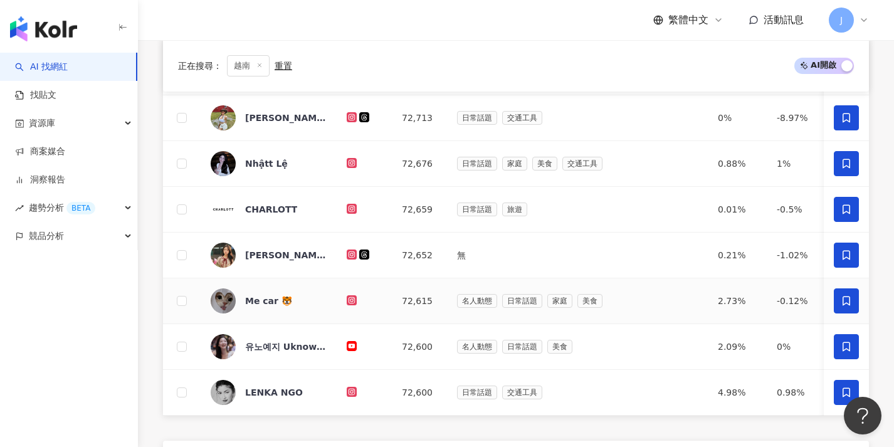
scroll to position [492, 0]
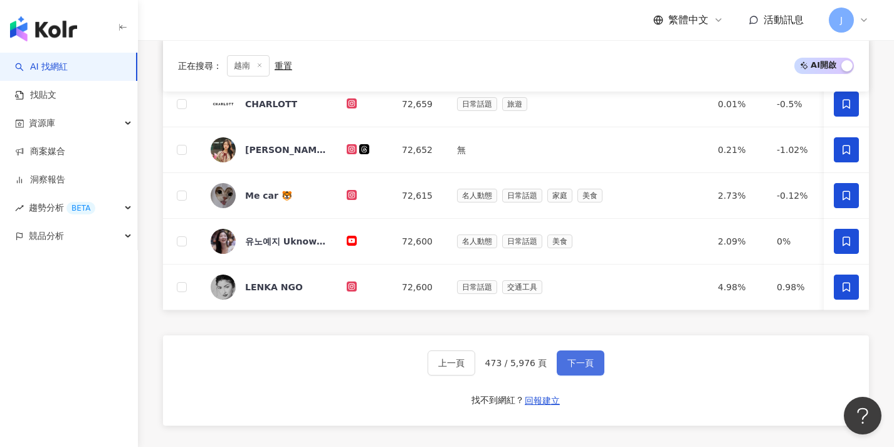
click at [577, 368] on span "下一頁" at bounding box center [581, 363] width 26 height 10
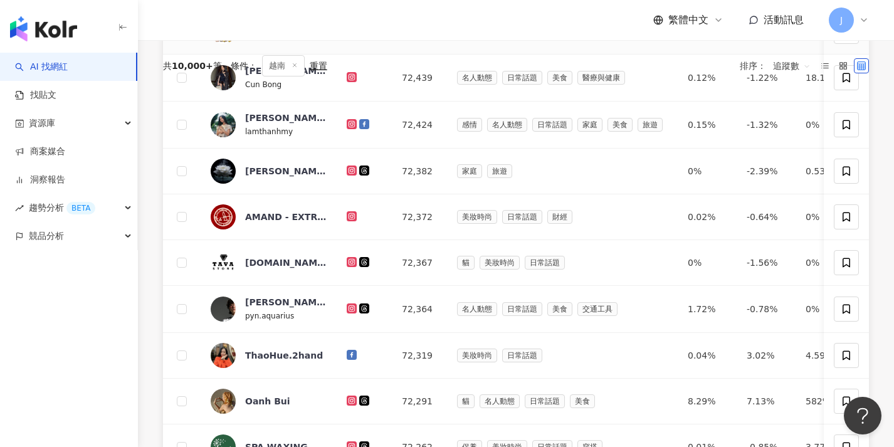
scroll to position [0, 0]
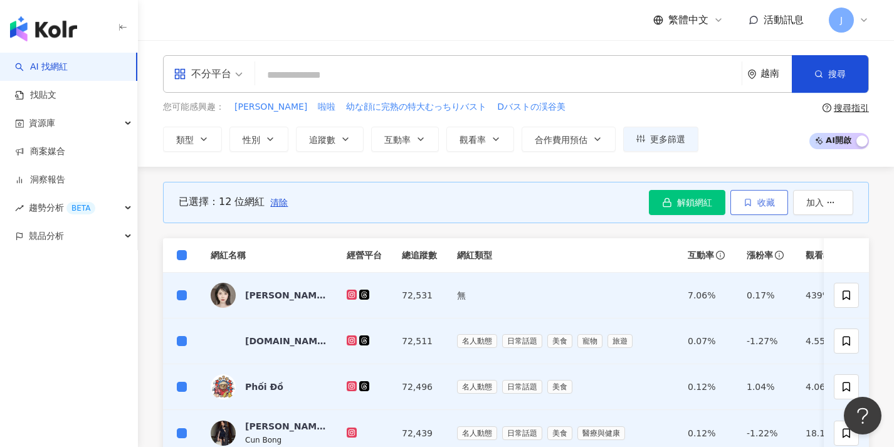
click at [769, 199] on span "收藏" at bounding box center [767, 203] width 18 height 10
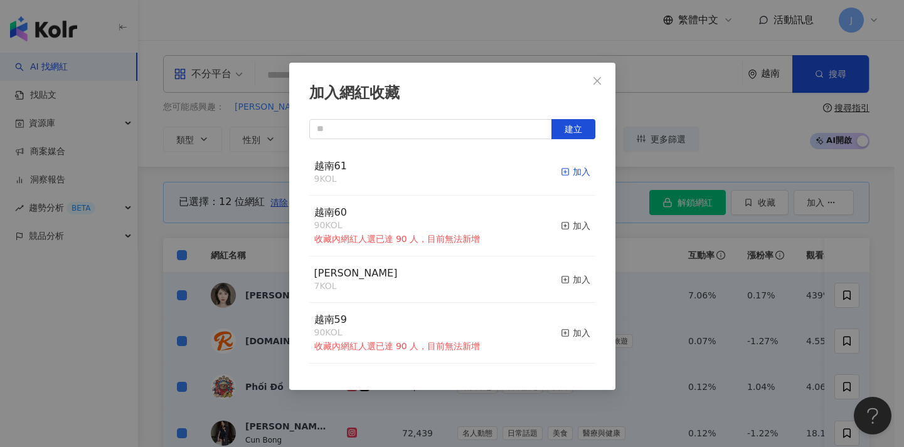
click at [563, 174] on div "加入" at bounding box center [575, 172] width 29 height 14
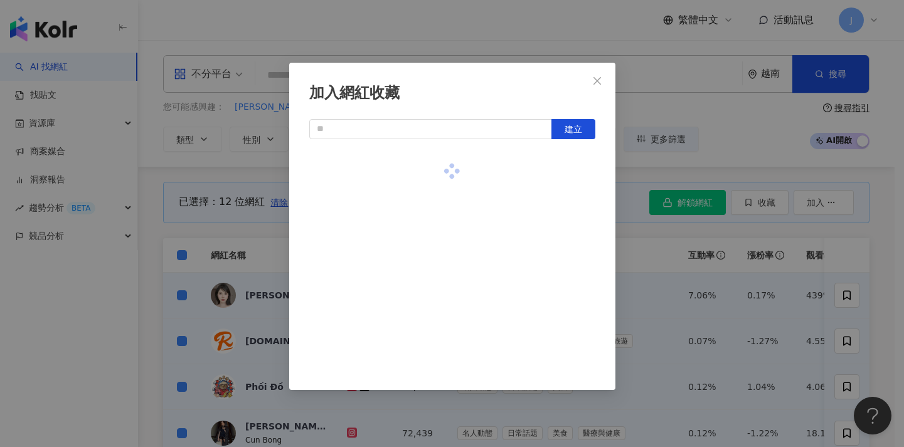
click at [270, 139] on div "加入網紅收藏 建立" at bounding box center [452, 223] width 904 height 447
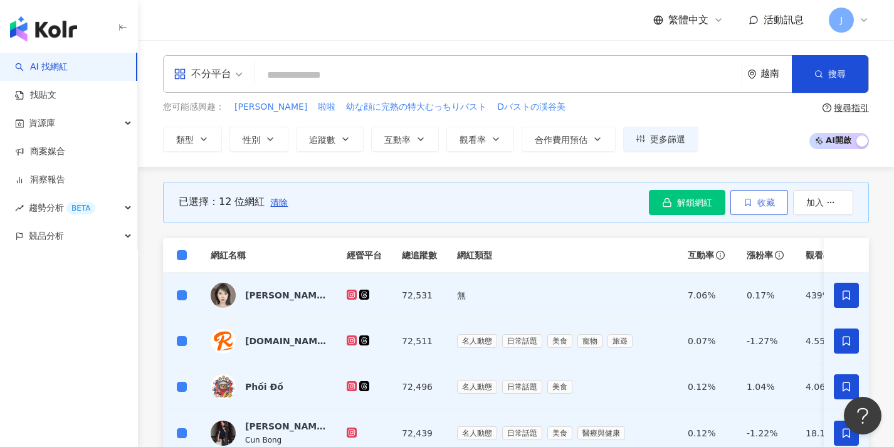
click at [735, 203] on button "收藏" at bounding box center [760, 202] width 58 height 25
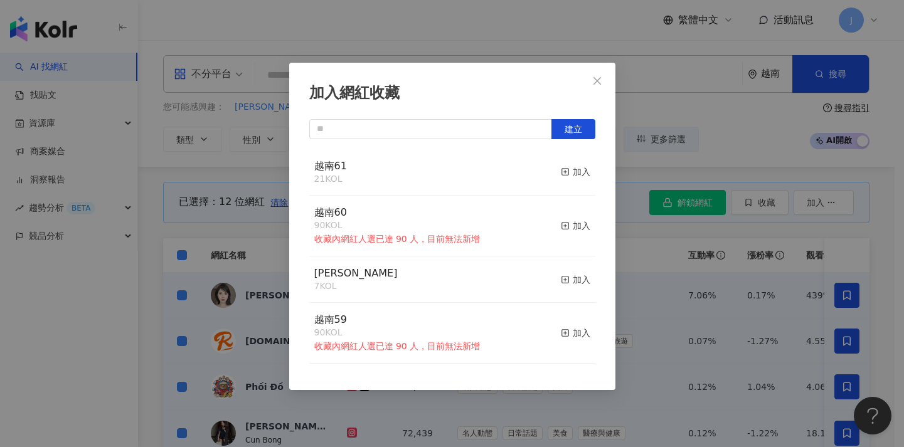
click at [628, 145] on div "加入網紅收藏 建立 越南61 21 KOL 加入 越南60 90 KOL 收藏內網紅人選已達 90 人，目前無法新增 加入 MERRELL 7 KOL 加入 …" at bounding box center [452, 223] width 904 height 447
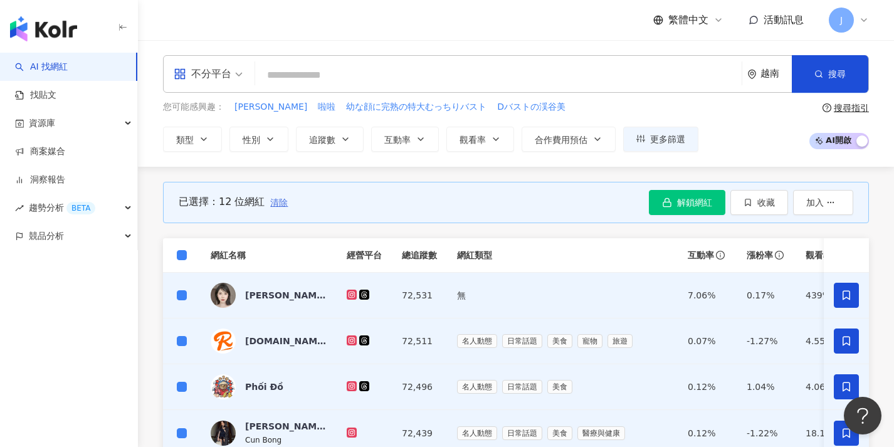
click at [282, 205] on span "清除" at bounding box center [279, 203] width 18 height 10
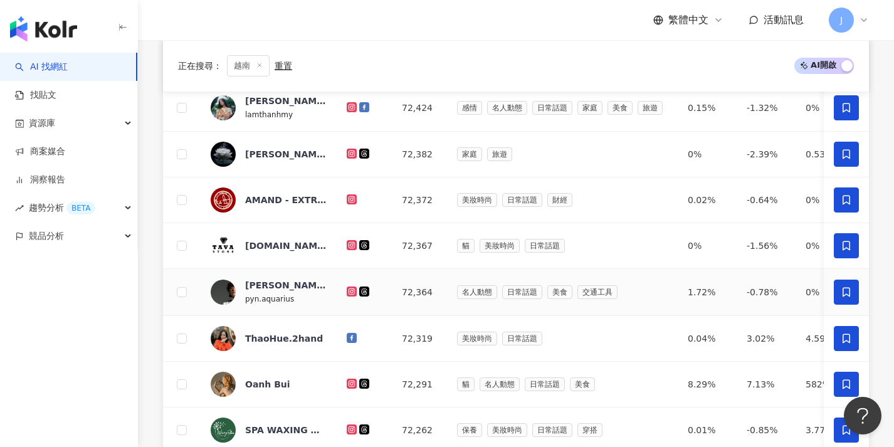
scroll to position [495, 0]
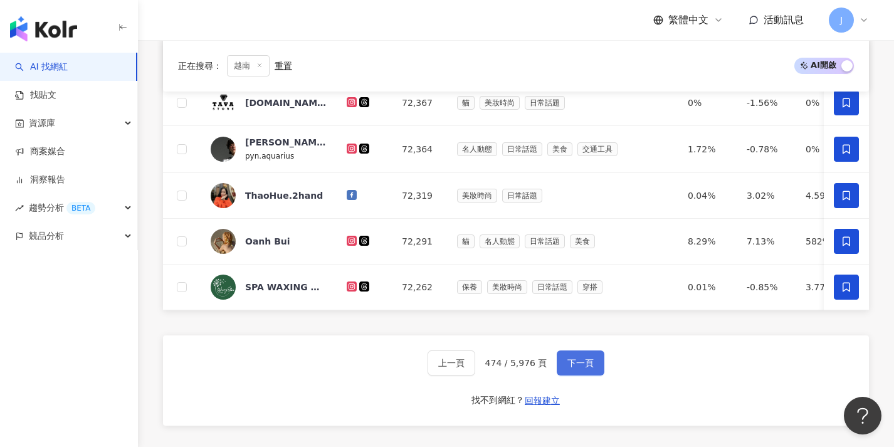
click at [595, 375] on button "下一頁" at bounding box center [581, 363] width 48 height 25
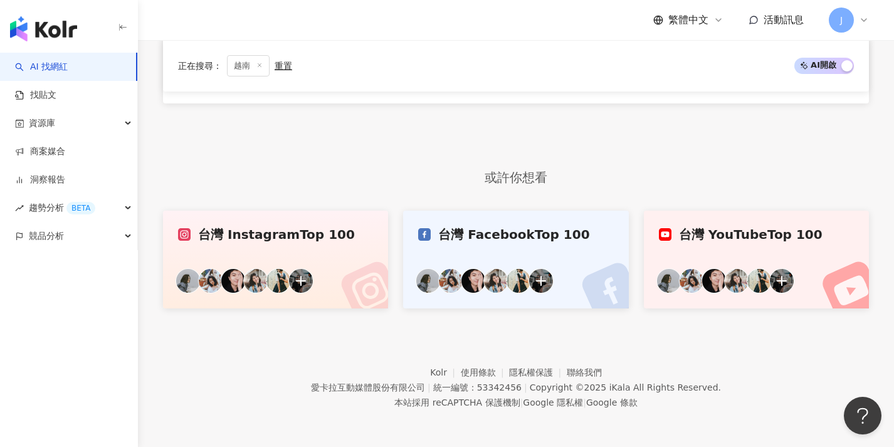
scroll to position [0, 0]
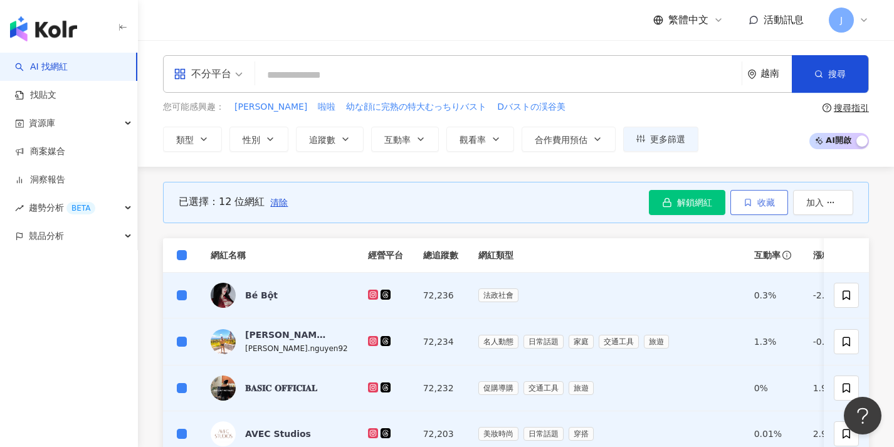
click at [773, 206] on span "收藏" at bounding box center [767, 203] width 18 height 10
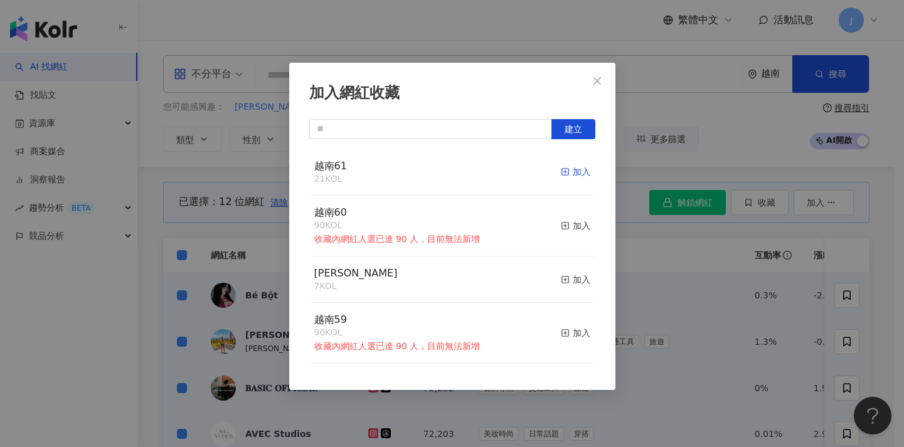
click at [573, 168] on div "加入" at bounding box center [575, 172] width 29 height 14
click at [663, 241] on div "加入網紅收藏 建立 越南61 33 KOL 加入 越南60 90 KOL 收藏內網紅人選已達 90 人，目前無法新增 加入 MERRELL 7 KOL 加入 …" at bounding box center [452, 223] width 904 height 447
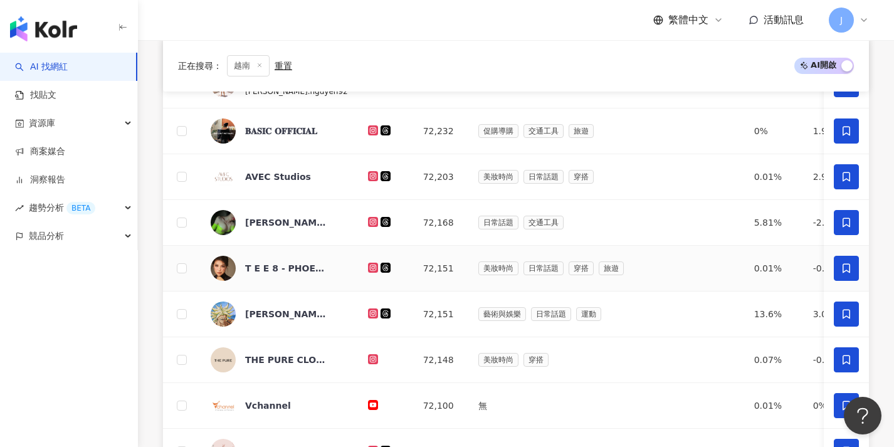
scroll to position [487, 0]
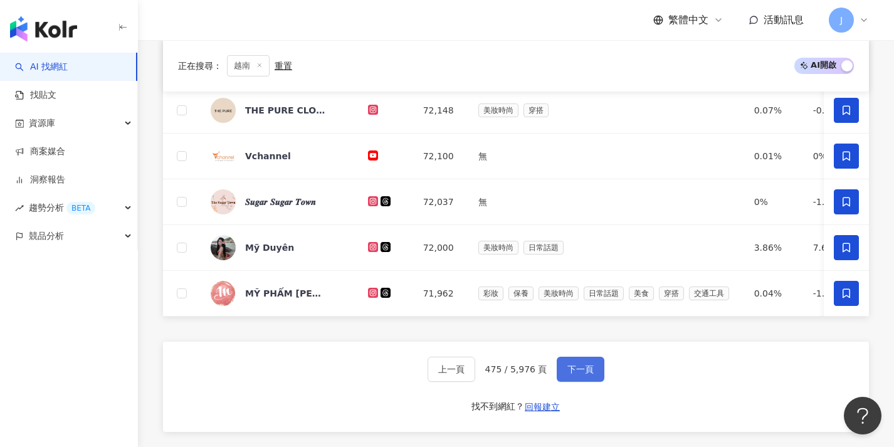
click at [593, 379] on button "下一頁" at bounding box center [581, 369] width 48 height 25
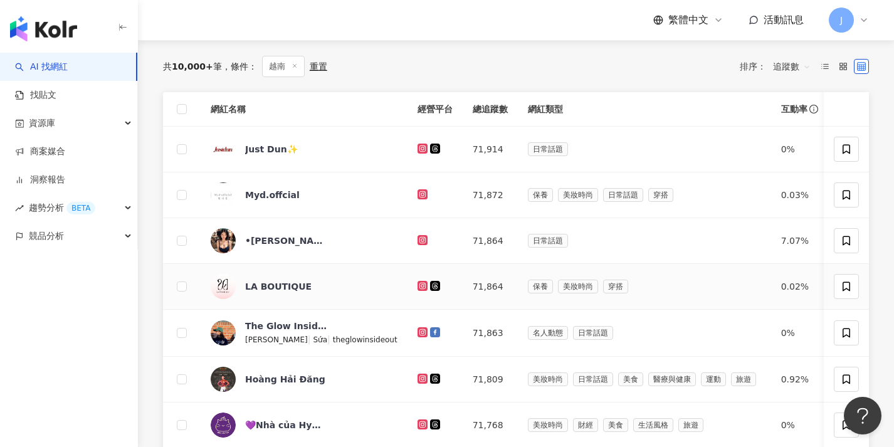
scroll to position [97, 0]
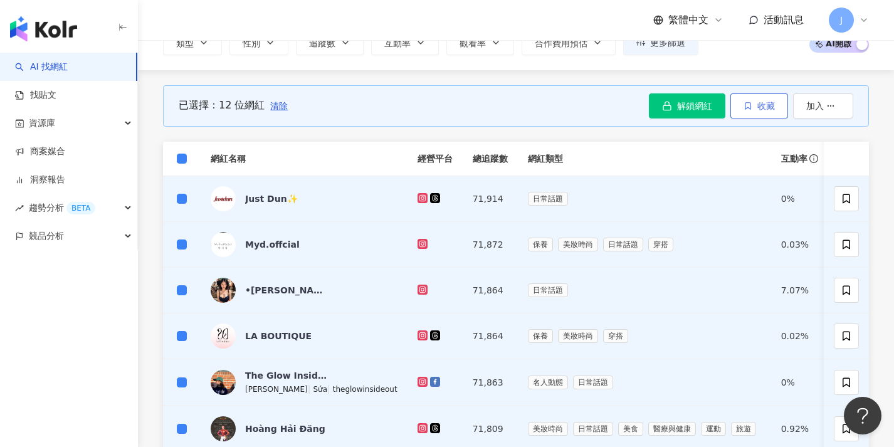
click at [746, 108] on icon "button" at bounding box center [748, 105] width 5 height 7
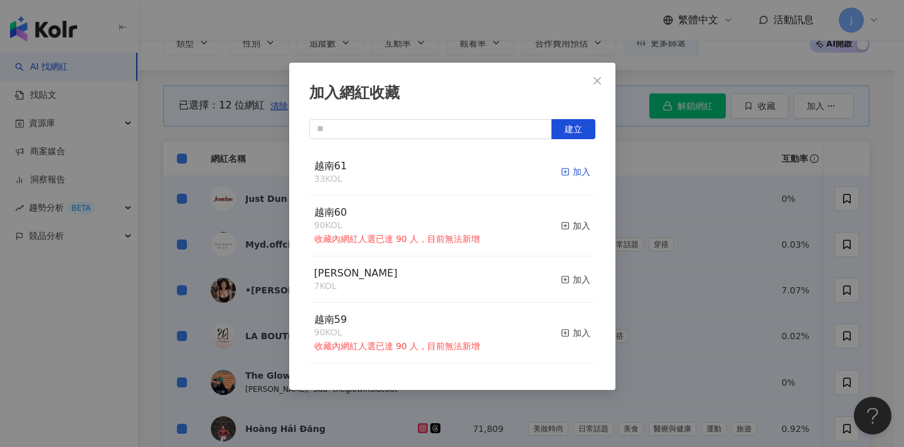
click at [561, 168] on icon "button" at bounding box center [565, 171] width 9 height 9
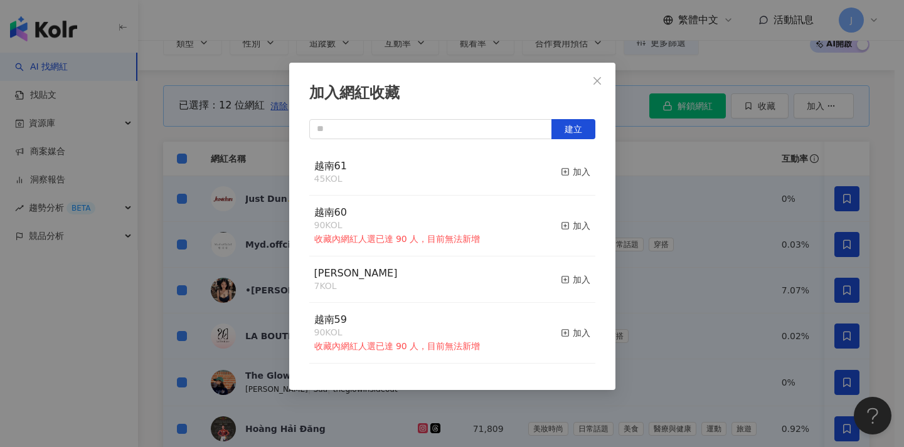
click at [685, 190] on div "加入網紅收藏 建立 越南61 45 KOL 加入 越南60 90 KOL 收藏內網紅人選已達 90 人，目前無法新增 加入 MERRELL 7 KOL 加入 …" at bounding box center [452, 223] width 904 height 447
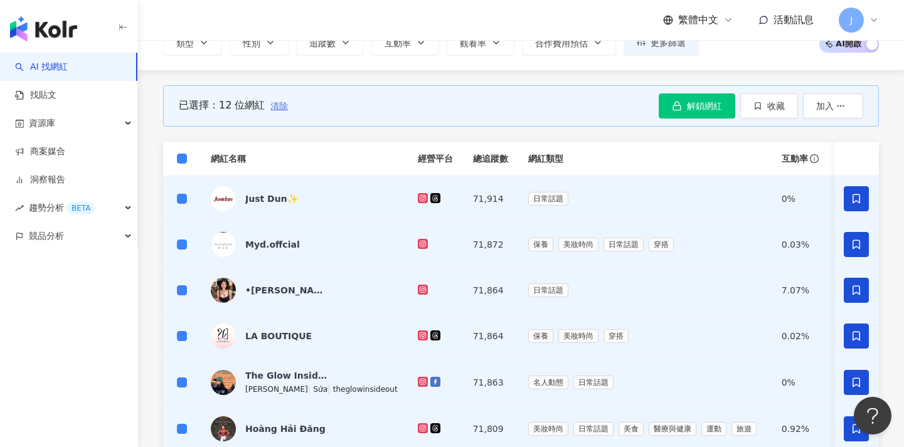
click at [283, 107] on span "清除" at bounding box center [279, 106] width 18 height 10
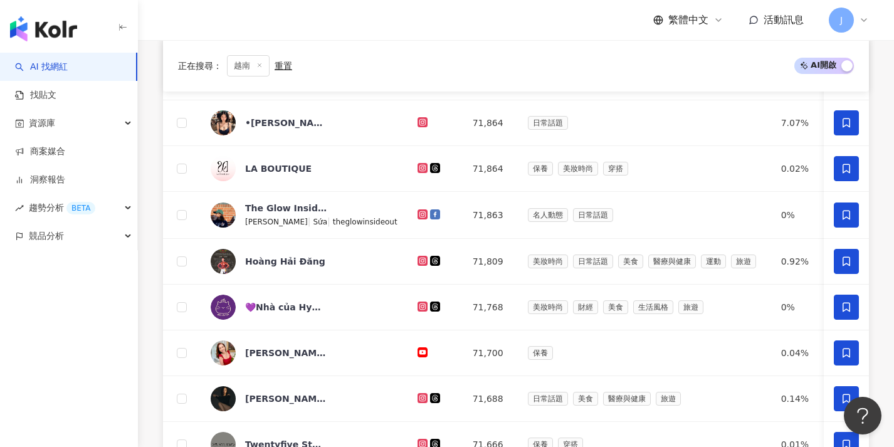
scroll to position [633, 0]
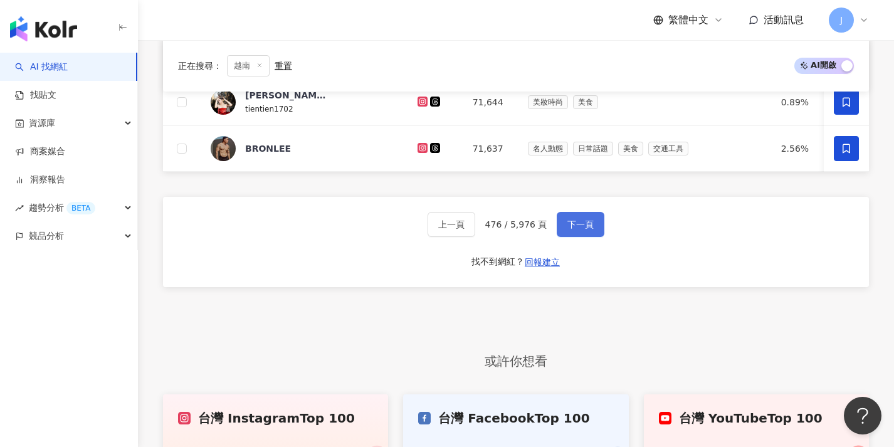
click at [569, 230] on span "下一頁" at bounding box center [581, 224] width 26 height 10
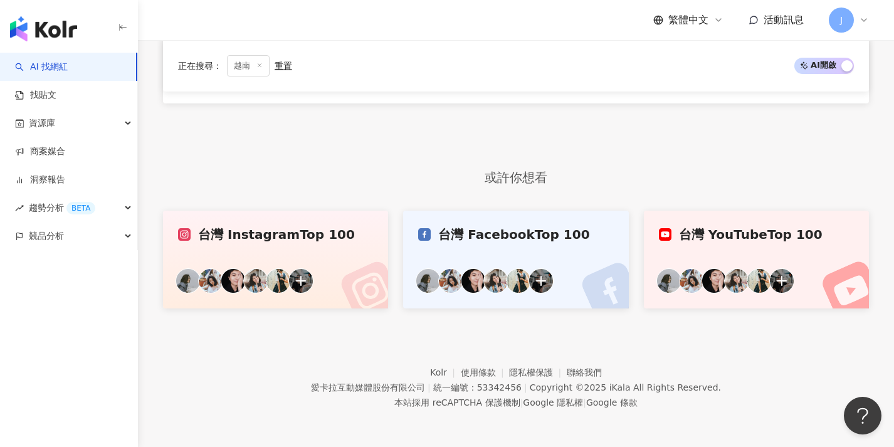
scroll to position [0, 0]
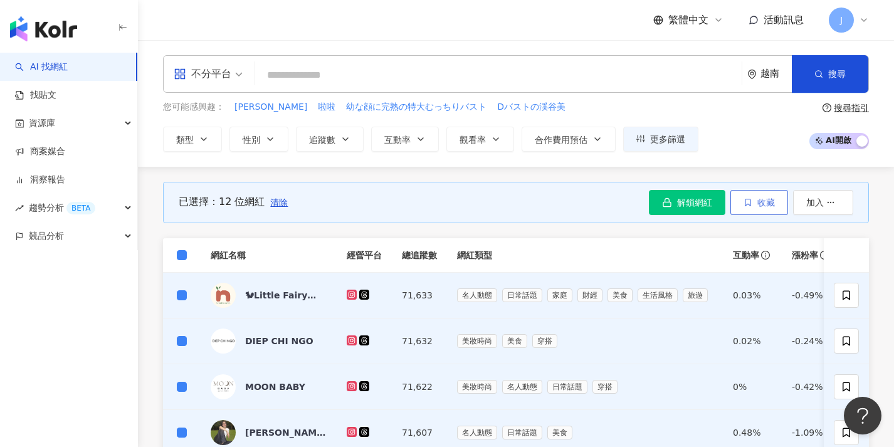
click at [764, 194] on button "收藏" at bounding box center [760, 202] width 58 height 25
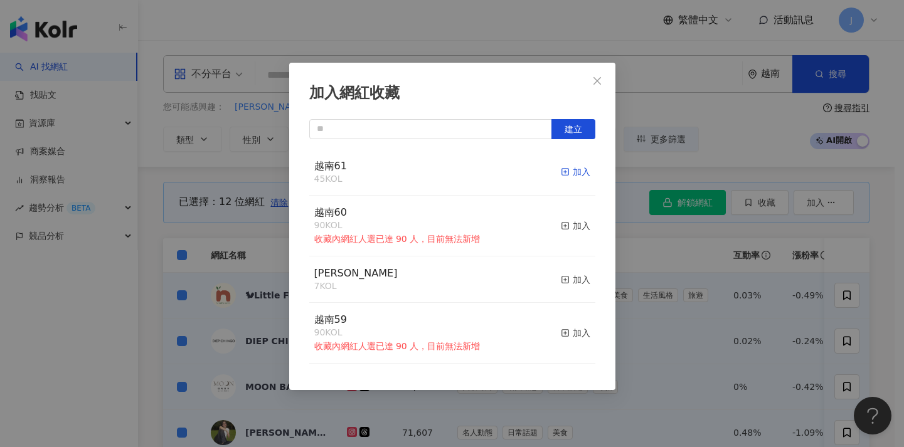
click at [561, 172] on icon "button" at bounding box center [565, 171] width 9 height 9
click at [706, 265] on div "加入網紅收藏 建立 越南61 57 KOL 加入 越南60 90 KOL 收藏內網紅人選已達 90 人，目前無法新增 加入 MERRELL 7 KOL 加入 …" at bounding box center [452, 223] width 904 height 447
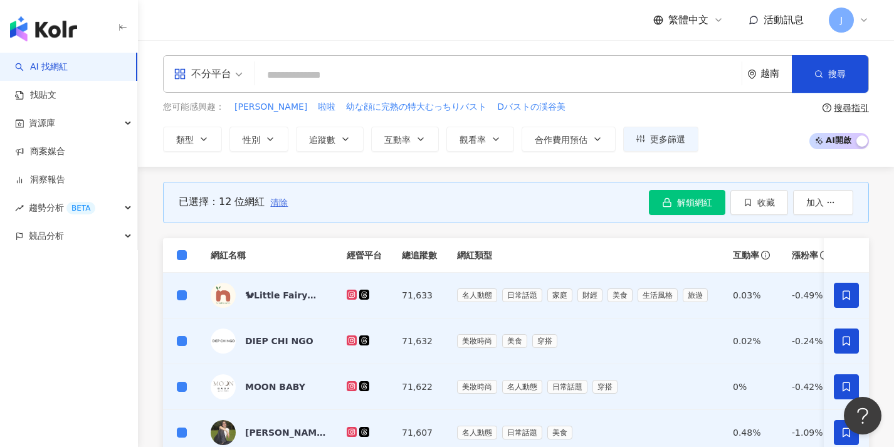
click at [282, 204] on span "清除" at bounding box center [279, 203] width 18 height 10
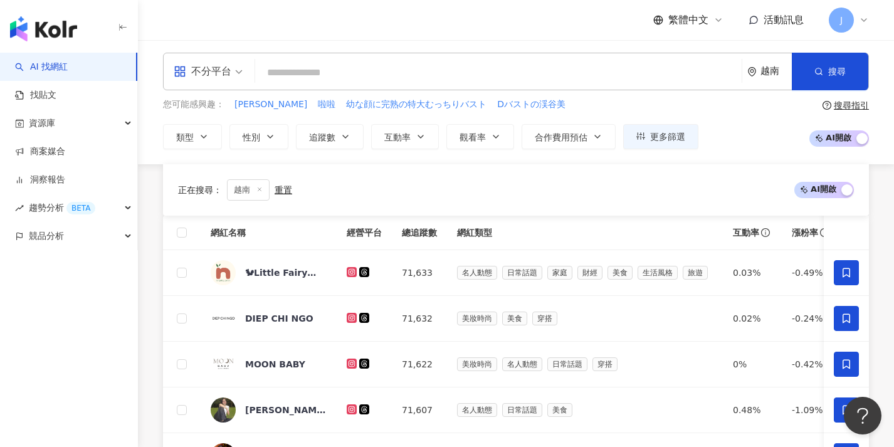
scroll to position [458, 0]
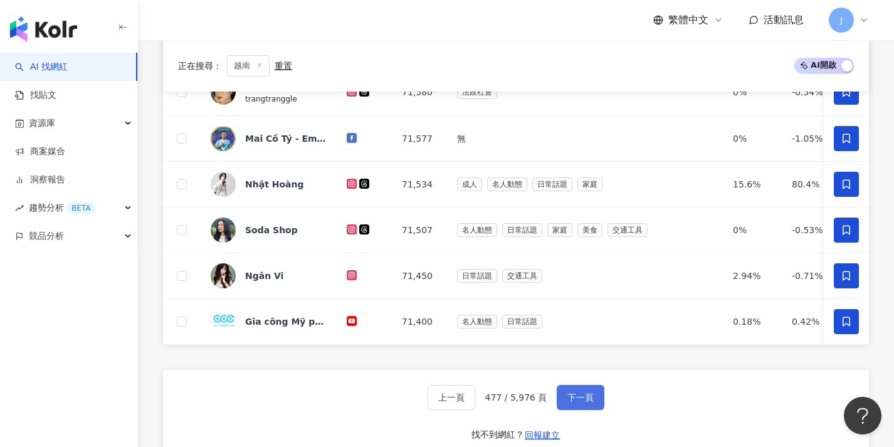
click at [597, 408] on button "下一頁" at bounding box center [581, 397] width 48 height 25
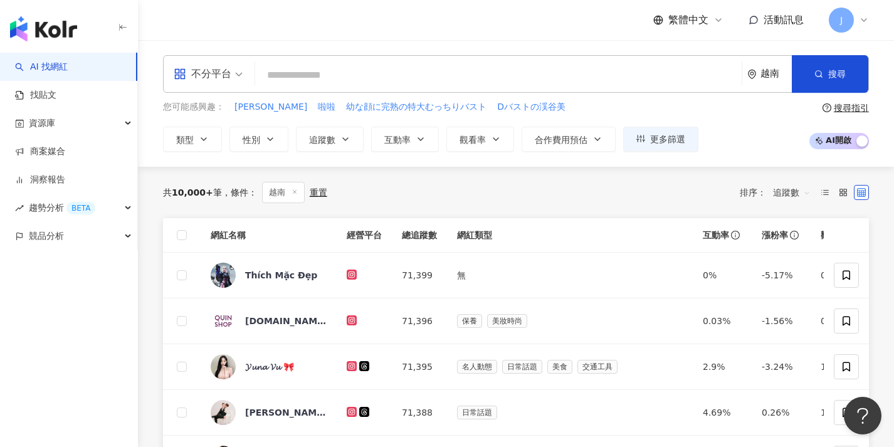
scroll to position [5, 0]
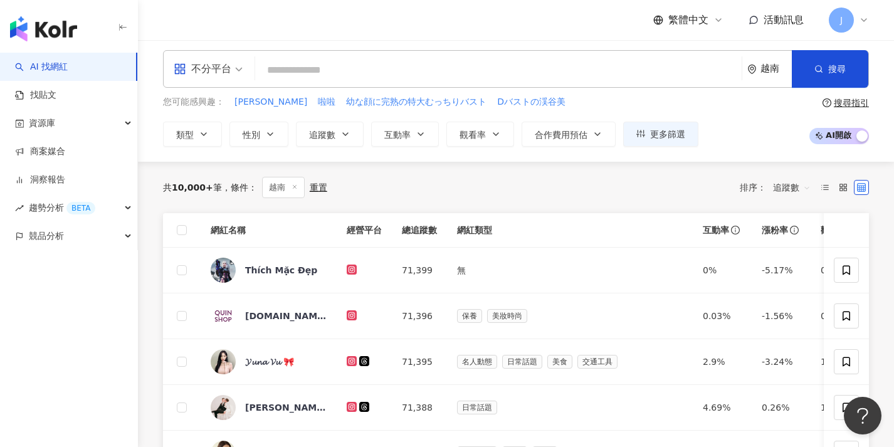
click at [176, 225] on th at bounding box center [182, 230] width 38 height 34
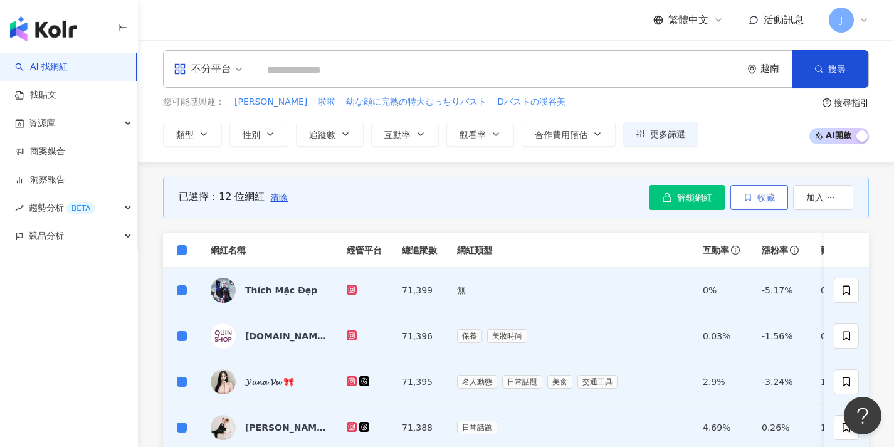
click at [773, 206] on button "收藏" at bounding box center [760, 197] width 58 height 25
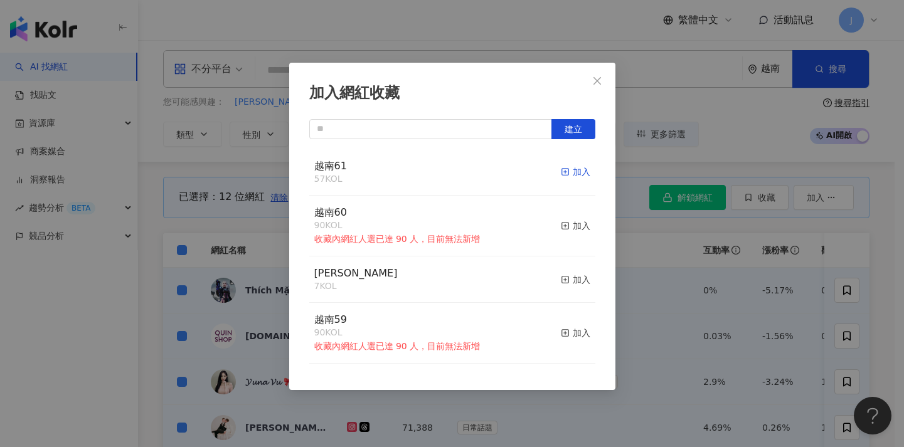
click at [561, 169] on div "加入" at bounding box center [575, 172] width 29 height 14
click at [695, 258] on div "加入網紅收藏 建立 越南61 69 KOL 加入 越南60 90 KOL 收藏內網紅人選已達 90 人，目前無法新增 加入 MERRELL 7 KOL 加入 …" at bounding box center [452, 223] width 904 height 447
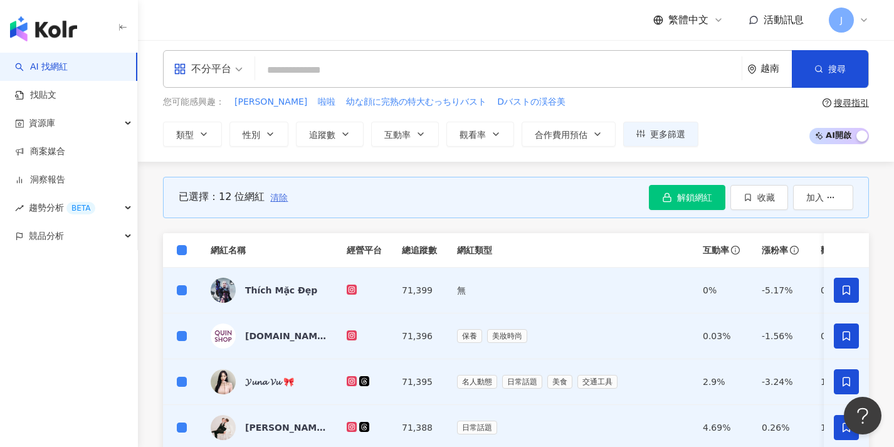
click at [283, 198] on span "清除" at bounding box center [279, 198] width 18 height 10
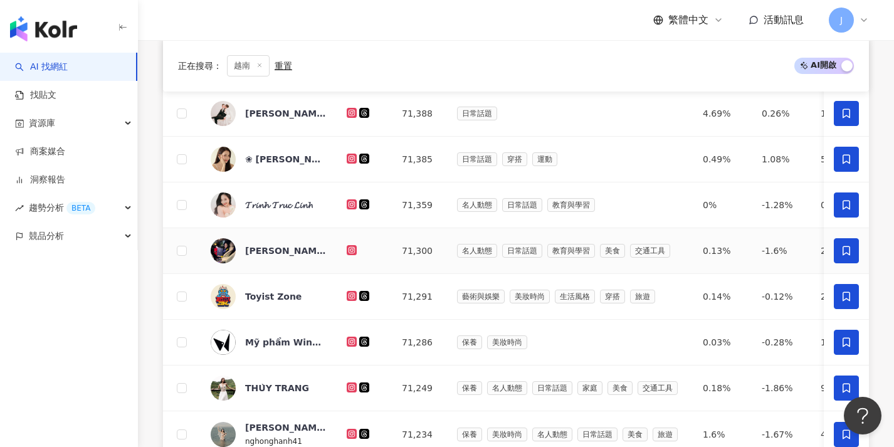
scroll to position [457, 0]
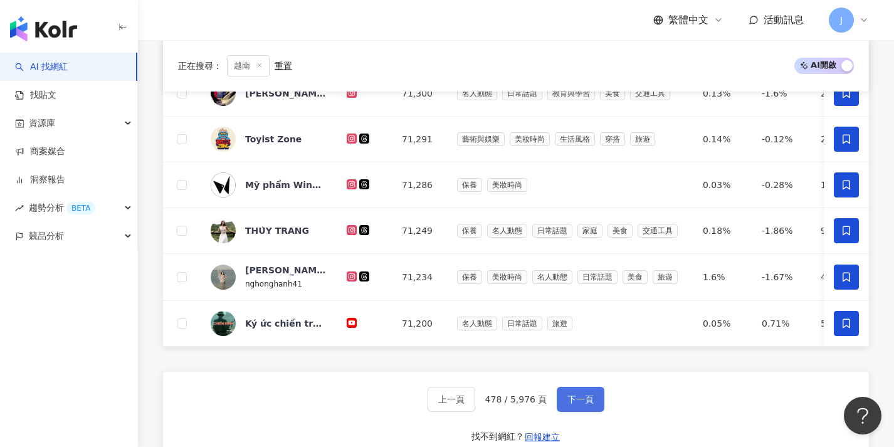
click at [594, 408] on button "下一頁" at bounding box center [581, 399] width 48 height 25
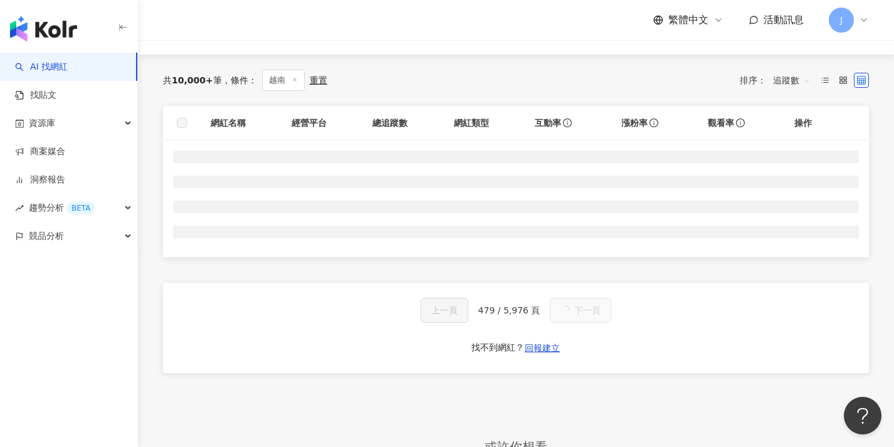
scroll to position [98, 0]
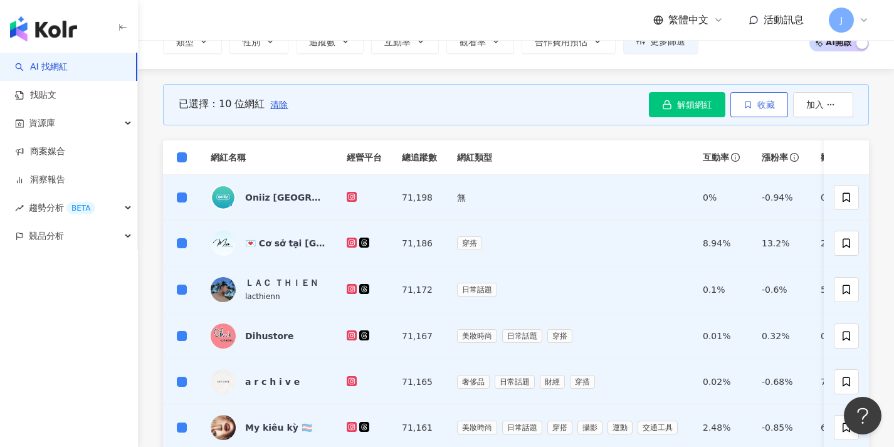
click at [761, 108] on span "收藏" at bounding box center [767, 105] width 18 height 10
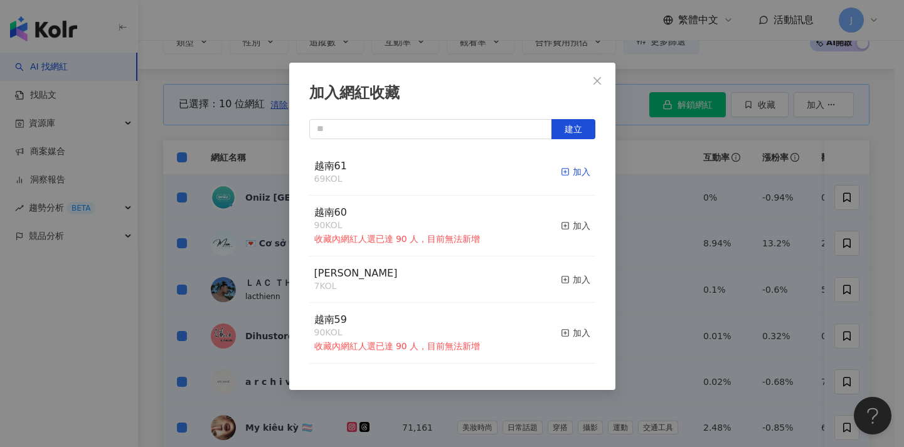
click at [562, 172] on div "加入" at bounding box center [575, 172] width 29 height 14
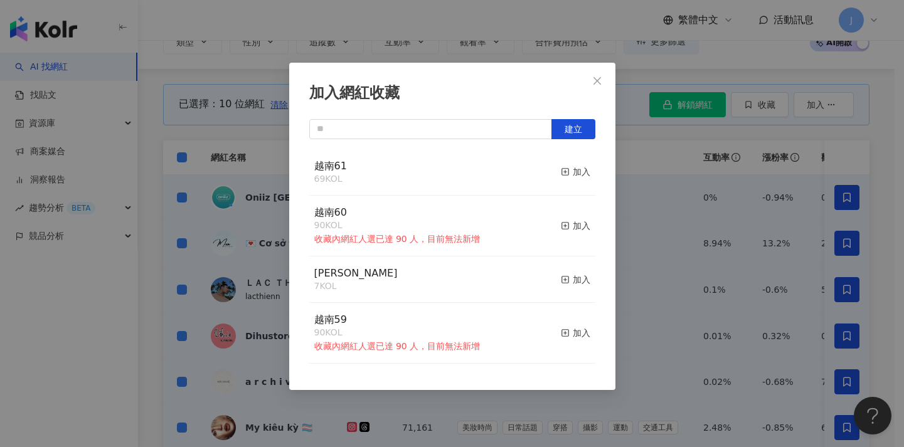
click at [662, 209] on div "加入網紅收藏 建立 越南61 69 KOL 加入 越南60 90 KOL 收藏內網紅人選已達 90 人，目前無法新增 加入 MERRELL 7 KOL 加入 …" at bounding box center [452, 223] width 904 height 447
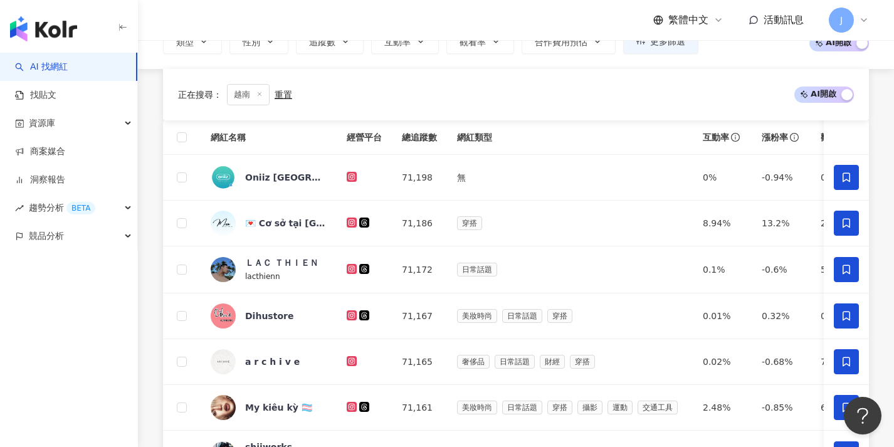
scroll to position [512, 0]
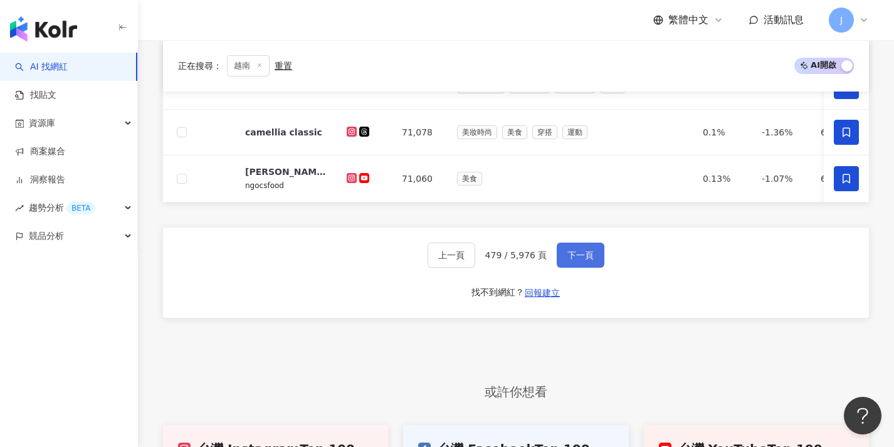
click at [598, 262] on button "下一頁" at bounding box center [581, 255] width 48 height 25
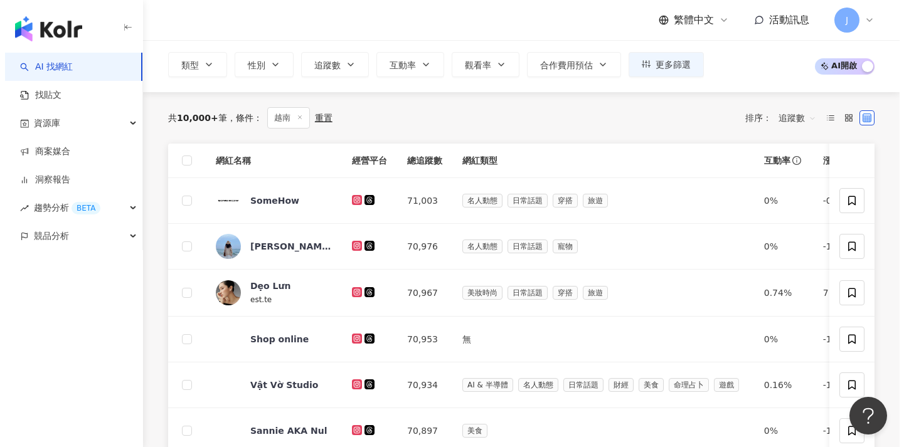
scroll to position [40, 0]
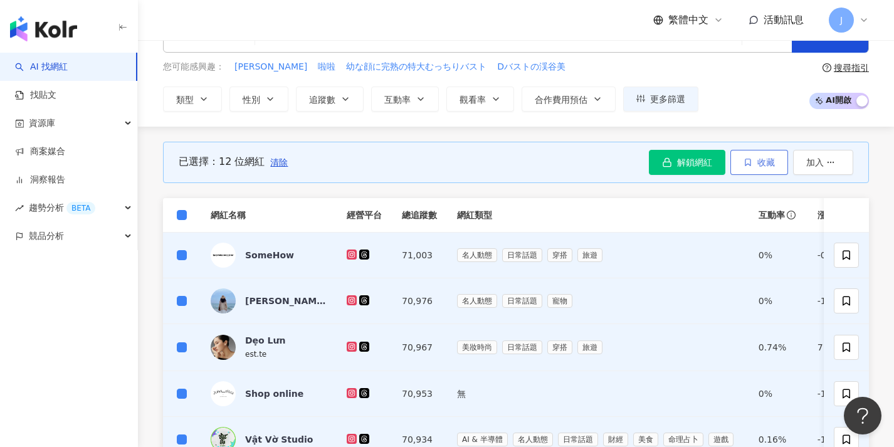
click at [765, 166] on span "收藏" at bounding box center [767, 162] width 18 height 10
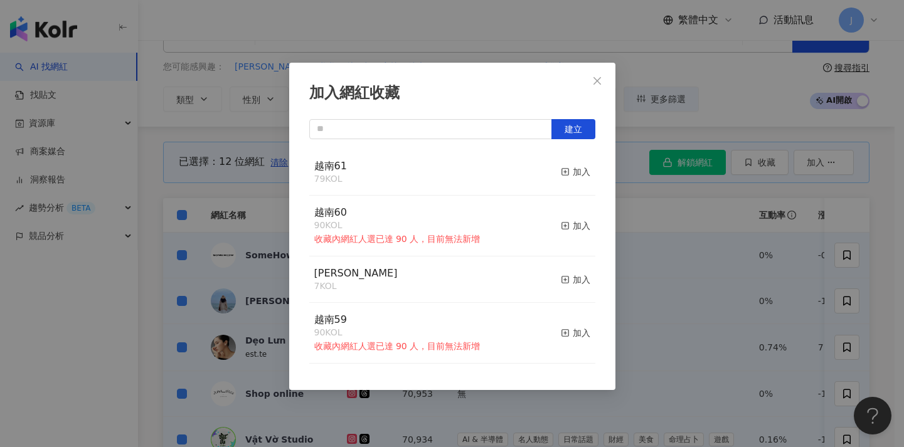
click at [549, 168] on div "越南61 79 KOL 加入" at bounding box center [452, 172] width 286 height 47
click at [562, 167] on div "加入" at bounding box center [575, 172] width 29 height 14
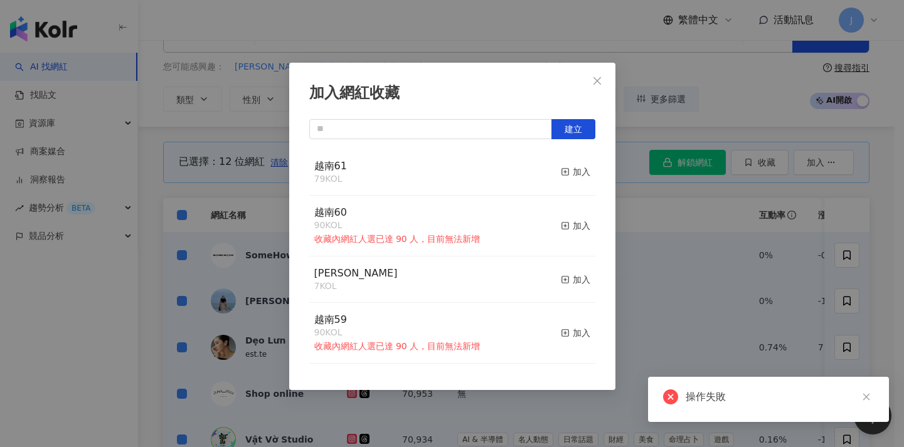
click at [682, 212] on div "加入網紅收藏 建立 越南61 79 KOL 加入 越南60 90 KOL 收藏內網紅人選已達 90 人，目前無法新增 加入 MERRELL 7 KOL 加入 …" at bounding box center [452, 223] width 904 height 447
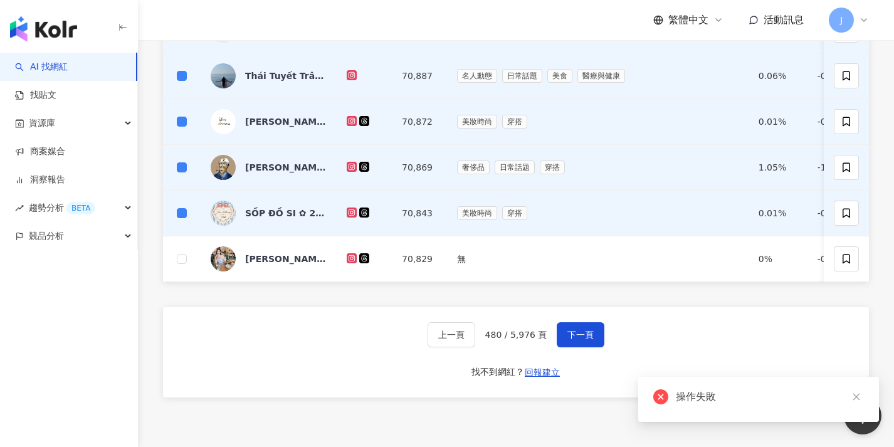
scroll to position [0, 0]
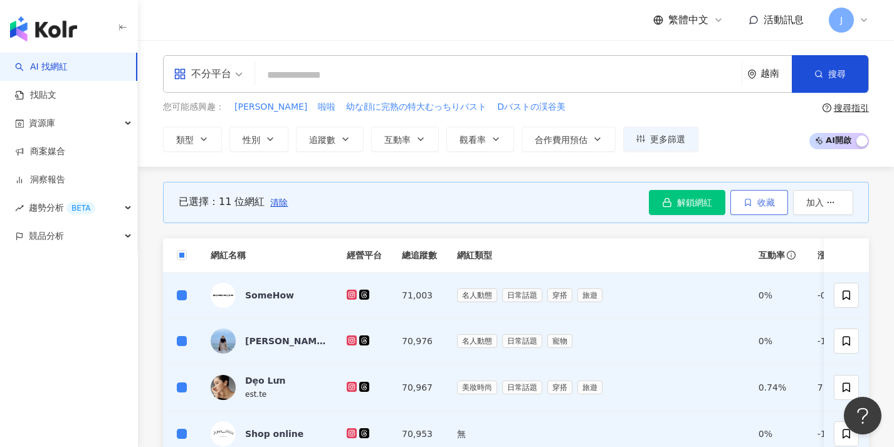
click at [753, 199] on button "收藏" at bounding box center [760, 202] width 58 height 25
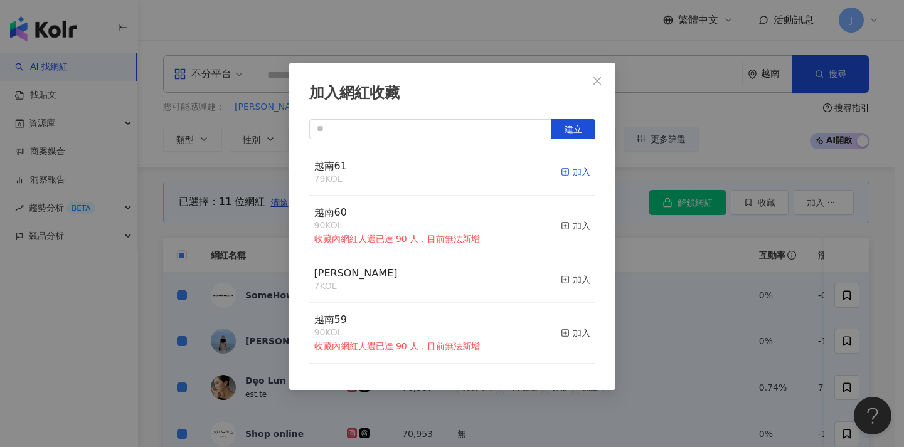
click at [568, 169] on div "加入" at bounding box center [575, 172] width 29 height 14
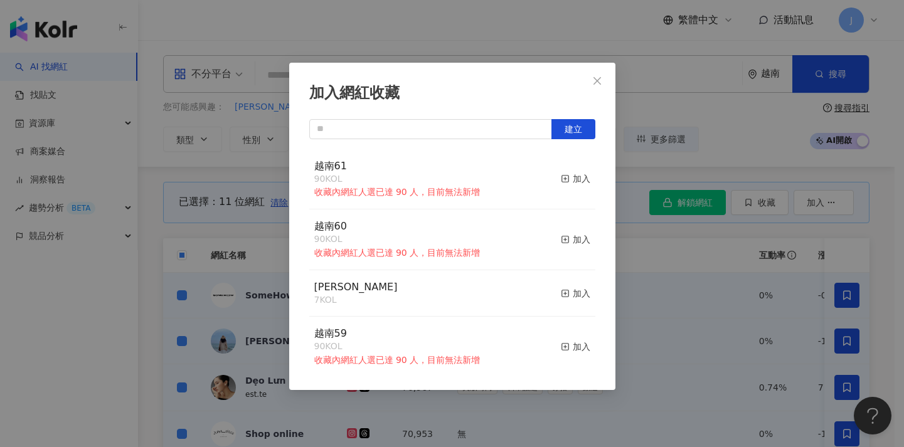
click at [647, 208] on div "加入網紅收藏 建立 越南61 90 KOL 收藏內網紅人選已達 90 人，目前無法新增 加入 越南60 90 KOL 收藏內網紅人選已達 90 人，目前無法新…" at bounding box center [452, 223] width 904 height 447
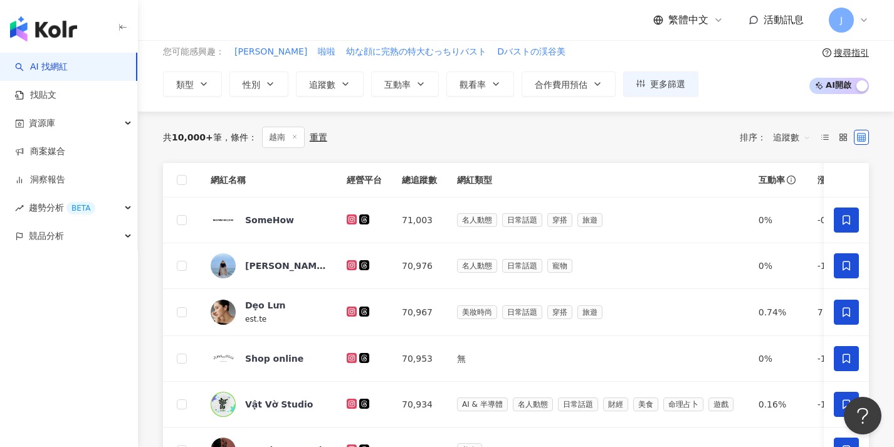
scroll to position [524, 0]
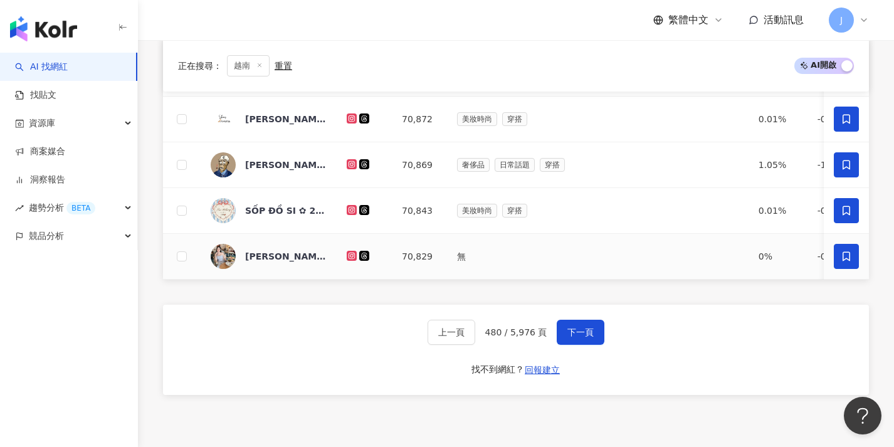
click at [847, 256] on icon at bounding box center [846, 256] width 11 height 11
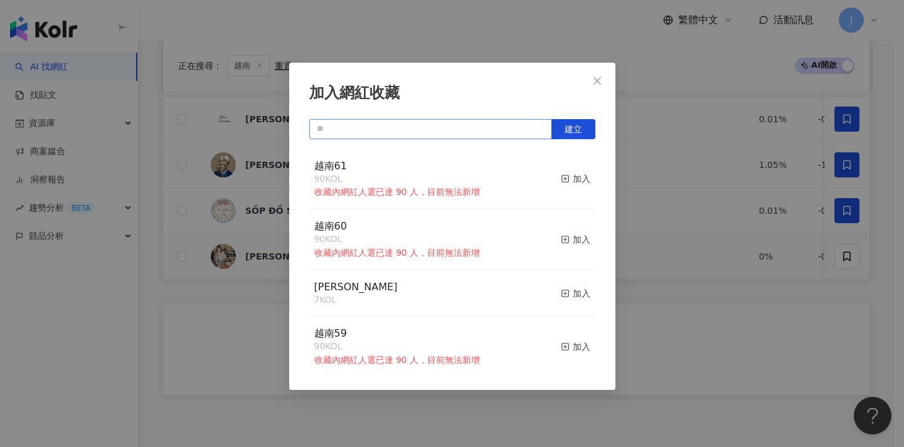
click at [473, 124] on input "text" at bounding box center [430, 129] width 243 height 20
paste input "****"
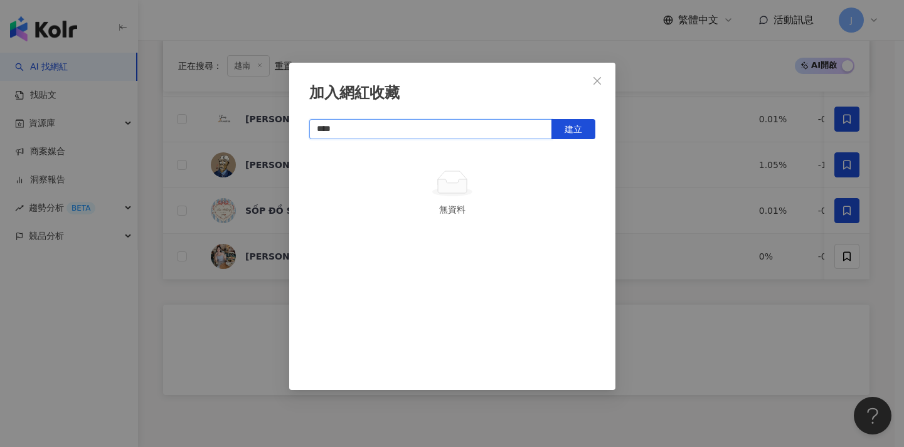
type input "****"
click at [579, 129] on span "建立" at bounding box center [573, 129] width 18 height 10
click at [643, 120] on div "加入網紅收藏 **** 建立 越南62 1 KOL 已加入" at bounding box center [452, 223] width 904 height 447
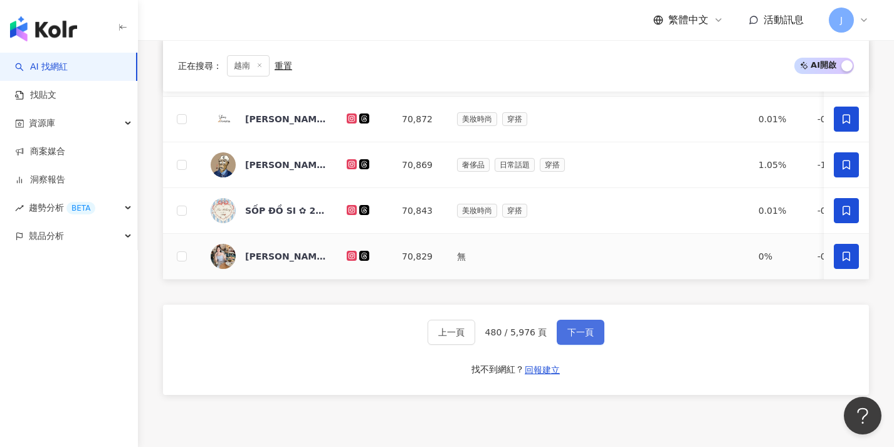
click at [574, 336] on button "下一頁" at bounding box center [581, 332] width 48 height 25
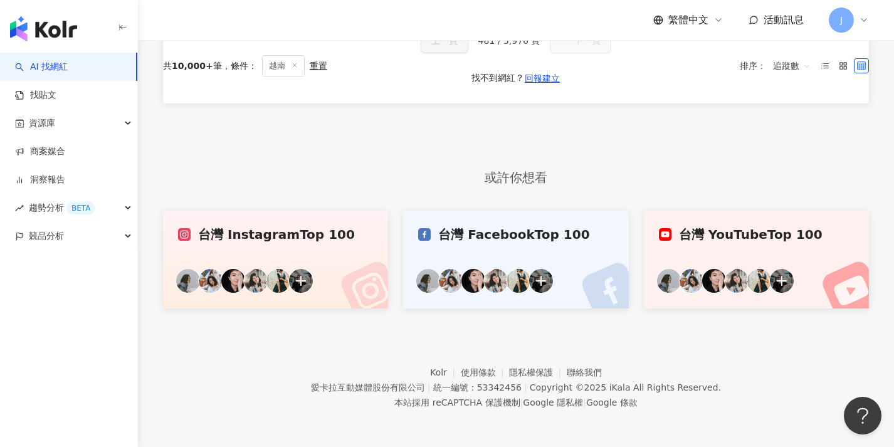
scroll to position [0, 0]
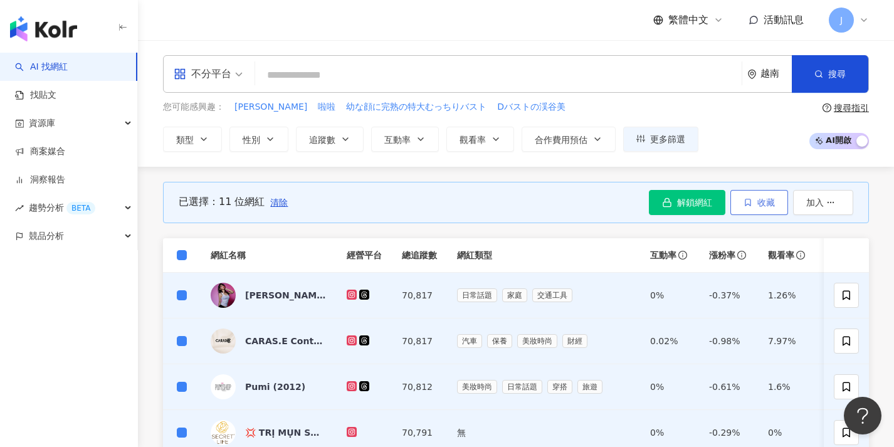
click at [743, 211] on button "收藏" at bounding box center [760, 202] width 58 height 25
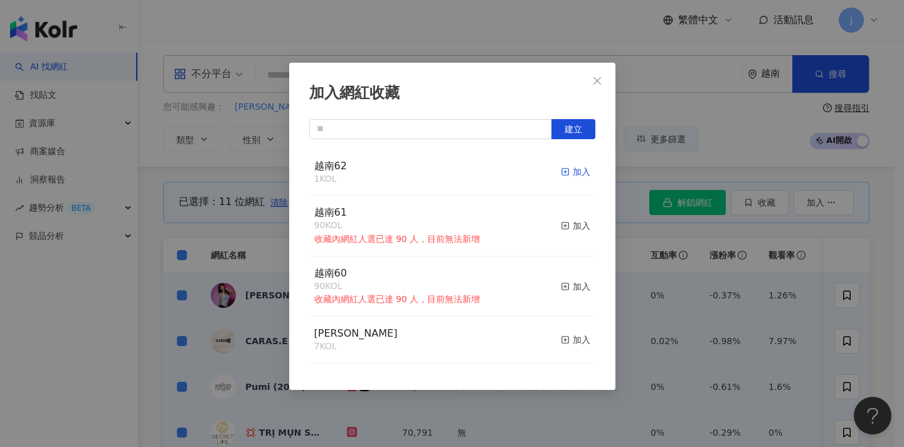
click at [562, 174] on div "加入" at bounding box center [575, 172] width 29 height 14
click at [646, 219] on div "加入網紅收藏 建立 越南62 12 KOL 加入 越南61 90 KOL 收藏內網紅人選已達 90 人，目前無法新增 加入 越南60 90 KOL 收藏內網紅…" at bounding box center [452, 223] width 904 height 447
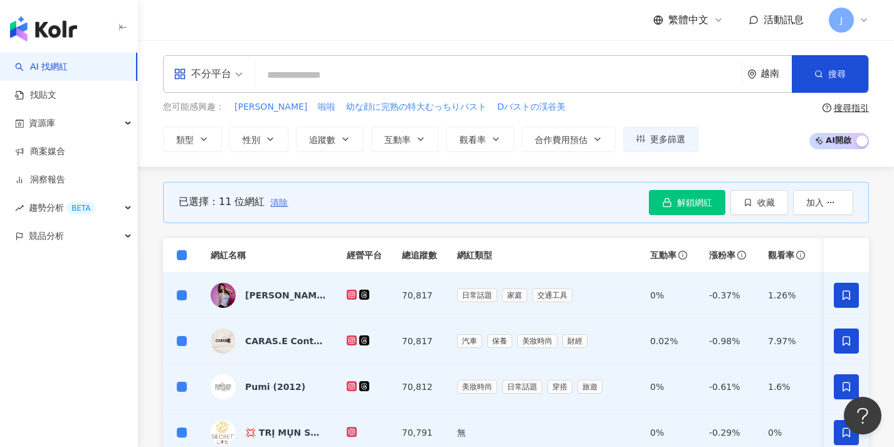
click at [270, 199] on span "清除" at bounding box center [279, 203] width 18 height 10
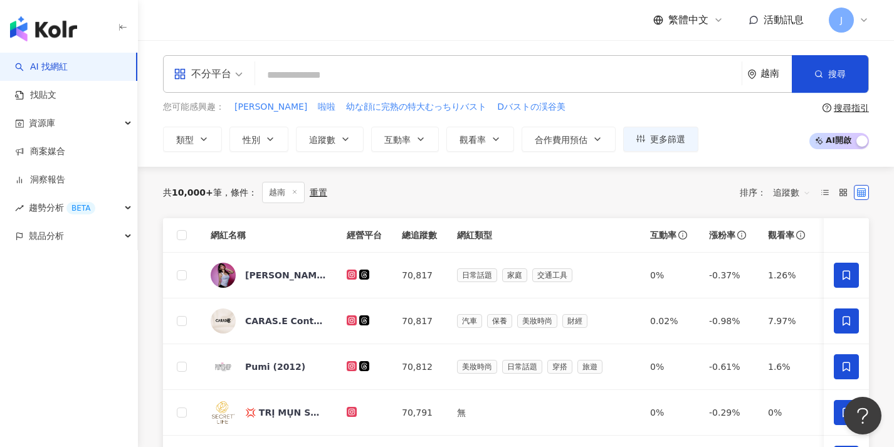
scroll to position [443, 0]
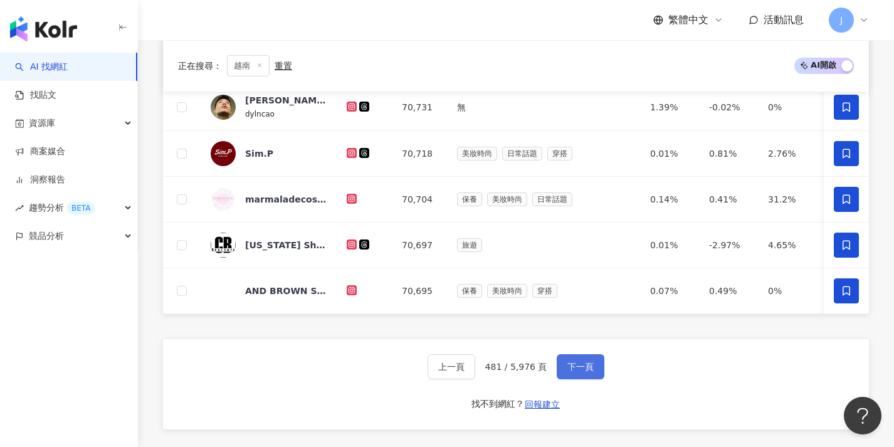
click at [574, 372] on span "下一頁" at bounding box center [581, 367] width 26 height 10
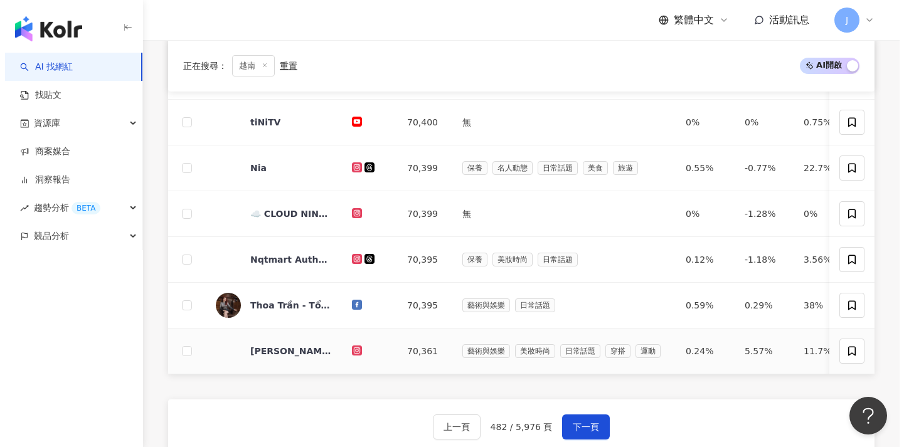
scroll to position [51, 0]
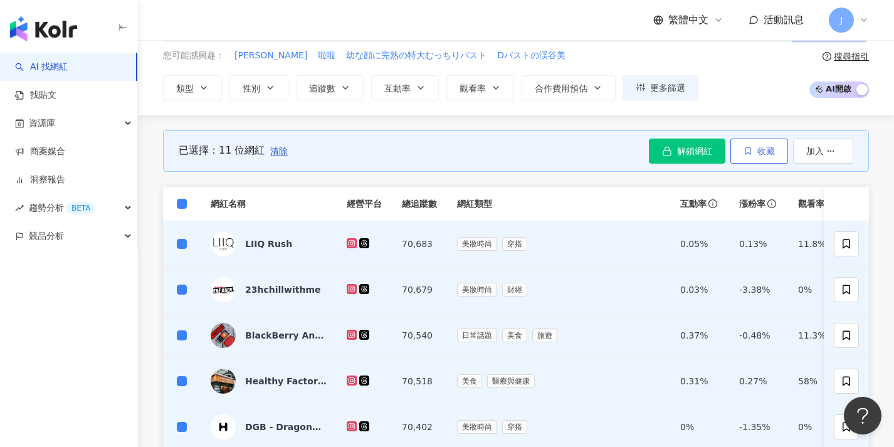
click at [756, 159] on button "收藏" at bounding box center [760, 151] width 58 height 25
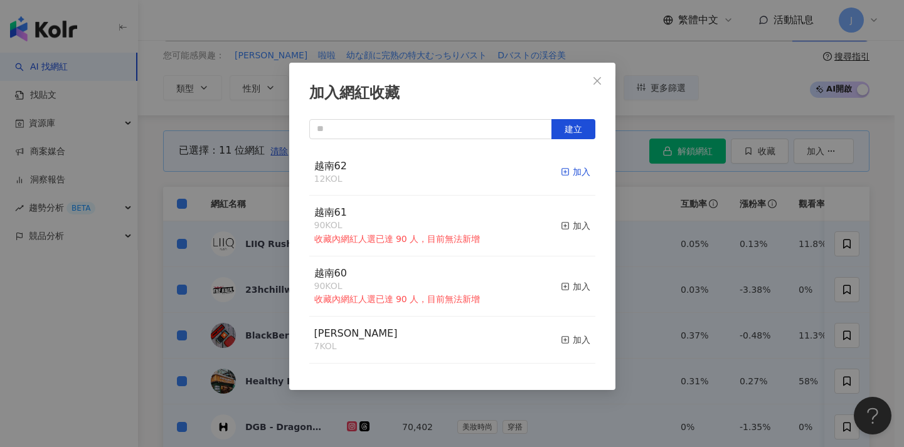
click at [568, 172] on div "加入" at bounding box center [575, 172] width 29 height 14
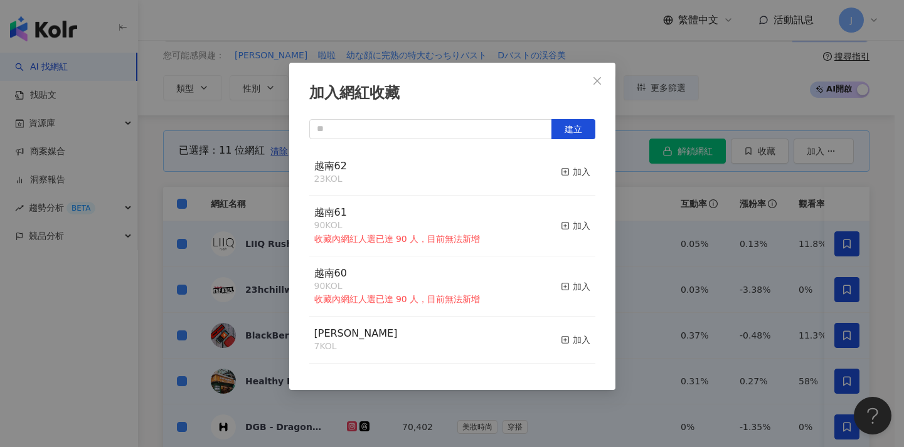
click at [646, 196] on div "加入網紅收藏 建立 越南62 23 KOL 加入 越南61 90 KOL 收藏內網紅人選已達 90 人，目前無法新增 加入 越南60 90 KOL 收藏內網紅…" at bounding box center [452, 223] width 904 height 447
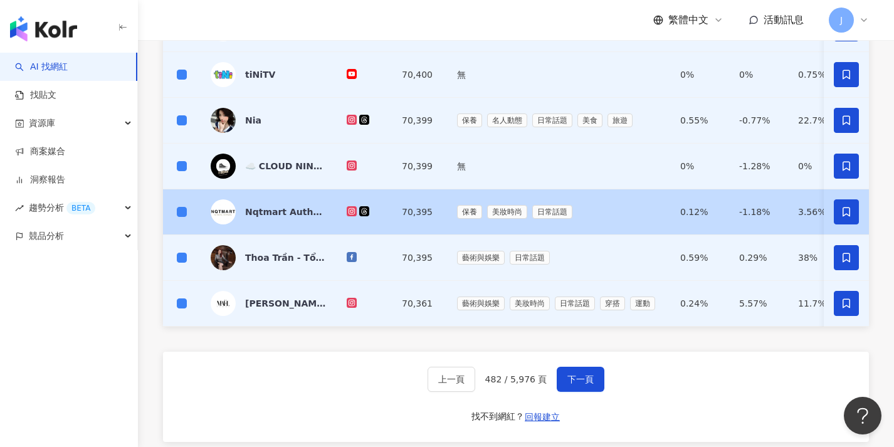
scroll to position [479, 0]
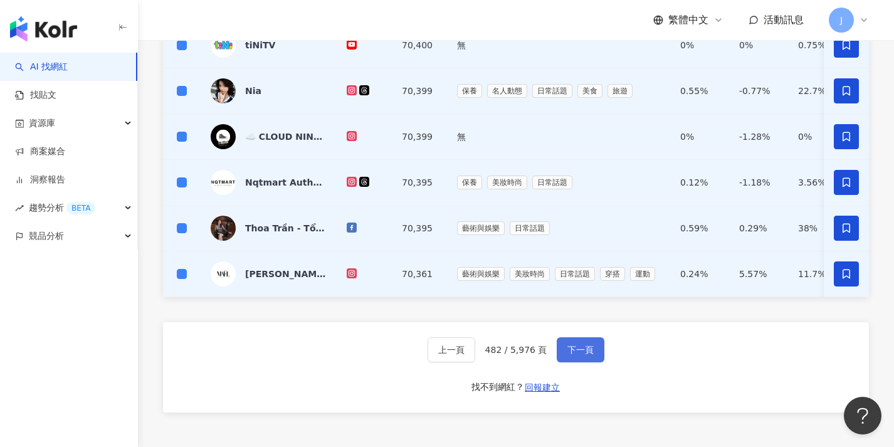
click at [586, 355] on span "下一頁" at bounding box center [581, 350] width 26 height 10
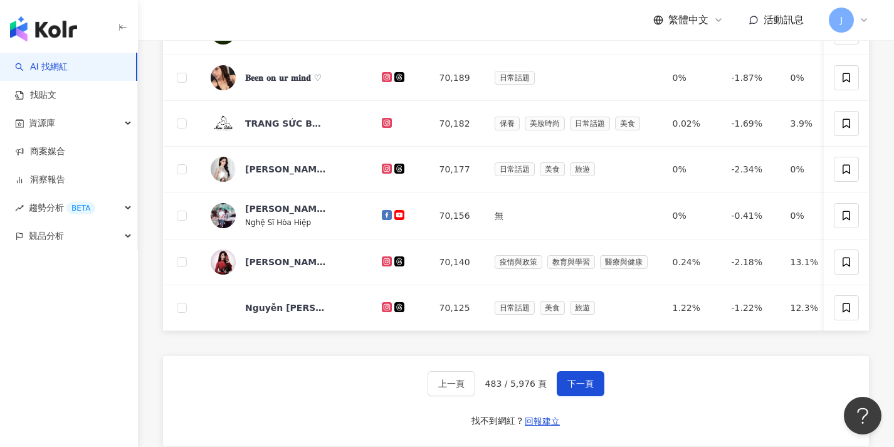
scroll to position [0, 0]
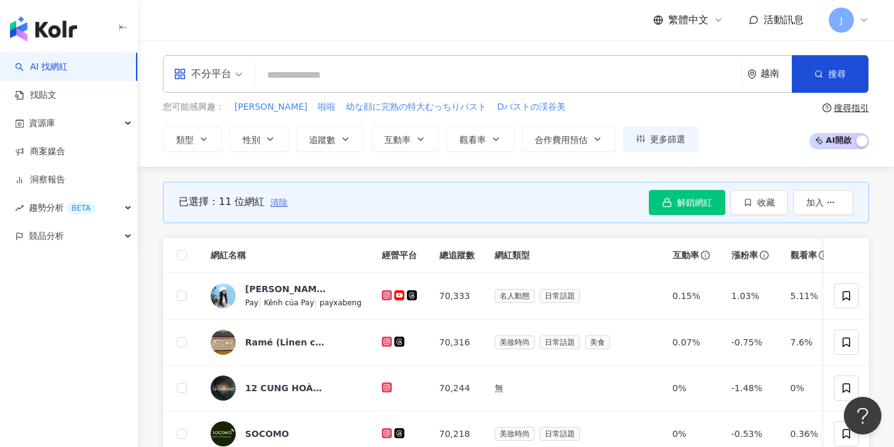
click at [281, 206] on span "清除" at bounding box center [279, 203] width 18 height 10
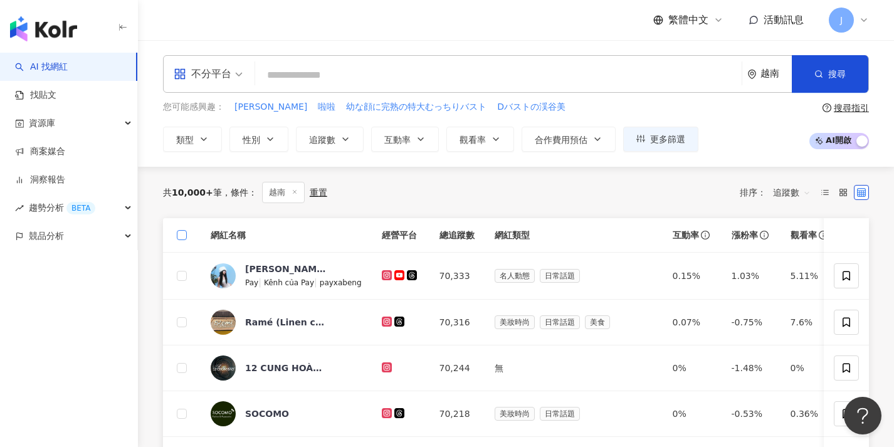
click at [183, 230] on label at bounding box center [182, 235] width 10 height 14
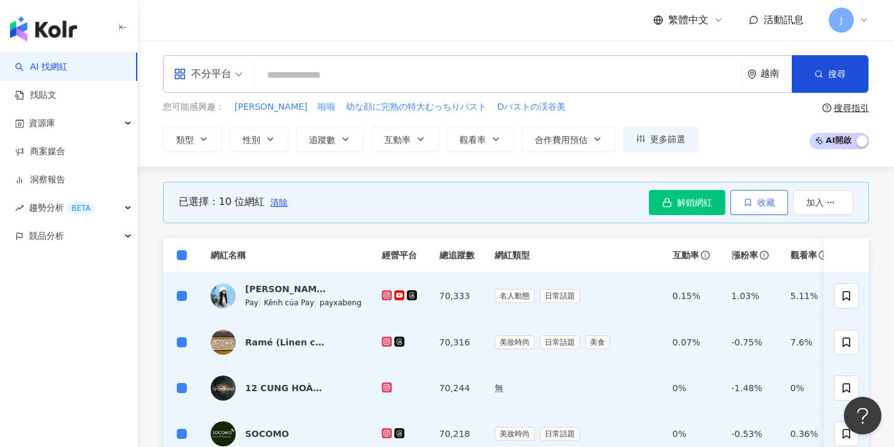
click at [744, 203] on icon "button" at bounding box center [748, 202] width 9 height 9
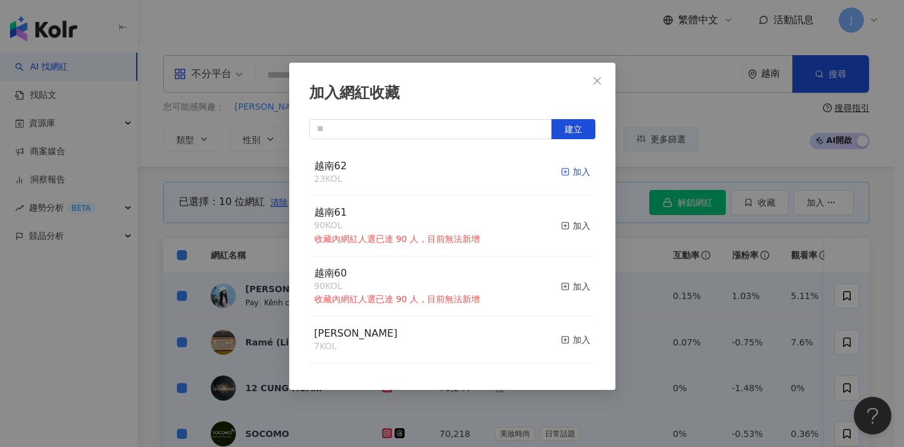
click at [569, 175] on div "加入" at bounding box center [575, 172] width 29 height 14
click at [656, 254] on div "加入網紅收藏 建立 越南62 33 KOL 加入 越南61 90 KOL 收藏內網紅人選已達 90 人，目前無法新增 加入 越南60 90 KOL 收藏內網紅…" at bounding box center [452, 223] width 904 height 447
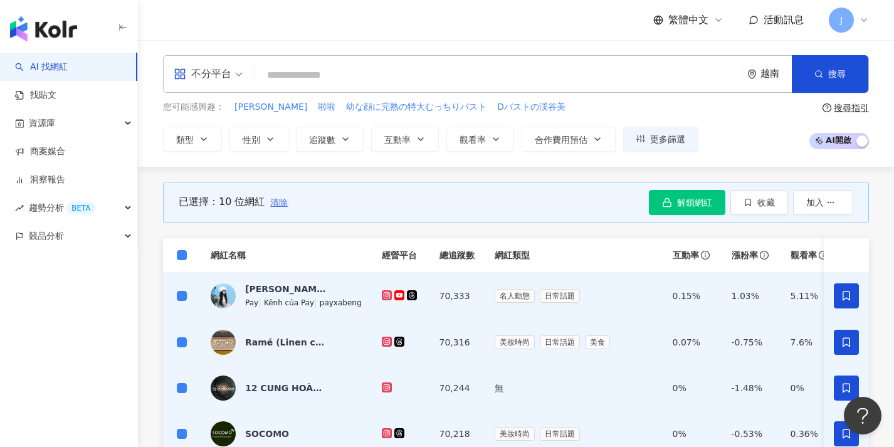
click at [282, 204] on span "清除" at bounding box center [279, 203] width 18 height 10
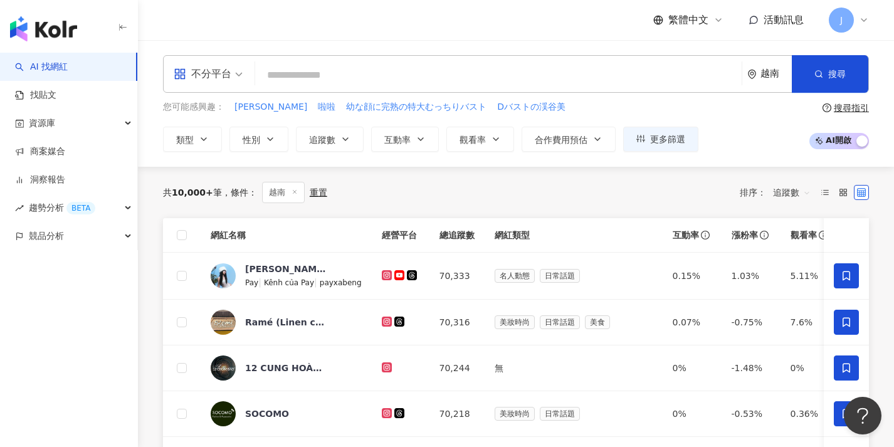
scroll to position [462, 0]
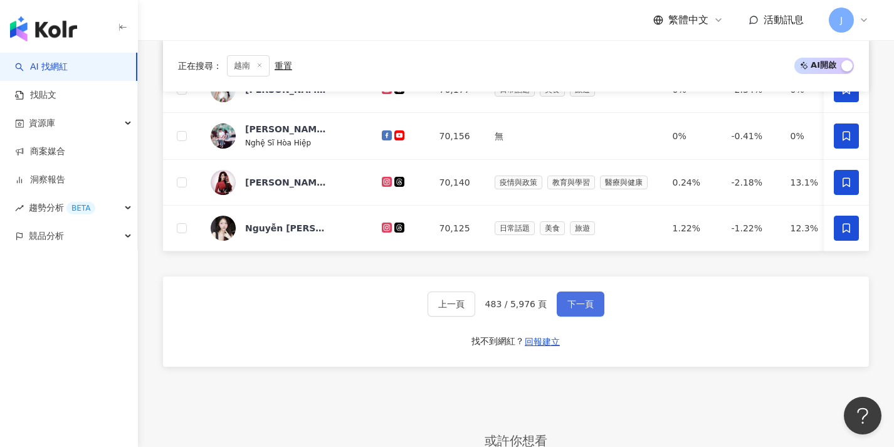
click at [566, 304] on button "下一頁" at bounding box center [581, 304] width 48 height 25
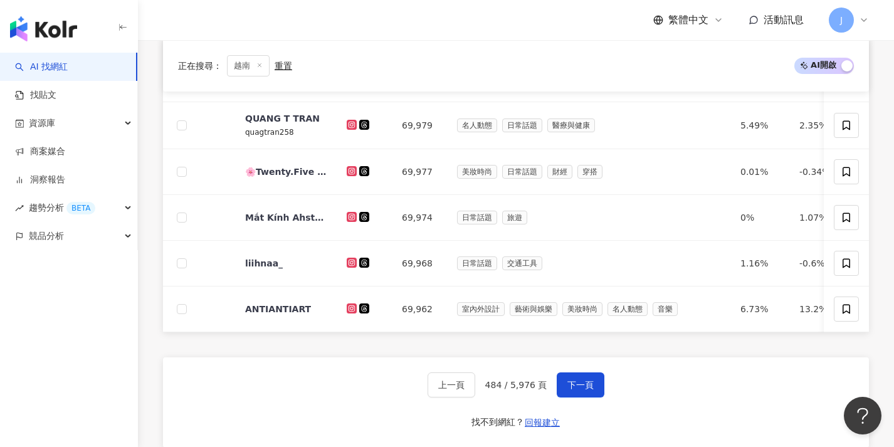
scroll to position [56, 0]
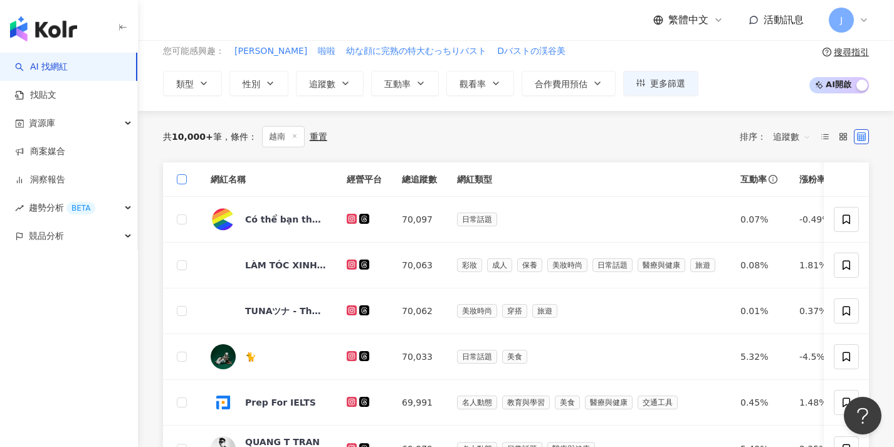
click at [186, 180] on span at bounding box center [182, 179] width 10 height 10
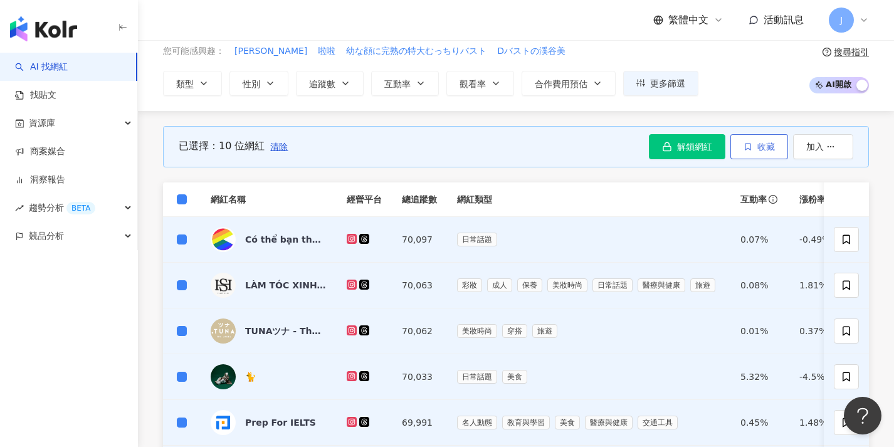
click at [764, 147] on span "收藏" at bounding box center [767, 147] width 18 height 10
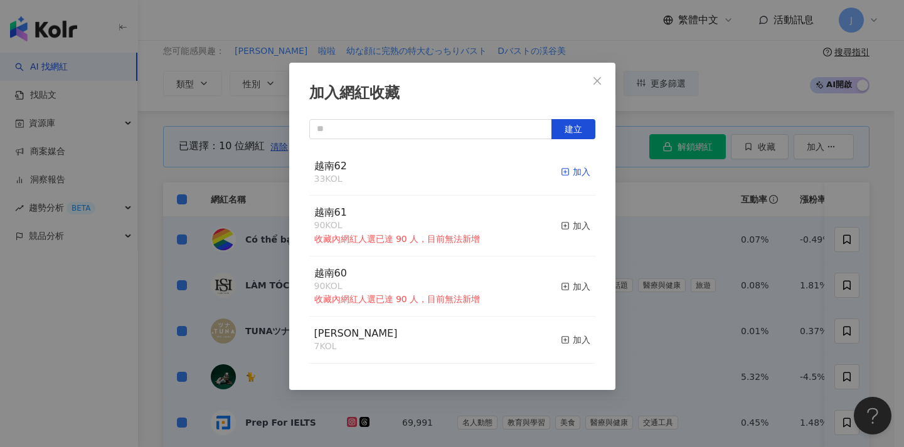
click at [576, 171] on div "加入" at bounding box center [575, 172] width 29 height 14
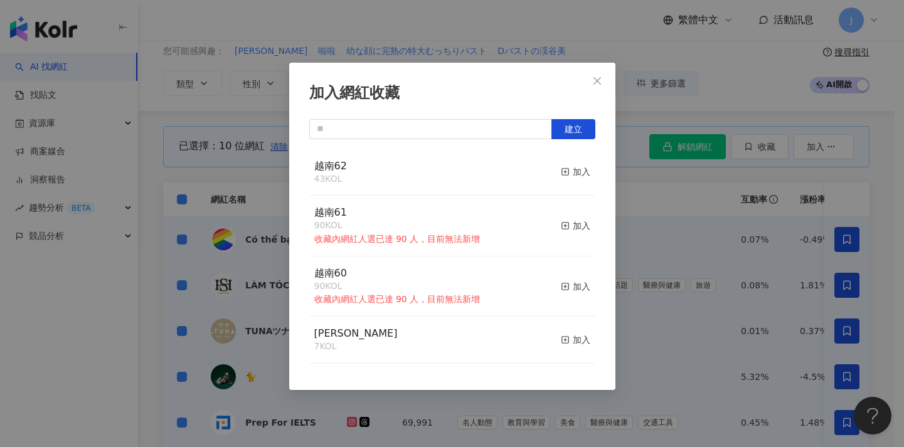
click at [656, 218] on div "加入網紅收藏 建立 越南62 43 KOL 加入 越南61 90 KOL 收藏內網紅人選已達 90 人，目前無法新增 加入 越南60 90 KOL 收藏內網紅…" at bounding box center [452, 223] width 904 height 447
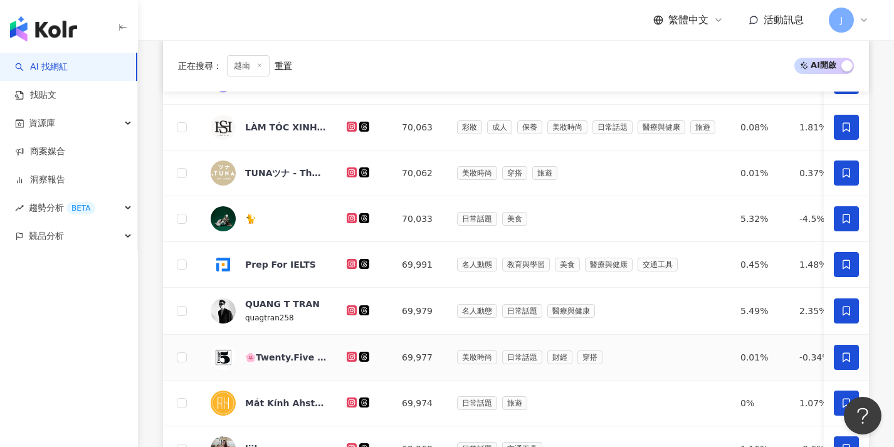
scroll to position [497, 0]
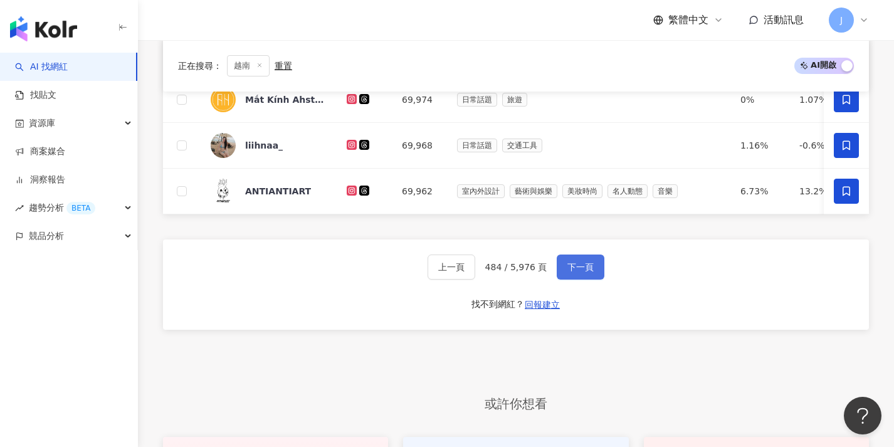
click at [574, 272] on span "下一頁" at bounding box center [581, 267] width 26 height 10
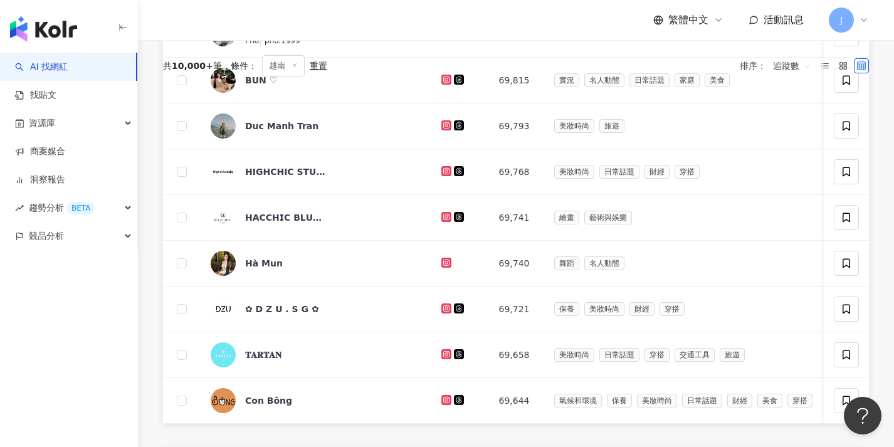
scroll to position [1, 0]
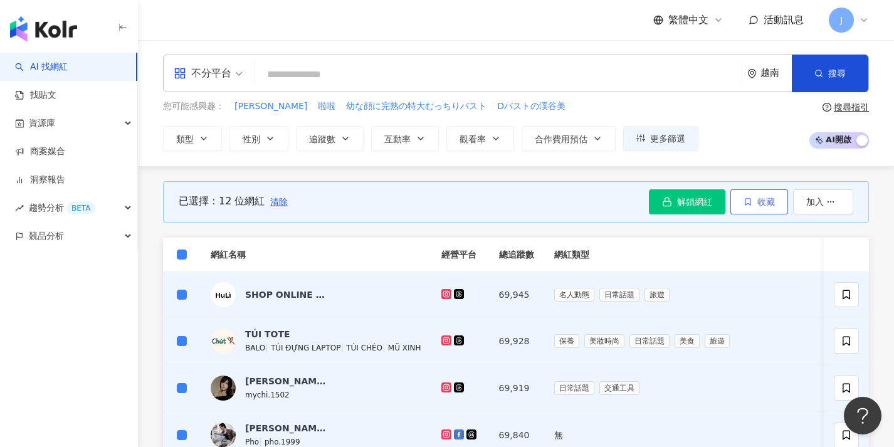
click at [749, 201] on icon "button" at bounding box center [748, 202] width 9 height 9
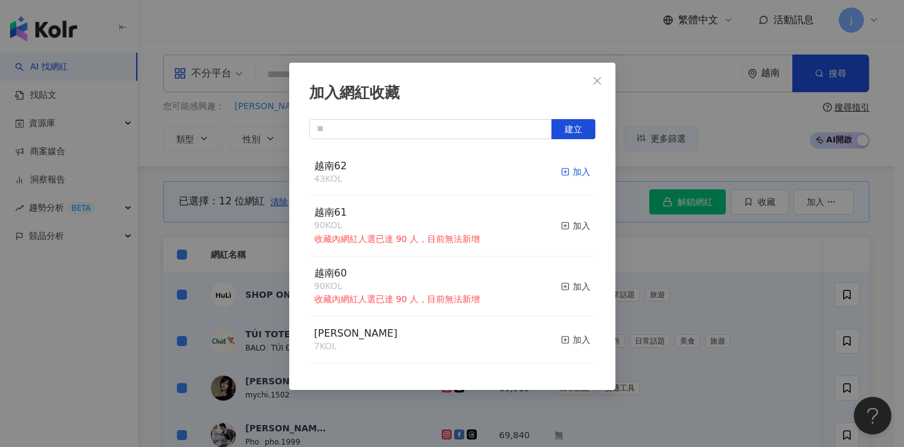
click at [574, 174] on div "加入" at bounding box center [575, 172] width 29 height 14
click at [632, 253] on div "加入網紅收藏 建立 越南62 55 KOL 加入 越南61 90 KOL 收藏內網紅人選已達 90 人，目前無法新增 加入 越南60 90 KOL 收藏內網紅…" at bounding box center [452, 223] width 904 height 447
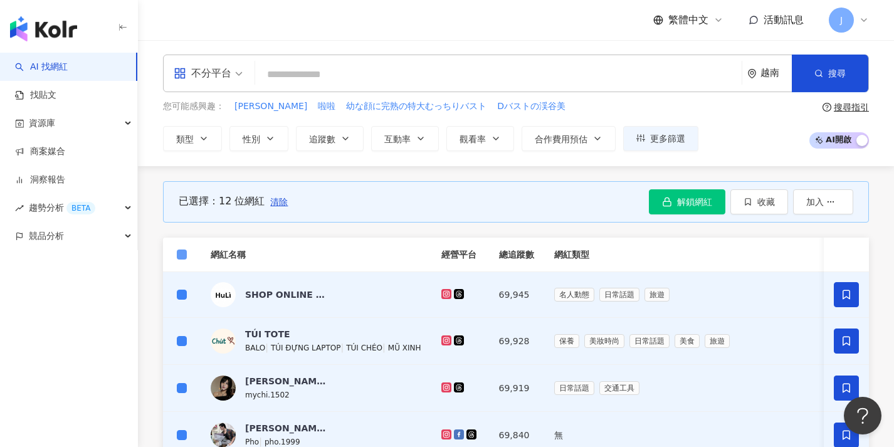
click at [186, 253] on span at bounding box center [182, 255] width 10 height 10
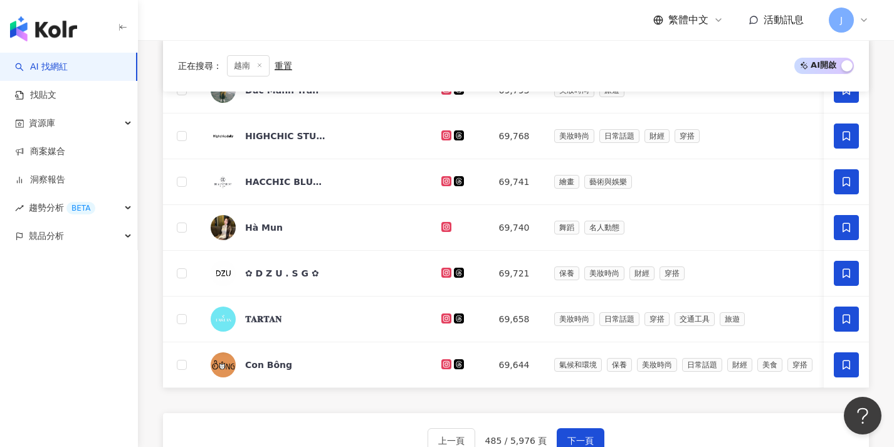
scroll to position [547, 0]
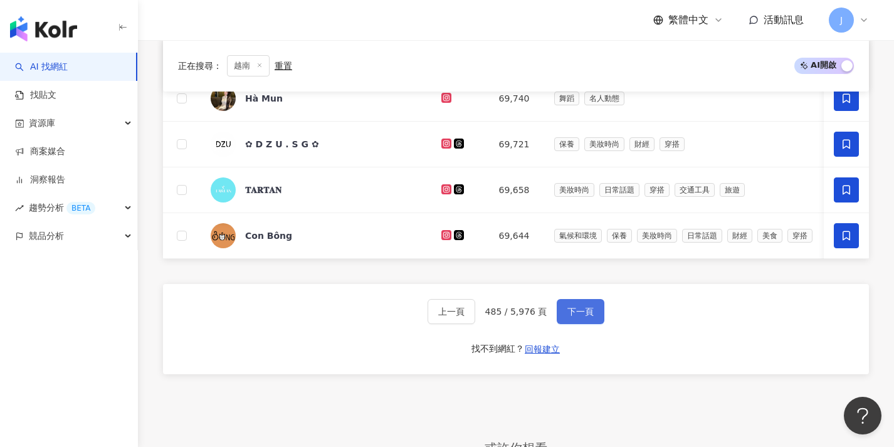
click at [588, 317] on span "下一頁" at bounding box center [581, 312] width 26 height 10
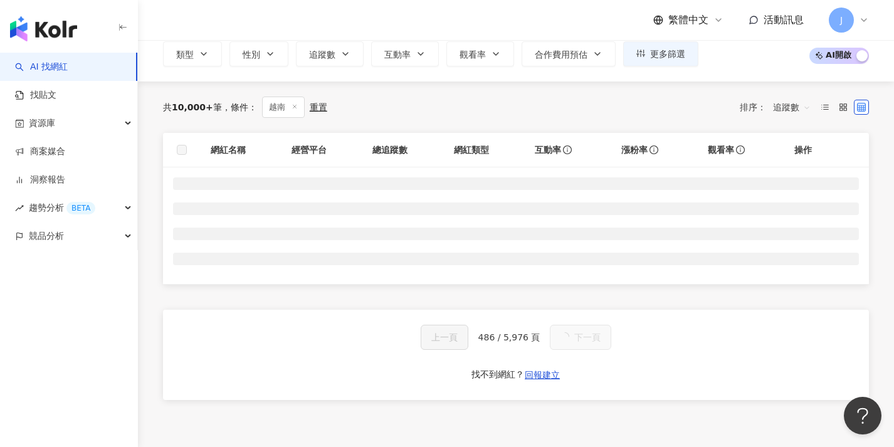
scroll to position [0, 0]
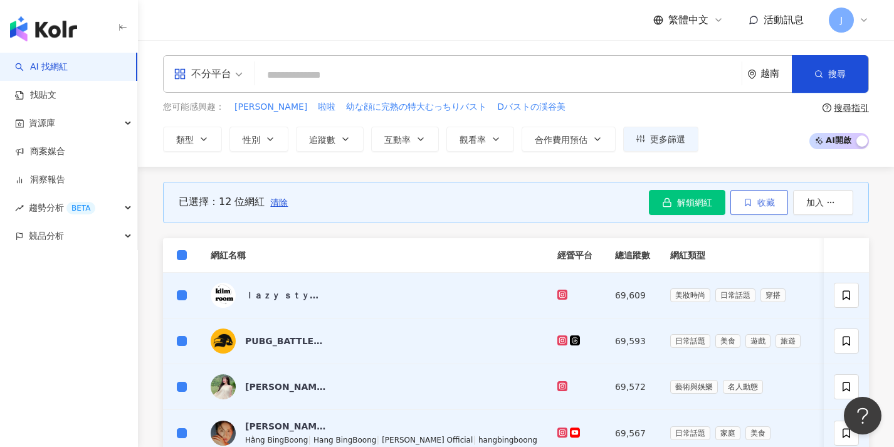
click at [749, 206] on span "button" at bounding box center [748, 203] width 9 height 10
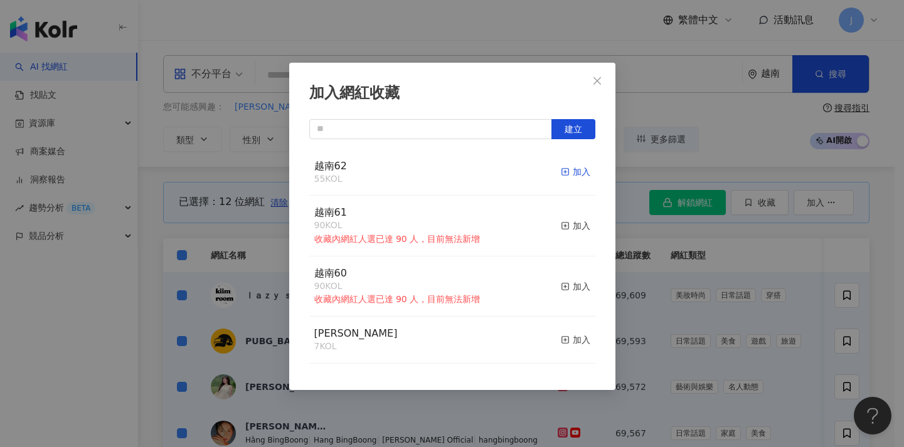
click at [573, 171] on div "加入" at bounding box center [575, 172] width 29 height 14
drag, startPoint x: 652, startPoint y: 231, endPoint x: 496, endPoint y: 236, distance: 156.2
click at [653, 231] on div "加入網紅收藏 建立 越南62 55 KOL 加入 越南61 90 KOL 收藏內網紅人選已達 90 人，目前無法新增 加入 越南60 90 KOL 收藏內網紅…" at bounding box center [452, 223] width 904 height 447
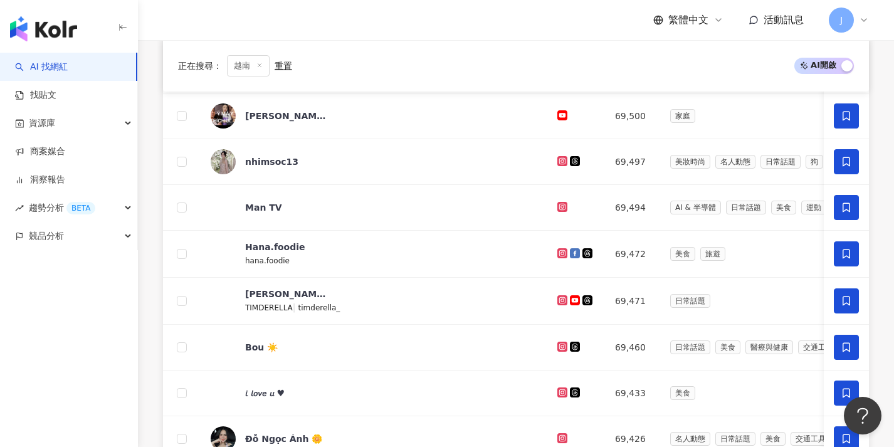
scroll to position [543, 0]
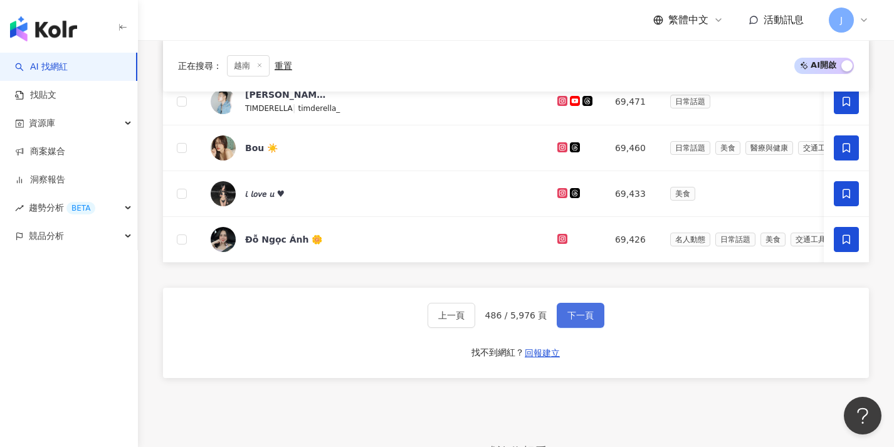
click at [570, 320] on span "下一頁" at bounding box center [581, 315] width 26 height 10
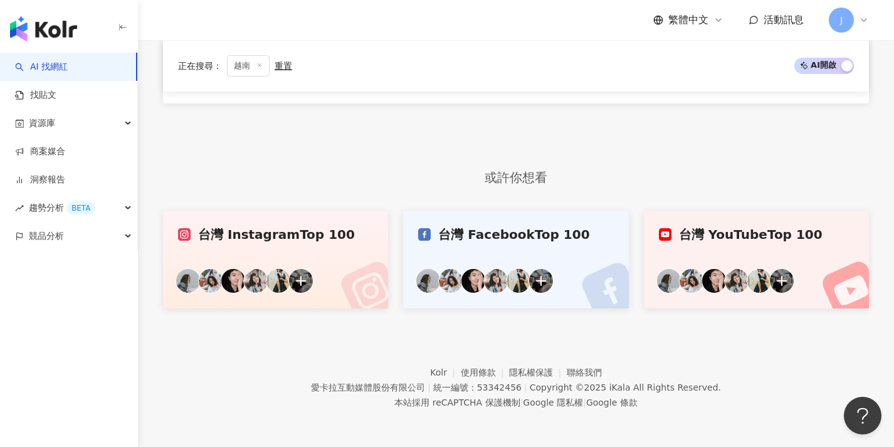
scroll to position [0, 0]
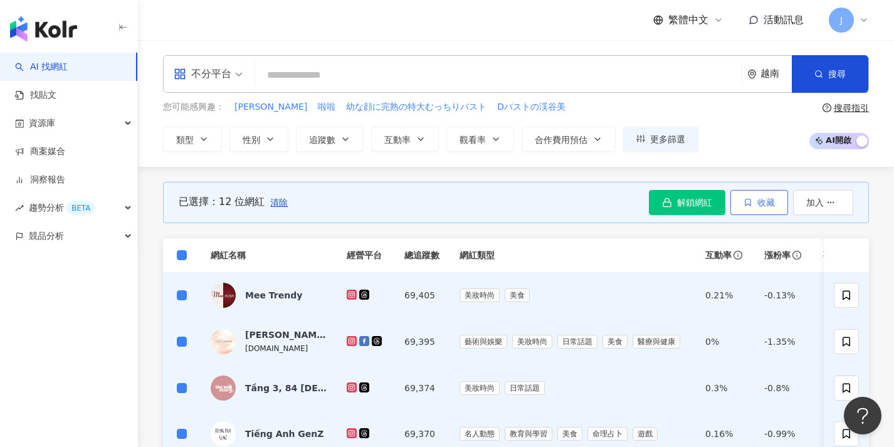
click at [742, 199] on button "收藏" at bounding box center [760, 202] width 58 height 25
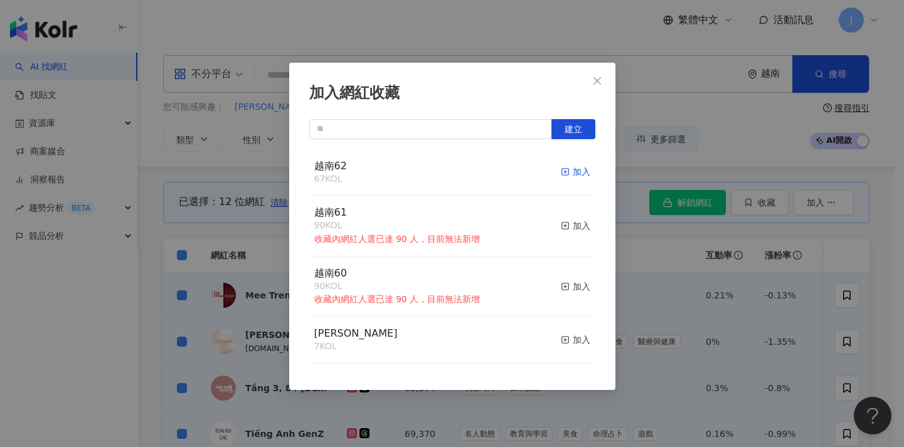
click at [561, 172] on div "加入" at bounding box center [575, 172] width 29 height 14
click at [649, 246] on div "加入網紅收藏 建立 越南62 67 KOL 加入 越南61 90 KOL 收藏內網紅人選已達 90 人，目前無法新增 加入 越南60 90 KOL 收藏內網紅…" at bounding box center [452, 223] width 904 height 447
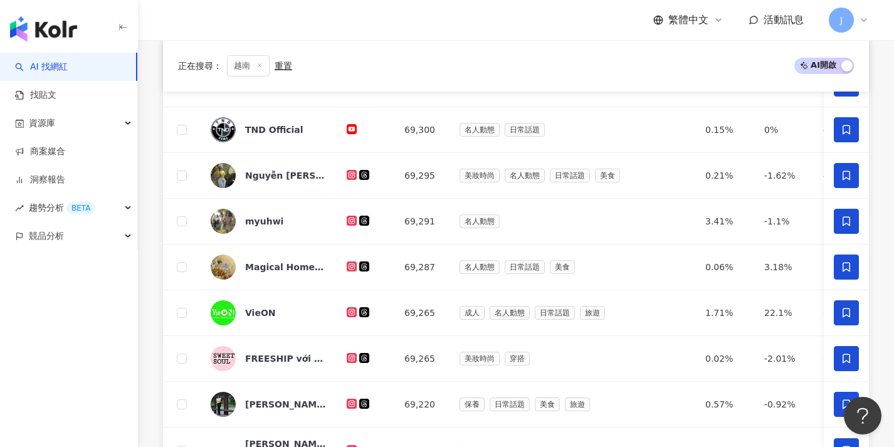
scroll to position [569, 0]
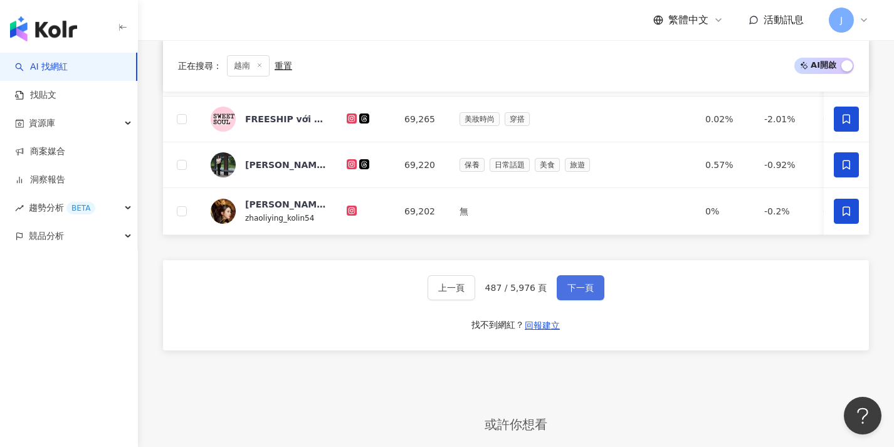
click at [559, 290] on button "下一頁" at bounding box center [581, 287] width 48 height 25
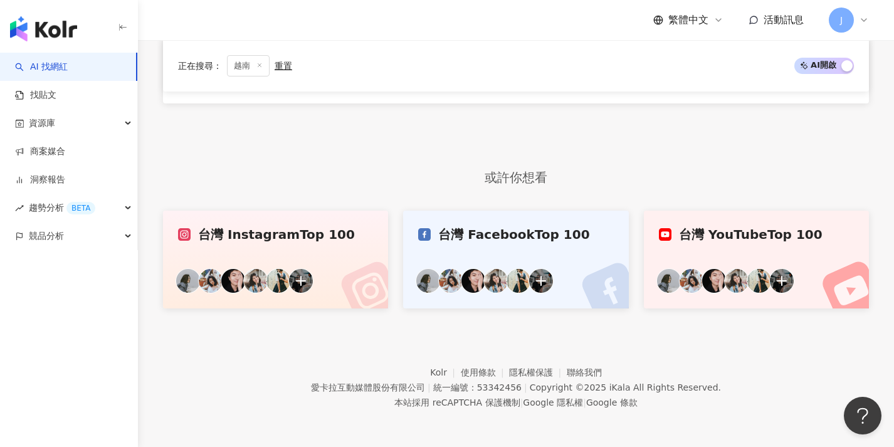
scroll to position [65, 0]
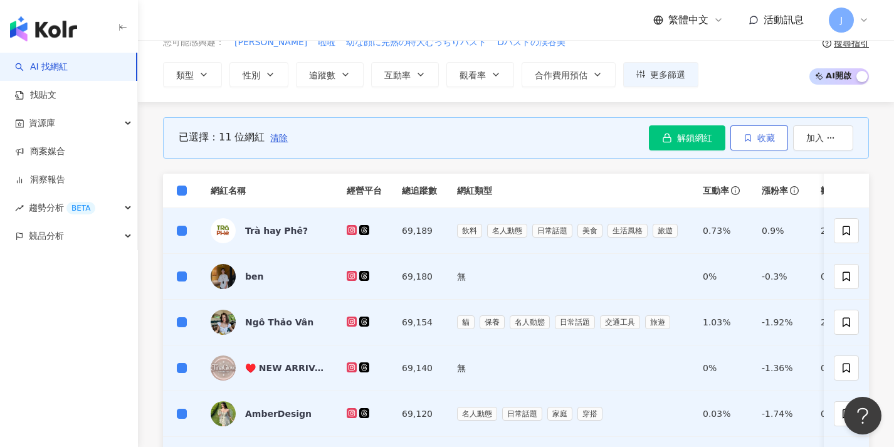
click at [748, 143] on button "收藏" at bounding box center [760, 137] width 58 height 25
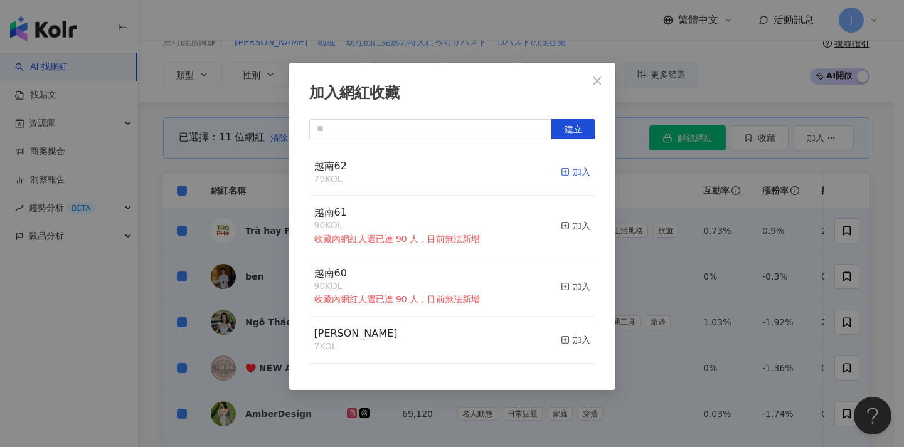
click at [563, 172] on line "button" at bounding box center [564, 172] width 3 height 0
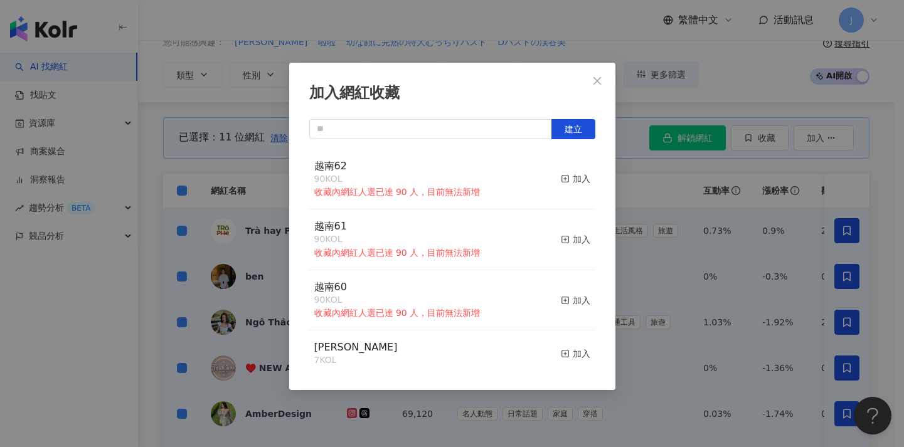
click at [636, 189] on div "加入網紅收藏 建立 越南62 90 KOL 收藏內網紅人選已達 90 人，目前無法新增 加入 越南61 90 KOL 收藏內網紅人選已達 90 人，目前無法新…" at bounding box center [452, 223] width 904 height 447
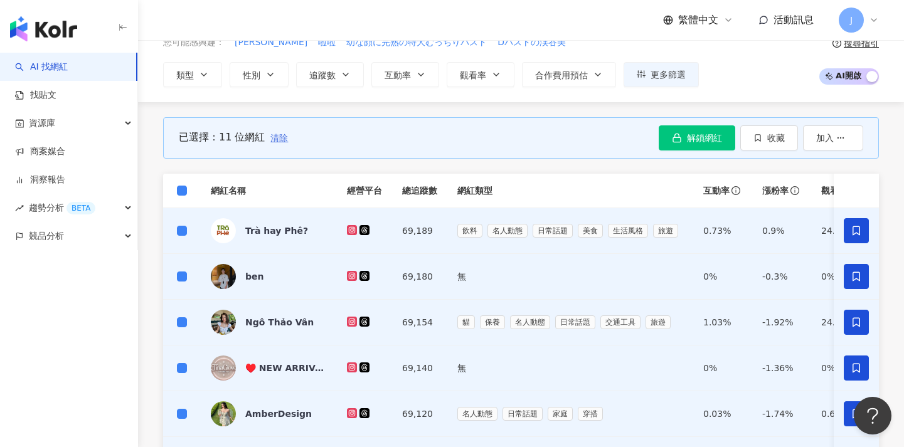
click at [276, 141] on span "清除" at bounding box center [279, 138] width 18 height 10
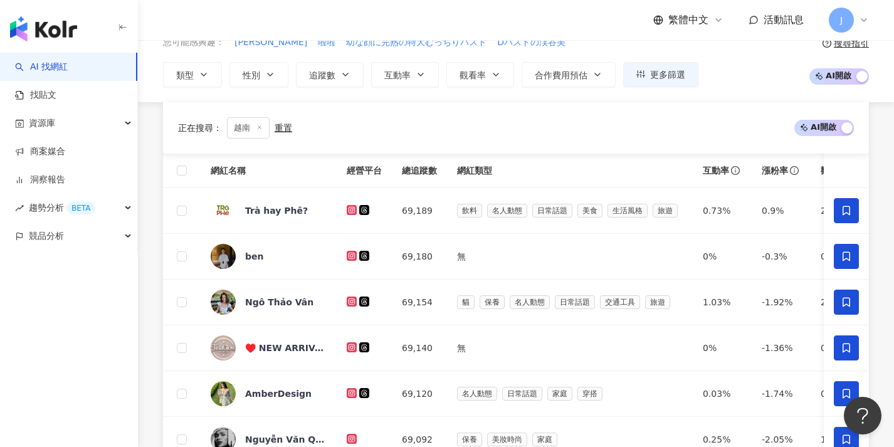
scroll to position [524, 0]
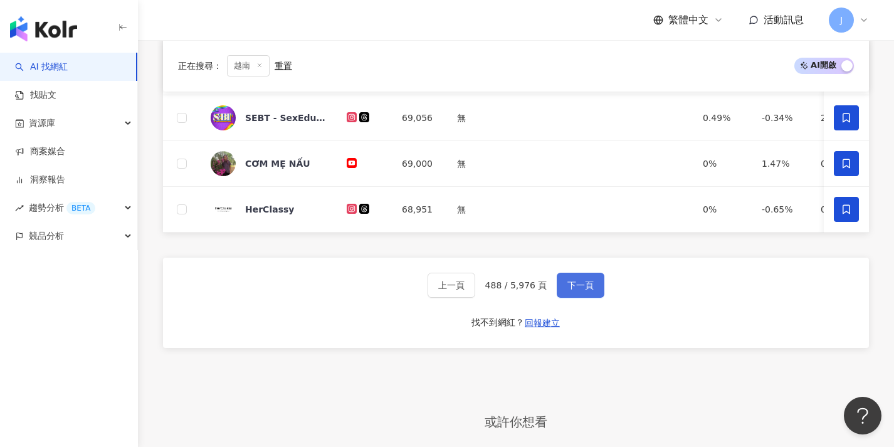
click at [577, 288] on button "下一頁" at bounding box center [581, 285] width 48 height 25
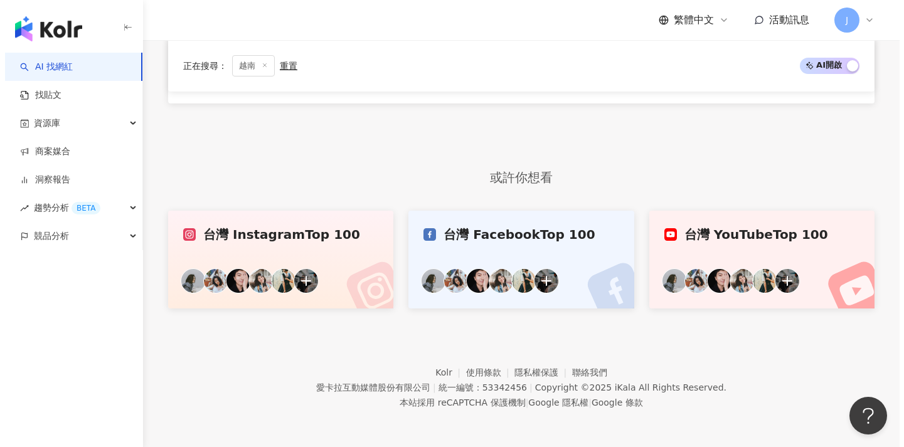
scroll to position [104, 0]
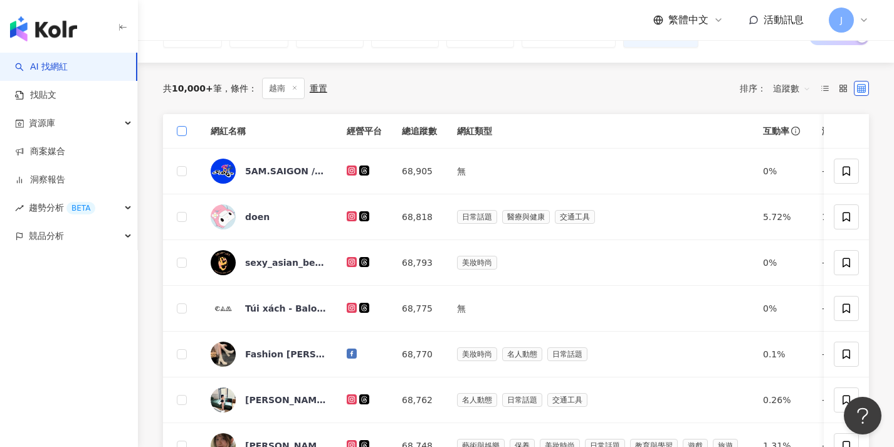
click at [185, 133] on span at bounding box center [182, 131] width 10 height 10
click at [181, 149] on td at bounding box center [182, 172] width 38 height 46
click at [186, 131] on span at bounding box center [182, 131] width 10 height 10
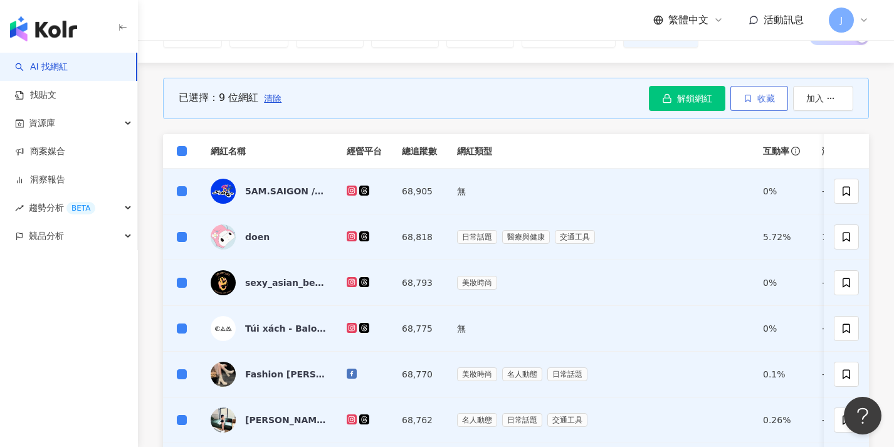
click at [757, 103] on button "收藏" at bounding box center [760, 98] width 58 height 25
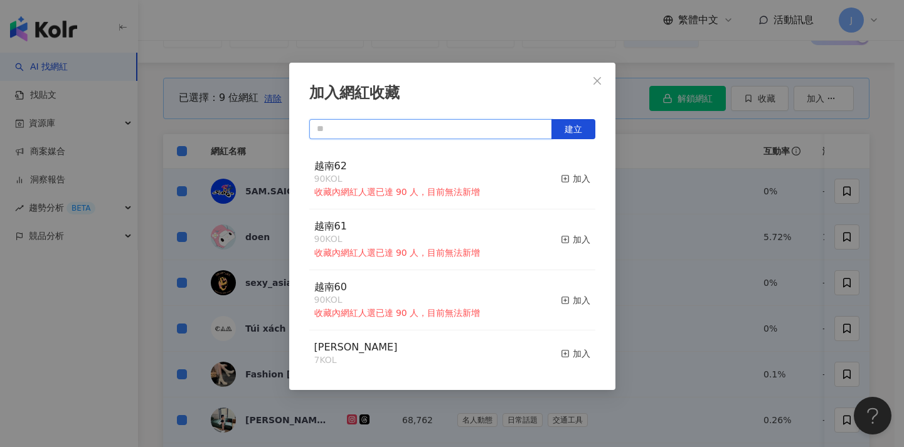
click at [473, 135] on input "text" at bounding box center [430, 129] width 243 height 20
paste input "****"
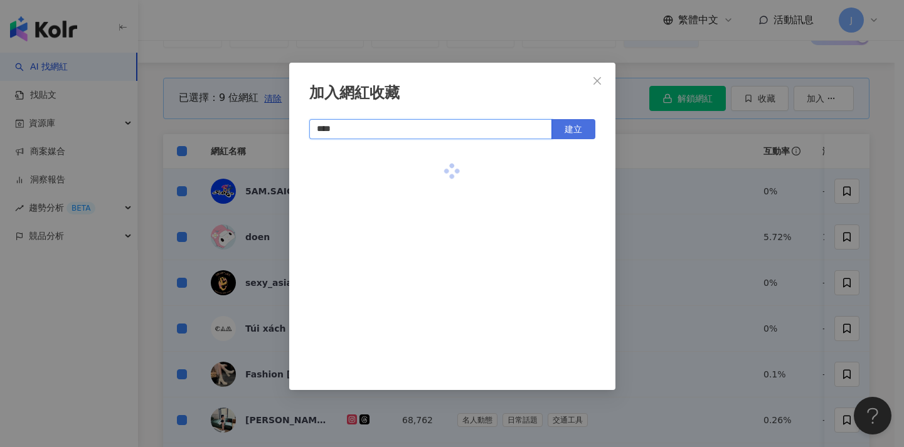
click at [579, 127] on span "建立" at bounding box center [573, 129] width 18 height 10
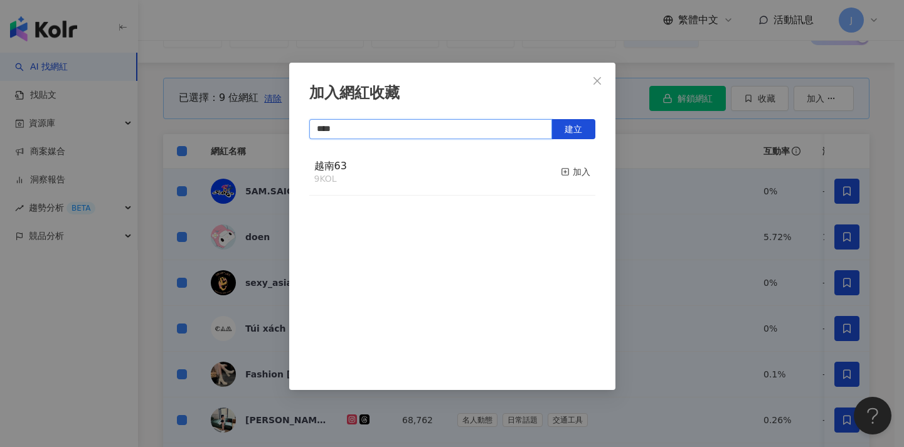
type input "****"
click at [681, 181] on div "加入網紅收藏 **** 建立 越南63 9 KOL 加入" at bounding box center [452, 223] width 904 height 447
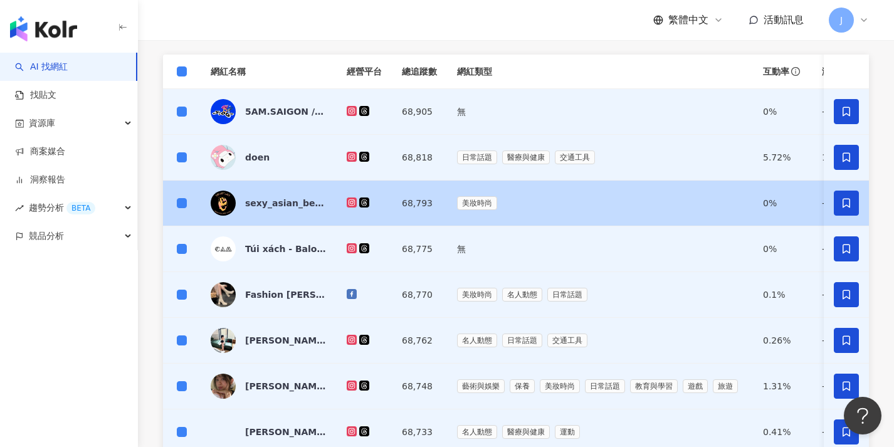
scroll to position [50, 0]
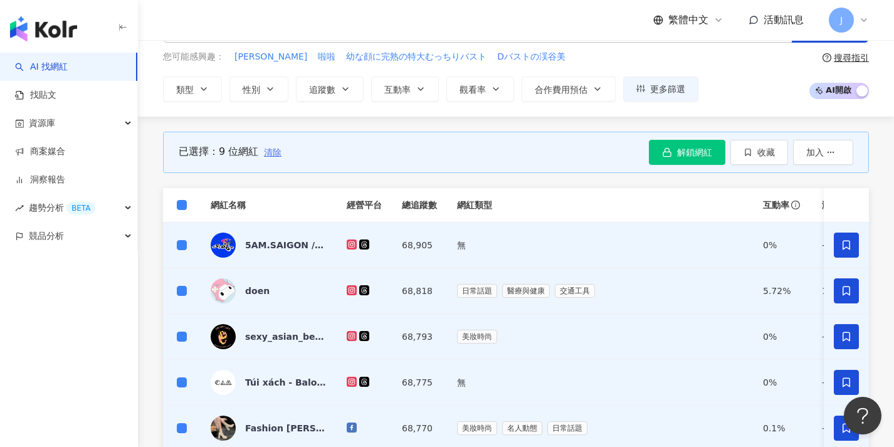
click at [272, 152] on span "清除" at bounding box center [273, 152] width 18 height 10
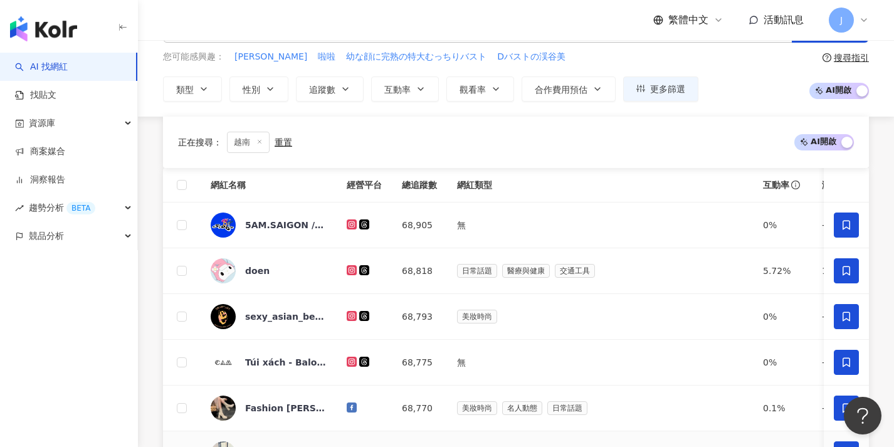
scroll to position [302, 0]
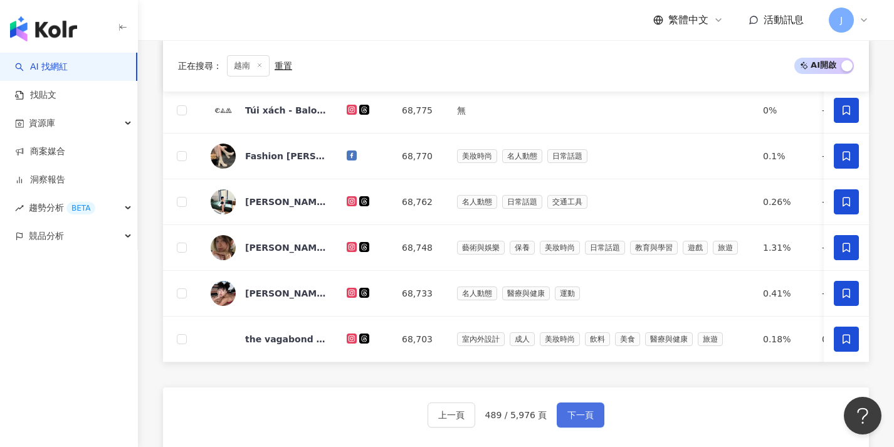
click at [588, 417] on button "下一頁" at bounding box center [581, 415] width 48 height 25
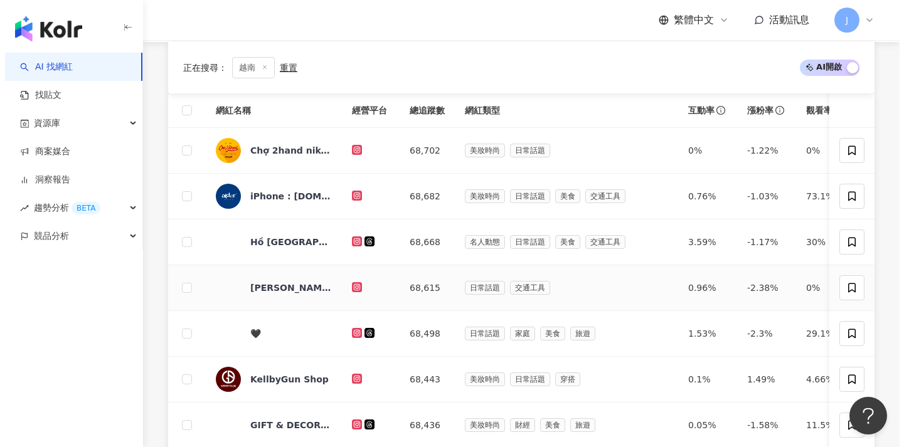
scroll to position [0, 0]
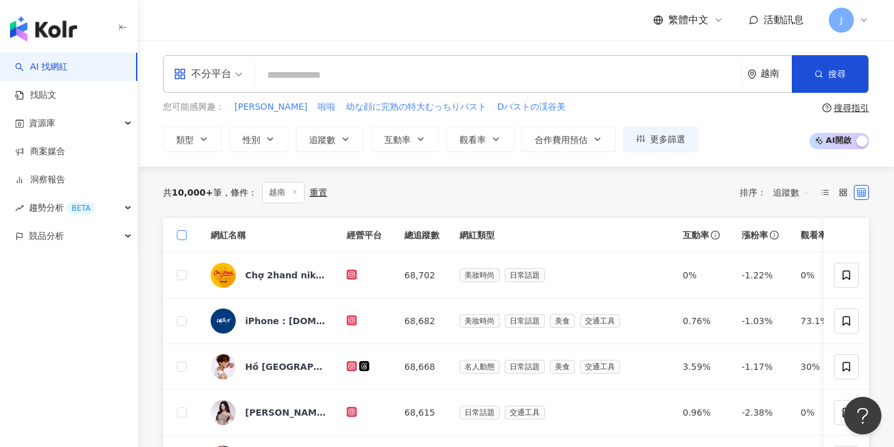
click at [181, 238] on span at bounding box center [182, 235] width 10 height 10
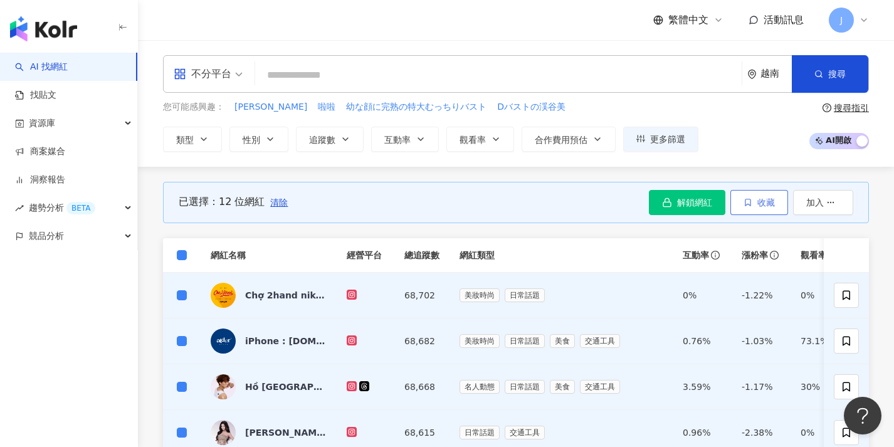
click at [756, 211] on button "收藏" at bounding box center [760, 202] width 58 height 25
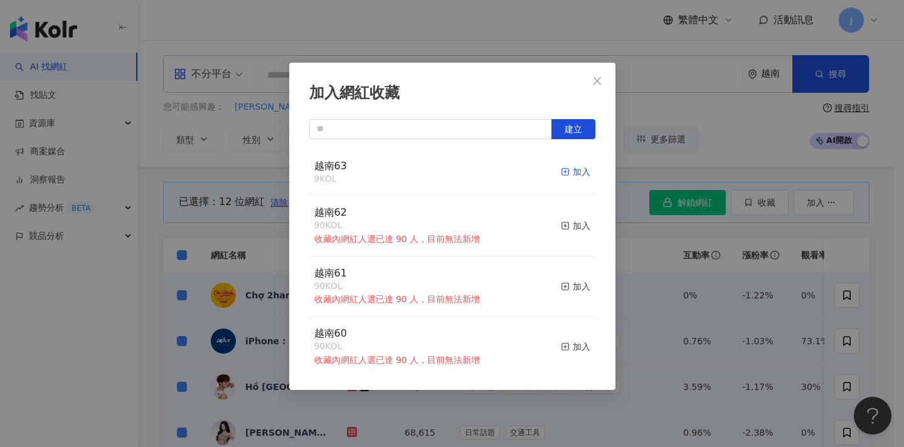
click at [565, 173] on div "加入" at bounding box center [575, 172] width 29 height 14
click at [661, 292] on div "加入網紅收藏 建立 越南63 21 KOL 加入 越南62 90 KOL 收藏內網紅人選已達 90 人，目前無法新增 加入 越南61 90 KOL 收藏內網紅…" at bounding box center [452, 223] width 904 height 447
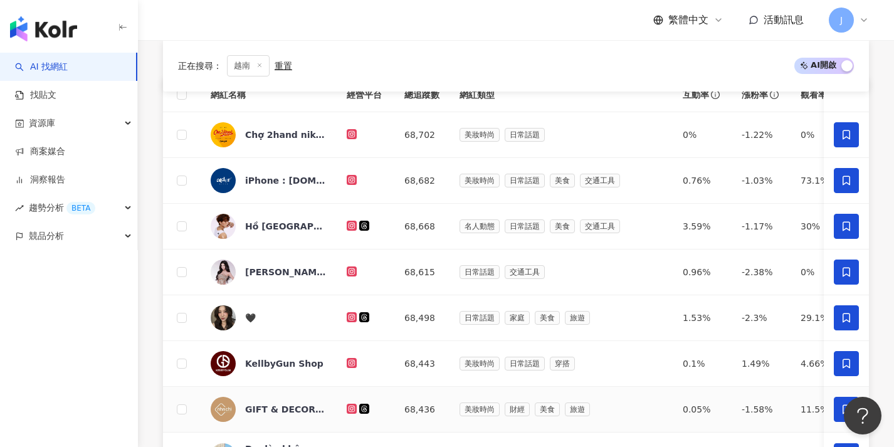
scroll to position [438, 0]
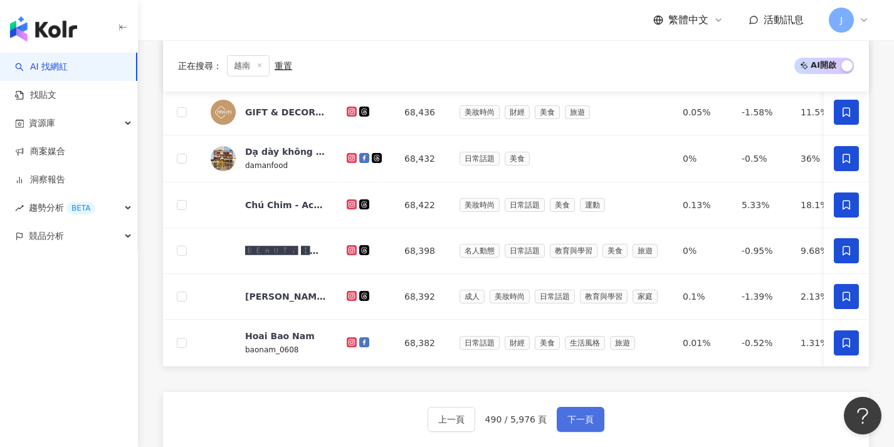
click at [580, 421] on button "下一頁" at bounding box center [581, 419] width 48 height 25
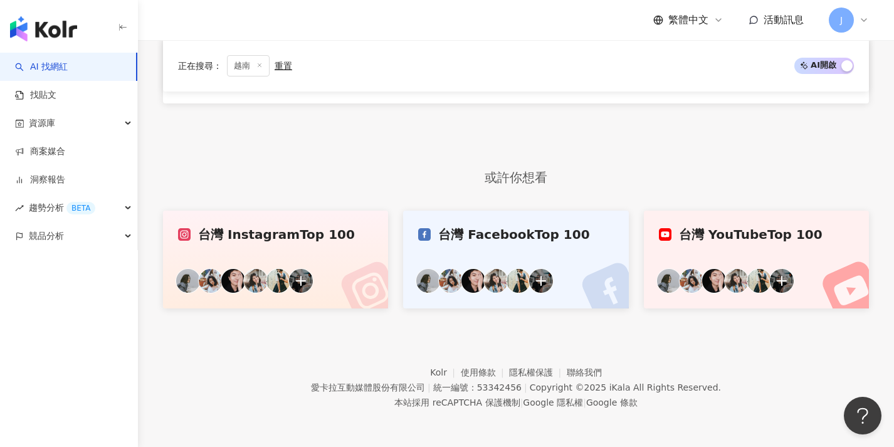
scroll to position [51, 0]
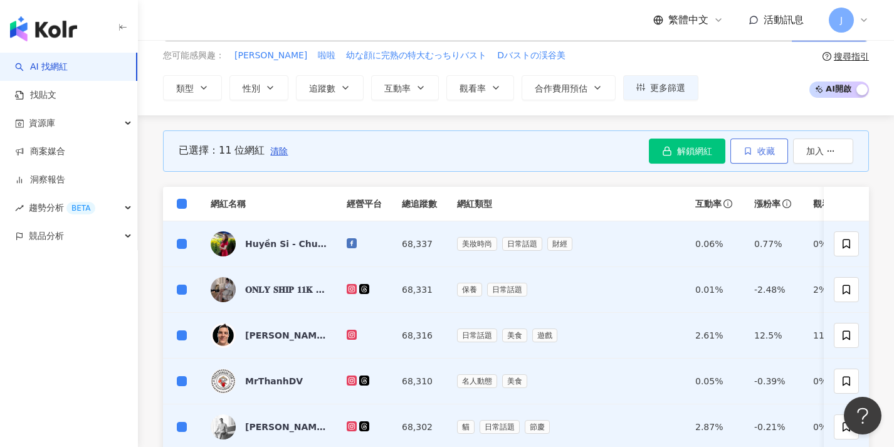
click at [761, 160] on button "收藏" at bounding box center [760, 151] width 58 height 25
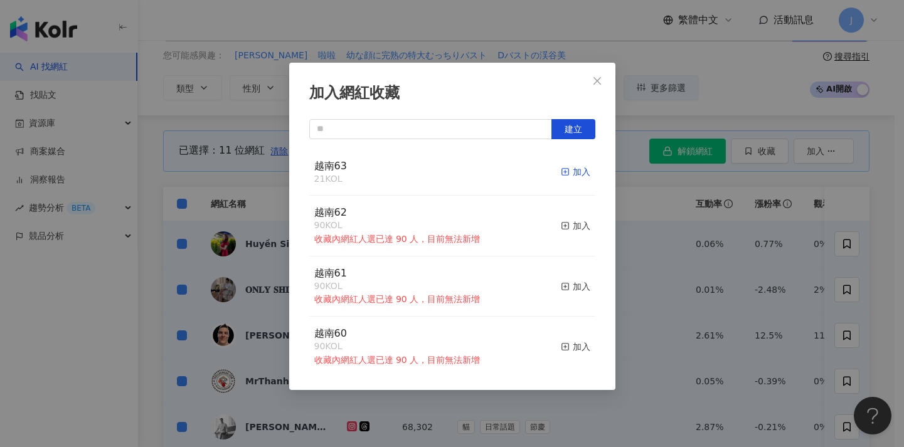
click at [571, 173] on div "加入" at bounding box center [575, 172] width 29 height 14
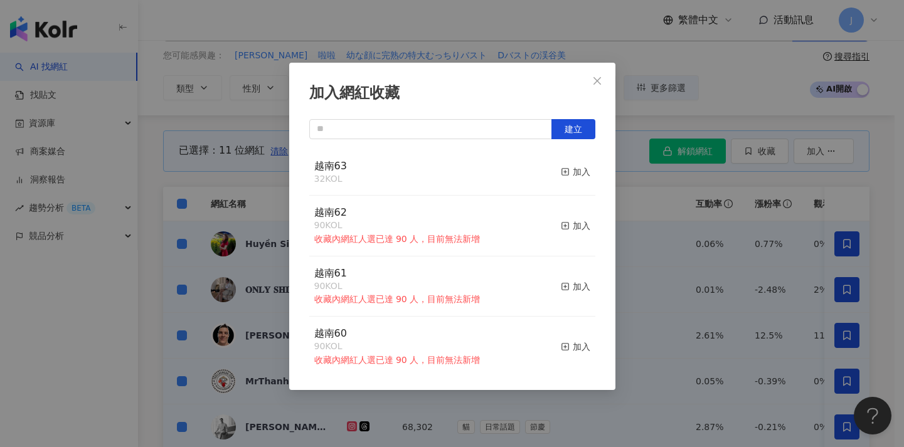
click at [675, 253] on div "加入網紅收藏 建立 越南63 32 KOL 加入 越南62 90 KOL 收藏內網紅人選已達 90 人，目前無法新增 加入 越南61 90 KOL 收藏內網紅…" at bounding box center [452, 223] width 904 height 447
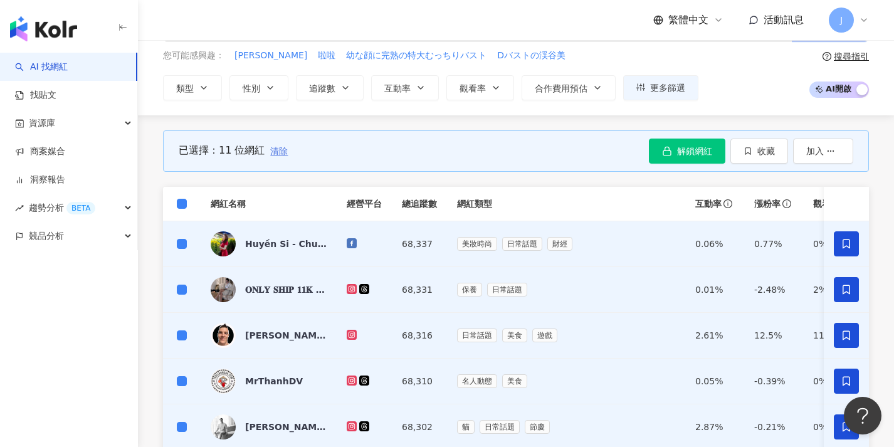
click at [275, 151] on span "清除" at bounding box center [279, 151] width 18 height 10
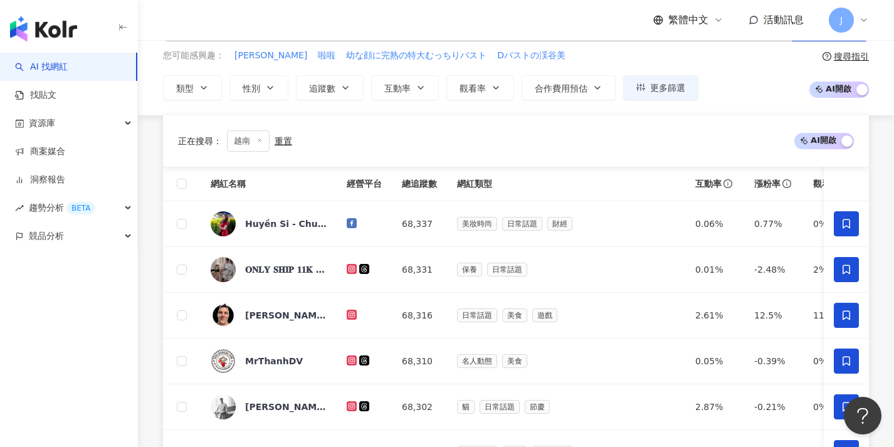
scroll to position [489, 0]
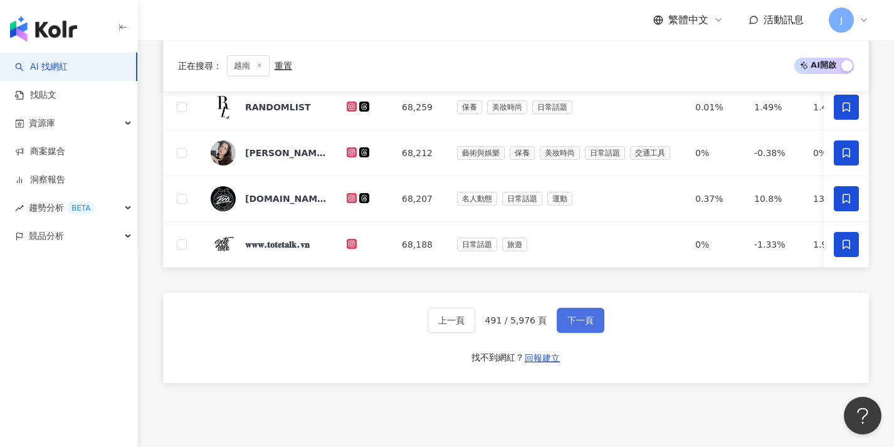
click at [588, 333] on button "下一頁" at bounding box center [581, 320] width 48 height 25
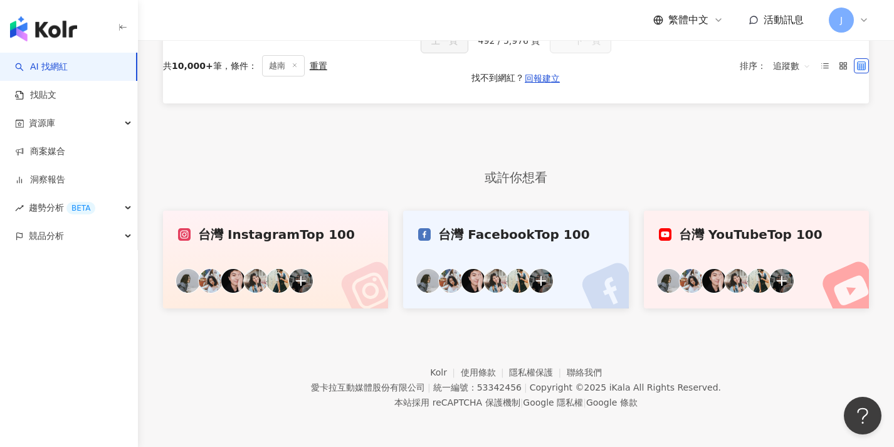
scroll to position [0, 0]
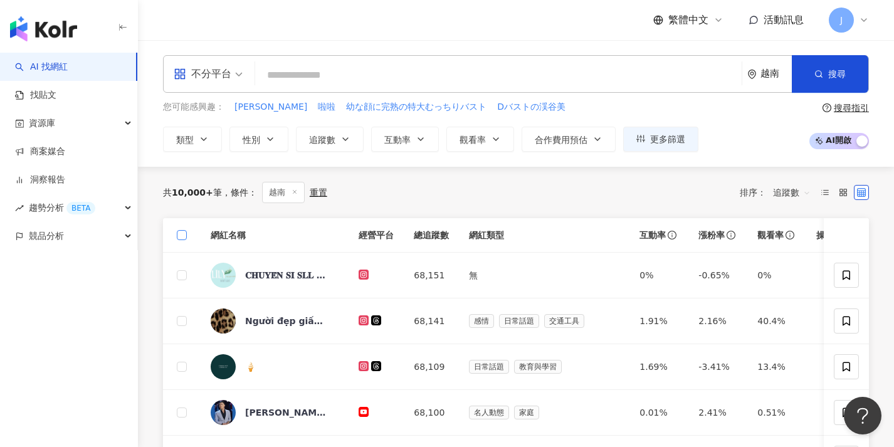
click at [185, 235] on span at bounding box center [182, 235] width 10 height 10
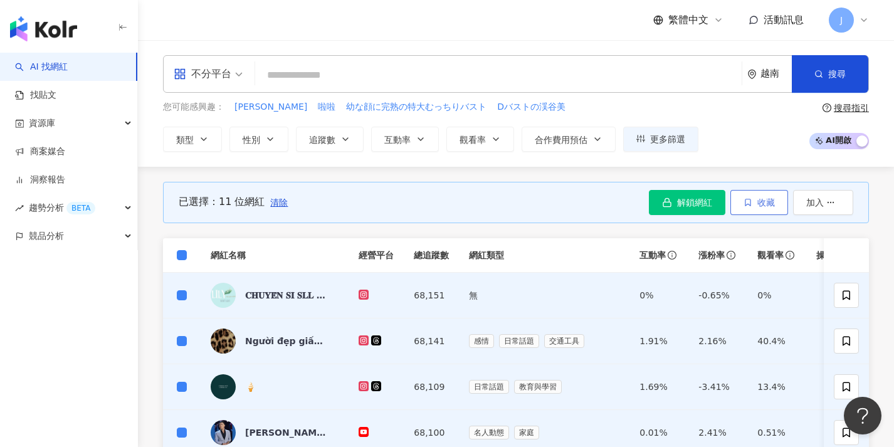
click at [754, 209] on button "收藏" at bounding box center [760, 202] width 58 height 25
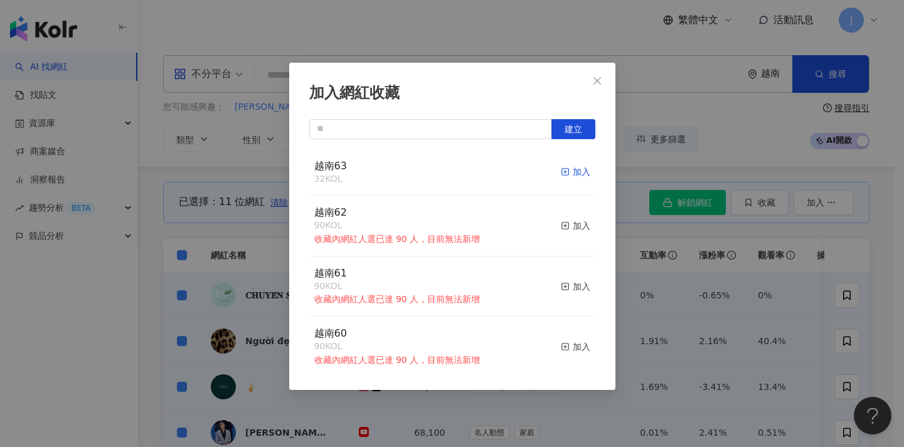
click at [561, 168] on icon "button" at bounding box center [565, 171] width 9 height 9
click at [647, 273] on div "加入網紅收藏 建立 越南63 43 KOL 加入 越南62 90 KOL 收藏內網紅人選已達 90 人，目前無法新增 加入 越南61 90 KOL 收藏內網紅…" at bounding box center [452, 223] width 904 height 447
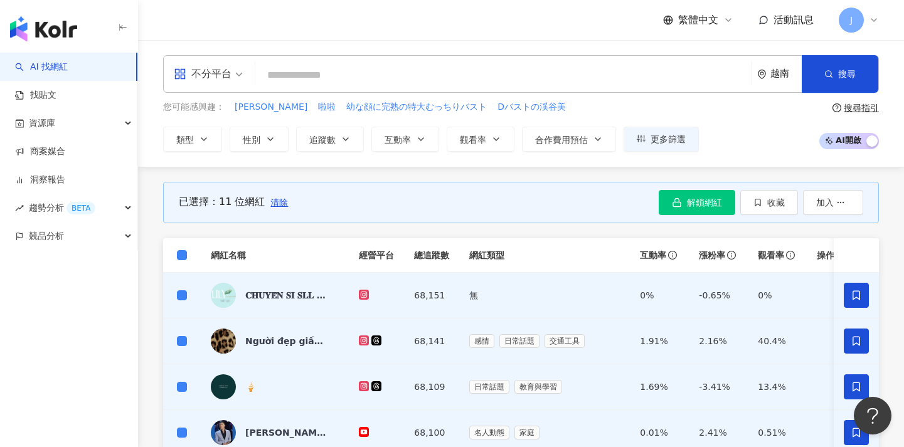
click at [278, 199] on span "清除" at bounding box center [279, 203] width 18 height 10
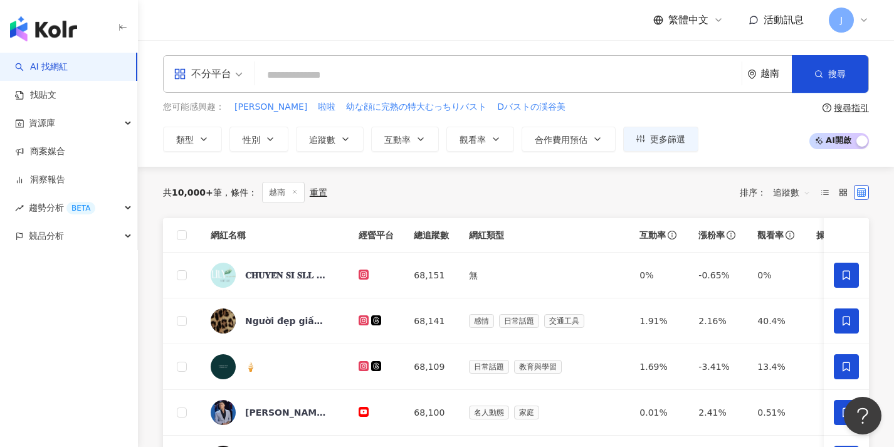
scroll to position [436, 0]
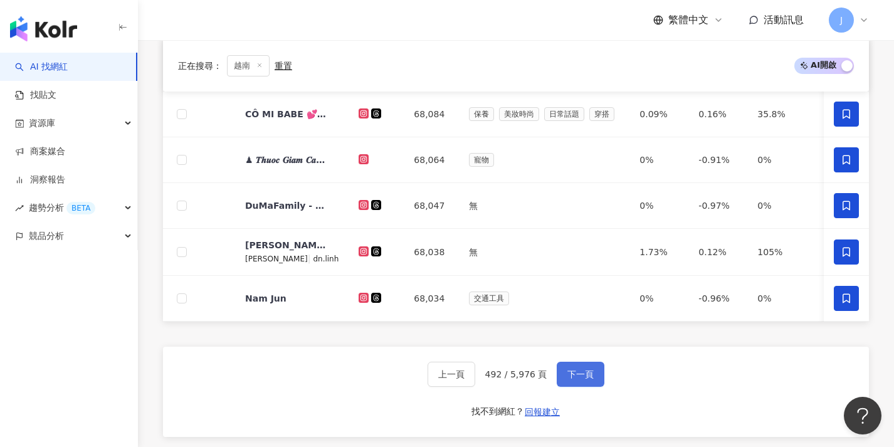
click at [595, 376] on button "下一頁" at bounding box center [581, 374] width 48 height 25
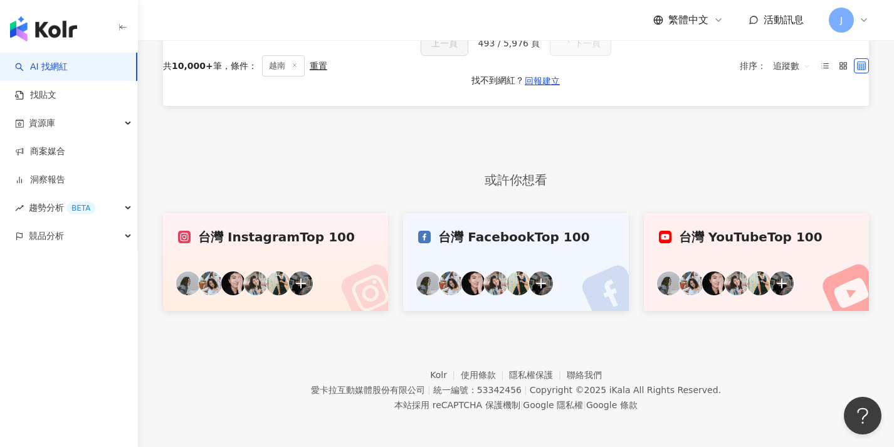
scroll to position [0, 0]
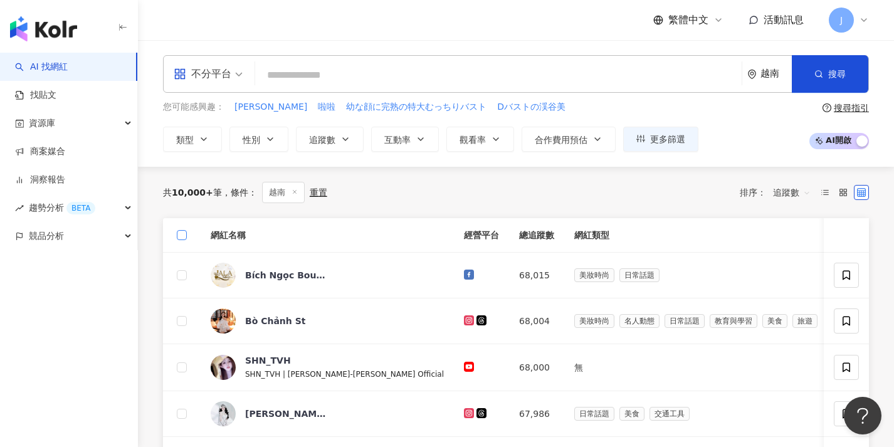
click at [184, 235] on span at bounding box center [182, 235] width 10 height 10
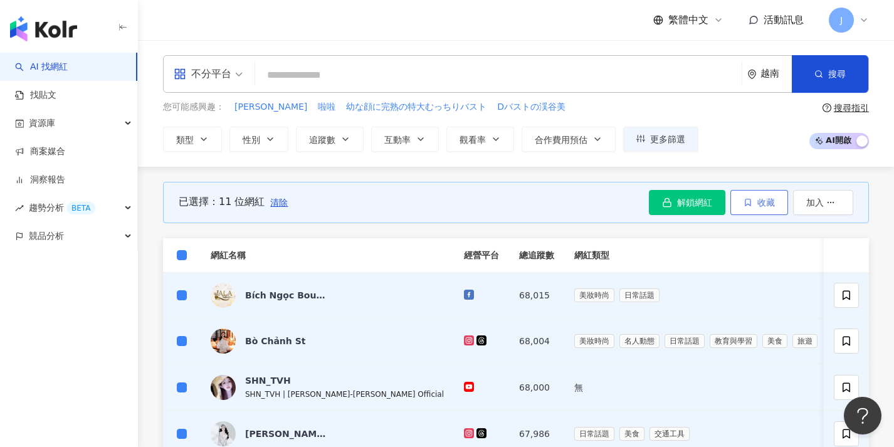
click at [773, 205] on span "收藏" at bounding box center [767, 203] width 18 height 10
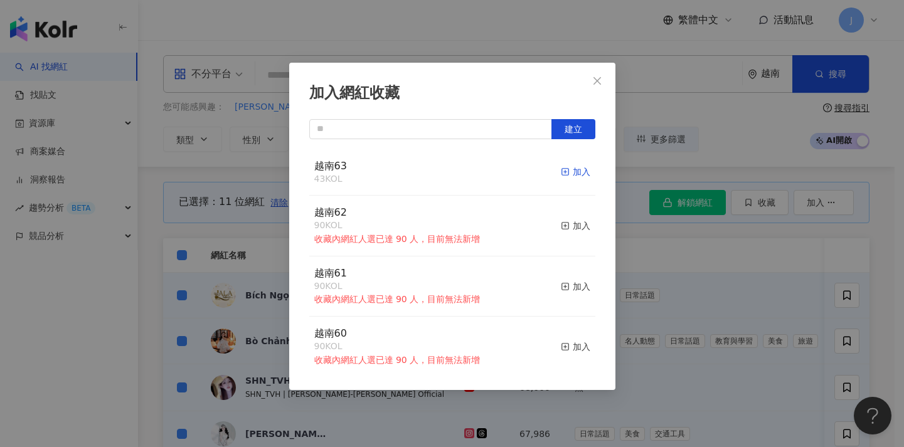
click at [561, 169] on div "加入" at bounding box center [575, 172] width 29 height 14
drag, startPoint x: 637, startPoint y: 270, endPoint x: 567, endPoint y: 273, distance: 70.3
click at [638, 270] on div "加入網紅收藏 建立 越南63 54 KOL 加入 越南62 90 KOL 收藏內網紅人選已達 90 人，目前無法新增 加入 越南61 90 KOL 收藏內網紅…" at bounding box center [452, 223] width 904 height 447
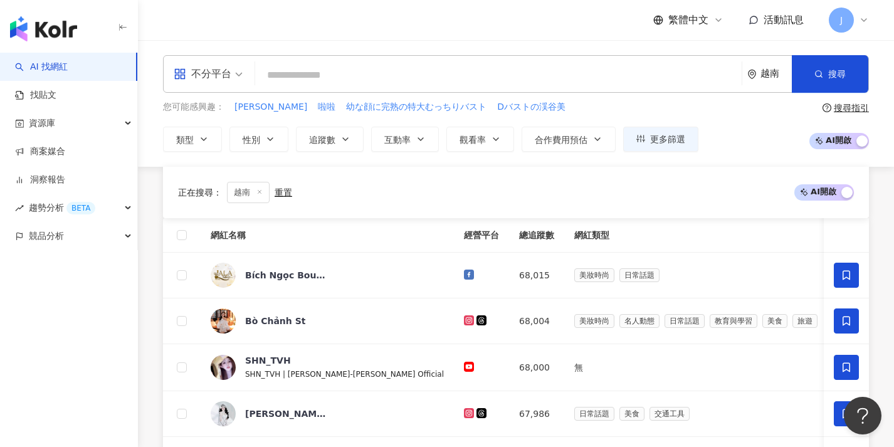
scroll to position [529, 0]
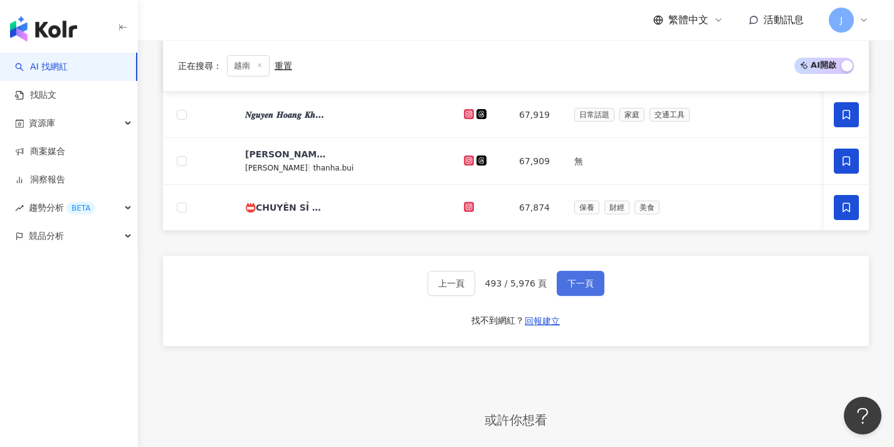
click at [573, 285] on button "下一頁" at bounding box center [581, 283] width 48 height 25
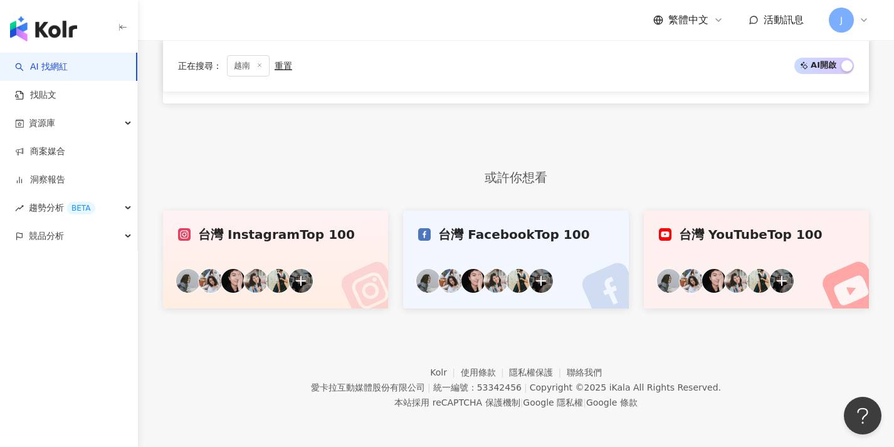
scroll to position [72, 0]
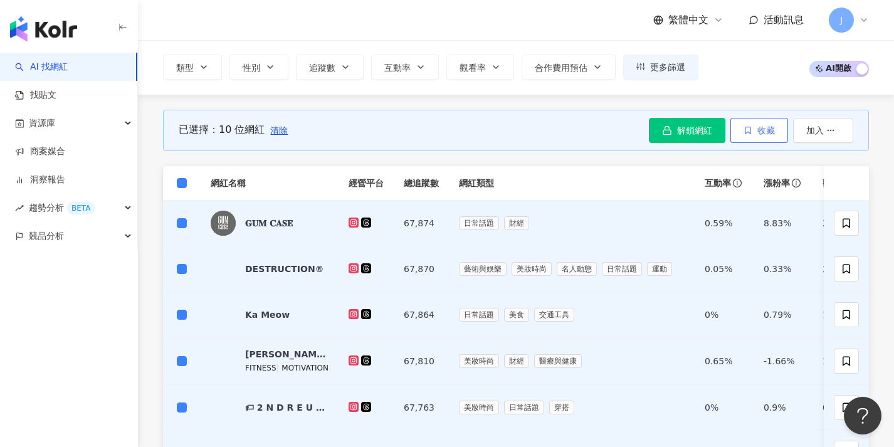
click at [761, 130] on span "收藏" at bounding box center [767, 130] width 18 height 10
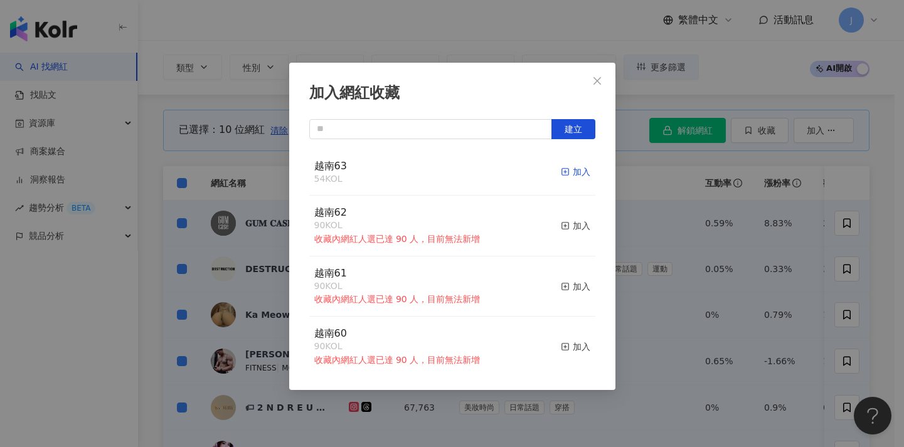
click at [564, 170] on div "加入" at bounding box center [575, 172] width 29 height 14
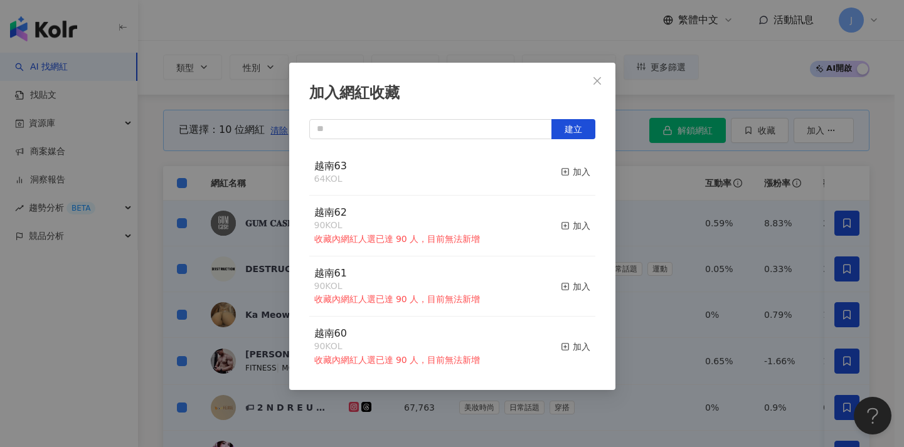
click at [667, 225] on div "加入網紅收藏 建立 越南63 64 KOL 加入 越南62 90 KOL 收藏內網紅人選已達 90 人，目前無法新增 加入 越南61 90 KOL 收藏內網紅…" at bounding box center [452, 223] width 904 height 447
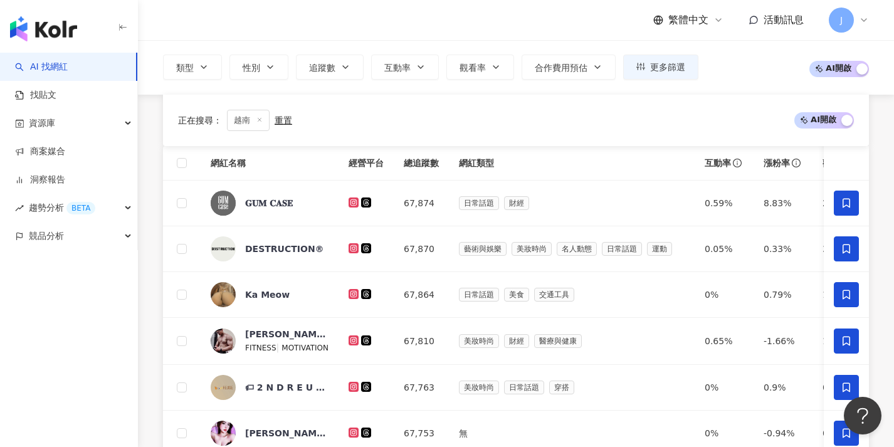
scroll to position [360, 0]
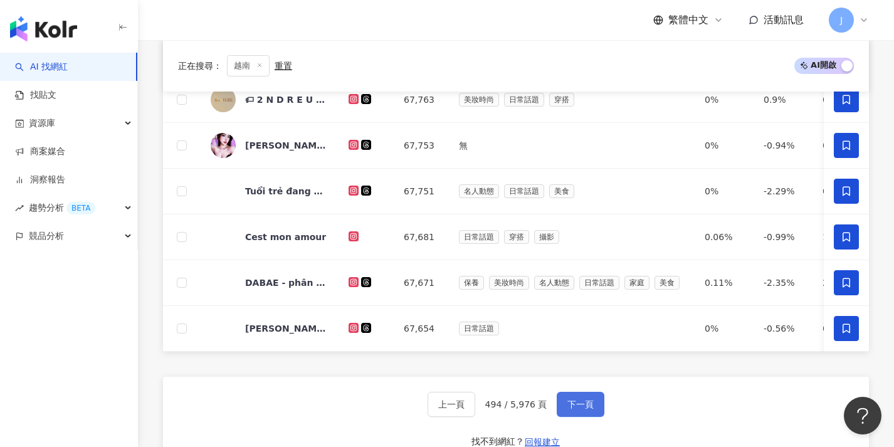
click at [573, 410] on span "下一頁" at bounding box center [581, 404] width 26 height 10
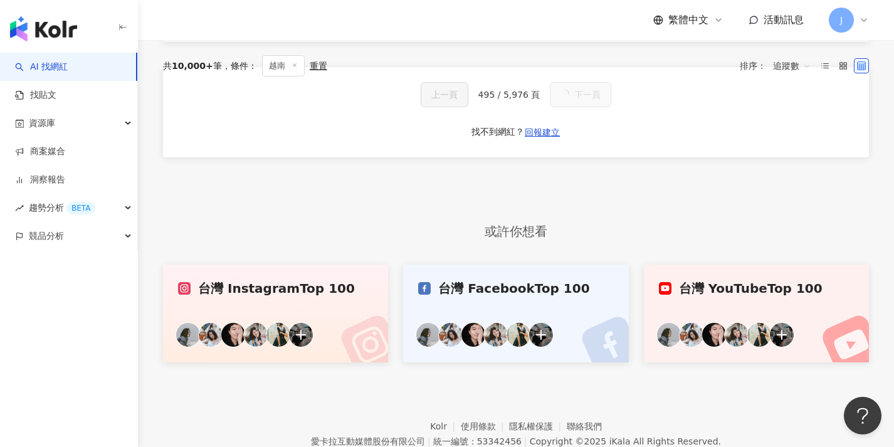
scroll to position [0, 0]
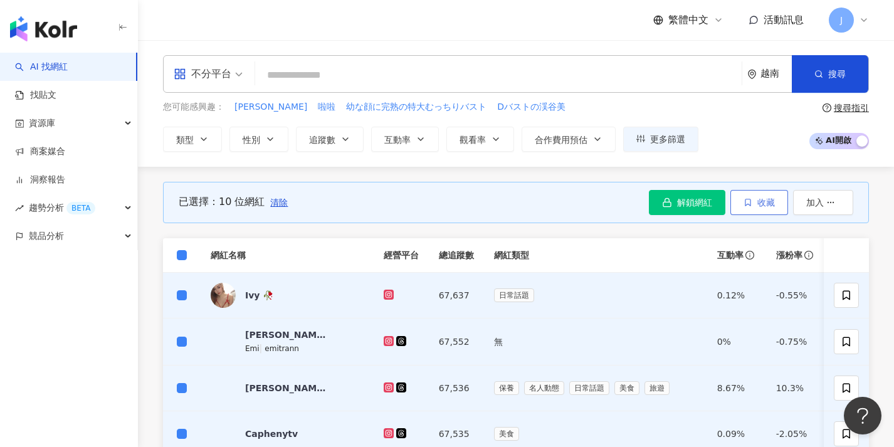
click at [748, 203] on icon "button" at bounding box center [748, 202] width 9 height 9
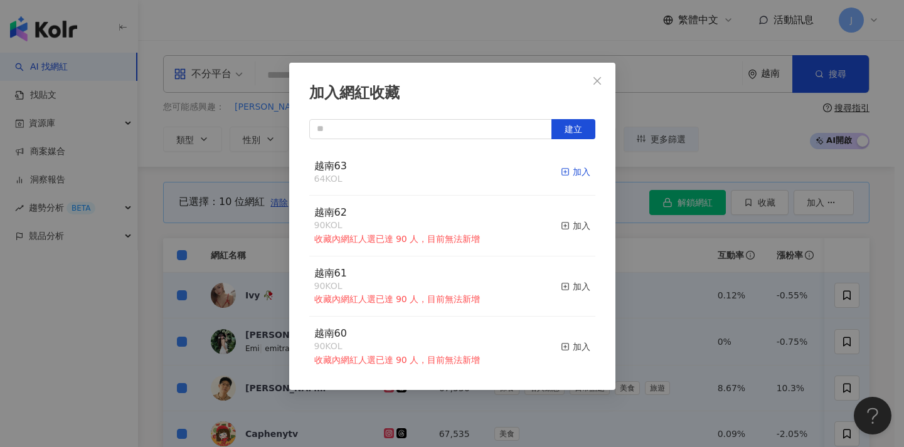
click at [568, 172] on div "加入" at bounding box center [575, 172] width 29 height 14
click at [228, 251] on div "加入網紅收藏 建立 越南63 74 KOL 加入 越南62 90 KOL 收藏內網紅人選已達 90 人，目前無法新增 加入 越南61 90 KOL 收藏內網紅…" at bounding box center [452, 223] width 904 height 447
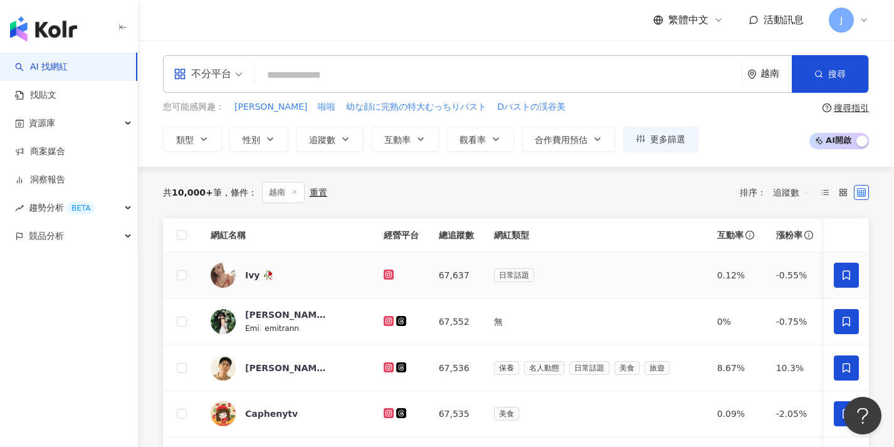
scroll to position [471, 0]
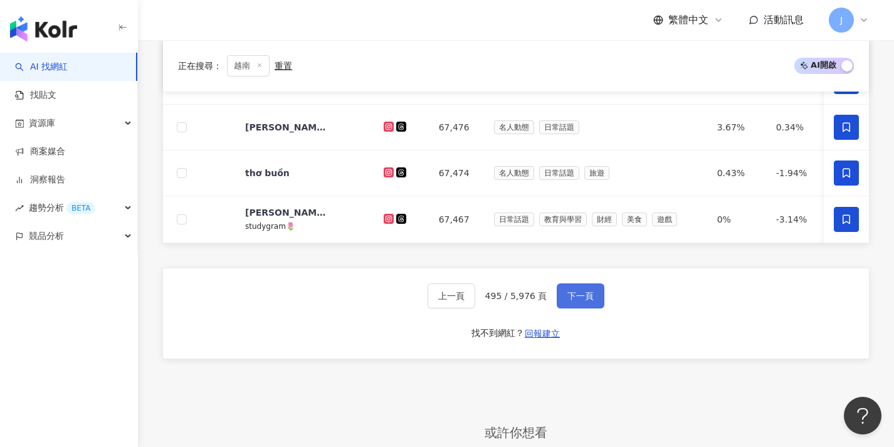
click at [592, 301] on span "下一頁" at bounding box center [581, 296] width 26 height 10
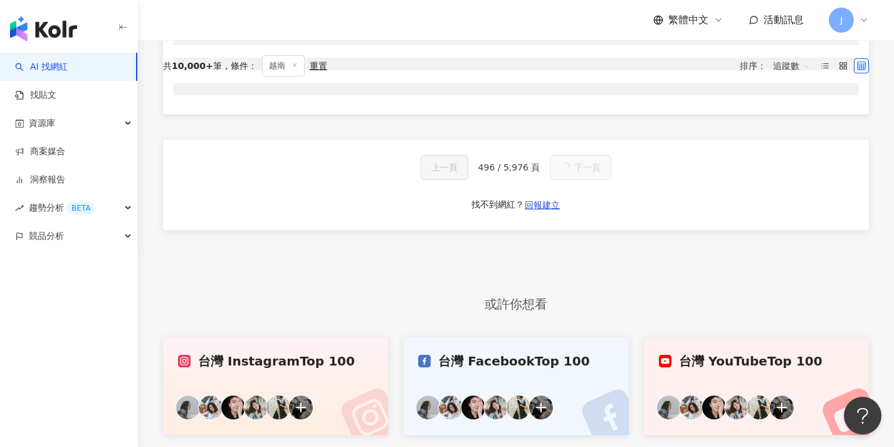
scroll to position [0, 0]
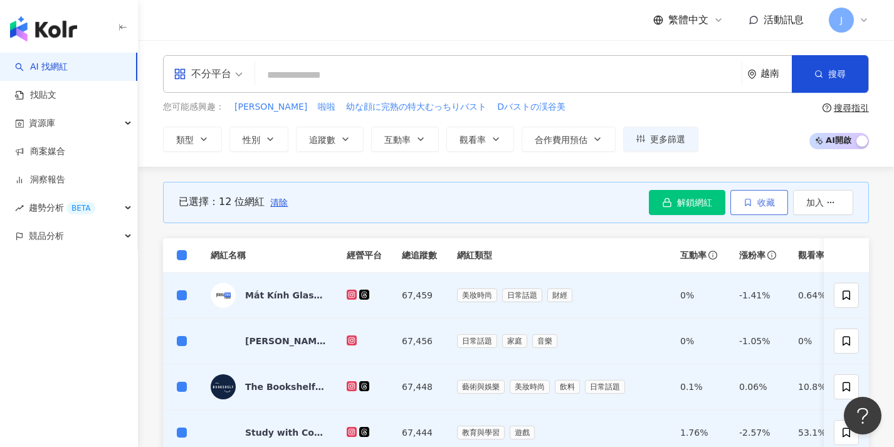
click at [763, 203] on span "收藏" at bounding box center [767, 203] width 18 height 10
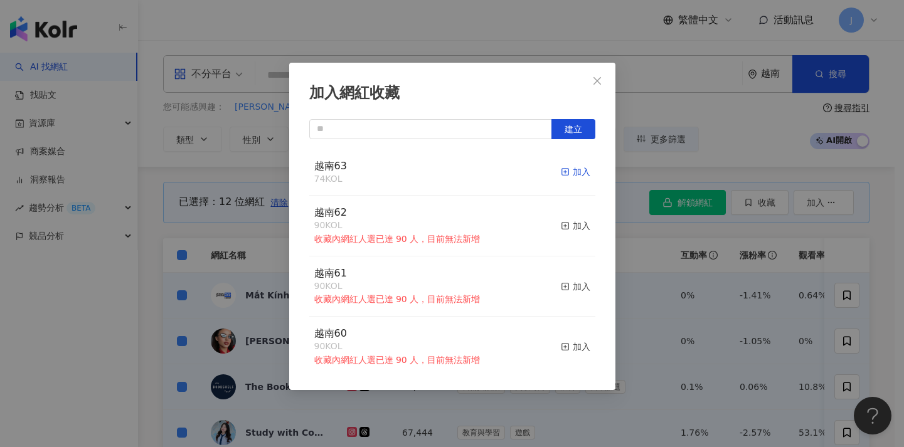
click at [563, 172] on line "button" at bounding box center [564, 172] width 3 height 0
click at [670, 246] on div "加入網紅收藏 建立 越南63 86 KOL 加入 越南62 90 KOL 收藏內網紅人選已達 90 人，目前無法新增 加入 越南61 90 KOL 收藏內網紅…" at bounding box center [452, 223] width 904 height 447
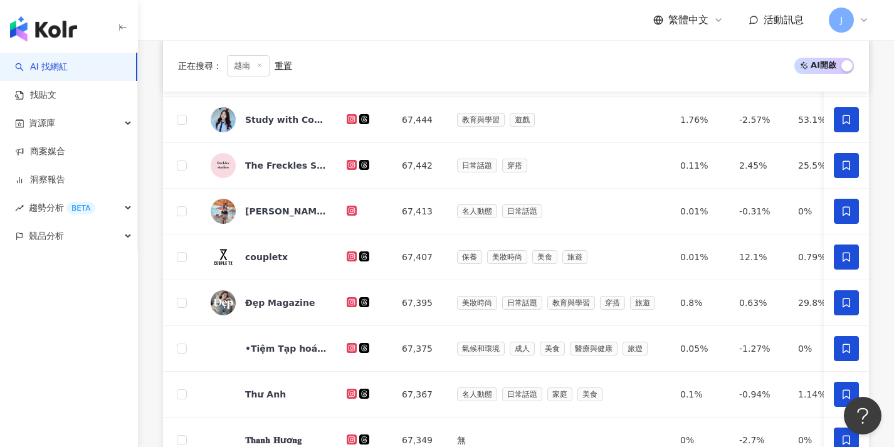
scroll to position [472, 0]
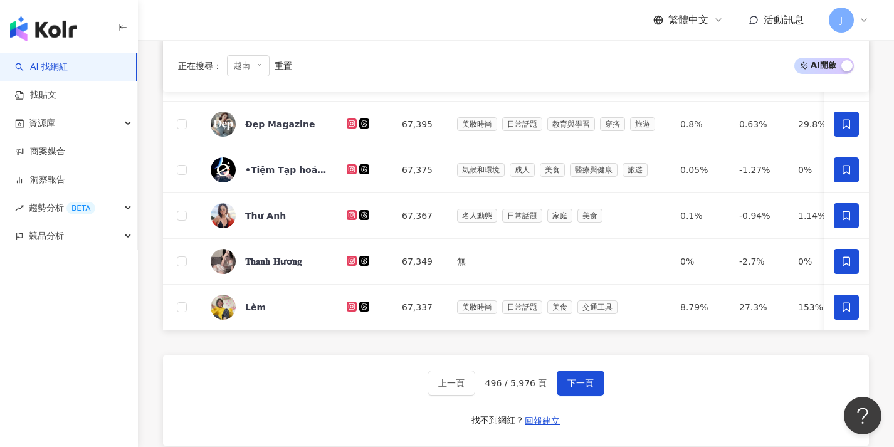
click at [582, 379] on div "上一頁 496 / 5,976 頁 下一頁 找不到網紅？ 回報建立" at bounding box center [516, 401] width 706 height 90
click at [589, 388] on span "下一頁" at bounding box center [581, 383] width 26 height 10
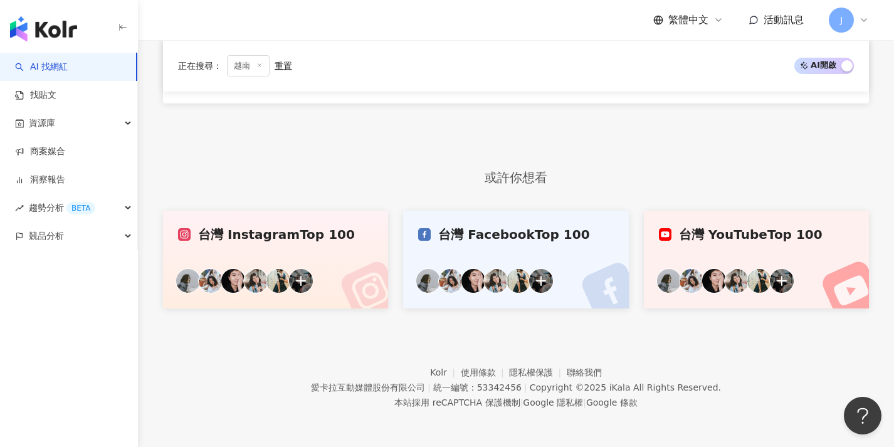
scroll to position [65, 0]
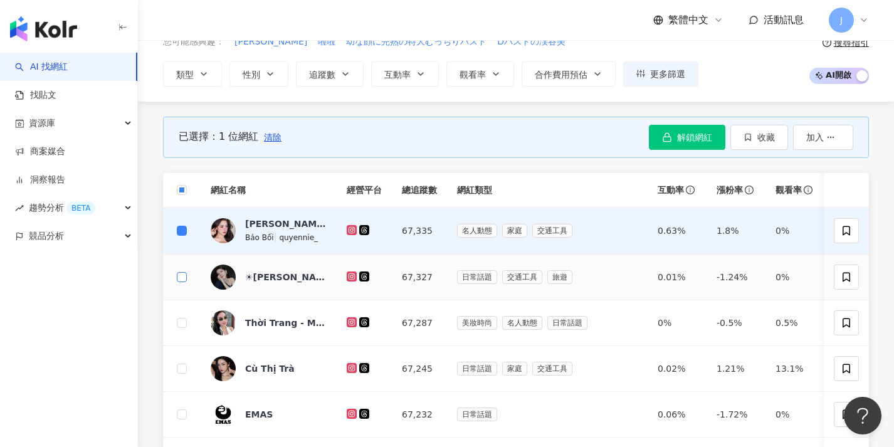
click at [185, 274] on span at bounding box center [182, 277] width 10 height 10
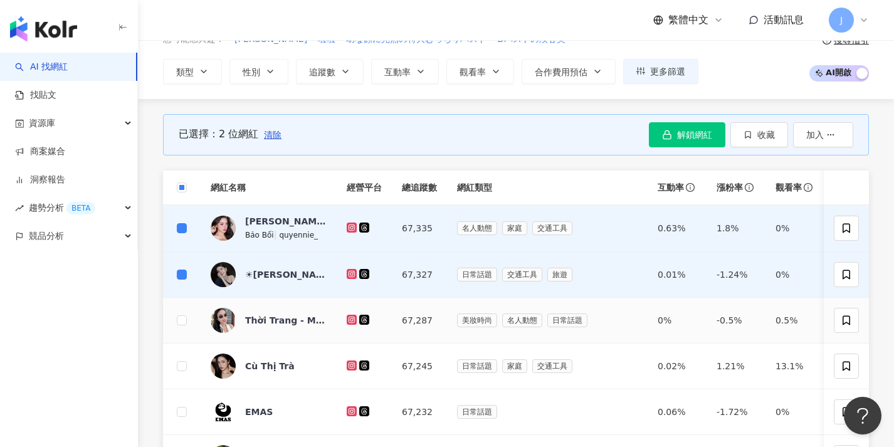
scroll to position [127, 0]
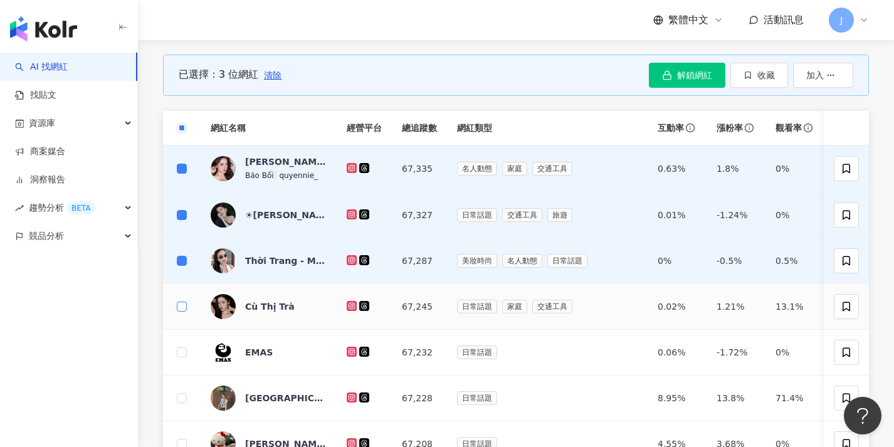
click at [186, 305] on span at bounding box center [182, 307] width 10 height 10
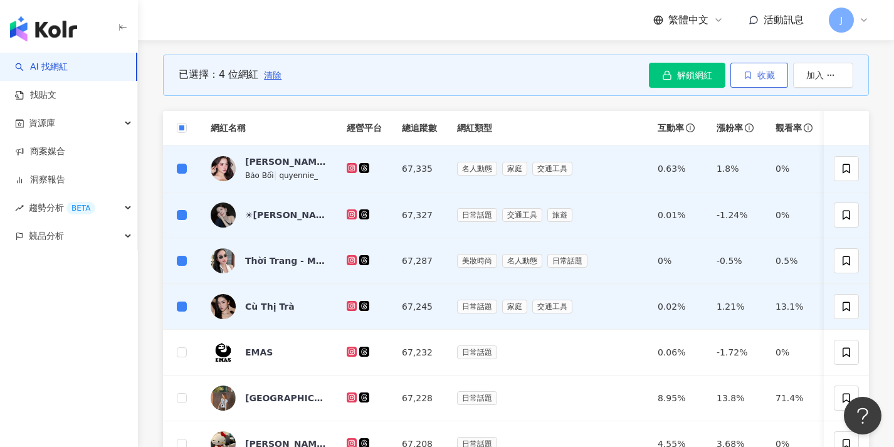
click at [750, 77] on icon "button" at bounding box center [748, 74] width 5 height 7
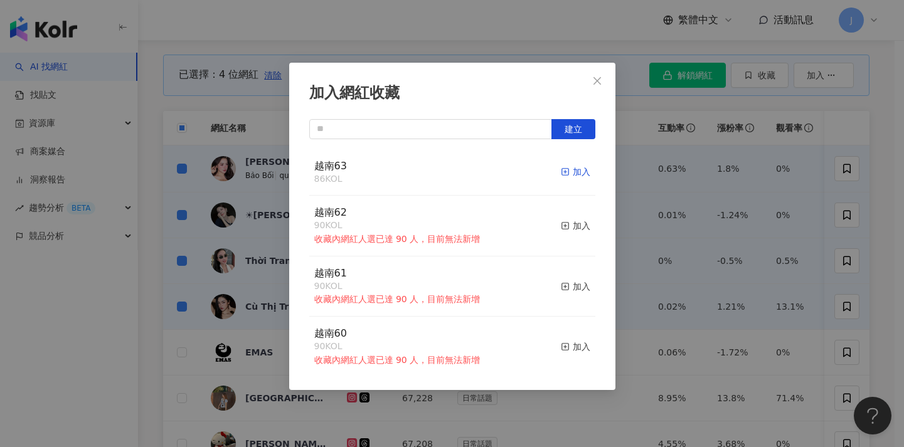
click at [568, 171] on div "加入" at bounding box center [575, 172] width 29 height 14
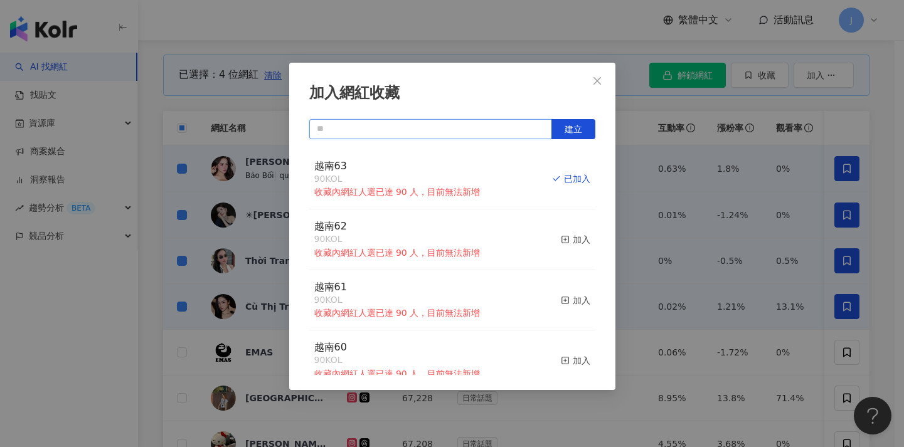
click at [468, 127] on input "text" at bounding box center [430, 129] width 243 height 20
paste input "****"
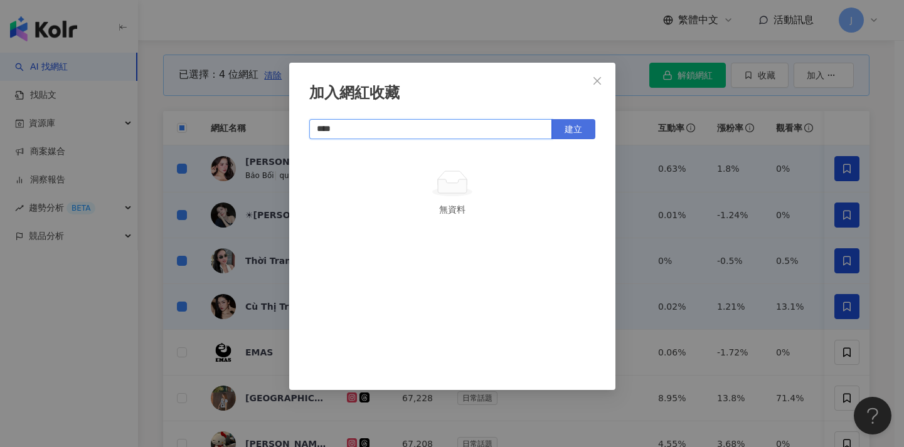
click at [572, 125] on span "建立" at bounding box center [573, 129] width 18 height 10
type input "****"
drag, startPoint x: 248, startPoint y: 149, endPoint x: 232, endPoint y: 147, distance: 16.4
click at [248, 149] on div "加入網紅收藏 **** 建立 越南64 4 KOL 加入" at bounding box center [452, 223] width 904 height 447
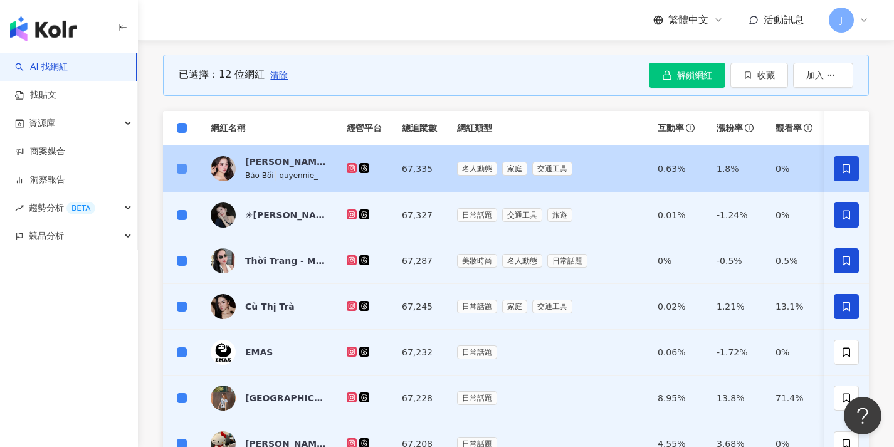
click at [183, 172] on span at bounding box center [182, 169] width 10 height 10
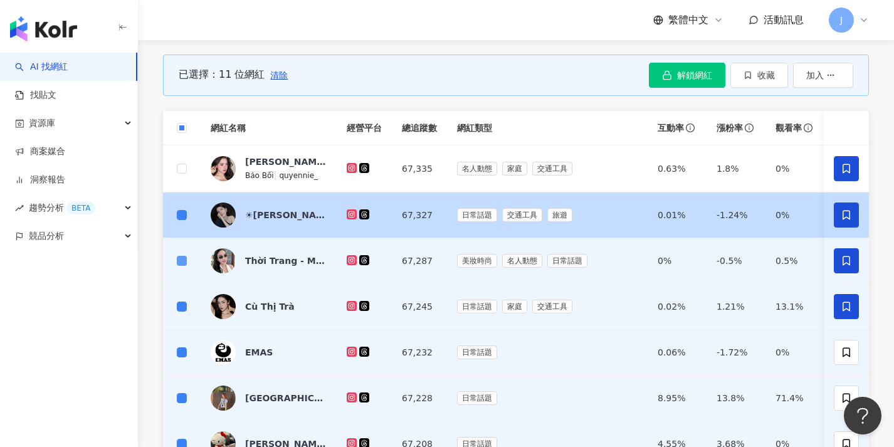
drag, startPoint x: 184, startPoint y: 212, endPoint x: 181, endPoint y: 255, distance: 42.8
click at [184, 213] on span at bounding box center [182, 215] width 10 height 10
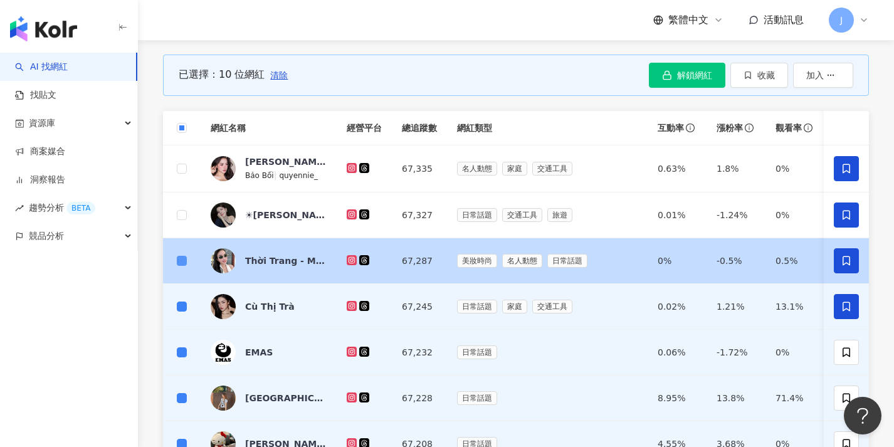
click at [182, 263] on span at bounding box center [182, 261] width 10 height 10
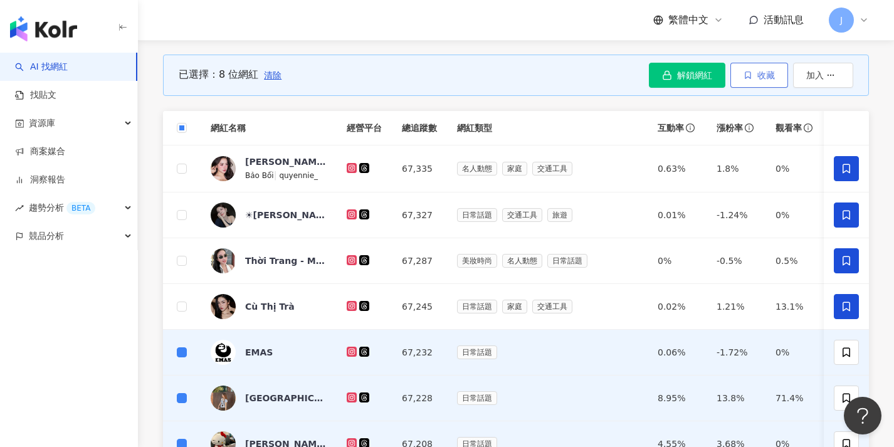
click at [758, 71] on span "收藏" at bounding box center [767, 75] width 18 height 10
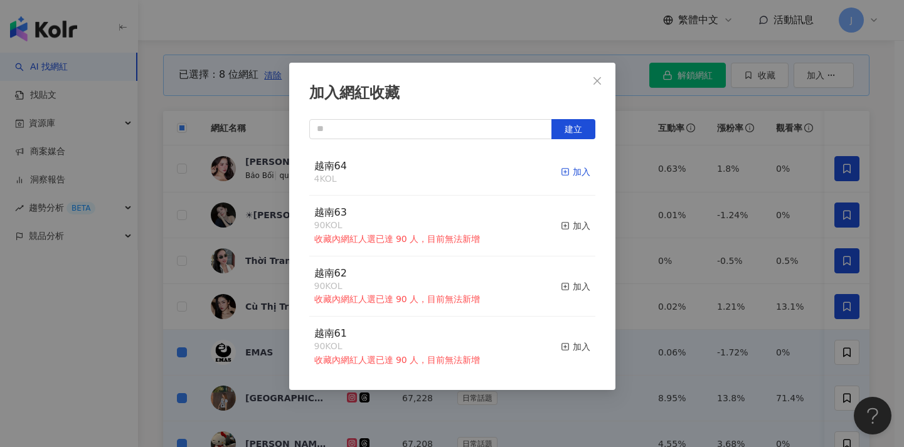
click at [561, 169] on div "加入" at bounding box center [575, 172] width 29 height 14
click at [655, 194] on div "加入網紅收藏 建立 越南64 12 KOL 加入 越南63 90 KOL 收藏內網紅人選已達 90 人，目前無法新增 加入 越南62 90 KOL 收藏內網紅…" at bounding box center [452, 223] width 904 height 447
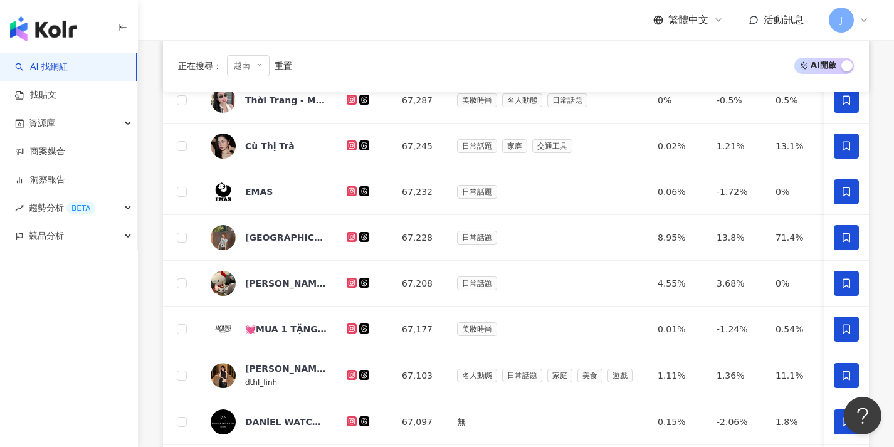
scroll to position [600, 0]
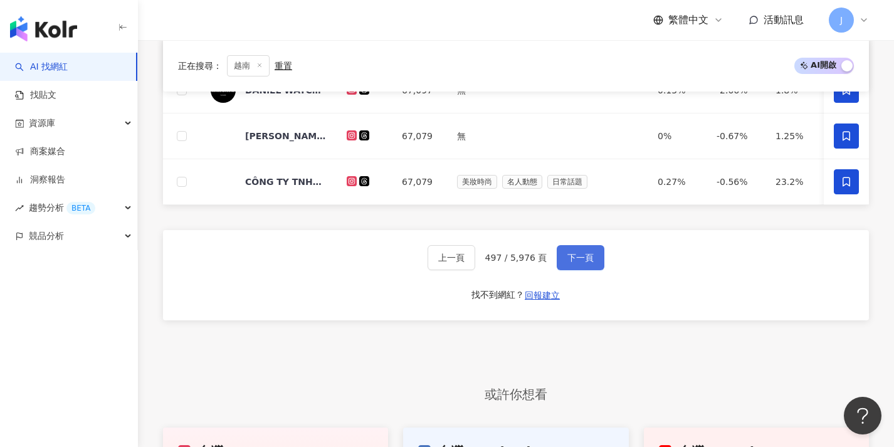
click at [590, 270] on button "下一頁" at bounding box center [581, 257] width 48 height 25
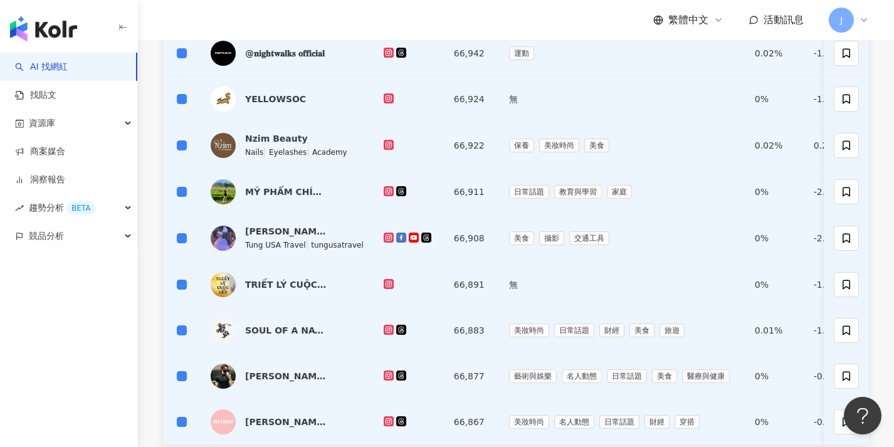
scroll to position [0, 0]
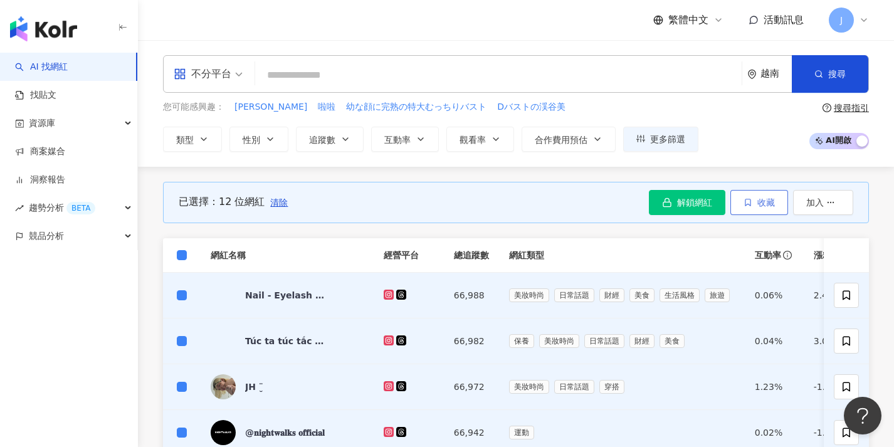
click at [764, 198] on span "收藏" at bounding box center [767, 203] width 18 height 10
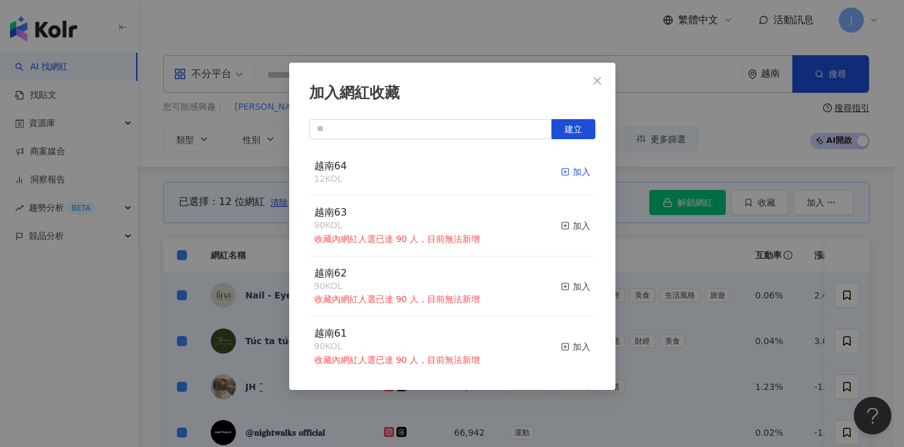
click at [561, 171] on div "加入" at bounding box center [575, 172] width 29 height 14
click at [236, 199] on div "加入網紅收藏 建立 越南64 24 KOL 加入 越南63 90 KOL 收藏內網紅人選已達 90 人，目前無法新增 加入 越南62 90 KOL 收藏內網紅…" at bounding box center [452, 223] width 904 height 447
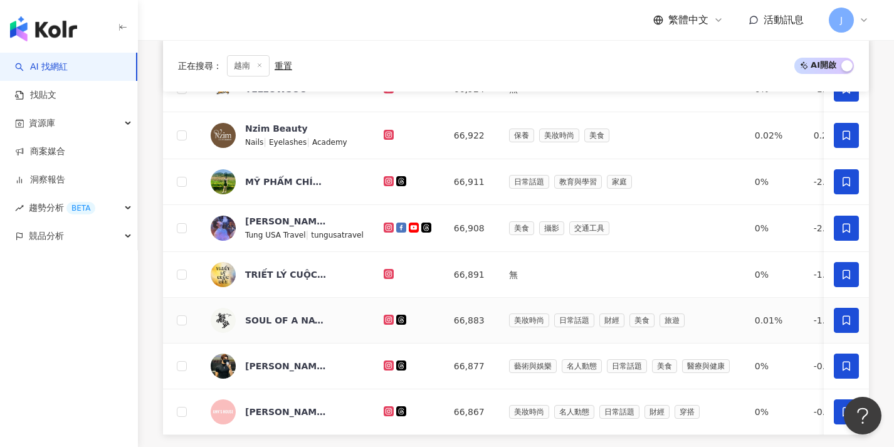
scroll to position [480, 0]
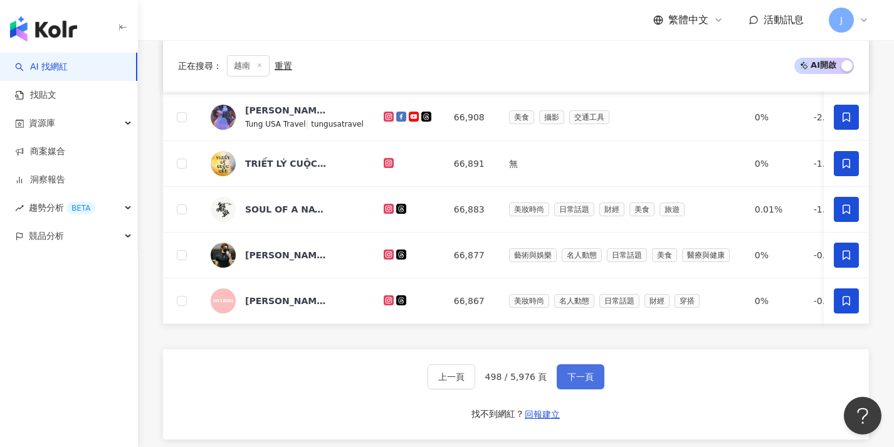
click at [590, 382] on span "下一頁" at bounding box center [581, 377] width 26 height 10
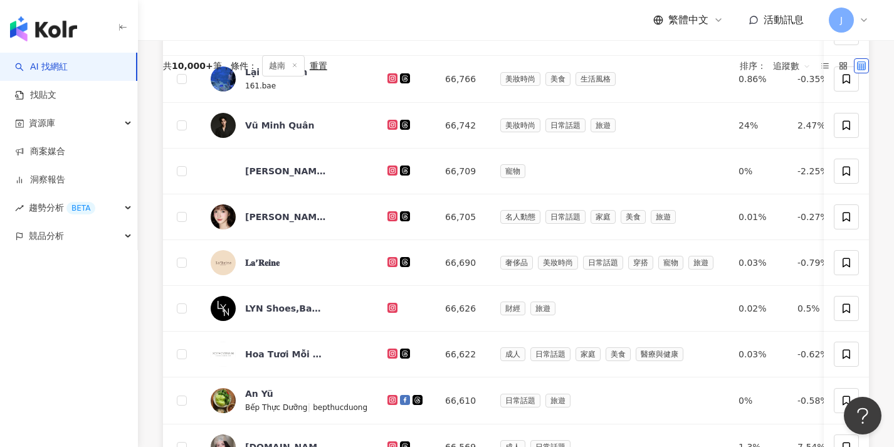
scroll to position [0, 0]
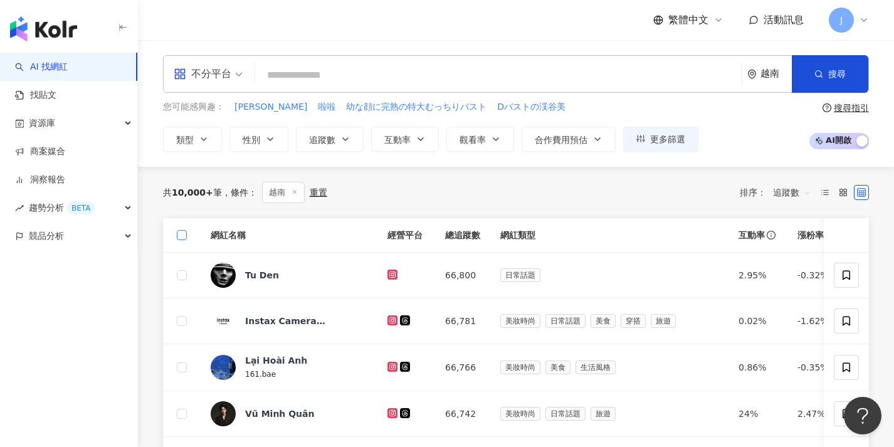
click at [182, 237] on span at bounding box center [182, 235] width 10 height 10
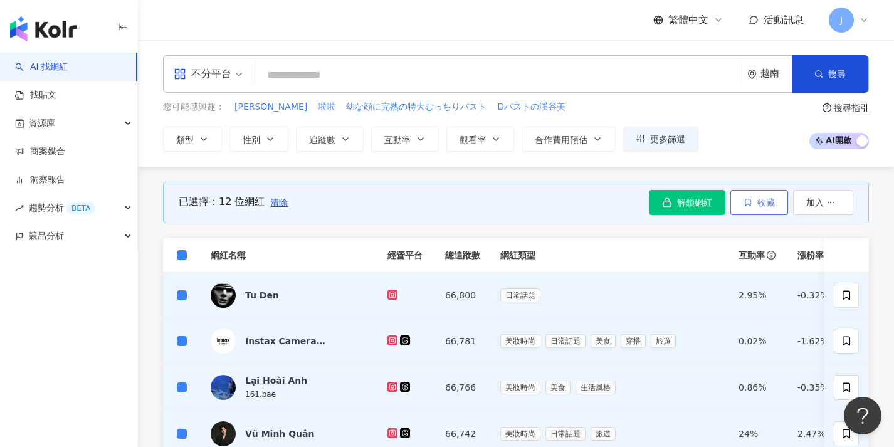
click at [748, 203] on icon "button" at bounding box center [748, 202] width 9 height 9
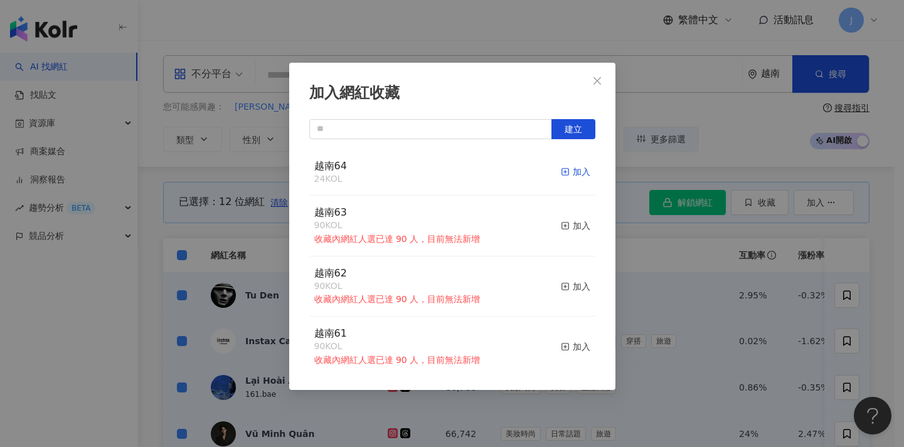
click at [561, 171] on div "加入" at bounding box center [575, 172] width 29 height 14
drag, startPoint x: 734, startPoint y: 236, endPoint x: 573, endPoint y: 263, distance: 163.5
click at [736, 235] on div "加入網紅收藏 建立 越南64 36 KOL 加入 越南63 90 KOL 收藏內網紅人選已達 90 人，目前無法新增 加入 越南62 90 KOL 收藏內網紅…" at bounding box center [452, 223] width 904 height 447
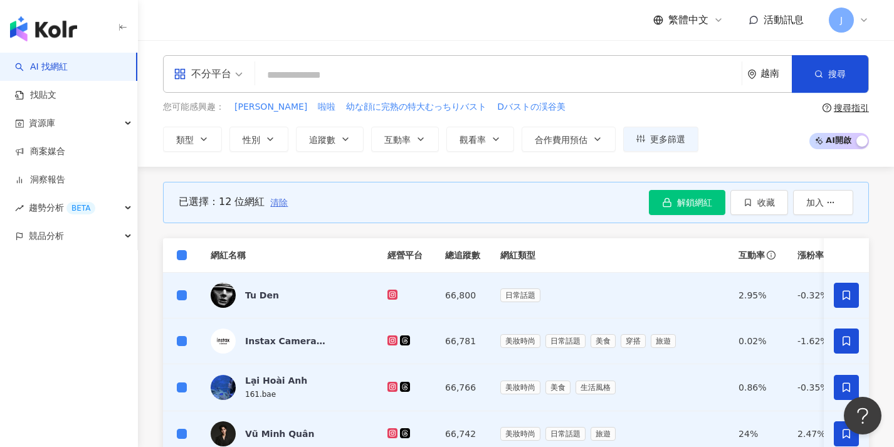
click at [273, 198] on span "清除" at bounding box center [279, 203] width 18 height 10
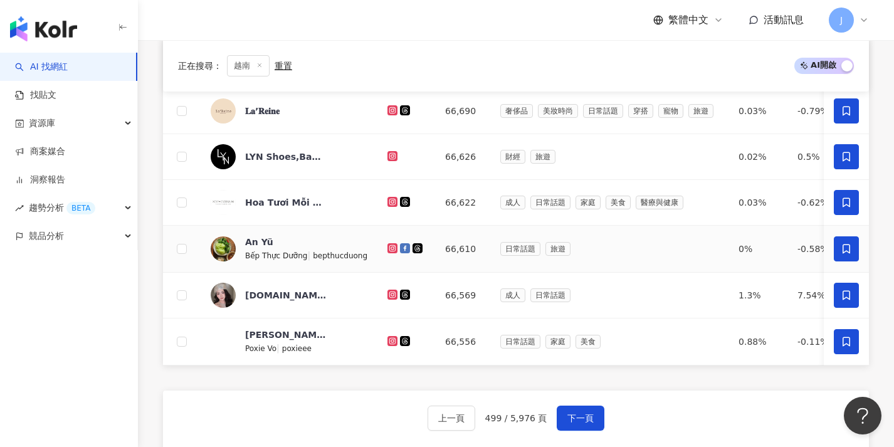
scroll to position [581, 0]
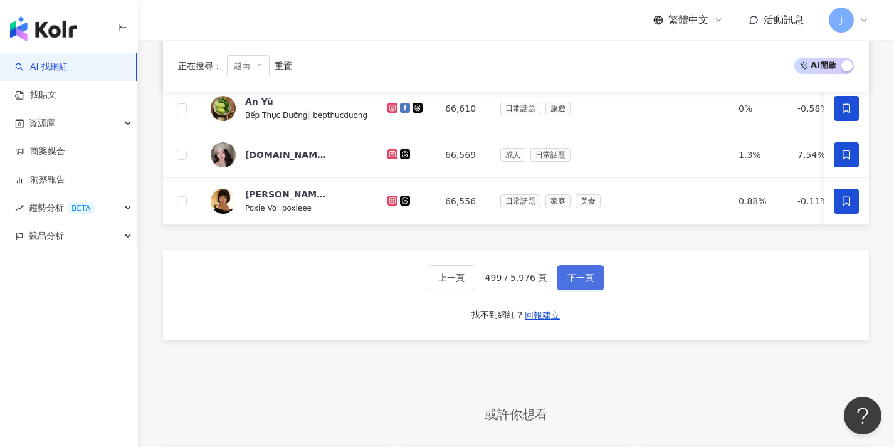
click at [568, 282] on span "下一頁" at bounding box center [581, 278] width 26 height 10
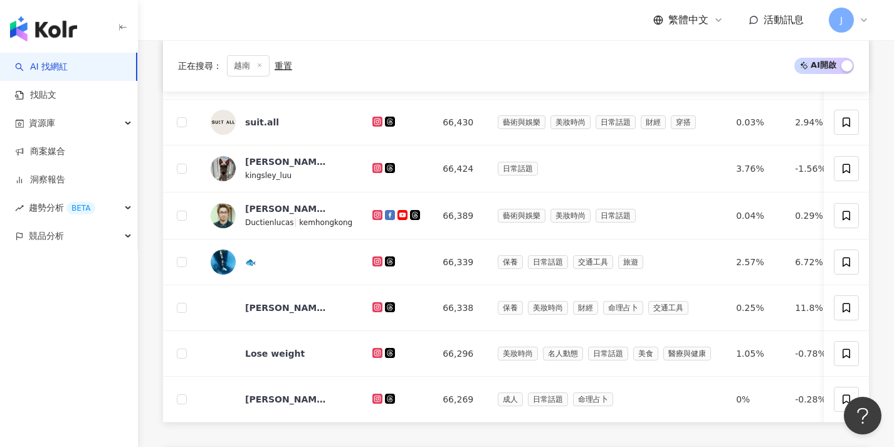
scroll to position [0, 0]
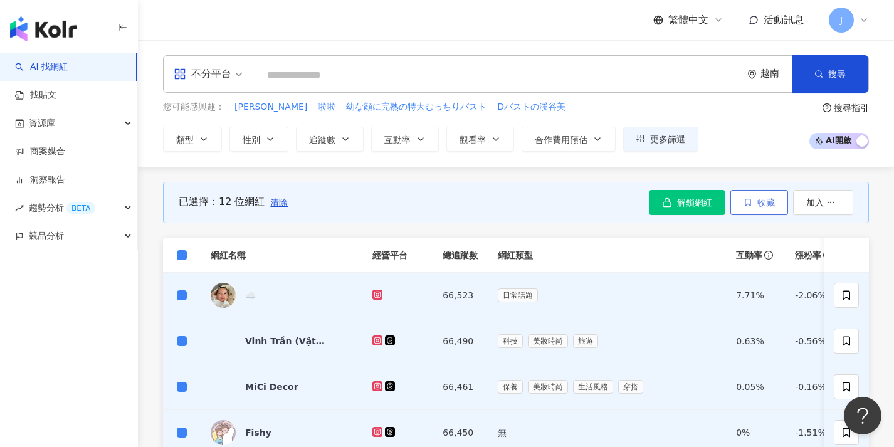
click at [738, 201] on button "收藏" at bounding box center [760, 202] width 58 height 25
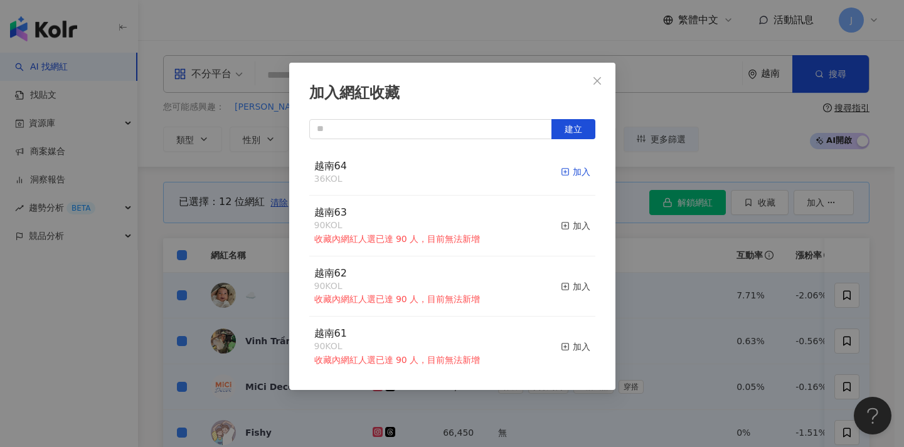
click at [568, 173] on div "加入" at bounding box center [575, 172] width 29 height 14
click at [738, 314] on div "加入網紅收藏 建立 越南64 48 KOL 加入 越南63 90 KOL 收藏內網紅人選已達 90 人，目前無法新增 加入 越南62 90 KOL 收藏內網紅…" at bounding box center [452, 223] width 904 height 447
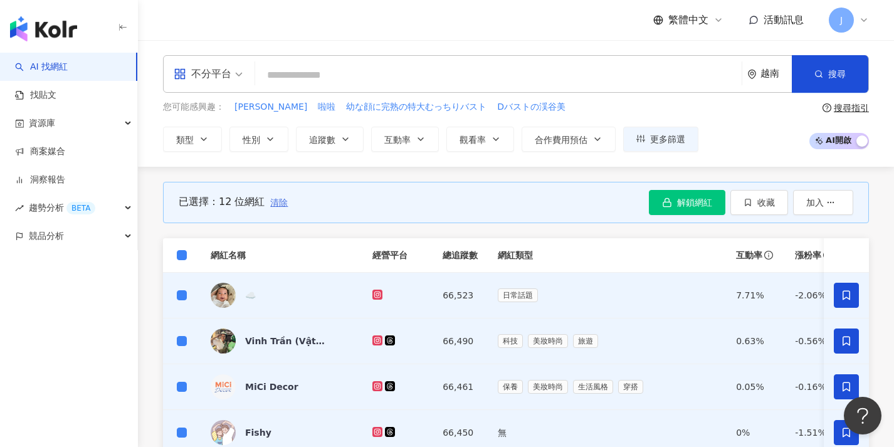
click at [278, 206] on span "清除" at bounding box center [279, 203] width 18 height 10
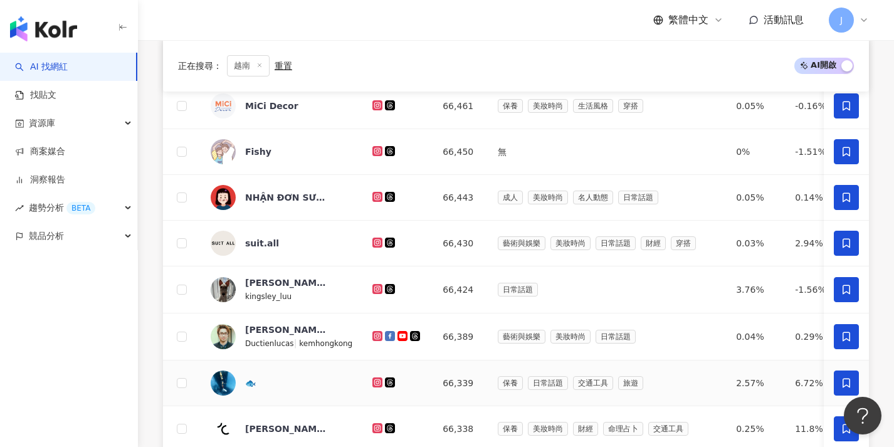
scroll to position [732, 0]
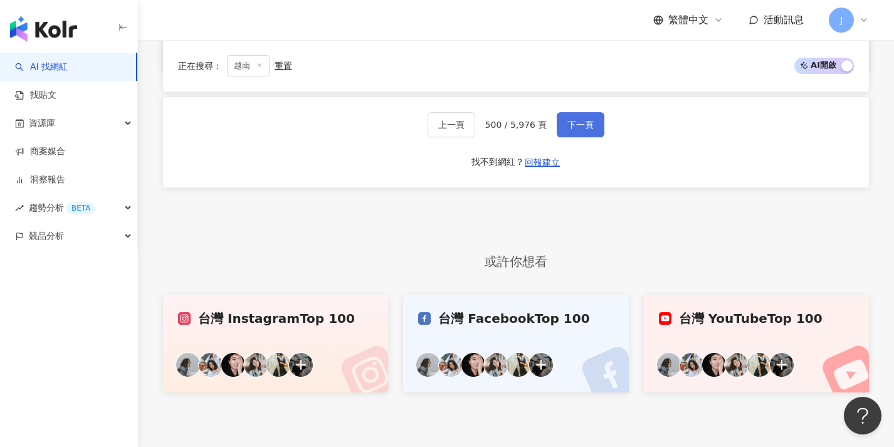
click at [569, 130] on span "下一頁" at bounding box center [581, 125] width 26 height 10
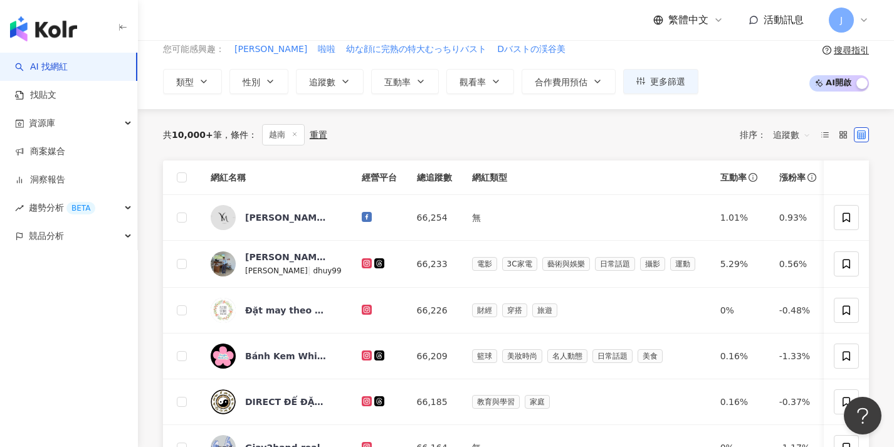
scroll to position [0, 0]
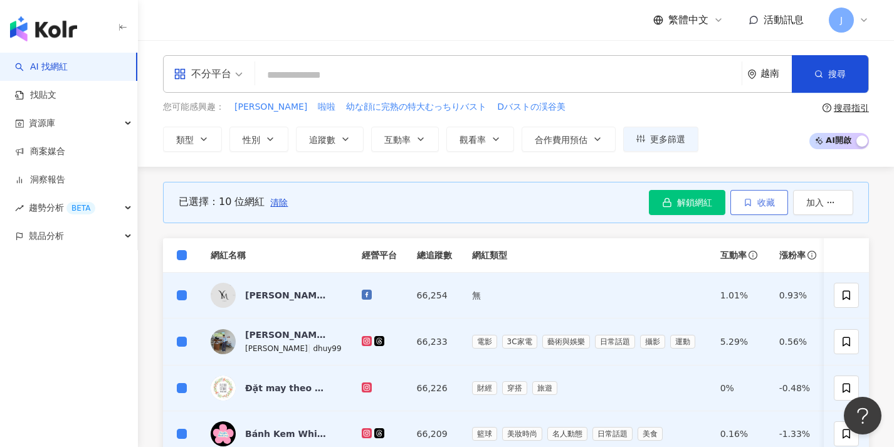
click at [748, 198] on span "button" at bounding box center [748, 203] width 9 height 10
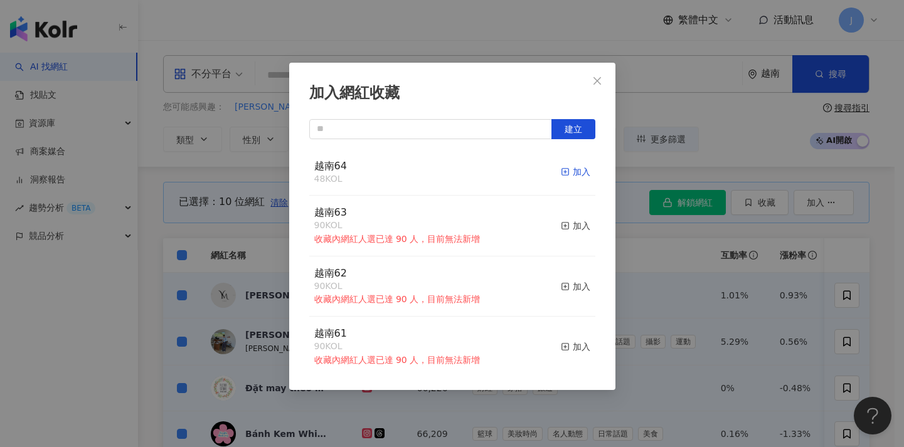
click at [566, 171] on div "加入" at bounding box center [575, 172] width 29 height 14
click at [179, 228] on div "加入網紅收藏 建立 越南64 58 KOL 加入 越南63 90 KOL 收藏內網紅人選已達 90 人，目前無法新增 加入 越南62 90 KOL 收藏內網紅…" at bounding box center [452, 223] width 904 height 447
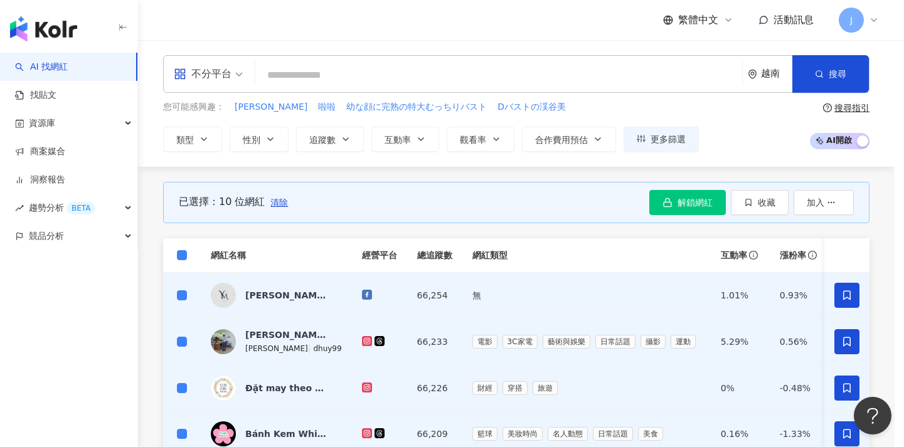
drag, startPoint x: 180, startPoint y: 257, endPoint x: 290, endPoint y: 251, distance: 109.9
click at [180, 257] on span at bounding box center [182, 255] width 10 height 10
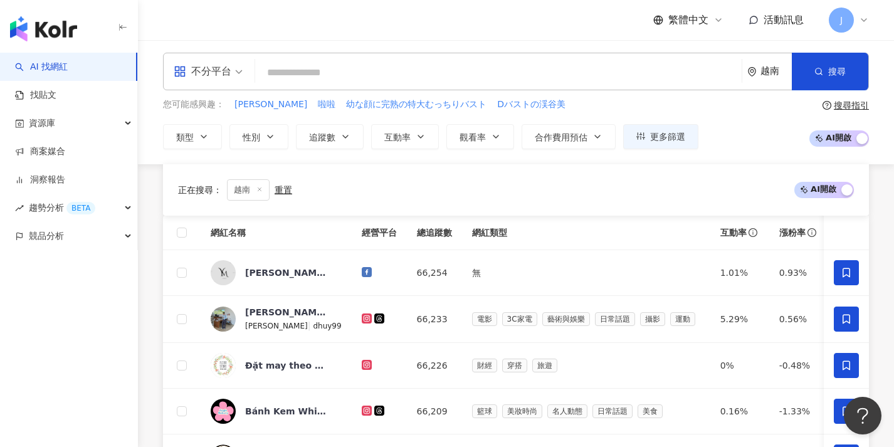
scroll to position [450, 0]
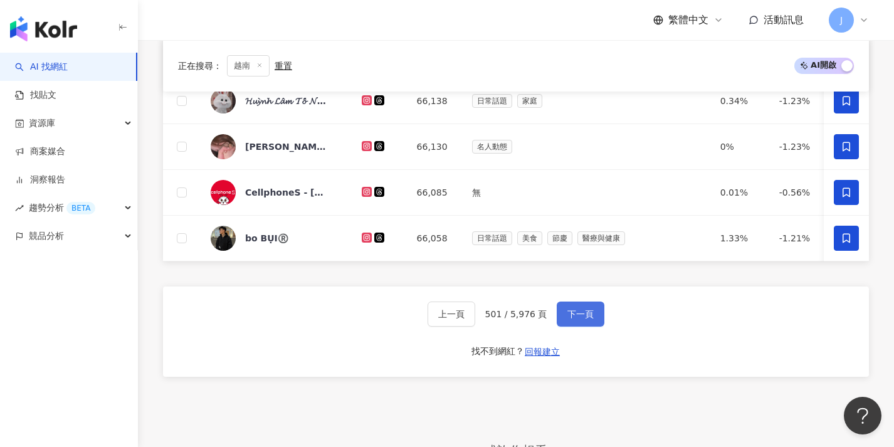
click at [581, 319] on span "下一頁" at bounding box center [581, 314] width 26 height 10
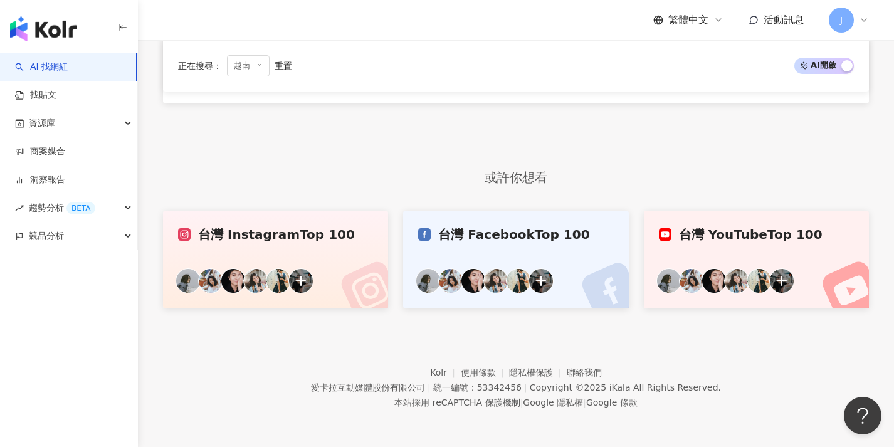
scroll to position [0, 0]
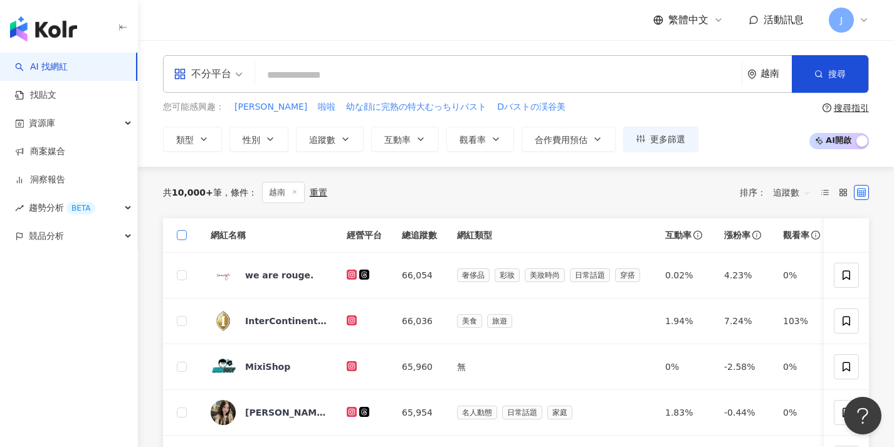
click at [186, 235] on span at bounding box center [182, 235] width 10 height 10
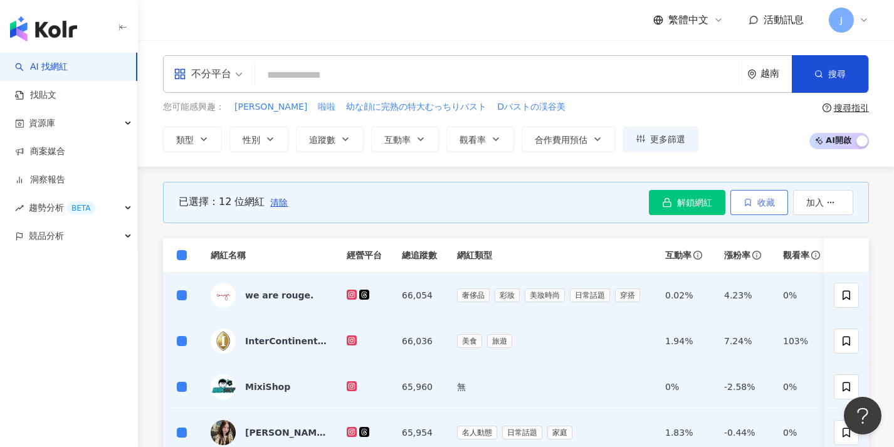
click at [756, 212] on button "收藏" at bounding box center [760, 202] width 58 height 25
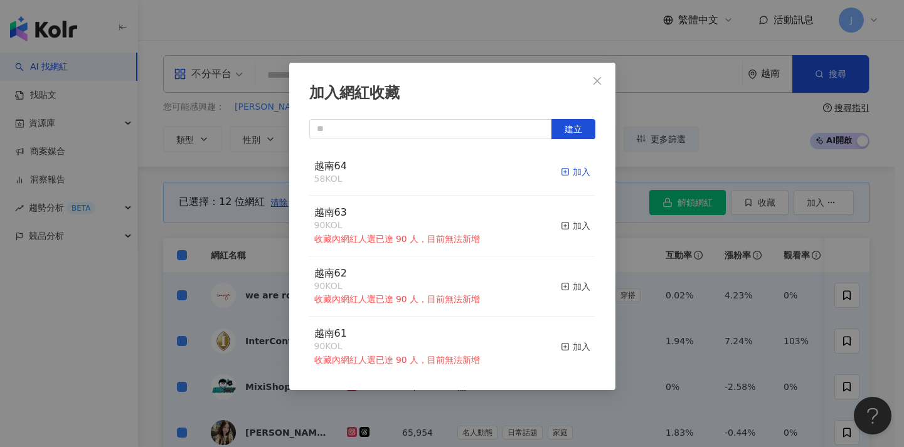
click at [564, 172] on div "加入" at bounding box center [575, 172] width 29 height 14
click at [188, 242] on div "加入網紅收藏 建立 越南64 70 KOL 加入 越南63 90 KOL 收藏內網紅人選已達 90 人，目前無法新增 加入 越南62 90 KOL 收藏內網紅…" at bounding box center [452, 223] width 904 height 447
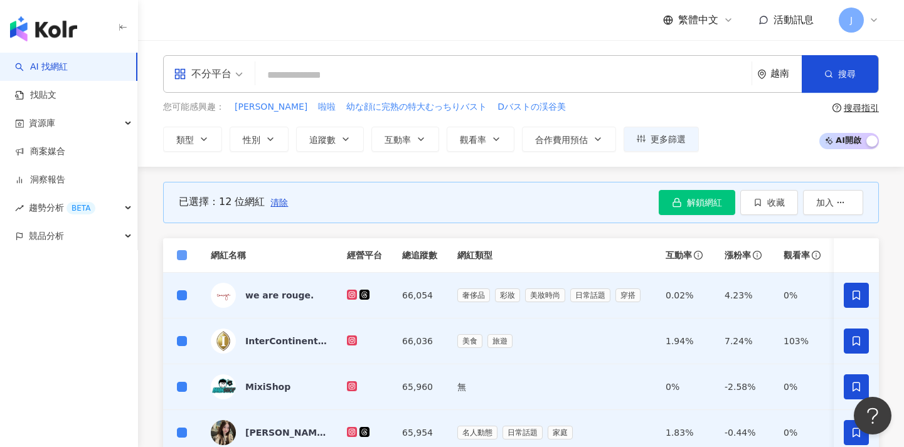
click at [179, 257] on span at bounding box center [182, 255] width 10 height 10
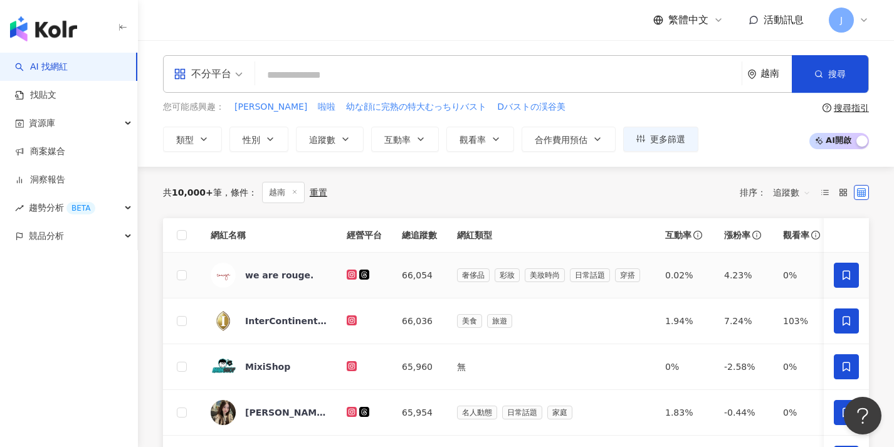
scroll to position [513, 0]
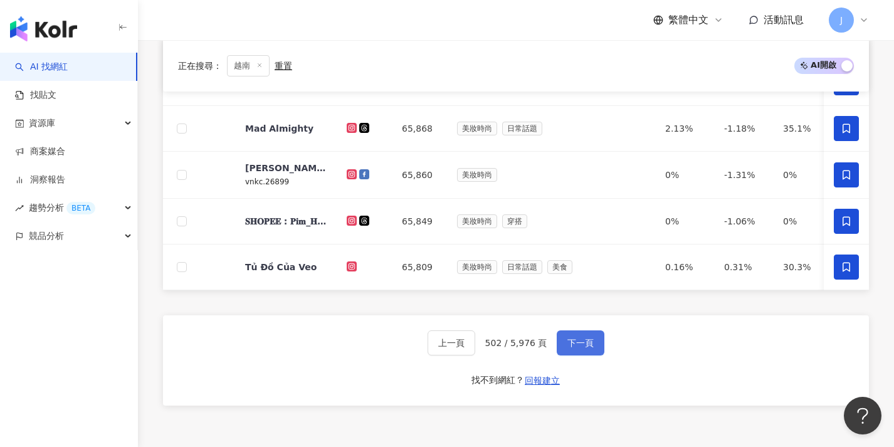
click at [575, 348] on span "下一頁" at bounding box center [581, 343] width 26 height 10
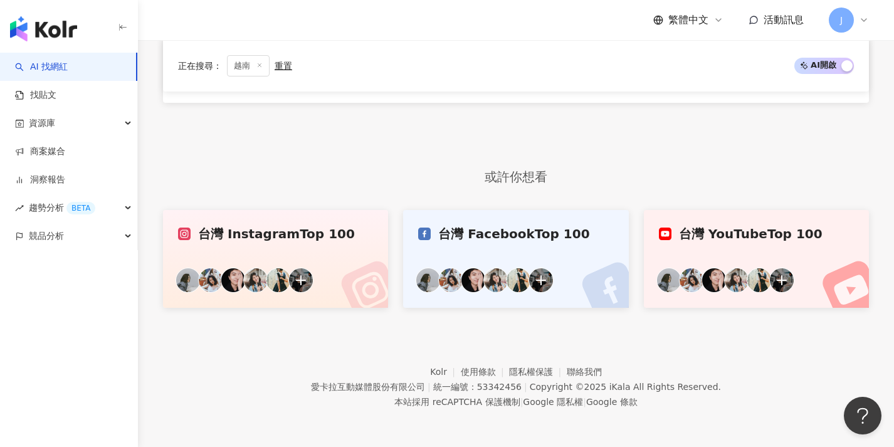
scroll to position [0, 0]
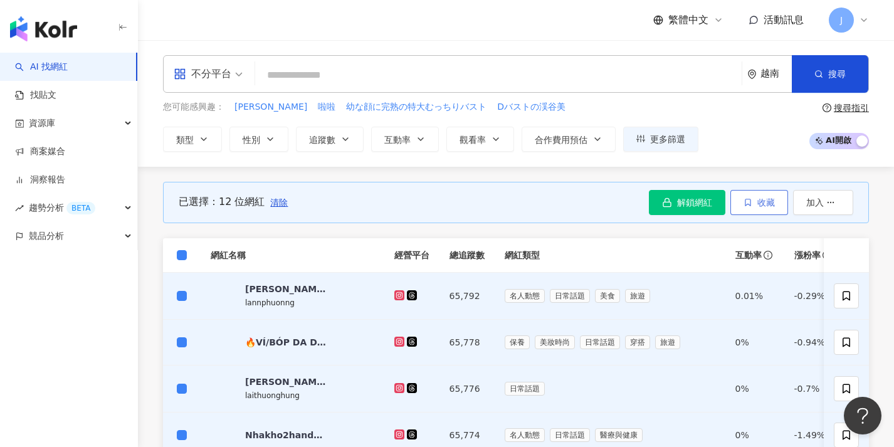
click at [748, 201] on icon "button" at bounding box center [748, 202] width 9 height 9
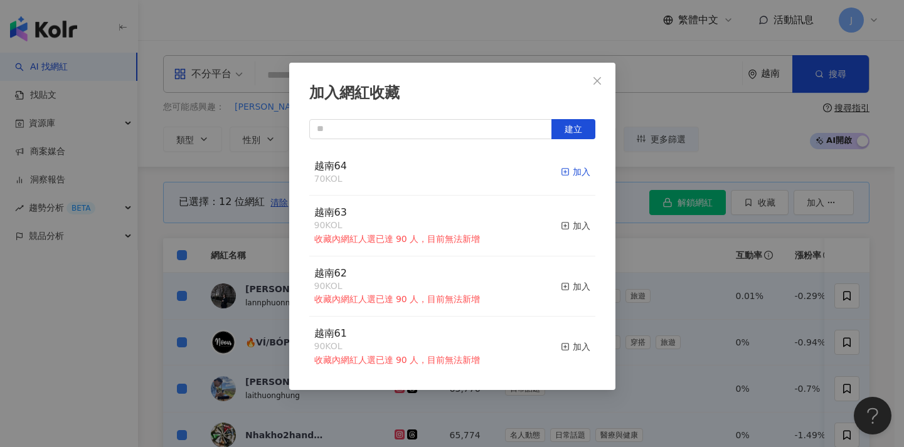
click at [567, 171] on div "加入" at bounding box center [575, 172] width 29 height 14
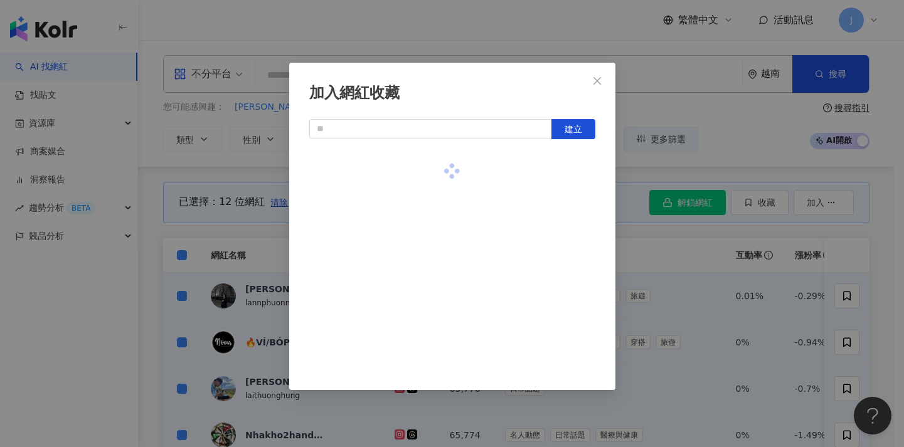
click at [683, 305] on div "加入網紅收藏 建立" at bounding box center [452, 223] width 904 height 447
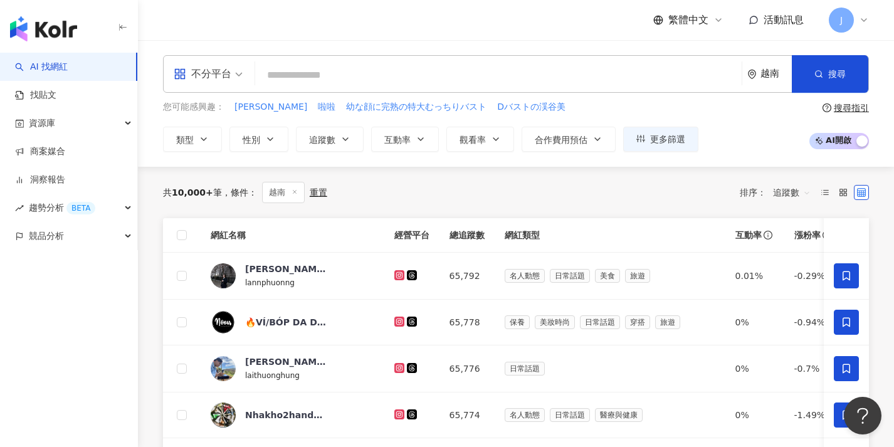
scroll to position [457, 0]
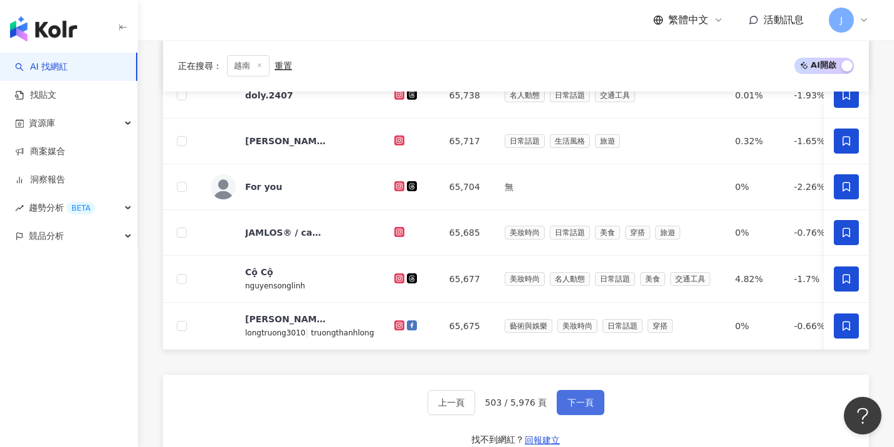
click at [585, 407] on span "下一頁" at bounding box center [581, 403] width 26 height 10
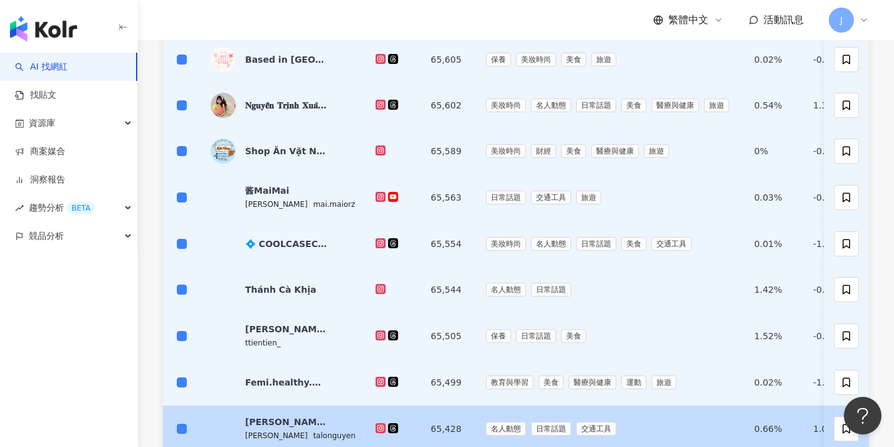
scroll to position [537, 0]
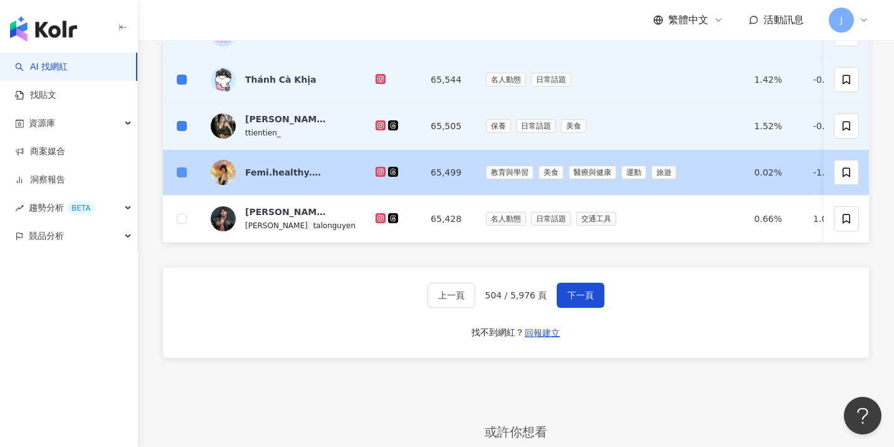
click at [186, 174] on span at bounding box center [182, 172] width 10 height 10
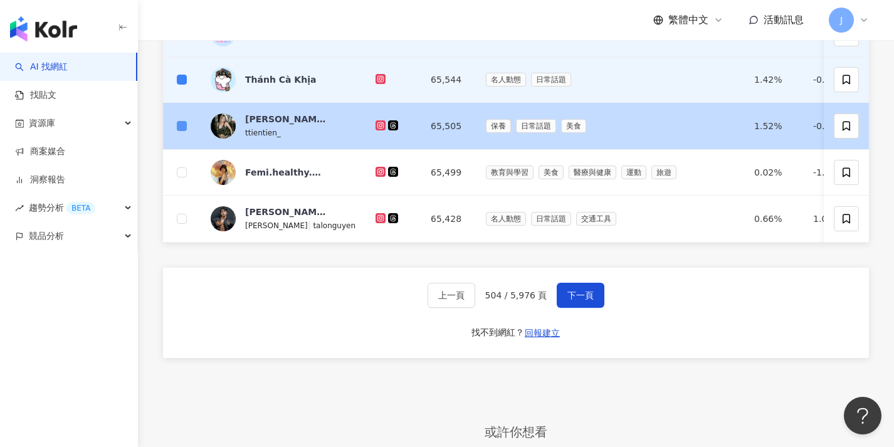
click at [184, 129] on span at bounding box center [182, 126] width 10 height 10
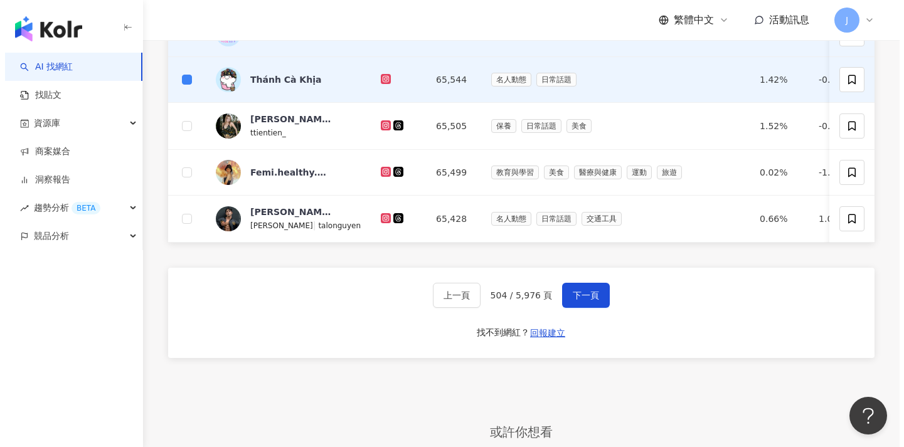
scroll to position [31, 0]
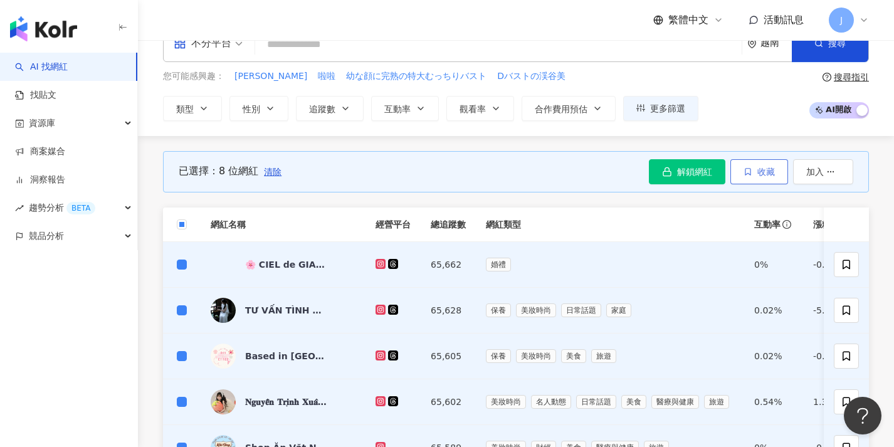
click at [741, 174] on button "收藏" at bounding box center [760, 171] width 58 height 25
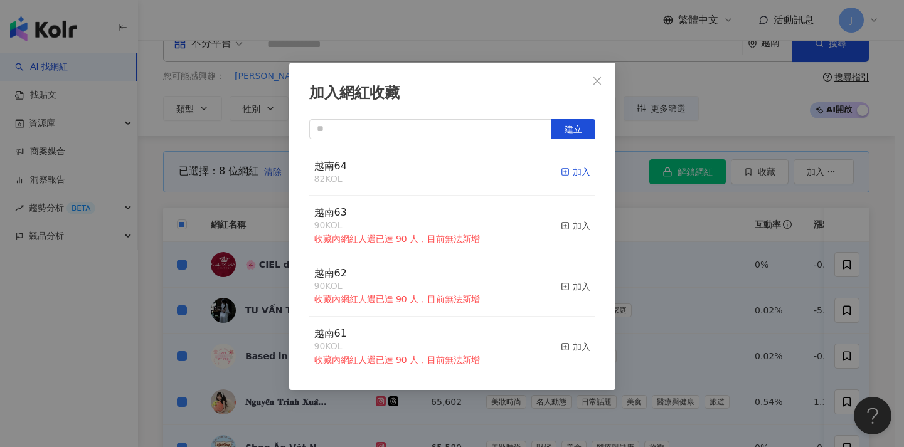
click at [571, 172] on div "加入" at bounding box center [575, 172] width 29 height 14
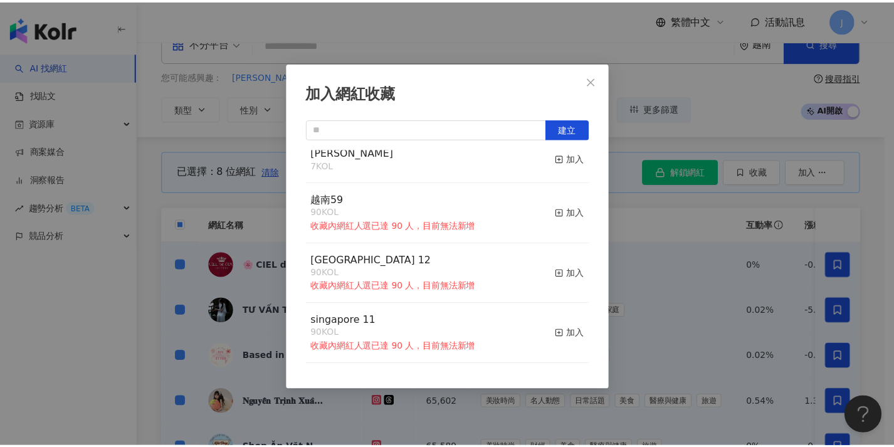
scroll to position [0, 0]
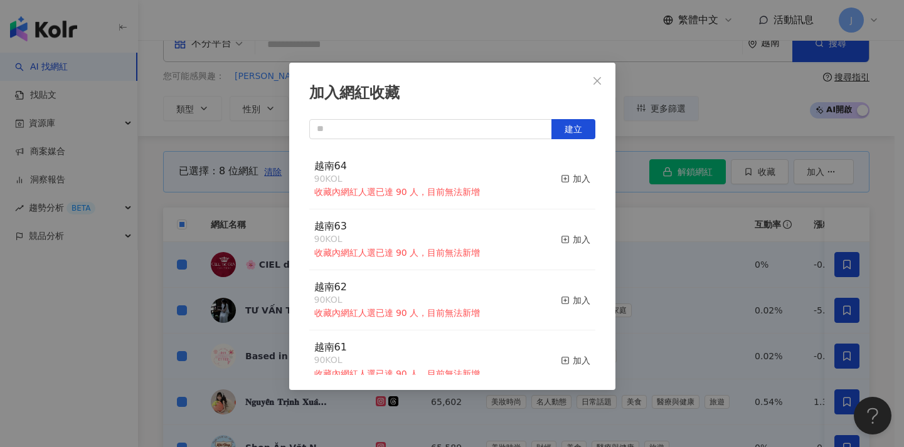
drag, startPoint x: 731, startPoint y: 273, endPoint x: 672, endPoint y: 262, distance: 60.0
click at [731, 273] on div "加入網紅收藏 建立 越南64 90 KOL 收藏內網紅人選已達 90 人，目前無法新增 加入 越南63 90 KOL 收藏內網紅人選已達 90 人，目前無法新…" at bounding box center [452, 223] width 904 height 447
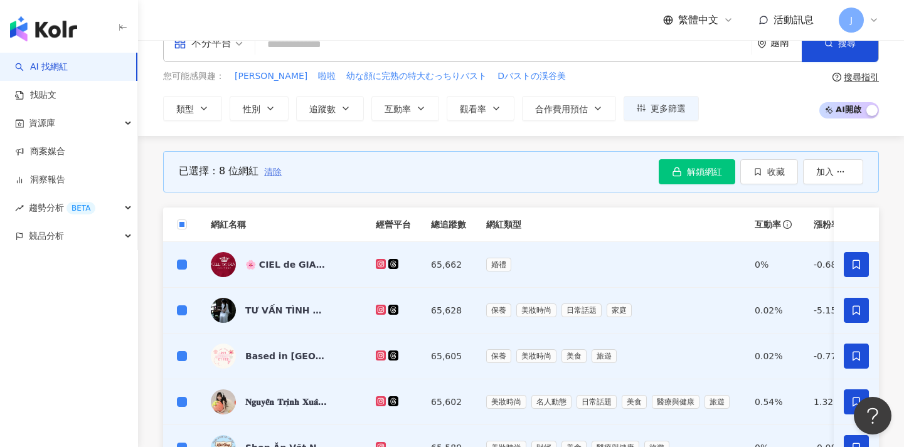
click at [272, 174] on span "清除" at bounding box center [273, 172] width 18 height 10
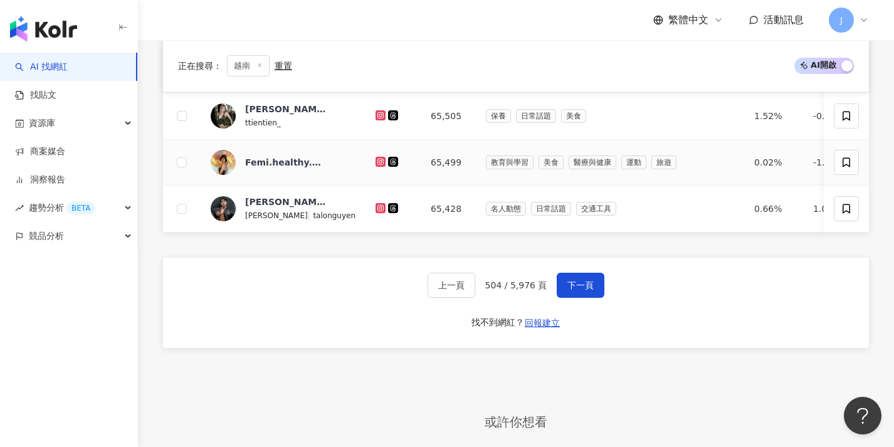
scroll to position [515, 0]
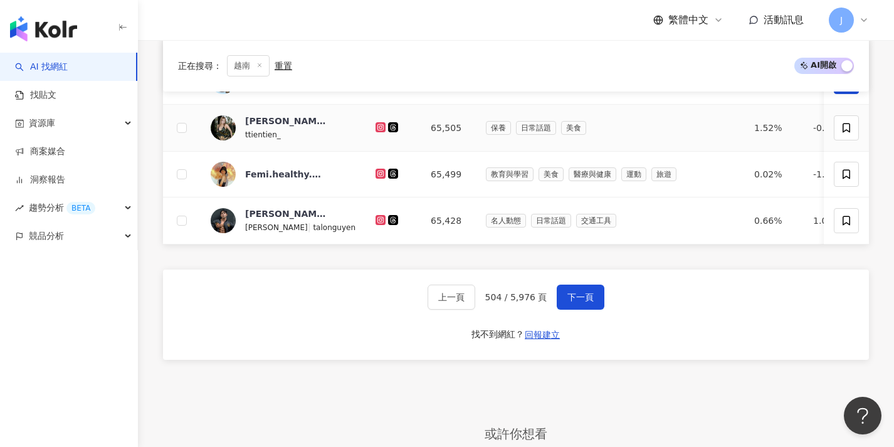
click at [188, 129] on td at bounding box center [182, 128] width 38 height 47
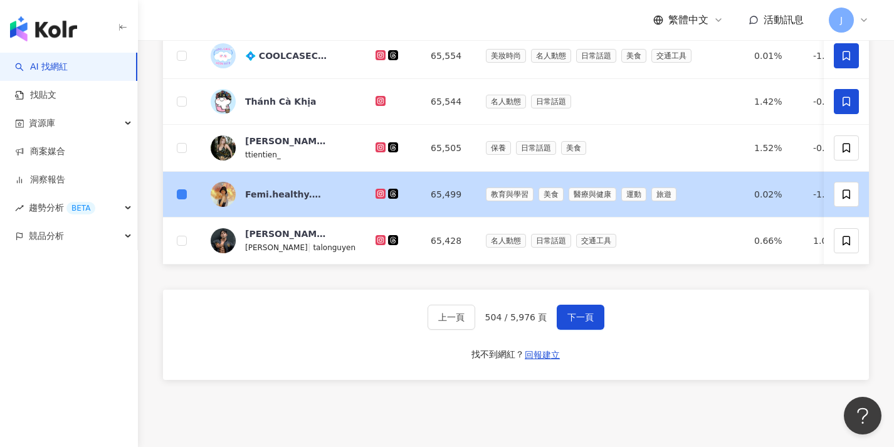
click at [183, 216] on td at bounding box center [182, 195] width 38 height 46
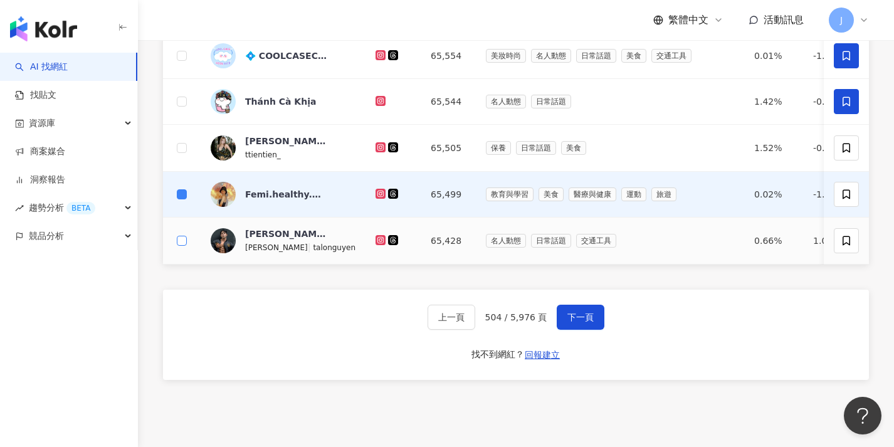
click at [184, 238] on span at bounding box center [182, 241] width 10 height 10
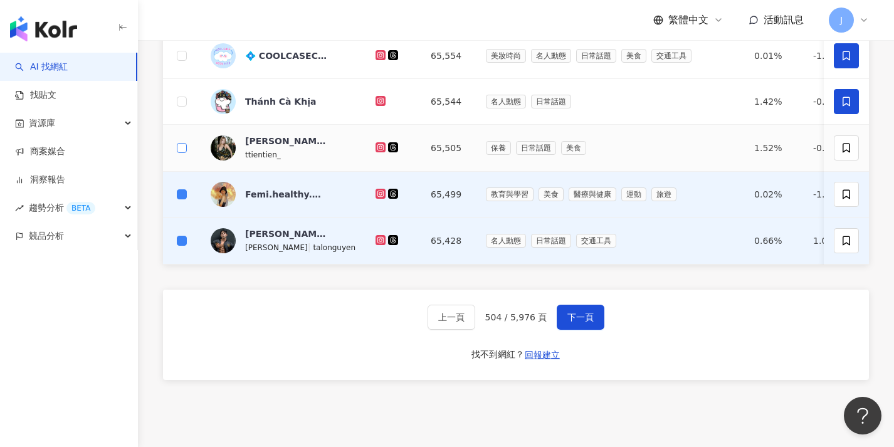
click at [185, 148] on span at bounding box center [182, 148] width 10 height 10
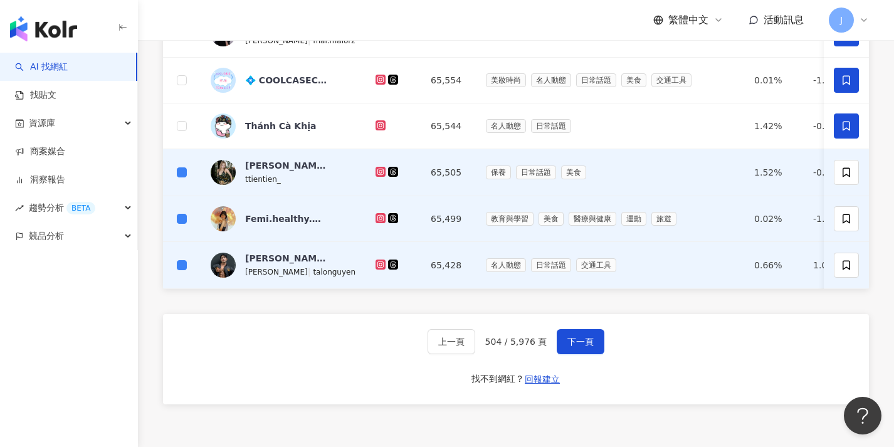
scroll to position [47, 0]
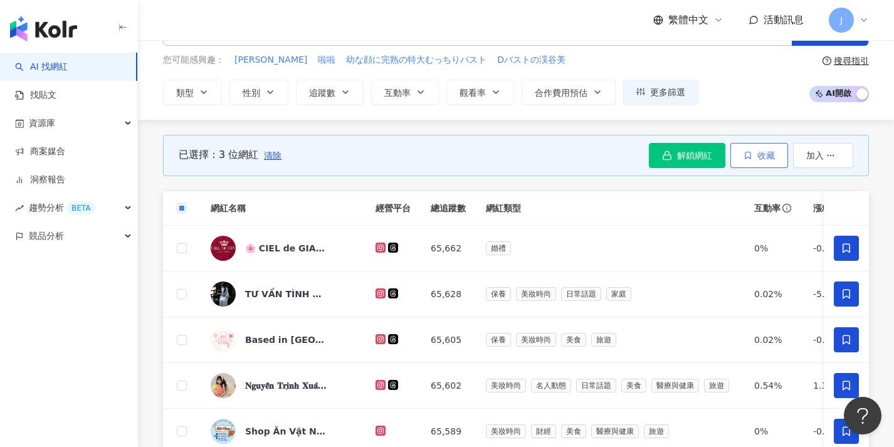
click at [733, 159] on button "收藏" at bounding box center [760, 155] width 58 height 25
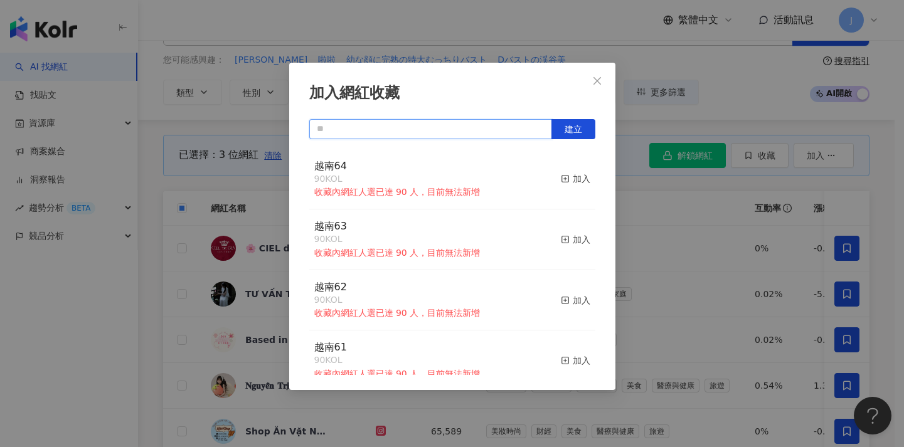
click at [478, 128] on input "text" at bounding box center [430, 129] width 243 height 20
paste input "****"
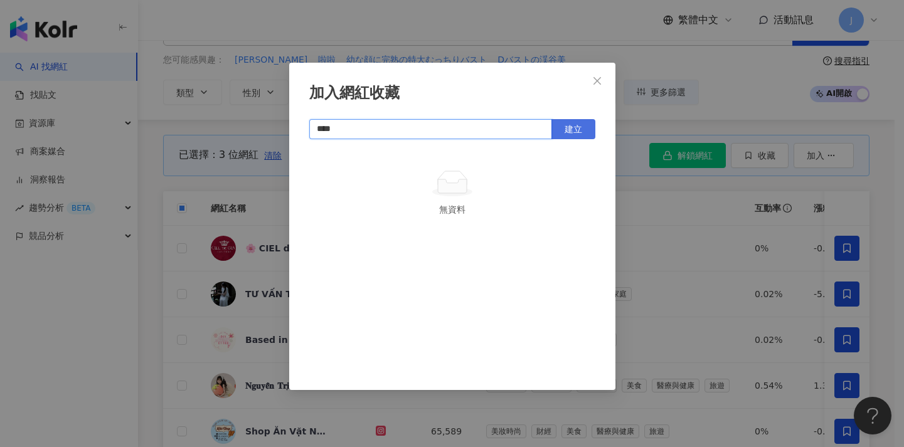
click at [583, 129] on button "建立" at bounding box center [573, 129] width 44 height 20
type input "****"
click at [213, 211] on div "加入網紅收藏 **** 建立 越南65 3 KOL 加入" at bounding box center [452, 223] width 904 height 447
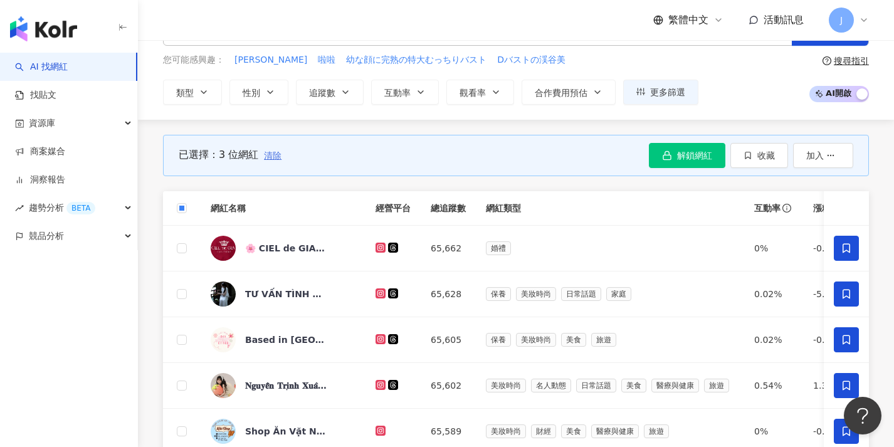
click at [273, 156] on span "清除" at bounding box center [273, 156] width 18 height 10
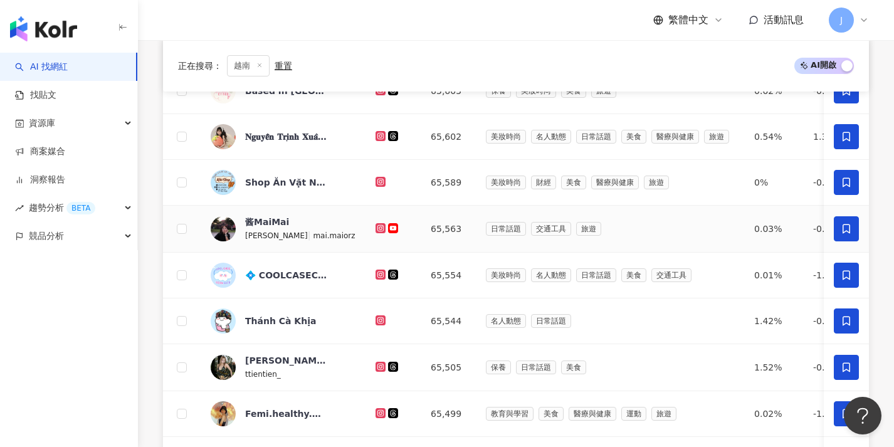
scroll to position [532, 0]
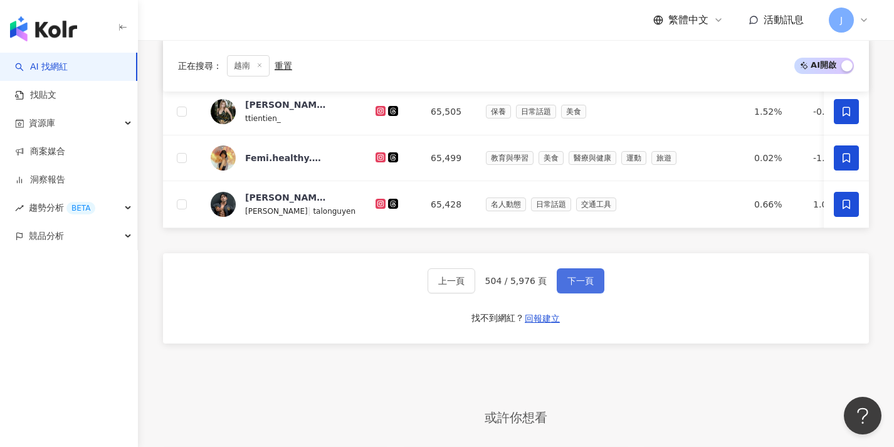
click at [601, 292] on button "下一頁" at bounding box center [581, 280] width 48 height 25
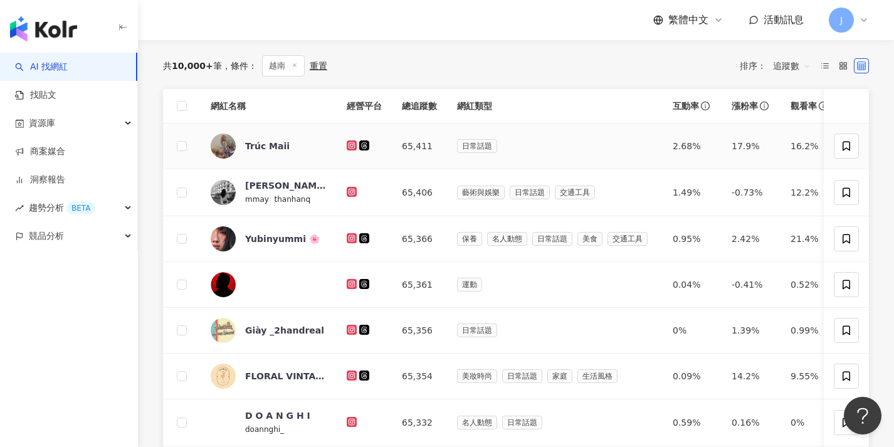
scroll to position [0, 0]
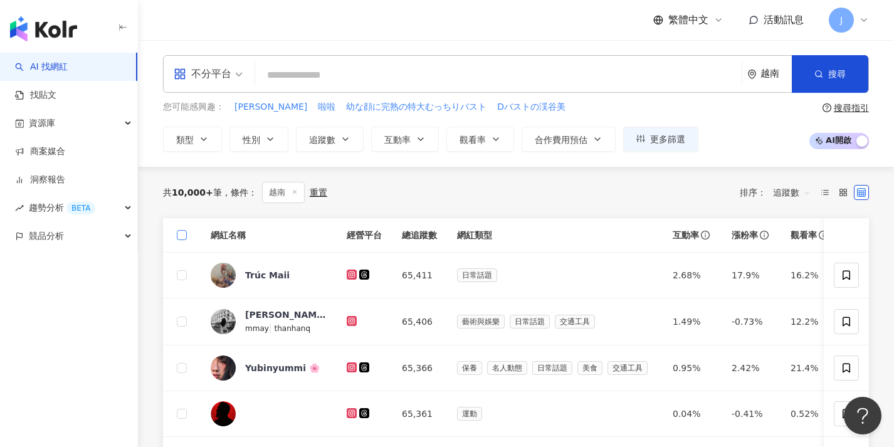
click at [186, 236] on span at bounding box center [182, 235] width 10 height 10
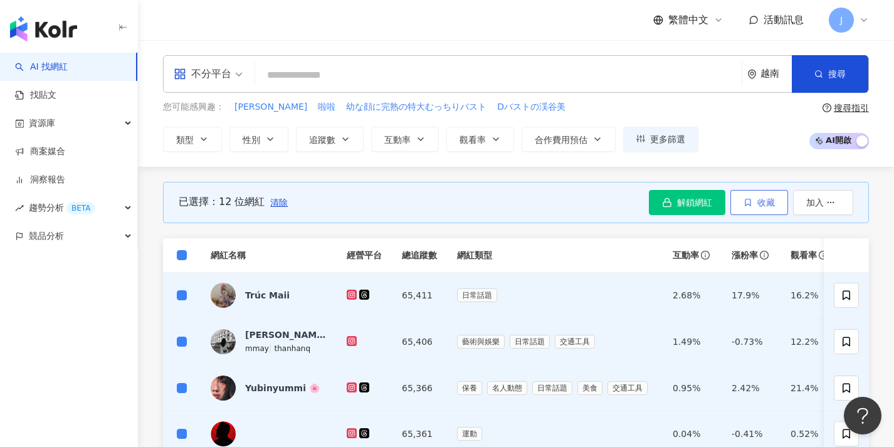
click at [772, 203] on span "收藏" at bounding box center [767, 203] width 18 height 10
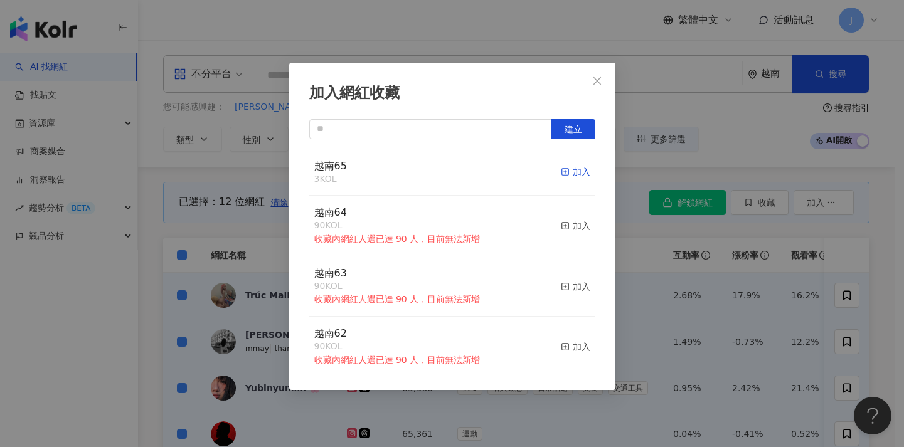
click at [565, 172] on div "加入" at bounding box center [575, 172] width 29 height 14
click at [672, 288] on div "加入網紅收藏 建立 越南65 15 KOL 加入 越南64 90 KOL 收藏內網紅人選已達 90 人，目前無法新增 加入 越南63 90 KOL 收藏內網紅…" at bounding box center [452, 223] width 904 height 447
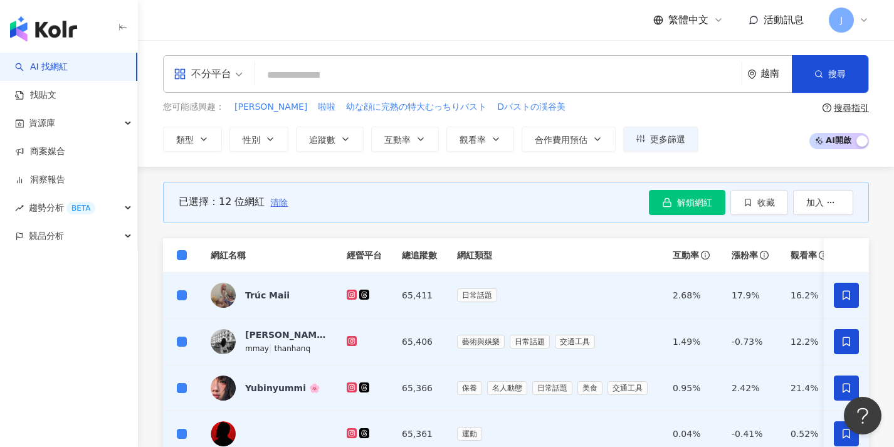
click at [281, 205] on span "清除" at bounding box center [279, 203] width 18 height 10
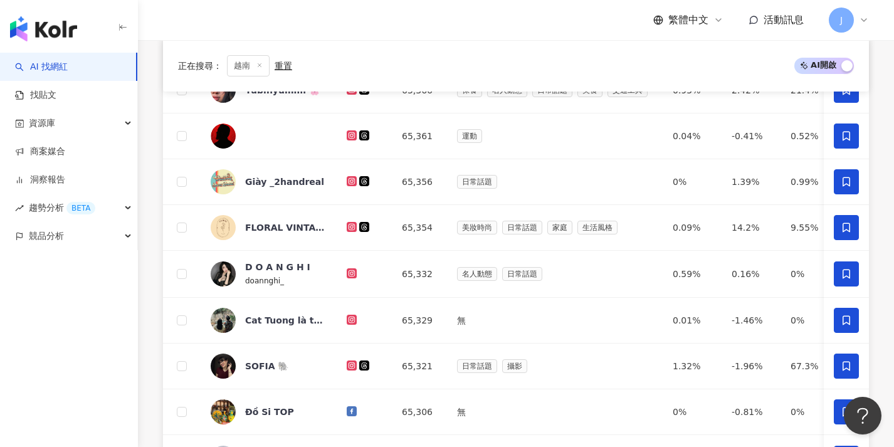
scroll to position [569, 0]
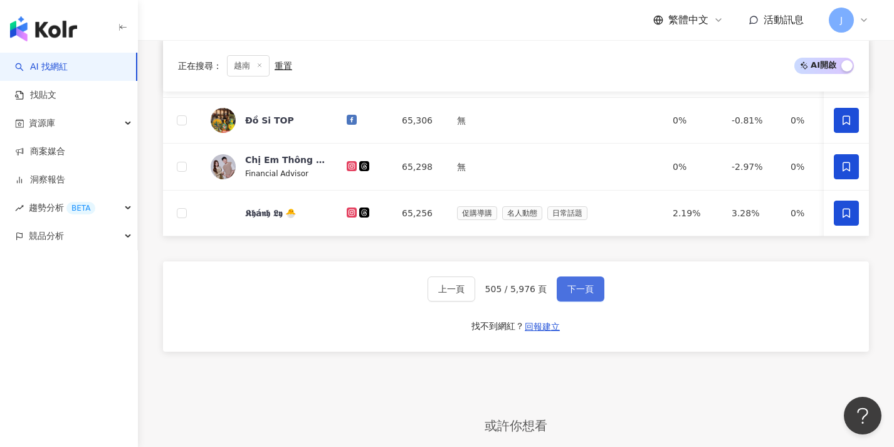
click at [593, 302] on button "下一頁" at bounding box center [581, 289] width 48 height 25
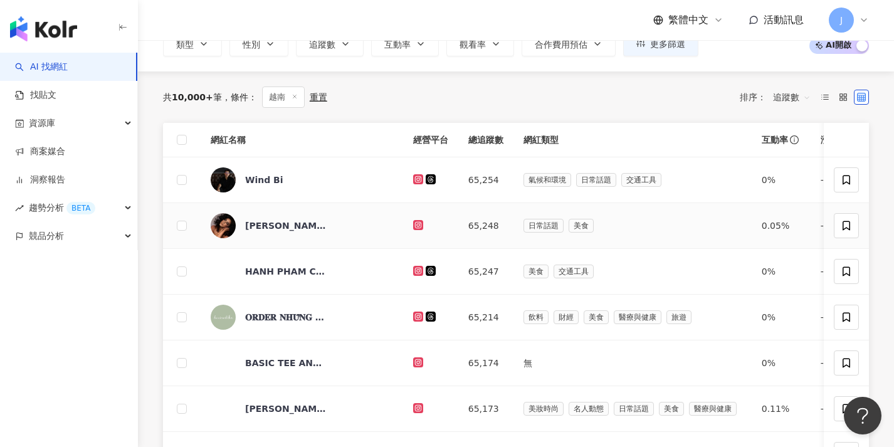
scroll to position [82, 0]
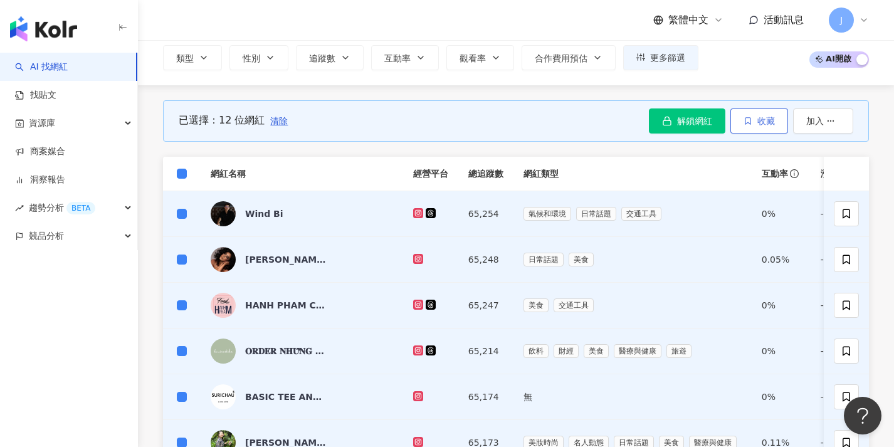
click at [752, 129] on button "收藏" at bounding box center [760, 120] width 58 height 25
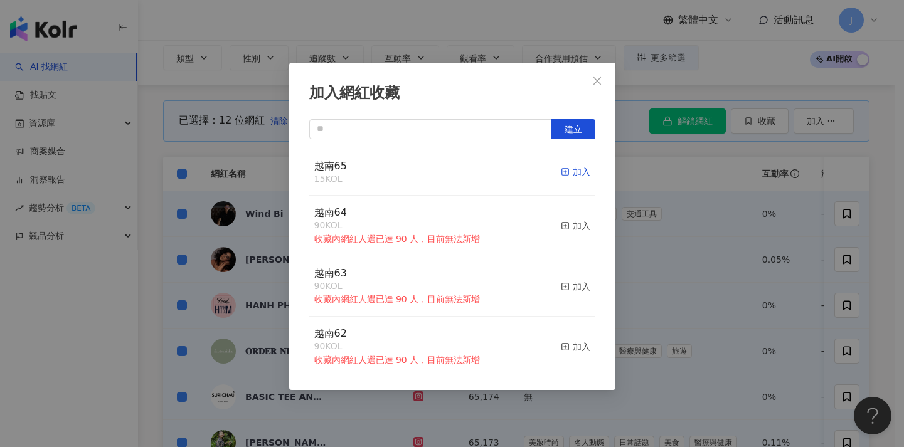
click at [574, 172] on div "加入" at bounding box center [575, 172] width 29 height 14
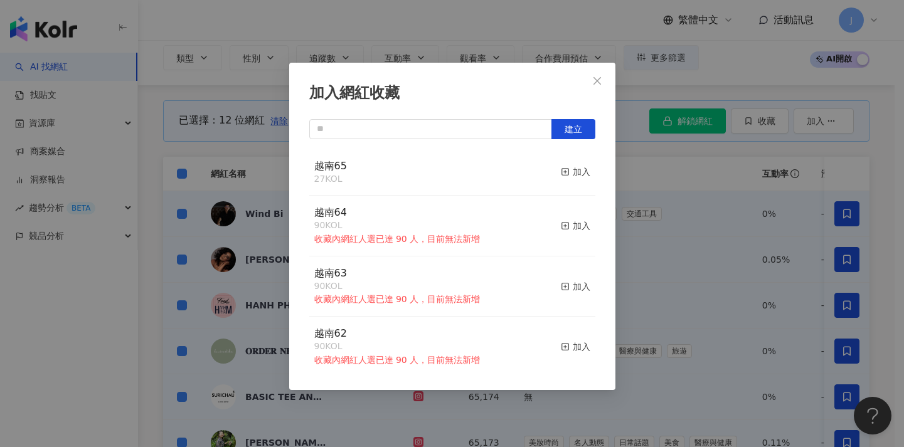
click at [657, 220] on div "加入網紅收藏 建立 越南65 27 KOL 加入 越南64 90 KOL 收藏內網紅人選已達 90 人，目前無法新增 加入 越南63 90 KOL 收藏內網紅…" at bounding box center [452, 223] width 904 height 447
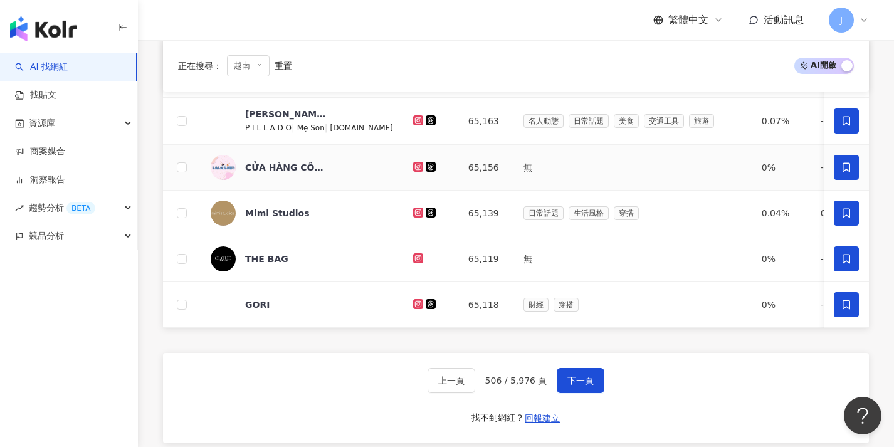
scroll to position [505, 0]
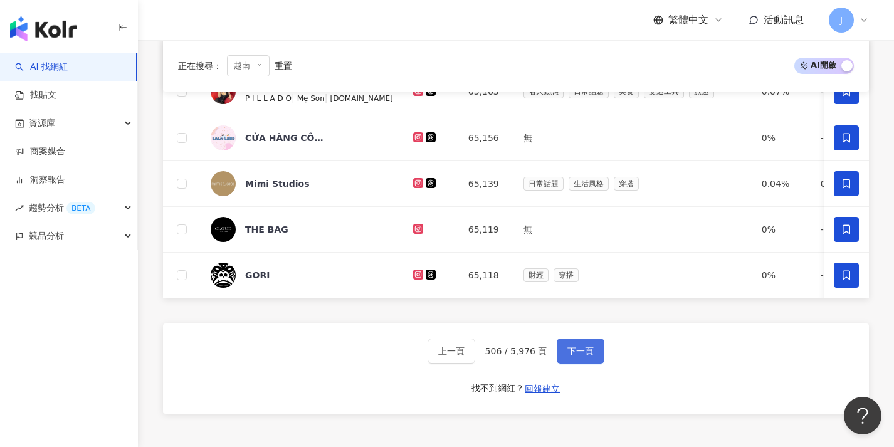
click at [588, 364] on button "下一頁" at bounding box center [581, 351] width 48 height 25
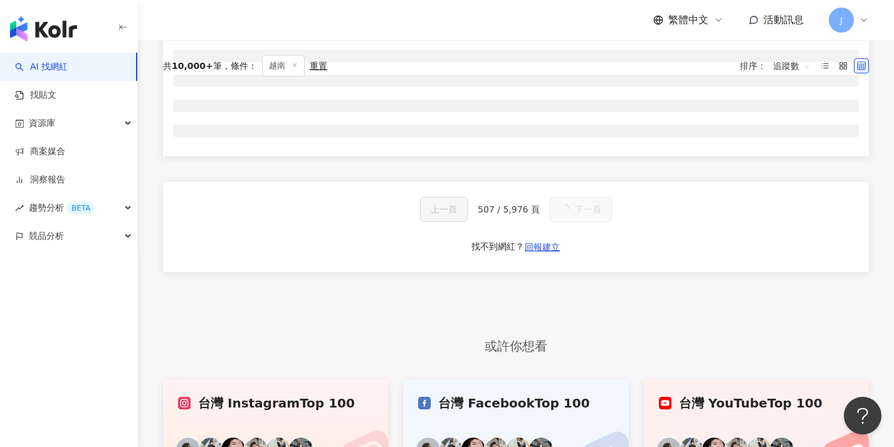
scroll to position [0, 0]
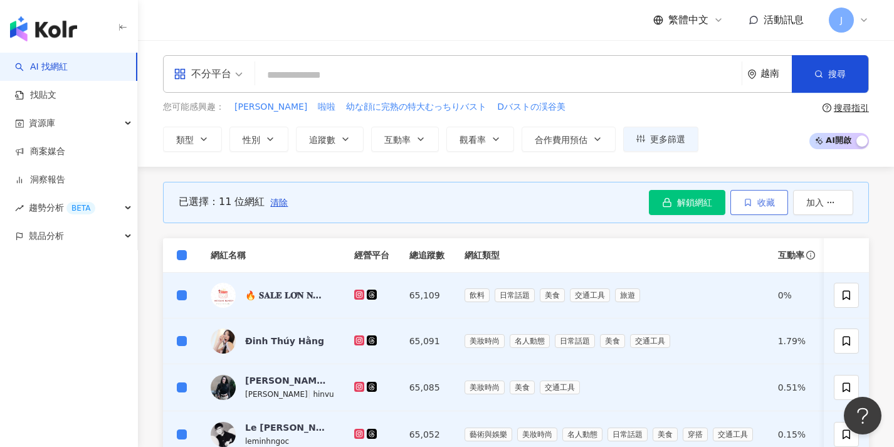
click at [754, 211] on button "收藏" at bounding box center [760, 202] width 58 height 25
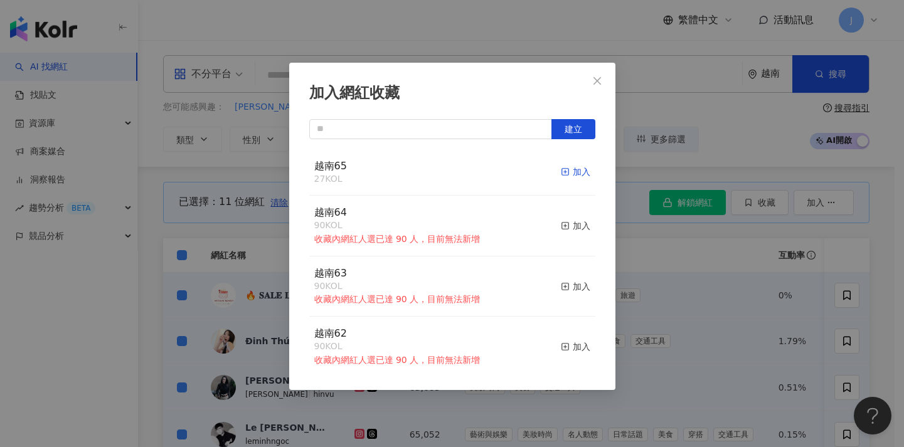
click at [564, 177] on div "加入" at bounding box center [575, 172] width 29 height 14
click at [670, 261] on div "加入網紅收藏 建立 越南65 38 KOL 加入 越南64 90 KOL 收藏內網紅人選已達 90 人，目前無法新增 加入 越南63 90 KOL 收藏內網紅…" at bounding box center [452, 223] width 904 height 447
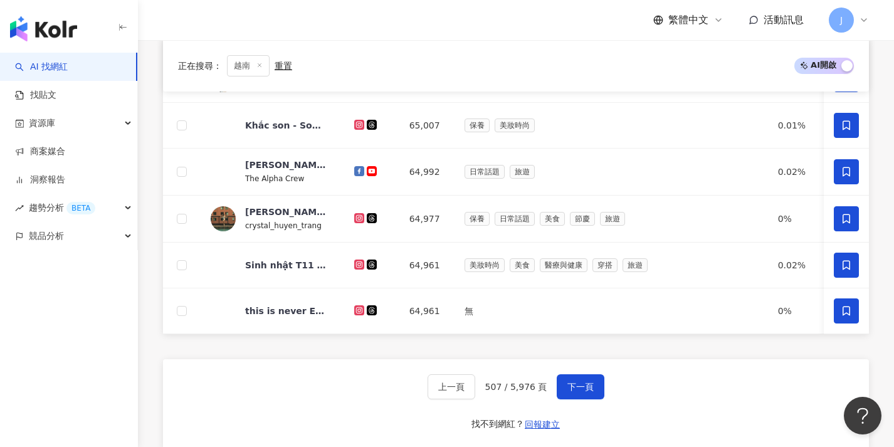
scroll to position [515, 0]
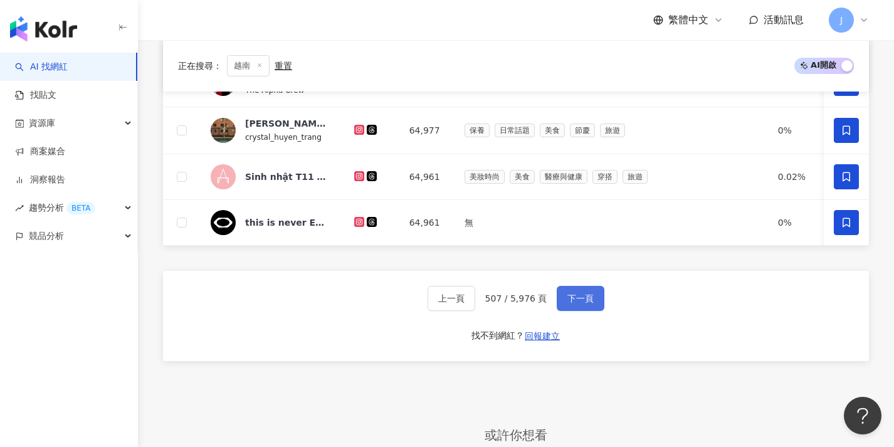
click at [563, 309] on button "下一頁" at bounding box center [581, 298] width 48 height 25
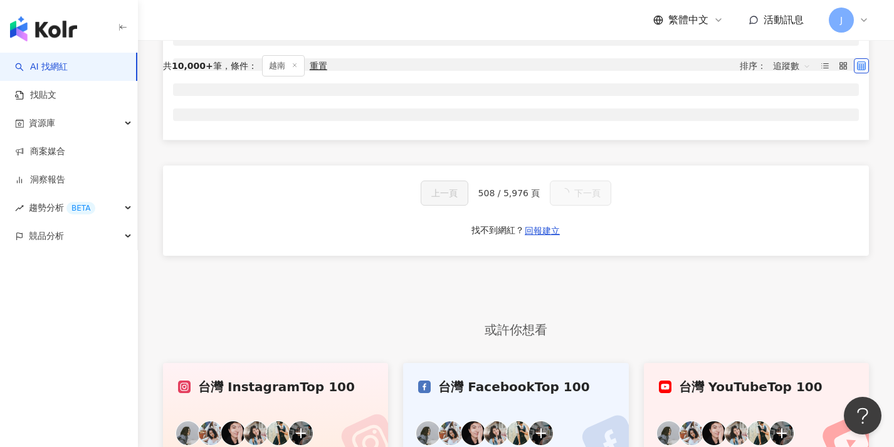
scroll to position [82, 0]
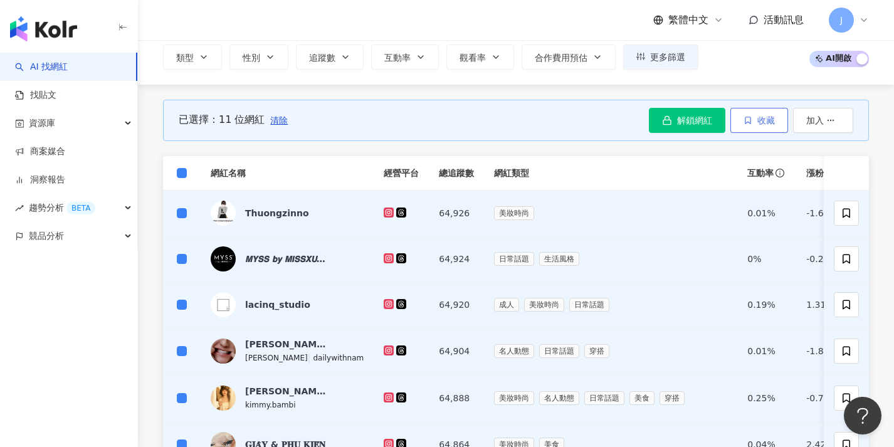
click at [761, 119] on span "收藏" at bounding box center [767, 120] width 18 height 10
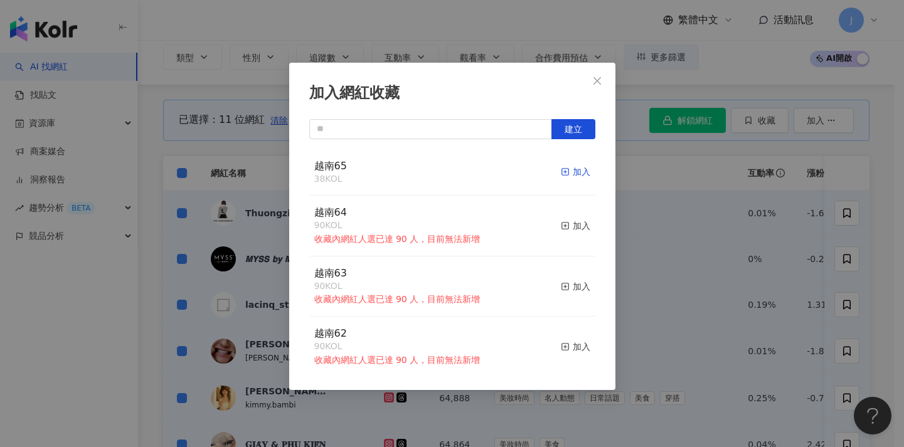
click at [565, 172] on div "加入" at bounding box center [575, 172] width 29 height 14
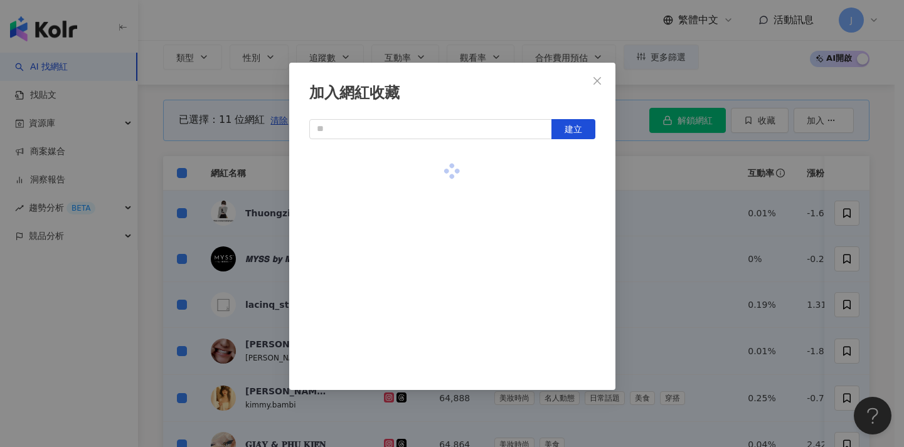
click at [665, 203] on div "加入網紅收藏 建立" at bounding box center [452, 223] width 904 height 447
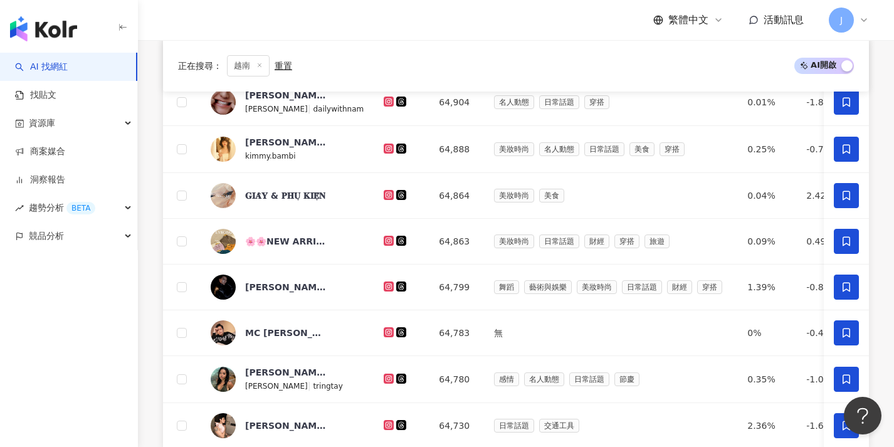
scroll to position [490, 0]
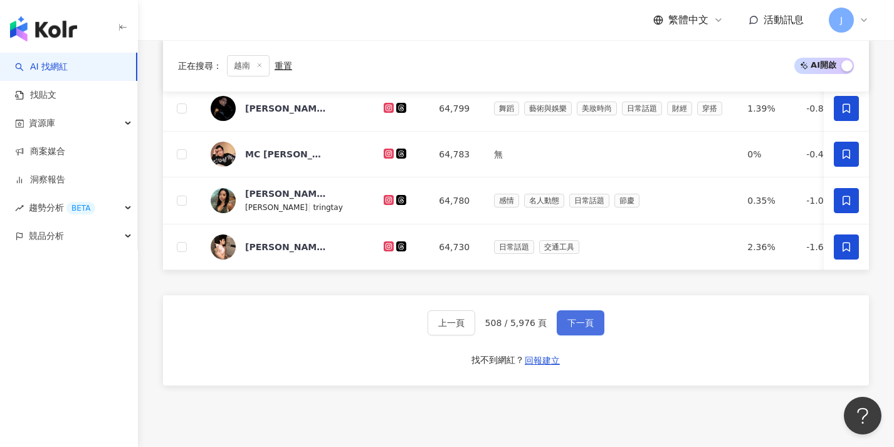
click at [590, 328] on span "下一頁" at bounding box center [581, 323] width 26 height 10
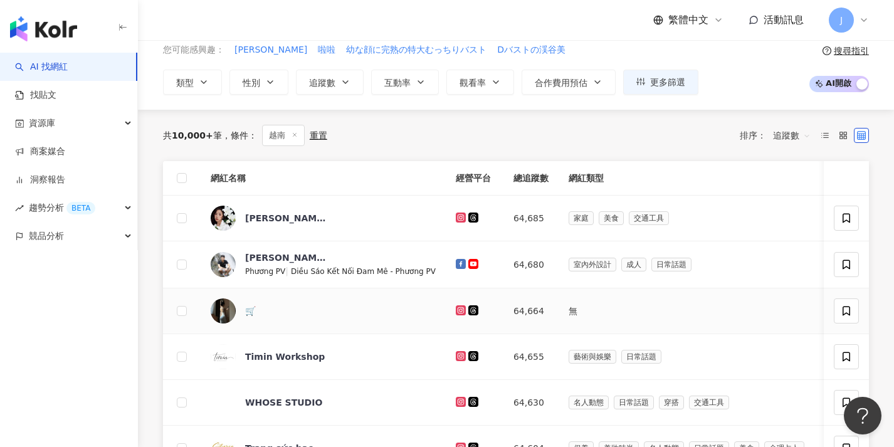
scroll to position [0, 0]
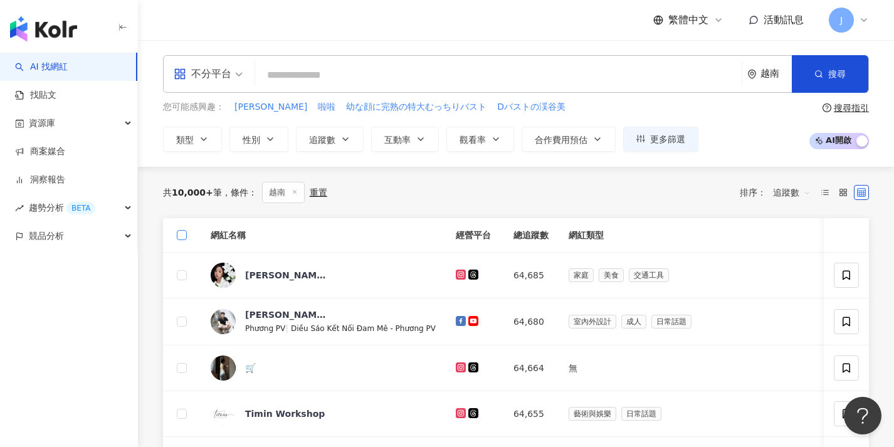
click at [184, 236] on span at bounding box center [182, 235] width 10 height 10
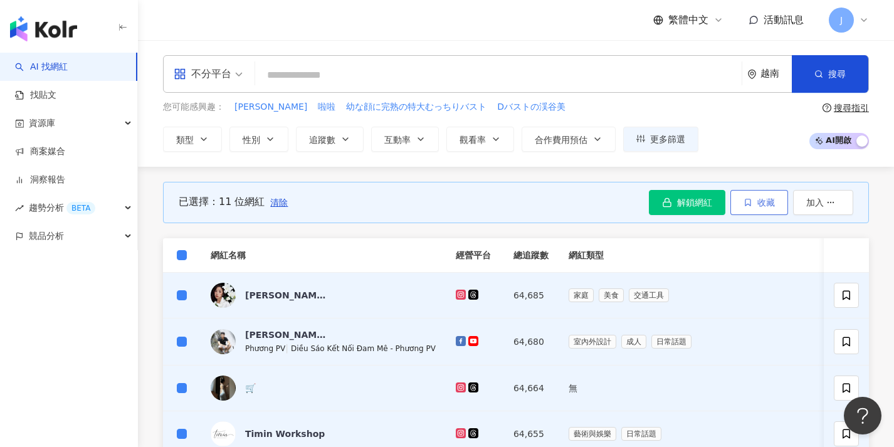
click at [753, 199] on button "收藏" at bounding box center [760, 202] width 58 height 25
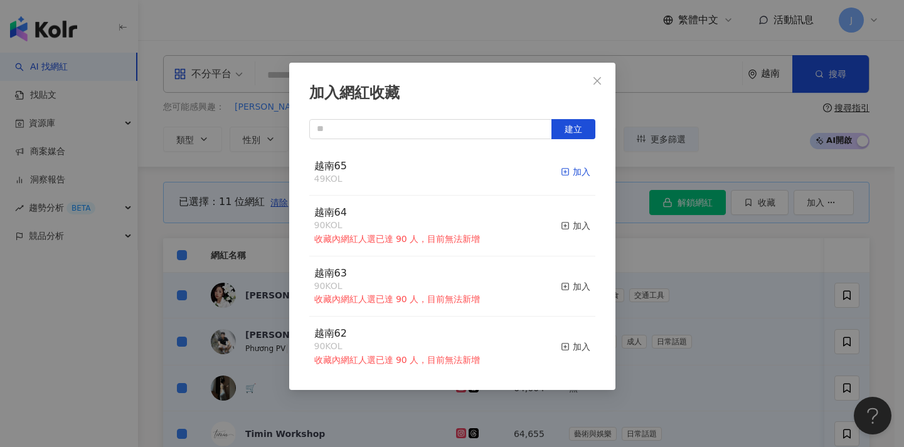
click at [573, 174] on div "加入" at bounding box center [575, 172] width 29 height 14
click at [688, 293] on div "加入網紅收藏 建立 越南65 60 KOL 加入 越南64 90 KOL 收藏內網紅人選已達 90 人，目前無法新增 加入 越南63 90 KOL 收藏內網紅…" at bounding box center [452, 223] width 904 height 447
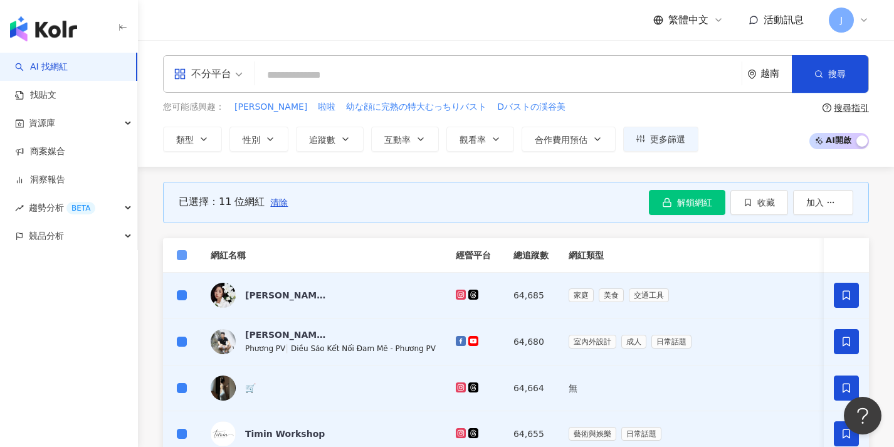
click at [182, 259] on span at bounding box center [182, 255] width 10 height 10
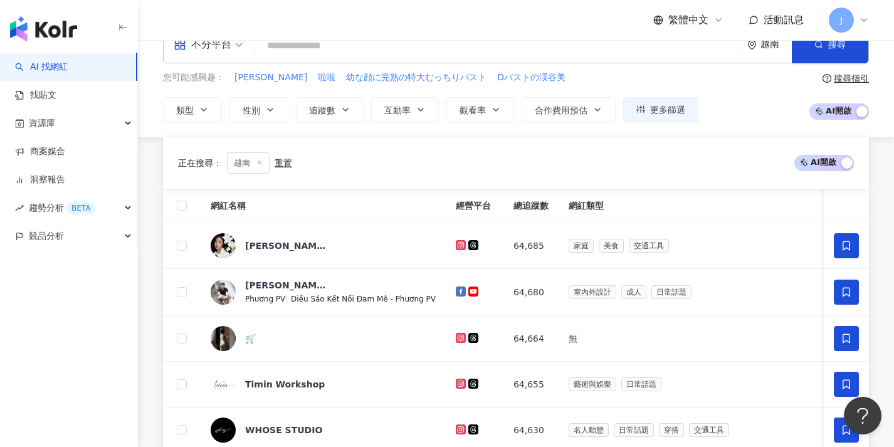
scroll to position [471, 0]
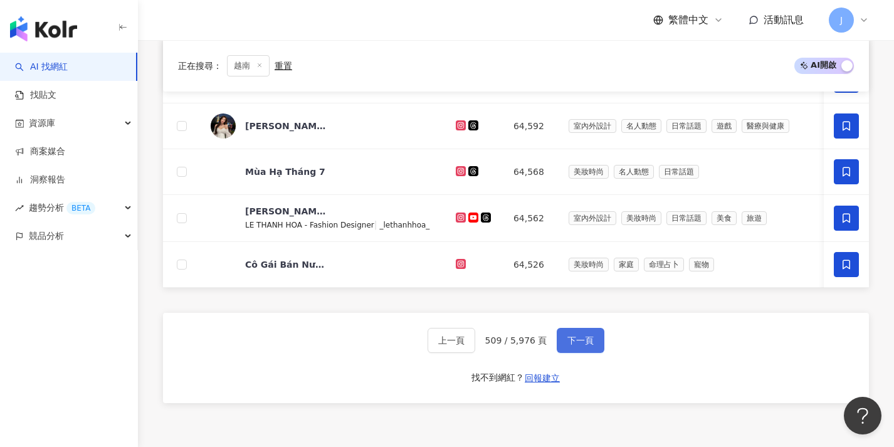
click at [571, 353] on button "下一頁" at bounding box center [581, 340] width 48 height 25
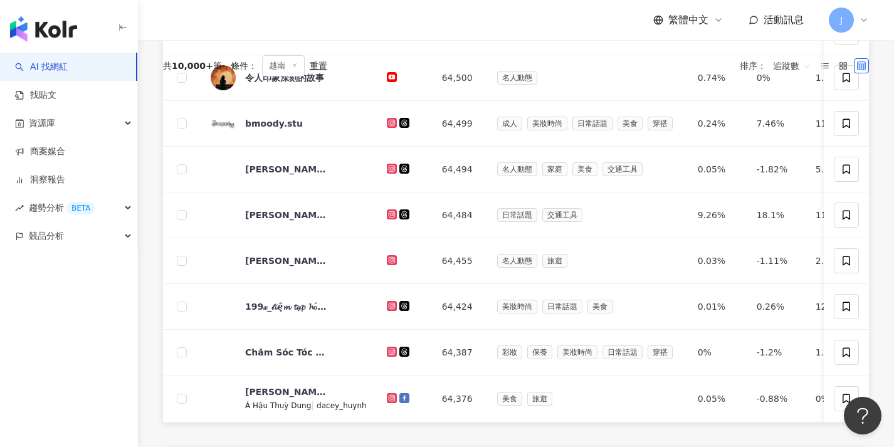
scroll to position [0, 0]
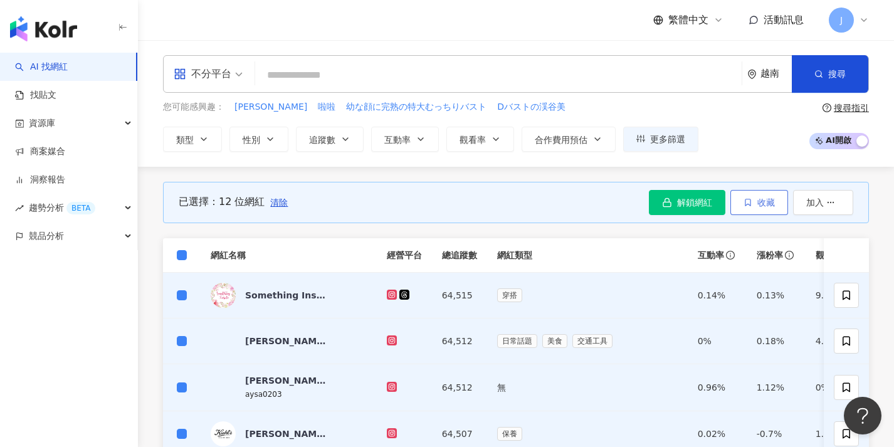
click at [766, 204] on span "收藏" at bounding box center [767, 203] width 18 height 10
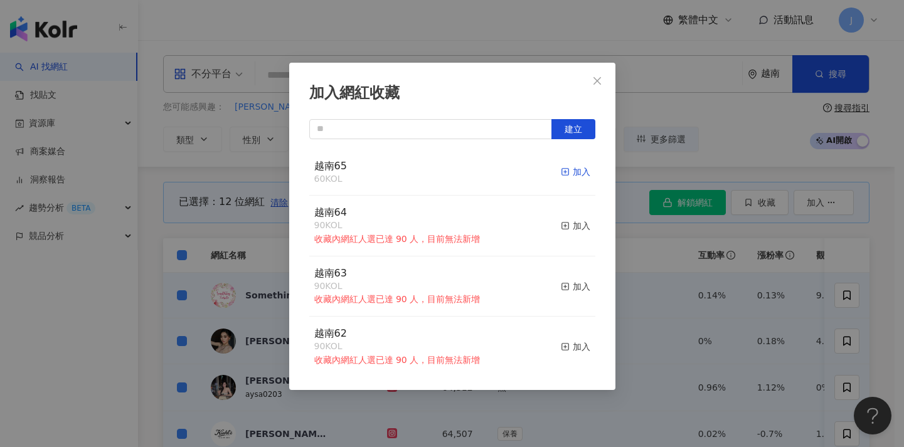
click at [568, 170] on div "加入" at bounding box center [575, 172] width 29 height 14
click at [670, 215] on div "加入網紅收藏 建立 越南65 72 KOL 加入 越南64 90 KOL 收藏內網紅人選已達 90 人，目前無法新增 加入 越南63 90 KOL 收藏內網紅…" at bounding box center [452, 223] width 904 height 447
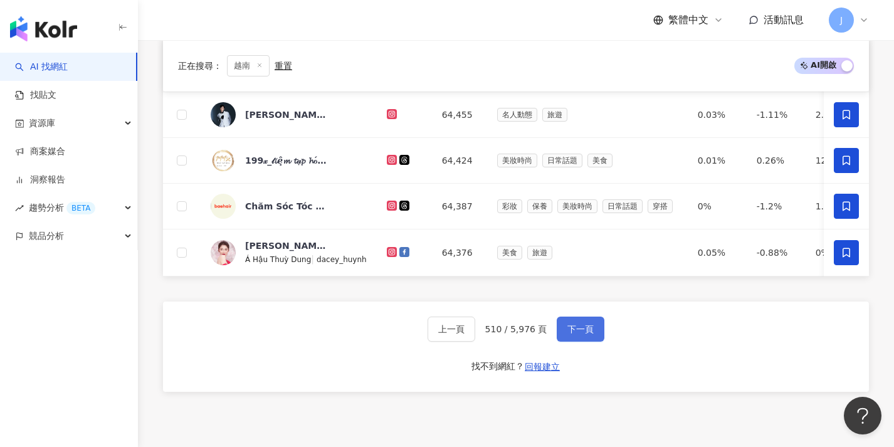
click at [576, 342] on button "下一頁" at bounding box center [581, 329] width 48 height 25
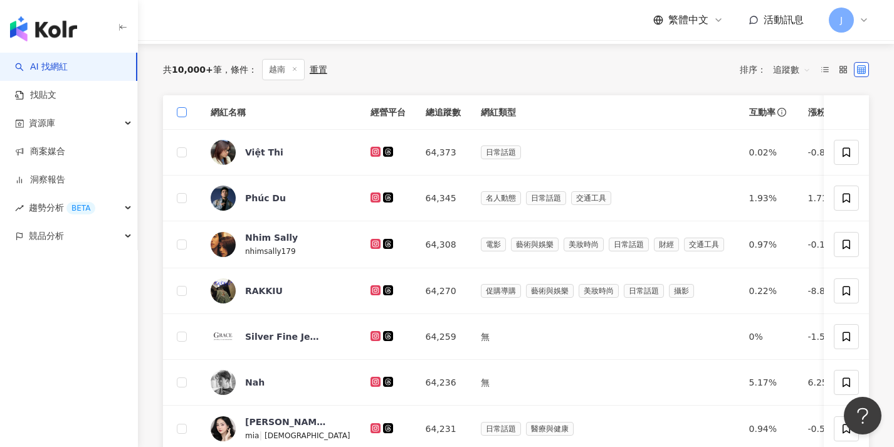
scroll to position [109, 0]
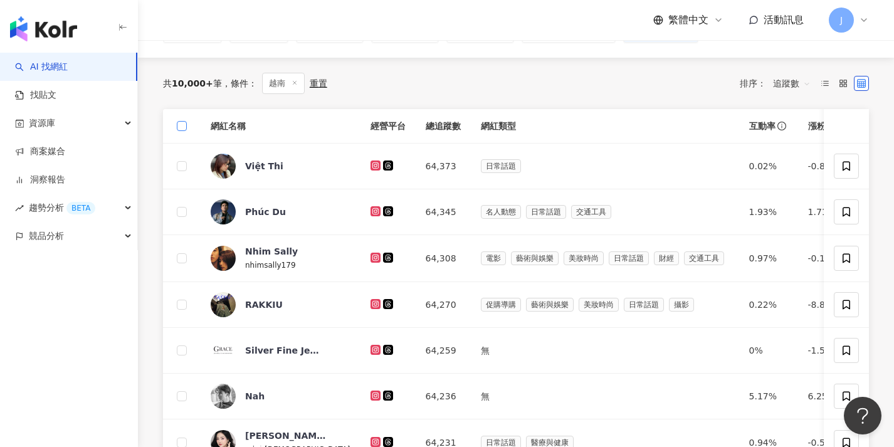
click at [184, 130] on label at bounding box center [182, 126] width 10 height 14
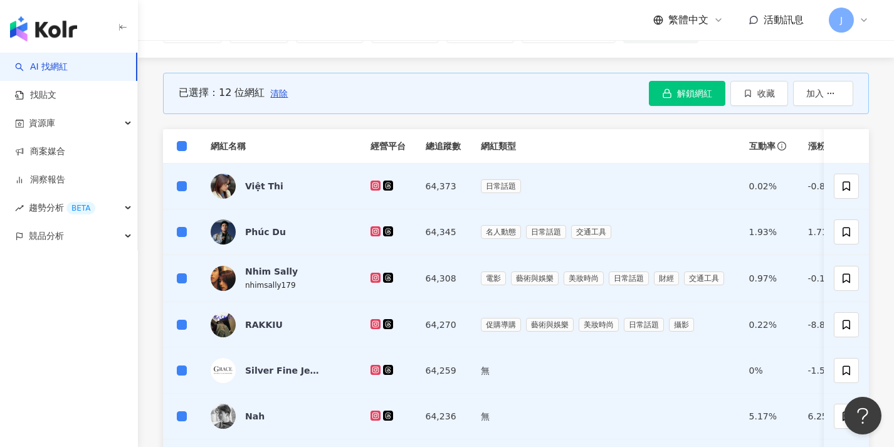
scroll to position [107, 0]
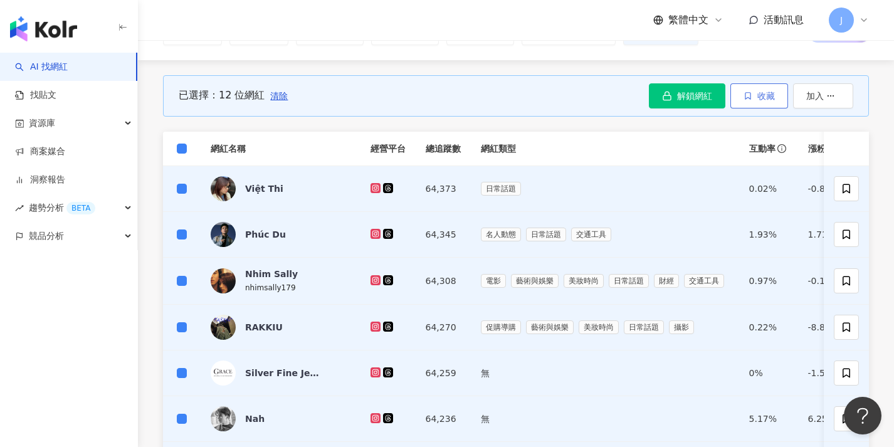
click at [762, 93] on span "收藏" at bounding box center [767, 96] width 18 height 10
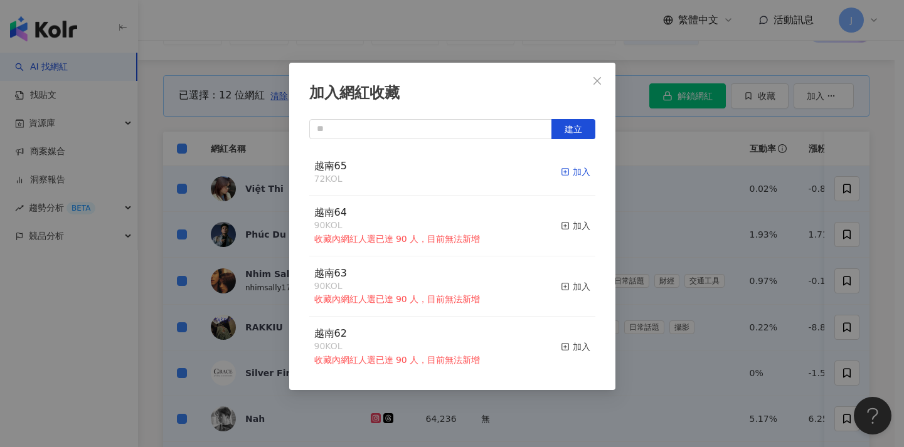
click at [563, 169] on div "加入" at bounding box center [575, 172] width 29 height 14
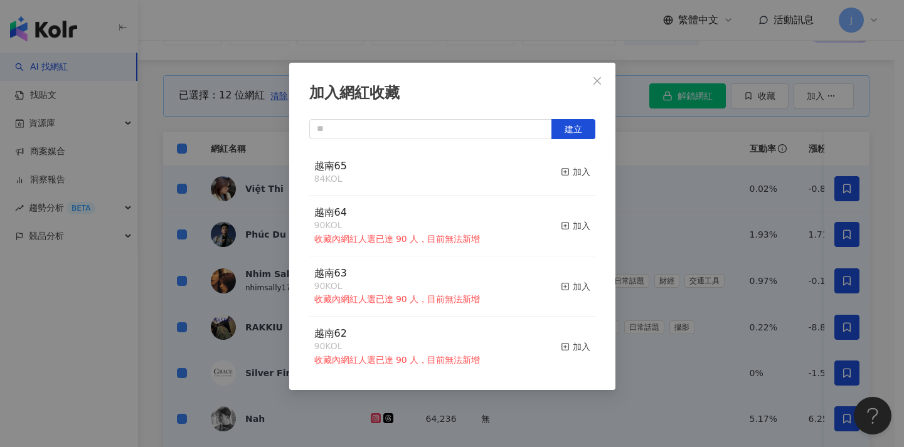
click at [669, 199] on div "加入網紅收藏 建立 越南65 84 KOL 加入 越南64 90 KOL 收藏內網紅人選已達 90 人，目前無法新增 加入 越南63 90 KOL 收藏內網紅…" at bounding box center [452, 223] width 904 height 447
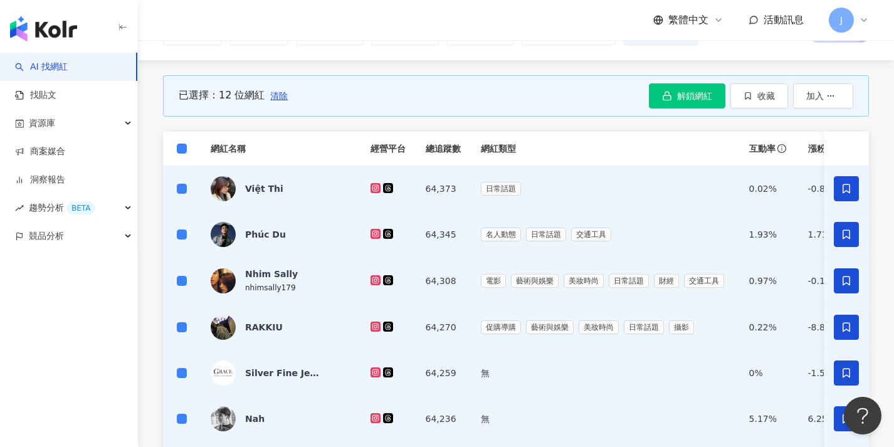
click at [181, 151] on span at bounding box center [182, 149] width 10 height 10
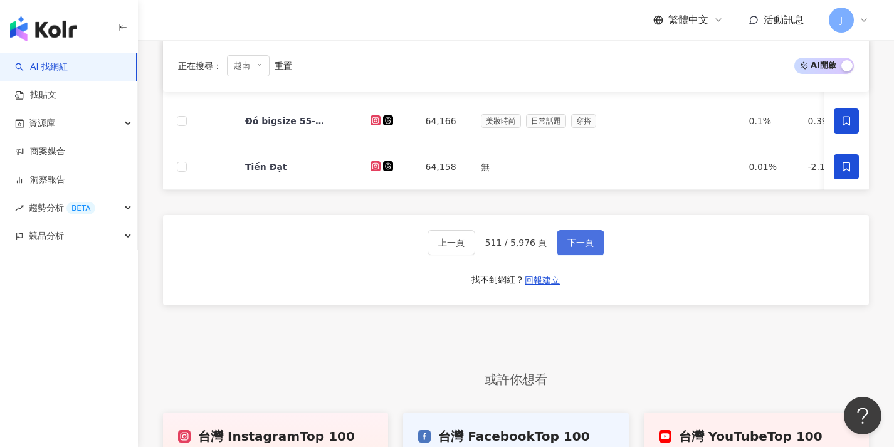
click at [571, 248] on span "下一頁" at bounding box center [581, 243] width 26 height 10
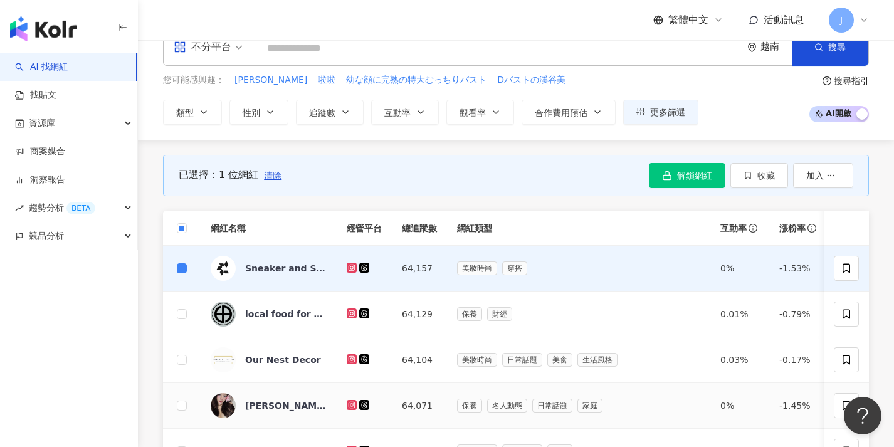
scroll to position [221, 0]
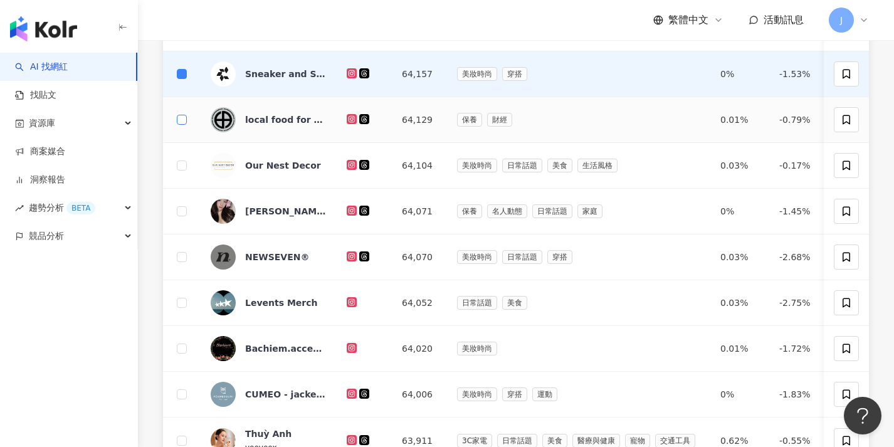
click at [181, 122] on span at bounding box center [182, 120] width 10 height 10
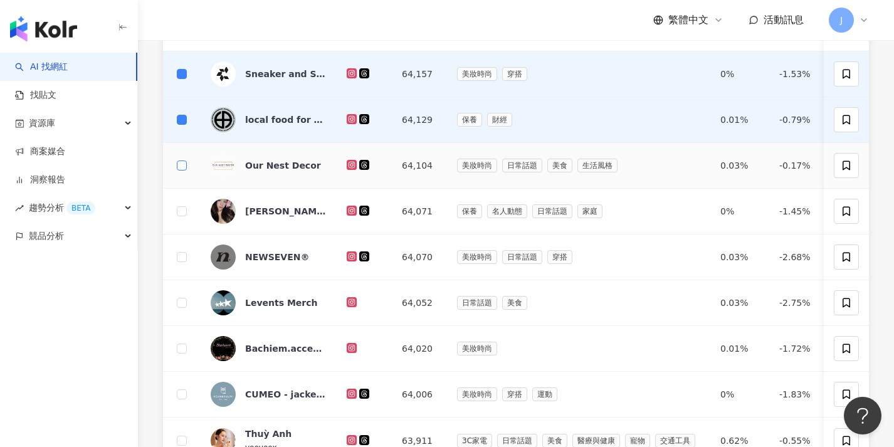
click at [184, 167] on span at bounding box center [182, 166] width 10 height 10
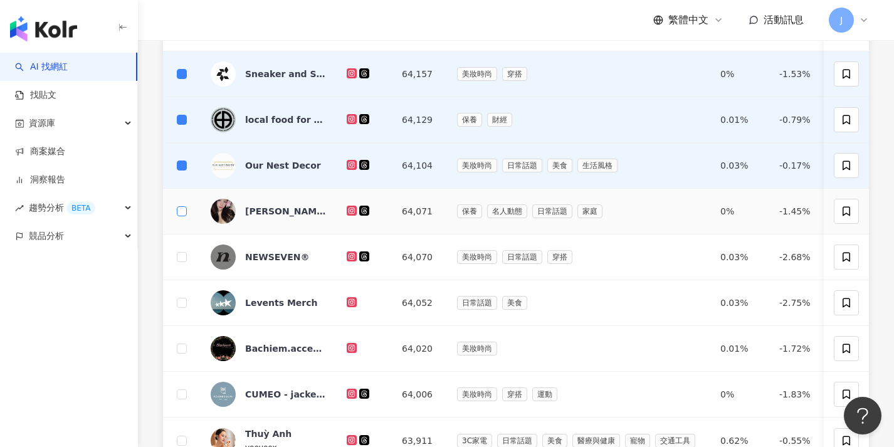
click at [183, 215] on span at bounding box center [182, 211] width 10 height 10
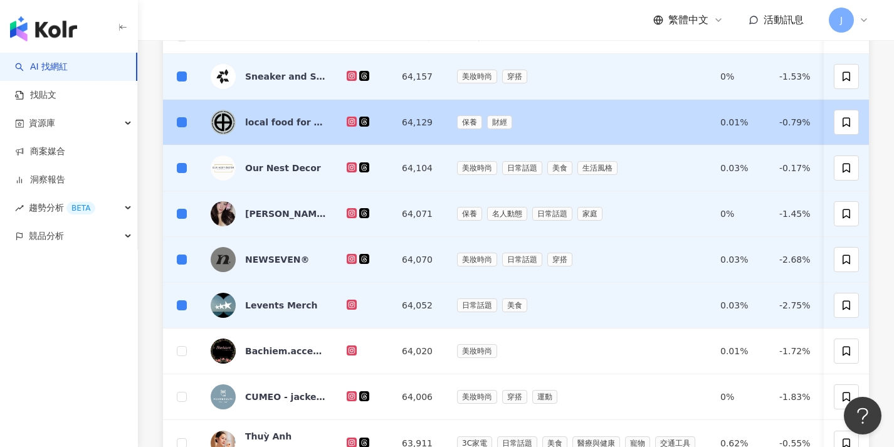
scroll to position [86, 0]
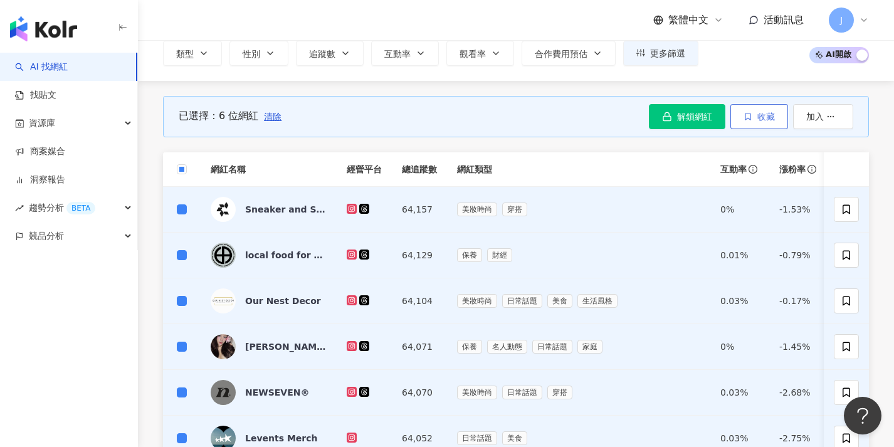
click at [744, 117] on icon "button" at bounding box center [748, 116] width 9 height 9
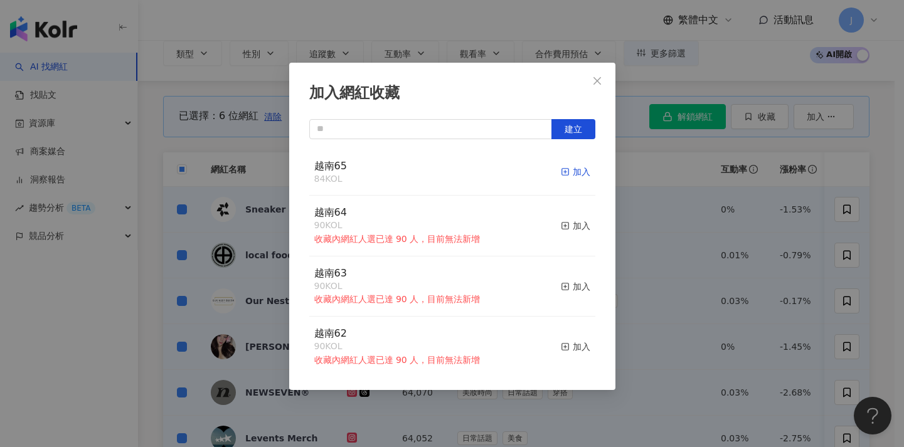
click at [571, 170] on div "加入" at bounding box center [575, 172] width 29 height 14
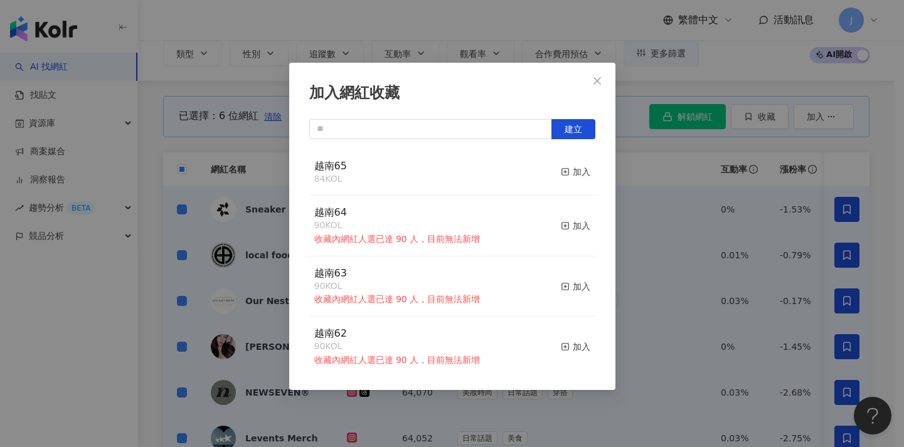
click at [731, 216] on div "加入網紅收藏 建立 越南65 84 KOL 加入 越南64 90 KOL 收藏內網紅人選已達 90 人，目前無法新增 加入 越南63 90 KOL 收藏內網紅…" at bounding box center [452, 223] width 904 height 447
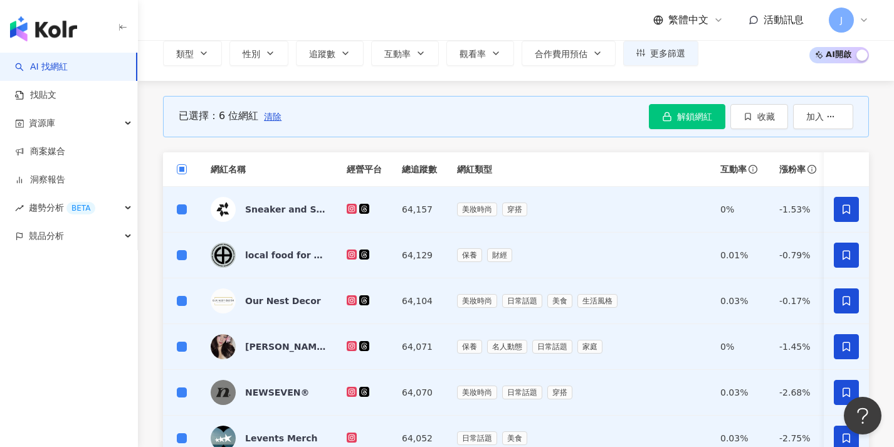
click at [179, 171] on span at bounding box center [182, 169] width 10 height 10
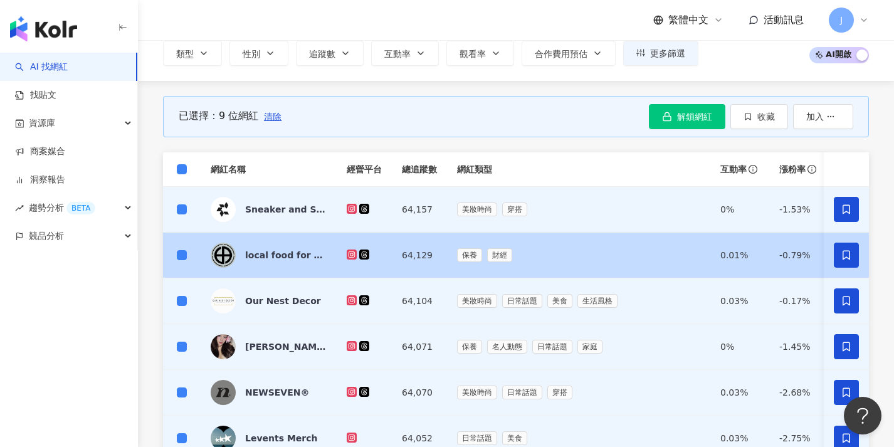
scroll to position [189, 0]
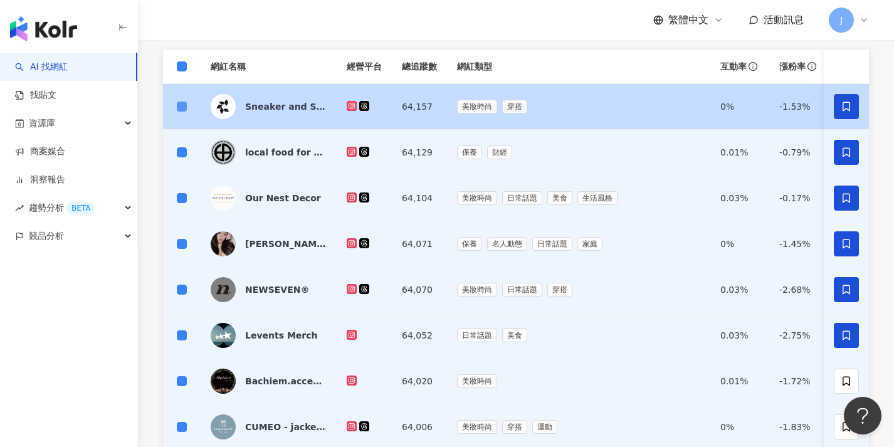
click at [184, 105] on span at bounding box center [182, 107] width 10 height 10
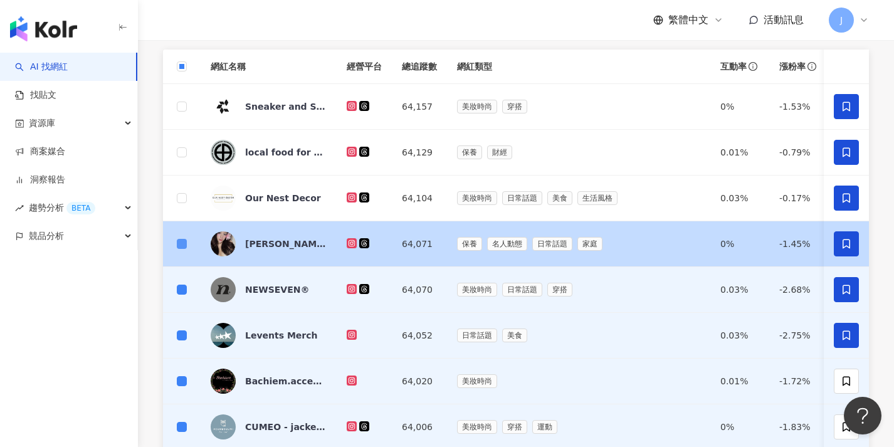
click at [185, 245] on span at bounding box center [182, 244] width 10 height 10
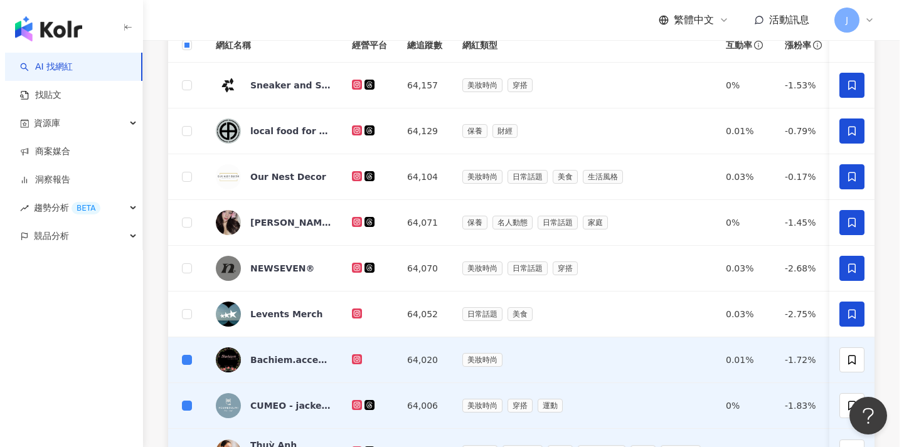
scroll to position [0, 0]
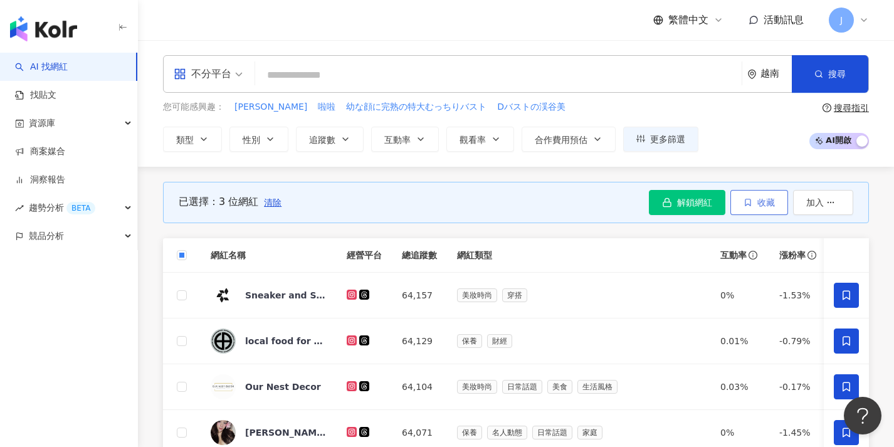
click at [762, 206] on span "收藏" at bounding box center [767, 203] width 18 height 10
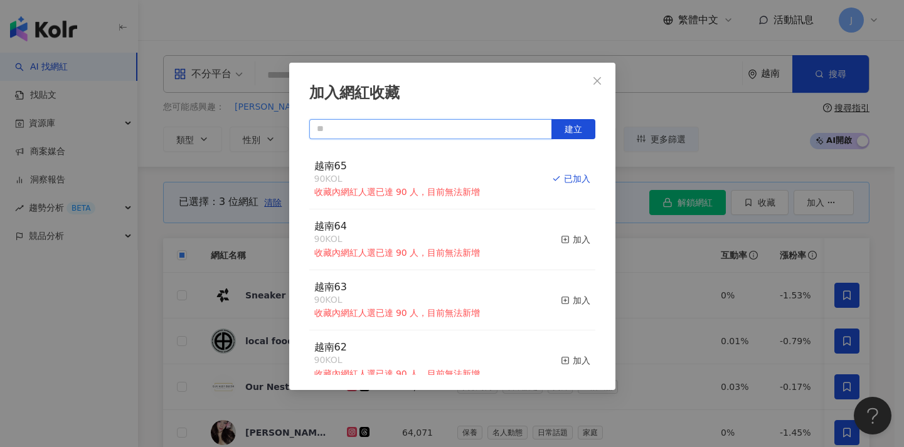
click at [437, 135] on input "text" at bounding box center [430, 129] width 243 height 20
paste input "****"
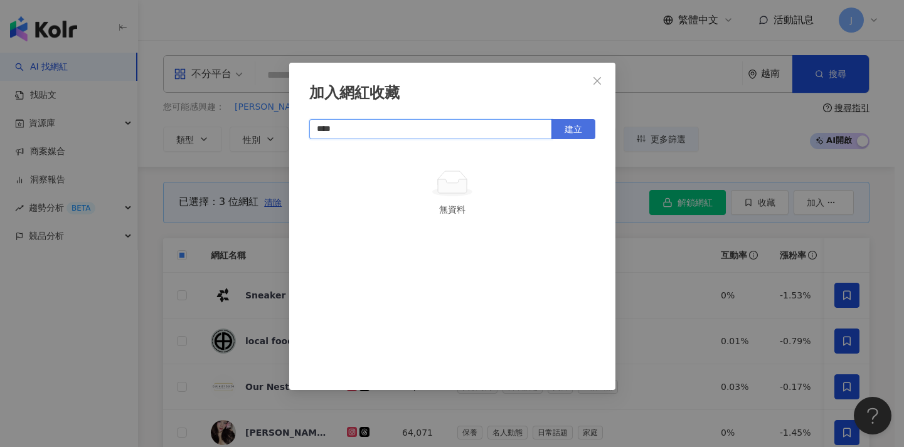
click at [578, 122] on button "建立" at bounding box center [573, 129] width 44 height 20
type input "****"
click at [642, 256] on div "加入網紅收藏 **** 建立 越南66 3 KOL 加入" at bounding box center [452, 223] width 904 height 447
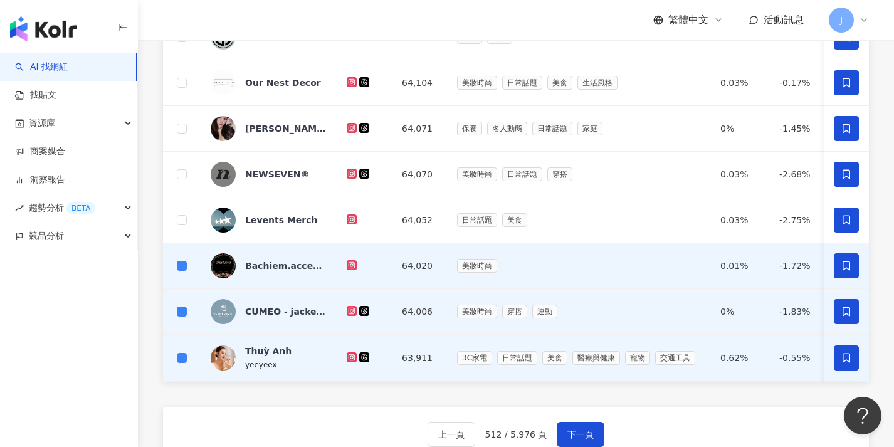
scroll to position [23, 0]
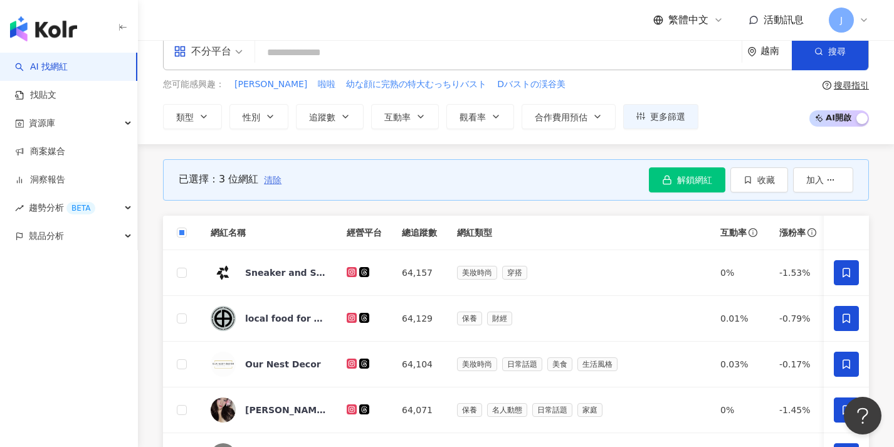
click at [272, 175] on span "清除" at bounding box center [273, 180] width 18 height 10
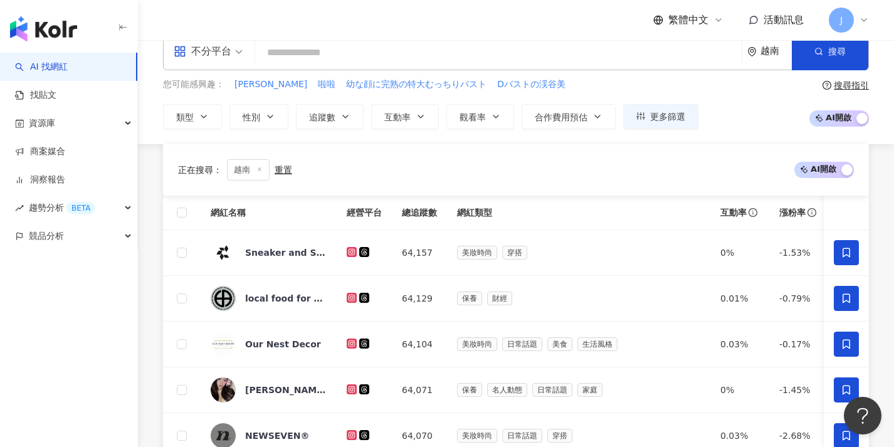
scroll to position [576, 0]
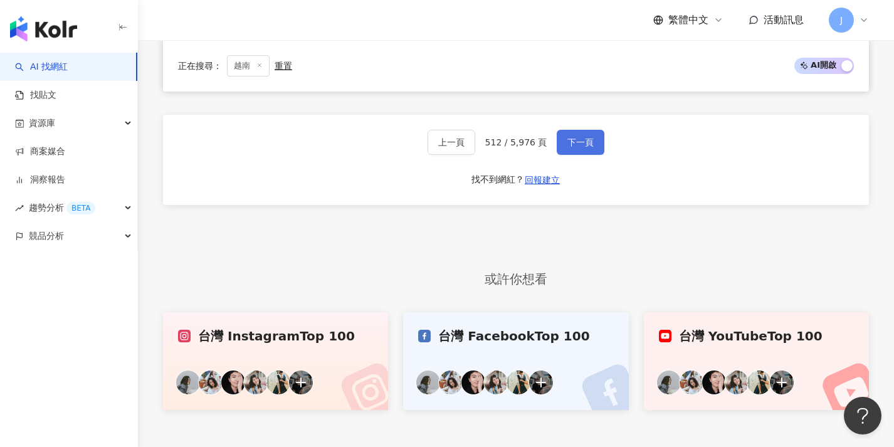
click at [569, 147] on span "下一頁" at bounding box center [581, 142] width 26 height 10
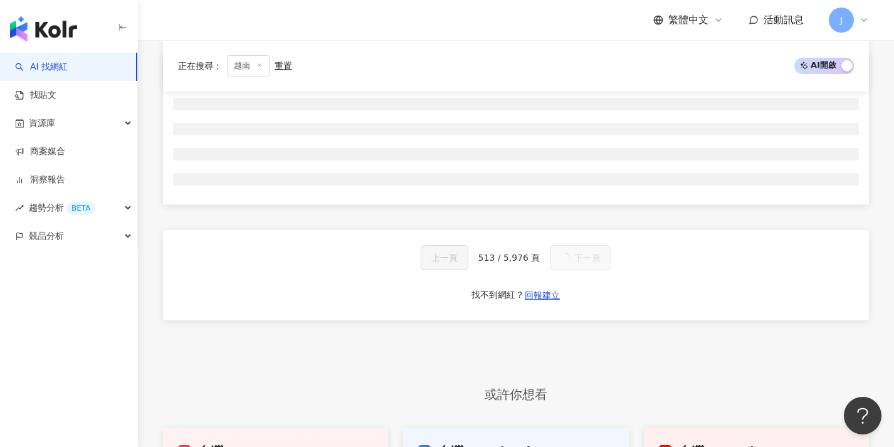
scroll to position [5, 0]
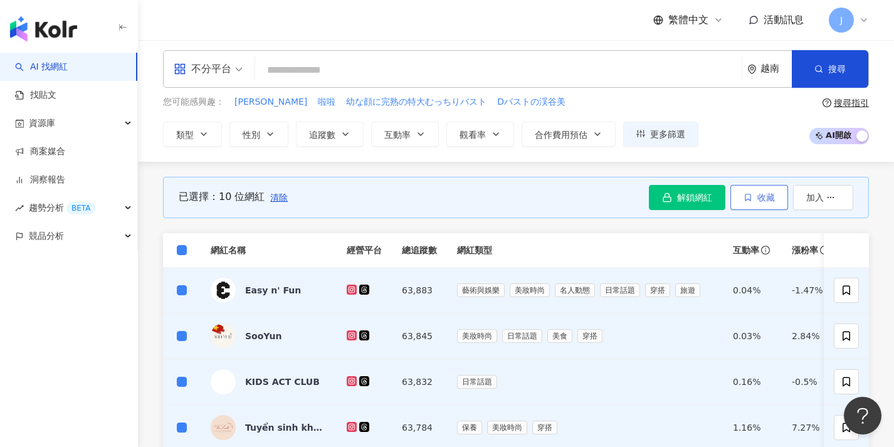
click at [759, 198] on span "收藏" at bounding box center [767, 198] width 18 height 10
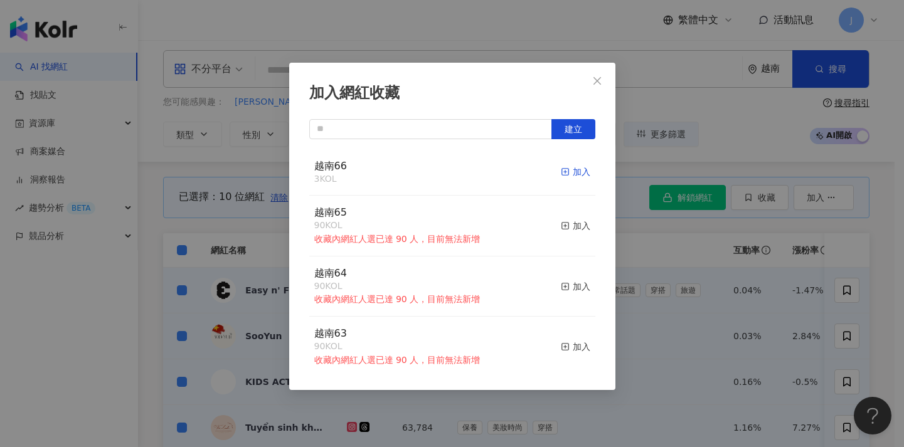
click at [569, 170] on div "加入" at bounding box center [575, 172] width 29 height 14
click at [255, 205] on div "加入網紅收藏 建立 越南66 13 KOL 加入 越南65 90 KOL 收藏內網紅人選已達 90 人，目前無法新增 加入 越南64 90 KOL 收藏內網紅…" at bounding box center [452, 223] width 904 height 447
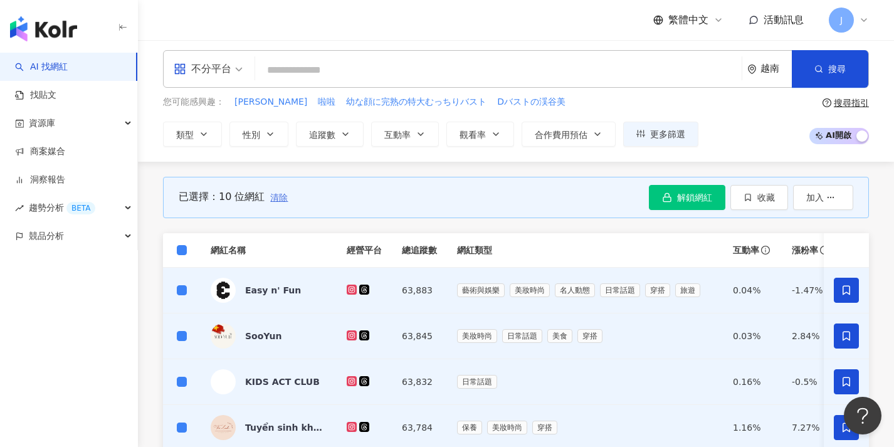
click at [279, 197] on span "清除" at bounding box center [279, 198] width 18 height 10
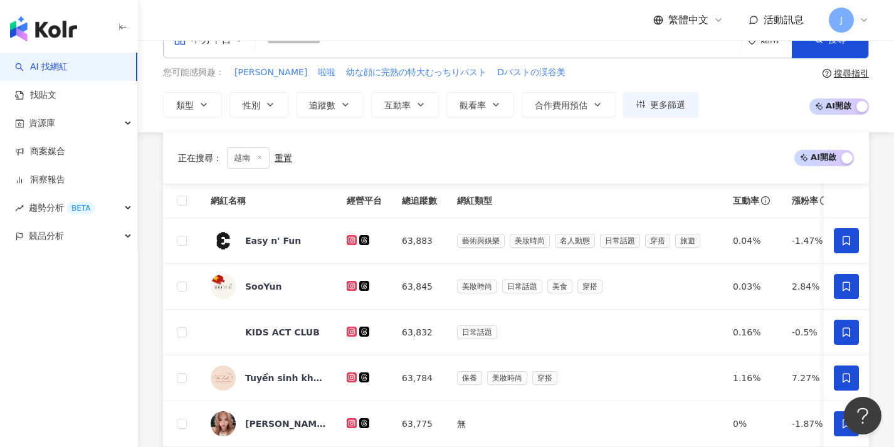
scroll to position [525, 0]
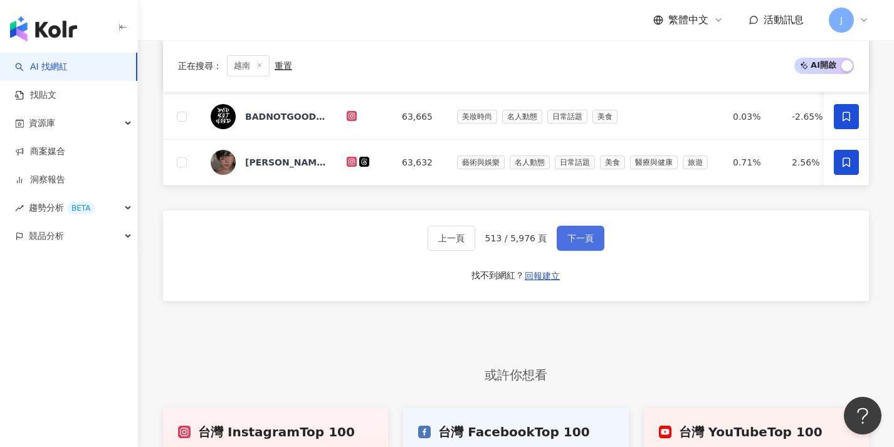
click at [591, 251] on button "下一頁" at bounding box center [581, 238] width 48 height 25
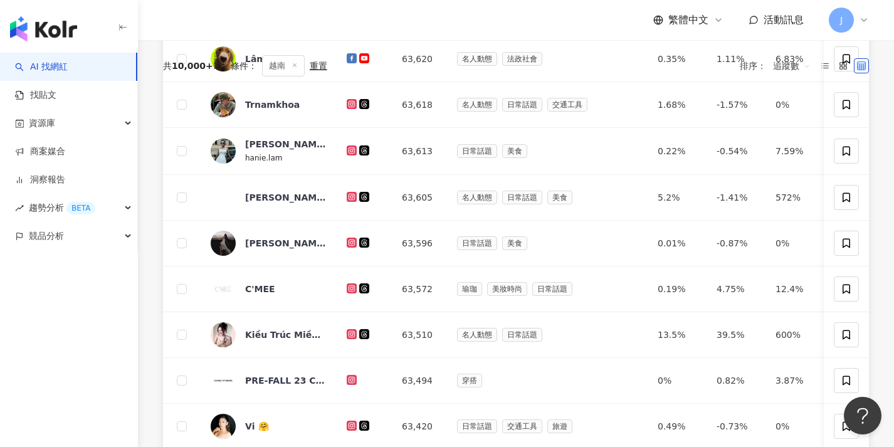
scroll to position [0, 0]
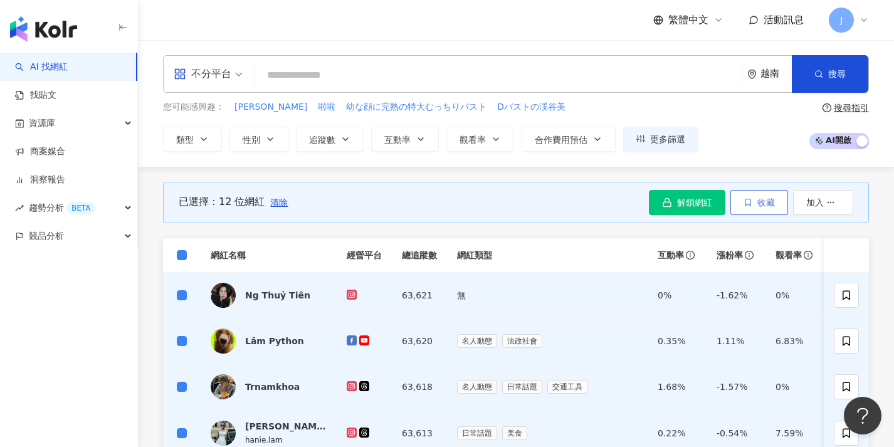
click at [746, 208] on button "收藏" at bounding box center [760, 202] width 58 height 25
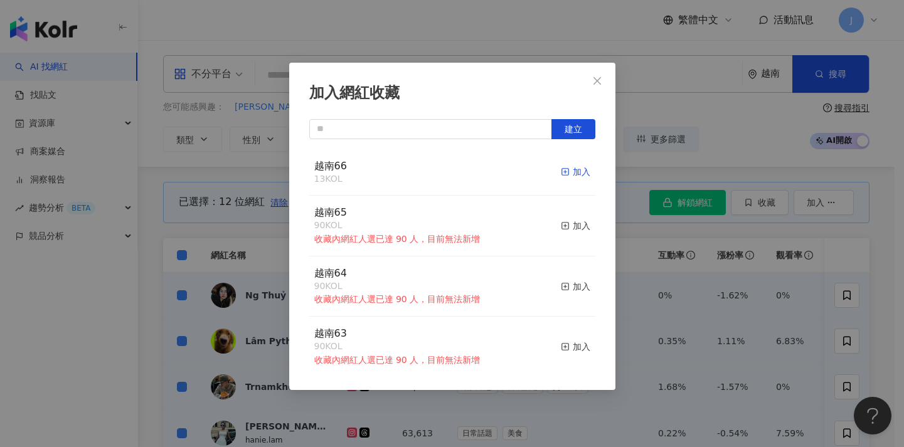
click at [568, 171] on div "加入" at bounding box center [575, 172] width 29 height 14
click at [660, 184] on div "加入網紅收藏 建立 越南66 25 KOL 加入 越南65 90 KOL 收藏內網紅人選已達 90 人，目前無法新增 加入 越南64 90 KOL 收藏內網紅…" at bounding box center [452, 223] width 904 height 447
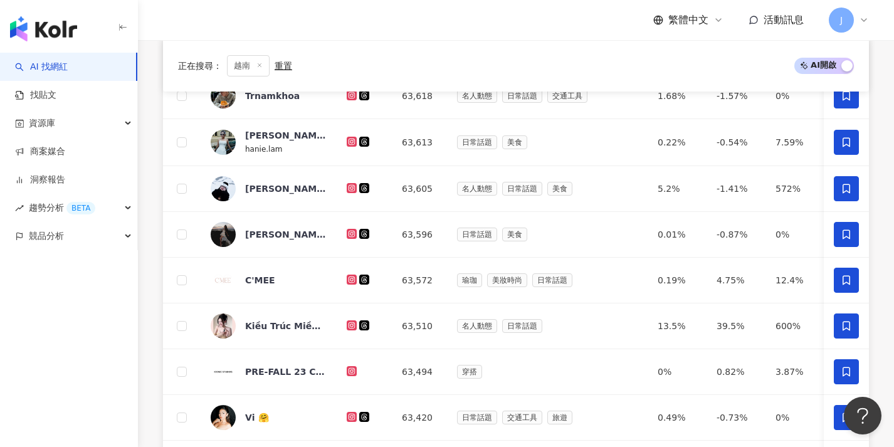
scroll to position [563, 0]
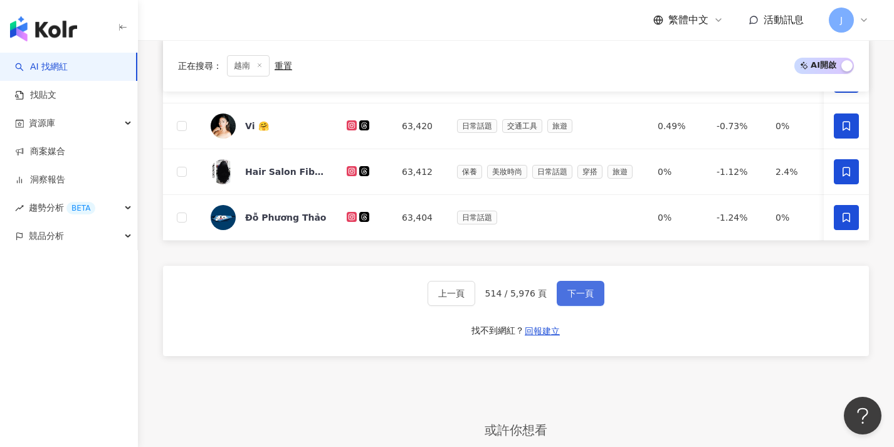
click at [588, 306] on button "下一頁" at bounding box center [581, 293] width 48 height 25
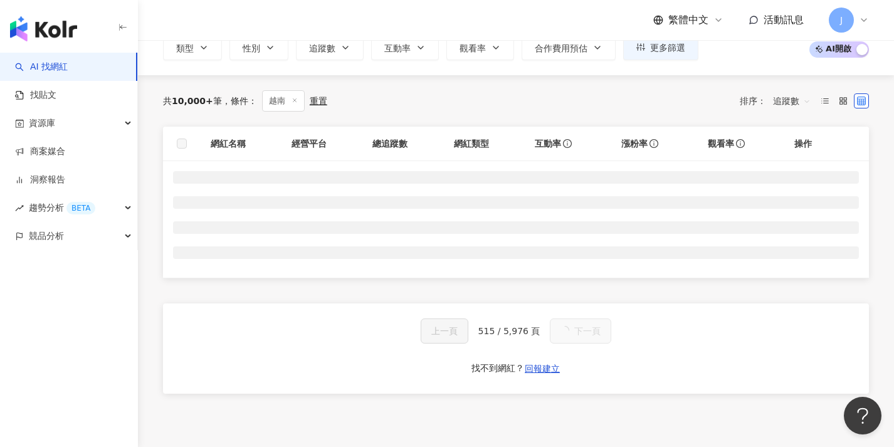
scroll to position [0, 0]
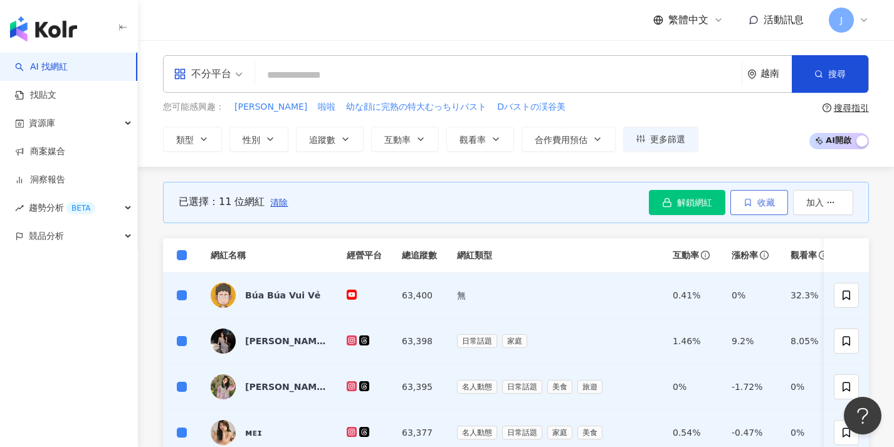
click at [750, 204] on icon "button" at bounding box center [748, 202] width 5 height 7
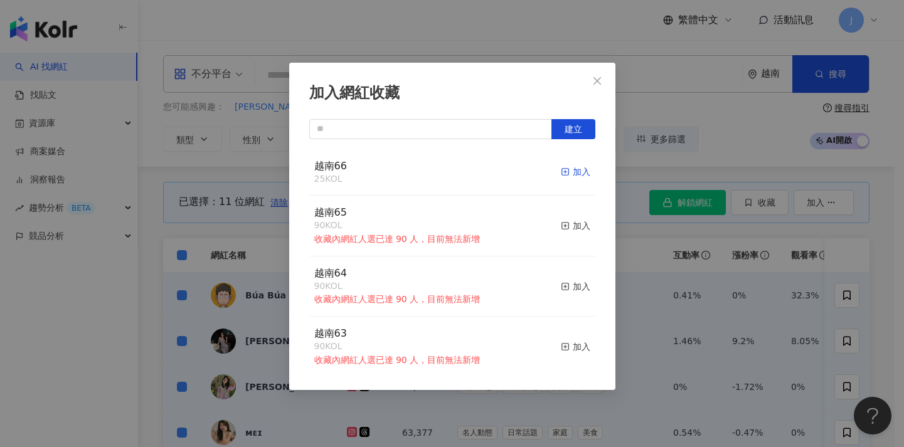
click at [566, 174] on div "加入" at bounding box center [575, 172] width 29 height 14
click at [692, 271] on div "加入網紅收藏 建立 越南66 36 KOL 加入 越南65 90 KOL 收藏內網紅人選已達 90 人，目前無法新增 加入 越南64 90 KOL 收藏內網紅…" at bounding box center [452, 223] width 904 height 447
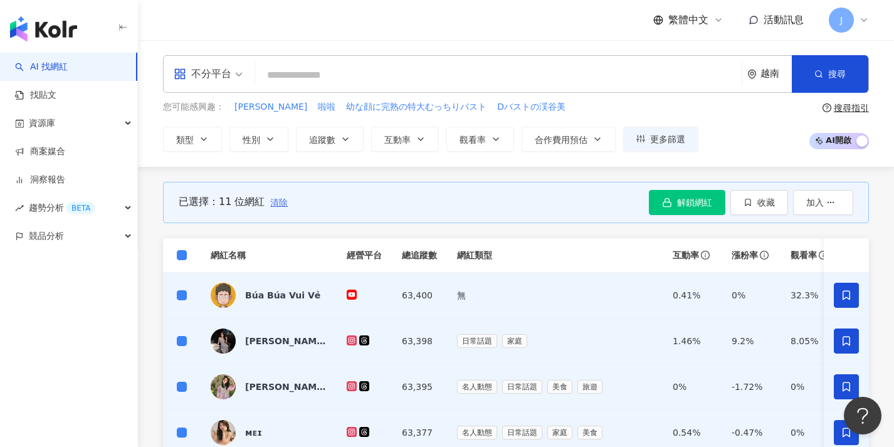
click at [272, 204] on span "清除" at bounding box center [279, 203] width 18 height 10
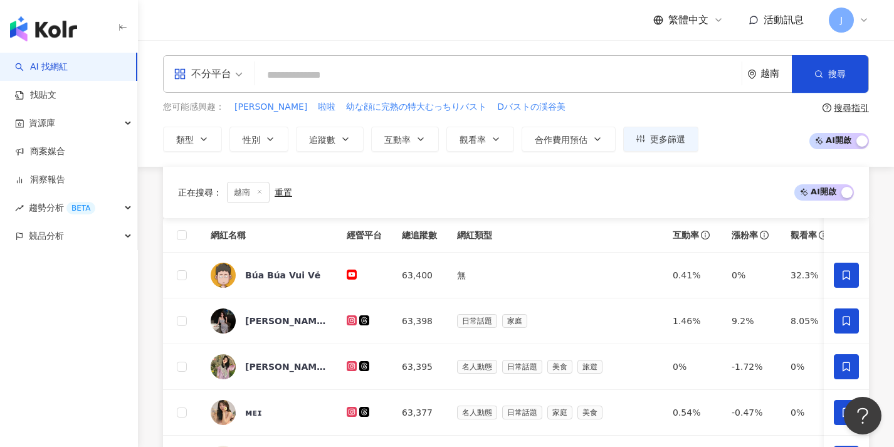
scroll to position [477, 0]
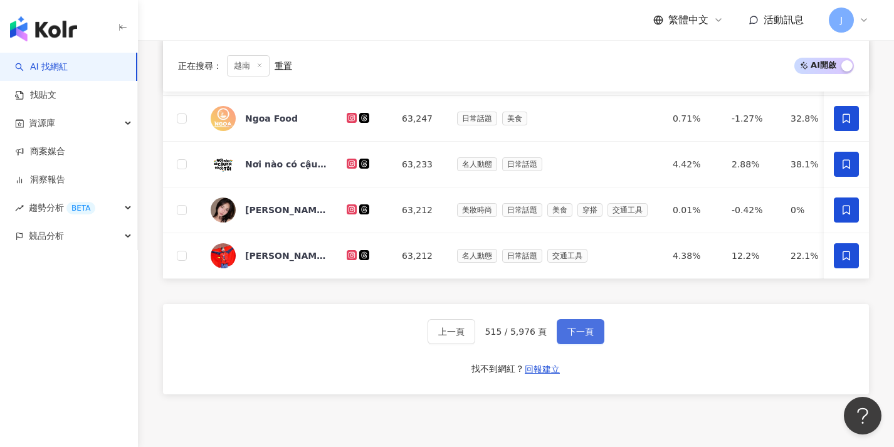
click at [575, 337] on span "下一頁" at bounding box center [581, 332] width 26 height 10
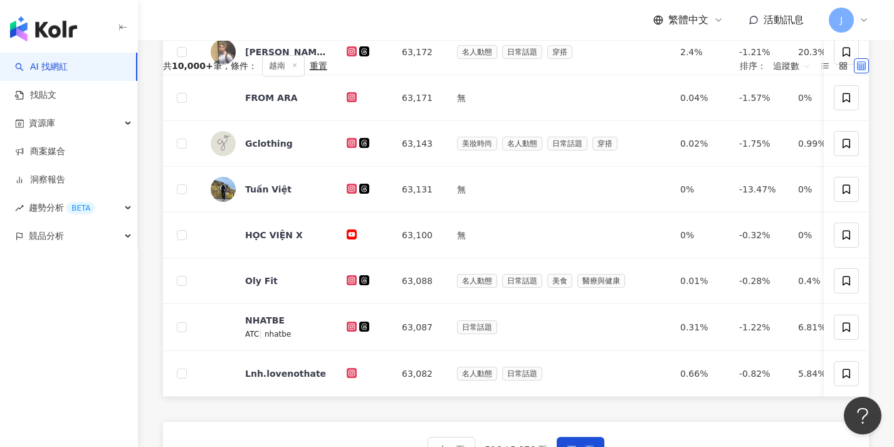
scroll to position [0, 0]
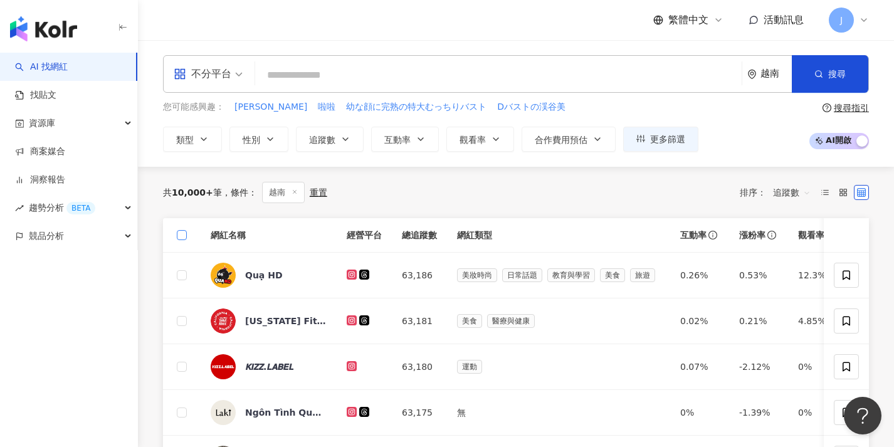
click at [186, 238] on span at bounding box center [182, 235] width 10 height 10
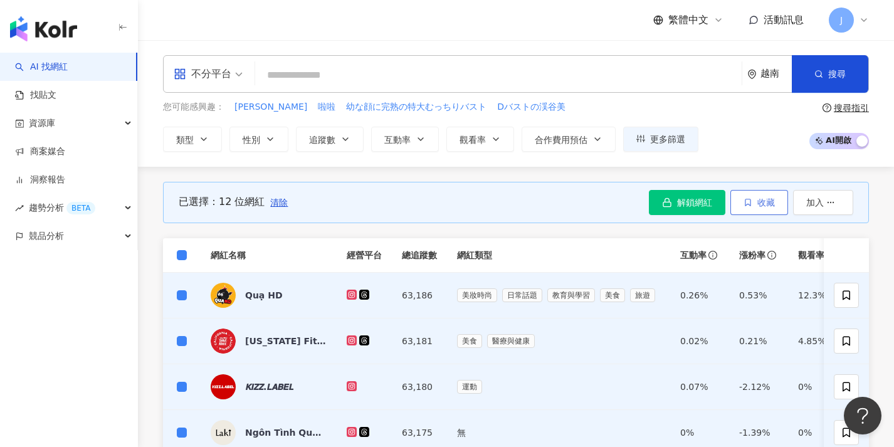
click at [740, 203] on button "收藏" at bounding box center [760, 202] width 58 height 25
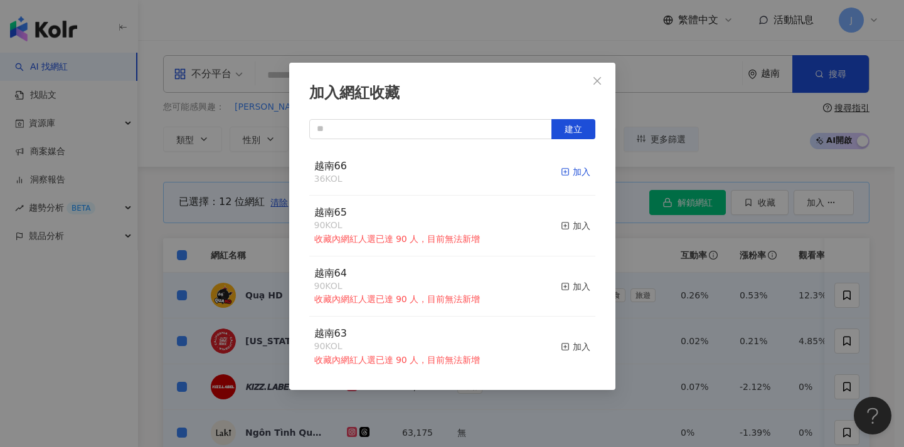
click at [561, 173] on div "加入" at bounding box center [575, 172] width 29 height 14
click at [675, 275] on div "加入網紅收藏 建立 越南66 48 KOL 加入 越南65 90 KOL 收藏內網紅人選已達 90 人，目前無法新增 加入 越南64 90 KOL 收藏內網紅…" at bounding box center [452, 223] width 904 height 447
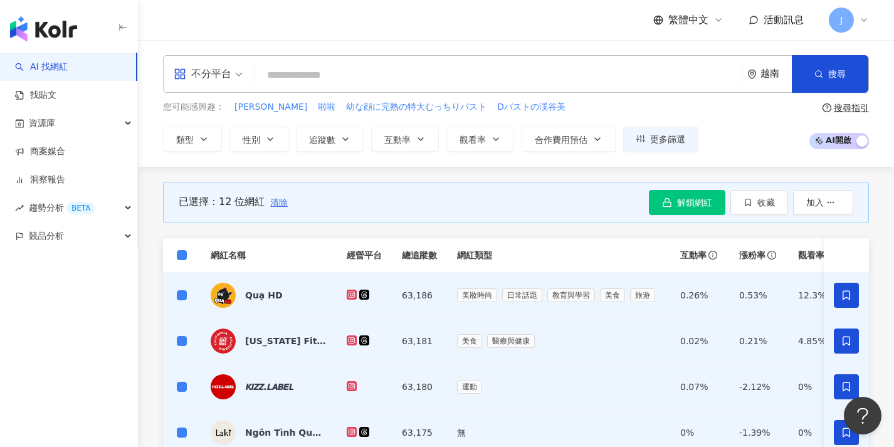
click at [275, 204] on span "清除" at bounding box center [279, 203] width 18 height 10
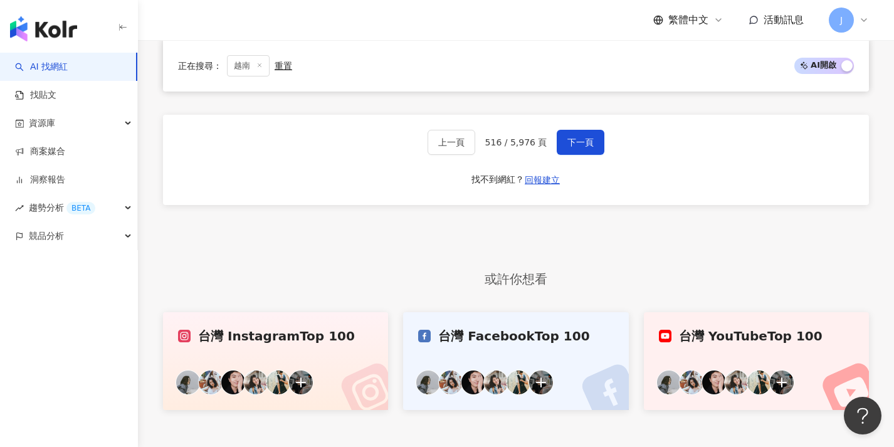
scroll to position [711, 0]
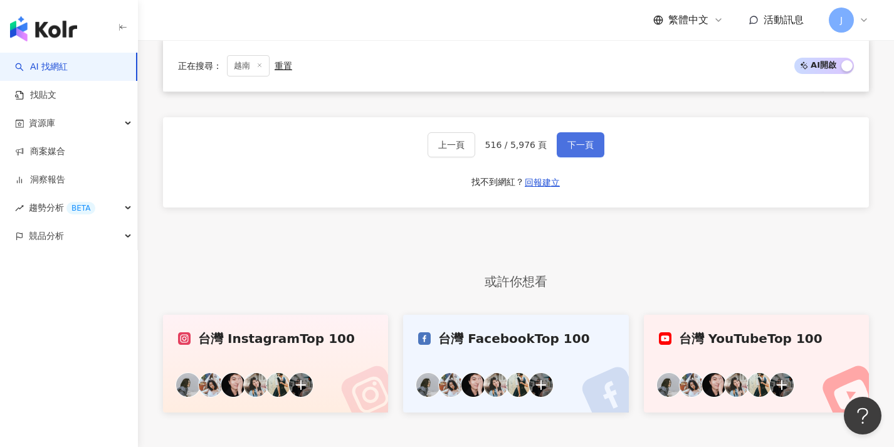
click at [576, 150] on span "下一頁" at bounding box center [581, 145] width 26 height 10
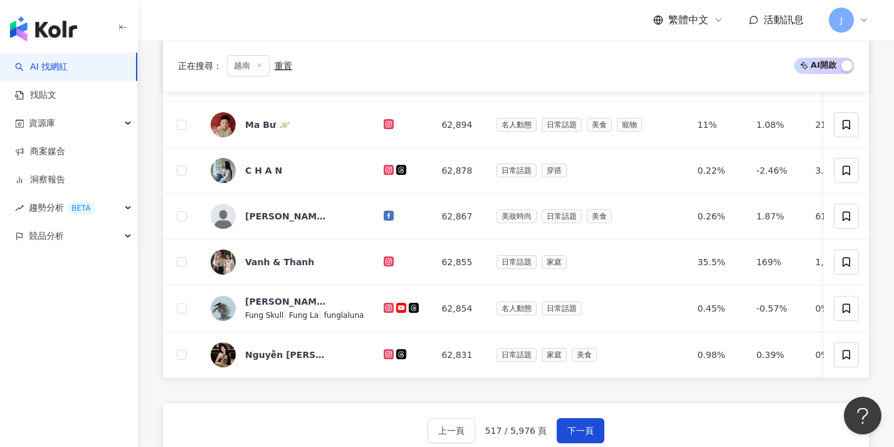
scroll to position [78, 0]
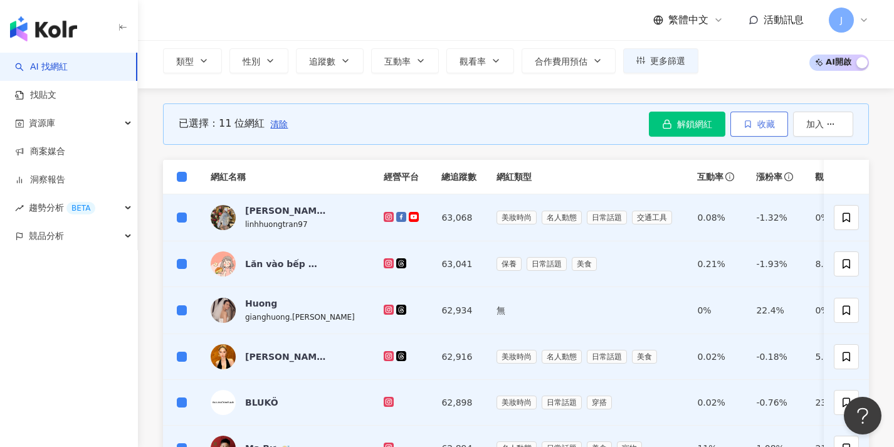
click at [770, 127] on span "收藏" at bounding box center [767, 124] width 18 height 10
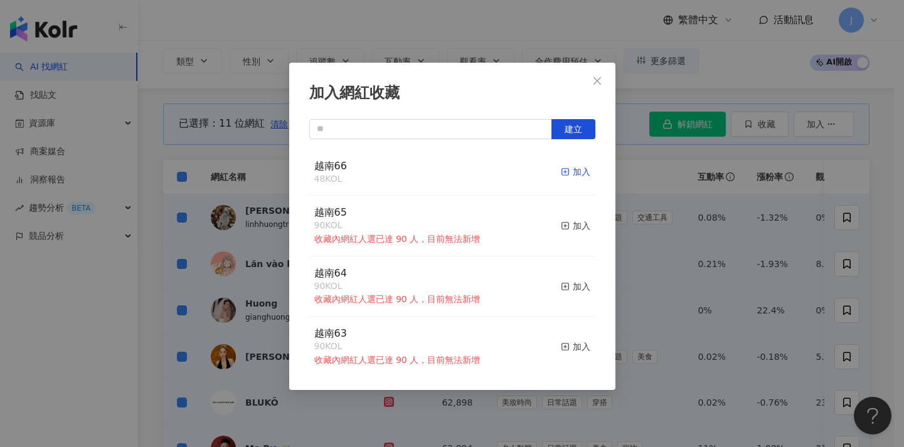
click at [572, 172] on div "加入" at bounding box center [575, 172] width 29 height 14
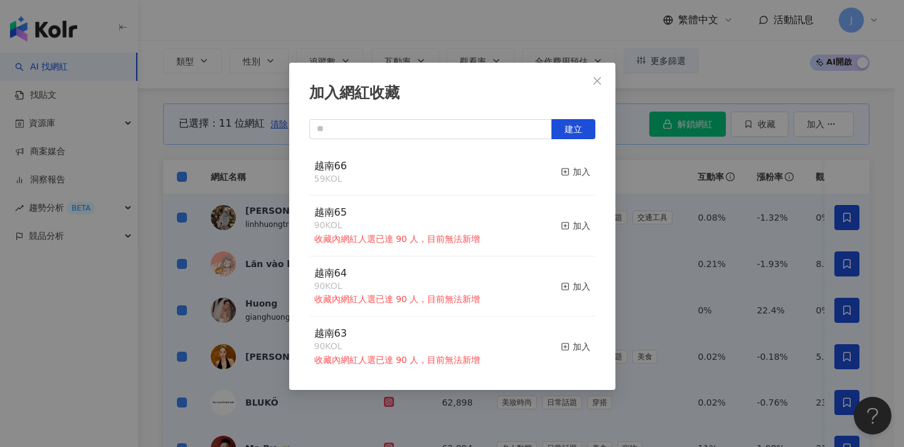
click at [226, 174] on div "加入網紅收藏 建立 越南66 59 KOL 加入 越南65 90 KOL 收藏內網紅人選已達 90 人，目前無法新增 加入 越南64 90 KOL 收藏內網紅…" at bounding box center [452, 223] width 904 height 447
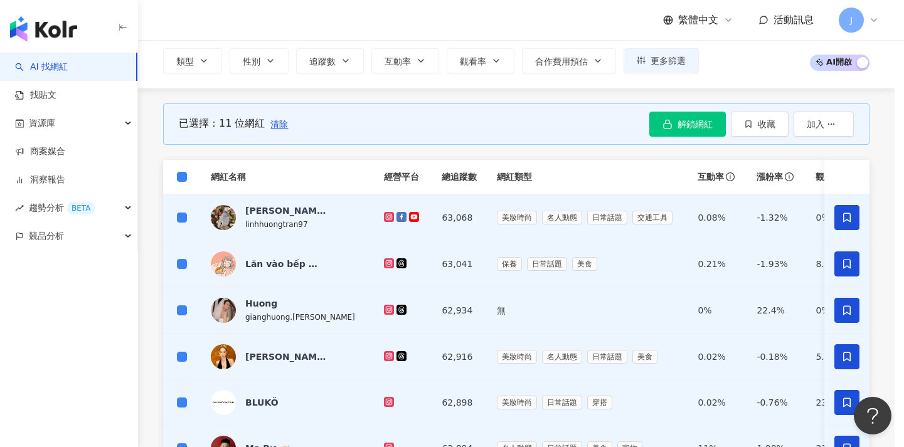
click at [179, 177] on div "加入網紅收藏 建立 越南66 59 KOL 加入 越南65 90 KOL 收藏內網紅人選已達 90 人，目前無法新增 加入 越南64 90 KOL 收藏內網紅…" at bounding box center [452, 223] width 904 height 447
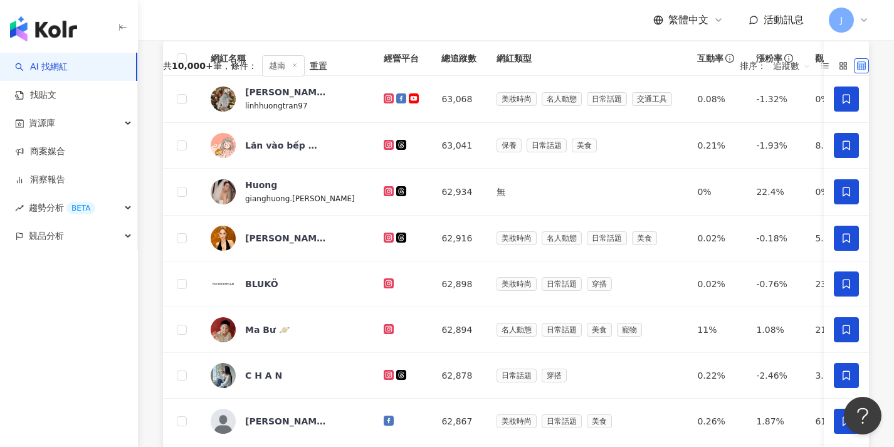
scroll to position [469, 0]
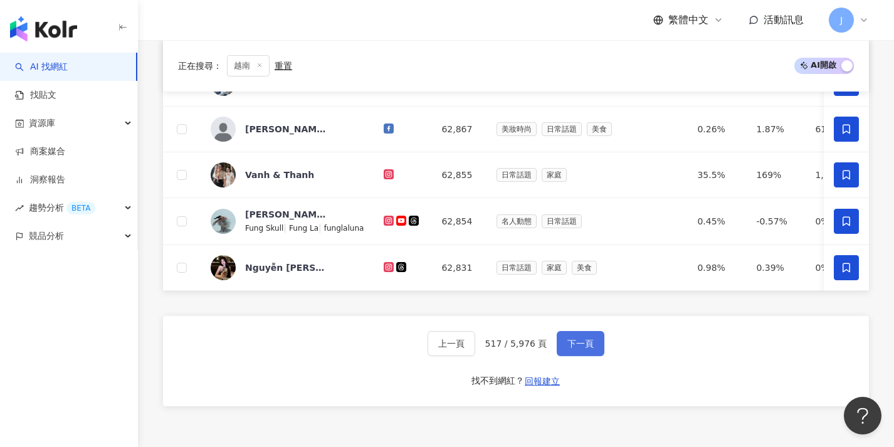
click at [589, 349] on span "下一頁" at bounding box center [581, 344] width 26 height 10
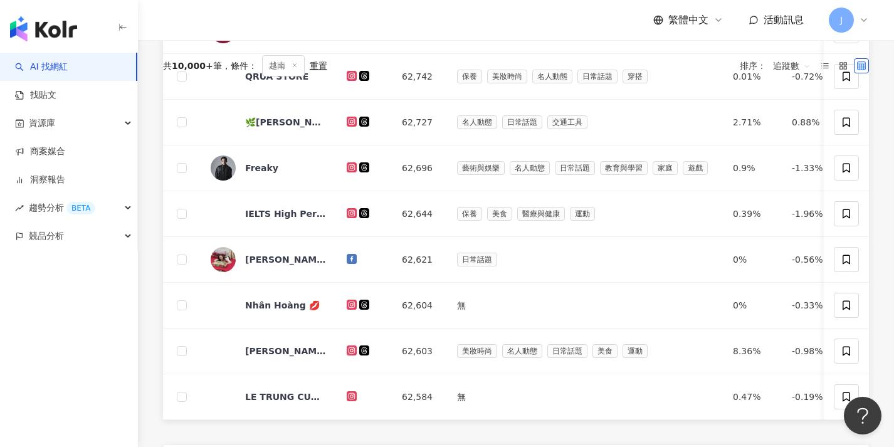
scroll to position [0, 0]
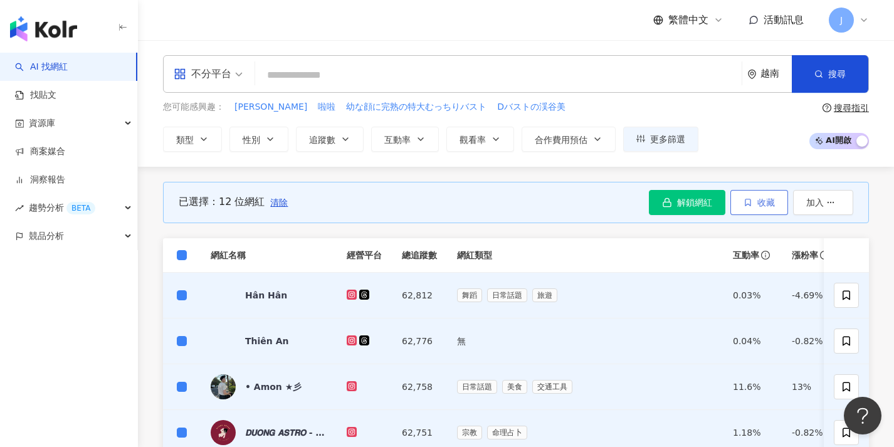
click at [755, 204] on button "收藏" at bounding box center [760, 202] width 58 height 25
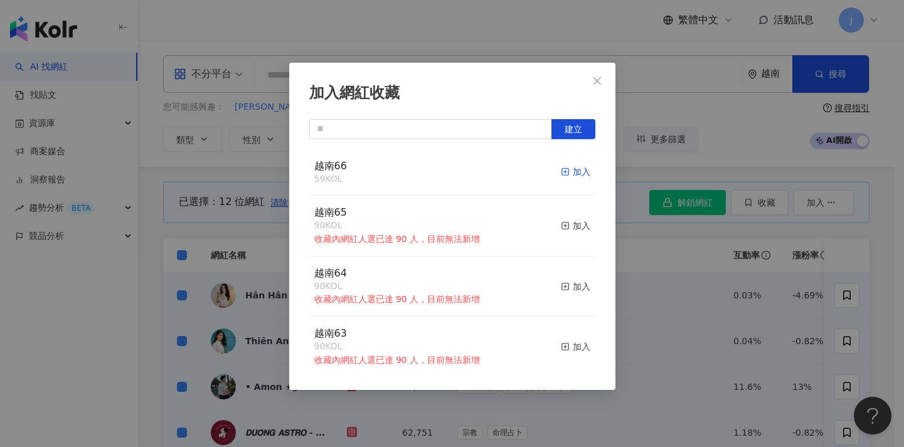
click at [561, 167] on div "加入" at bounding box center [575, 172] width 29 height 14
click at [642, 224] on div "加入網紅收藏 建立 越南66 71 KOL 加入 越南65 90 KOL 收藏內網紅人選已達 90 人，目前無法新增 加入 越南64 90 KOL 收藏內網紅…" at bounding box center [452, 223] width 904 height 447
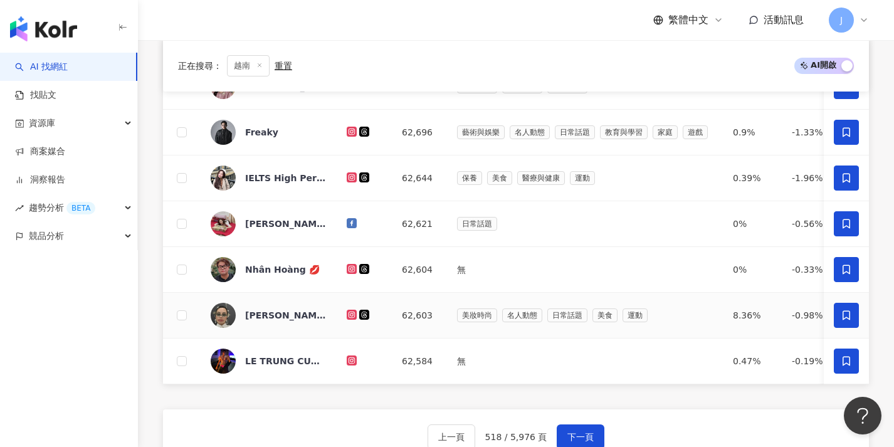
scroll to position [445, 0]
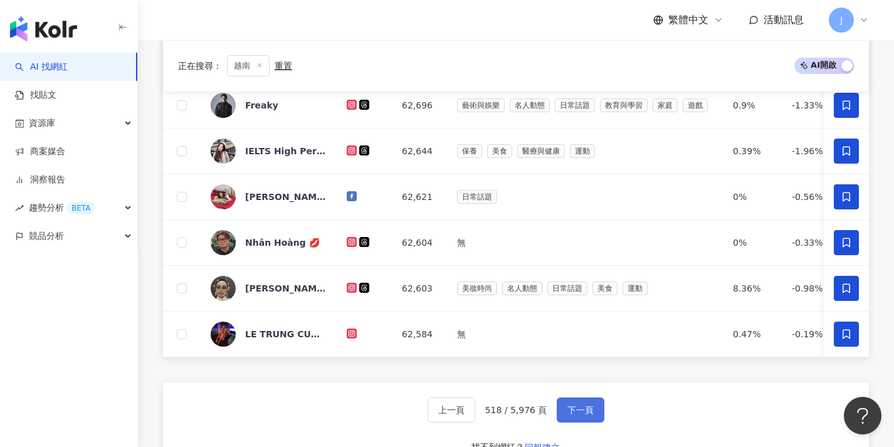
click at [588, 415] on span "下一頁" at bounding box center [581, 410] width 26 height 10
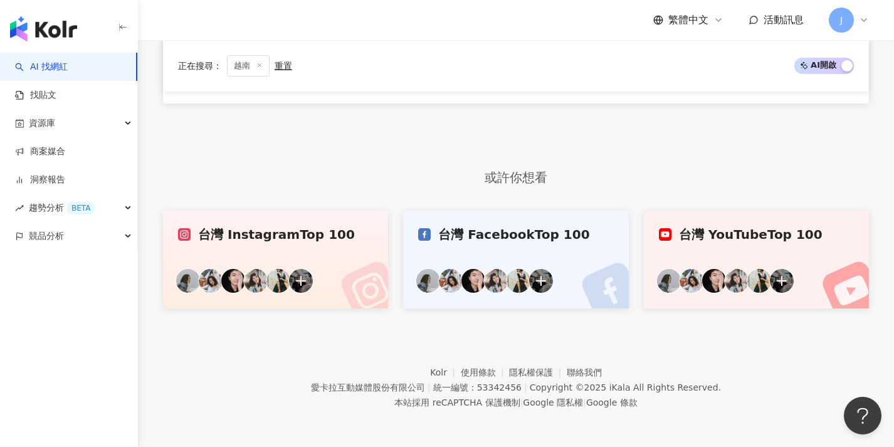
scroll to position [0, 0]
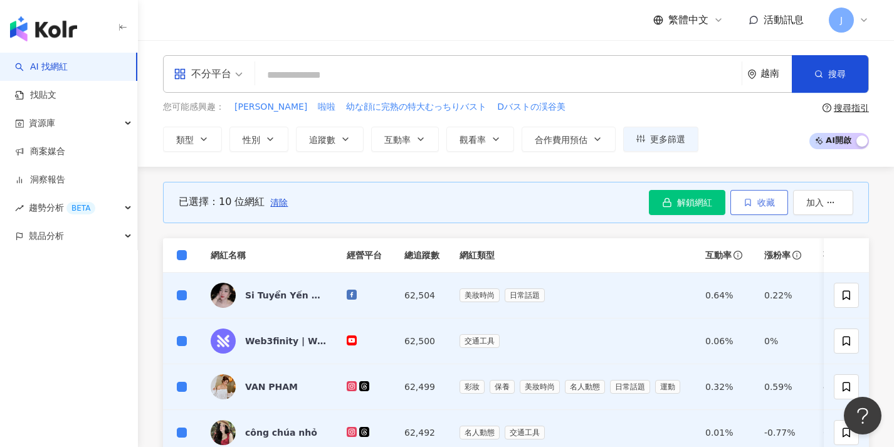
click at [763, 206] on span "收藏" at bounding box center [767, 203] width 18 height 10
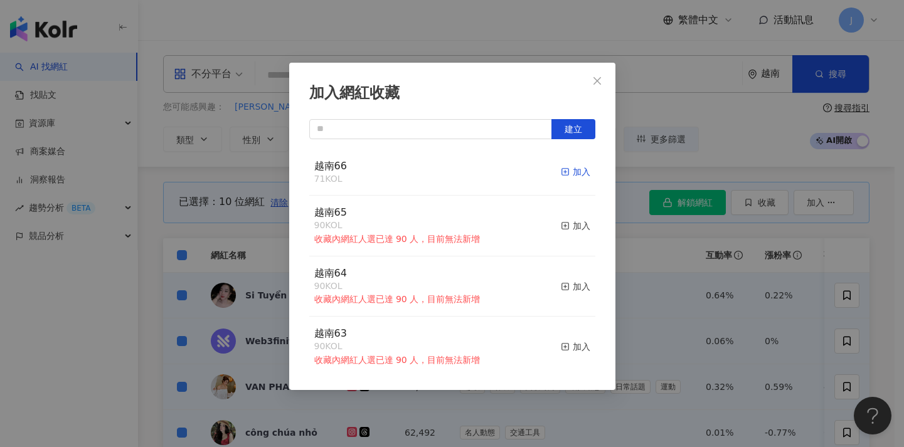
click at [561, 169] on icon "button" at bounding box center [565, 171] width 9 height 9
click at [746, 243] on div "加入網紅收藏 建立 越南66 81 KOL 加入 越南65 90 KOL 收藏內網紅人選已達 90 人，目前無法新增 加入 越南64 90 KOL 收藏內網紅…" at bounding box center [452, 223] width 904 height 447
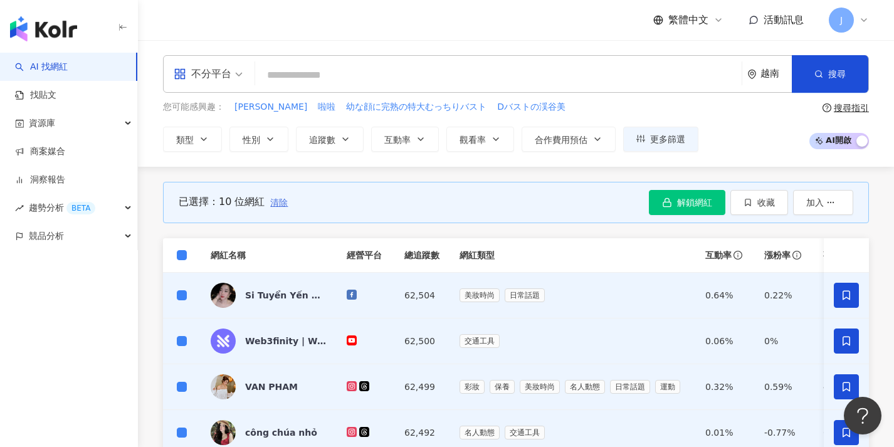
click at [273, 201] on span "清除" at bounding box center [279, 203] width 18 height 10
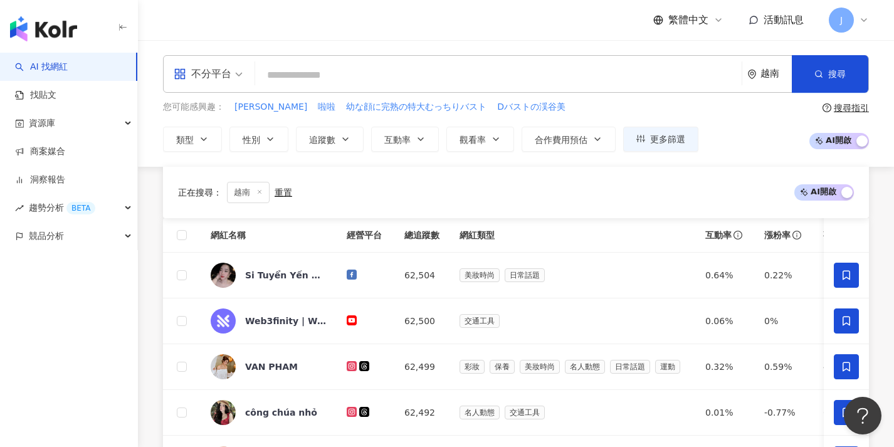
scroll to position [366, 0]
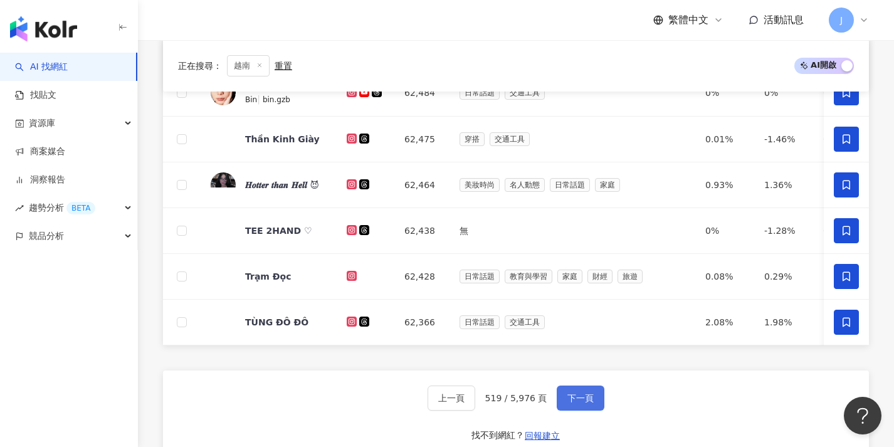
click at [589, 403] on span "下一頁" at bounding box center [581, 398] width 26 height 10
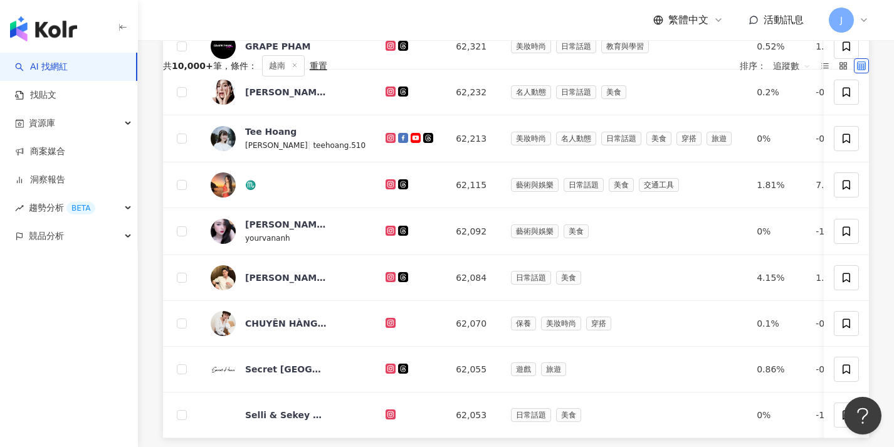
scroll to position [0, 0]
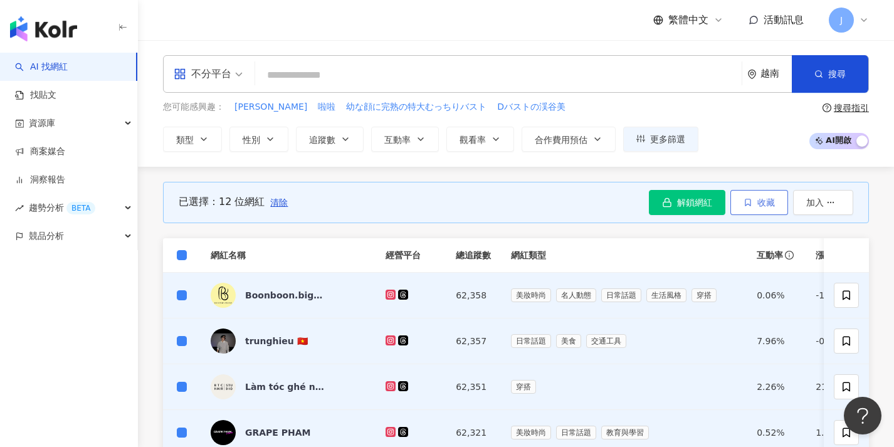
click at [761, 201] on span "收藏" at bounding box center [767, 203] width 18 height 10
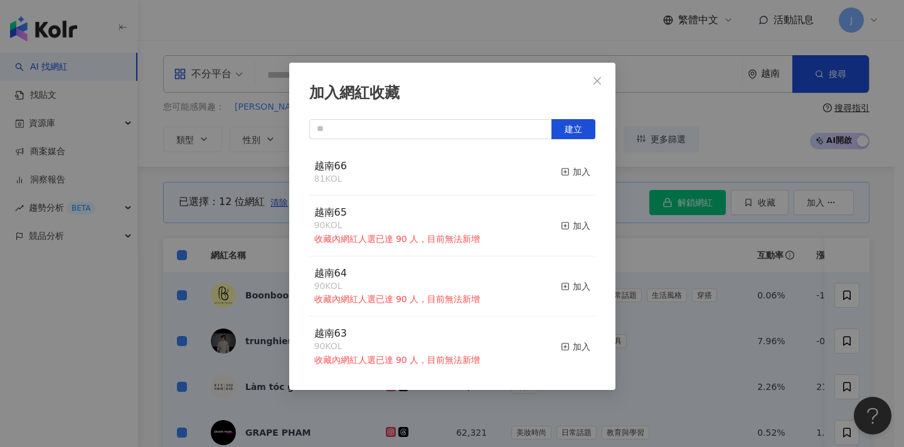
click at [737, 251] on div "加入網紅收藏 建立 越南66 81 KOL 加入 越南65 90 KOL 收藏內網紅人選已達 90 人，目前無法新增 加入 越南64 90 KOL 收藏內網紅…" at bounding box center [452, 223] width 904 height 447
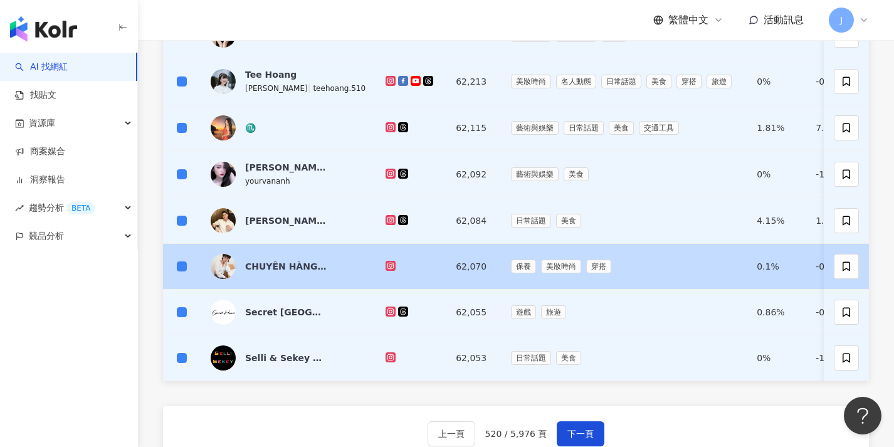
scroll to position [584, 0]
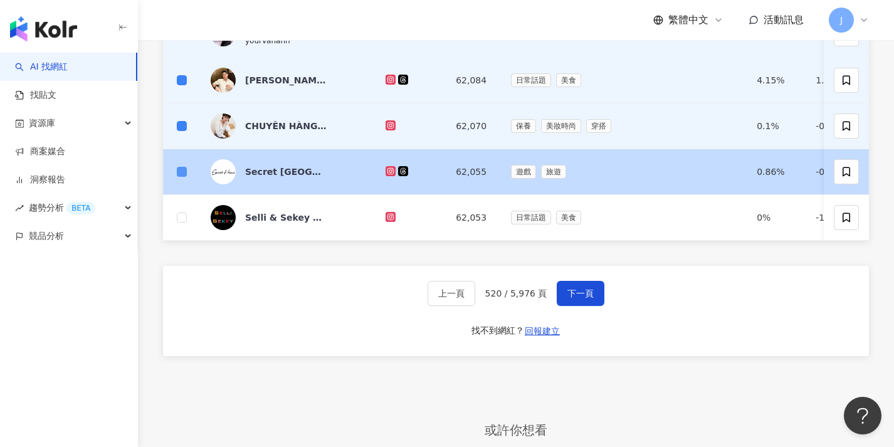
click at [186, 175] on span at bounding box center [182, 172] width 10 height 10
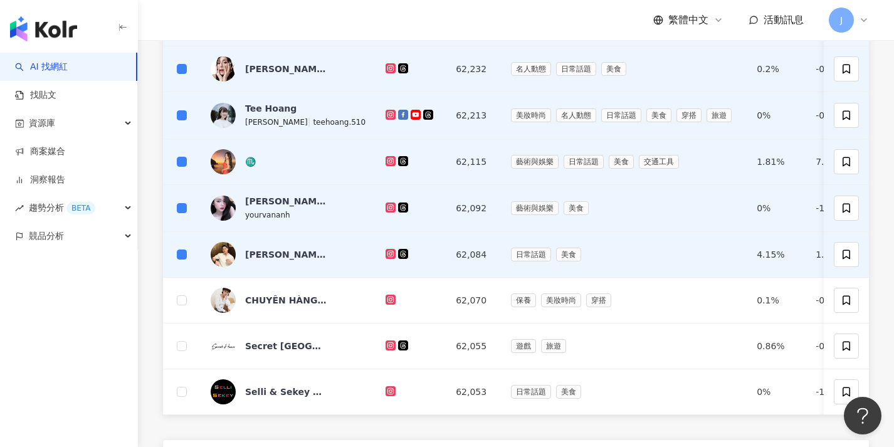
scroll to position [0, 0]
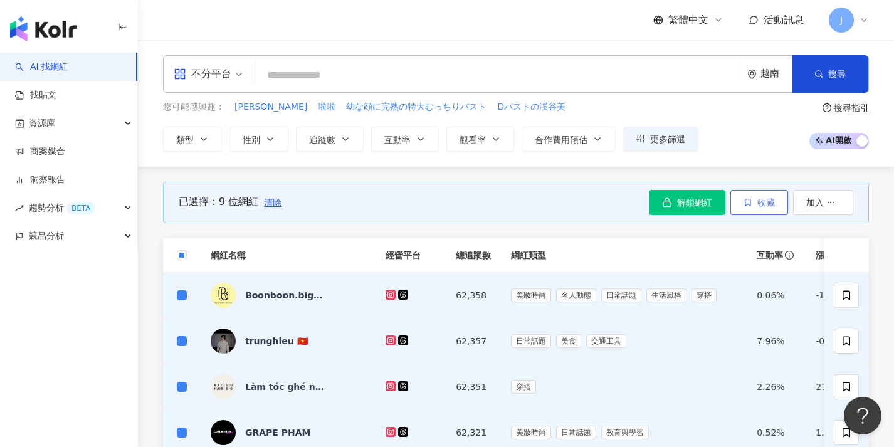
click at [768, 206] on span "收藏" at bounding box center [767, 203] width 18 height 10
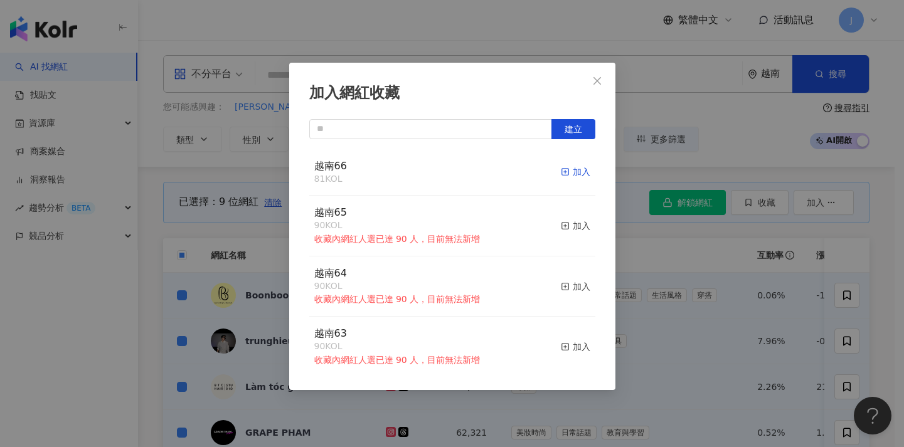
click at [570, 170] on div "加入" at bounding box center [575, 172] width 29 height 14
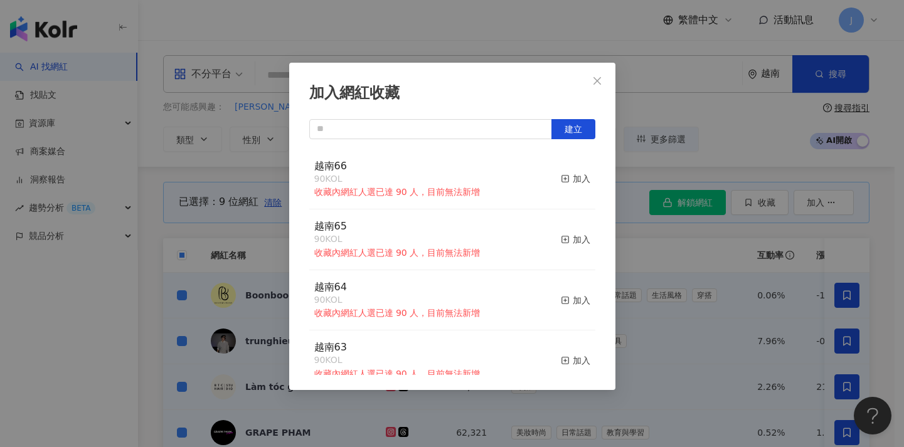
click at [227, 215] on div "加入網紅收藏 建立 越南66 90 KOL 收藏內網紅人選已達 90 人，目前無法新增 加入 越南65 90 KOL 收藏內網紅人選已達 90 人，目前無法新…" at bounding box center [452, 223] width 904 height 447
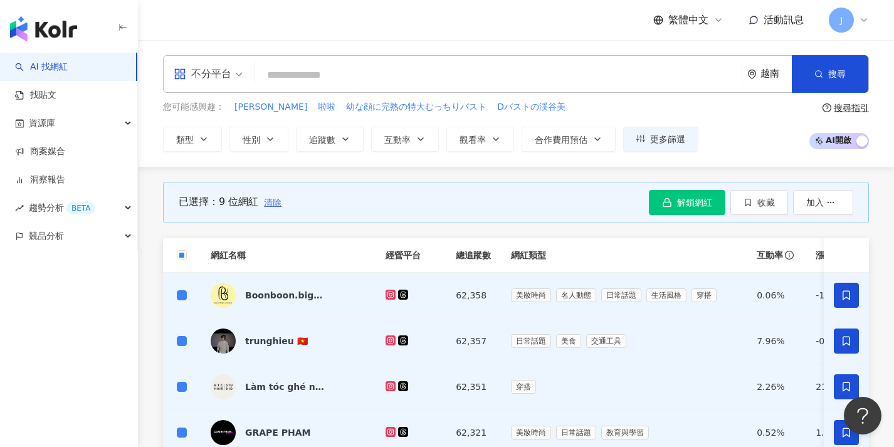
click at [273, 204] on span "清除" at bounding box center [273, 203] width 18 height 10
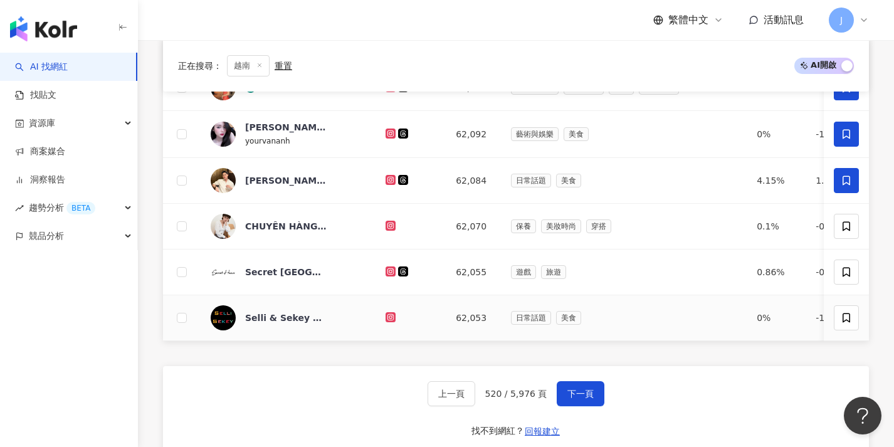
scroll to position [552, 0]
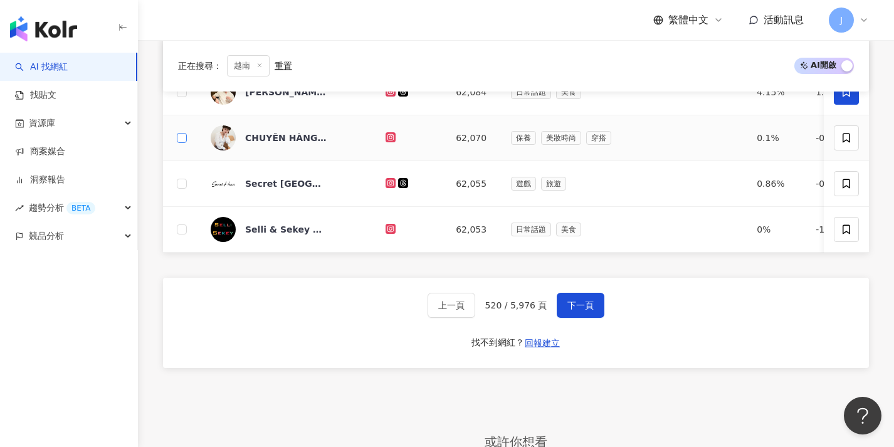
click at [181, 141] on span at bounding box center [182, 138] width 10 height 10
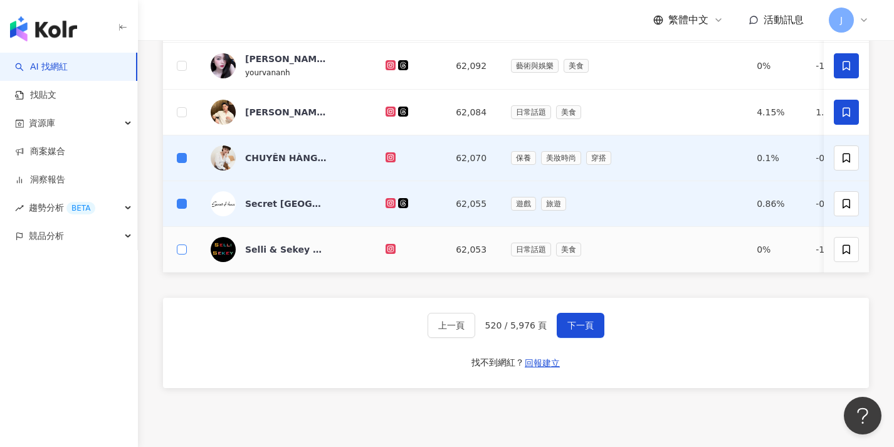
click at [181, 253] on span at bounding box center [182, 250] width 10 height 10
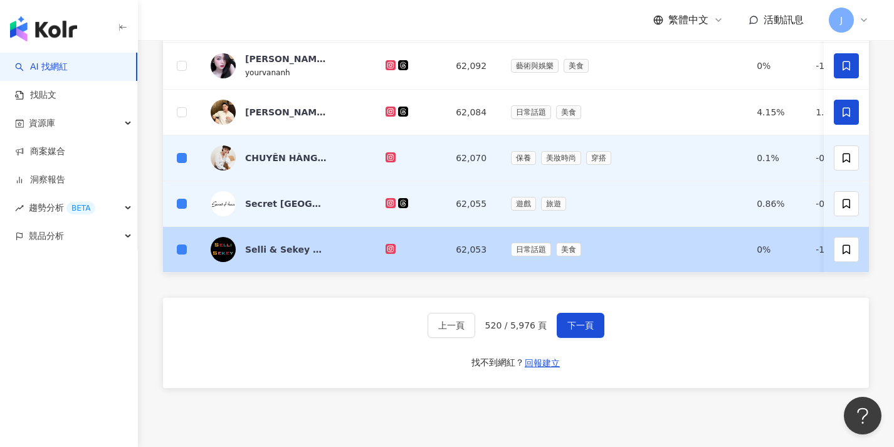
scroll to position [13, 0]
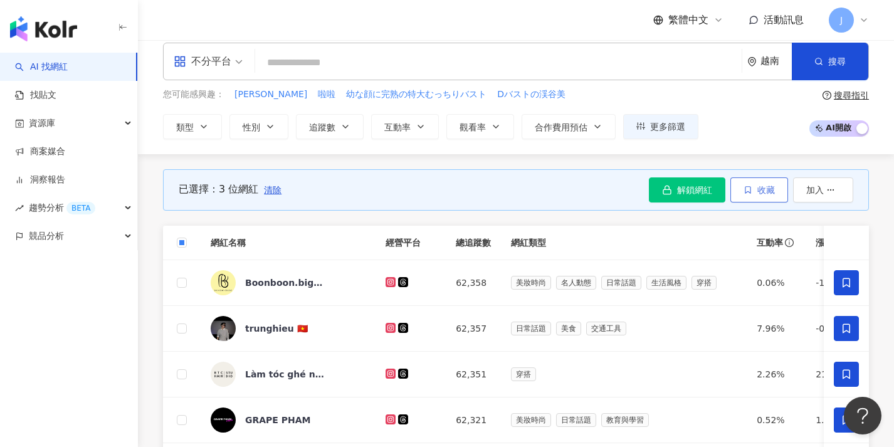
click at [752, 184] on button "收藏" at bounding box center [760, 189] width 58 height 25
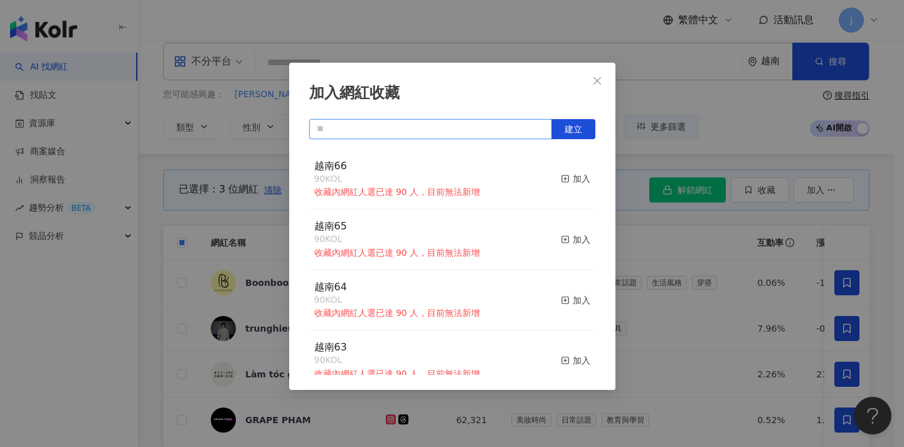
click at [450, 130] on input "text" at bounding box center [430, 129] width 243 height 20
paste input "****"
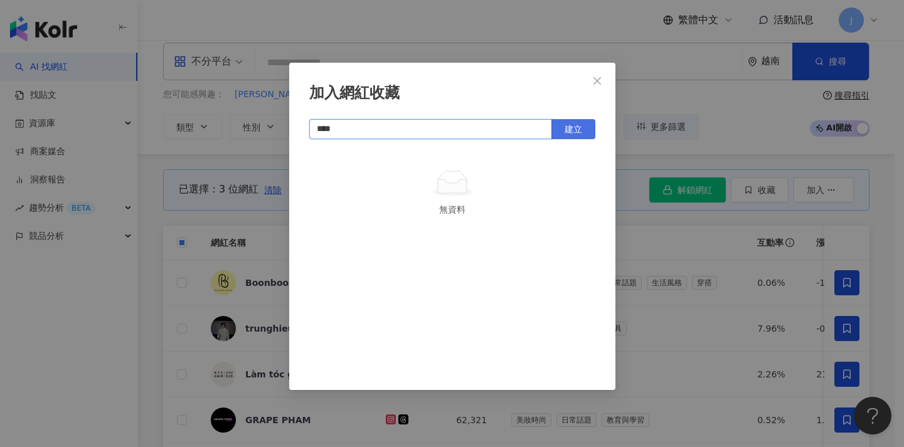
click at [569, 120] on button "建立" at bounding box center [573, 129] width 44 height 20
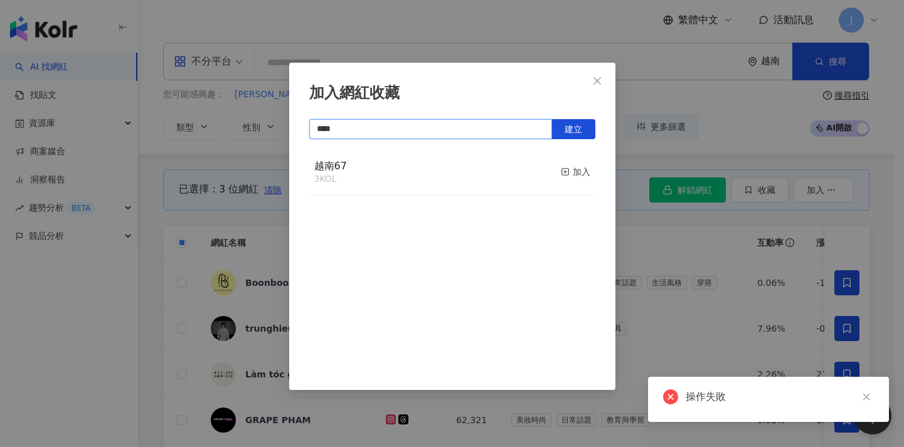
type input "****"
drag, startPoint x: 265, startPoint y: 162, endPoint x: 258, endPoint y: 167, distance: 8.0
click at [258, 167] on div "加入網紅收藏 **** 建立 越南67 3 KOL 加入" at bounding box center [452, 223] width 904 height 447
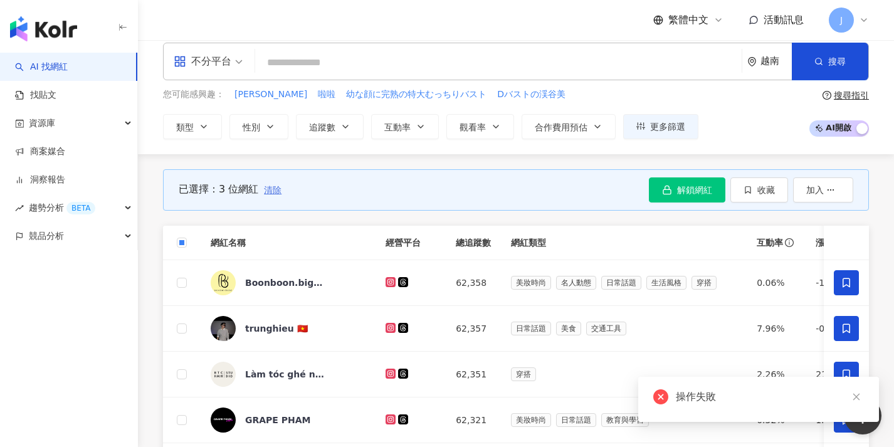
click at [273, 190] on span "清除" at bounding box center [273, 190] width 18 height 10
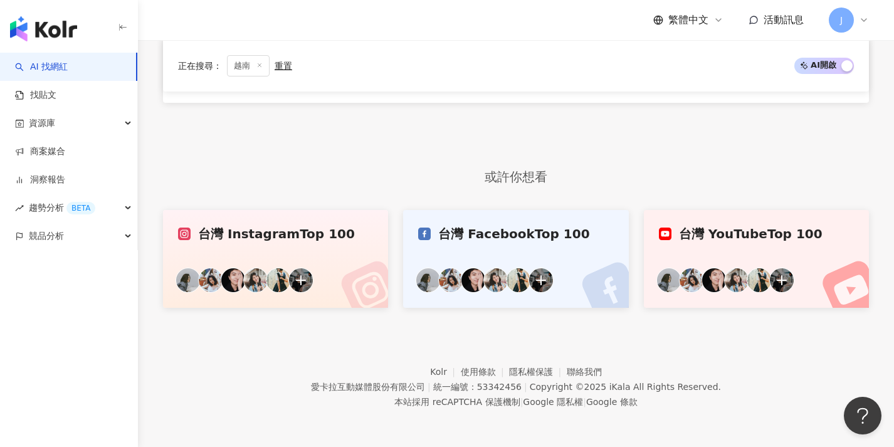
scroll to position [763, 0]
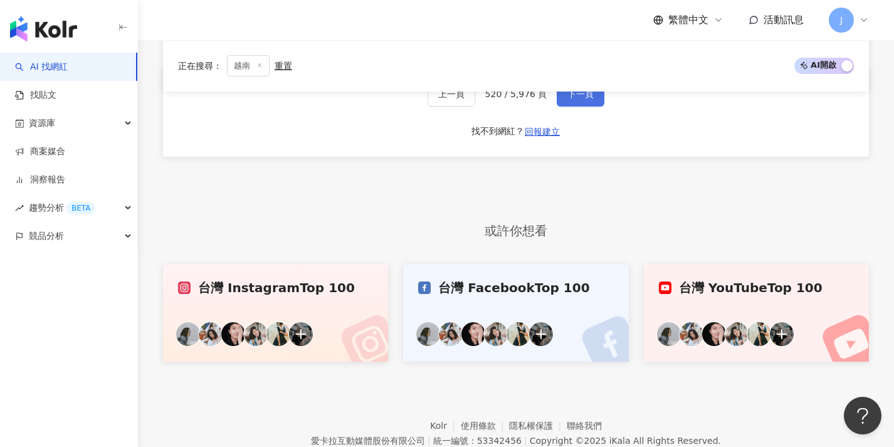
click at [581, 99] on span "下一頁" at bounding box center [581, 94] width 26 height 10
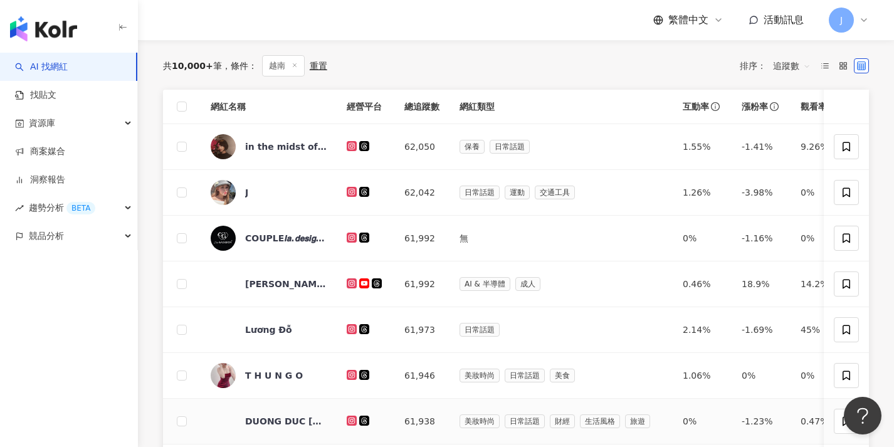
scroll to position [0, 0]
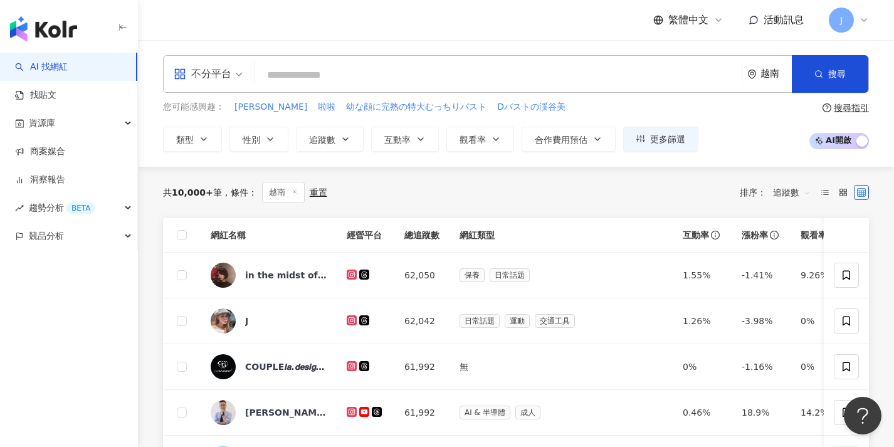
click at [176, 236] on th at bounding box center [182, 235] width 38 height 34
click at [184, 236] on span at bounding box center [182, 235] width 10 height 10
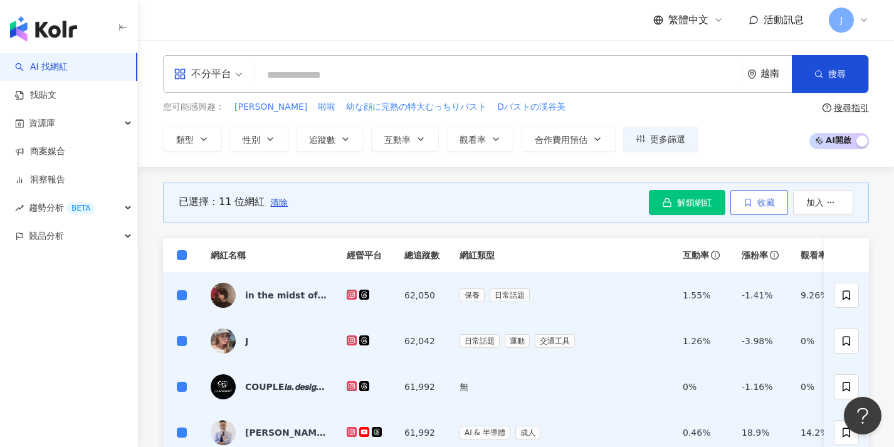
click at [781, 191] on button "收藏" at bounding box center [760, 202] width 58 height 25
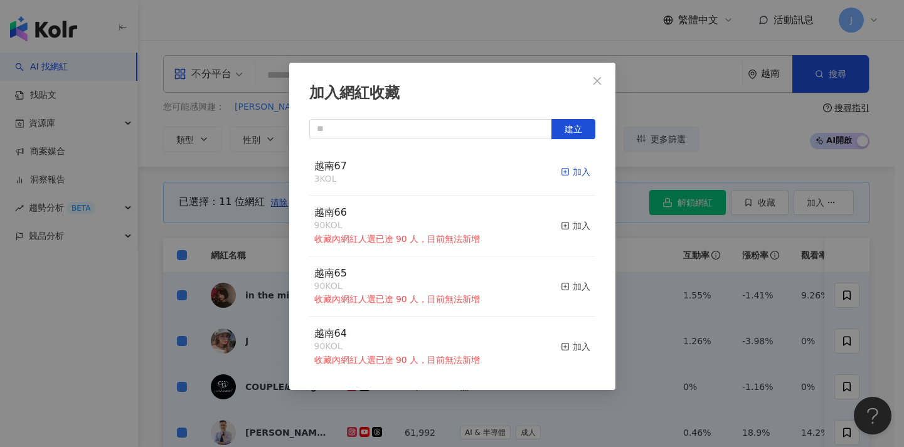
click at [568, 174] on div "加入" at bounding box center [575, 172] width 29 height 14
click at [198, 253] on div "加入網紅收藏 建立 越南67 14 KOL 加入 越南66 90 KOL 收藏內網紅人選已達 90 人，目前無法新增 加入 越南65 90 KOL 收藏內網紅…" at bounding box center [452, 223] width 904 height 447
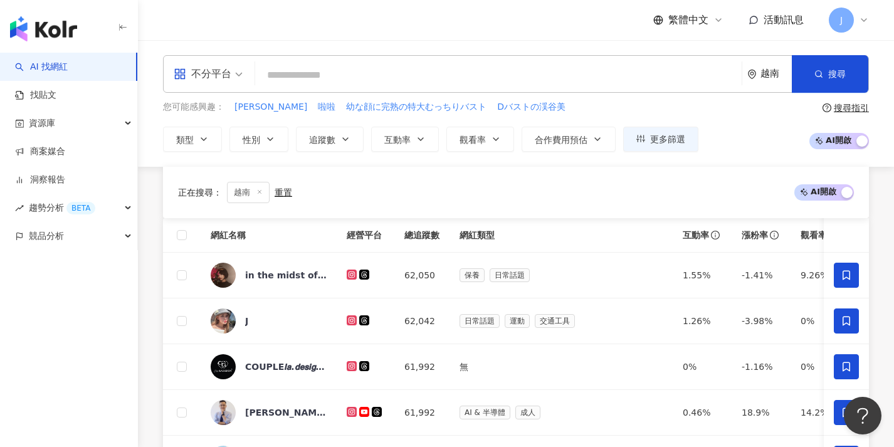
scroll to position [490, 0]
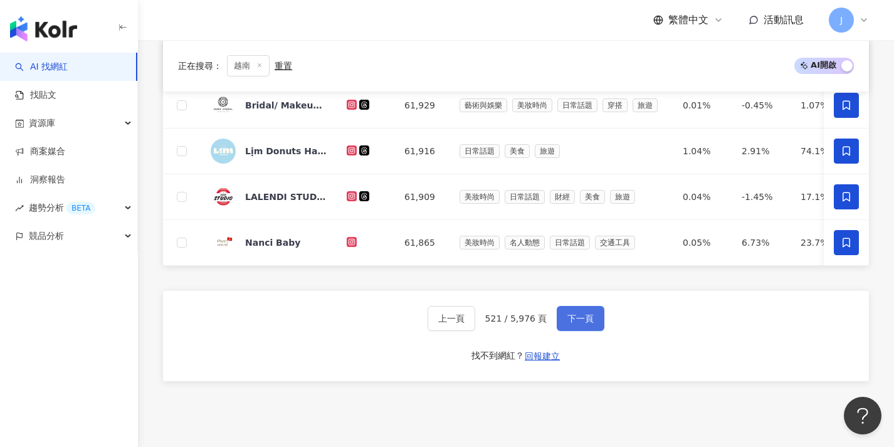
click at [600, 330] on button "下一頁" at bounding box center [581, 318] width 48 height 25
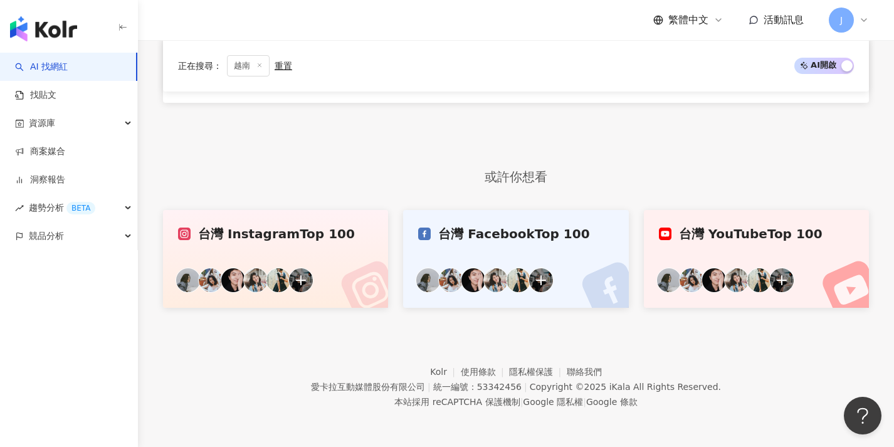
scroll to position [1, 0]
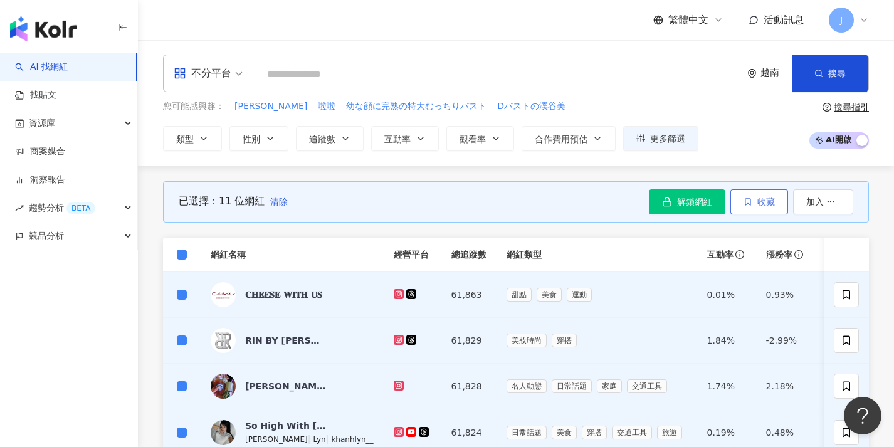
click at [765, 201] on span "收藏" at bounding box center [767, 202] width 18 height 10
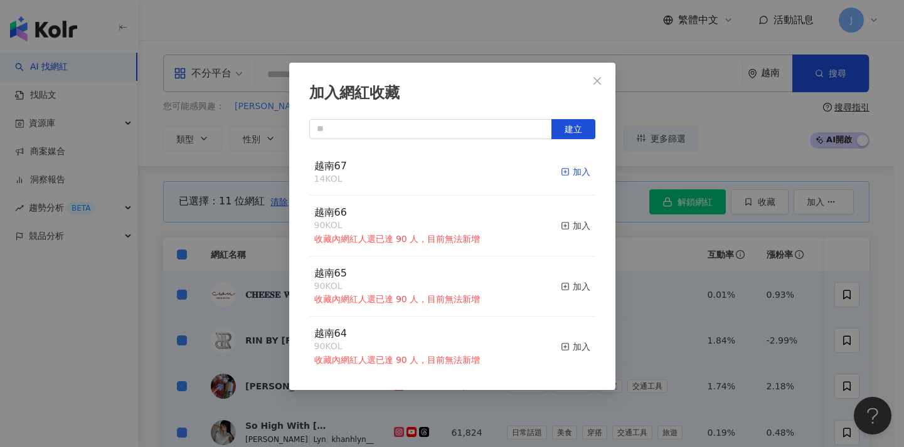
click at [572, 174] on div "加入" at bounding box center [575, 172] width 29 height 14
click at [205, 226] on div "加入網紅收藏 建立 越南67 25 KOL 加入 越南66 90 KOL 收藏內網紅人選已達 90 人，目前無法新增 加入 越南65 90 KOL 收藏內網紅…" at bounding box center [452, 223] width 904 height 447
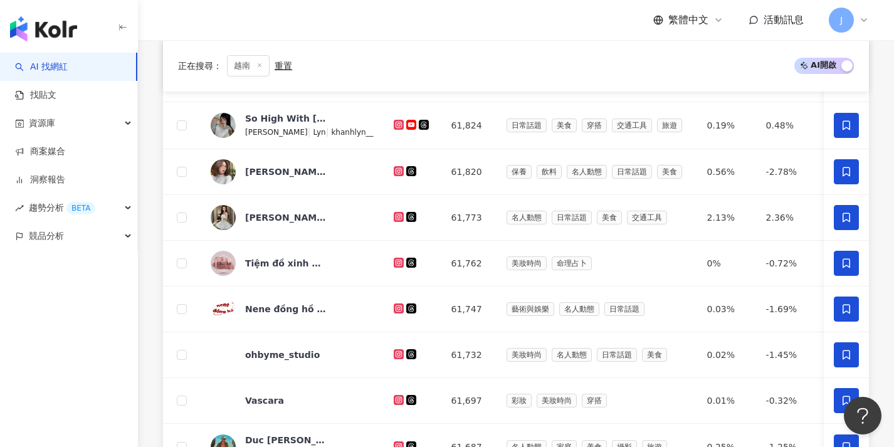
scroll to position [478, 0]
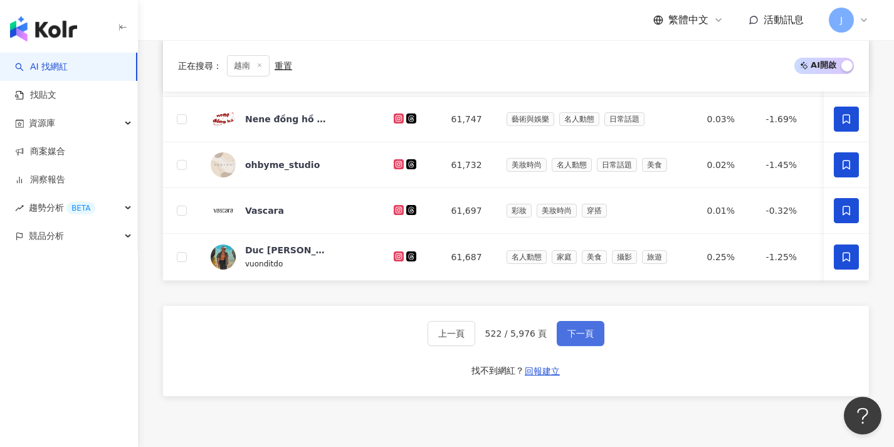
click at [572, 339] on span "下一頁" at bounding box center [581, 334] width 26 height 10
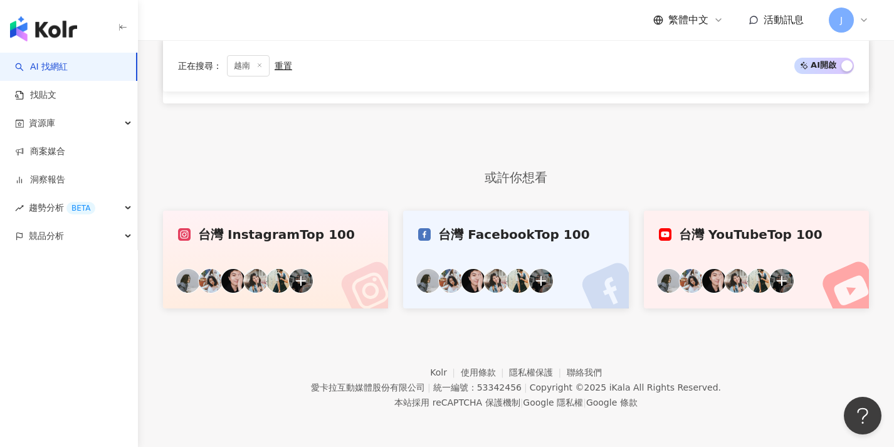
scroll to position [85, 0]
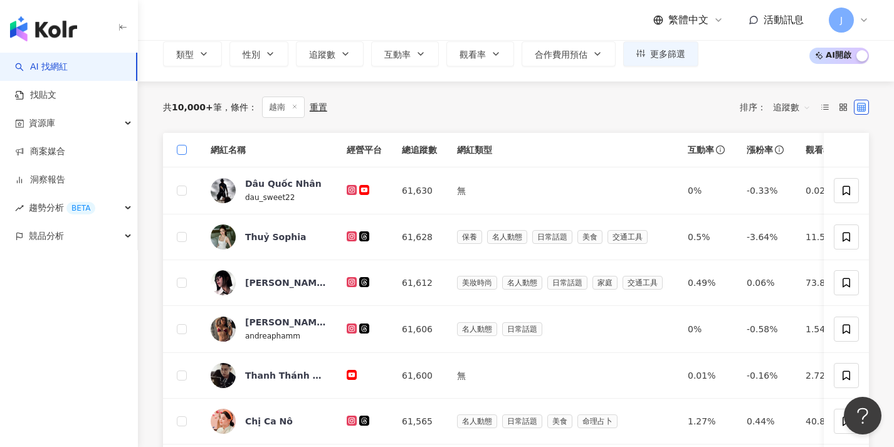
click at [185, 149] on span at bounding box center [182, 150] width 10 height 10
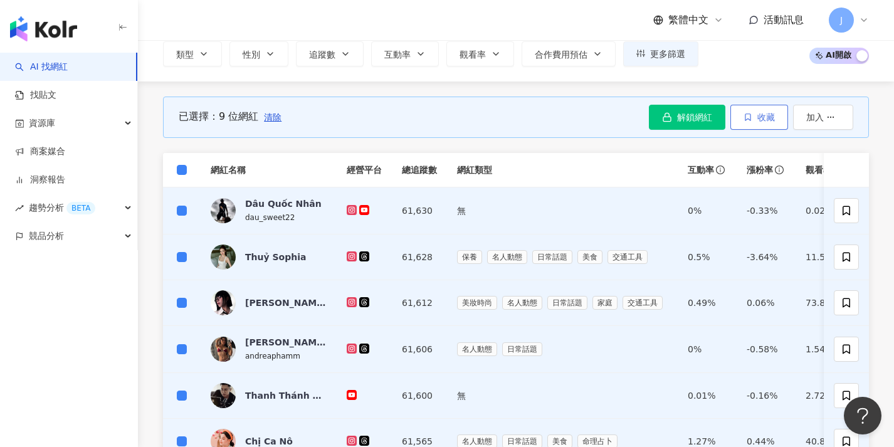
click at [763, 114] on span "收藏" at bounding box center [767, 117] width 18 height 10
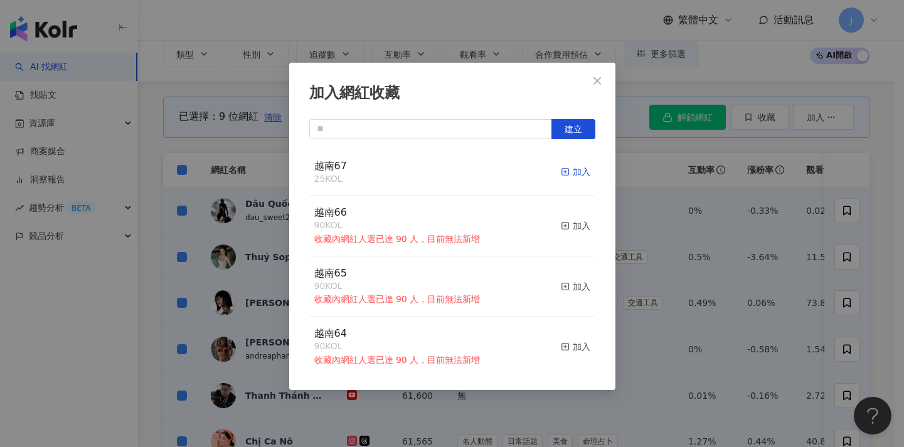
click at [561, 170] on icon "button" at bounding box center [565, 171] width 9 height 9
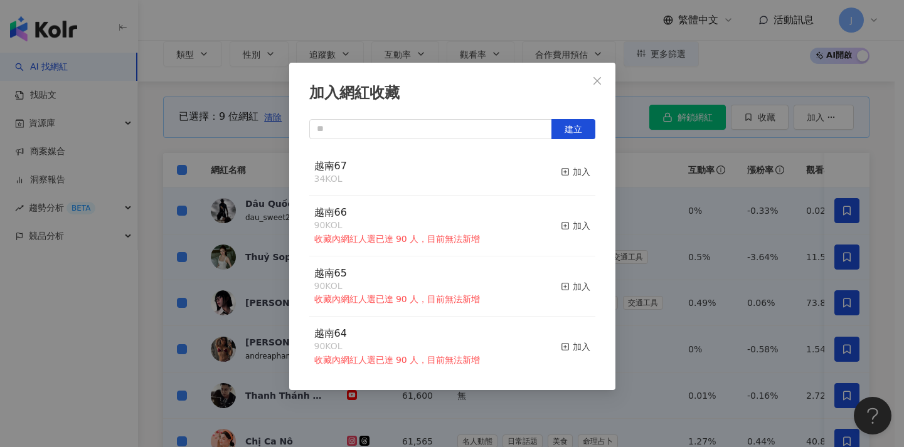
click at [659, 194] on div "加入網紅收藏 建立 越南67 34 KOL 加入 越南66 90 KOL 收藏內網紅人選已達 90 人，目前無法新增 加入 越南65 90 KOL 收藏內網紅…" at bounding box center [452, 223] width 904 height 447
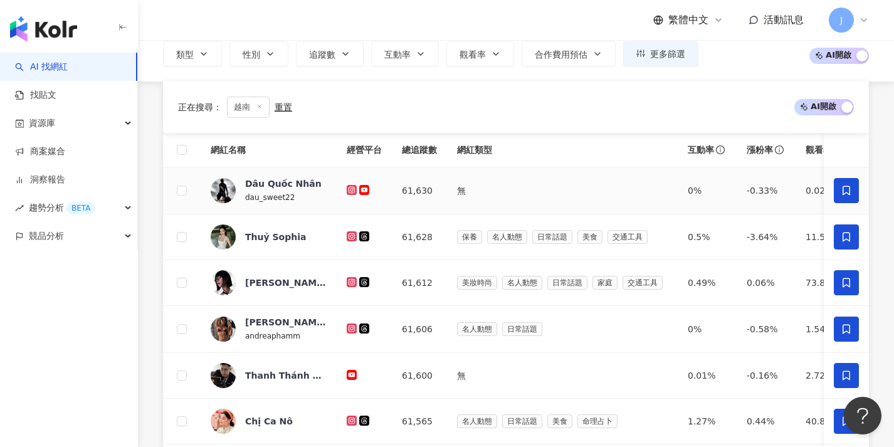
scroll to position [419, 0]
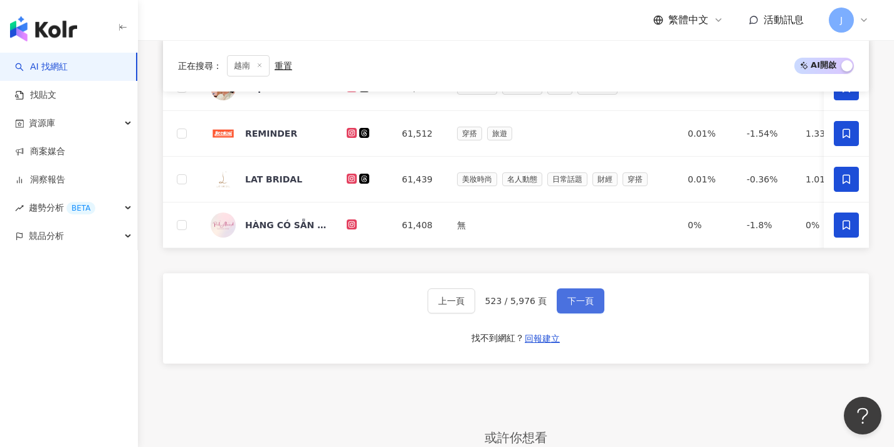
click at [568, 306] on span "下一頁" at bounding box center [581, 301] width 26 height 10
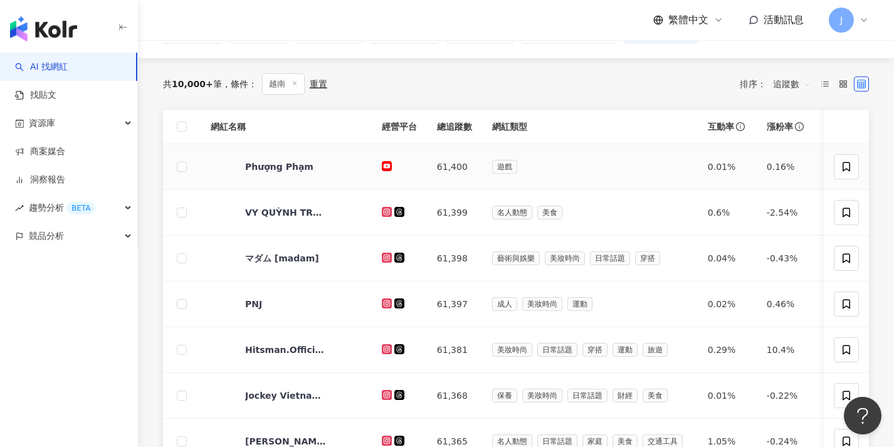
scroll to position [31, 0]
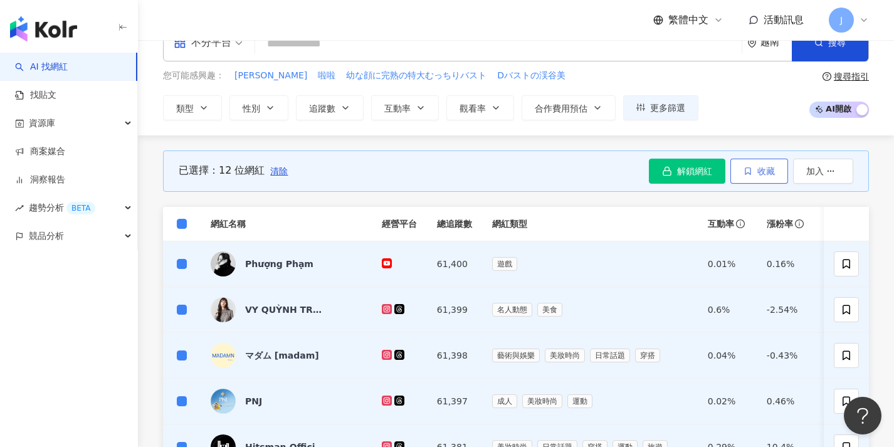
click at [767, 164] on button "收藏" at bounding box center [760, 171] width 58 height 25
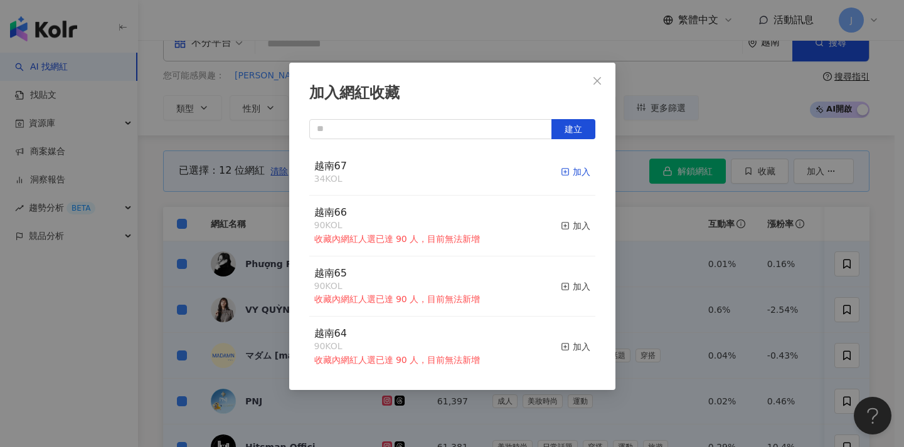
click at [573, 174] on div "加入" at bounding box center [575, 172] width 29 height 14
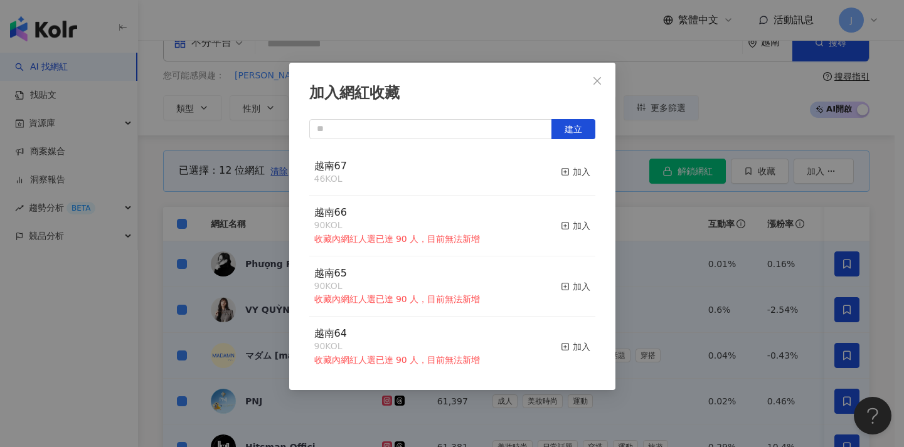
click at [252, 194] on div "加入網紅收藏 建立 越南67 46 KOL 加入 越南66 90 KOL 收藏內網紅人選已達 90 人，目前無法新增 加入 越南65 90 KOL 收藏內網紅…" at bounding box center [452, 223] width 904 height 447
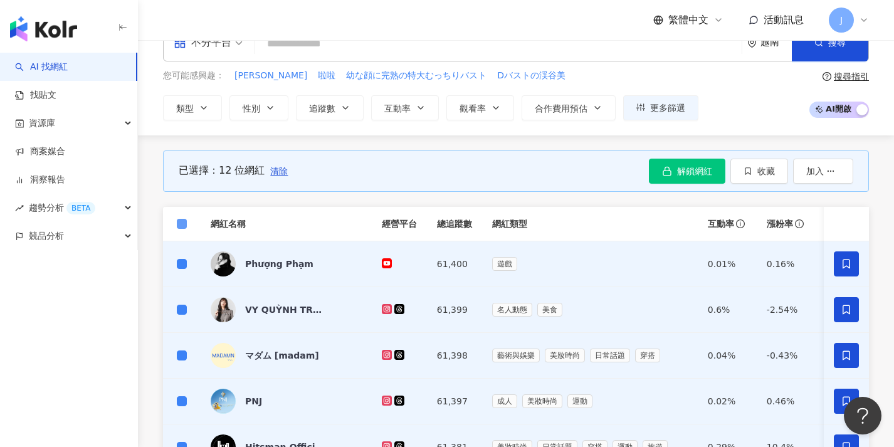
click at [184, 225] on span at bounding box center [182, 224] width 10 height 10
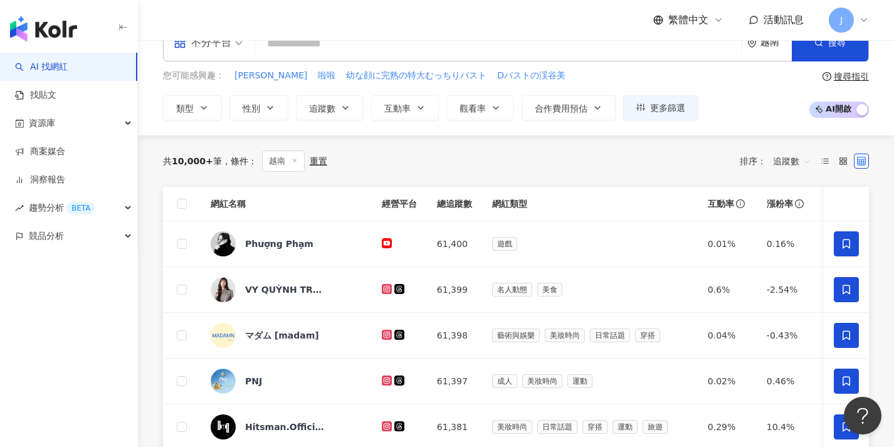
scroll to position [530, 0]
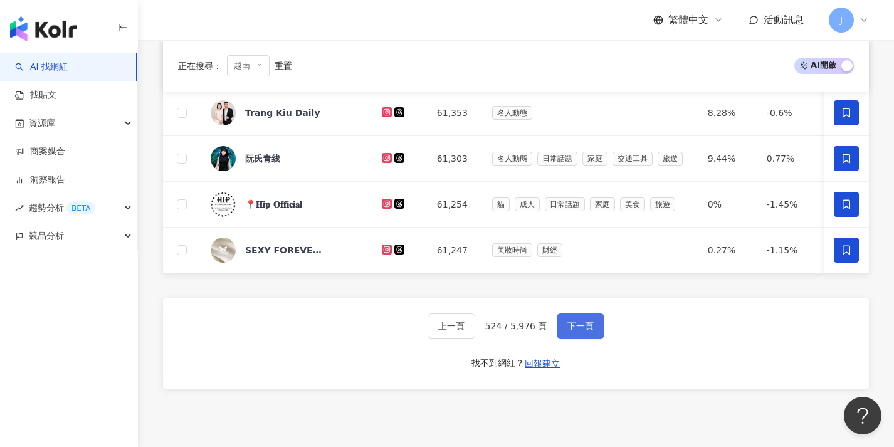
click at [589, 339] on button "下一頁" at bounding box center [581, 326] width 48 height 25
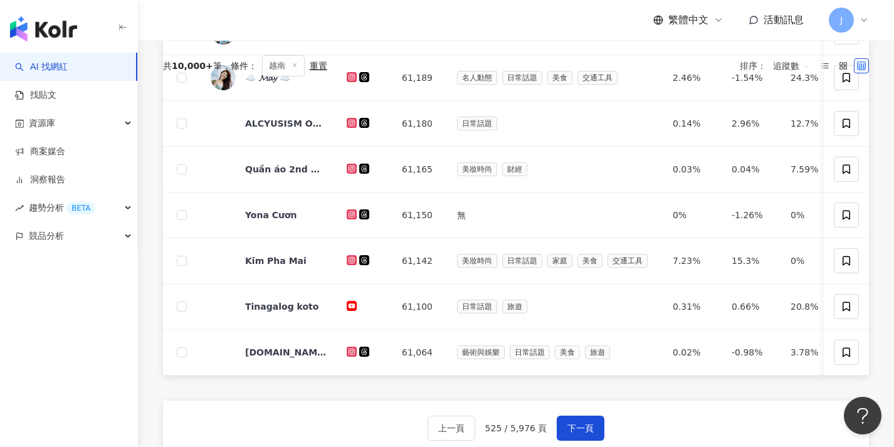
scroll to position [0, 0]
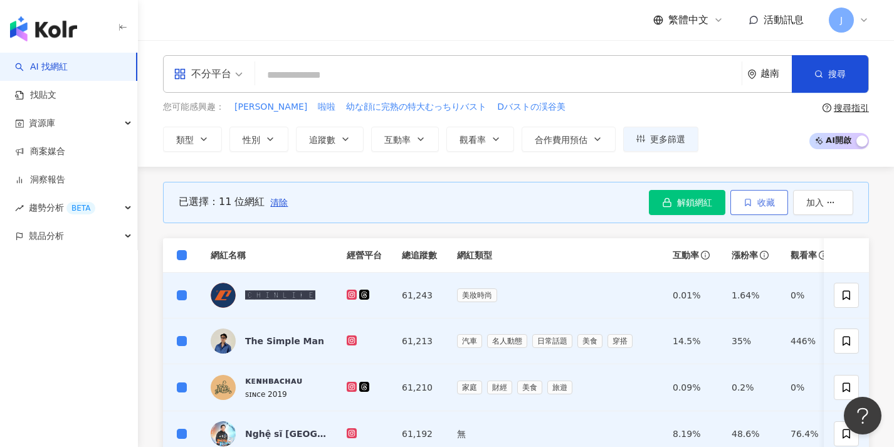
click at [763, 199] on span "收藏" at bounding box center [767, 203] width 18 height 10
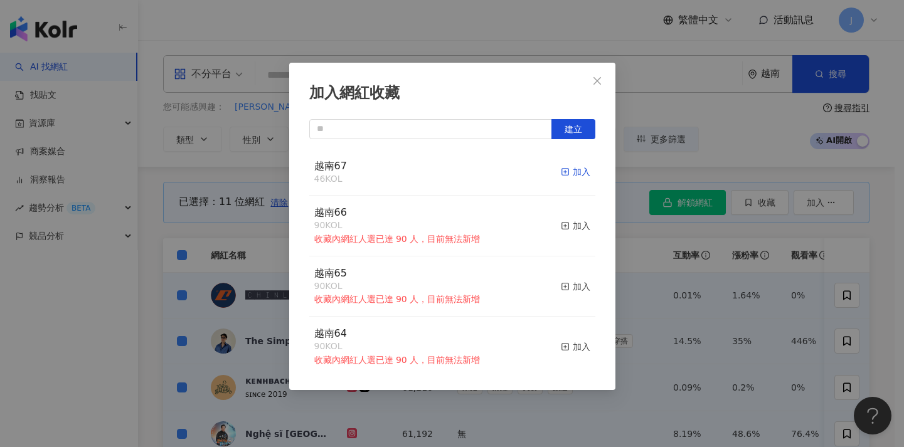
click at [573, 172] on div "加入" at bounding box center [575, 172] width 29 height 14
click at [256, 189] on div "加入網紅收藏 建立 越南67 57 KOL 加入 越南66 90 KOL 收藏內網紅人選已達 90 人，目前無法新增 加入 越南65 90 KOL 收藏內網紅…" at bounding box center [452, 223] width 904 height 447
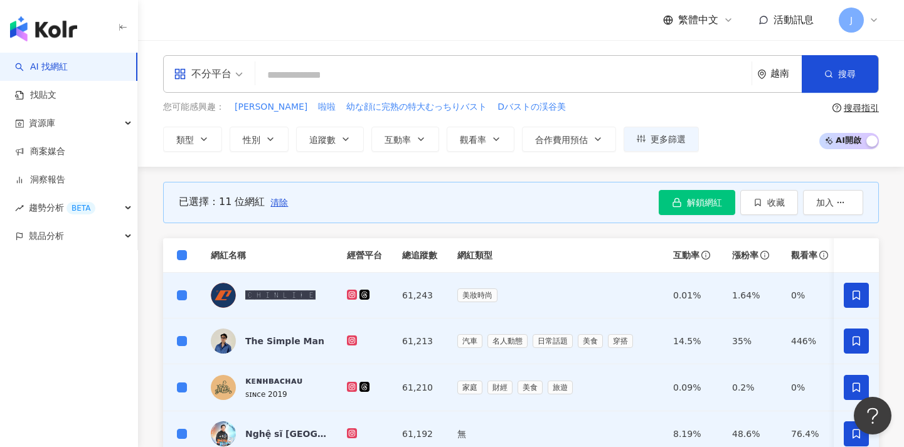
click at [185, 256] on span at bounding box center [182, 255] width 10 height 10
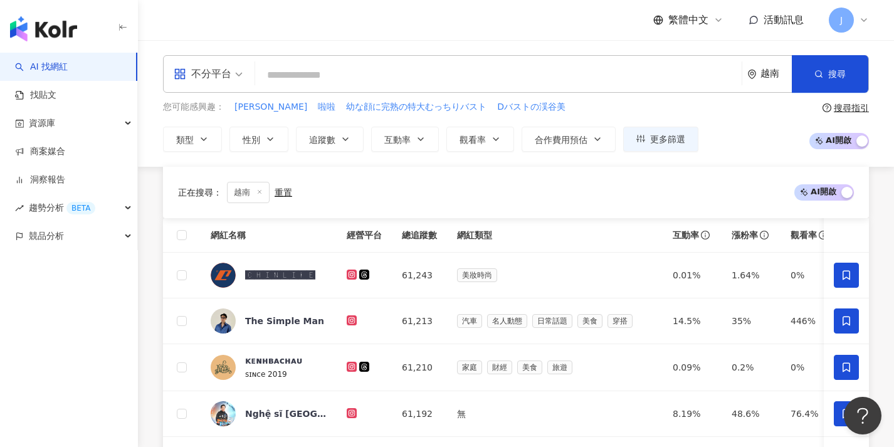
scroll to position [443, 0]
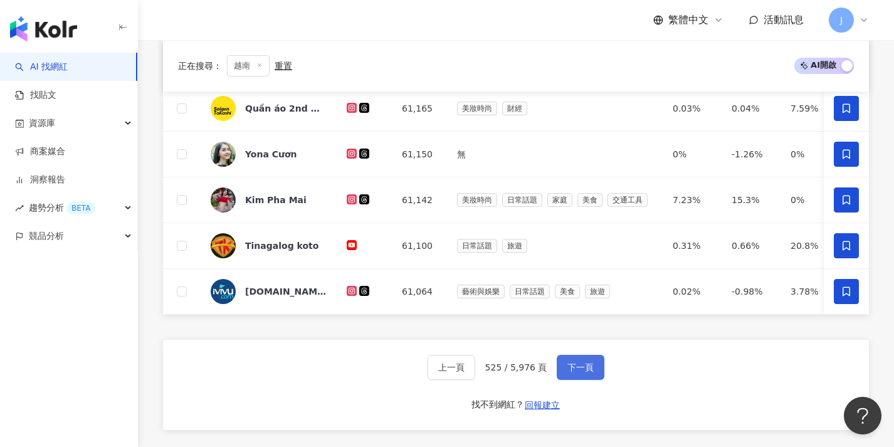
click at [589, 373] on span "下一頁" at bounding box center [581, 367] width 26 height 10
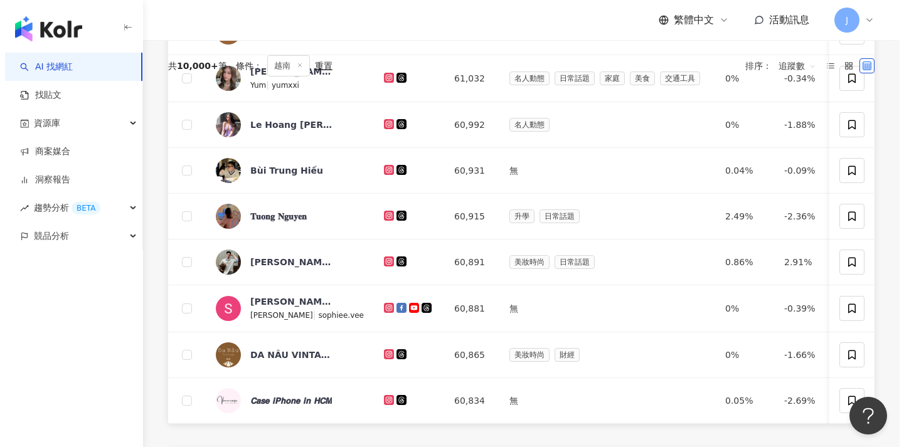
scroll to position [105, 0]
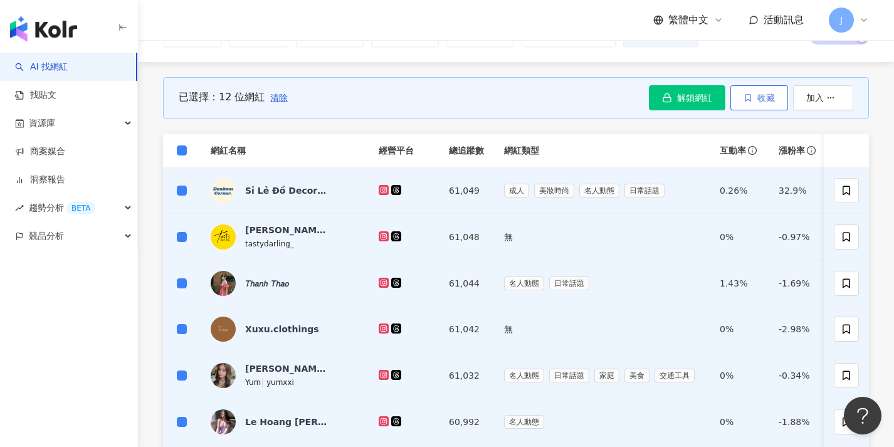
click at [734, 95] on button "收藏" at bounding box center [760, 97] width 58 height 25
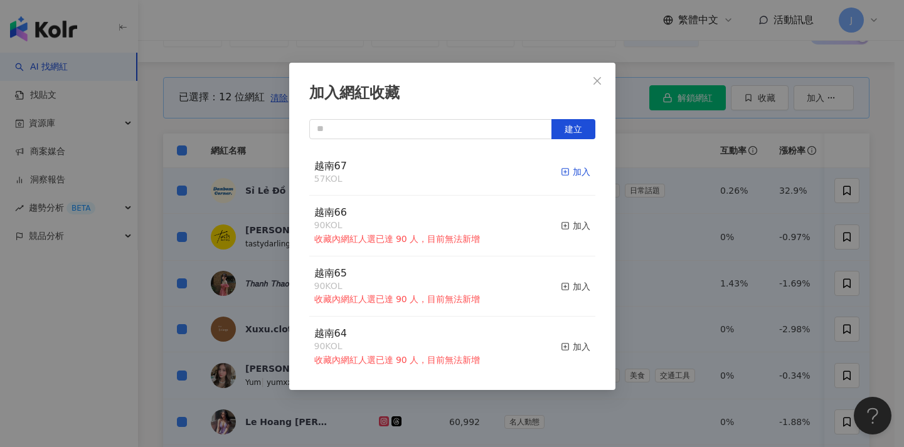
click at [561, 170] on icon "button" at bounding box center [565, 171] width 9 height 9
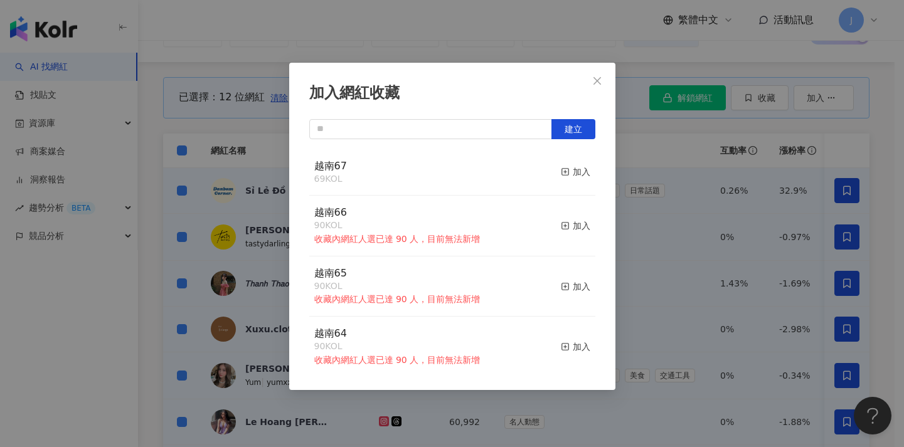
click at [258, 148] on div "加入網紅收藏 建立 越南67 69 KOL 加入 越南66 90 KOL 收藏內網紅人選已達 90 人，目前無法新增 加入 越南65 90 KOL 收藏內網紅…" at bounding box center [452, 223] width 904 height 447
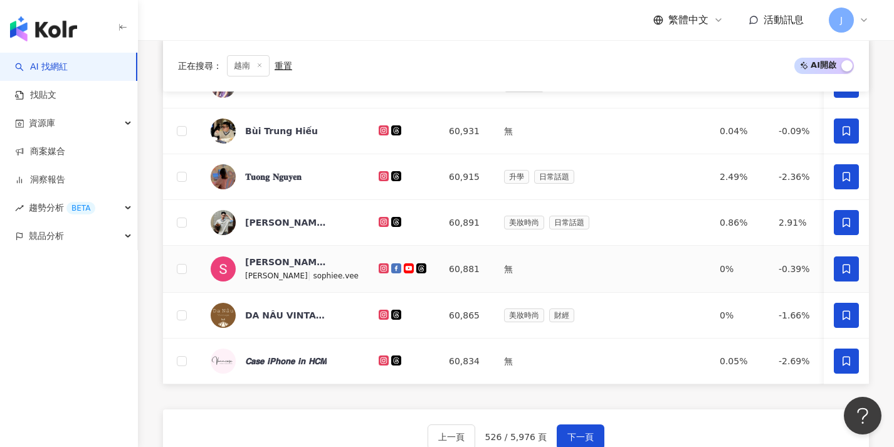
scroll to position [706, 0]
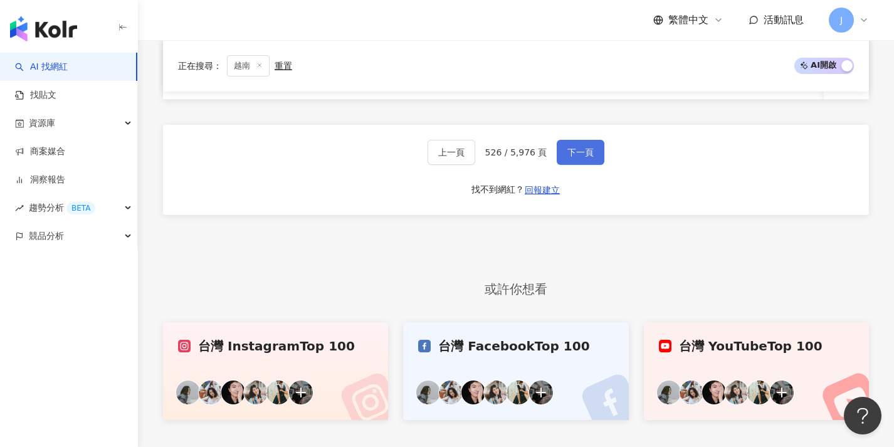
click at [573, 157] on span "下一頁" at bounding box center [581, 152] width 26 height 10
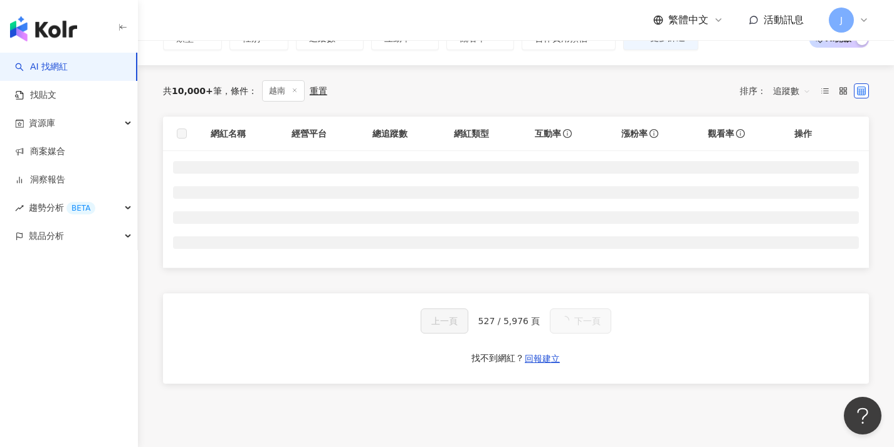
scroll to position [0, 0]
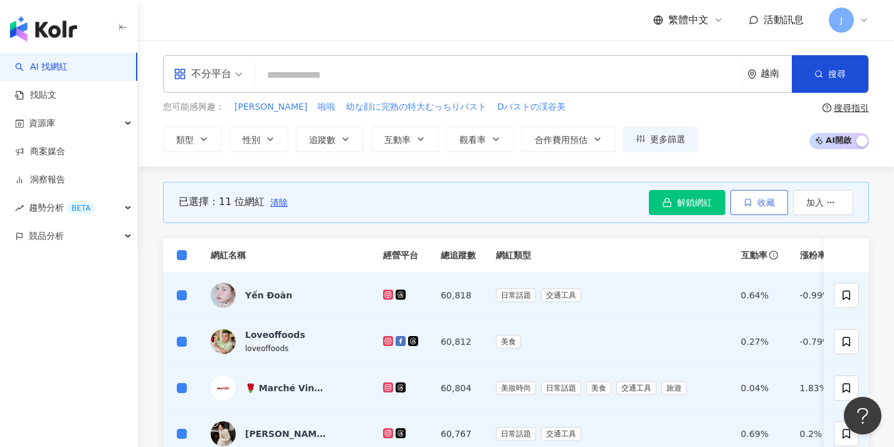
click at [764, 203] on span "收藏" at bounding box center [767, 203] width 18 height 10
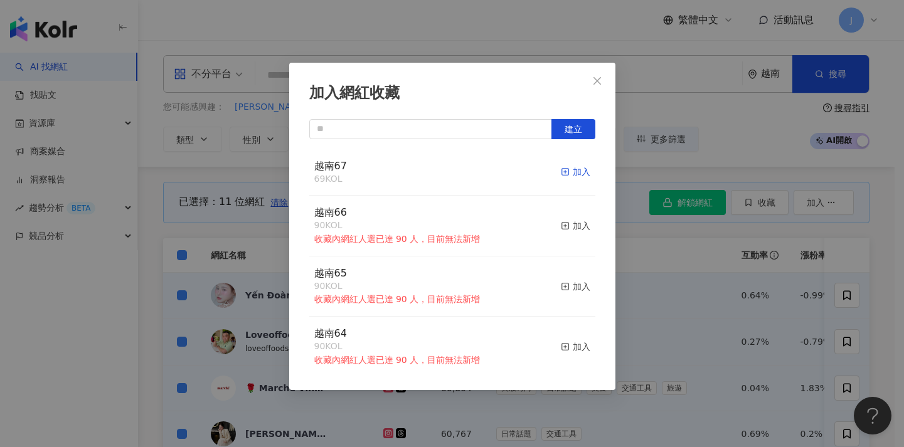
click at [576, 171] on div "加入" at bounding box center [575, 172] width 29 height 14
click at [639, 218] on div "加入網紅收藏 建立 越南67 80 KOL 加入 越南66 90 KOL 收藏內網紅人選已達 90 人，目前無法新增 加入 越南65 90 KOL 收藏內網紅…" at bounding box center [452, 223] width 904 height 447
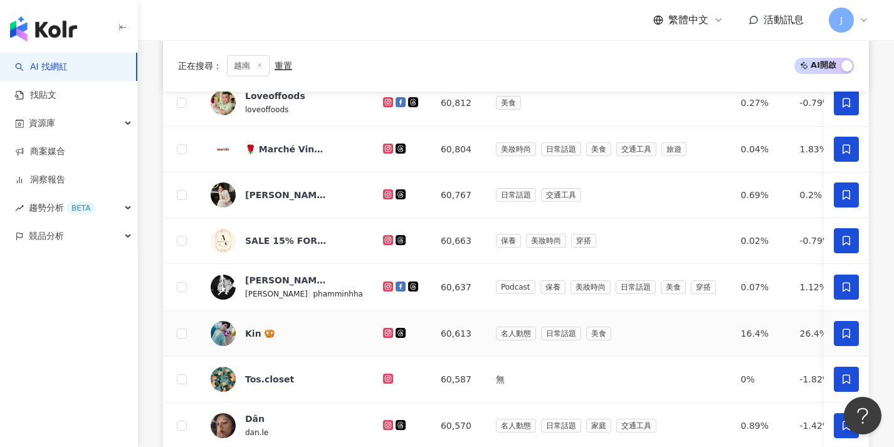
scroll to position [448, 0]
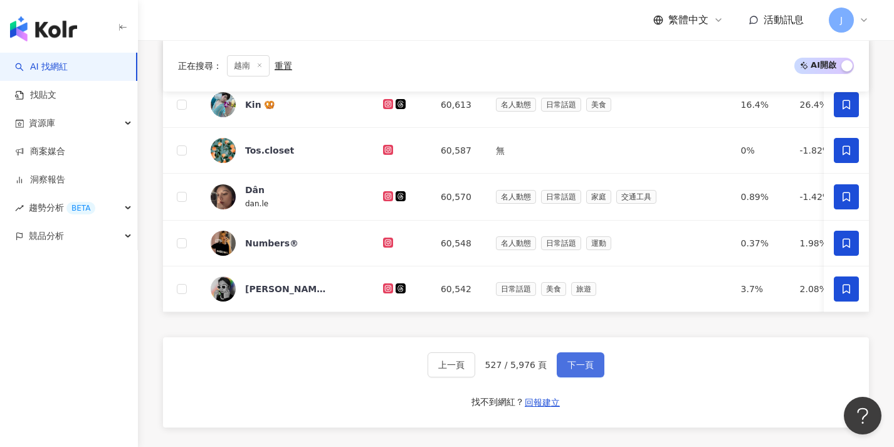
click at [584, 370] on span "下一頁" at bounding box center [581, 365] width 26 height 10
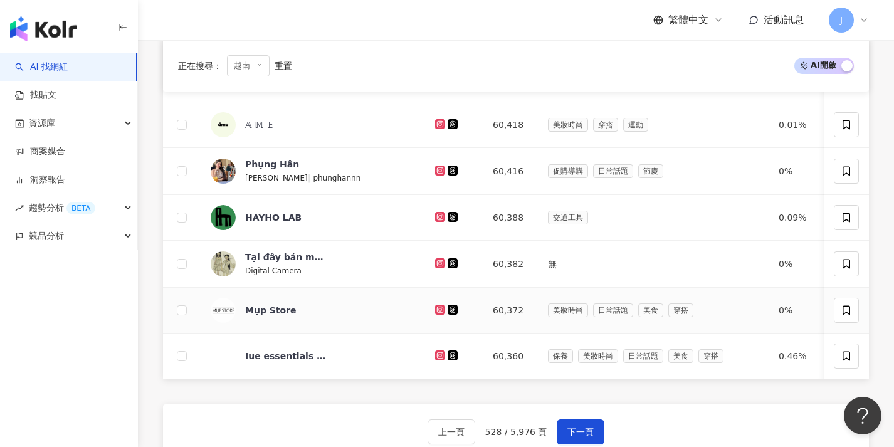
scroll to position [88, 0]
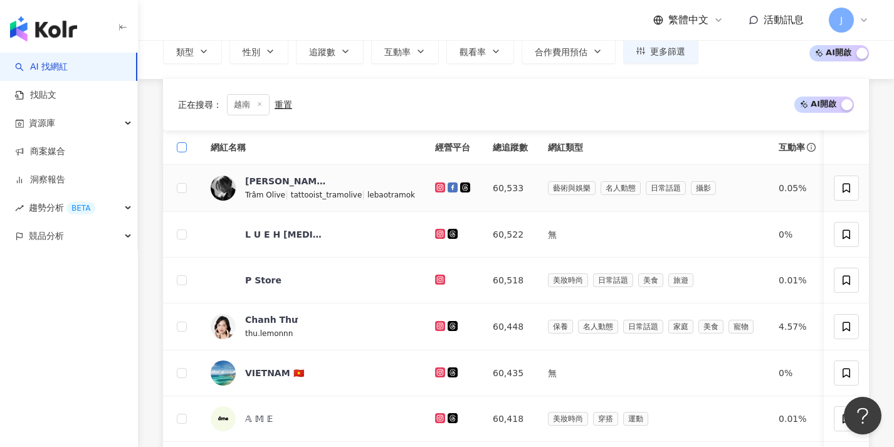
click at [185, 152] on span at bounding box center [182, 147] width 10 height 10
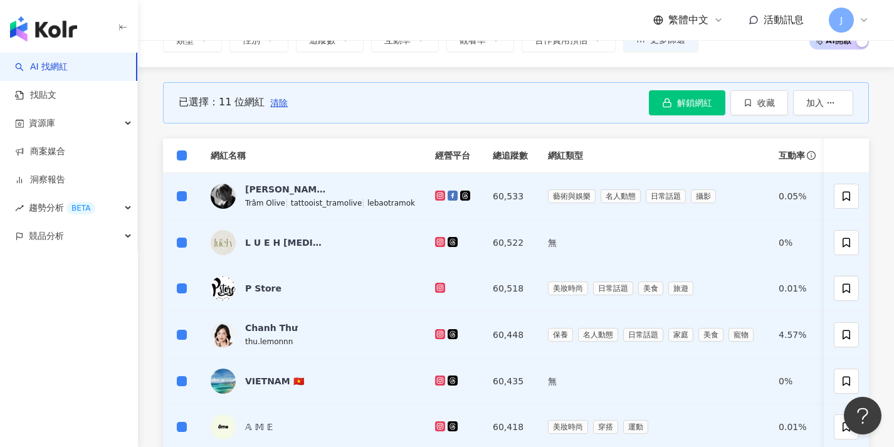
scroll to position [654, 0]
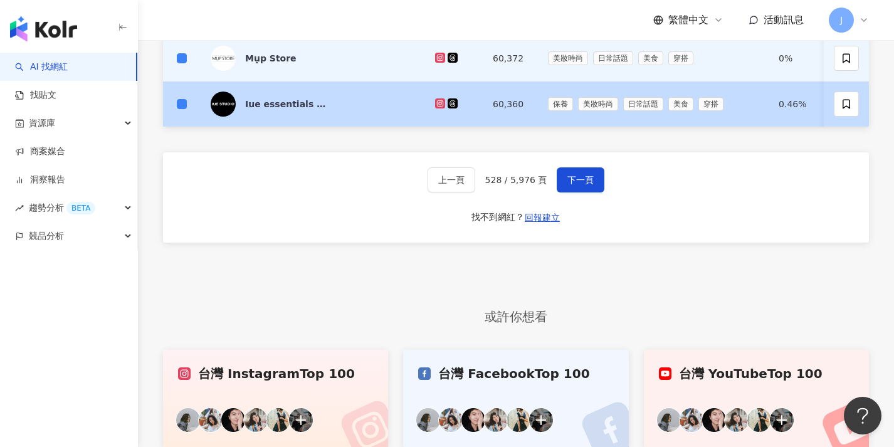
click at [176, 105] on td at bounding box center [182, 105] width 38 height 46
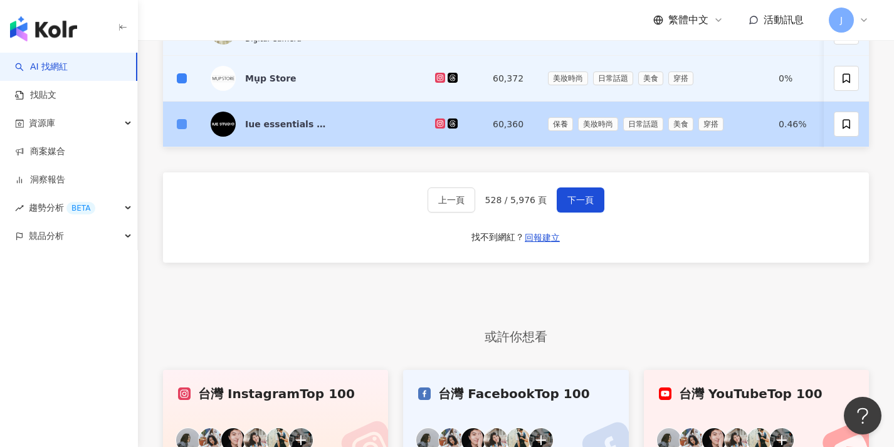
click at [185, 124] on span at bounding box center [182, 124] width 10 height 10
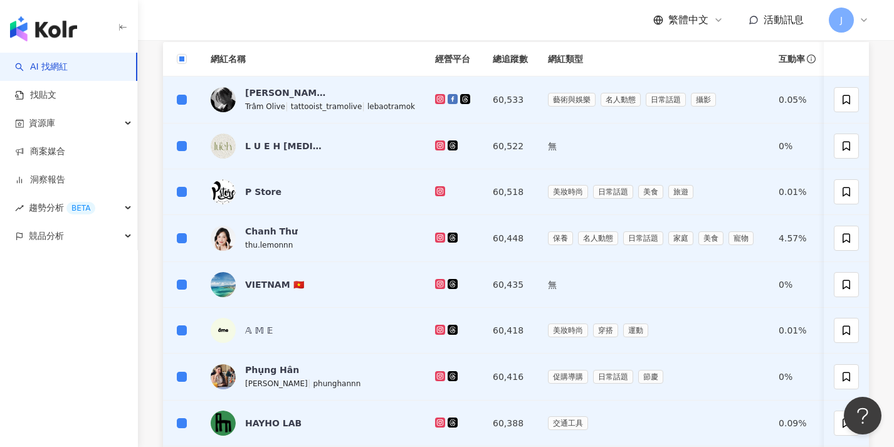
scroll to position [63, 0]
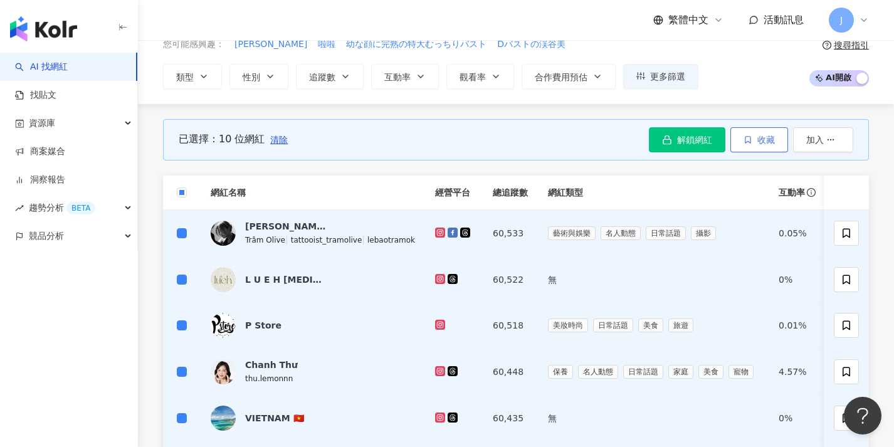
click at [737, 140] on button "收藏" at bounding box center [760, 139] width 58 height 25
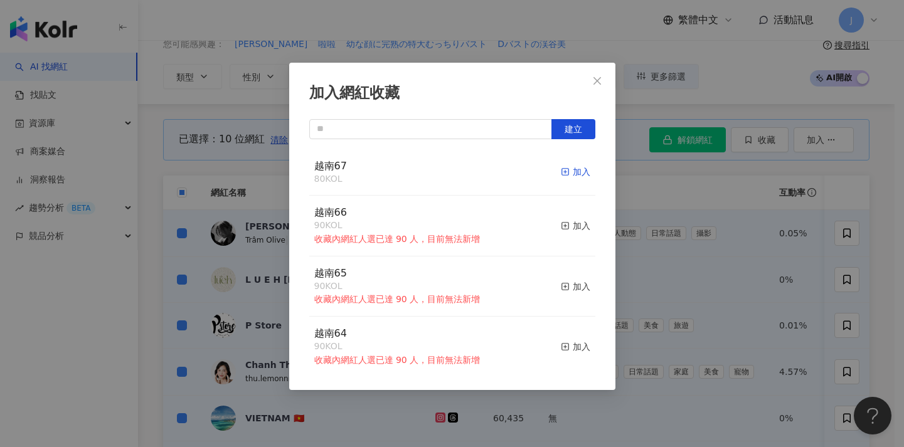
click at [570, 167] on div "加入" at bounding box center [575, 172] width 29 height 14
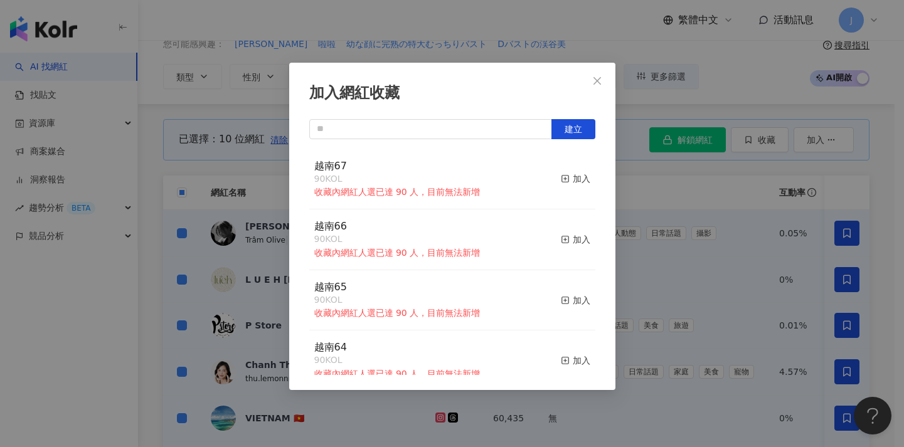
click at [695, 234] on div "加入網紅收藏 建立 越南67 90 KOL 收藏內網紅人選已達 90 人，目前無法新增 加入 越南66 90 KOL 收藏內網紅人選已達 90 人，目前無法新…" at bounding box center [452, 223] width 904 height 447
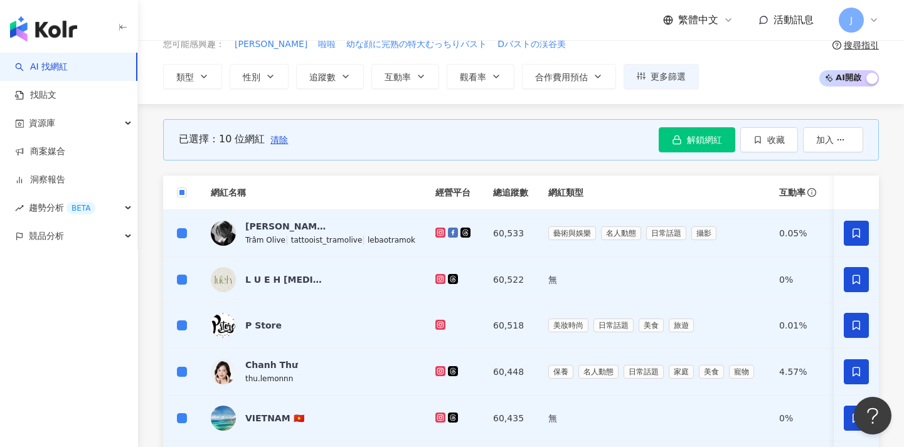
click at [282, 142] on span "清除" at bounding box center [279, 140] width 18 height 10
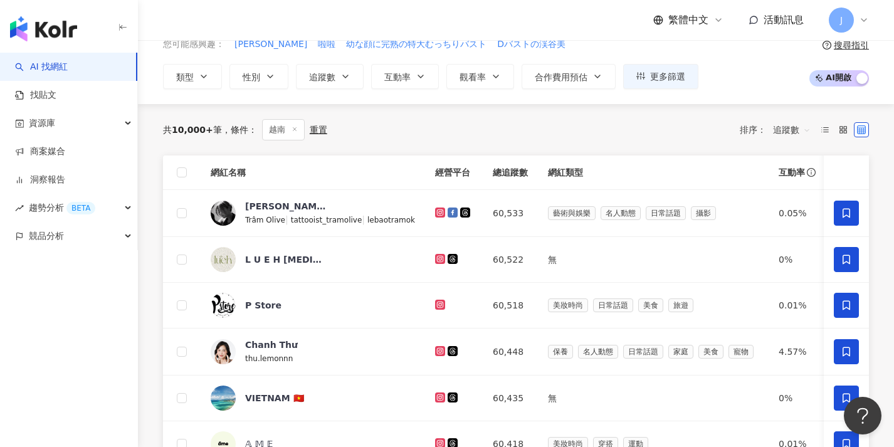
scroll to position [515, 0]
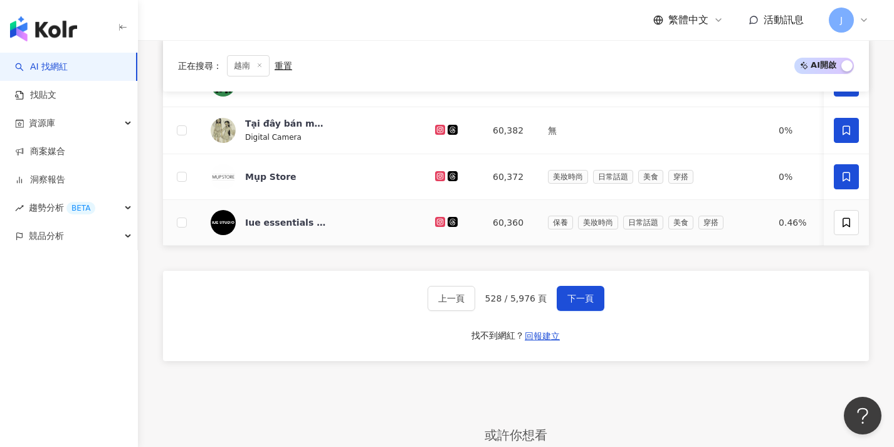
drag, startPoint x: 184, startPoint y: 218, endPoint x: 695, endPoint y: 218, distance: 510.5
click at [184, 218] on span at bounding box center [182, 223] width 10 height 10
click at [837, 223] on span at bounding box center [846, 222] width 25 height 25
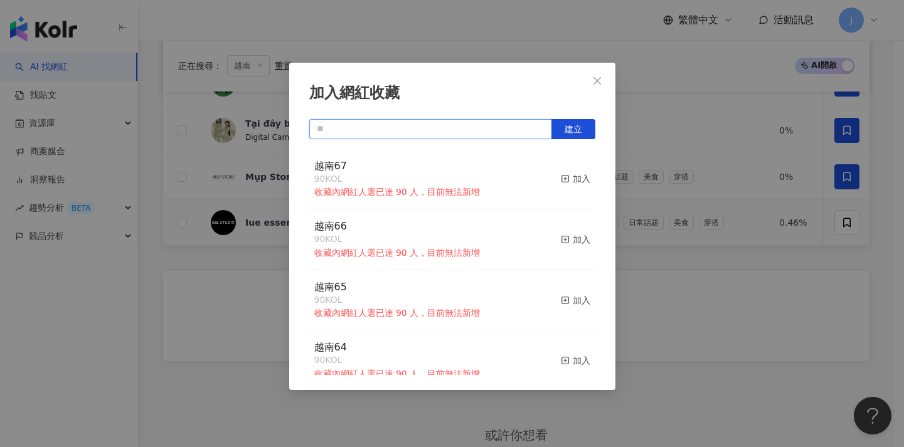
click at [448, 131] on input "text" at bounding box center [430, 129] width 243 height 20
paste input "****"
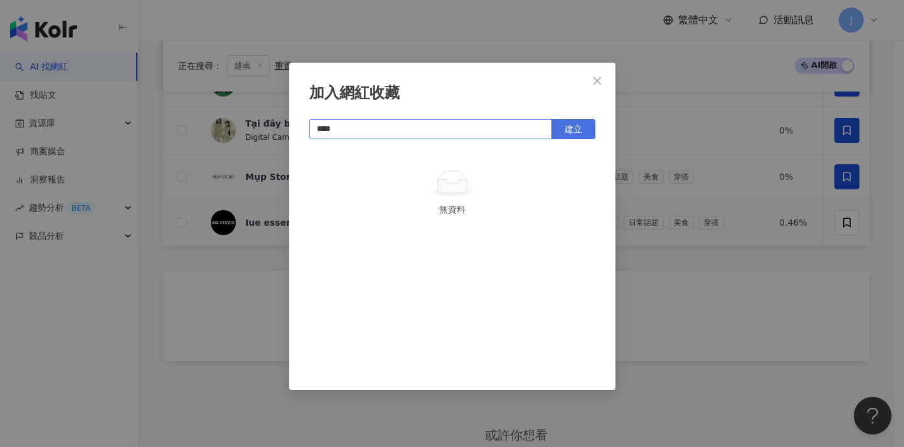
click at [580, 125] on span "建立" at bounding box center [573, 129] width 18 height 10
type input "****"
click at [670, 273] on div "加入網紅收藏 **** 建立 越南68 1 KOL 已加入" at bounding box center [452, 223] width 904 height 447
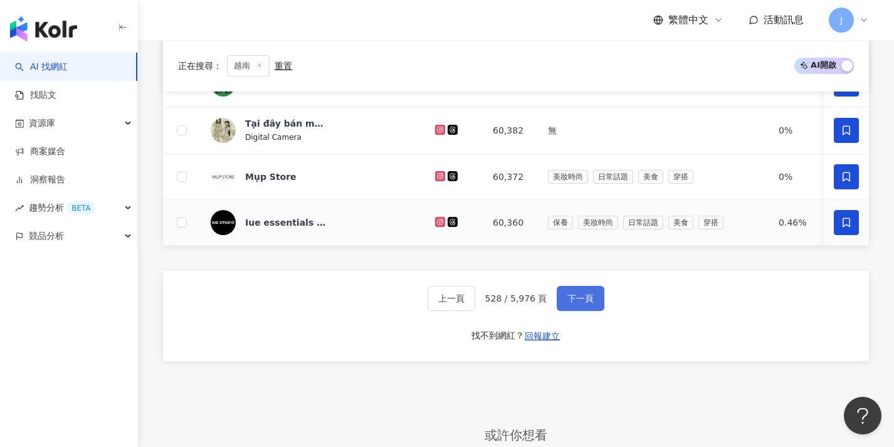
click at [593, 303] on button "下一頁" at bounding box center [581, 298] width 48 height 25
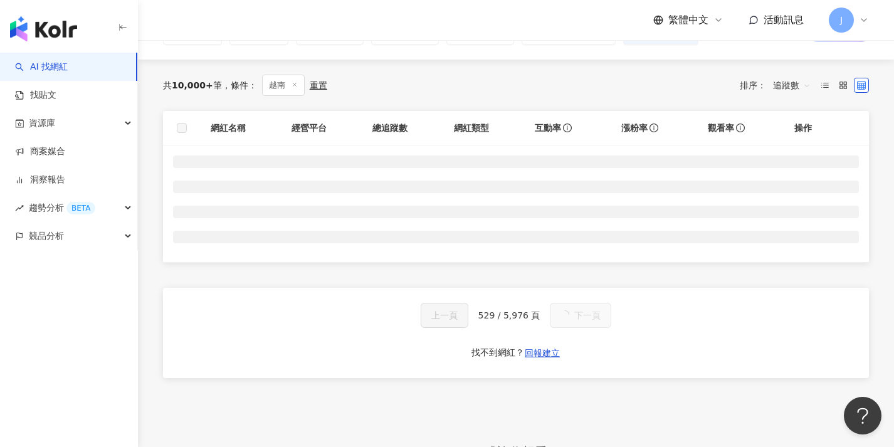
scroll to position [48, 0]
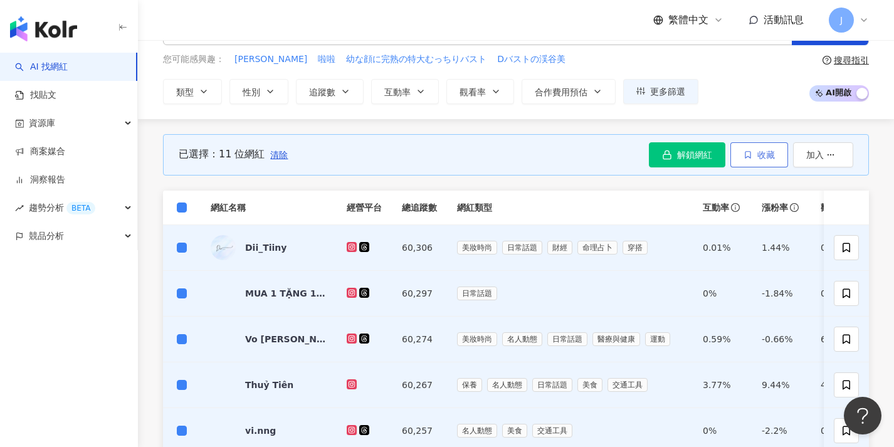
click at [773, 148] on button "收藏" at bounding box center [760, 154] width 58 height 25
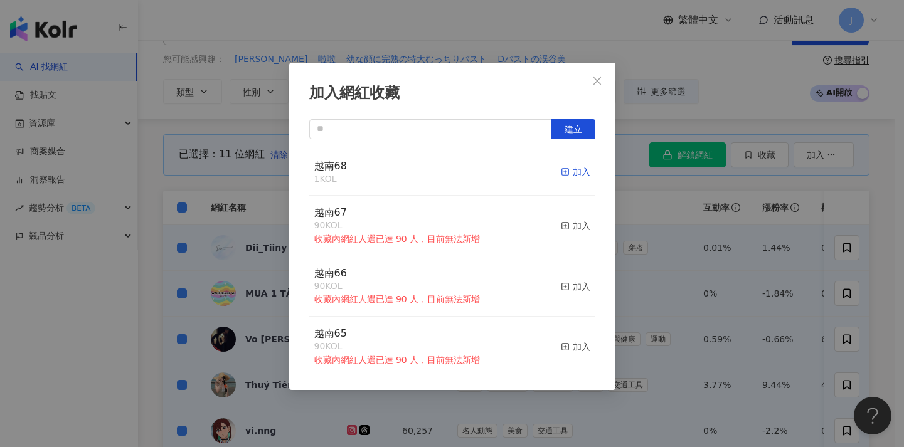
click at [571, 169] on div "加入" at bounding box center [575, 172] width 29 height 14
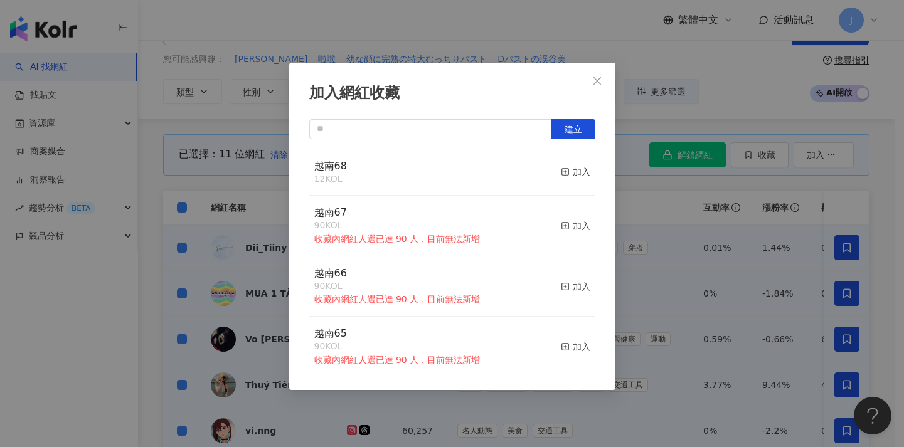
click at [648, 218] on div "加入網紅收藏 建立 越南68 12 KOL 加入 越南67 90 KOL 收藏內網紅人選已達 90 人，目前無法新增 加入 越南66 90 KOL 收藏內網紅…" at bounding box center [452, 223] width 904 height 447
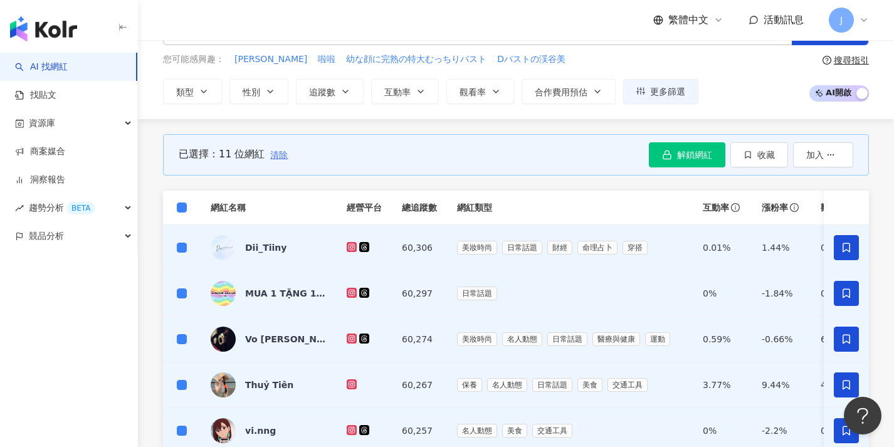
click at [282, 155] on span "清除" at bounding box center [279, 155] width 18 height 10
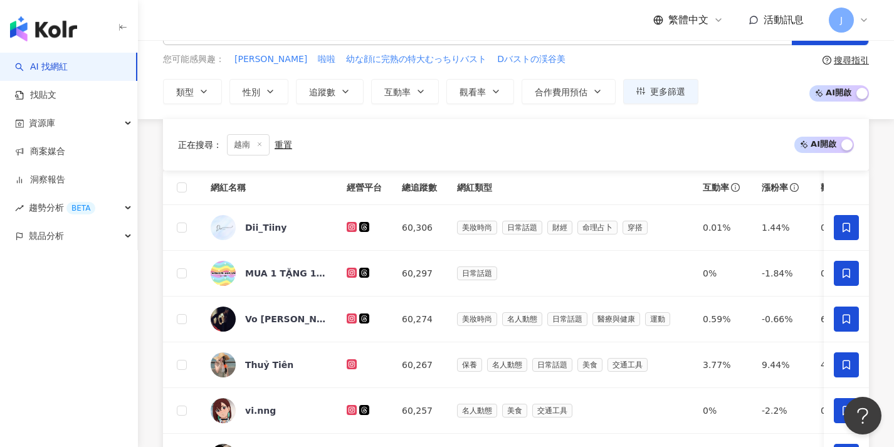
scroll to position [522, 0]
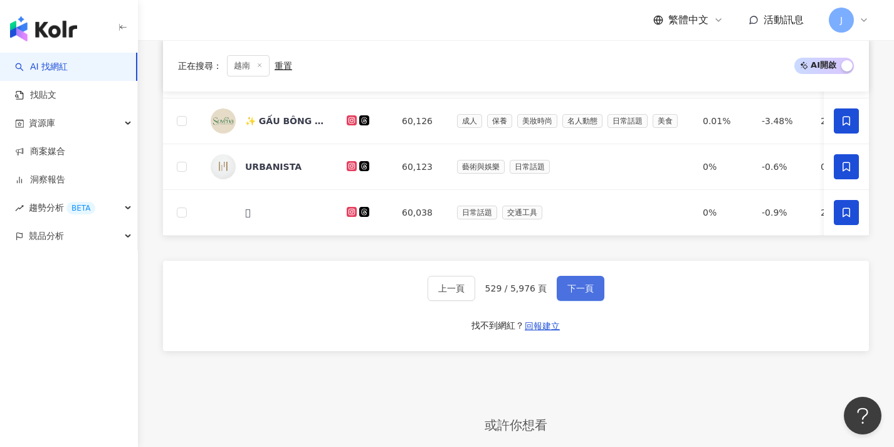
click at [596, 301] on button "下一頁" at bounding box center [581, 288] width 48 height 25
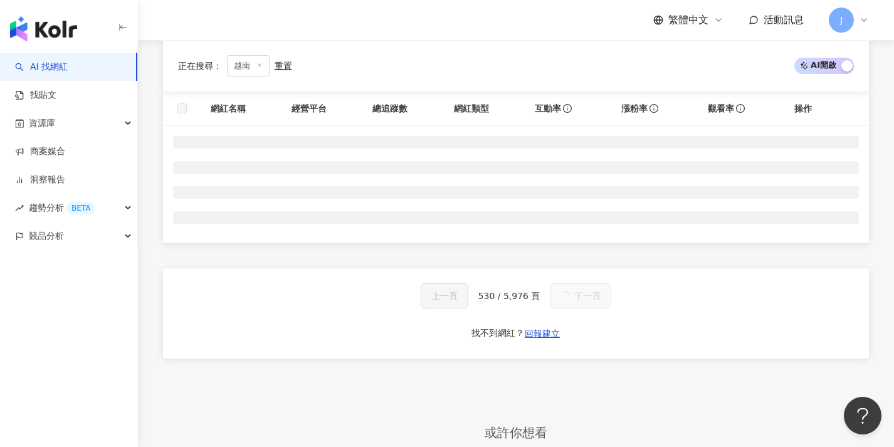
scroll to position [9, 0]
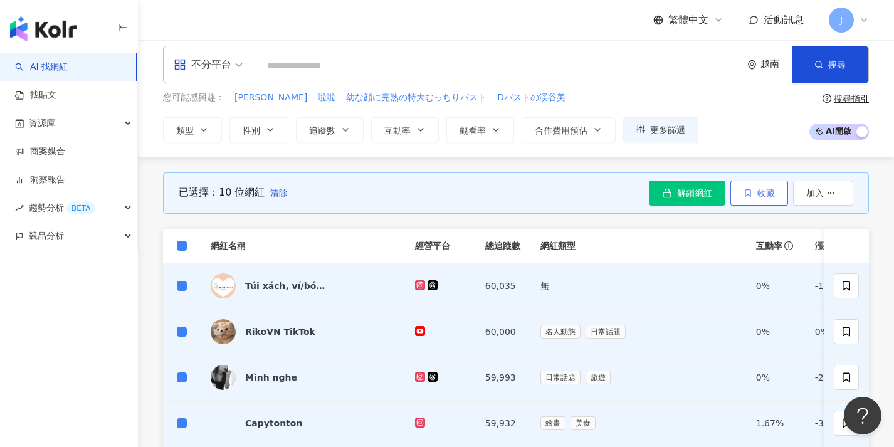
click at [751, 195] on icon "button" at bounding box center [748, 193] width 9 height 9
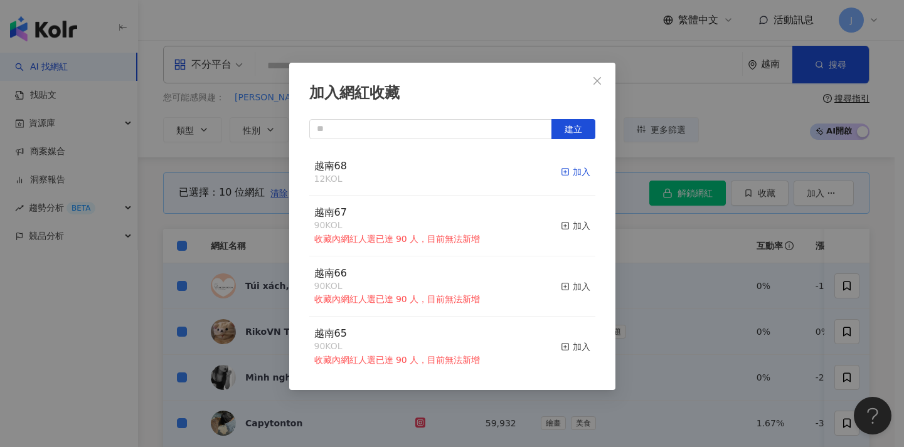
click at [565, 173] on div "加入" at bounding box center [575, 172] width 29 height 14
click at [658, 146] on div "加入網紅收藏 建立 越南68 22 KOL 加入 越南67 90 KOL 收藏內網紅人選已達 90 人，目前無法新增 加入 越南66 90 KOL 收藏內網紅…" at bounding box center [452, 223] width 904 height 447
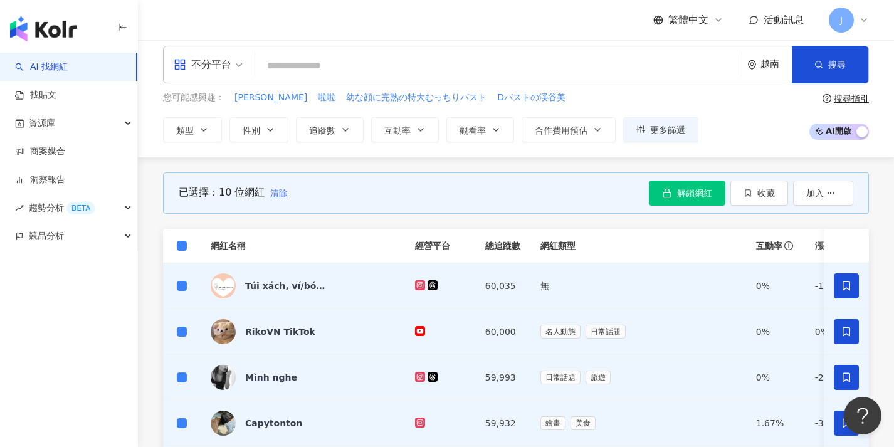
click at [286, 189] on span "清除" at bounding box center [279, 193] width 18 height 10
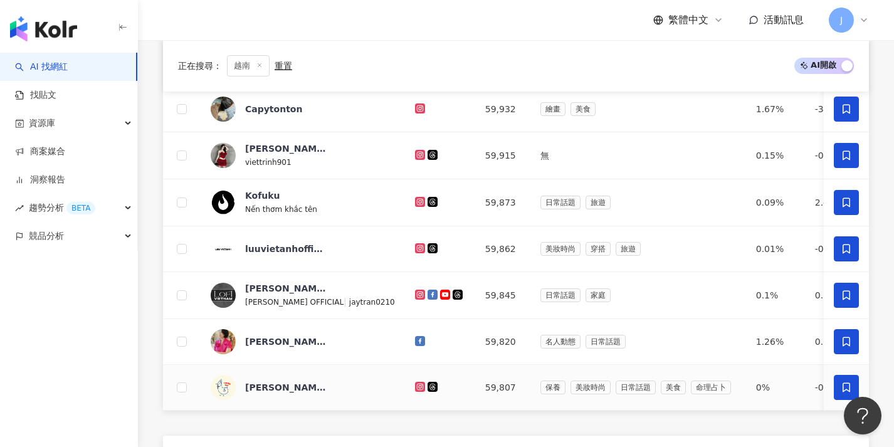
scroll to position [460, 0]
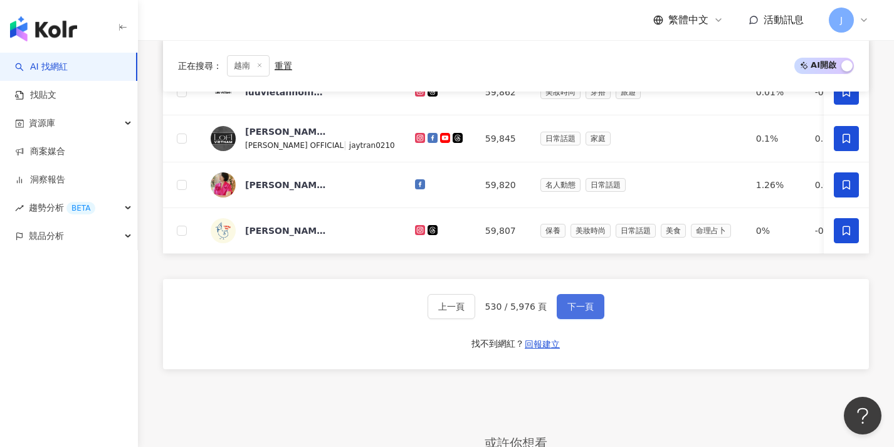
drag, startPoint x: 576, startPoint y: 315, endPoint x: 582, endPoint y: 308, distance: 8.9
click at [576, 312] on span "下一頁" at bounding box center [581, 307] width 26 height 10
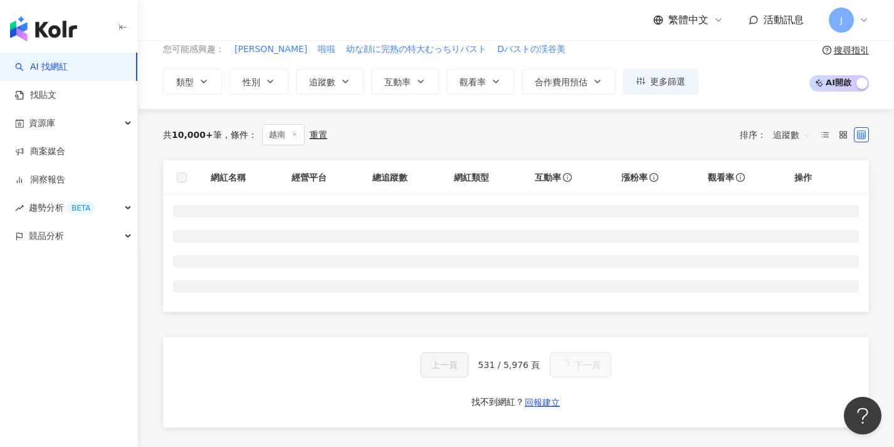
scroll to position [0, 0]
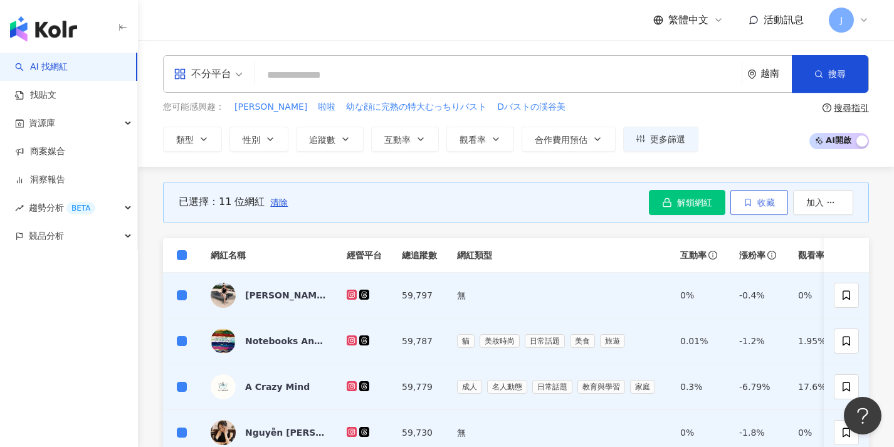
click at [753, 199] on button "收藏" at bounding box center [760, 202] width 58 height 25
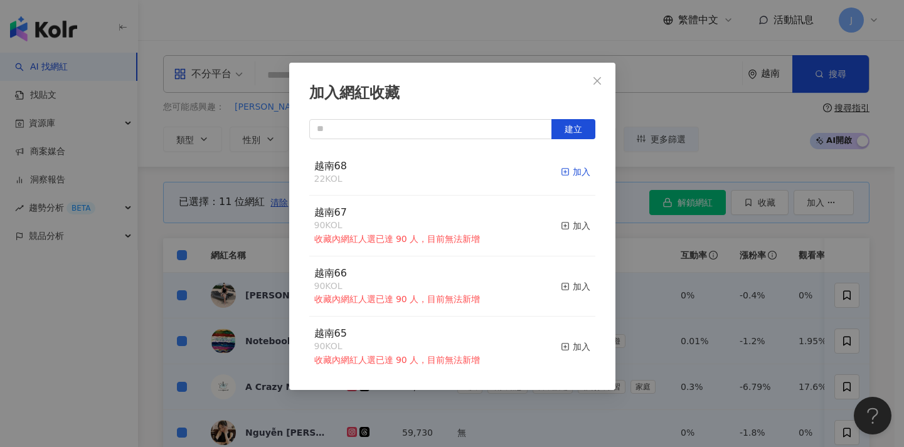
click at [574, 172] on div "加入" at bounding box center [575, 172] width 29 height 14
click at [253, 235] on div "加入網紅收藏 建立 越南68 33 KOL 加入 越南67 90 KOL 收藏內網紅人選已達 90 人，目前無法新增 加入 越南66 90 KOL 收藏內網紅…" at bounding box center [452, 223] width 904 height 447
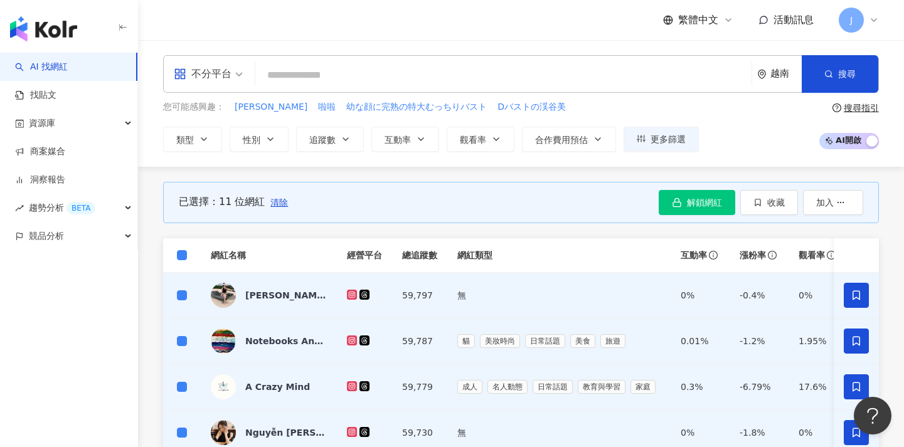
click at [274, 203] on span "清除" at bounding box center [279, 203] width 18 height 10
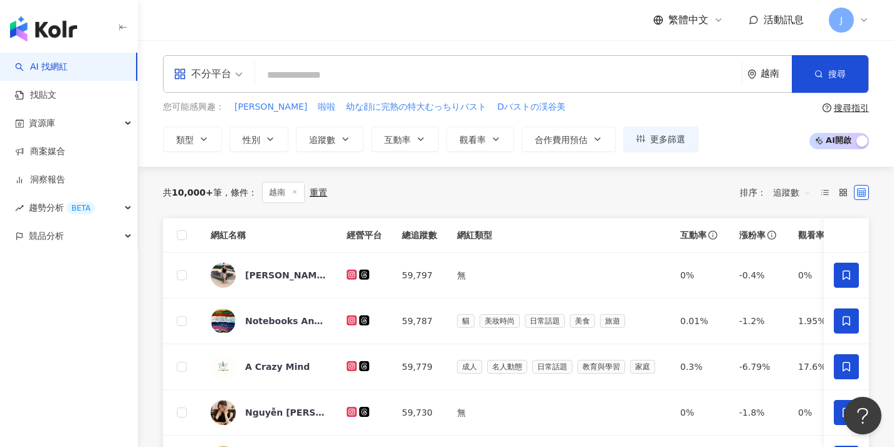
scroll to position [522, 0]
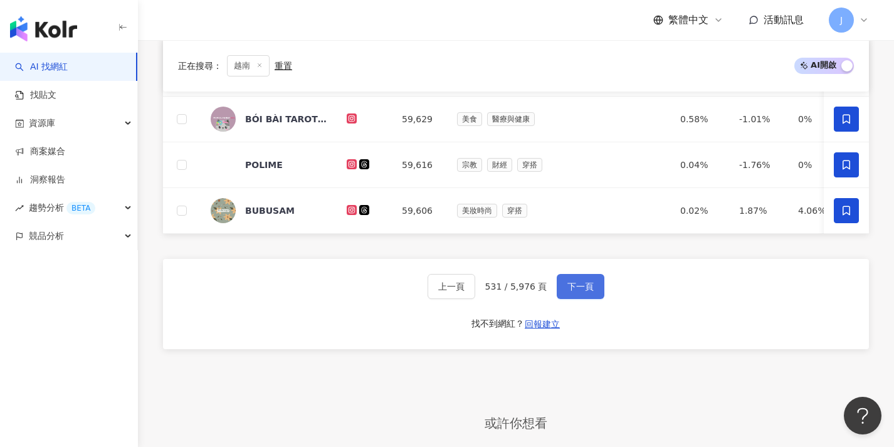
click at [588, 299] on button "下一頁" at bounding box center [581, 286] width 48 height 25
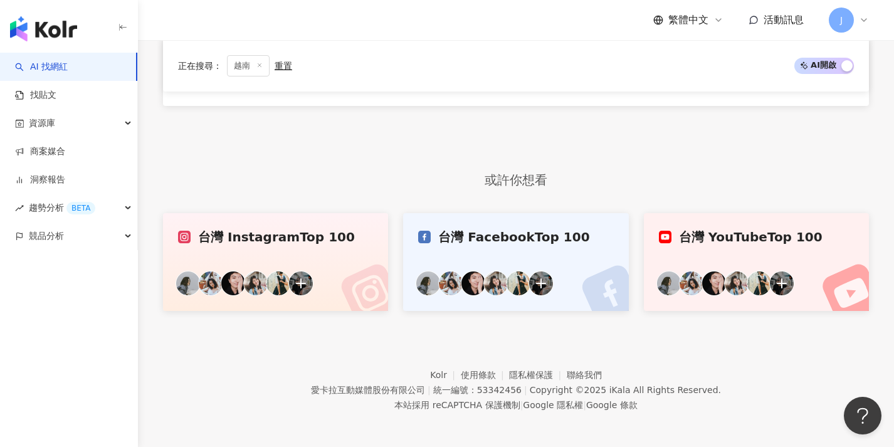
scroll to position [72, 0]
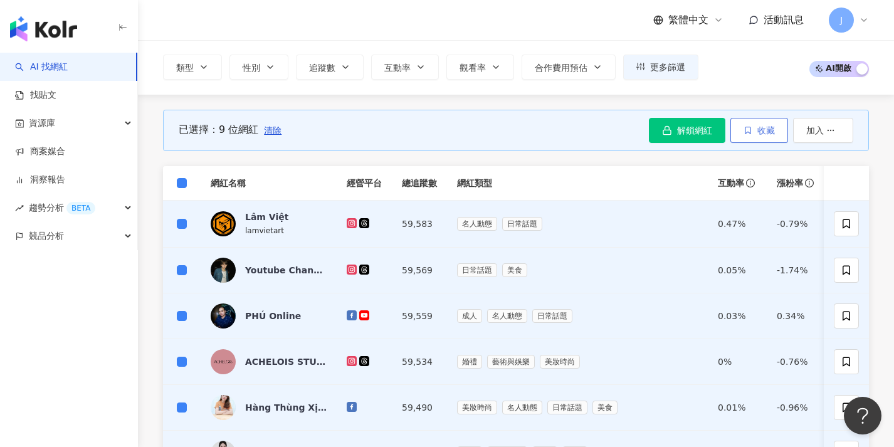
click at [766, 132] on span "收藏" at bounding box center [767, 130] width 18 height 10
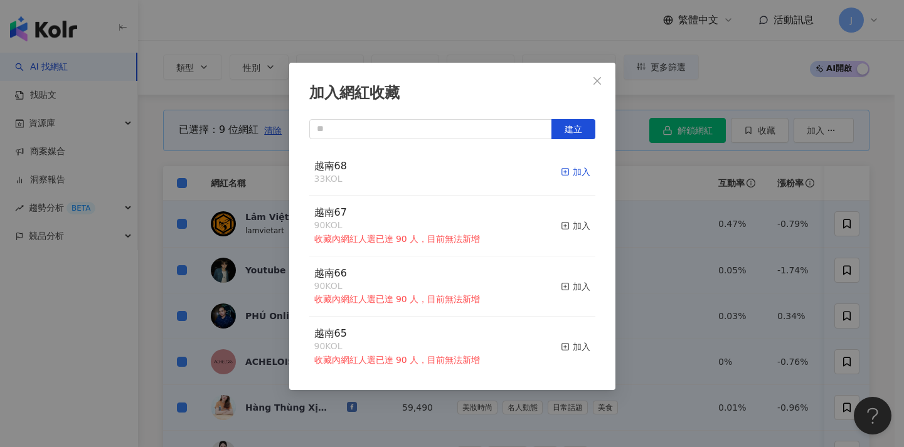
click at [561, 168] on div "加入" at bounding box center [575, 172] width 29 height 14
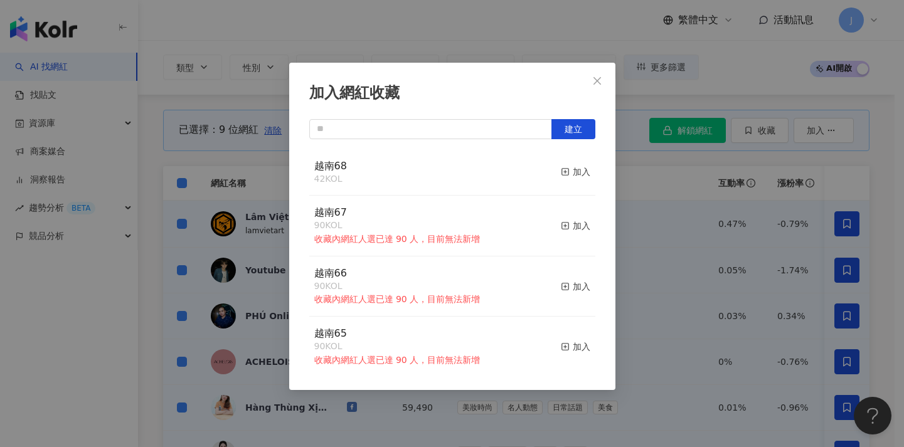
click at [193, 176] on div "加入網紅收藏 建立 越南68 42 KOL 加入 越南67 90 KOL 收藏內網紅人選已達 90 人，目前無法新增 加入 越南66 90 KOL 收藏內網紅…" at bounding box center [452, 223] width 904 height 447
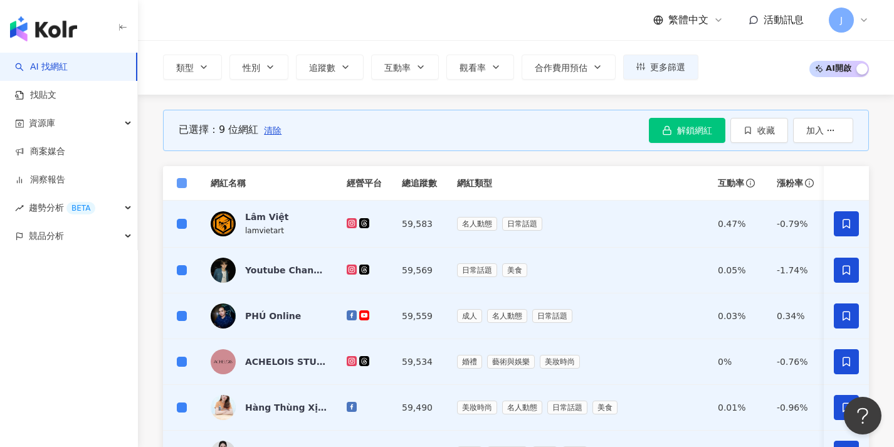
click at [186, 182] on span at bounding box center [182, 183] width 10 height 10
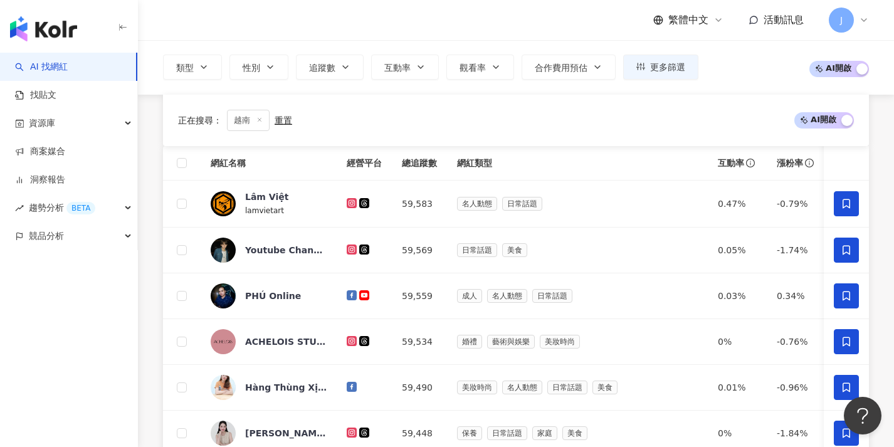
scroll to position [498, 0]
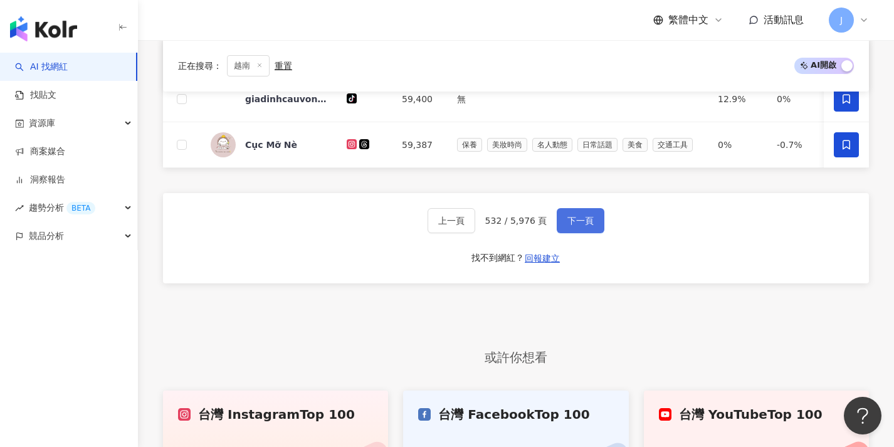
click at [579, 226] on span "下一頁" at bounding box center [581, 221] width 26 height 10
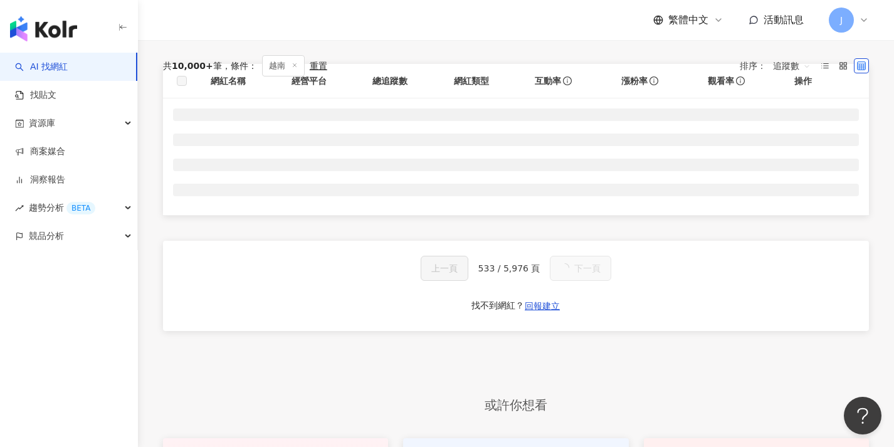
scroll to position [29, 0]
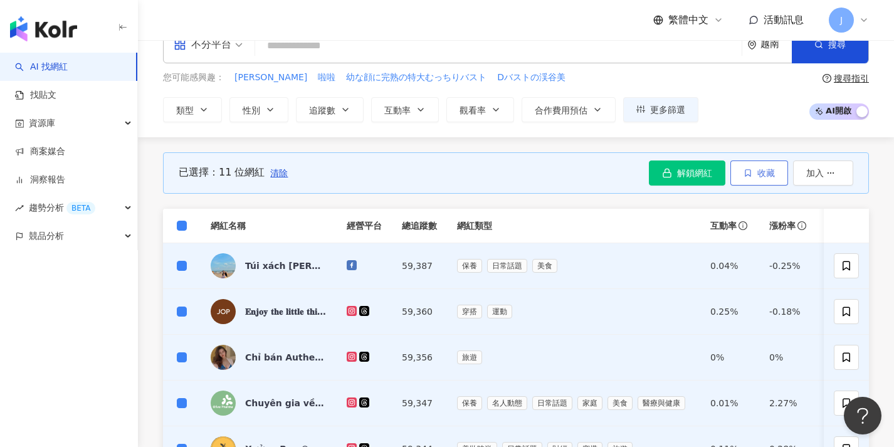
click at [778, 177] on button "收藏" at bounding box center [760, 173] width 58 height 25
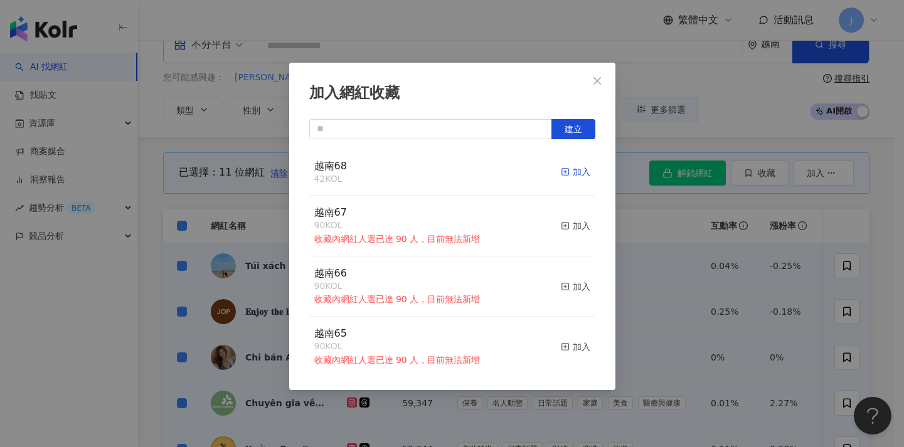
click at [568, 174] on div "加入" at bounding box center [575, 172] width 29 height 14
drag, startPoint x: 206, startPoint y: 189, endPoint x: 198, endPoint y: 208, distance: 21.1
click at [207, 189] on div "加入網紅收藏 建立 越南68 53 KOL 加入 越南67 90 KOL 收藏內網紅人選已達 90 人，目前無法新增 加入 越南66 90 KOL 收藏內網紅…" at bounding box center [452, 223] width 904 height 447
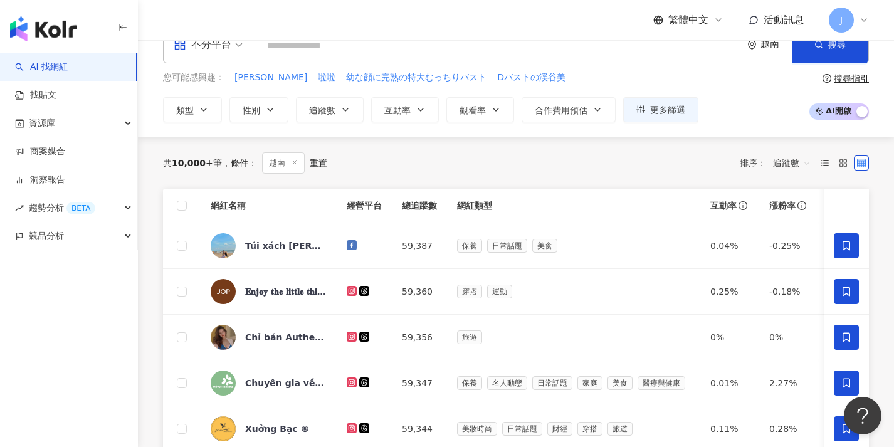
scroll to position [409, 0]
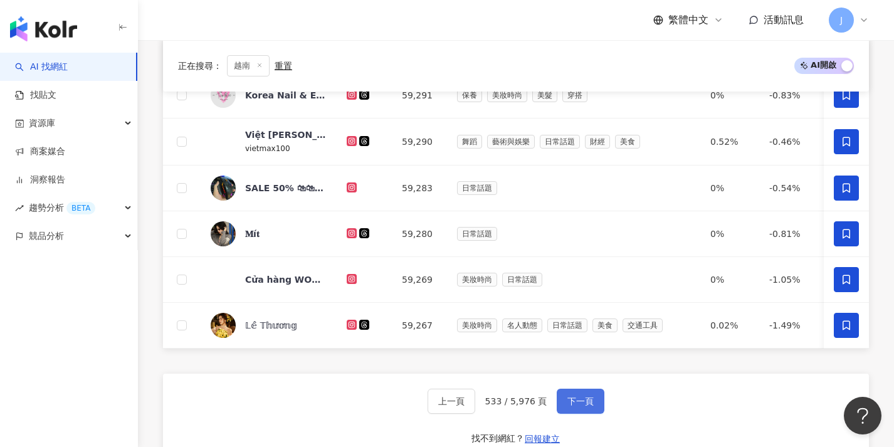
click at [568, 403] on button "下一頁" at bounding box center [581, 401] width 48 height 25
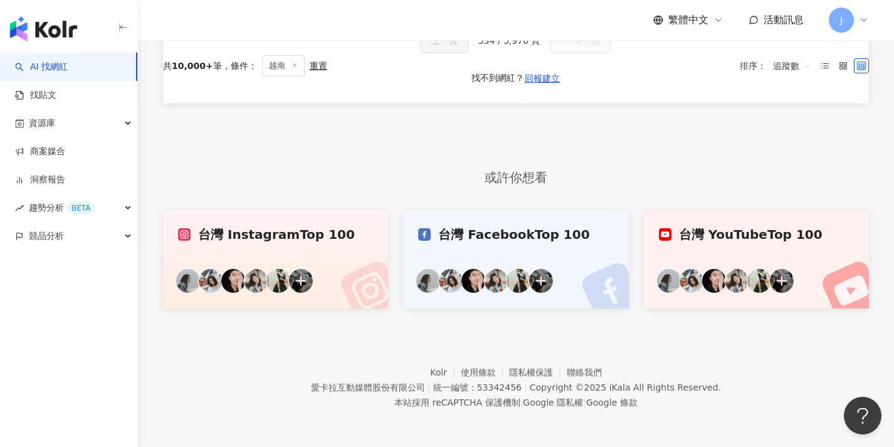
scroll to position [0, 0]
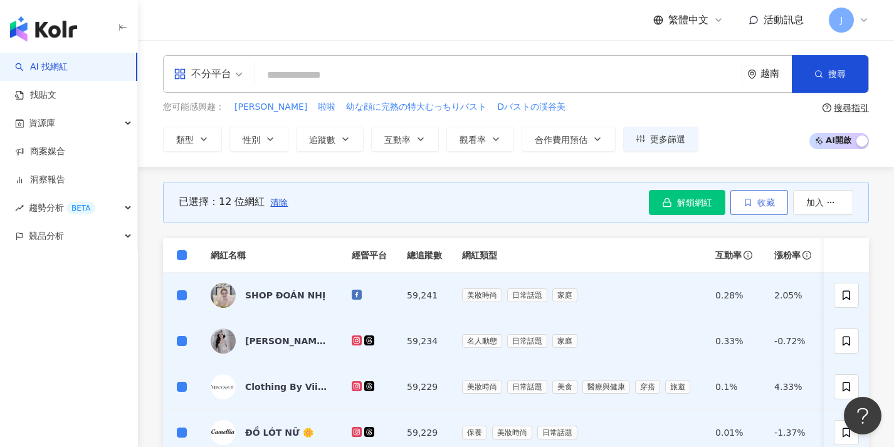
click at [744, 198] on icon "button" at bounding box center [748, 202] width 9 height 9
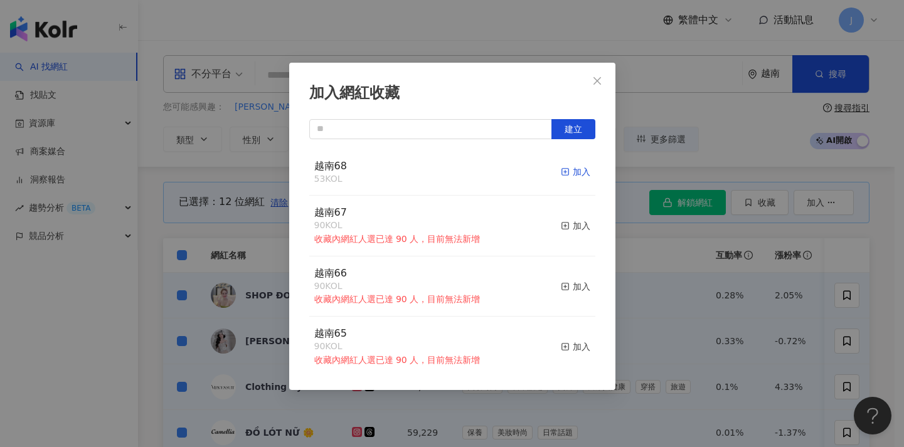
click at [571, 171] on div "加入" at bounding box center [575, 172] width 29 height 14
click at [690, 273] on div "加入網紅收藏 建立 越南68 65 KOL 加入 越南67 90 KOL 收藏內網紅人選已達 90 人，目前無法新增 加入 越南66 90 KOL 收藏內網紅…" at bounding box center [452, 223] width 904 height 447
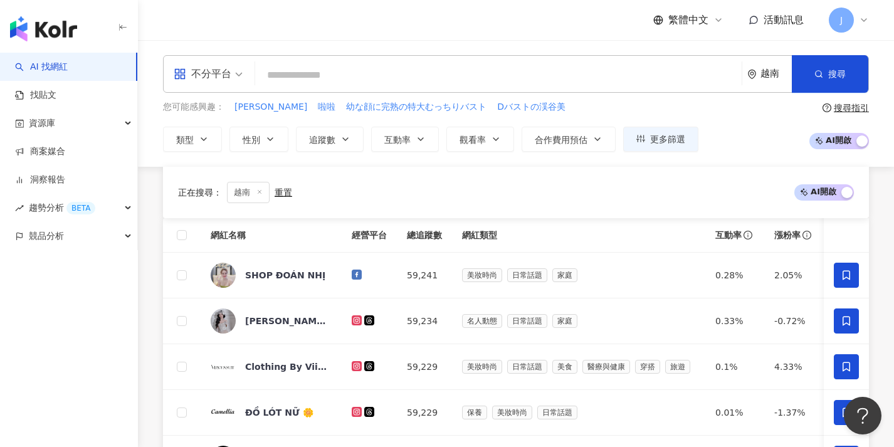
scroll to position [720, 0]
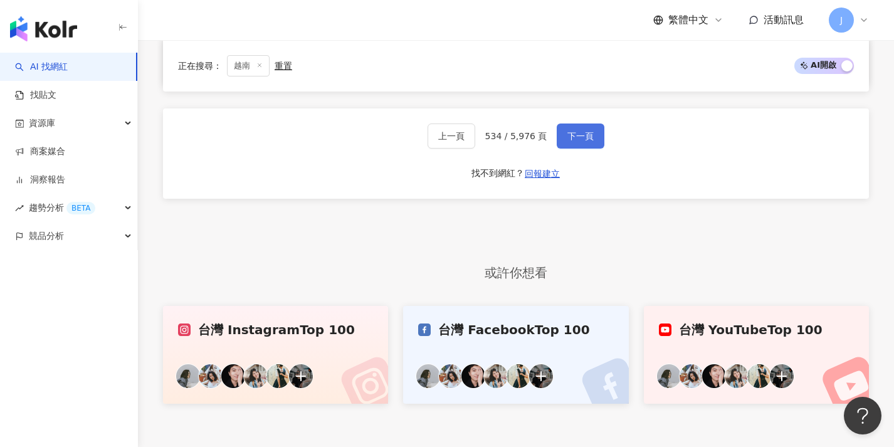
click at [574, 141] on span "下一頁" at bounding box center [581, 136] width 26 height 10
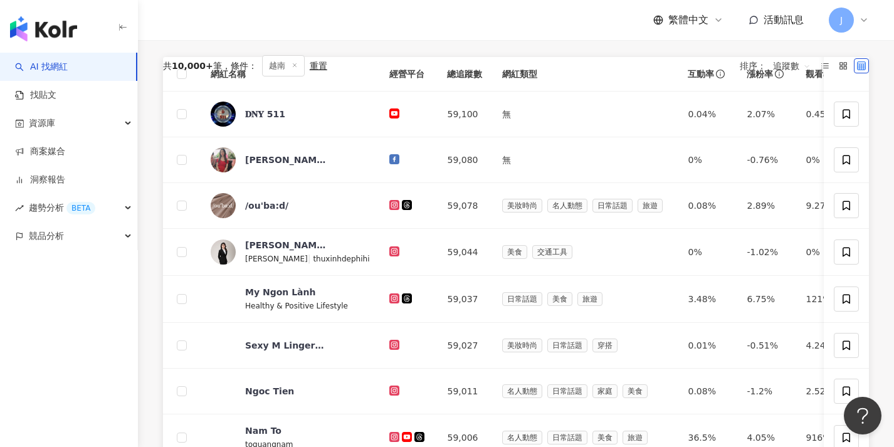
scroll to position [0, 0]
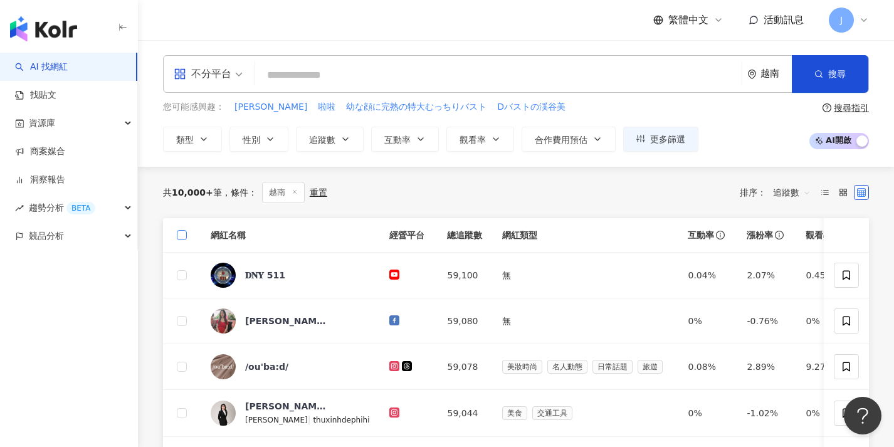
click at [185, 234] on span at bounding box center [182, 235] width 10 height 10
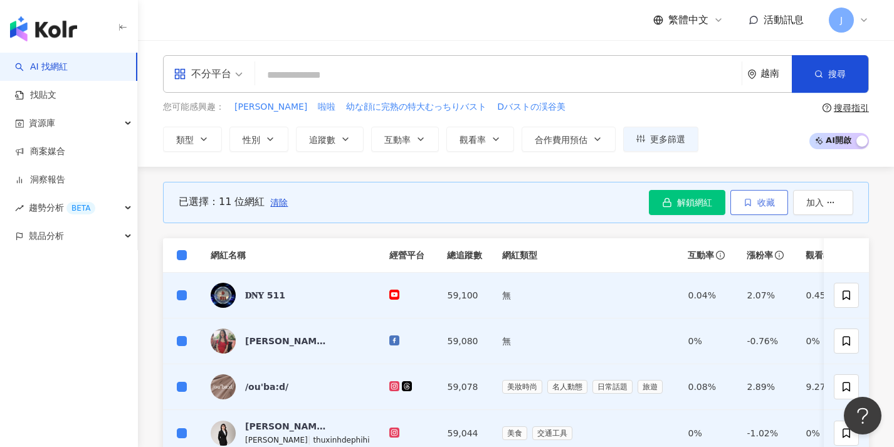
click at [744, 201] on icon "button" at bounding box center [748, 202] width 9 height 9
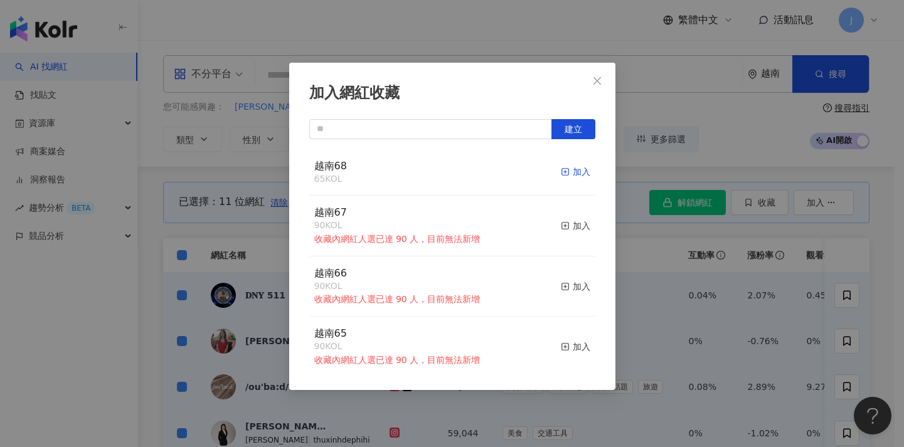
click at [566, 169] on div "加入" at bounding box center [575, 172] width 29 height 14
click at [240, 234] on div "加入網紅收藏 建立 越南68 76 KOL 加入 越南67 90 KOL 收藏內網紅人選已達 90 人，目前無法新增 加入 越南66 90 KOL 收藏內網紅…" at bounding box center [452, 223] width 904 height 447
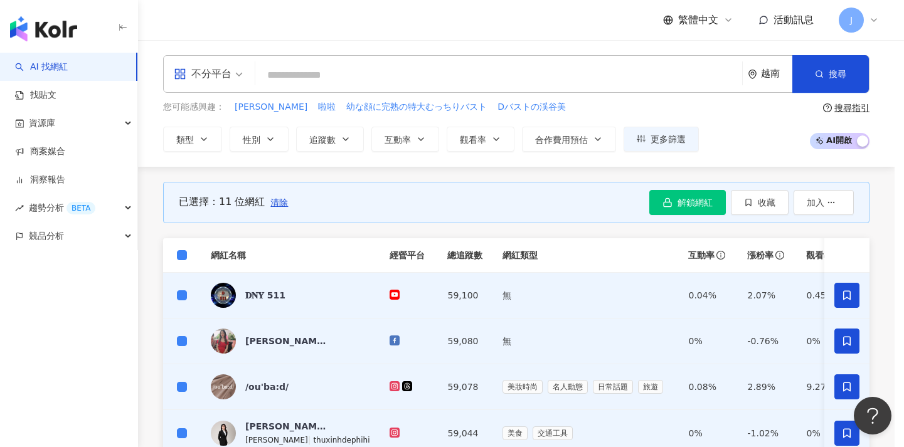
click at [182, 253] on div "加入網紅收藏 建立 越南68 76 KOL 加入 越南67 90 KOL 收藏內網紅人選已達 90 人，目前無法新增 加入 越南66 90 KOL 收藏內網紅…" at bounding box center [452, 223] width 904 height 447
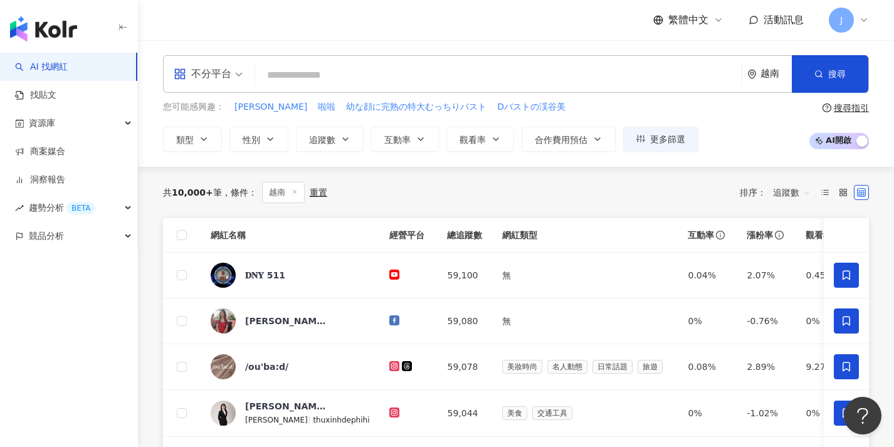
scroll to position [460, 0]
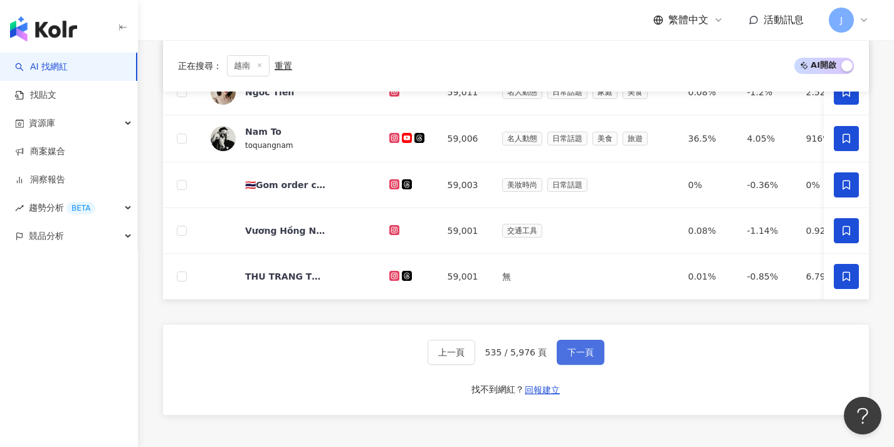
click at [571, 357] on span "下一頁" at bounding box center [581, 352] width 26 height 10
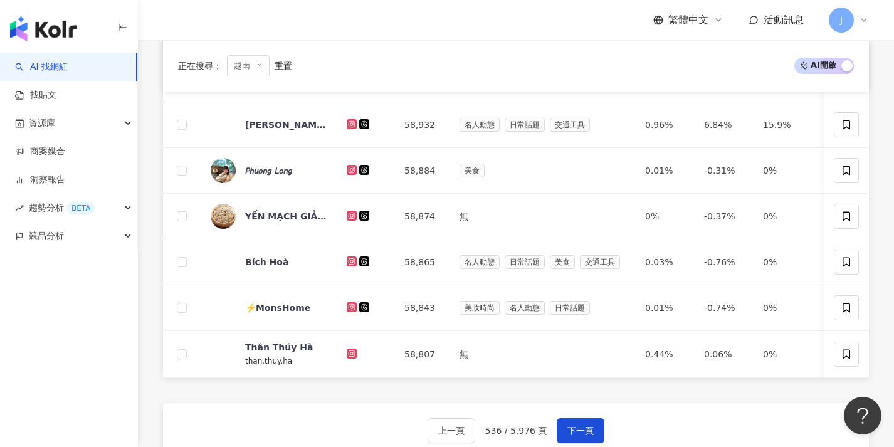
scroll to position [37, 0]
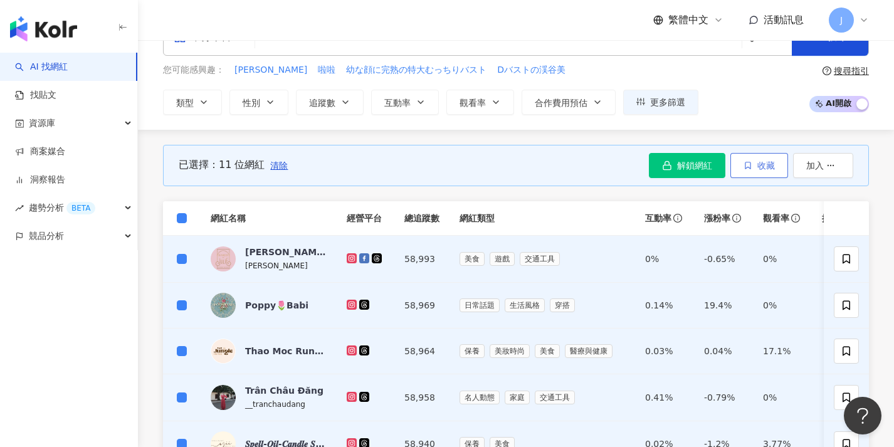
click at [764, 167] on span "收藏" at bounding box center [767, 166] width 18 height 10
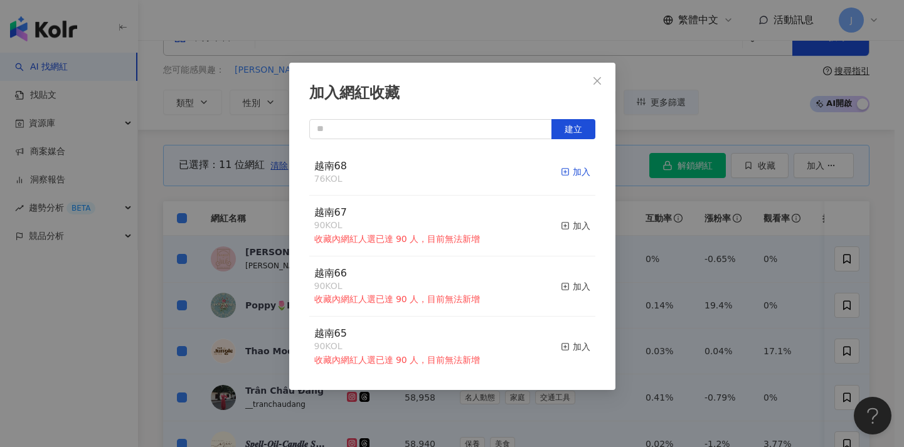
click at [573, 174] on div "加入" at bounding box center [575, 172] width 29 height 14
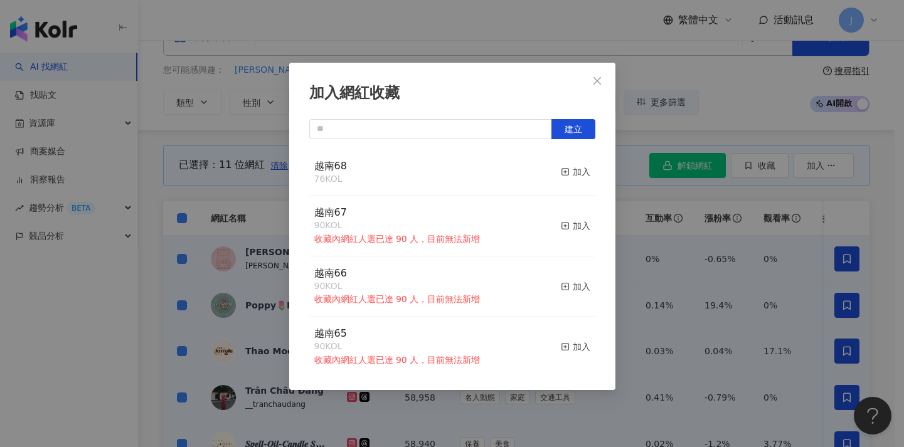
click at [239, 204] on div "加入網紅收藏 建立 越南68 76 KOL 加入 越南67 90 KOL 收藏內網紅人選已達 90 人，目前無法新增 加入 越南66 90 KOL 收藏內網紅…" at bounding box center [452, 223] width 904 height 447
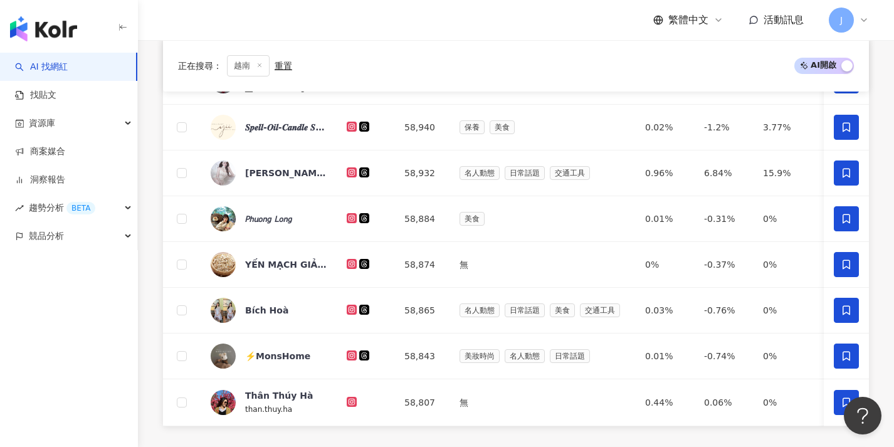
scroll to position [481, 0]
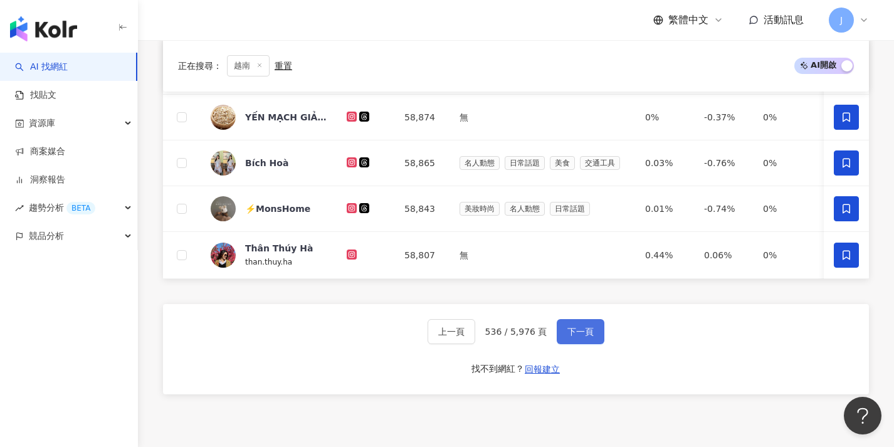
click at [577, 344] on button "下一頁" at bounding box center [581, 331] width 48 height 25
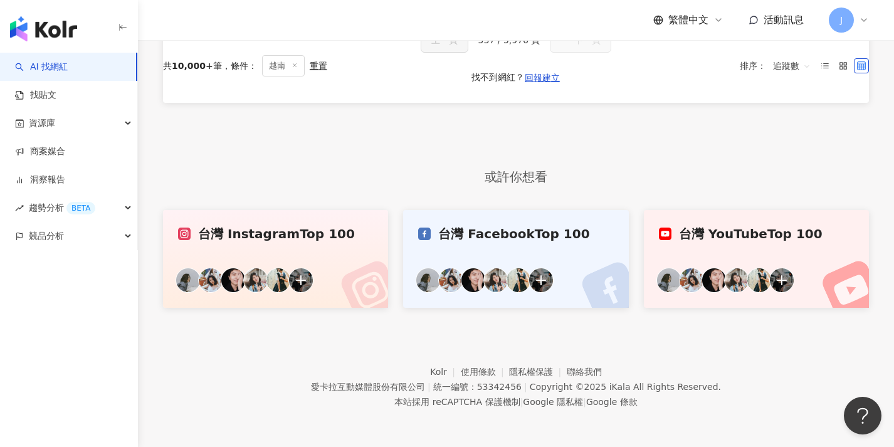
scroll to position [0, 0]
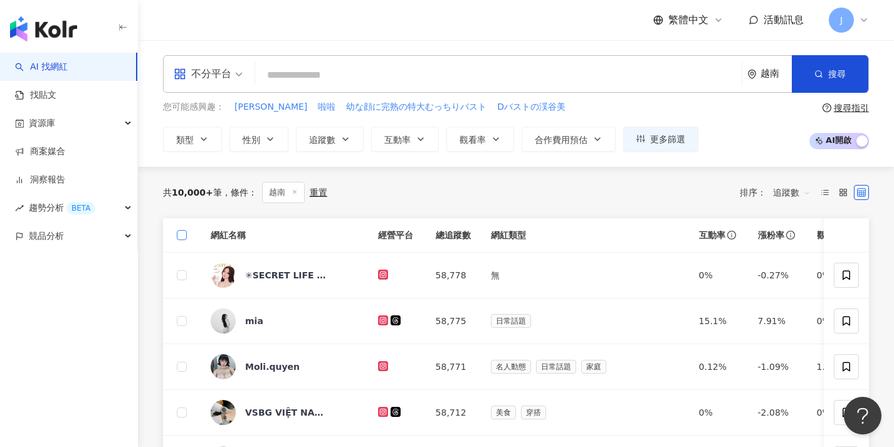
click at [184, 238] on span at bounding box center [182, 235] width 10 height 10
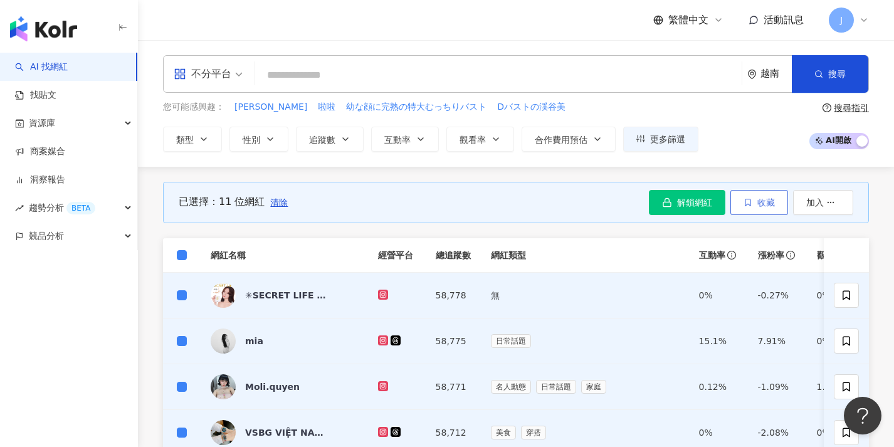
click at [758, 203] on span "收藏" at bounding box center [767, 203] width 18 height 10
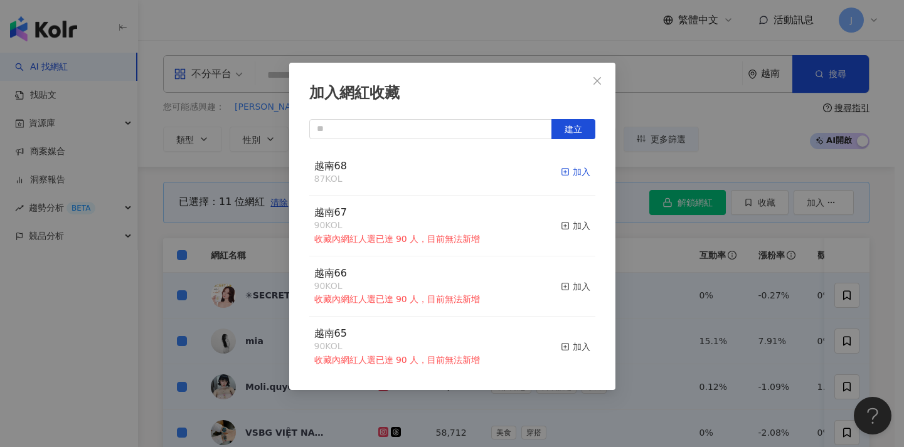
click at [566, 169] on div "加入" at bounding box center [575, 172] width 29 height 14
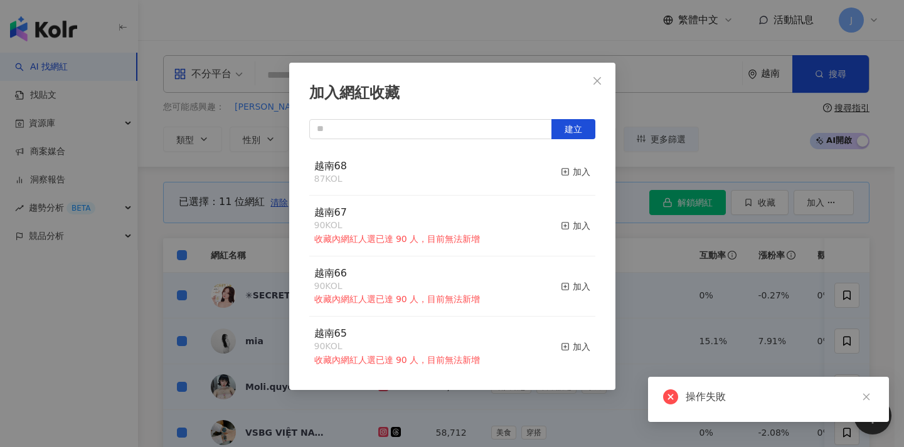
click at [612, 216] on div "加入網紅收藏 建立 越南68 87 KOL 加入 越南67 90 KOL 收藏內網紅人選已達 90 人，目前無法新增 加入 越南66 90 KOL 收藏內網紅…" at bounding box center [452, 226] width 326 height 327
click at [272, 201] on div "加入網紅收藏 建立 越南68 87 KOL 加入 越南67 90 KOL 收藏內網紅人選已達 90 人，目前無法新增 加入 越南66 90 KOL 收藏內網紅…" at bounding box center [452, 223] width 904 height 447
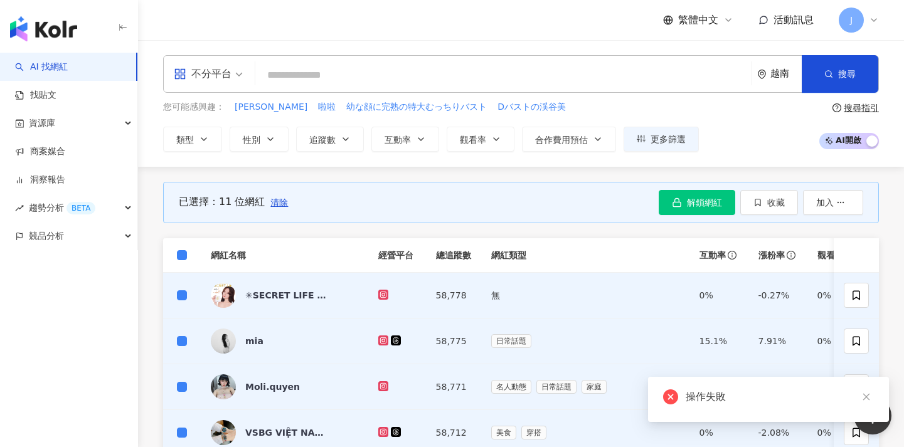
click at [272, 203] on span "清除" at bounding box center [279, 203] width 18 height 10
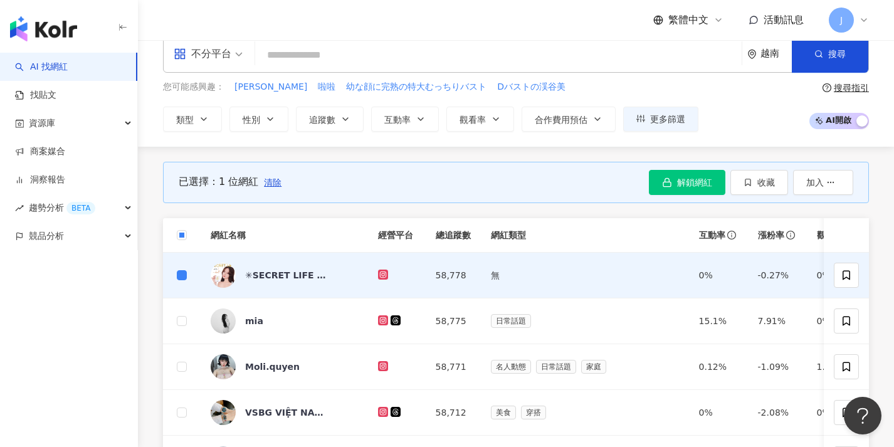
scroll to position [71, 0]
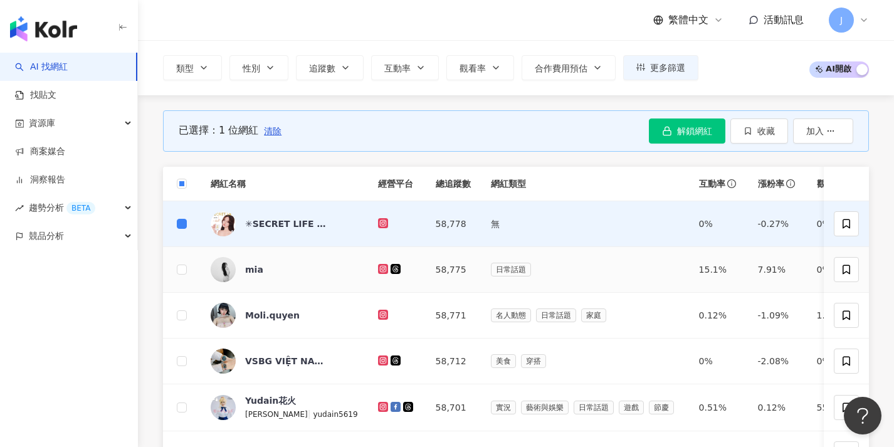
click at [182, 276] on td at bounding box center [182, 270] width 38 height 46
click at [179, 272] on span at bounding box center [182, 270] width 10 height 10
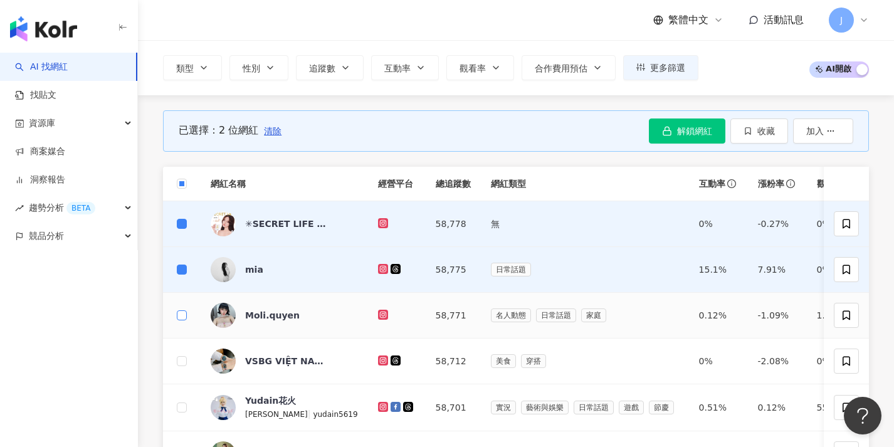
click at [186, 314] on span at bounding box center [182, 315] width 10 height 10
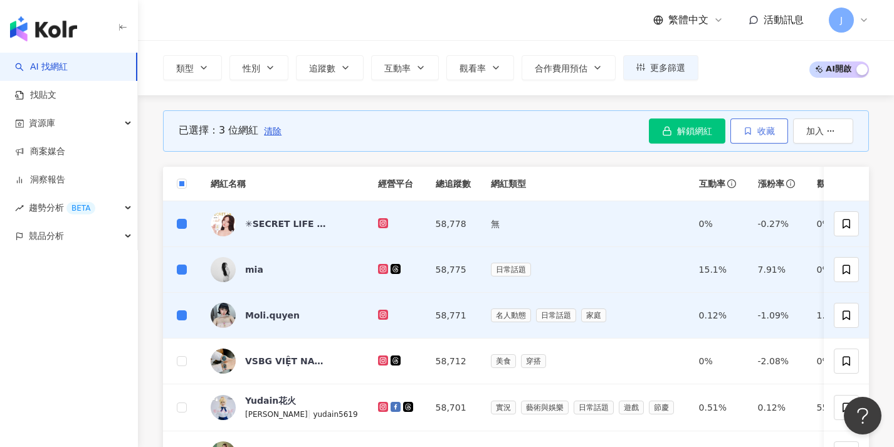
click at [771, 127] on span "收藏" at bounding box center [767, 131] width 18 height 10
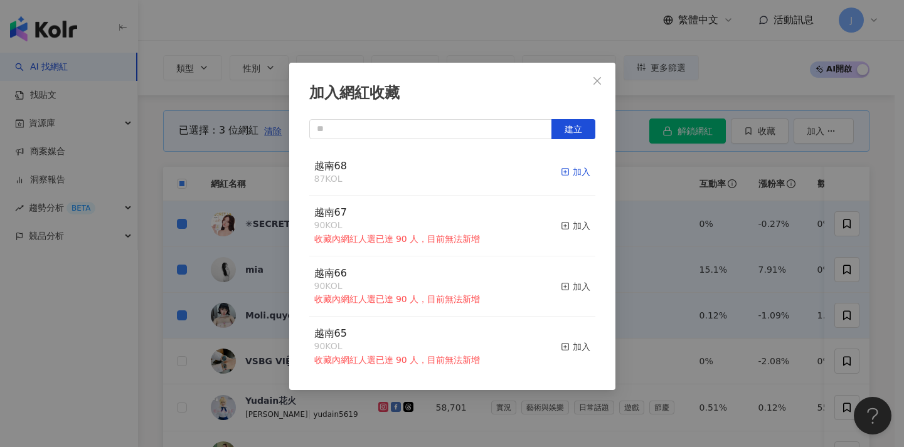
click at [566, 173] on div "加入" at bounding box center [575, 172] width 29 height 14
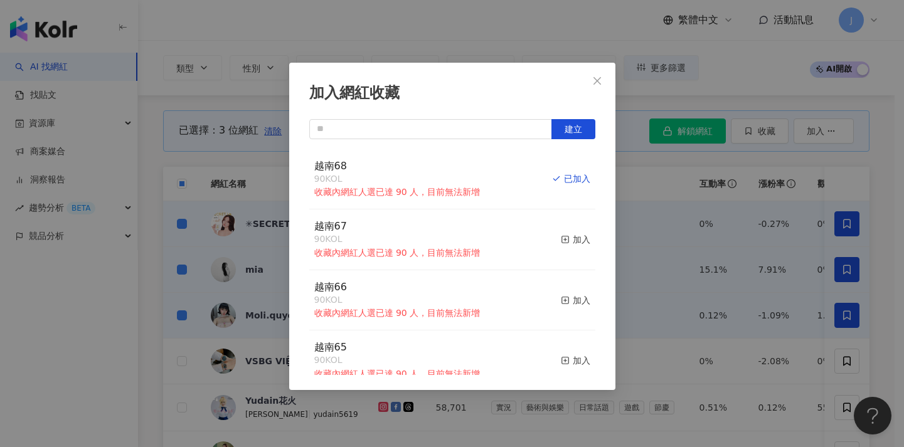
click at [635, 184] on div "加入網紅收藏 建立 越南68 90 KOL 收藏內網紅人選已達 90 人，目前無法新增 已加入 越南67 90 KOL 收藏內網紅人選已達 90 人，目前無法…" at bounding box center [452, 223] width 904 height 447
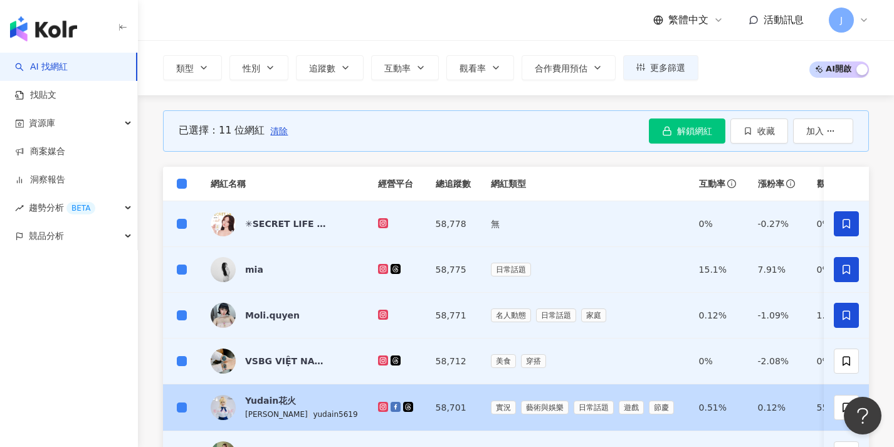
scroll to position [286, 0]
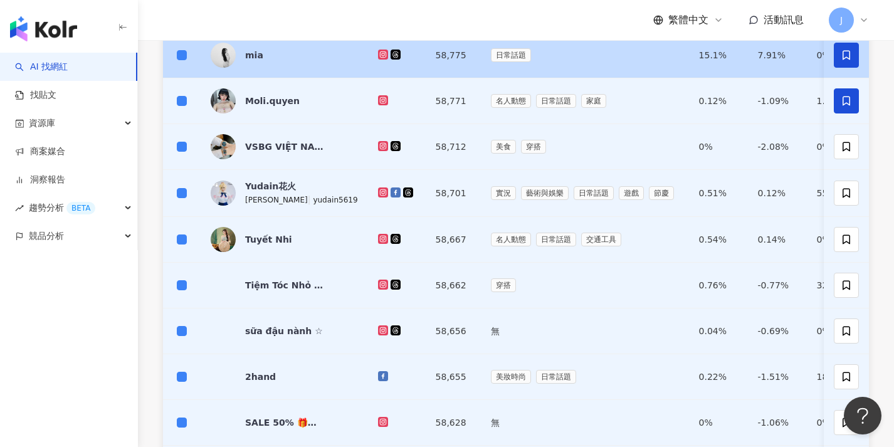
click at [186, 65] on td at bounding box center [182, 56] width 38 height 46
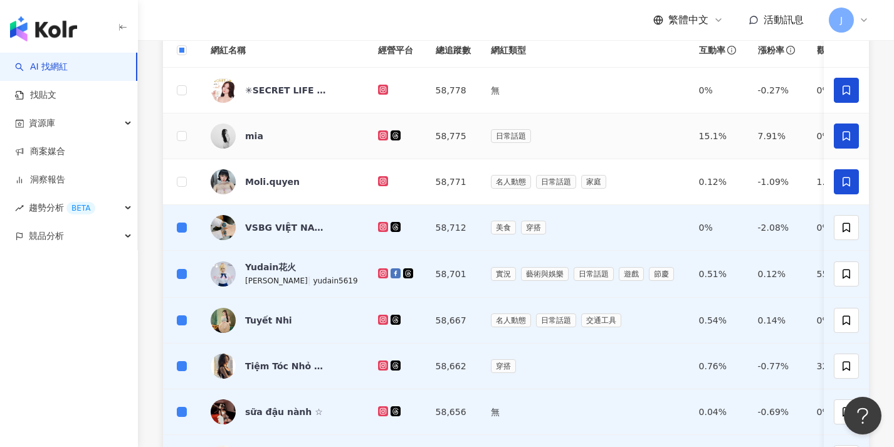
scroll to position [78, 0]
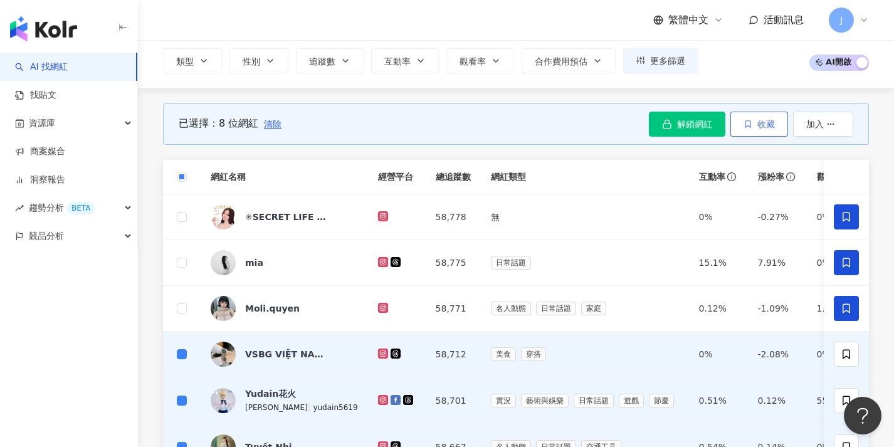
click at [773, 125] on span "收藏" at bounding box center [767, 124] width 18 height 10
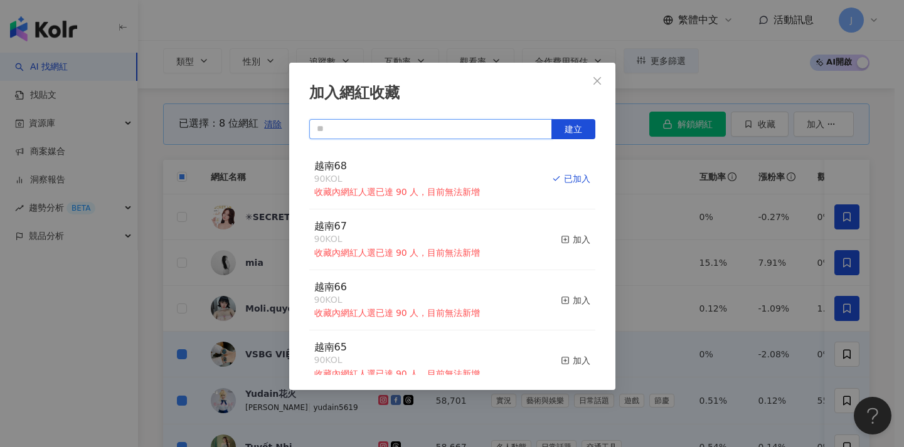
click at [487, 132] on input "text" at bounding box center [430, 129] width 243 height 20
paste input "****"
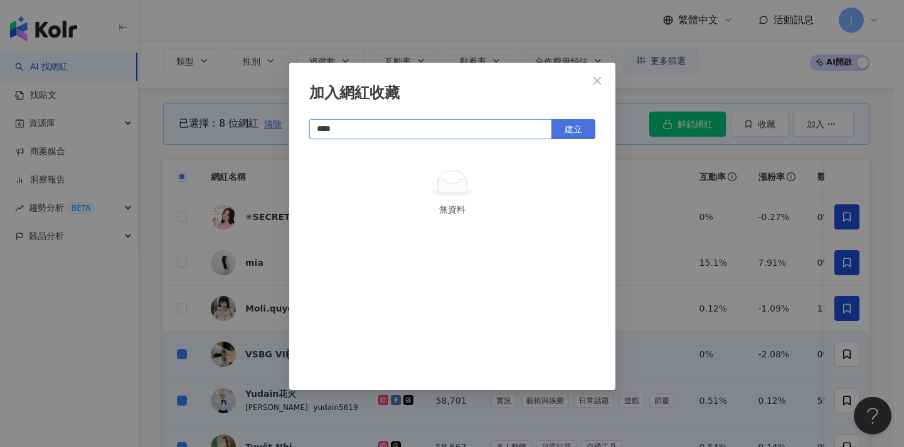
click at [570, 124] on span "建立" at bounding box center [573, 129] width 18 height 10
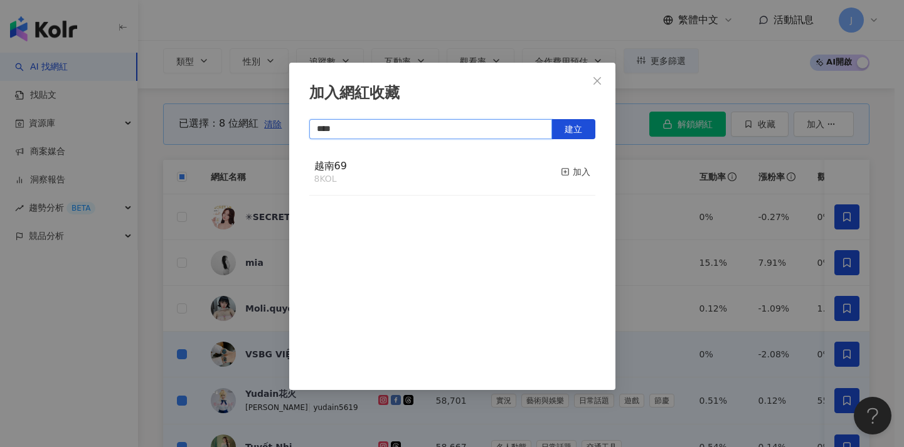
type input "****"
click at [280, 155] on div "加入網紅收藏 **** 建立 越南69 8 KOL 加入" at bounding box center [452, 223] width 904 height 447
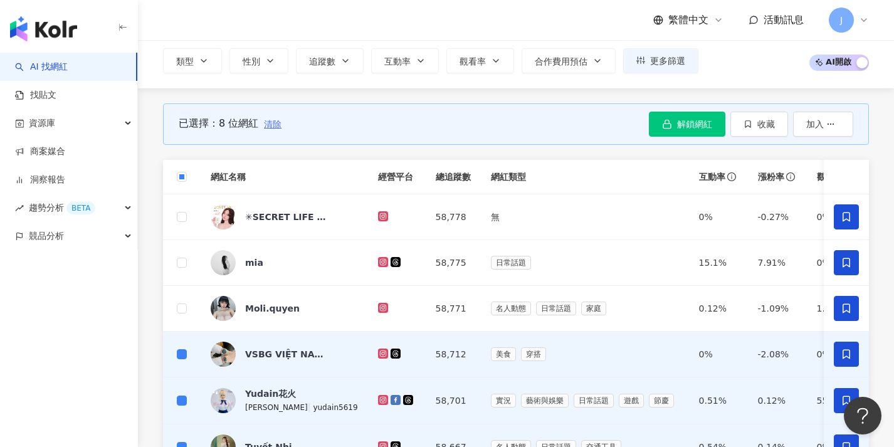
click at [278, 124] on span "清除" at bounding box center [273, 124] width 18 height 10
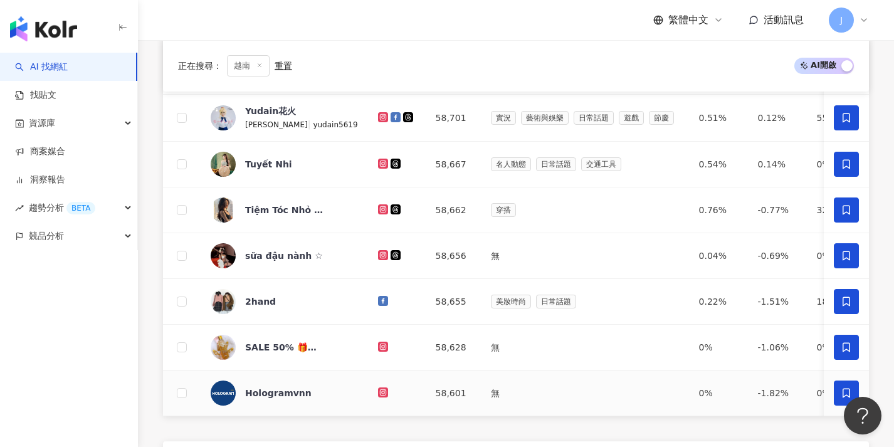
scroll to position [600, 0]
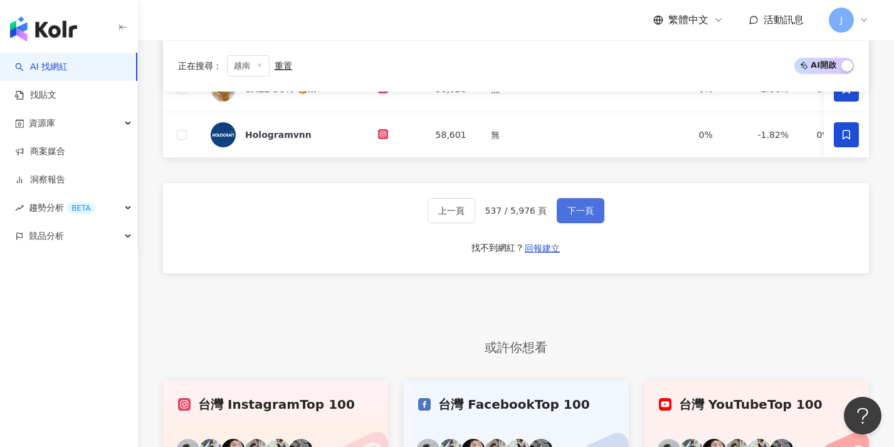
click at [586, 223] on button "下一頁" at bounding box center [581, 210] width 48 height 25
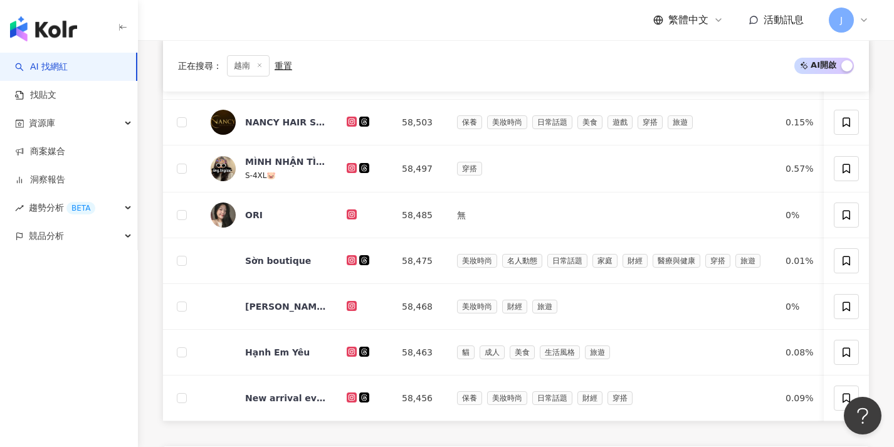
scroll to position [75, 0]
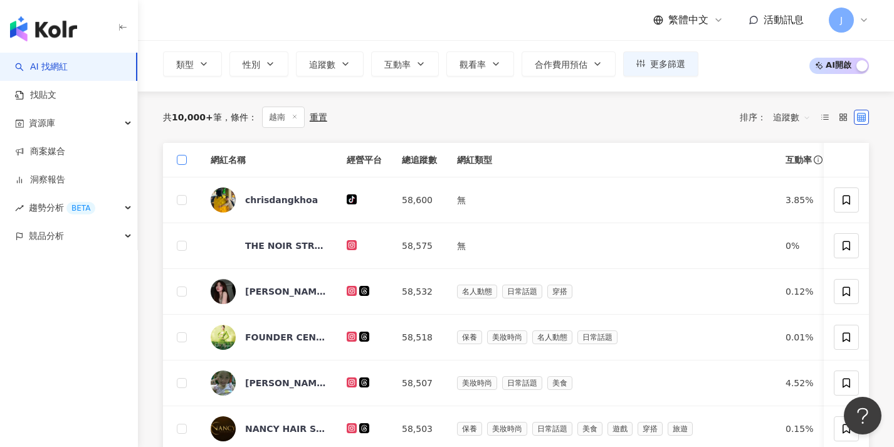
click at [185, 162] on span at bounding box center [182, 160] width 10 height 10
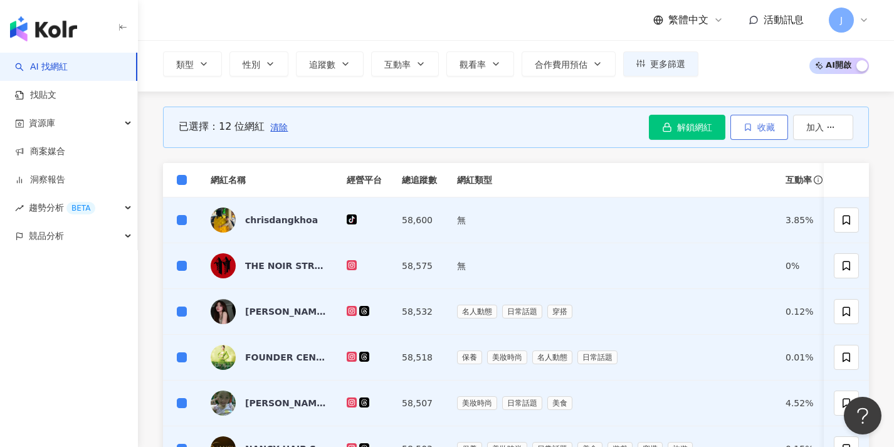
click at [755, 130] on button "收藏" at bounding box center [760, 127] width 58 height 25
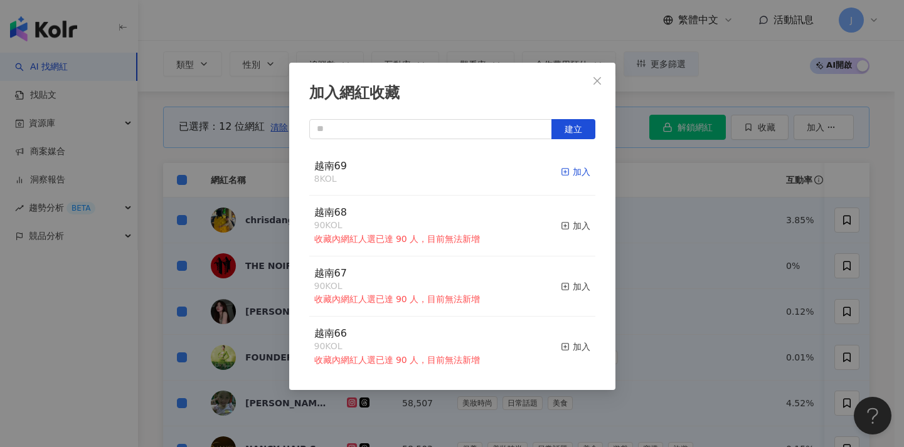
click at [563, 167] on div "加入" at bounding box center [575, 172] width 29 height 14
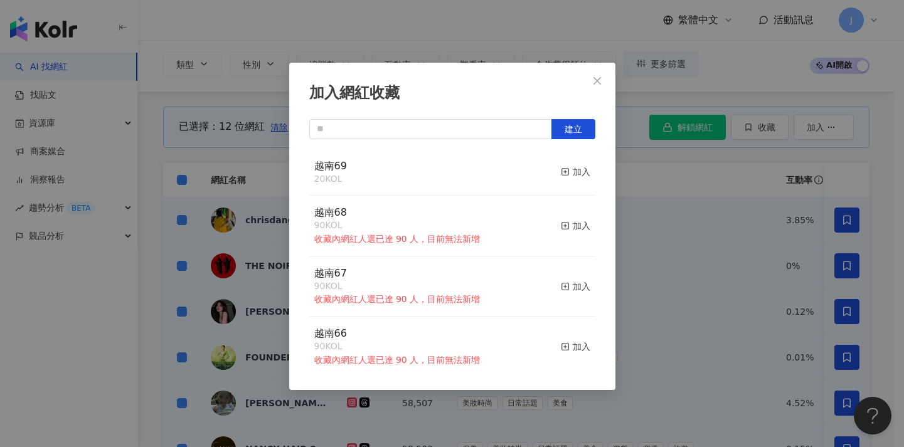
click at [204, 190] on div "加入網紅收藏 建立 越南69 20 KOL 加入 越南68 90 KOL 收藏內網紅人選已達 90 人，目前無法新增 加入 越南67 90 KOL 收藏內網紅…" at bounding box center [452, 223] width 904 height 447
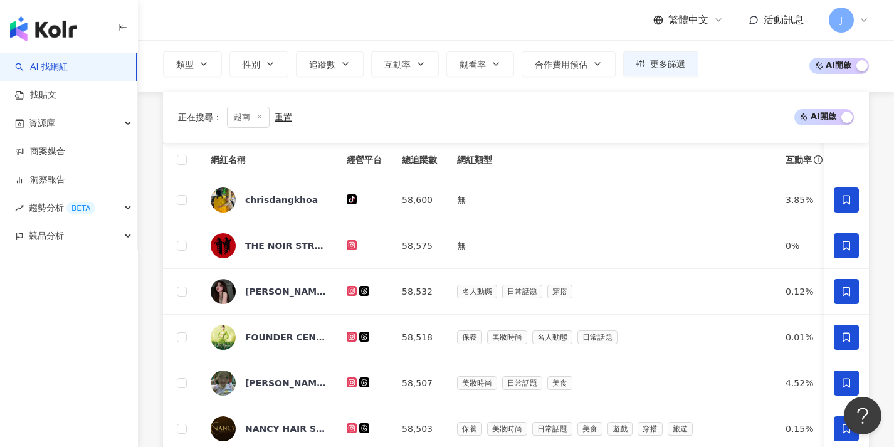
scroll to position [507, 0]
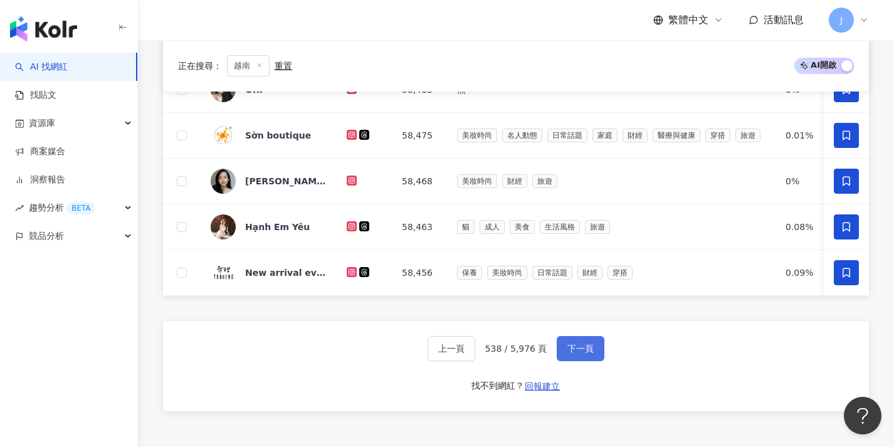
click at [586, 354] on span "下一頁" at bounding box center [581, 349] width 26 height 10
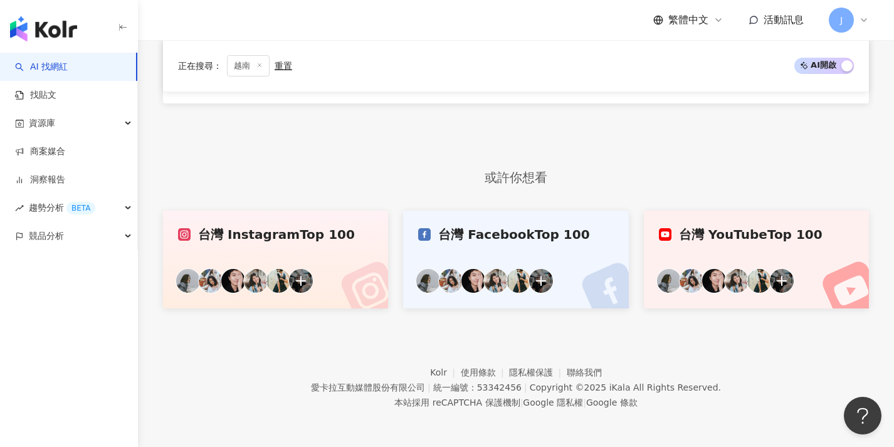
scroll to position [35, 0]
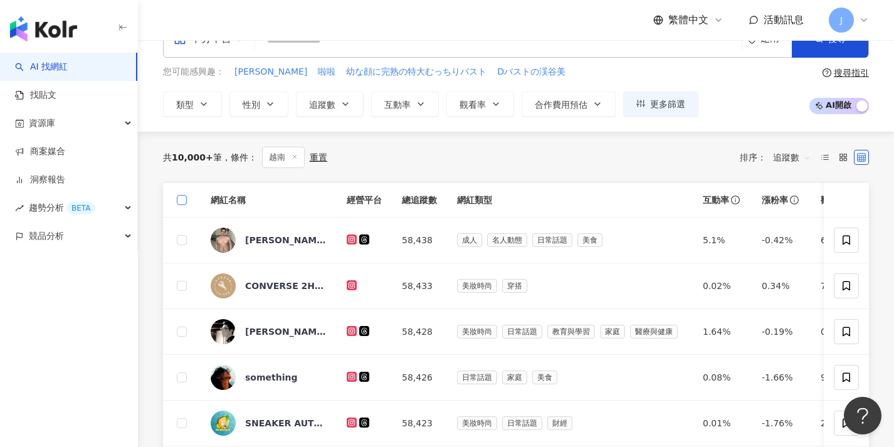
click at [186, 201] on span at bounding box center [182, 200] width 10 height 10
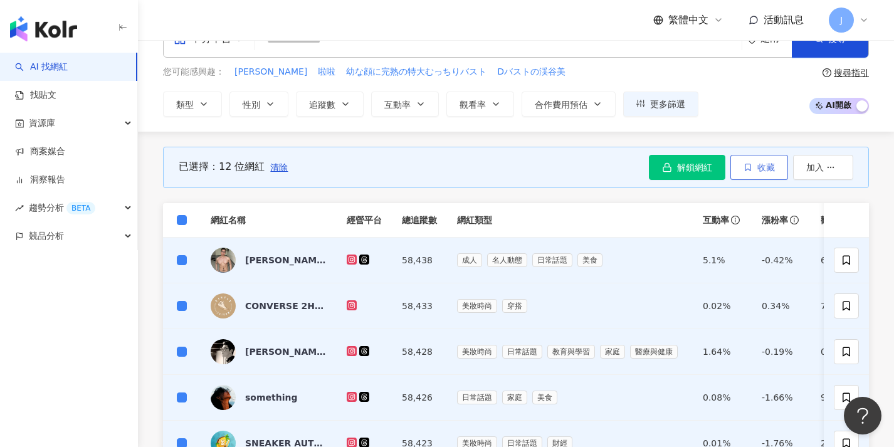
click at [769, 169] on span "收藏" at bounding box center [767, 167] width 18 height 10
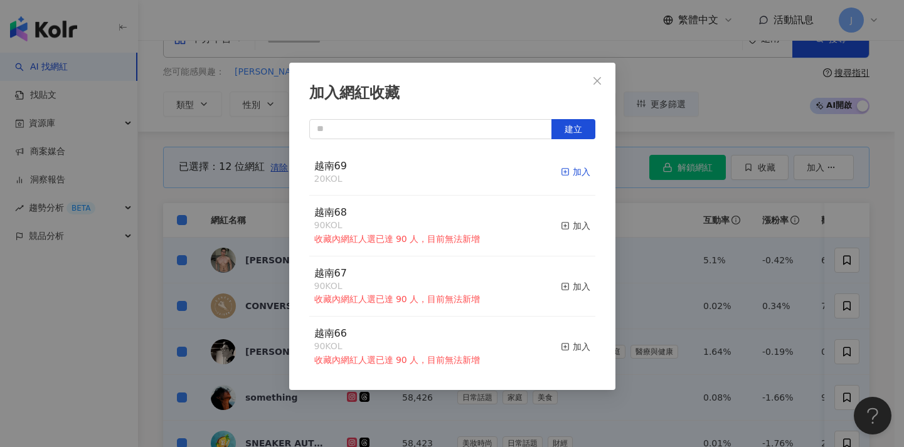
click at [561, 171] on icon "button" at bounding box center [565, 171] width 9 height 9
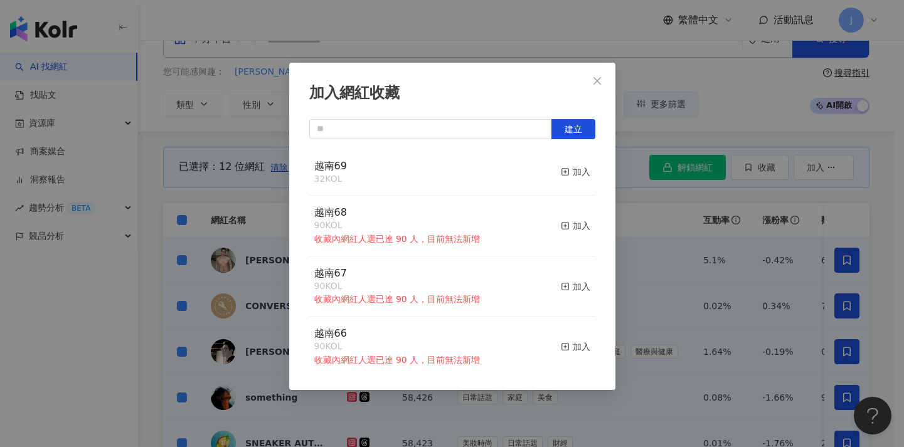
click at [215, 206] on div "加入網紅收藏 建立 越南69 32 KOL 加入 越南68 90 KOL 收藏內網紅人選已達 90 人，目前無法新增 加入 越南67 90 KOL 收藏內網紅…" at bounding box center [452, 223] width 904 height 447
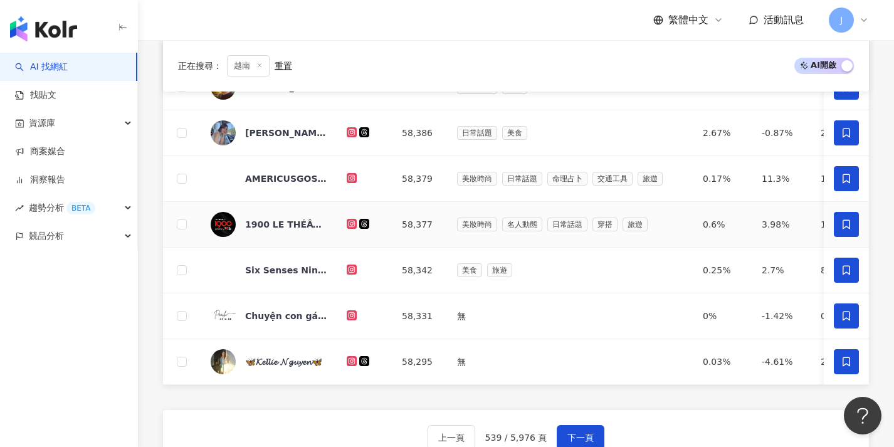
scroll to position [514, 0]
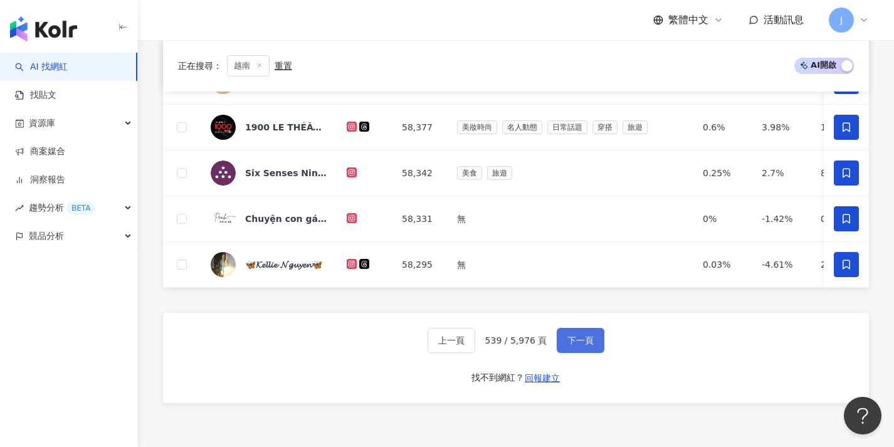
click at [581, 344] on span "下一頁" at bounding box center [581, 341] width 26 height 10
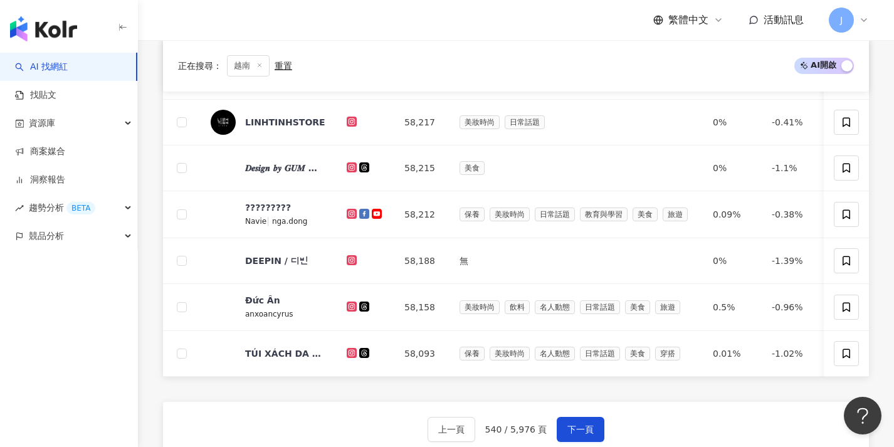
scroll to position [21, 0]
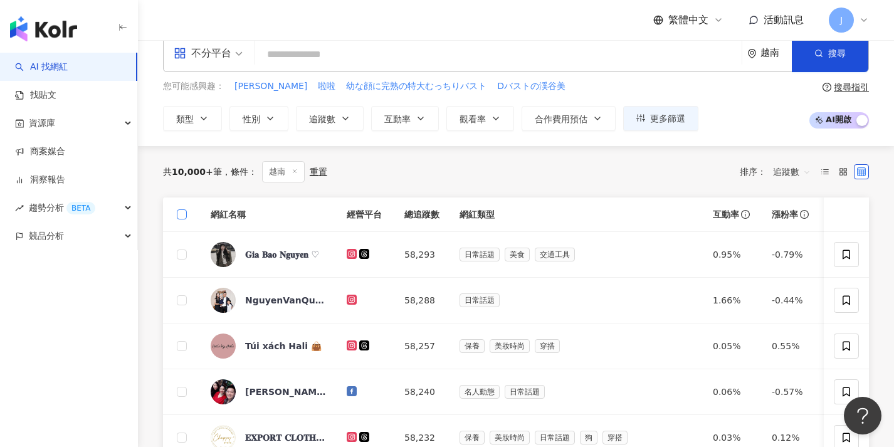
click at [182, 218] on span at bounding box center [182, 214] width 10 height 10
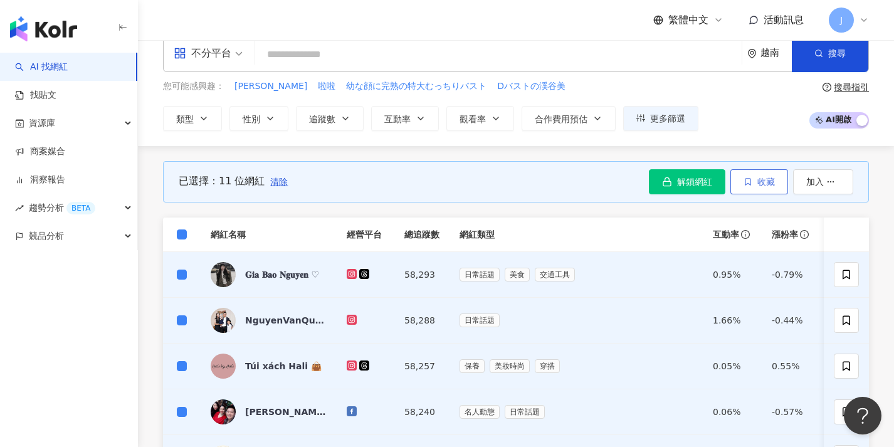
click at [739, 186] on button "收藏" at bounding box center [760, 181] width 58 height 25
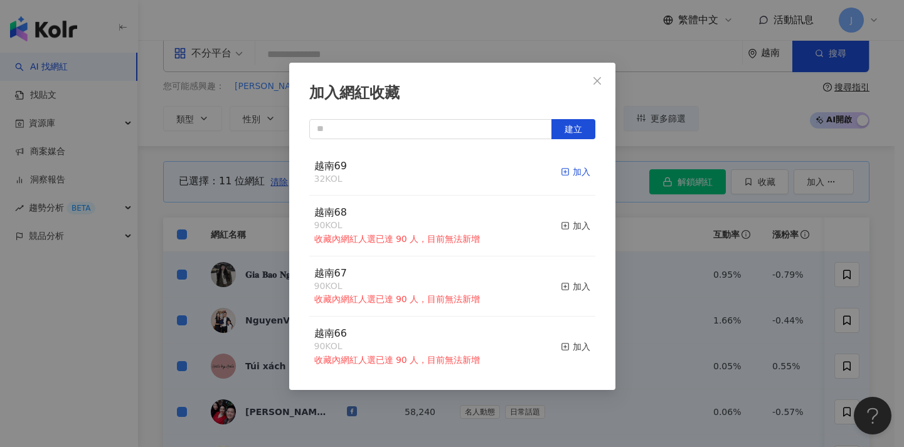
click at [576, 168] on div "加入" at bounding box center [575, 172] width 29 height 14
click at [148, 204] on div "加入網紅收藏 建立 越南69 43 KOL 加入 越南68 90 KOL 收藏內網紅人選已達 90 人，目前無法新增 加入 越南67 90 KOL 收藏內網紅…" at bounding box center [452, 223] width 904 height 447
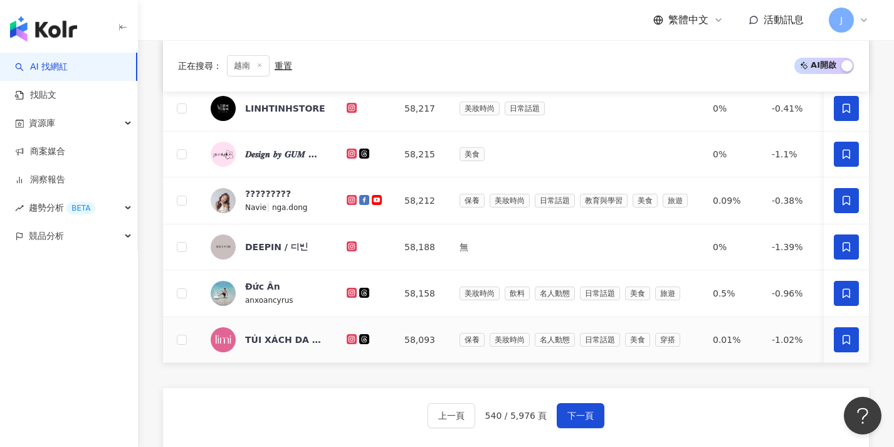
scroll to position [536, 0]
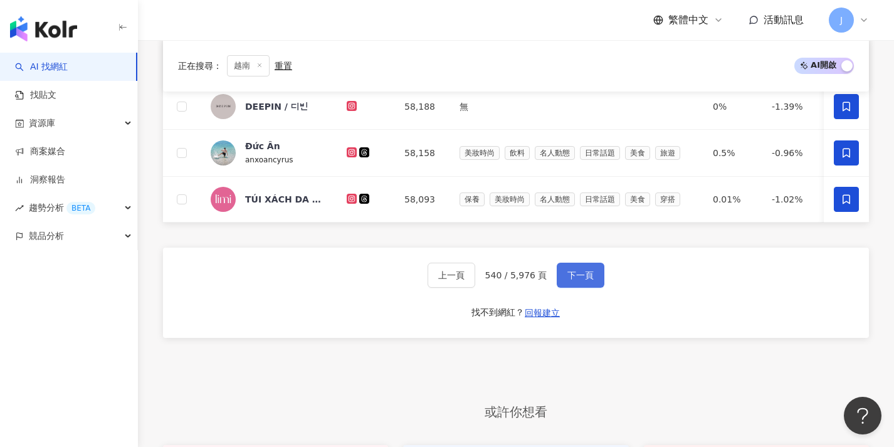
click at [581, 273] on button "下一頁" at bounding box center [581, 275] width 48 height 25
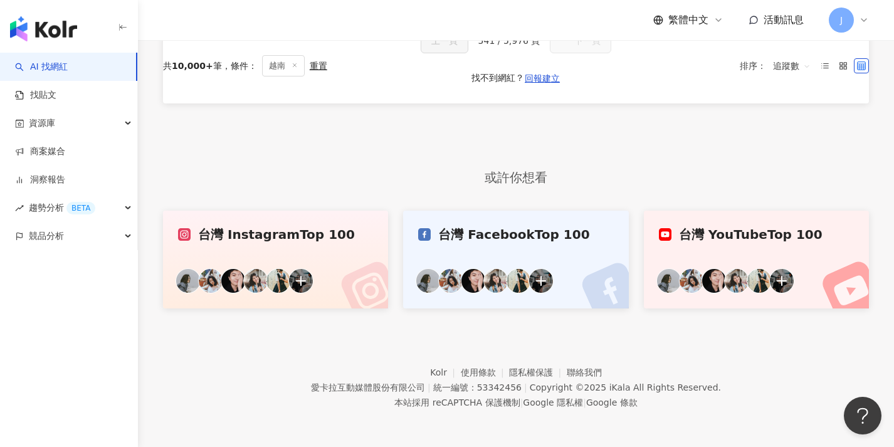
scroll to position [0, 0]
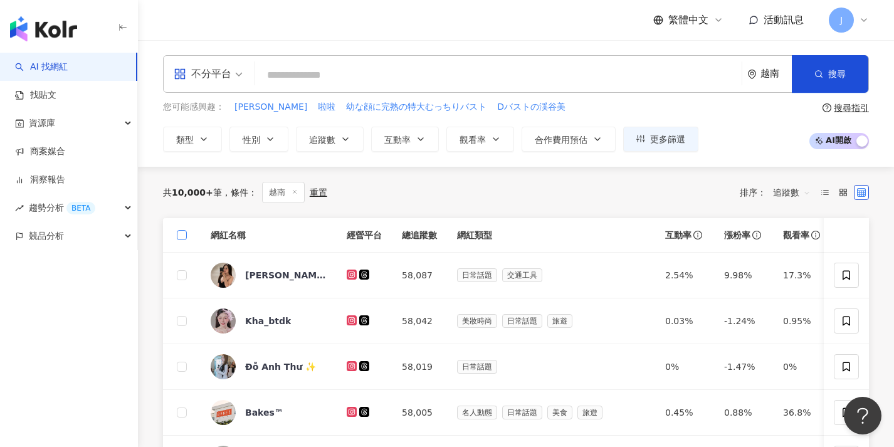
click at [186, 233] on span at bounding box center [182, 235] width 10 height 10
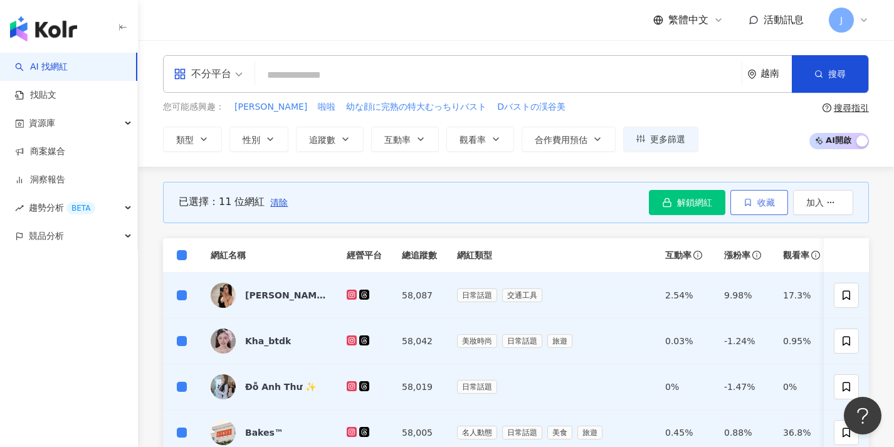
click at [770, 207] on button "收藏" at bounding box center [760, 202] width 58 height 25
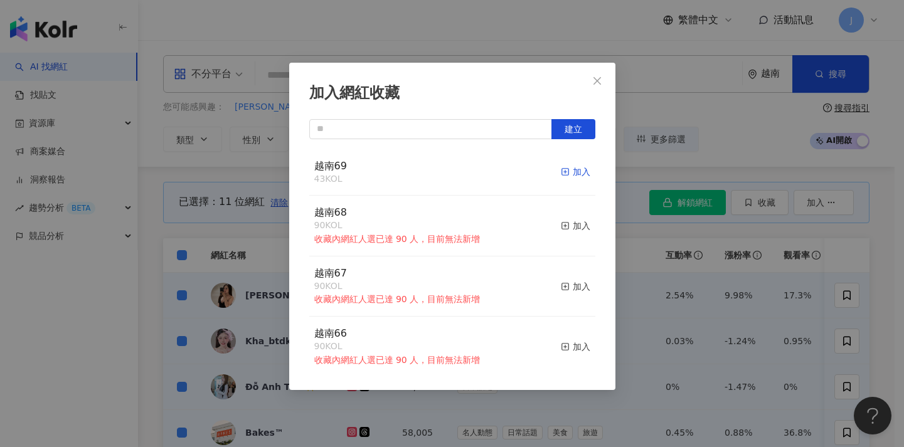
click at [567, 173] on div "加入" at bounding box center [575, 172] width 29 height 14
click at [658, 231] on div "加入網紅收藏 建立 越南69 54 KOL 加入 越南68 90 KOL 收藏內網紅人選已達 90 人，目前無法新增 加入 越南67 90 KOL 收藏內網紅…" at bounding box center [452, 223] width 904 height 447
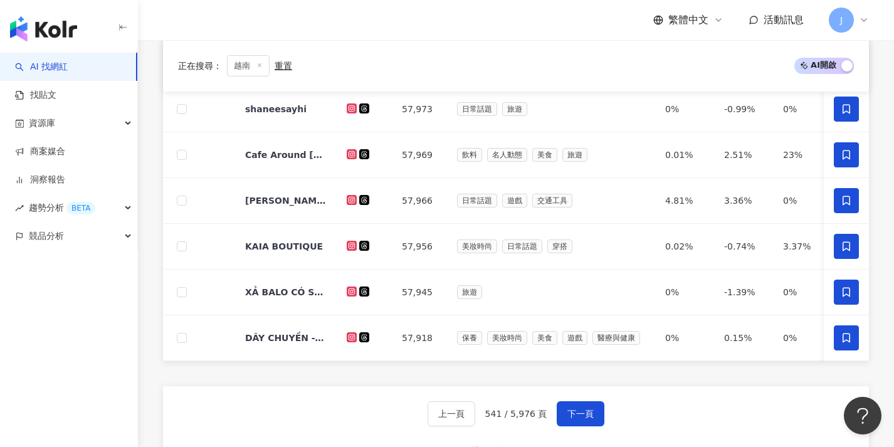
scroll to position [635, 0]
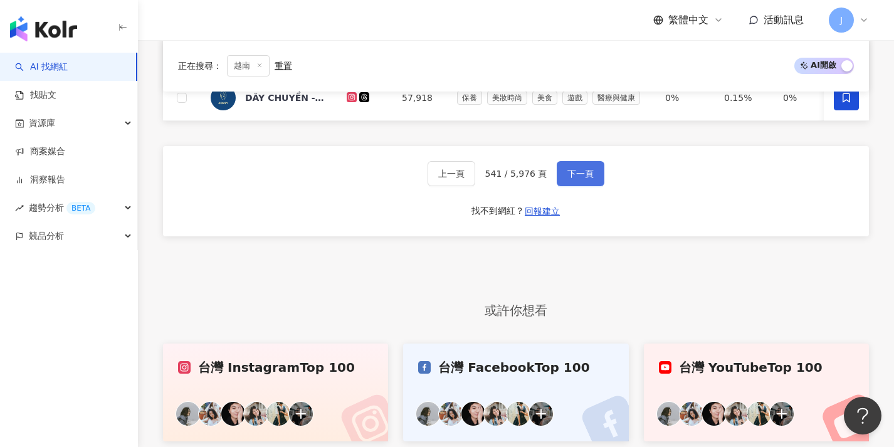
click at [568, 179] on span "下一頁" at bounding box center [581, 174] width 26 height 10
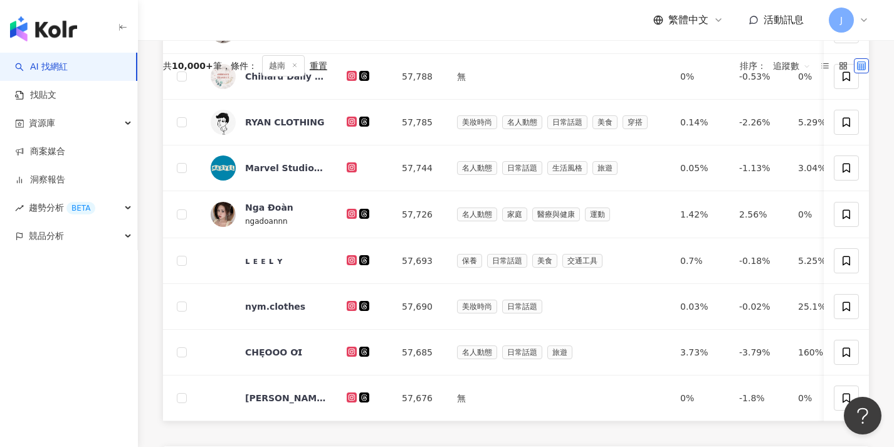
scroll to position [8, 0]
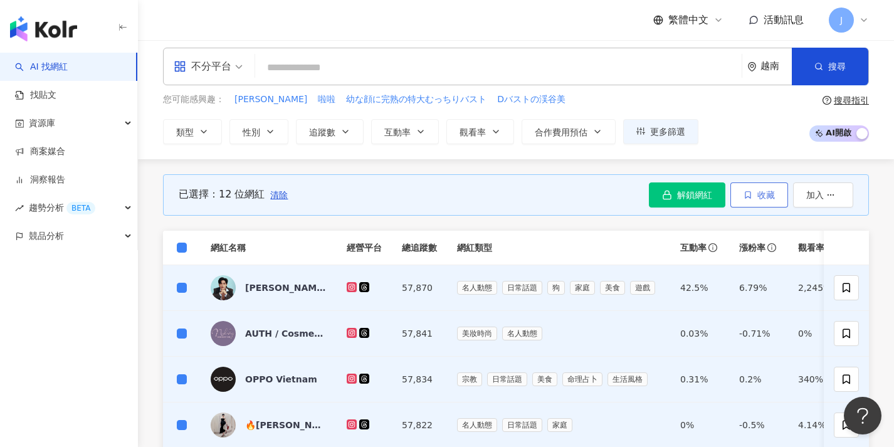
click at [770, 196] on span "收藏" at bounding box center [767, 195] width 18 height 10
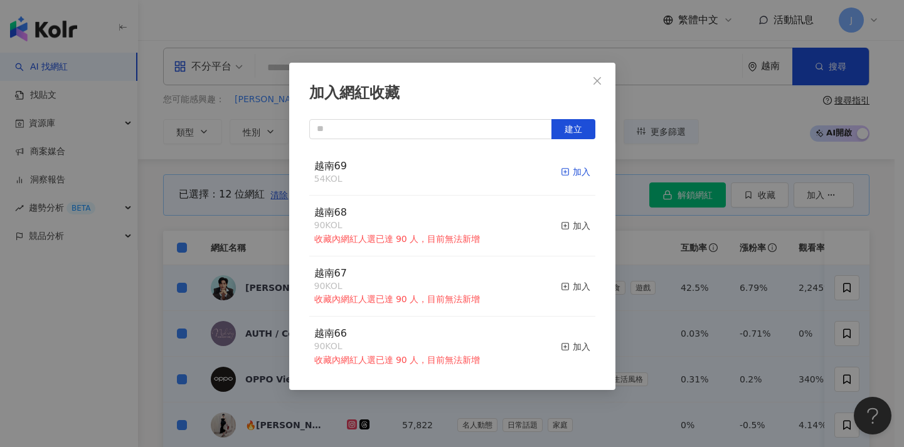
click at [562, 175] on div "加入" at bounding box center [575, 172] width 29 height 14
click at [221, 243] on div "加入網紅收藏 建立 越南69 66 KOL 加入 越南68 90 KOL 收藏內網紅人選已達 90 人，目前無法新增 加入 越南67 90 KOL 收藏內網紅…" at bounding box center [452, 223] width 904 height 447
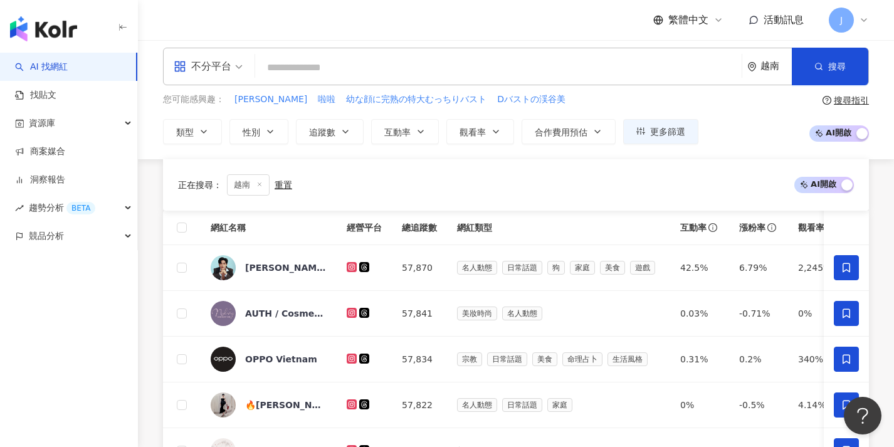
scroll to position [541, 0]
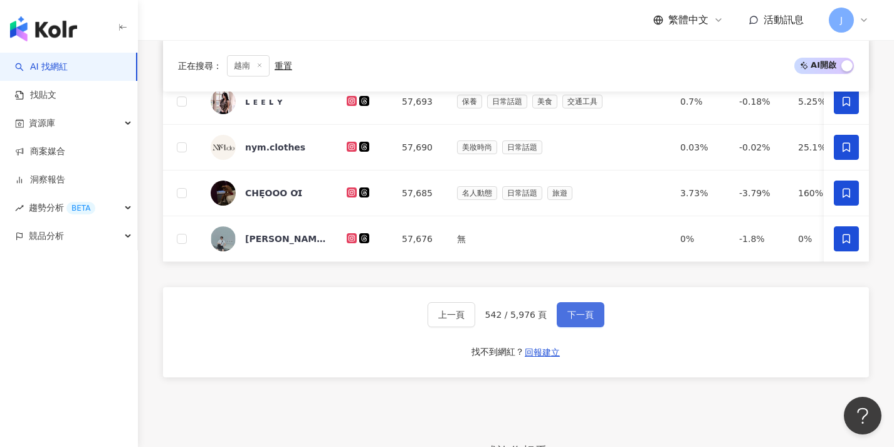
click at [594, 326] on button "下一頁" at bounding box center [581, 314] width 48 height 25
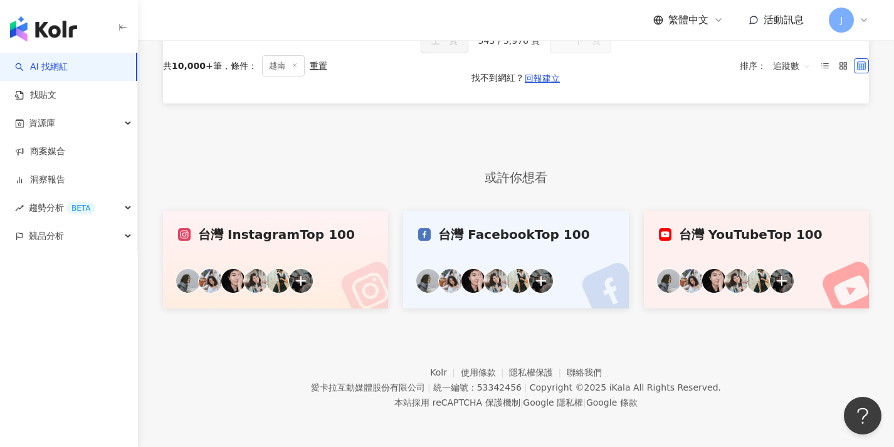
scroll to position [0, 0]
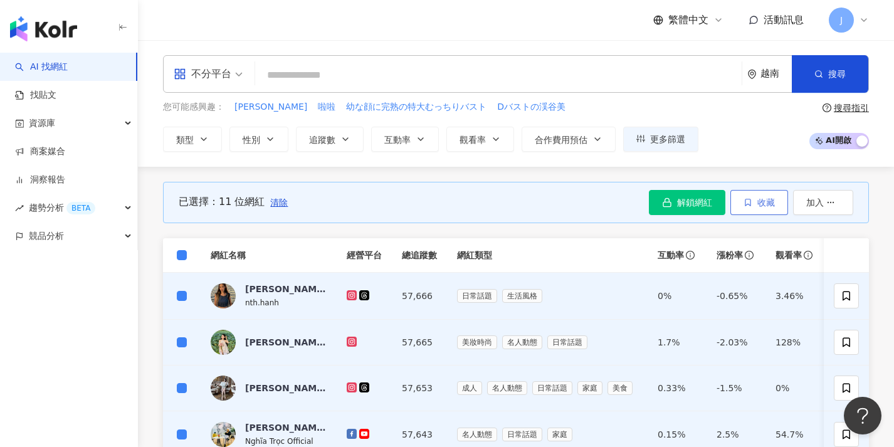
click at [758, 206] on span "收藏" at bounding box center [767, 203] width 18 height 10
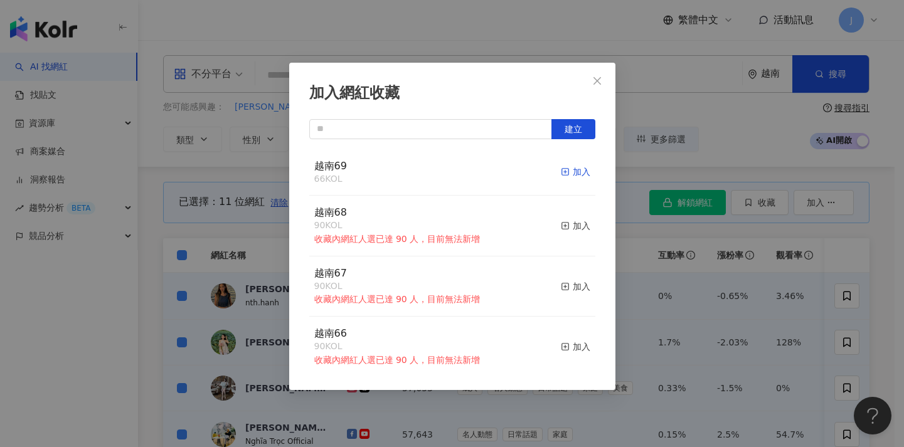
click at [572, 169] on div "加入" at bounding box center [575, 172] width 29 height 14
click at [162, 192] on div "加入網紅收藏 建立 越南69 77 KOL 加入 越南68 90 KOL 收藏內網紅人選已達 90 人，目前無法新增 加入 越南67 90 KOL 收藏內網紅…" at bounding box center [452, 223] width 904 height 447
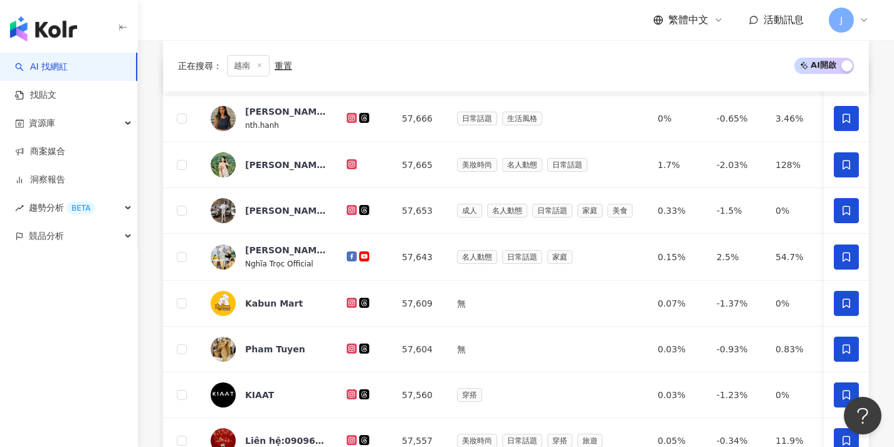
scroll to position [551, 0]
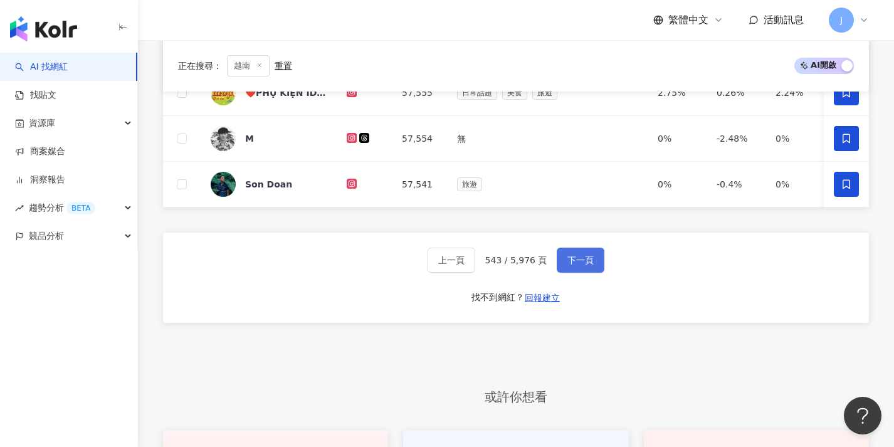
click at [565, 265] on button "下一頁" at bounding box center [581, 260] width 48 height 25
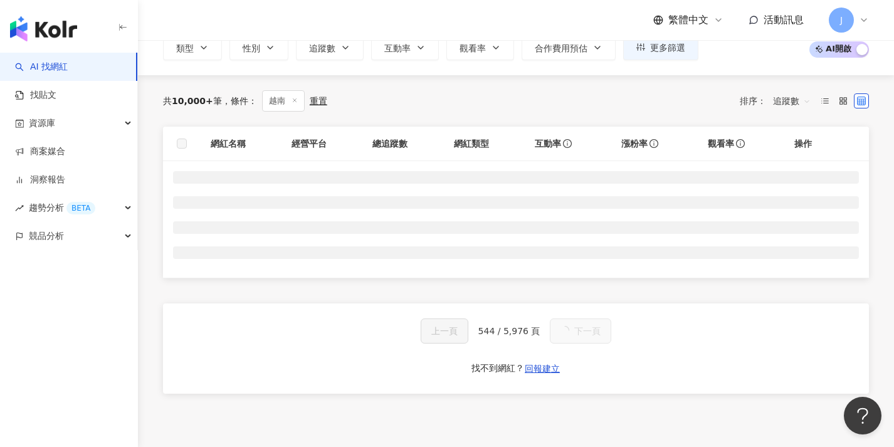
scroll to position [71, 0]
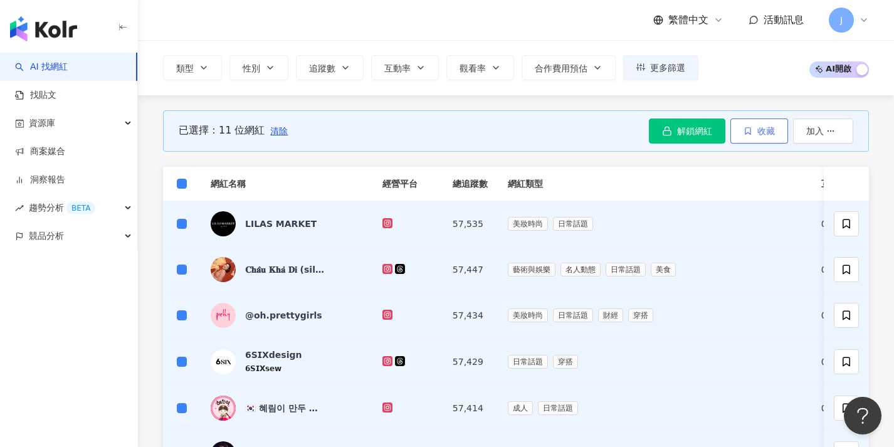
click at [759, 135] on button "收藏" at bounding box center [760, 131] width 58 height 25
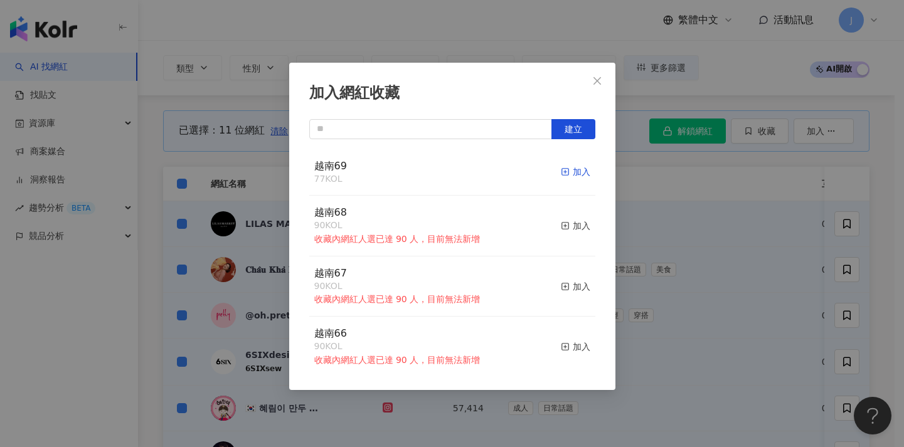
click at [573, 174] on div "加入" at bounding box center [575, 172] width 29 height 14
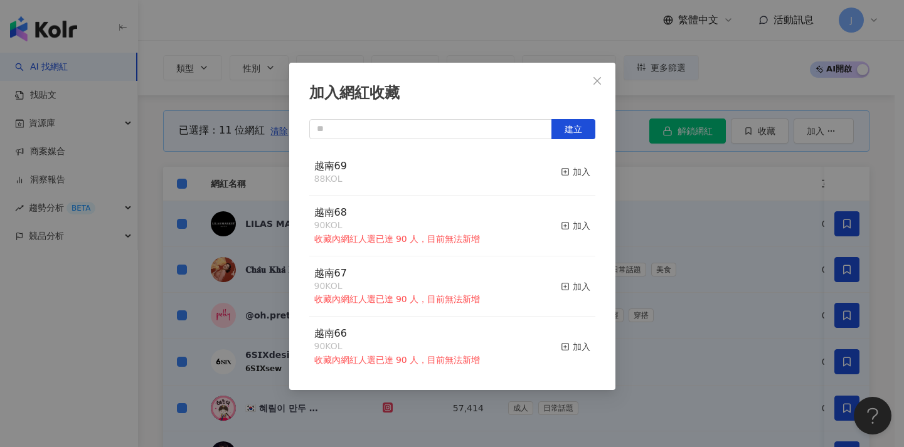
click at [640, 186] on div "加入網紅收藏 建立 越南69 88 KOL 加入 越南68 90 KOL 收藏內網紅人選已達 90 人，目前無法新增 加入 越南67 90 KOL 收藏內網紅…" at bounding box center [452, 223] width 904 height 447
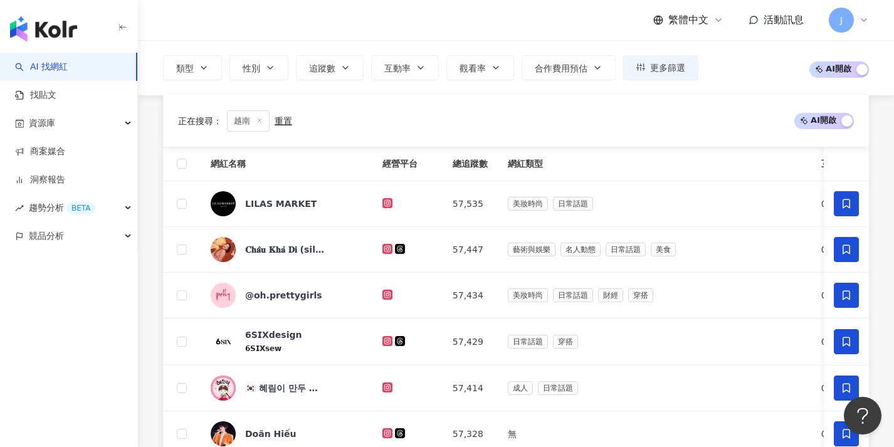
scroll to position [588, 0]
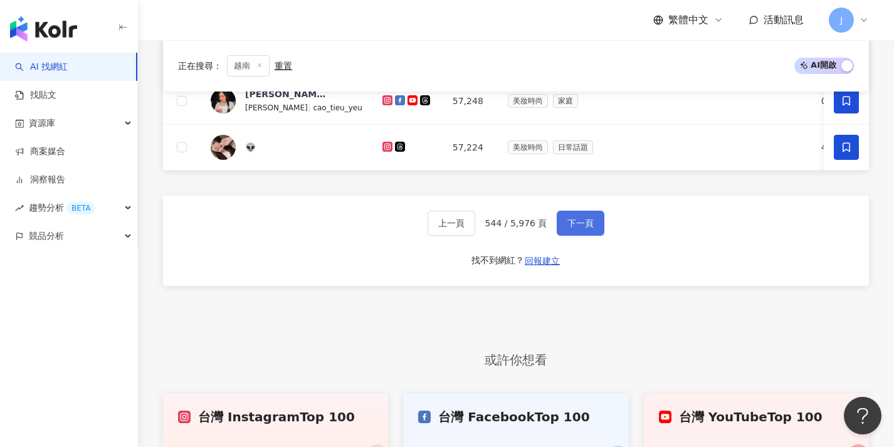
click at [593, 236] on button "下一頁" at bounding box center [581, 223] width 48 height 25
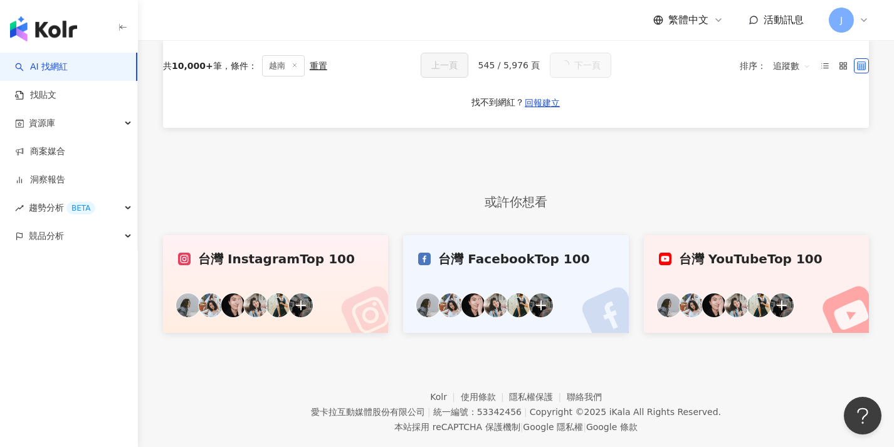
scroll to position [67, 0]
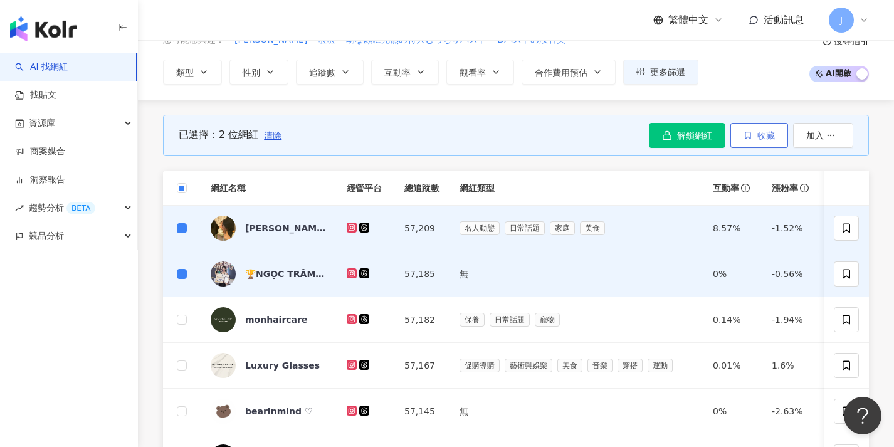
click at [752, 139] on button "收藏" at bounding box center [760, 135] width 58 height 25
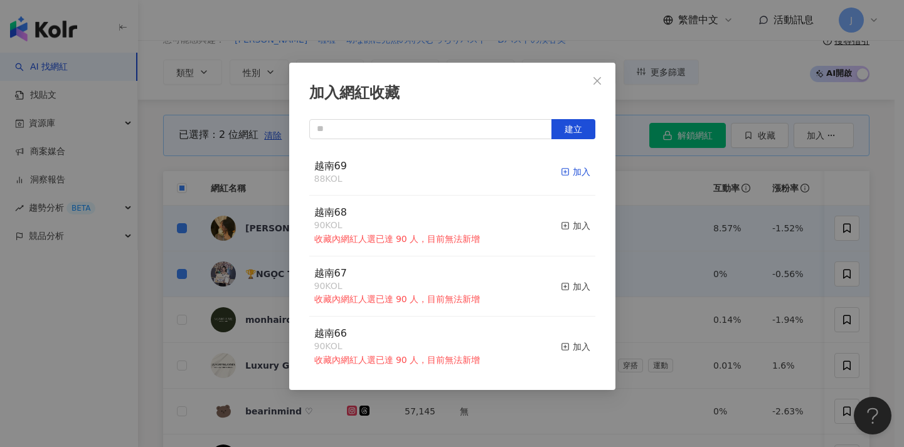
click at [571, 167] on div "加入" at bounding box center [575, 172] width 29 height 14
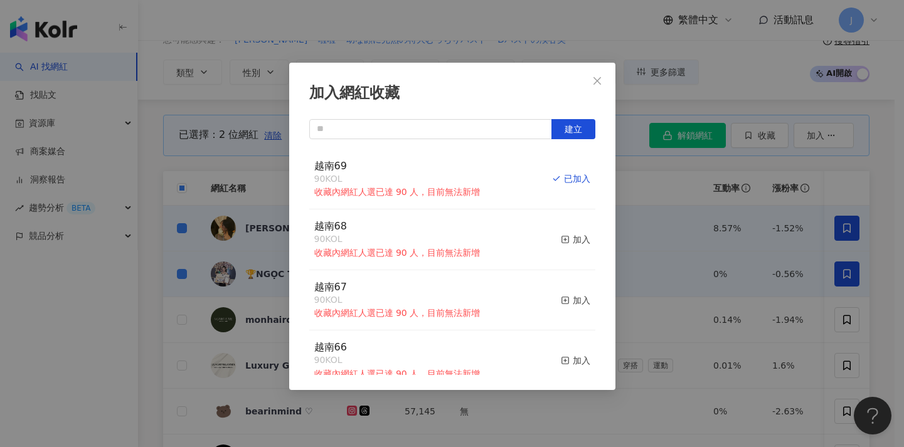
click at [674, 189] on div "加入網紅收藏 建立 越南69 90 KOL 收藏內網紅人選已達 90 人，目前無法新增 已加入 越南68 90 KOL 收藏內網紅人選已達 90 人，目前無法…" at bounding box center [452, 223] width 904 height 447
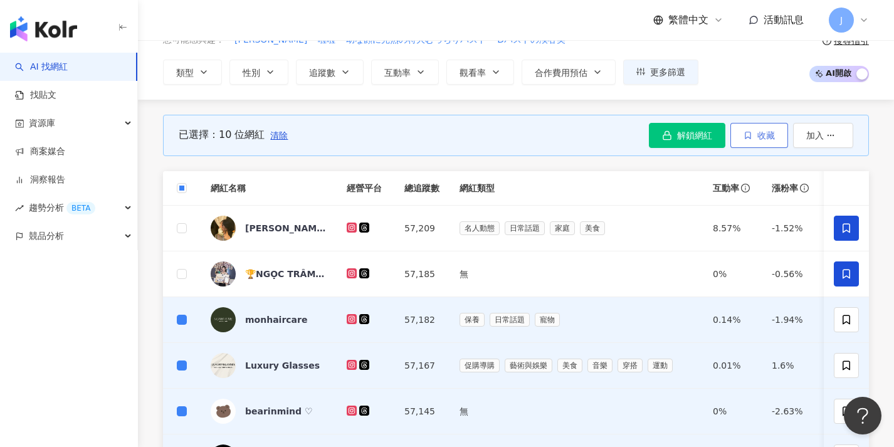
click at [762, 140] on button "收藏" at bounding box center [760, 135] width 58 height 25
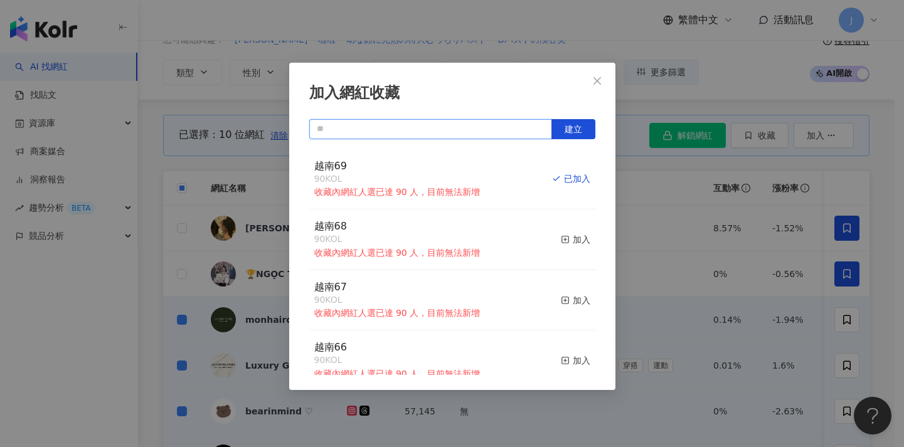
click at [530, 127] on input "text" at bounding box center [430, 129] width 243 height 20
paste input "****"
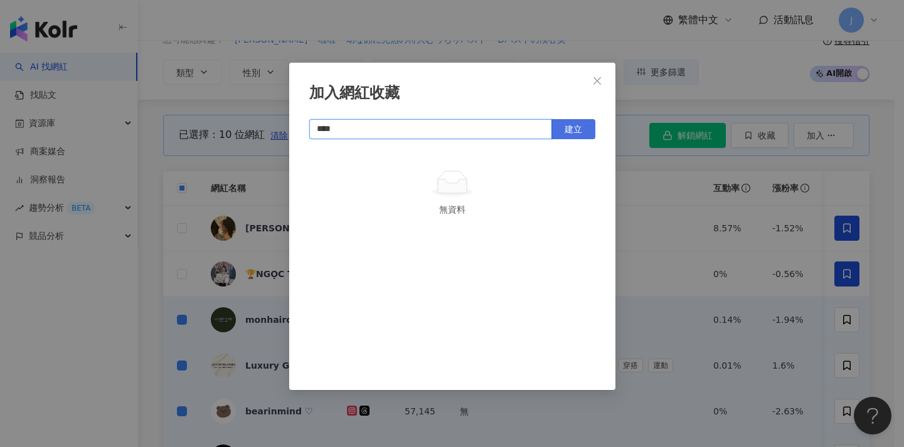
click at [590, 125] on button "建立" at bounding box center [573, 129] width 44 height 20
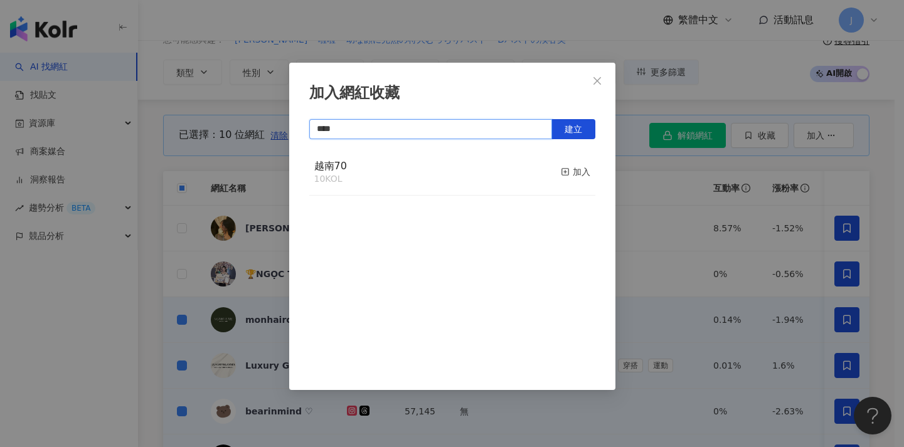
type input "****"
click at [171, 193] on div "加入網紅收藏 **** 建立 越南70 10 KOL 加入" at bounding box center [452, 223] width 904 height 447
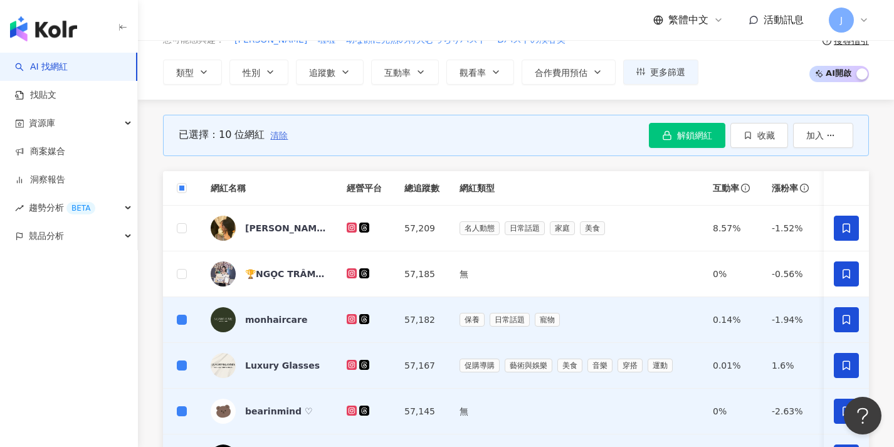
click at [282, 137] on span "清除" at bounding box center [279, 135] width 18 height 10
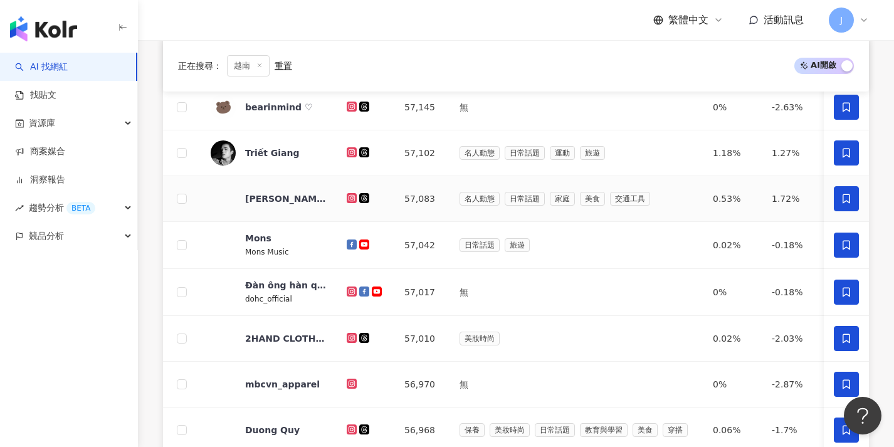
scroll to position [582, 0]
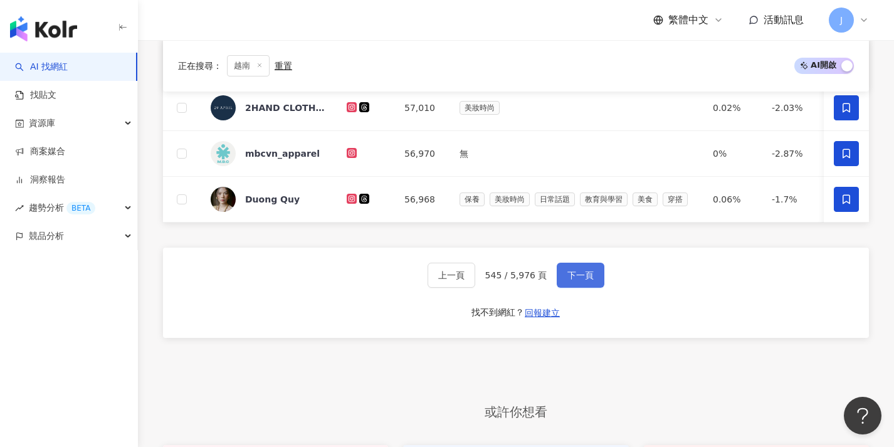
click at [592, 278] on button "下一頁" at bounding box center [581, 275] width 48 height 25
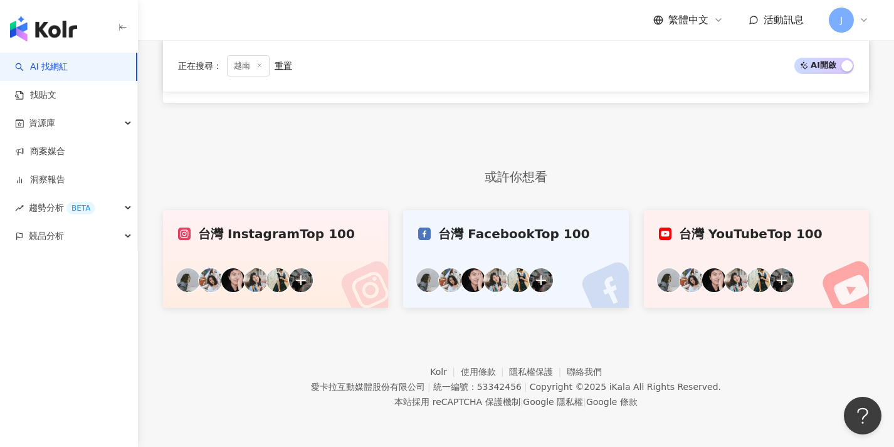
scroll to position [0, 0]
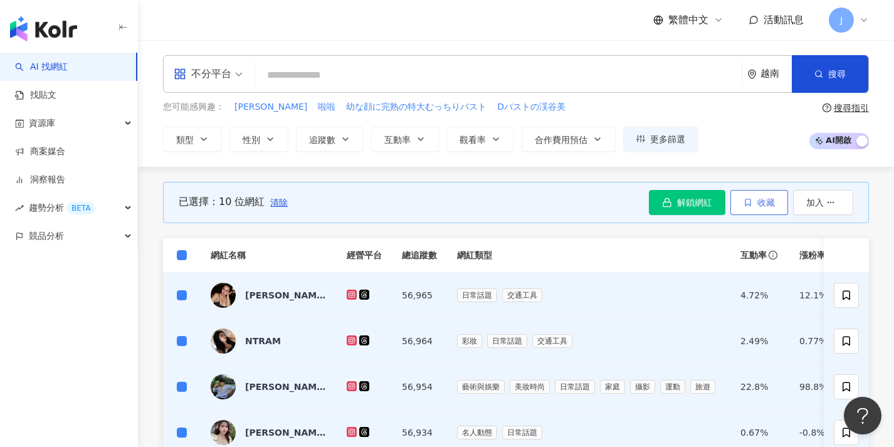
click at [752, 202] on button "收藏" at bounding box center [760, 202] width 58 height 25
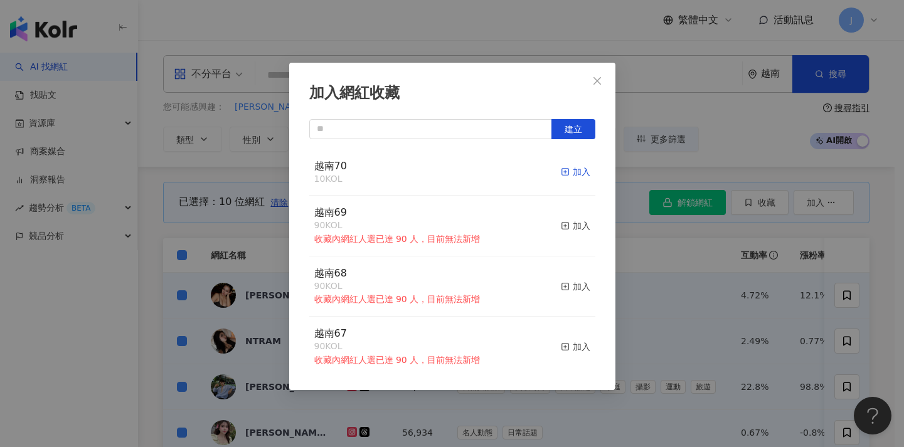
click at [573, 172] on div "加入" at bounding box center [575, 172] width 29 height 14
click at [238, 229] on div "加入網紅收藏 建立 越南70 20 KOL 加入 越南69 90 KOL 收藏內網紅人選已達 90 人，目前無法新增 加入 越南68 90 KOL 收藏內網紅…" at bounding box center [452, 223] width 904 height 447
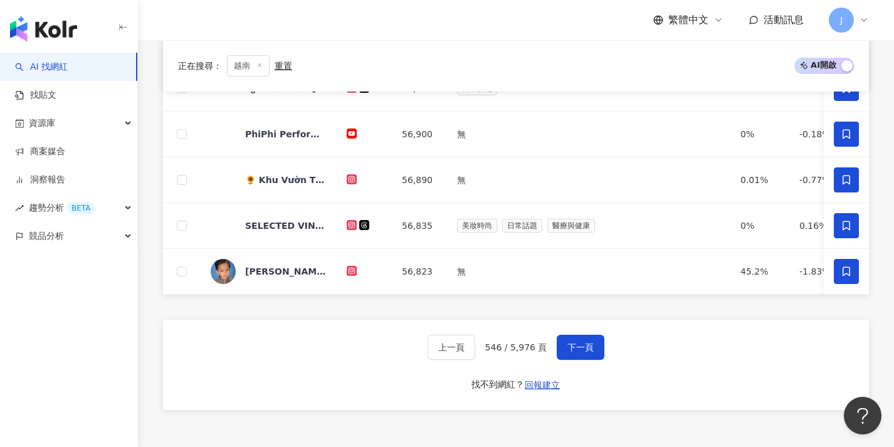
scroll to position [551, 0]
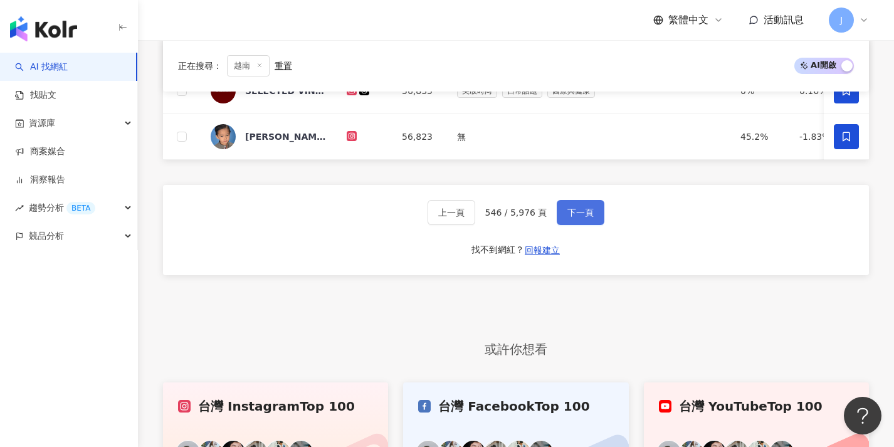
click at [573, 218] on span "下一頁" at bounding box center [581, 213] width 26 height 10
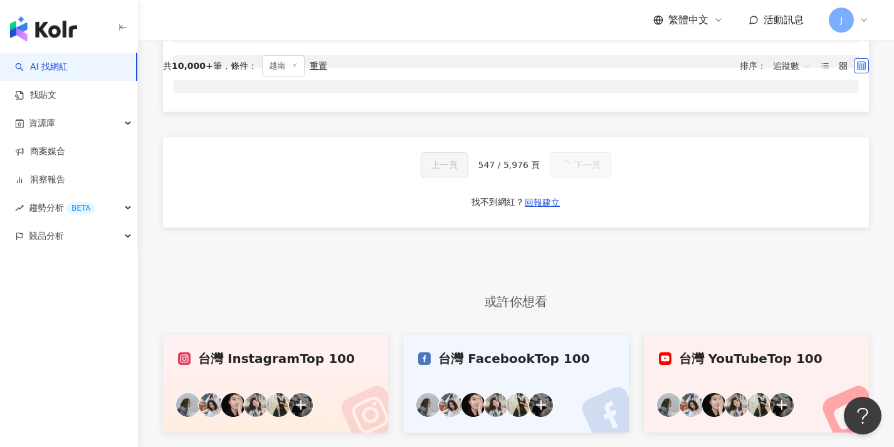
scroll to position [0, 0]
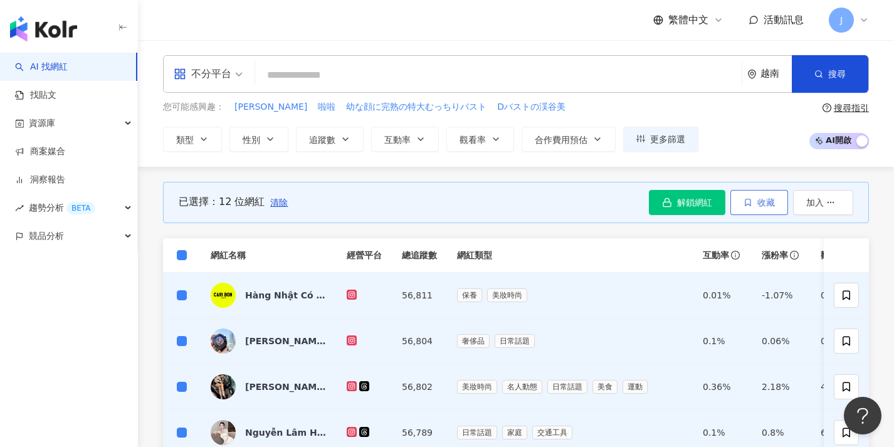
click at [752, 209] on button "收藏" at bounding box center [760, 202] width 58 height 25
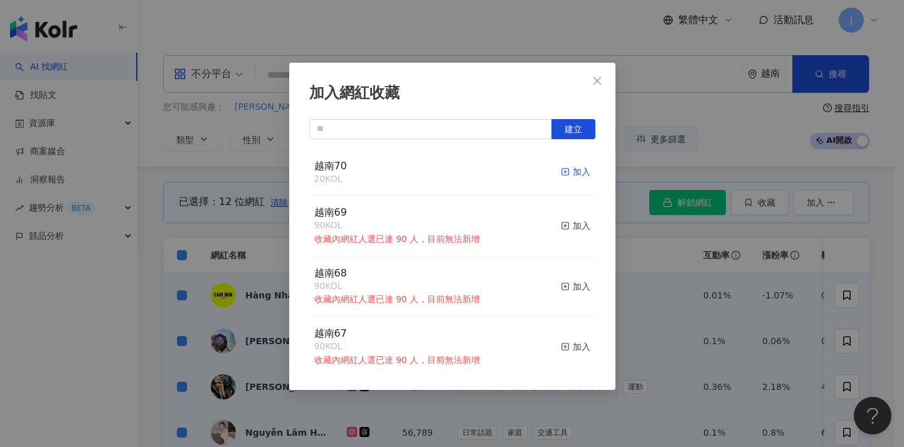
click at [561, 173] on icon "button" at bounding box center [565, 171] width 9 height 9
click at [663, 265] on div "加入網紅收藏 建立 越南70 32 KOL 加入 越南69 90 KOL 收藏內網紅人選已達 90 人，目前無法新增 加入 越南68 90 KOL 收藏內網紅…" at bounding box center [452, 223] width 904 height 447
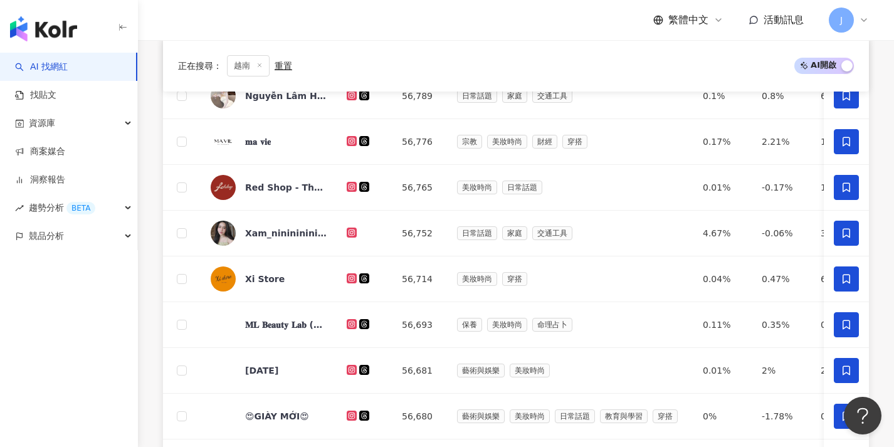
scroll to position [585, 0]
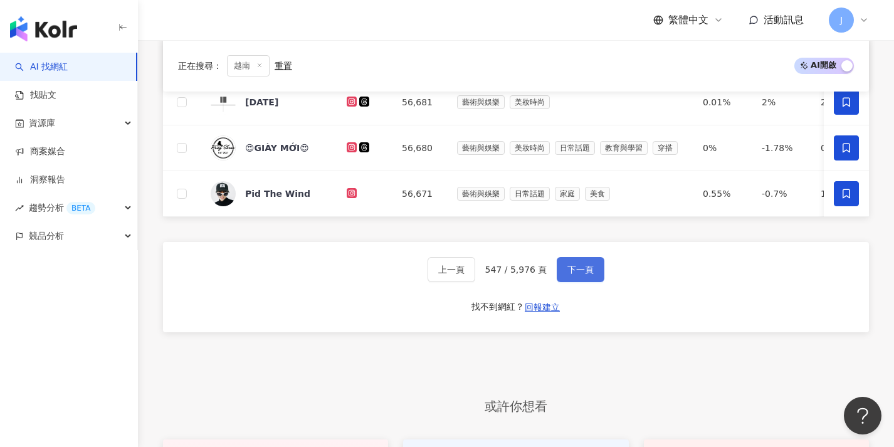
click at [579, 275] on span "下一頁" at bounding box center [581, 270] width 26 height 10
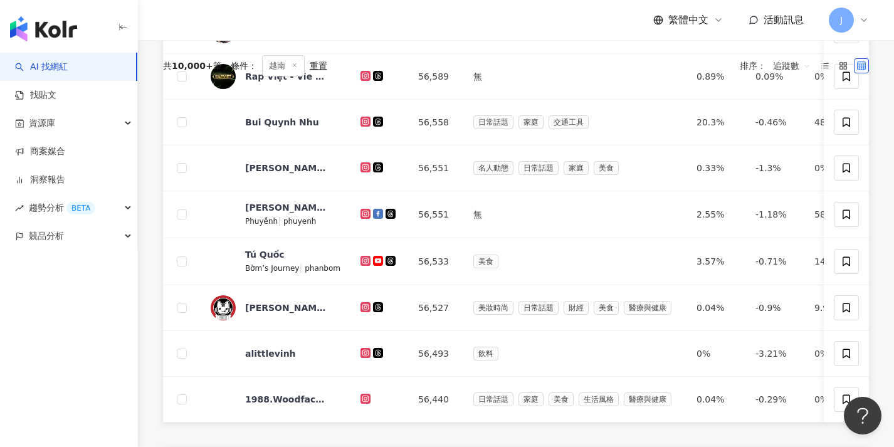
scroll to position [0, 0]
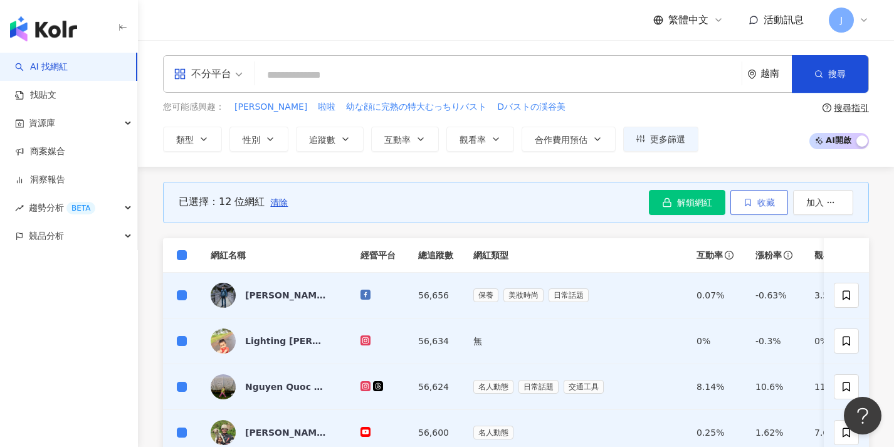
click at [748, 199] on icon "button" at bounding box center [748, 202] width 5 height 7
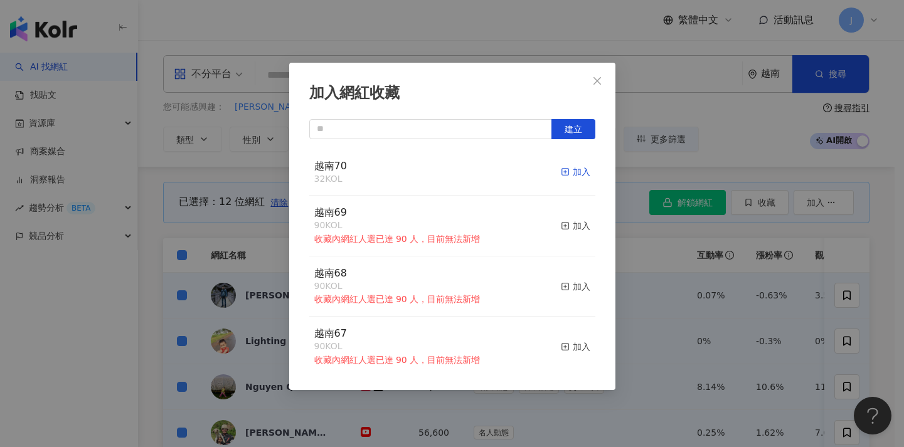
click at [569, 171] on div "加入" at bounding box center [575, 172] width 29 height 14
click at [256, 265] on div "加入網紅收藏 建立 越南70 44 KOL 加入 越南69 90 KOL 收藏內網紅人選已達 90 人，目前無法新增 加入 越南68 90 KOL 收藏內網紅…" at bounding box center [452, 223] width 904 height 447
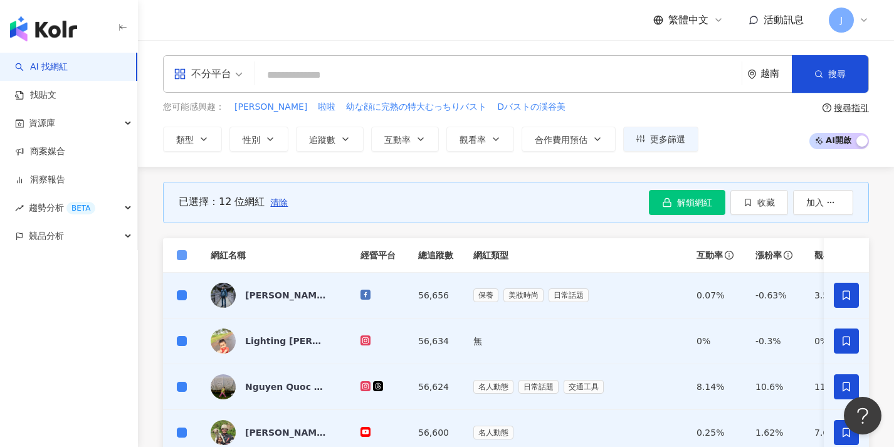
click at [184, 256] on span at bounding box center [182, 255] width 10 height 10
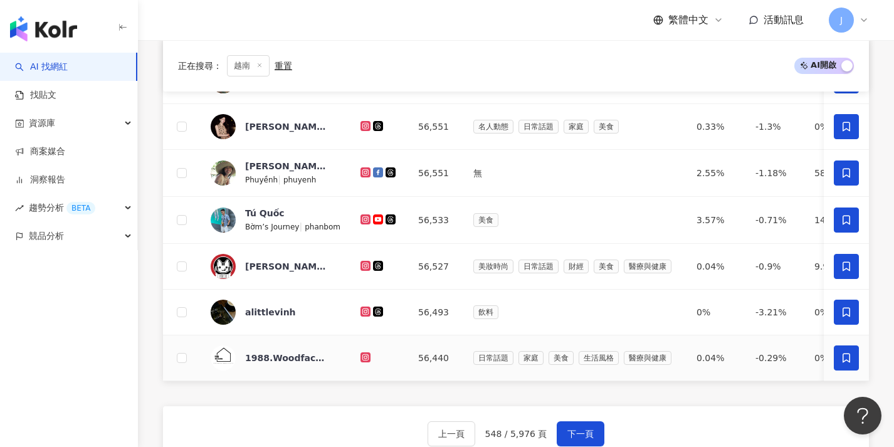
scroll to position [534, 0]
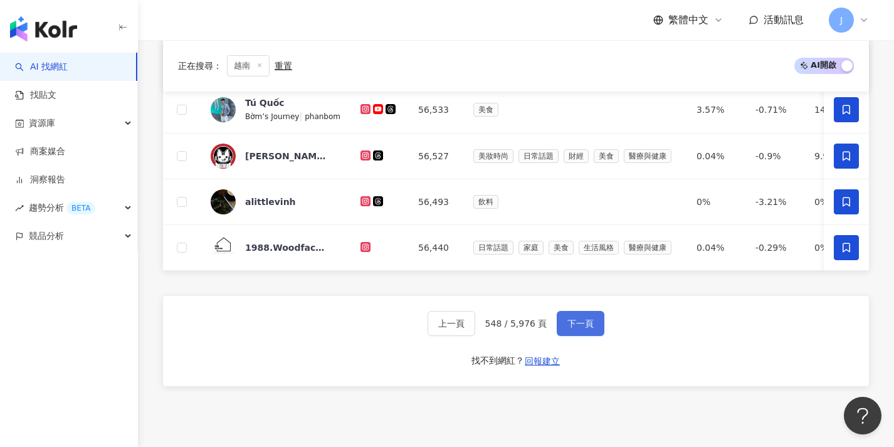
click at [576, 336] on button "下一頁" at bounding box center [581, 323] width 48 height 25
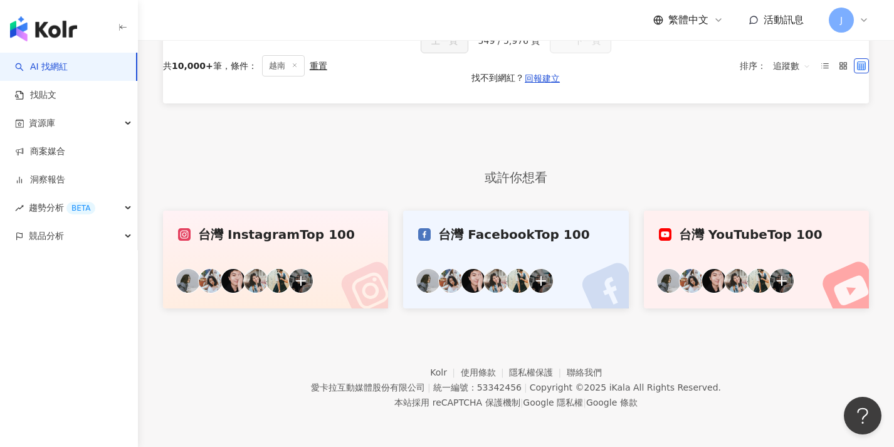
scroll to position [0, 0]
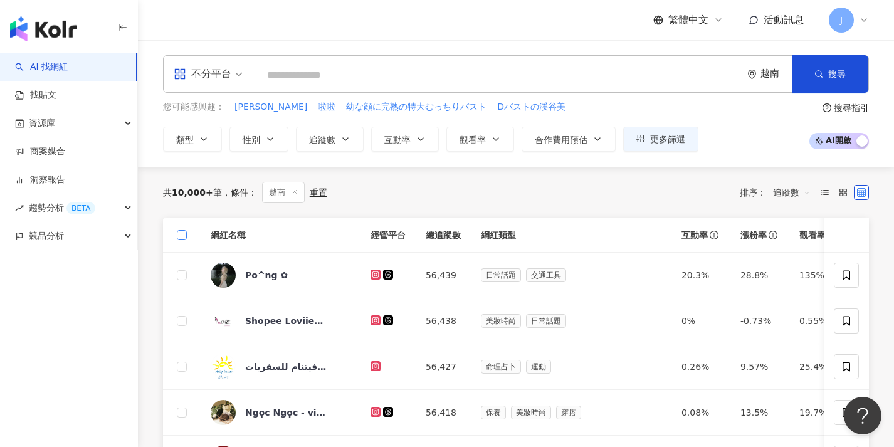
click at [186, 235] on span at bounding box center [182, 235] width 10 height 10
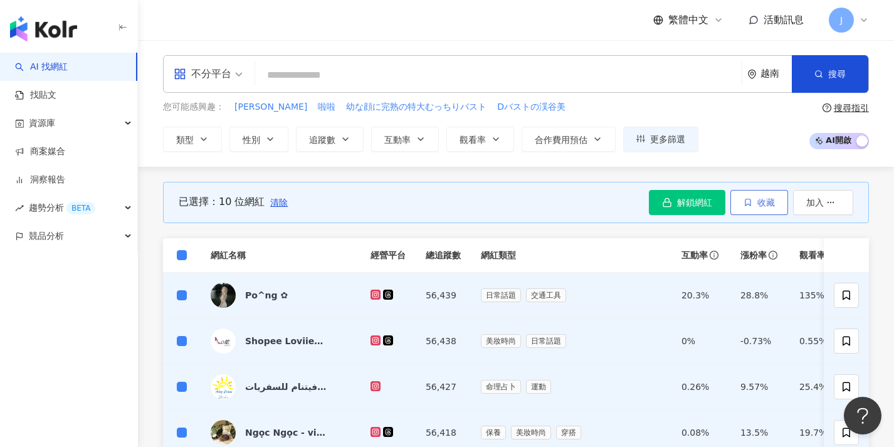
click at [753, 207] on button "收藏" at bounding box center [760, 202] width 58 height 25
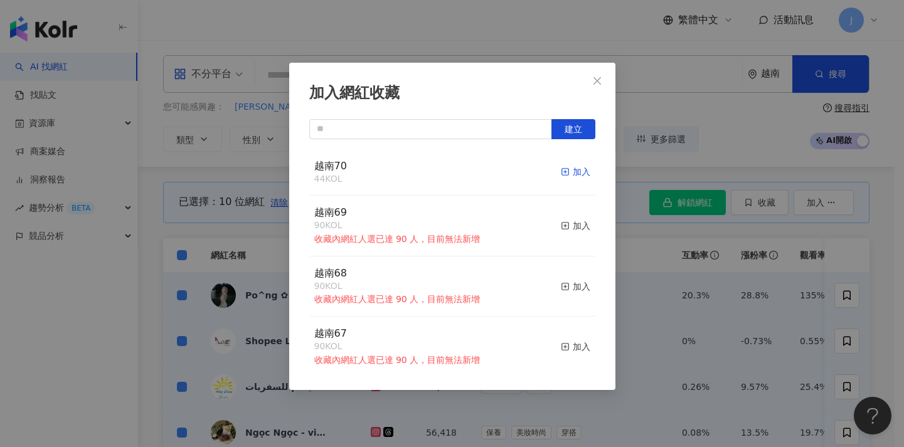
click at [567, 169] on div "加入" at bounding box center [575, 172] width 29 height 14
click at [212, 211] on div "加入網紅收藏 建立 越南70 54 KOL 加入 越南69 90 KOL 收藏內網紅人選已達 90 人，目前無法新增 加入 越南68 90 KOL 收藏內網紅…" at bounding box center [452, 223] width 904 height 447
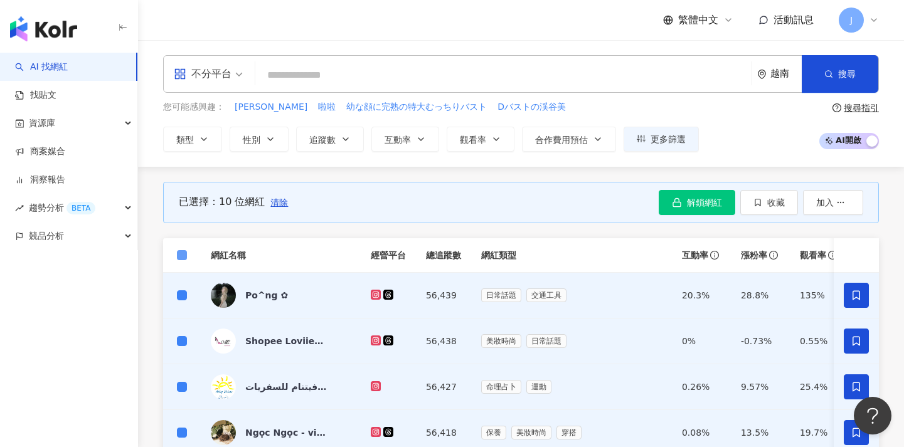
click at [184, 258] on span at bounding box center [182, 255] width 10 height 10
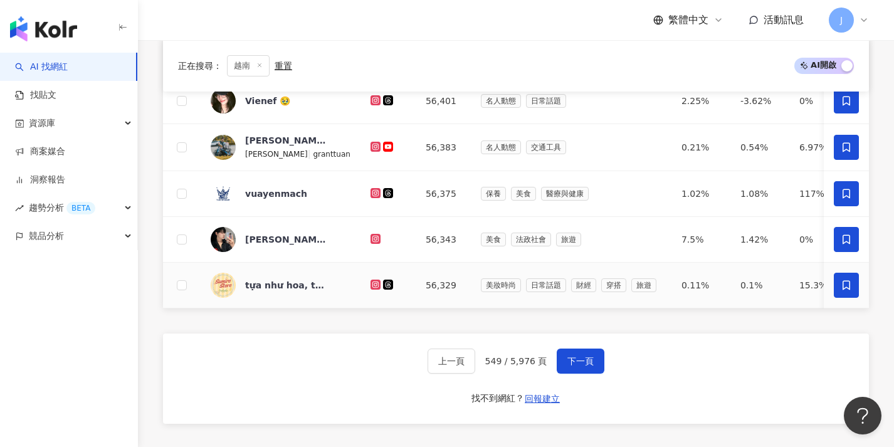
scroll to position [428, 0]
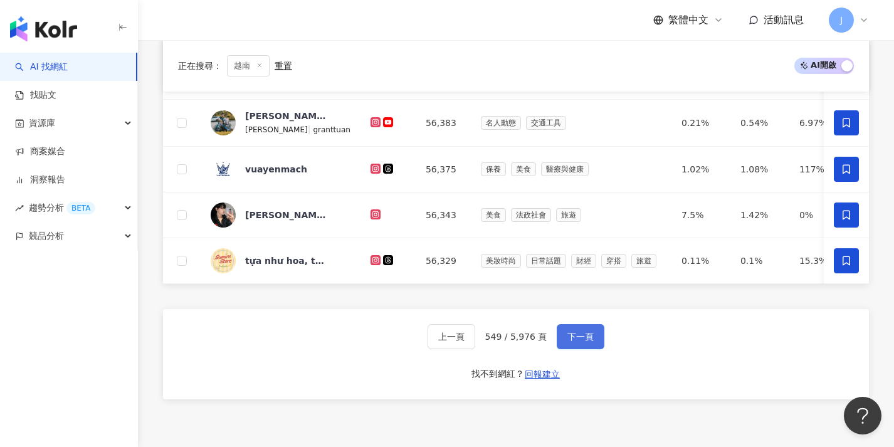
click at [590, 342] on span "下一頁" at bounding box center [581, 337] width 26 height 10
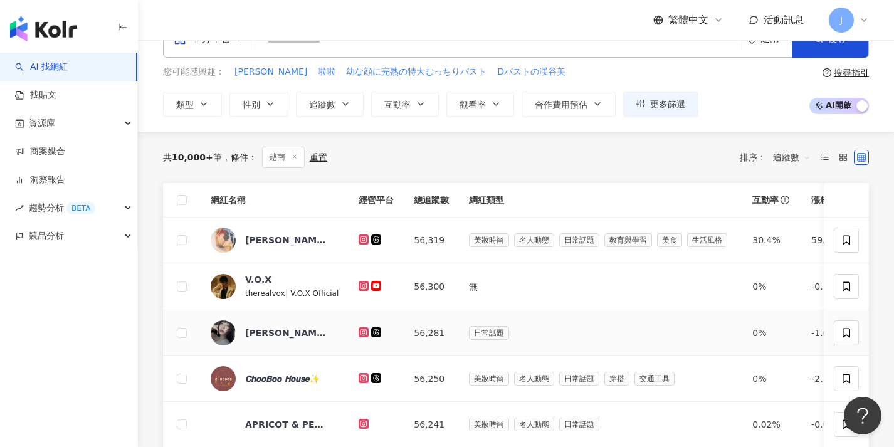
scroll to position [33, 0]
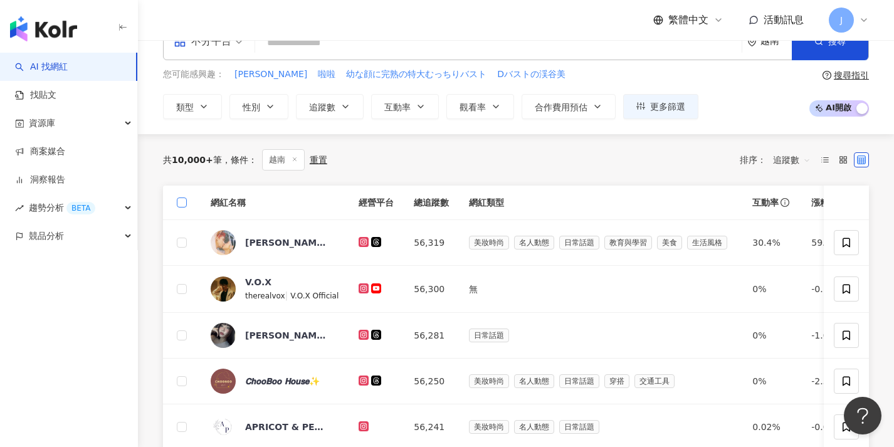
click at [185, 203] on span at bounding box center [182, 203] width 10 height 10
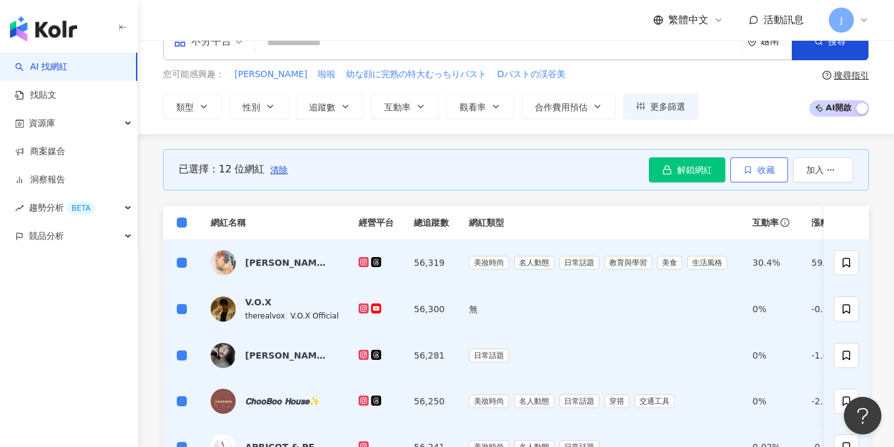
click at [769, 167] on span "收藏" at bounding box center [767, 170] width 18 height 10
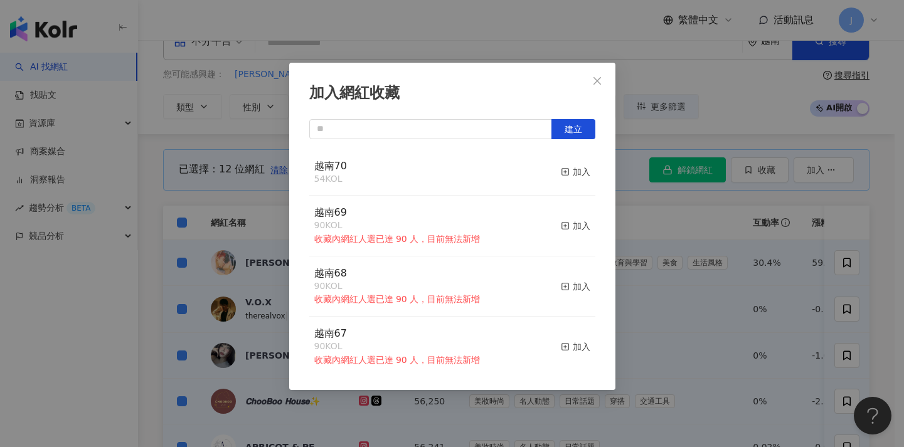
click at [563, 164] on button "加入" at bounding box center [575, 172] width 29 height 26
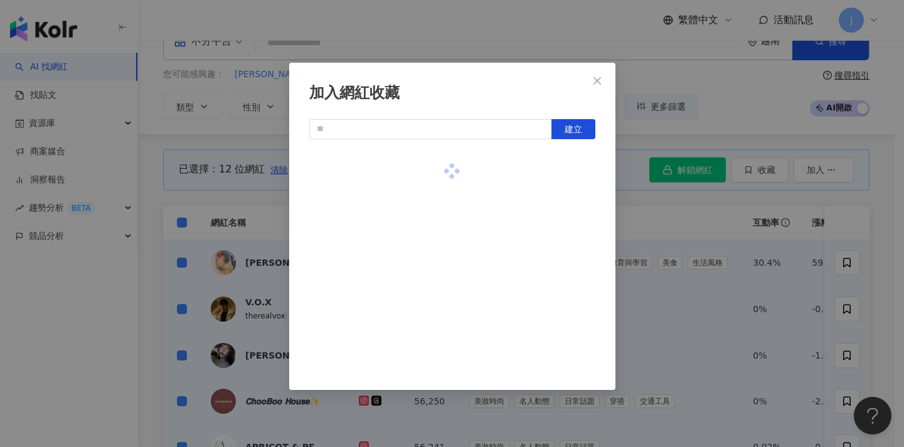
click at [563, 169] on div at bounding box center [452, 171] width 286 height 45
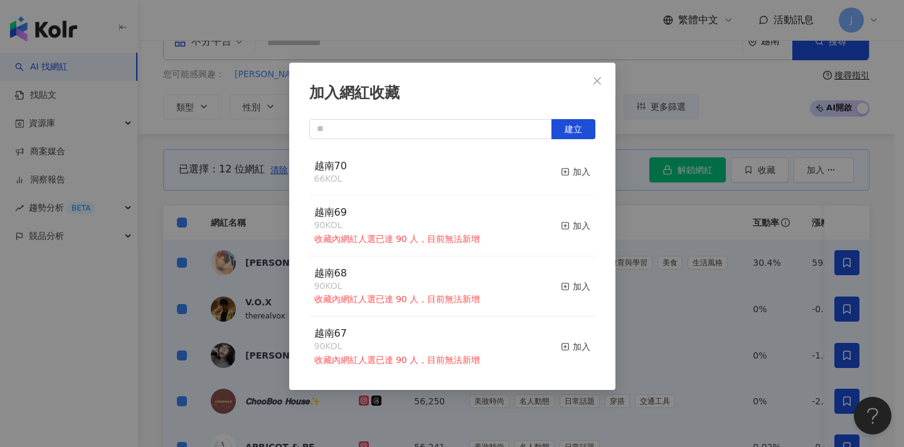
click at [268, 250] on div "加入網紅收藏 建立 越南70 66 KOL 加入 越南69 90 KOL 收藏內網紅人選已達 90 人，目前無法新增 加入 越南68 90 KOL 收藏內網紅…" at bounding box center [452, 223] width 904 height 447
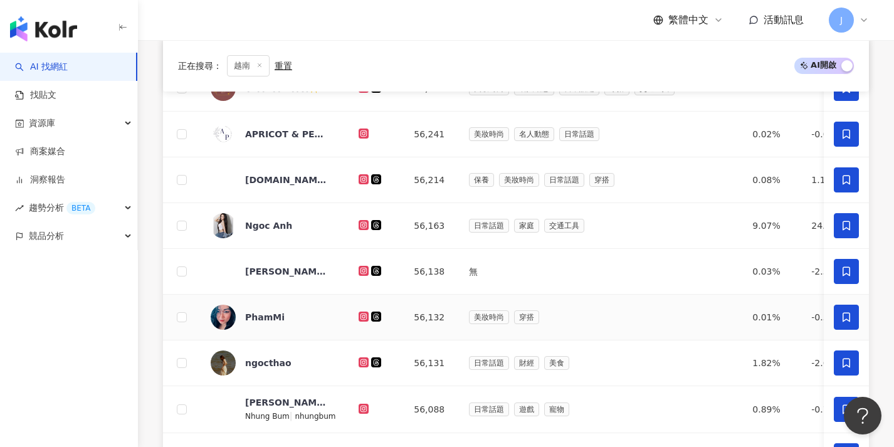
scroll to position [575, 0]
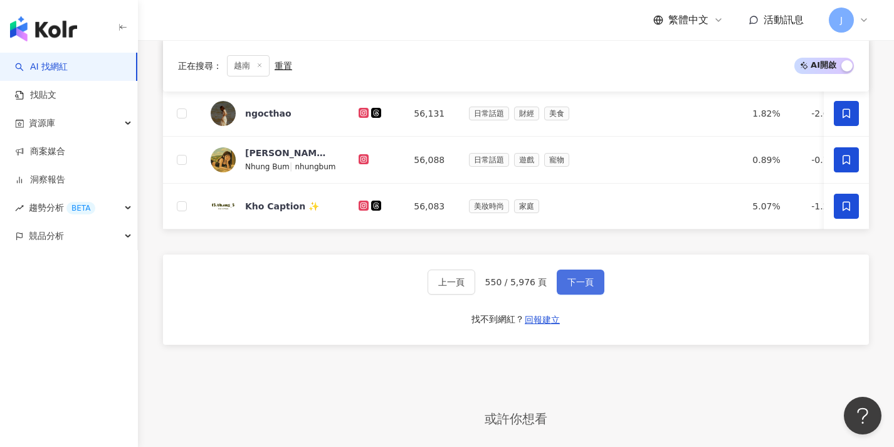
click at [577, 287] on span "下一頁" at bounding box center [581, 282] width 26 height 10
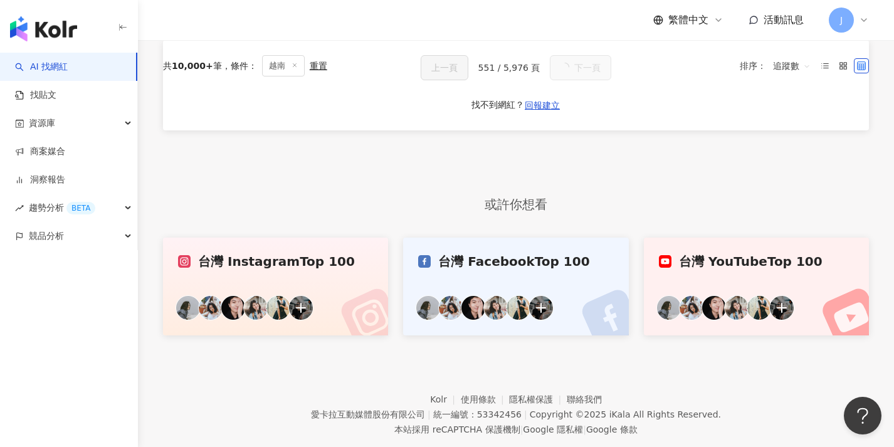
scroll to position [0, 0]
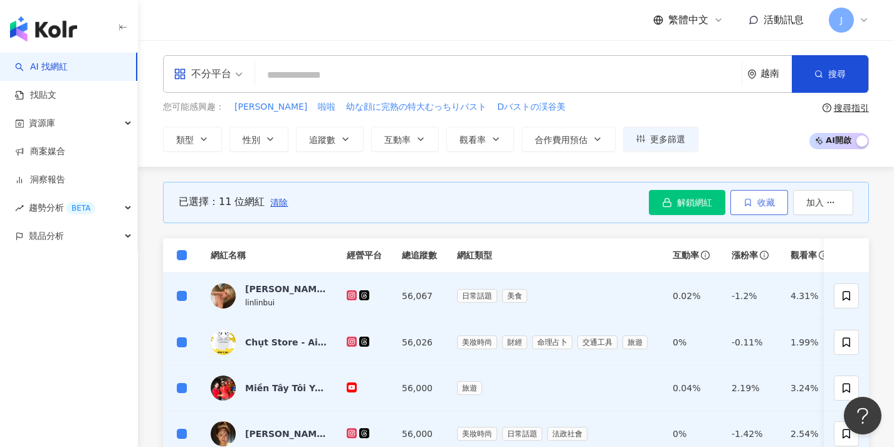
click at [748, 203] on icon "button" at bounding box center [748, 202] width 9 height 9
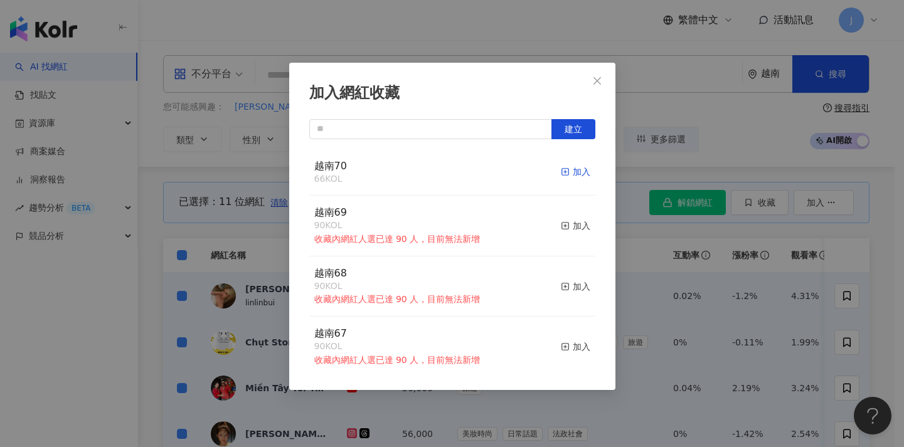
click at [561, 172] on div "加入" at bounding box center [575, 172] width 29 height 14
click at [564, 172] on div "加入" at bounding box center [575, 172] width 29 height 14
click at [689, 243] on div "加入網紅收藏 建立 越南70 77 KOL 加入 越南69 90 KOL 收藏內網紅人選已達 90 人，目前無法新增 加入 越南68 90 KOL 收藏內網紅…" at bounding box center [452, 223] width 904 height 447
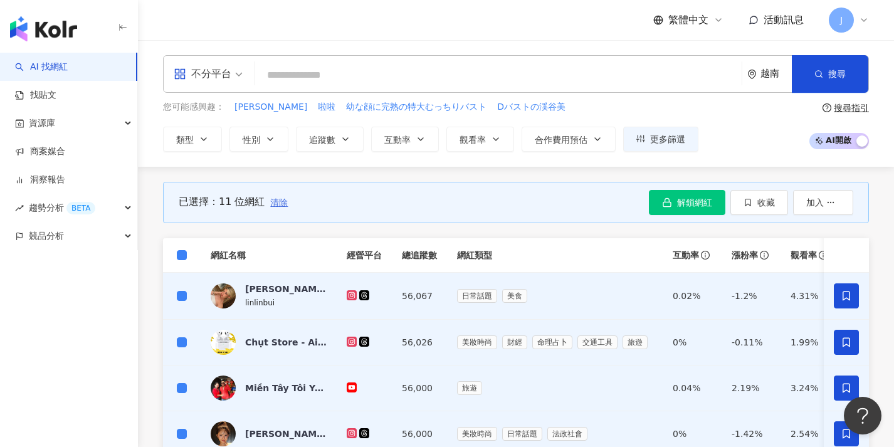
click at [282, 203] on span "清除" at bounding box center [279, 203] width 18 height 10
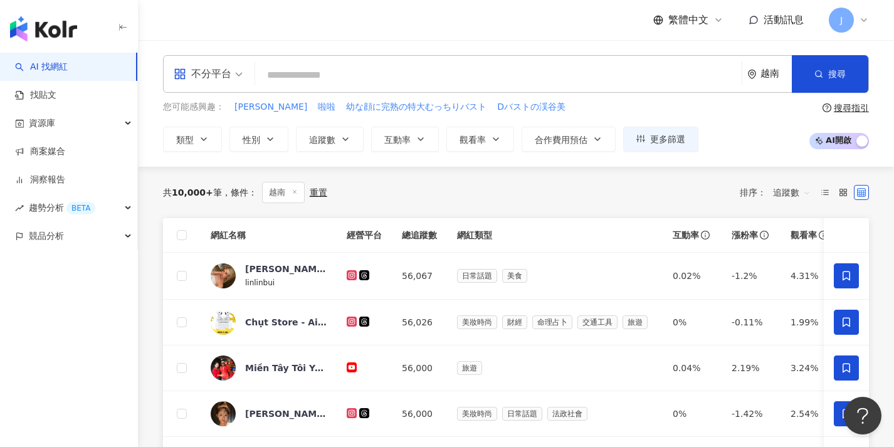
scroll to position [534, 0]
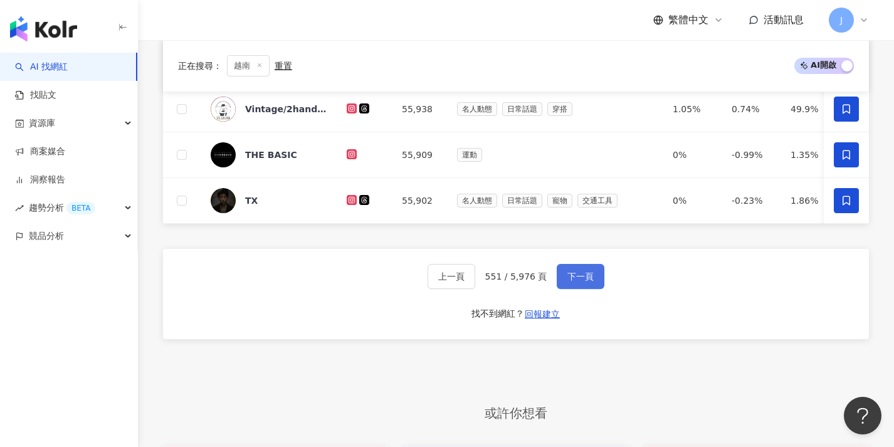
click at [587, 282] on span "下一頁" at bounding box center [581, 277] width 26 height 10
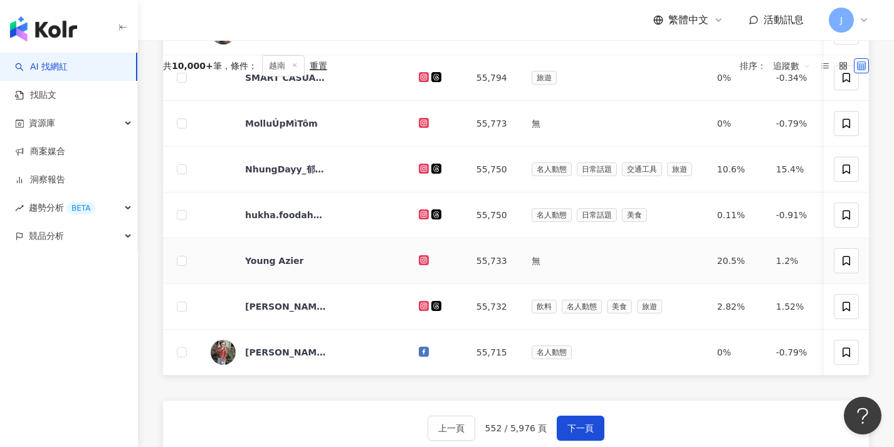
scroll to position [58, 0]
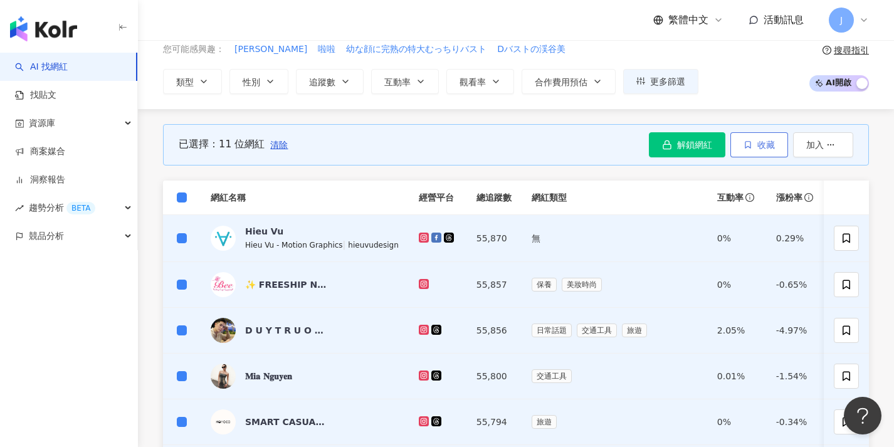
click at [771, 141] on span "收藏" at bounding box center [767, 145] width 18 height 10
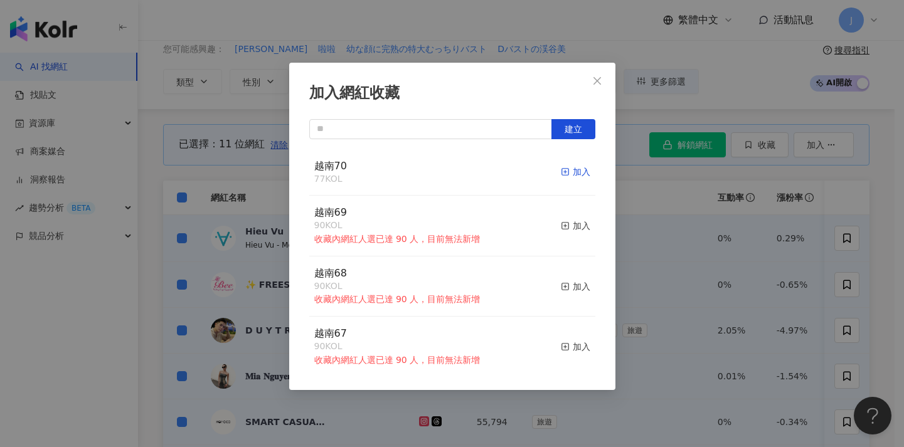
click at [561, 171] on icon "button" at bounding box center [565, 171] width 9 height 9
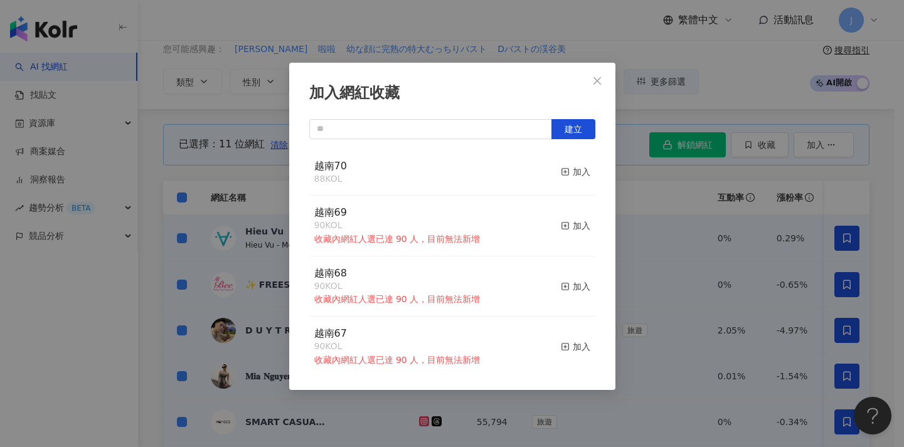
click at [670, 199] on div "加入網紅收藏 建立 越南70 88 KOL 加入 越南69 90 KOL 收藏內網紅人選已達 90 人，目前無法新增 加入 越南68 90 KOL 收藏內網紅…" at bounding box center [452, 223] width 904 height 447
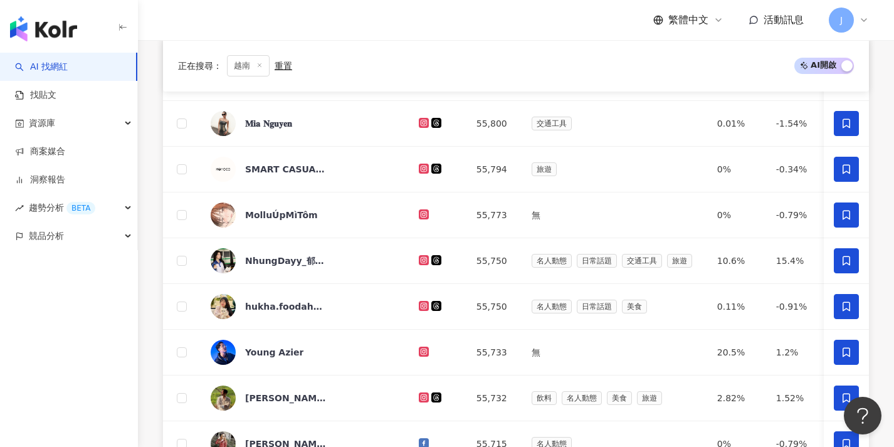
scroll to position [440, 0]
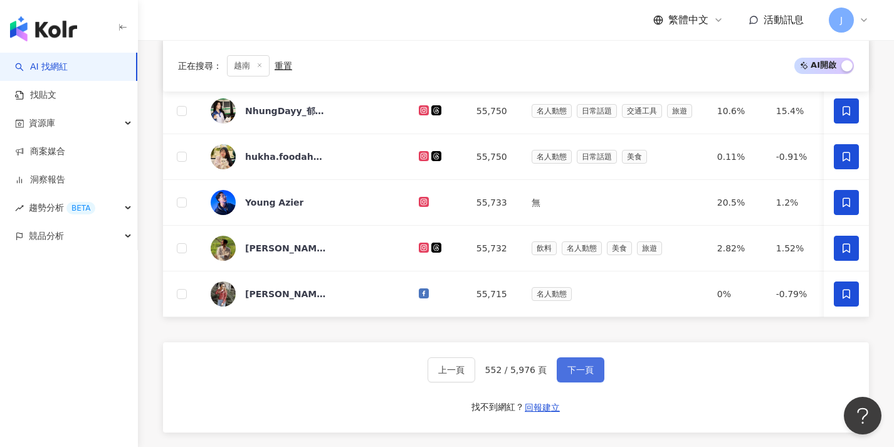
click at [586, 375] on span "下一頁" at bounding box center [581, 370] width 26 height 10
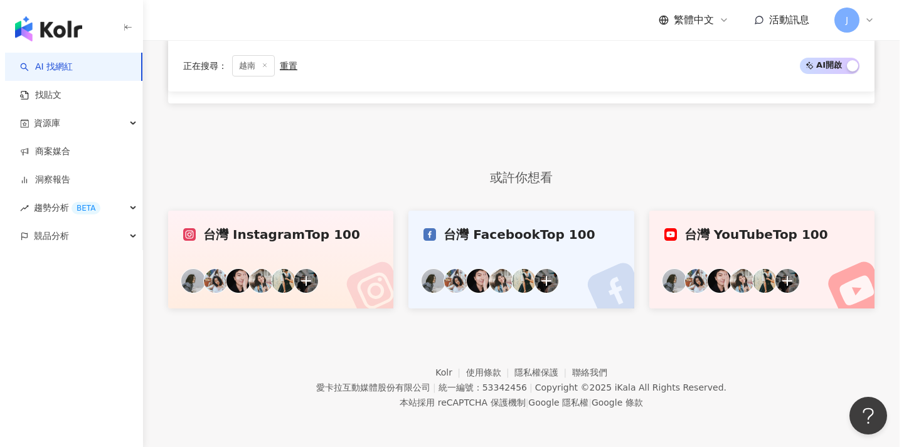
scroll to position [94, 0]
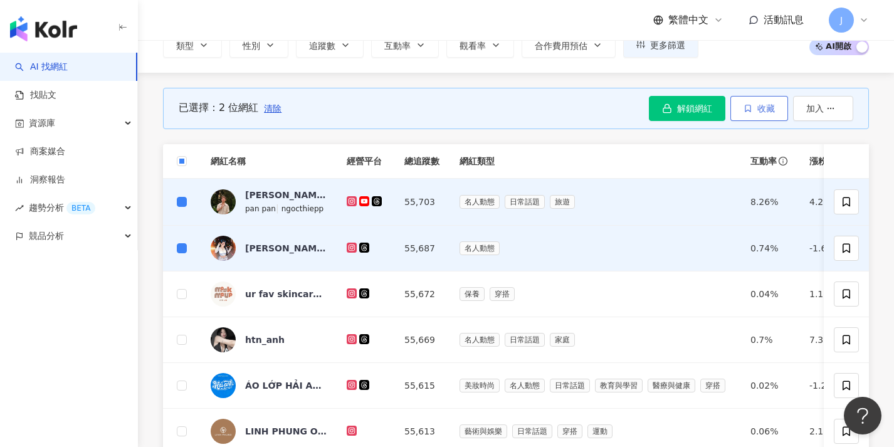
click at [749, 108] on icon "button" at bounding box center [748, 108] width 9 height 9
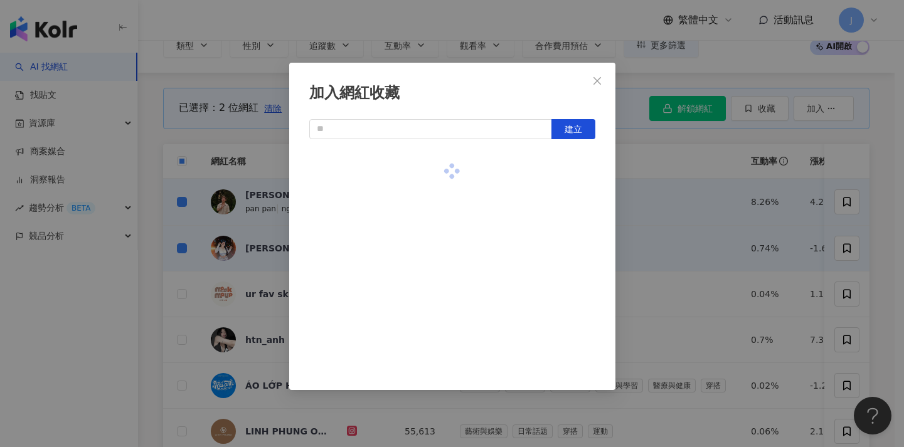
click at [621, 191] on div "加入網紅收藏 建立" at bounding box center [452, 223] width 904 height 447
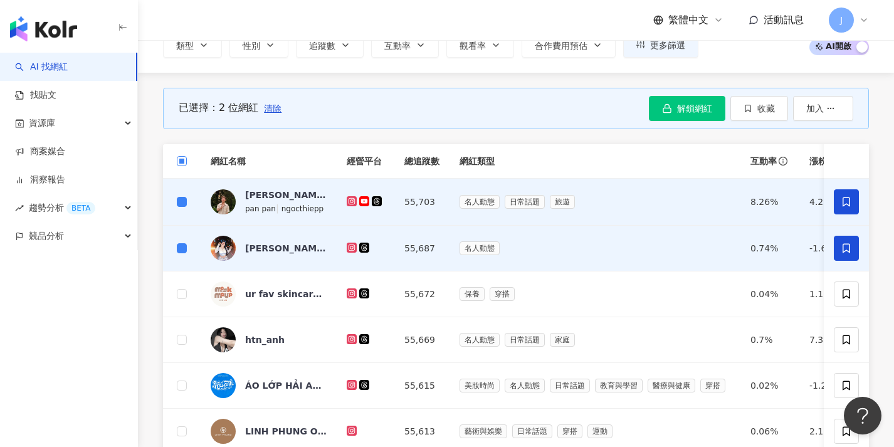
click at [185, 164] on span at bounding box center [182, 161] width 10 height 10
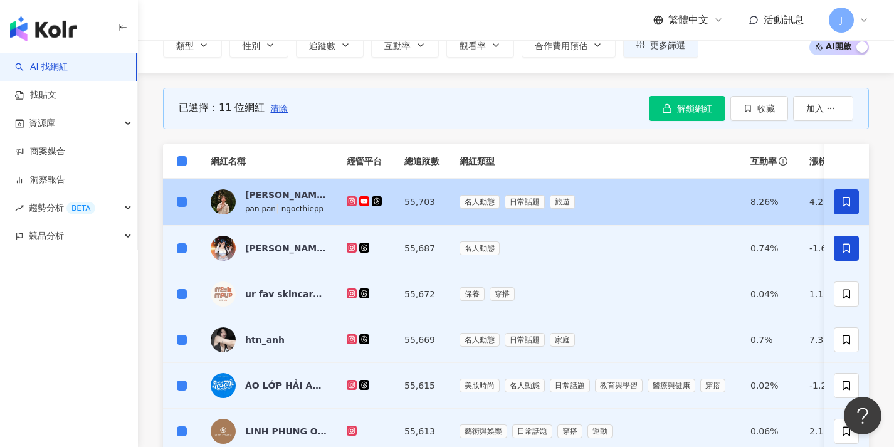
click at [187, 201] on td at bounding box center [182, 202] width 38 height 47
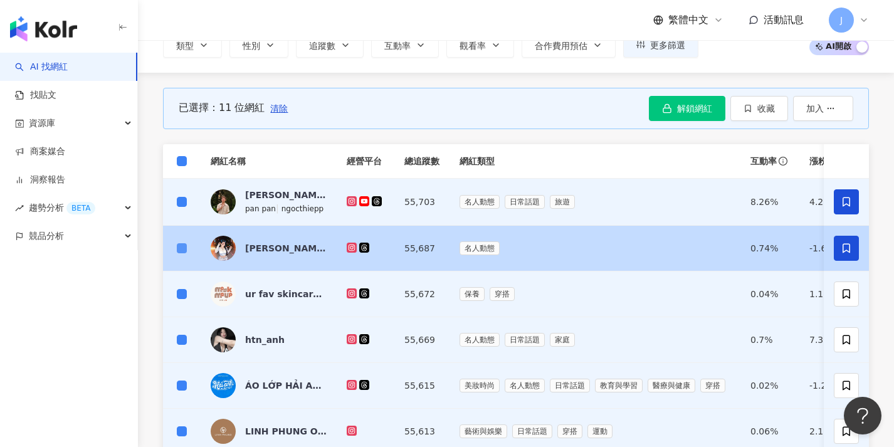
click at [183, 242] on label at bounding box center [182, 248] width 10 height 14
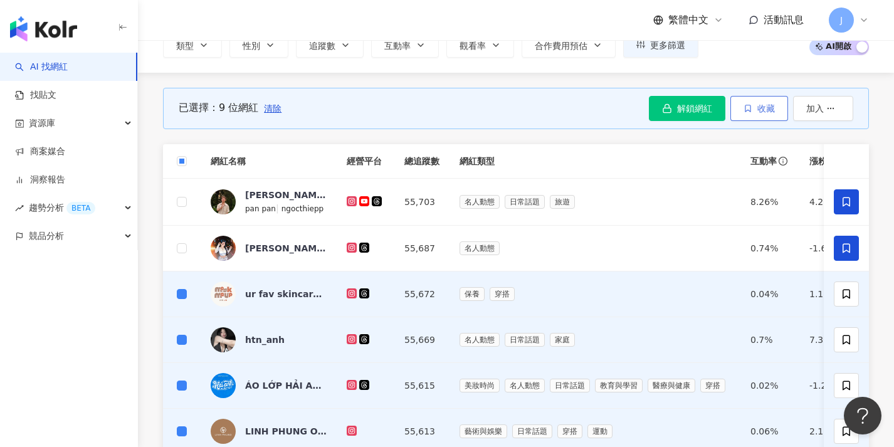
click at [746, 110] on icon "button" at bounding box center [748, 108] width 9 height 9
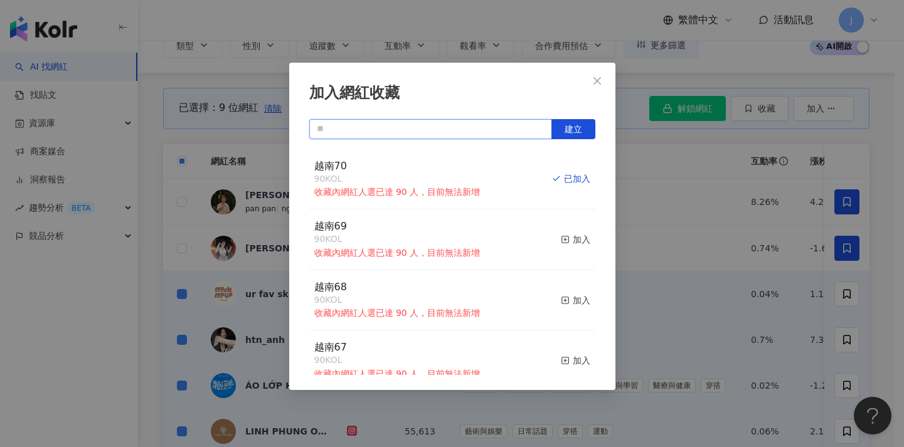
click at [388, 132] on input "text" at bounding box center [430, 129] width 243 height 20
paste input "****"
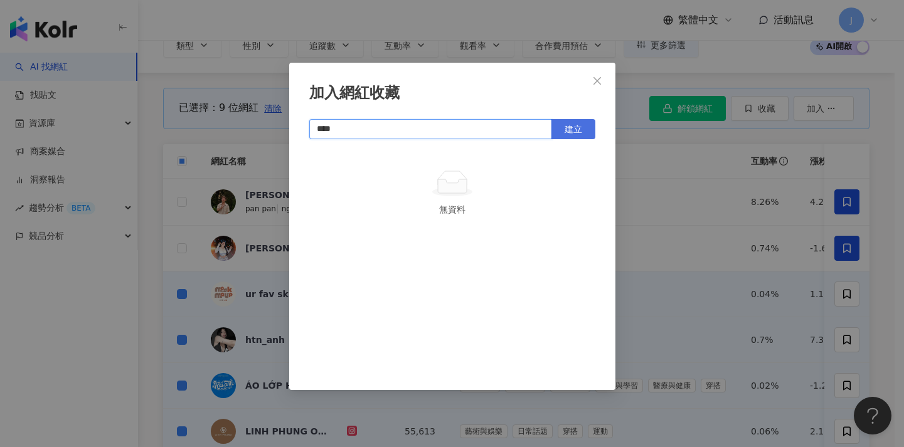
click at [582, 125] on button "建立" at bounding box center [573, 129] width 44 height 20
type input "****"
click at [645, 230] on div "加入網紅收藏 **** 建立" at bounding box center [452, 223] width 904 height 447
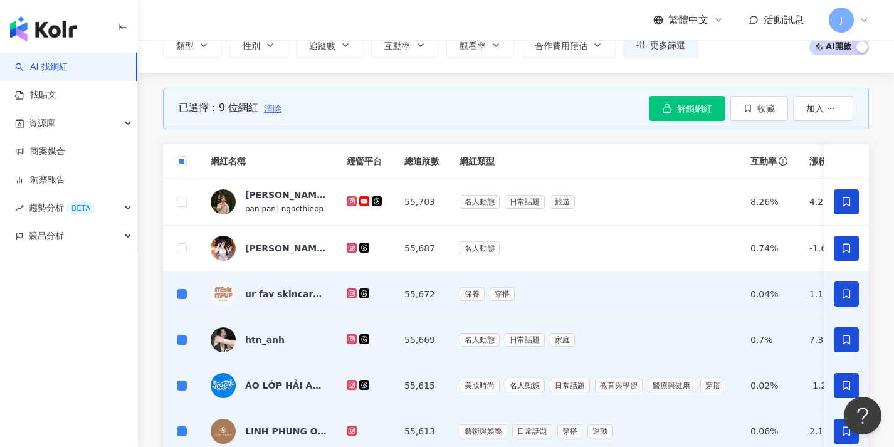
click at [274, 110] on span "清除" at bounding box center [273, 108] width 18 height 10
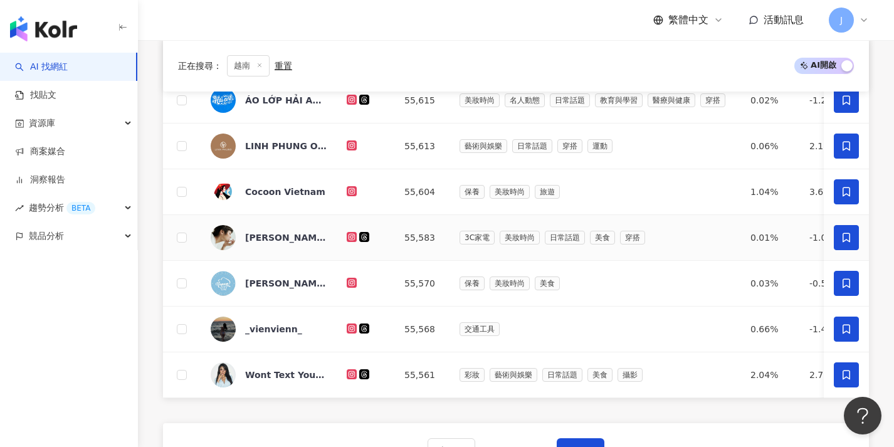
scroll to position [470, 0]
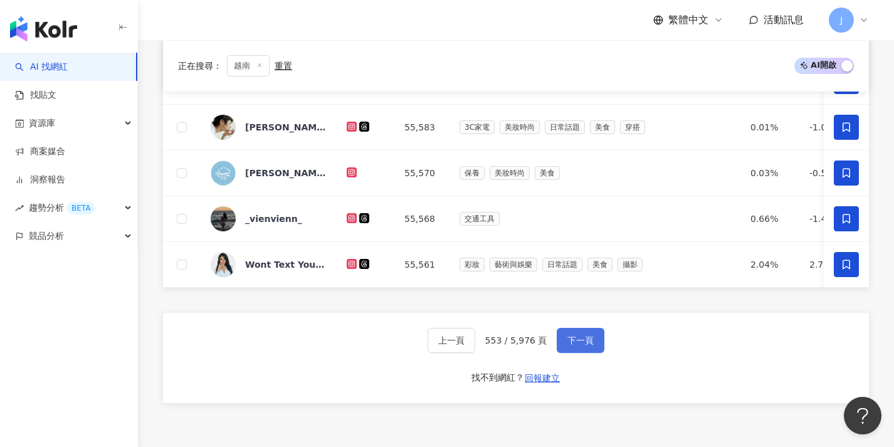
click at [581, 353] on button "下一頁" at bounding box center [581, 340] width 48 height 25
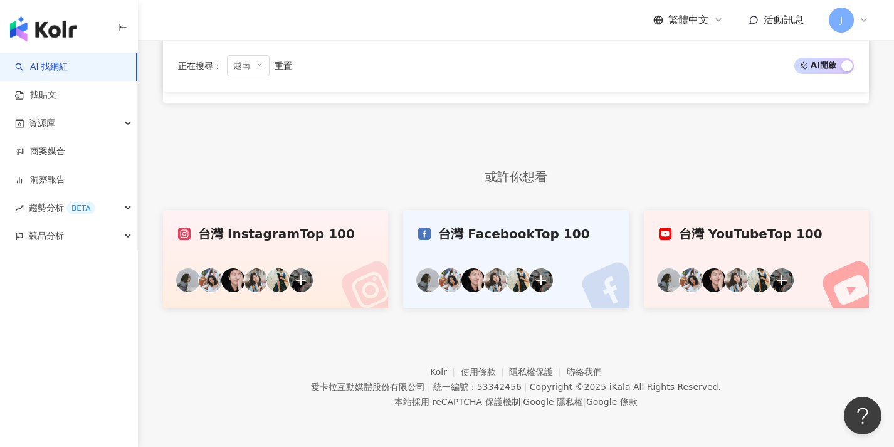
scroll to position [0, 0]
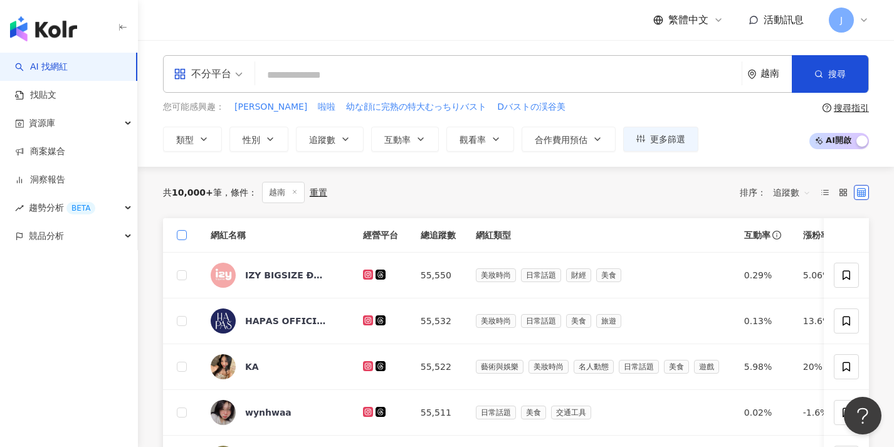
click at [186, 236] on span at bounding box center [182, 235] width 10 height 10
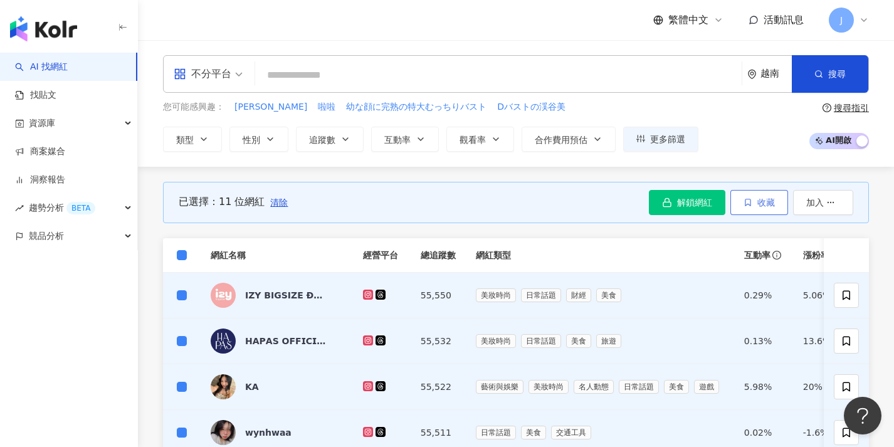
click at [751, 198] on span "button" at bounding box center [748, 203] width 9 height 10
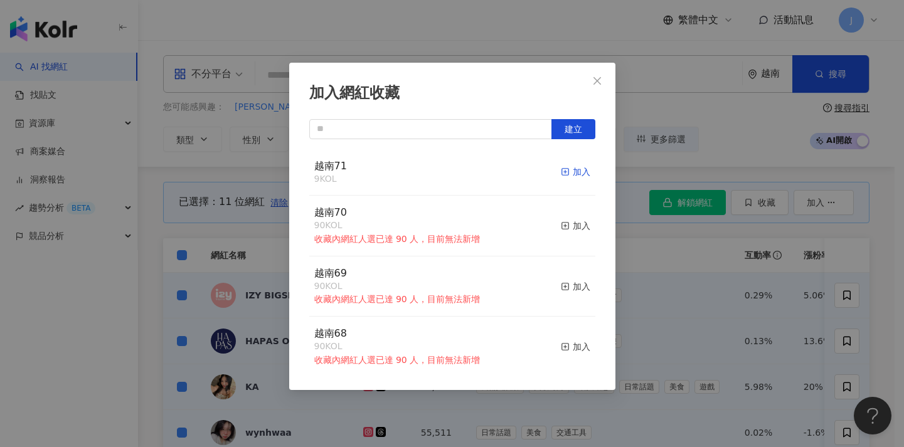
click at [572, 174] on div "加入" at bounding box center [575, 172] width 29 height 14
click at [689, 278] on div "加入網紅收藏 建立 越南71 20 KOL 加入 越南70 90 KOL 收藏內網紅人選已達 90 人，目前無法新增 加入 越南69 90 KOL 收藏內網紅…" at bounding box center [452, 223] width 904 height 447
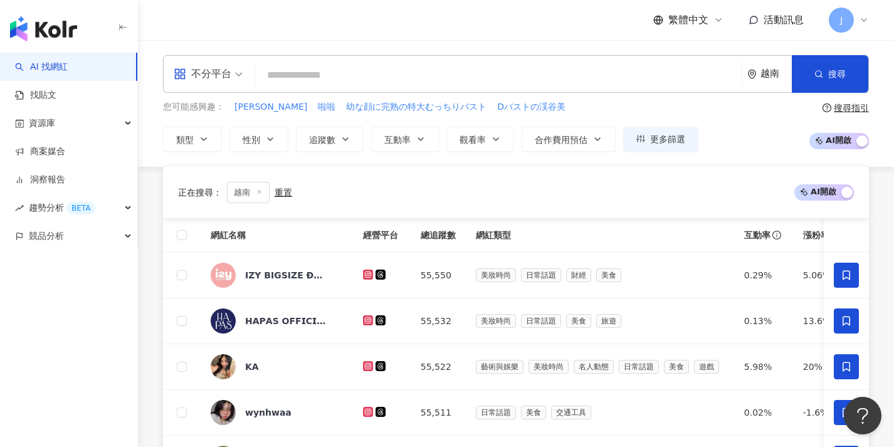
scroll to position [517, 0]
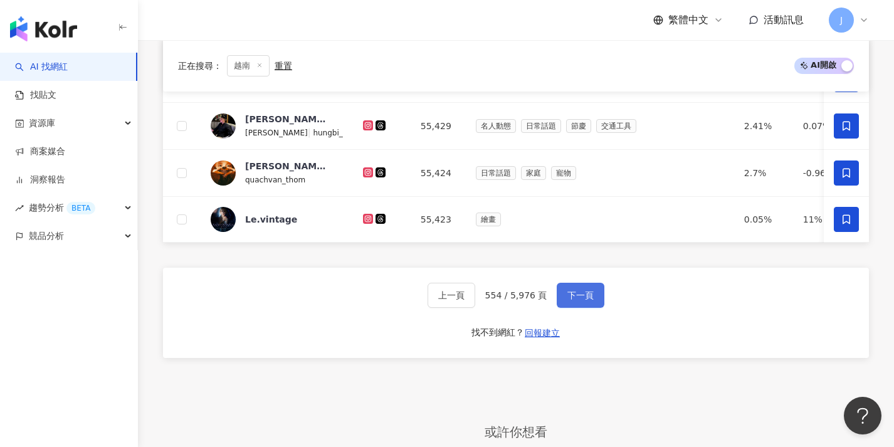
click at [574, 299] on span "下一頁" at bounding box center [581, 295] width 26 height 10
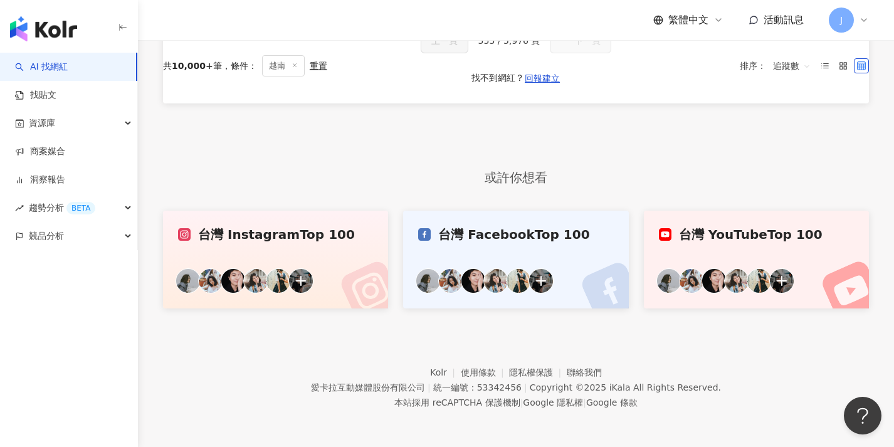
scroll to position [0, 0]
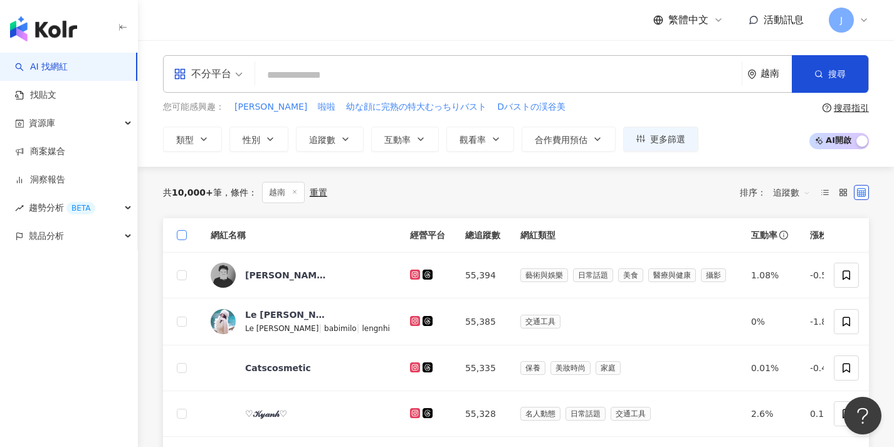
click at [184, 235] on span at bounding box center [182, 235] width 10 height 10
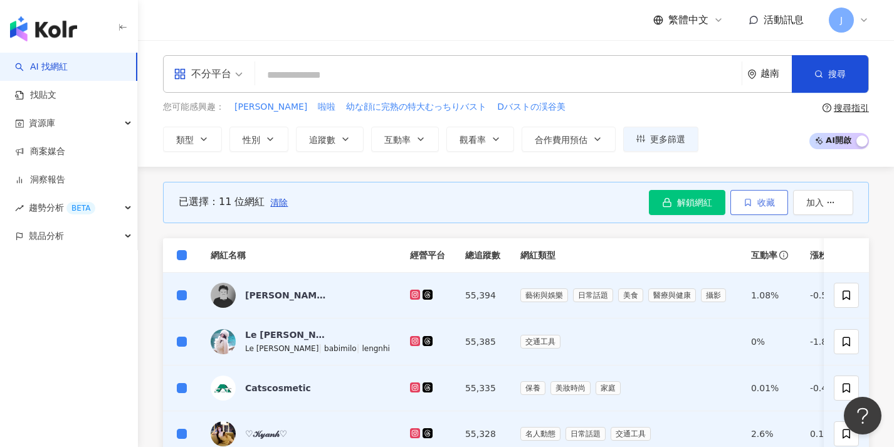
click at [761, 200] on span "收藏" at bounding box center [767, 203] width 18 height 10
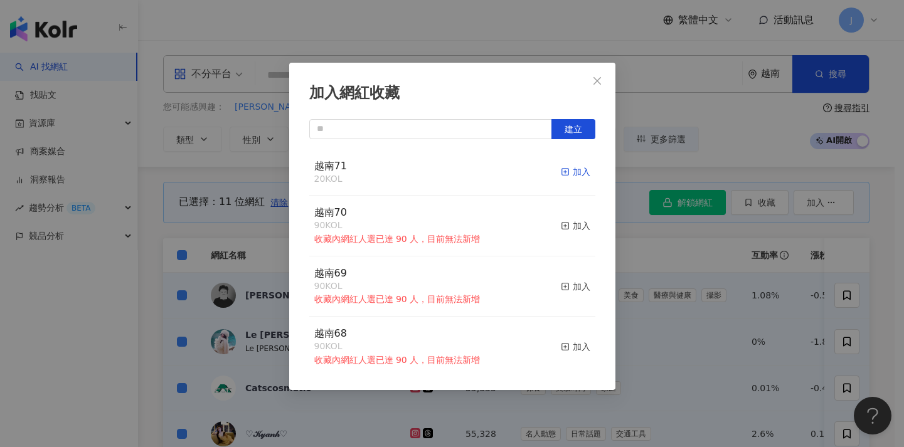
click at [569, 174] on div "加入" at bounding box center [575, 172] width 29 height 14
click at [677, 223] on div "加入網紅收藏 建立 越南71 31 KOL 加入 越南70 90 KOL 收藏內網紅人選已達 90 人，目前無法新增 加入 越南69 90 KOL 收藏內網紅…" at bounding box center [452, 223] width 904 height 447
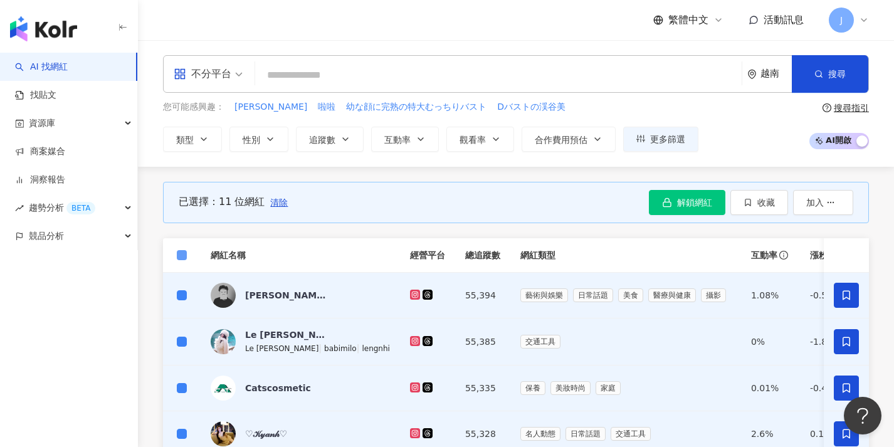
click at [184, 258] on span at bounding box center [182, 255] width 10 height 10
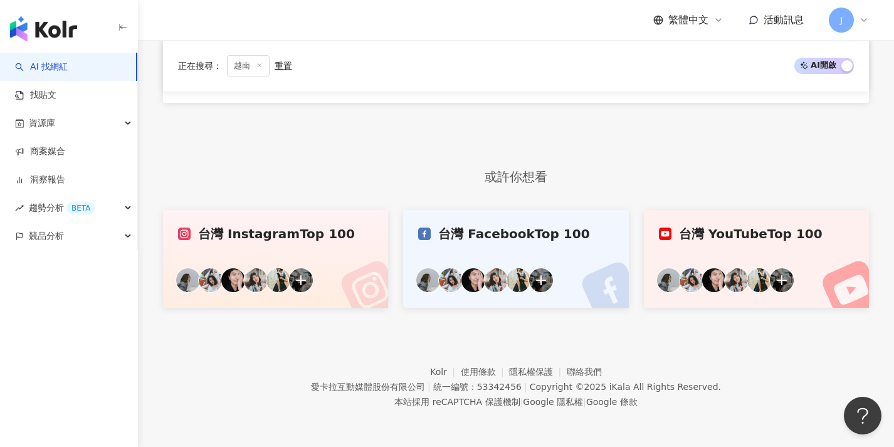
scroll to position [662, 0]
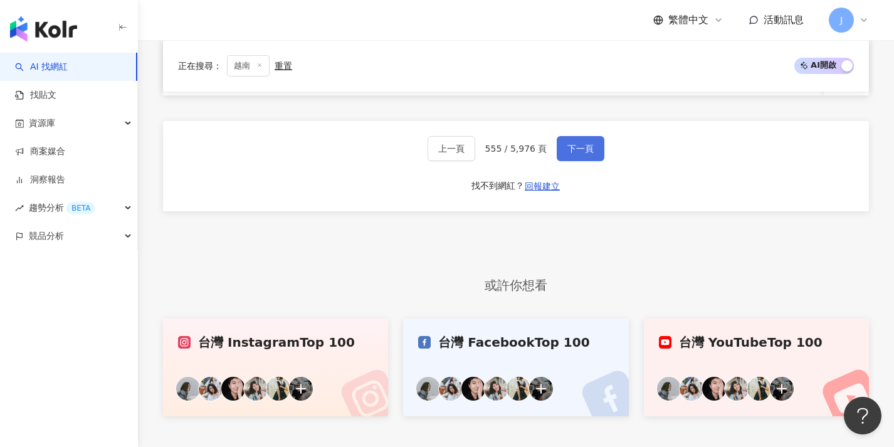
click at [579, 154] on span "下一頁" at bounding box center [581, 149] width 26 height 10
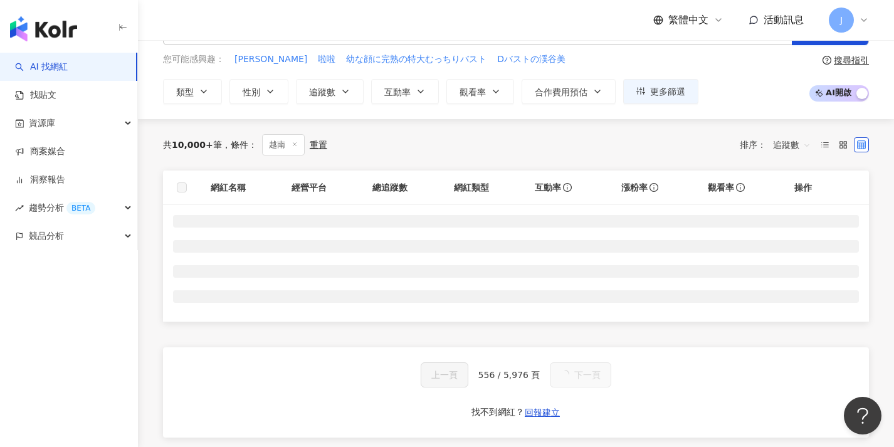
scroll to position [0, 0]
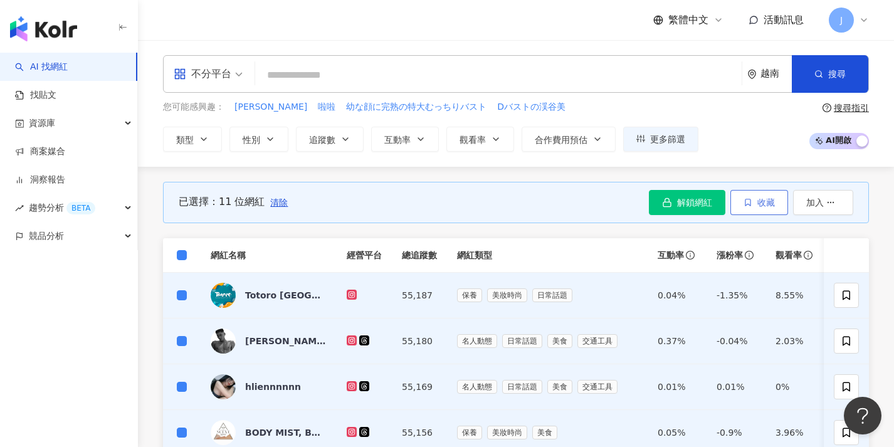
click at [741, 201] on button "收藏" at bounding box center [760, 202] width 58 height 25
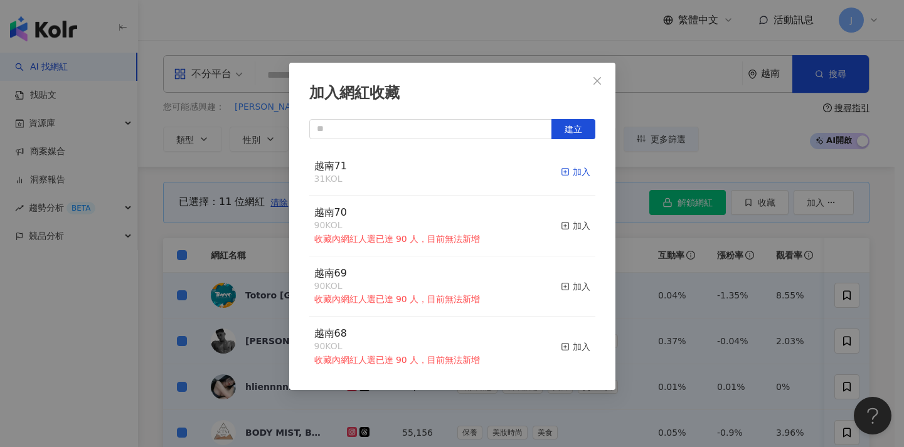
click at [561, 172] on div "加入" at bounding box center [575, 172] width 29 height 14
click at [282, 248] on div "加入網紅收藏 建立 越南71 42 KOL 加入 越南70 90 KOL 收藏內網紅人選已達 90 人，目前無法新增 加入 越南69 90 KOL 收藏內網紅…" at bounding box center [452, 223] width 904 height 447
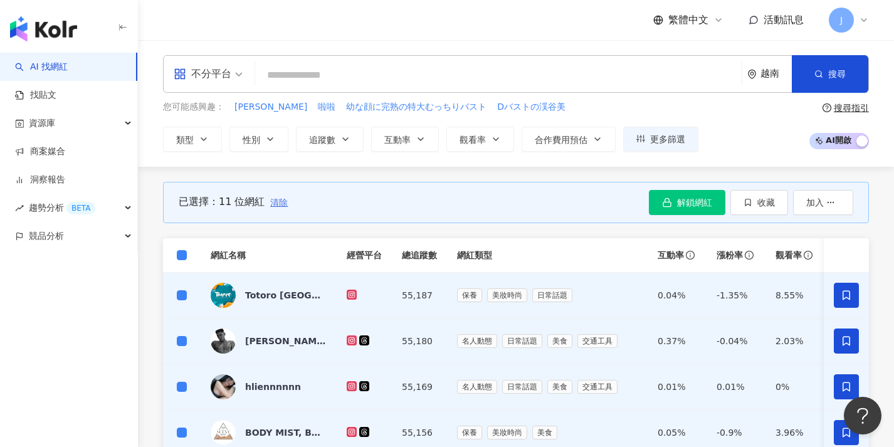
click at [274, 204] on span "清除" at bounding box center [279, 203] width 18 height 10
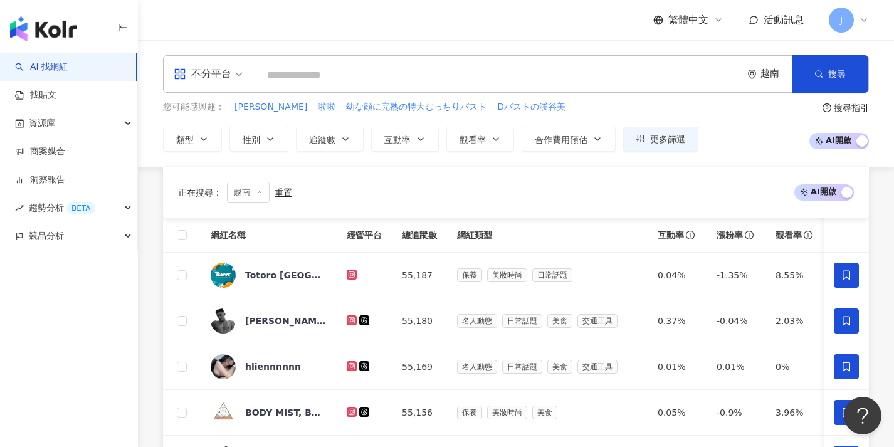
scroll to position [504, 0]
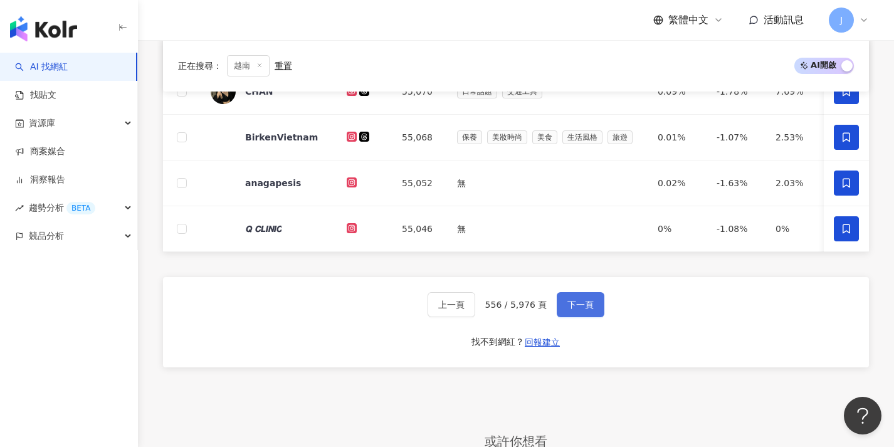
click at [578, 310] on span "下一頁" at bounding box center [581, 305] width 26 height 10
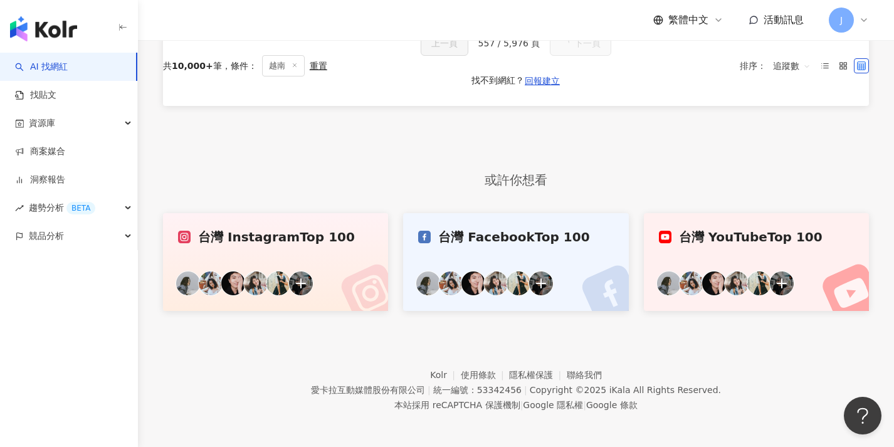
scroll to position [0, 0]
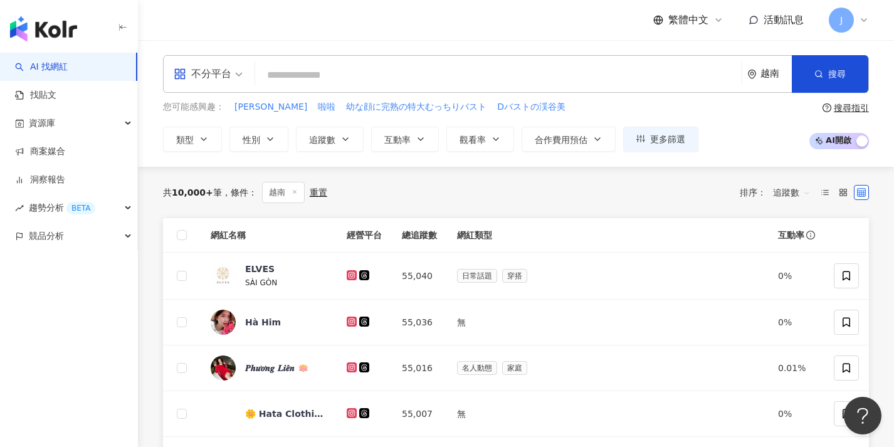
click at [187, 236] on th at bounding box center [182, 235] width 38 height 34
click at [186, 238] on span at bounding box center [182, 235] width 10 height 10
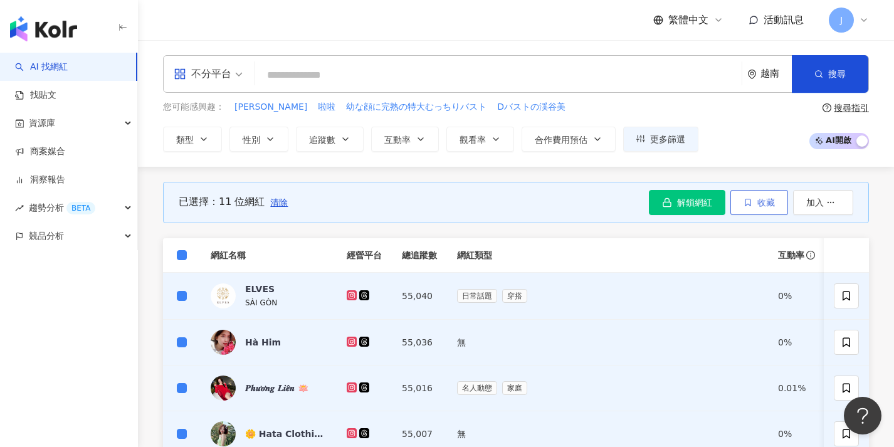
click at [758, 201] on span "收藏" at bounding box center [767, 203] width 18 height 10
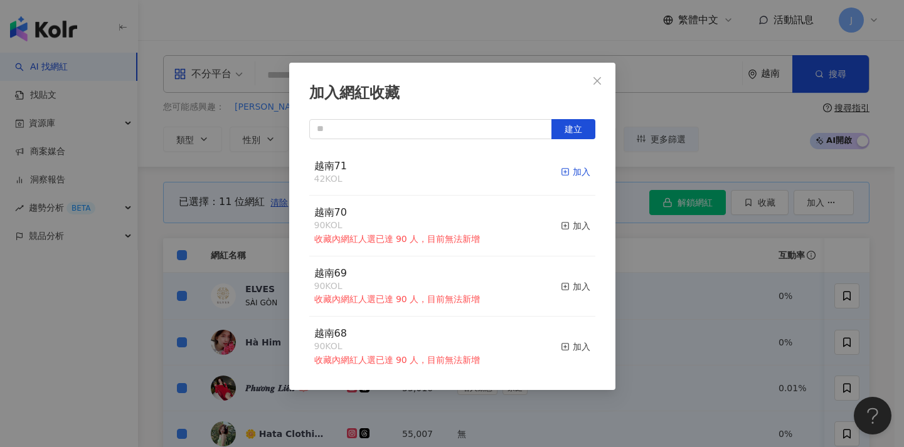
click at [563, 173] on div "加入" at bounding box center [575, 172] width 29 height 14
click at [665, 304] on div "加入網紅收藏 建立 越南71 53 KOL 加入 越南70 90 KOL 收藏內網紅人選已達 90 人，目前無法新增 加入 越南69 90 KOL 收藏內網紅…" at bounding box center [452, 223] width 904 height 447
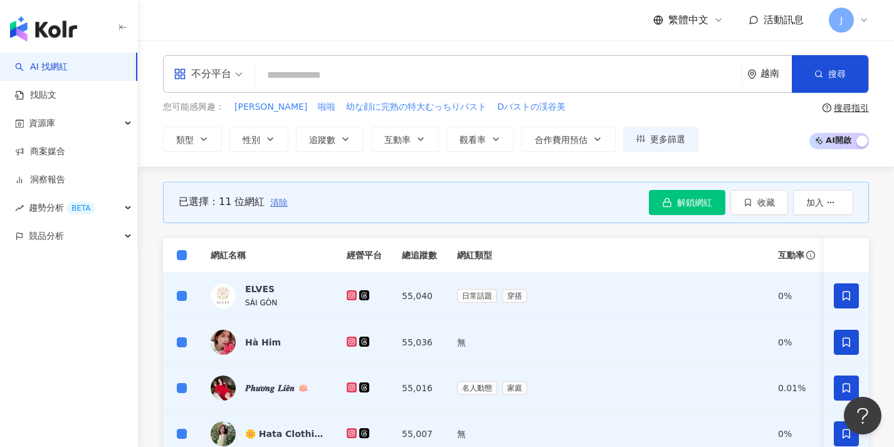
click at [276, 201] on span "清除" at bounding box center [279, 203] width 18 height 10
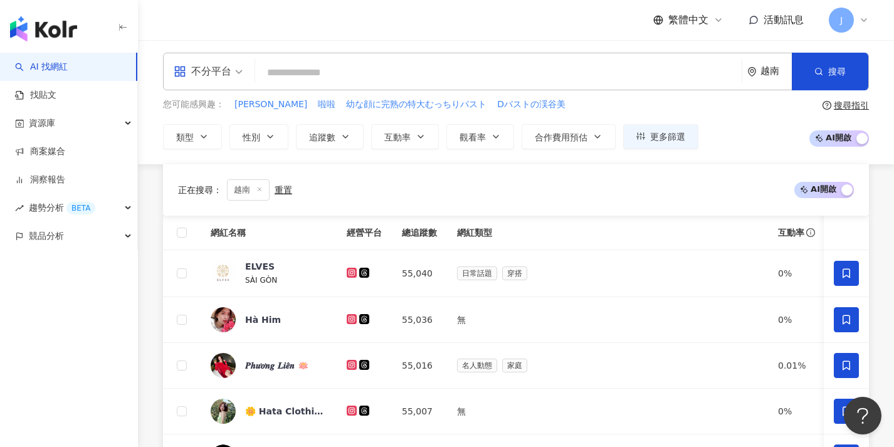
scroll to position [495, 0]
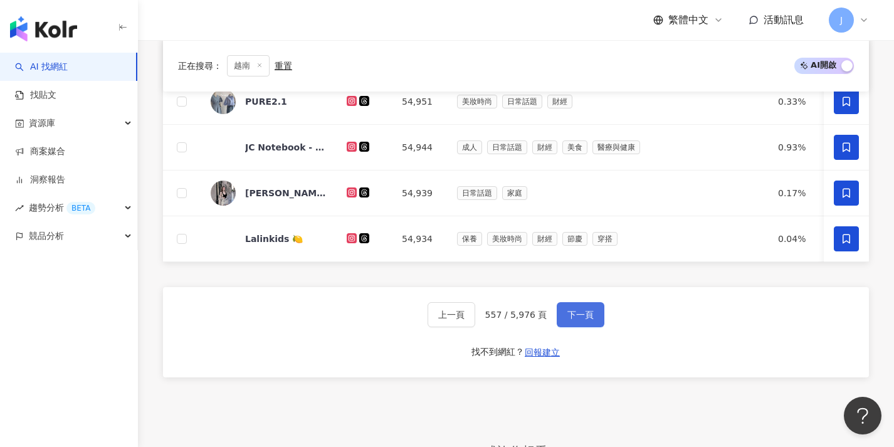
click at [590, 327] on button "下一頁" at bounding box center [581, 314] width 48 height 25
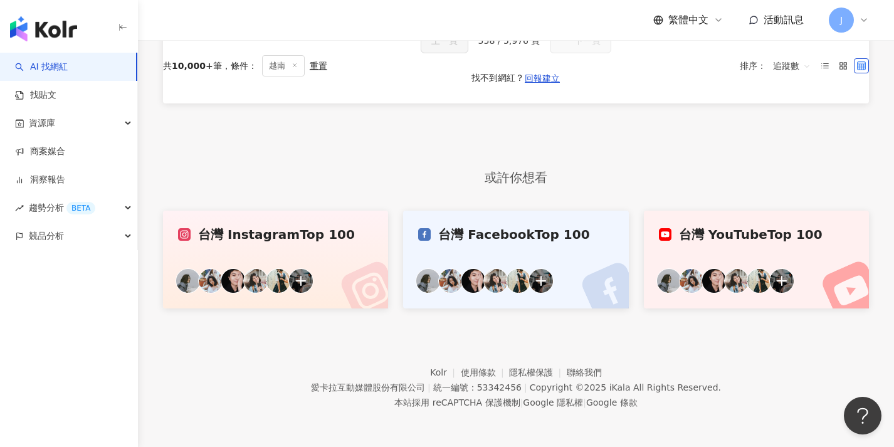
scroll to position [0, 0]
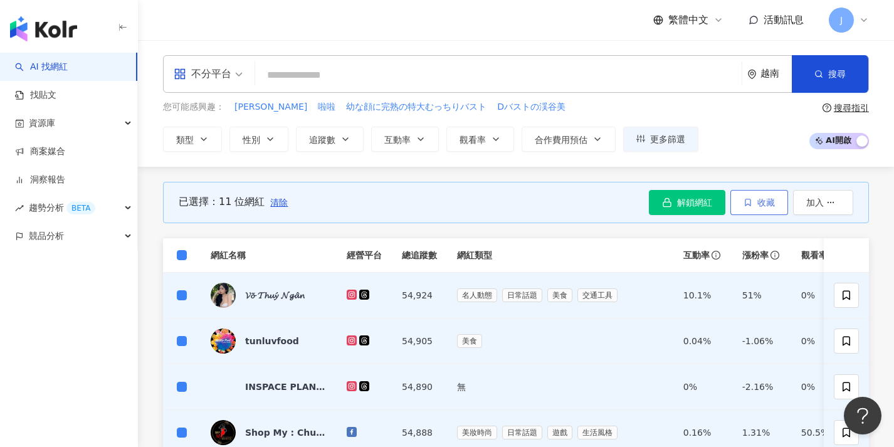
click at [771, 205] on span "收藏" at bounding box center [767, 203] width 18 height 10
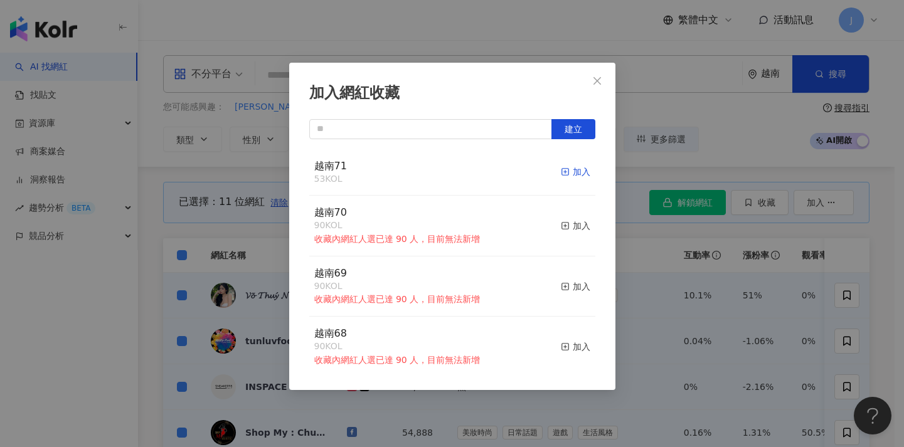
click at [573, 171] on div "加入" at bounding box center [575, 172] width 29 height 14
click at [649, 278] on div "加入網紅收藏 建立 越南71 64 KOL 加入 越南70 90 KOL 收藏內網紅人選已達 90 人，目前無法新增 加入 越南69 90 KOL 收藏內網紅…" at bounding box center [452, 223] width 904 height 447
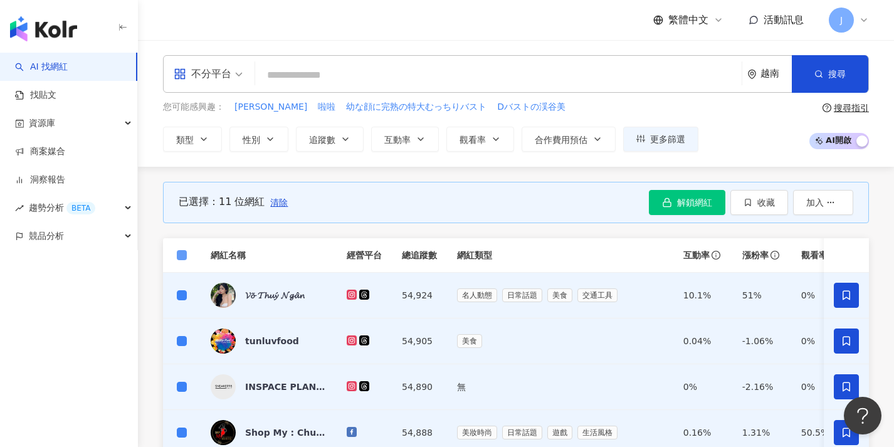
click at [184, 255] on span at bounding box center [182, 255] width 10 height 10
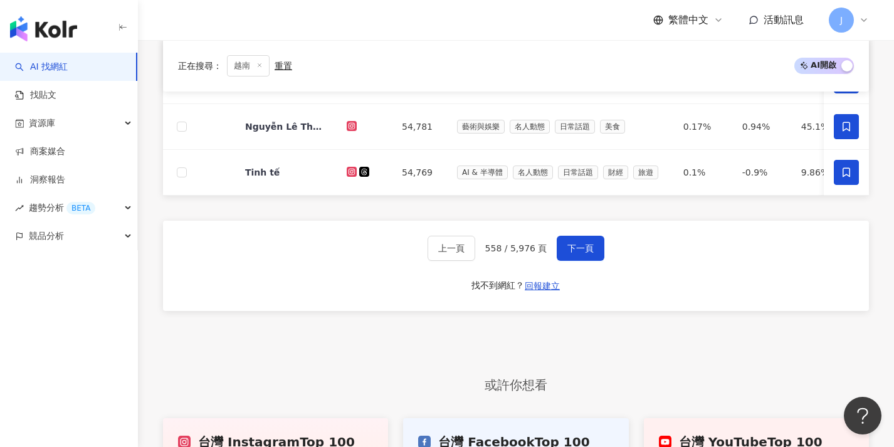
scroll to position [467, 0]
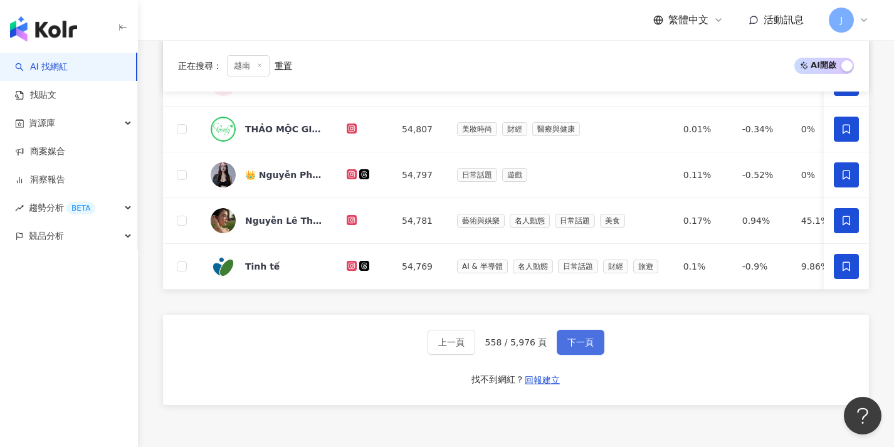
click at [594, 348] on button "下一頁" at bounding box center [581, 342] width 48 height 25
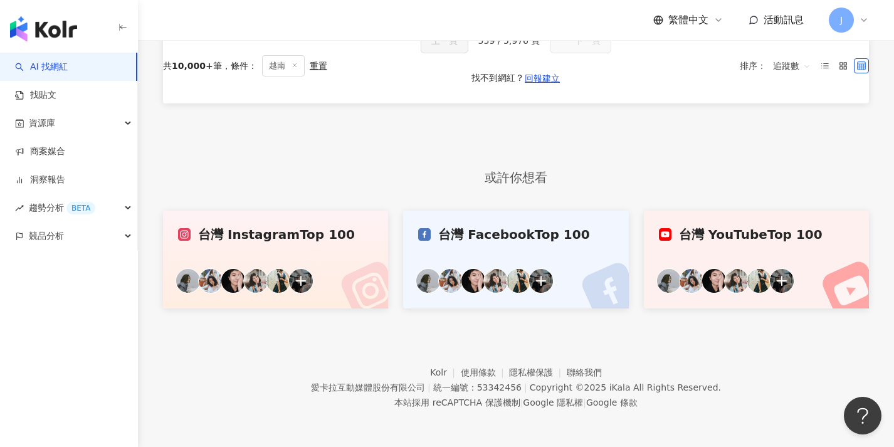
scroll to position [0, 0]
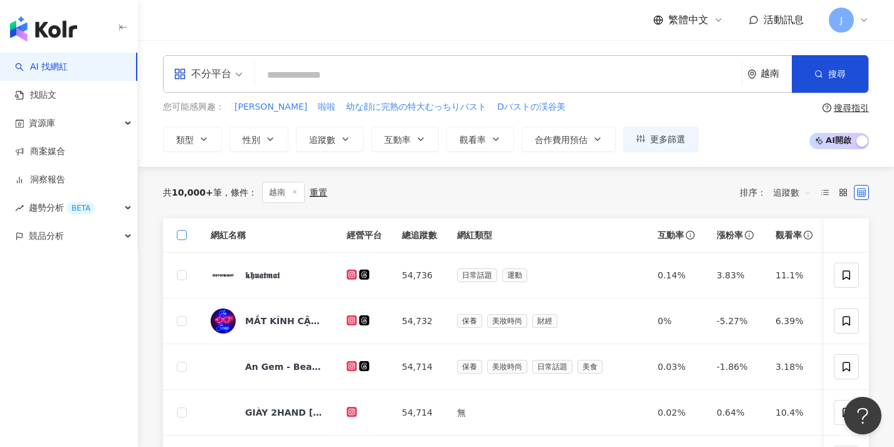
click at [184, 236] on span at bounding box center [182, 235] width 10 height 10
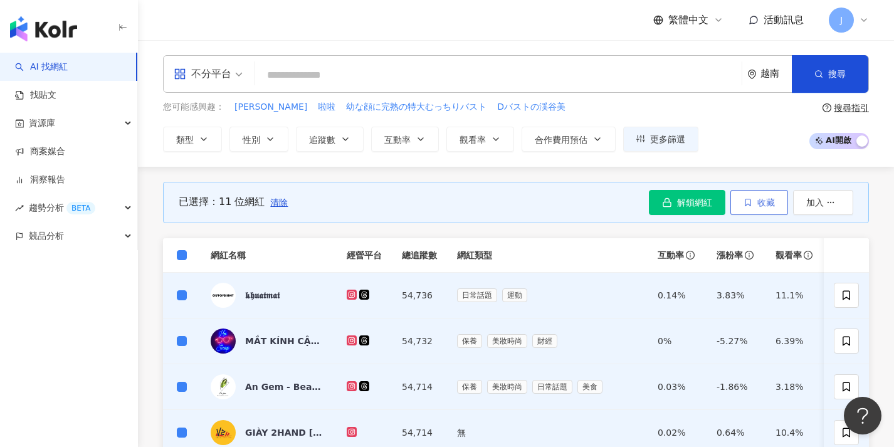
click at [763, 198] on span "收藏" at bounding box center [767, 203] width 18 height 10
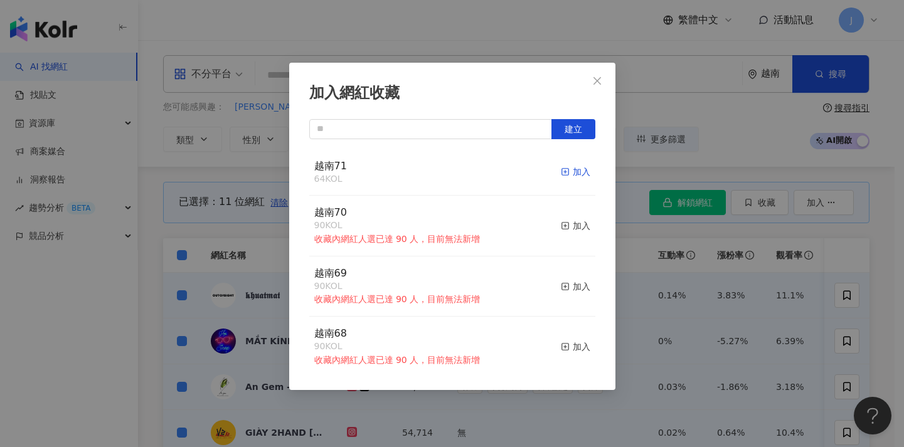
click at [561, 170] on div "加入" at bounding box center [575, 172] width 29 height 14
click at [573, 166] on div "加入" at bounding box center [575, 172] width 29 height 14
click at [709, 256] on div "加入網紅收藏 建立 越南71 75 KOL 加入 越南70 90 KOL 收藏內網紅人選已達 90 人，目前無法新增 加入 越南69 90 KOL 收藏內網紅…" at bounding box center [452, 223] width 904 height 447
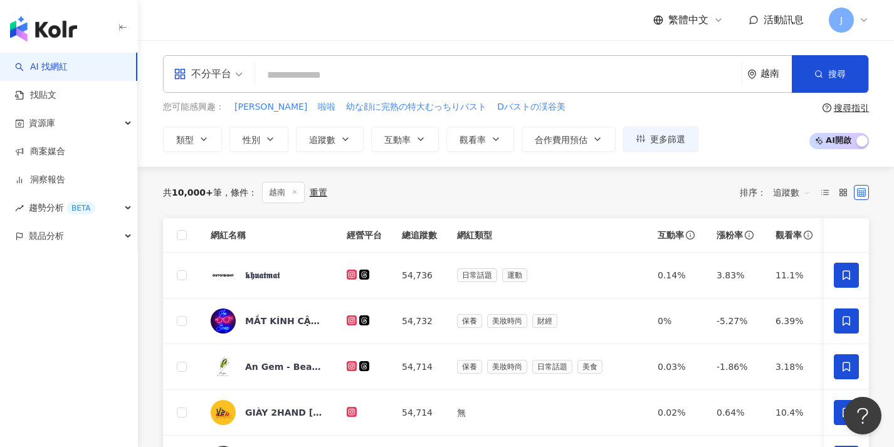
scroll to position [544, 0]
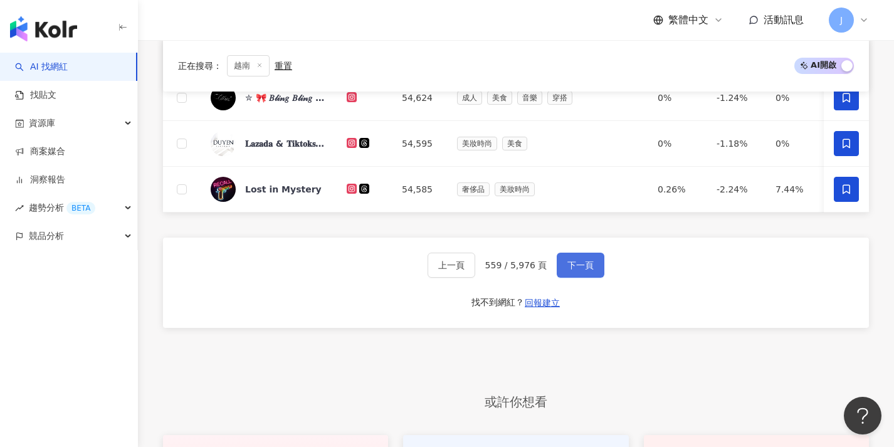
click at [601, 275] on button "下一頁" at bounding box center [581, 265] width 48 height 25
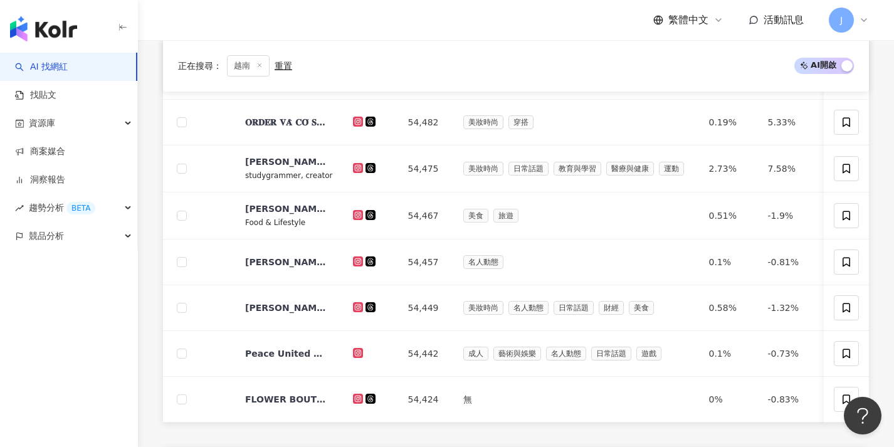
scroll to position [0, 0]
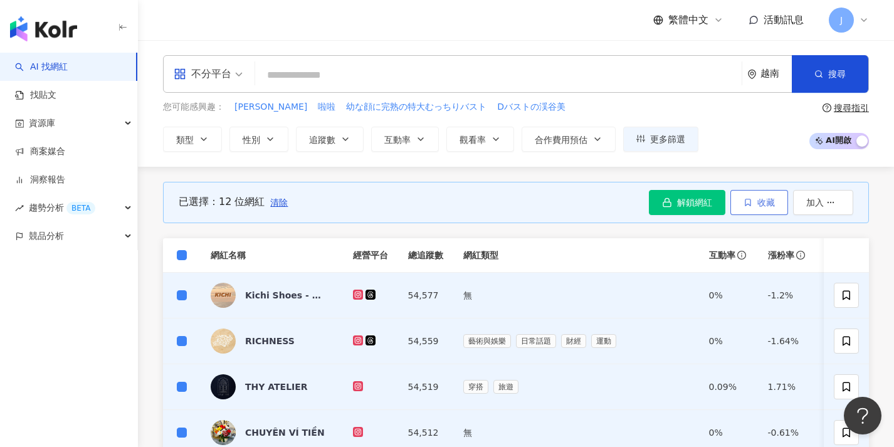
click at [755, 202] on button "收藏" at bounding box center [760, 202] width 58 height 25
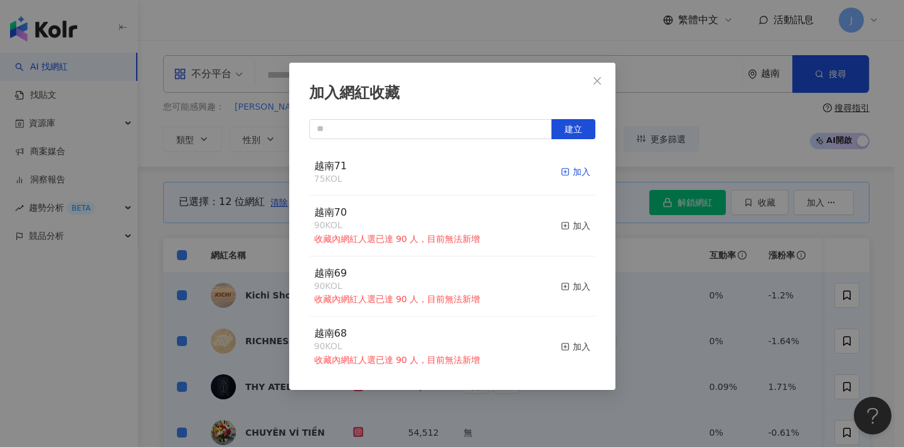
click at [561, 172] on icon "button" at bounding box center [565, 171] width 9 height 9
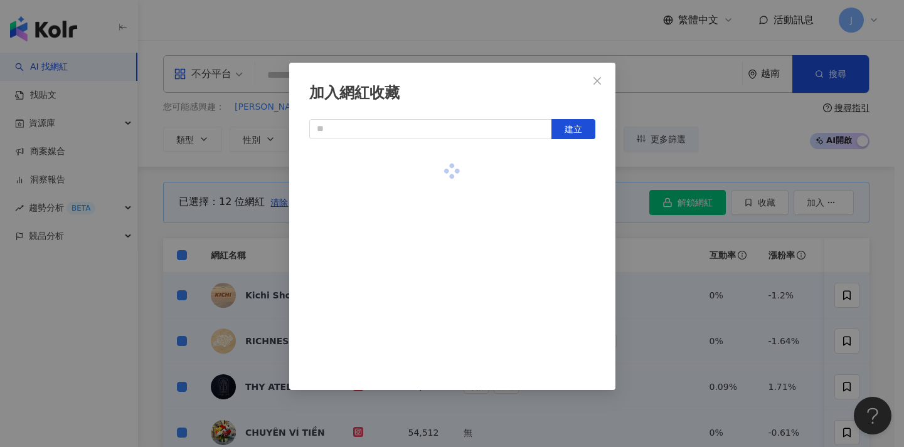
click at [218, 231] on div "加入網紅收藏 建立" at bounding box center [452, 223] width 904 height 447
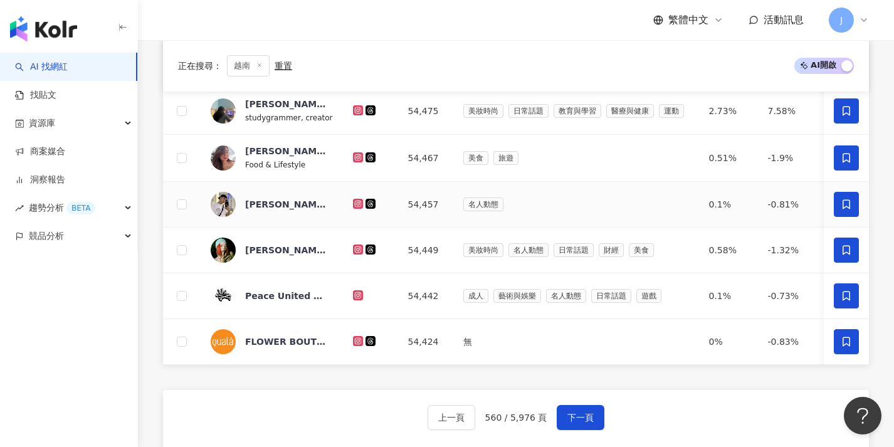
scroll to position [621, 0]
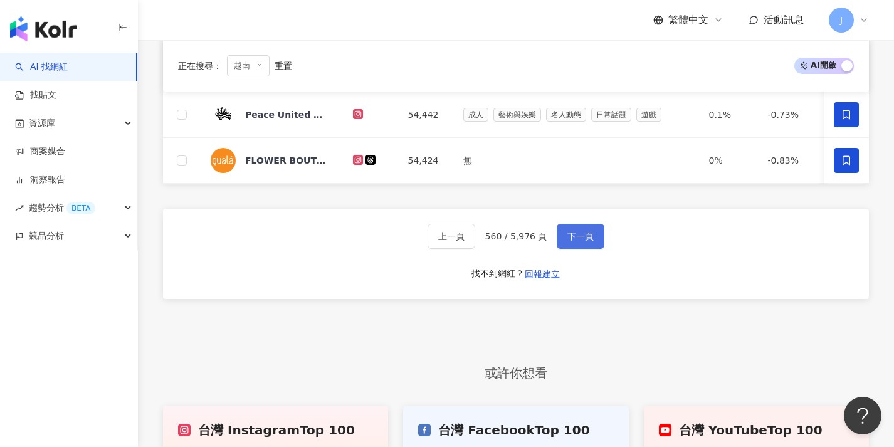
click at [565, 243] on button "下一頁" at bounding box center [581, 236] width 48 height 25
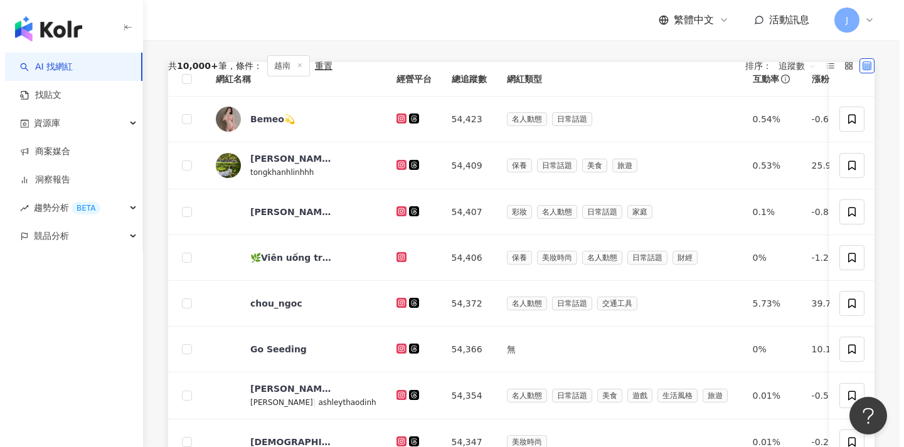
scroll to position [16, 0]
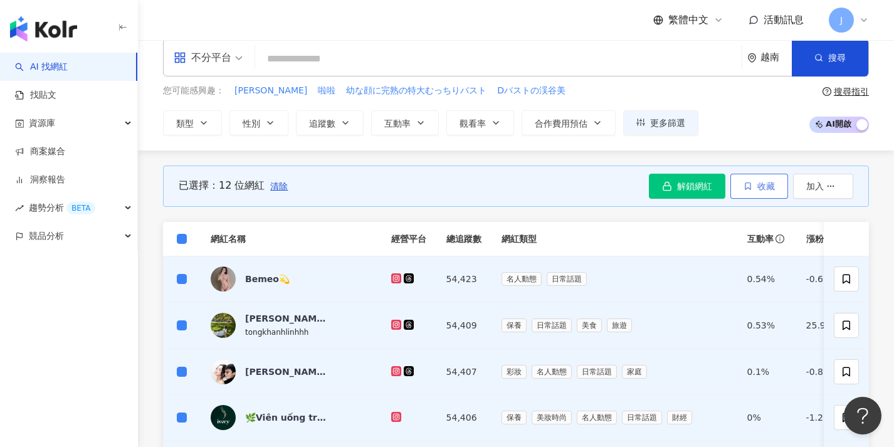
click at [746, 185] on icon "button" at bounding box center [748, 185] width 5 height 7
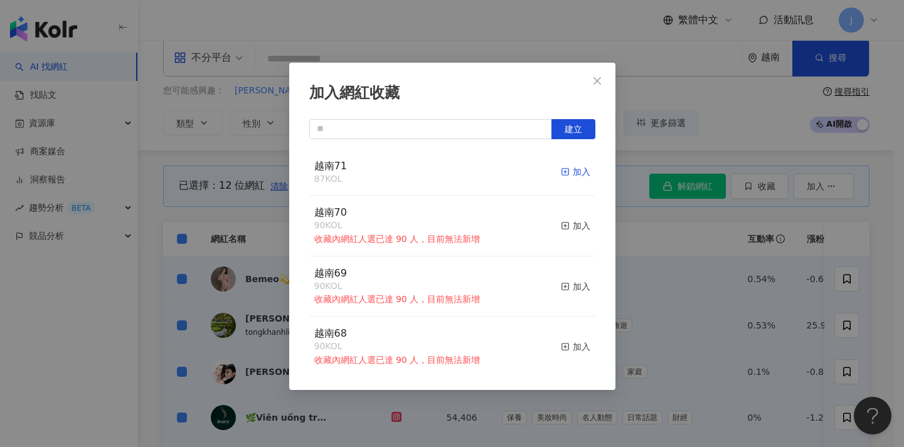
click at [561, 172] on div "加入" at bounding box center [575, 172] width 29 height 14
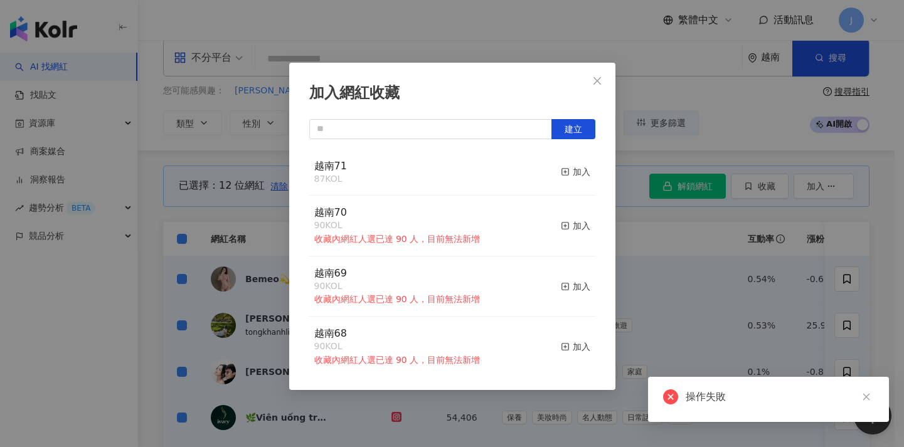
click at [625, 228] on div "加入網紅收藏 建立 越南71 87 KOL 加入 越南70 90 KOL 收藏內網紅人選已達 90 人，目前無法新增 加入 越南69 90 KOL 收藏內網紅…" at bounding box center [452, 223] width 904 height 447
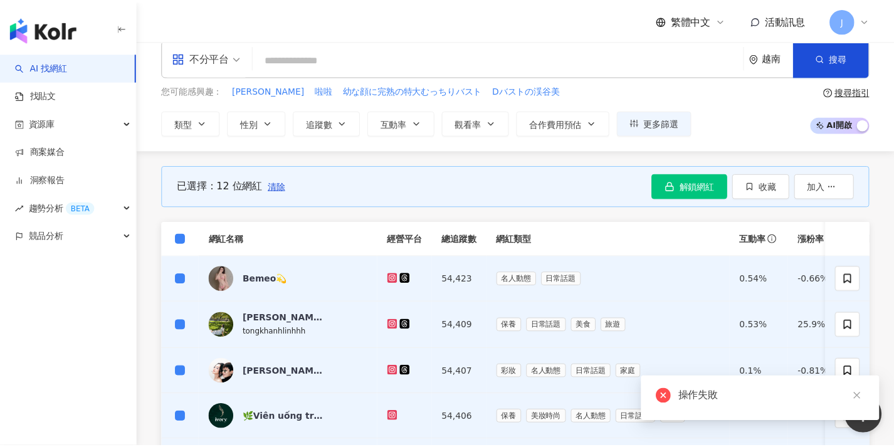
scroll to position [80, 0]
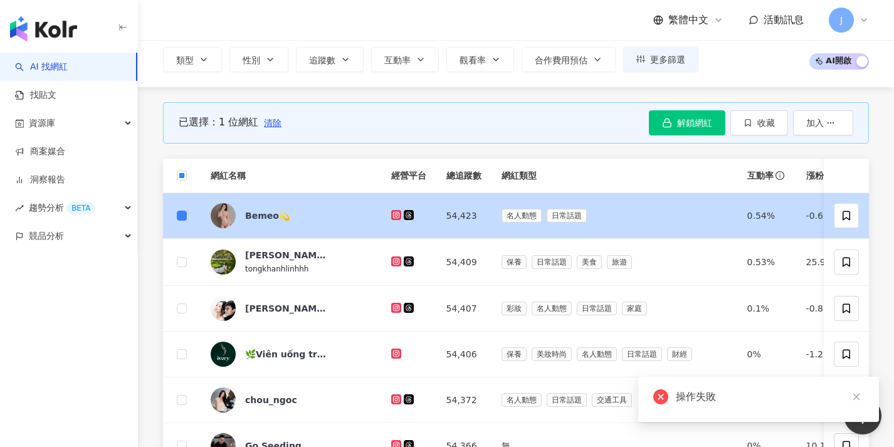
click at [186, 240] on td at bounding box center [182, 262] width 38 height 47
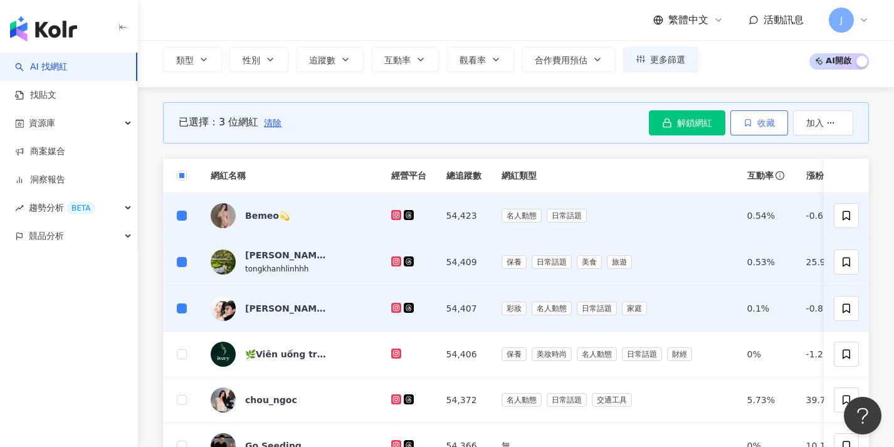
click at [758, 124] on span "收藏" at bounding box center [767, 123] width 18 height 10
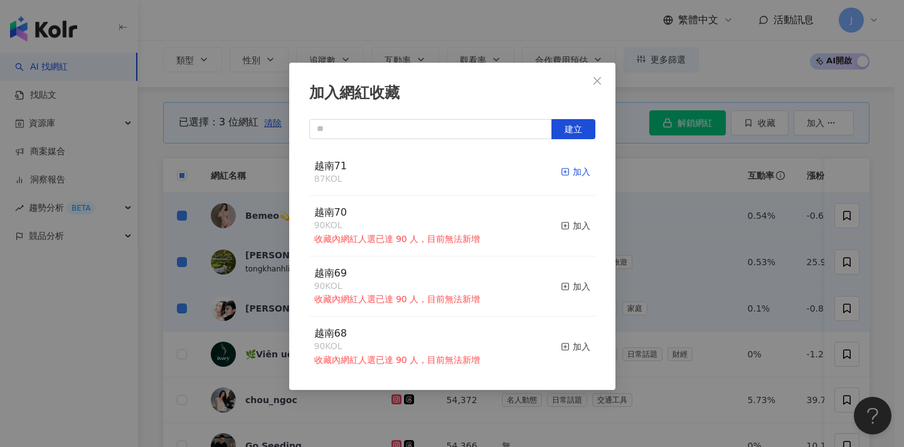
click at [561, 172] on icon "button" at bounding box center [565, 171] width 9 height 9
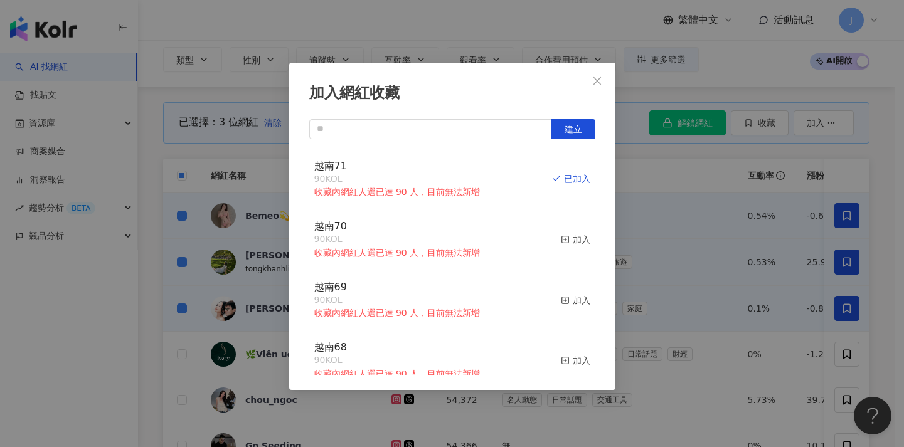
click at [172, 256] on div "加入網紅收藏 建立 越南71 90 KOL 收藏內網紅人選已達 90 人，目前無法新增 已加入 越南70 90 KOL 收藏內網紅人選已達 90 人，目前無法…" at bounding box center [452, 223] width 904 height 447
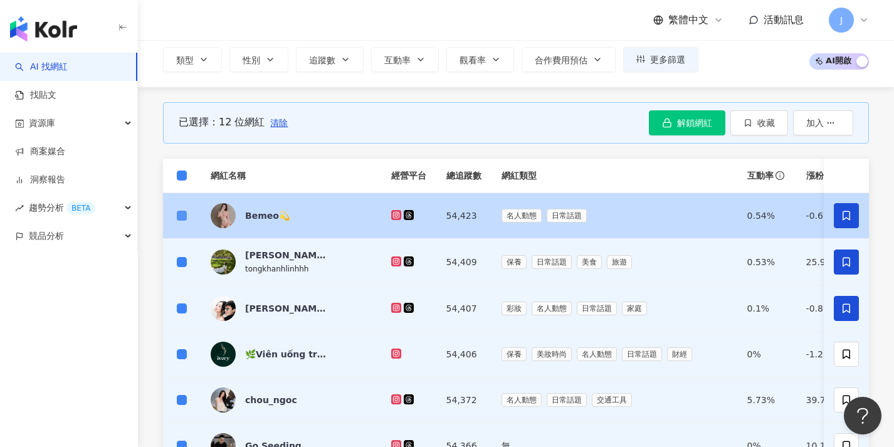
click at [184, 214] on span at bounding box center [182, 216] width 10 height 10
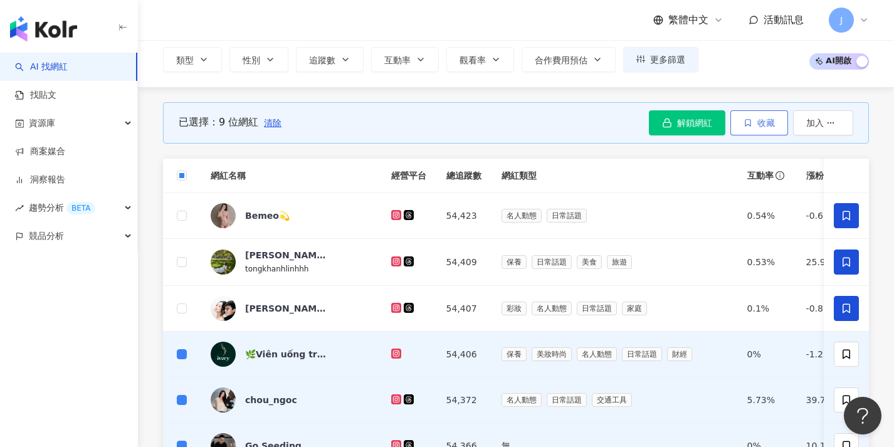
click at [767, 124] on span "收藏" at bounding box center [767, 123] width 18 height 10
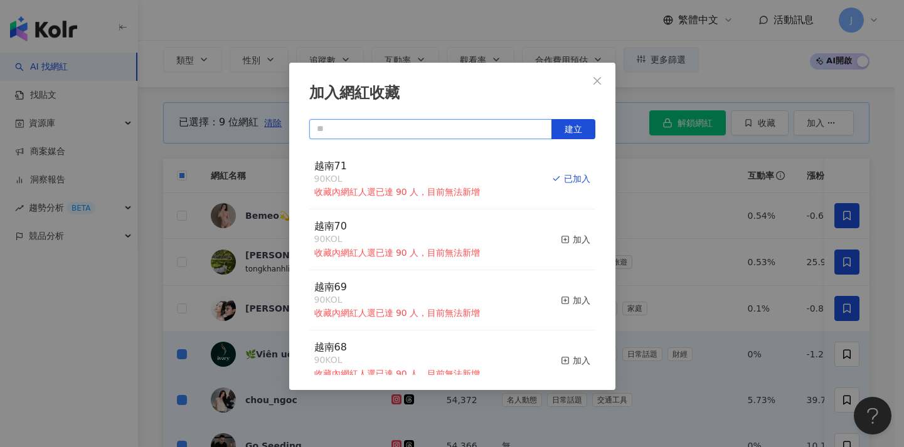
click at [493, 131] on input "text" at bounding box center [430, 129] width 243 height 20
paste input "****"
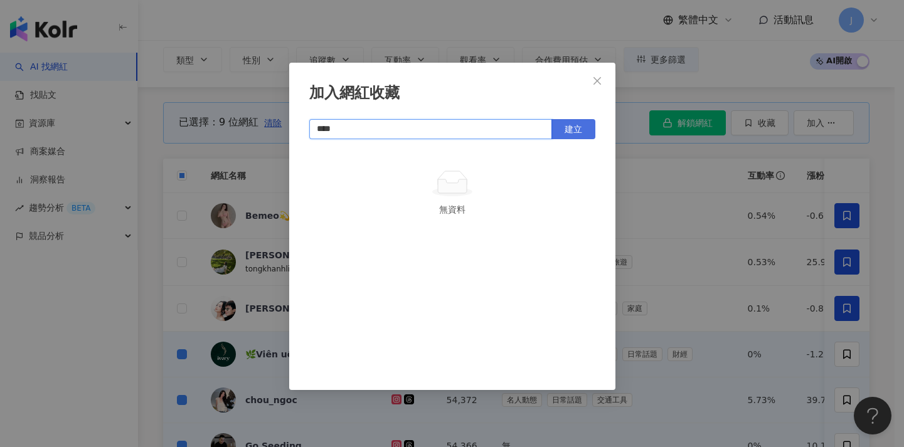
click at [585, 125] on button "建立" at bounding box center [573, 129] width 44 height 20
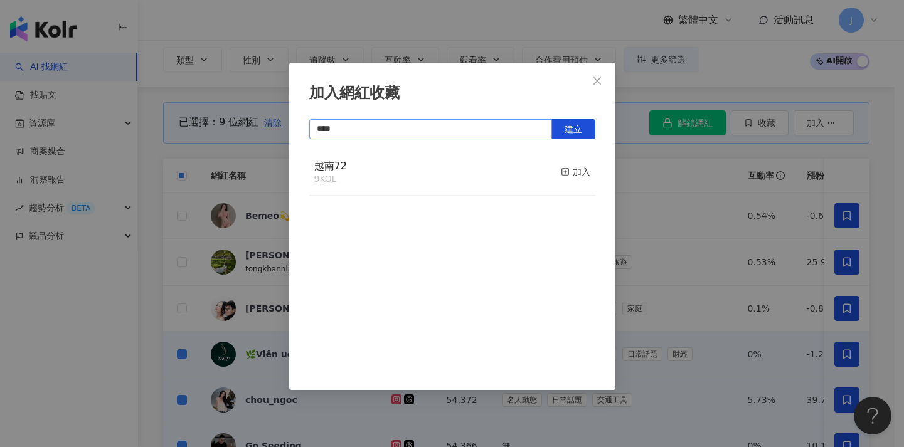
type input "****"
click at [711, 238] on div "加入網紅收藏 **** 建立 越南72 9 KOL 加入" at bounding box center [452, 223] width 904 height 447
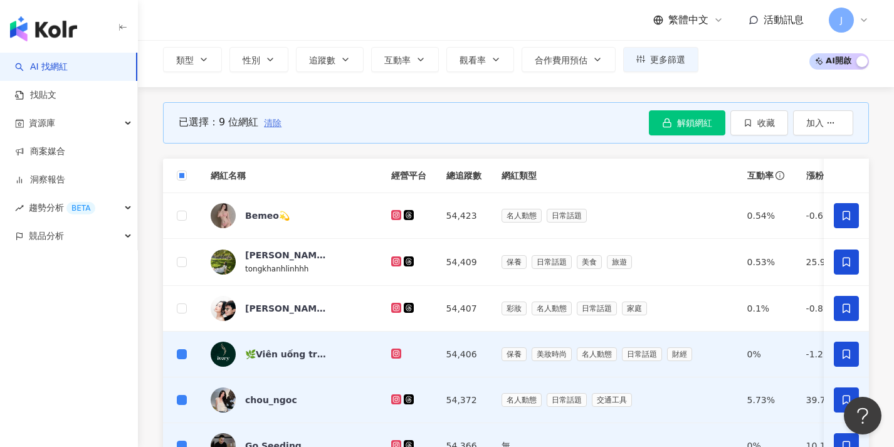
click at [277, 122] on span "清除" at bounding box center [273, 123] width 18 height 10
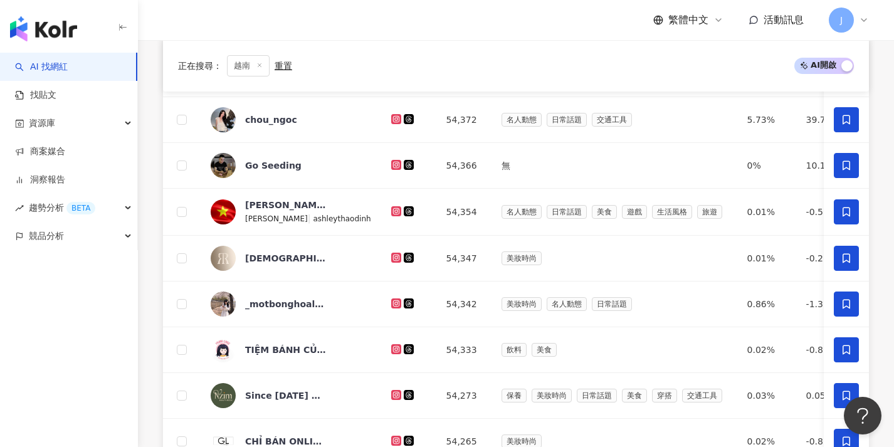
scroll to position [744, 0]
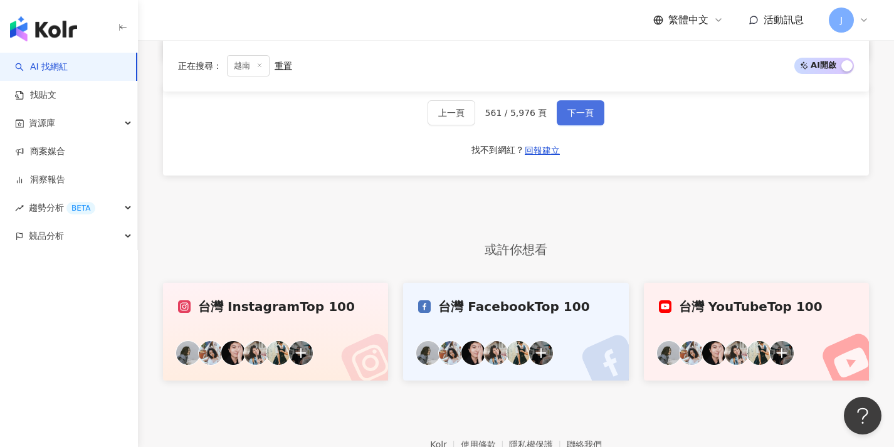
click at [587, 118] on span "下一頁" at bounding box center [581, 113] width 26 height 10
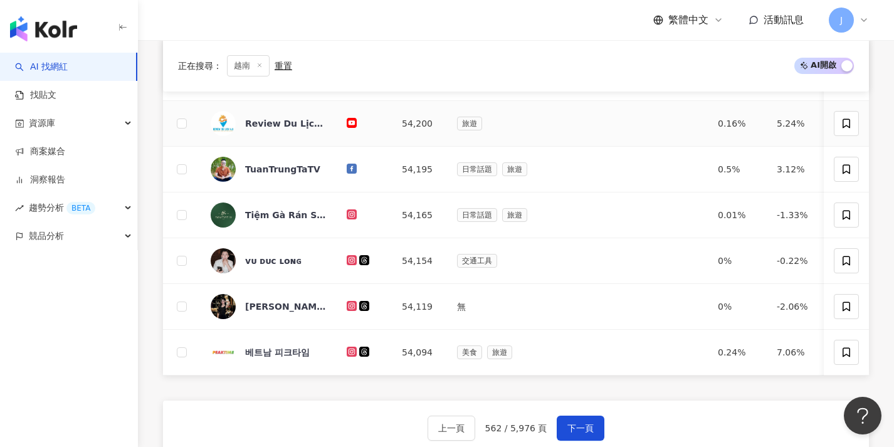
scroll to position [65, 0]
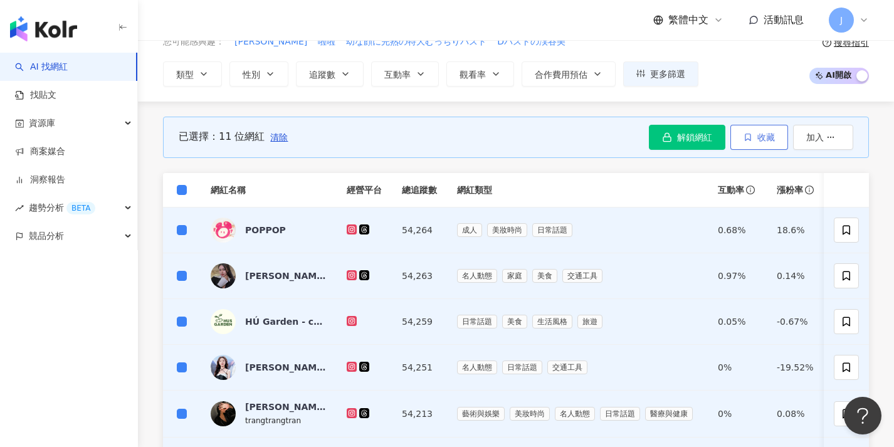
click at [748, 137] on icon "button" at bounding box center [748, 137] width 9 height 9
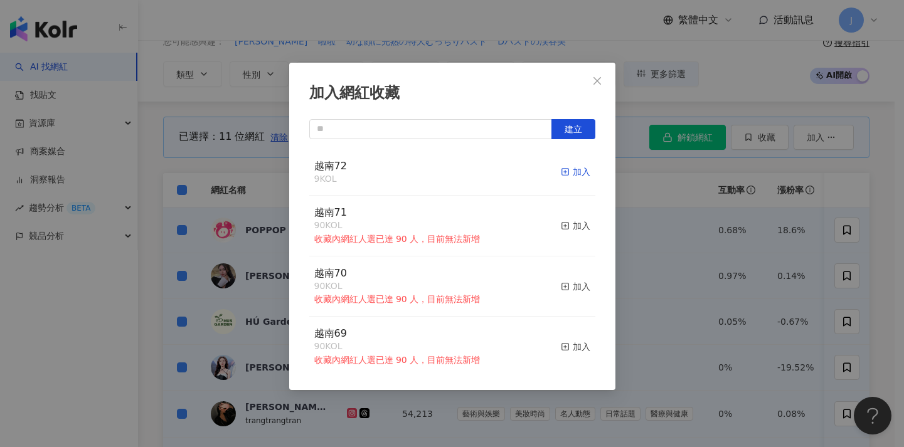
click at [563, 174] on div "加入" at bounding box center [575, 172] width 29 height 14
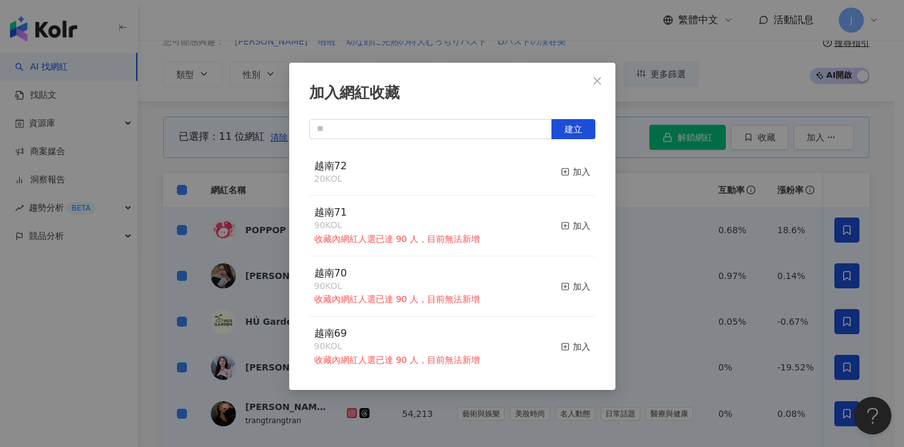
click at [661, 200] on div "加入網紅收藏 建立 越南72 20 KOL 加入 越南71 90 KOL 收藏內網紅人選已達 90 人，目前無法新增 加入 越南70 90 KOL 收藏內網紅…" at bounding box center [452, 223] width 904 height 447
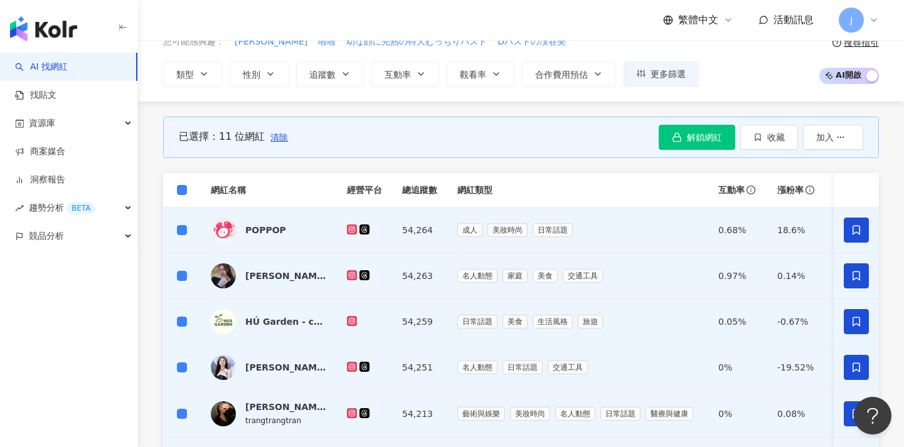
click at [184, 189] on span at bounding box center [182, 190] width 10 height 10
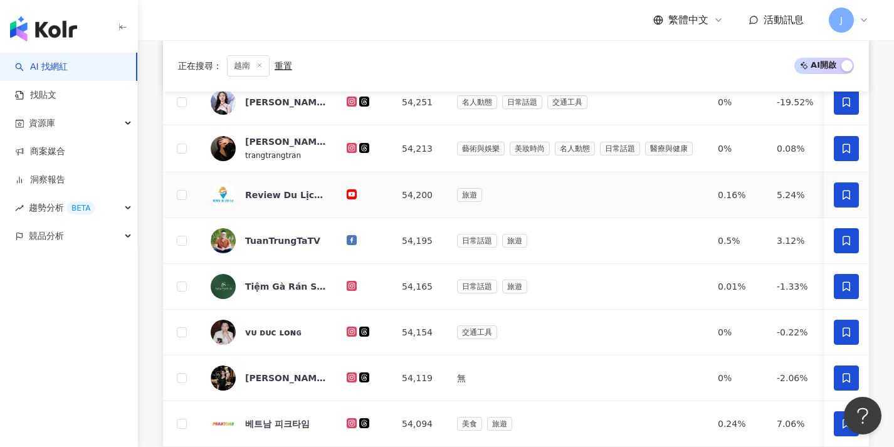
scroll to position [564, 0]
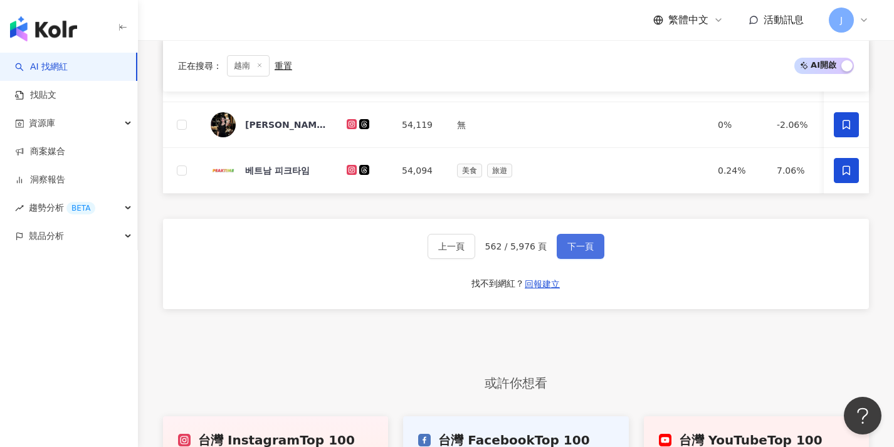
click at [579, 251] on span "下一頁" at bounding box center [581, 246] width 26 height 10
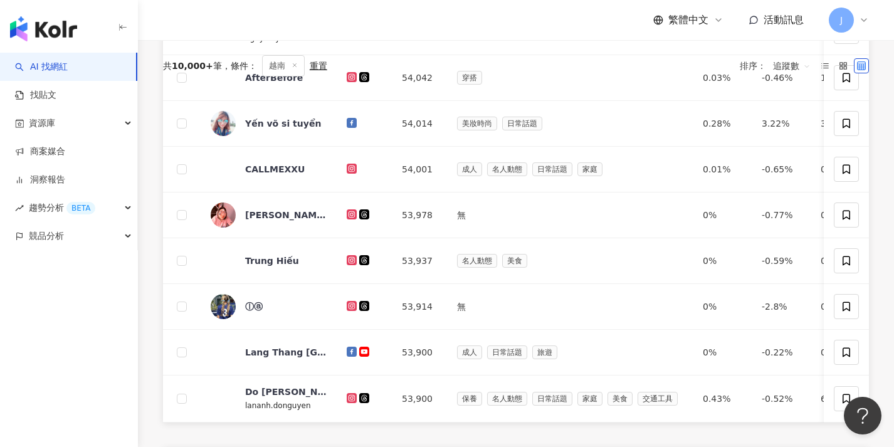
scroll to position [0, 0]
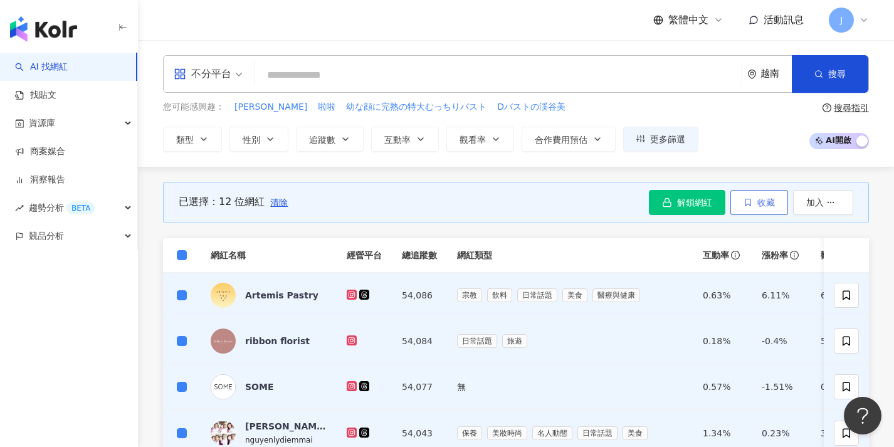
click at [769, 198] on span "收藏" at bounding box center [767, 203] width 18 height 10
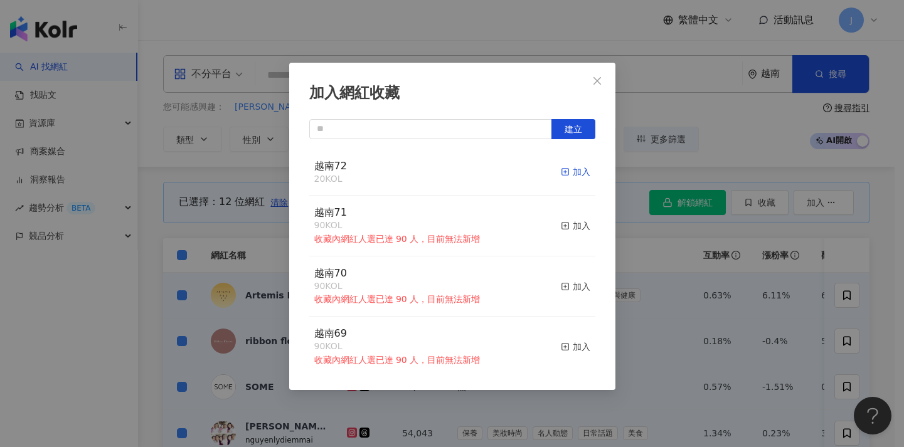
click at [574, 171] on div "加入" at bounding box center [575, 172] width 29 height 14
click at [622, 177] on div "加入網紅收藏 建立 越南72 32 KOL 加入 越南71 90 KOL 收藏內網紅人選已達 90 人，目前無法新增 加入 越南70 90 KOL 收藏內網紅…" at bounding box center [452, 223] width 904 height 447
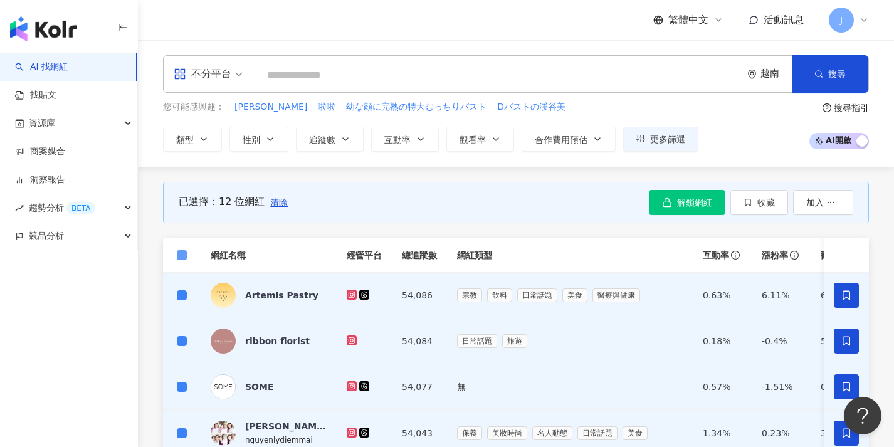
click at [185, 257] on span at bounding box center [182, 255] width 10 height 10
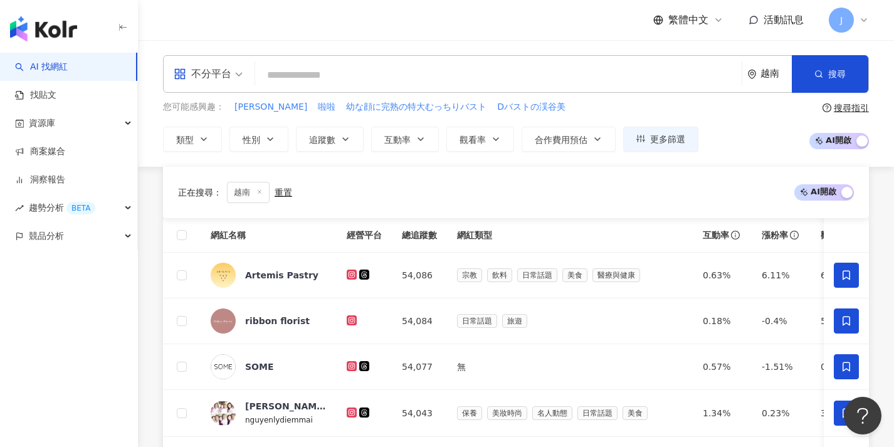
scroll to position [474, 0]
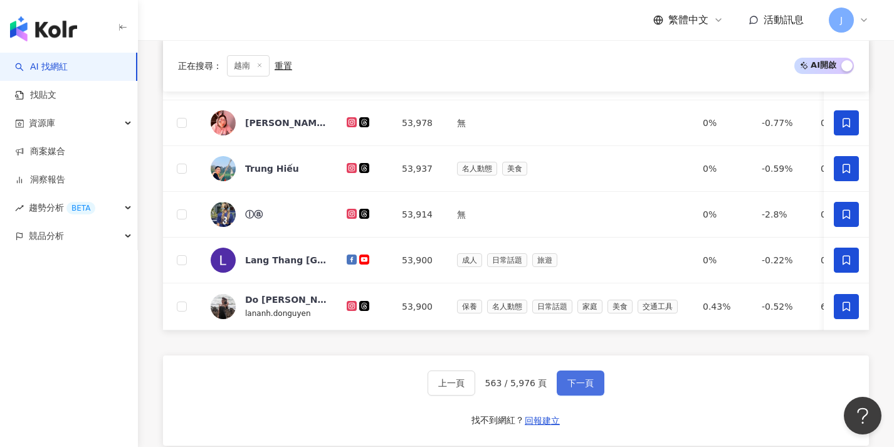
click at [569, 385] on button "下一頁" at bounding box center [581, 383] width 48 height 25
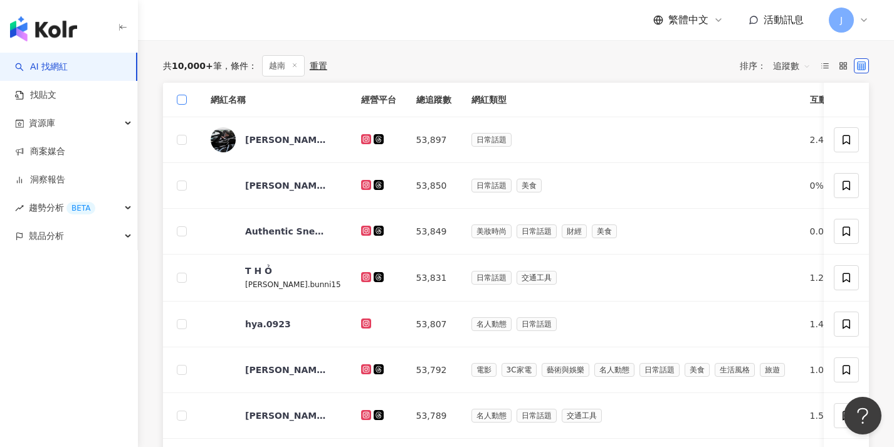
scroll to position [0, 0]
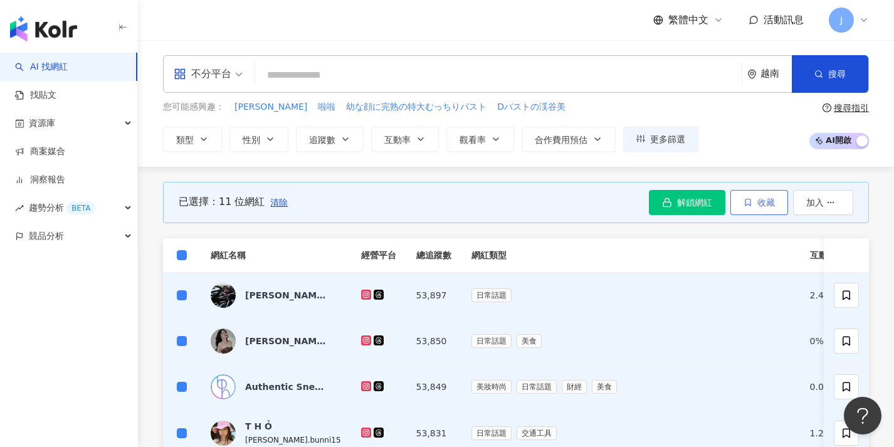
click at [758, 202] on span "收藏" at bounding box center [767, 203] width 18 height 10
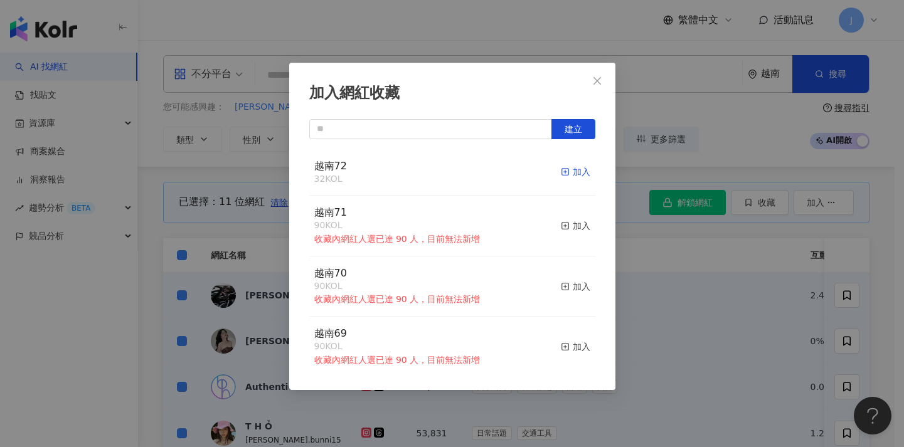
click at [577, 171] on div "加入" at bounding box center [575, 172] width 29 height 14
click at [711, 292] on div "加入網紅收藏 建立 越南72 43 KOL 加入 越南71 90 KOL 收藏內網紅人選已達 90 人，目前無法新增 加入 越南70 90 KOL 收藏內網紅…" at bounding box center [452, 223] width 904 height 447
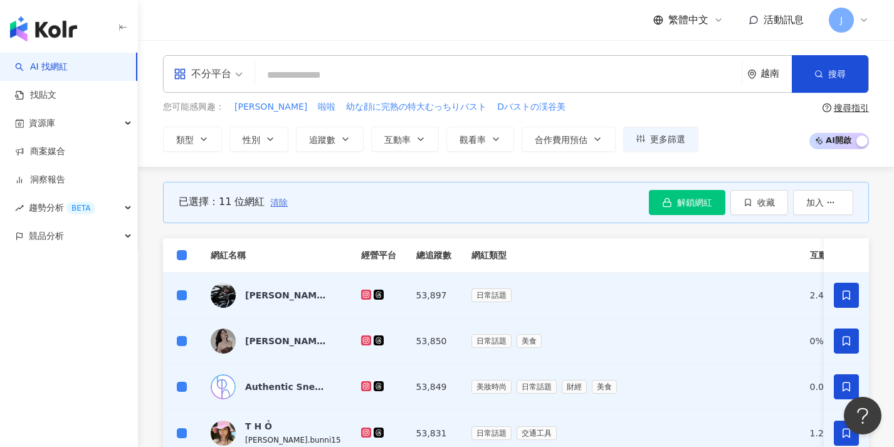
click at [272, 203] on span "清除" at bounding box center [279, 203] width 18 height 10
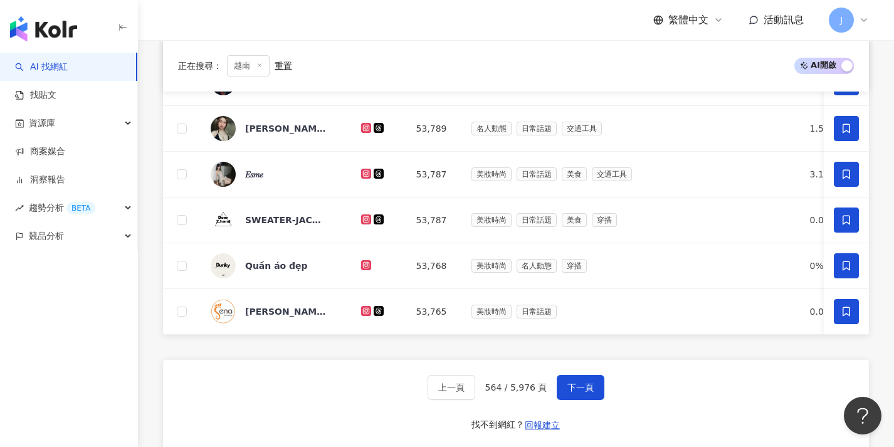
scroll to position [464, 0]
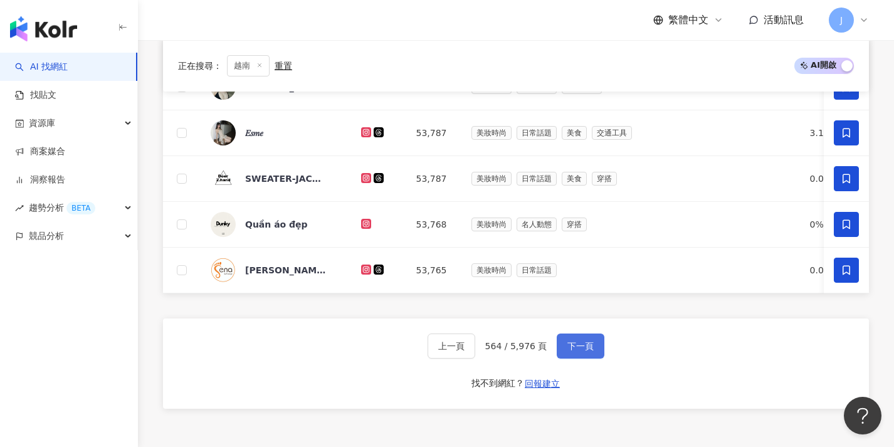
click at [584, 350] on span "下一頁" at bounding box center [581, 346] width 26 height 10
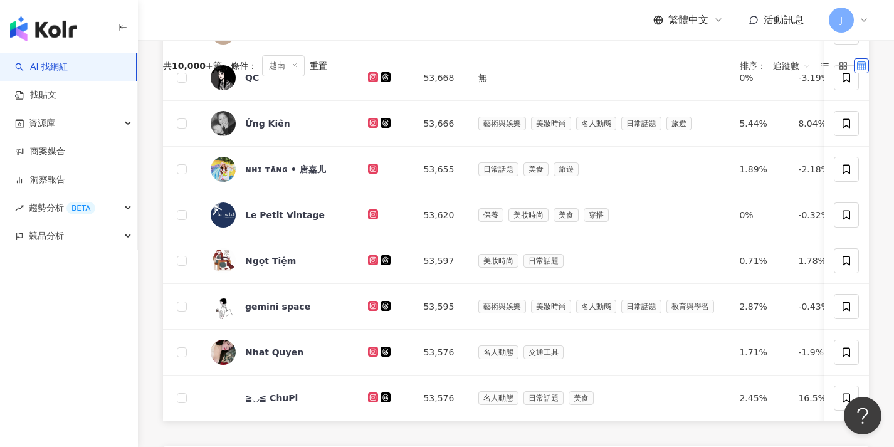
scroll to position [0, 0]
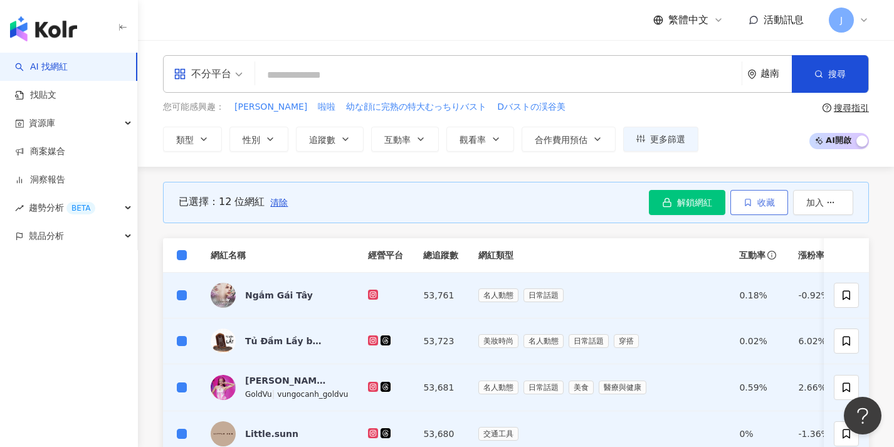
click at [779, 200] on button "收藏" at bounding box center [760, 202] width 58 height 25
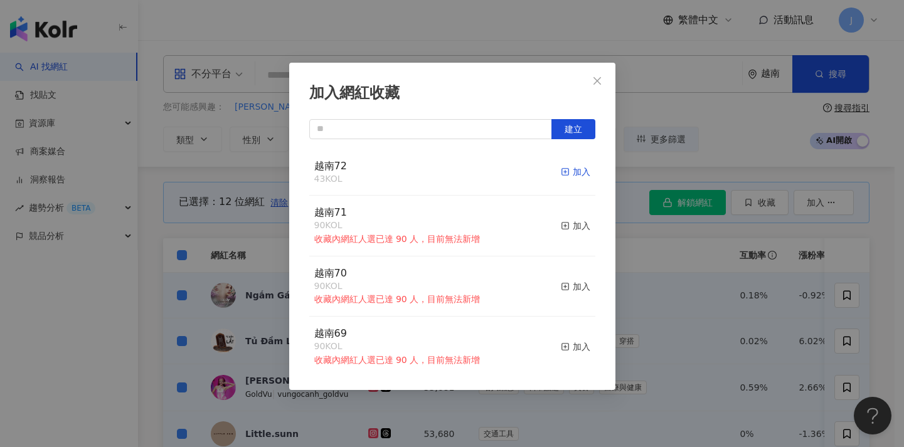
click at [564, 172] on div "加入" at bounding box center [575, 172] width 29 height 14
click at [233, 329] on div "加入網紅收藏 建立 越南72 55 KOL 加入 越南71 90 KOL 收藏內網紅人選已達 90 人，目前無法新增 加入 越南70 90 KOL 收藏內網紅…" at bounding box center [452, 223] width 904 height 447
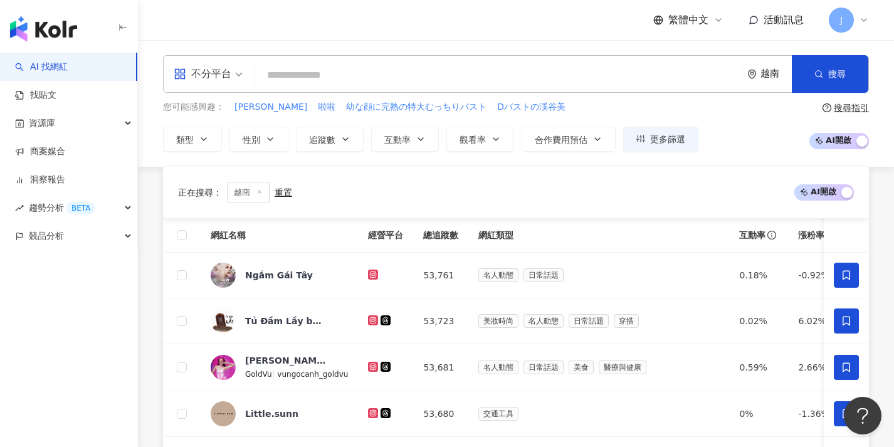
scroll to position [442, 0]
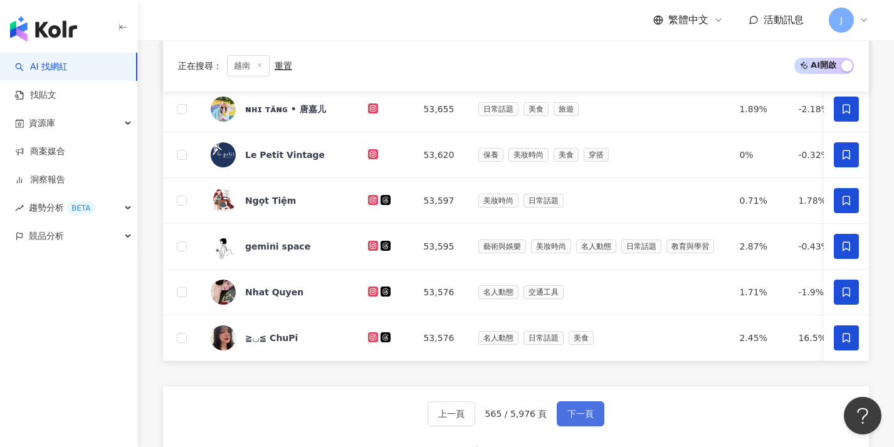
click at [590, 417] on span "下一頁" at bounding box center [581, 414] width 26 height 10
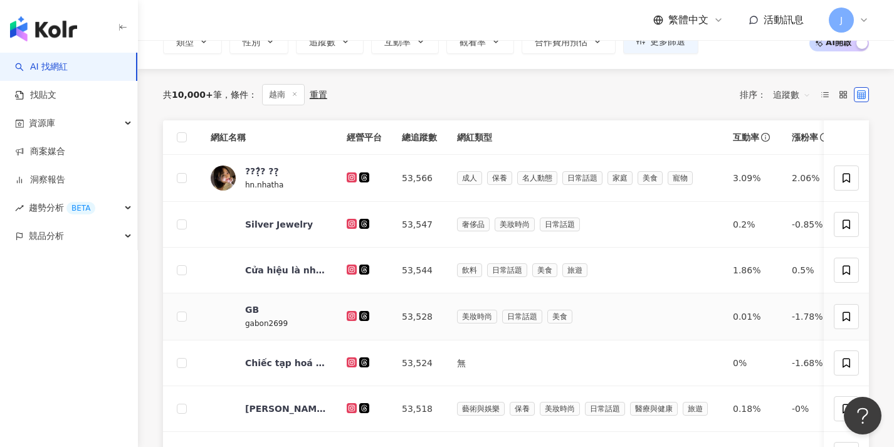
scroll to position [11, 0]
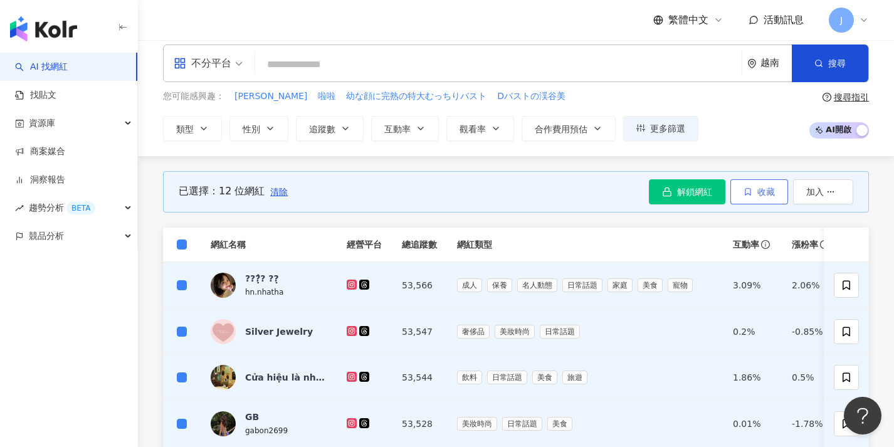
click at [760, 191] on span "收藏" at bounding box center [767, 192] width 18 height 10
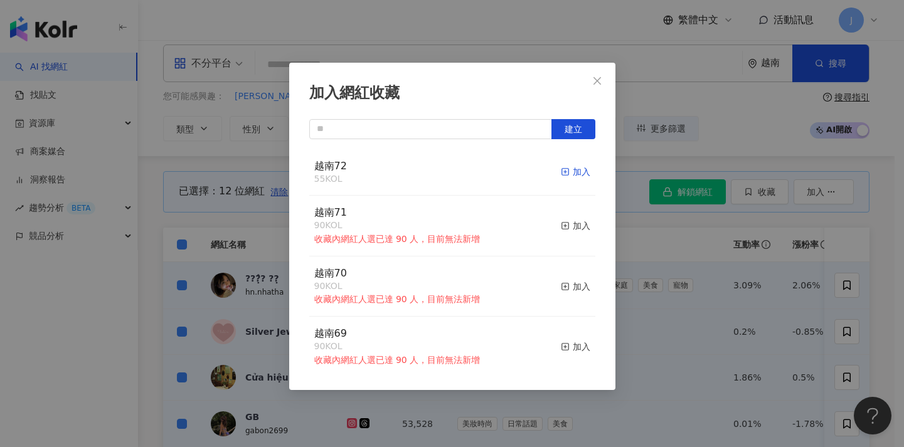
click at [561, 172] on div "加入" at bounding box center [575, 172] width 29 height 14
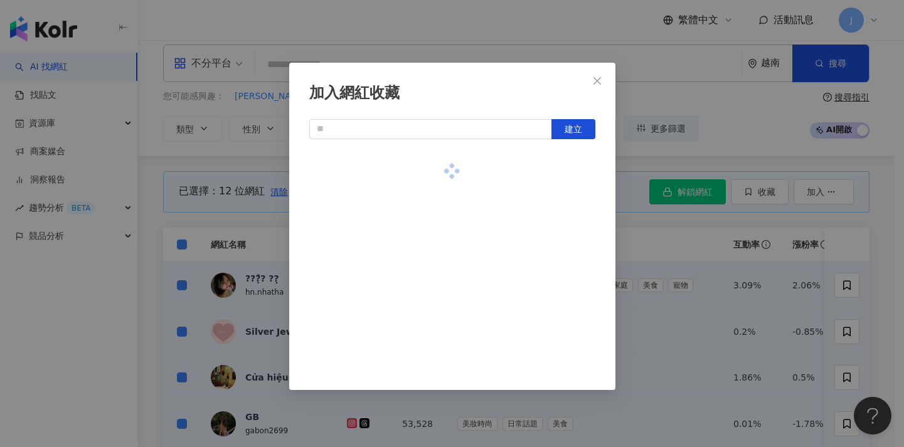
click at [269, 201] on div "加入網紅收藏 建立" at bounding box center [452, 223] width 904 height 447
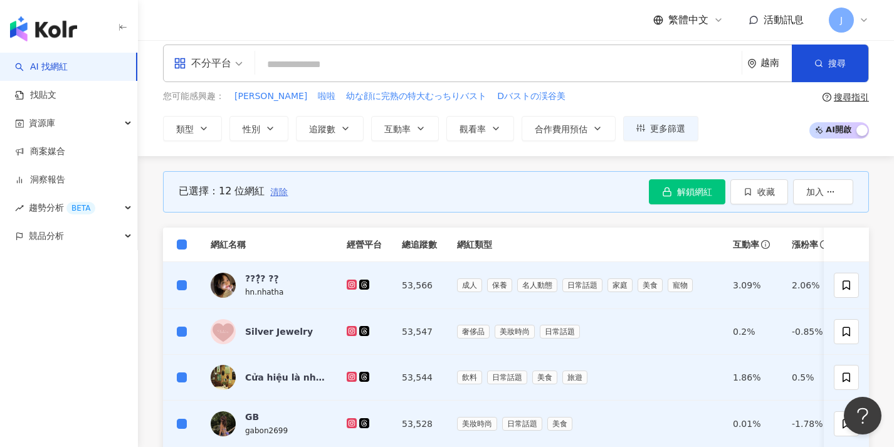
click at [272, 194] on span "清除" at bounding box center [279, 192] width 18 height 10
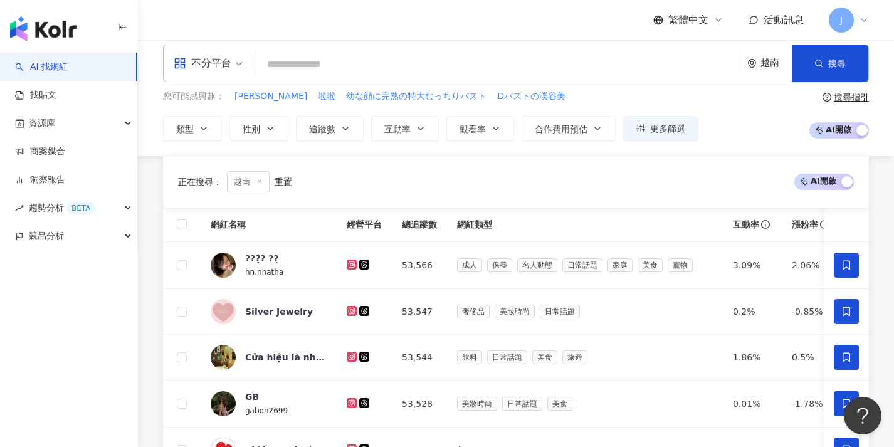
scroll to position [685, 0]
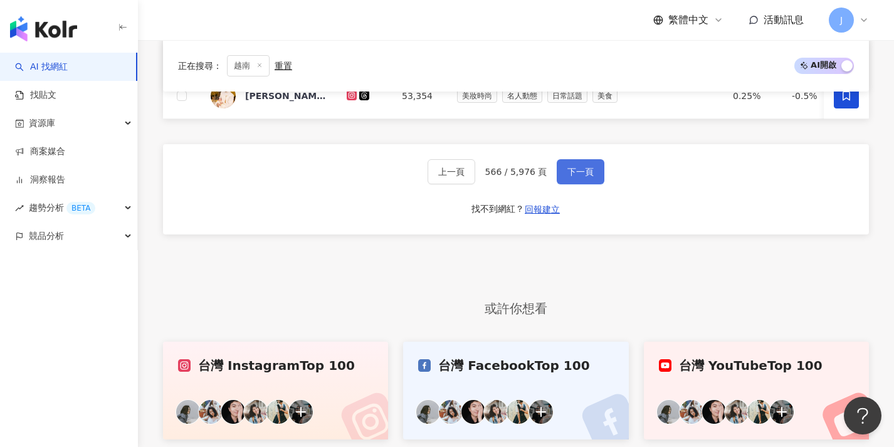
click at [587, 176] on span "下一頁" at bounding box center [581, 172] width 26 height 10
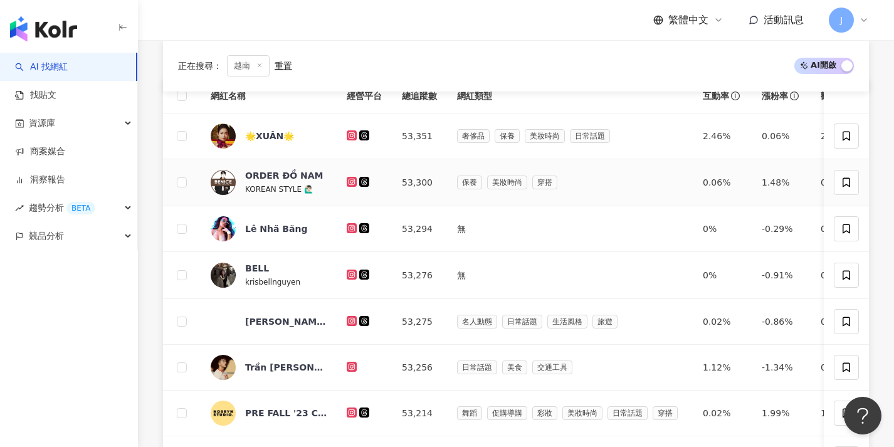
scroll to position [16, 0]
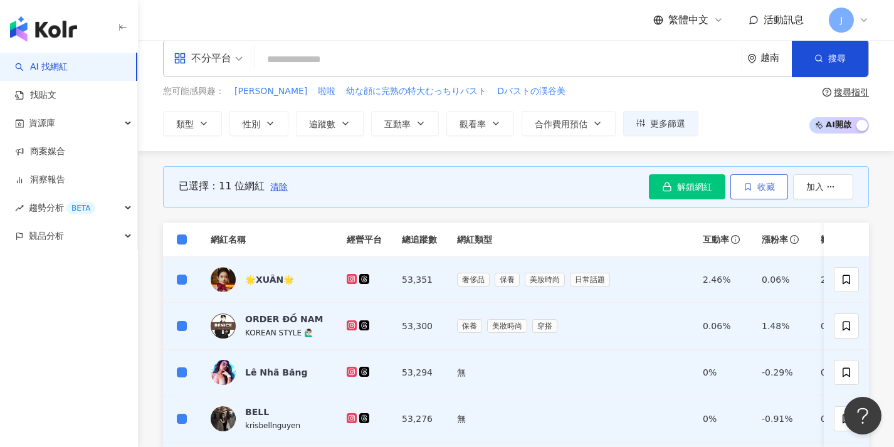
click at [756, 193] on button "收藏" at bounding box center [760, 186] width 58 height 25
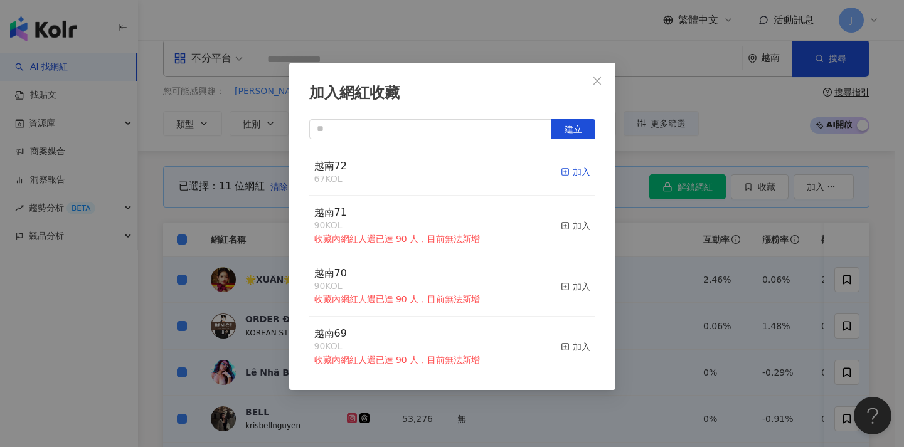
click at [561, 171] on div "加入" at bounding box center [575, 172] width 29 height 14
click at [715, 317] on div "加入網紅收藏 建立 越南72 78 KOL 加入 越南71 90 KOL 收藏內網紅人選已達 90 人，目前無法新增 加入 越南70 90 KOL 收藏內網紅…" at bounding box center [452, 223] width 904 height 447
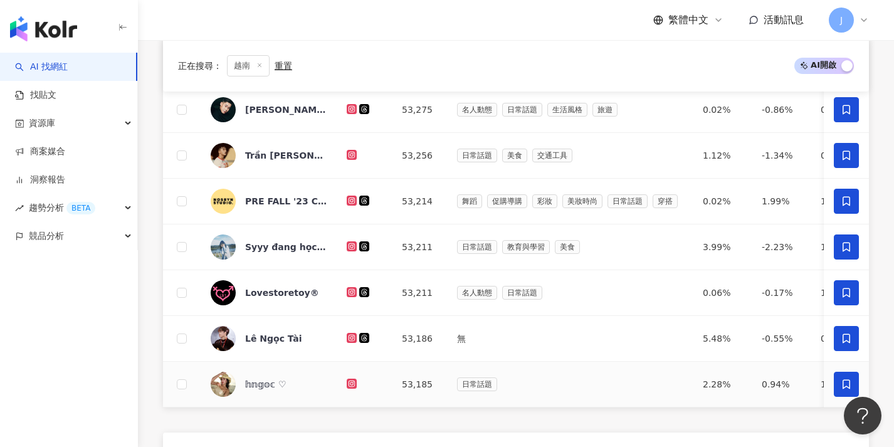
scroll to position [378, 0]
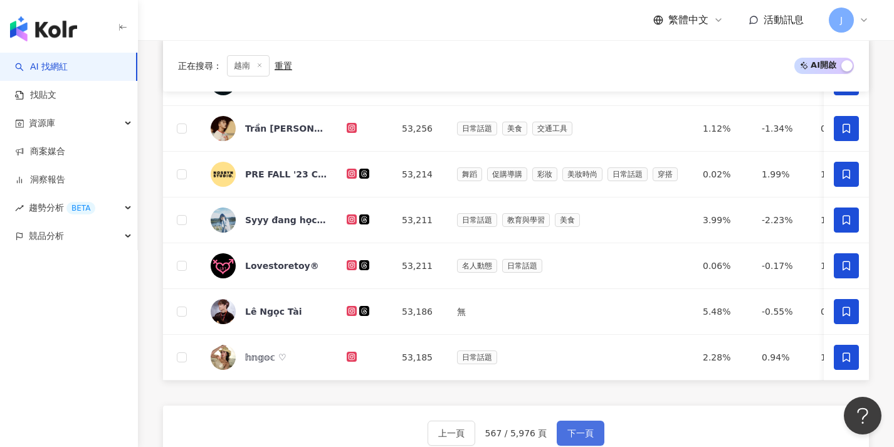
click at [577, 432] on button "下一頁" at bounding box center [581, 433] width 48 height 25
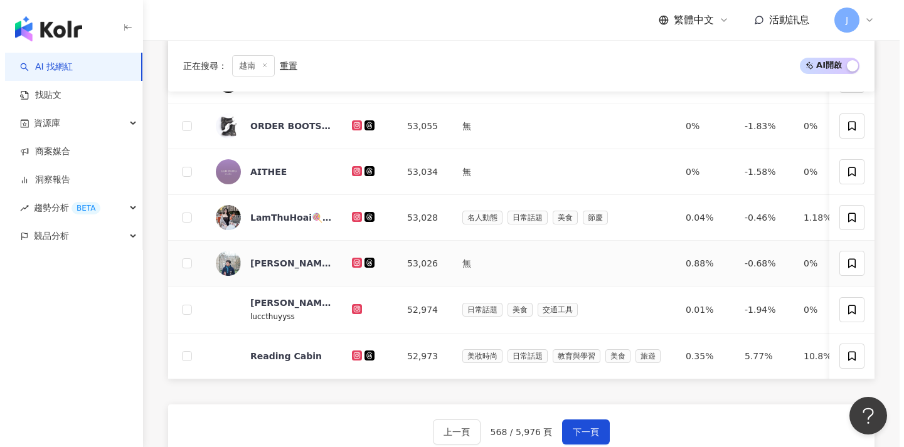
scroll to position [78, 0]
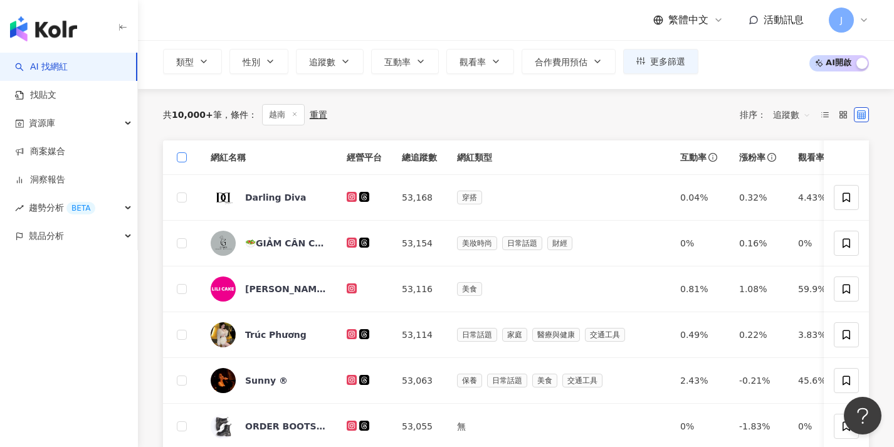
click at [184, 159] on span at bounding box center [182, 157] width 10 height 10
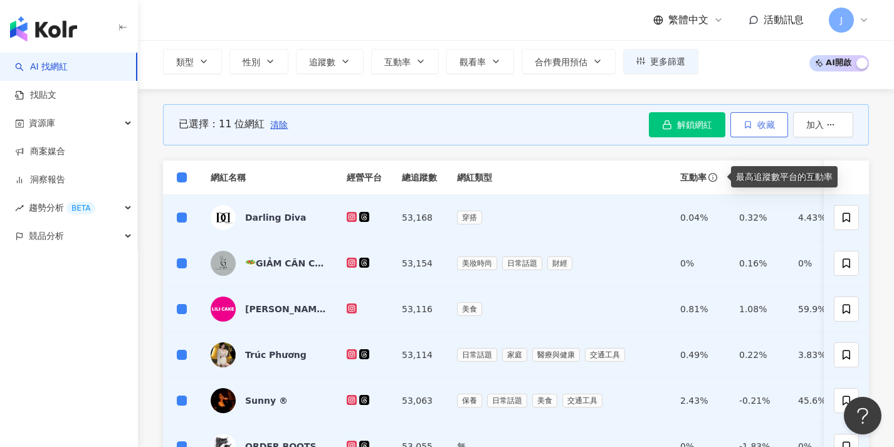
click at [731, 126] on button "收藏" at bounding box center [760, 124] width 58 height 25
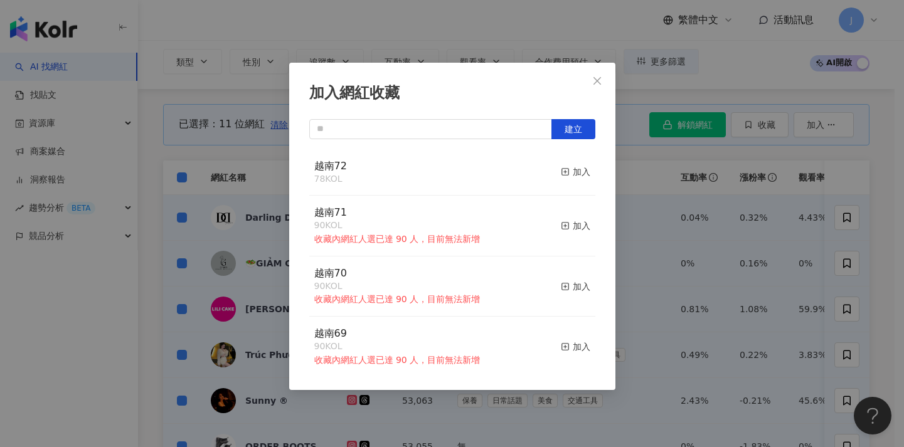
click at [642, 173] on div "加入網紅收藏 建立 越南72 78 KOL 加入 越南71 90 KOL 收藏內網紅人選已達 90 人，目前無法新增 加入 越南70 90 KOL 收藏內網紅…" at bounding box center [452, 223] width 904 height 447
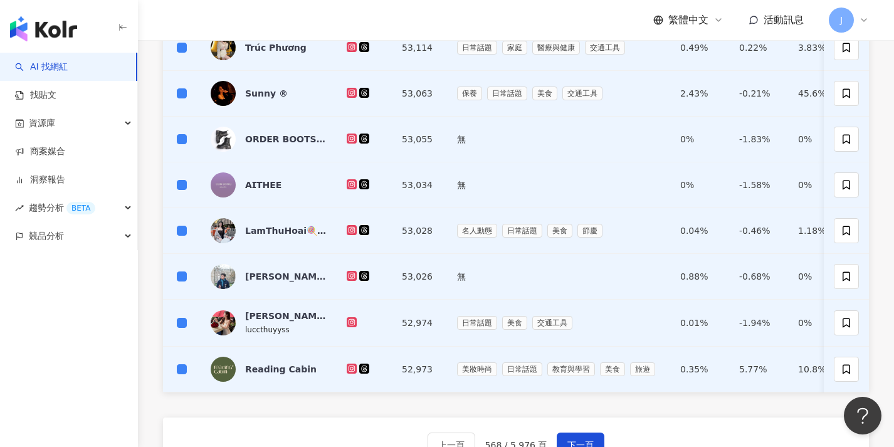
scroll to position [412, 0]
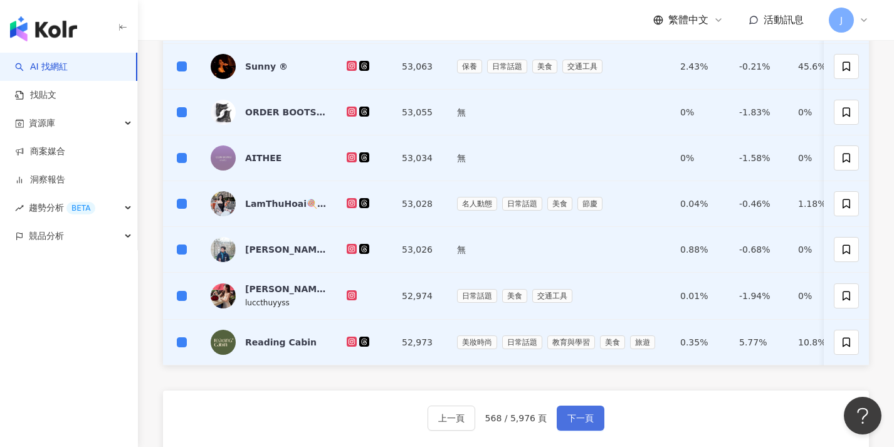
click at [575, 416] on button "下一頁" at bounding box center [581, 418] width 48 height 25
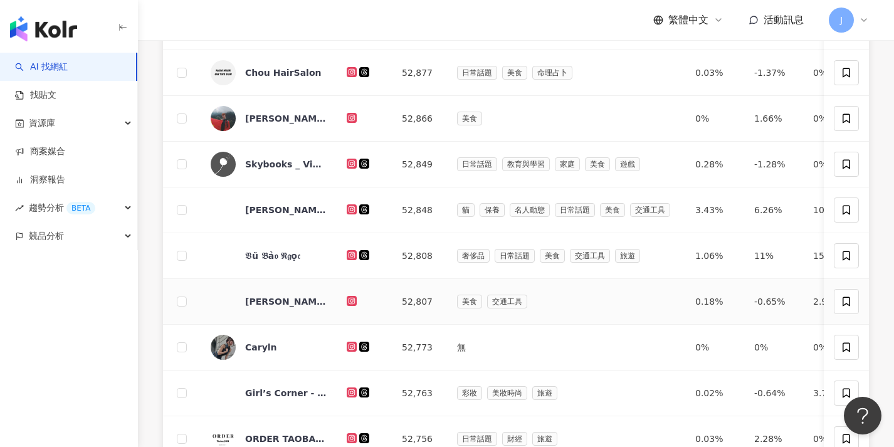
scroll to position [569, 0]
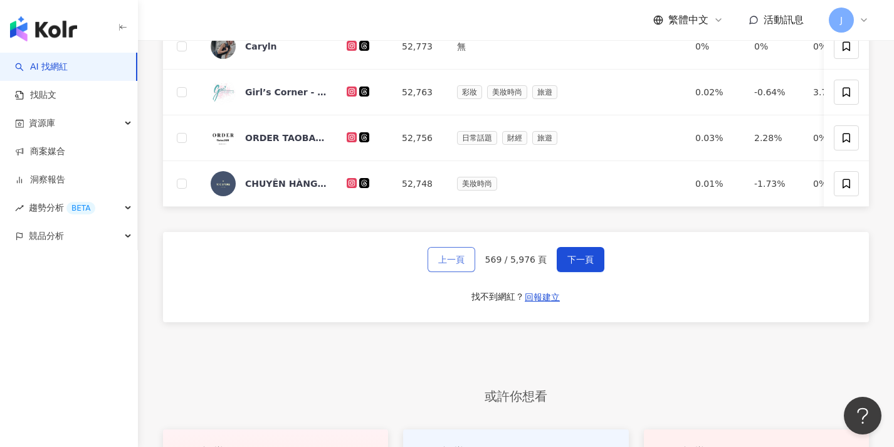
click at [450, 265] on span "上一頁" at bounding box center [451, 260] width 26 height 10
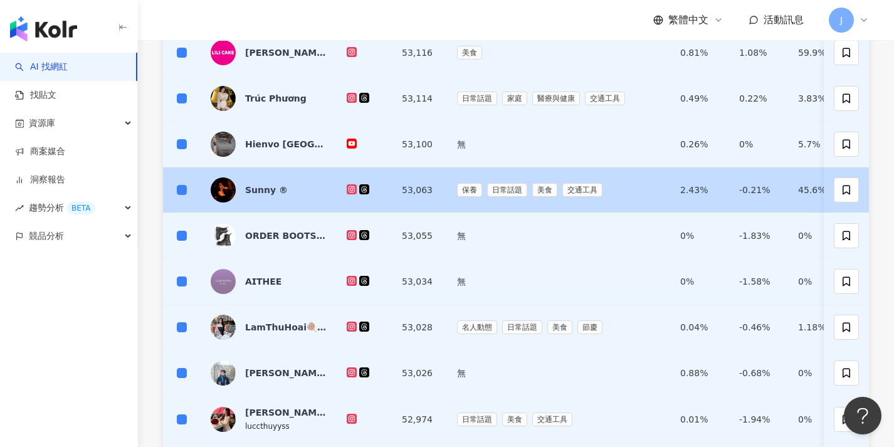
scroll to position [66, 0]
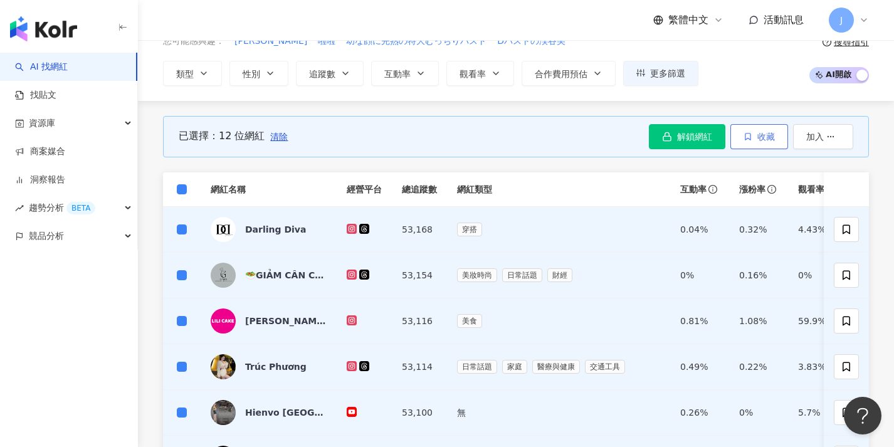
click at [784, 132] on button "收藏" at bounding box center [760, 136] width 58 height 25
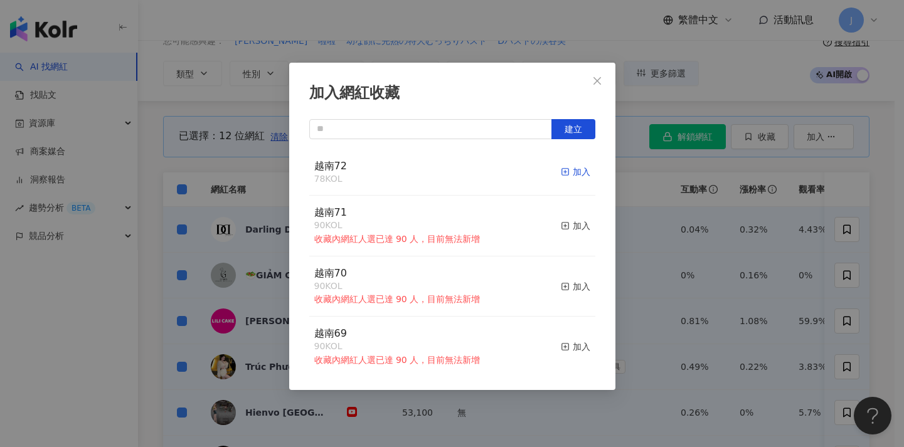
click at [567, 171] on div "加入" at bounding box center [575, 172] width 29 height 14
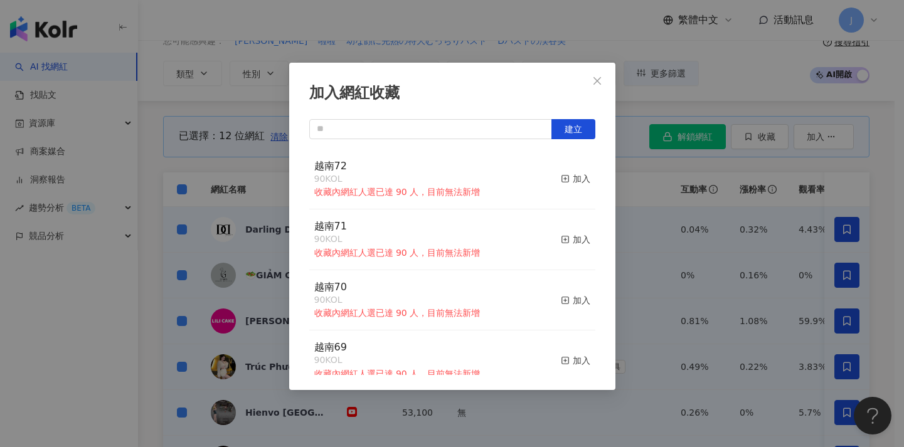
click at [252, 182] on div "加入網紅收藏 建立 越南72 90 KOL 收藏內網紅人選已達 90 人，目前無法新增 加入 越南71 90 KOL 收藏內網紅人選已達 90 人，目前無法新…" at bounding box center [452, 223] width 904 height 447
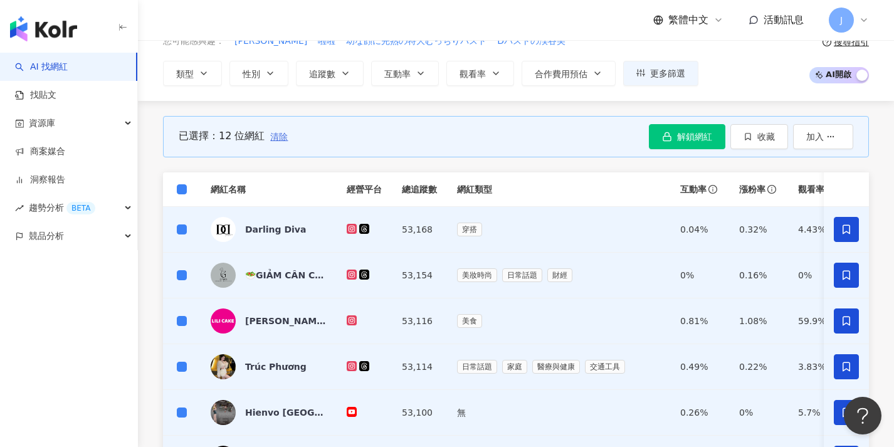
click at [283, 132] on span "清除" at bounding box center [279, 137] width 18 height 10
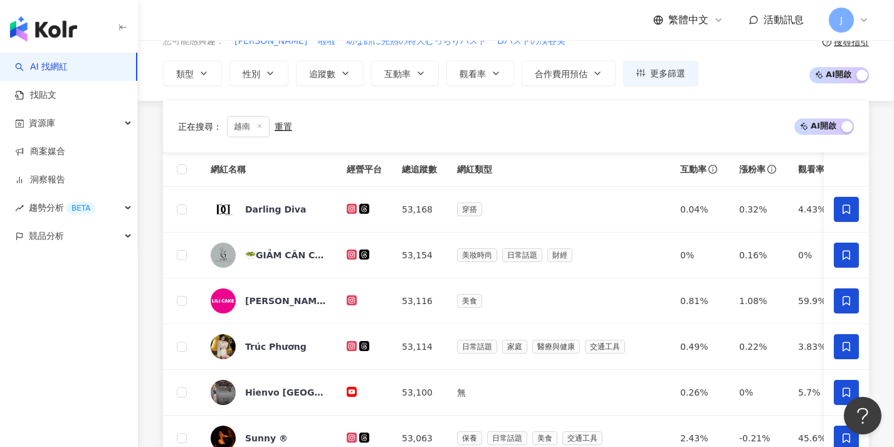
scroll to position [476, 0]
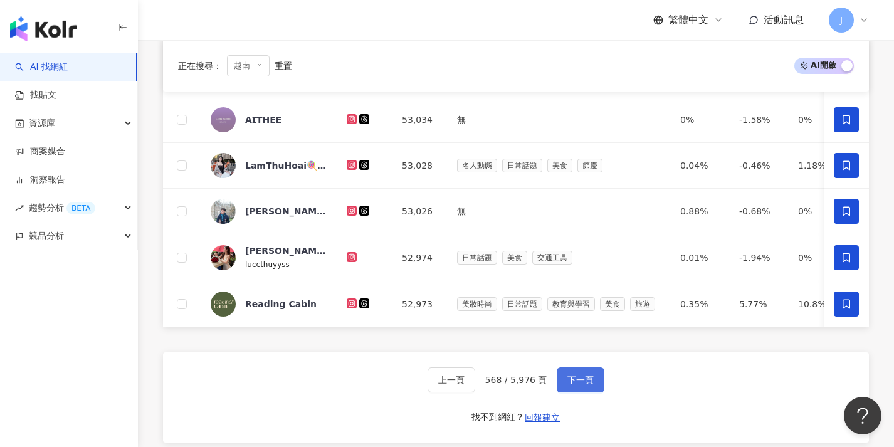
click at [578, 385] on span "下一頁" at bounding box center [581, 380] width 26 height 10
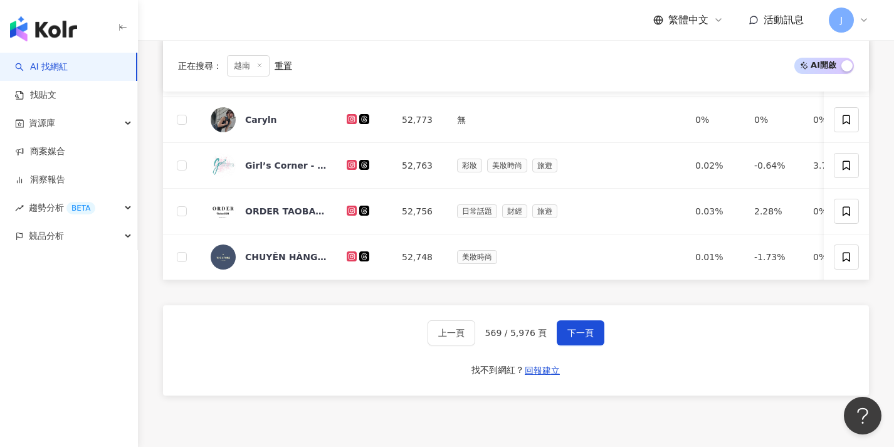
scroll to position [0, 0]
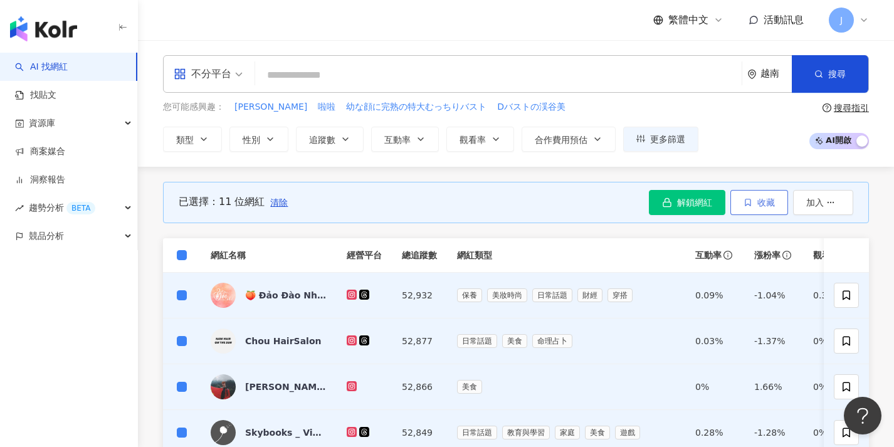
click at [757, 194] on button "收藏" at bounding box center [760, 202] width 58 height 25
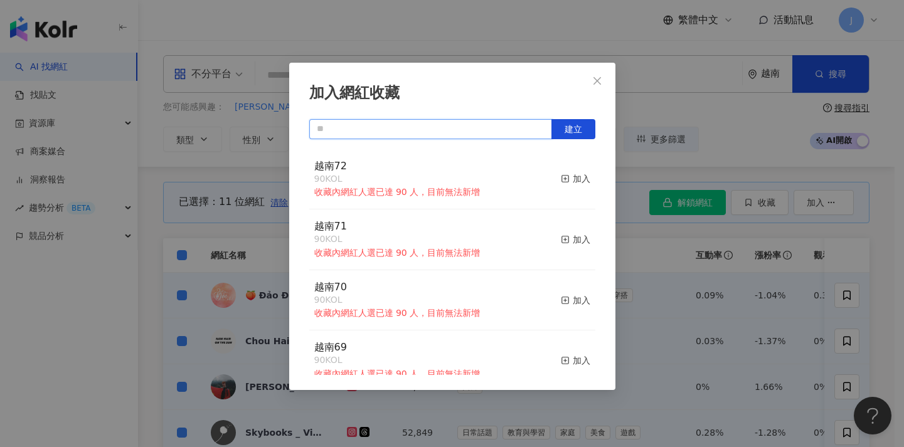
click at [423, 132] on input "text" at bounding box center [430, 129] width 243 height 20
paste input "****"
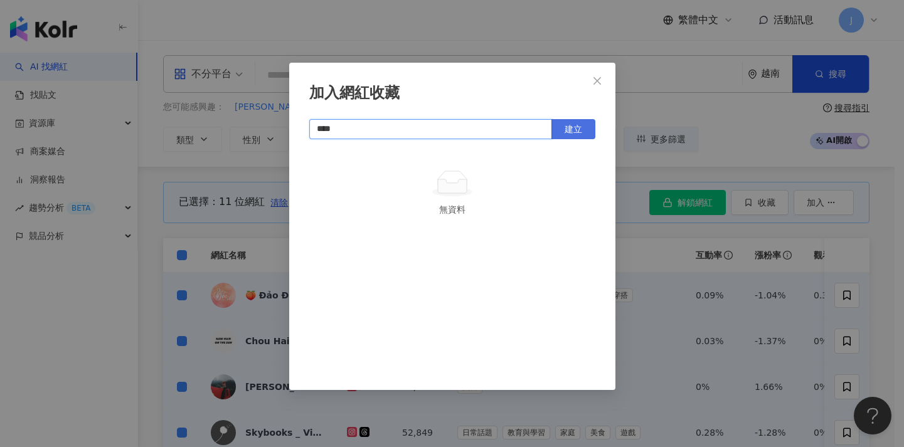
click at [569, 122] on button "建立" at bounding box center [573, 129] width 44 height 20
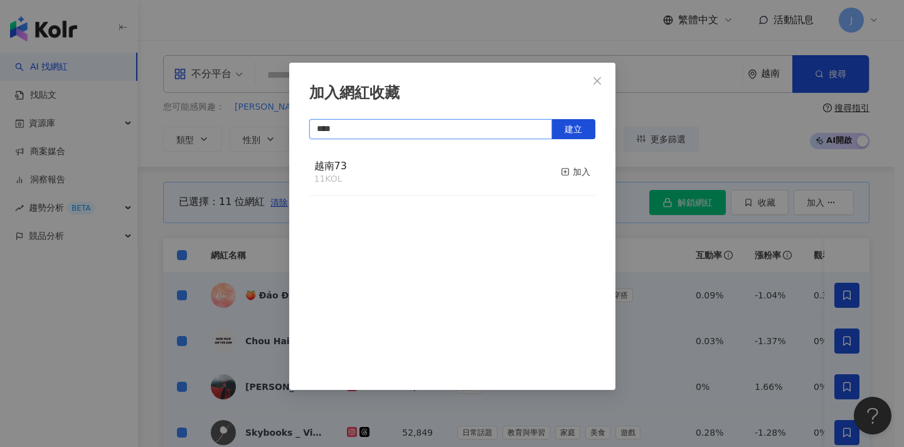
type input "****"
click at [700, 291] on div "加入網紅收藏 **** 建立 越南73 11 KOL 加入" at bounding box center [452, 223] width 904 height 447
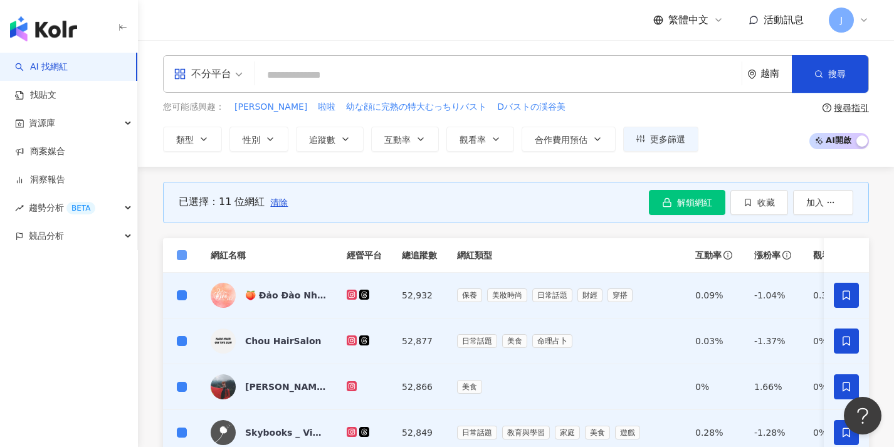
click at [184, 255] on span at bounding box center [182, 255] width 10 height 10
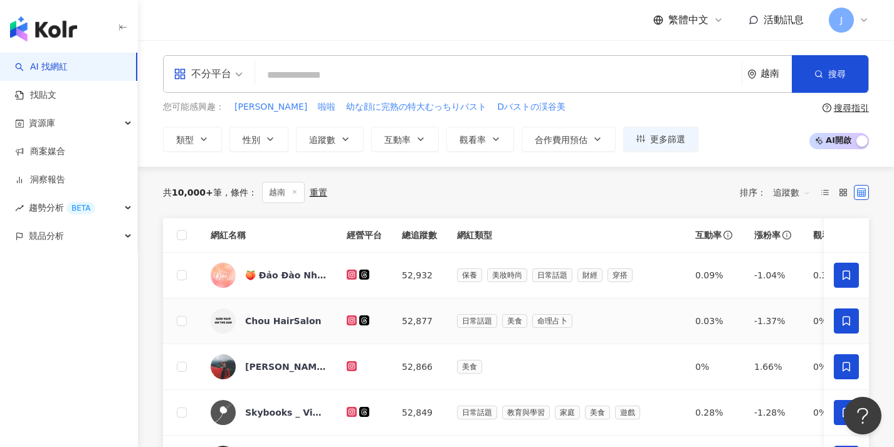
scroll to position [490, 0]
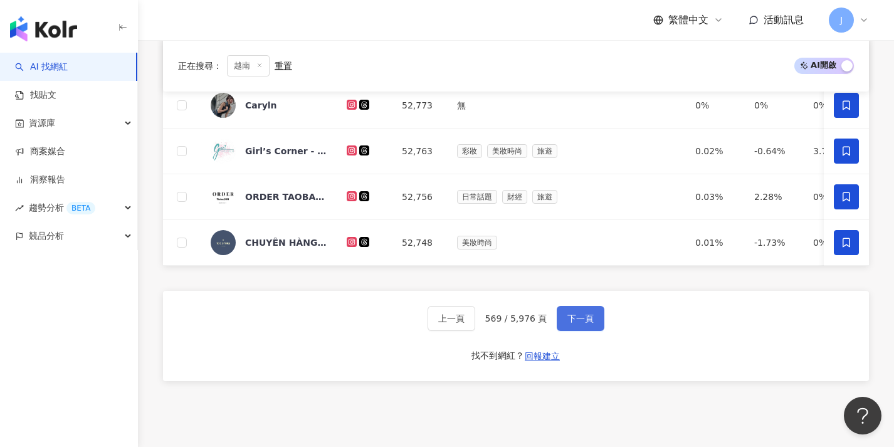
click at [588, 331] on button "下一頁" at bounding box center [581, 318] width 48 height 25
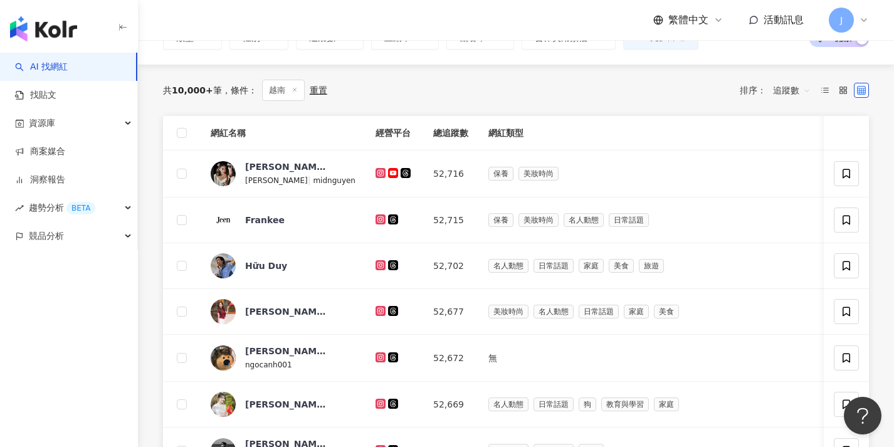
scroll to position [0, 0]
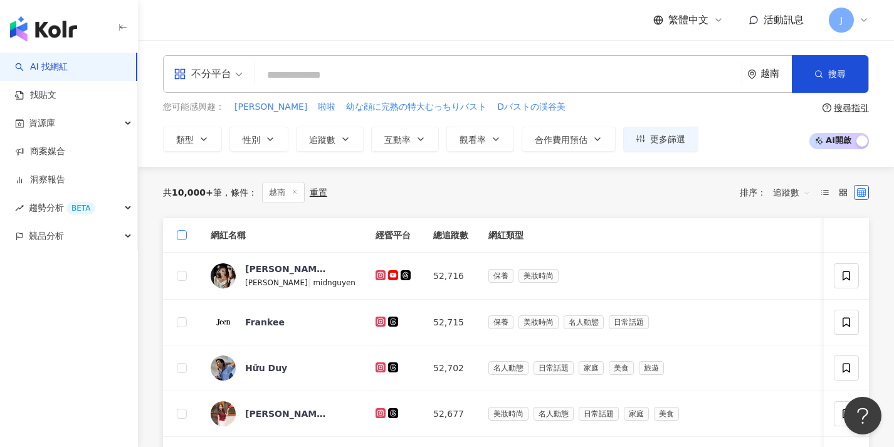
click at [182, 229] on label at bounding box center [182, 235] width 10 height 14
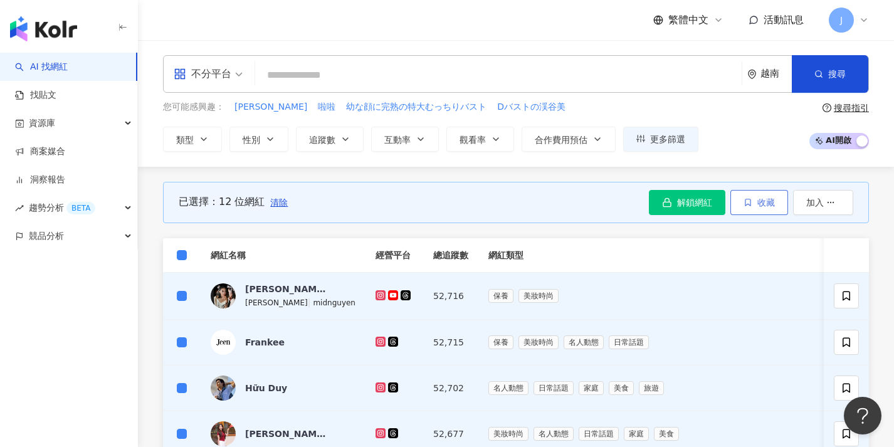
click at [761, 195] on button "收藏" at bounding box center [760, 202] width 58 height 25
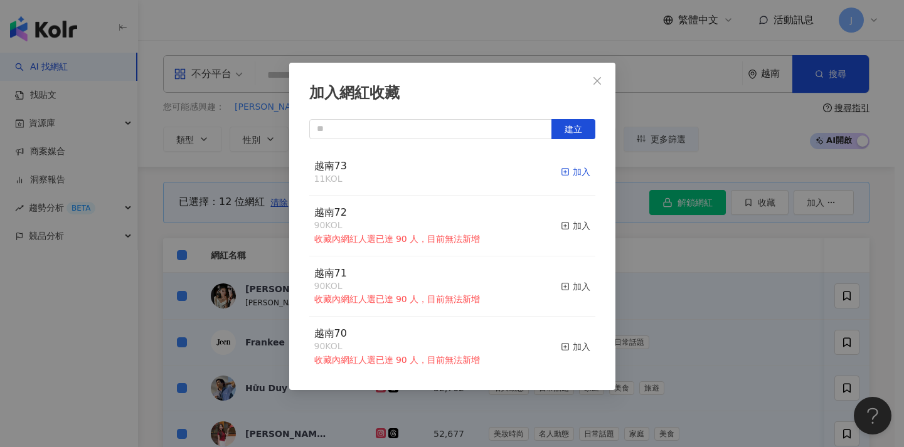
click at [574, 169] on div "加入" at bounding box center [575, 172] width 29 height 14
drag, startPoint x: 211, startPoint y: 263, endPoint x: 205, endPoint y: 261, distance: 6.5
click at [206, 261] on div "加入網紅收藏 建立 越南73 23 KOL 加入 越南72 90 KOL 收藏內網紅人選已達 90 人，目前無法新增 加入 越南71 90 KOL 收藏內網紅…" at bounding box center [452, 223] width 904 height 447
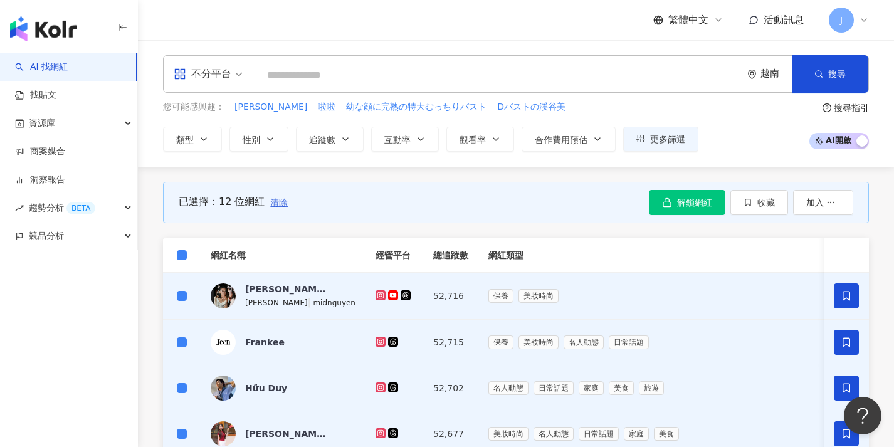
click at [285, 204] on span "清除" at bounding box center [279, 203] width 18 height 10
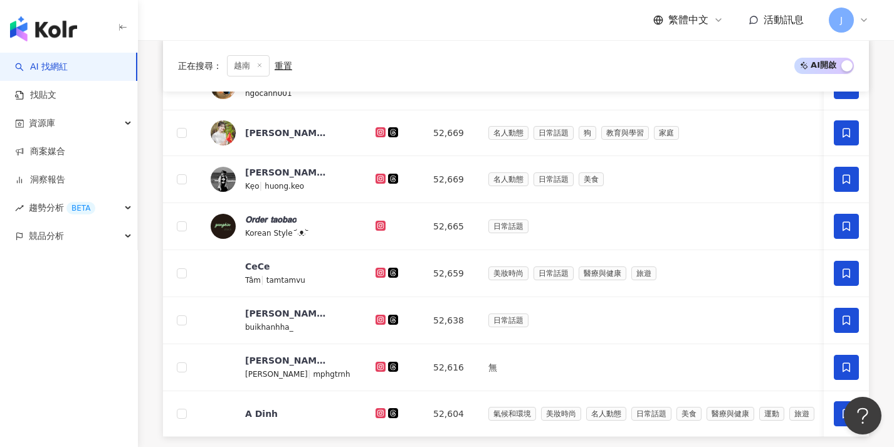
scroll to position [580, 0]
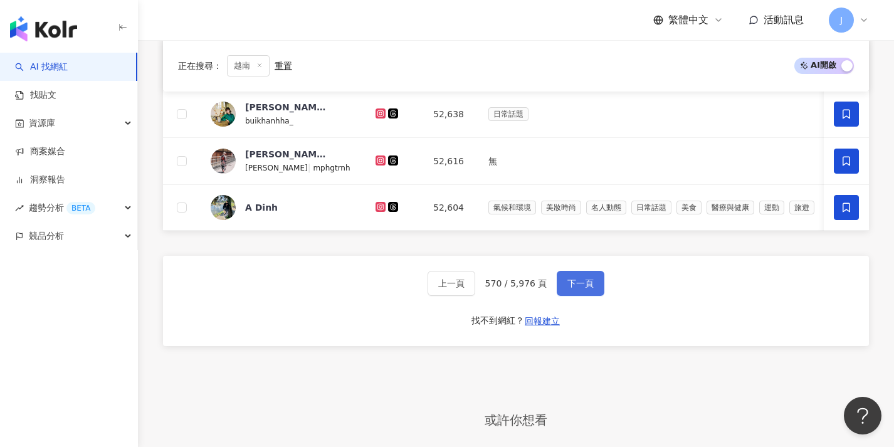
click at [589, 287] on span "下一頁" at bounding box center [581, 283] width 26 height 10
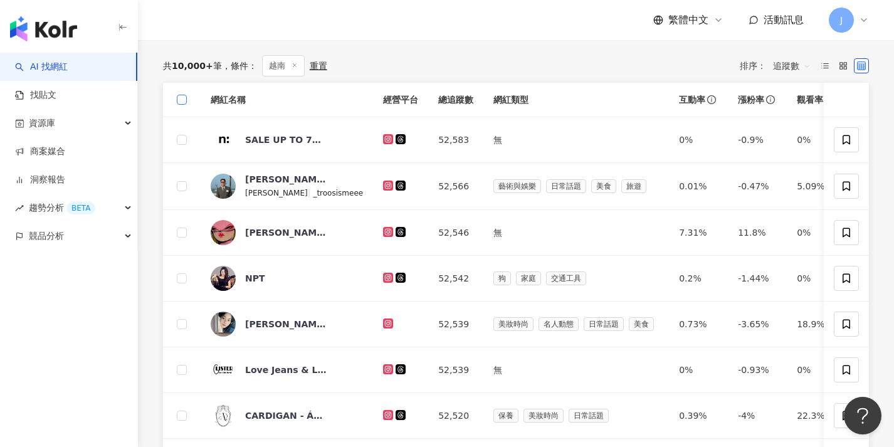
scroll to position [0, 0]
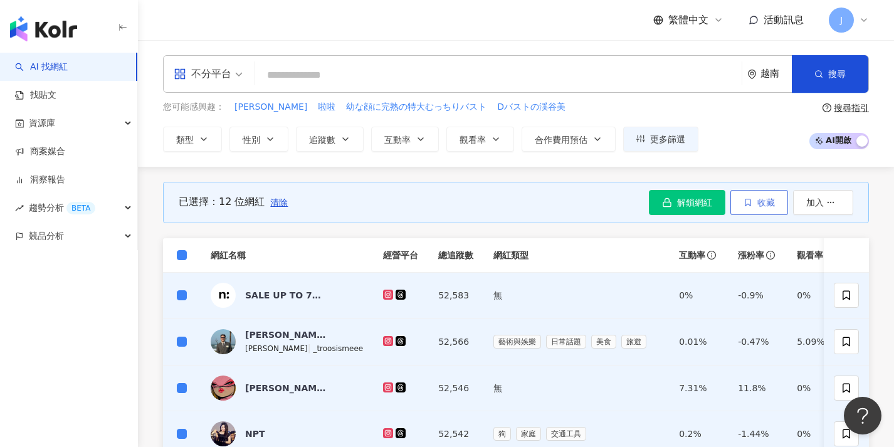
click at [765, 204] on span "收藏" at bounding box center [767, 203] width 18 height 10
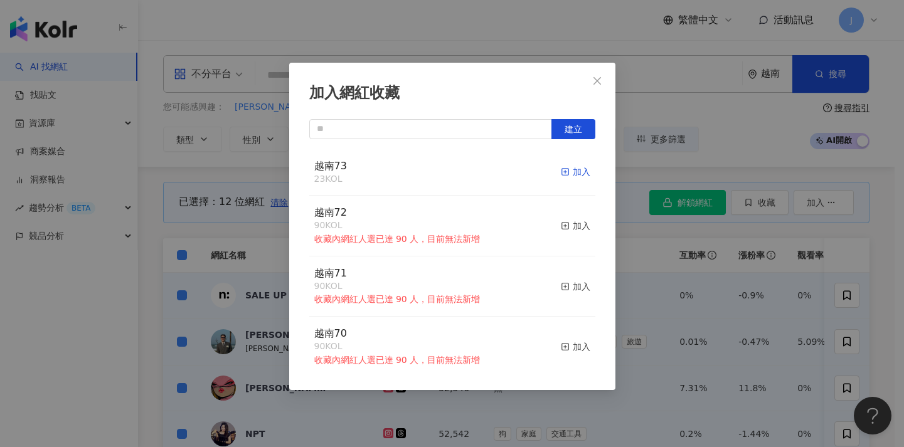
click at [573, 172] on div "加入" at bounding box center [575, 172] width 29 height 14
click at [685, 306] on div "加入網紅收藏 建立 越南73 35 KOL 加入 越南72 90 KOL 收藏內網紅人選已達 90 人，目前無法新增 加入 越南71 90 KOL 收藏內網紅…" at bounding box center [452, 223] width 904 height 447
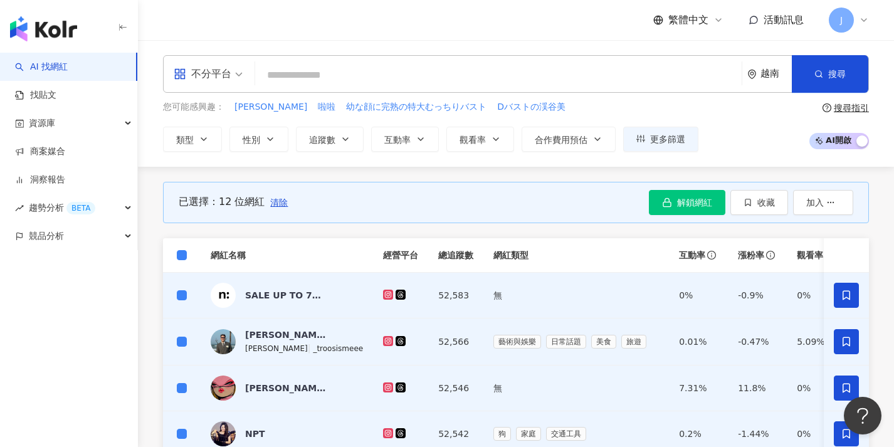
click at [267, 204] on div "已選擇：12 位網紅 清除" at bounding box center [234, 202] width 110 height 25
click at [284, 201] on span "清除" at bounding box center [279, 203] width 18 height 10
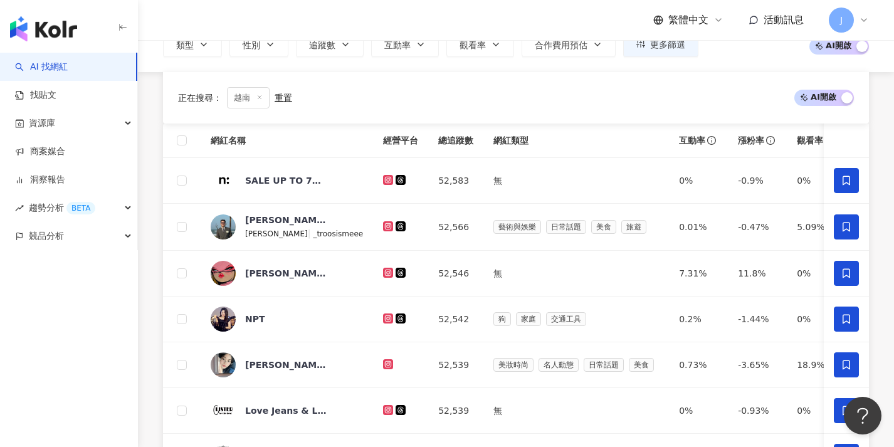
scroll to position [640, 0]
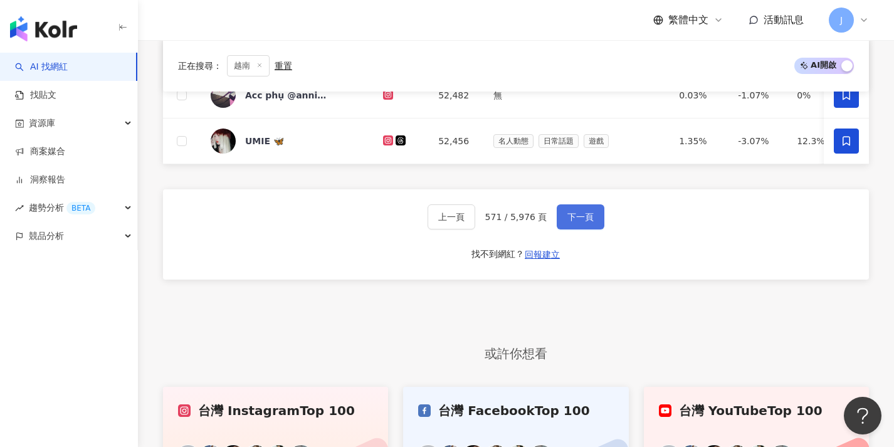
click at [578, 221] on span "下一頁" at bounding box center [581, 217] width 26 height 10
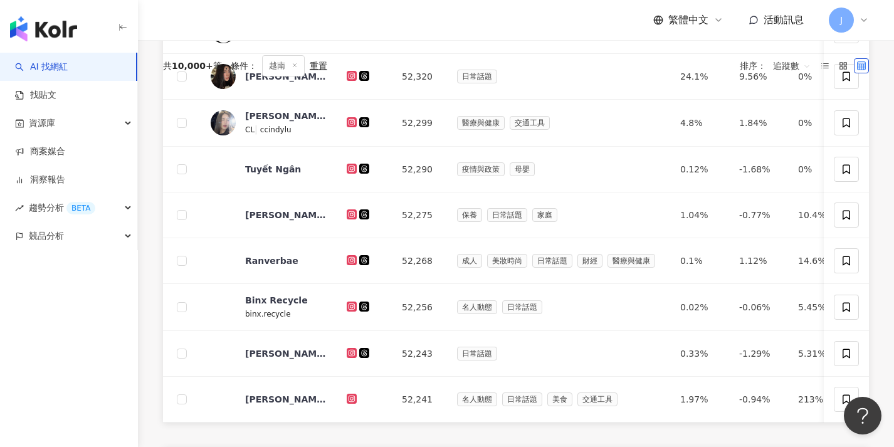
scroll to position [0, 0]
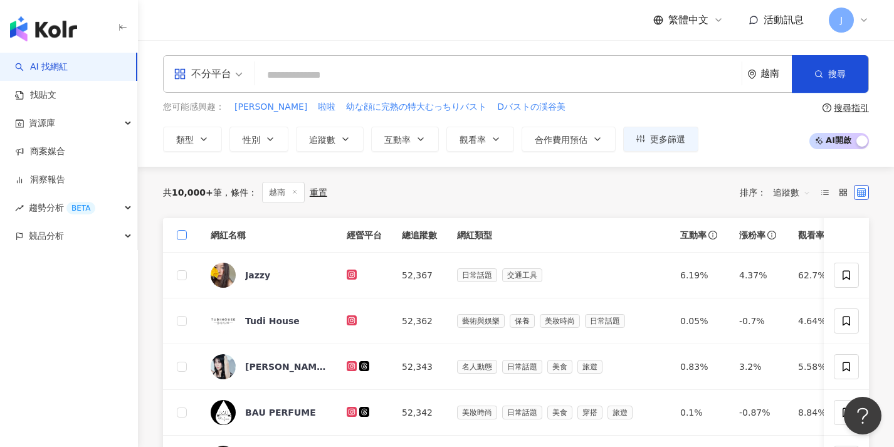
click at [186, 235] on span at bounding box center [182, 235] width 10 height 10
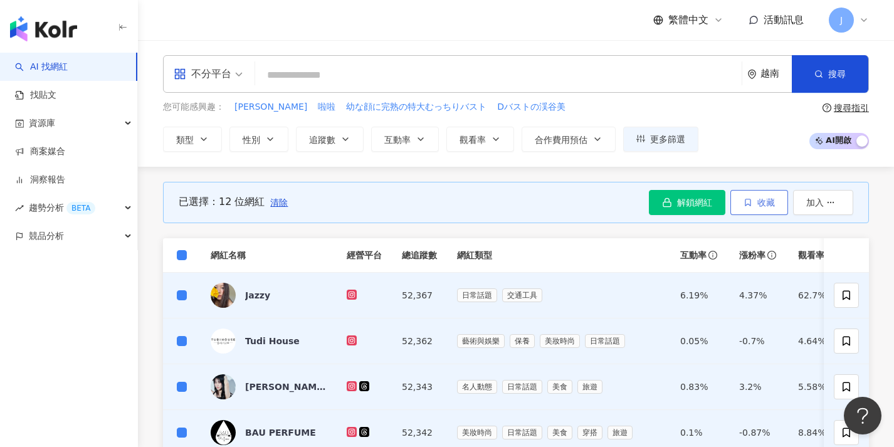
click at [778, 202] on button "收藏" at bounding box center [760, 202] width 58 height 25
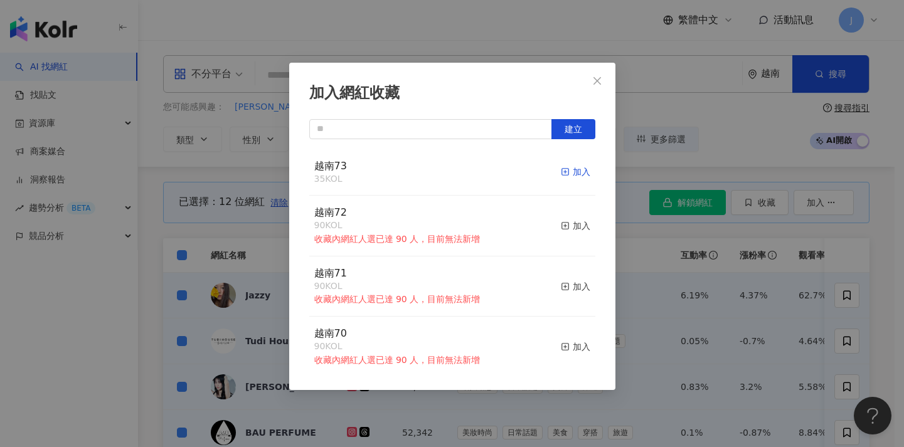
click at [563, 174] on div "加入" at bounding box center [575, 172] width 29 height 14
click at [712, 280] on div "加入網紅收藏 建立 越南73 47 KOL 加入 越南72 90 KOL 收藏內網紅人選已達 90 人，目前無法新增 加入 越南71 90 KOL 收藏內網紅…" at bounding box center [452, 223] width 904 height 447
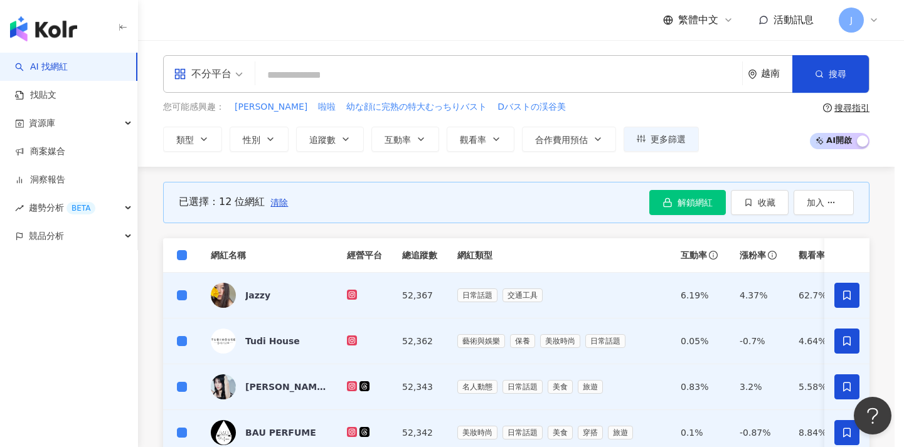
click at [270, 201] on span "清除" at bounding box center [279, 203] width 18 height 10
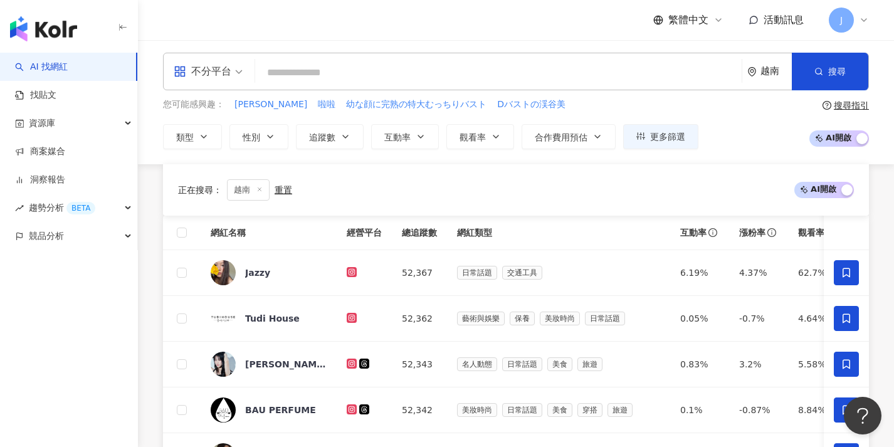
scroll to position [621, 0]
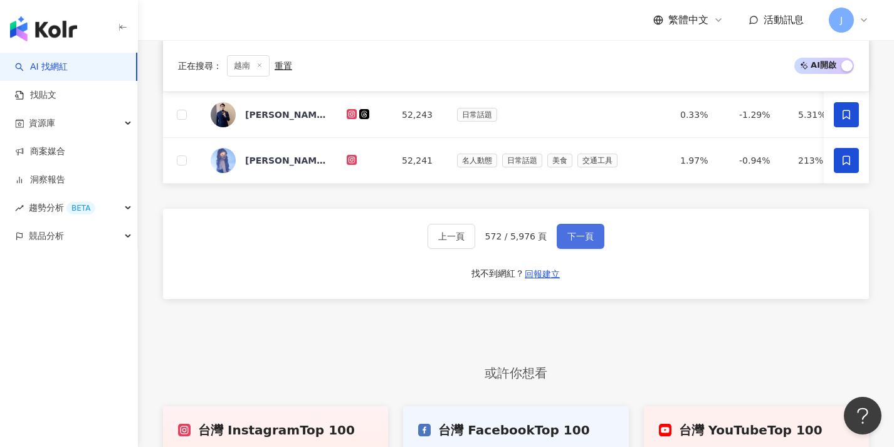
click at [592, 241] on span "下一頁" at bounding box center [581, 236] width 26 height 10
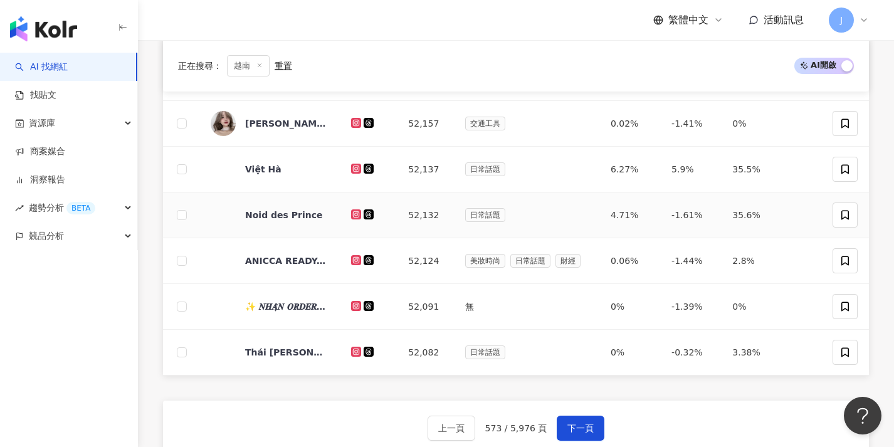
scroll to position [0, 0]
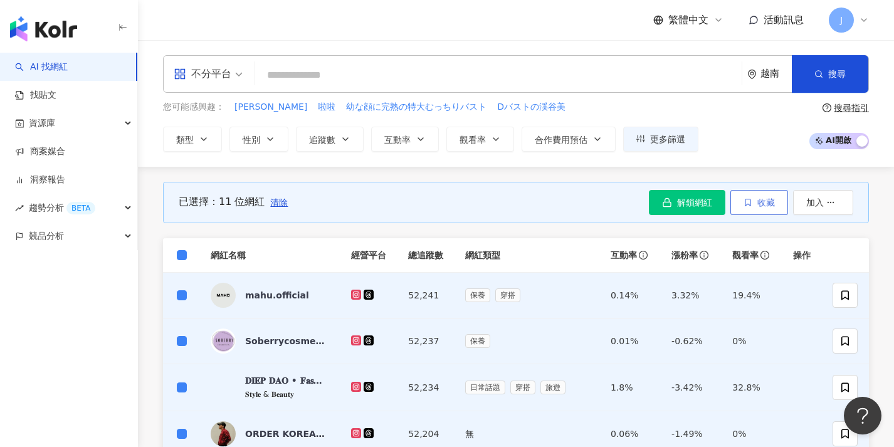
click at [750, 199] on icon "button" at bounding box center [748, 202] width 5 height 7
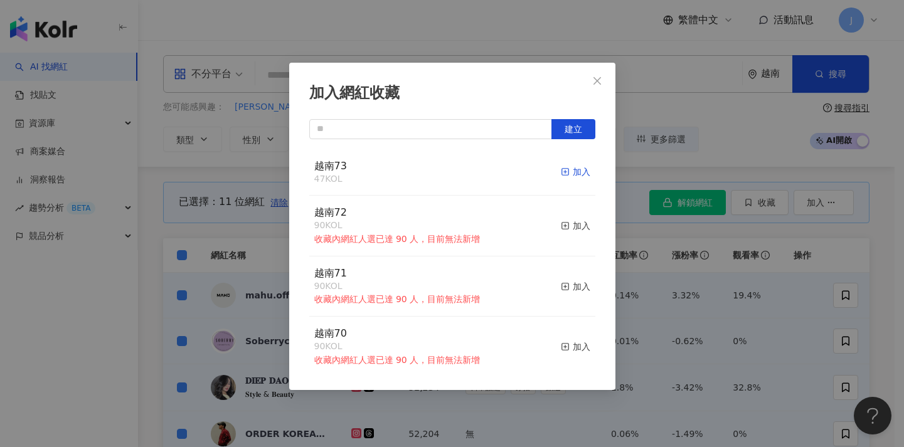
click at [569, 174] on div "加入" at bounding box center [575, 172] width 29 height 14
click at [705, 309] on div "加入網紅收藏 建立 越南73 58 KOL 加入 越南72 90 KOL 收藏內網紅人選已達 90 人，目前無法新增 加入 越南71 90 KOL 收藏內網紅…" at bounding box center [452, 223] width 904 height 447
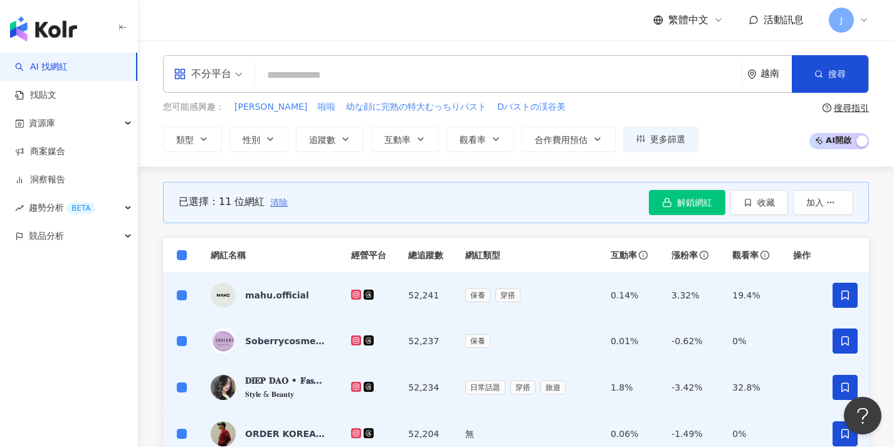
click at [279, 204] on span "清除" at bounding box center [279, 203] width 18 height 10
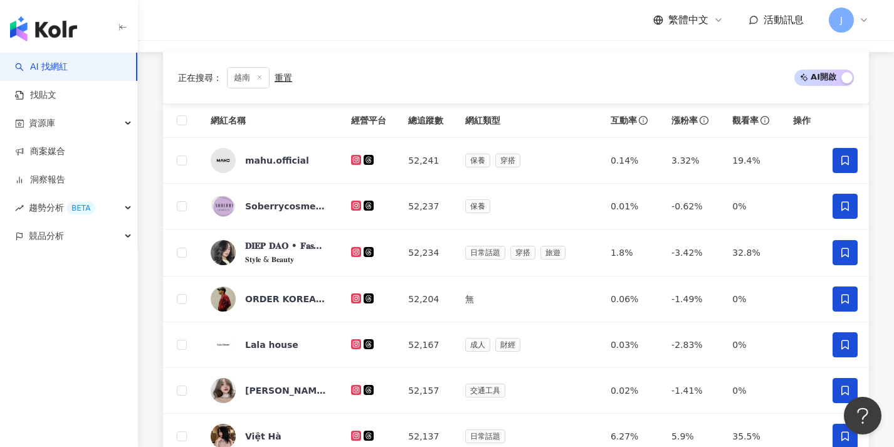
scroll to position [411, 0]
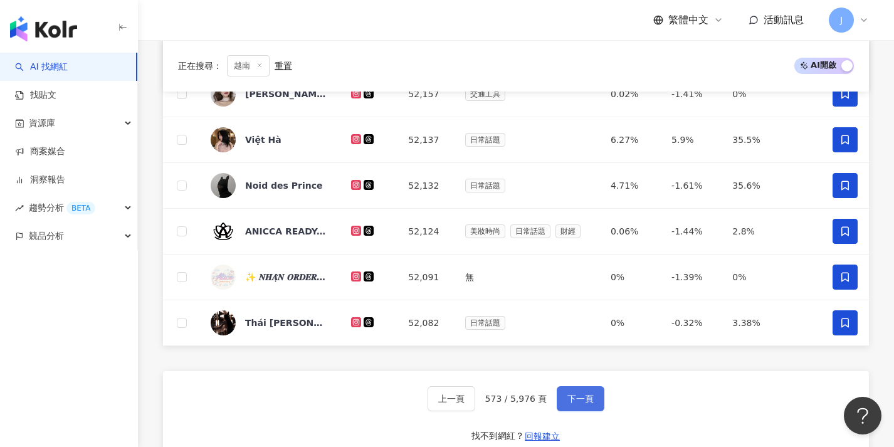
click at [578, 401] on span "下一頁" at bounding box center [581, 399] width 26 height 10
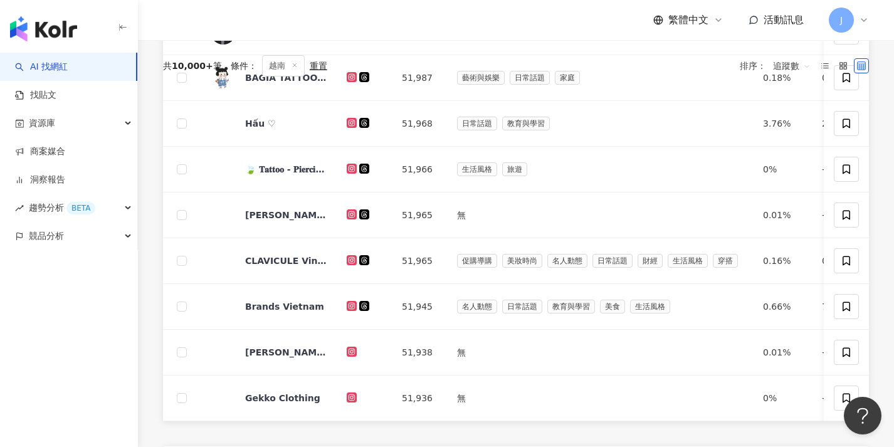
scroll to position [0, 0]
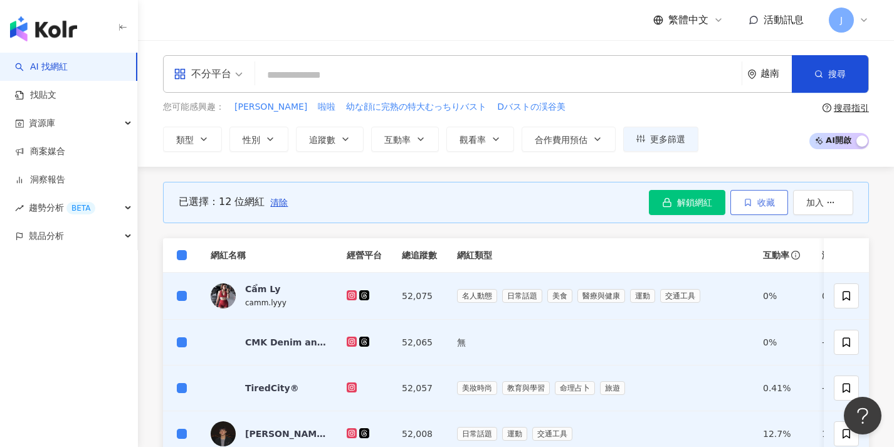
click at [745, 208] on button "收藏" at bounding box center [760, 202] width 58 height 25
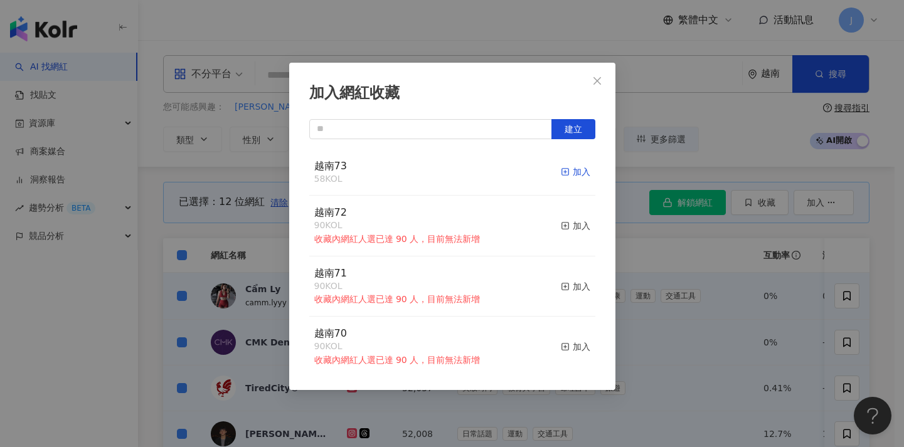
click at [568, 169] on div "加入" at bounding box center [575, 172] width 29 height 14
click at [194, 217] on div "加入網紅收藏 建立 越南73 70 KOL 加入 越南72 90 KOL 收藏內網紅人選已達 90 人，目前無法新增 加入 越南71 90 KOL 收藏內網紅…" at bounding box center [452, 223] width 904 height 447
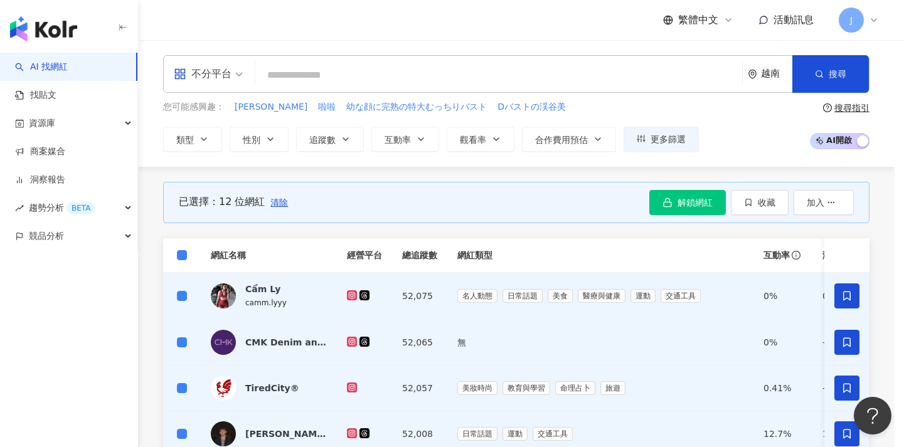
click at [179, 255] on div "加入網紅收藏 建立 越南73 70 KOL 加入 越南72 90 KOL 收藏內網紅人選已達 90 人，目前無法新增 加入 越南71 90 KOL 收藏內網紅…" at bounding box center [452, 223] width 904 height 447
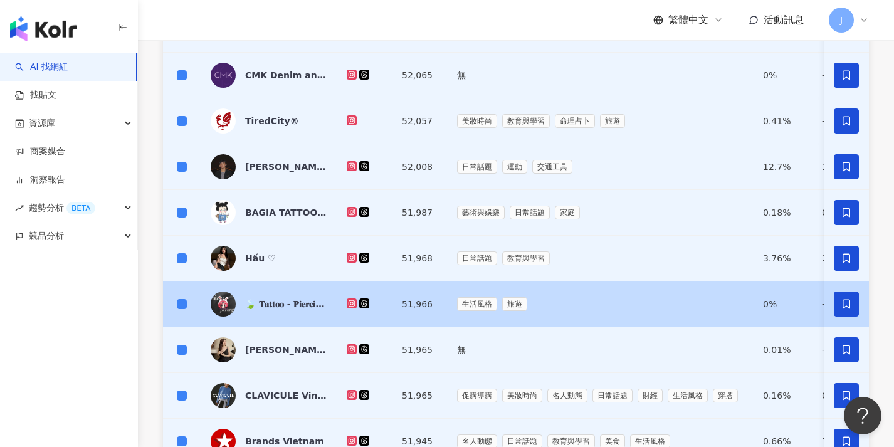
scroll to position [571, 0]
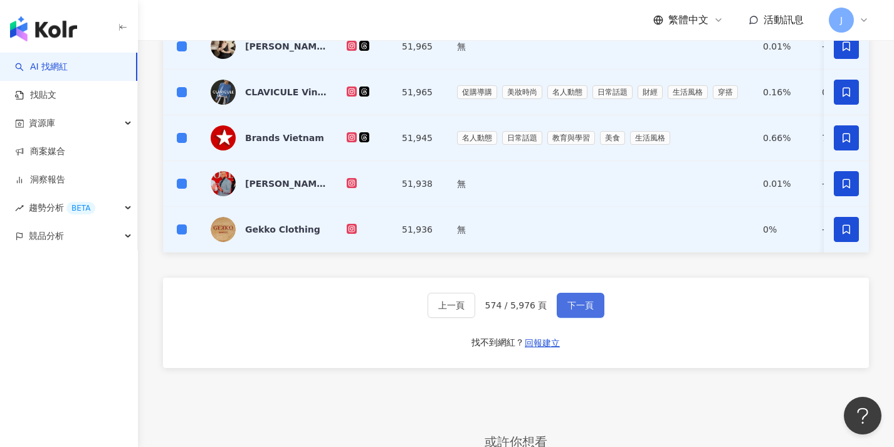
click at [575, 310] on span "下一頁" at bounding box center [581, 305] width 26 height 10
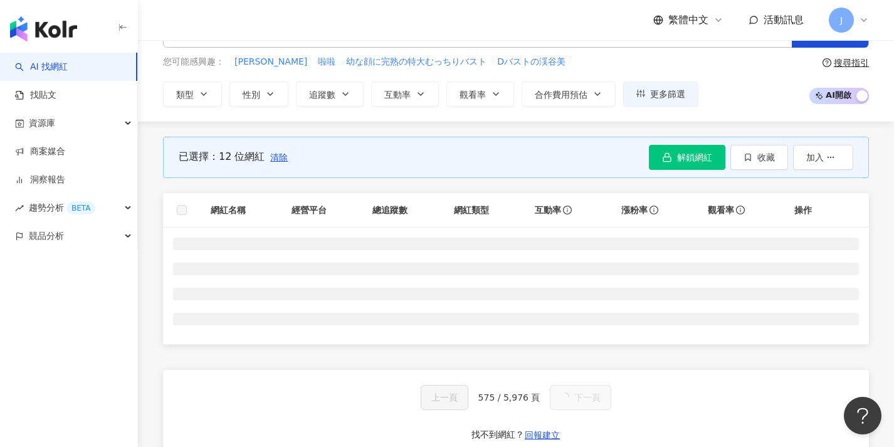
scroll to position [0, 0]
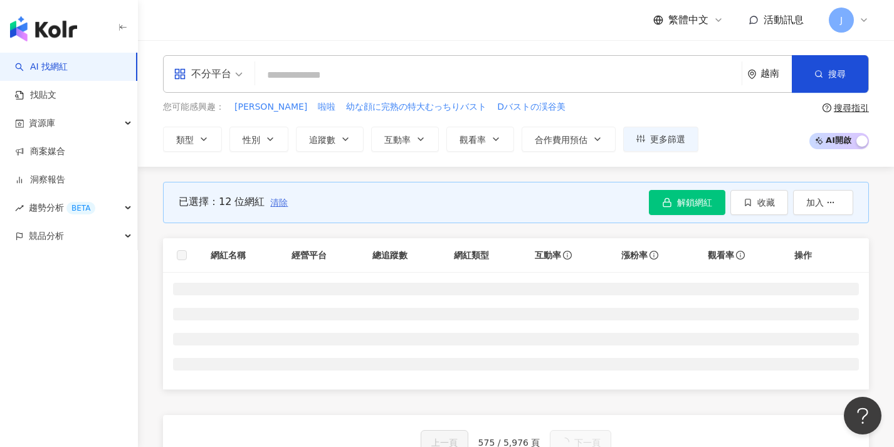
click at [280, 198] on span "清除" at bounding box center [279, 203] width 18 height 10
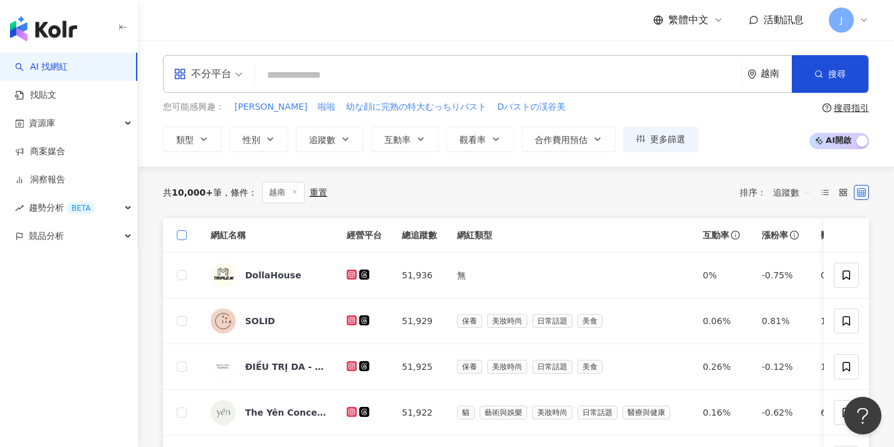
click at [178, 240] on label at bounding box center [182, 235] width 10 height 14
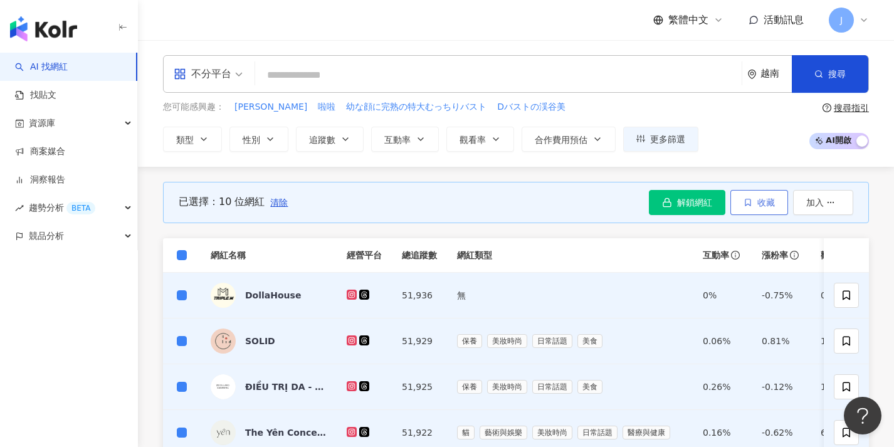
click at [759, 202] on span "收藏" at bounding box center [767, 203] width 18 height 10
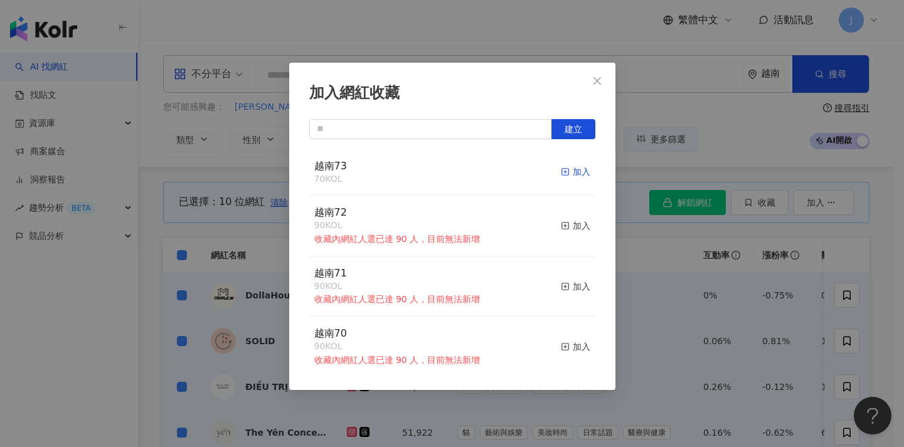
click at [571, 170] on div "加入" at bounding box center [575, 172] width 29 height 14
click at [233, 231] on div "加入網紅收藏 建立 越南73 80 KOL 加入 越南72 90 KOL 收藏內網紅人選已達 90 人，目前無法新增 加入 越南71 90 KOL 收藏內網紅…" at bounding box center [452, 223] width 904 height 447
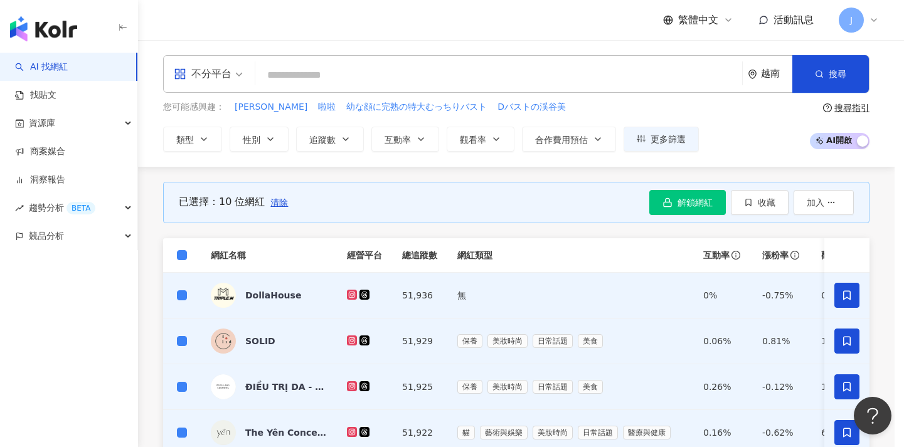
click at [275, 205] on div "加入網紅收藏 建立 越南73 80 KOL 加入 越南72 90 KOL 收藏內網紅人選已達 90 人，目前無法新增 加入 越南71 90 KOL 收藏內網紅…" at bounding box center [452, 223] width 904 height 447
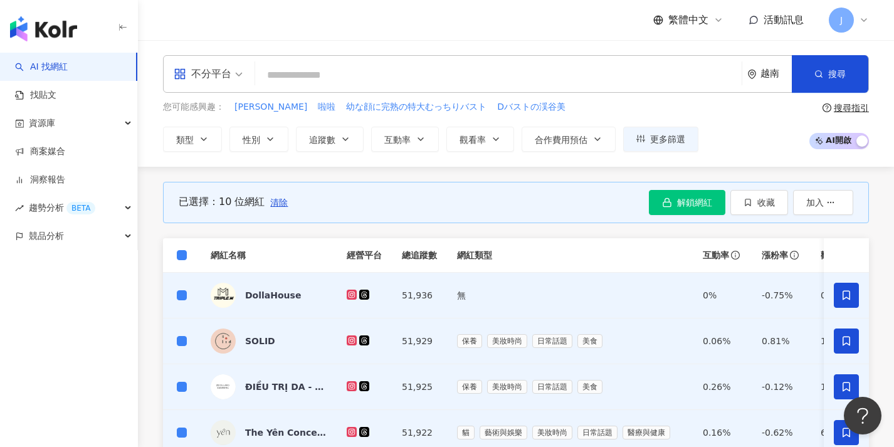
drag, startPoint x: 280, startPoint y: 206, endPoint x: 394, endPoint y: 266, distance: 129.0
click at [280, 206] on span "清除" at bounding box center [279, 203] width 18 height 10
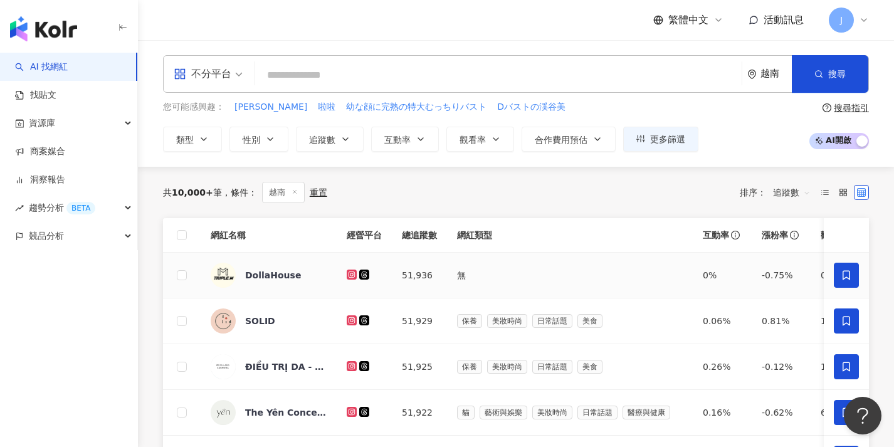
scroll to position [497, 0]
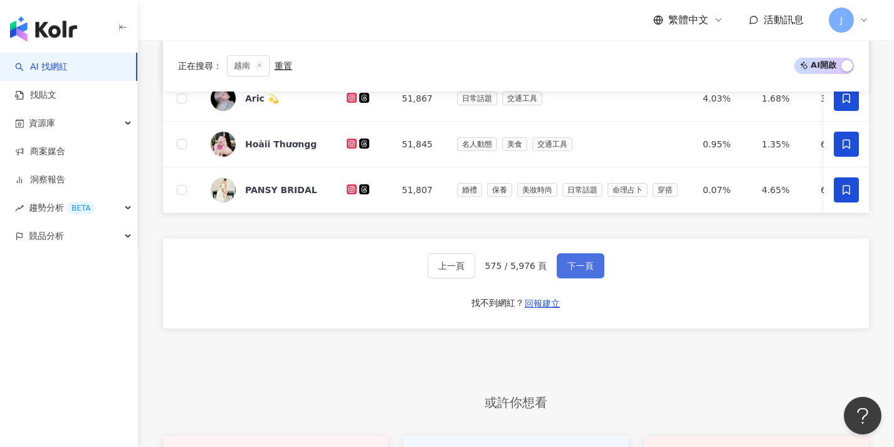
click at [574, 270] on span "下一頁" at bounding box center [581, 266] width 26 height 10
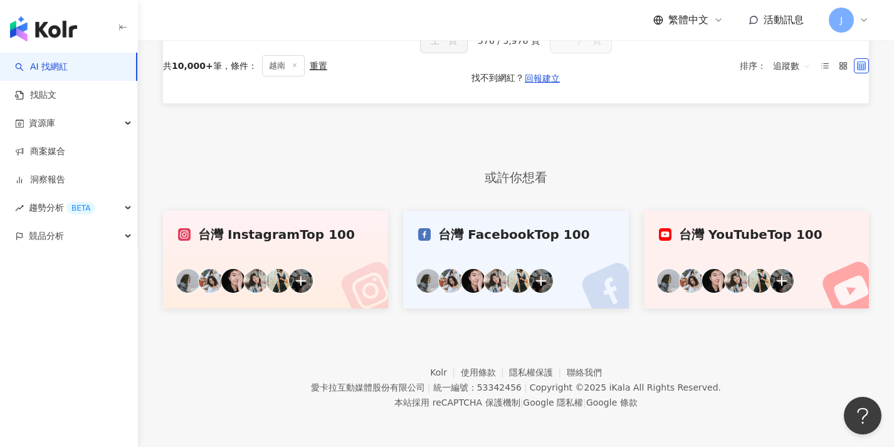
scroll to position [12, 0]
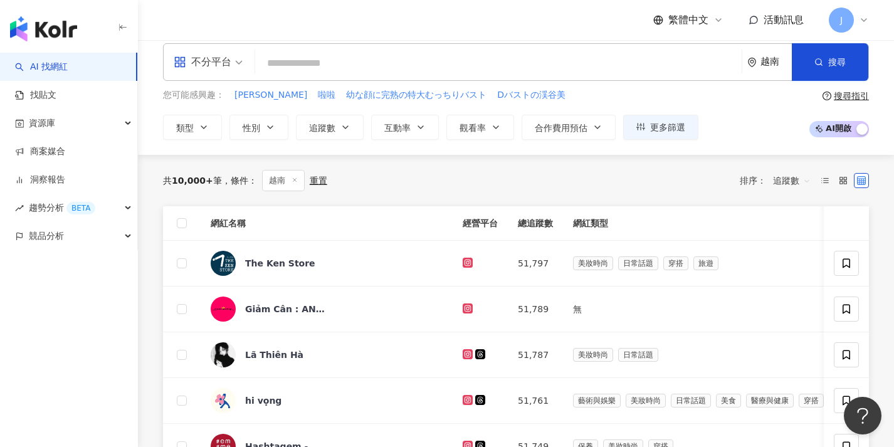
click at [186, 225] on span at bounding box center [182, 223] width 10 height 10
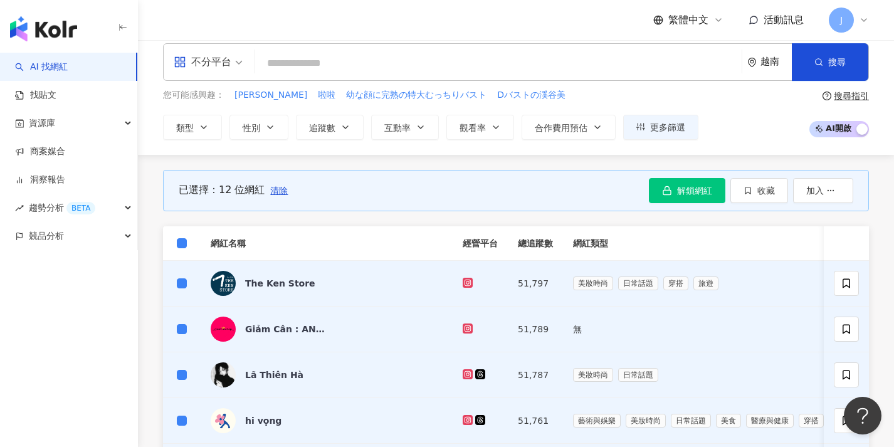
drag, startPoint x: 753, startPoint y: 194, endPoint x: 731, endPoint y: 228, distance: 39.5
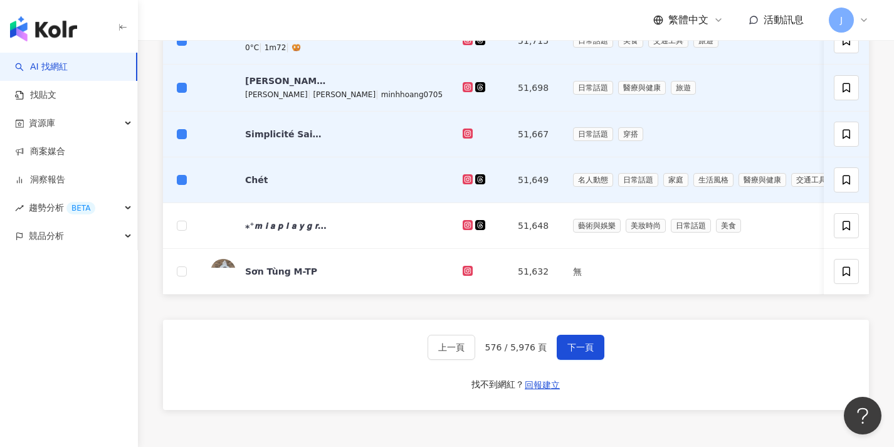
scroll to position [95, 0]
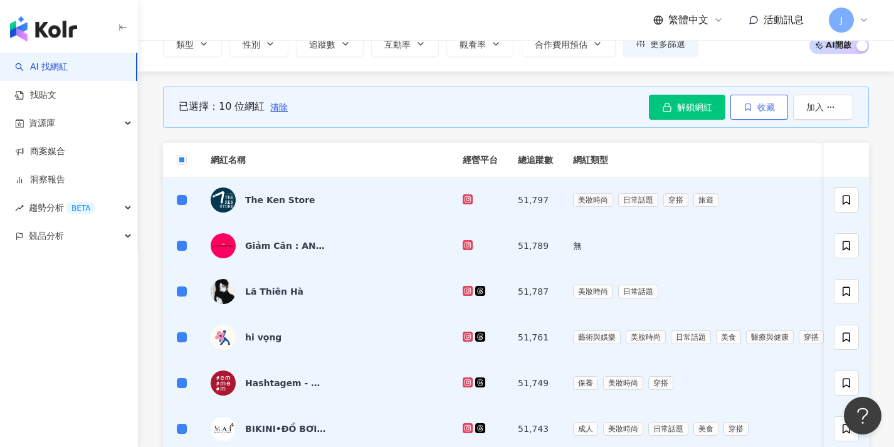
click at [766, 110] on span "收藏" at bounding box center [767, 107] width 18 height 10
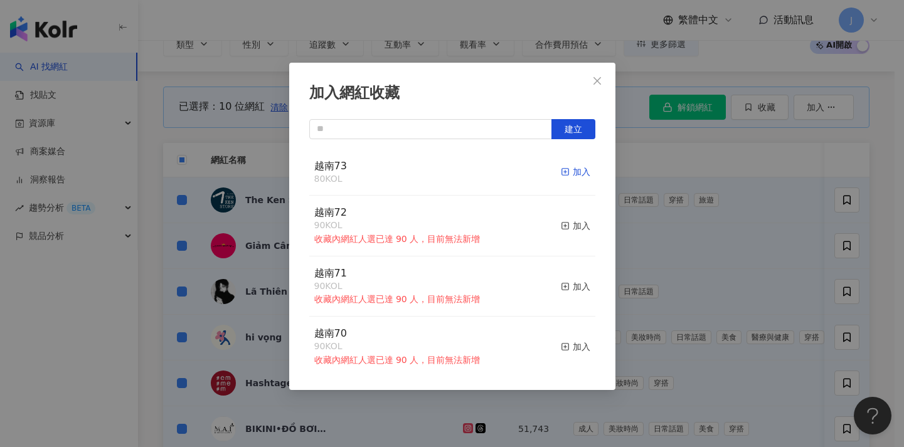
click at [569, 174] on div "加入" at bounding box center [575, 172] width 29 height 14
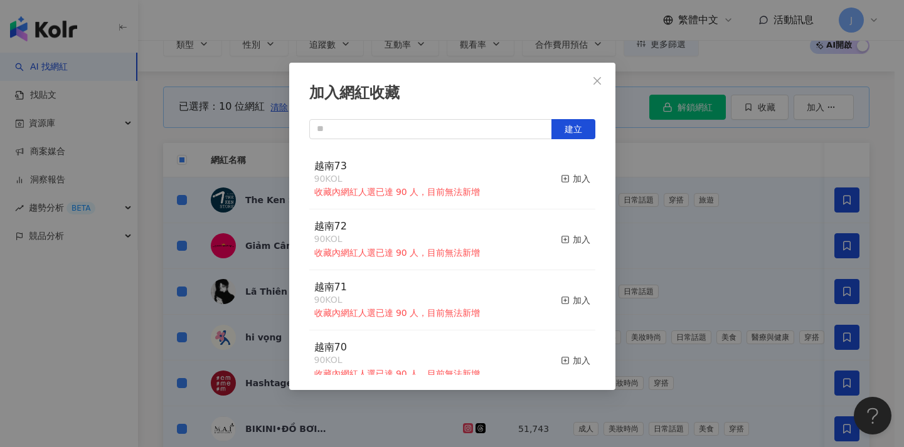
click at [640, 223] on div "加入網紅收藏 建立 越南73 90 KOL 收藏內網紅人選已達 90 人，目前無法新增 加入 越南72 90 KOL 收藏內網紅人選已達 90 人，目前無法新…" at bounding box center [452, 223] width 904 height 447
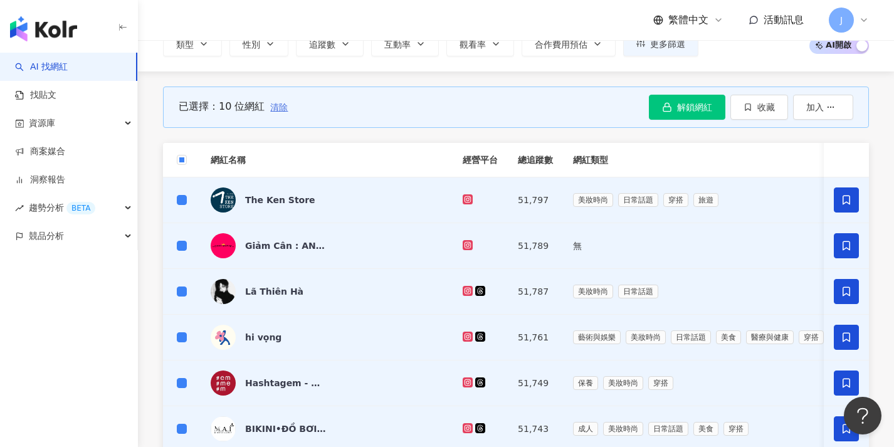
click at [280, 110] on span "清除" at bounding box center [279, 107] width 18 height 10
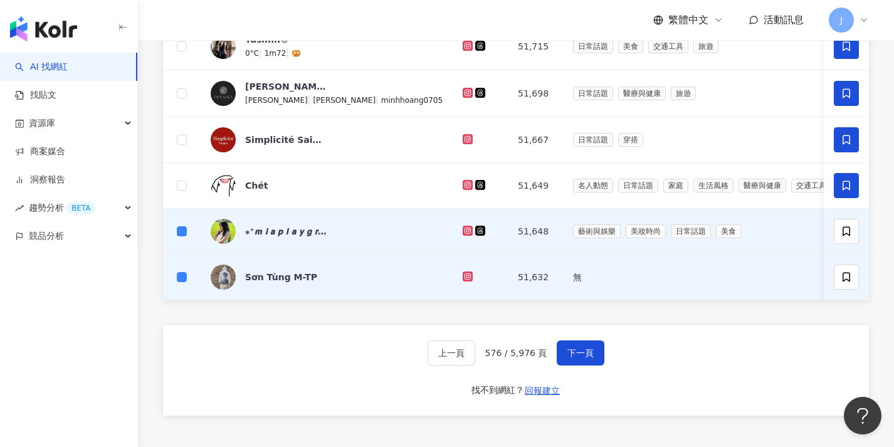
scroll to position [16, 0]
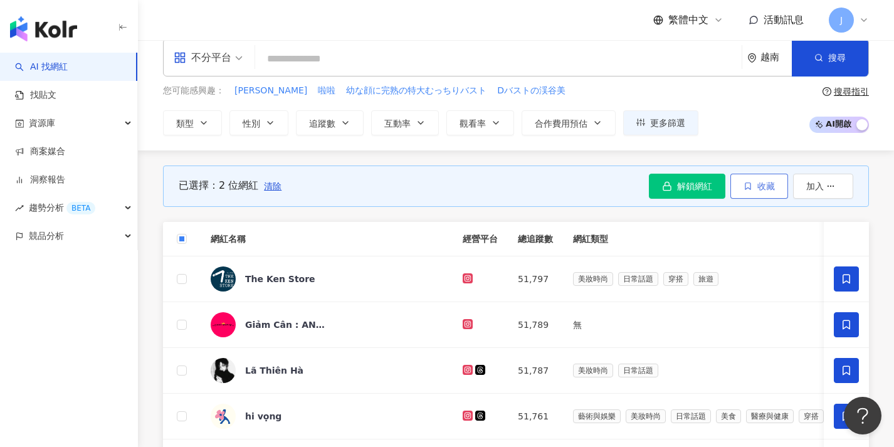
click at [763, 192] on button "收藏" at bounding box center [760, 186] width 58 height 25
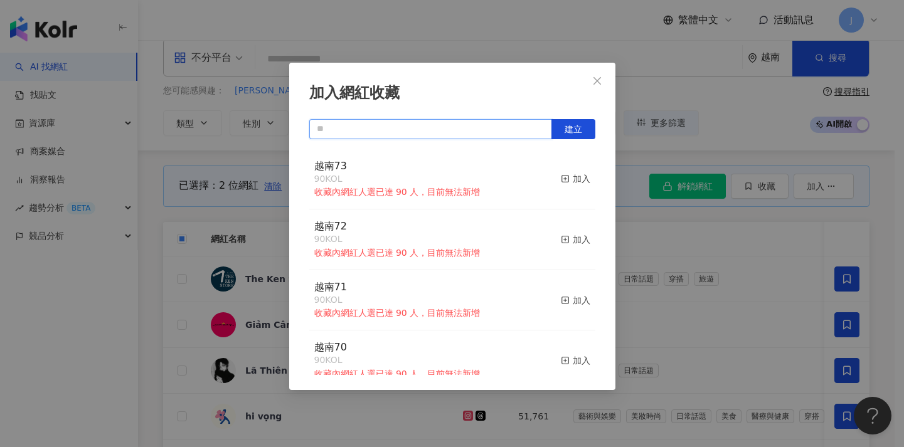
click at [473, 125] on input "text" at bounding box center [430, 129] width 243 height 20
paste input "****"
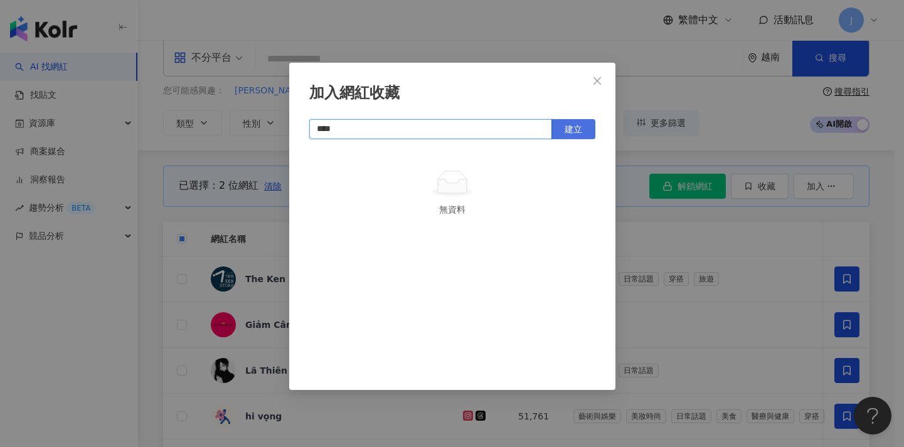
click at [568, 132] on span "建立" at bounding box center [573, 129] width 18 height 10
type input "****"
click at [646, 240] on div "加入網紅收藏 **** 建立 越南74 2 KOL 加入" at bounding box center [452, 223] width 904 height 447
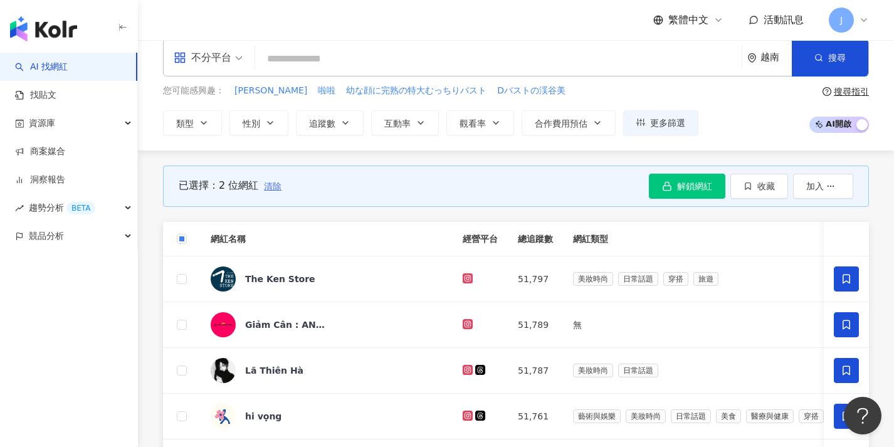
click at [270, 186] on span "清除" at bounding box center [273, 186] width 18 height 10
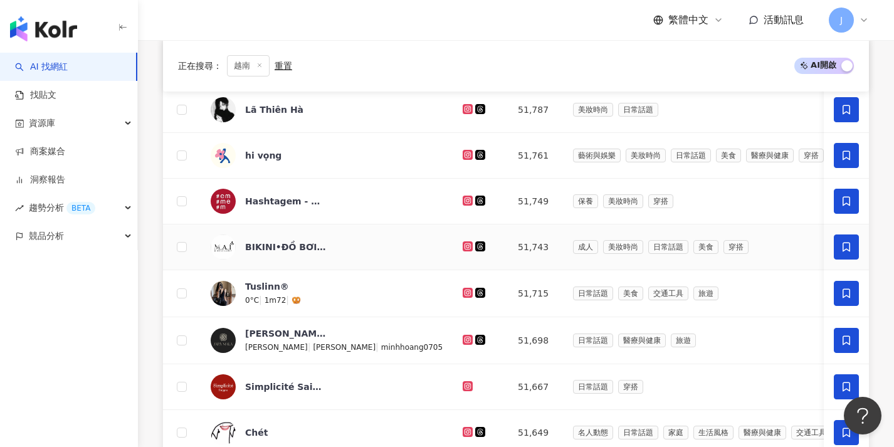
scroll to position [526, 0]
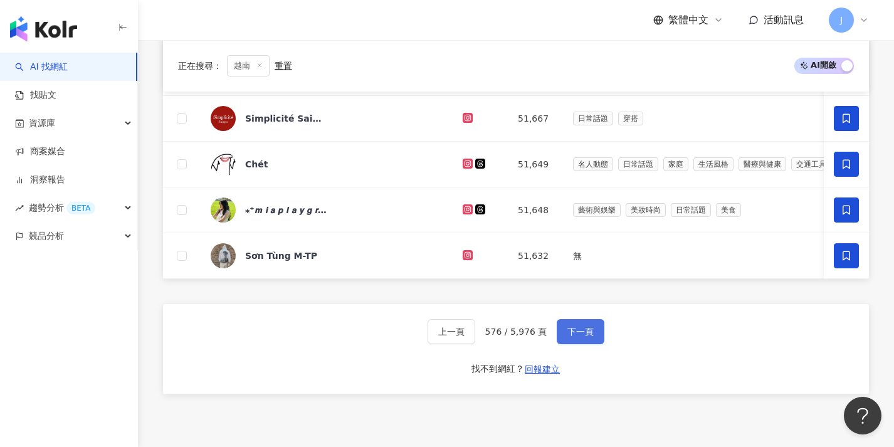
click at [574, 337] on span "下一頁" at bounding box center [581, 332] width 26 height 10
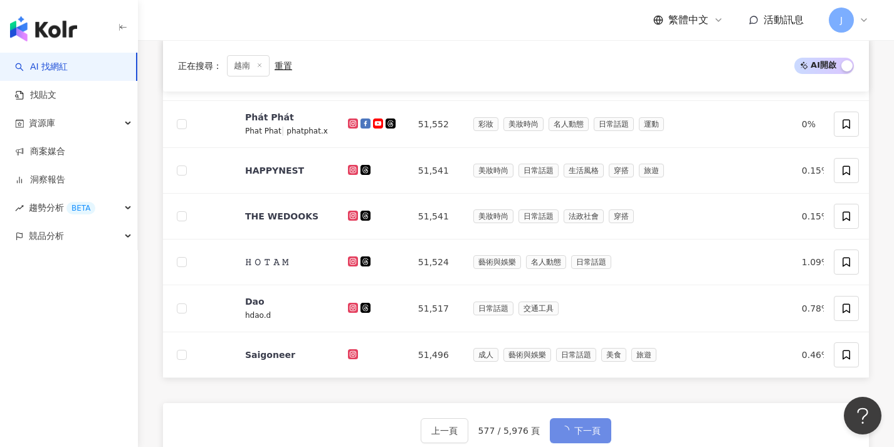
scroll to position [0, 0]
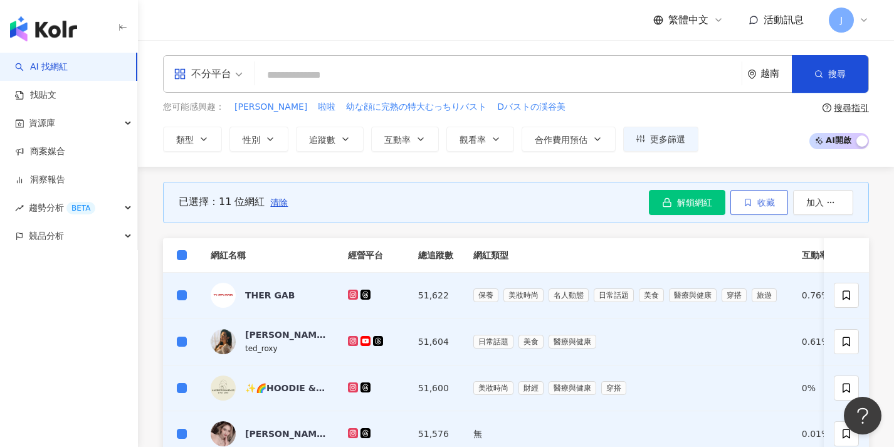
click at [742, 199] on button "收藏" at bounding box center [760, 202] width 58 height 25
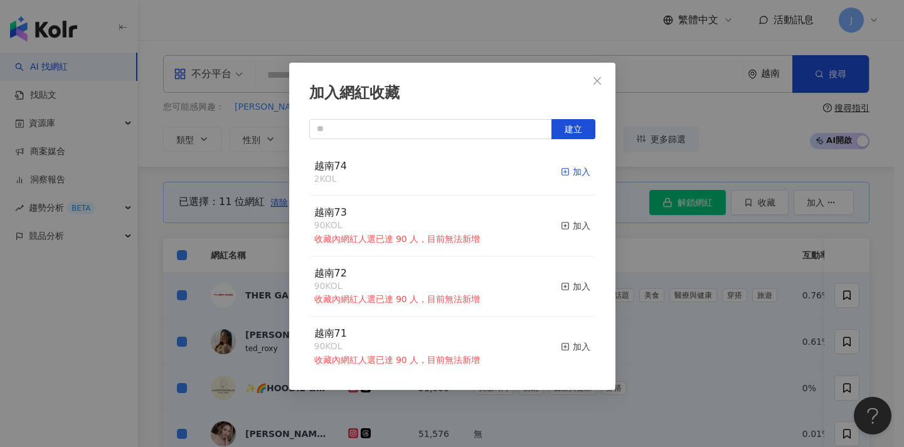
click at [561, 171] on div "加入" at bounding box center [575, 172] width 29 height 14
click at [656, 255] on div "加入網紅收藏 建立 越南74 13 KOL 加入 越南73 90 KOL 收藏內網紅人選已達 90 人，目前無法新增 加入 越南72 90 KOL 收藏內網紅…" at bounding box center [452, 223] width 904 height 447
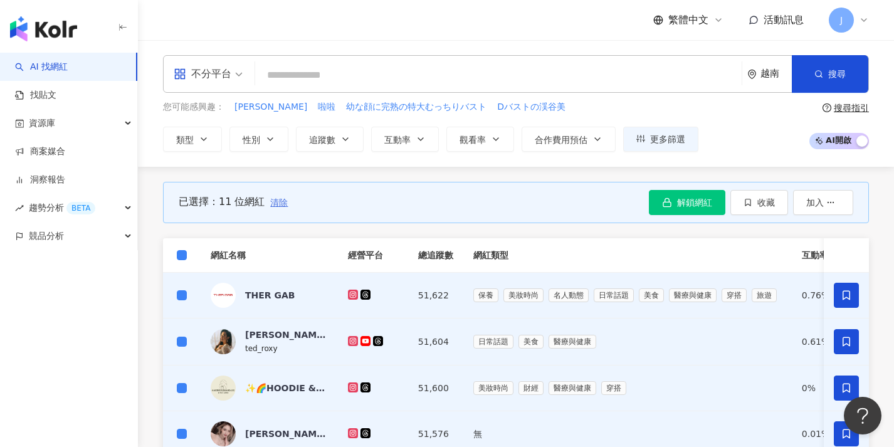
click at [275, 203] on span "清除" at bounding box center [279, 203] width 18 height 10
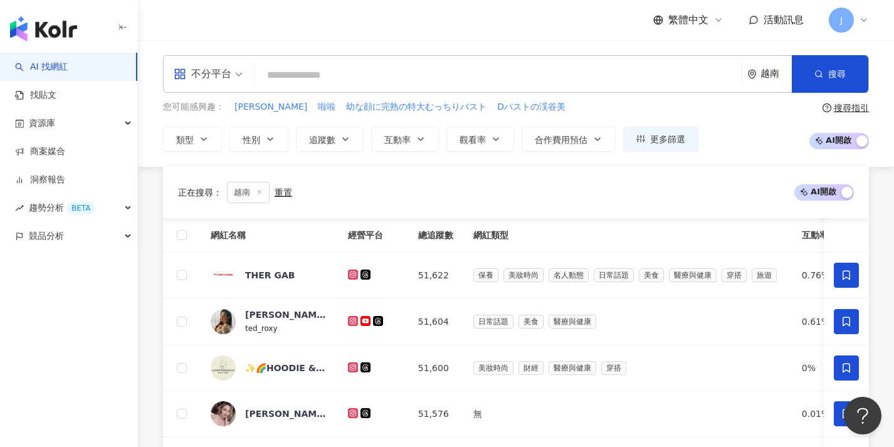
scroll to position [504, 0]
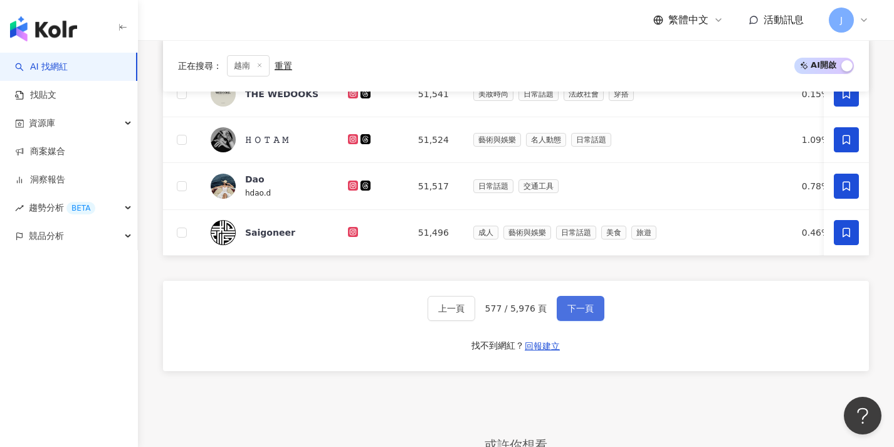
click at [563, 321] on button "下一頁" at bounding box center [581, 308] width 48 height 25
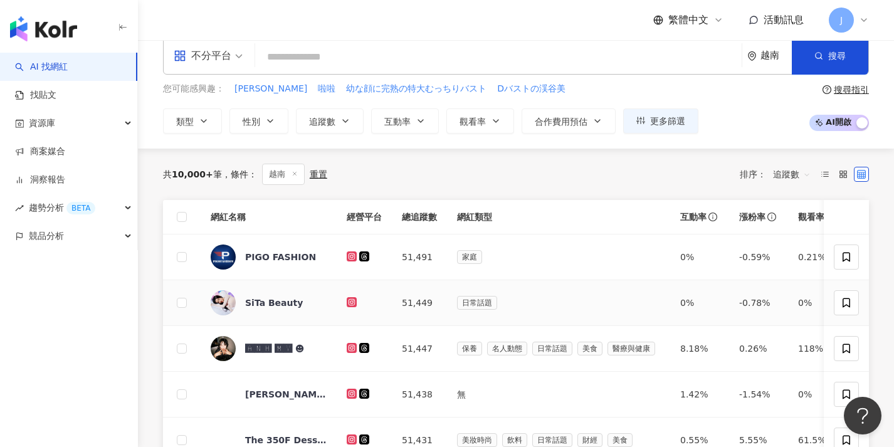
scroll to position [0, 0]
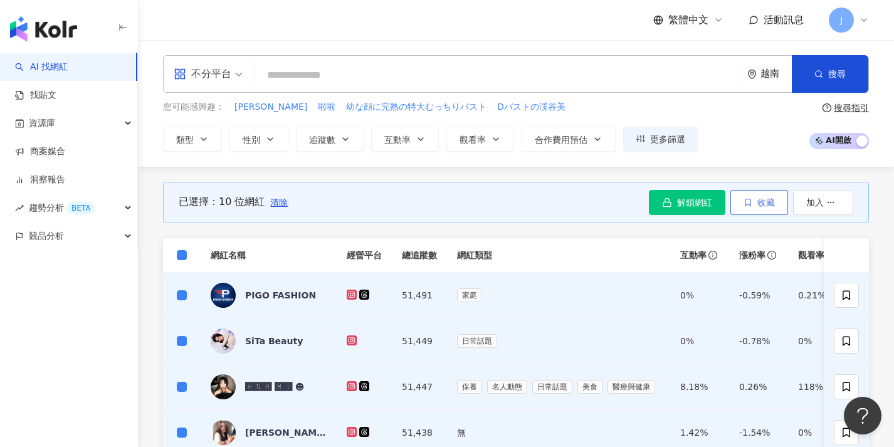
click at [744, 201] on icon "button" at bounding box center [748, 202] width 9 height 9
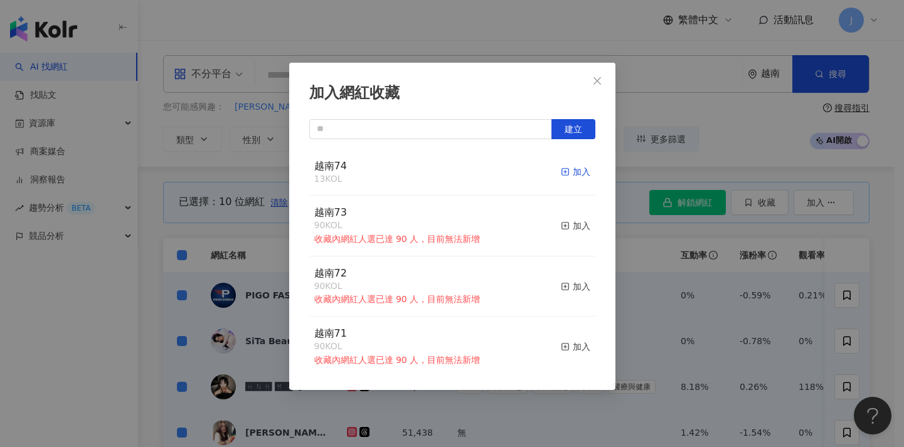
click at [561, 174] on div "加入" at bounding box center [575, 172] width 29 height 14
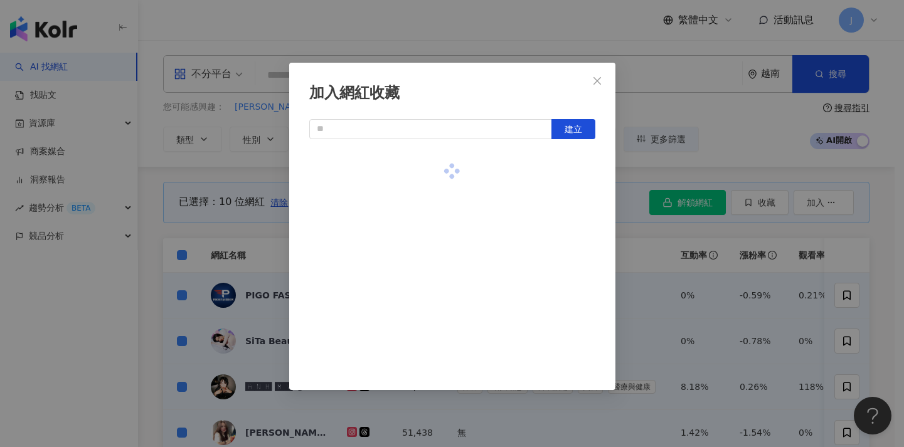
click at [685, 258] on div "加入網紅收藏 建立" at bounding box center [452, 223] width 904 height 447
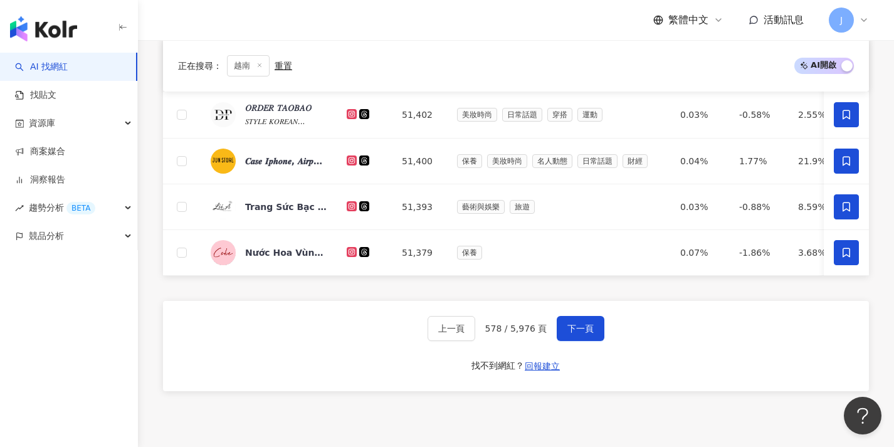
scroll to position [460, 0]
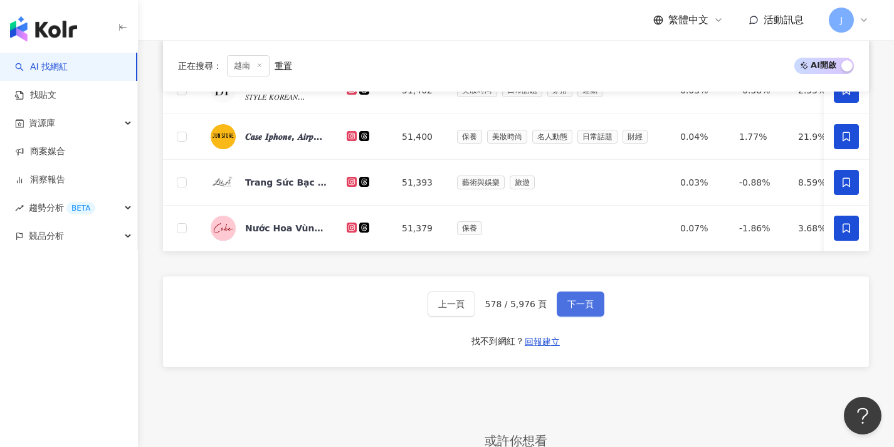
click at [570, 309] on span "下一頁" at bounding box center [581, 304] width 26 height 10
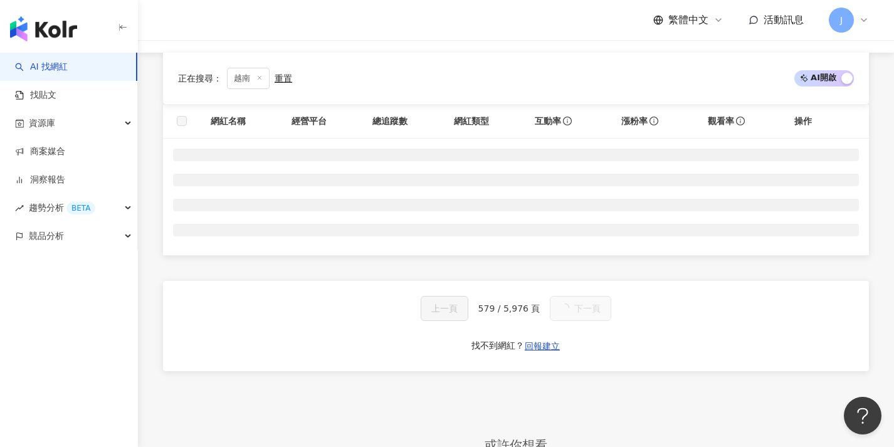
scroll to position [17, 0]
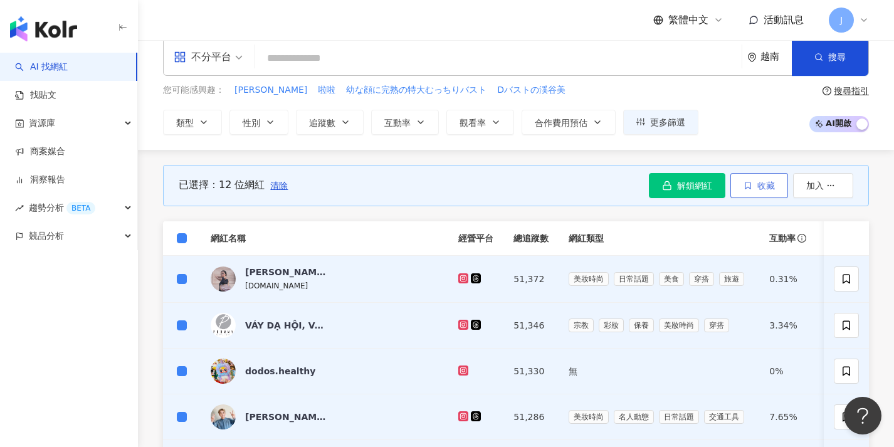
click at [759, 182] on span "收藏" at bounding box center [767, 186] width 18 height 10
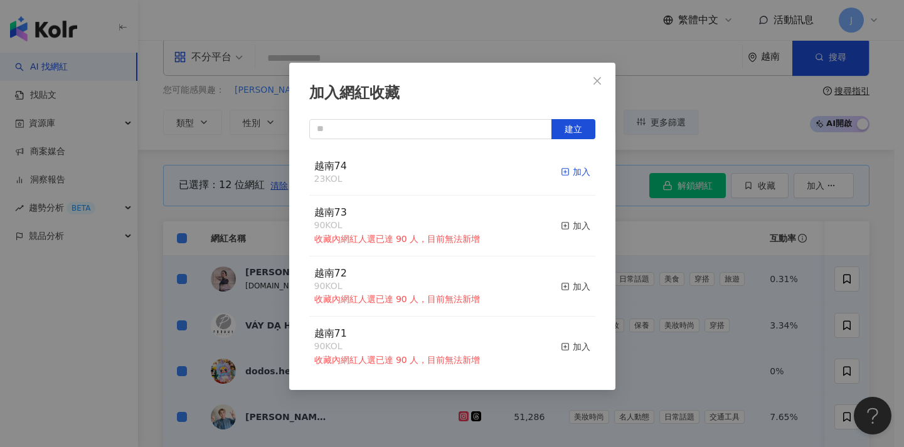
click at [563, 172] on line "button" at bounding box center [564, 172] width 3 height 0
click at [805, 326] on div "加入網紅收藏 建立 越南74 35 KOL 加入 越南73 90 KOL 收藏內網紅人選已達 90 人，目前無法新增 加入 越南72 90 KOL 收藏內網紅…" at bounding box center [452, 223] width 904 height 447
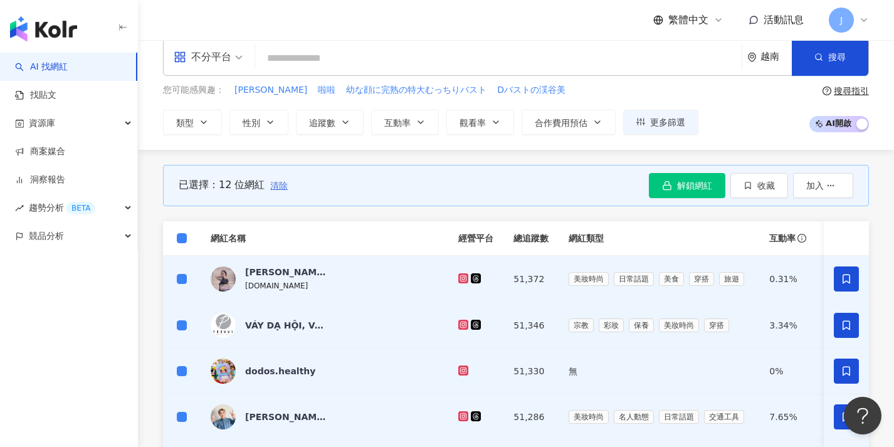
click at [276, 186] on span "清除" at bounding box center [279, 186] width 18 height 10
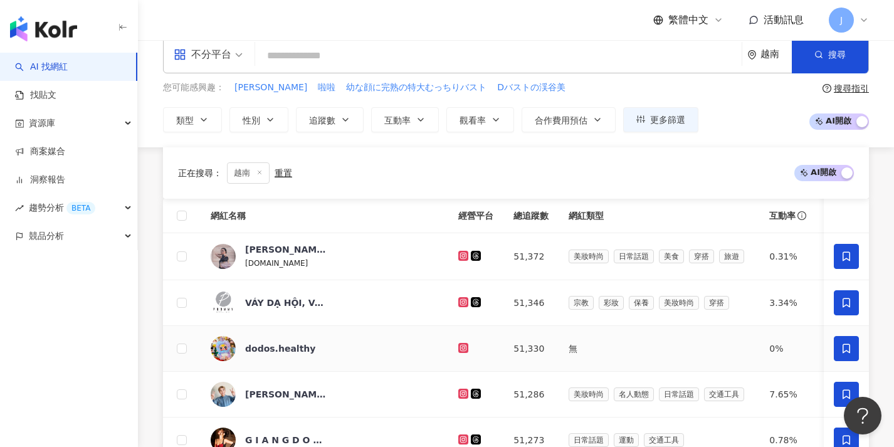
scroll to position [467, 0]
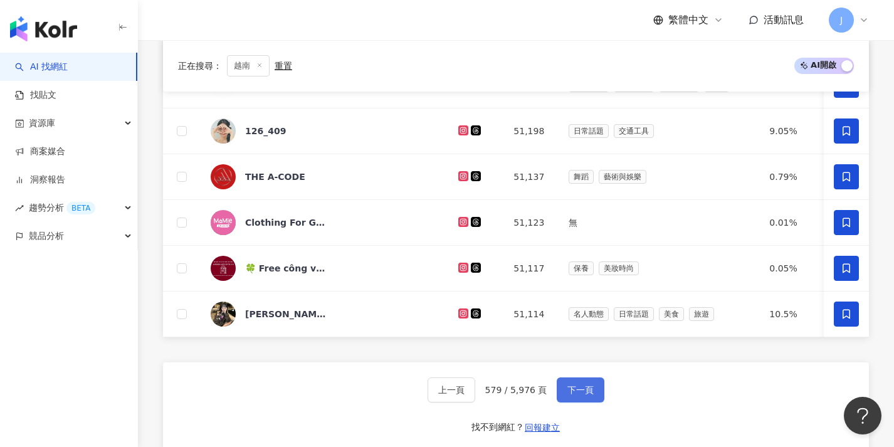
click at [596, 393] on button "下一頁" at bounding box center [581, 390] width 48 height 25
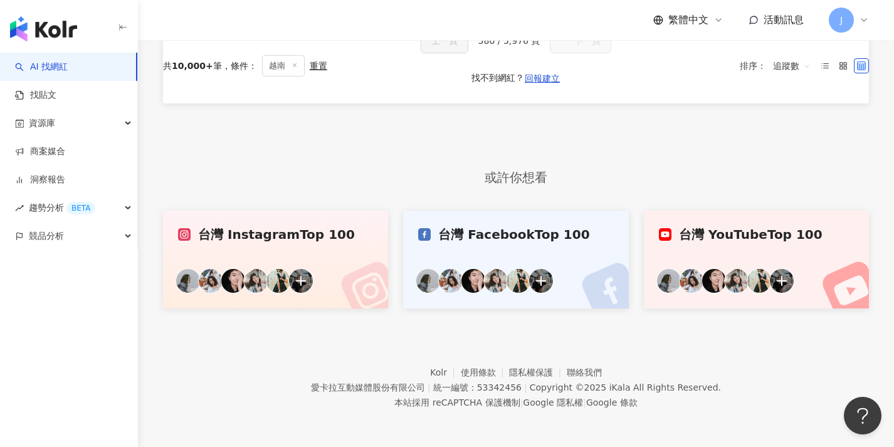
scroll to position [0, 0]
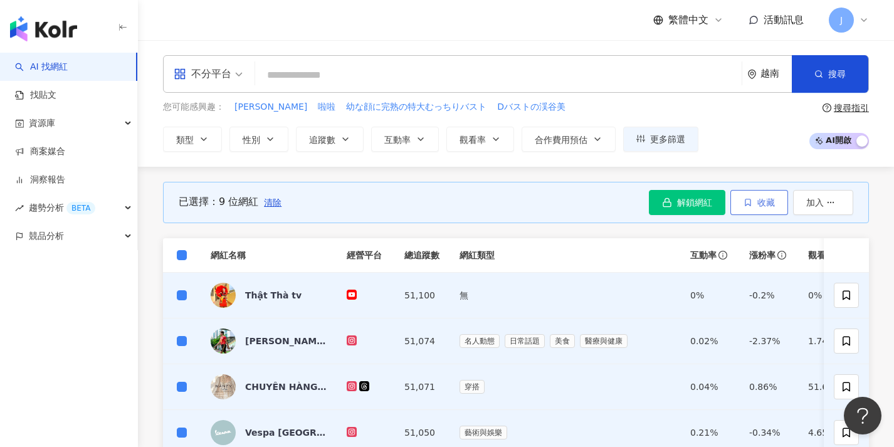
click at [773, 203] on span "收藏" at bounding box center [767, 203] width 18 height 10
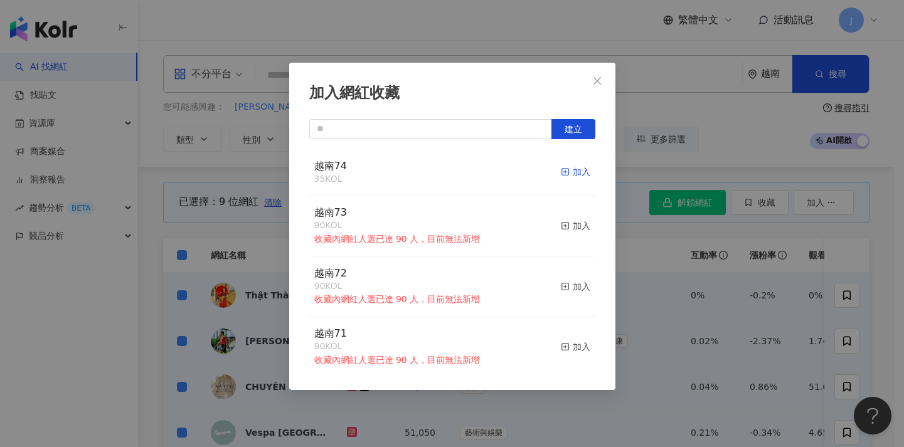
click at [574, 174] on div "加入" at bounding box center [575, 172] width 29 height 14
click at [709, 274] on div "加入網紅收藏 建立 越南74 44 KOL 加入 越南73 90 KOL 收藏內網紅人選已達 90 人，目前無法新增 加入 越南72 90 KOL 收藏內網紅…" at bounding box center [452, 223] width 904 height 447
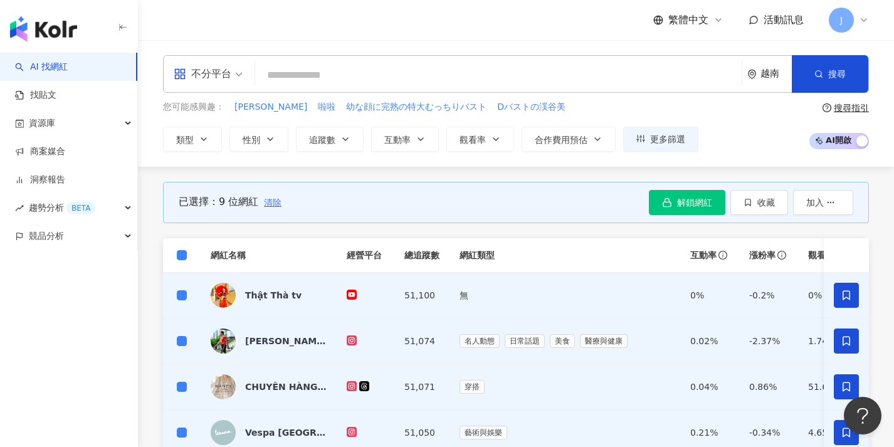
click at [276, 206] on span "清除" at bounding box center [273, 203] width 18 height 10
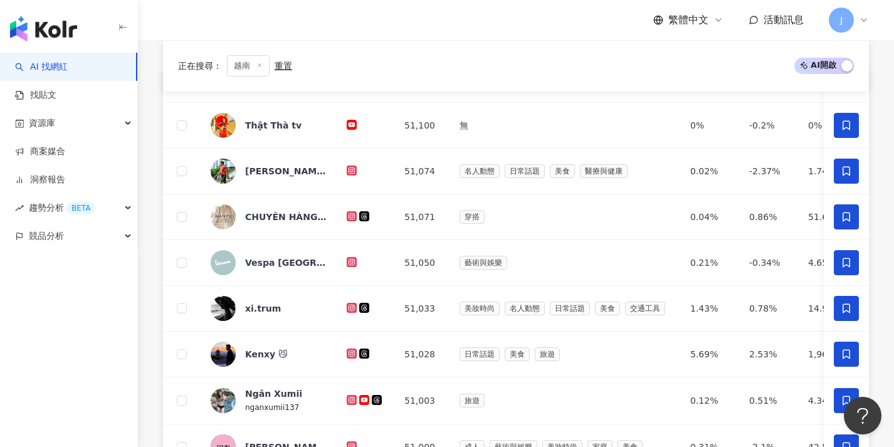
scroll to position [465, 0]
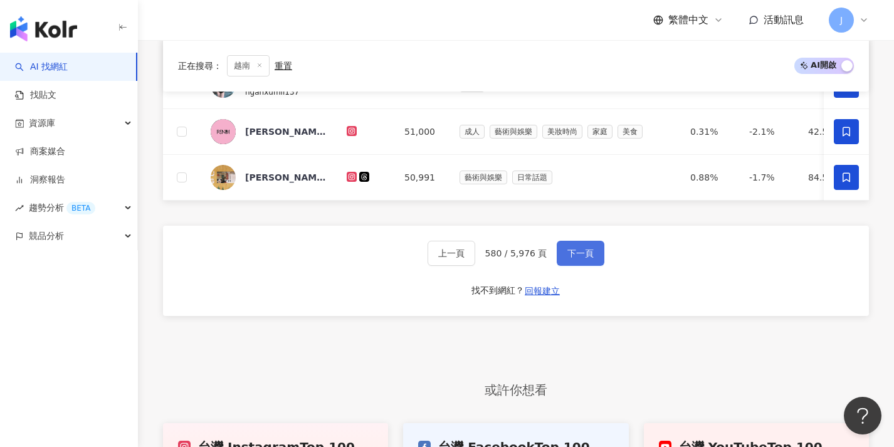
click at [583, 258] on span "下一頁" at bounding box center [581, 253] width 26 height 10
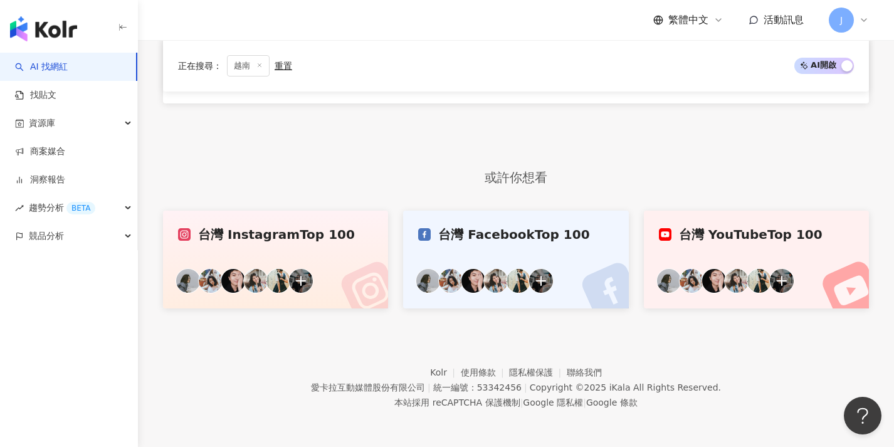
scroll to position [0, 0]
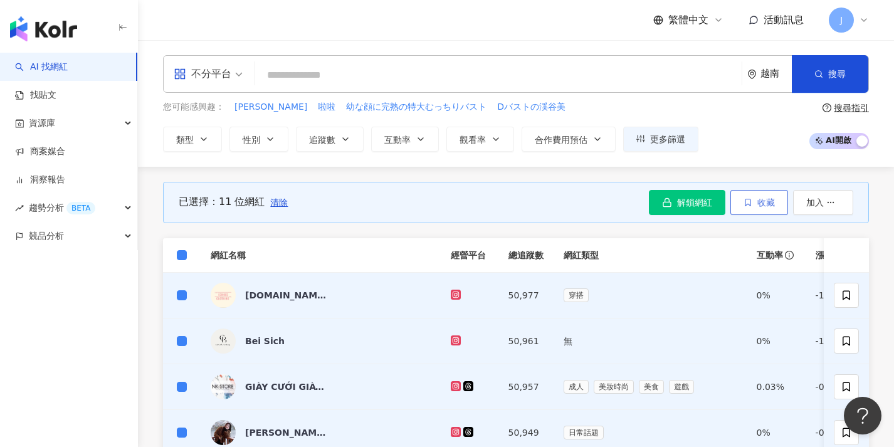
click at [767, 207] on button "收藏" at bounding box center [760, 202] width 58 height 25
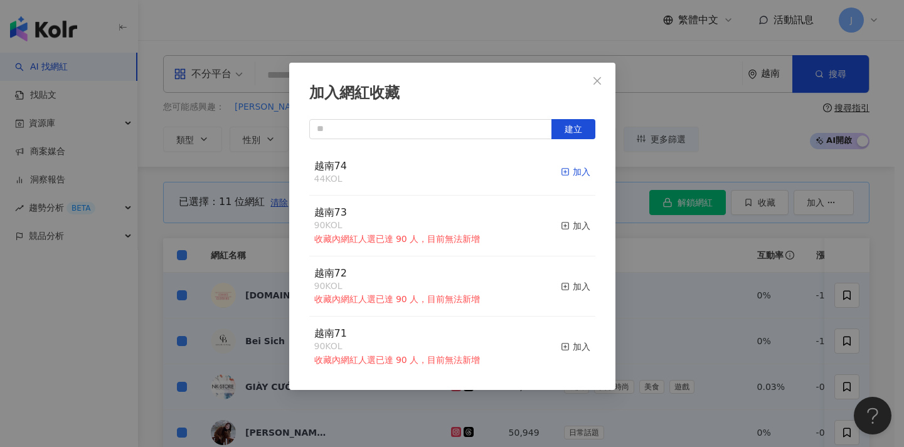
click at [563, 171] on div "加入" at bounding box center [575, 172] width 29 height 14
click at [758, 292] on div "加入網紅收藏 建立 越南74 55 KOL 加入 越南73 90 KOL 收藏內網紅人選已達 90 人，目前無法新增 加入 越南72 90 KOL 收藏內網紅…" at bounding box center [452, 223] width 904 height 447
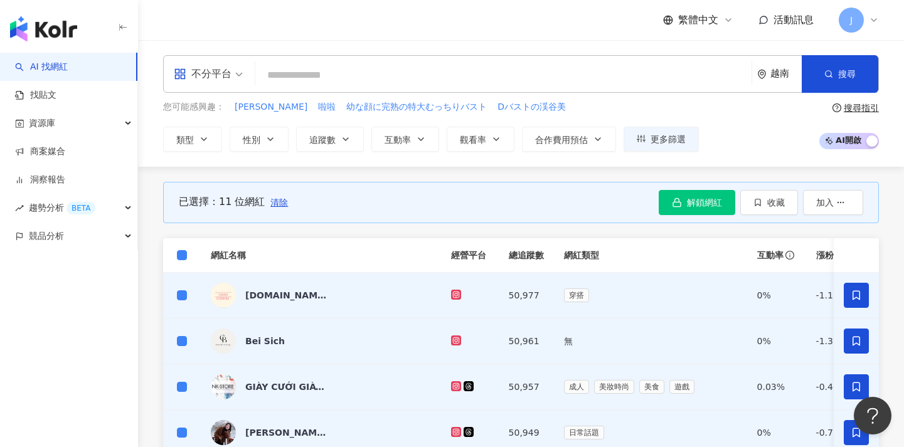
click at [277, 203] on span "清除" at bounding box center [279, 203] width 18 height 10
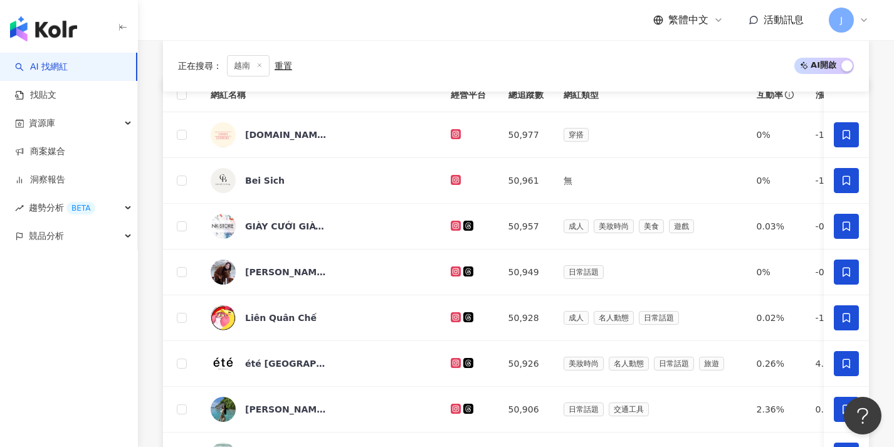
scroll to position [497, 0]
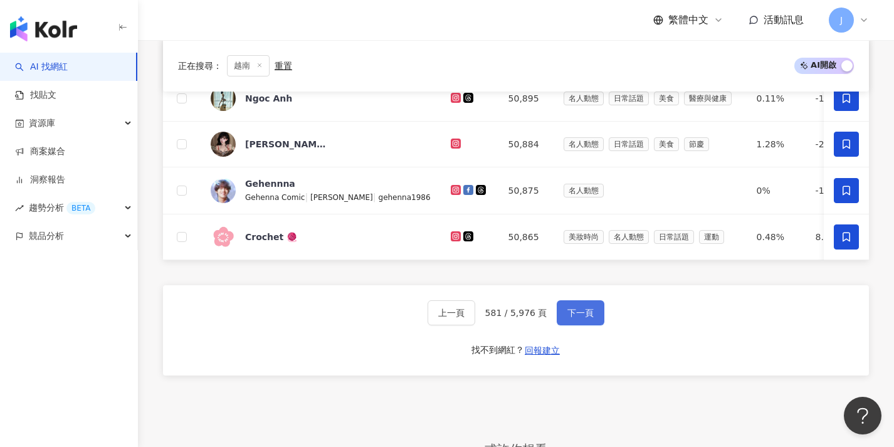
click at [575, 325] on button "下一頁" at bounding box center [581, 312] width 48 height 25
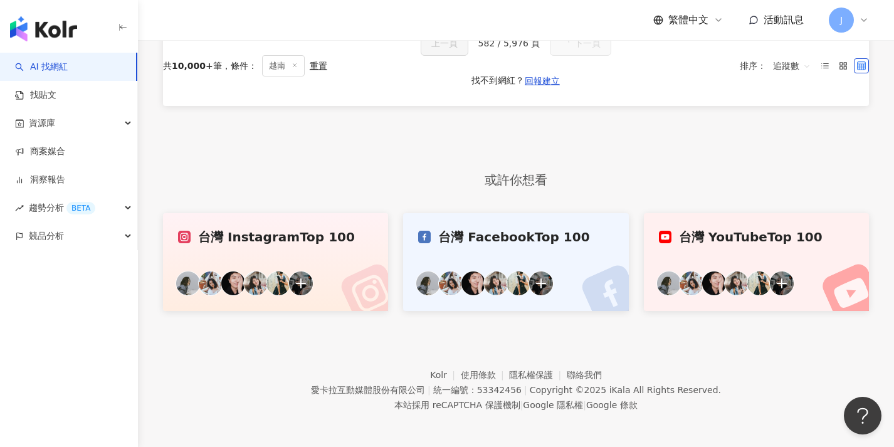
scroll to position [0, 0]
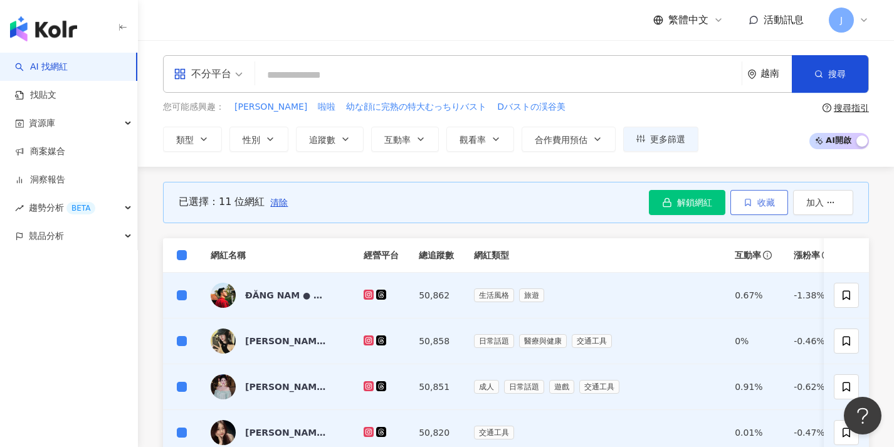
click at [744, 201] on icon "button" at bounding box center [748, 202] width 9 height 9
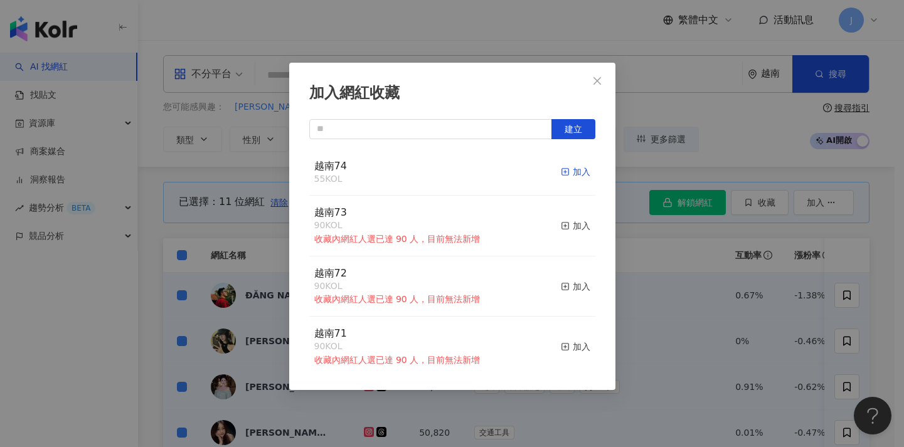
click at [566, 173] on div "加入" at bounding box center [575, 172] width 29 height 14
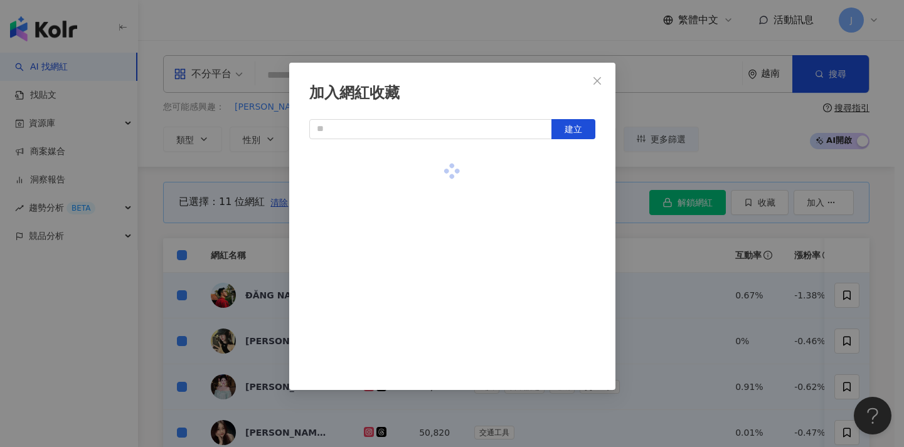
click at [686, 150] on div "加入網紅收藏 建立" at bounding box center [452, 223] width 904 height 447
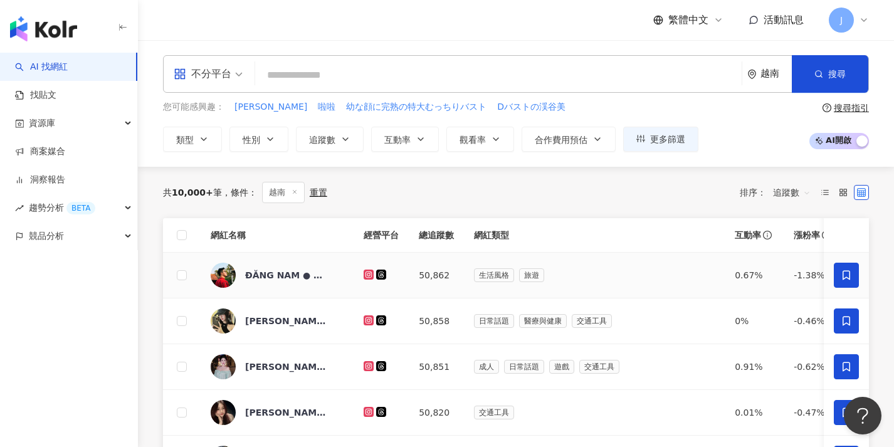
scroll to position [433, 0]
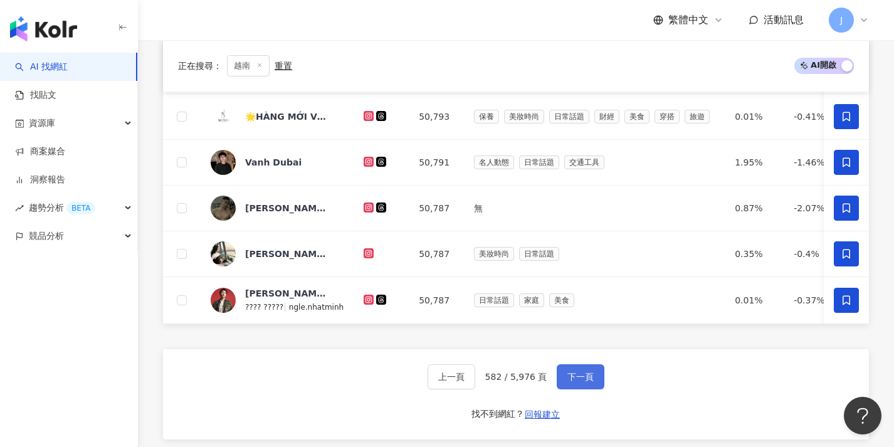
click at [575, 381] on span "下一頁" at bounding box center [581, 377] width 26 height 10
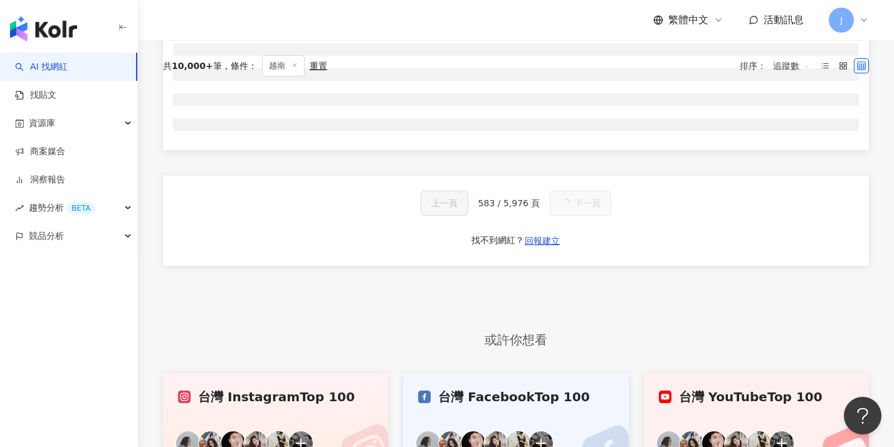
scroll to position [84, 0]
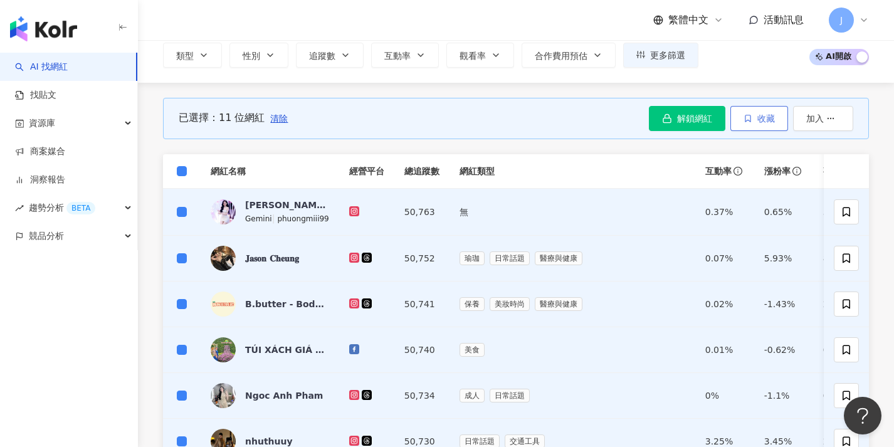
click at [763, 120] on span "收藏" at bounding box center [767, 119] width 18 height 10
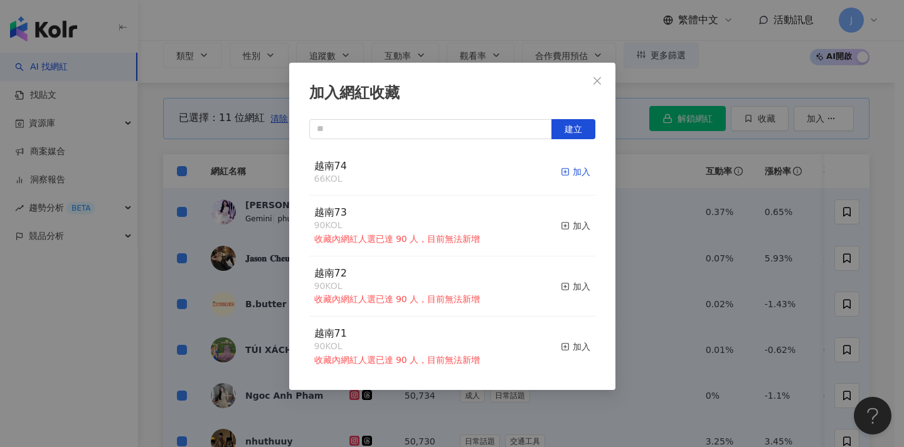
click at [561, 172] on icon "button" at bounding box center [565, 171] width 9 height 9
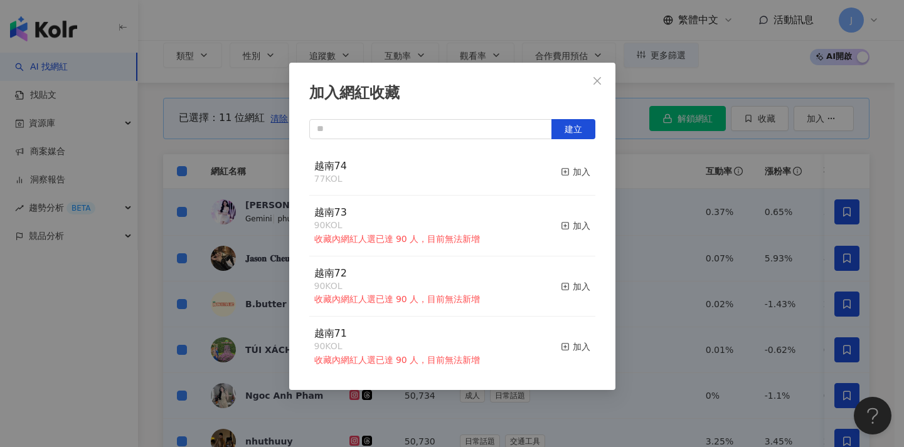
click at [245, 172] on div "加入網紅收藏 建立 越南74 77 KOL 加入 越南73 90 KOL 收藏內網紅人選已達 90 人，目前無法新增 加入 越南72 90 KOL 收藏內網紅…" at bounding box center [452, 223] width 904 height 447
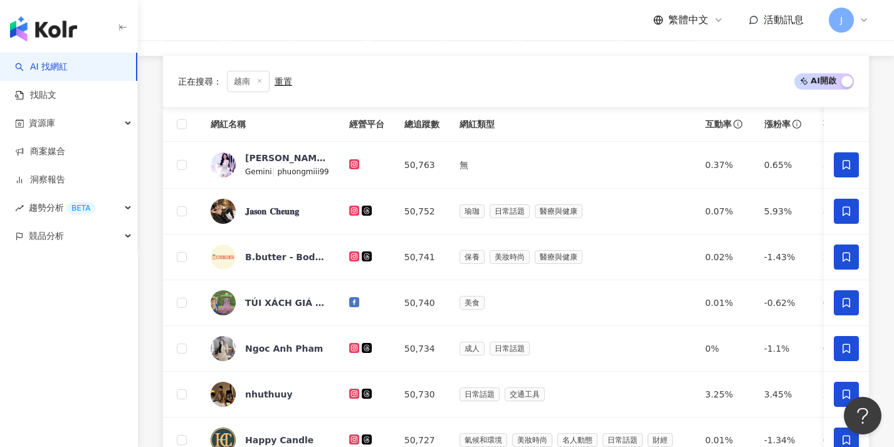
scroll to position [574, 0]
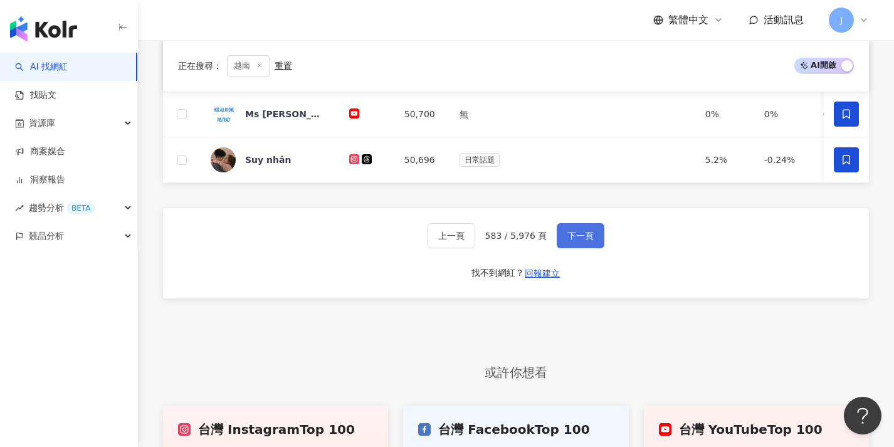
click at [593, 242] on button "下一頁" at bounding box center [581, 235] width 48 height 25
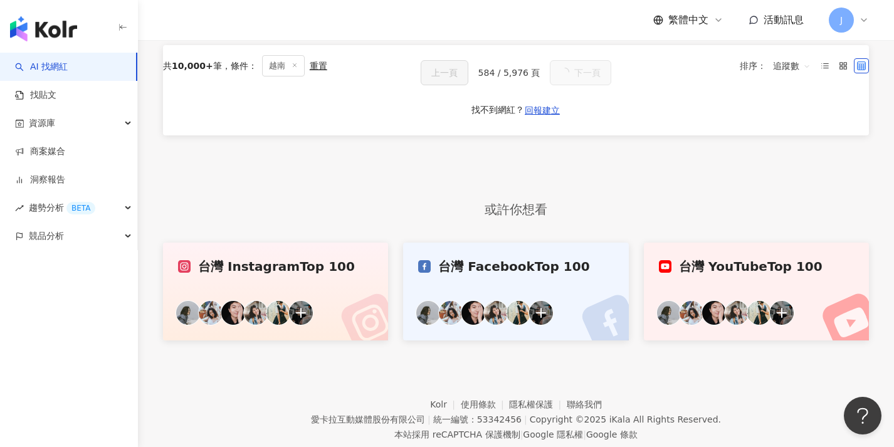
scroll to position [0, 0]
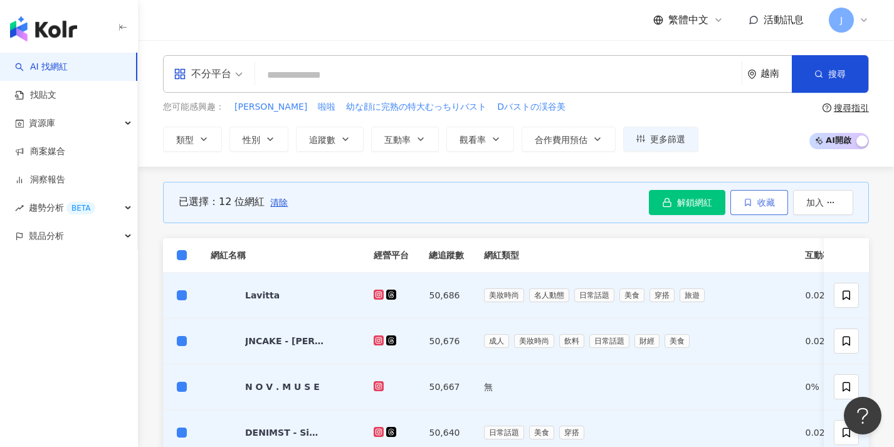
click at [774, 203] on span "收藏" at bounding box center [767, 203] width 18 height 10
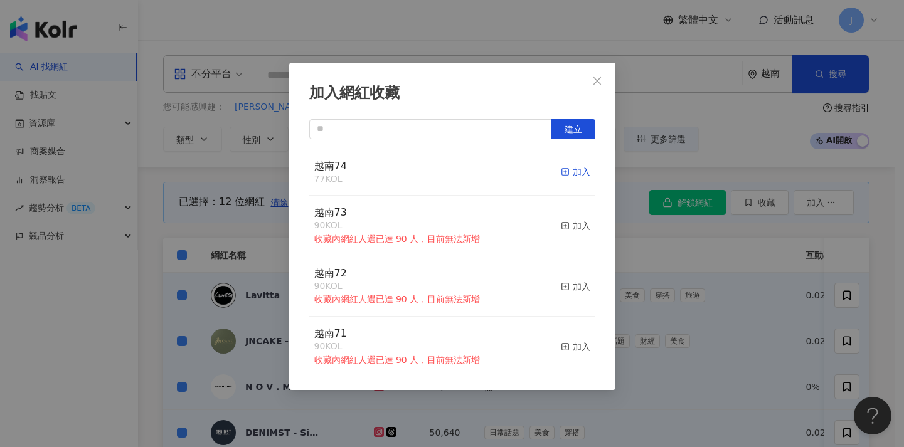
click at [561, 174] on icon "button" at bounding box center [565, 171] width 9 height 9
click at [690, 213] on div "加入網紅收藏 建立 越南74 89 KOL 加入 越南73 90 KOL 收藏內網紅人選已達 90 人，目前無法新增 加入 越南72 90 KOL 收藏內網紅…" at bounding box center [452, 223] width 904 height 447
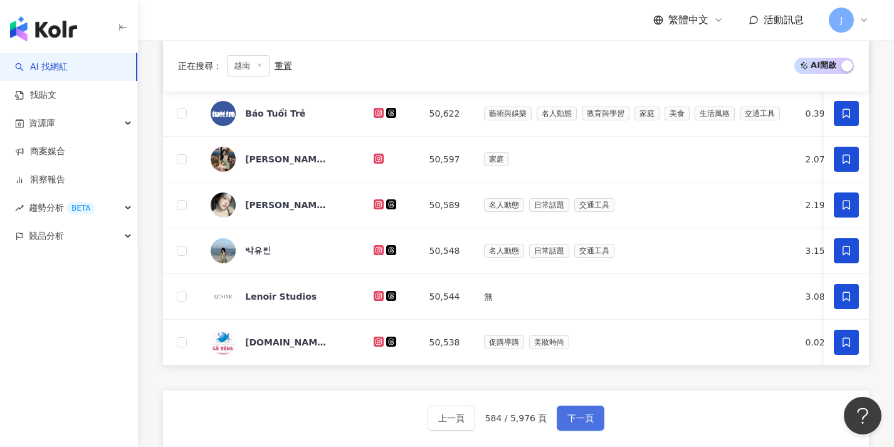
scroll to position [462, 0]
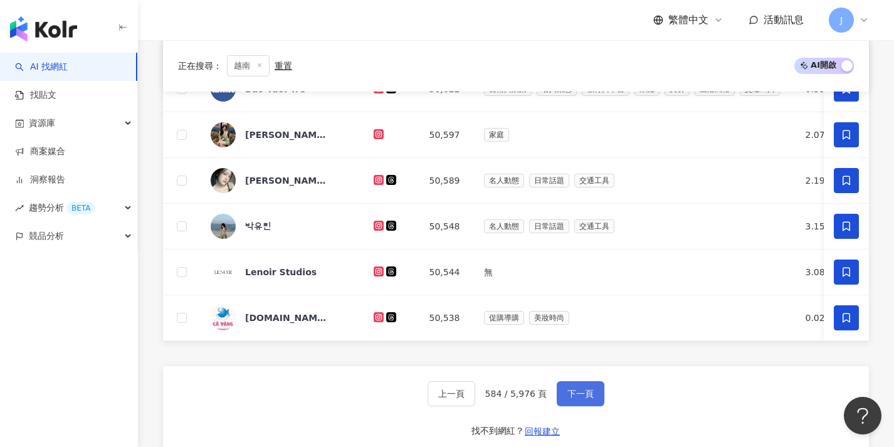
click at [596, 403] on button "下一頁" at bounding box center [581, 393] width 48 height 25
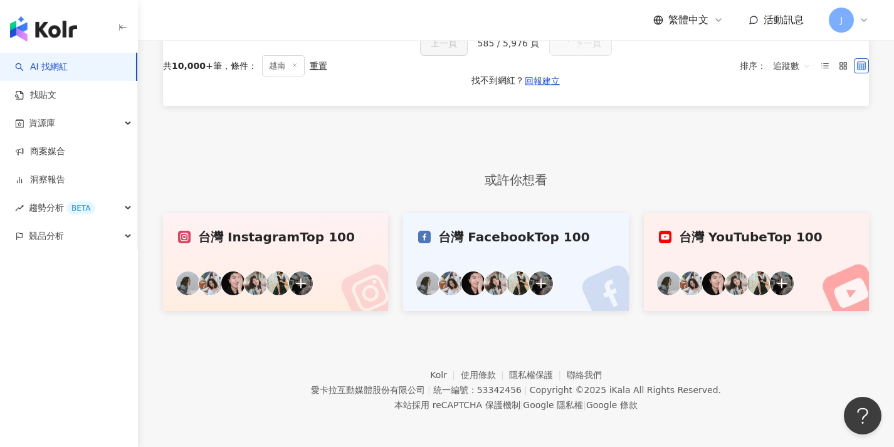
scroll to position [0, 0]
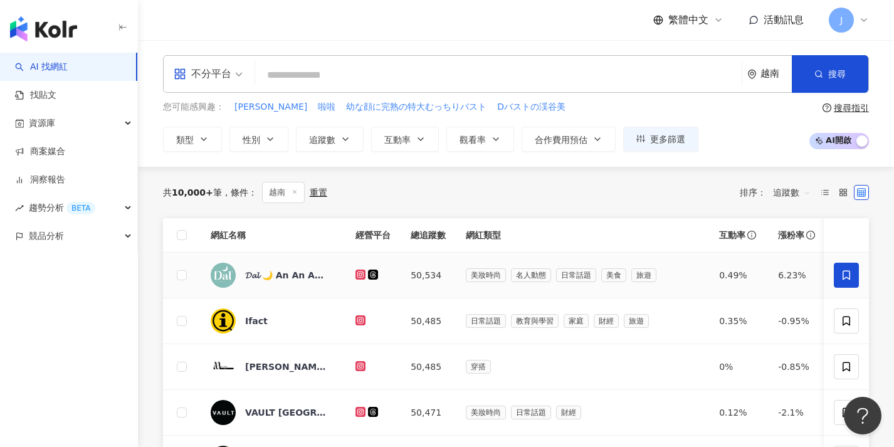
click at [847, 272] on icon at bounding box center [846, 275] width 11 height 11
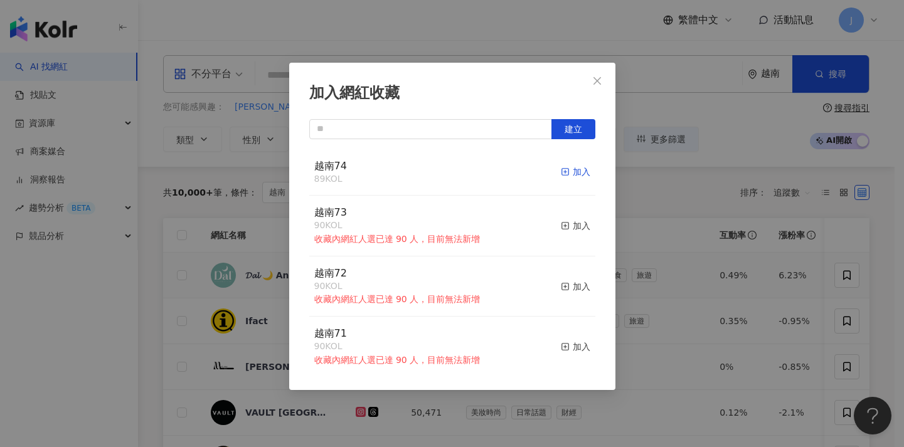
click at [573, 172] on div "加入" at bounding box center [575, 172] width 29 height 14
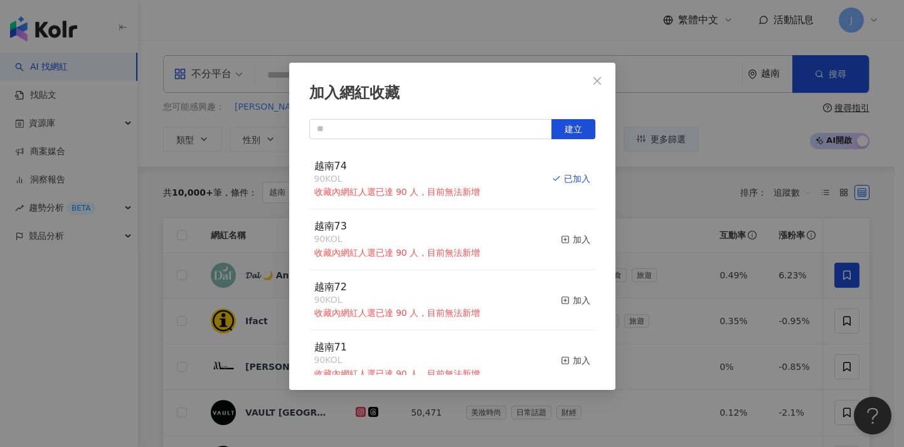
click at [712, 280] on div "加入網紅收藏 建立 越南74 90 KOL 收藏內網紅人選已達 90 人，目前無法新增 已加入 越南73 90 KOL 收藏內網紅人選已達 90 人，目前無法…" at bounding box center [452, 223] width 904 height 447
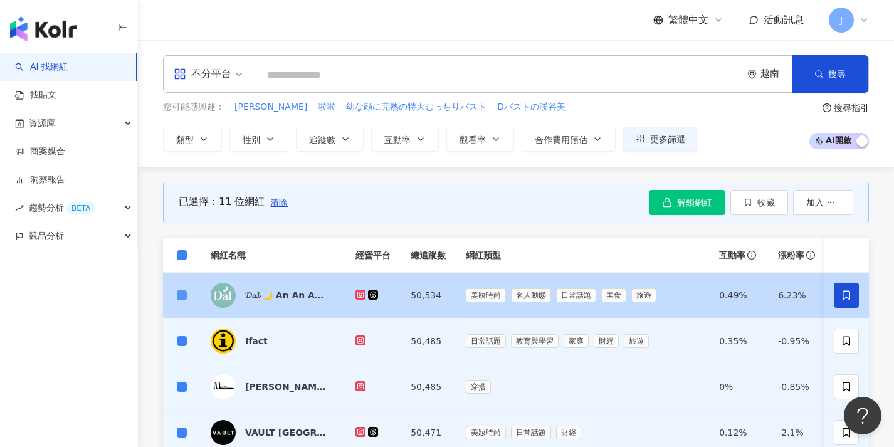
click at [186, 296] on span at bounding box center [182, 295] width 10 height 10
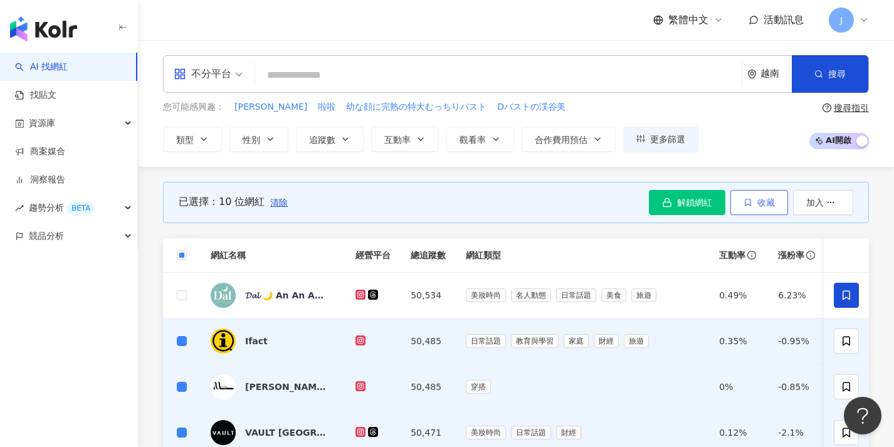
click at [778, 199] on button "收藏" at bounding box center [760, 202] width 58 height 25
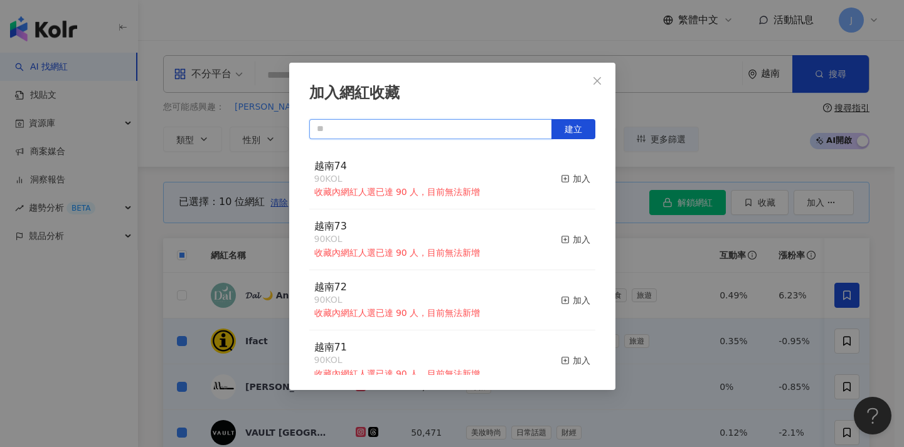
click at [378, 130] on input "text" at bounding box center [430, 129] width 243 height 20
paste input "****"
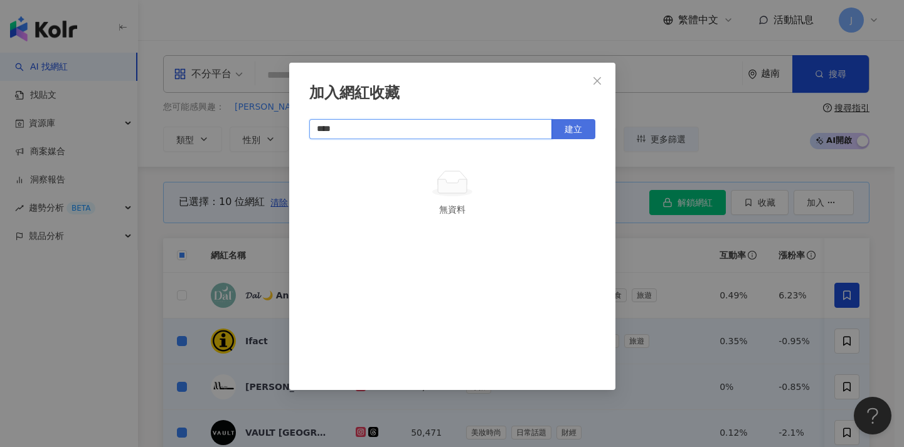
click at [563, 132] on button "建立" at bounding box center [573, 129] width 44 height 20
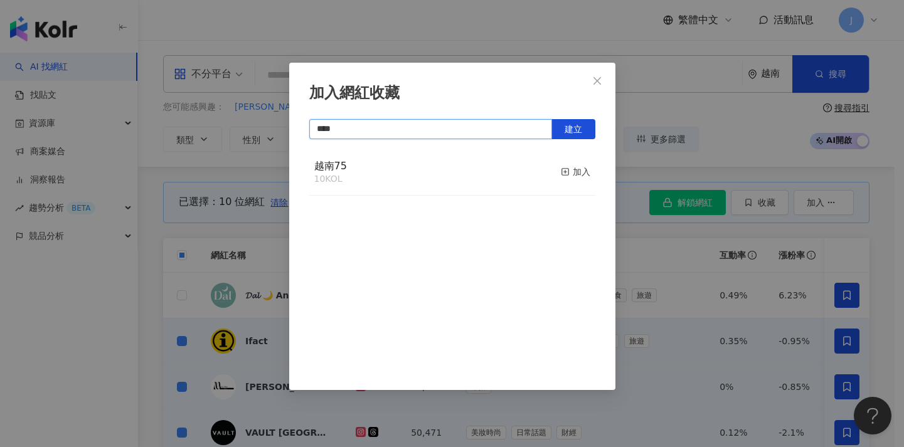
type input "****"
click at [690, 264] on div "加入網紅收藏 **** 建立 越南75 10 KOL 加入" at bounding box center [452, 223] width 904 height 447
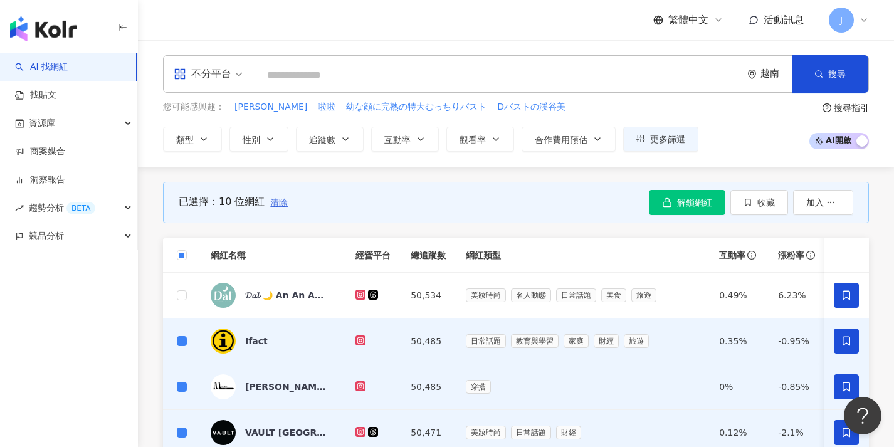
click at [282, 204] on span "清除" at bounding box center [279, 203] width 18 height 10
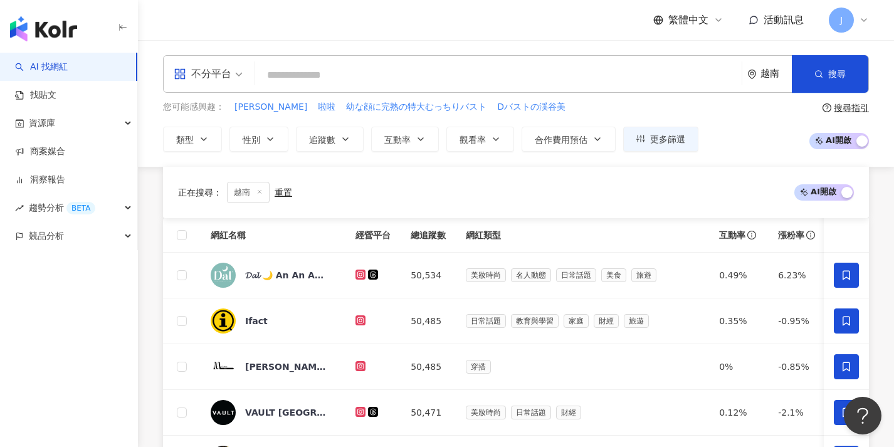
scroll to position [501, 0]
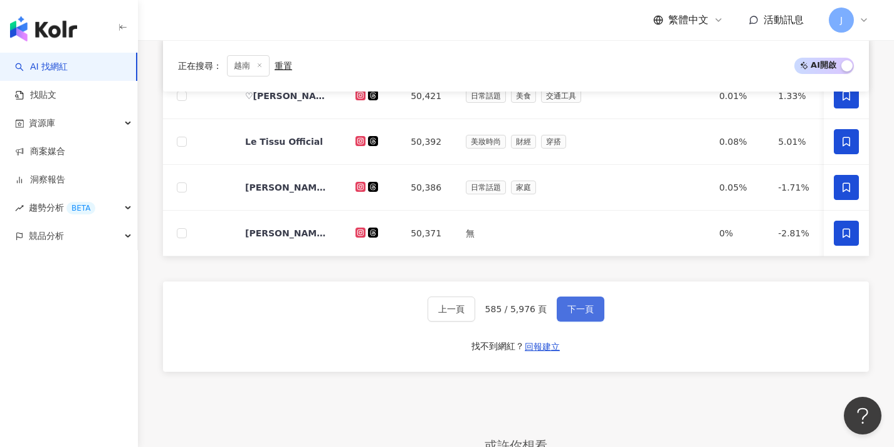
click at [571, 322] on button "下一頁" at bounding box center [581, 309] width 48 height 25
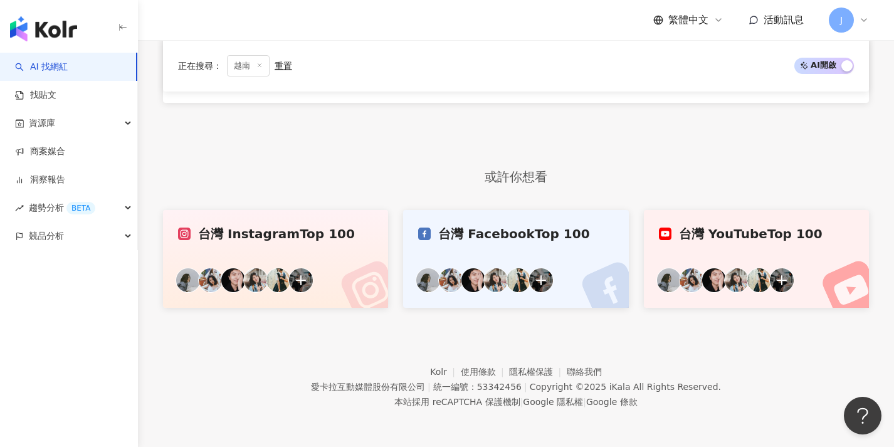
scroll to position [0, 0]
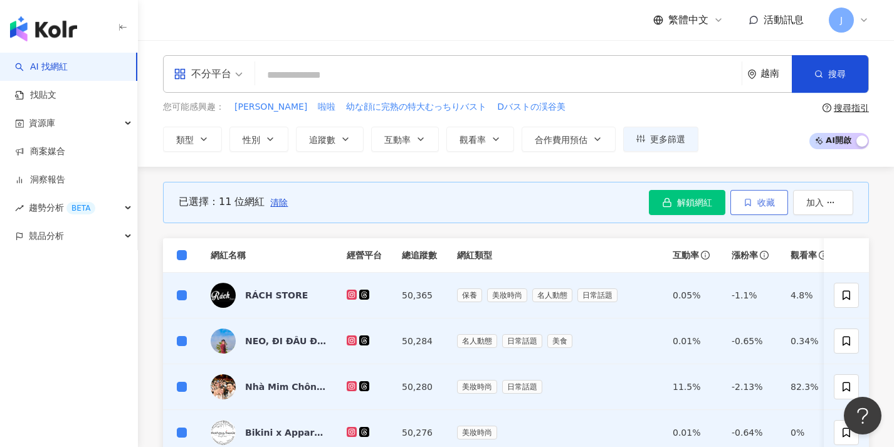
click at [759, 198] on span "收藏" at bounding box center [767, 203] width 18 height 10
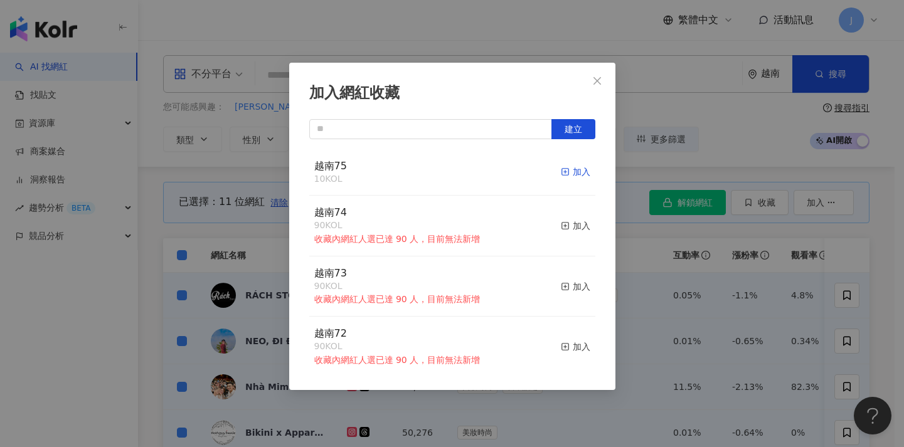
click at [572, 174] on div "加入" at bounding box center [575, 172] width 29 height 14
click at [672, 260] on div "加入網紅收藏 建立 越南75 21 KOL 加入 越南74 90 KOL 收藏內網紅人選已達 90 人，目前無法新增 加入 越南73 90 KOL 收藏內網紅…" at bounding box center [452, 223] width 904 height 447
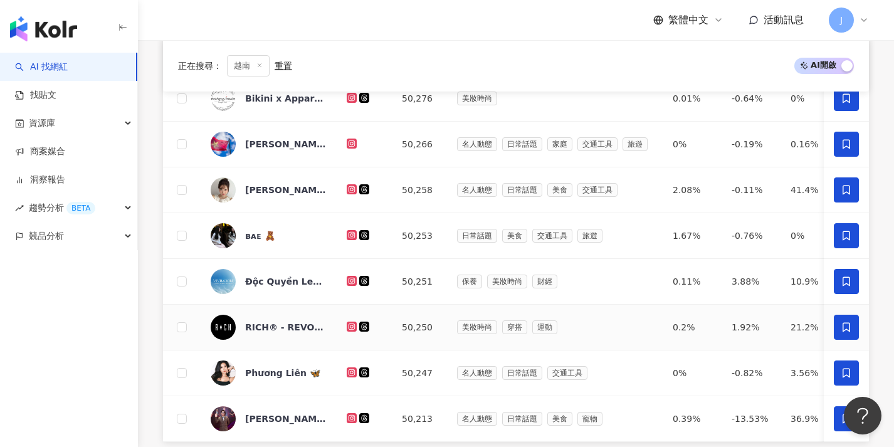
scroll to position [418, 0]
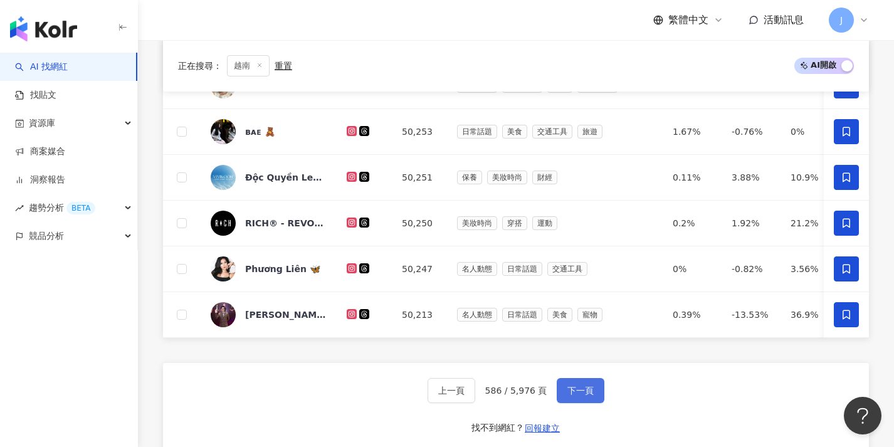
click at [574, 396] on span "下一頁" at bounding box center [581, 391] width 26 height 10
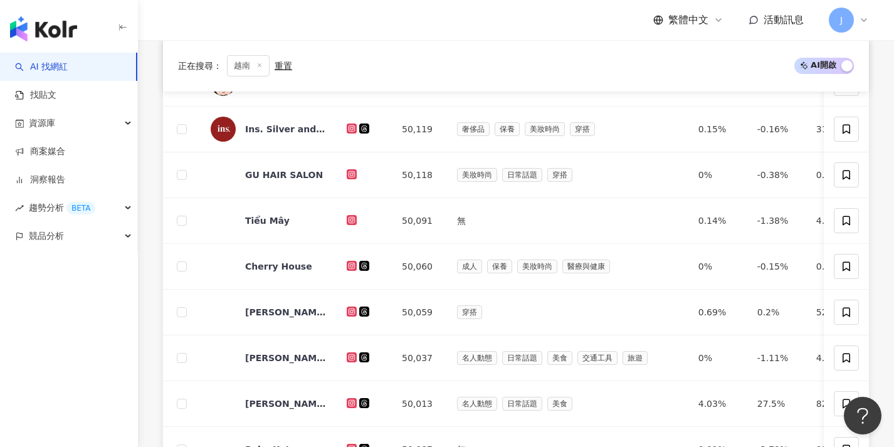
scroll to position [0, 0]
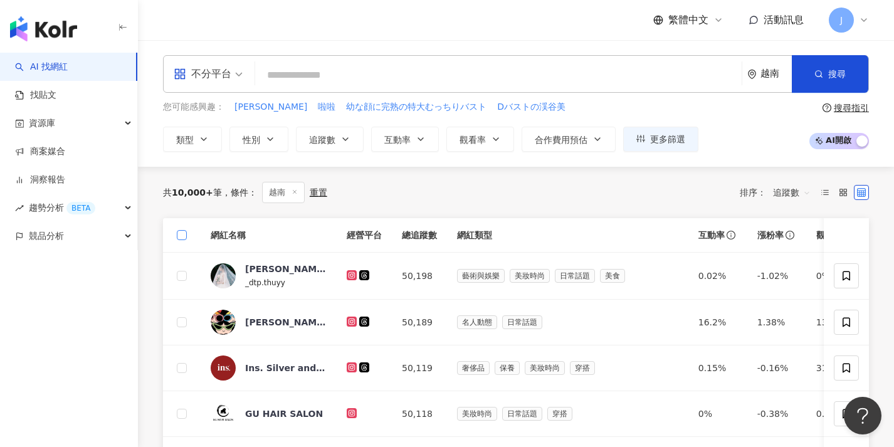
click at [181, 239] on span at bounding box center [182, 235] width 10 height 10
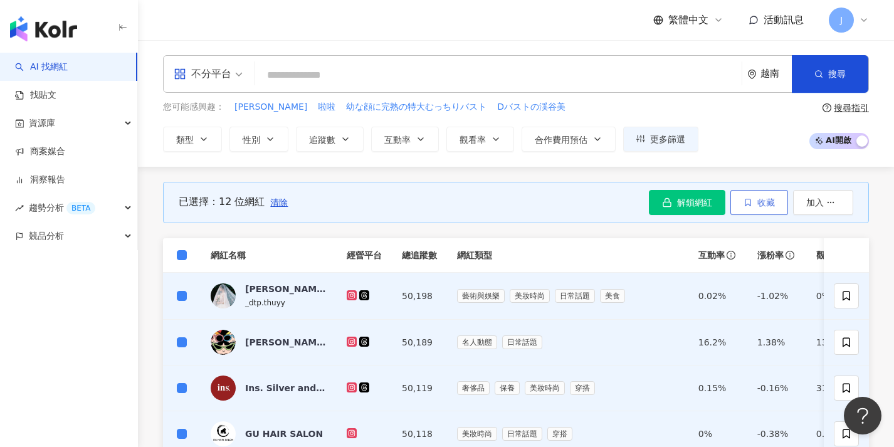
click at [746, 201] on icon "button" at bounding box center [748, 202] width 9 height 9
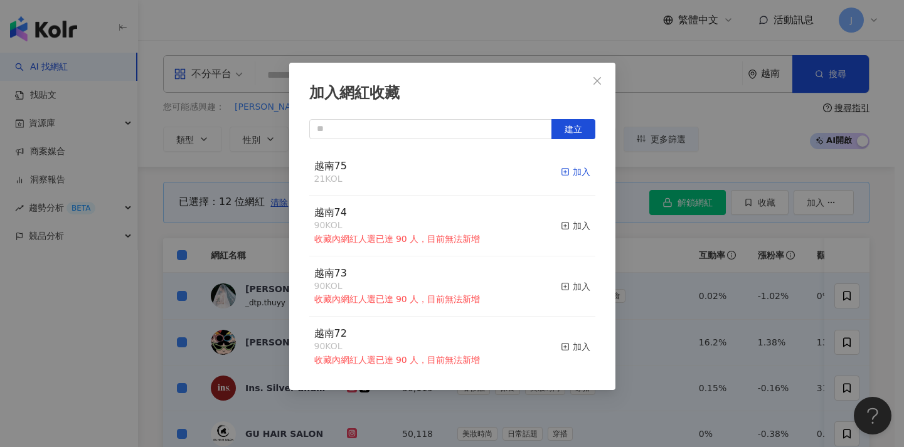
click at [561, 167] on icon "button" at bounding box center [565, 171] width 9 height 9
click at [742, 289] on div "加入網紅收藏 建立 越南75 33 KOL 加入 越南74 90 KOL 收藏內網紅人選已達 90 人，目前無法新增 加入 越南73 90 KOL 收藏內網紅…" at bounding box center [452, 223] width 904 height 447
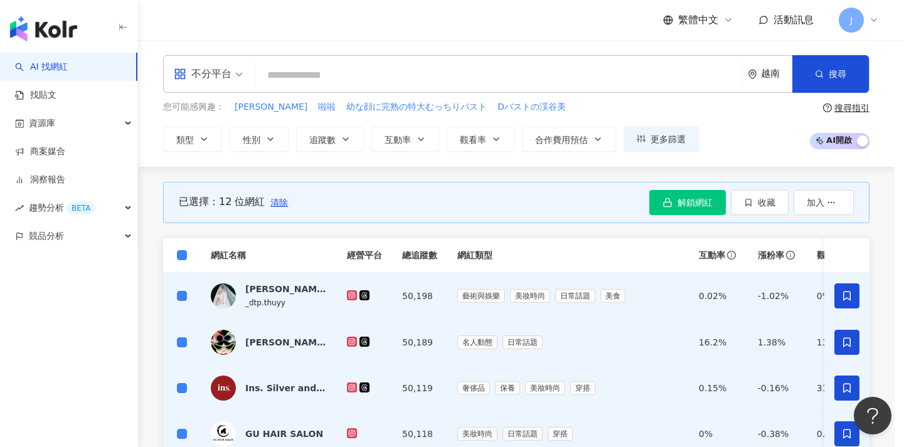
click at [274, 199] on div at bounding box center [452, 223] width 904 height 447
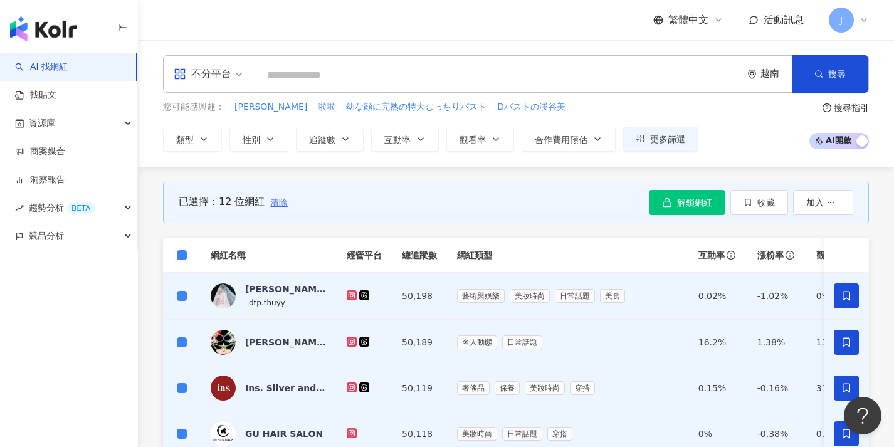
click at [282, 205] on span "清除" at bounding box center [279, 203] width 18 height 10
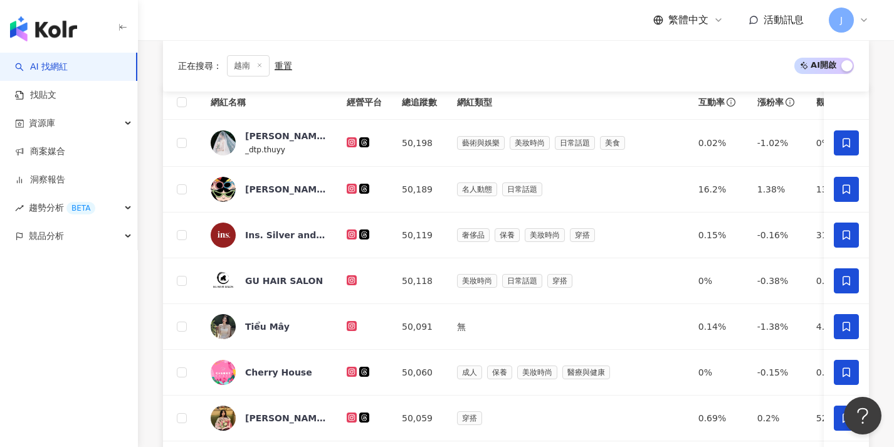
scroll to position [477, 0]
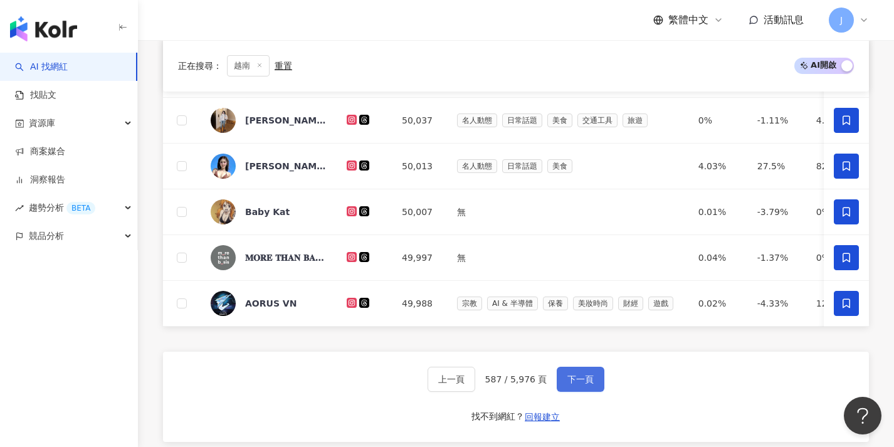
click at [589, 379] on button "下一頁" at bounding box center [581, 379] width 48 height 25
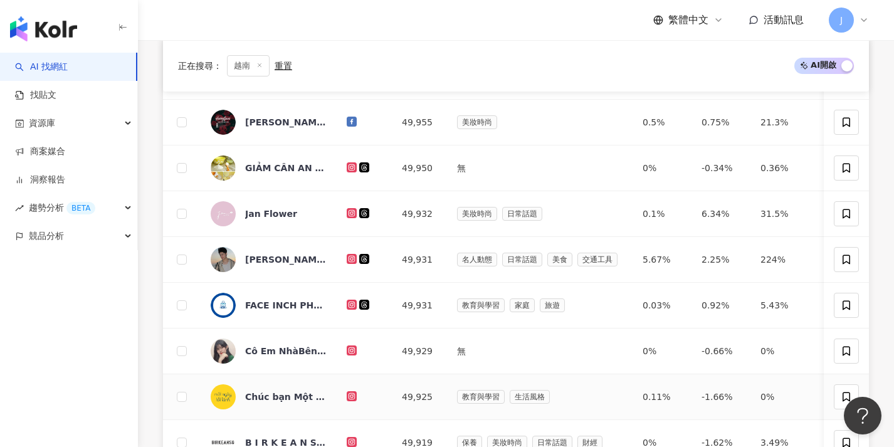
scroll to position [32, 0]
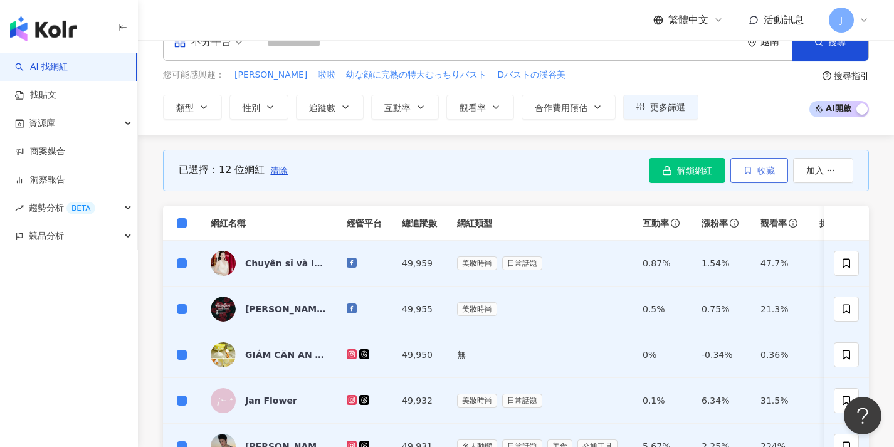
click at [766, 181] on button "收藏" at bounding box center [760, 170] width 58 height 25
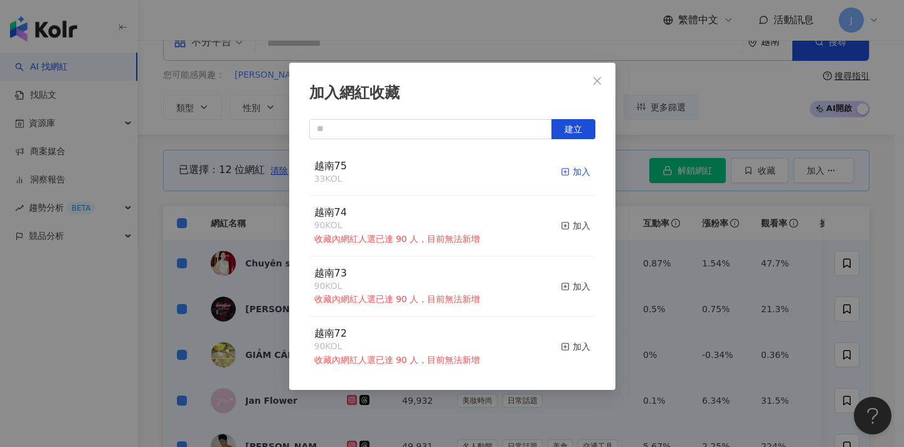
click at [561, 170] on div "加入" at bounding box center [575, 172] width 29 height 14
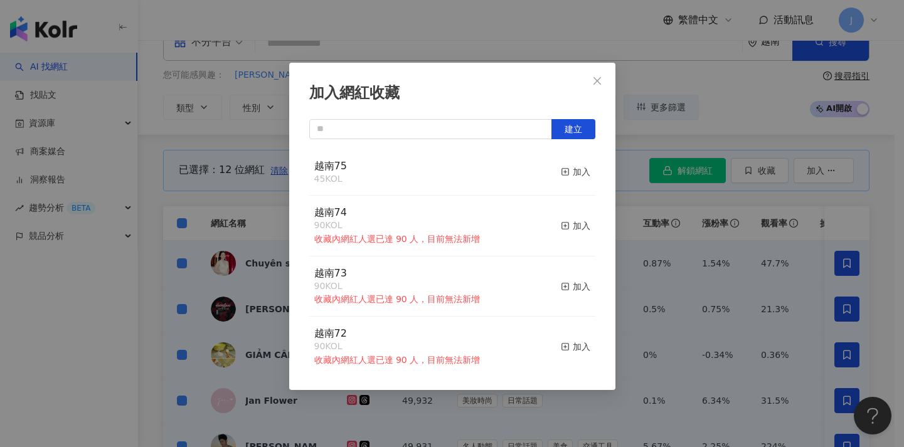
click at [638, 292] on div "加入網紅收藏 建立 越南75 45 KOL 加入 越南74 90 KOL 收藏內網紅人選已達 90 人，目前無法新增 加入 越南73 90 KOL 收藏內網紅…" at bounding box center [452, 223] width 904 height 447
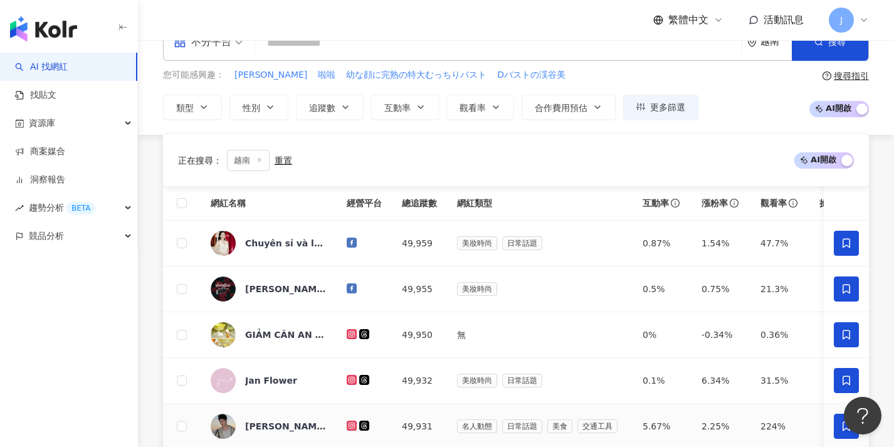
scroll to position [548, 0]
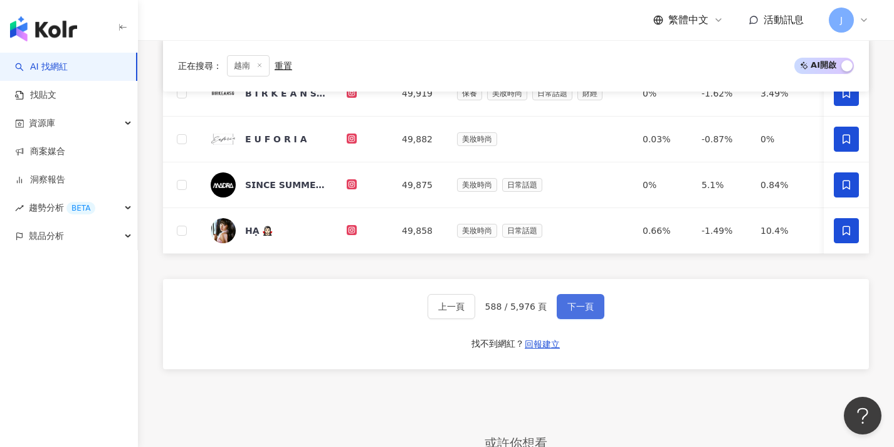
click at [567, 319] on button "下一頁" at bounding box center [581, 306] width 48 height 25
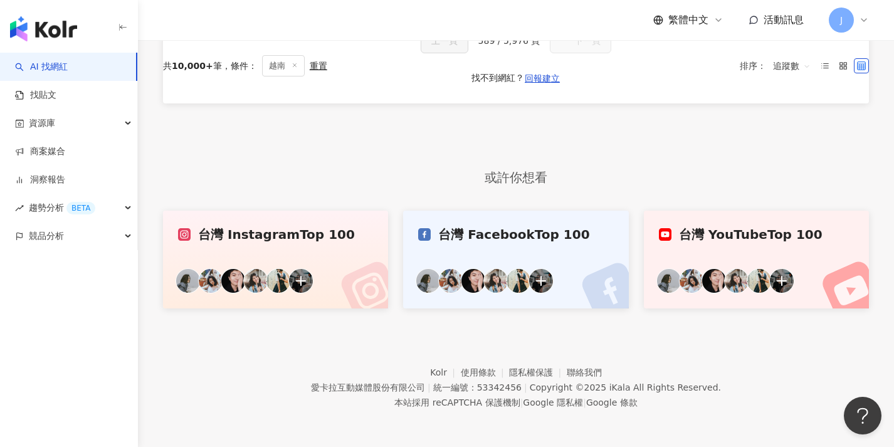
scroll to position [55, 0]
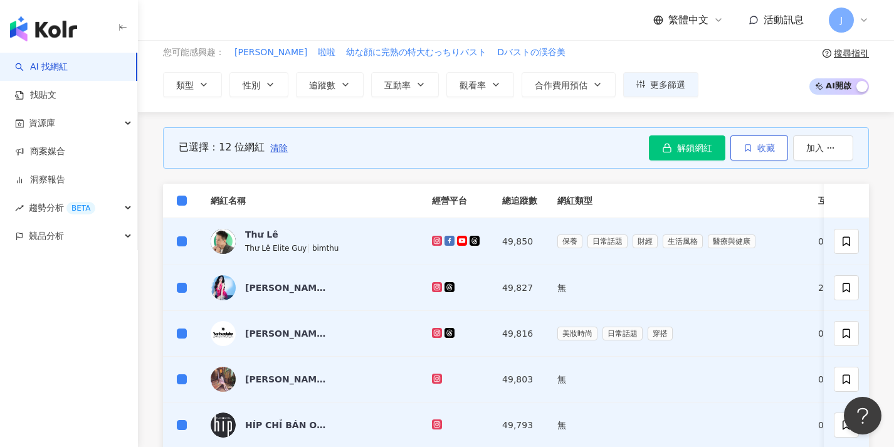
click at [762, 149] on span "收藏" at bounding box center [767, 148] width 18 height 10
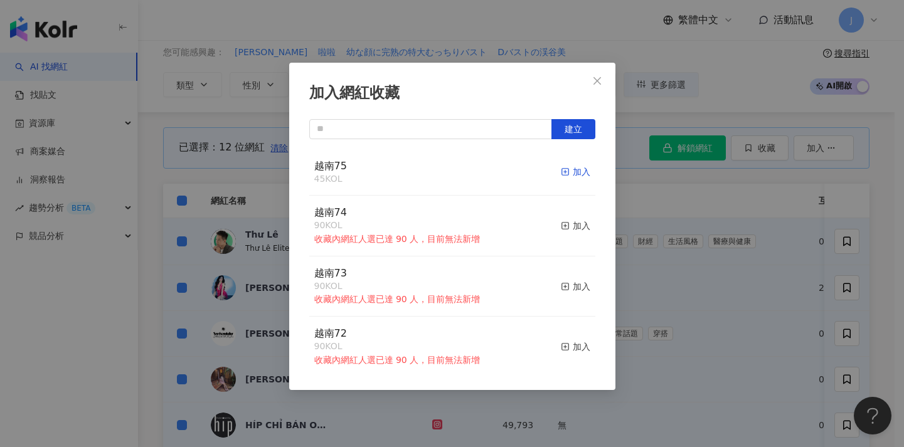
click at [578, 174] on div "加入" at bounding box center [575, 172] width 29 height 14
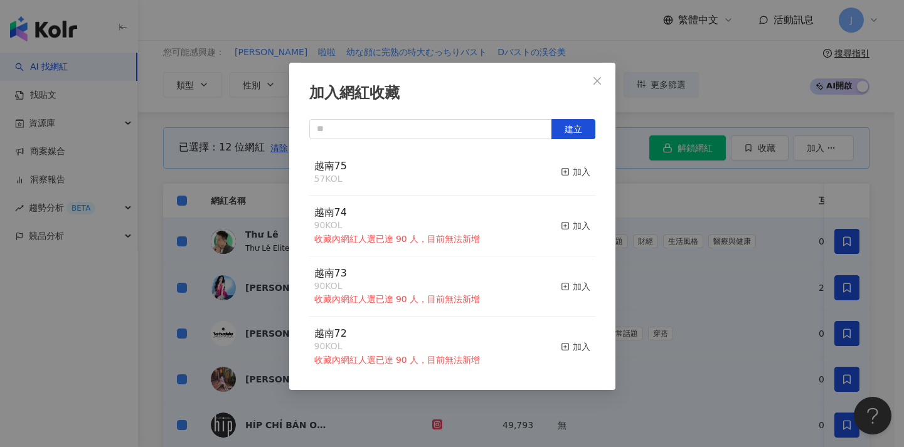
click at [688, 274] on div "加入網紅收藏 建立 越南75 57 KOL 加入 越南74 90 KOL 收藏內網紅人選已達 90 人，目前無法新增 加入 越南73 90 KOL 收藏內網紅…" at bounding box center [452, 223] width 904 height 447
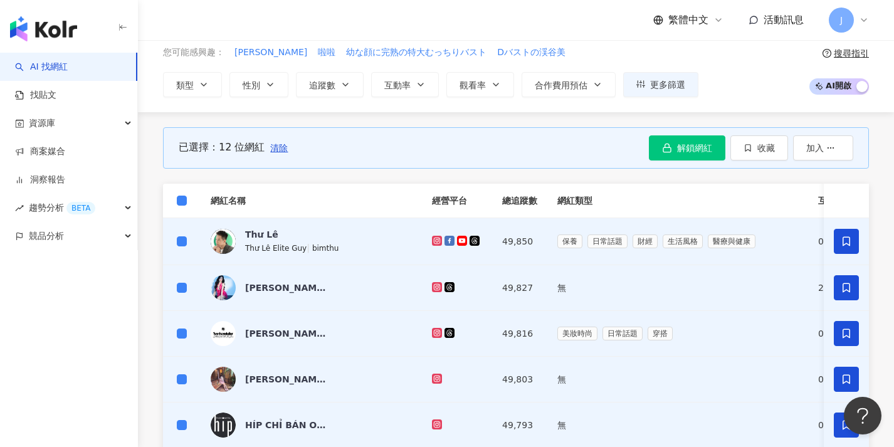
click at [176, 199] on th at bounding box center [182, 201] width 38 height 34
click at [185, 203] on span at bounding box center [182, 201] width 10 height 10
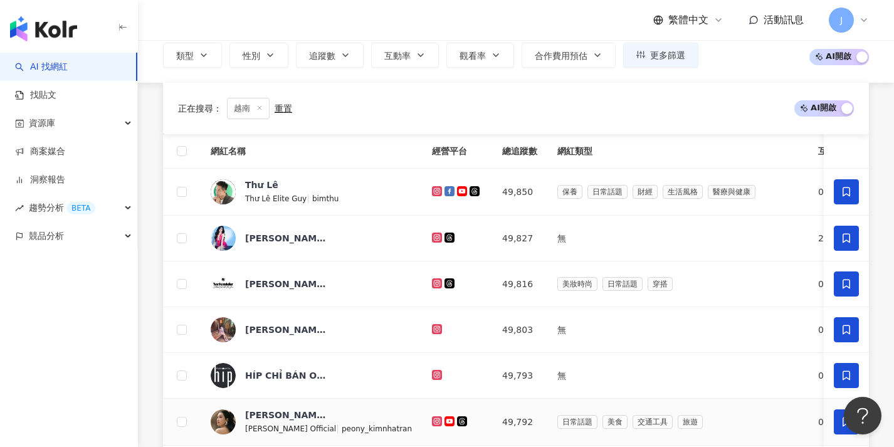
scroll to position [614, 0]
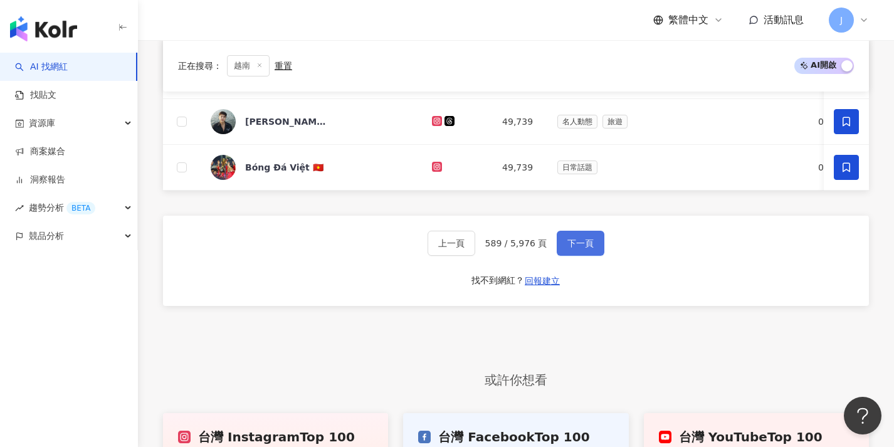
click at [581, 248] on span "下一頁" at bounding box center [581, 243] width 26 height 10
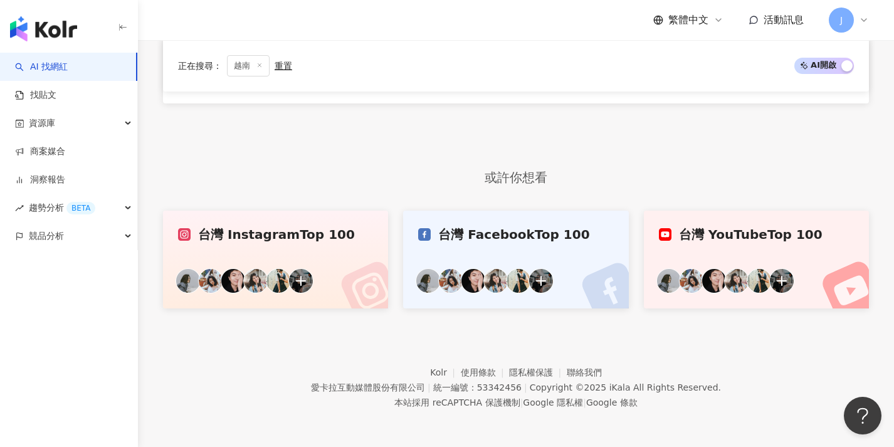
scroll to position [0, 0]
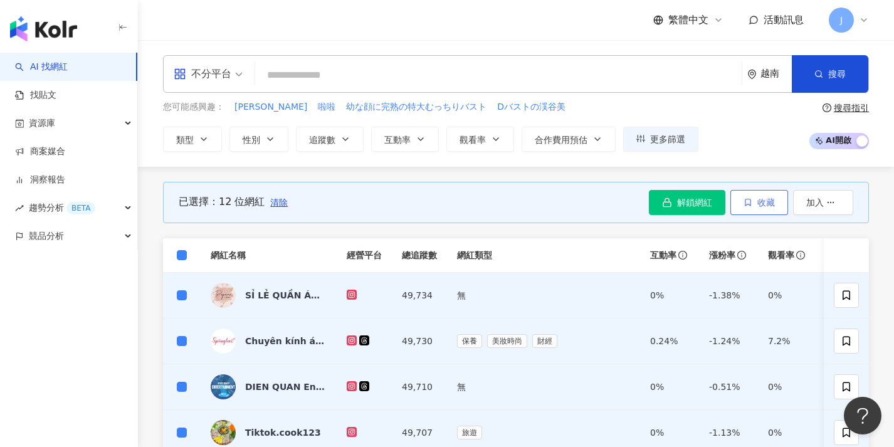
click at [750, 203] on icon "button" at bounding box center [748, 202] width 5 height 7
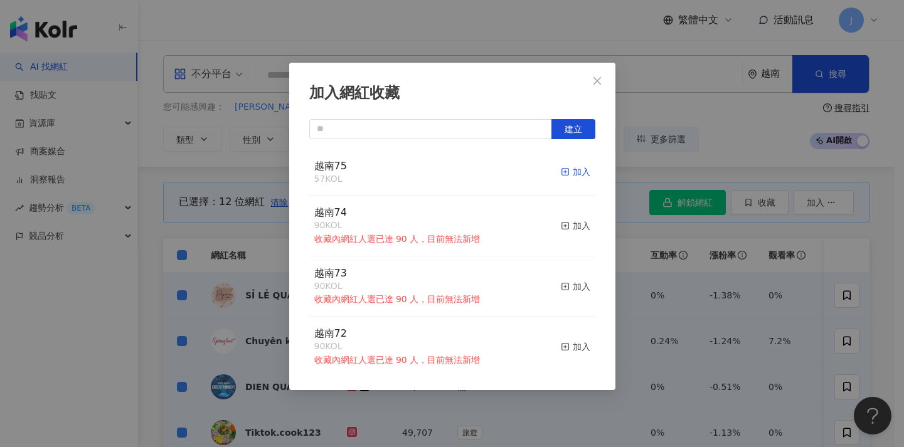
click at [564, 169] on div "加入" at bounding box center [575, 172] width 29 height 14
click at [170, 181] on div "加入網紅收藏 建立 越南75 69 KOL 加入 越南74 90 KOL 收藏內網紅人選已達 90 人，目前無法新增 加入 越南73 90 KOL 收藏內網紅…" at bounding box center [452, 223] width 904 height 447
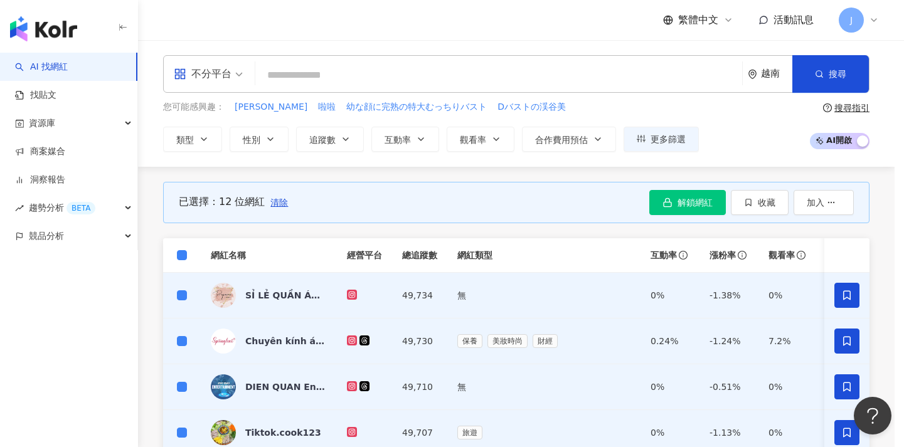
click at [181, 256] on div "加入網紅收藏 建立 越南75 69 KOL 加入 越南74 90 KOL 收藏內網紅人選已達 90 人，目前無法新增 加入 越南73 90 KOL 收藏內網紅…" at bounding box center [452, 223] width 904 height 447
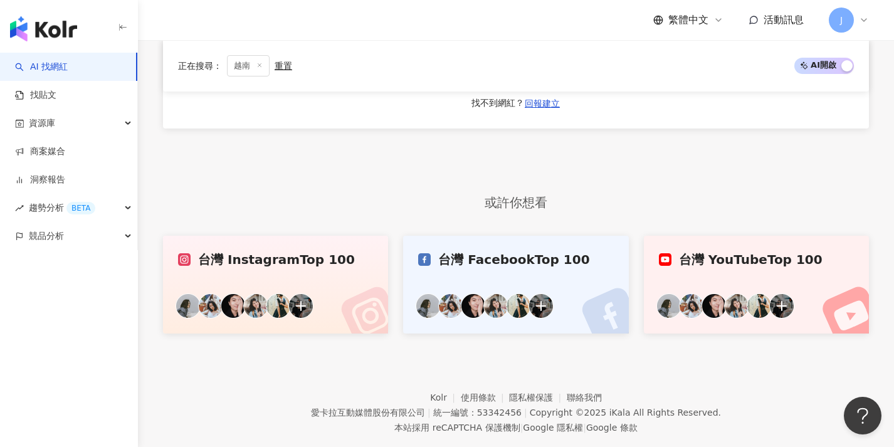
scroll to position [622, 0]
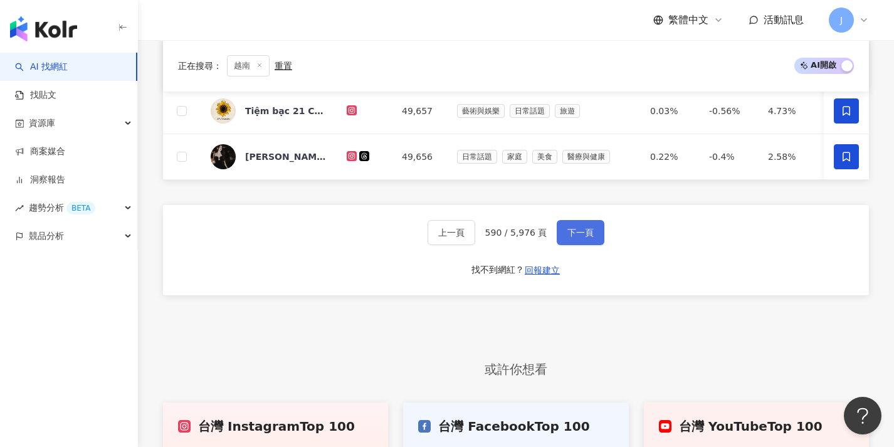
click at [577, 236] on span "下一頁" at bounding box center [581, 233] width 26 height 10
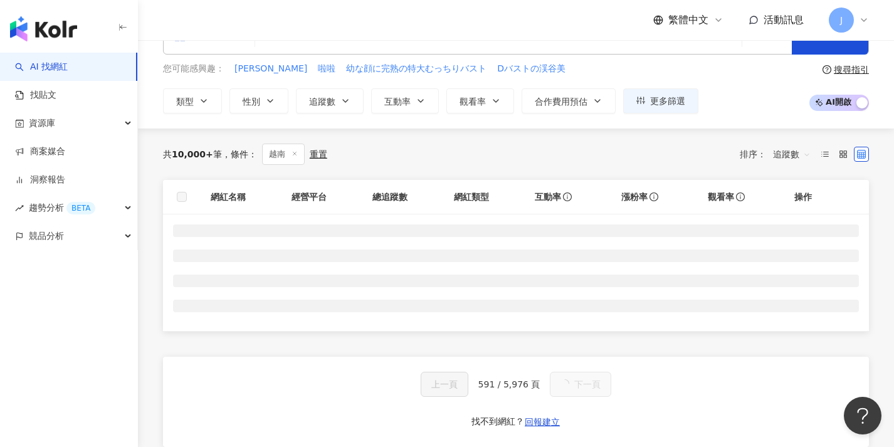
scroll to position [0, 0]
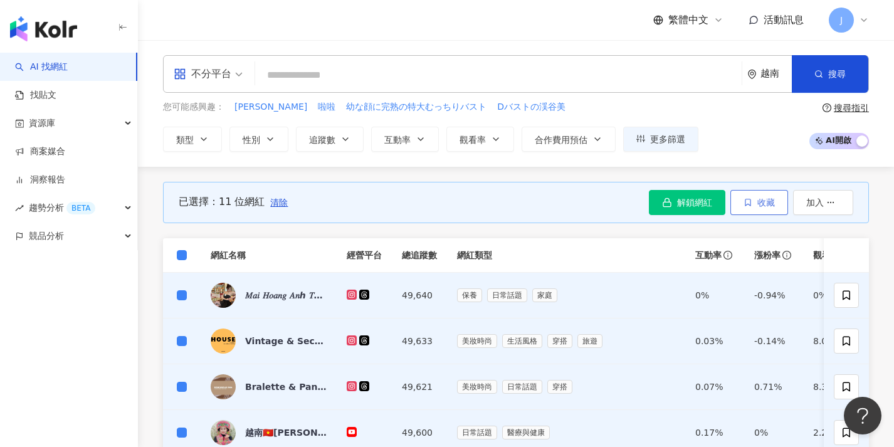
click at [764, 202] on span "收藏" at bounding box center [767, 203] width 18 height 10
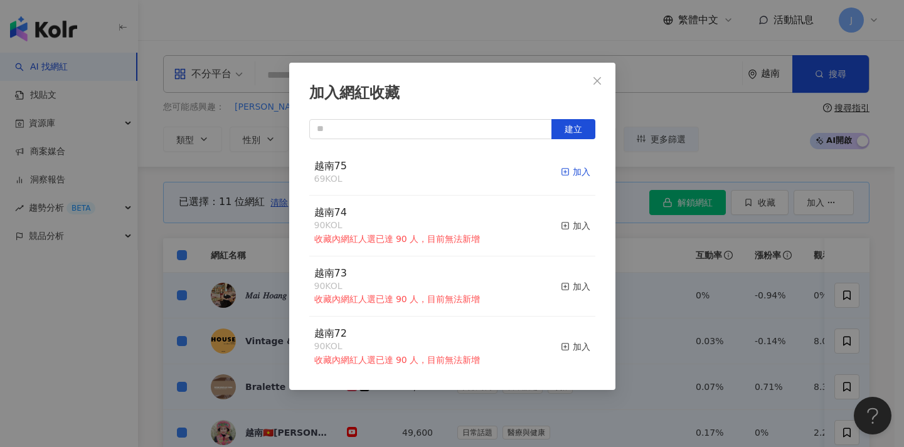
click at [573, 174] on div "加入" at bounding box center [575, 172] width 29 height 14
click at [635, 253] on div "加入網紅收藏 建立 越南75 80 KOL 加入 越南74 90 KOL 收藏內網紅人選已達 90 人，目前無法新增 加入 越南73 90 KOL 收藏內網紅…" at bounding box center [452, 223] width 904 height 447
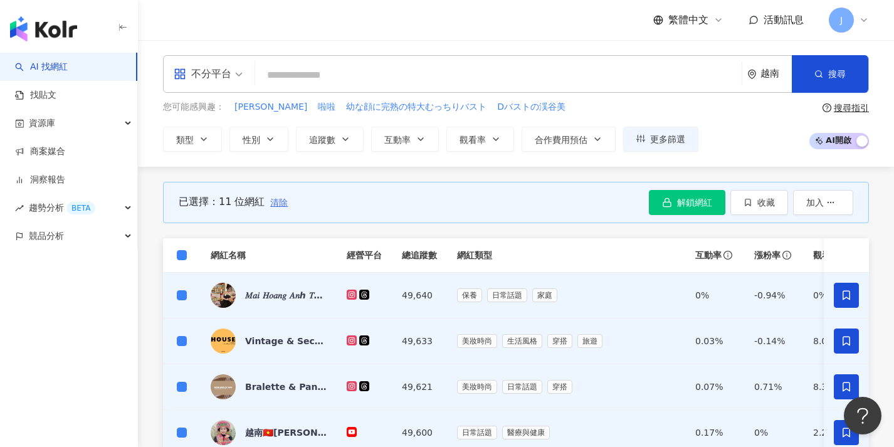
click at [279, 204] on span "清除" at bounding box center [279, 203] width 18 height 10
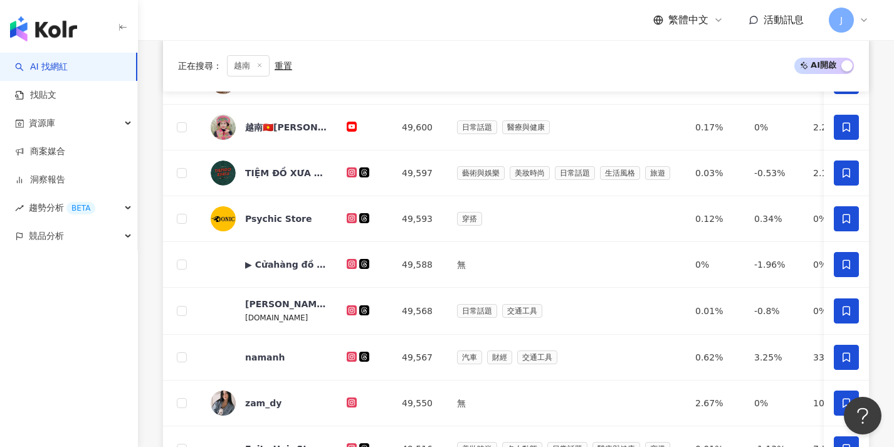
scroll to position [529, 0]
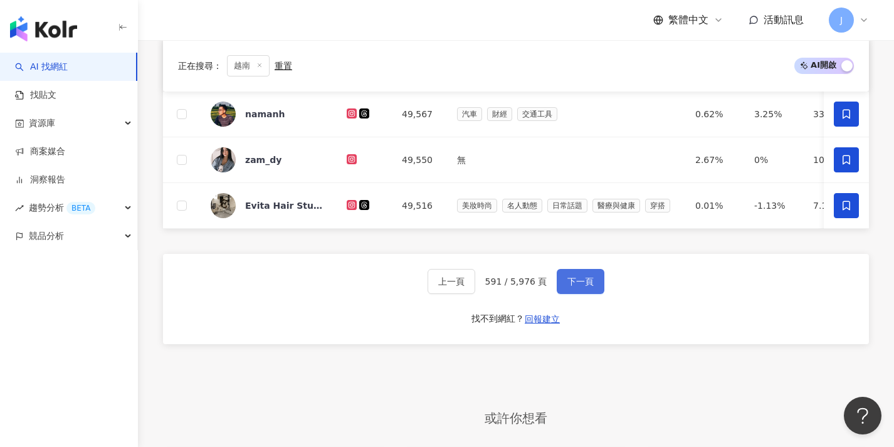
click at [564, 290] on button "下一頁" at bounding box center [581, 281] width 48 height 25
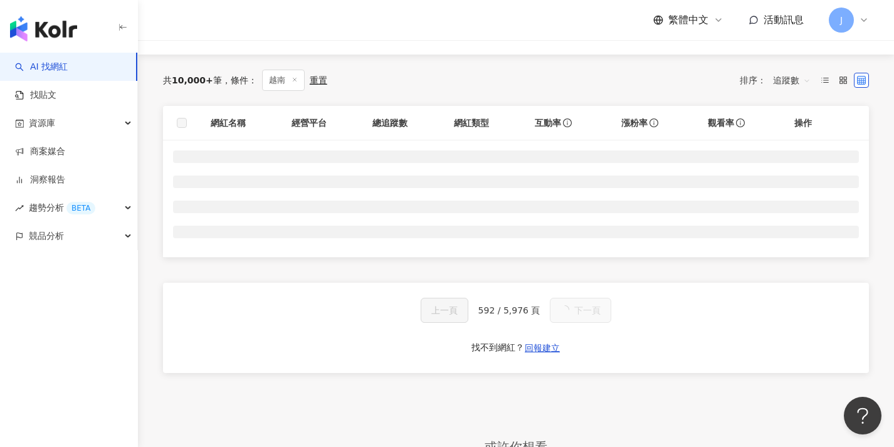
scroll to position [97, 0]
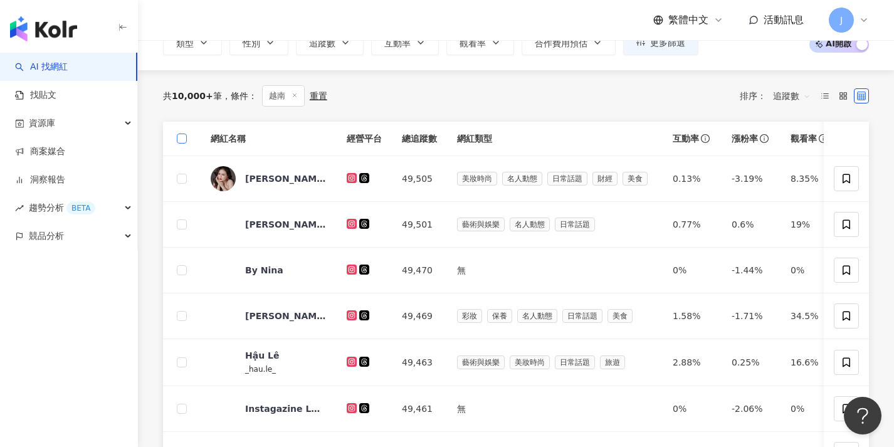
click at [182, 142] on span at bounding box center [182, 139] width 10 height 10
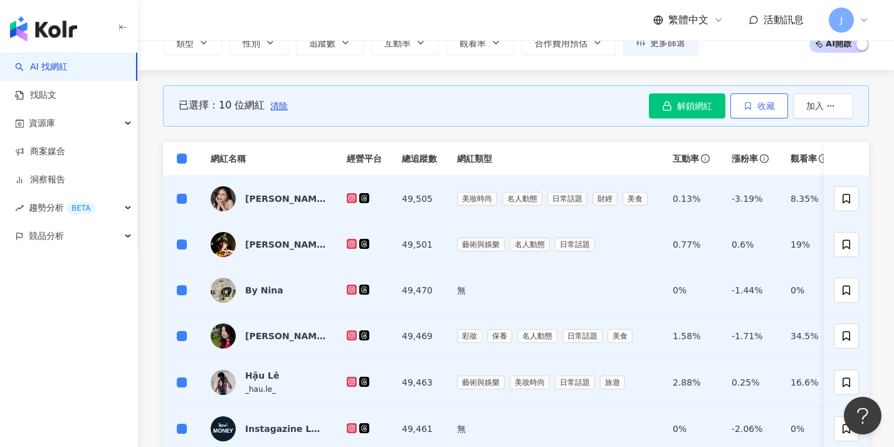
click at [748, 114] on button "收藏" at bounding box center [760, 105] width 58 height 25
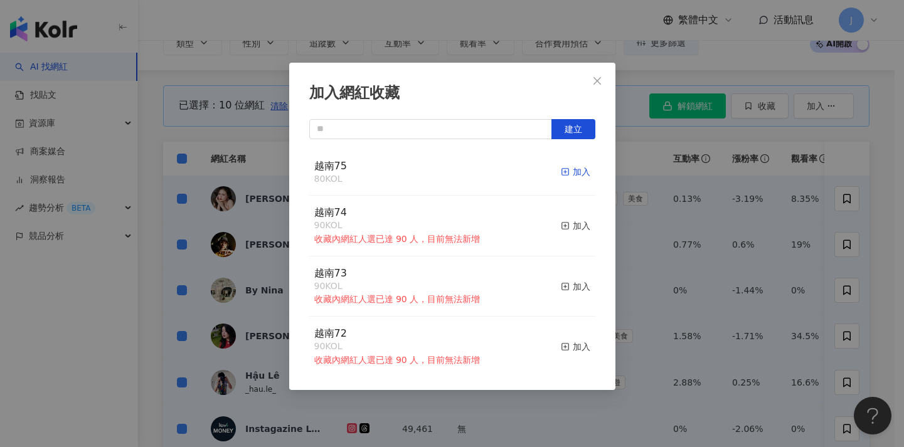
click at [561, 168] on icon "button" at bounding box center [565, 171] width 9 height 9
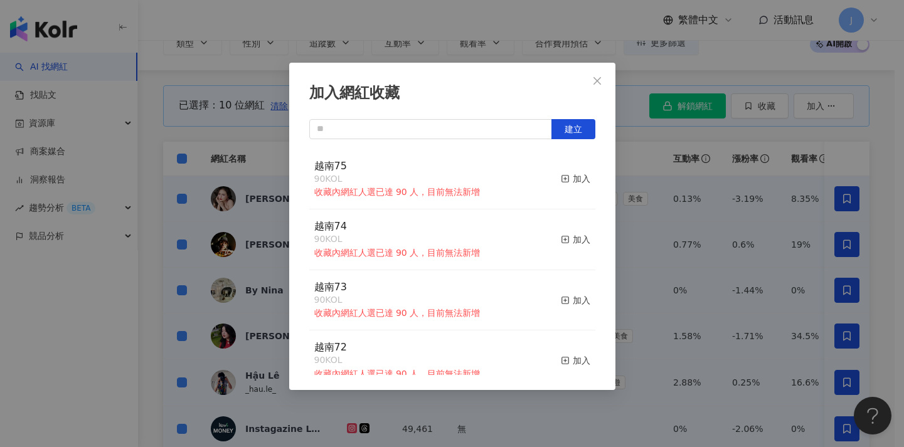
click at [156, 130] on div "加入網紅收藏 建立 越南75 90 KOL 收藏內網紅人選已達 90 人，目前無法新增 加入 越南74 90 KOL 收藏內網紅人選已達 90 人，目前無法新…" at bounding box center [452, 223] width 904 height 447
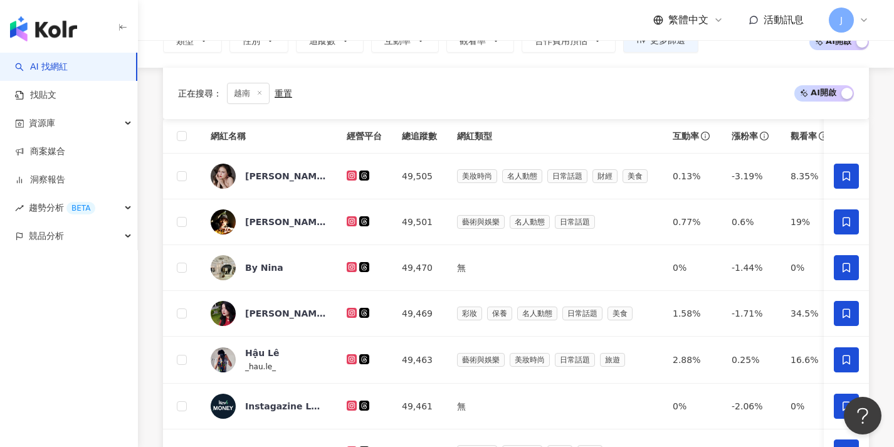
scroll to position [542, 0]
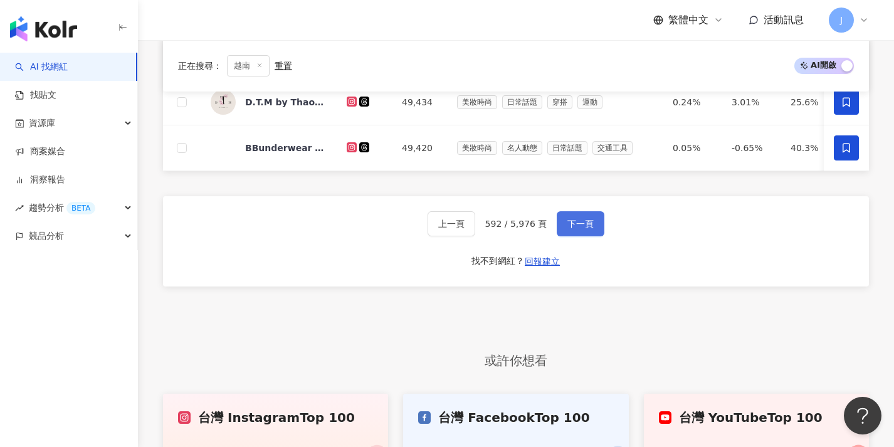
click at [563, 234] on button "下一頁" at bounding box center [581, 223] width 48 height 25
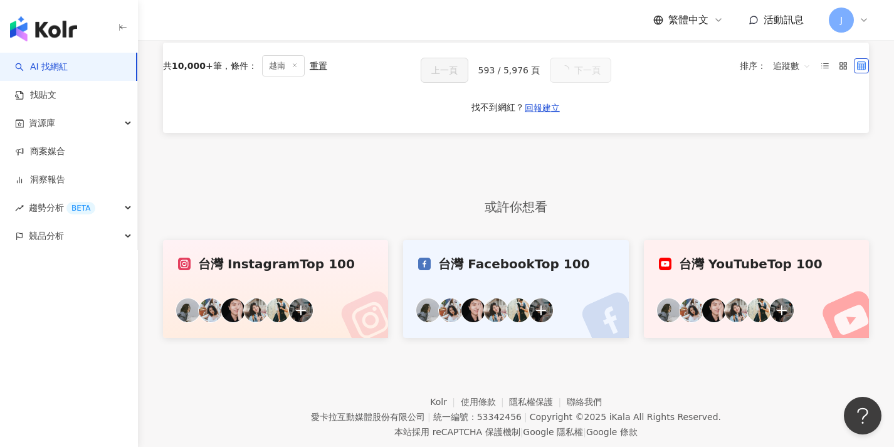
scroll to position [0, 0]
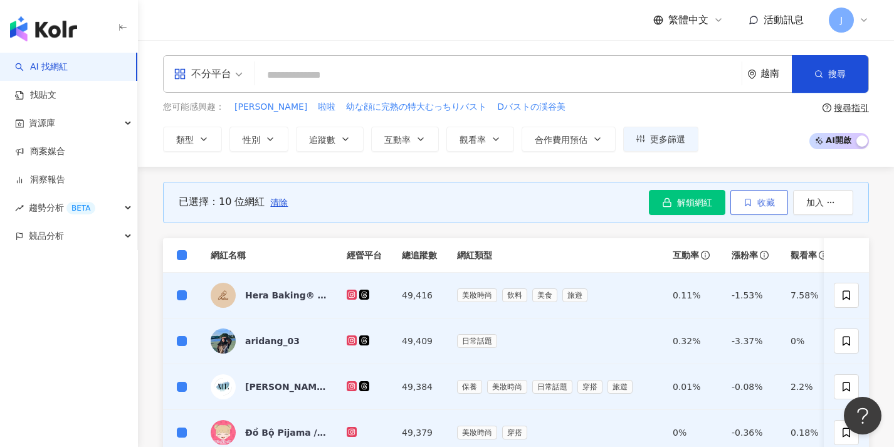
click at [751, 199] on icon "button" at bounding box center [748, 202] width 9 height 9
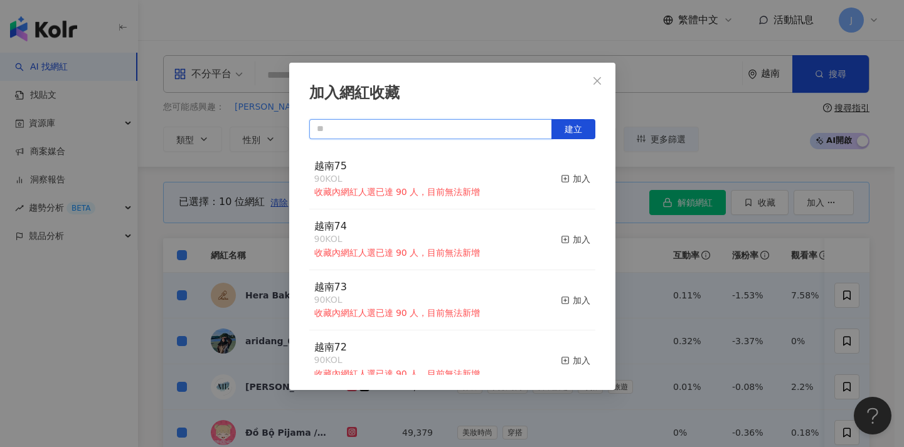
click at [362, 129] on input "text" at bounding box center [430, 129] width 243 height 20
paste input "****"
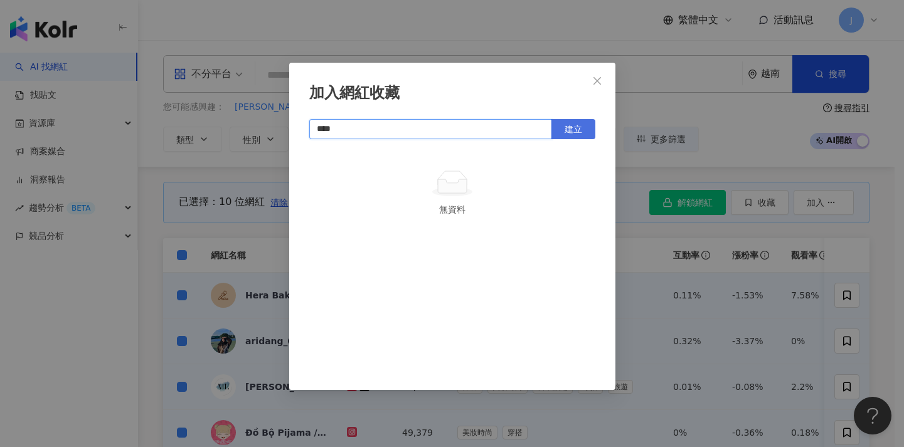
click at [570, 132] on span "建立" at bounding box center [573, 129] width 18 height 10
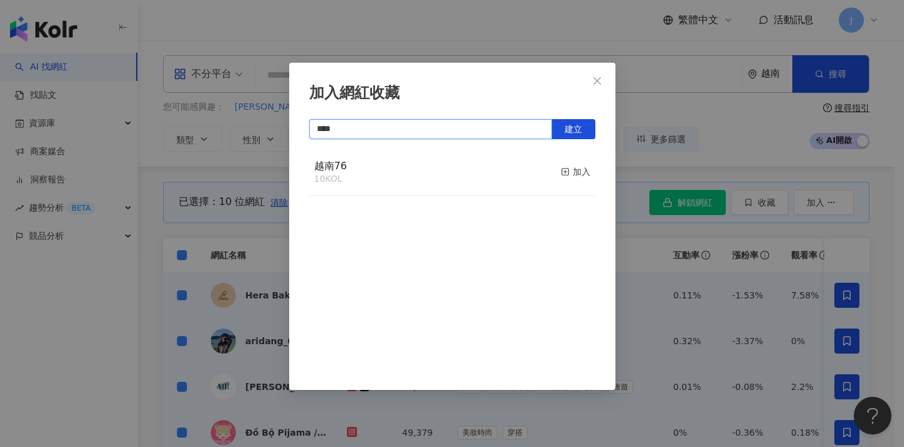
type input "****"
click at [717, 238] on div "加入網紅收藏 **** 建立 越南76 10 KOL 加入" at bounding box center [452, 223] width 904 height 447
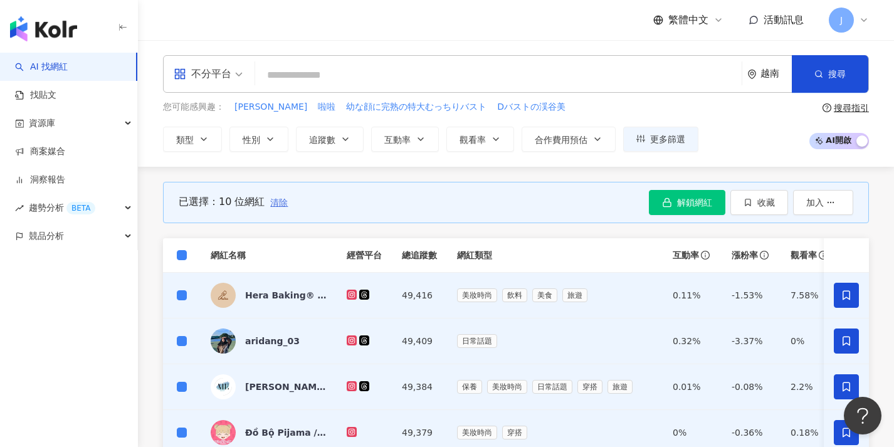
click at [276, 205] on span "清除" at bounding box center [279, 203] width 18 height 10
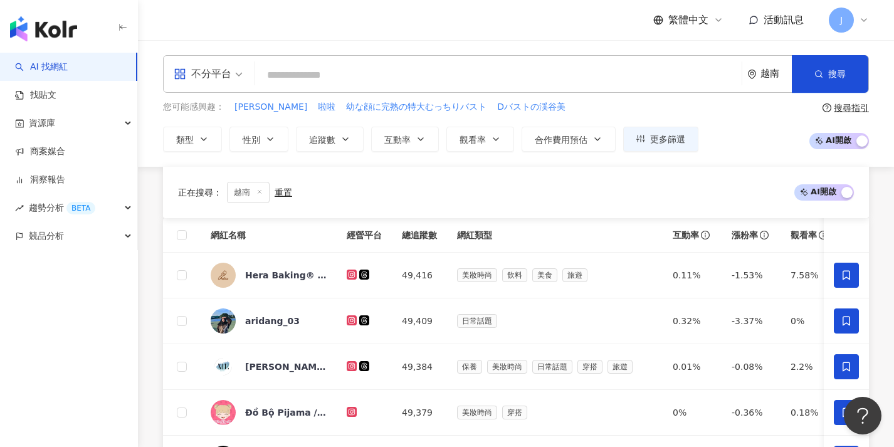
scroll to position [554, 0]
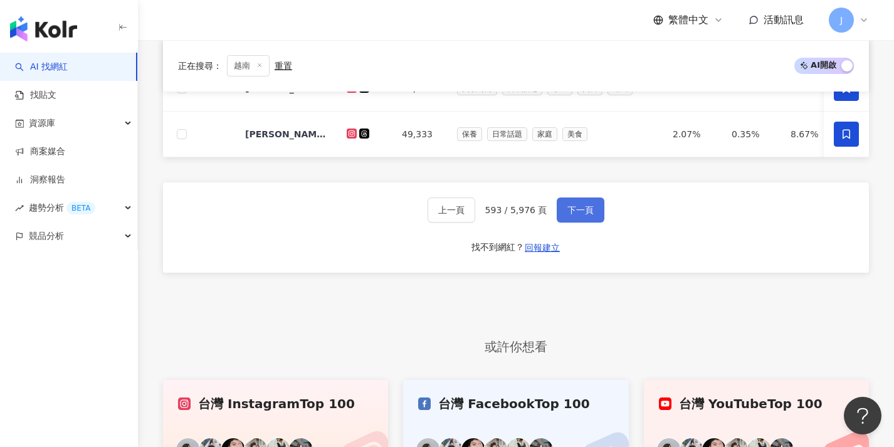
click at [587, 215] on span "下一頁" at bounding box center [581, 210] width 26 height 10
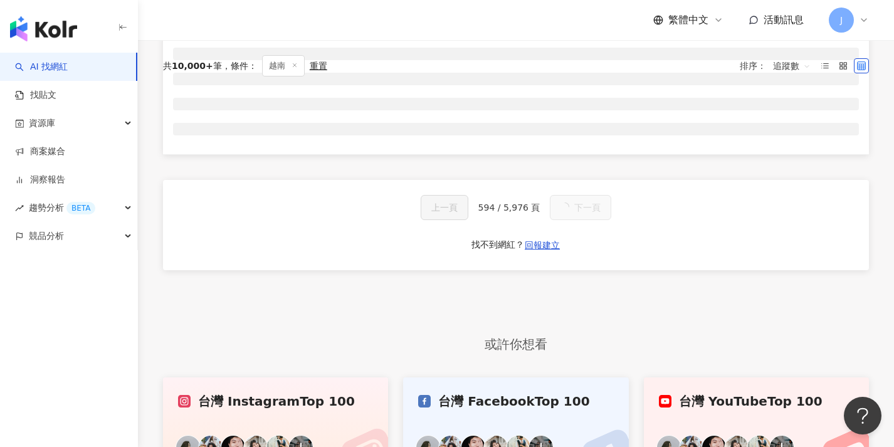
scroll to position [29, 0]
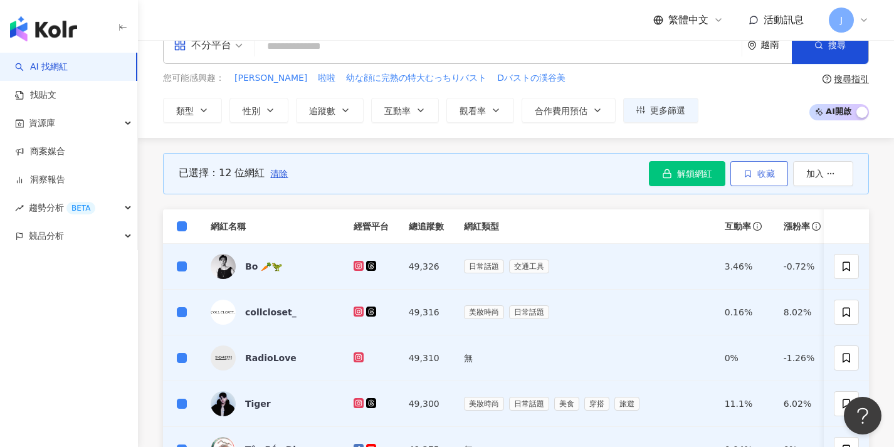
click at [769, 181] on button "收藏" at bounding box center [760, 173] width 58 height 25
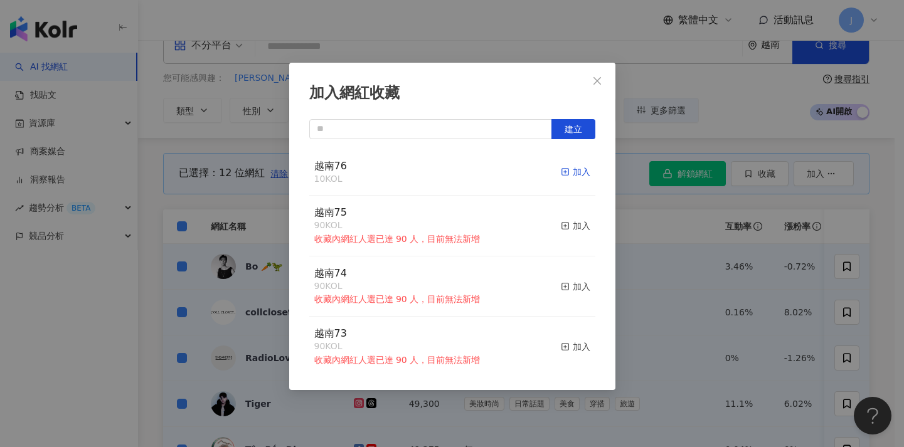
click at [564, 168] on div "加入" at bounding box center [575, 172] width 29 height 14
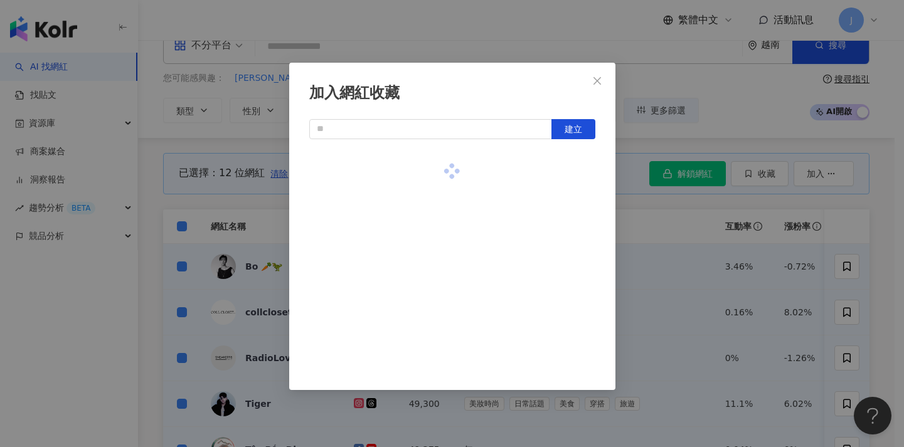
click at [698, 230] on div "加入網紅收藏 建立" at bounding box center [452, 223] width 904 height 447
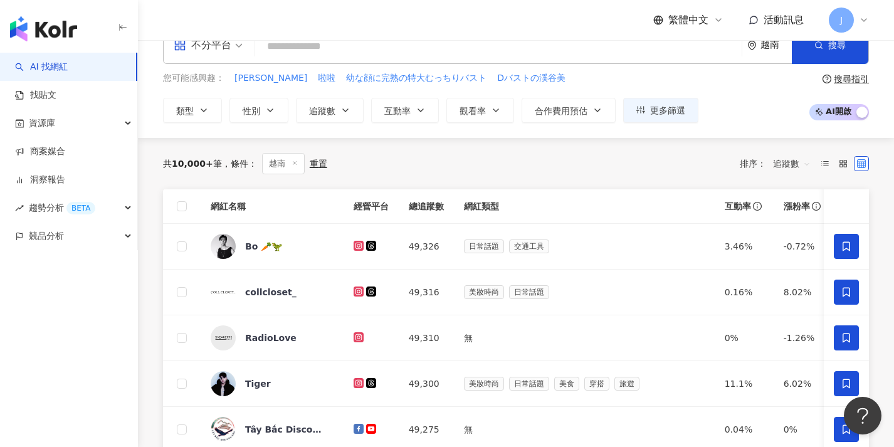
scroll to position [352, 0]
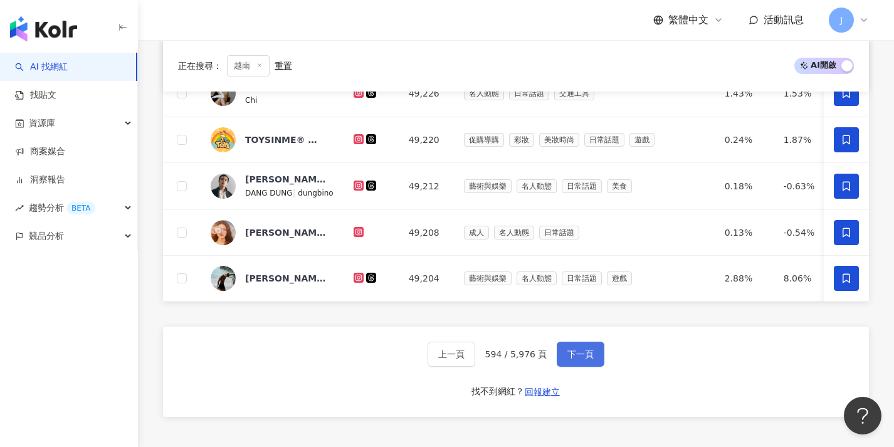
click at [573, 357] on button "下一頁" at bounding box center [581, 354] width 48 height 25
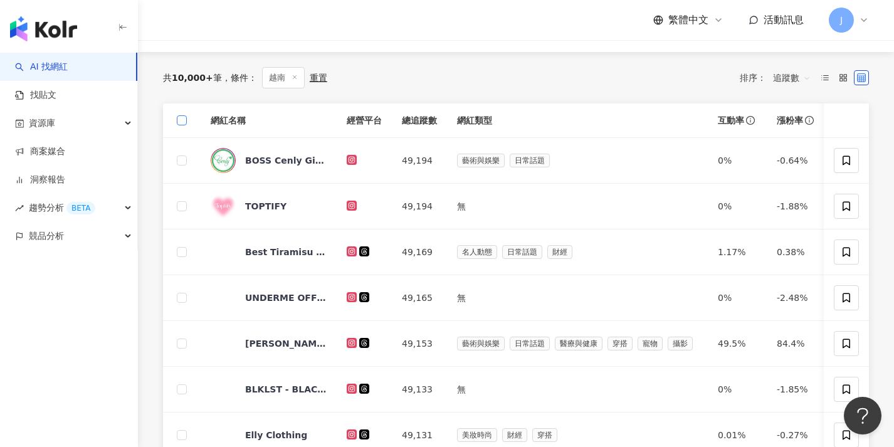
scroll to position [0, 0]
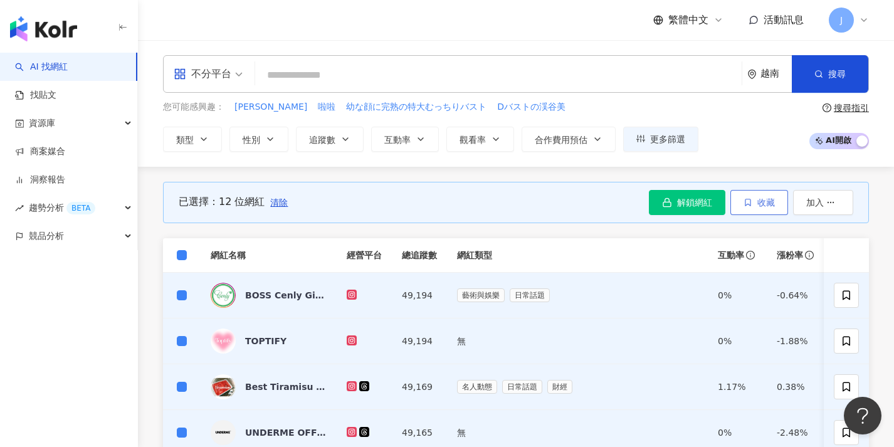
click at [769, 194] on button "收藏" at bounding box center [760, 202] width 58 height 25
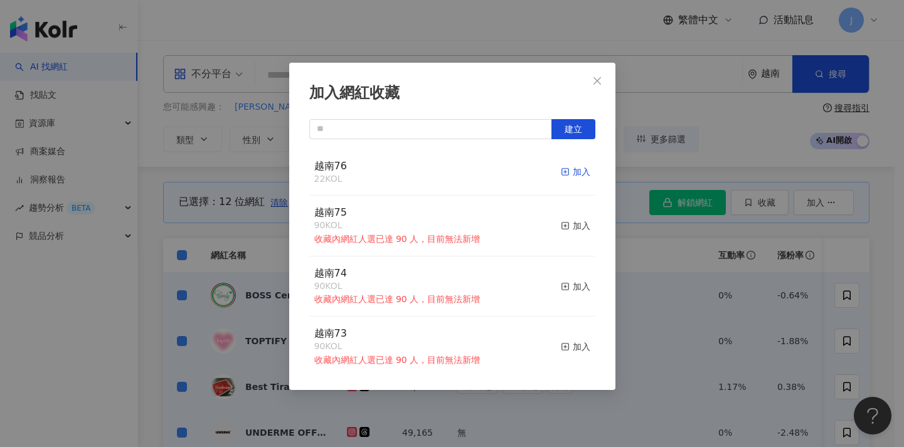
click at [568, 170] on div "加入" at bounding box center [575, 172] width 29 height 14
click at [231, 175] on div "加入網紅收藏 建立 越南76 34 KOL 加入 越南75 90 KOL 收藏內網紅人選已達 90 人，目前無法新增 加入 越南74 90 KOL 收藏內網紅…" at bounding box center [452, 223] width 904 height 447
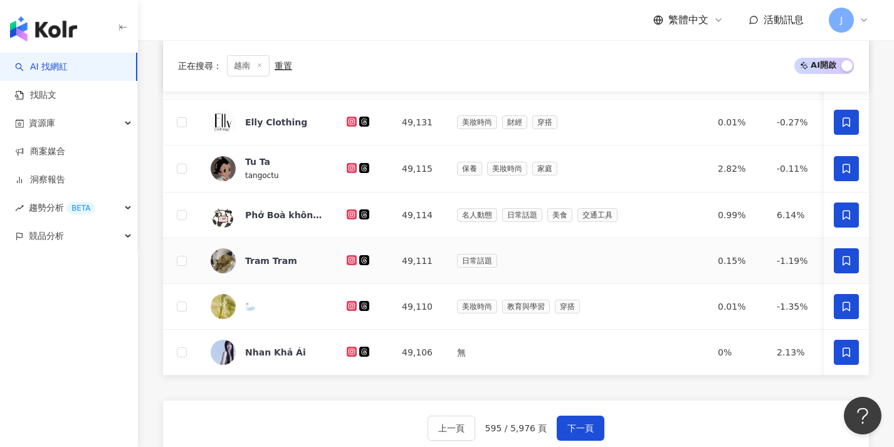
scroll to position [455, 0]
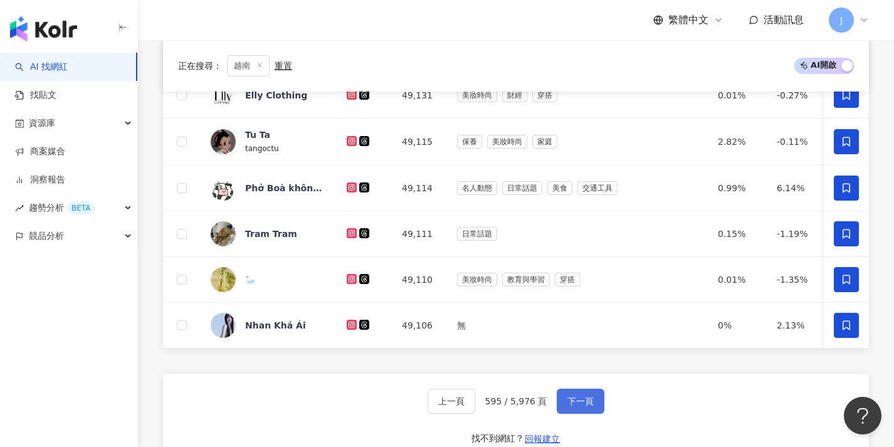
click at [573, 414] on button "下一頁" at bounding box center [581, 401] width 48 height 25
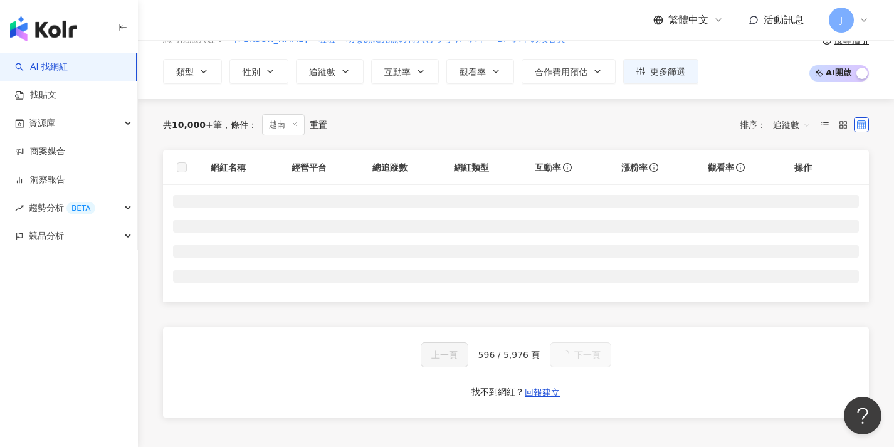
scroll to position [0, 0]
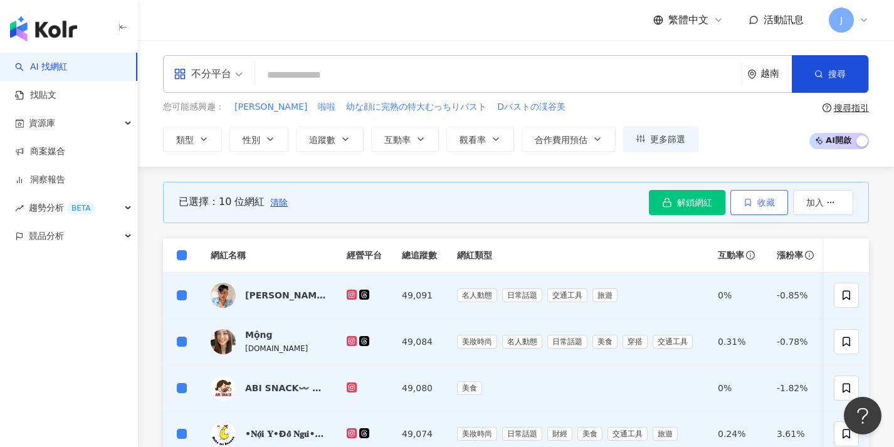
click at [761, 203] on span "收藏" at bounding box center [767, 203] width 18 height 10
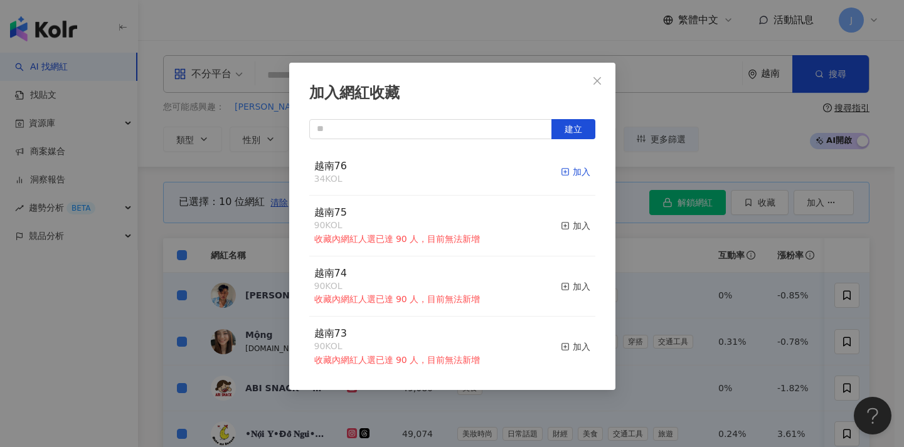
click at [575, 171] on div "加入" at bounding box center [575, 172] width 29 height 14
click at [633, 274] on div "加入網紅收藏 建立 越南76 44 KOL 加入 越南75 90 KOL 收藏內網紅人選已達 90 人，目前無法新增 加入 越南74 90 KOL 收藏內網紅…" at bounding box center [452, 223] width 904 height 447
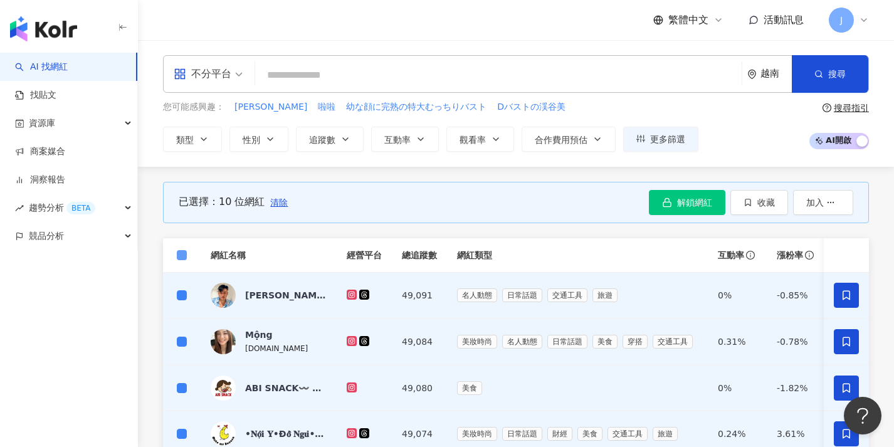
click at [186, 255] on span at bounding box center [182, 255] width 10 height 10
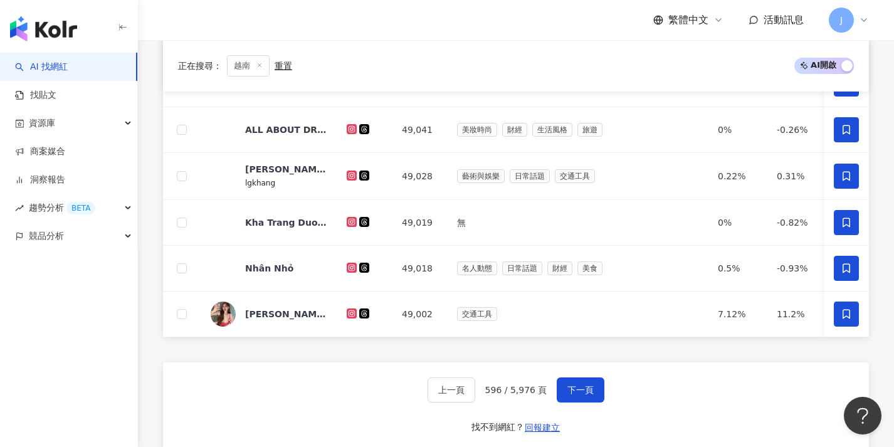
scroll to position [499, 0]
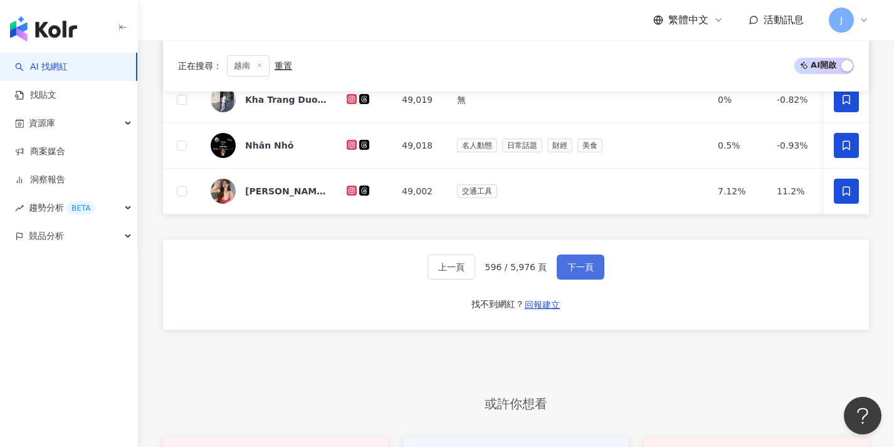
click at [581, 280] on button "下一頁" at bounding box center [581, 267] width 48 height 25
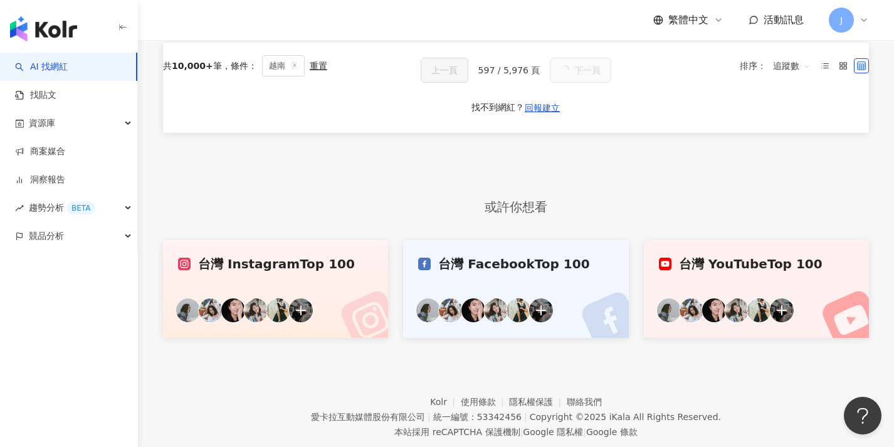
scroll to position [0, 0]
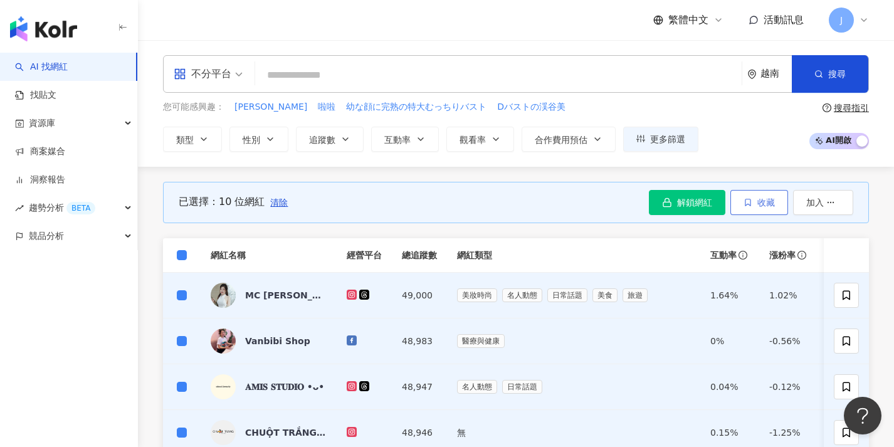
click at [755, 203] on button "收藏" at bounding box center [760, 202] width 58 height 25
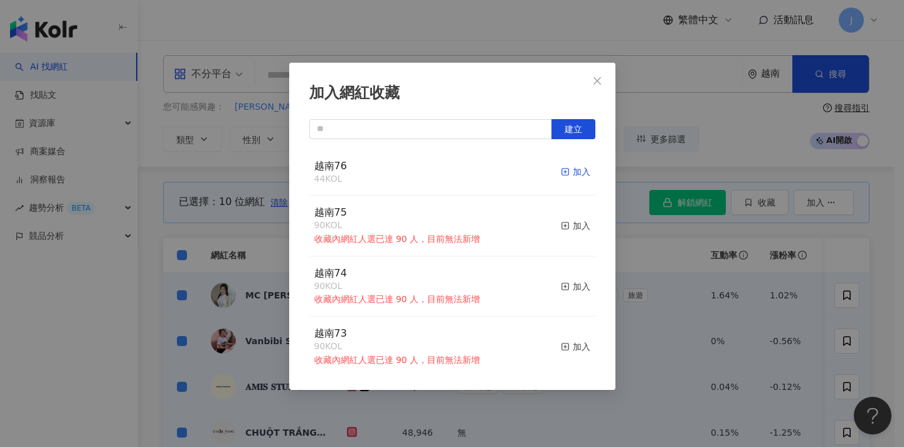
click at [561, 171] on div "加入" at bounding box center [575, 172] width 29 height 14
click at [260, 244] on div "加入網紅收藏 建立 越南76 54 KOL 加入 越南75 90 KOL 收藏內網紅人選已達 90 人，目前無法新增 加入 越南74 90 KOL 收藏內網紅…" at bounding box center [452, 223] width 904 height 447
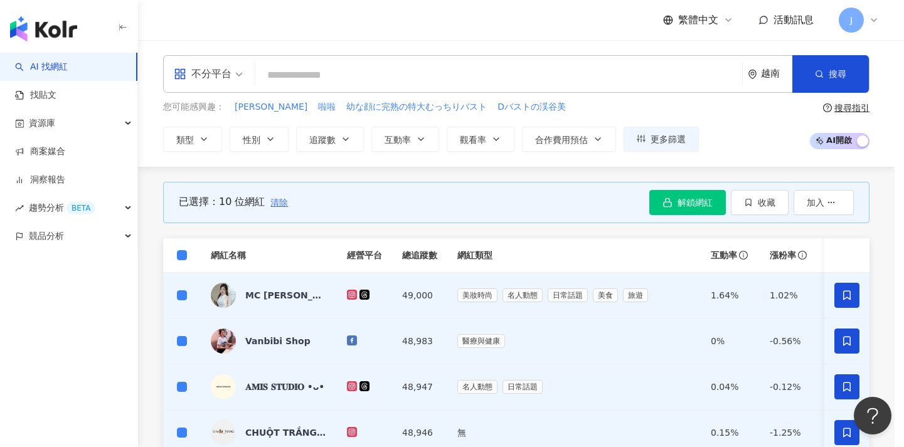
click at [277, 203] on span "清除" at bounding box center [279, 203] width 18 height 10
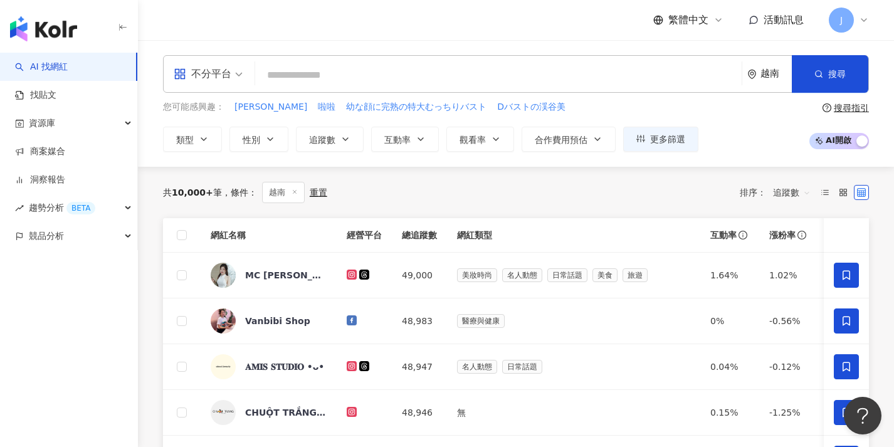
scroll to position [462, 0]
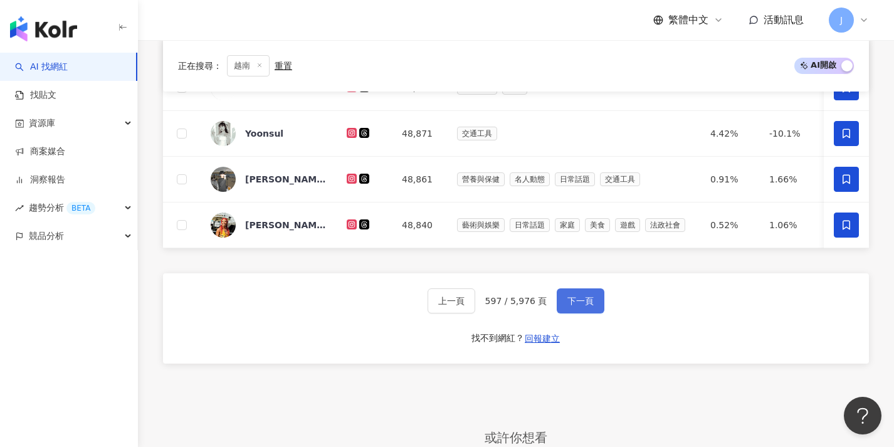
click at [568, 306] on span "下一頁" at bounding box center [581, 301] width 26 height 10
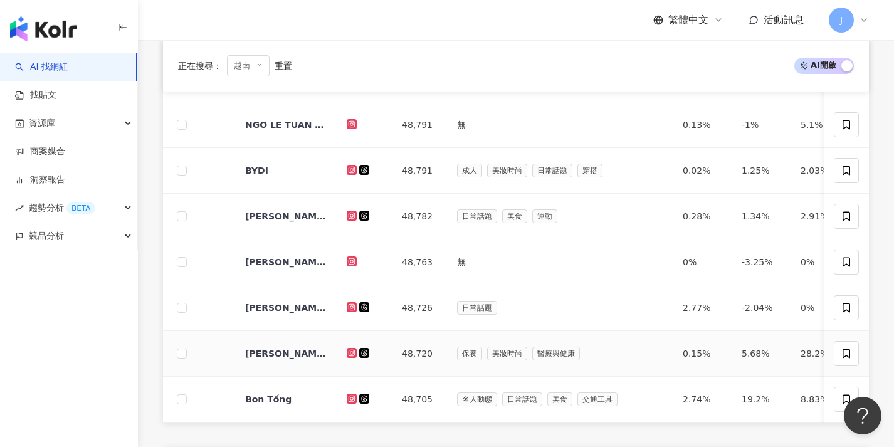
scroll to position [0, 0]
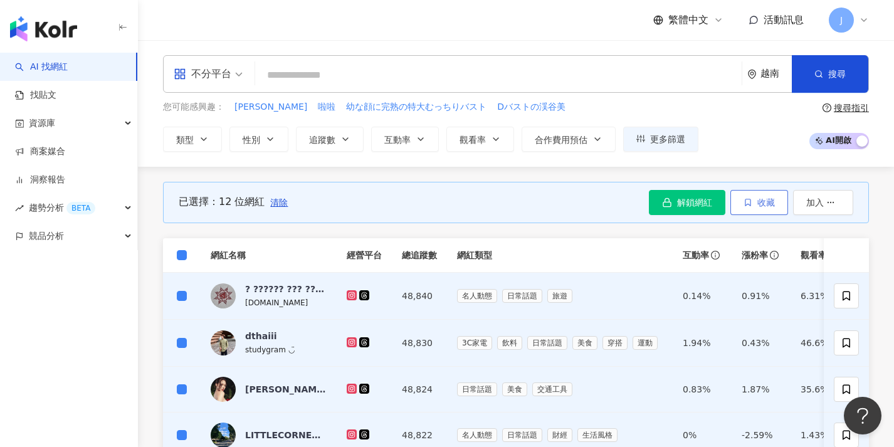
click at [758, 203] on span "收藏" at bounding box center [767, 203] width 18 height 10
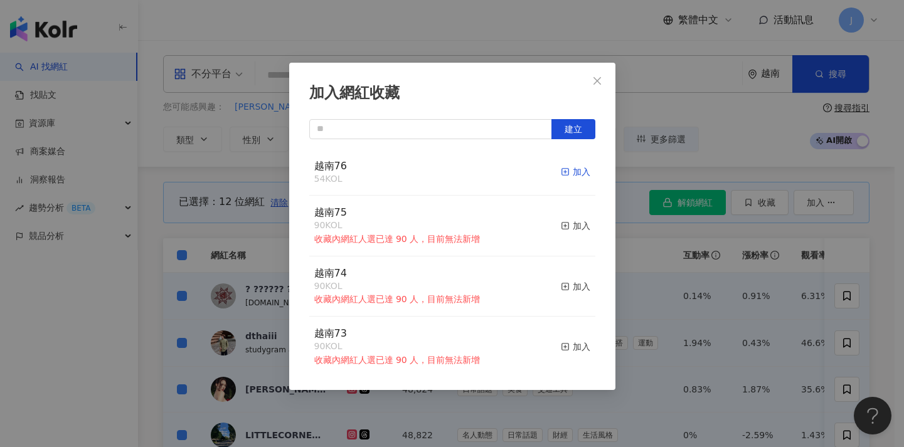
click at [561, 173] on div "加入" at bounding box center [575, 172] width 29 height 14
click at [669, 295] on div "加入網紅收藏 建立 越南76 66 KOL 加入 越南75 90 KOL 收藏內網紅人選已達 90 人，目前無法新增 加入 越南74 90 KOL 收藏內網紅…" at bounding box center [452, 223] width 904 height 447
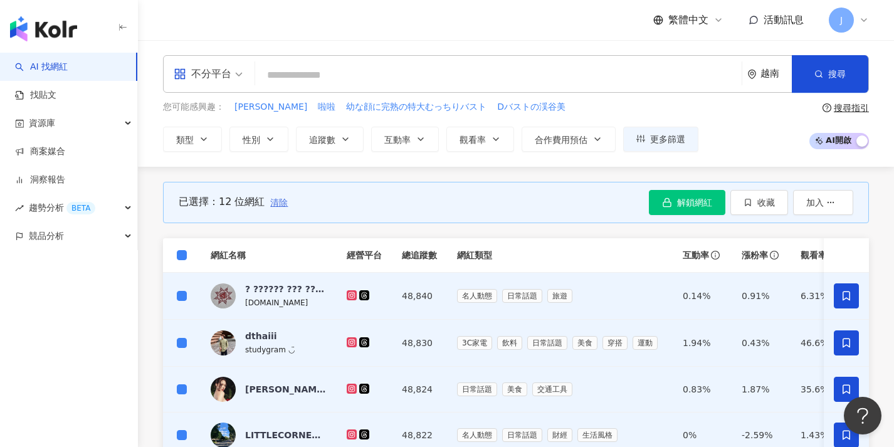
click at [277, 204] on span "清除" at bounding box center [279, 203] width 18 height 10
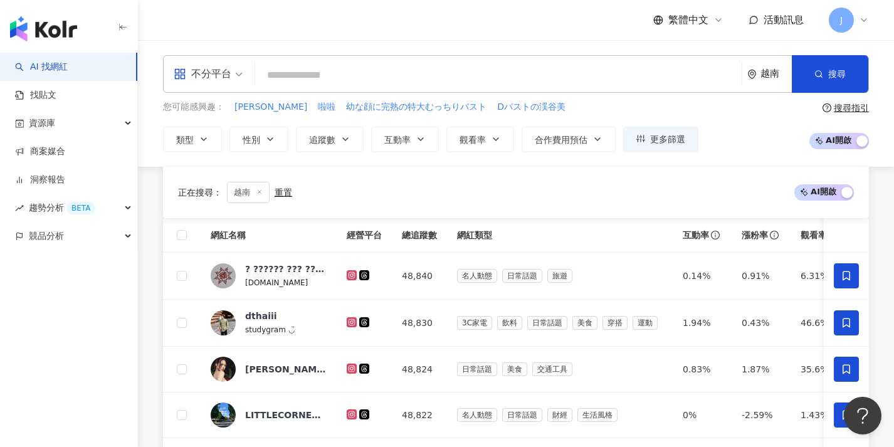
scroll to position [471, 0]
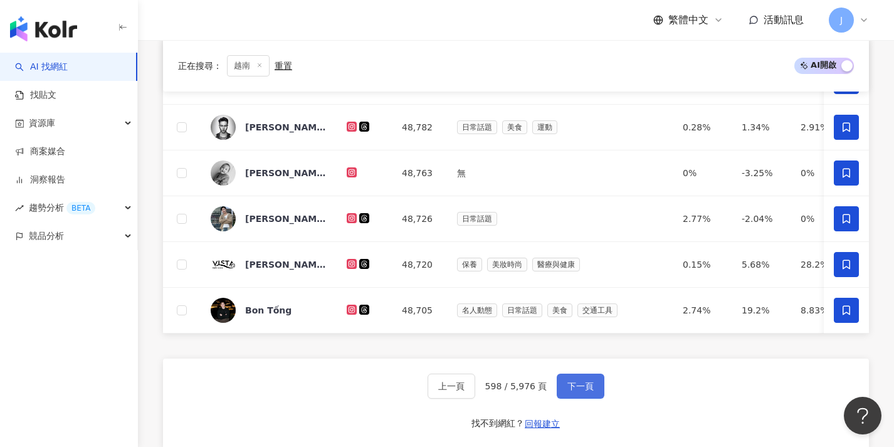
click at [589, 391] on span "下一頁" at bounding box center [581, 386] width 26 height 10
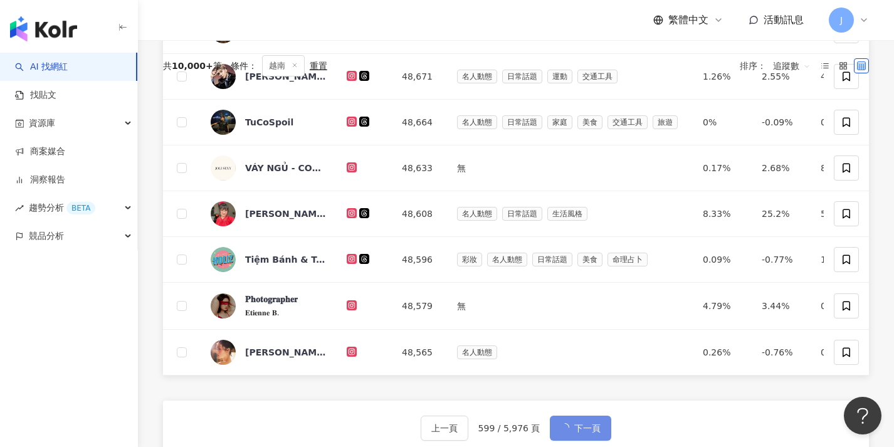
scroll to position [0, 0]
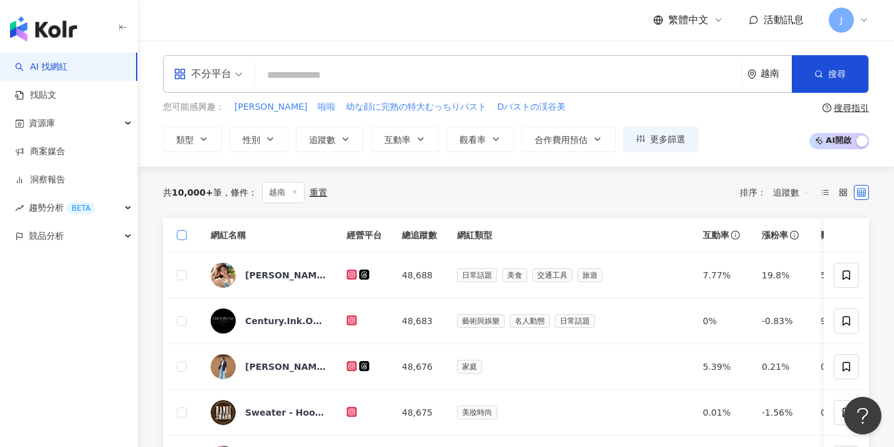
click at [185, 233] on span at bounding box center [182, 235] width 10 height 10
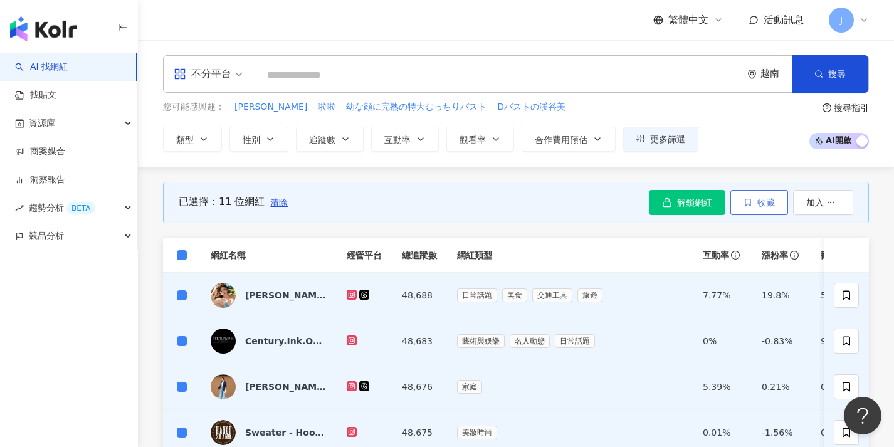
click at [773, 201] on span "收藏" at bounding box center [767, 203] width 18 height 10
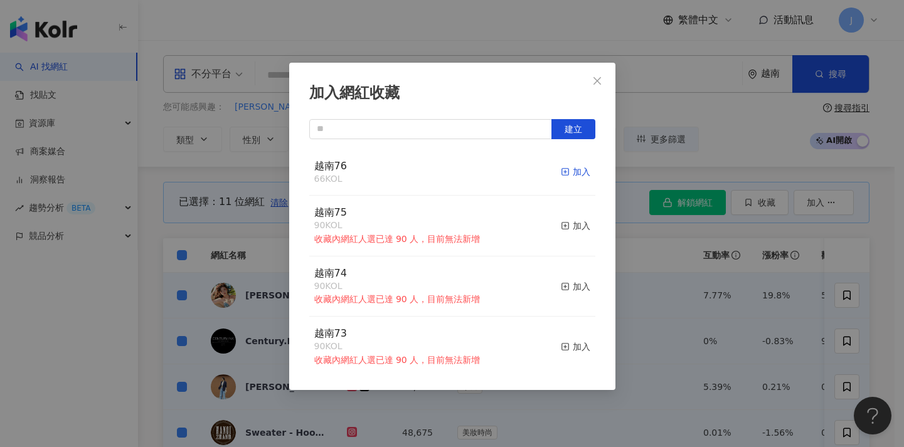
click at [572, 169] on div "加入" at bounding box center [575, 172] width 29 height 14
click at [660, 238] on div "加入網紅收藏 建立 越南76 77 KOL 加入 越南75 90 KOL 收藏內網紅人選已達 90 人，目前無法新增 加入 越南74 90 KOL 收藏內網紅…" at bounding box center [452, 223] width 904 height 447
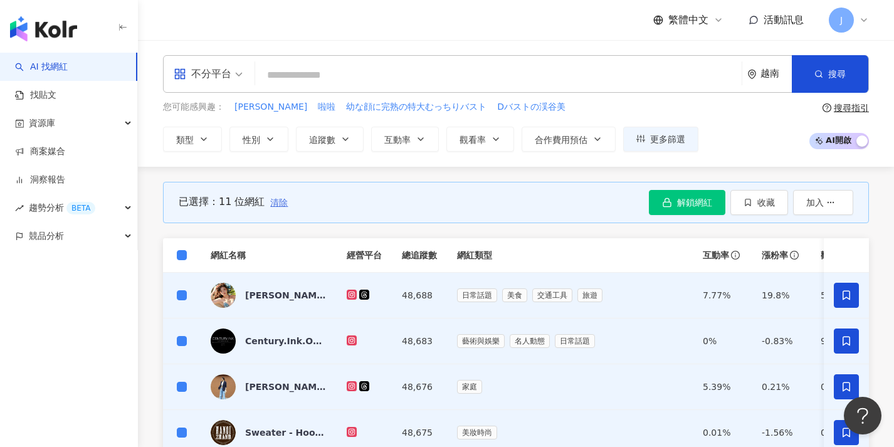
click at [278, 202] on span "清除" at bounding box center [279, 203] width 18 height 10
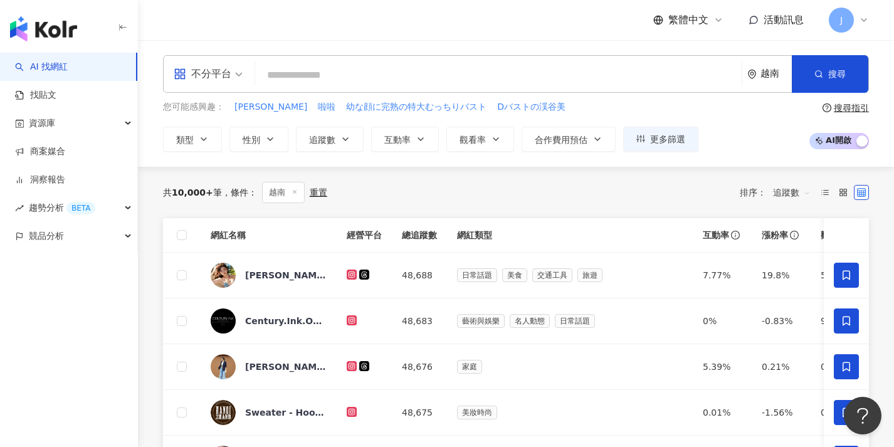
scroll to position [525, 0]
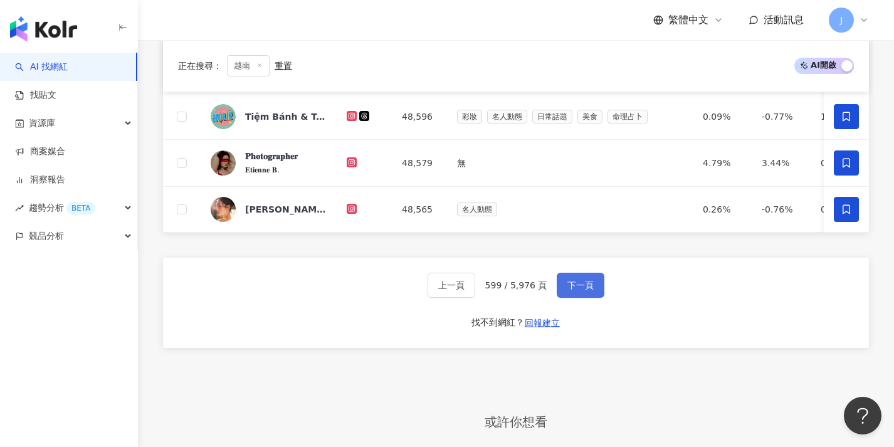
click at [571, 290] on span "下一頁" at bounding box center [581, 285] width 26 height 10
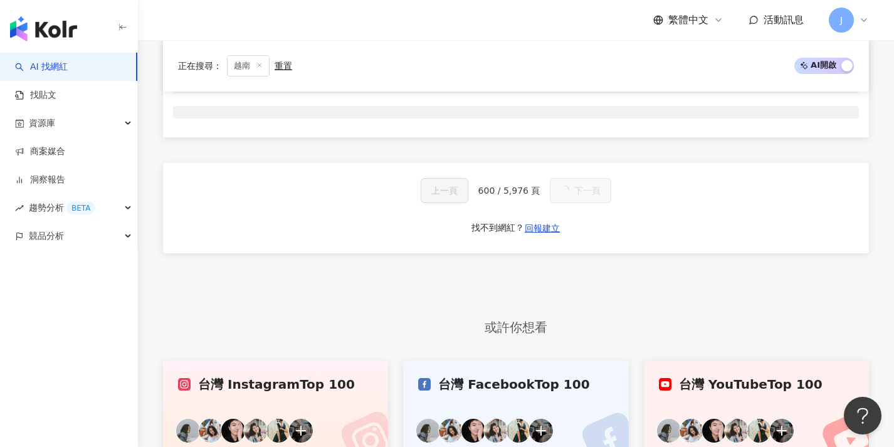
scroll to position [0, 0]
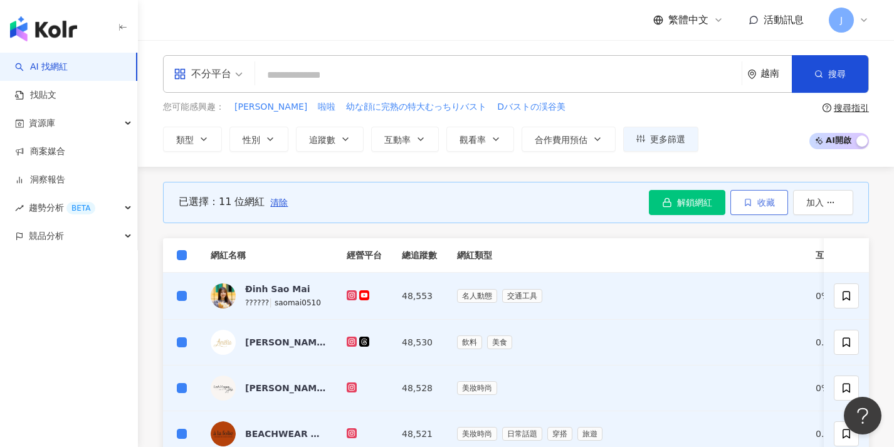
click at [759, 204] on span "收藏" at bounding box center [767, 203] width 18 height 10
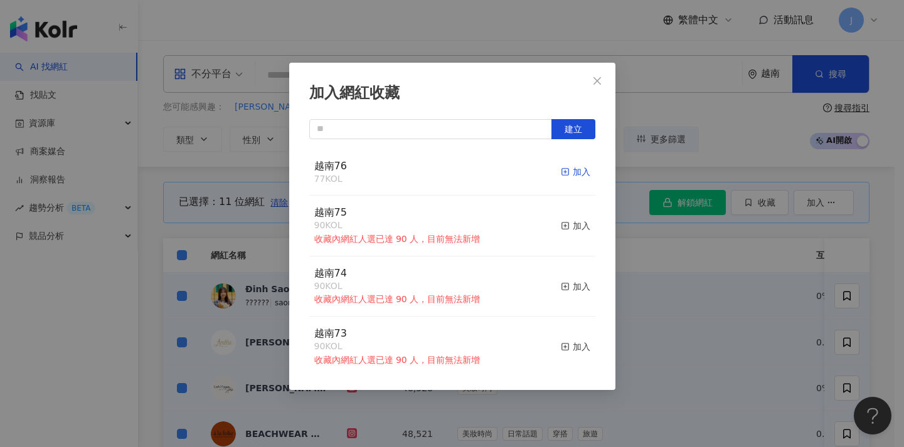
click at [569, 173] on div "加入" at bounding box center [575, 172] width 29 height 14
drag, startPoint x: 674, startPoint y: 263, endPoint x: 651, endPoint y: 263, distance: 22.6
click at [674, 263] on div "加入網紅收藏 建立 越南76 88 KOL 加入 越南75 90 KOL 收藏內網紅人選已達 90 人，目前無法新增 加入 越南74 90 KOL 收藏內網紅…" at bounding box center [452, 223] width 904 height 447
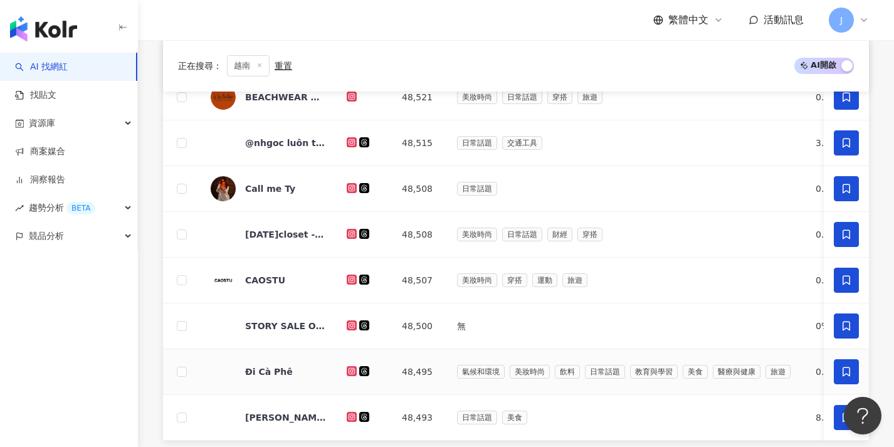
scroll to position [421, 0]
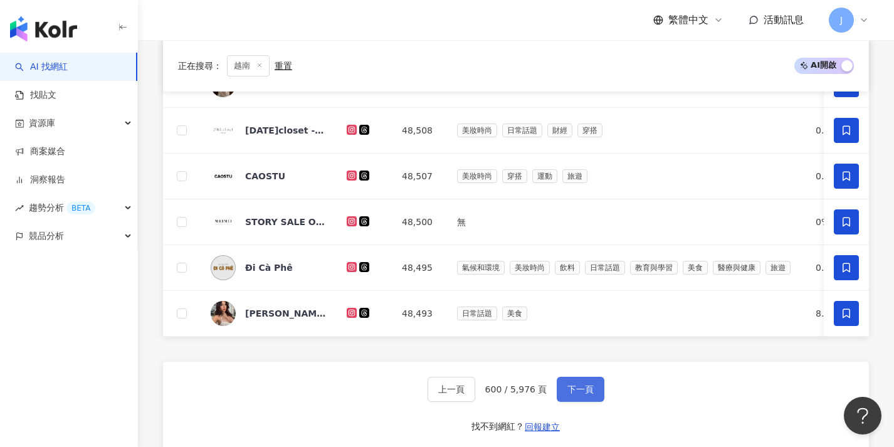
click at [568, 394] on span "下一頁" at bounding box center [581, 389] width 26 height 10
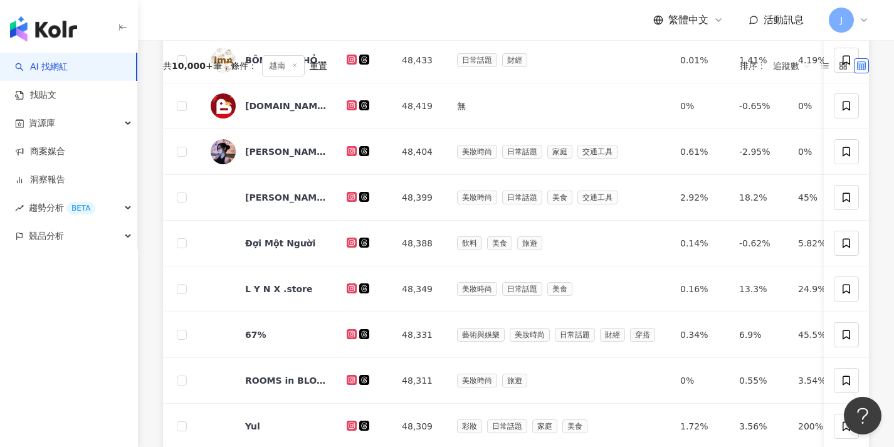
scroll to position [105, 0]
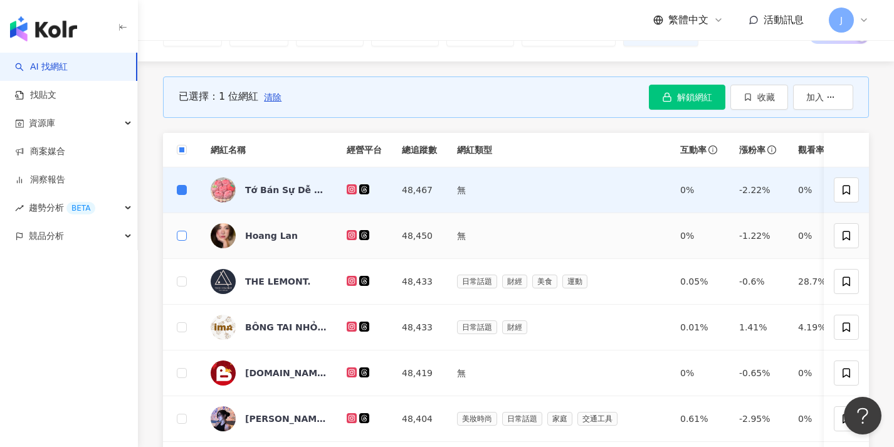
click at [182, 240] on span at bounding box center [182, 236] width 10 height 10
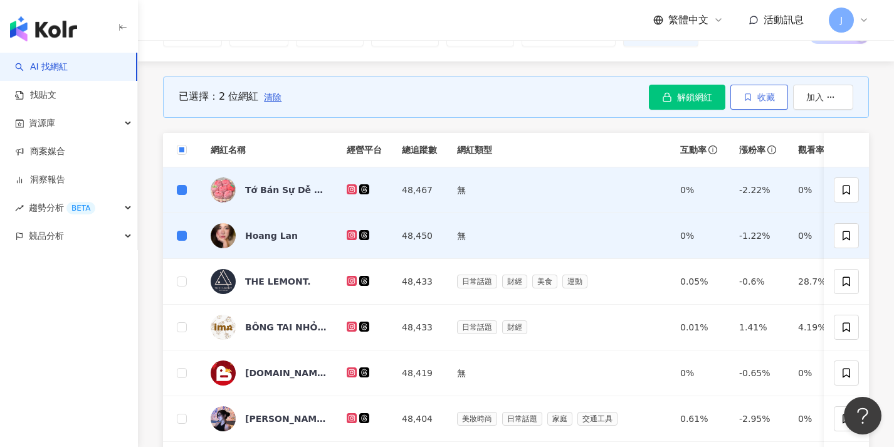
click at [756, 99] on button "收藏" at bounding box center [760, 97] width 58 height 25
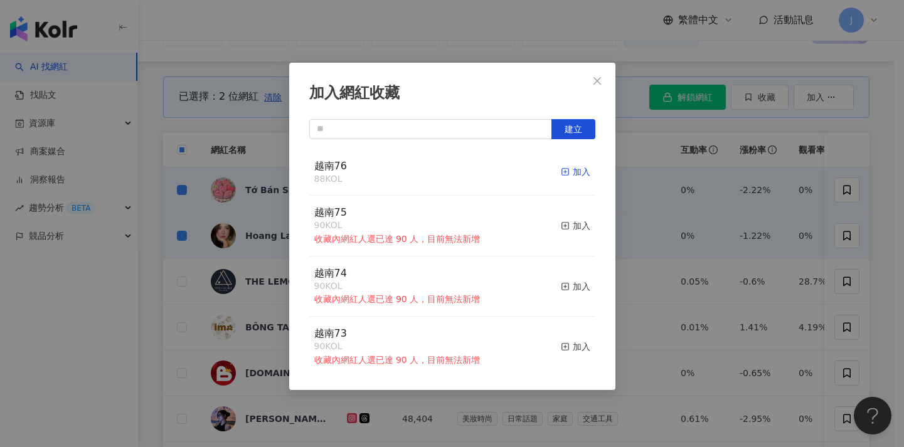
click at [561, 174] on icon "button" at bounding box center [565, 171] width 9 height 9
click at [230, 144] on div "加入網紅收藏 建立 越南76 88 KOL 加入 越南75 90 KOL 收藏內網紅人選已達 90 人，目前無法新增 加入 越南74 90 KOL 收藏內網紅…" at bounding box center [452, 223] width 904 height 447
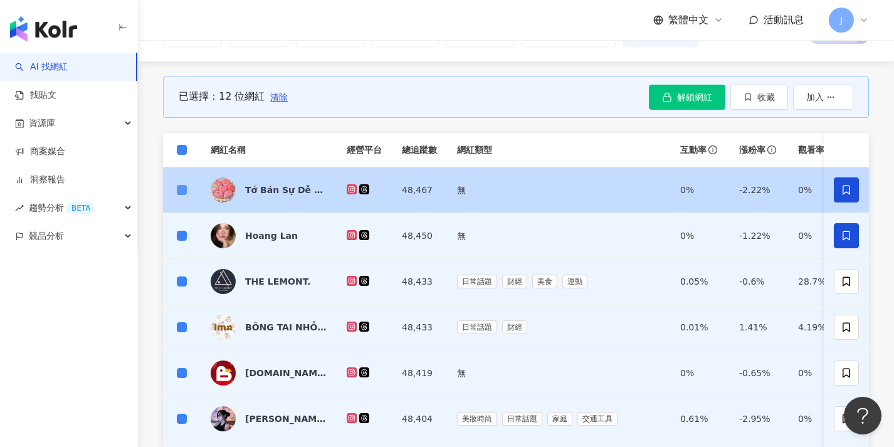
click at [184, 193] on span at bounding box center [182, 190] width 10 height 10
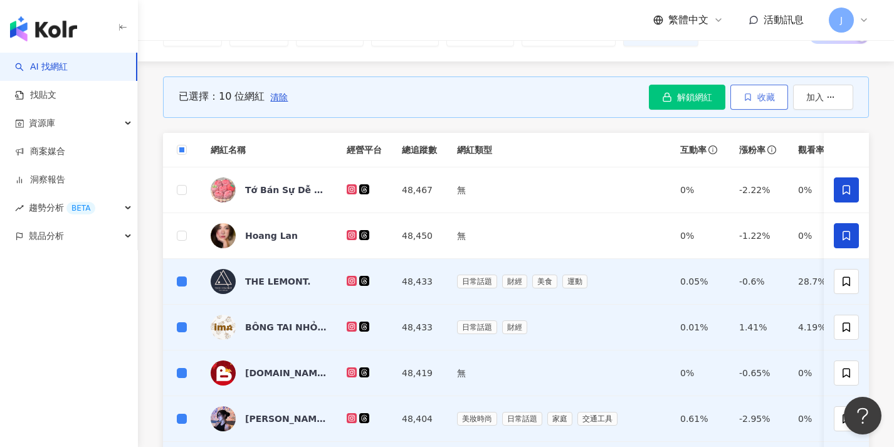
click at [753, 103] on button "收藏" at bounding box center [760, 97] width 58 height 25
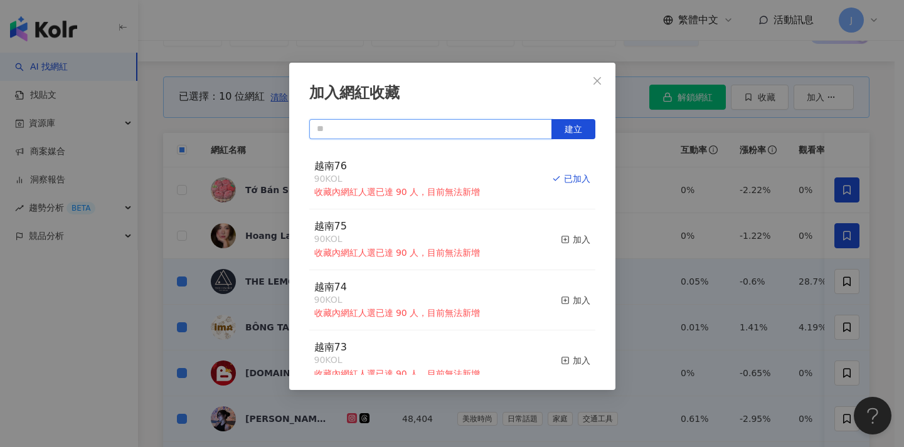
click at [467, 124] on input "text" at bounding box center [430, 129] width 243 height 20
paste input "****"
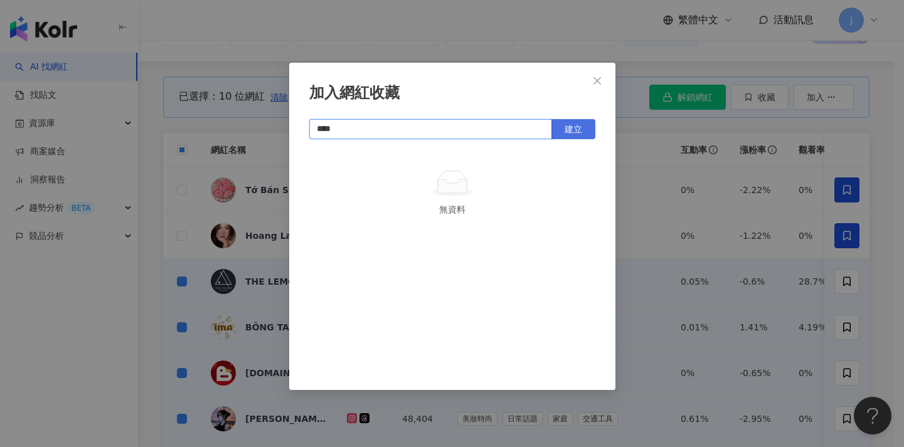
click at [583, 135] on button "建立" at bounding box center [573, 129] width 44 height 20
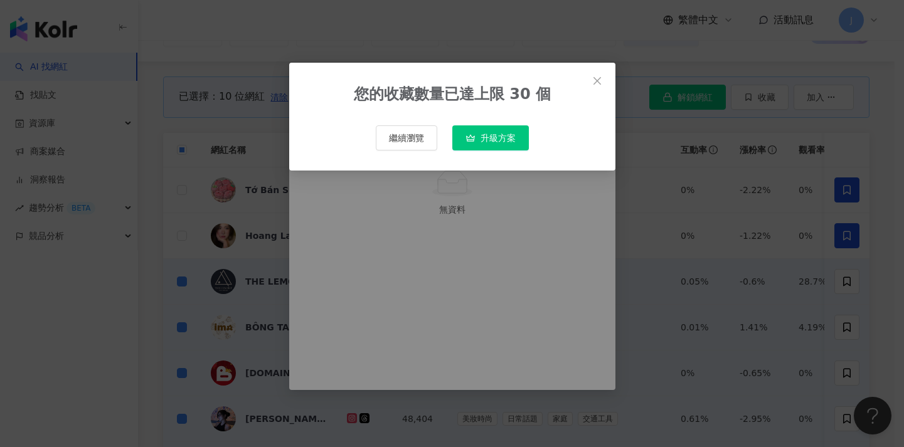
type input "****"
click at [598, 87] on button "Close" at bounding box center [596, 80] width 25 height 25
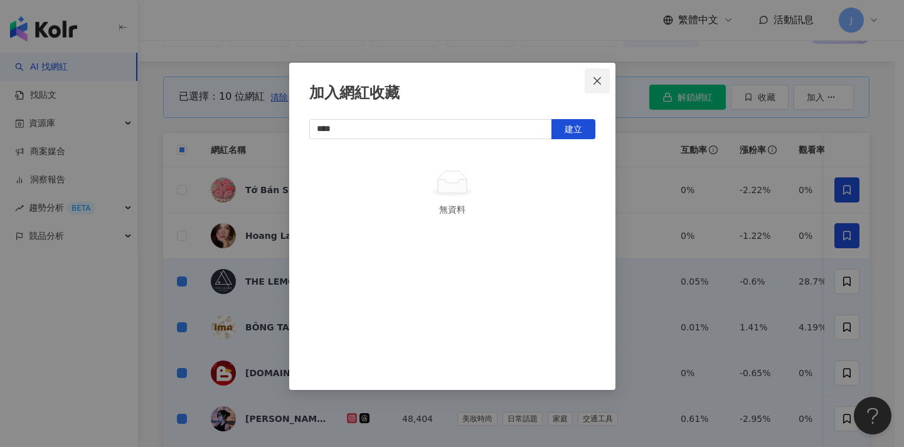
click at [598, 87] on button "Close" at bounding box center [596, 80] width 25 height 25
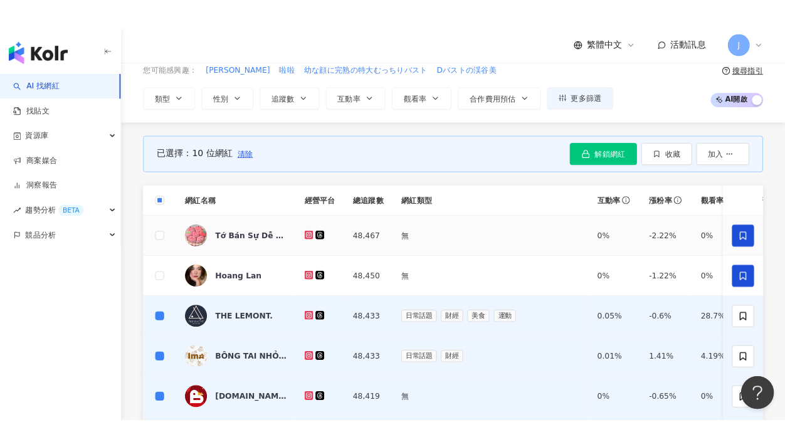
scroll to position [0, 0]
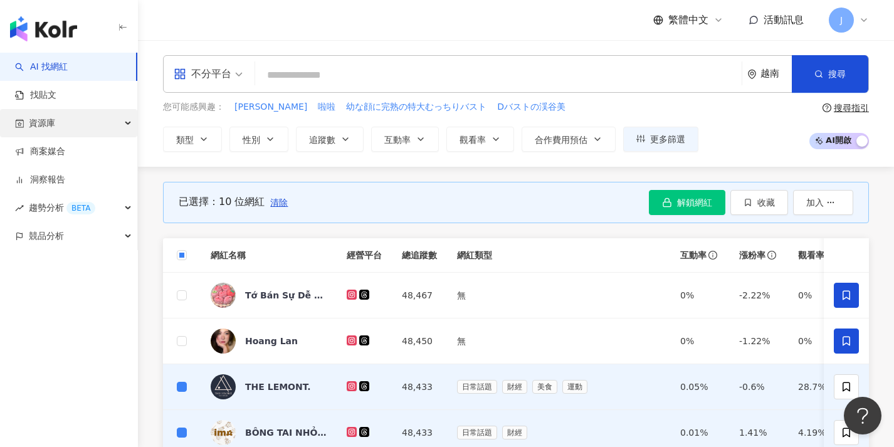
click at [102, 125] on div "資源庫" at bounding box center [68, 123] width 137 height 28
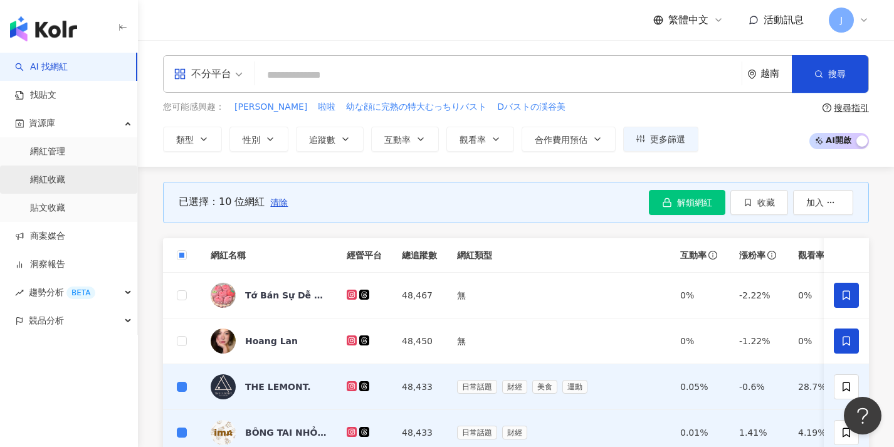
click at [65, 181] on link "網紅收藏" at bounding box center [47, 180] width 35 height 13
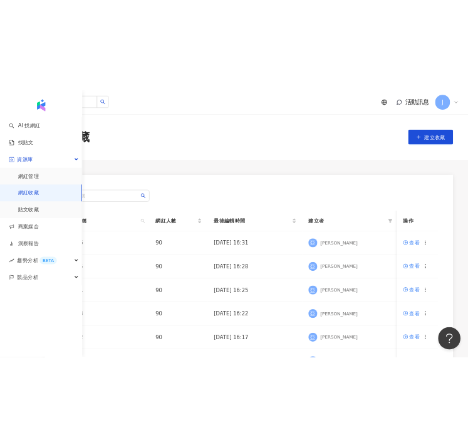
scroll to position [278, 0]
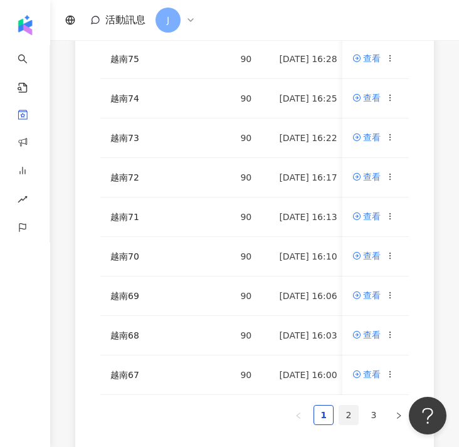
click at [342, 419] on link "2" at bounding box center [348, 415] width 19 height 19
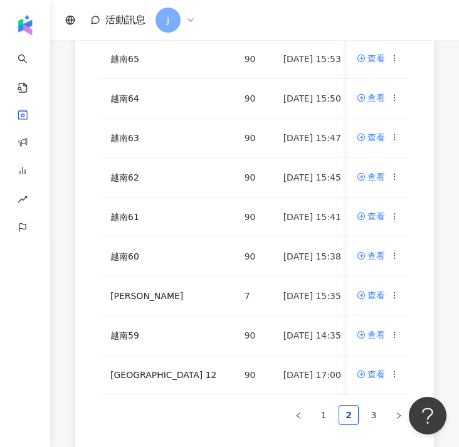
drag, startPoint x: 153, startPoint y: 424, endPoint x: 159, endPoint y: 420, distance: 7.3
click at [154, 424] on ul "1 2 3" at bounding box center [254, 415] width 309 height 20
click at [398, 258] on icon at bounding box center [394, 255] width 9 height 9
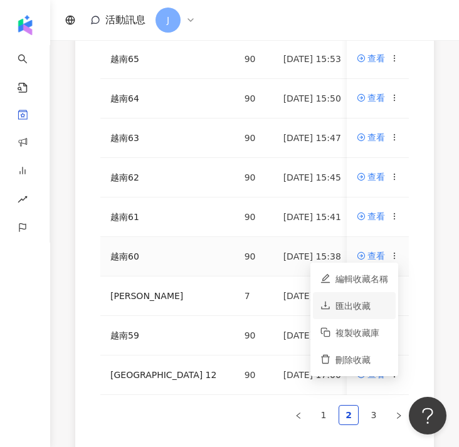
click at [373, 310] on div "匯出收藏" at bounding box center [362, 306] width 53 height 14
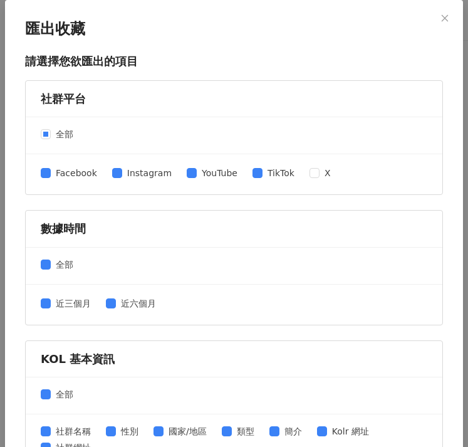
scroll to position [185, 0]
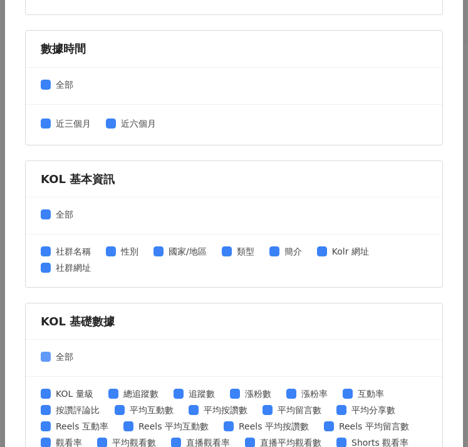
click at [51, 357] on span "全部" at bounding box center [65, 357] width 28 height 14
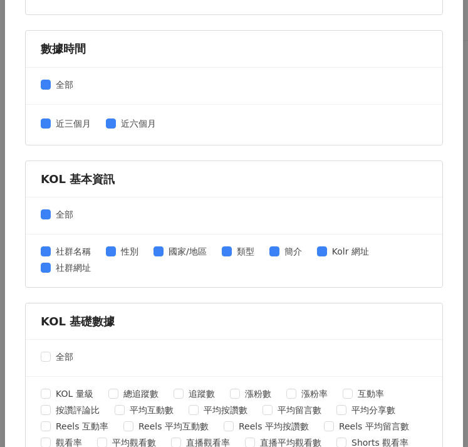
scroll to position [463, 0]
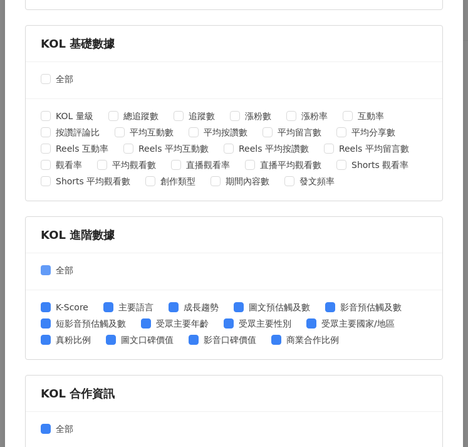
click at [46, 271] on span at bounding box center [46, 270] width 10 height 10
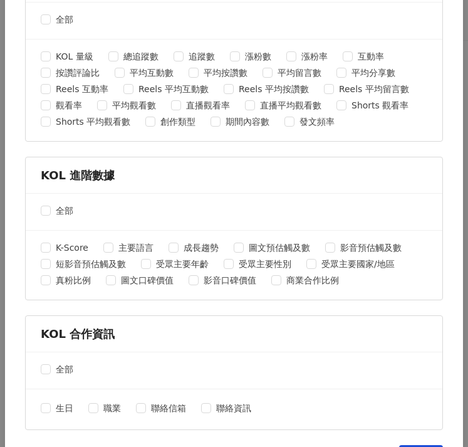
scroll to position [565, 0]
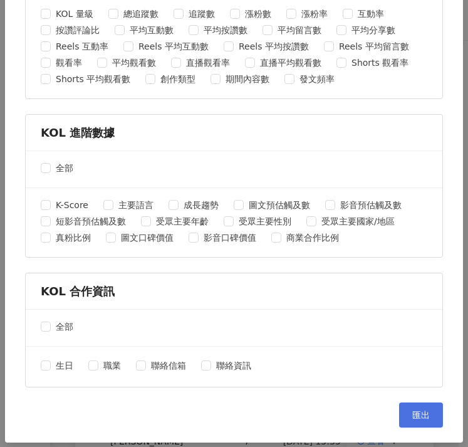
click at [413, 415] on span "匯出" at bounding box center [422, 415] width 18 height 10
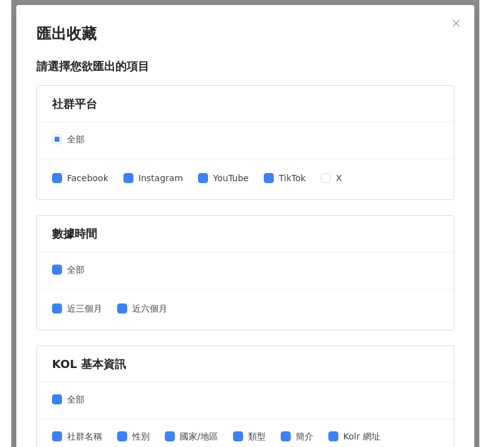
scroll to position [103, 0]
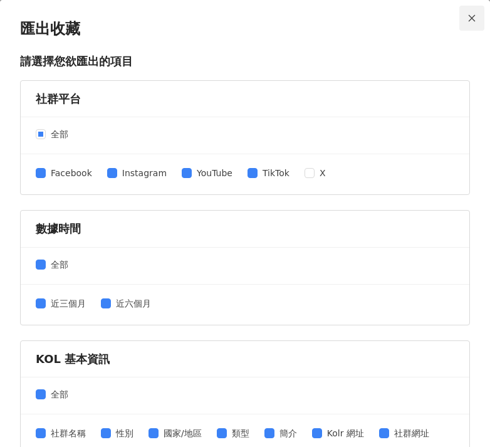
click at [471, 18] on span "Close" at bounding box center [472, 18] width 25 height 9
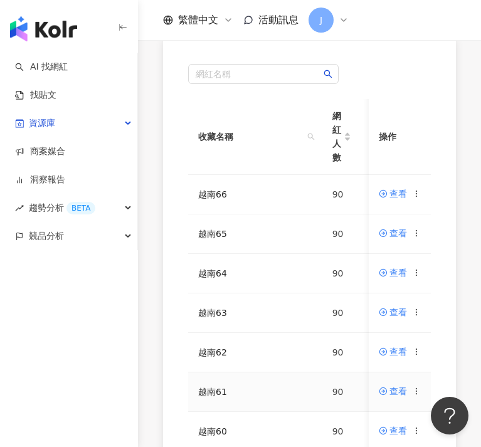
click at [414, 394] on icon at bounding box center [416, 391] width 9 height 9
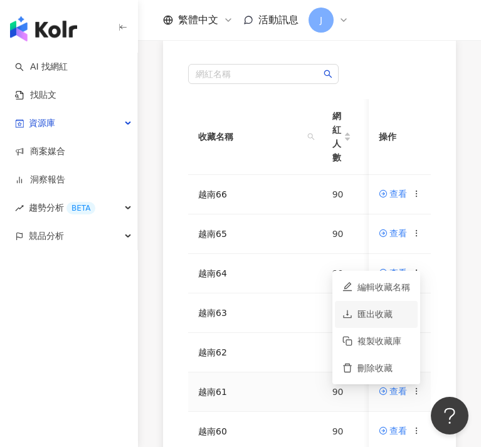
click at [401, 322] on li "匯出收藏" at bounding box center [376, 314] width 83 height 27
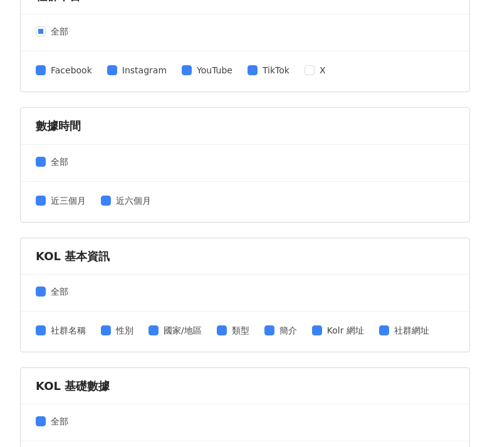
scroll to position [171, 0]
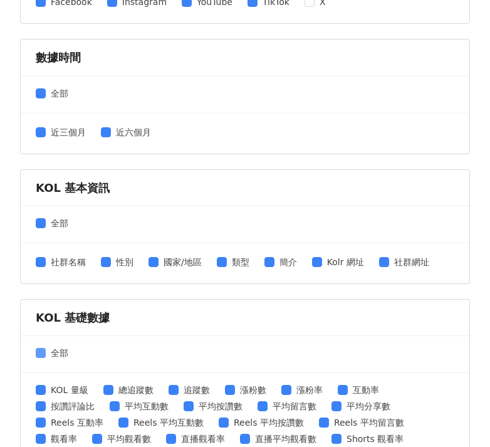
click at [48, 349] on span "全部" at bounding box center [60, 353] width 28 height 14
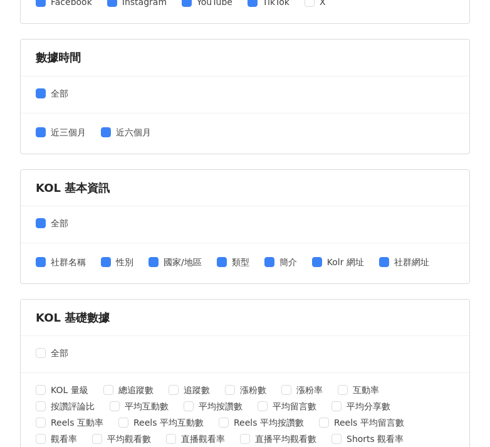
scroll to position [542, 0]
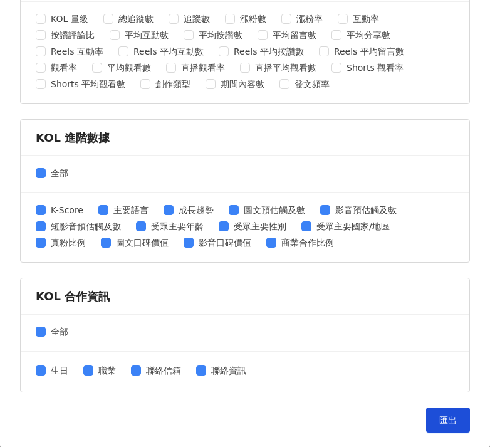
click at [35, 174] on div "全部" at bounding box center [245, 174] width 449 height 37
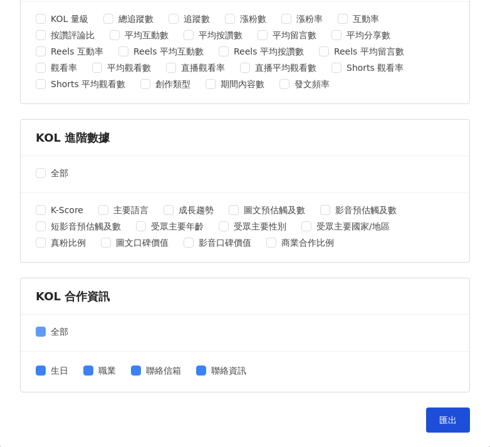
click at [47, 332] on span "全部" at bounding box center [60, 332] width 28 height 14
click at [440, 415] on span "匯出" at bounding box center [449, 420] width 18 height 10
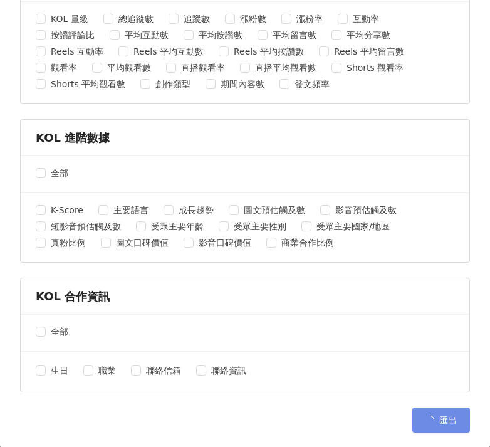
scroll to position [0, 0]
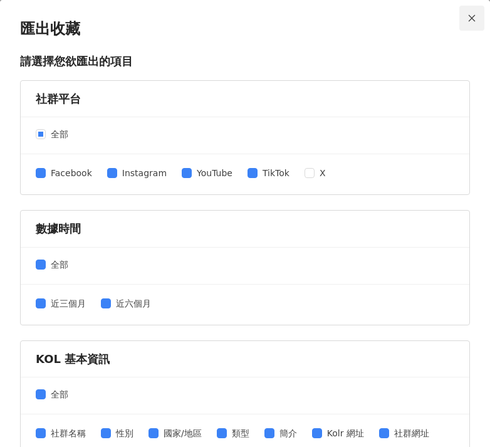
click at [460, 18] on span "Close" at bounding box center [472, 18] width 25 height 9
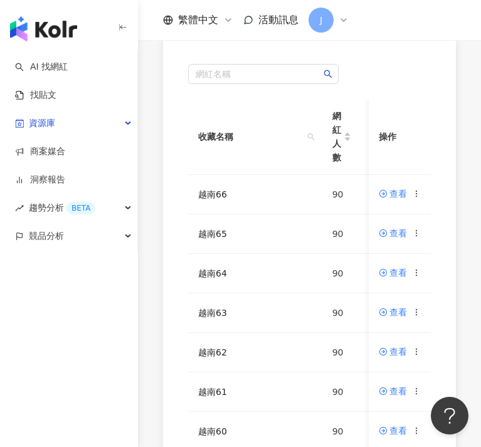
click at [156, 387] on div "網紅名稱 收藏名稱 網紅人數 最後編輯時間 建立者 操作 越南66 90 2025/8/20 15:56 亞 亞思博 查看 越南65 90 2025/8/20…" at bounding box center [309, 337] width 343 height 596
click at [415, 352] on icon at bounding box center [416, 351] width 9 height 9
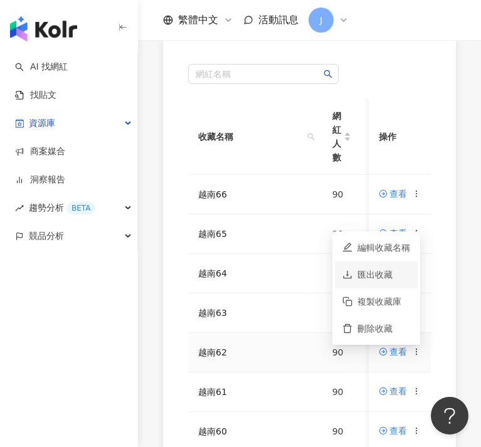
click at [385, 280] on div "匯出收藏" at bounding box center [383, 275] width 53 height 14
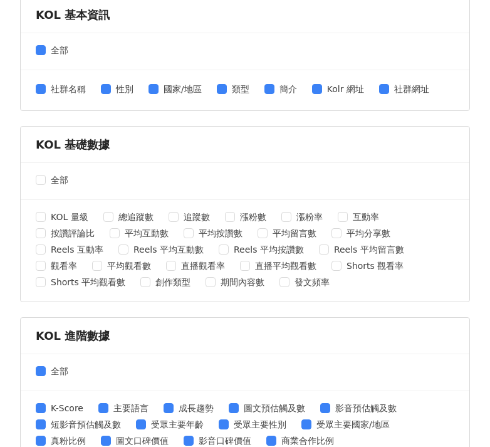
scroll to position [422, 0]
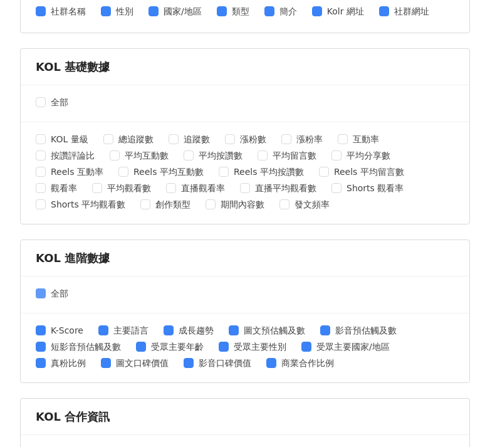
click at [46, 292] on span "全部" at bounding box center [60, 294] width 28 height 14
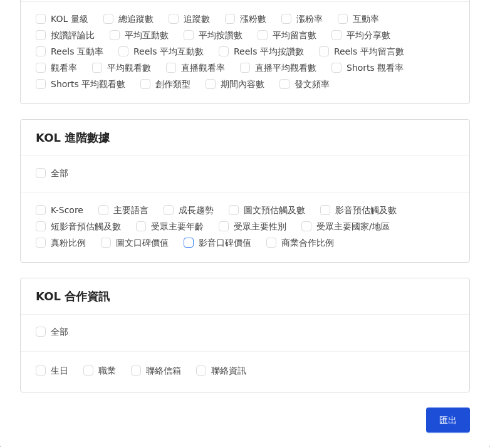
scroll to position [203, 0]
click at [440, 418] on span "匯出" at bounding box center [449, 420] width 18 height 10
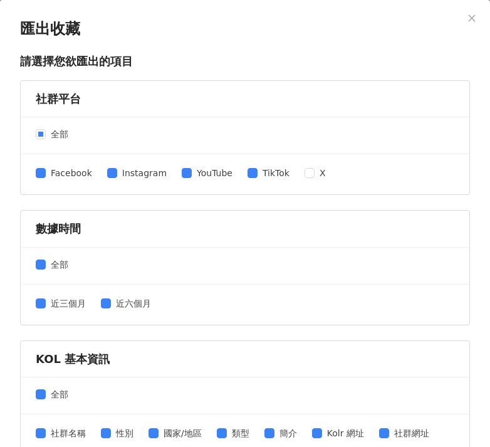
scroll to position [0, 0]
click at [468, 16] on icon "close" at bounding box center [472, 18] width 9 height 9
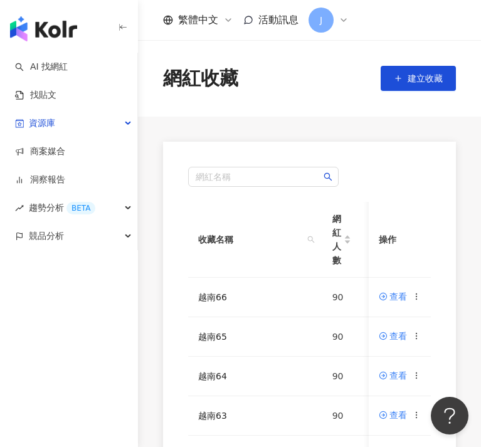
click at [118, 381] on div "AI 找網紅 找貼文 資源庫 商案媒合 洞察報告 趨勢分析 BETA 競品分析" at bounding box center [69, 250] width 138 height 394
click at [421, 418] on td "查看" at bounding box center [400, 416] width 62 height 40
click at [416, 416] on icon at bounding box center [416, 415] width 9 height 9
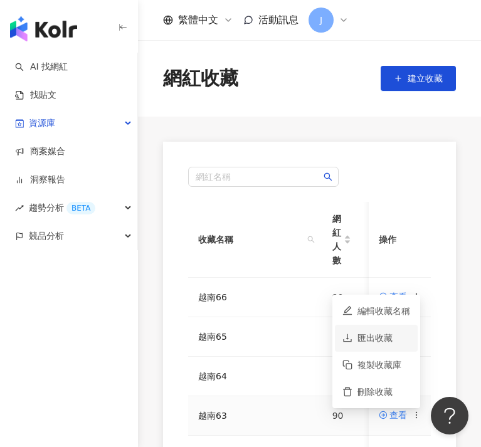
click at [374, 344] on div "匯出收藏" at bounding box center [383, 338] width 53 height 14
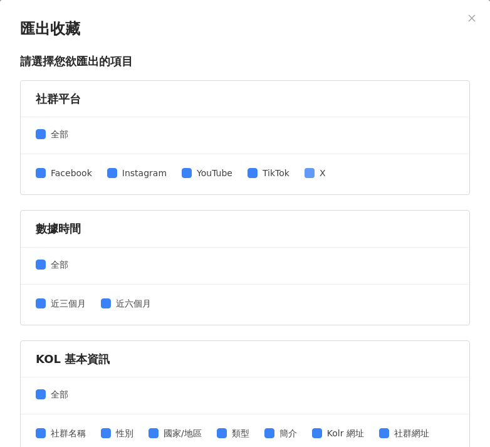
click at [315, 176] on span "X" at bounding box center [323, 173] width 16 height 14
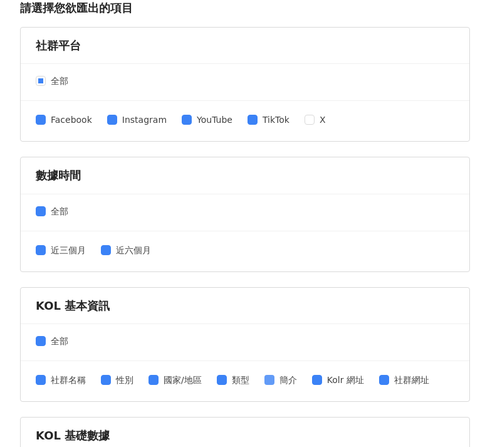
scroll to position [219, 0]
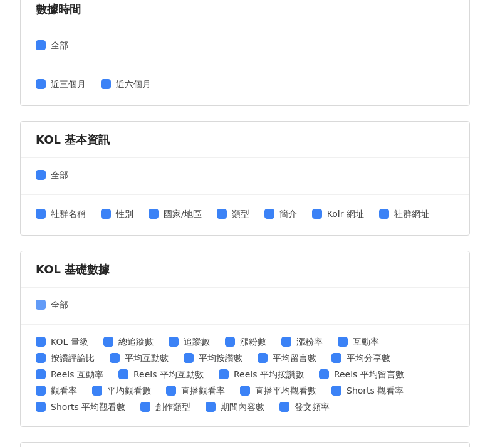
click at [45, 303] on span at bounding box center [41, 305] width 10 height 10
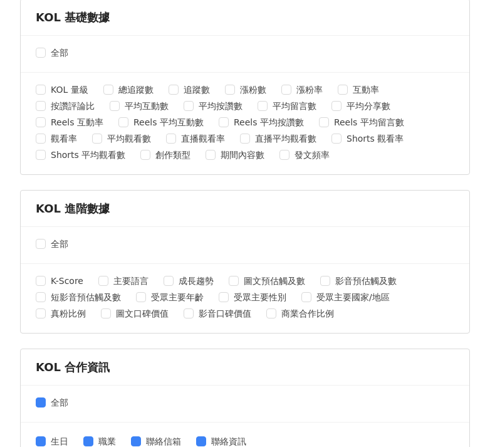
scroll to position [542, 0]
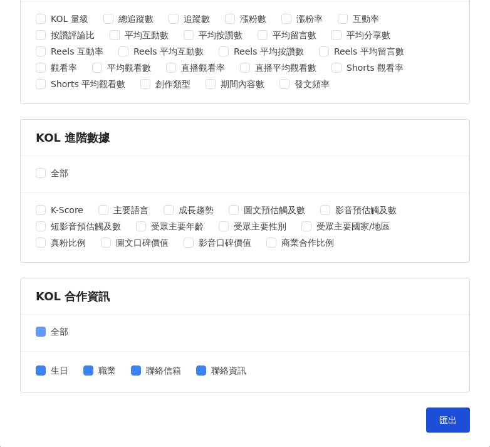
click at [45, 328] on span at bounding box center [41, 332] width 10 height 10
click at [441, 415] on span "匯出" at bounding box center [449, 420] width 18 height 10
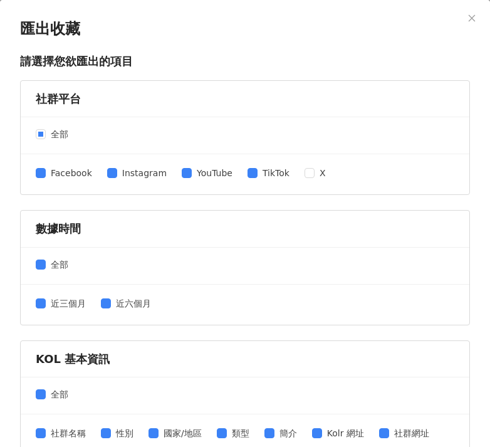
scroll to position [0, 0]
click at [468, 21] on icon "close" at bounding box center [472, 18] width 9 height 9
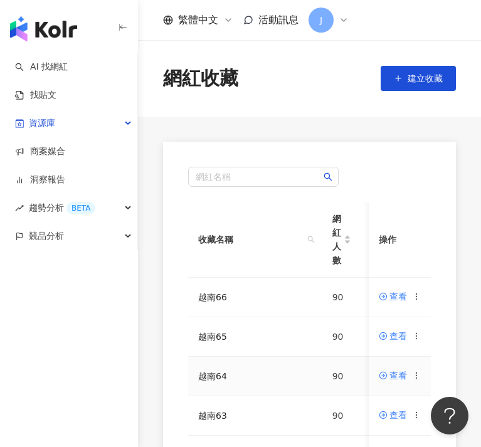
click at [415, 376] on icon at bounding box center [416, 375] width 9 height 9
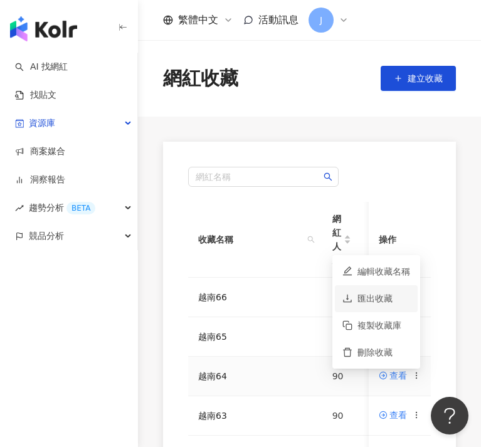
click at [395, 295] on div "匯出收藏" at bounding box center [383, 299] width 53 height 14
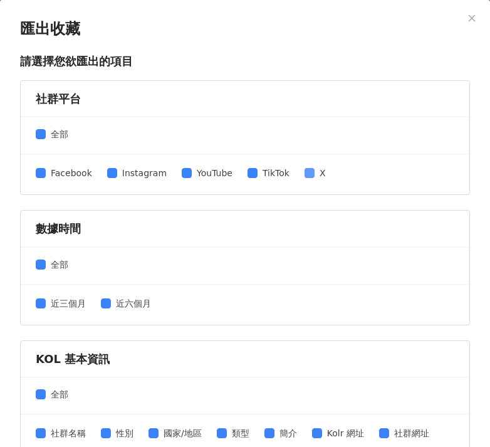
click at [315, 177] on span "X" at bounding box center [323, 173] width 16 height 14
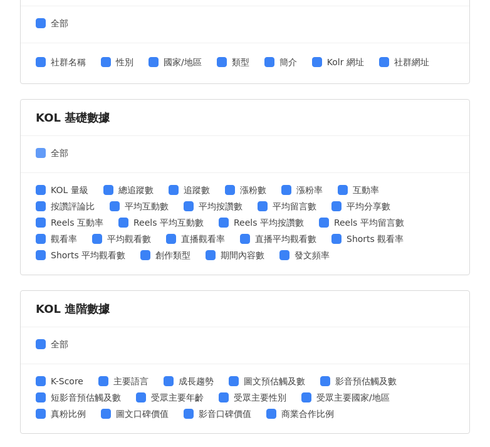
click at [42, 155] on span at bounding box center [41, 153] width 10 height 10
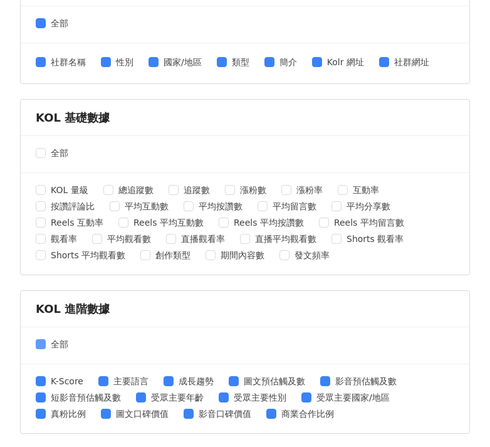
click at [47, 343] on span "全部" at bounding box center [60, 344] width 28 height 14
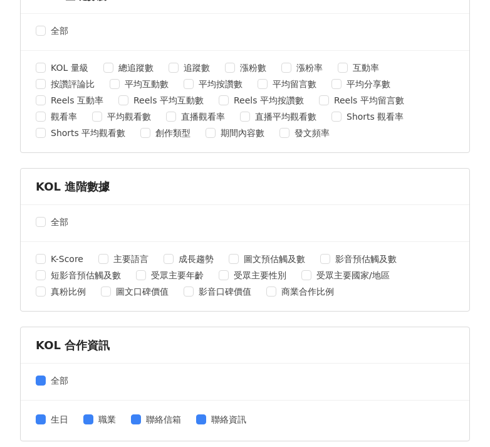
scroll to position [3, 0]
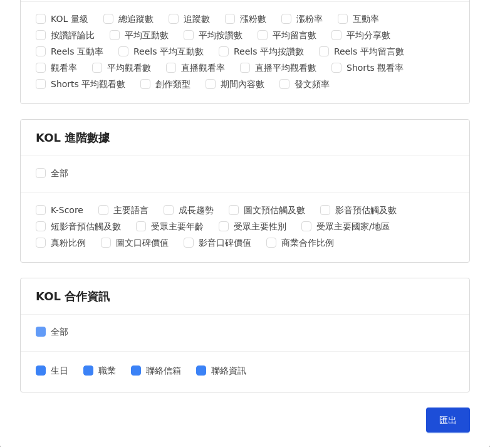
click at [45, 332] on span at bounding box center [41, 332] width 10 height 10
click at [426, 411] on button "匯出" at bounding box center [448, 420] width 44 height 25
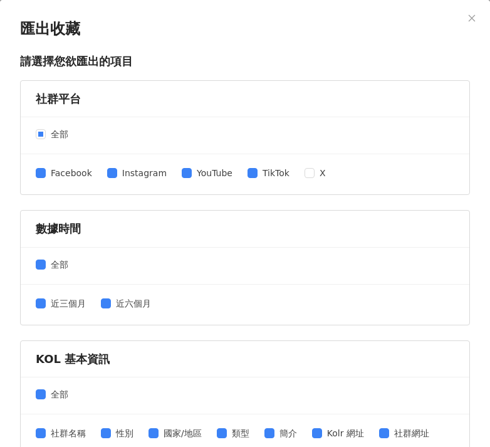
scroll to position [0, 0]
click at [469, 19] on icon "close" at bounding box center [472, 17] width 7 height 7
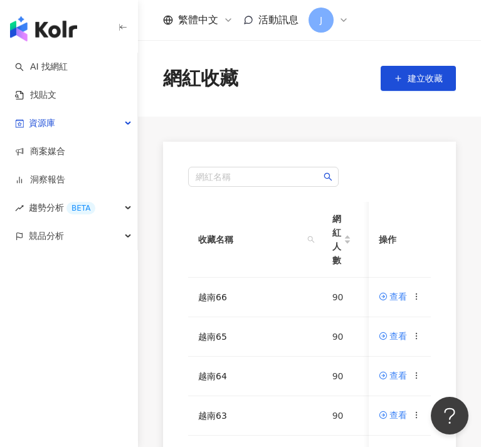
click at [88, 395] on div "AI 找網紅 找貼文 資源庫 商案媒合 洞察報告 趨勢分析 BETA 競品分析" at bounding box center [69, 250] width 138 height 394
click at [413, 334] on icon at bounding box center [416, 336] width 9 height 9
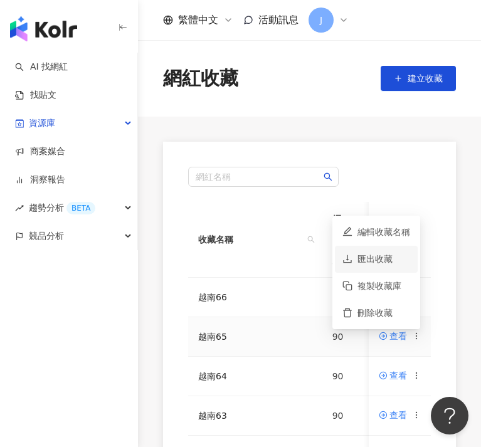
click at [387, 262] on div "匯出收藏" at bounding box center [383, 259] width 53 height 14
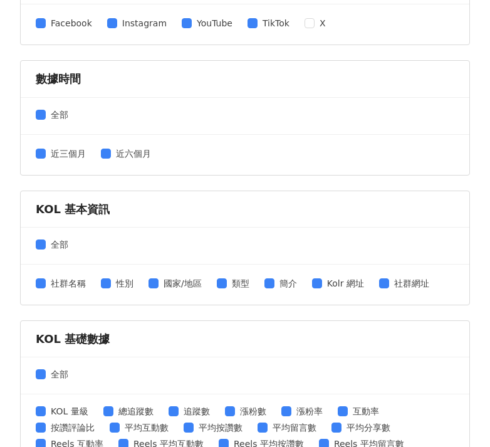
scroll to position [238, 0]
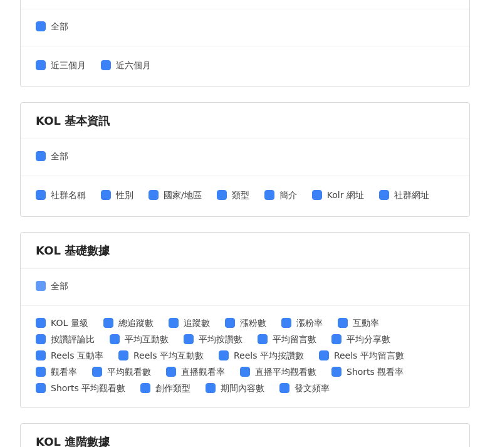
click at [46, 285] on span "全部" at bounding box center [60, 286] width 28 height 14
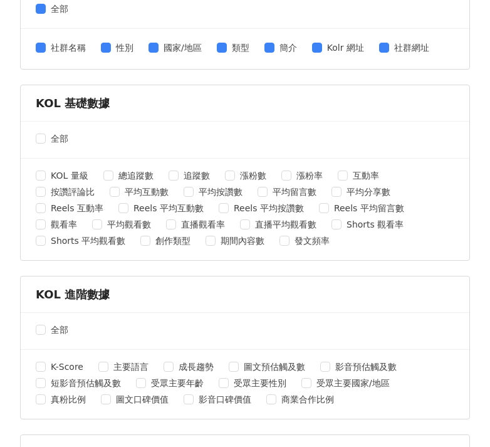
scroll to position [162, 0]
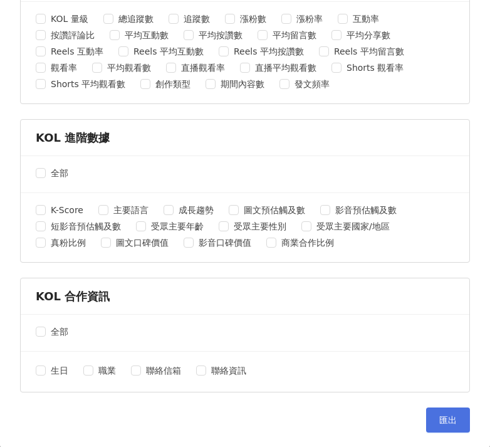
click at [440, 418] on span "匯出" at bounding box center [449, 420] width 18 height 10
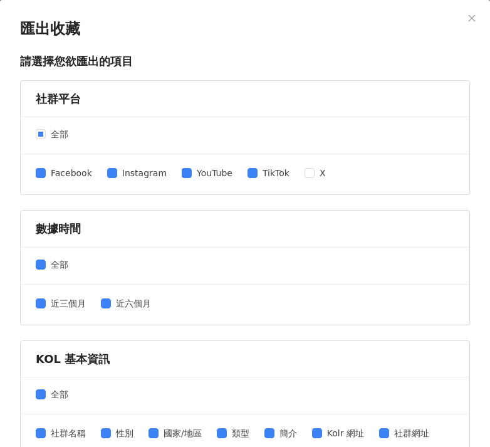
scroll to position [0, 0]
click at [468, 19] on icon "close" at bounding box center [472, 18] width 9 height 9
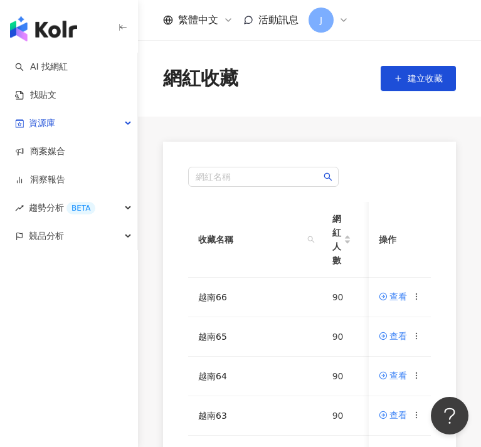
click at [156, 410] on div "網紅名稱 收藏名稱 網紅人數 最後編輯時間 建立者 操作 越南66 90 2025/8/20 15:56 亞 亞思博 查看 越南65 90 2025/8/20…" at bounding box center [309, 440] width 343 height 596
click at [168, 375] on div "網紅名稱 收藏名稱 網紅人數 最後編輯時間 建立者 操作 越南66 90 2025/8/20 15:56 亞 亞思博 查看 越南65 90 2025/8/20…" at bounding box center [309, 440] width 293 height 596
click at [416, 296] on circle at bounding box center [416, 296] width 1 height 1
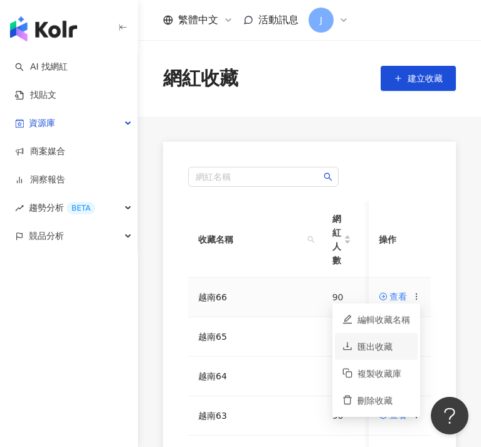
click at [380, 352] on div "匯出收藏" at bounding box center [383, 347] width 53 height 14
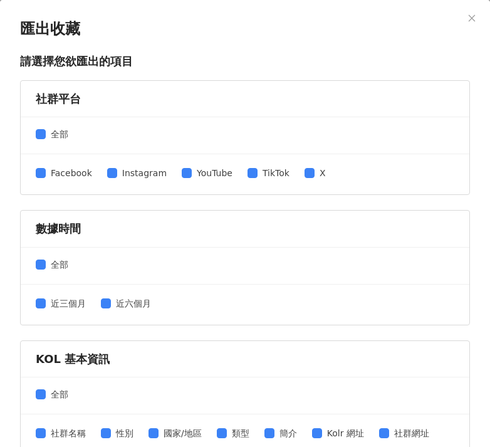
click at [284, 189] on div "Facebook Instagram YouTube TikTok X" at bounding box center [245, 174] width 449 height 40
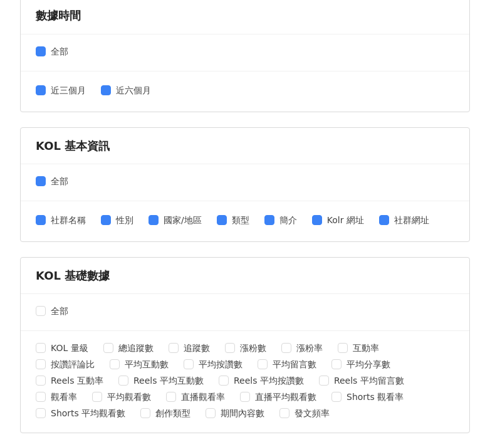
scroll to position [321, 0]
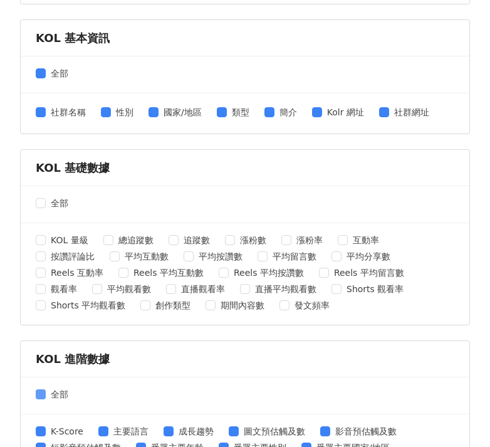
click at [44, 394] on span at bounding box center [41, 394] width 10 height 10
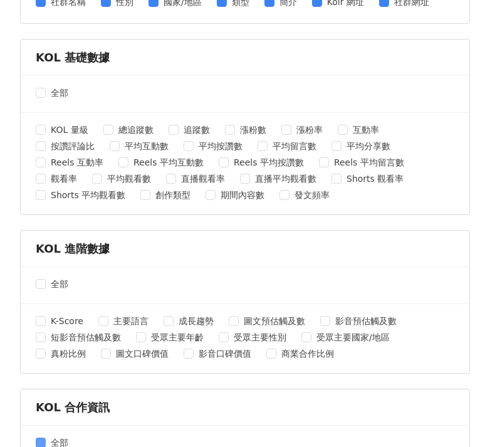
click at [38, 437] on label "全部" at bounding box center [55, 443] width 38 height 14
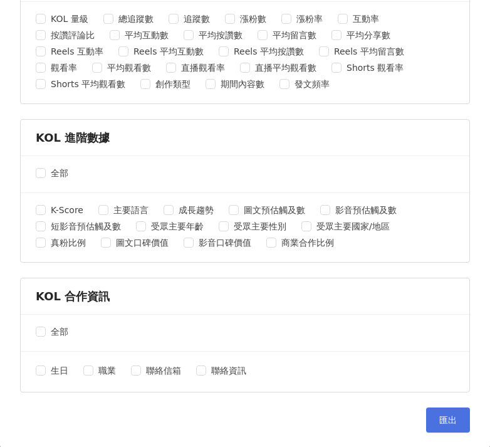
click at [440, 418] on span "匯出" at bounding box center [449, 420] width 18 height 10
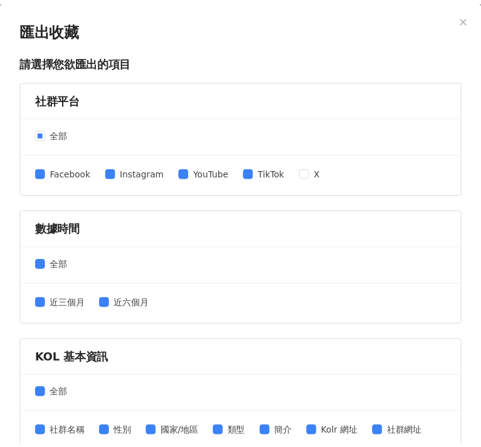
scroll to position [0, 0]
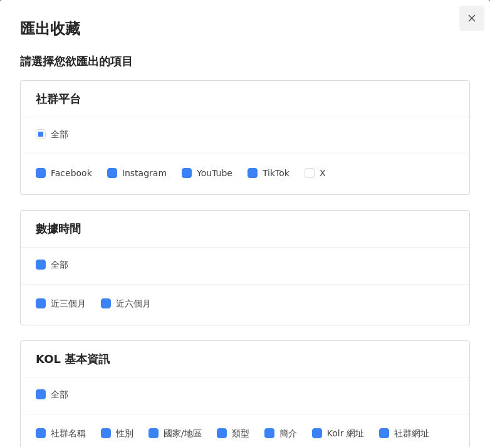
click at [468, 19] on icon "close" at bounding box center [472, 18] width 9 height 9
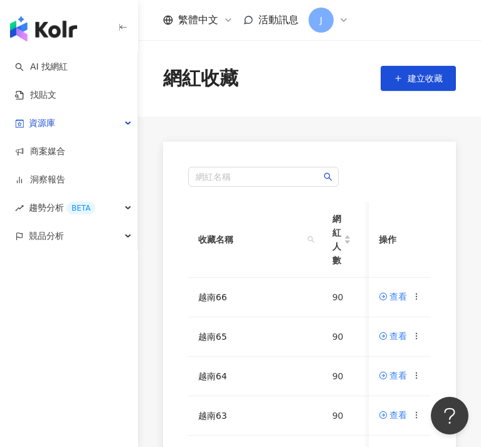
scroll to position [412, 0]
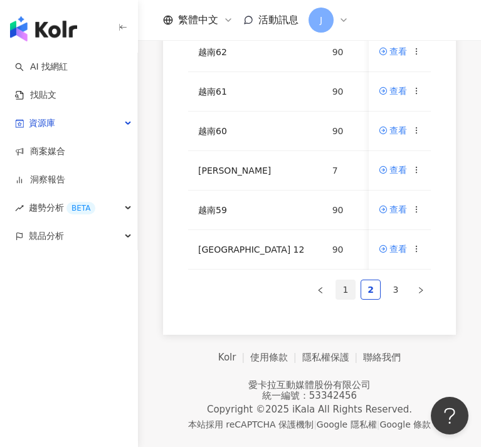
click at [339, 291] on link "1" at bounding box center [345, 289] width 19 height 19
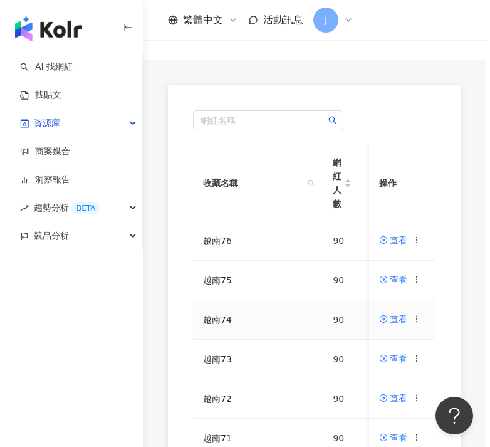
scroll to position [248, 0]
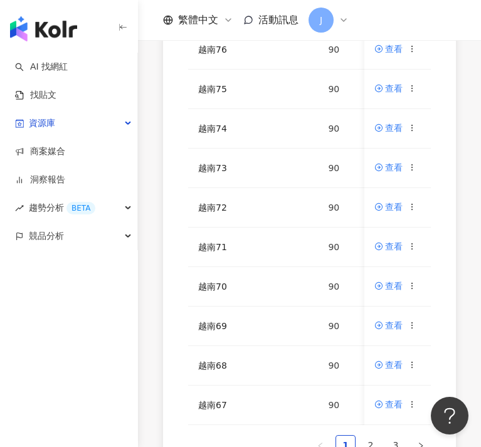
click at [130, 389] on div "AI 找網紅 找貼文 資源庫 商案媒合 洞察報告 趨勢分析 BETA 競品分析" at bounding box center [69, 250] width 138 height 394
click at [416, 407] on icon at bounding box center [412, 404] width 9 height 9
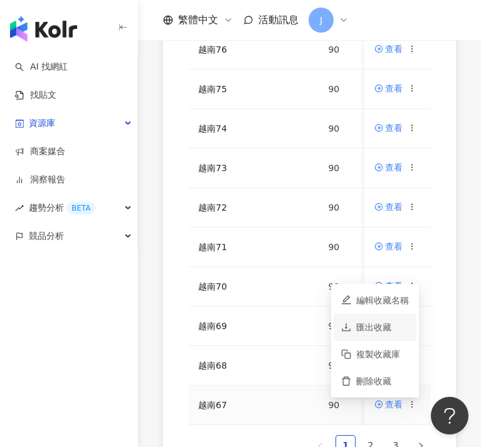
click at [391, 322] on div "匯出收藏" at bounding box center [382, 327] width 53 height 14
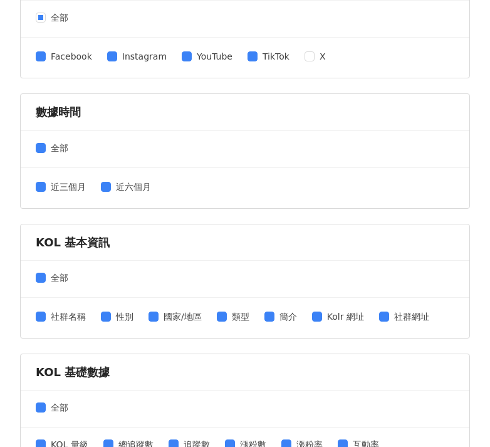
scroll to position [257, 0]
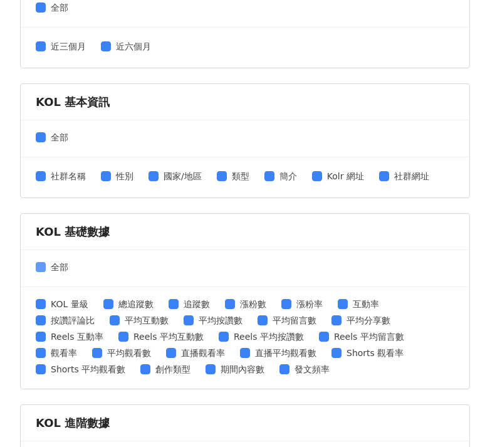
click at [44, 265] on span at bounding box center [41, 267] width 10 height 10
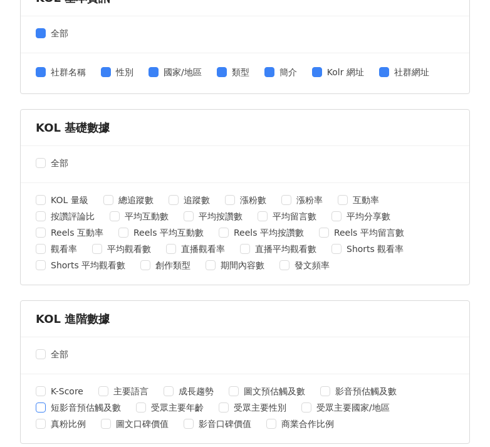
scroll to position [542, 0]
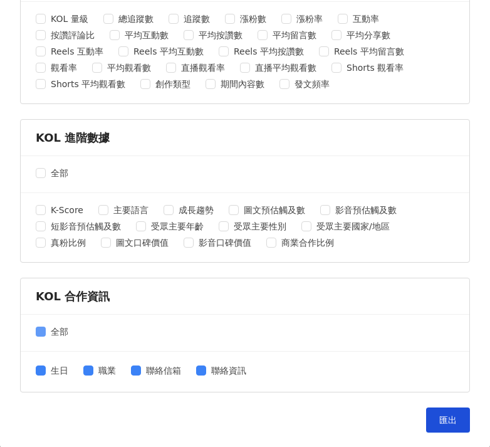
click at [43, 334] on span at bounding box center [41, 332] width 10 height 10
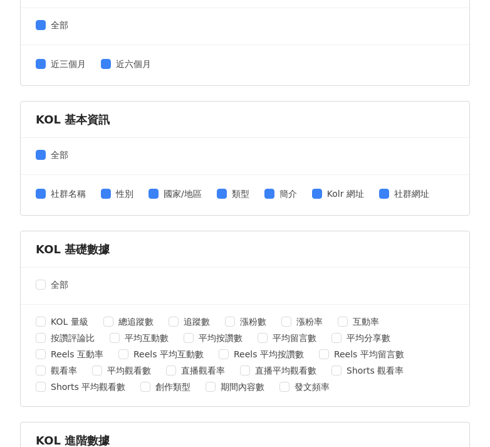
scroll to position [521, 0]
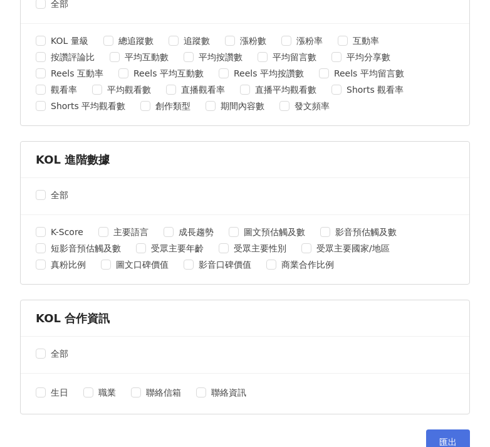
click at [444, 430] on button "匯出" at bounding box center [448, 442] width 44 height 25
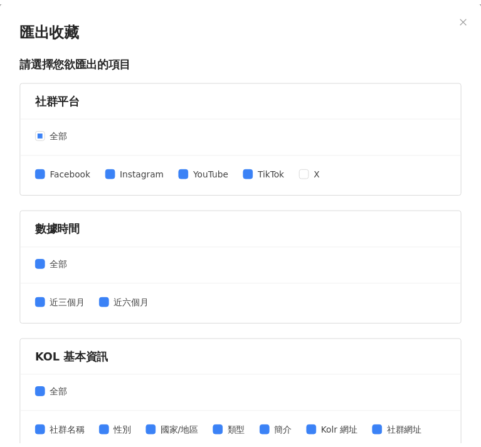
scroll to position [0, 0]
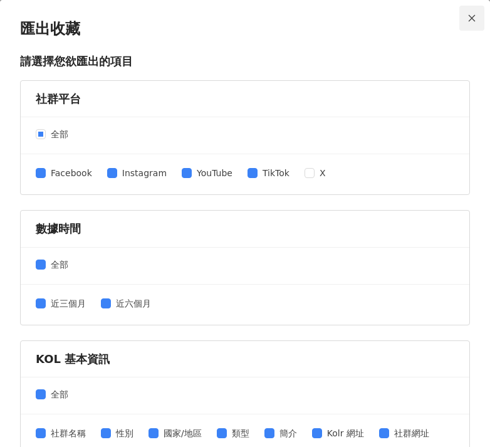
click at [468, 17] on icon "close" at bounding box center [472, 18] width 9 height 9
